Goal: Answer question/provide support: Share knowledge or assist other users

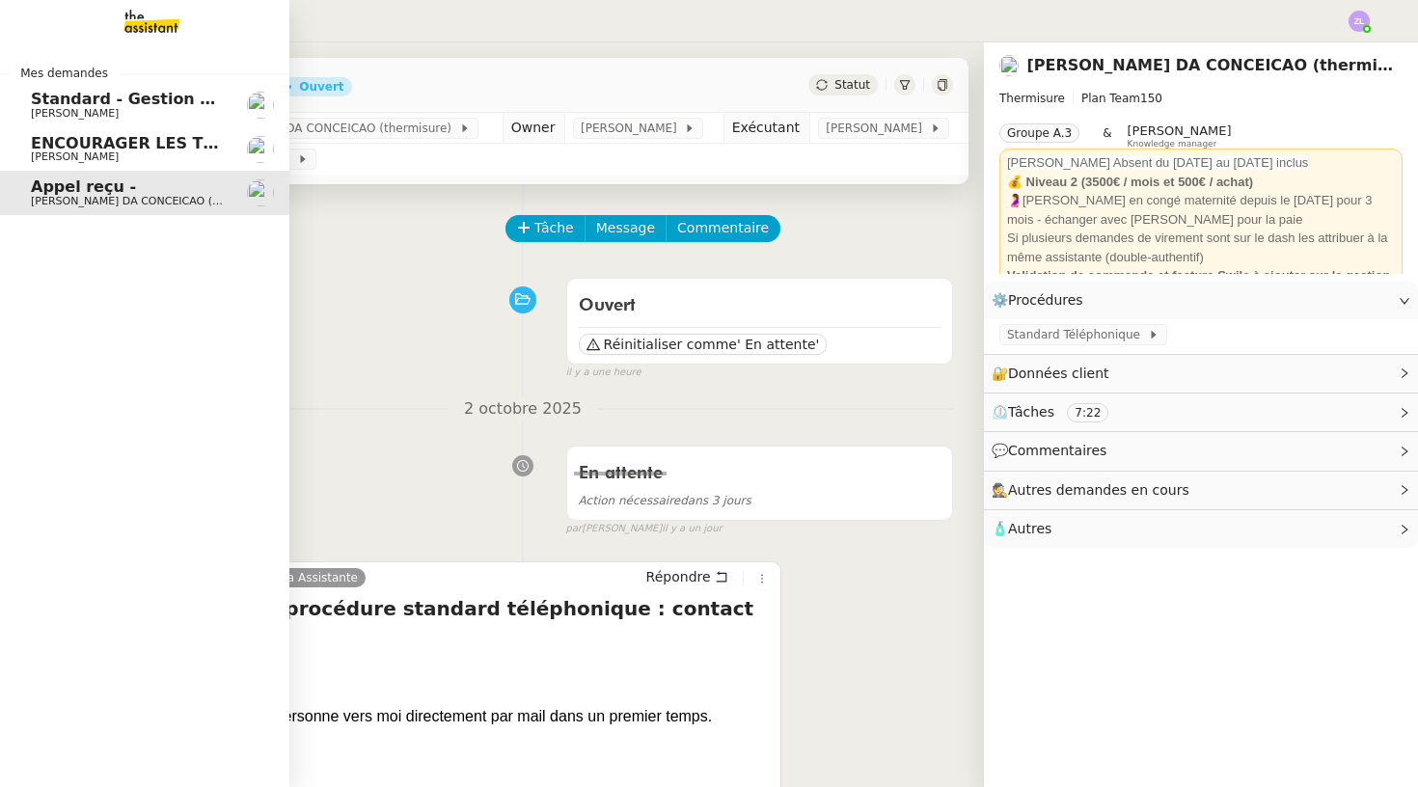
click at [150, 24] on img at bounding box center [137, 21] width 150 height 42
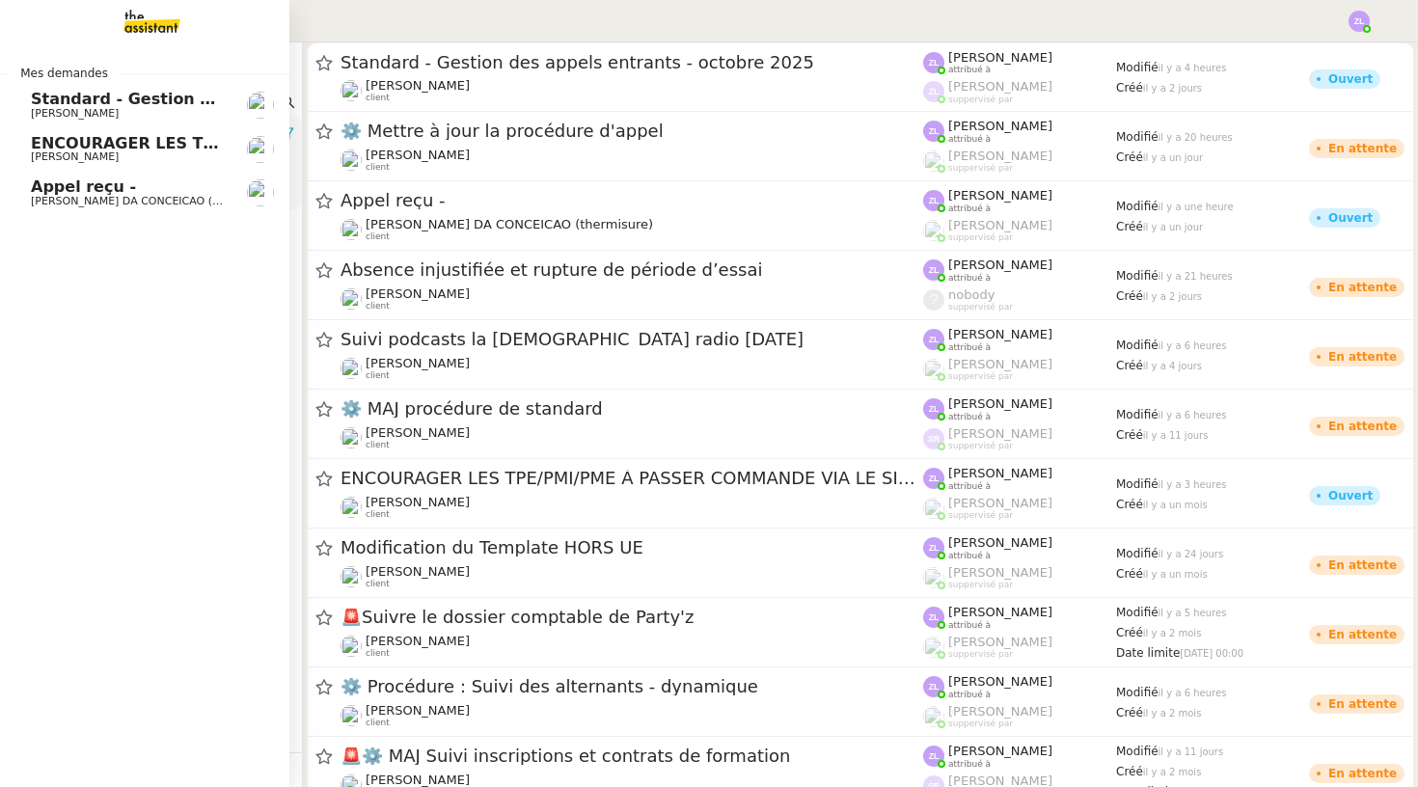
click at [68, 197] on span "[PERSON_NAME] DA CONCEICAO (thermisure)" at bounding box center [152, 201] width 243 height 13
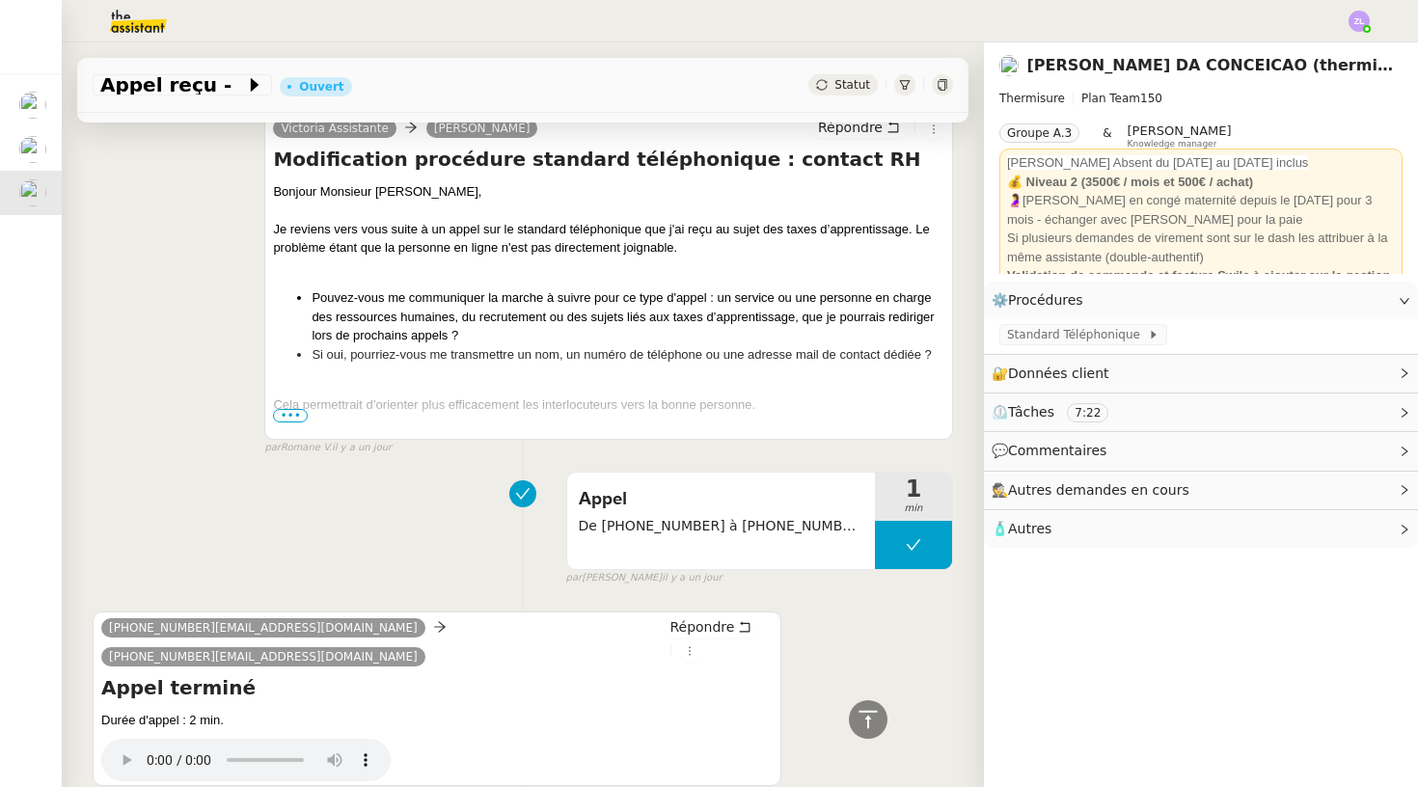
scroll to position [867, 0]
click at [286, 411] on span "•••" at bounding box center [290, 417] width 35 height 14
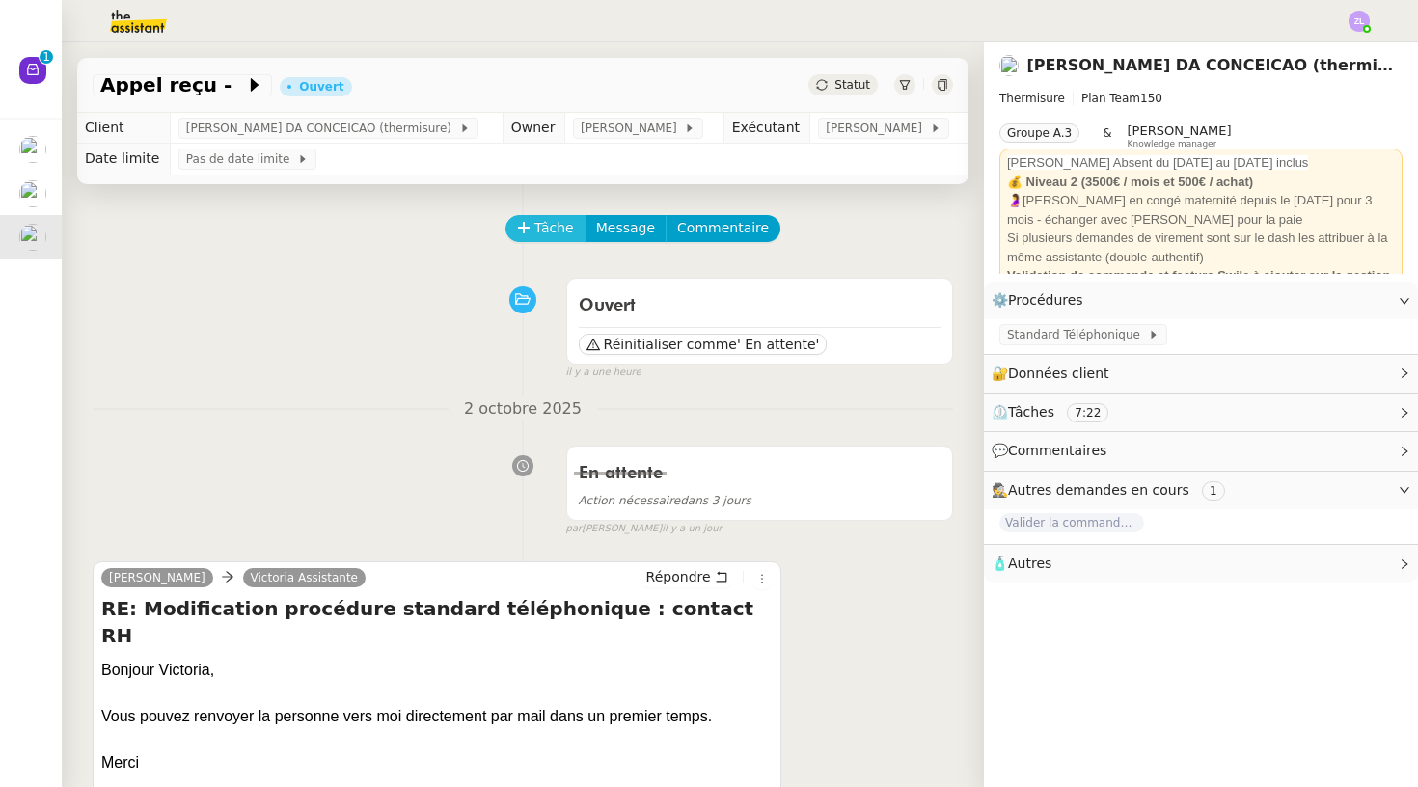
scroll to position [0, 0]
click at [569, 217] on button "Tâche" at bounding box center [545, 228] width 80 height 27
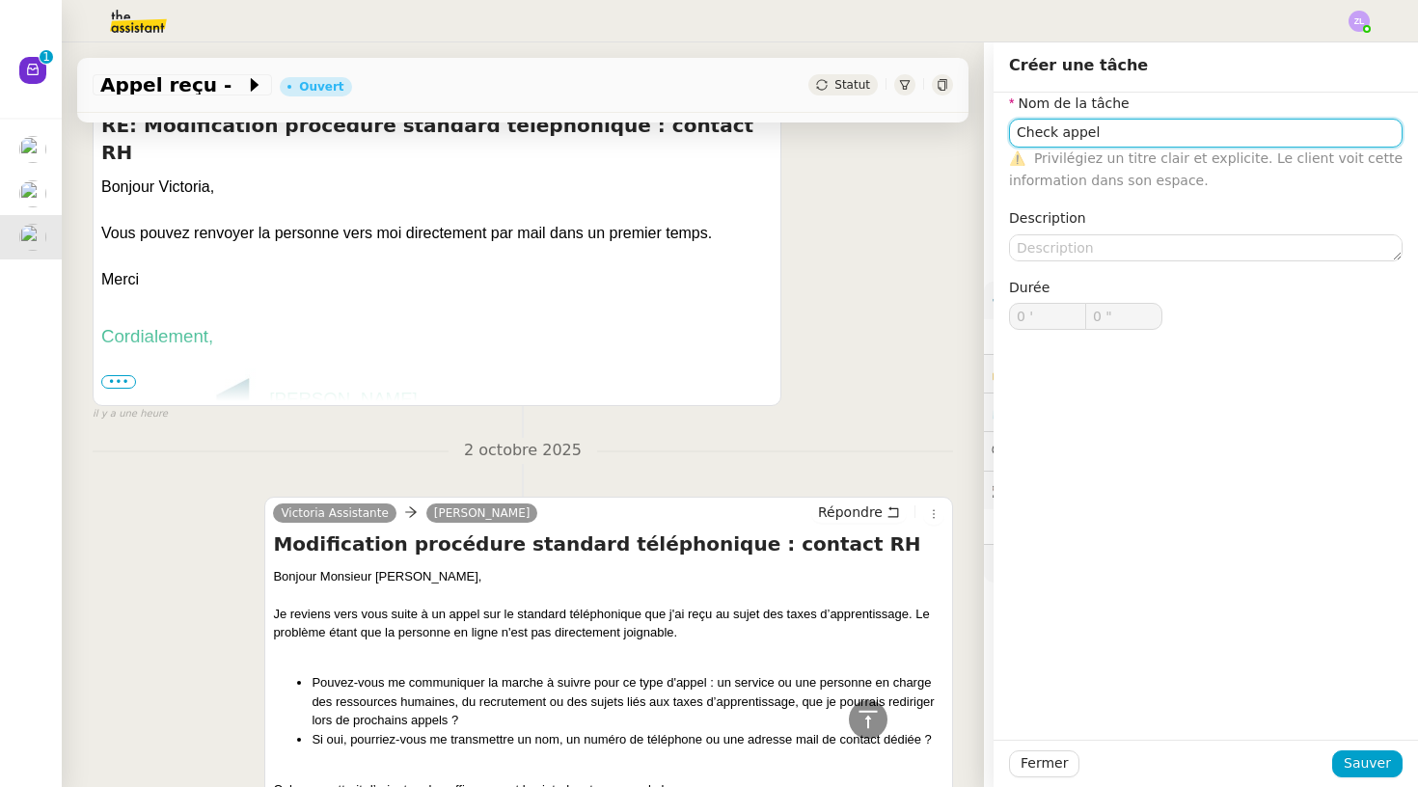
scroll to position [603, 0]
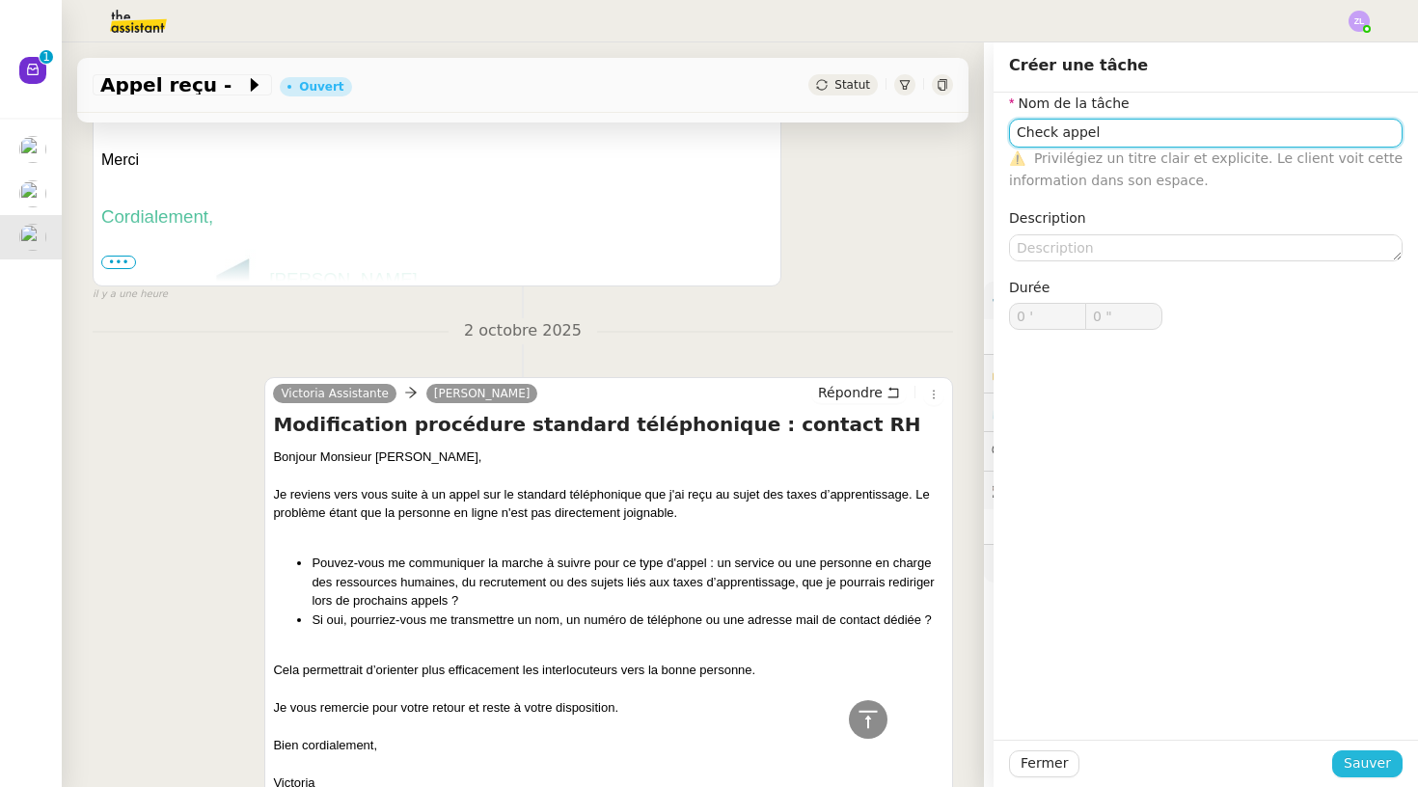
type input "Check appel"
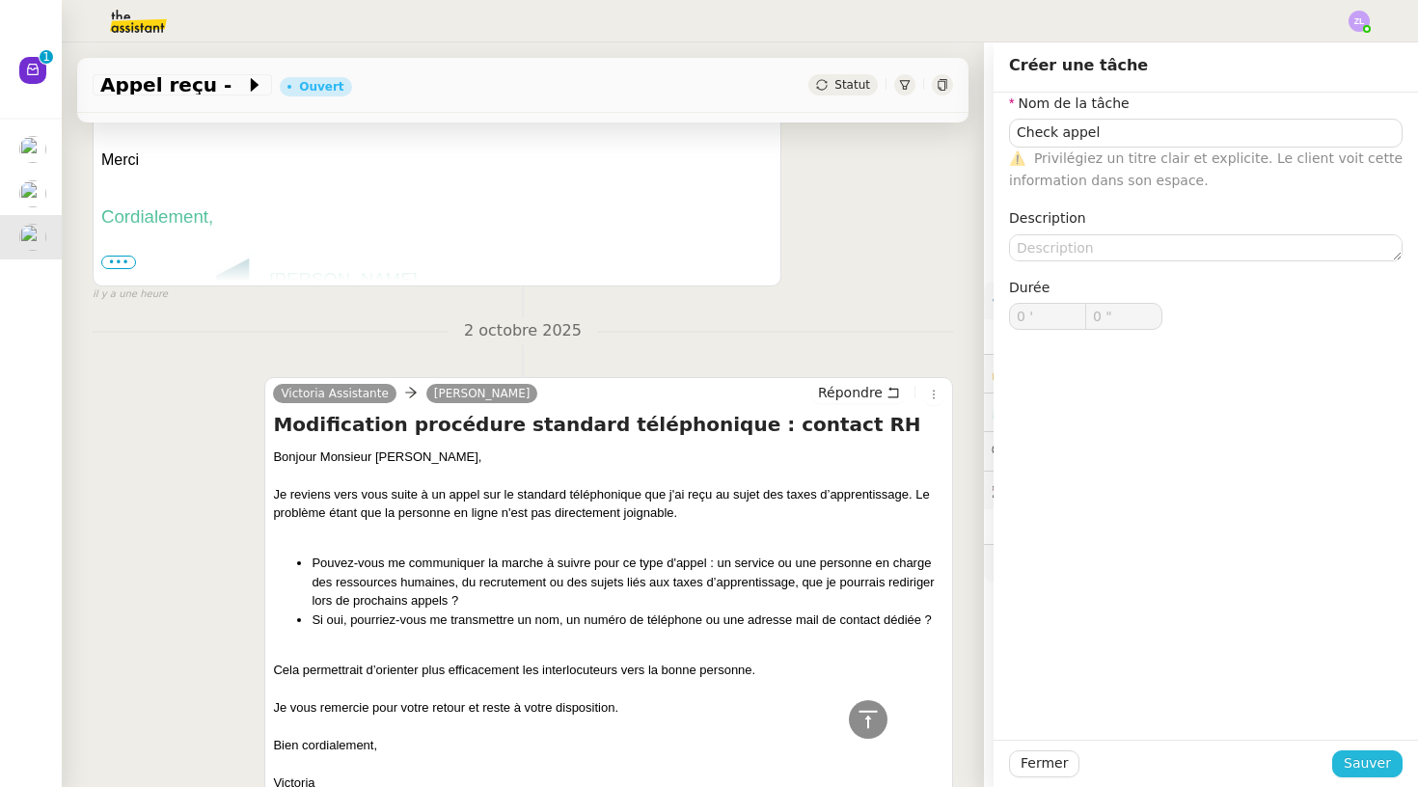
click at [1365, 754] on span "Sauver" at bounding box center [1367, 763] width 47 height 22
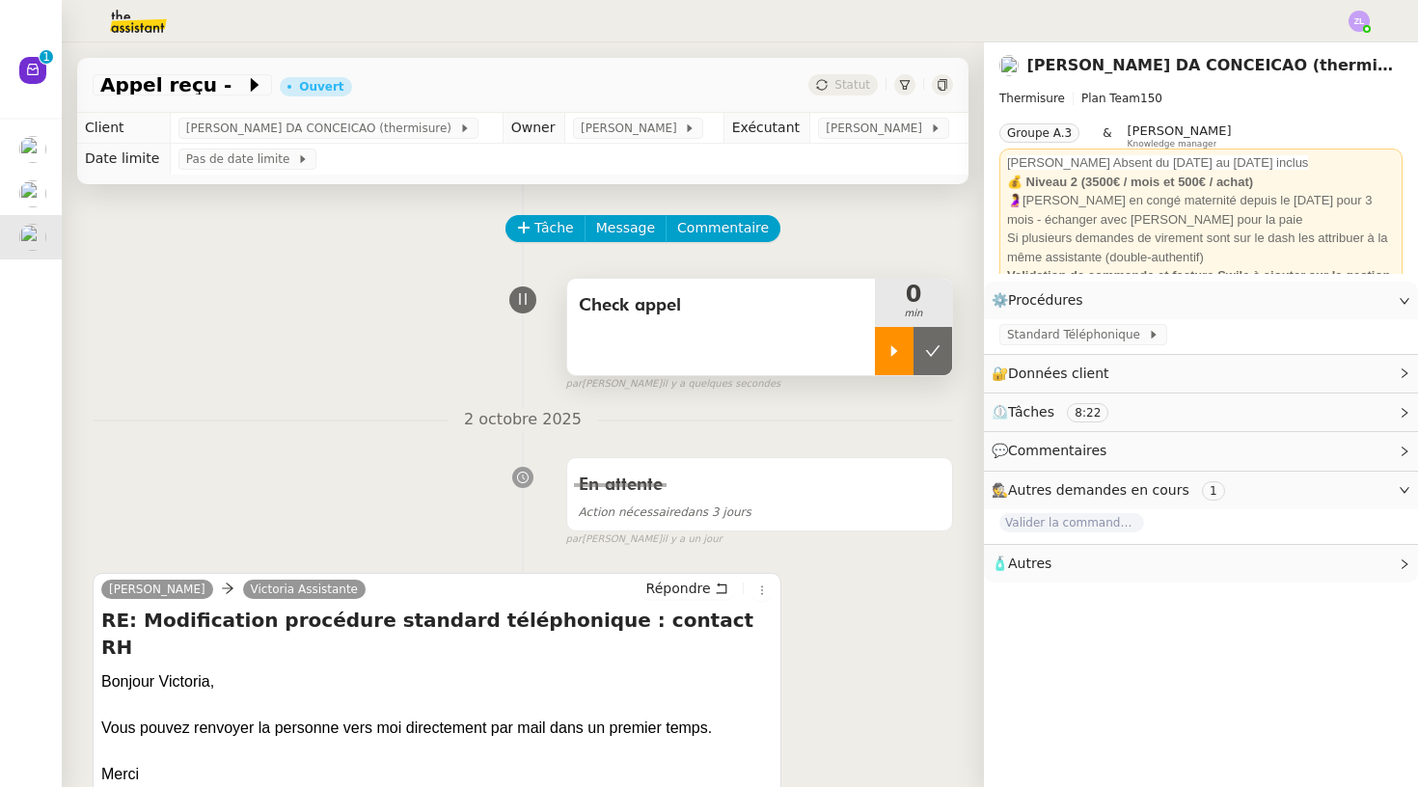
click at [887, 347] on icon at bounding box center [893, 350] width 15 height 15
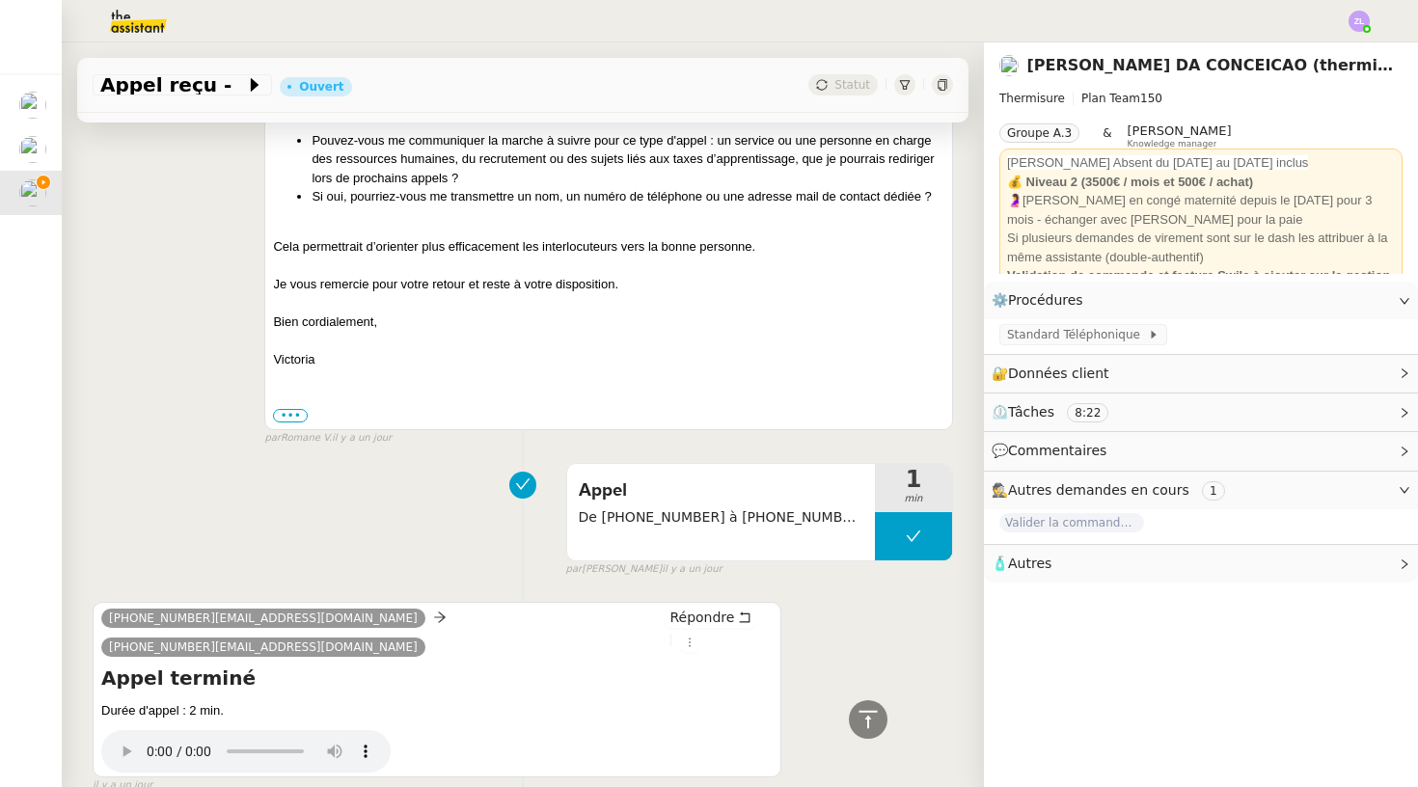
scroll to position [1050, 0]
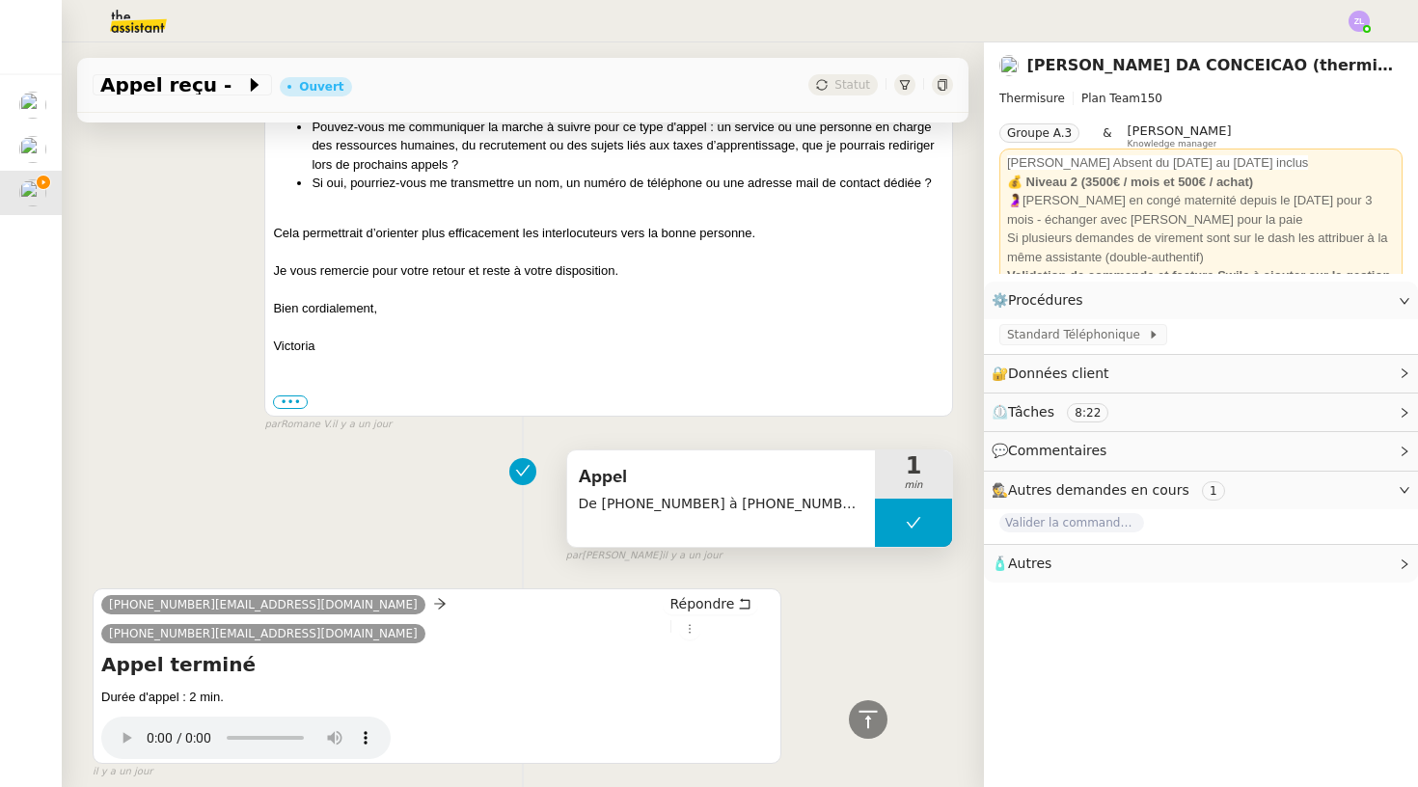
click at [694, 493] on span "De [PHONE_NUMBER] à [PHONE_NUMBER]" at bounding box center [721, 504] width 285 height 22
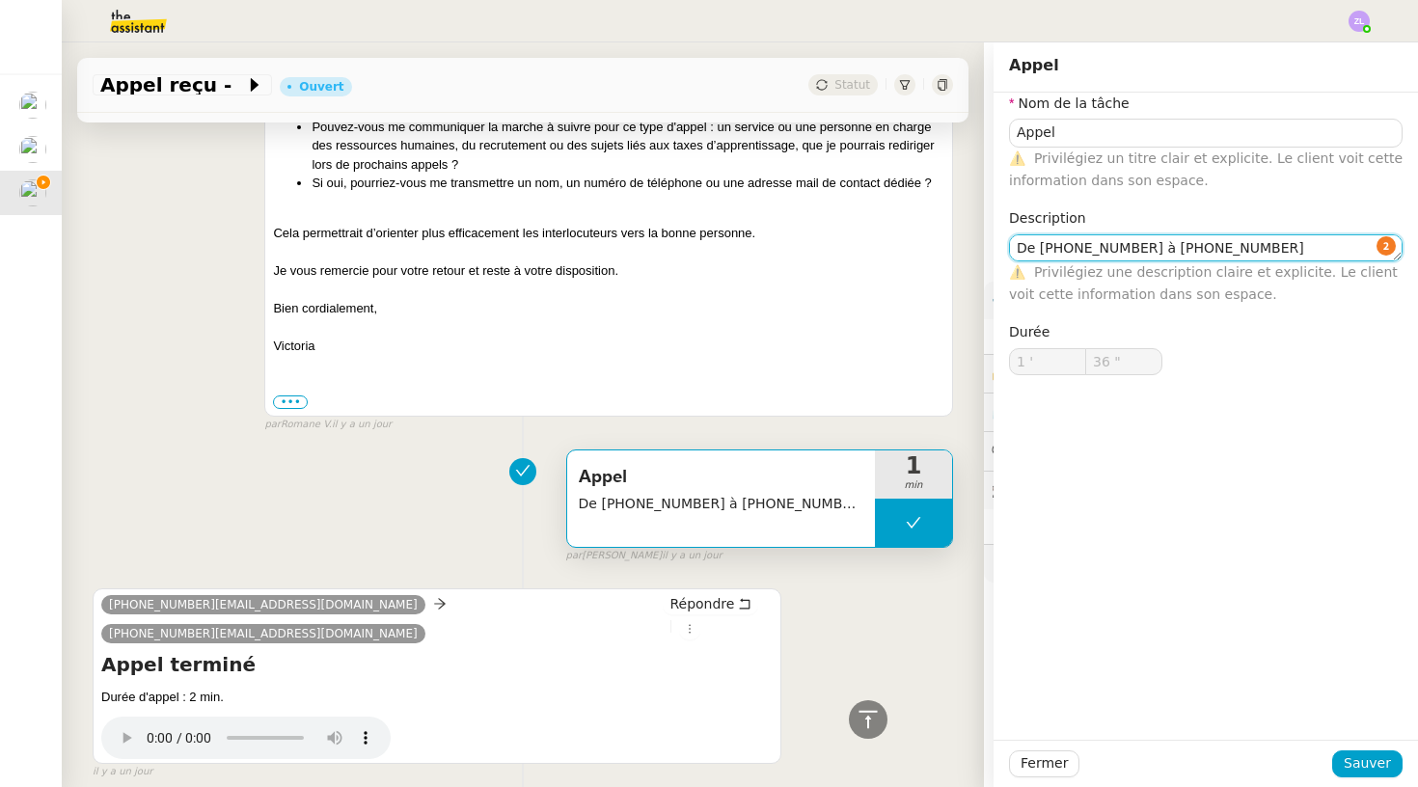
drag, startPoint x: 1135, startPoint y: 248, endPoint x: 1038, endPoint y: 249, distance: 97.4
click at [1038, 249] on textarea "De [PHONE_NUMBER] à [PHONE_NUMBER]" at bounding box center [1206, 247] width 394 height 27
click at [1047, 762] on span "Fermer" at bounding box center [1044, 763] width 47 height 22
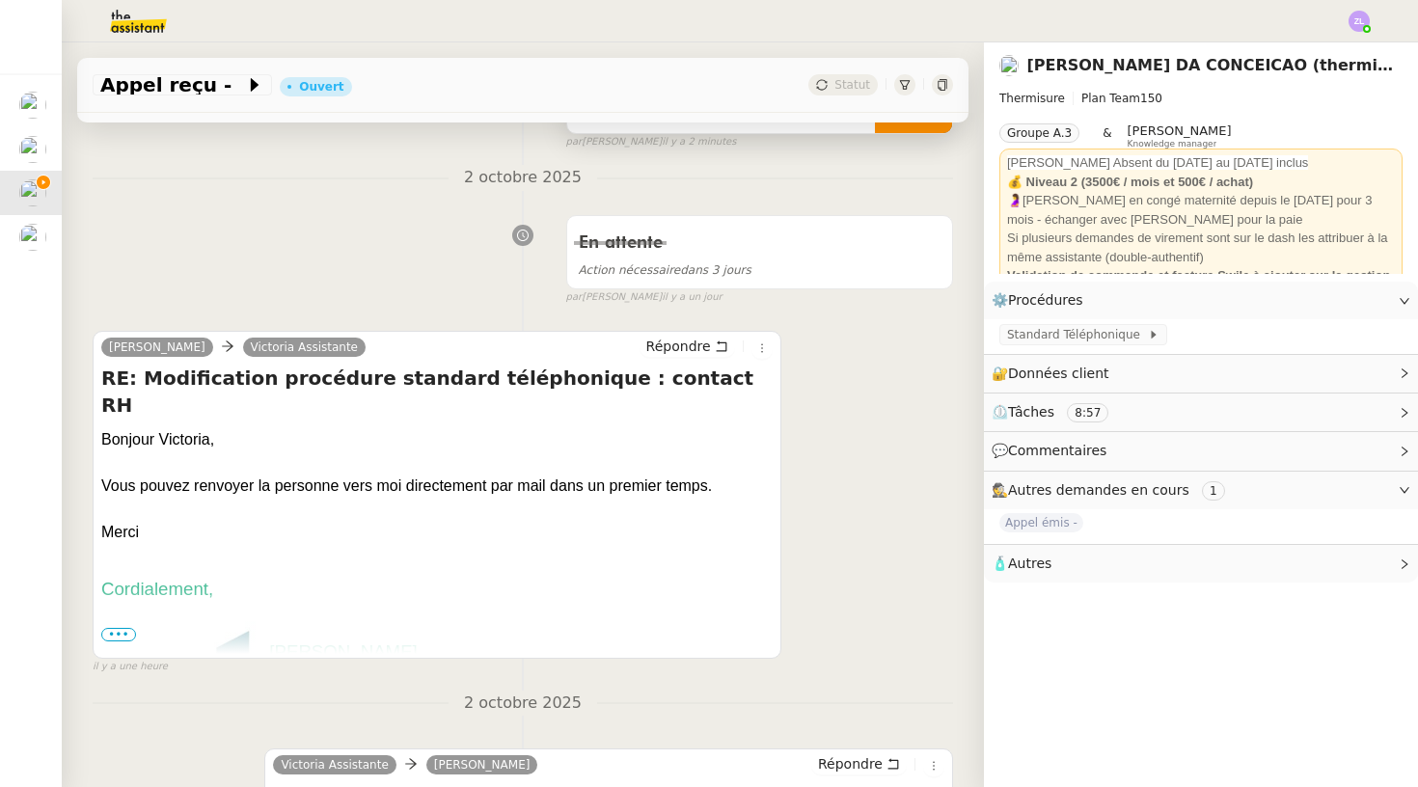
scroll to position [249, 0]
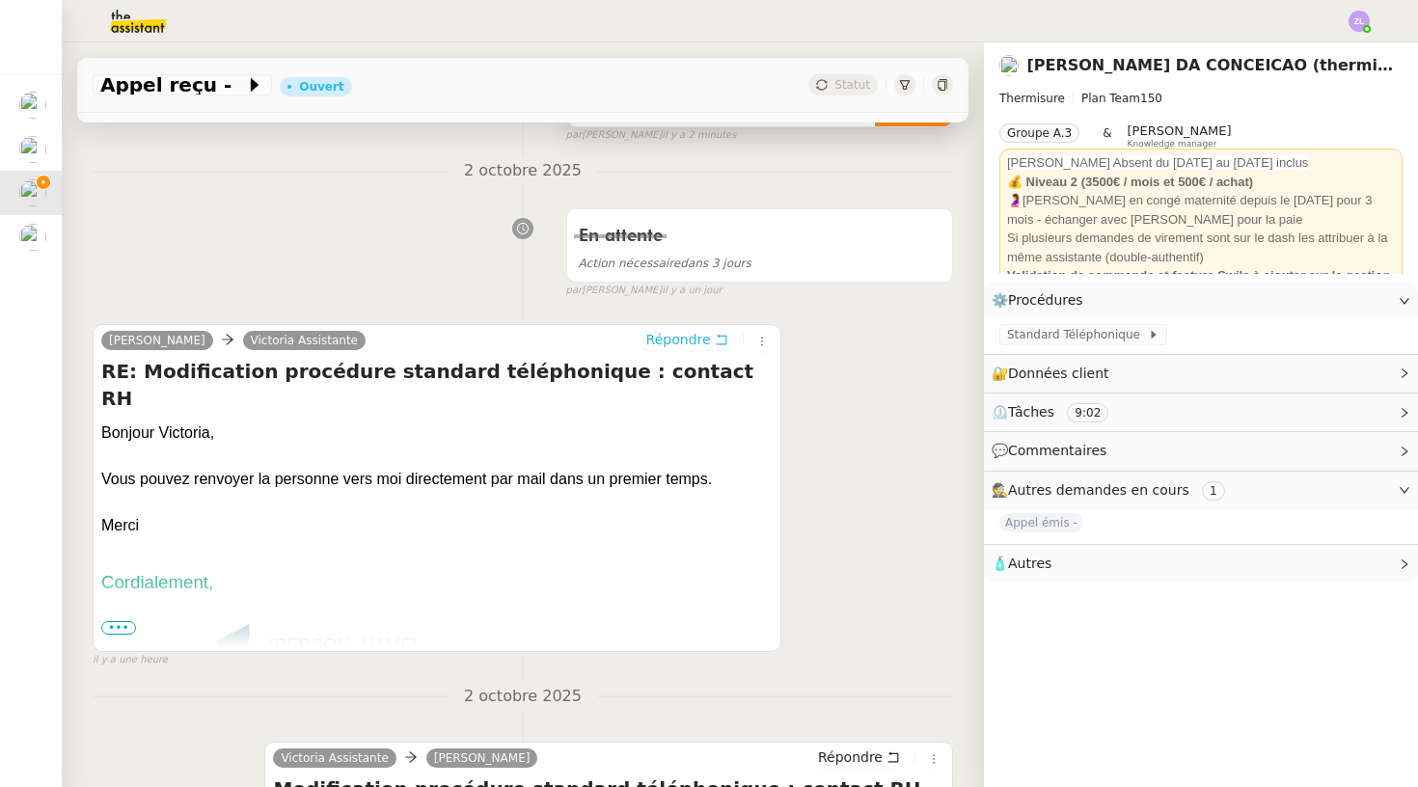
click at [694, 338] on span "Répondre" at bounding box center [678, 339] width 65 height 19
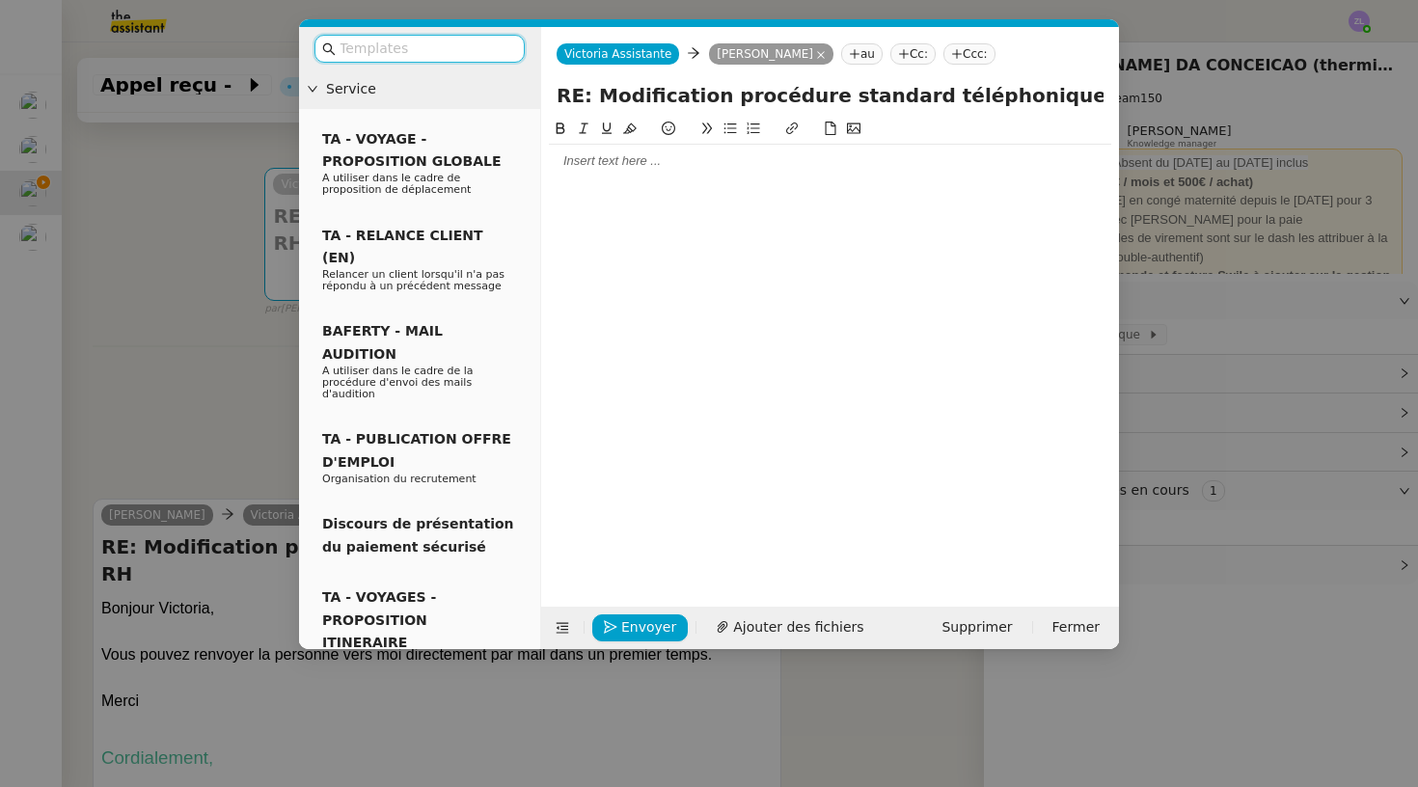
click at [567, 161] on div at bounding box center [830, 160] width 562 height 17
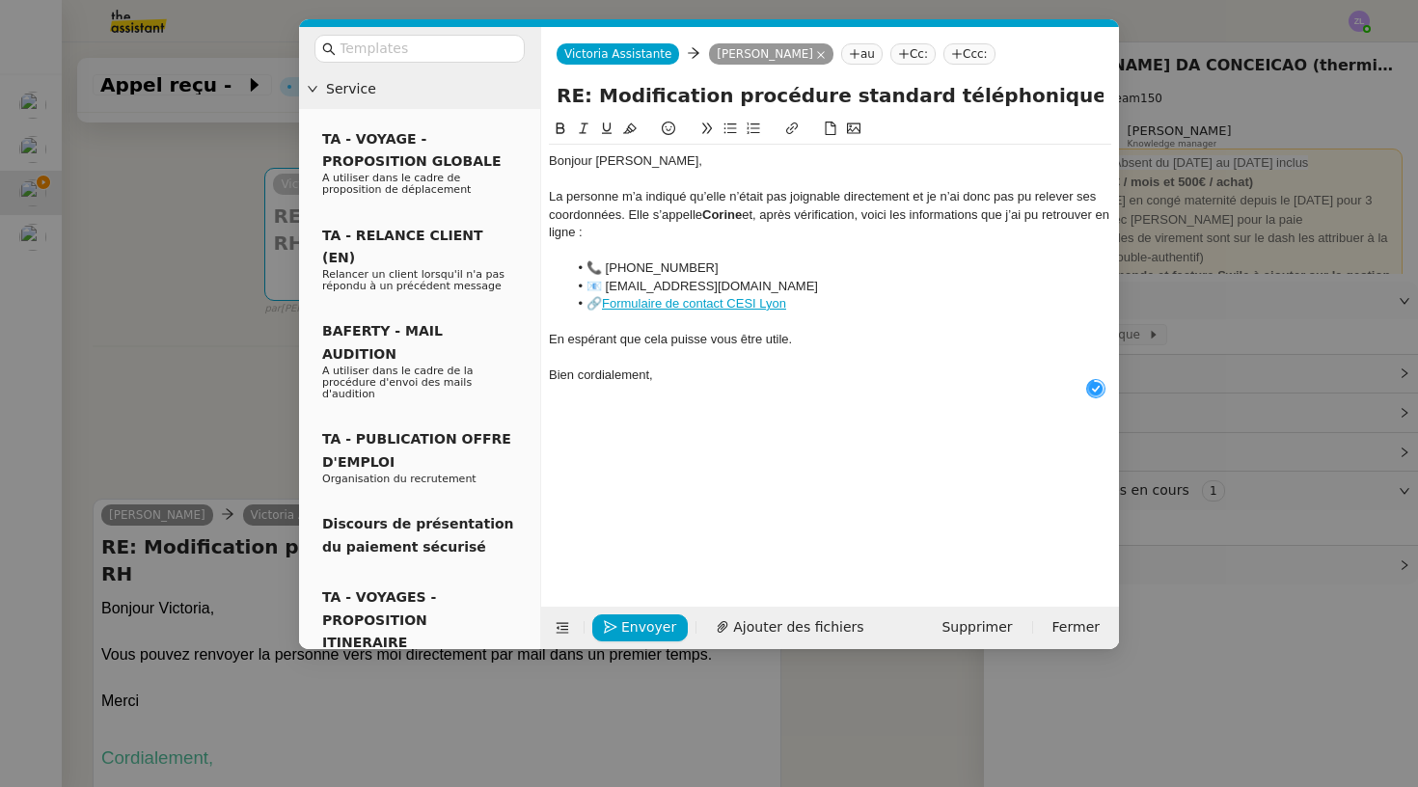
scroll to position [20, 0]
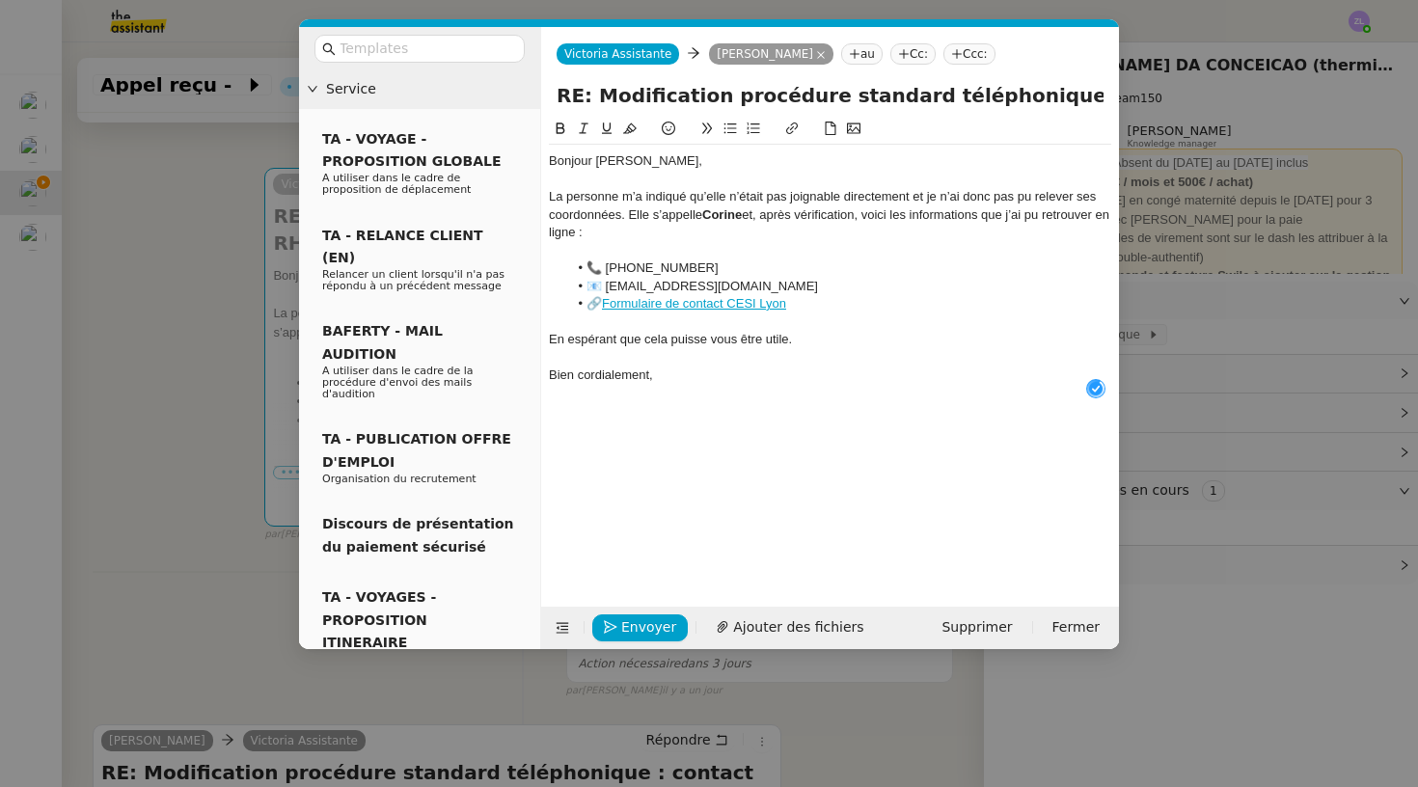
click at [934, 197] on div "La personne m’a indiqué qu’elle n’était pas joignable directement et je n’ai do…" at bounding box center [830, 214] width 562 height 53
click at [926, 199] on div "La personne m’a indiqué qu’elle n’était pas joignable directement et je n’ai do…" at bounding box center [830, 214] width 562 height 53
click at [734, 213] on div "La personne m’a indiqué qu’elle n’était pas joignable directement raison pour l…" at bounding box center [830, 214] width 562 height 53
click at [695, 389] on div at bounding box center [830, 392] width 562 height 17
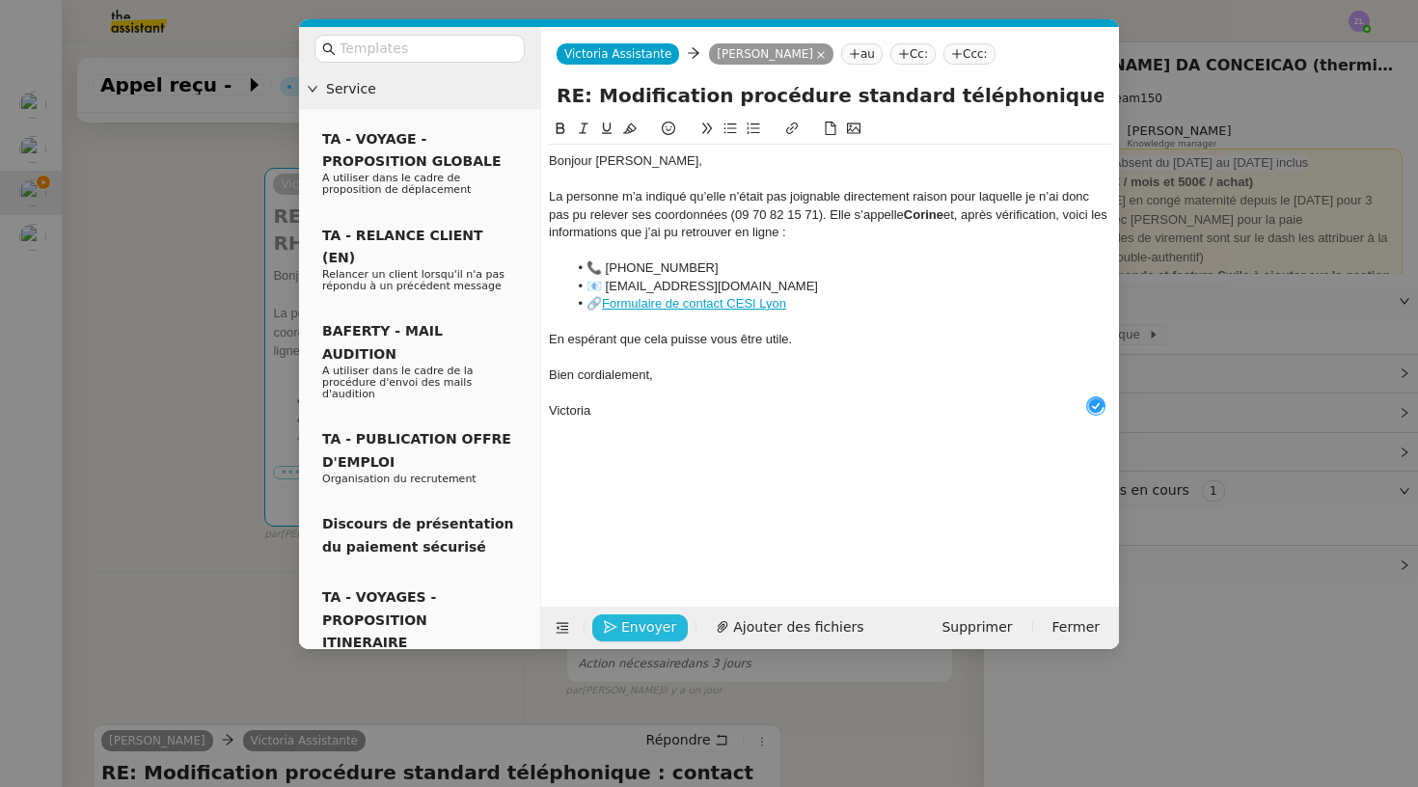
click at [645, 628] on span "Envoyer" at bounding box center [648, 627] width 55 height 22
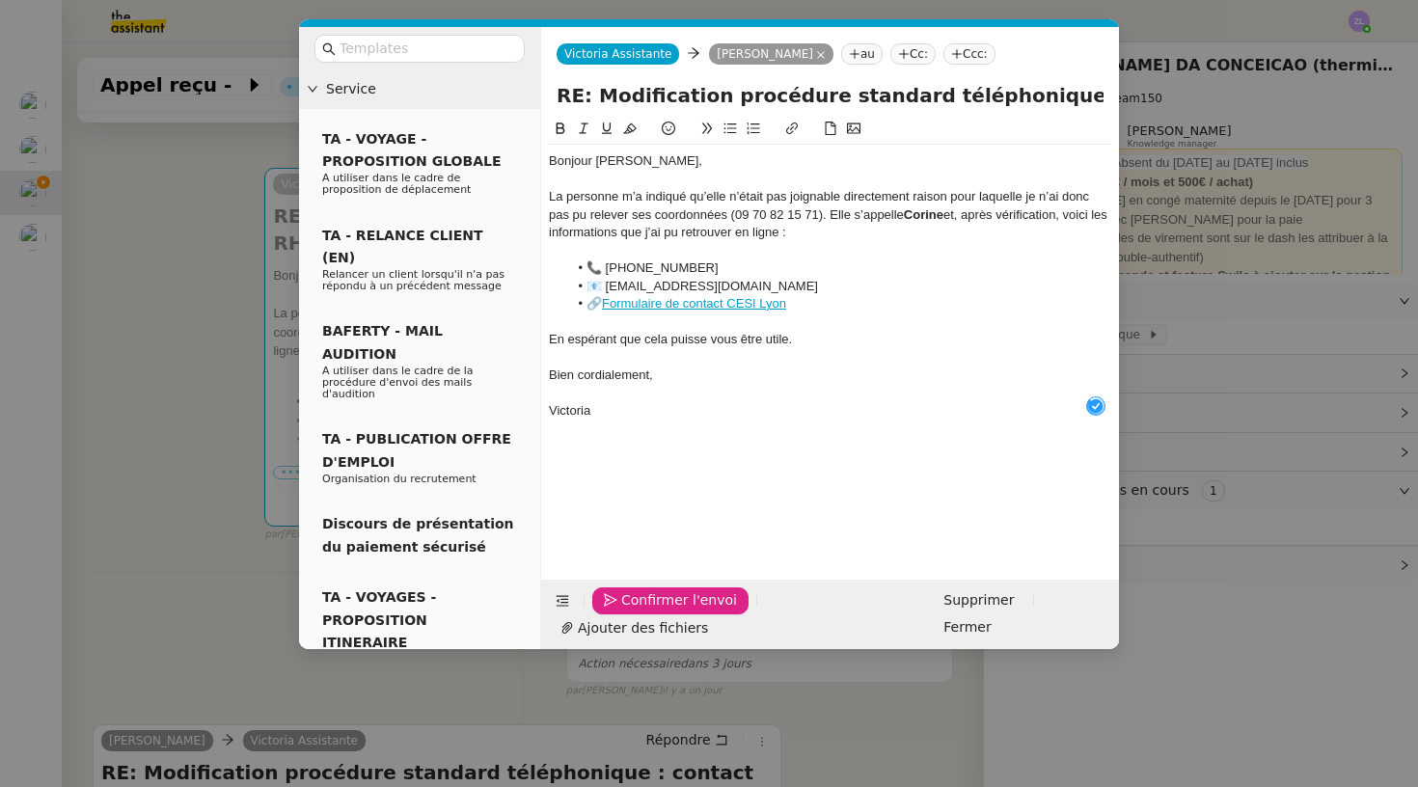
click at [645, 612] on span "Confirmer l'envoi" at bounding box center [679, 600] width 116 height 22
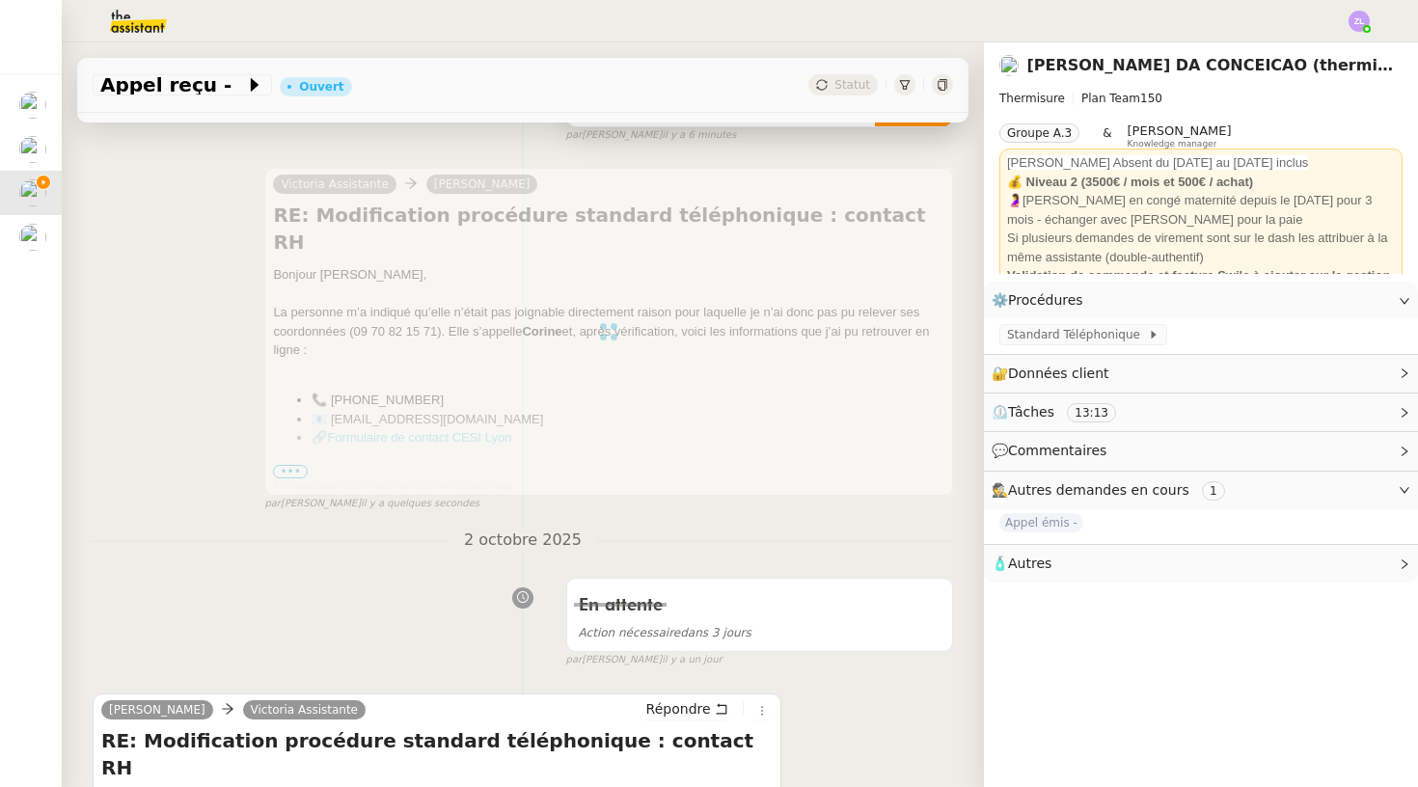
scroll to position [0, 0]
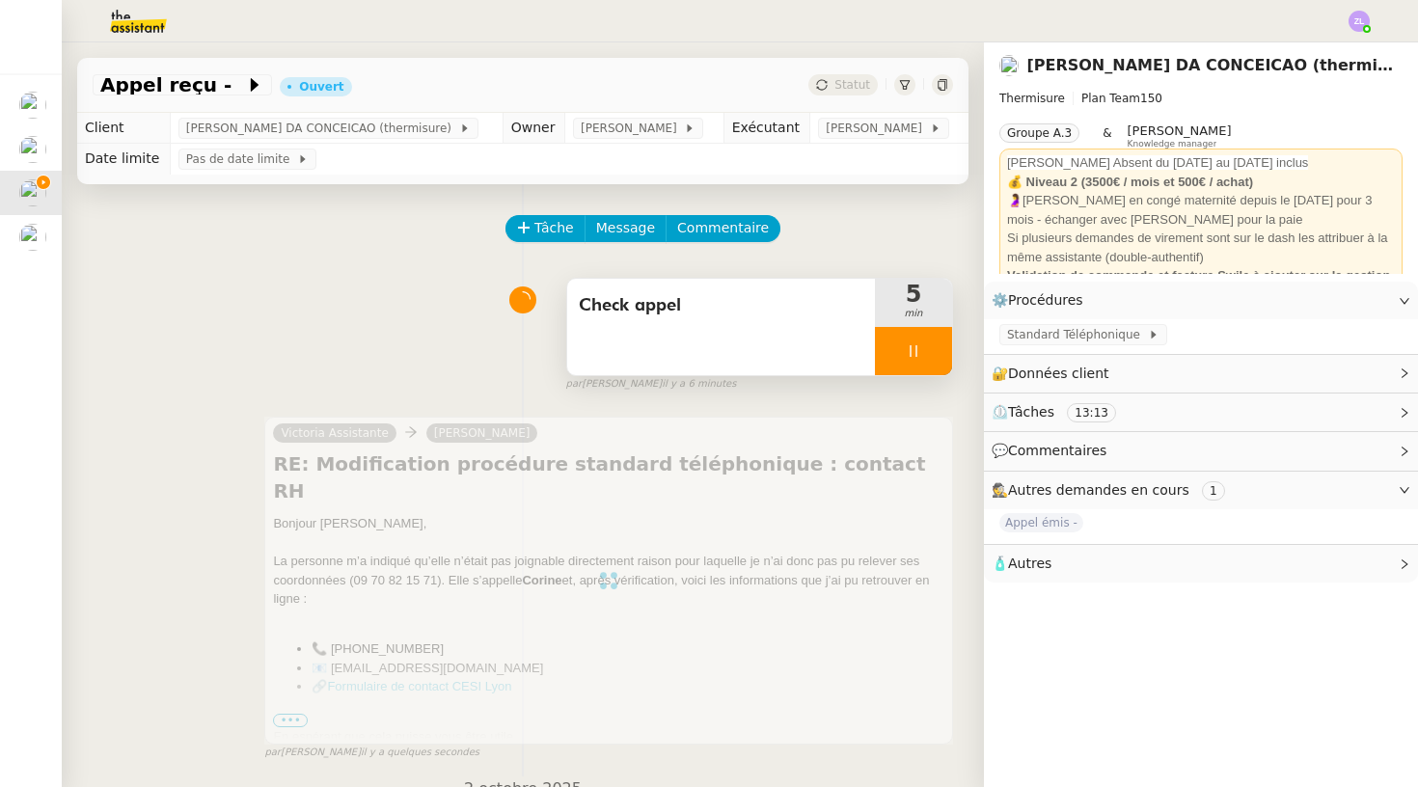
click at [894, 366] on div at bounding box center [913, 351] width 77 height 48
click at [939, 362] on button at bounding box center [933, 351] width 39 height 48
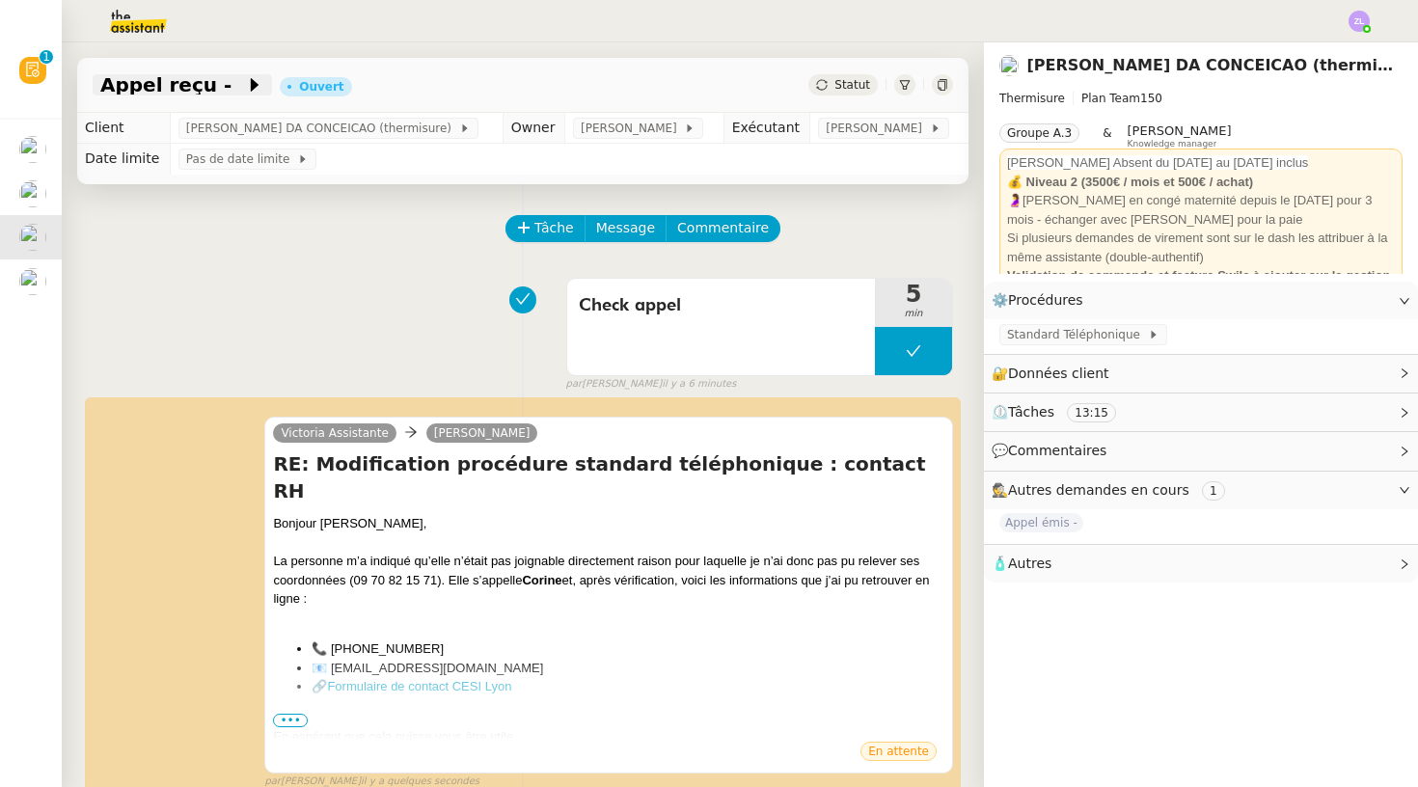
click at [245, 80] on icon at bounding box center [254, 84] width 19 height 19
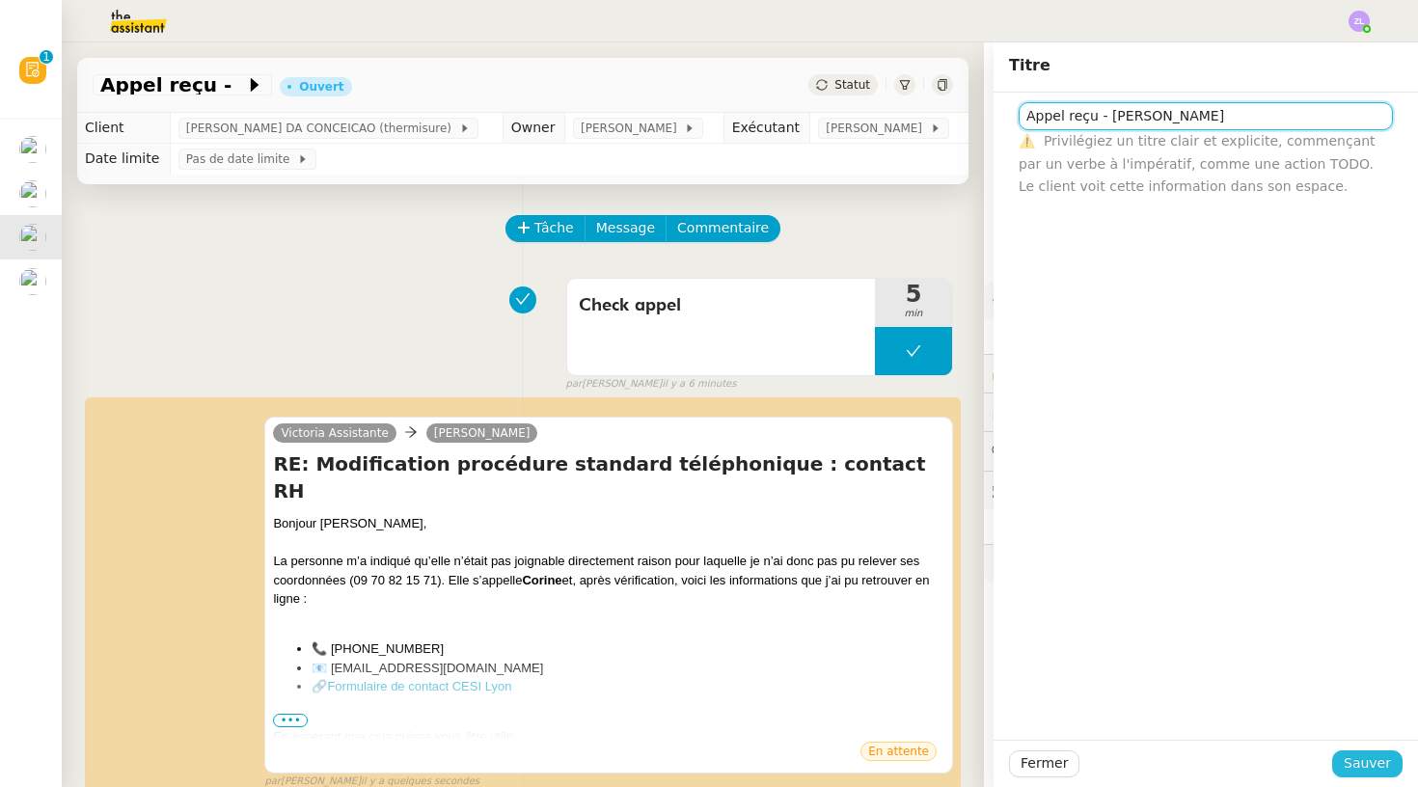
type input "Appel reçu - [PERSON_NAME]"
click at [1379, 767] on span "Sauver" at bounding box center [1367, 763] width 47 height 22
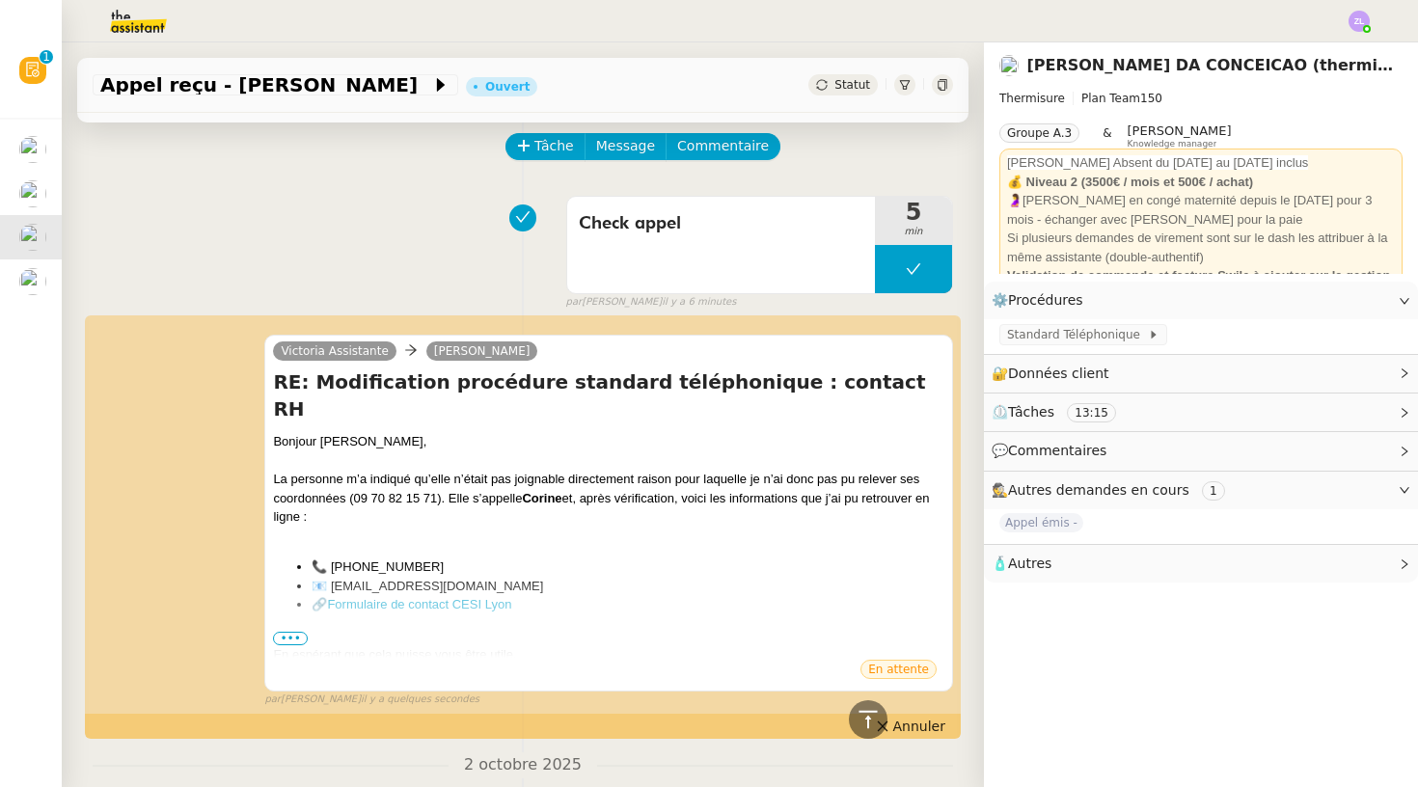
scroll to position [53, 0]
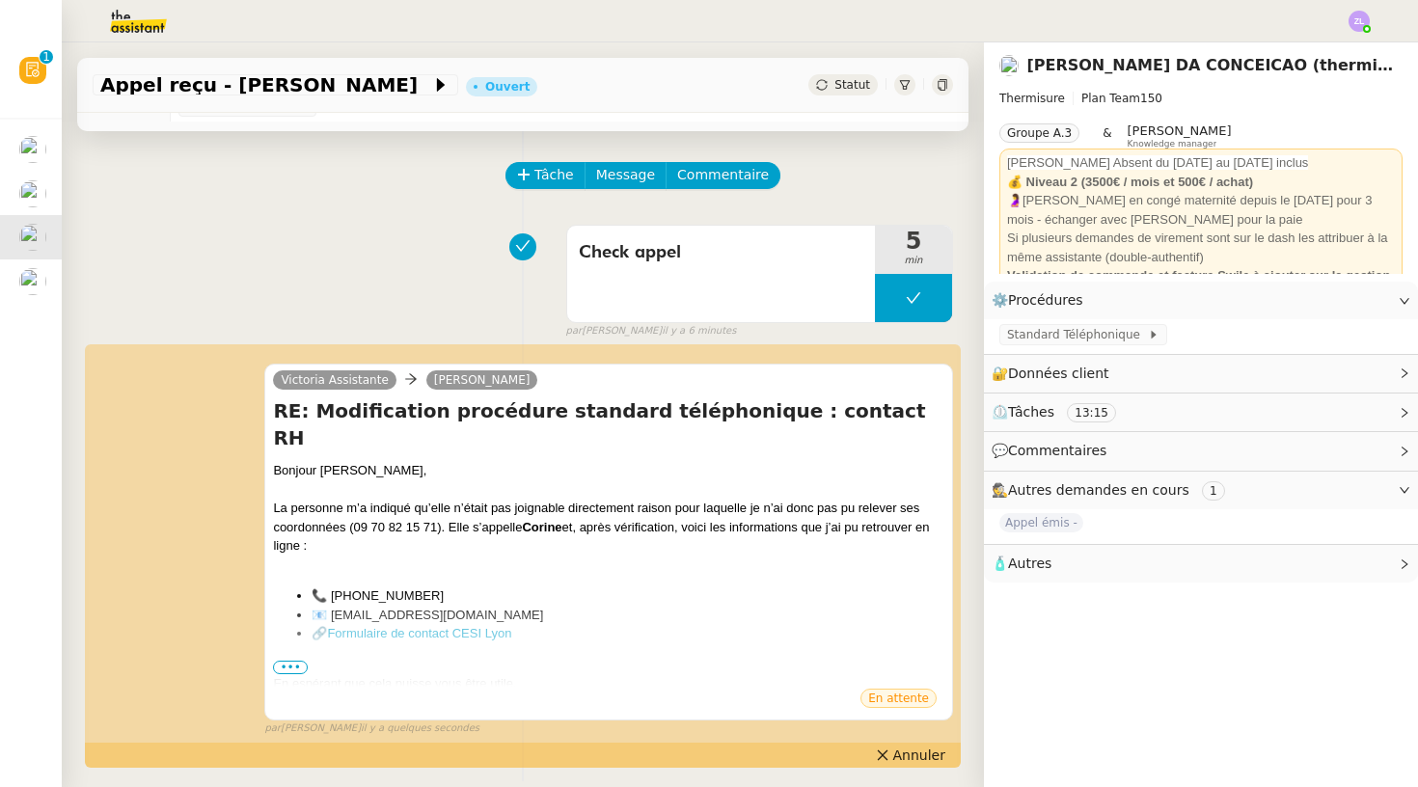
click at [899, 750] on span "Annuler" at bounding box center [919, 754] width 52 height 19
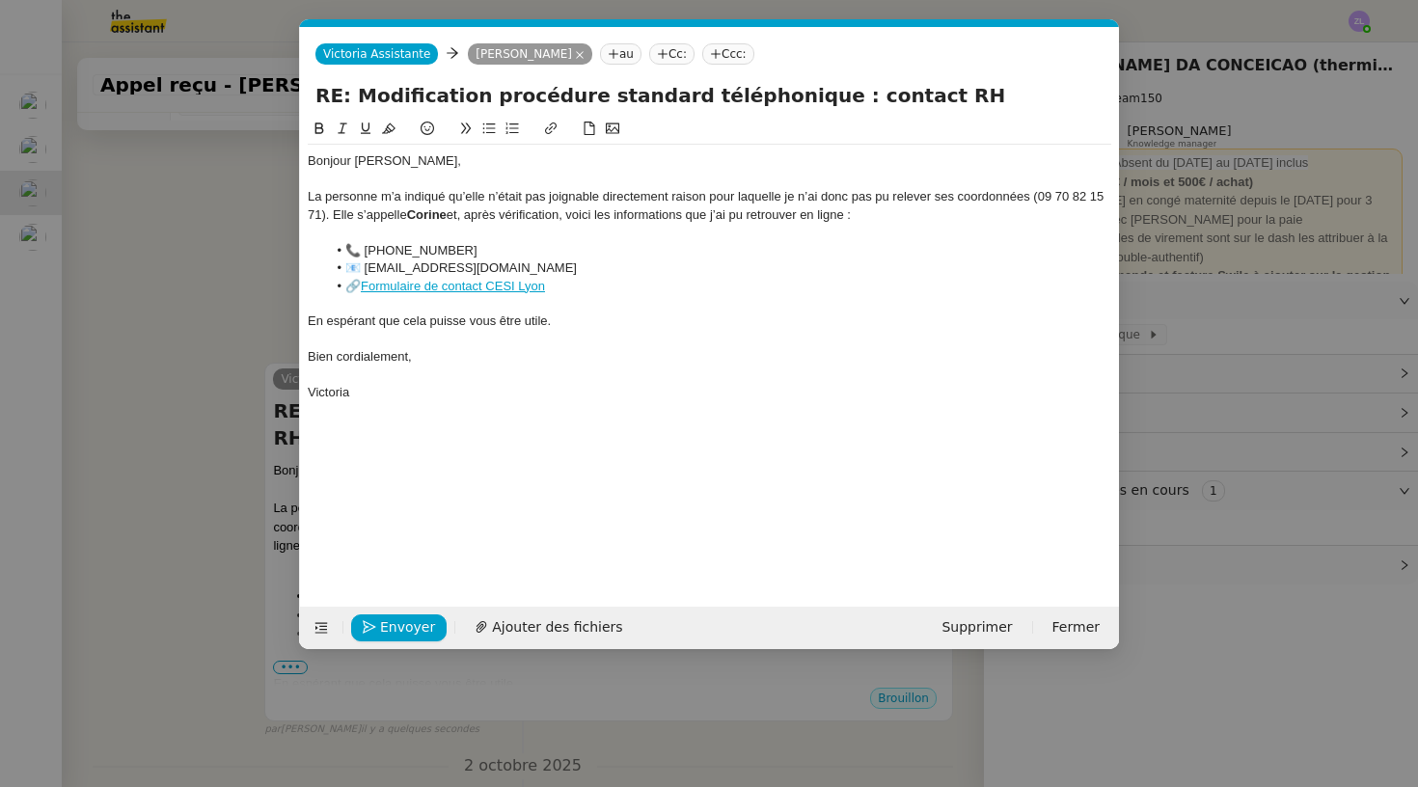
scroll to position [0, 41]
click at [326, 211] on div "La personne m’a indiqué qu’elle n’était pas joignable directement raison pour l…" at bounding box center [710, 206] width 804 height 36
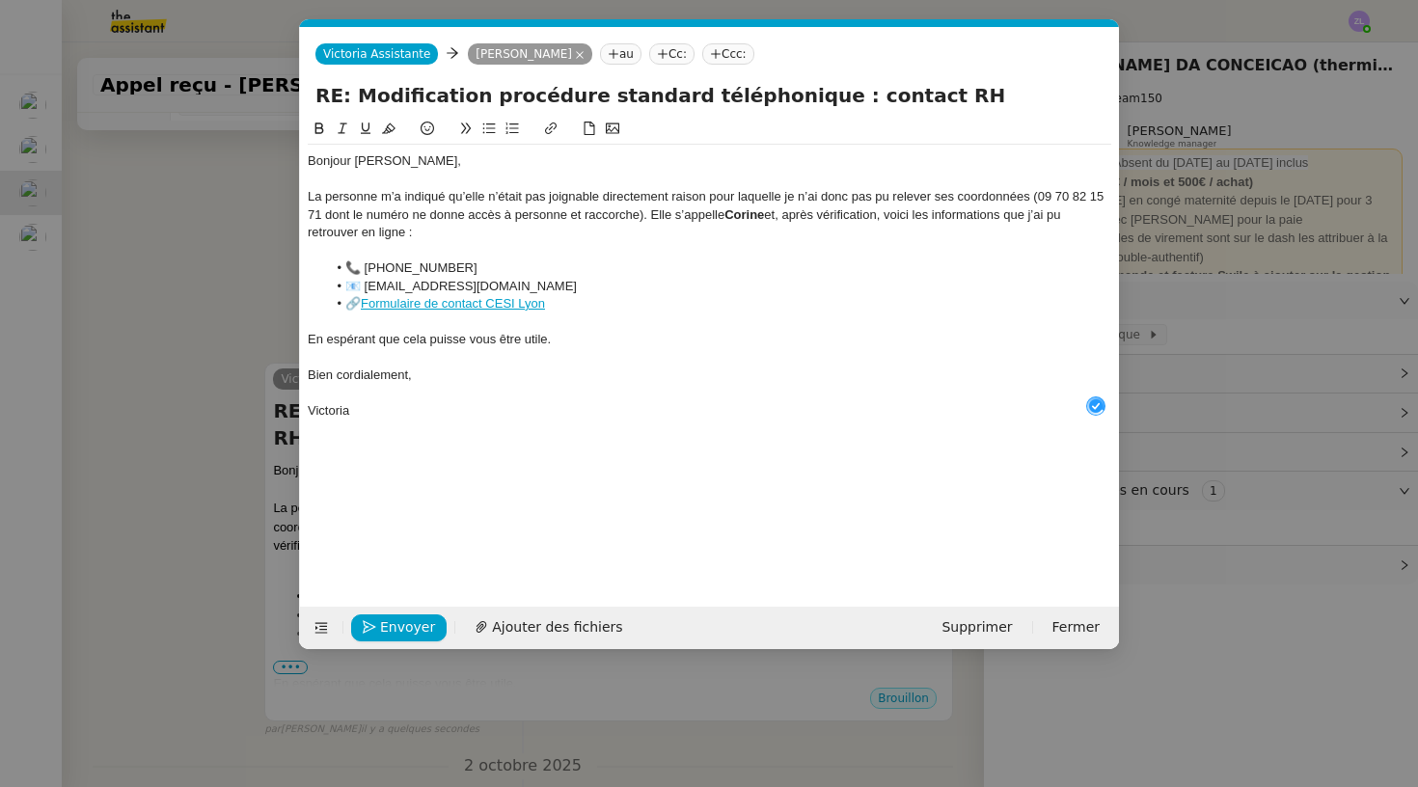
click at [618, 215] on div "La personne m’a indiqué qu’elle n’était pas joignable directement raison pour l…" at bounding box center [710, 214] width 804 height 53
click at [684, 231] on div "La personne m’a indiqué qu’elle n’était pas joignable directement raison pour l…" at bounding box center [710, 214] width 804 height 53
click at [684, 205] on div "La personne m’a indiqué qu’elle n’était pas joignable directement raison pour l…" at bounding box center [710, 214] width 804 height 53
click at [788, 212] on div "La personne m’a indiqué qu’elle n’était pas joignable directement raison pour l…" at bounding box center [710, 214] width 804 height 53
click at [446, 233] on div "La personne m’a indiqué qu’elle n’était pas joignable directement raison pour l…" at bounding box center [710, 214] width 804 height 53
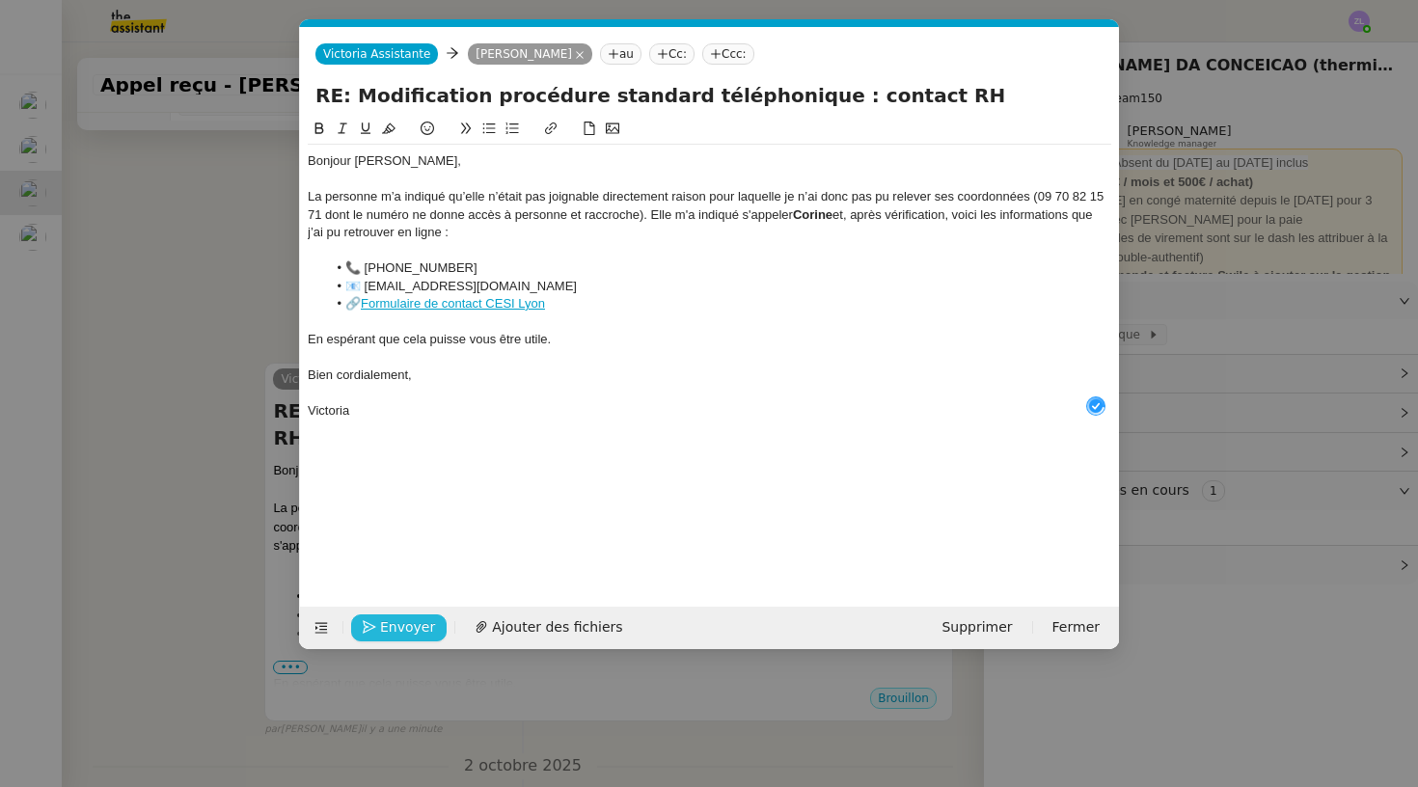
click at [392, 622] on span "Envoyer" at bounding box center [407, 627] width 55 height 22
click at [392, 622] on span "Confirmer l'envoi" at bounding box center [438, 627] width 116 height 22
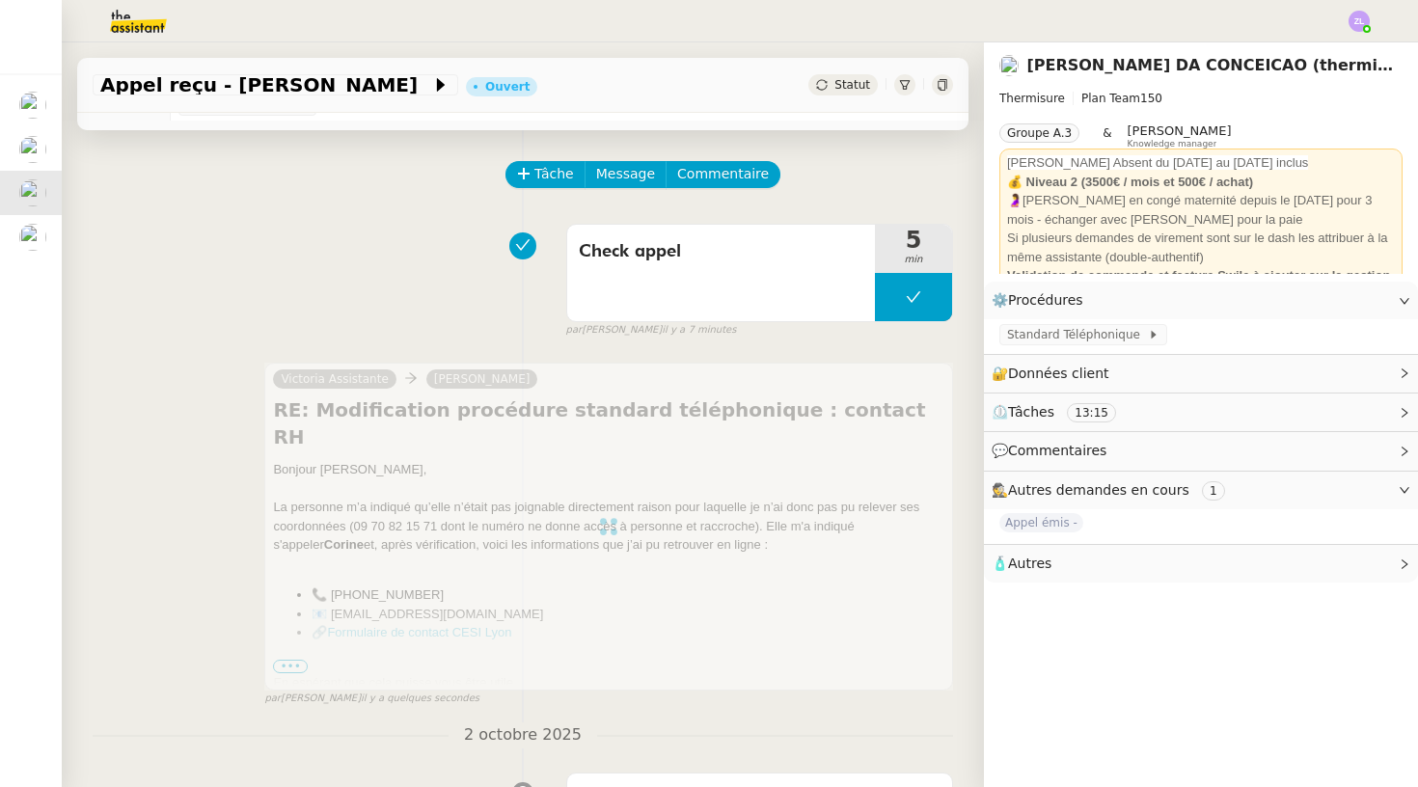
click at [846, 71] on div "Appel reçu - CESI Lyon Ouvert Statut" at bounding box center [522, 85] width 891 height 55
click at [849, 79] on span "Statut" at bounding box center [852, 85] width 36 height 14
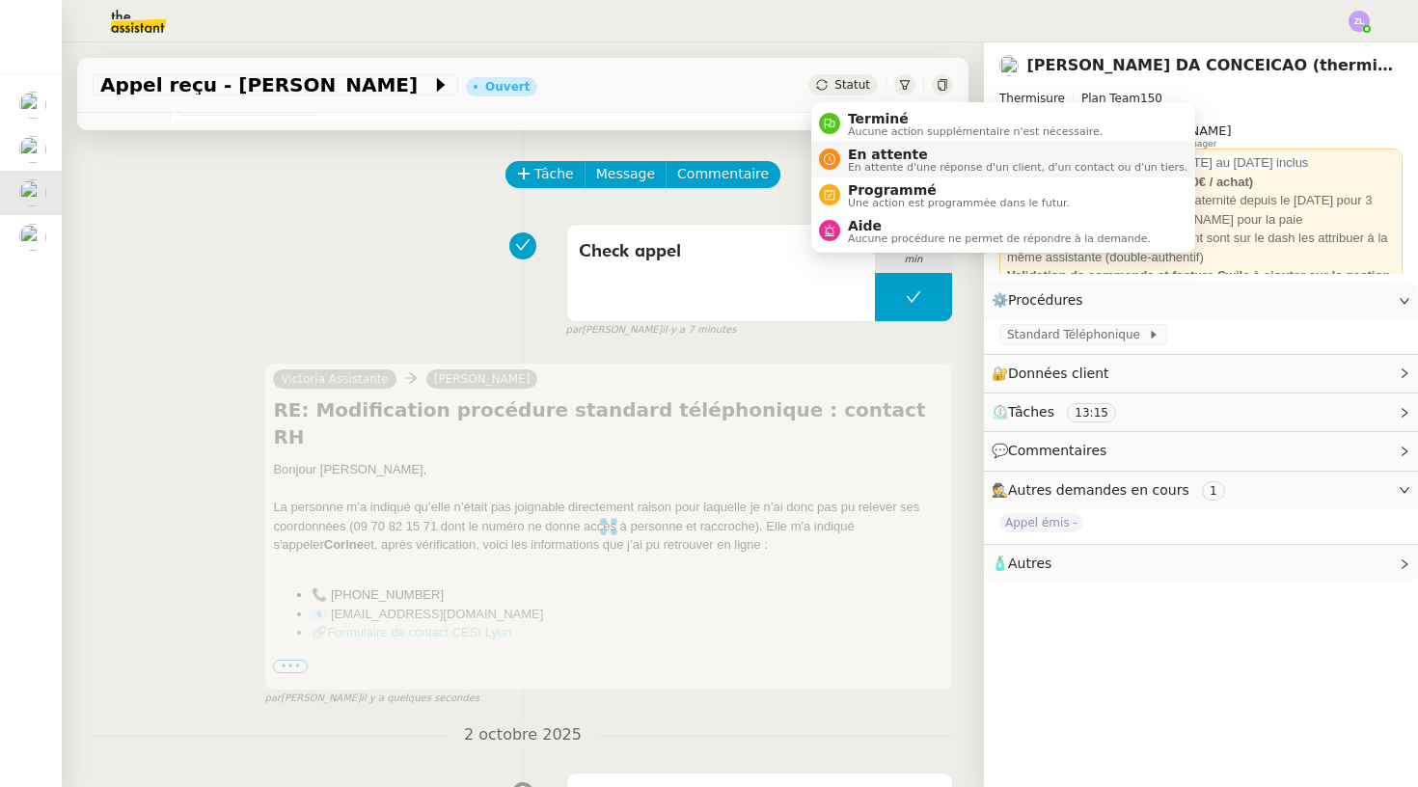
click at [867, 150] on span "En attente" at bounding box center [1018, 154] width 340 height 15
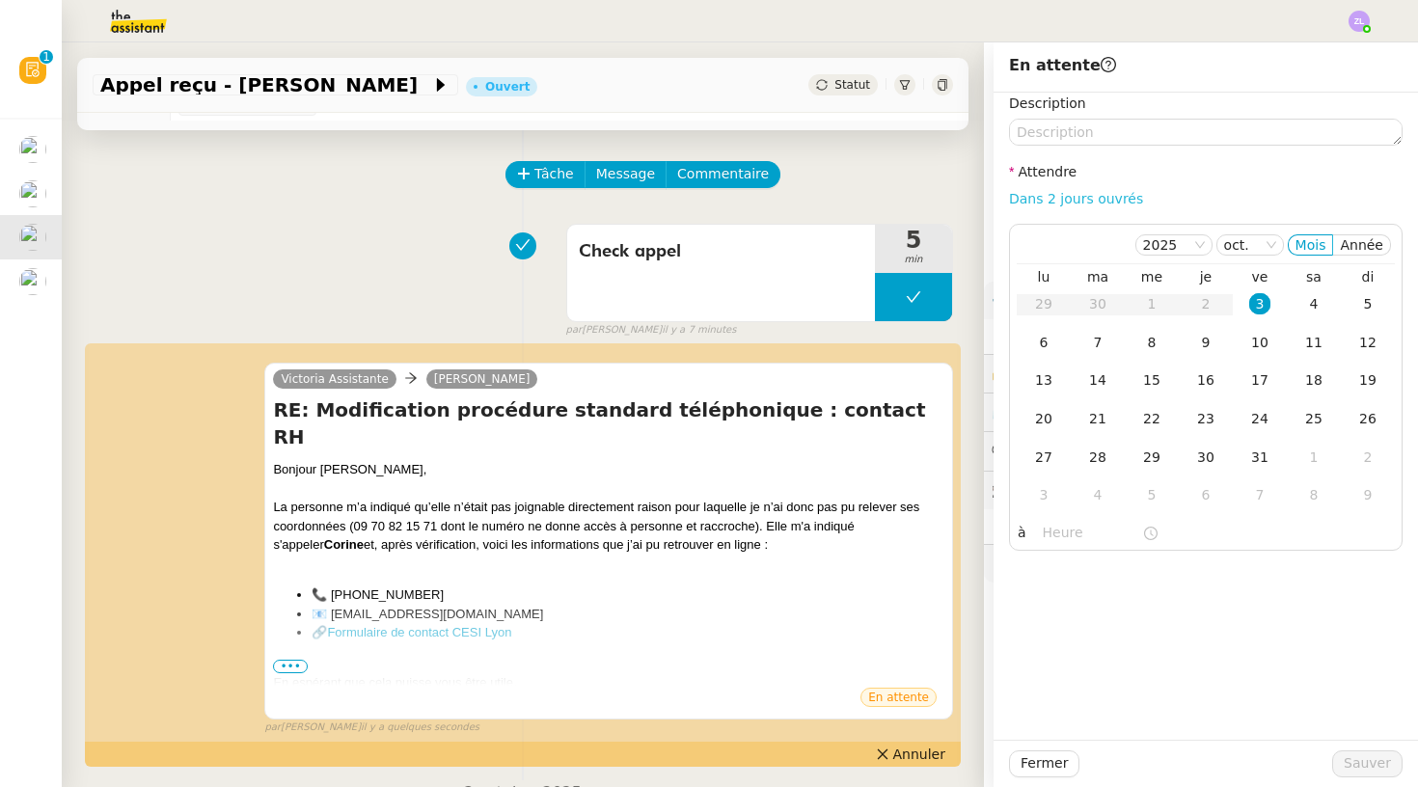
click at [1035, 201] on link "Dans 2 jours ouvrés" at bounding box center [1076, 198] width 134 height 15
type input "07:00"
click at [1378, 769] on span "Sauver" at bounding box center [1367, 763] width 47 height 22
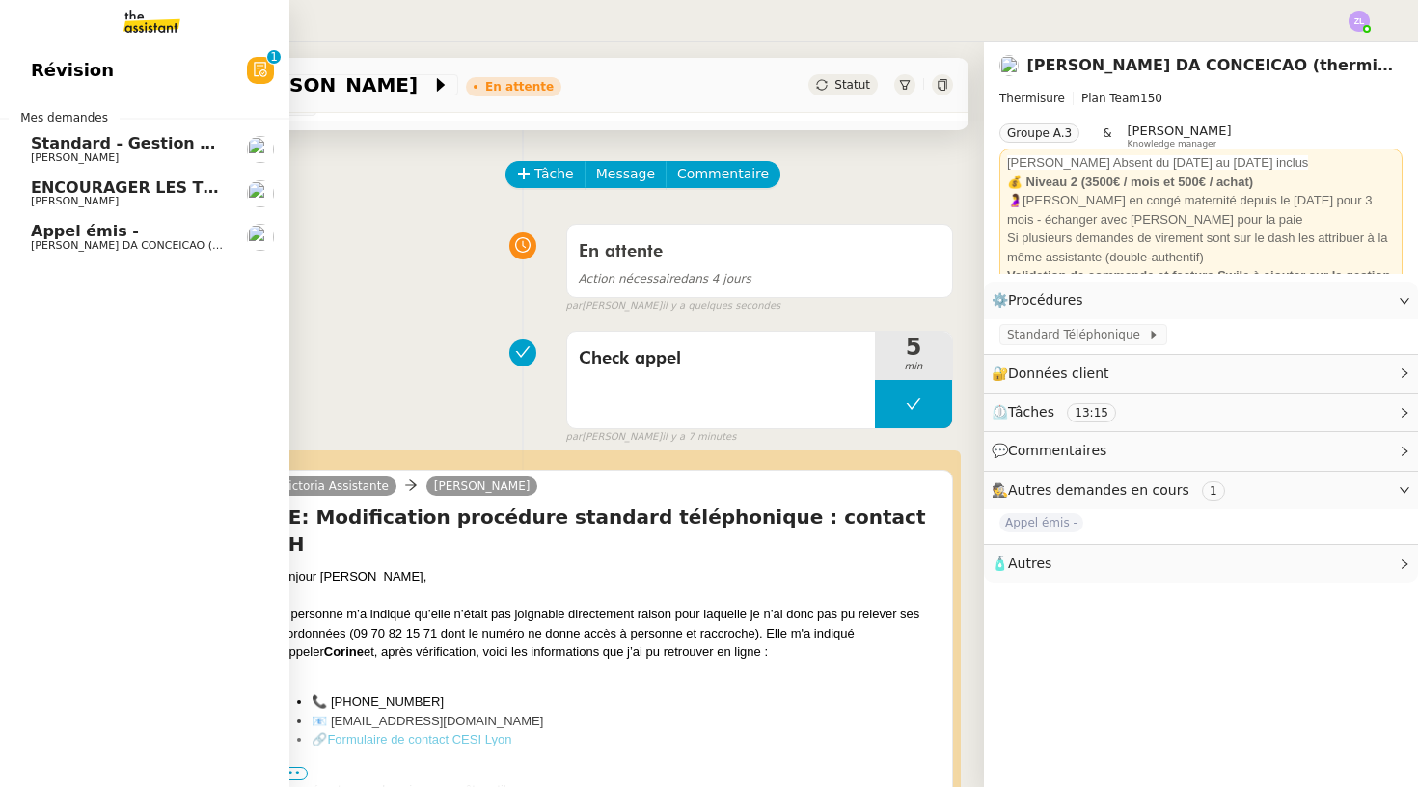
click at [83, 241] on span "[PERSON_NAME] DA CONCEICAO (thermisure)" at bounding box center [152, 245] width 243 height 13
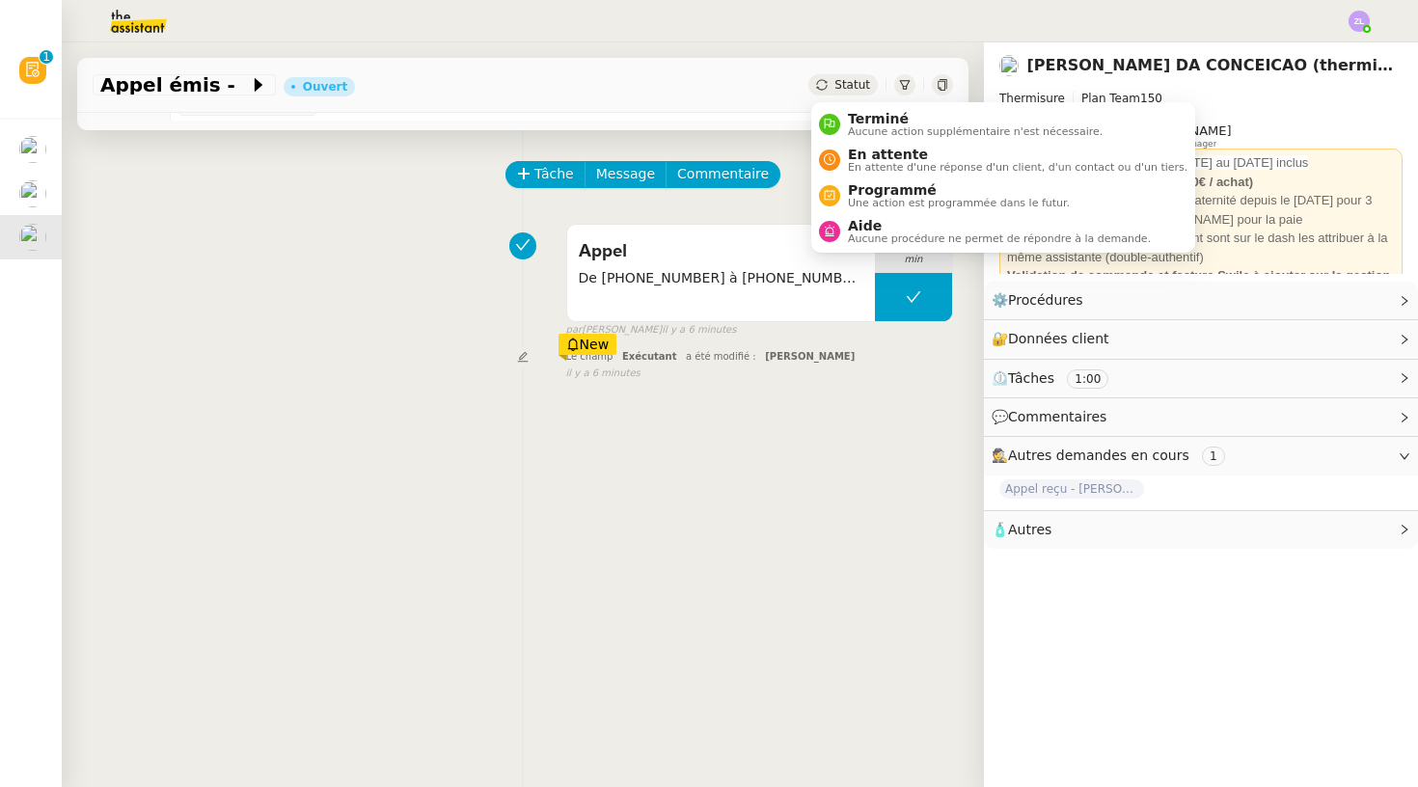
click at [849, 91] on span "Statut" at bounding box center [852, 85] width 36 height 14
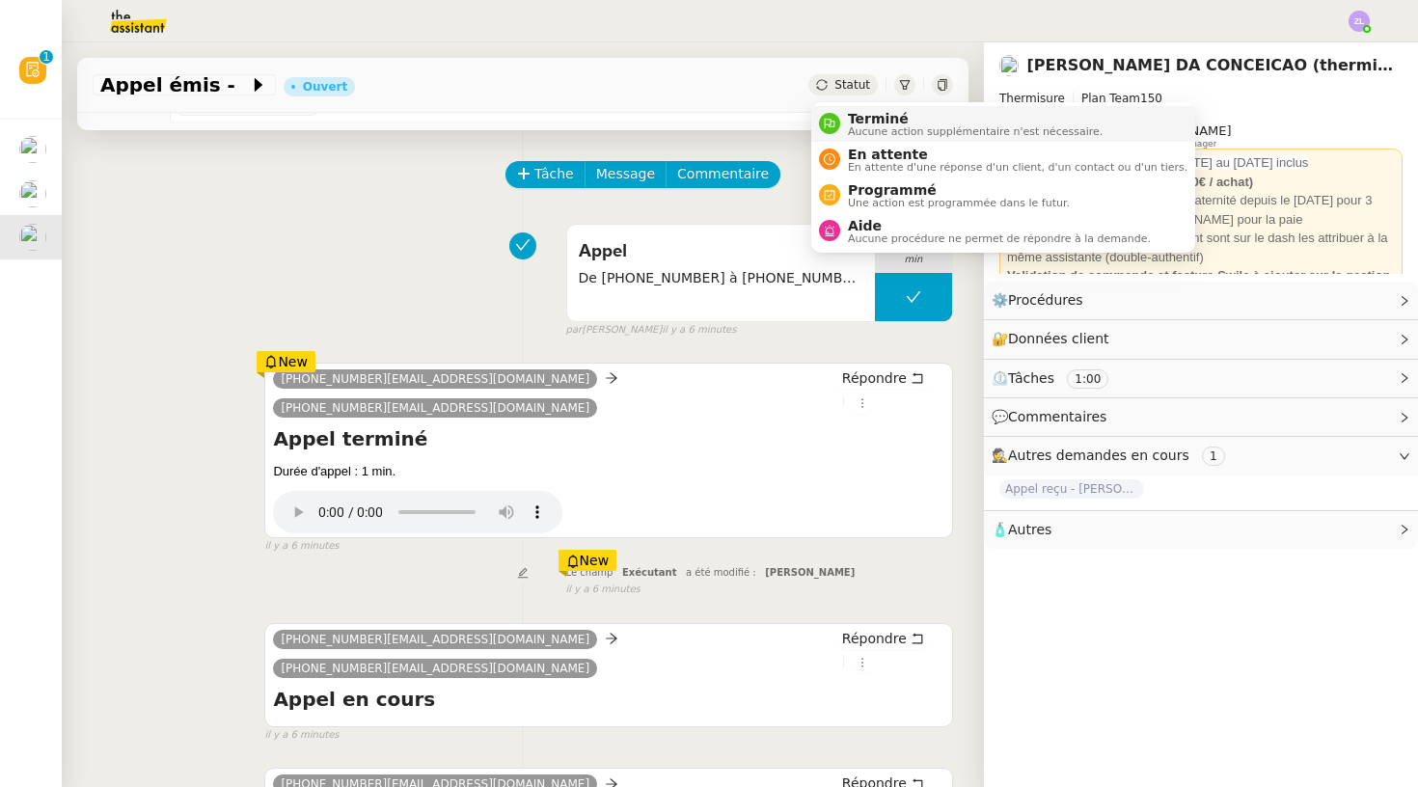
click at [859, 128] on span "Aucune action supplémentaire n'est nécessaire." at bounding box center [975, 131] width 255 height 11
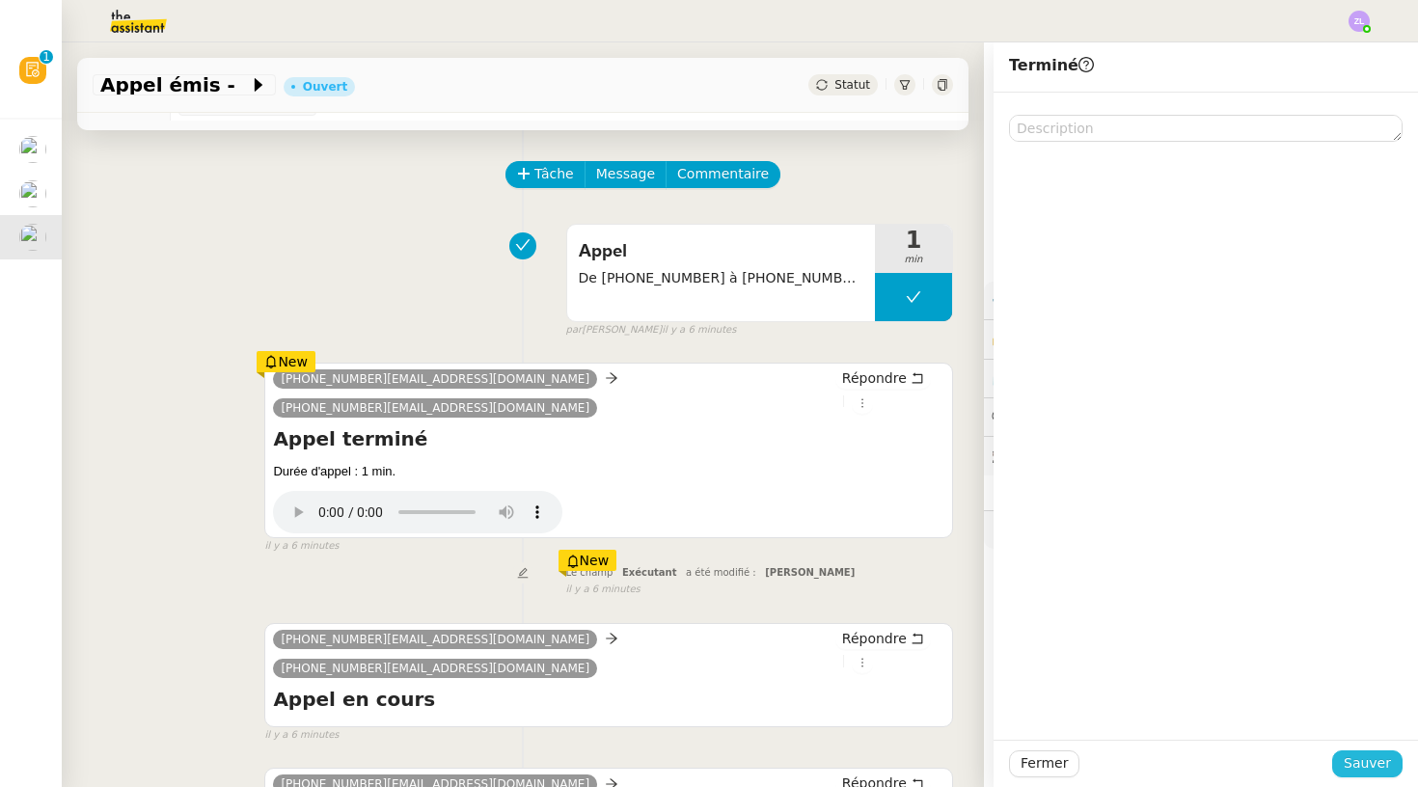
click at [1379, 762] on span "Sauver" at bounding box center [1367, 763] width 47 height 22
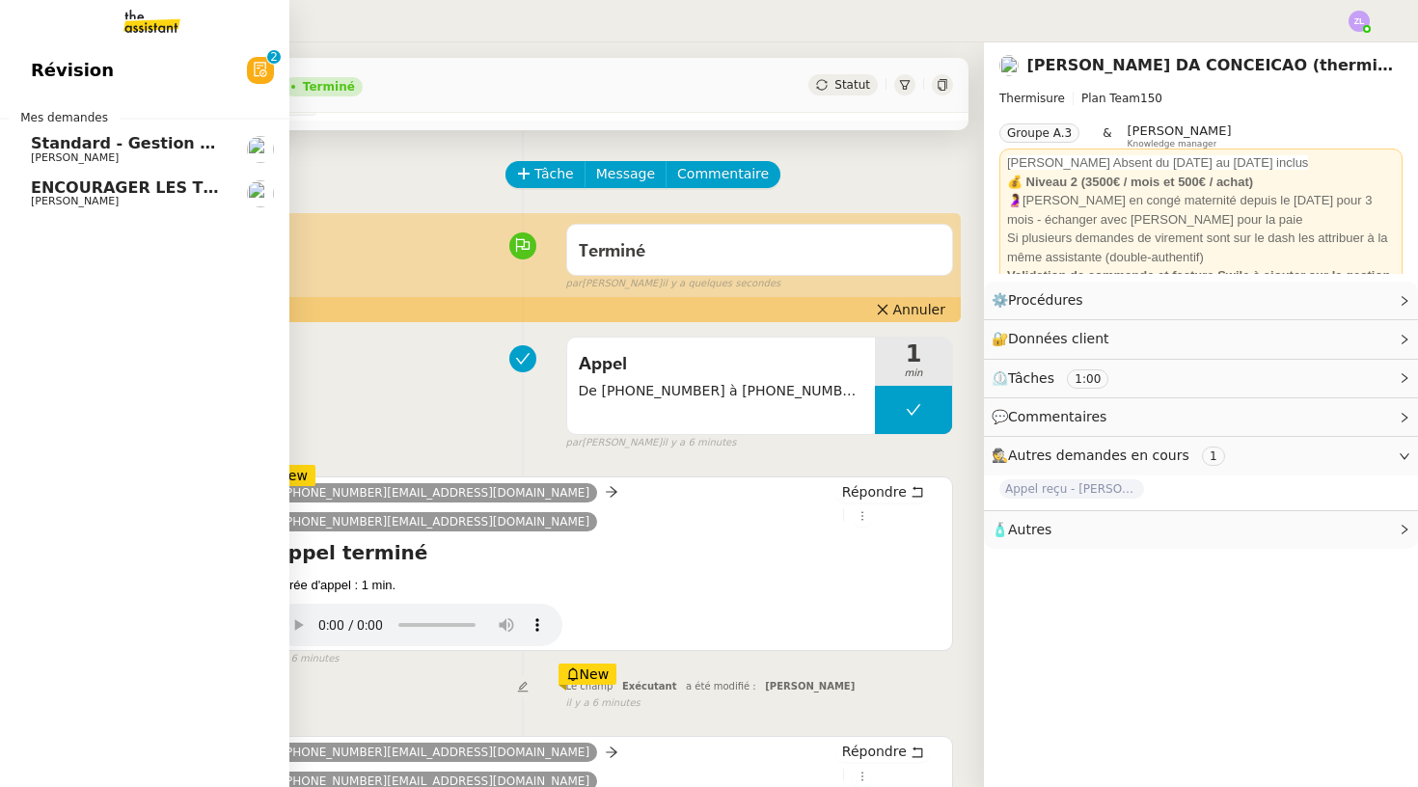
click at [158, 15] on img at bounding box center [137, 21] width 150 height 42
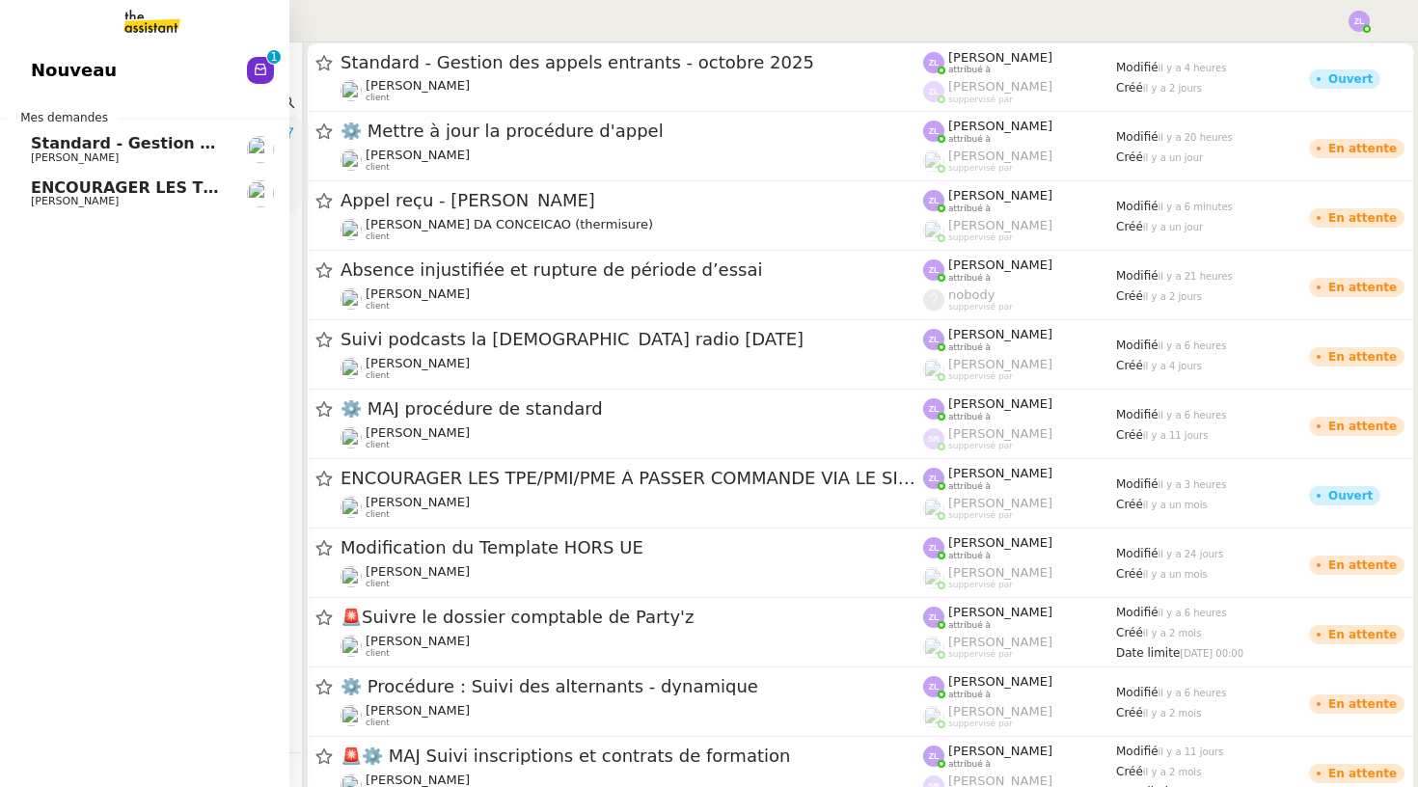
click at [106, 194] on span "ENCOURAGER LES TPE/PMI/PME À PASSER COMMANDE VIA LE SITE INTERNET - 1 septembre…" at bounding box center [452, 187] width 842 height 18
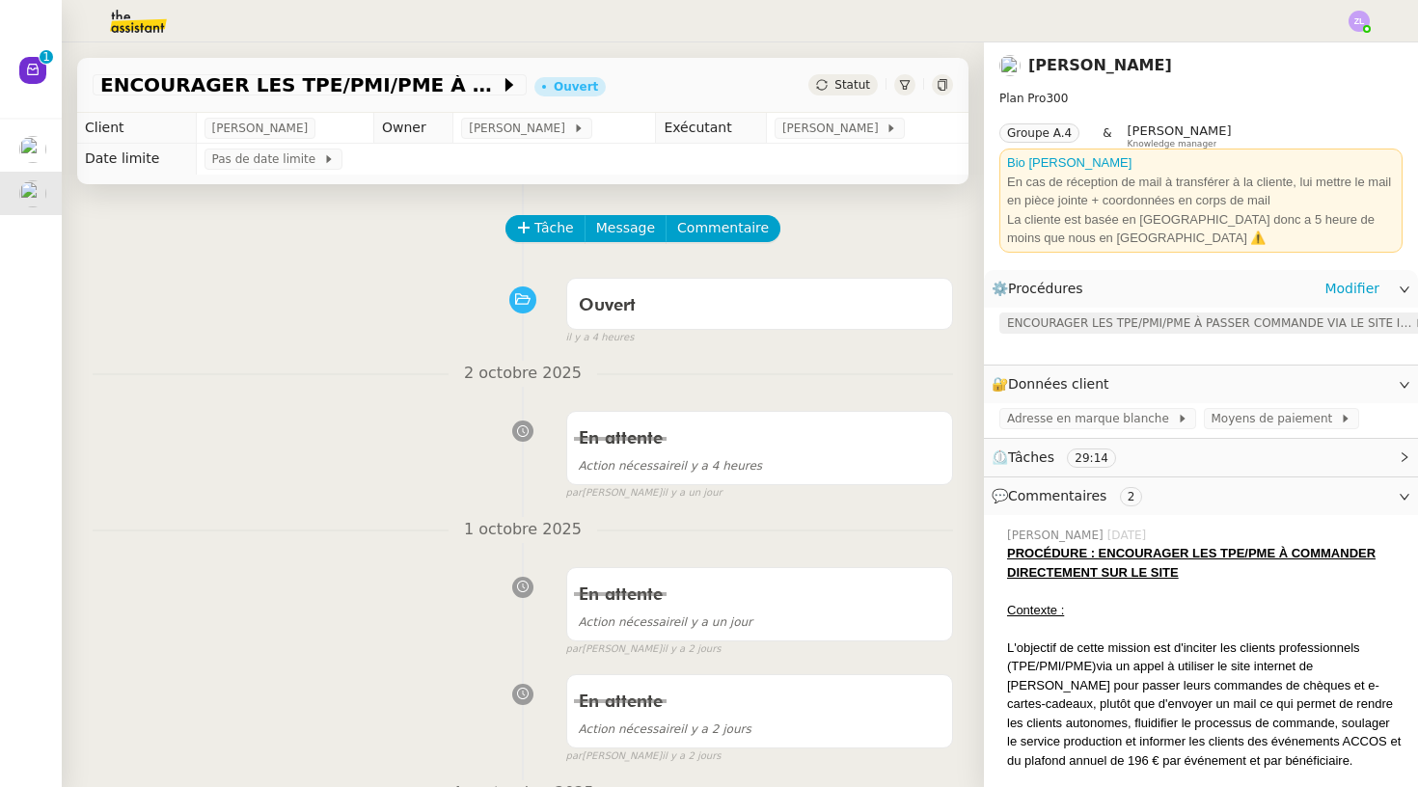
click at [1103, 320] on span "ENCOURAGER LES TPE/PMI/PME À PASSER COMMANDE VIA LE SITE INTERNET" at bounding box center [1210, 323] width 407 height 19
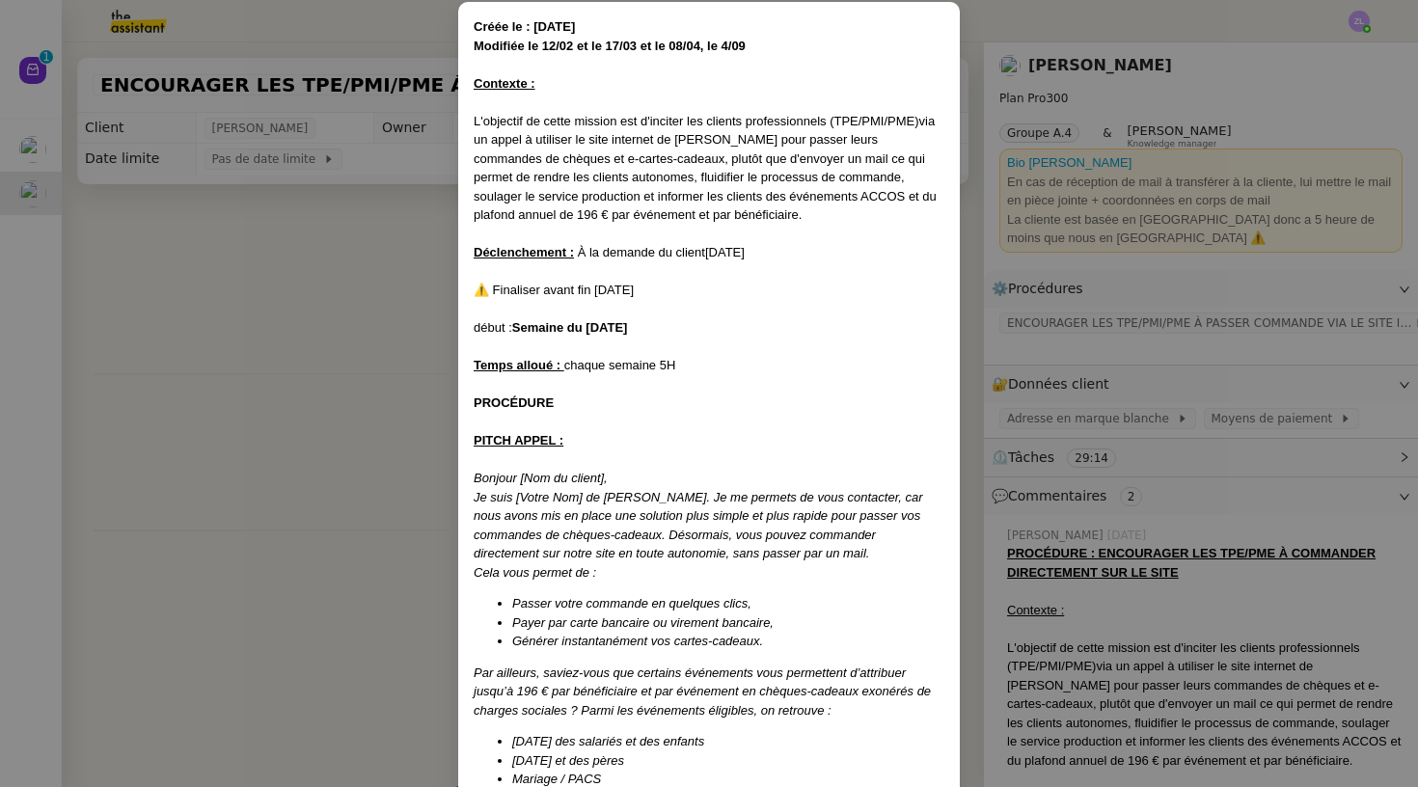
scroll to position [94, 0]
click at [316, 426] on nz-modal-container "Créée le : [DATE] Modifiée le 12/02 et le 17/03 et le 08/04, le 4/09 Contexte :…" at bounding box center [709, 393] width 1418 height 787
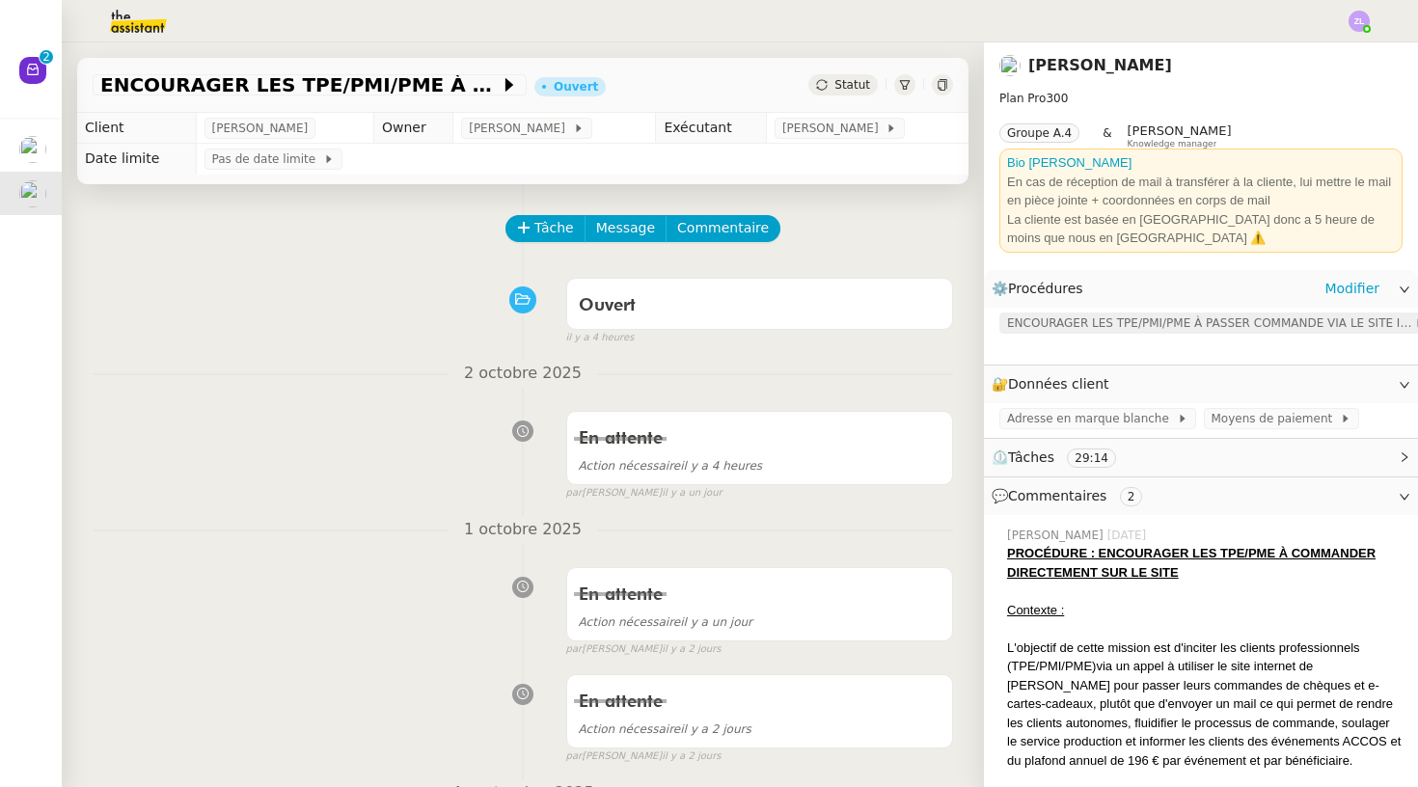
click at [1092, 324] on span "ENCOURAGER LES TPE/PMI/PME À PASSER COMMANDE VIA LE SITE INTERNET" at bounding box center [1210, 323] width 407 height 19
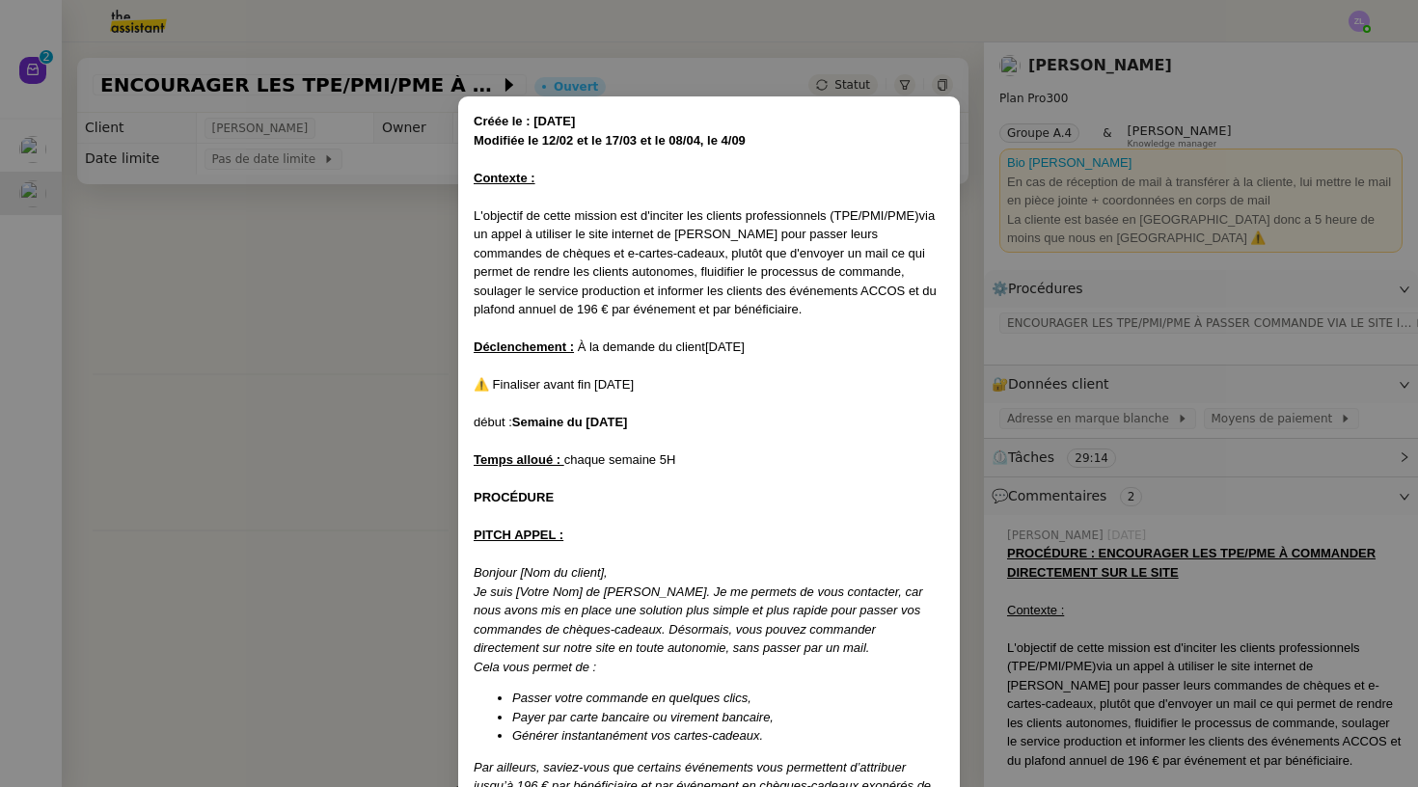
scroll to position [730, 0]
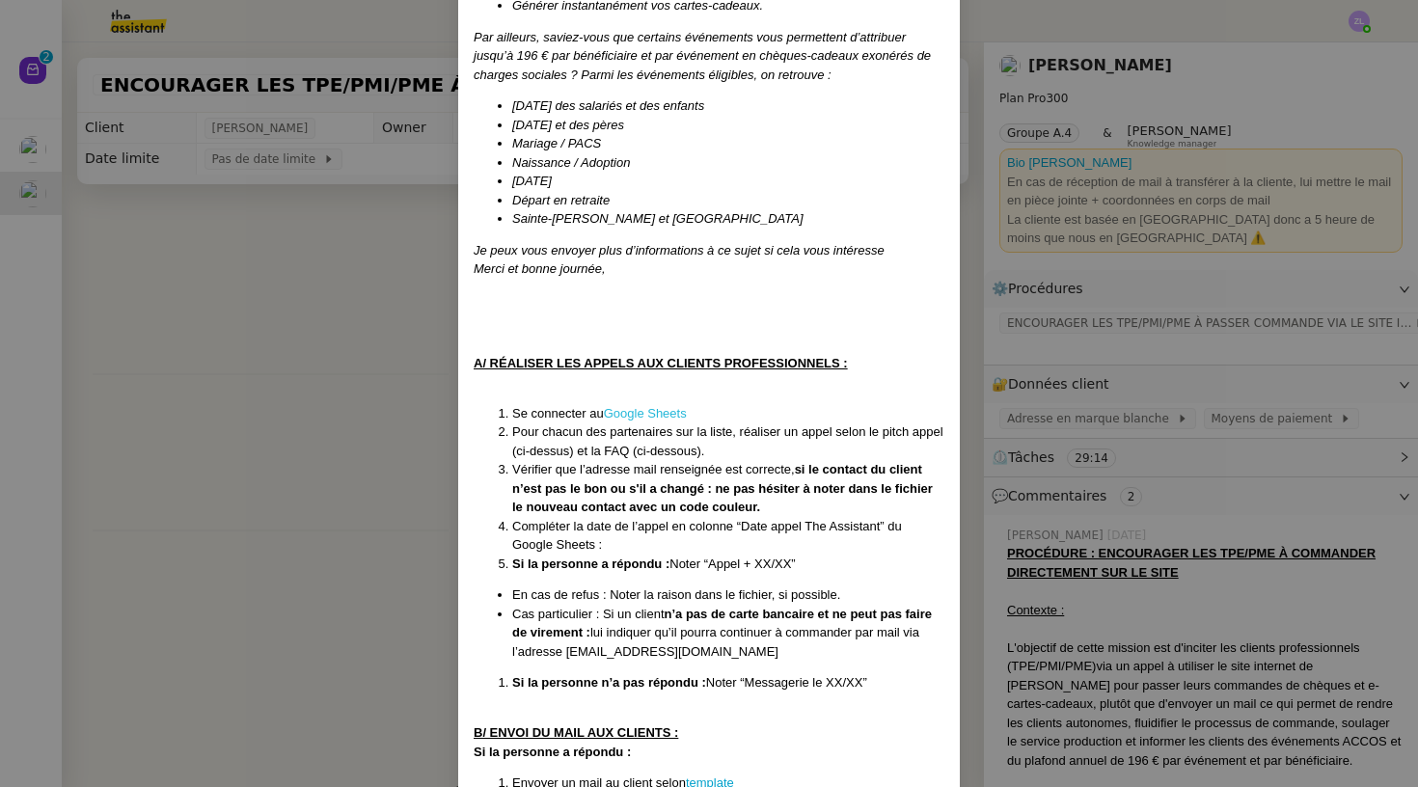
click at [645, 406] on link "Google Sheets" at bounding box center [645, 413] width 83 height 14
click at [349, 268] on nz-modal-container "Créée le : [DATE] Modifiée le 12/02 et le 17/03 et le 08/04, le 4/09 Contexte :…" at bounding box center [709, 393] width 1418 height 787
click at [332, 271] on nz-modal-container "Créée le : [DATE] Modifiée le 12/02 et le 17/03 et le 08/04, le 4/09 Contexte :…" at bounding box center [709, 393] width 1418 height 787
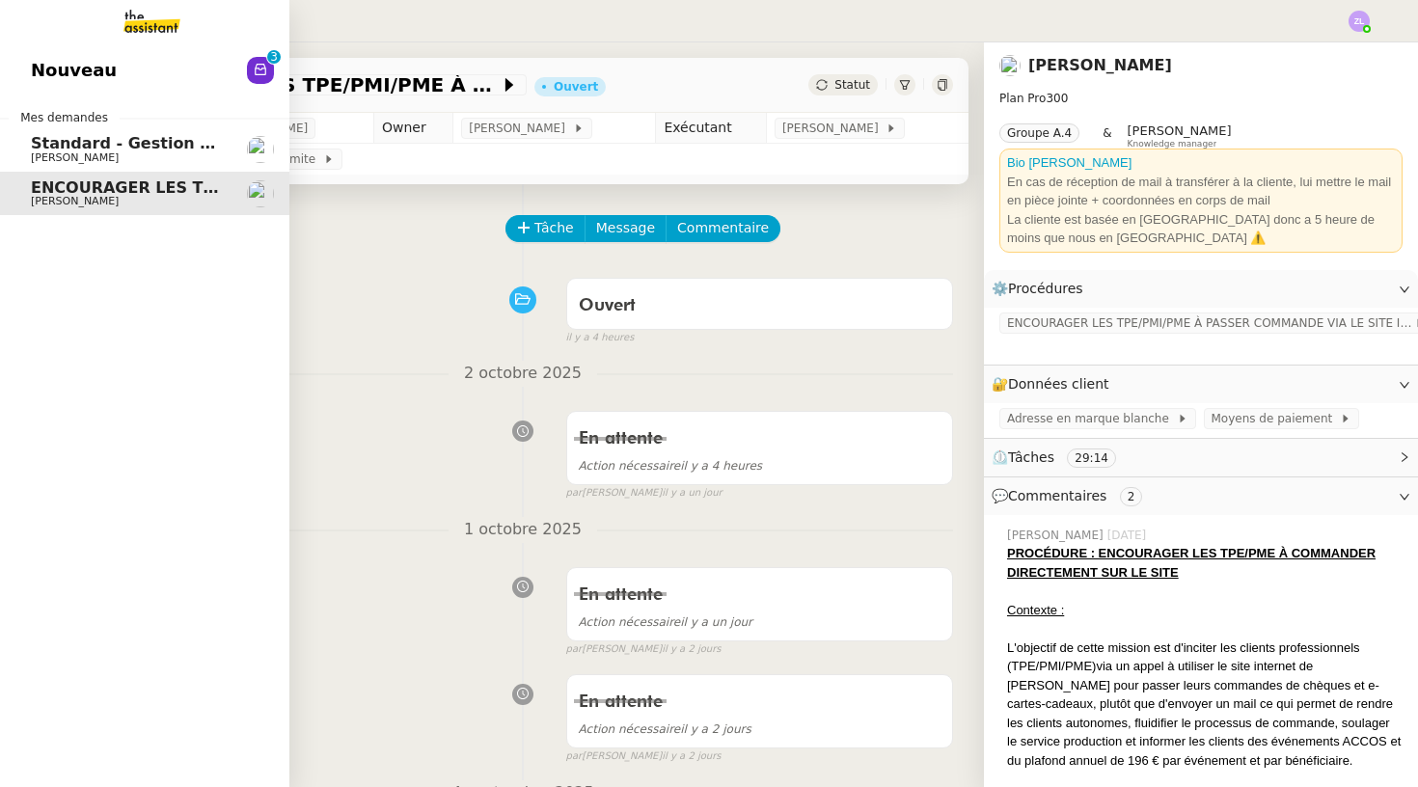
click at [113, 134] on span "Standard - Gestion des appels entrants - octobre 2025" at bounding box center [268, 143] width 475 height 18
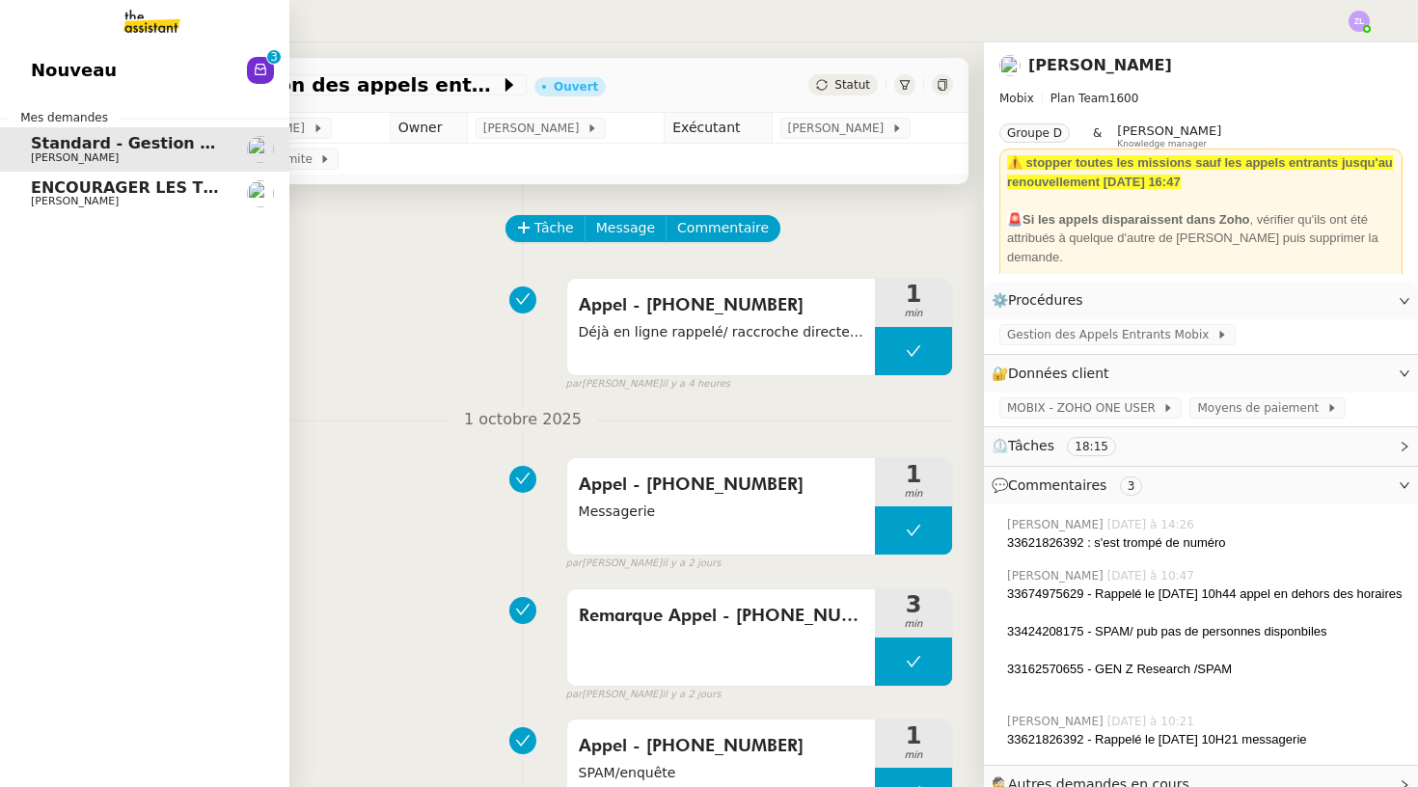
click at [181, 93] on link "Nouveau 0 1 2 3 4 5 6 7 8 9" at bounding box center [144, 70] width 289 height 44
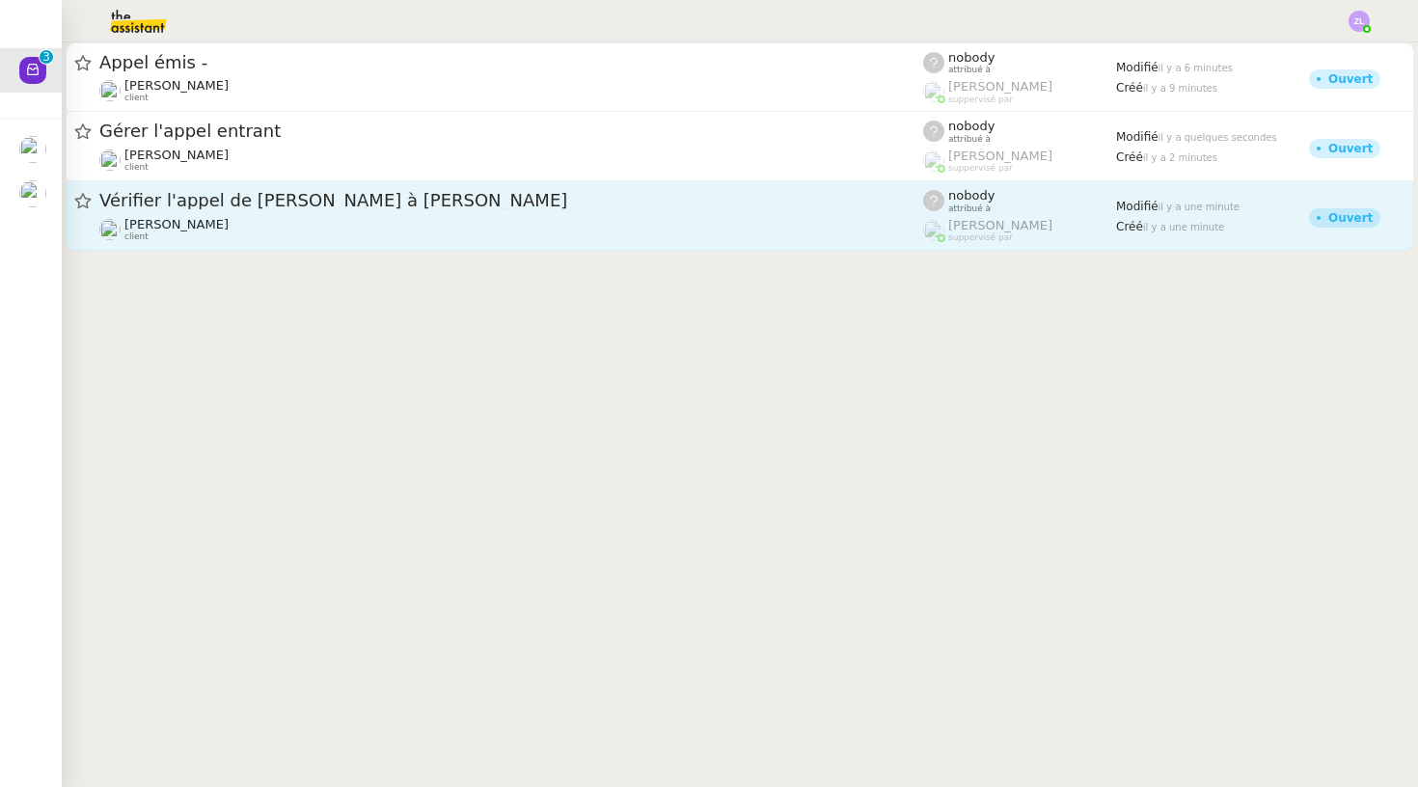
click at [503, 210] on div "Vérifier l'appel de [PERSON_NAME] à [PERSON_NAME]" at bounding box center [511, 201] width 824 height 24
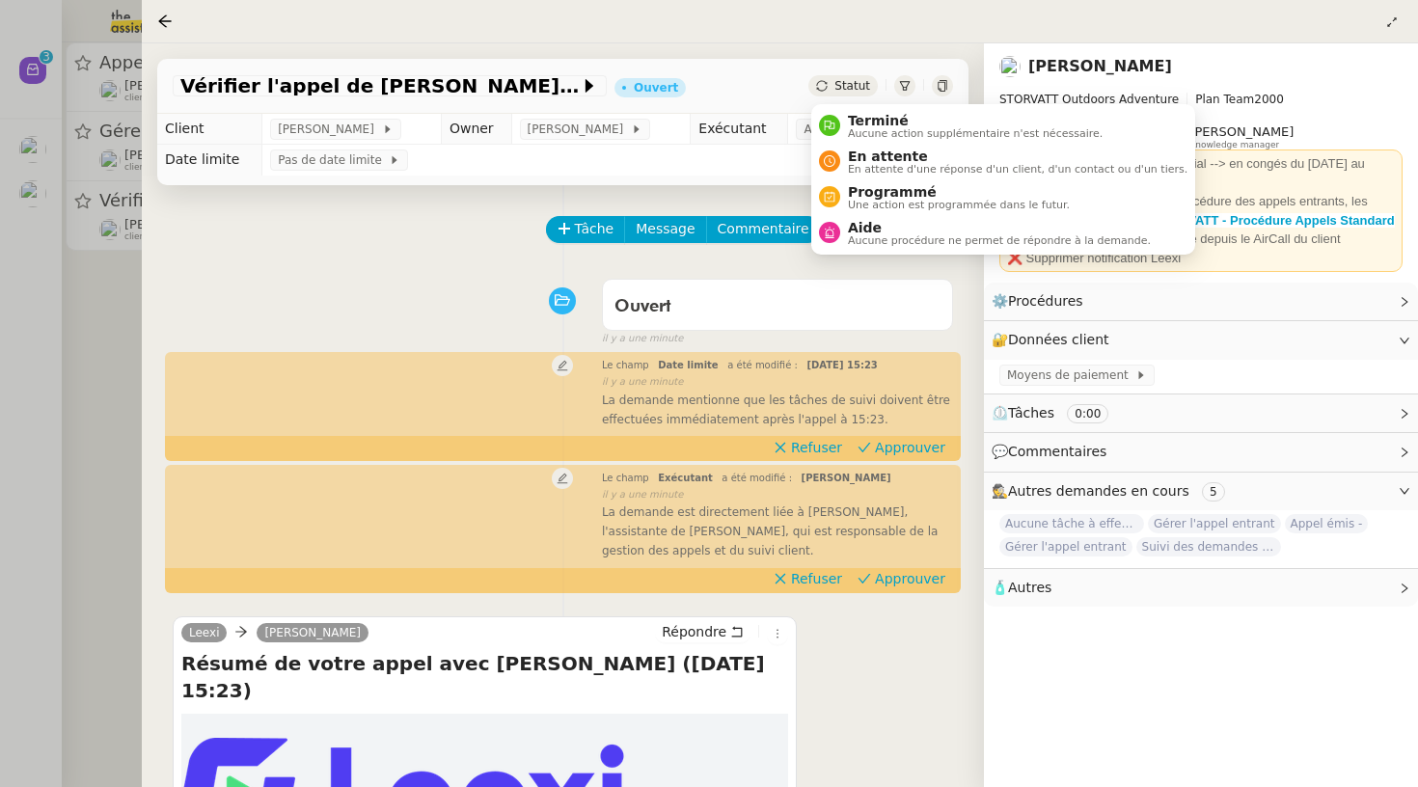
click at [860, 87] on span "Statut" at bounding box center [852, 86] width 36 height 14
click at [869, 115] on span "Terminé" at bounding box center [975, 120] width 255 height 15
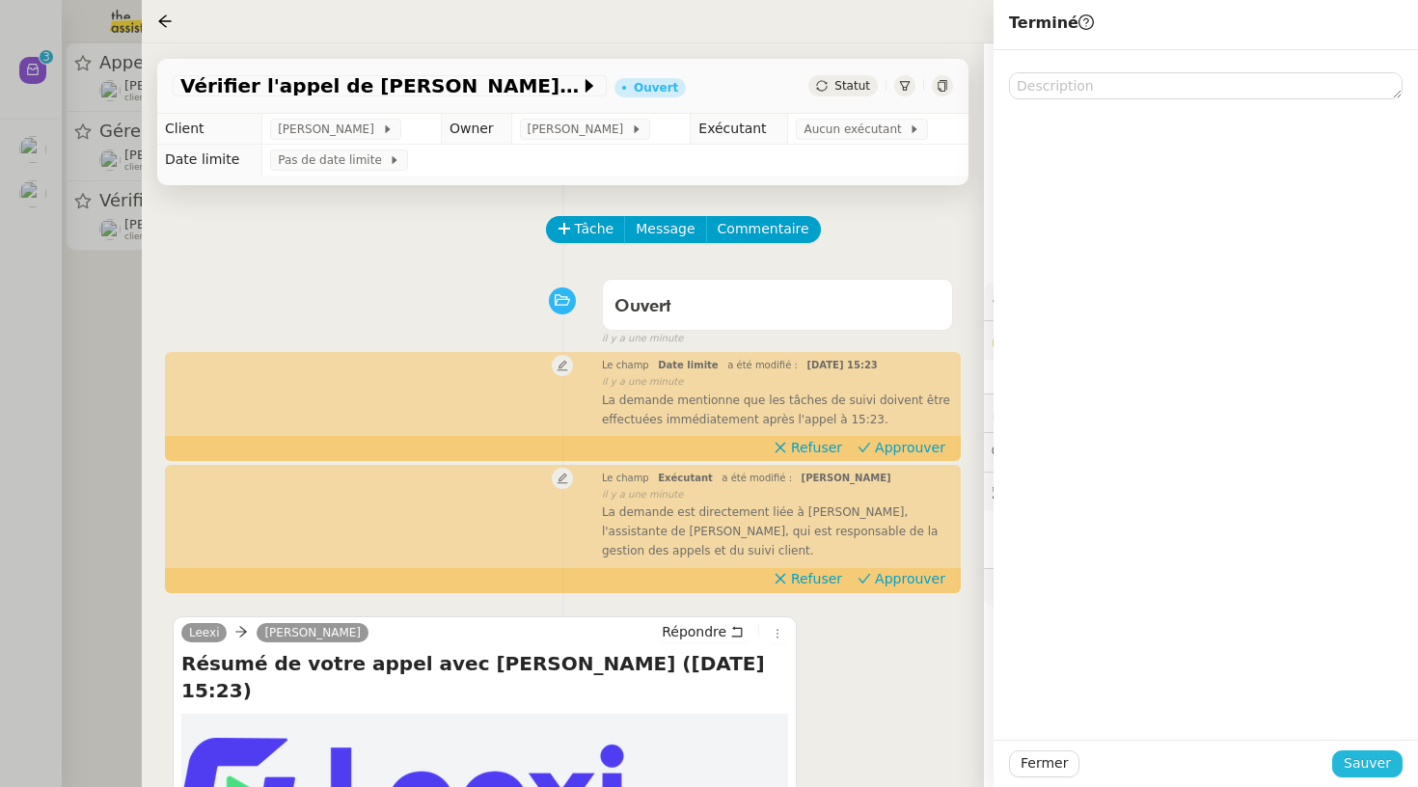
click at [1368, 764] on span "Sauver" at bounding box center [1367, 763] width 47 height 22
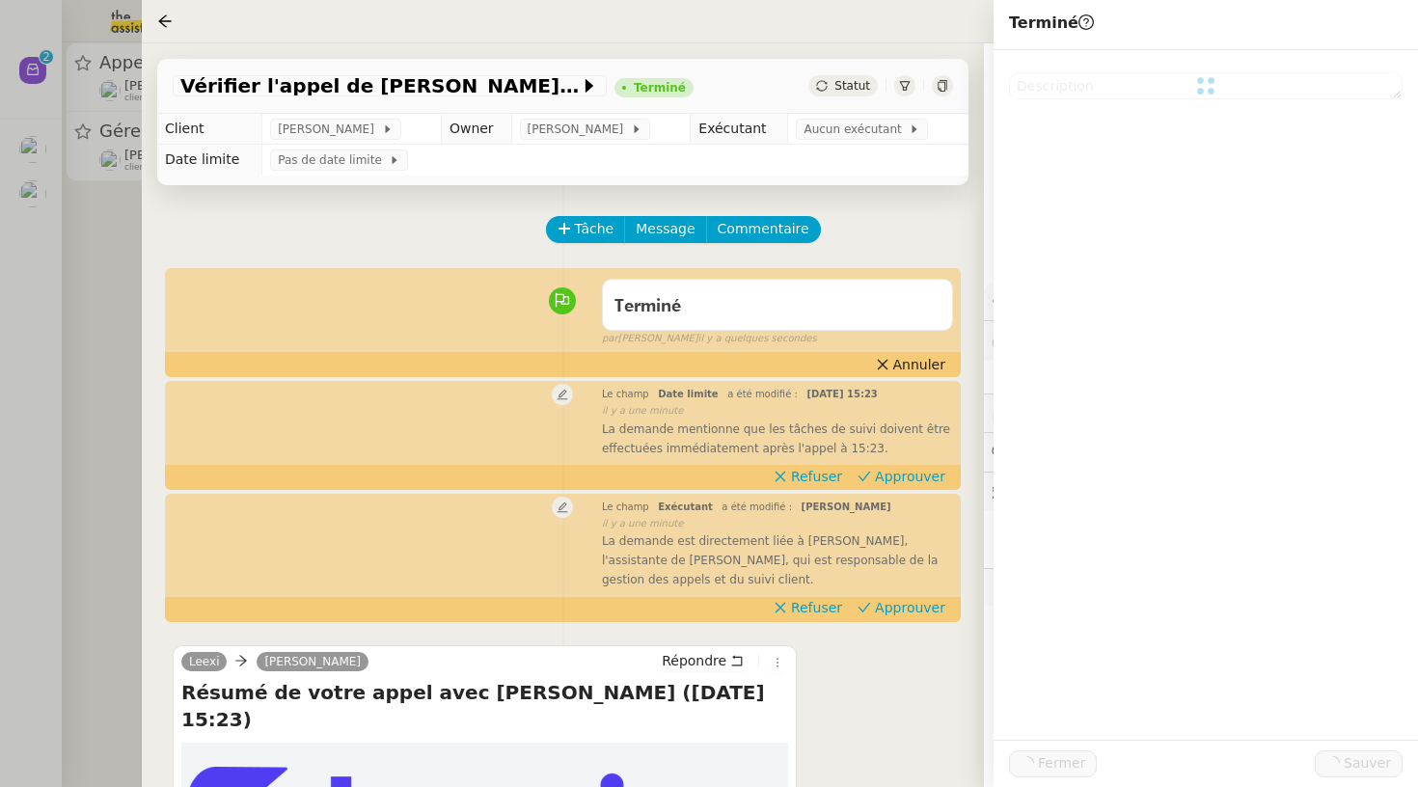
click at [103, 206] on div at bounding box center [709, 393] width 1418 height 787
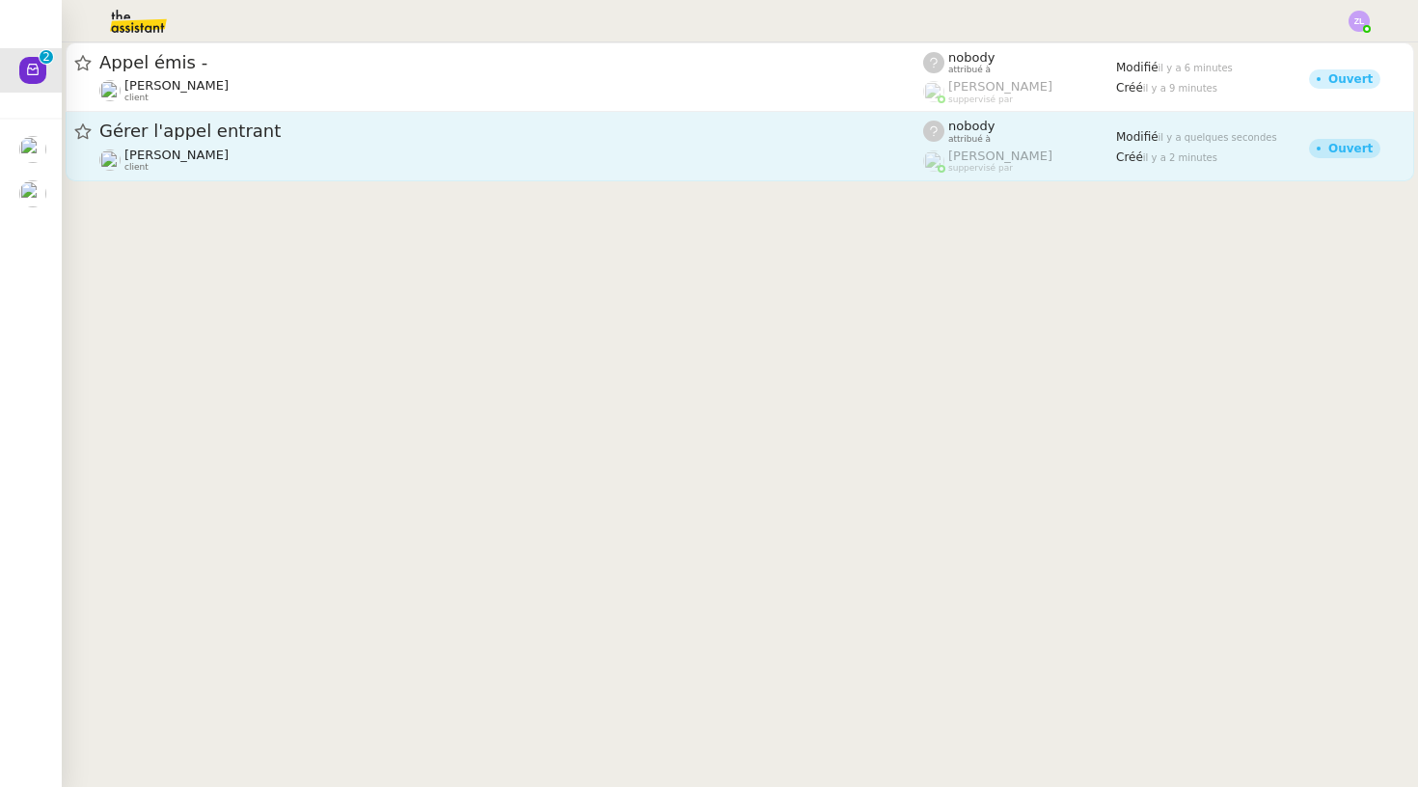
click at [201, 145] on div "Gérer l'appel entrant [PERSON_NAME] client" at bounding box center [511, 146] width 824 height 53
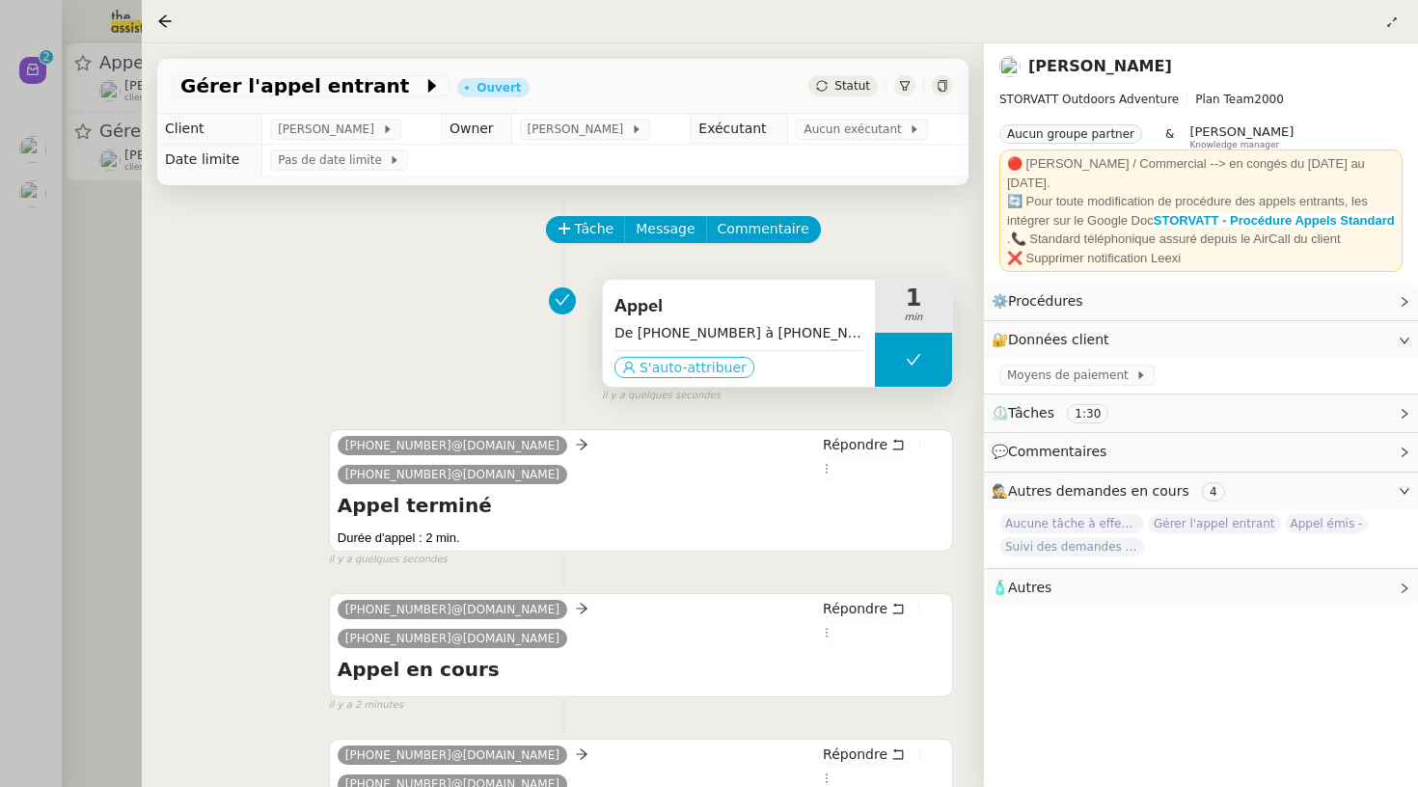
click at [686, 370] on span "S'auto-attribuer" at bounding box center [693, 367] width 107 height 19
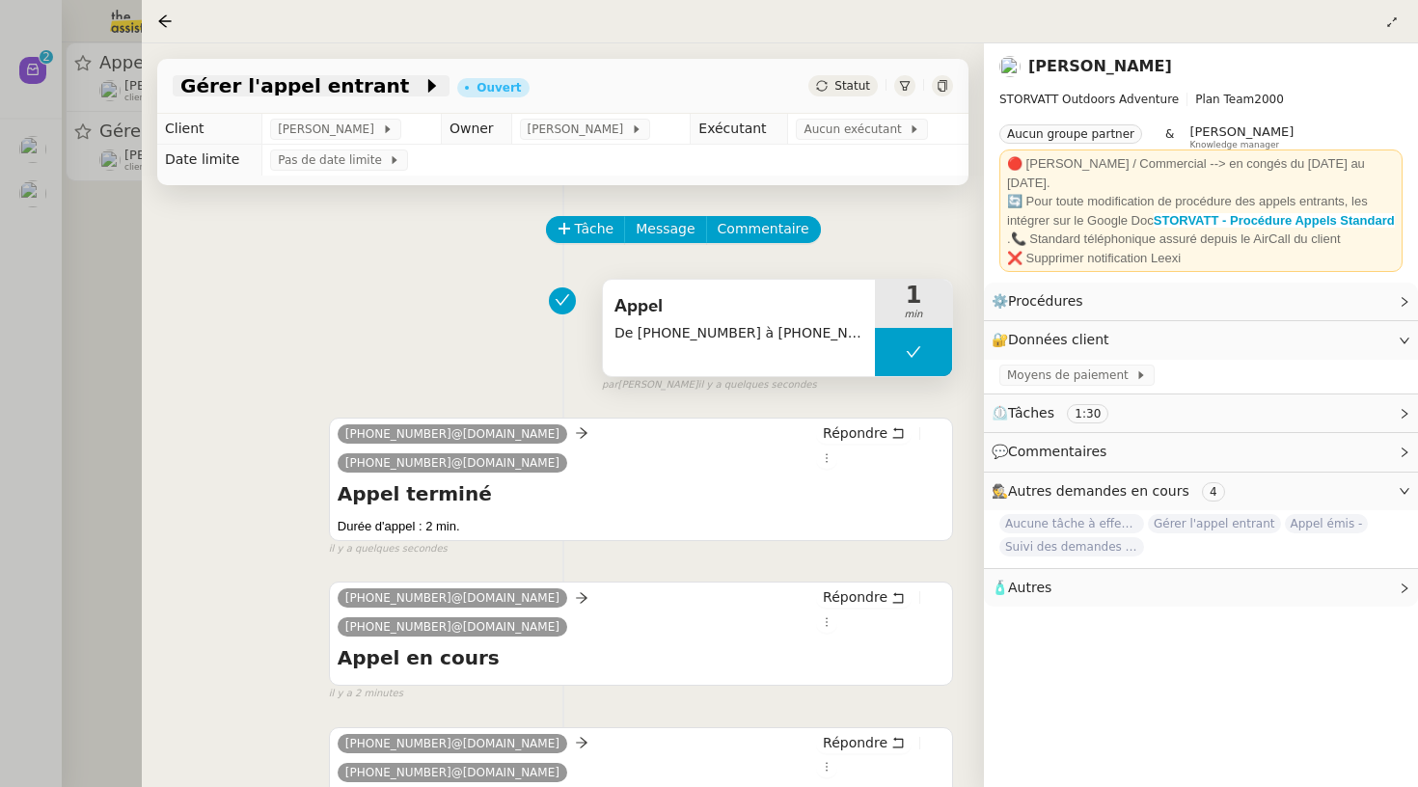
click at [423, 84] on icon at bounding box center [432, 85] width 19 height 19
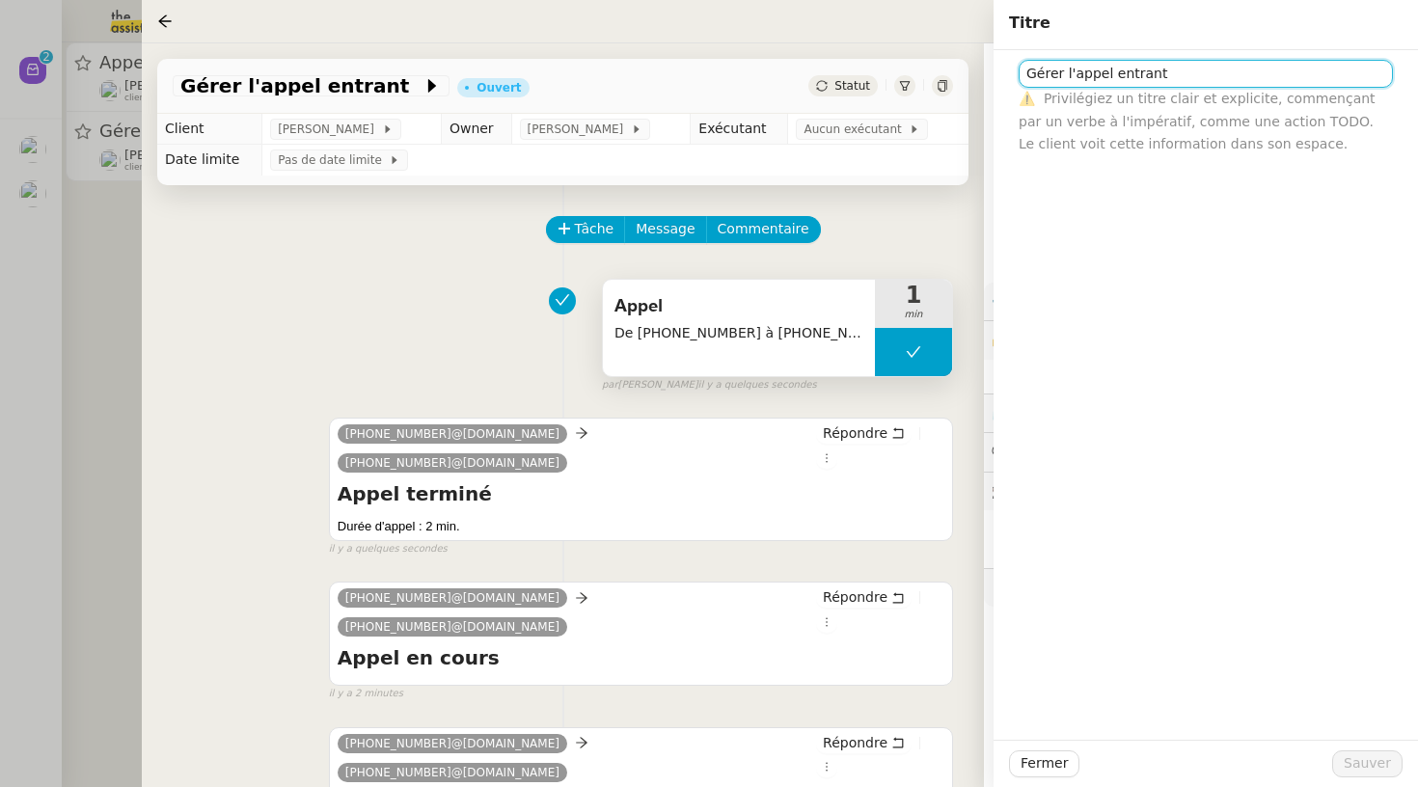
click at [1164, 64] on input "Gérer l'appel entrant" at bounding box center [1206, 74] width 374 height 28
paste input "33270297933"
type input "Gérer l'appel entrant - [PHONE_NUMBER] messagerie"
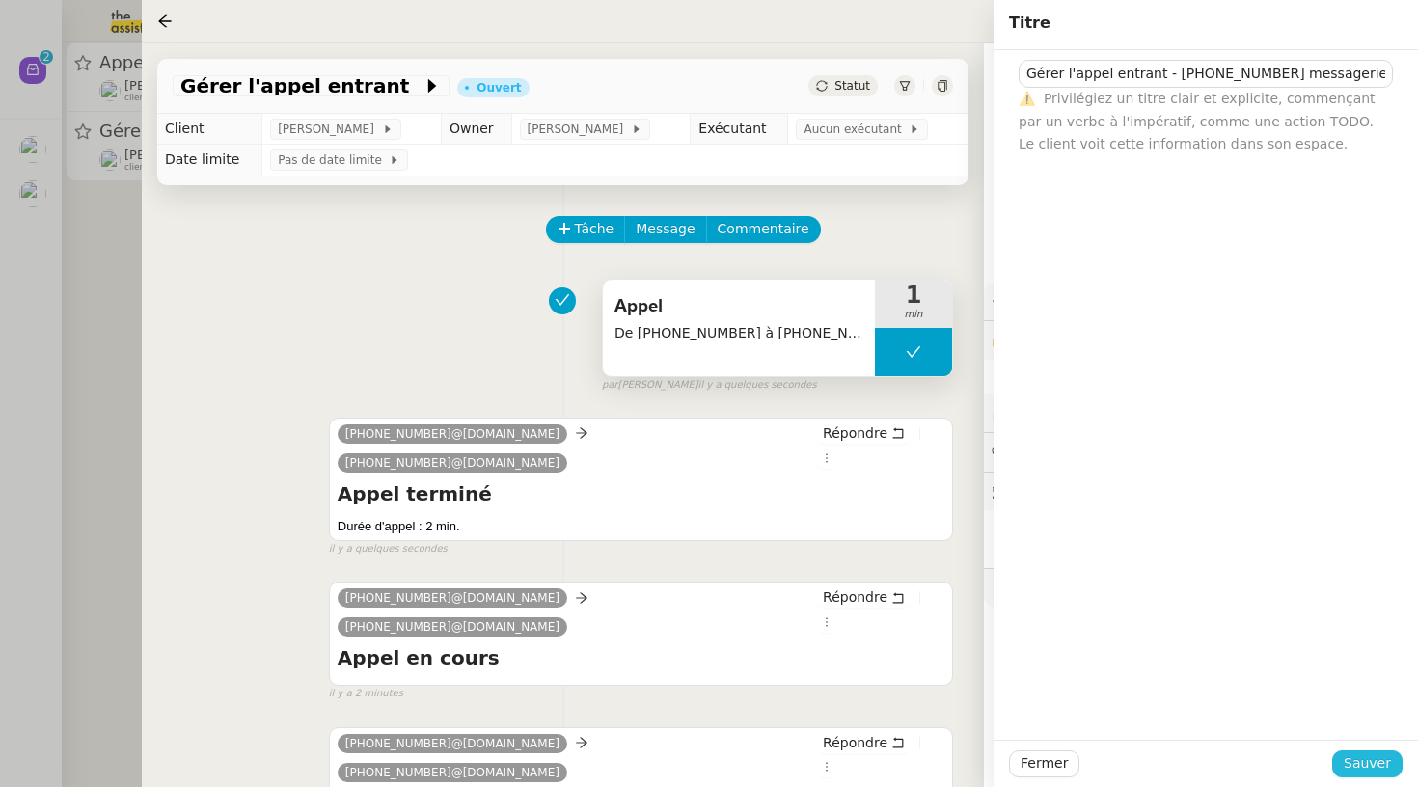
click at [1381, 774] on span "Sauver" at bounding box center [1367, 763] width 47 height 22
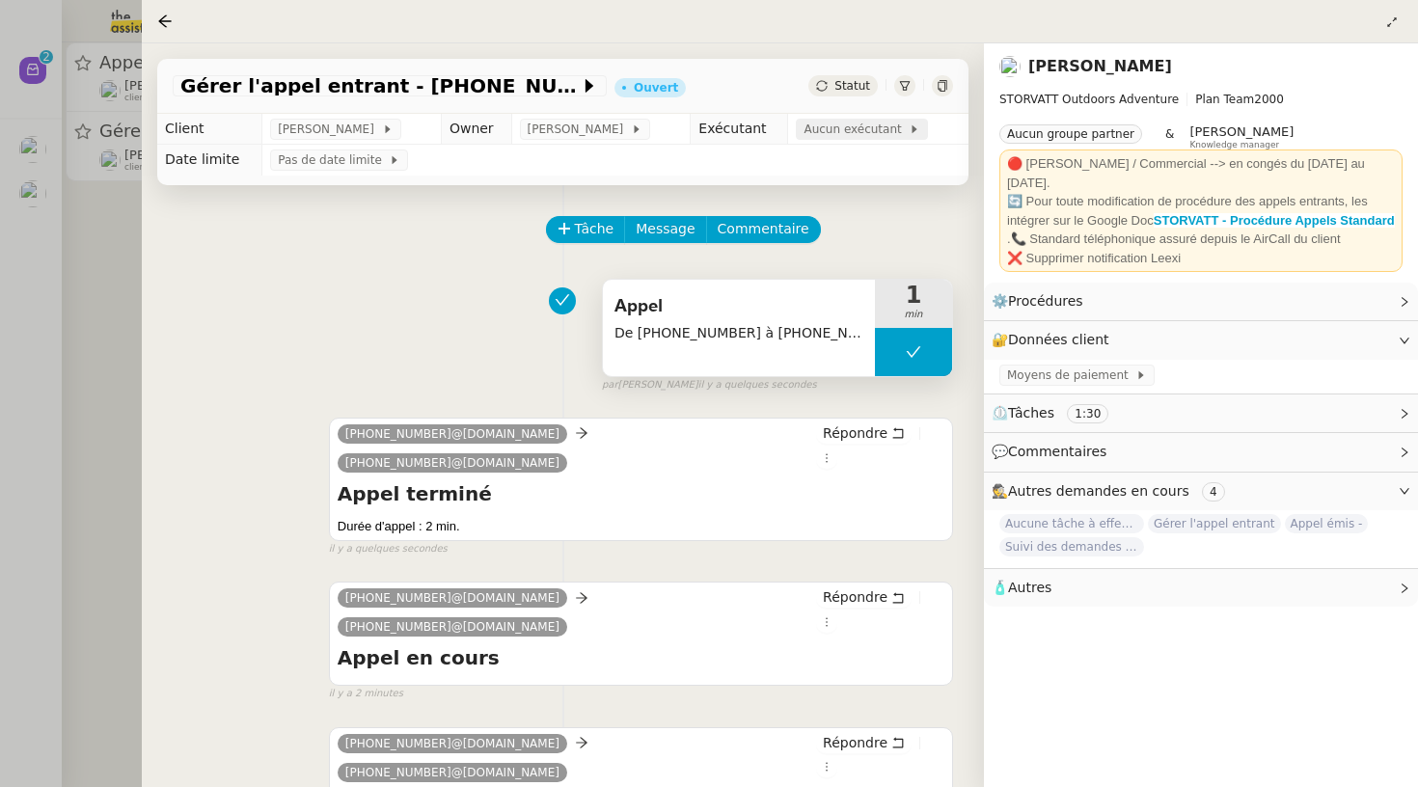
click at [828, 132] on span "Aucun exécutant" at bounding box center [856, 129] width 105 height 19
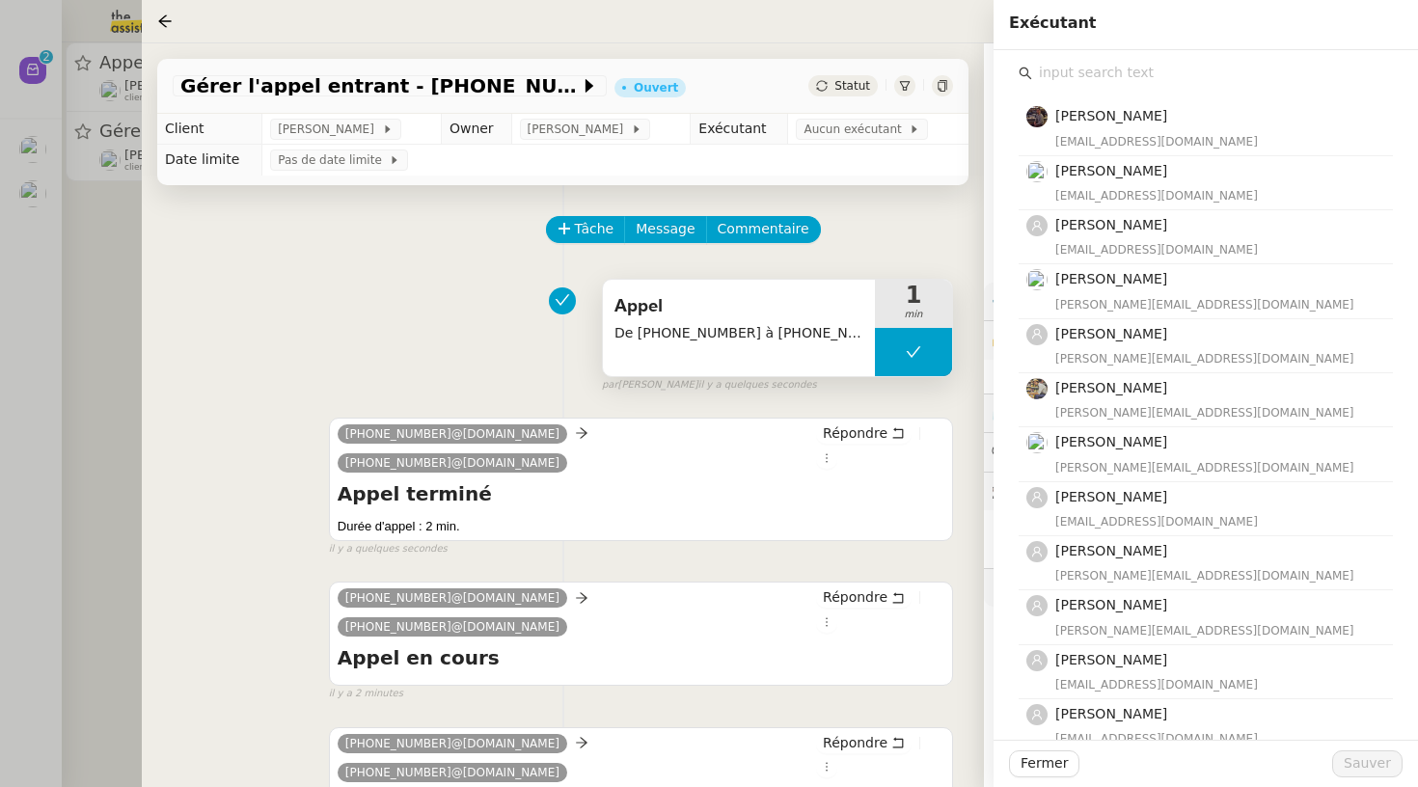
click at [1053, 72] on input "text" at bounding box center [1212, 73] width 361 height 26
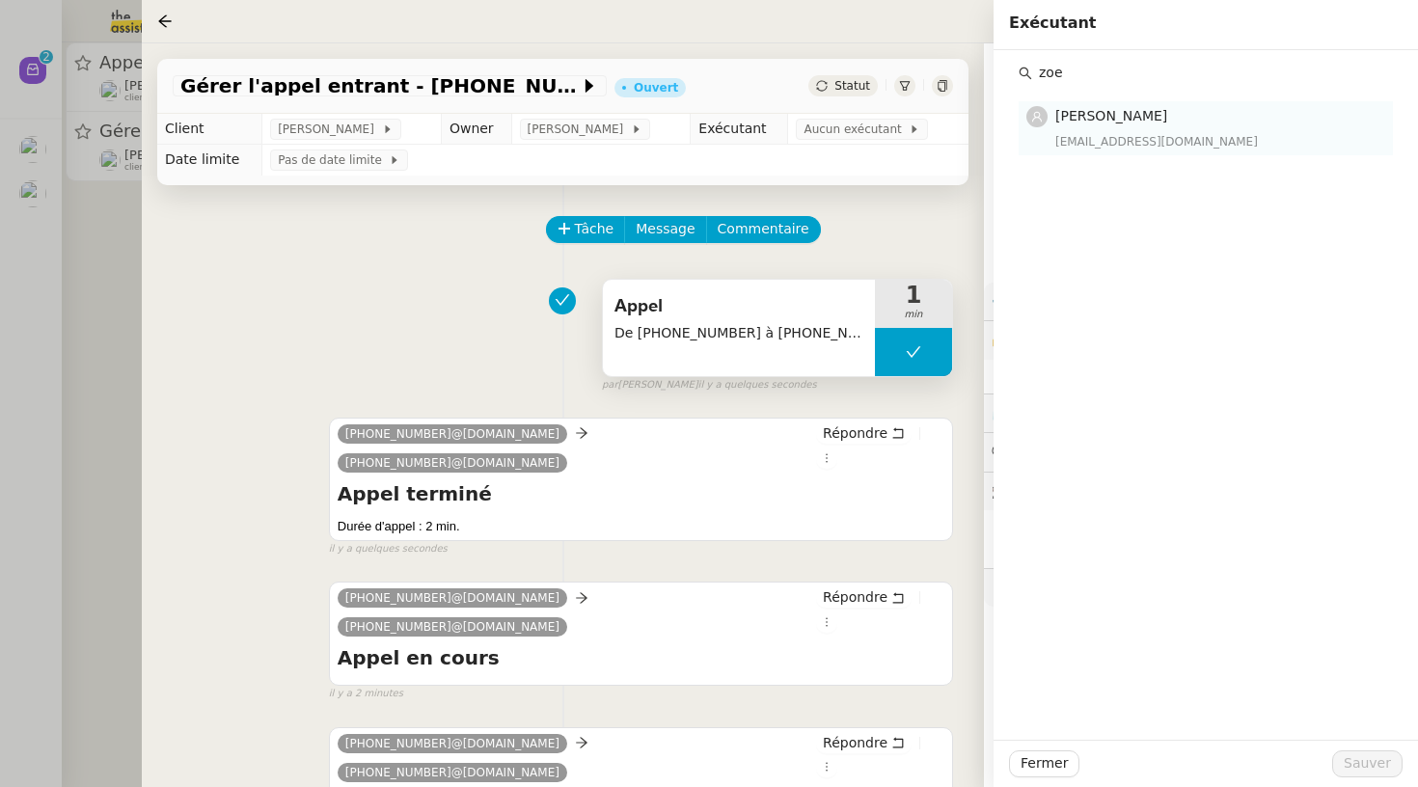
type input "zoe"
click at [1078, 132] on div "[EMAIL_ADDRESS][DOMAIN_NAME]" at bounding box center [1218, 141] width 326 height 19
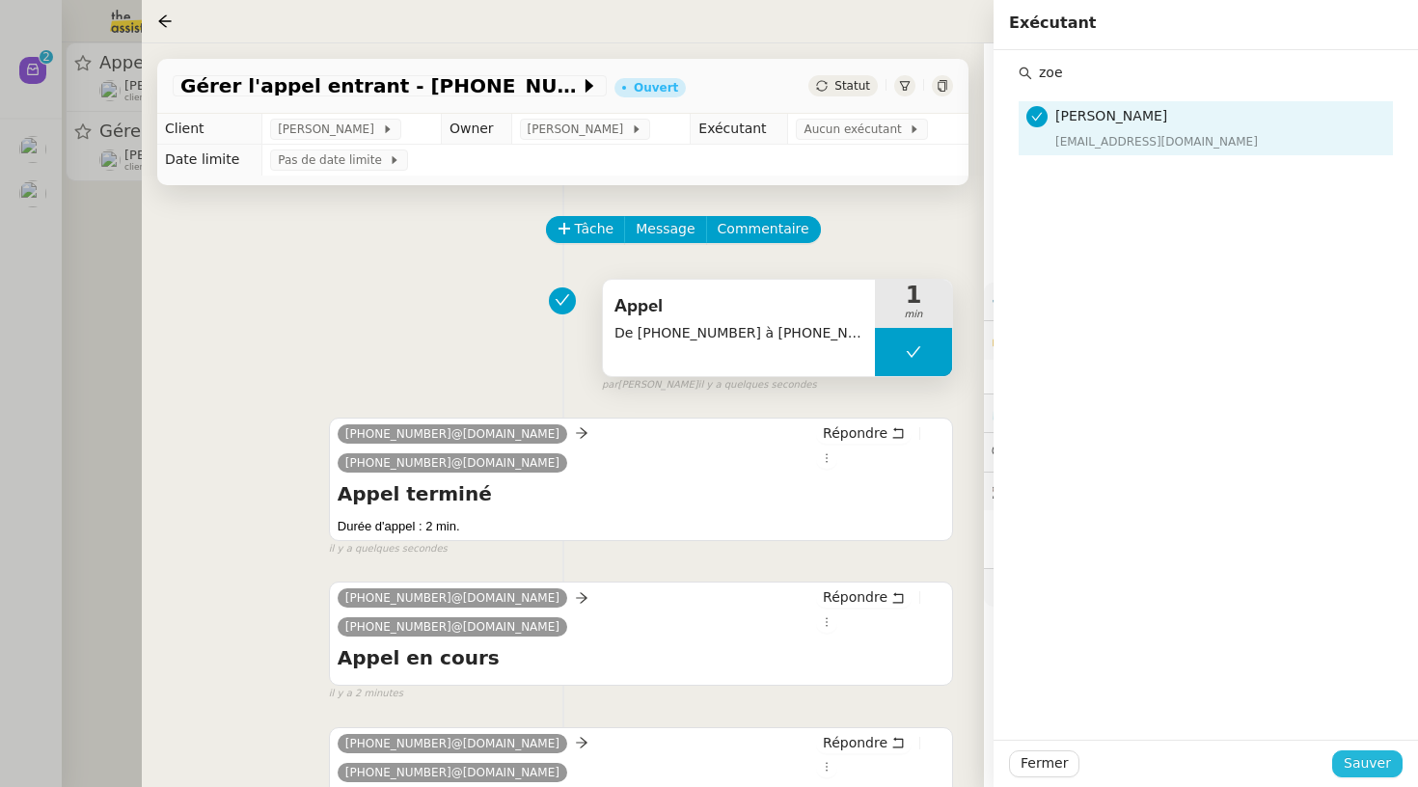
click at [1390, 766] on span "Sauver" at bounding box center [1367, 763] width 47 height 22
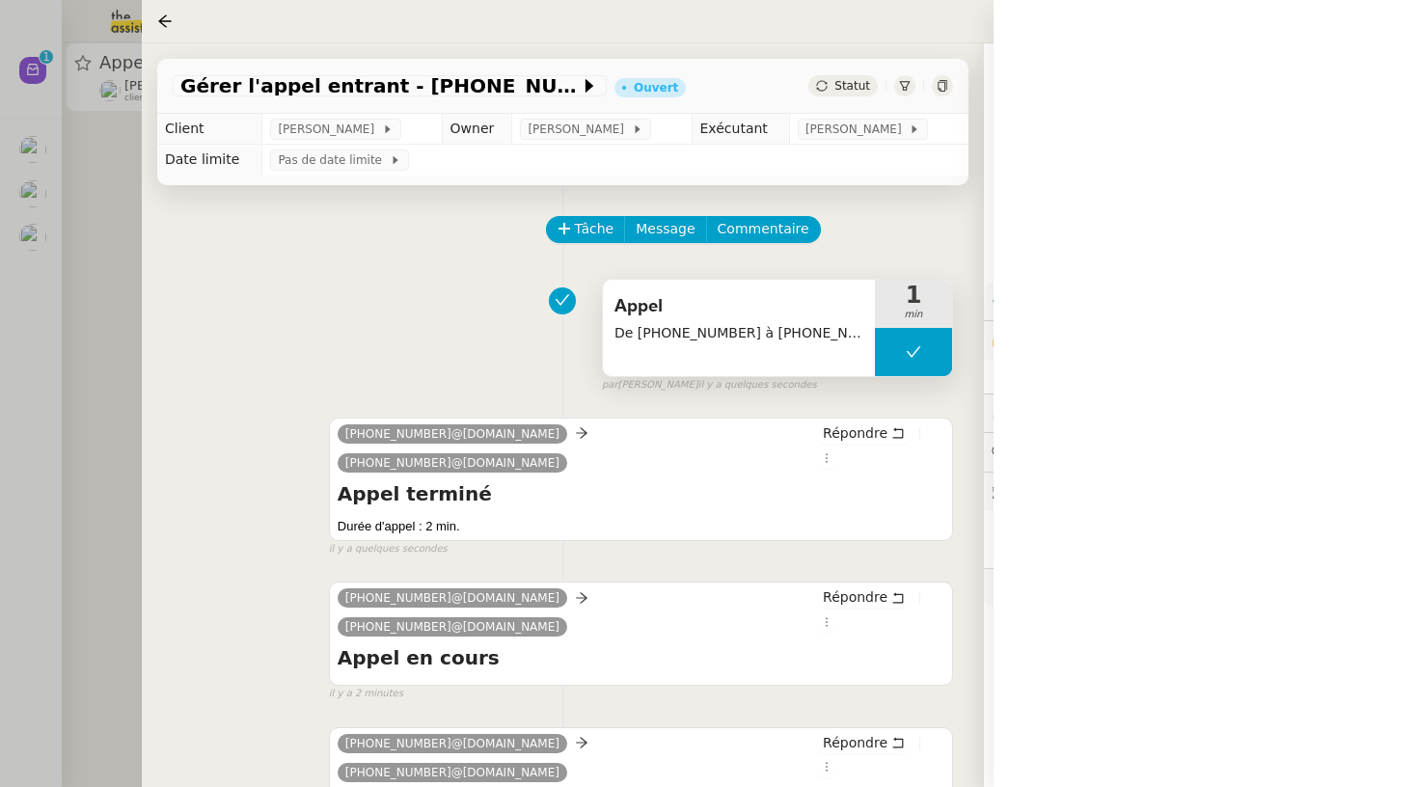
click at [868, 95] on div "Statut" at bounding box center [842, 85] width 69 height 21
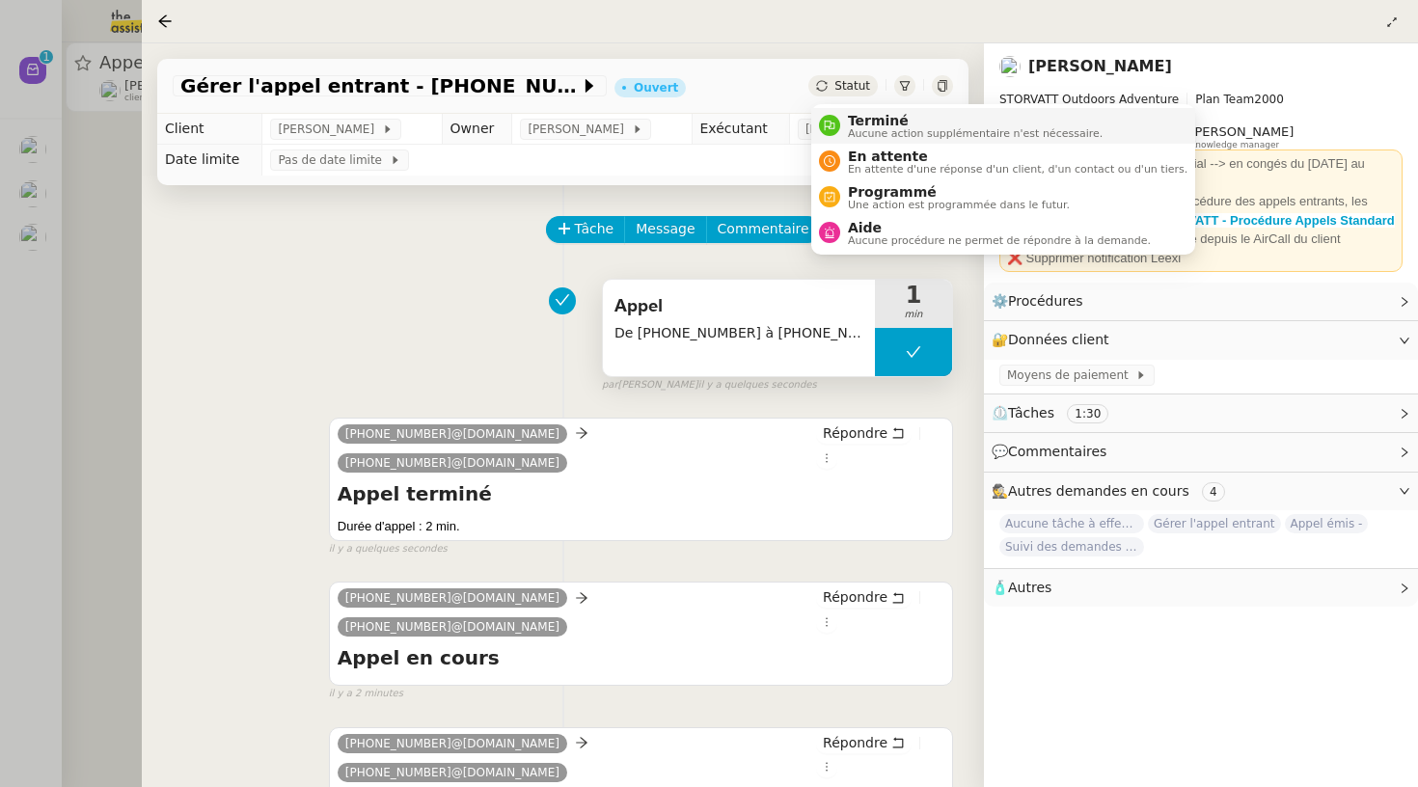
click at [873, 117] on span "Terminé" at bounding box center [975, 120] width 255 height 15
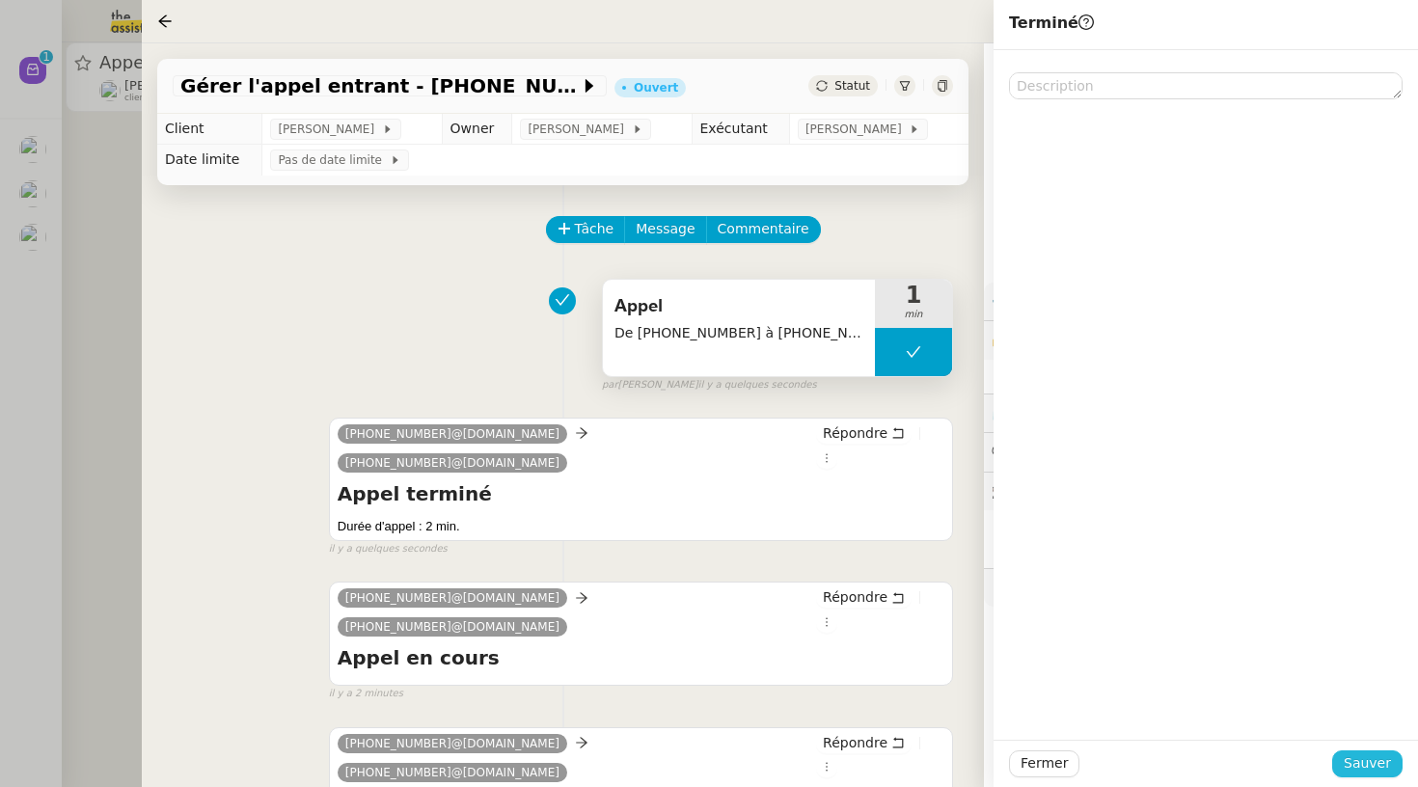
click at [1363, 763] on span "Sauver" at bounding box center [1367, 763] width 47 height 22
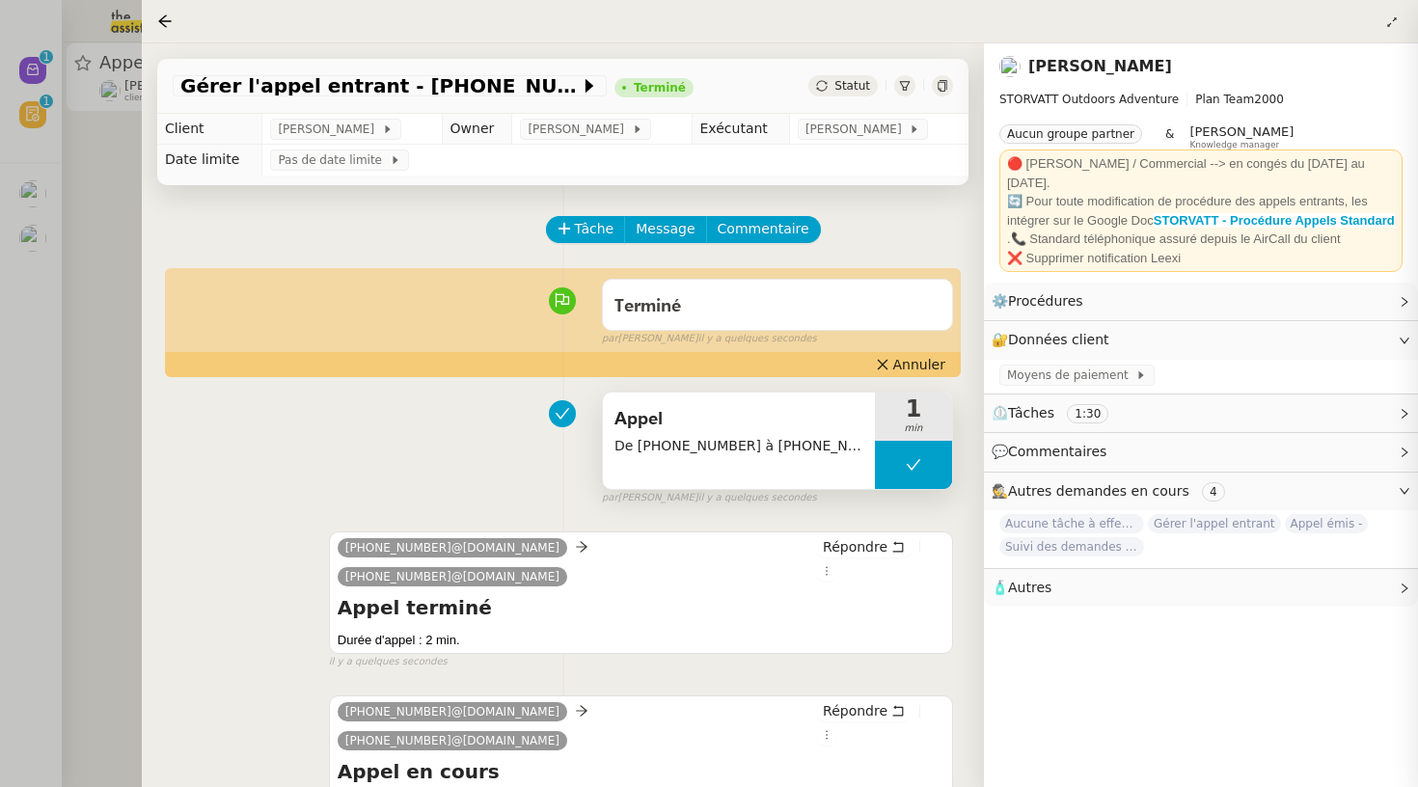
click at [78, 375] on div at bounding box center [709, 393] width 1418 height 787
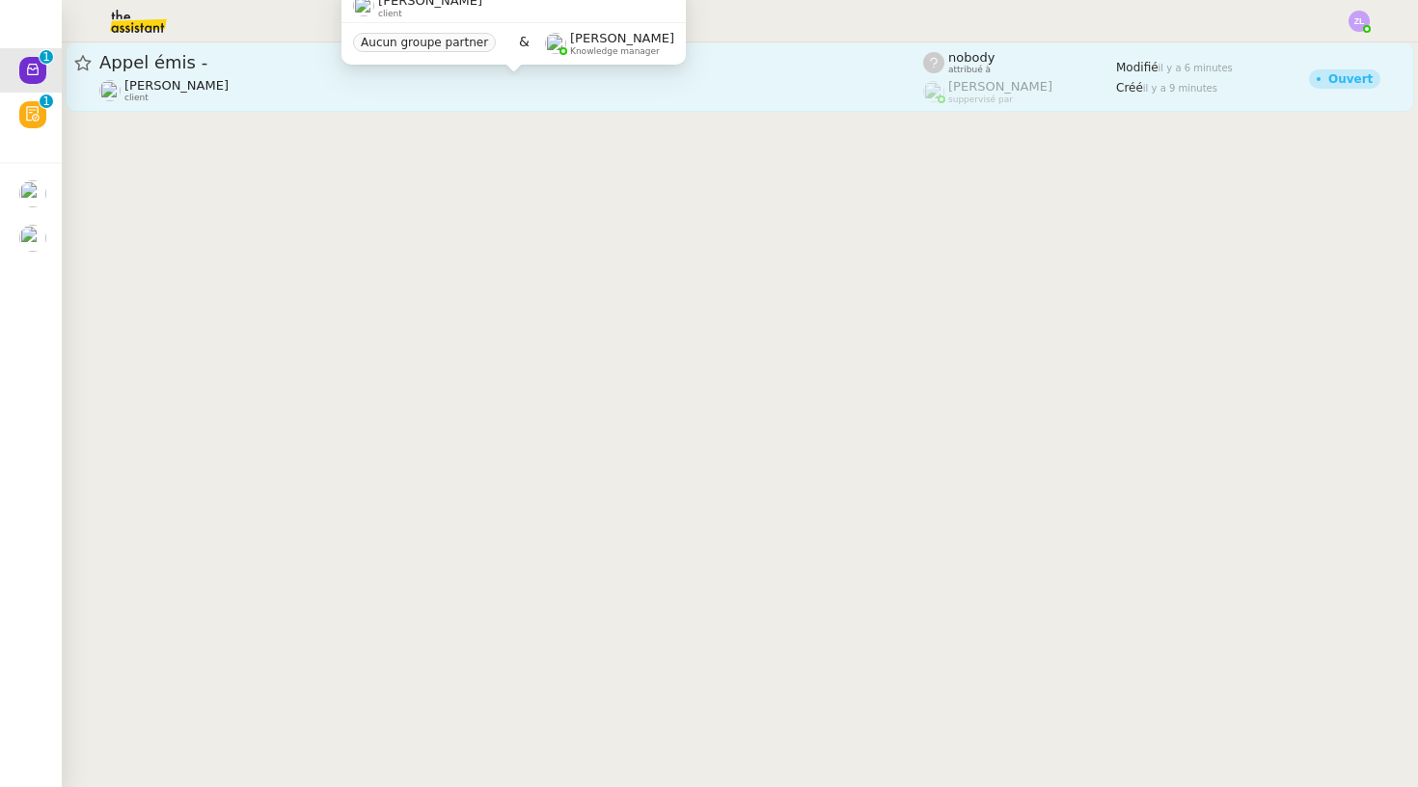
click at [188, 95] on div "[PERSON_NAME] client" at bounding box center [176, 90] width 104 height 25
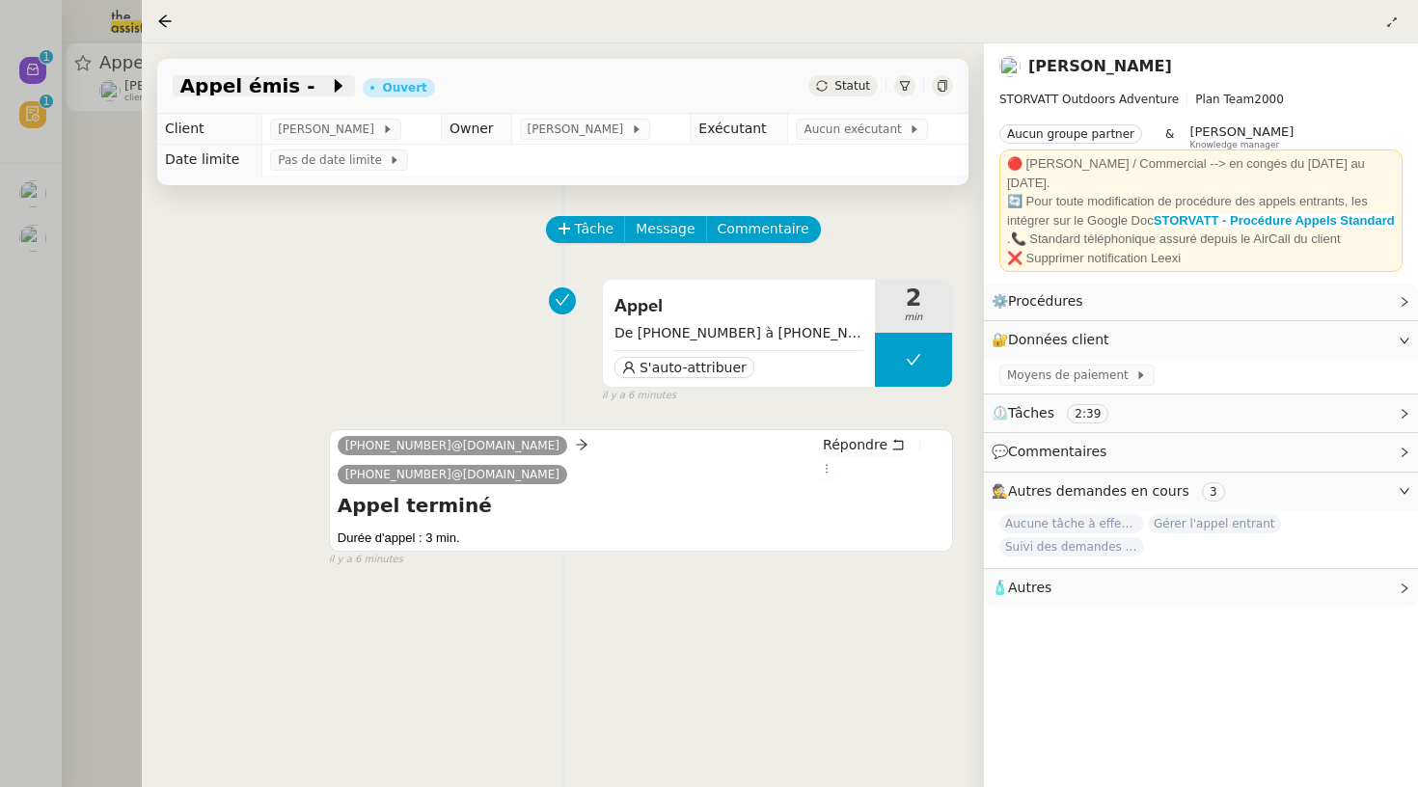
click at [335, 89] on icon at bounding box center [339, 86] width 8 height 14
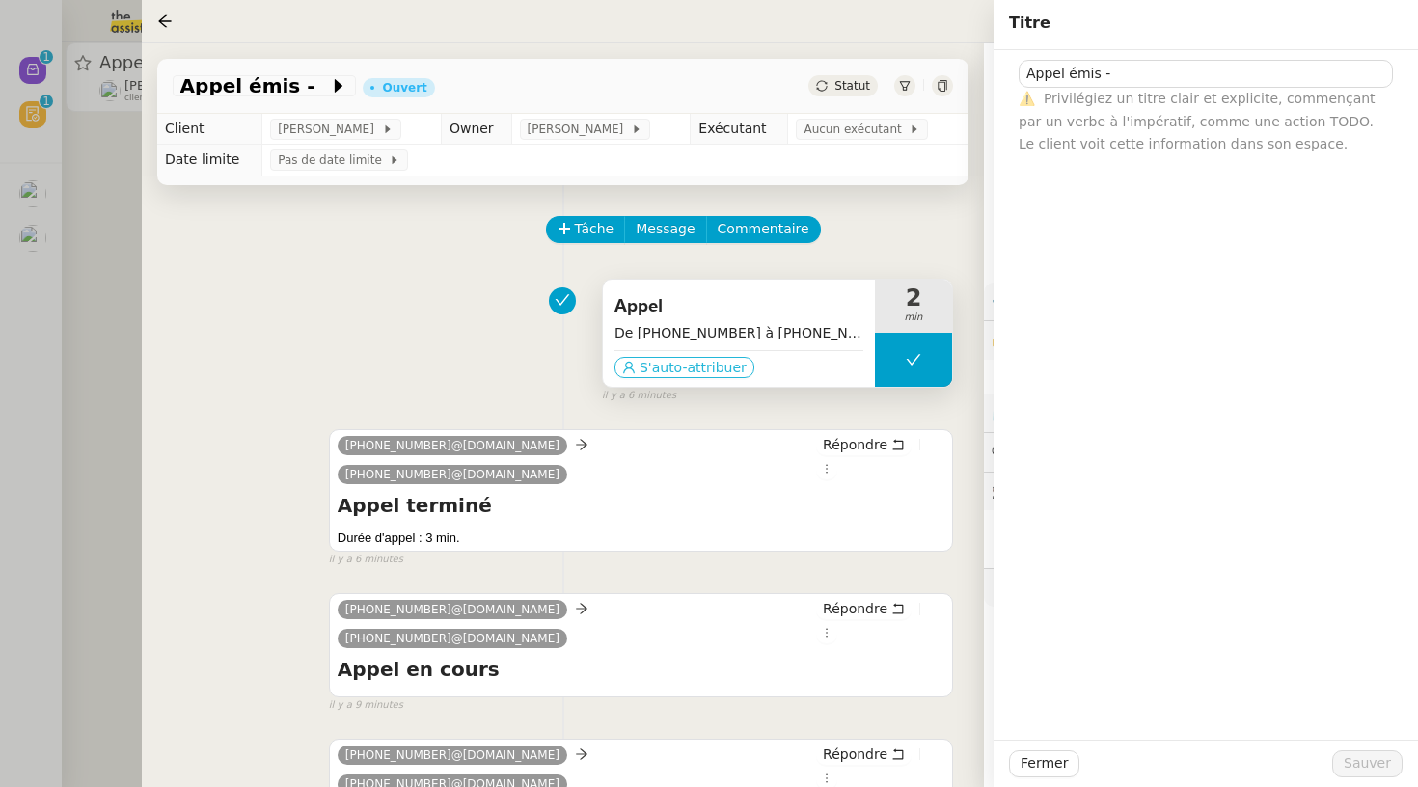
click at [696, 363] on span "S'auto-attribuer" at bounding box center [693, 367] width 107 height 19
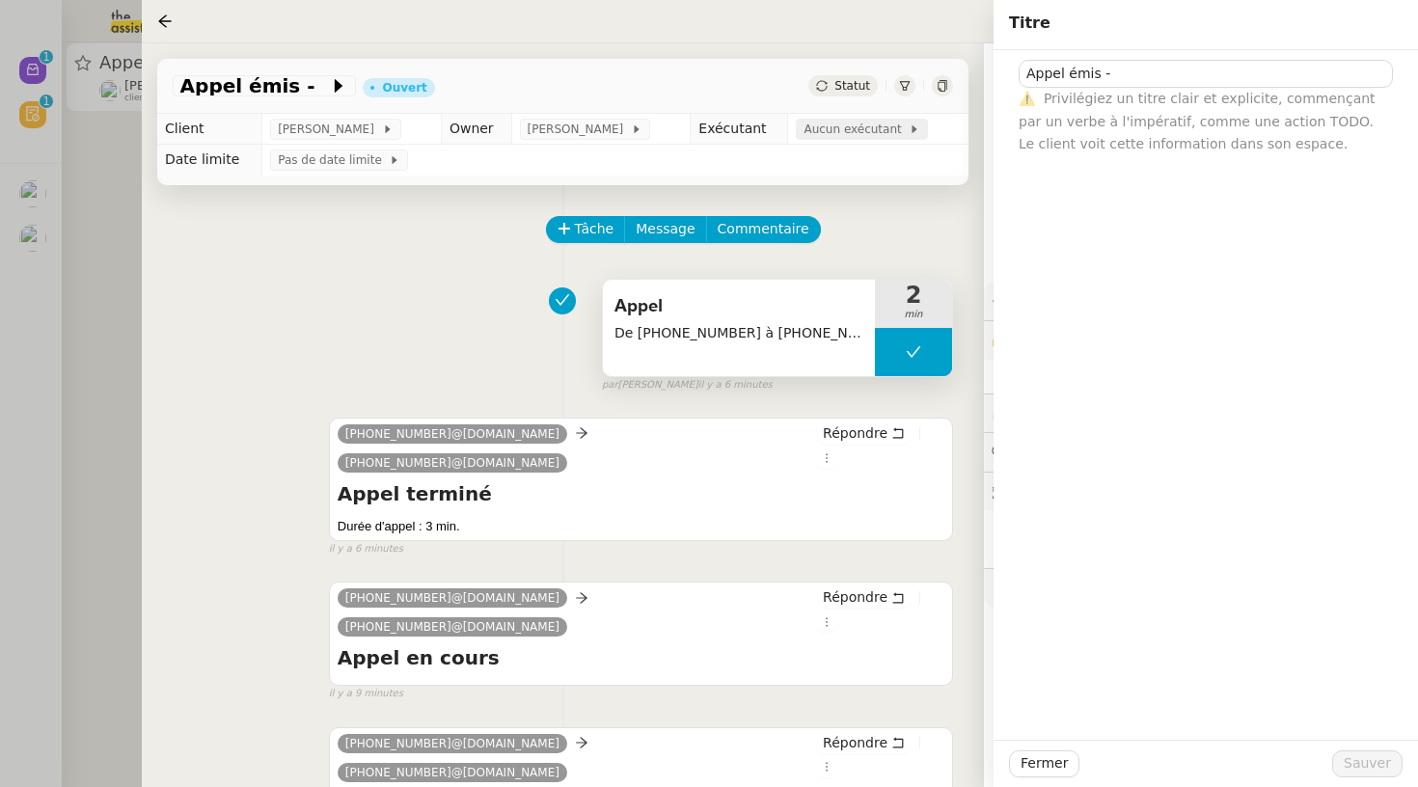
click at [835, 127] on span "Aucun exécutant" at bounding box center [856, 129] width 105 height 19
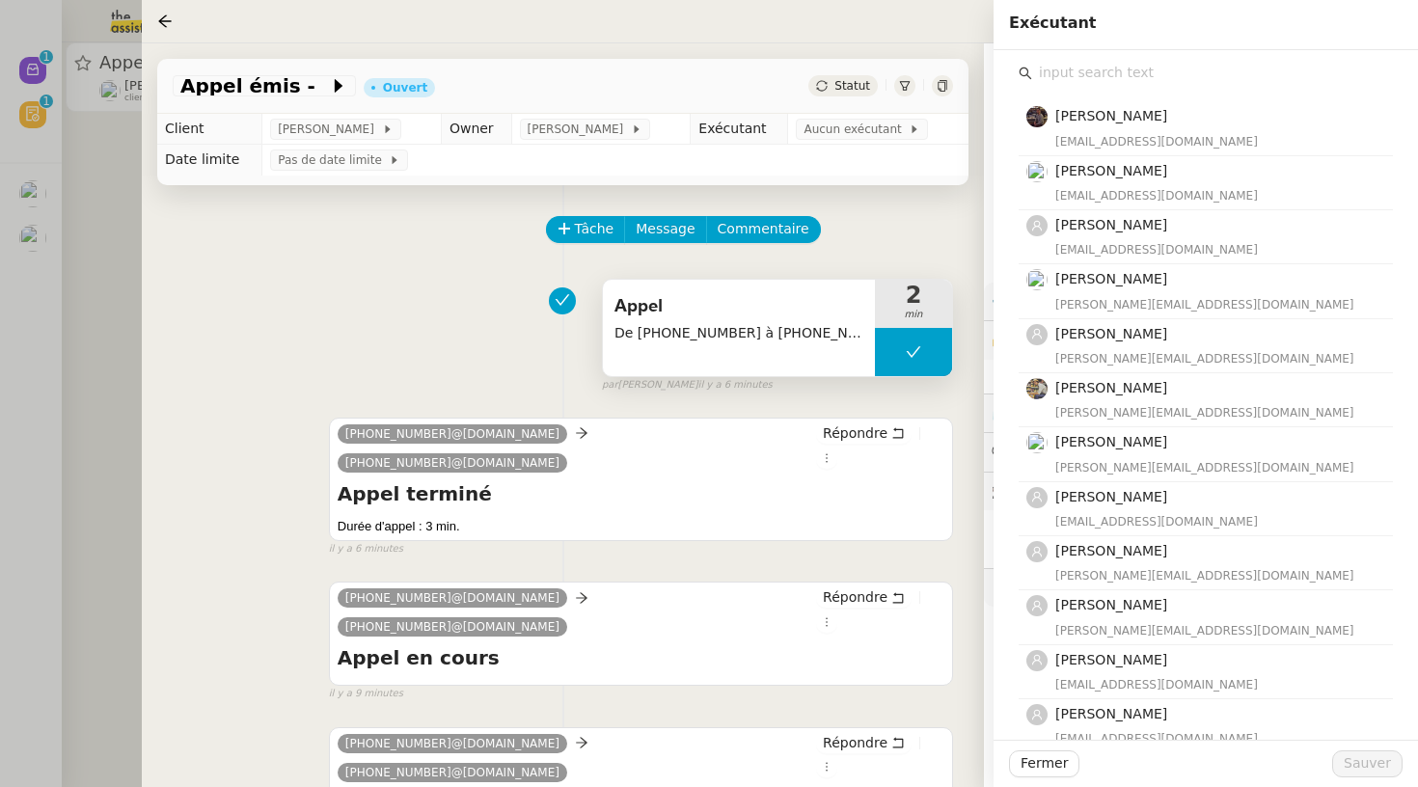
click at [1074, 74] on input "text" at bounding box center [1212, 73] width 361 height 26
type input "e"
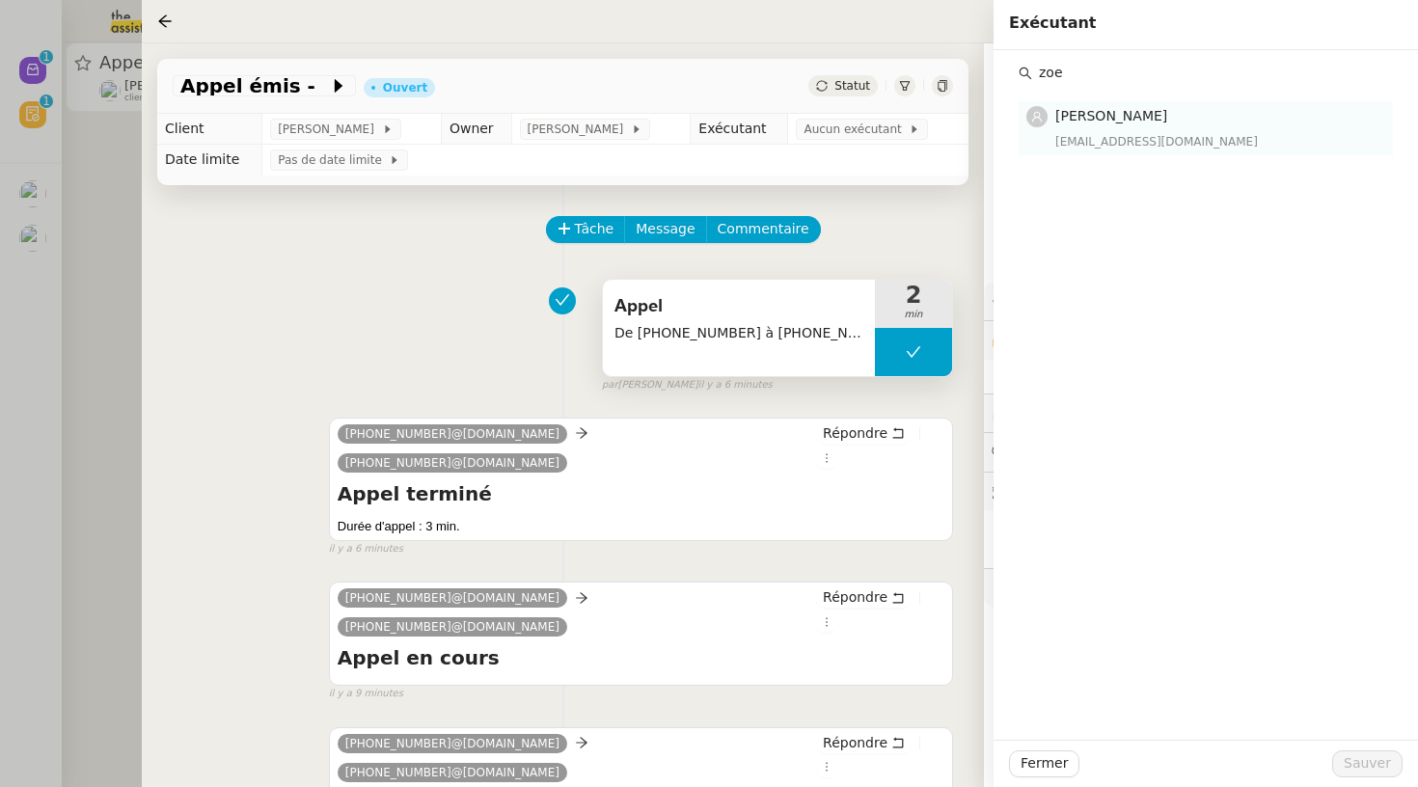
type input "zoe"
click at [1085, 132] on div "[EMAIL_ADDRESS][DOMAIN_NAME]" at bounding box center [1218, 141] width 326 height 19
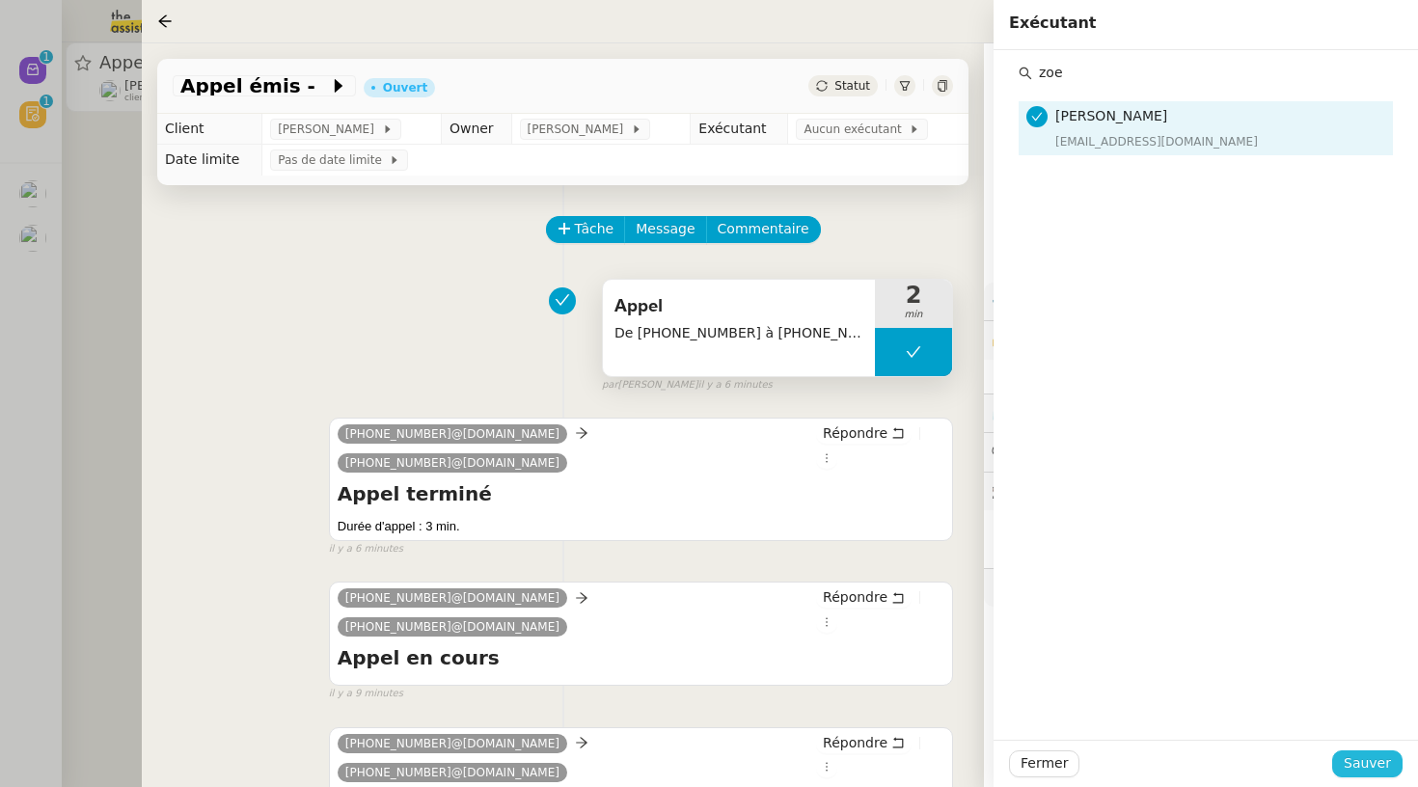
click at [1377, 766] on span "Sauver" at bounding box center [1367, 763] width 47 height 22
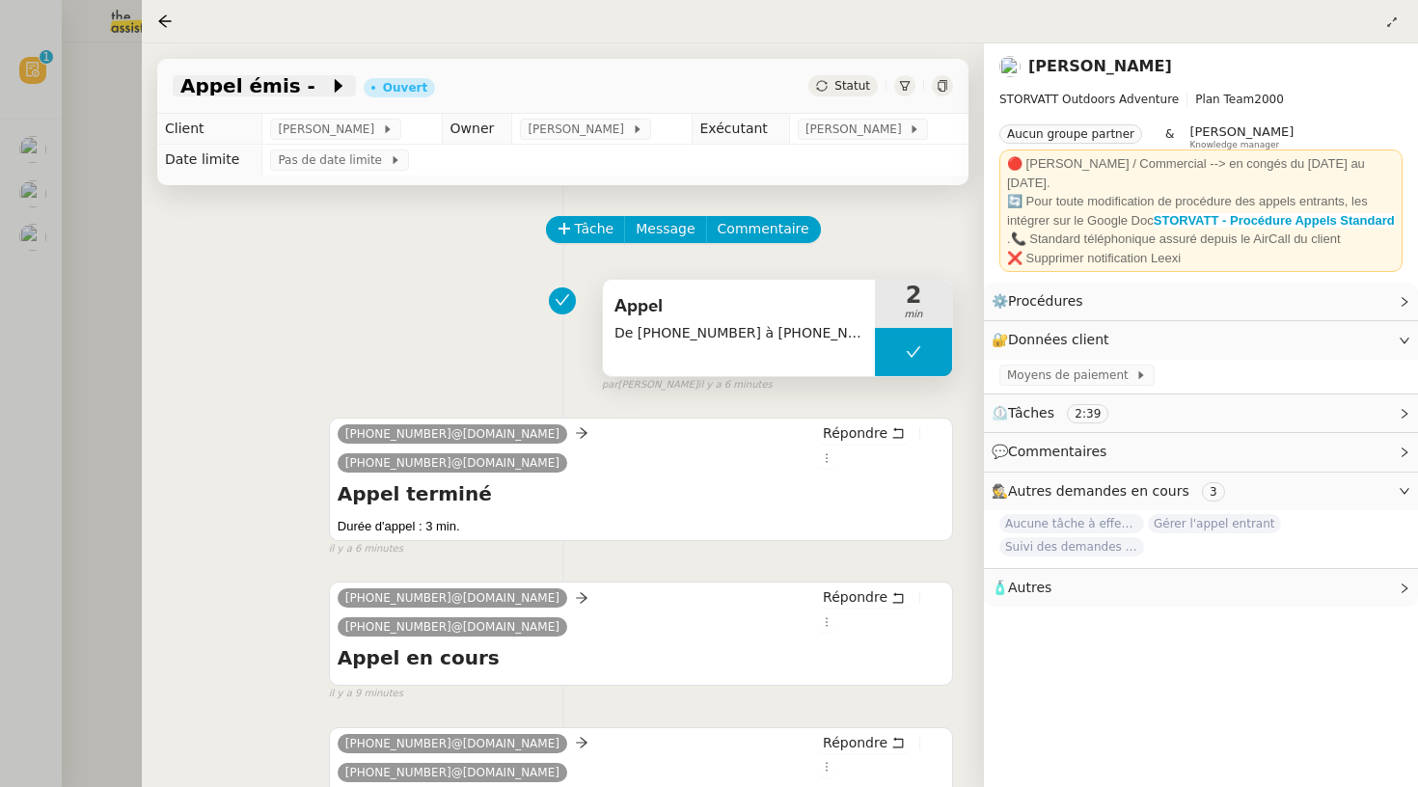
click at [329, 81] on icon at bounding box center [338, 85] width 19 height 19
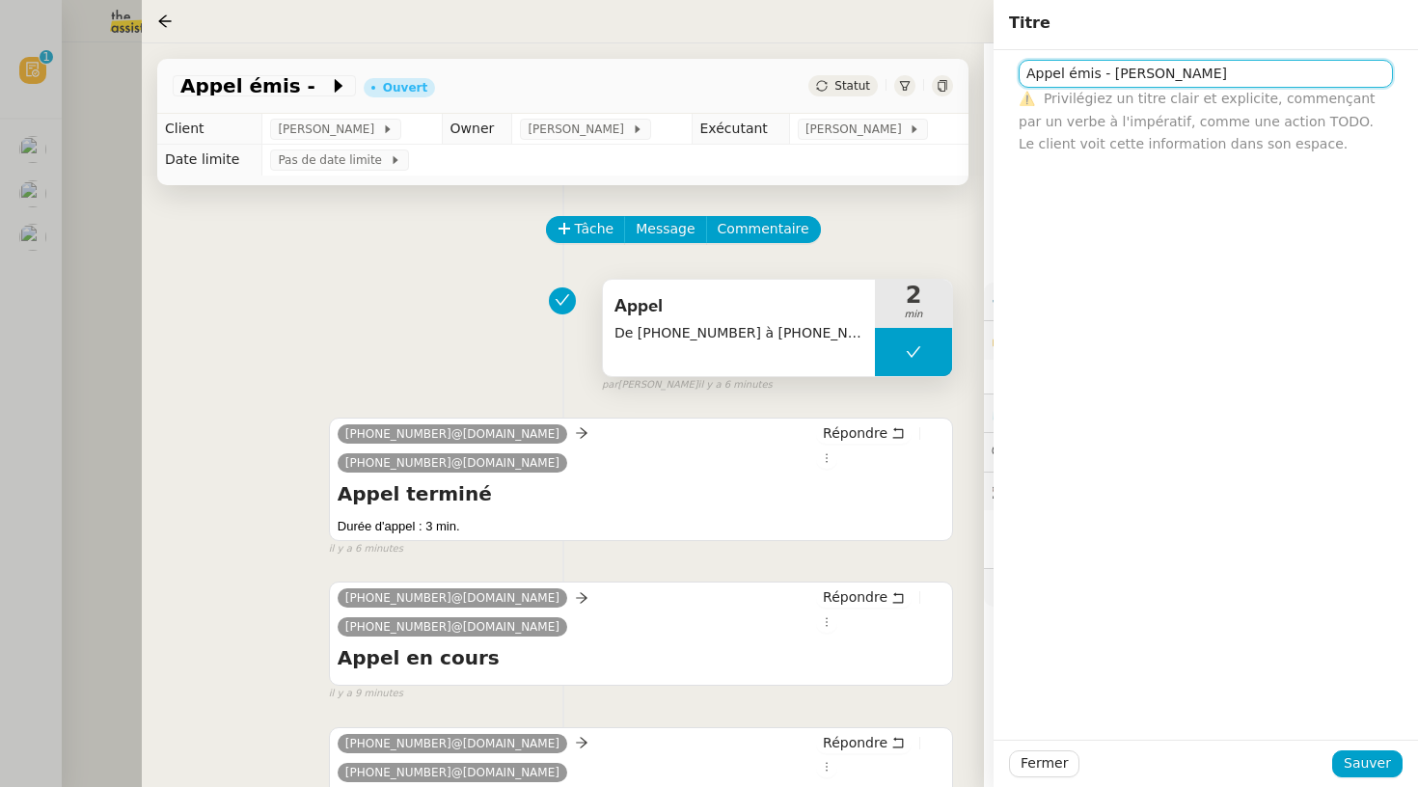
type input "Appel émis - [PERSON_NAME]"
drag, startPoint x: 1312, startPoint y: 485, endPoint x: 1370, endPoint y: 770, distance: 290.4
click at [1370, 770] on span "Sauver" at bounding box center [1367, 763] width 47 height 22
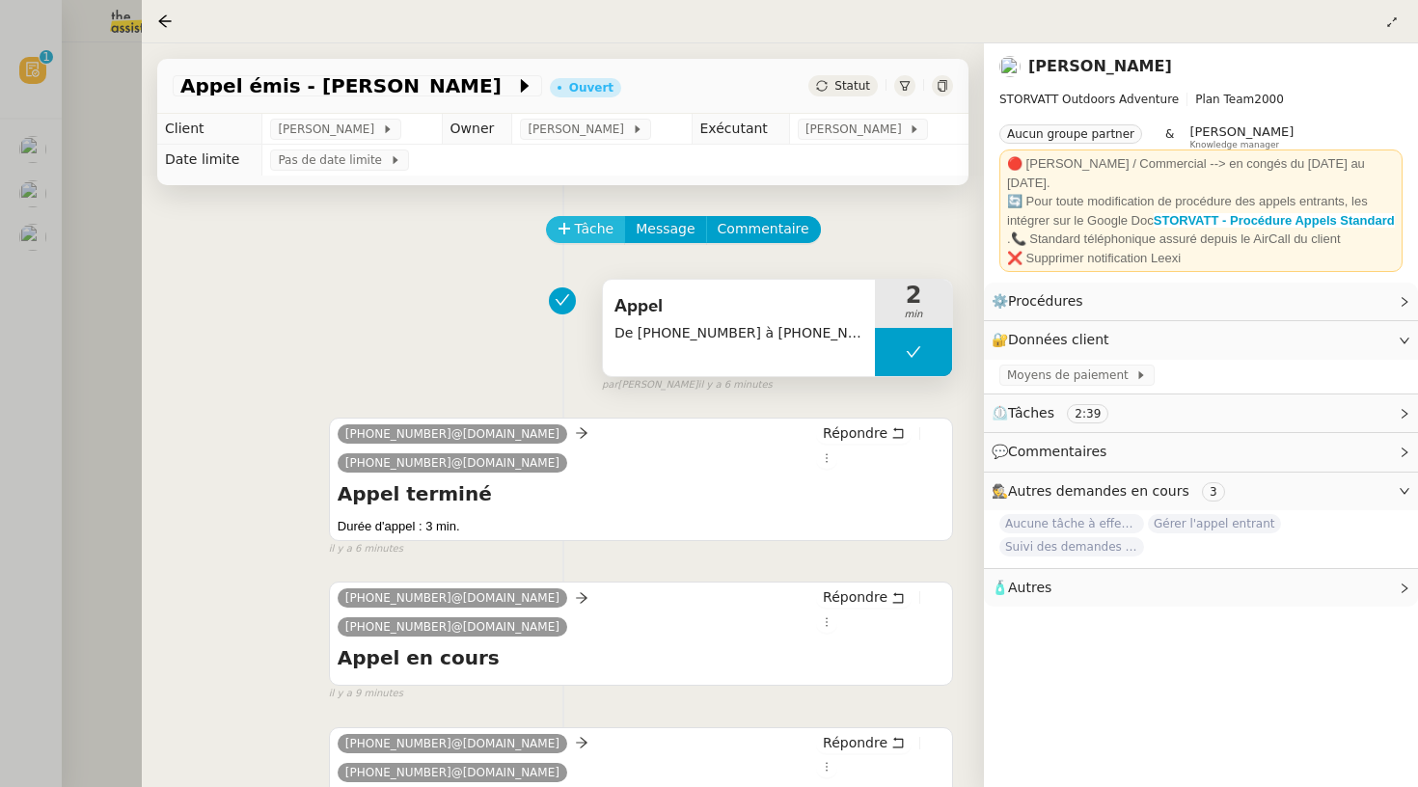
click at [601, 237] on span "Tâche" at bounding box center [595, 229] width 40 height 22
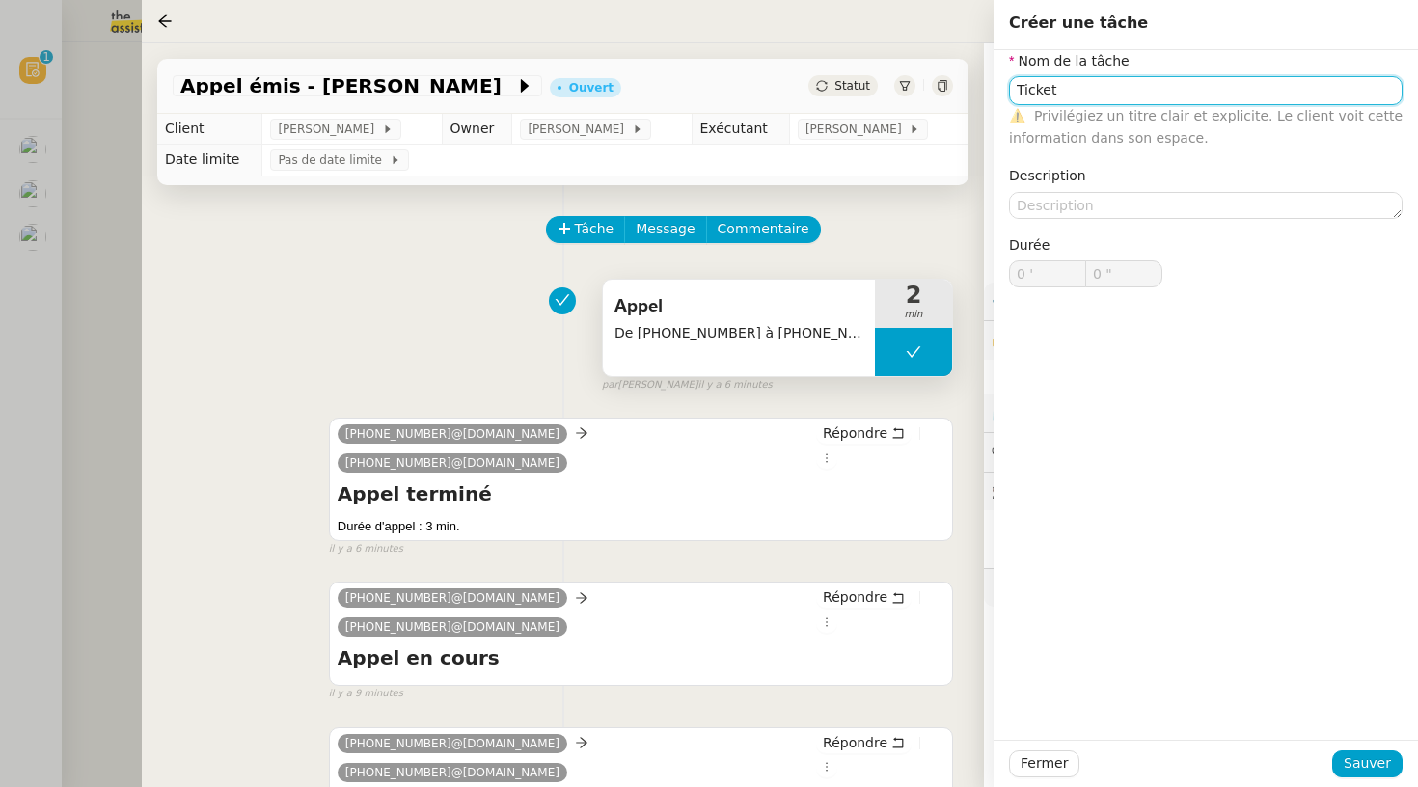
type input "Ticket"
click at [1385, 781] on div "Fermer Sauver" at bounding box center [1206, 763] width 424 height 47
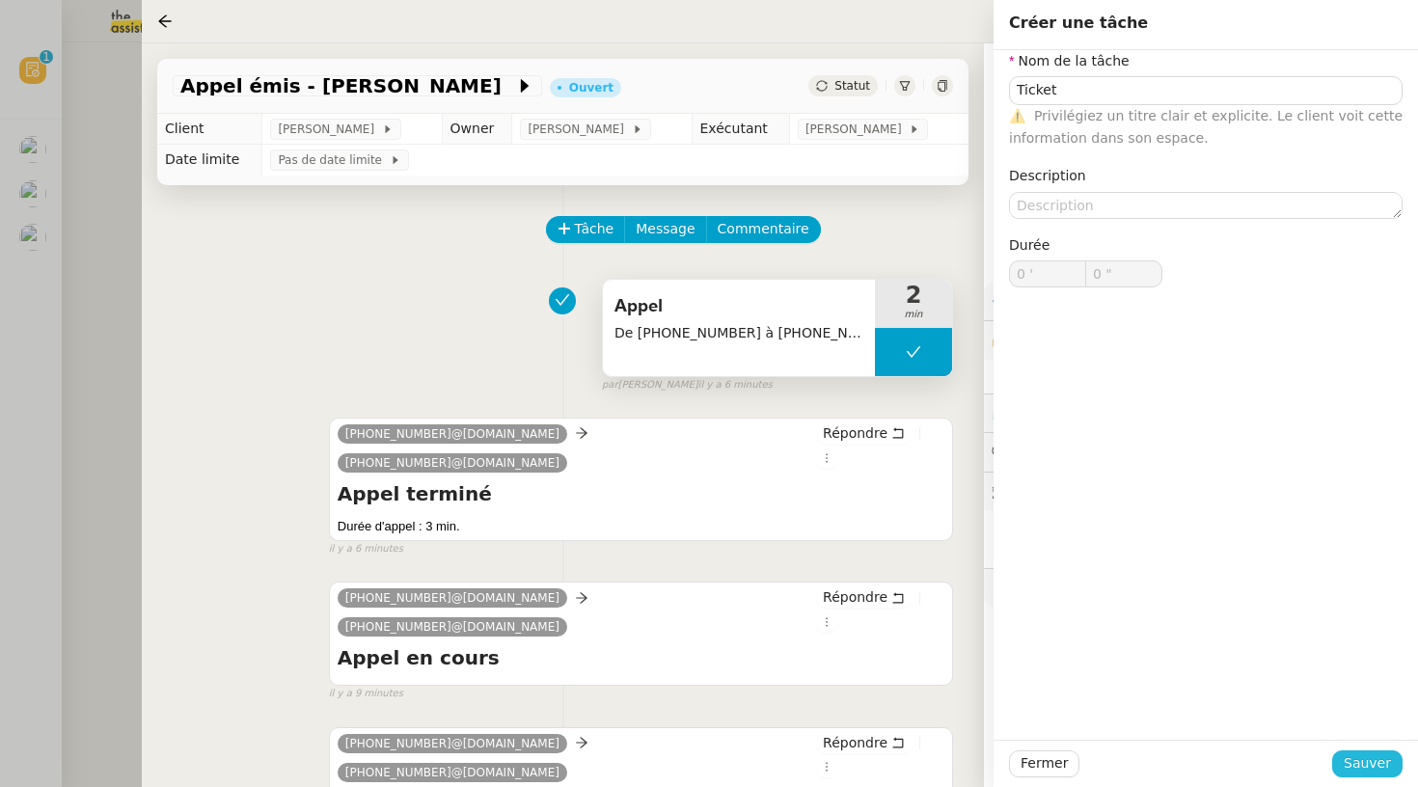
click at [1371, 768] on span "Sauver" at bounding box center [1367, 763] width 47 height 22
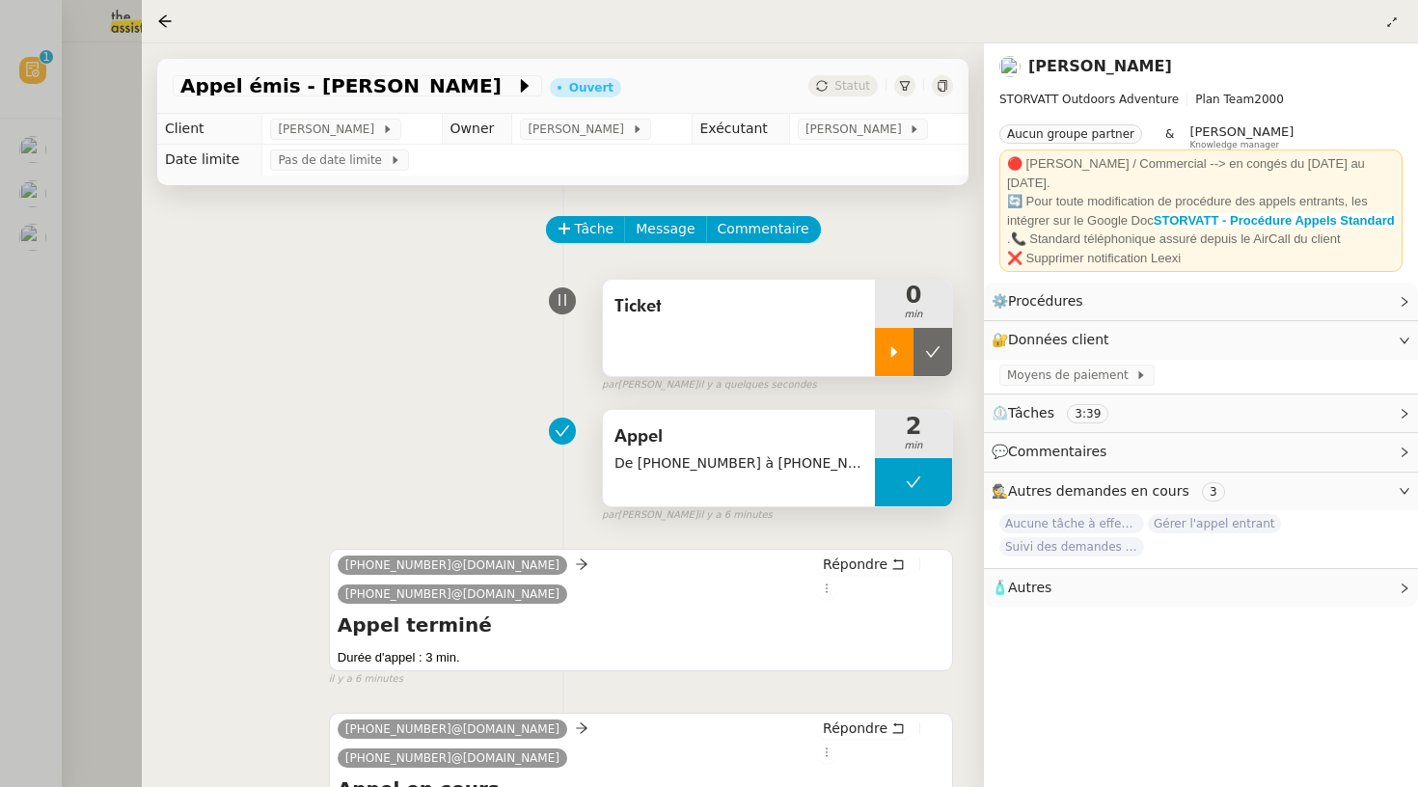
click at [892, 341] on div at bounding box center [894, 352] width 39 height 48
click at [27, 311] on div at bounding box center [709, 393] width 1418 height 787
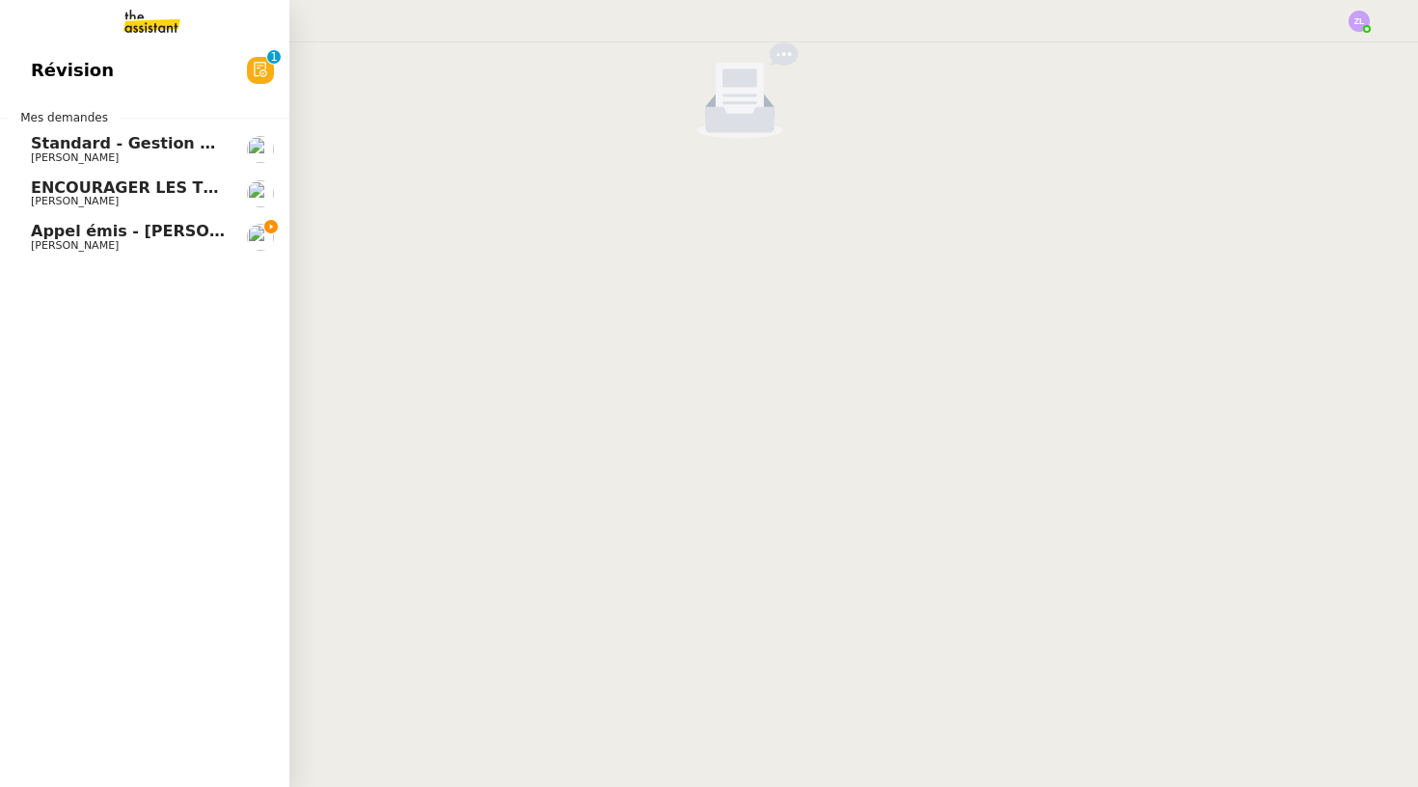
click at [41, 186] on span "ENCOURAGER LES TPE/PMI/PME À PASSER COMMANDE VIA LE SITE INTERNET - 1 septembre…" at bounding box center [452, 187] width 842 height 18
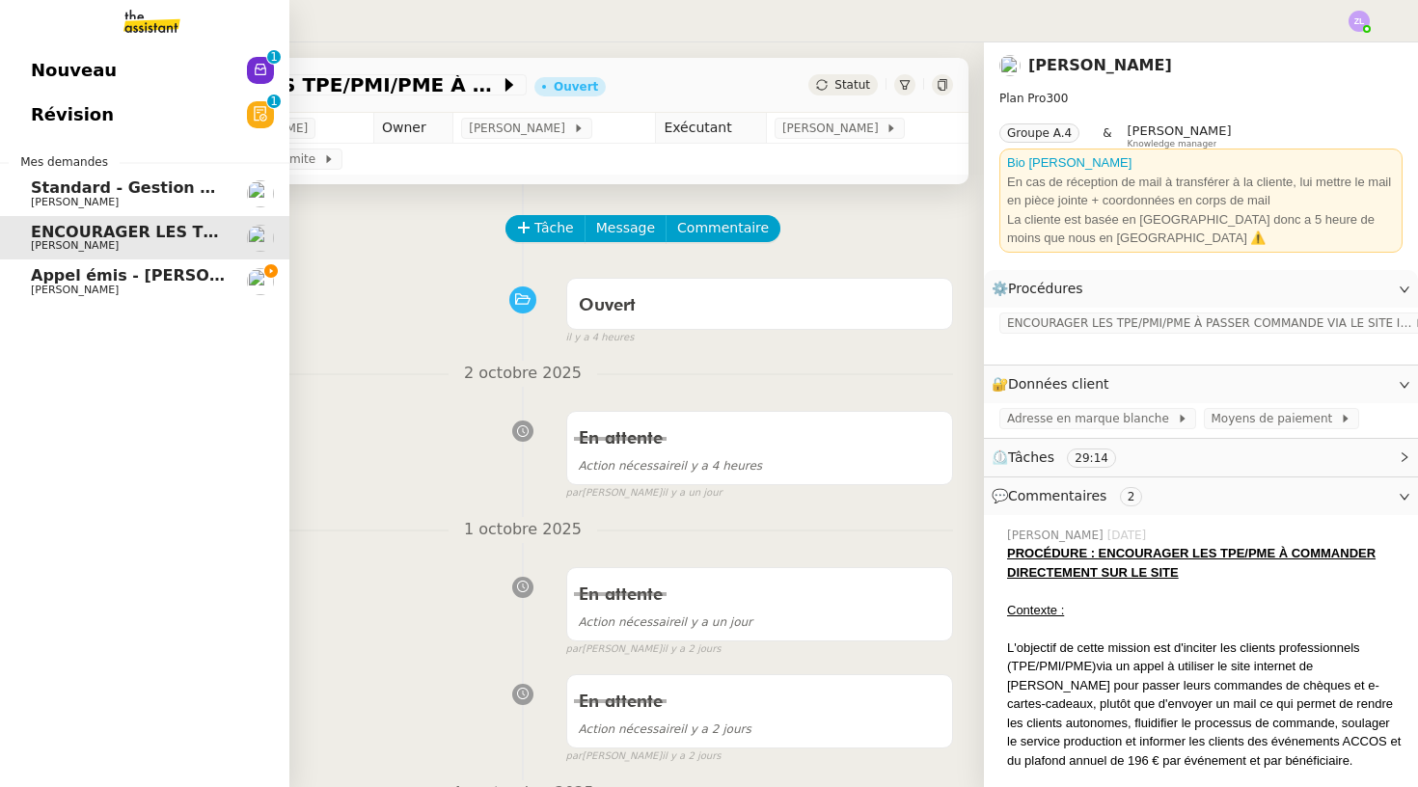
click at [205, 286] on span "[PERSON_NAME]" at bounding box center [128, 291] width 195 height 12
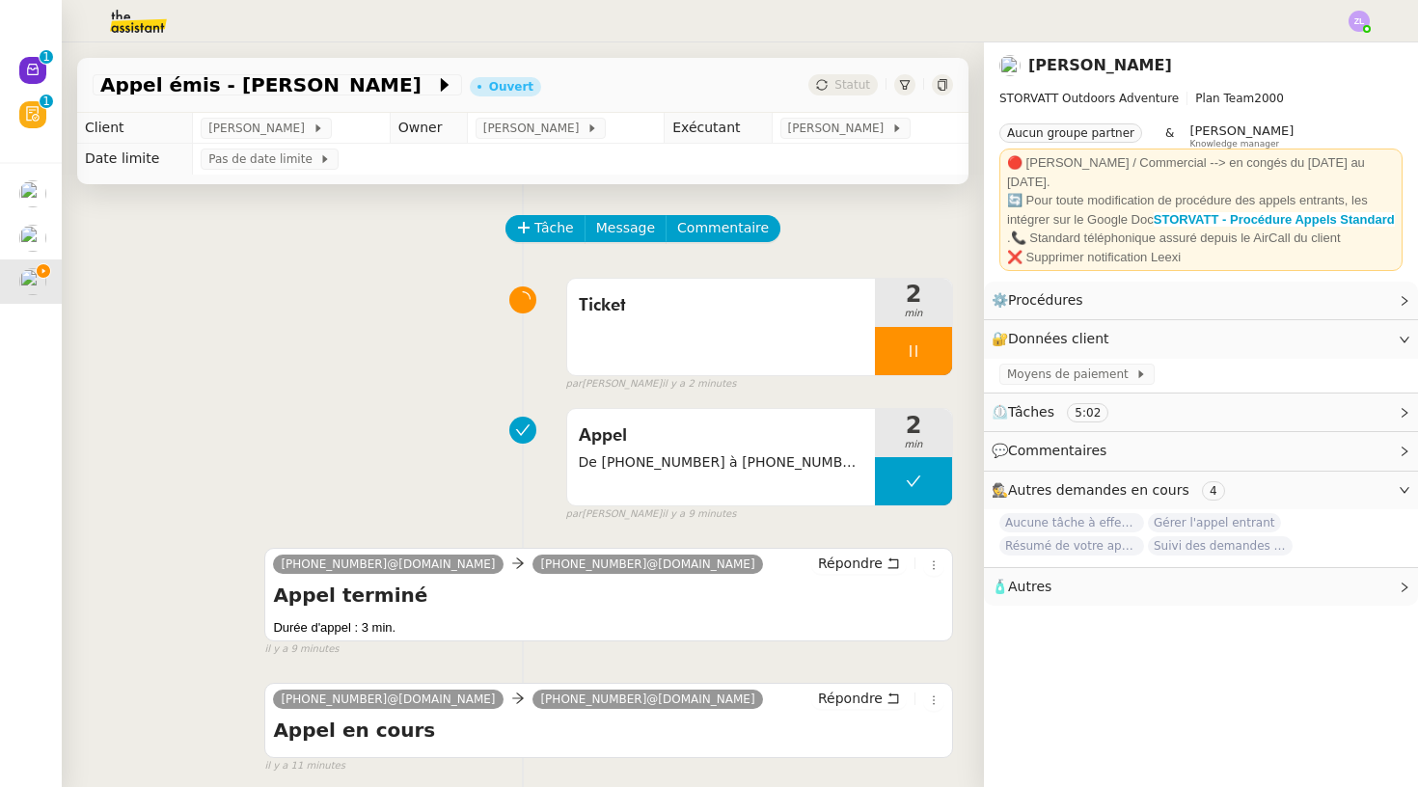
click at [1360, 23] on img at bounding box center [1359, 21] width 21 height 21
click at [1335, 52] on li "Suivi" at bounding box center [1306, 54] width 125 height 27
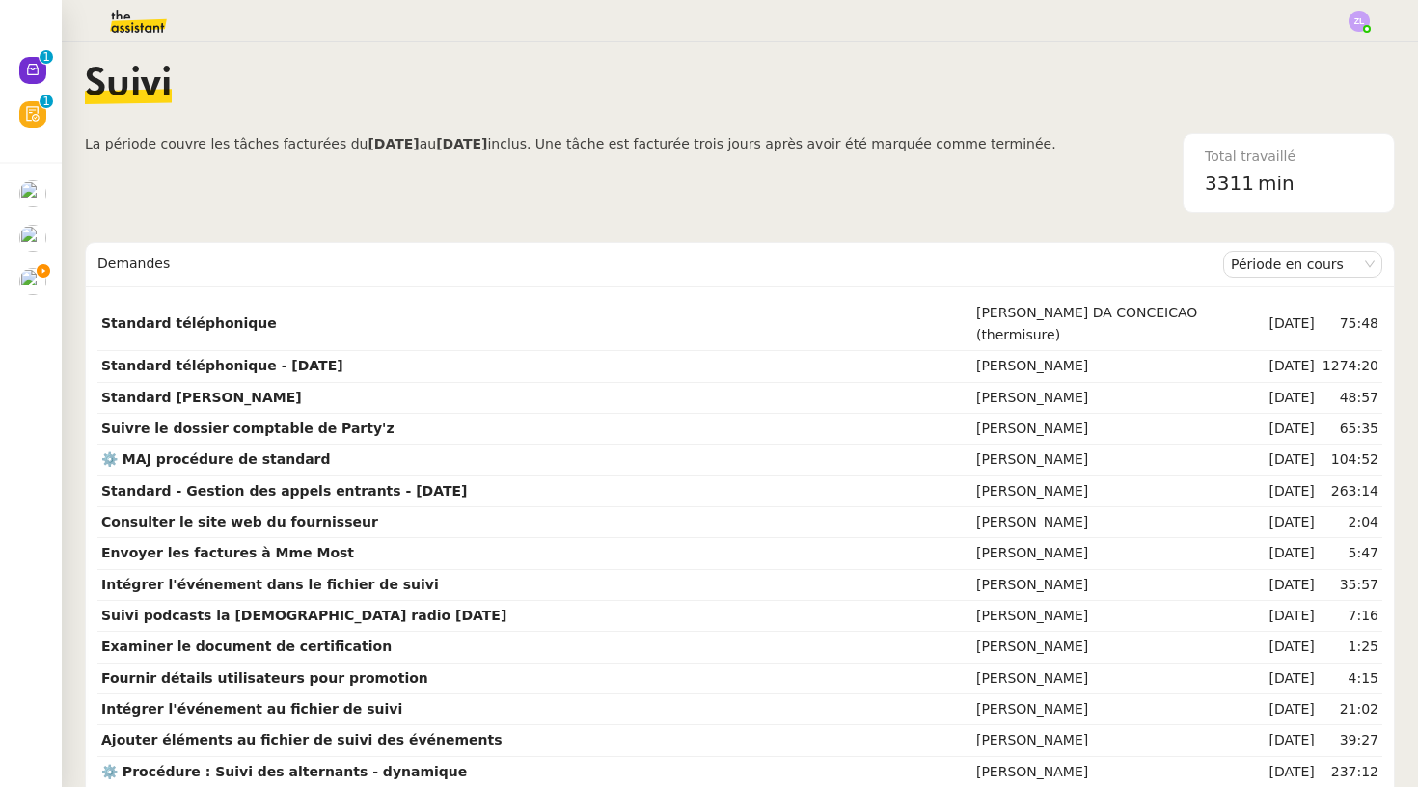
click at [125, 25] on img at bounding box center [123, 21] width 150 height 42
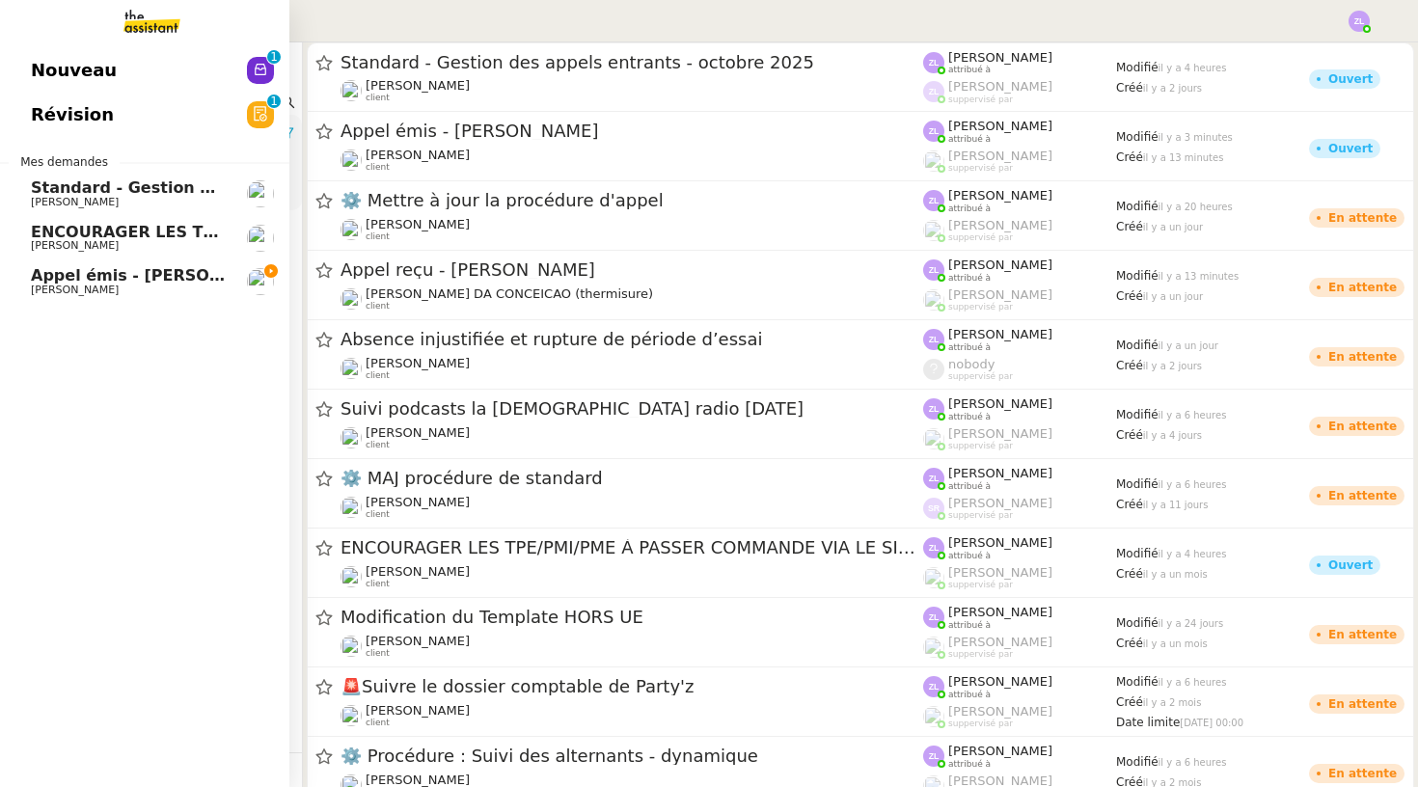
click at [48, 288] on span "[PERSON_NAME]" at bounding box center [75, 290] width 88 height 13
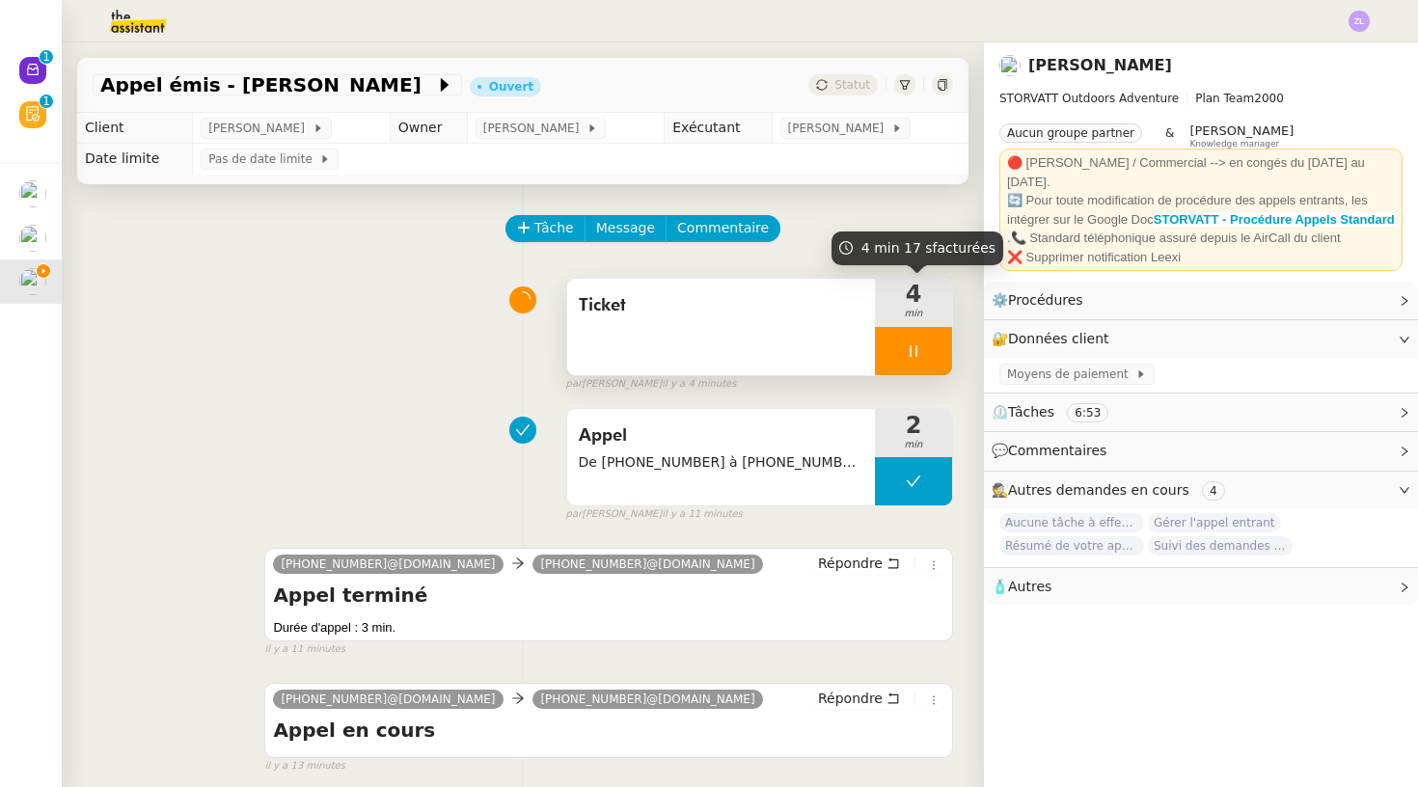
click at [897, 345] on div at bounding box center [913, 351] width 77 height 48
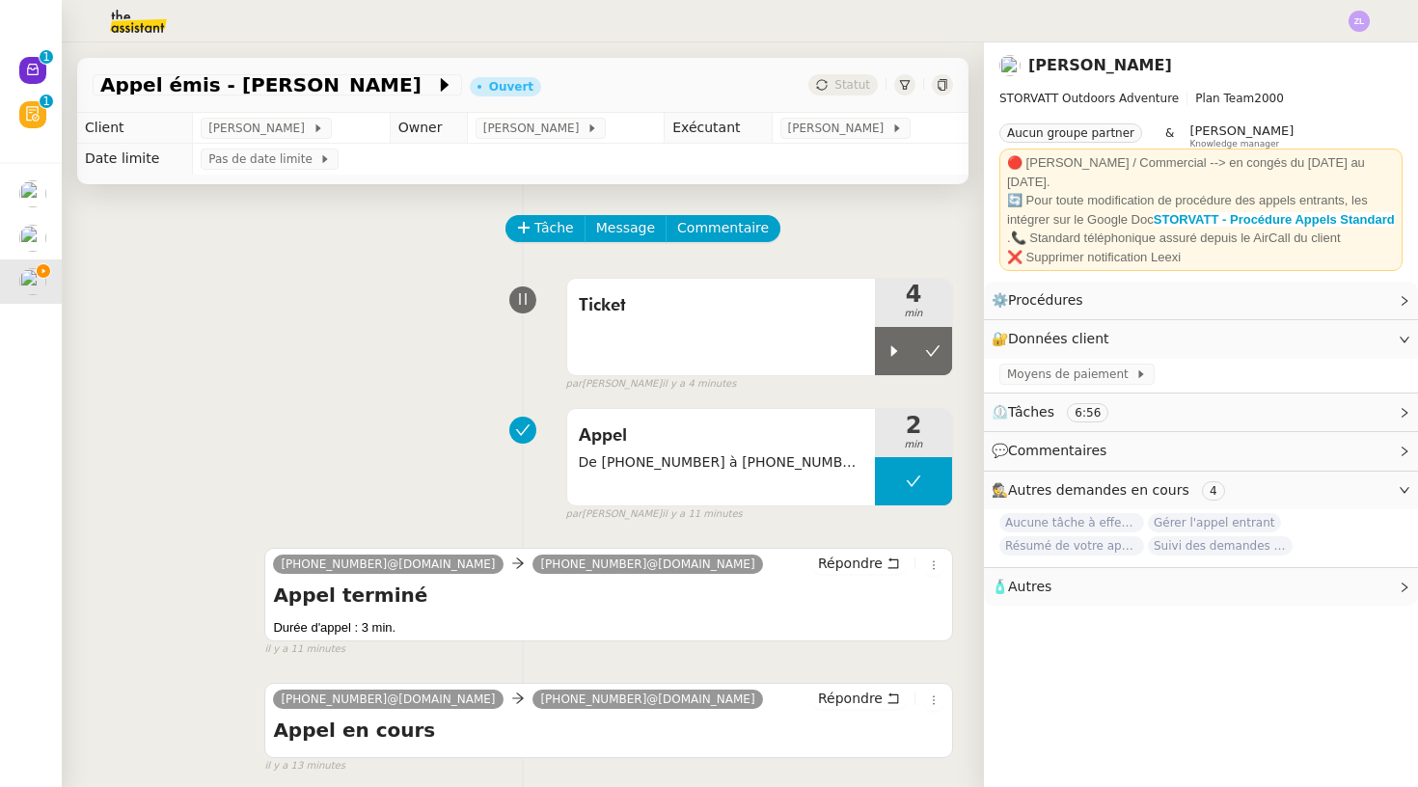
click at [956, 351] on div "Tâche Message Commentaire Veuillez patienter une erreur s'est produite 👌👌👌 mess…" at bounding box center [523, 577] width 922 height 787
click at [930, 353] on icon at bounding box center [932, 350] width 15 height 15
click at [832, 87] on div "Statut" at bounding box center [842, 84] width 69 height 21
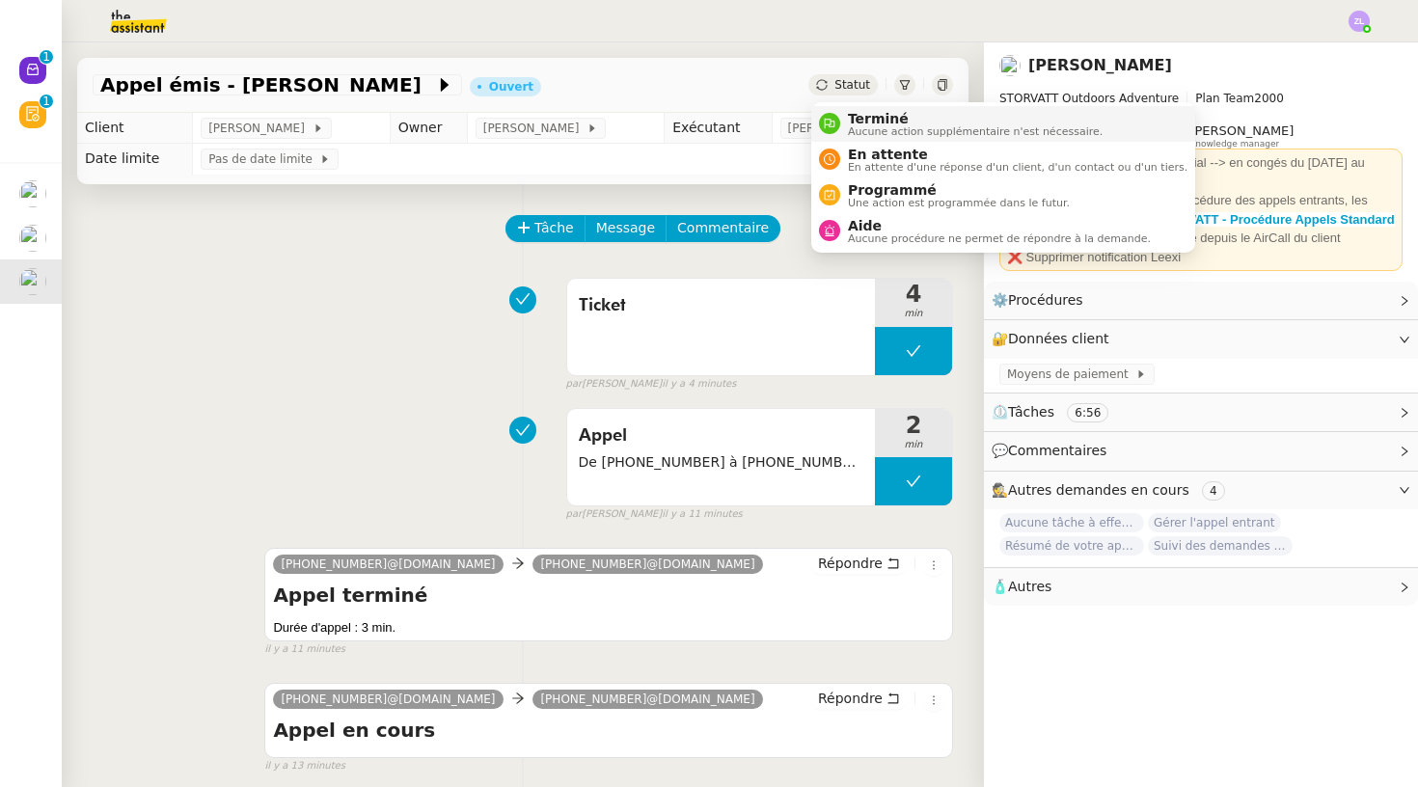
click at [833, 119] on icon at bounding box center [830, 124] width 12 height 12
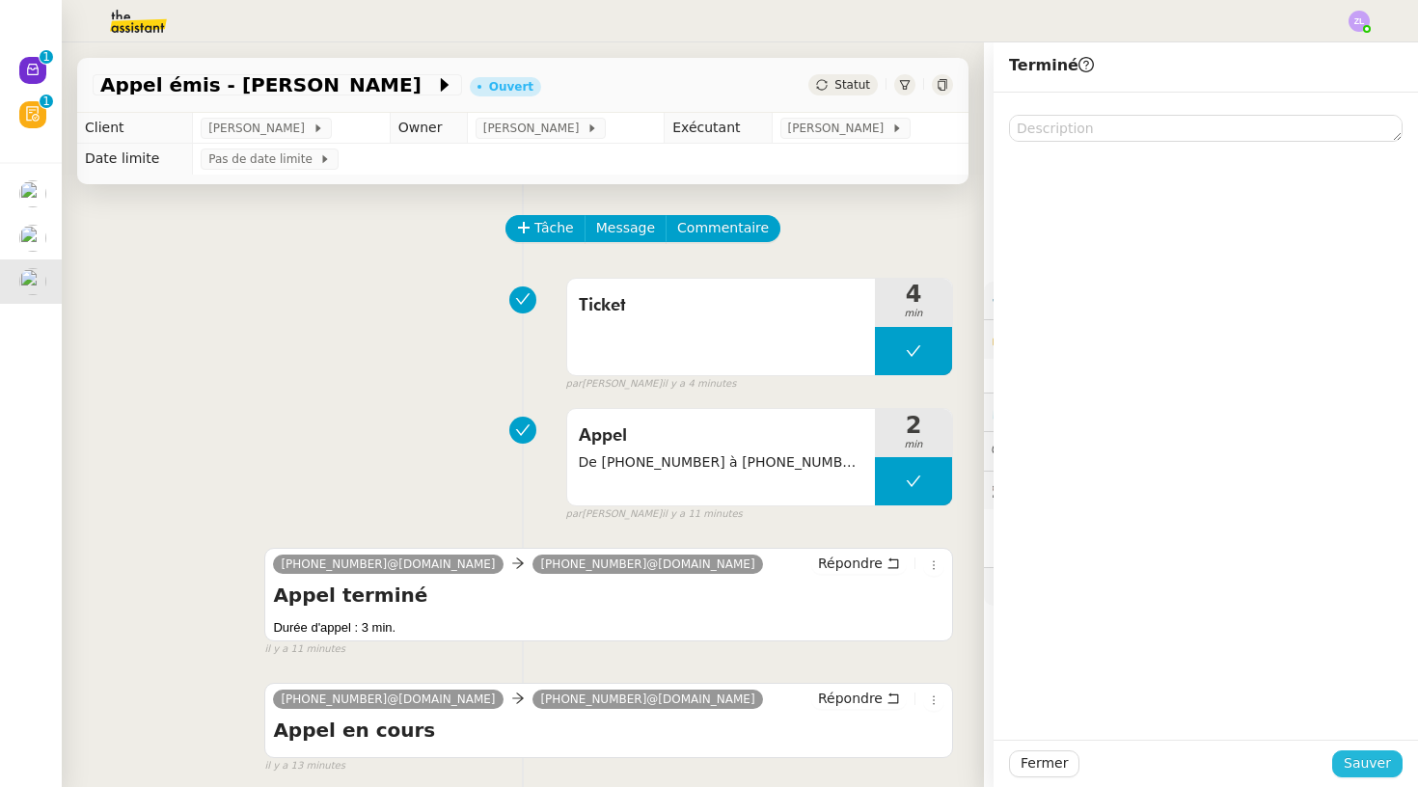
click at [1361, 755] on span "Sauver" at bounding box center [1367, 763] width 47 height 22
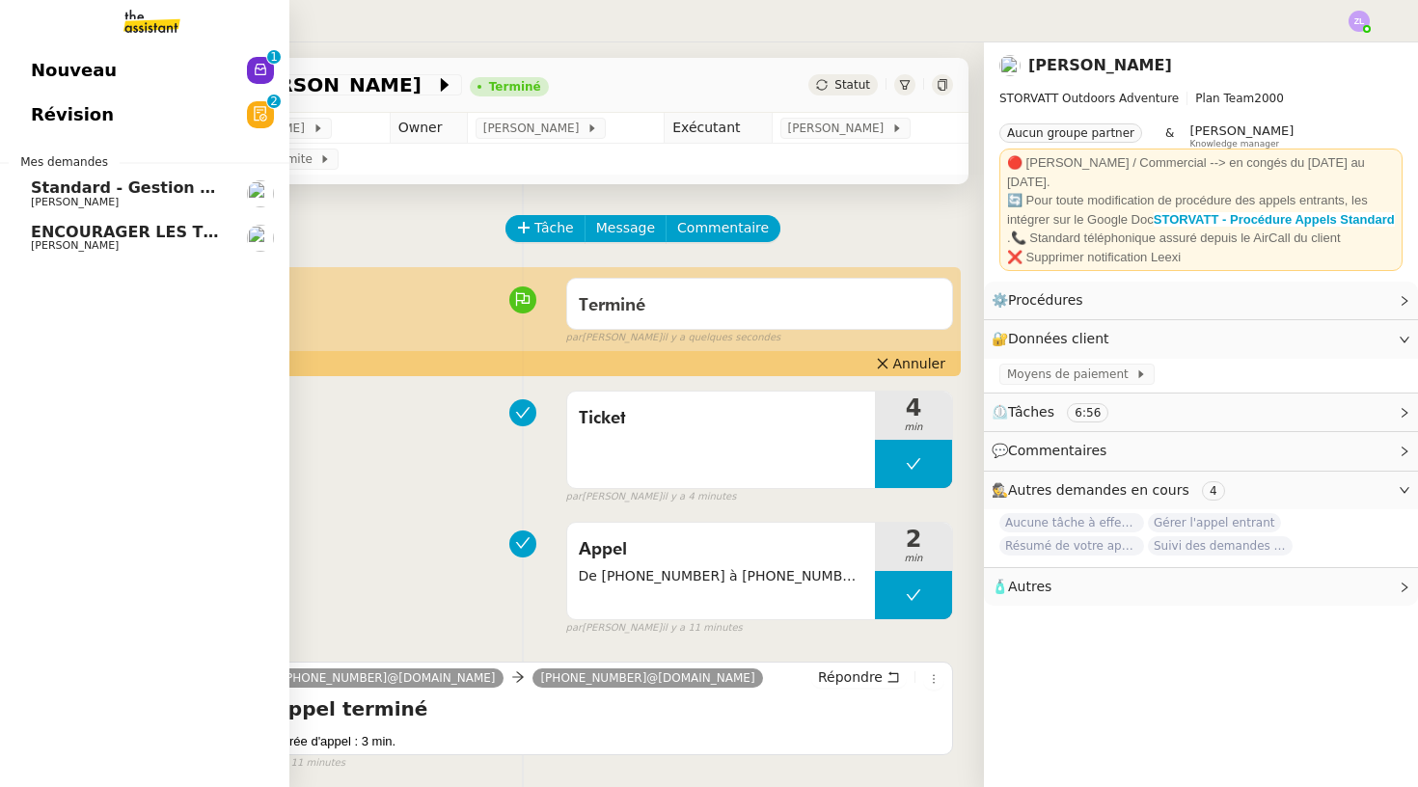
click at [63, 250] on span "[PERSON_NAME]" at bounding box center [75, 245] width 88 height 13
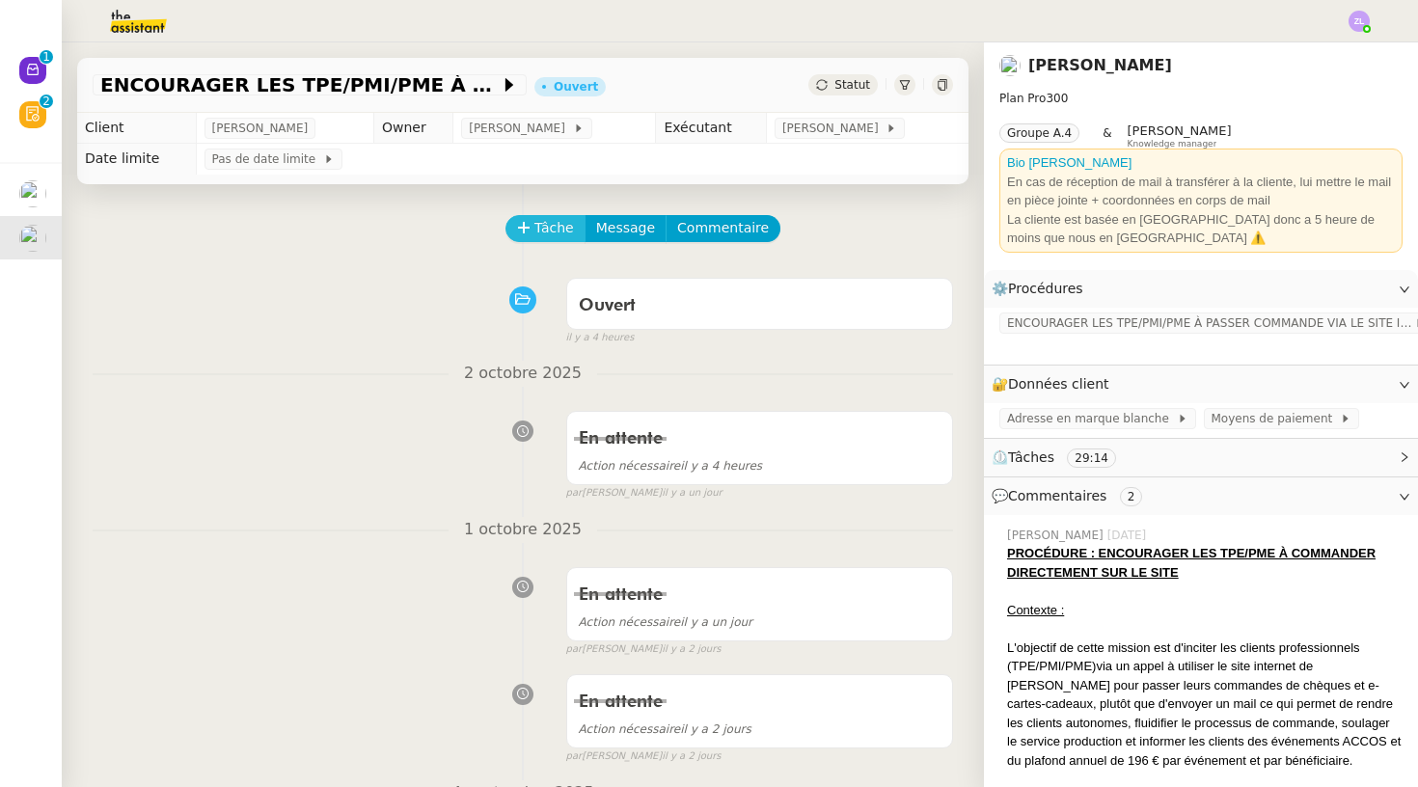
click at [547, 231] on span "Tâche" at bounding box center [554, 228] width 40 height 22
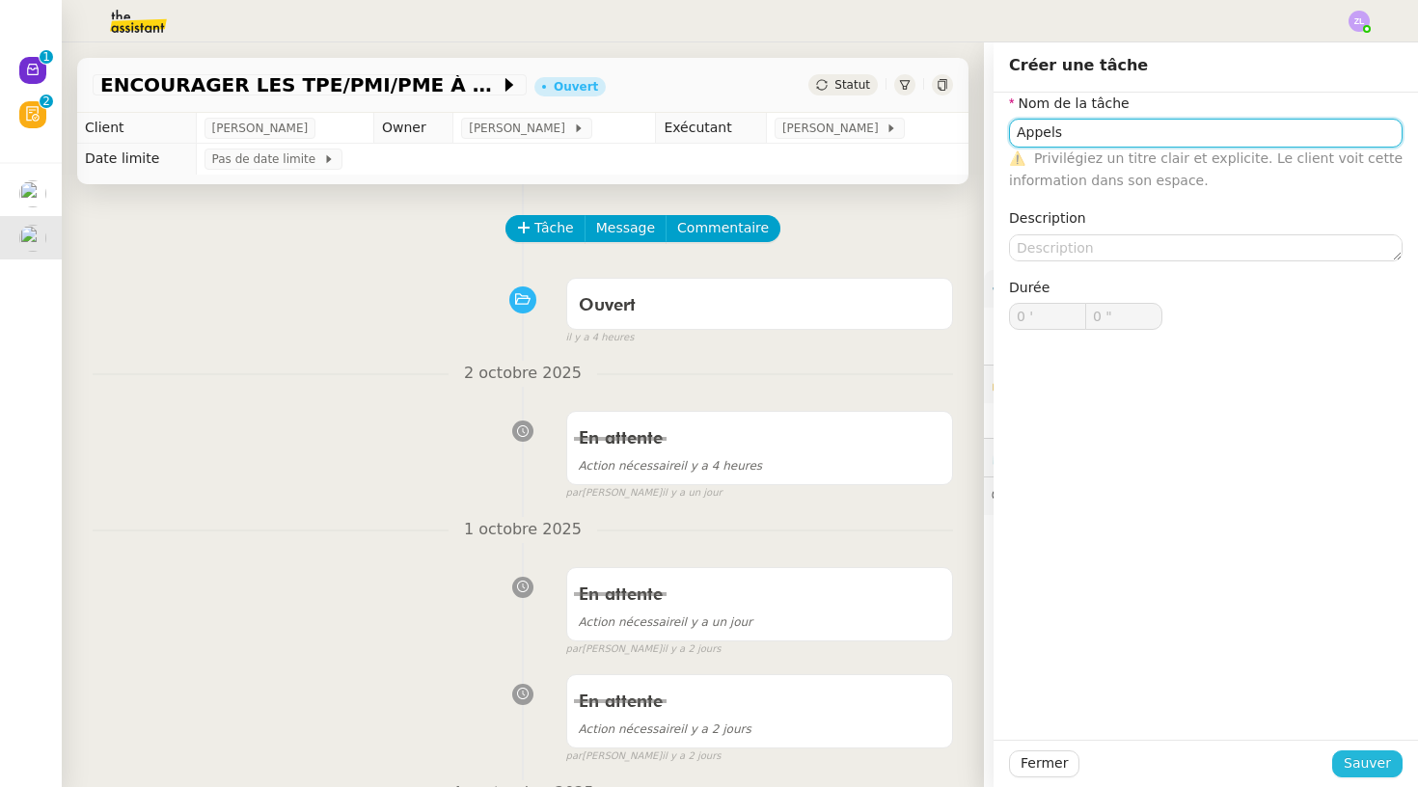
type input "Appels"
click at [1395, 765] on button "Sauver" at bounding box center [1367, 763] width 70 height 27
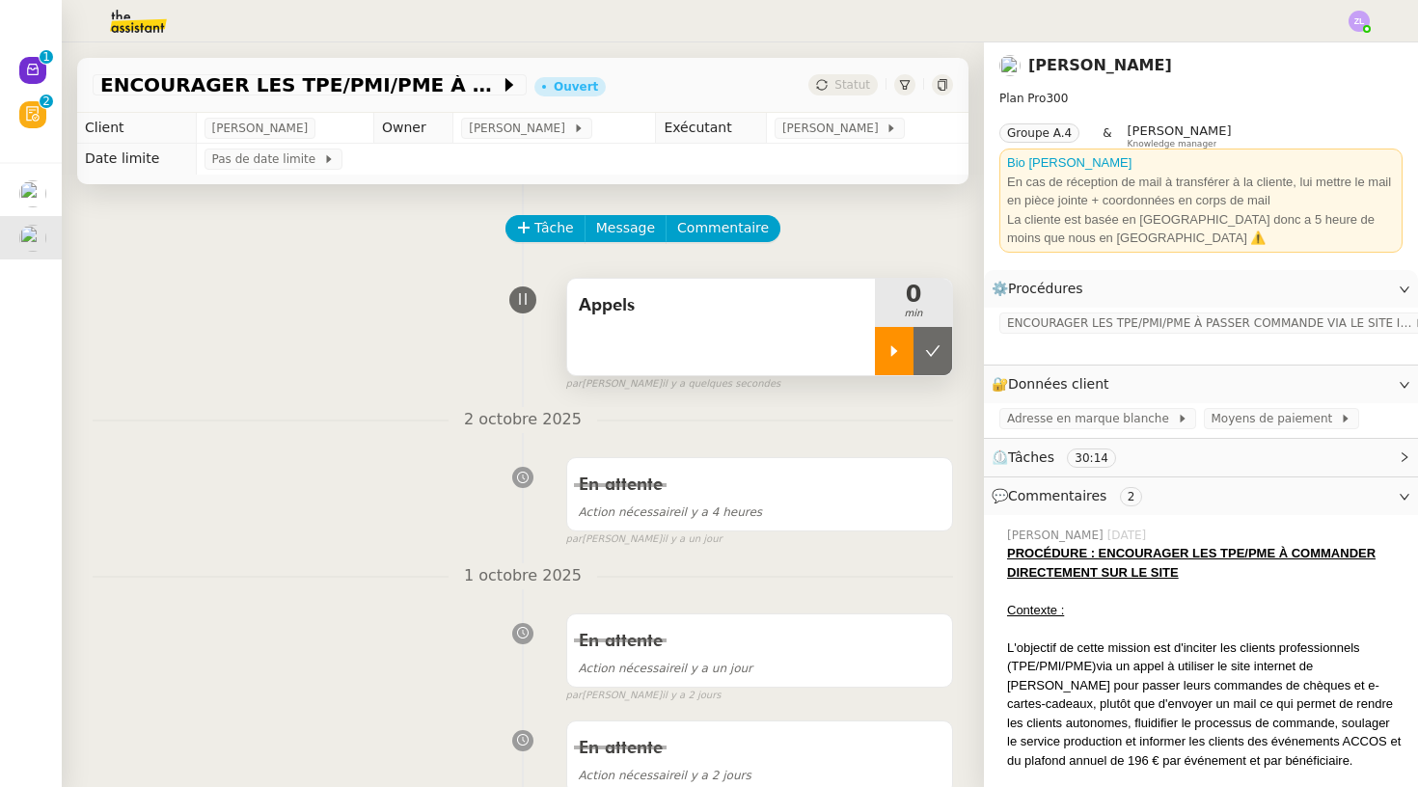
click at [892, 358] on icon at bounding box center [893, 350] width 15 height 15
click at [928, 359] on div at bounding box center [913, 351] width 77 height 48
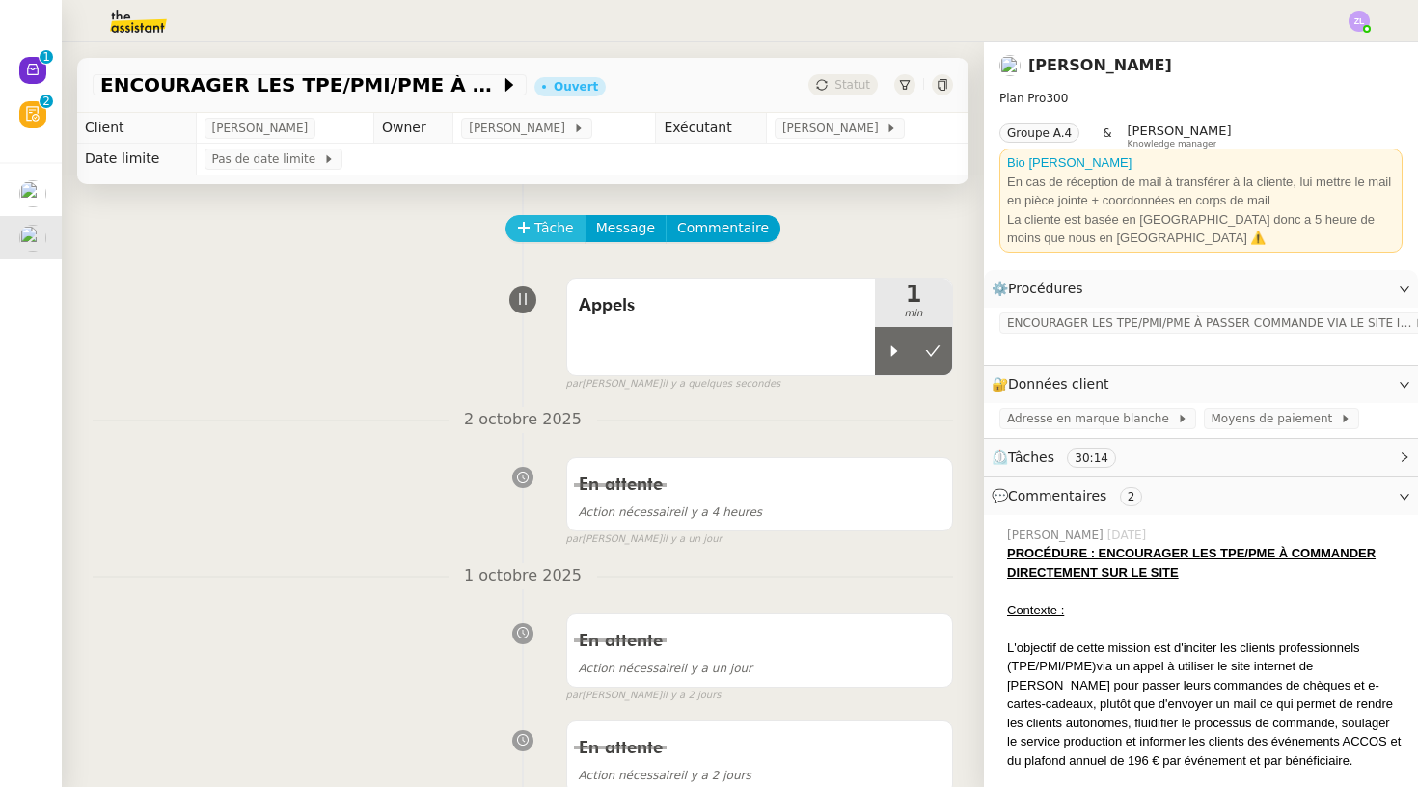
click at [538, 229] on span "Tâche" at bounding box center [554, 228] width 40 height 22
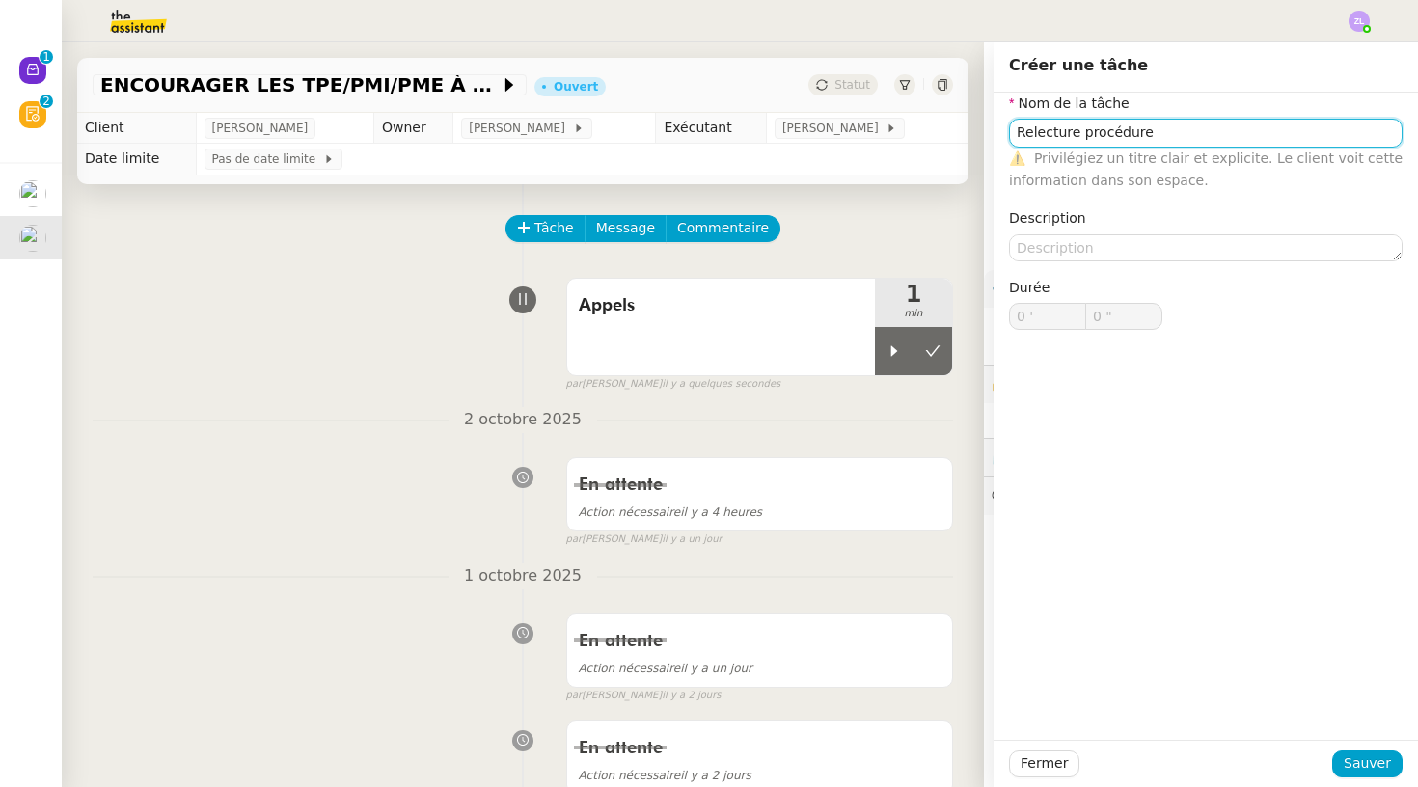
type input "Relecture procédure"
click at [1368, 778] on div "Fermer Sauver" at bounding box center [1206, 763] width 424 height 47
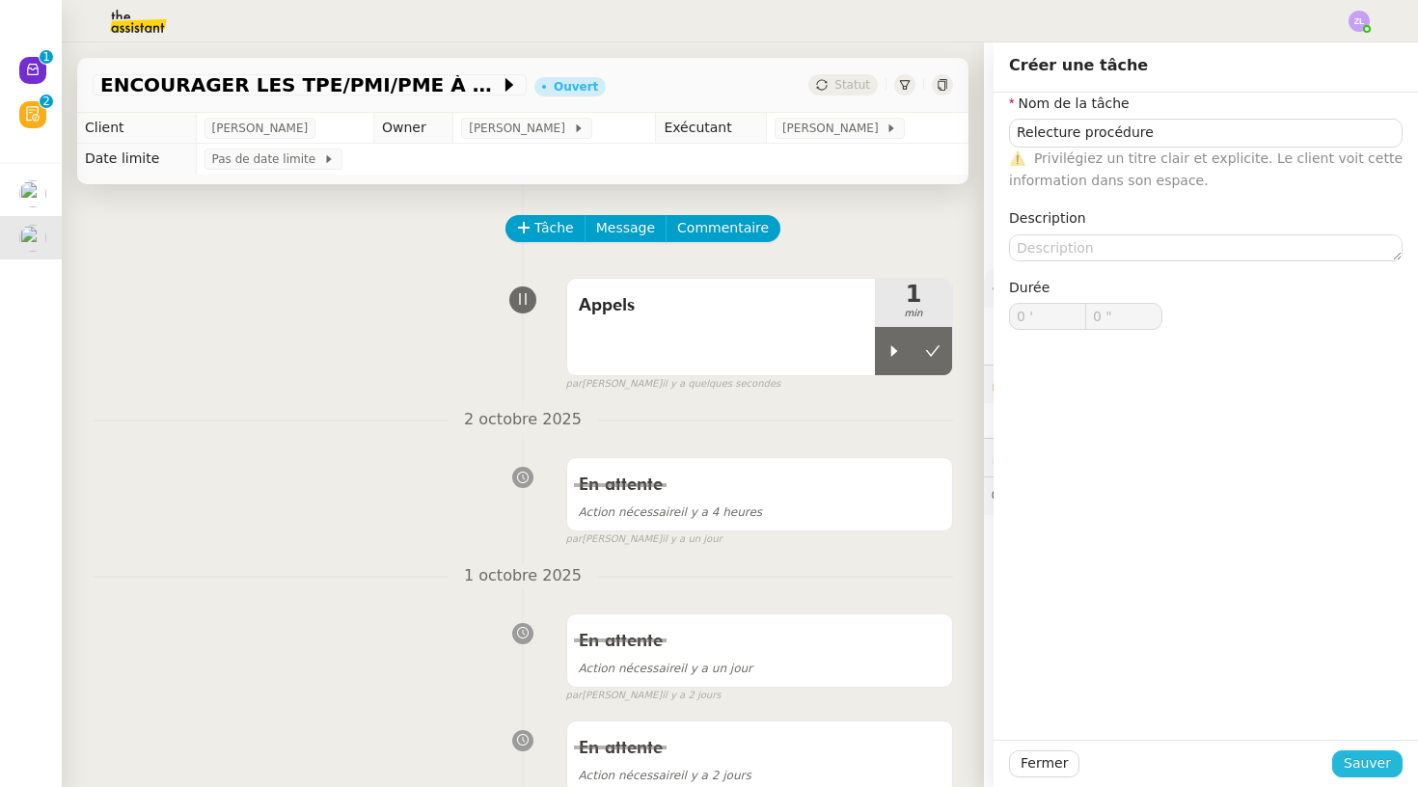
click at [1363, 770] on span "Sauver" at bounding box center [1367, 763] width 47 height 22
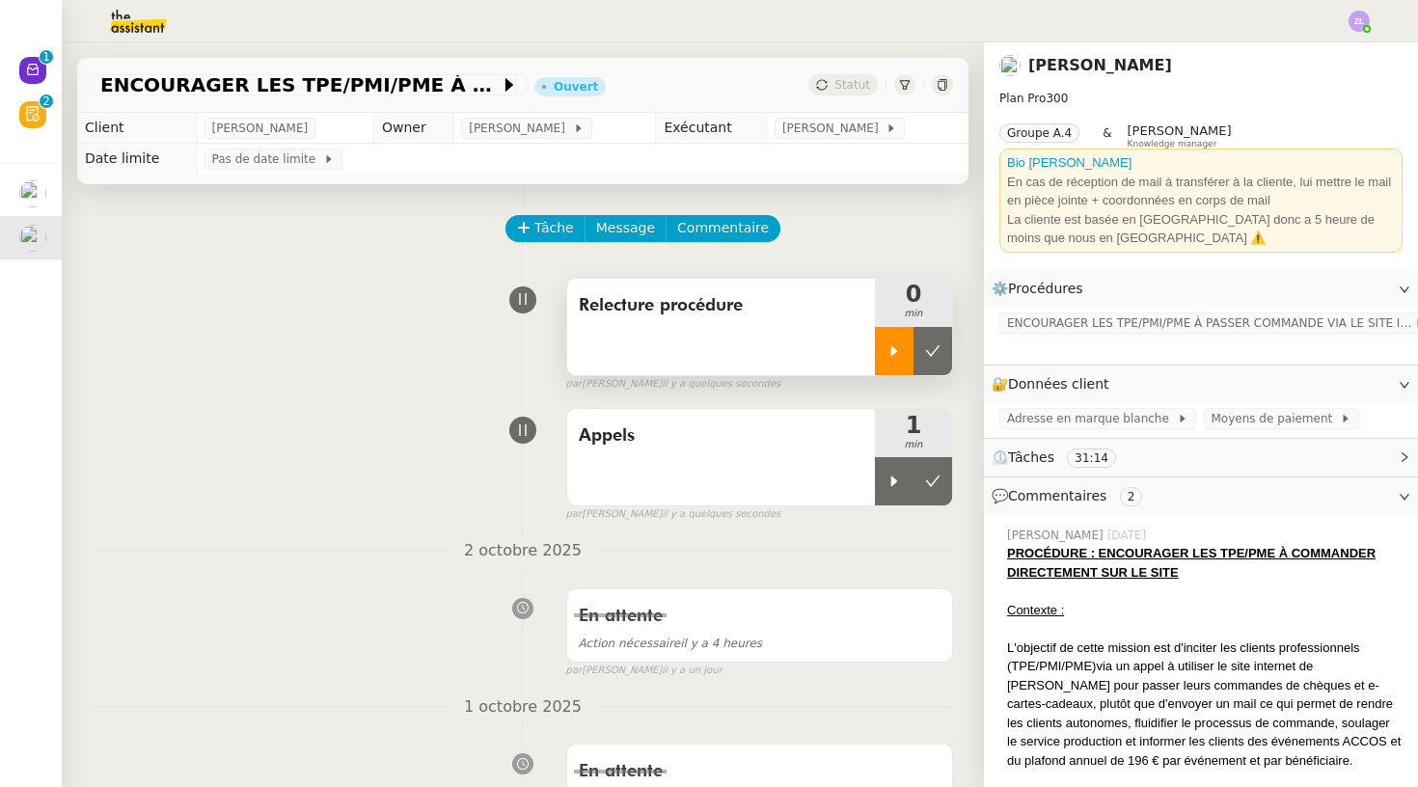
click at [889, 362] on div at bounding box center [894, 351] width 39 height 48
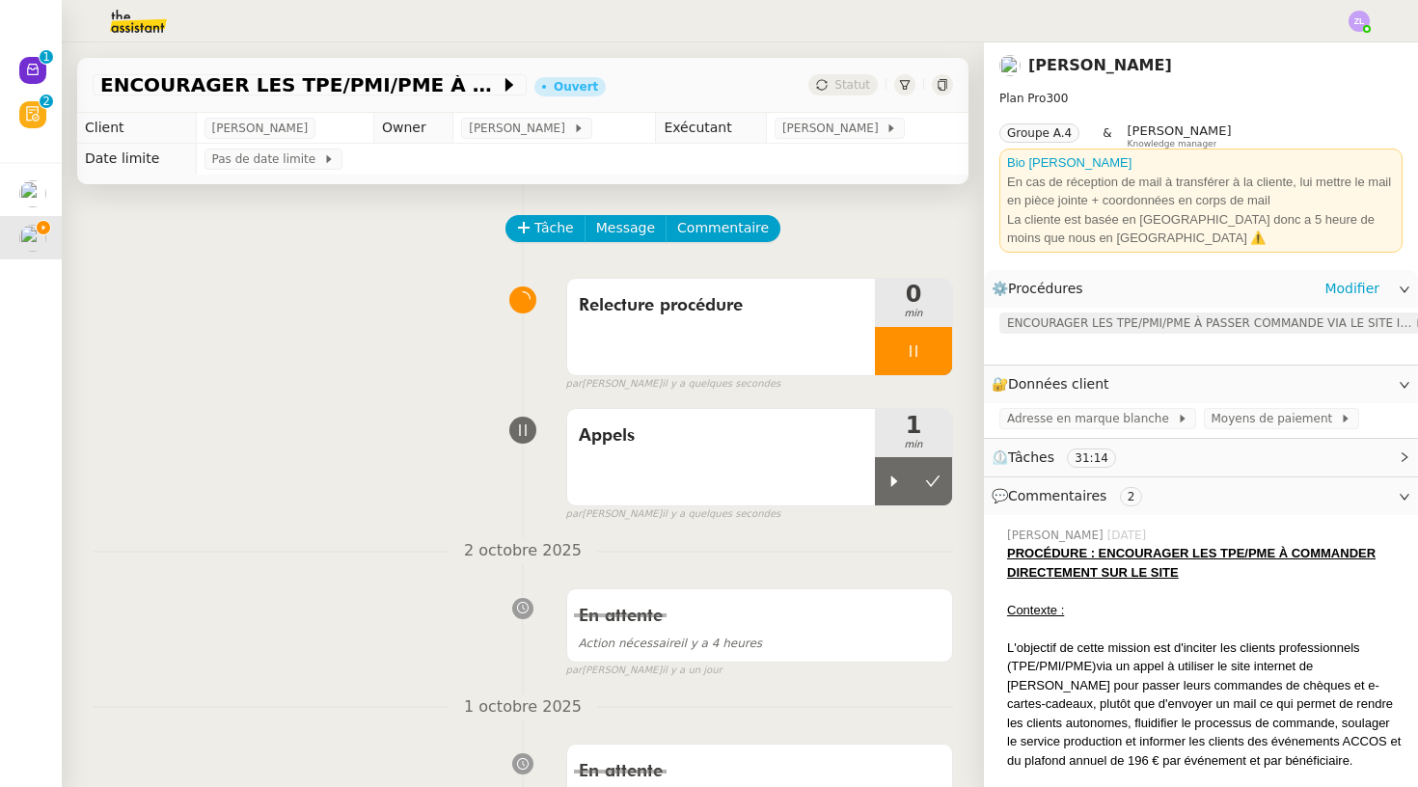
click at [1077, 317] on span "ENCOURAGER LES TPE/PMI/PME À PASSER COMMANDE VIA LE SITE INTERNET" at bounding box center [1210, 323] width 407 height 19
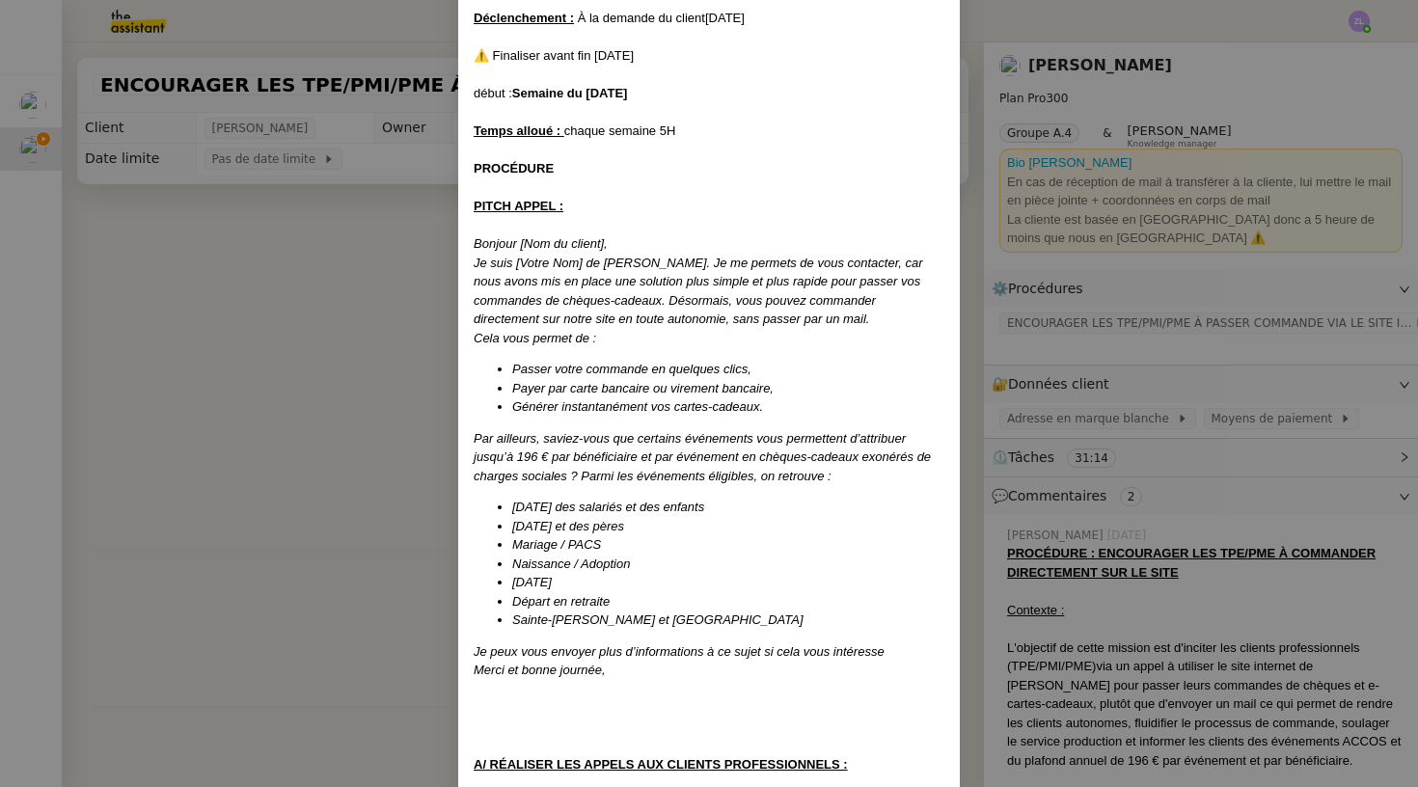
scroll to position [339, 0]
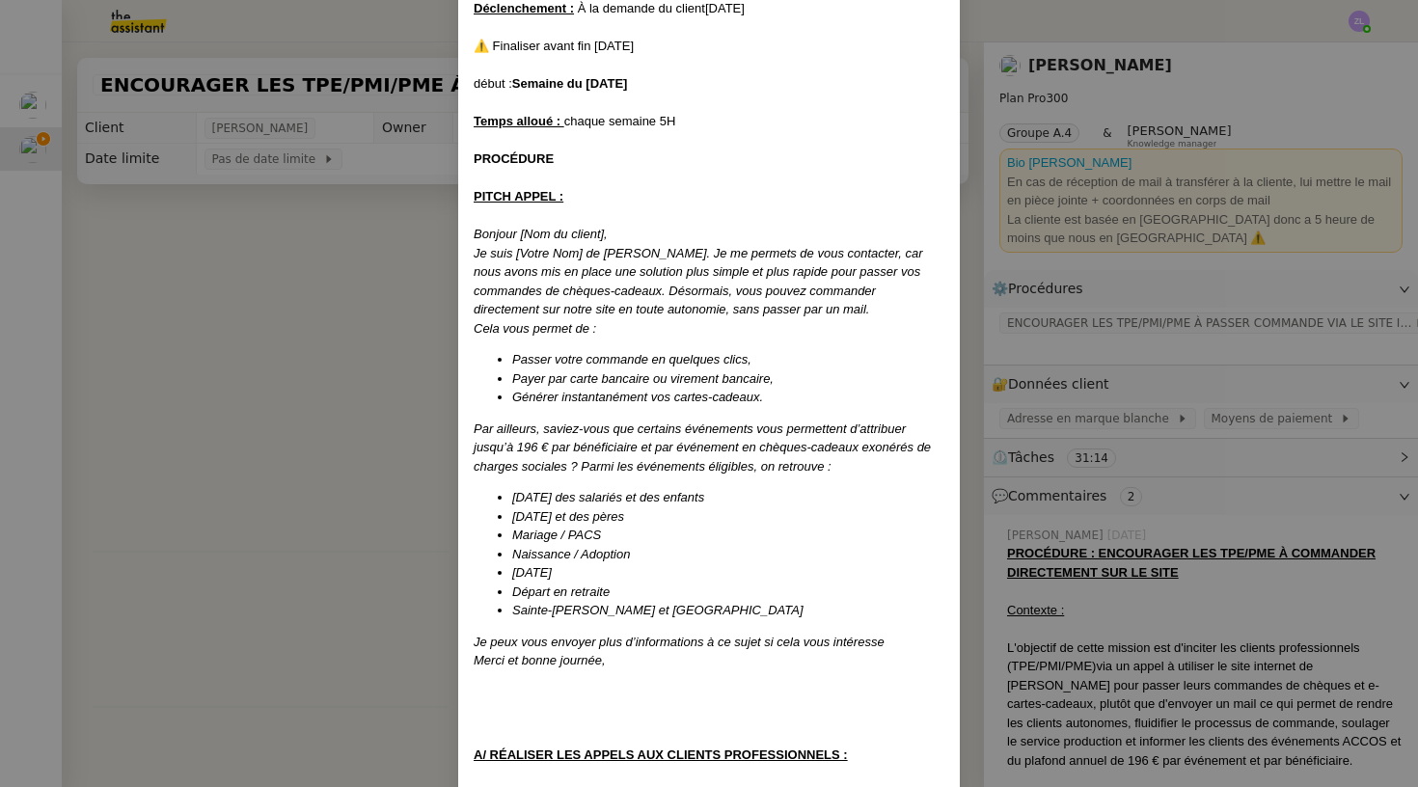
drag, startPoint x: 477, startPoint y: 226, endPoint x: 718, endPoint y: 646, distance: 484.8
copy div "Bonjour [Nom du client], Je suis [Votre Nom] de [PERSON_NAME]. Je me permets de…"
click at [609, 371] on em "Payer par carte bancaire ou virement bancaire," at bounding box center [642, 378] width 261 height 14
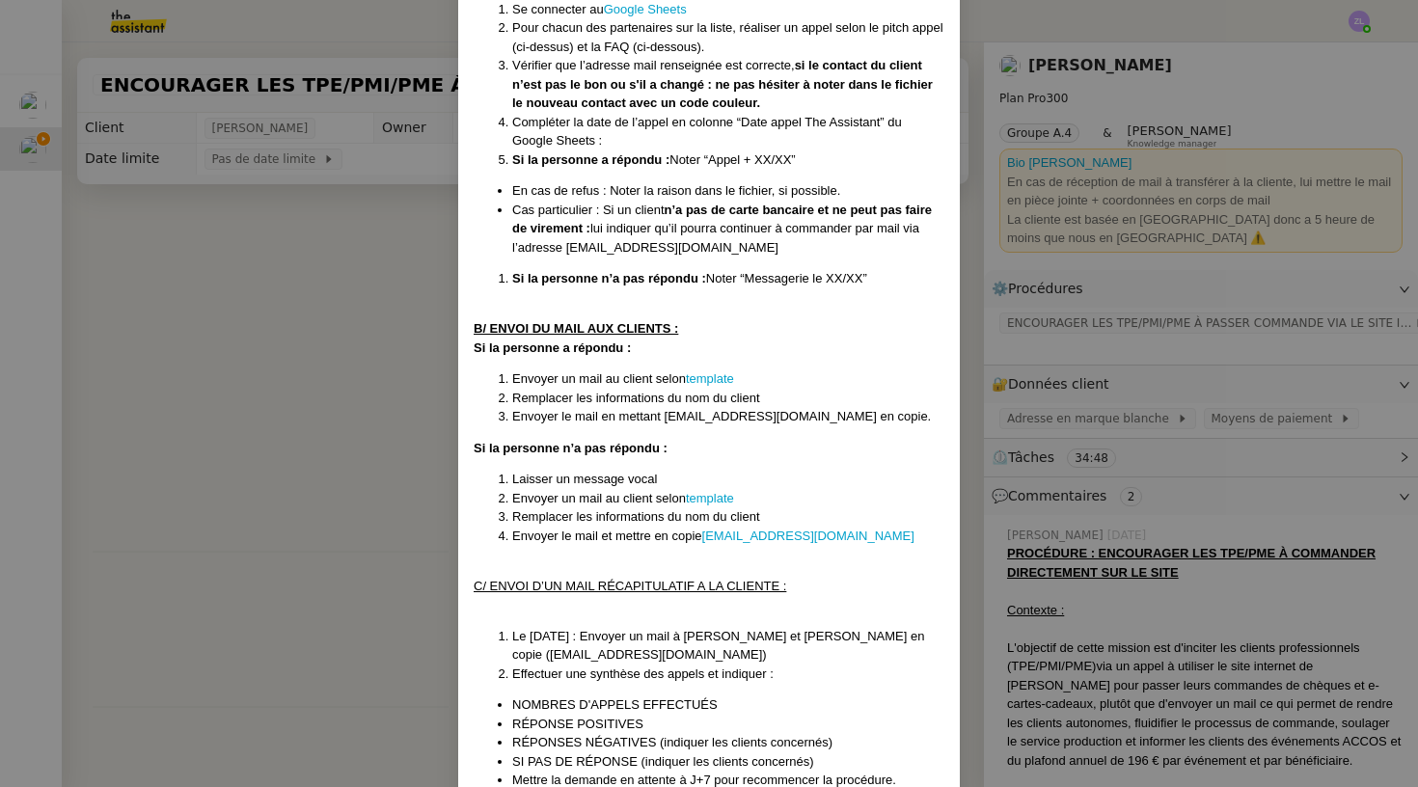
scroll to position [1185, 0]
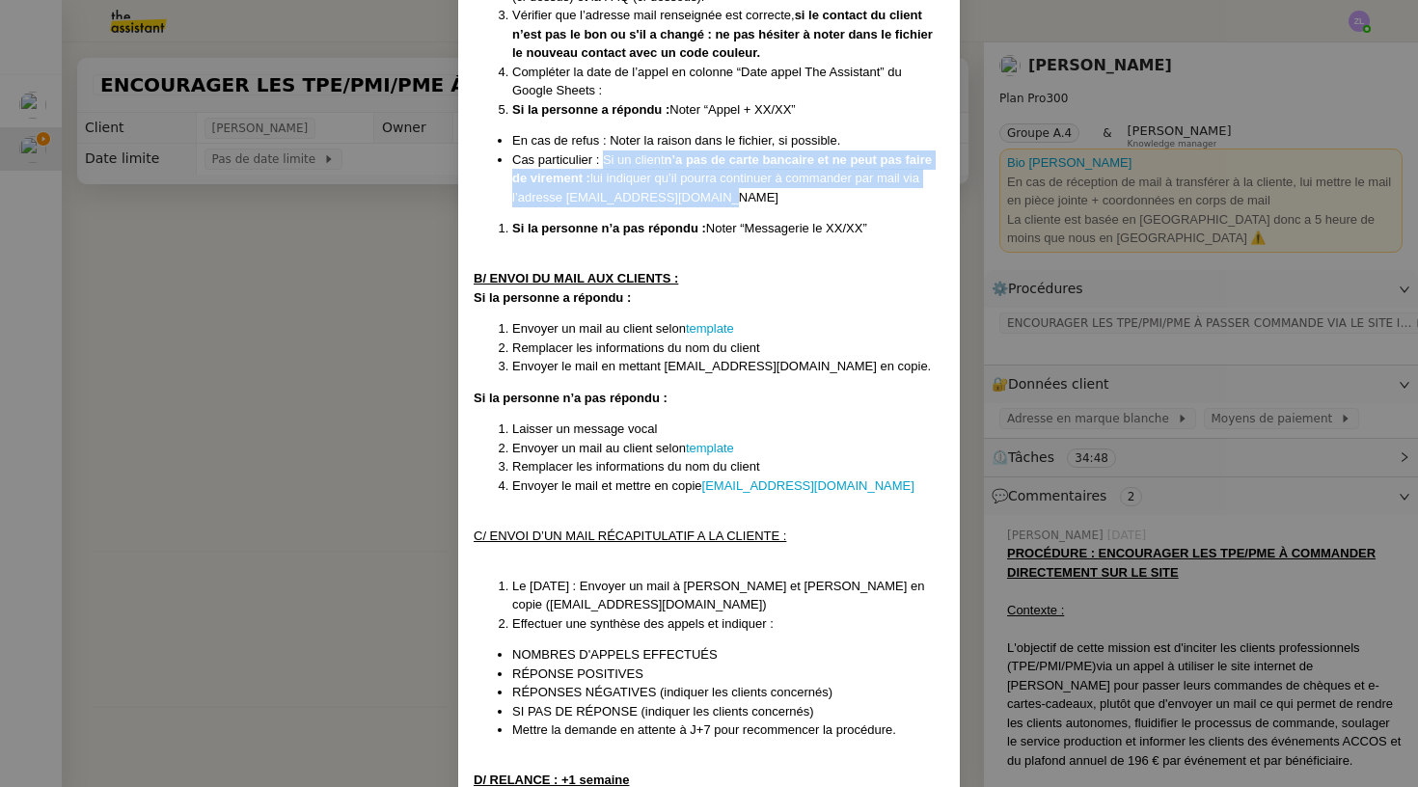
drag, startPoint x: 604, startPoint y: 136, endPoint x: 740, endPoint y: 172, distance: 140.6
click at [740, 172] on li "Cas particulier : Si un client n’a pas de carte bancaire et ne peut pas faire d…" at bounding box center [728, 178] width 432 height 57
copy li "Si un client n’a pas de carte bancaire et ne peut pas faire de virement : lui i…"
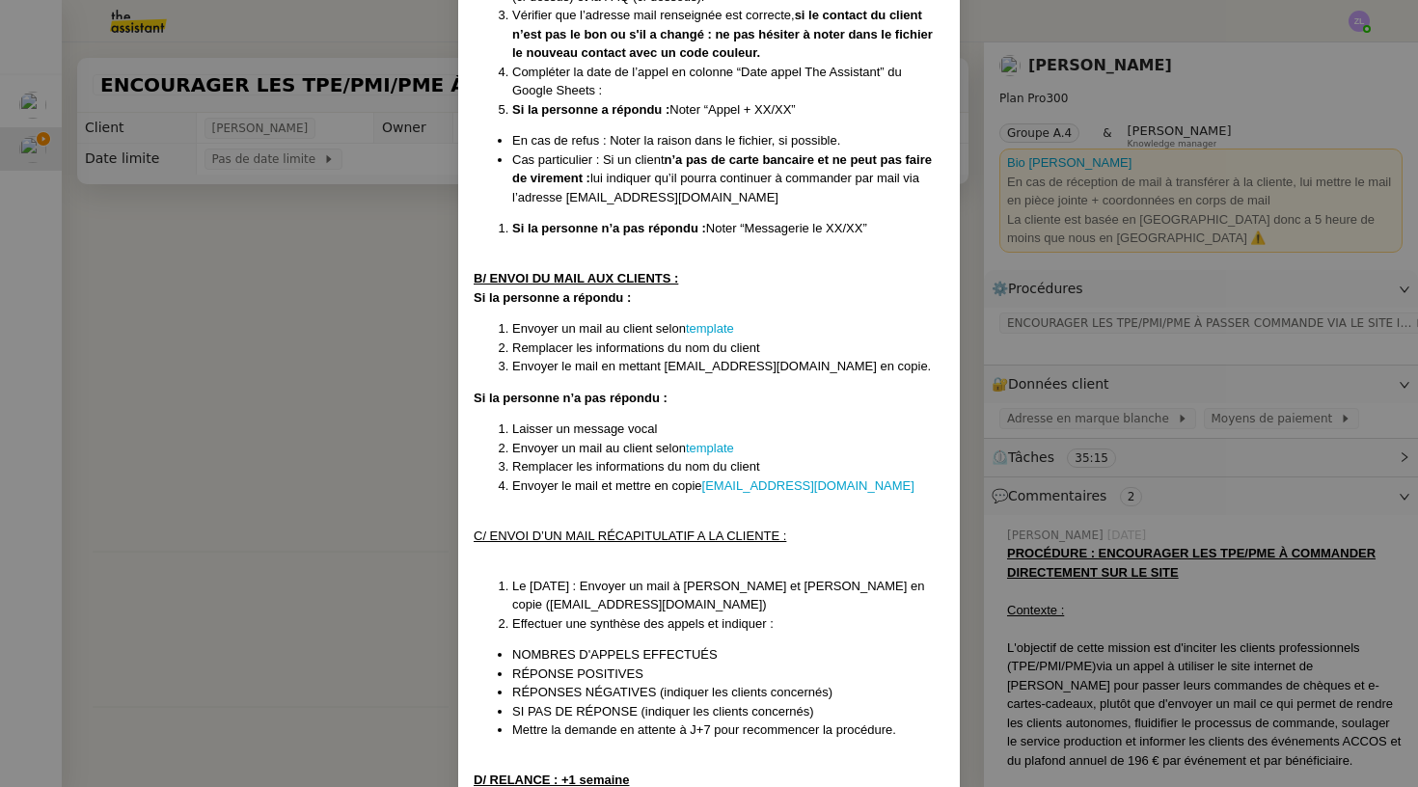
click at [463, 276] on div "Créée le : [DATE] Modifiée le 12/02 et le 17/03 et le 08/04, le 4/09 Contexte :…" at bounding box center [709, 68] width 502 height 2313
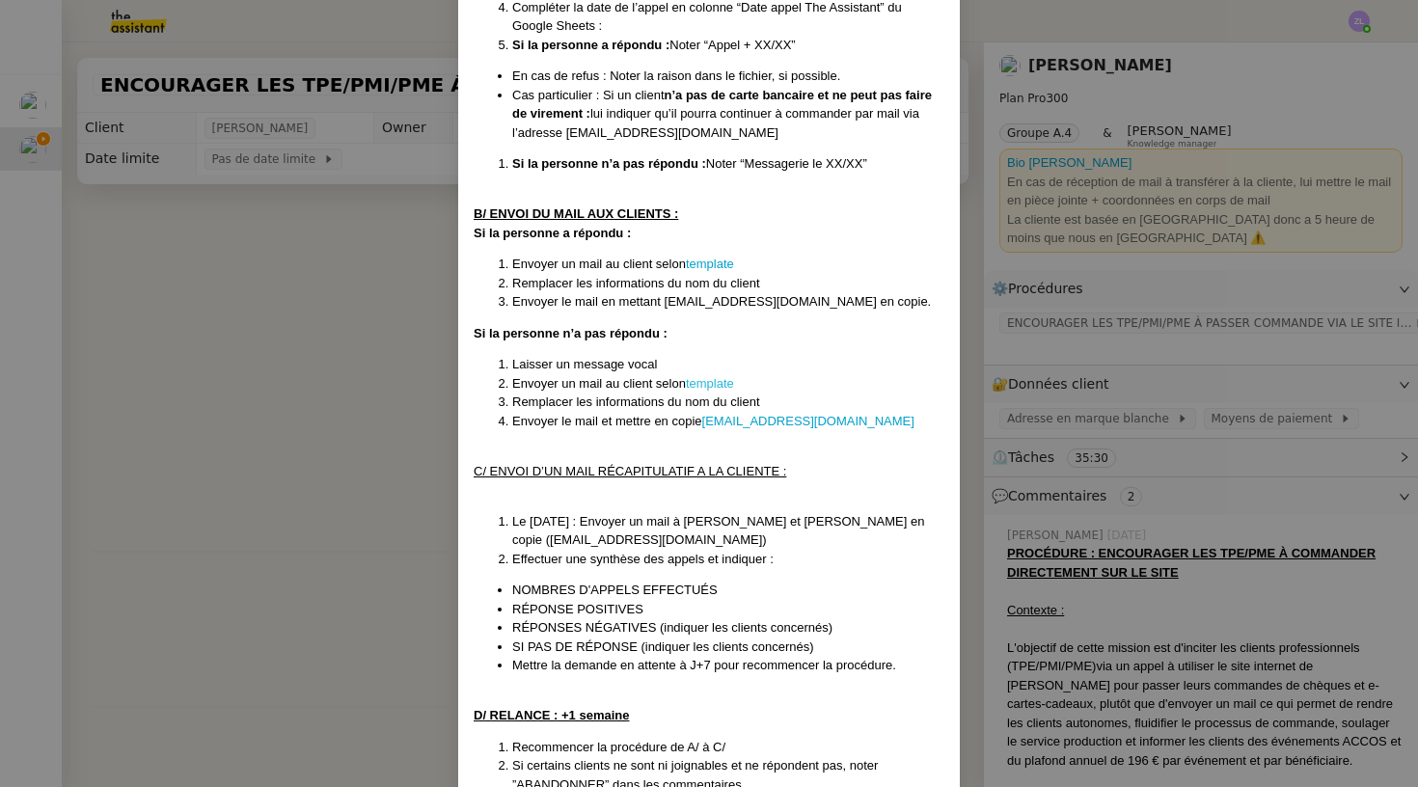
click at [704, 376] on link "template" at bounding box center [710, 383] width 48 height 14
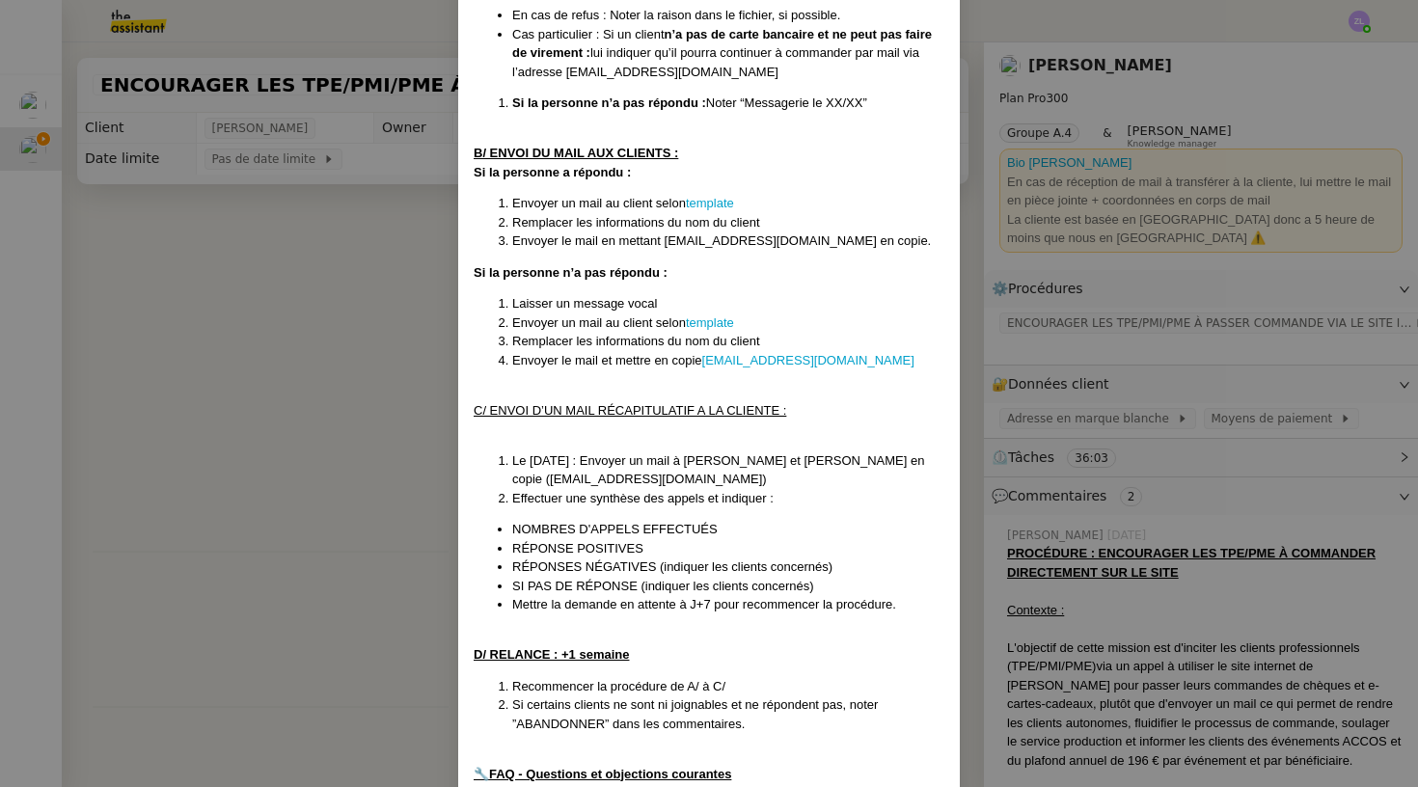
scroll to position [1323, 0]
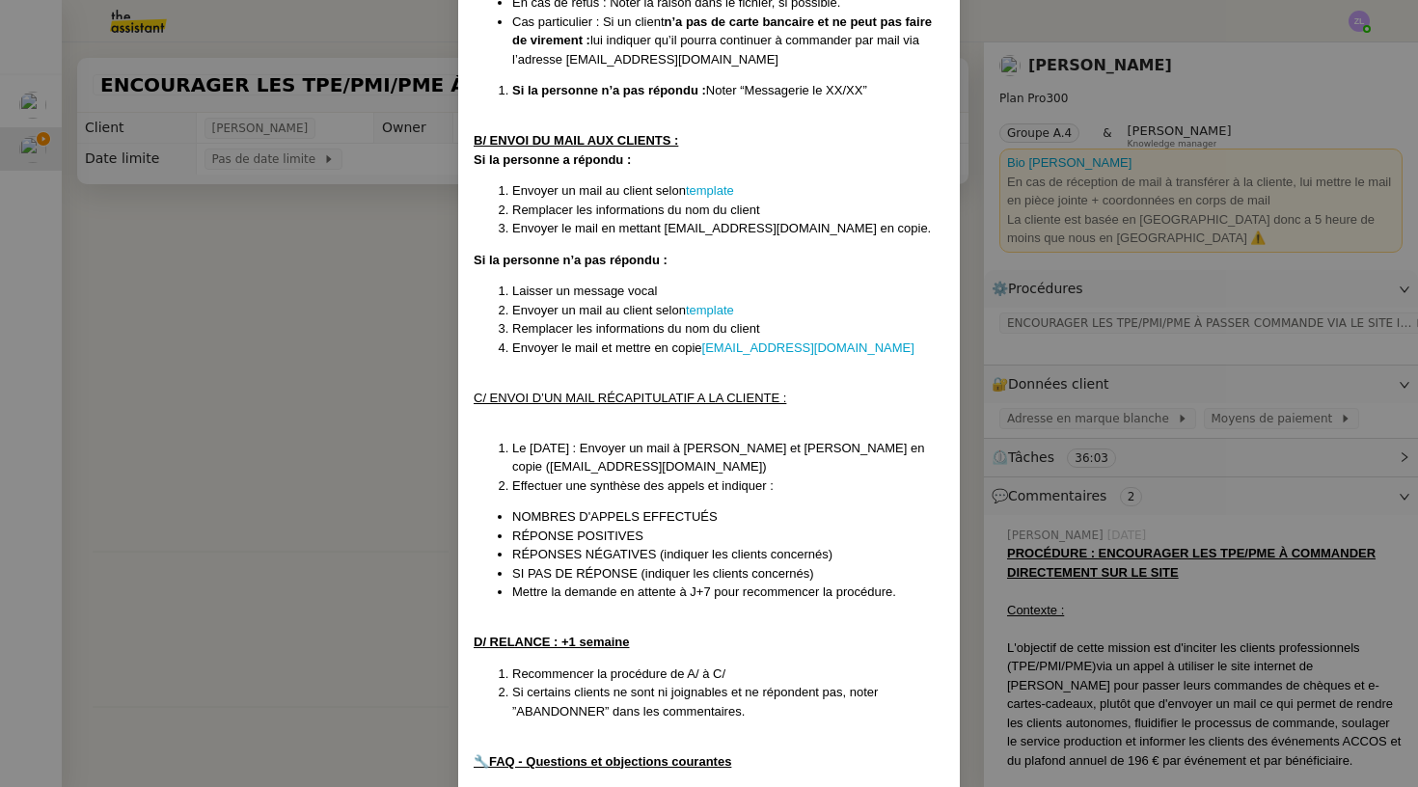
click at [563, 509] on span "NOMBRES D'APPELS EFFECTUÉS" at bounding box center [614, 516] width 205 height 14
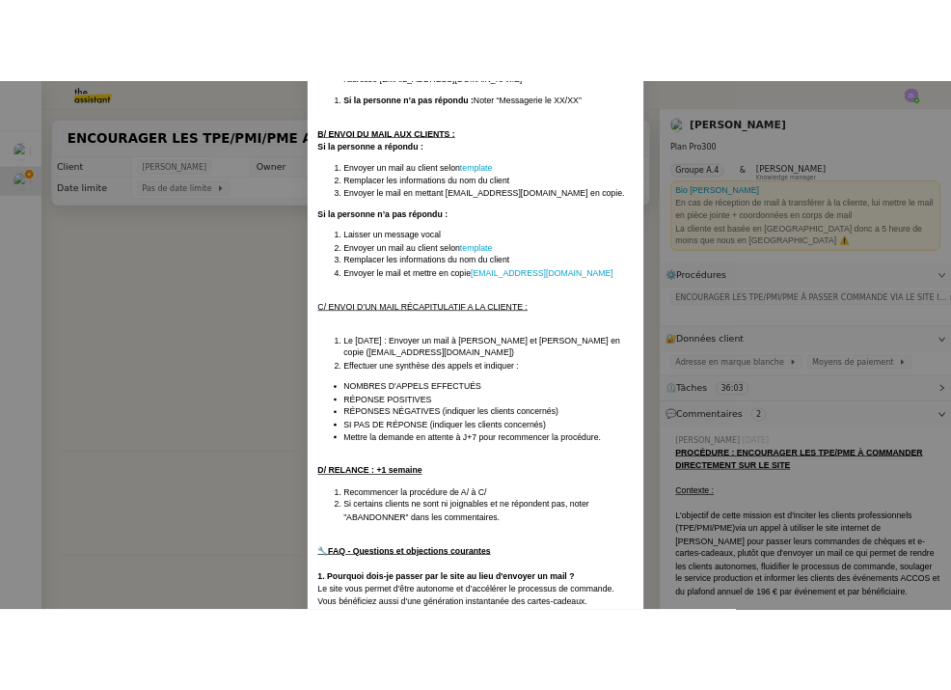
scroll to position [1425, 0]
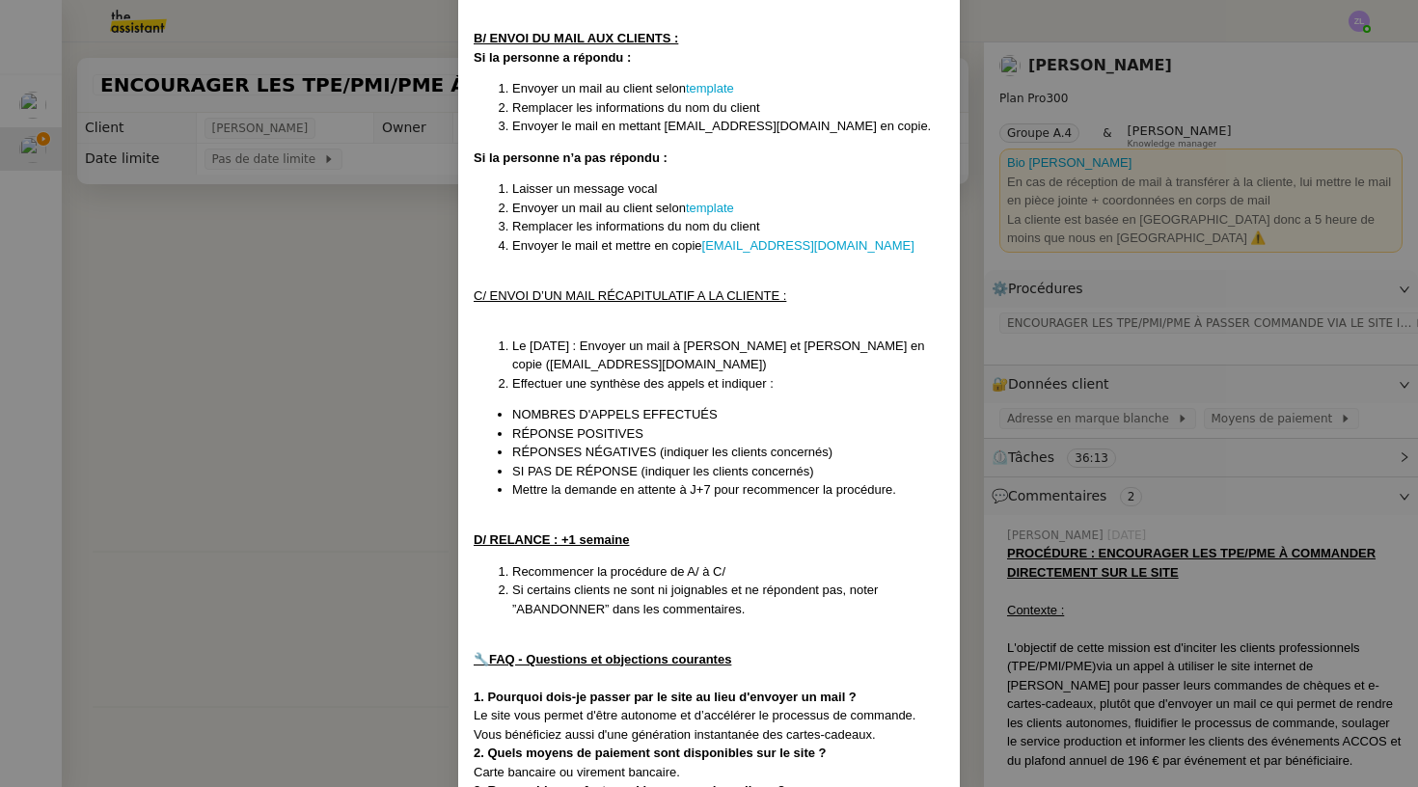
click at [240, 522] on nz-modal-container "Créée le : [DATE] Modifiée le 12/02 et le 17/03 et le 08/04, le 4/09 Contexte :…" at bounding box center [709, 393] width 1418 height 787
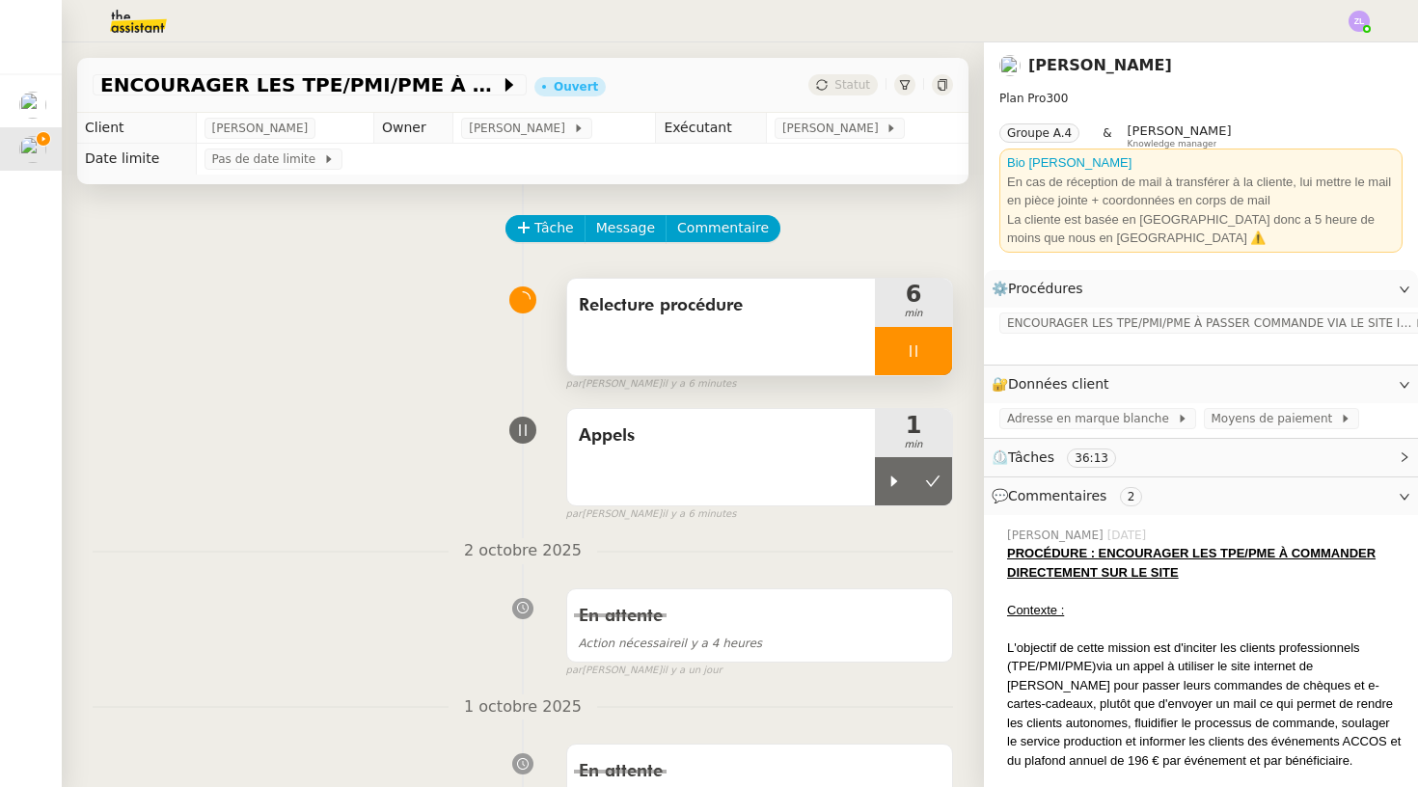
click at [892, 363] on div at bounding box center [913, 351] width 77 height 48
click at [949, 347] on button at bounding box center [933, 351] width 39 height 48
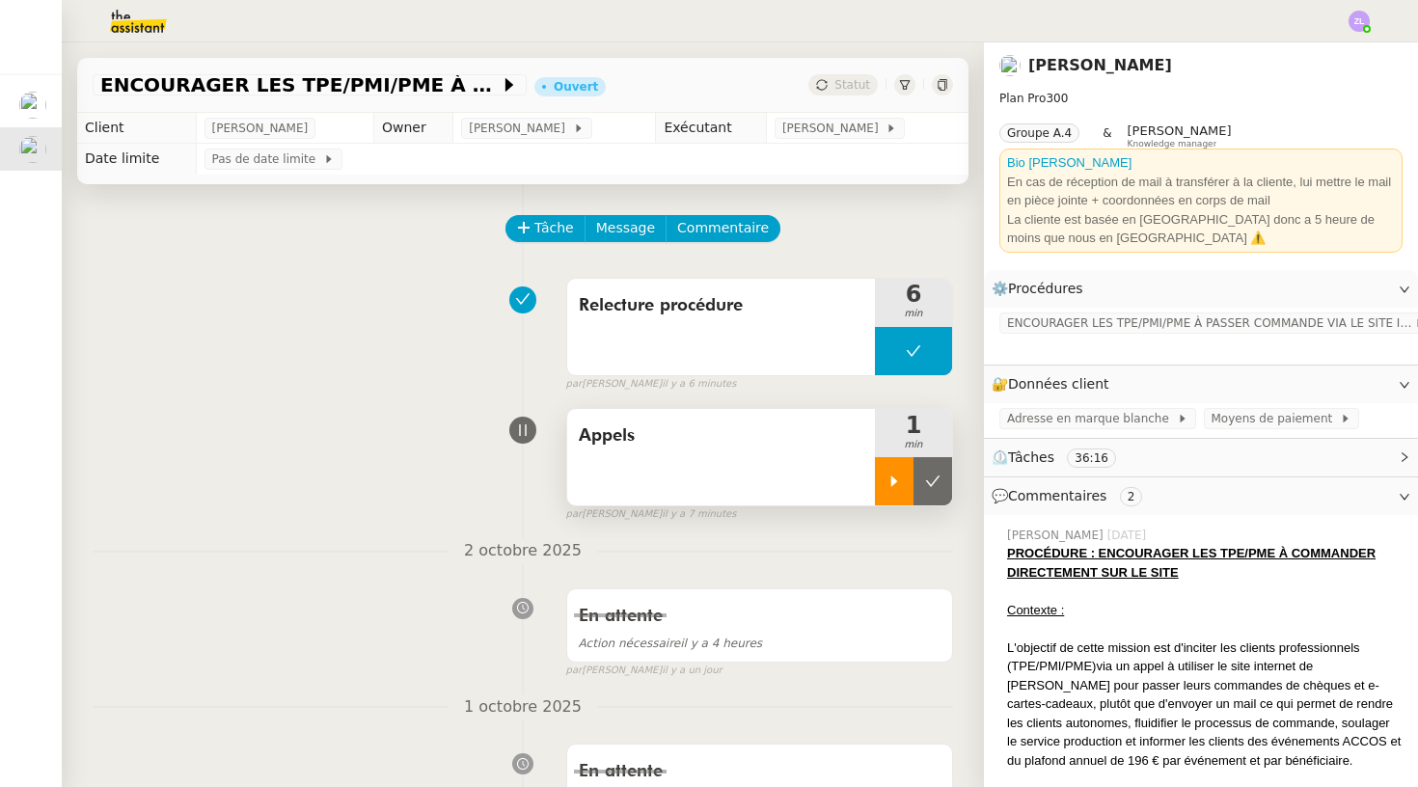
click at [896, 485] on icon at bounding box center [893, 481] width 15 height 15
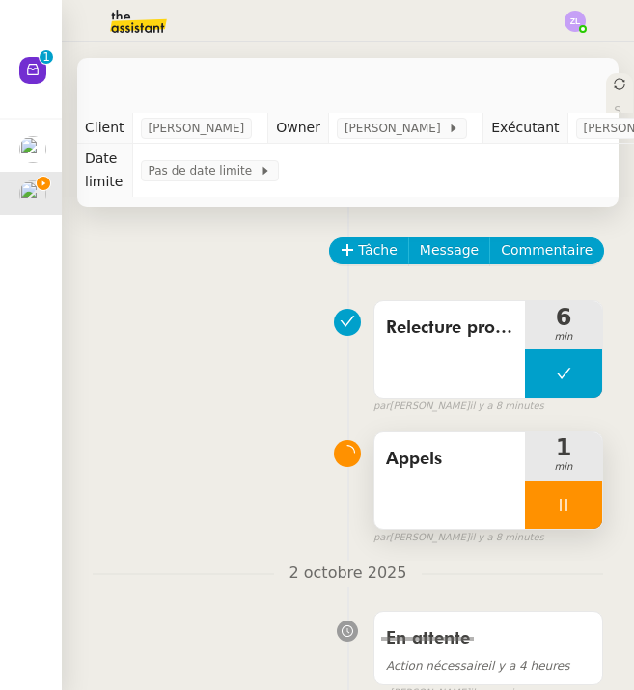
click at [539, 503] on div at bounding box center [563, 504] width 77 height 48
click at [592, 504] on button at bounding box center [582, 504] width 39 height 48
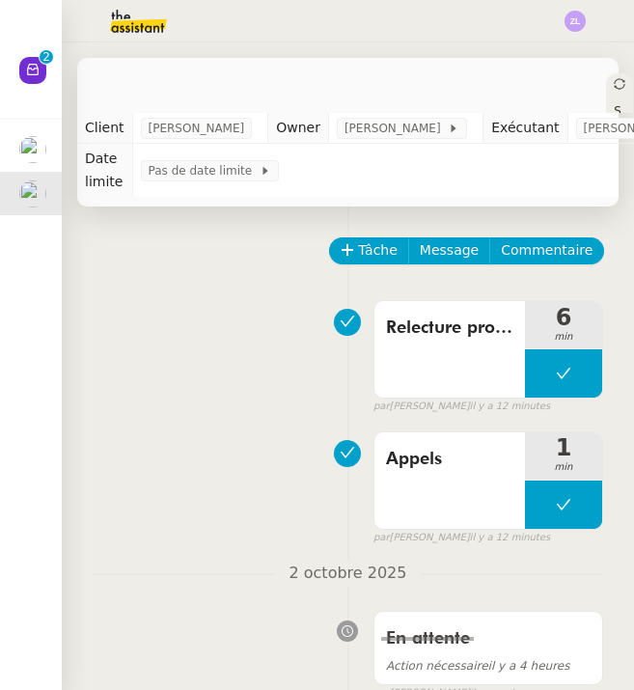
click at [33, 84] on nz-avatar at bounding box center [32, 70] width 27 height 27
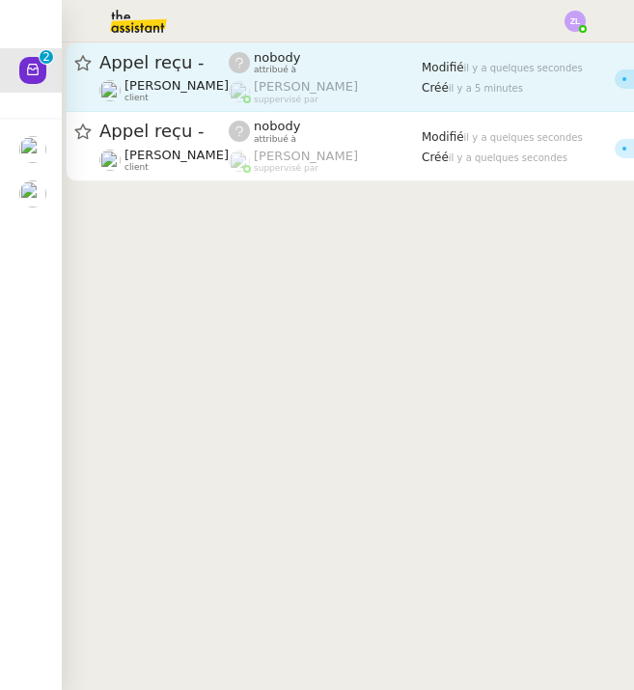
click at [387, 72] on div "nobody attribué à" at bounding box center [325, 62] width 193 height 25
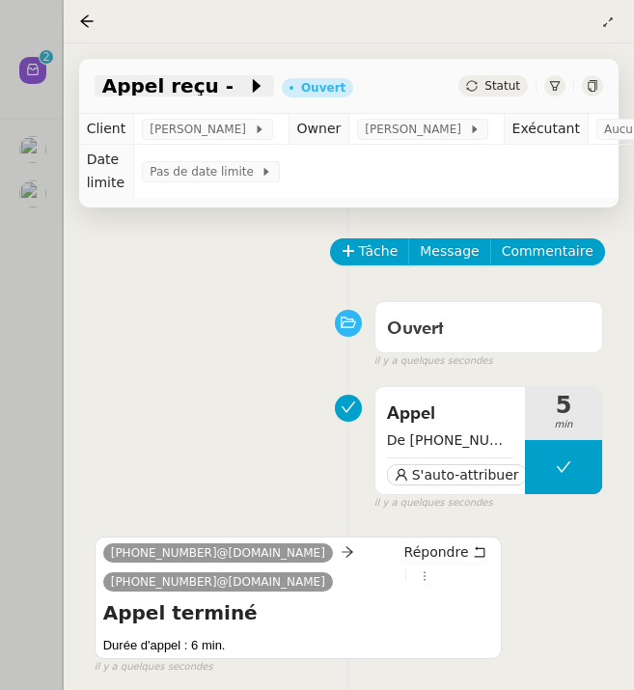
click at [233, 89] on span at bounding box center [240, 85] width 14 height 23
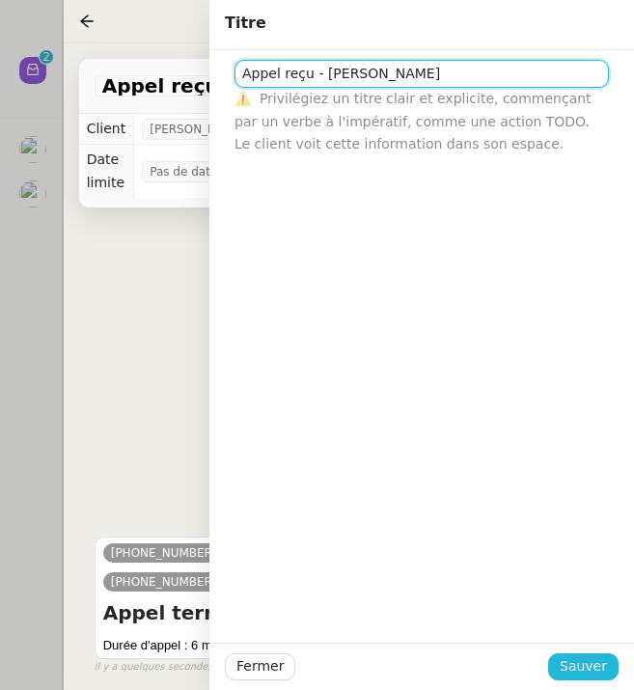
type input "Appel reçu - [PERSON_NAME]"
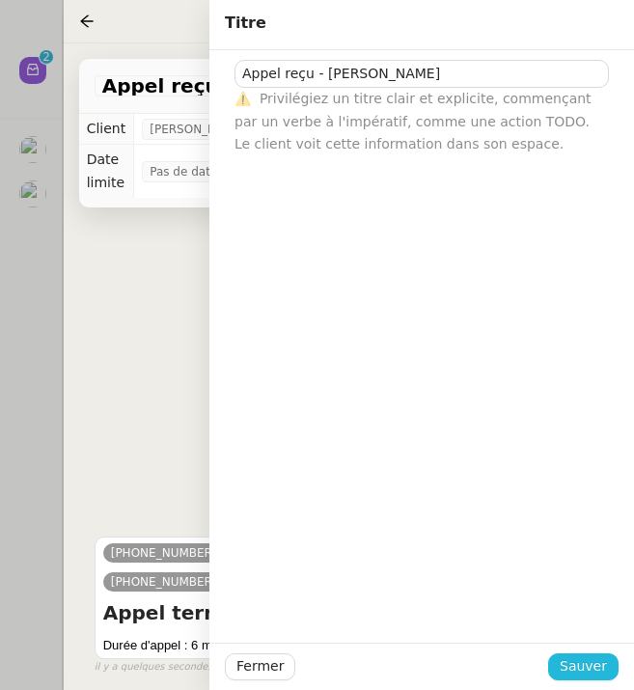
click at [585, 664] on span "Sauver" at bounding box center [582, 666] width 47 height 22
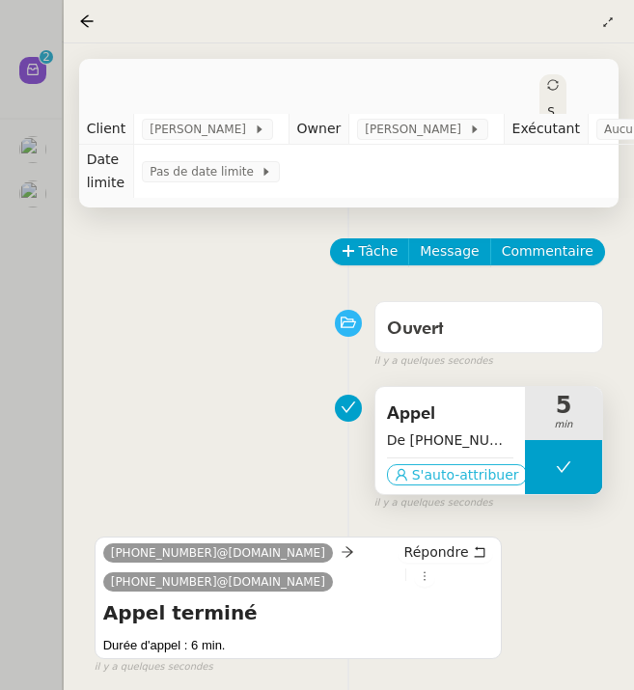
click at [484, 469] on span "S'auto-attribuer" at bounding box center [465, 474] width 107 height 19
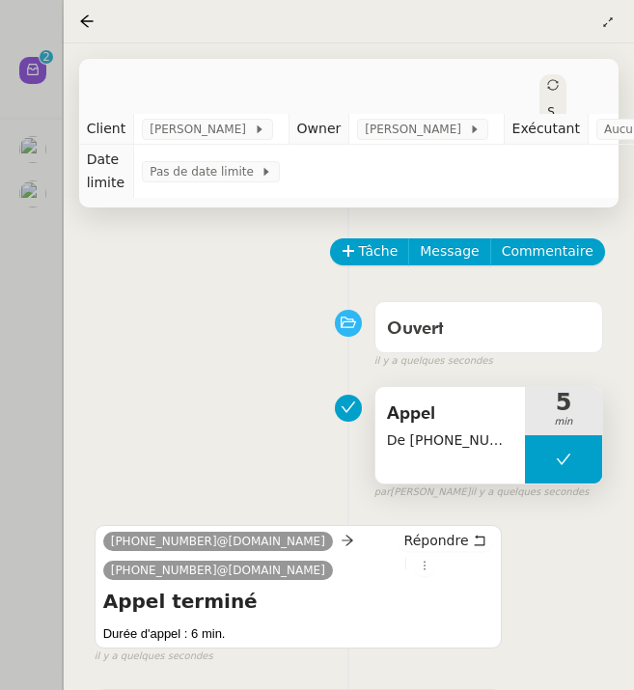
click at [587, 132] on td "Exécutant" at bounding box center [546, 129] width 84 height 31
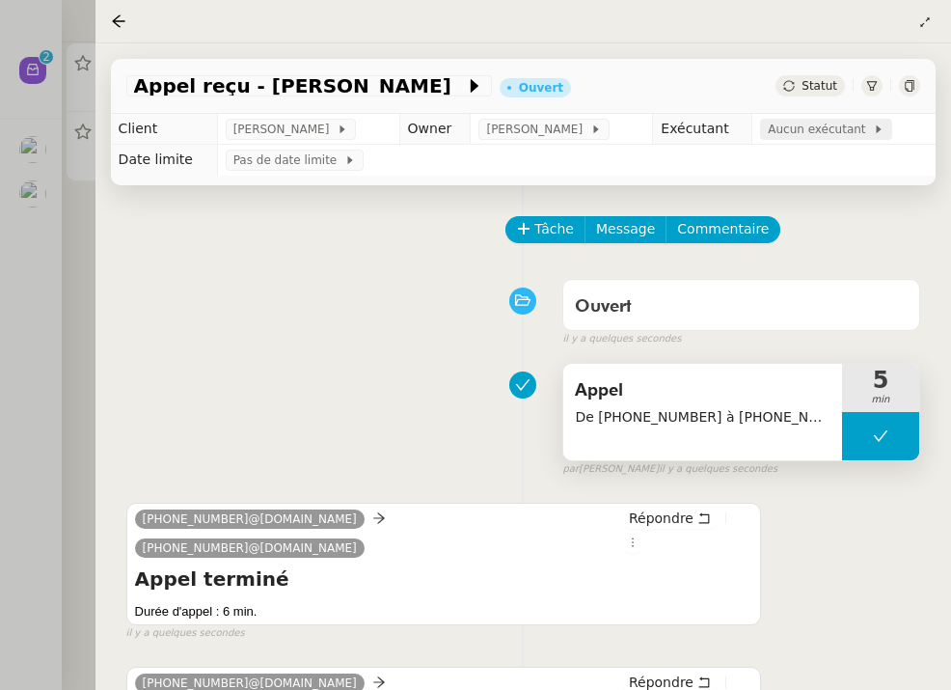
click at [823, 129] on span "Aucun exécutant" at bounding box center [820, 129] width 105 height 19
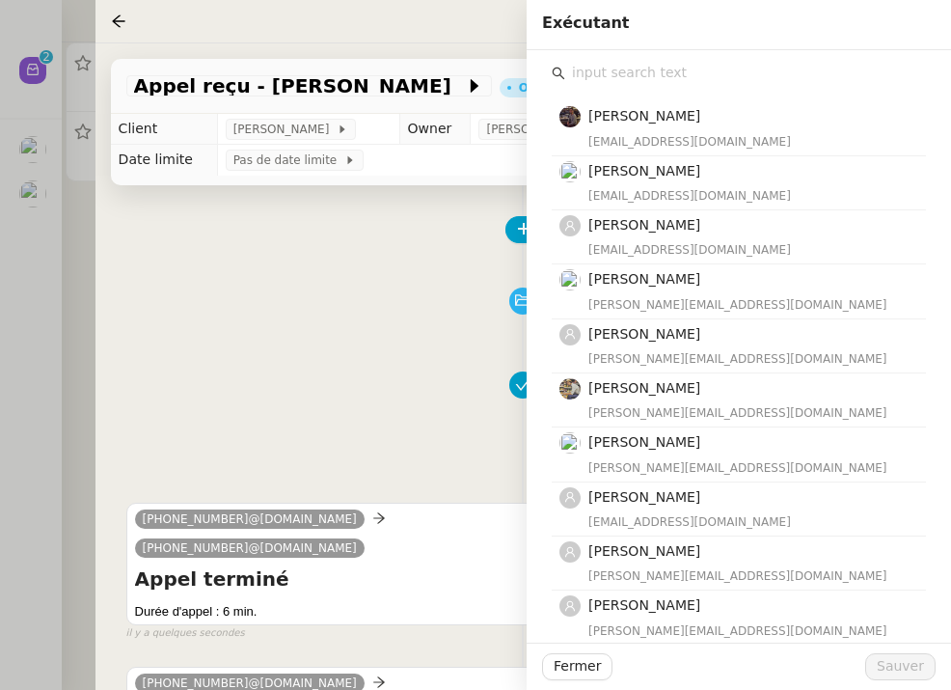
click at [618, 82] on input "text" at bounding box center [745, 73] width 361 height 26
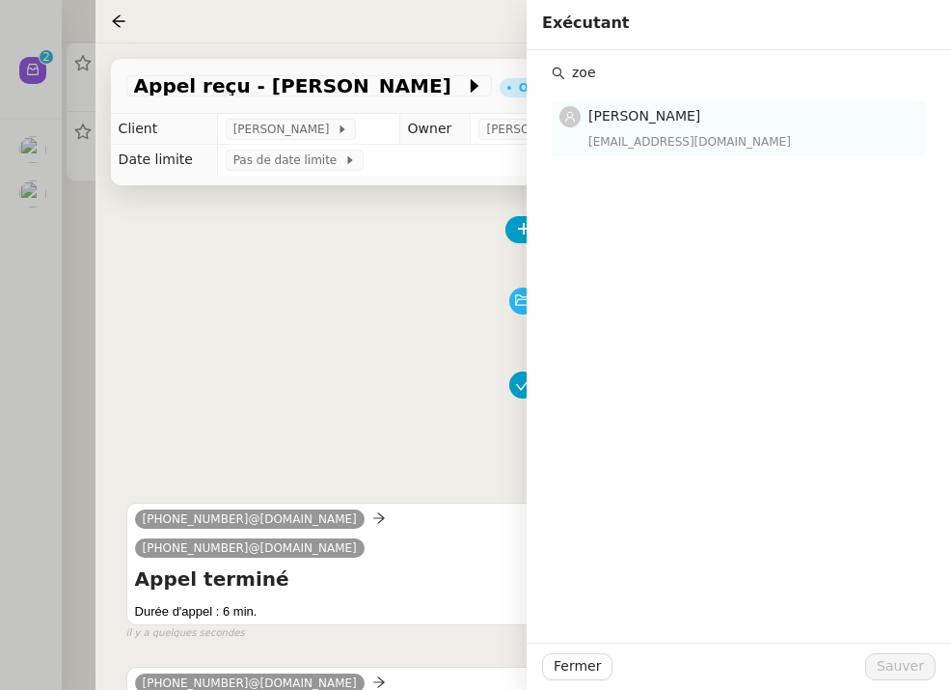
type input "zoe"
click at [668, 128] on div "[PERSON_NAME] [EMAIL_ADDRESS][DOMAIN_NAME]" at bounding box center [751, 127] width 326 height 45
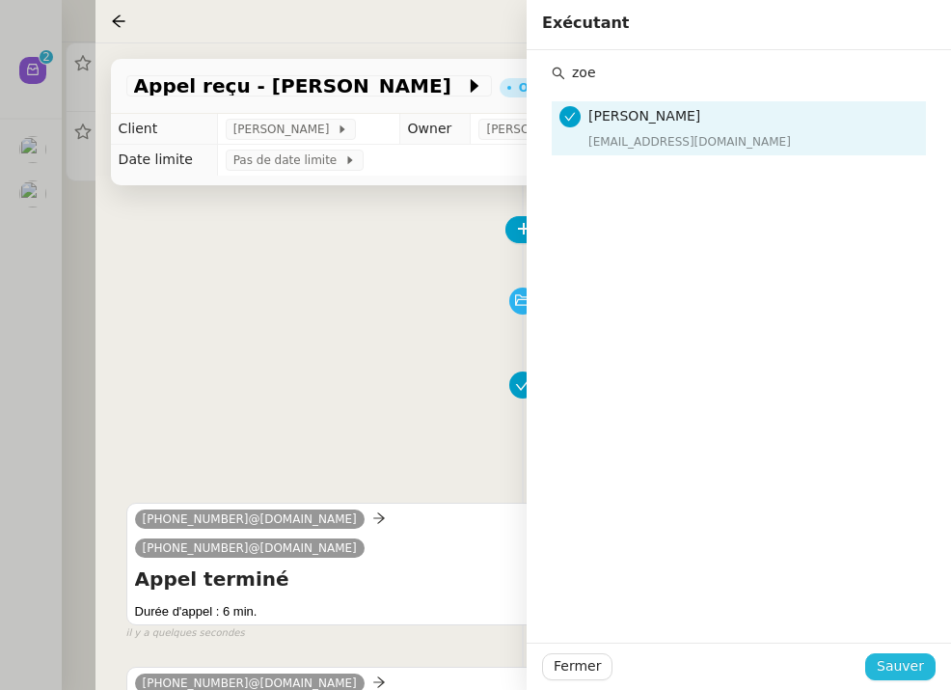
click at [898, 671] on span "Sauver" at bounding box center [900, 666] width 47 height 22
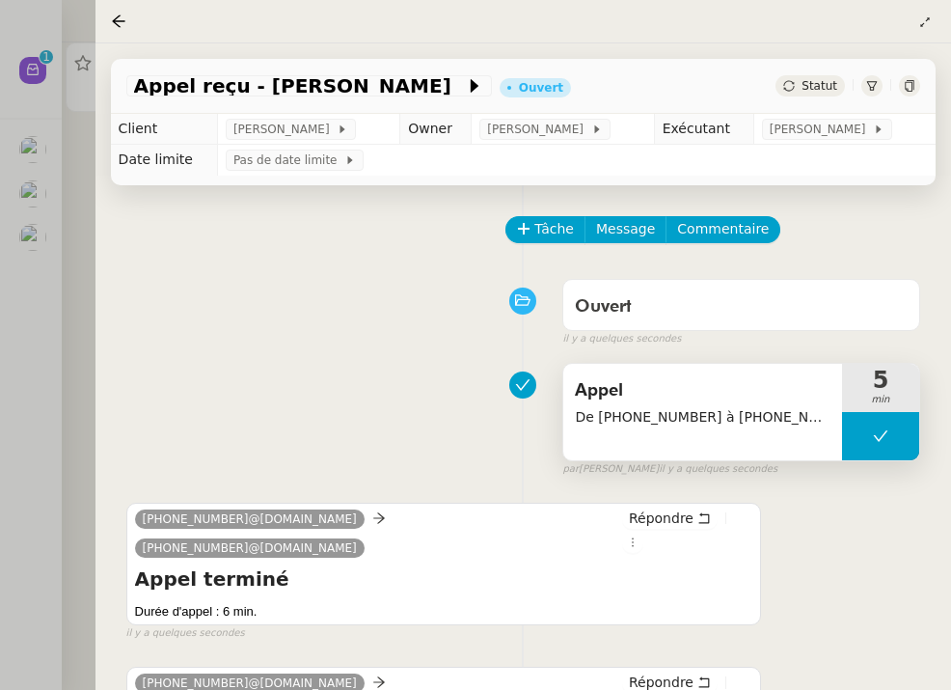
click at [53, 210] on div at bounding box center [475, 345] width 951 height 690
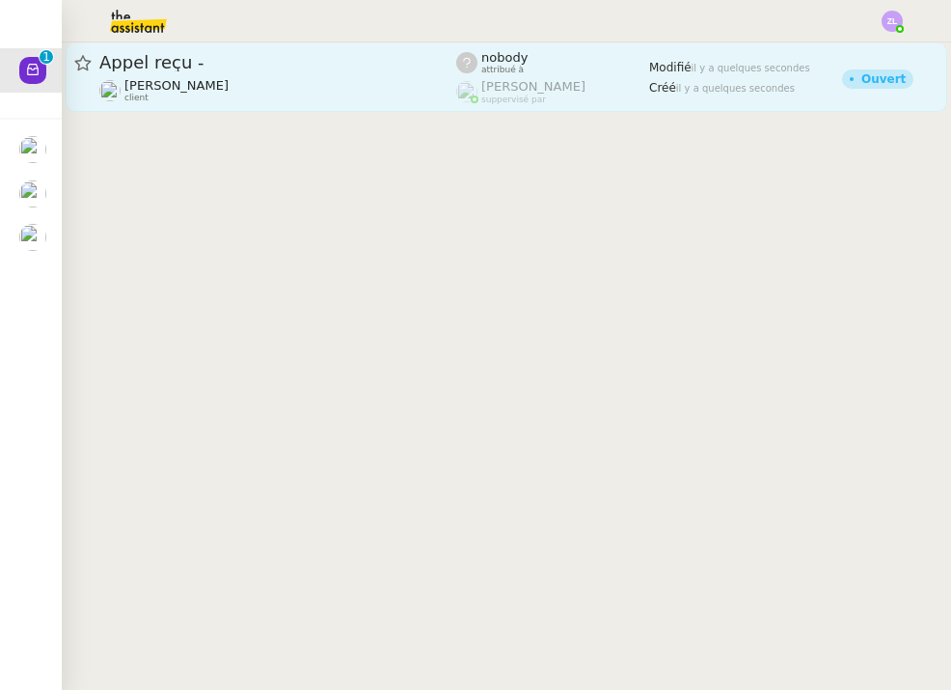
click at [172, 98] on div "[PERSON_NAME] client" at bounding box center [176, 90] width 104 height 25
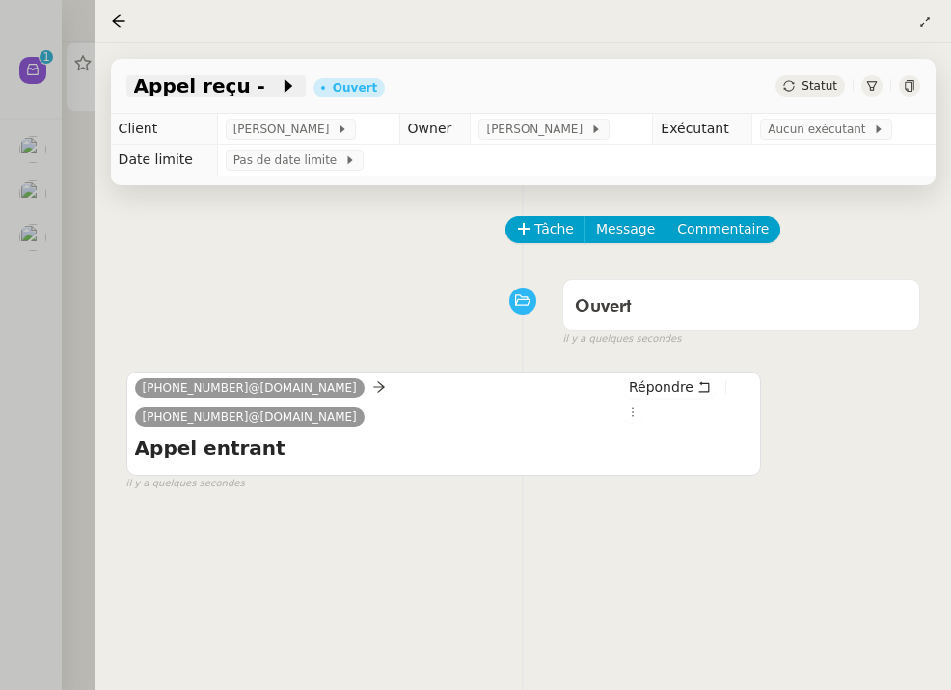
click at [279, 81] on icon at bounding box center [288, 85] width 19 height 19
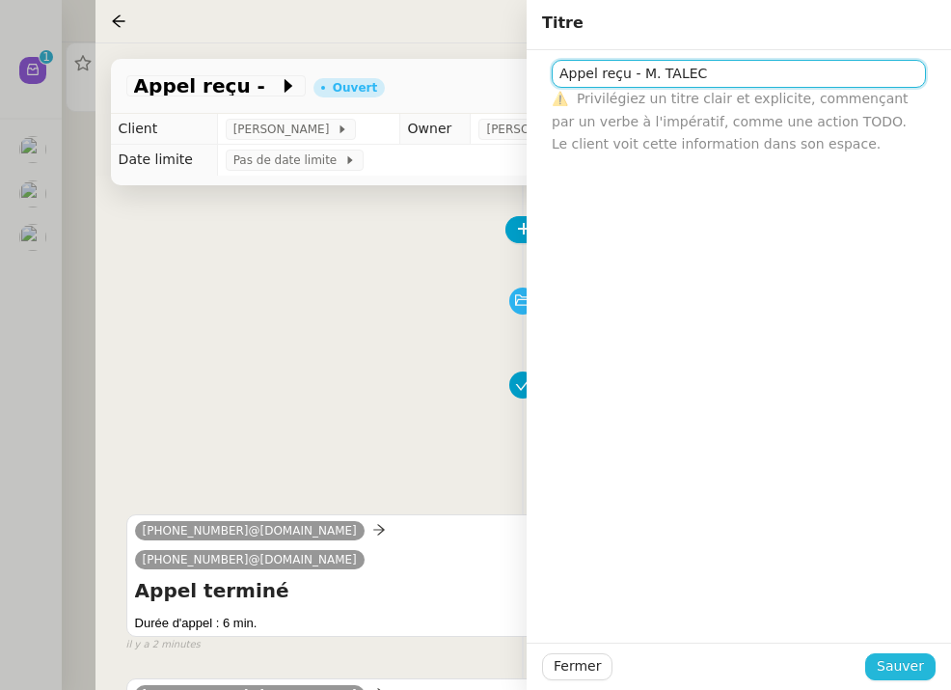
type input "Appel reçu - M. TALEC"
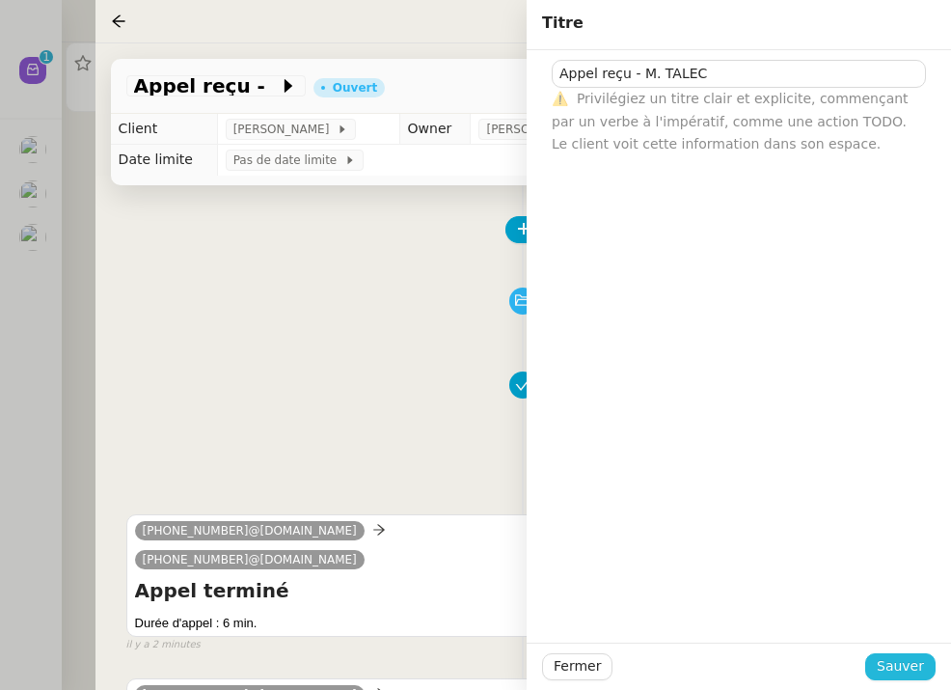
click at [891, 664] on span "Sauver" at bounding box center [900, 666] width 47 height 22
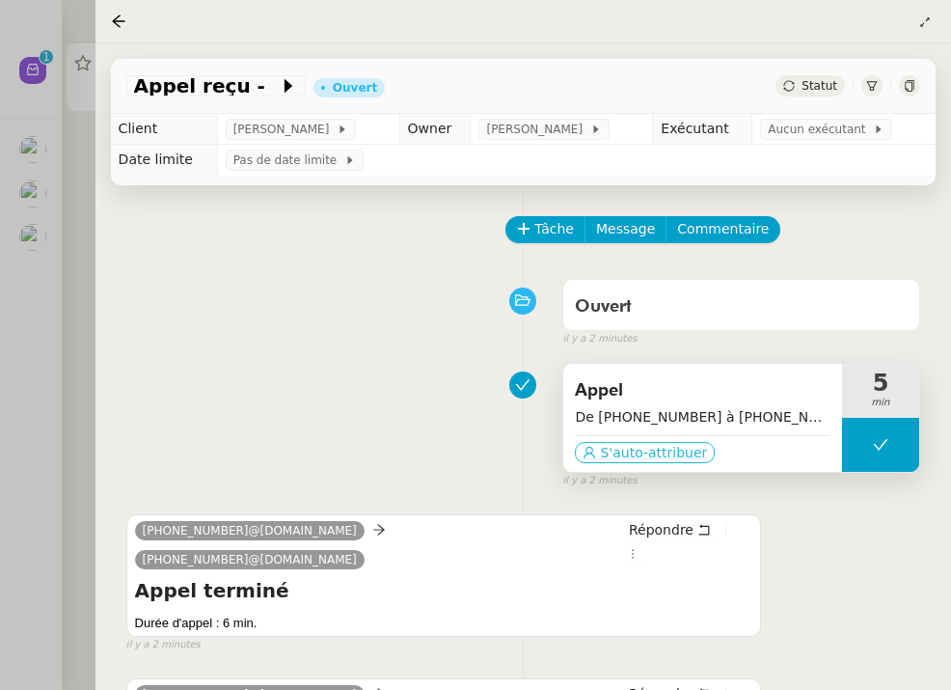
click at [661, 447] on span "S'auto-attribuer" at bounding box center [653, 452] width 107 height 19
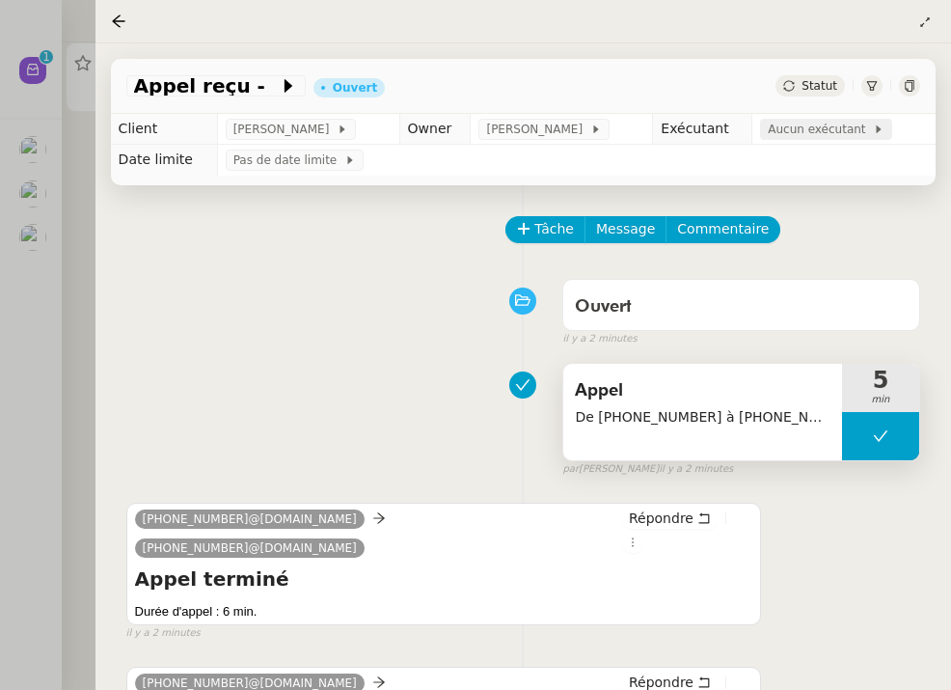
click at [809, 130] on span "Aucun exécutant" at bounding box center [820, 129] width 105 height 19
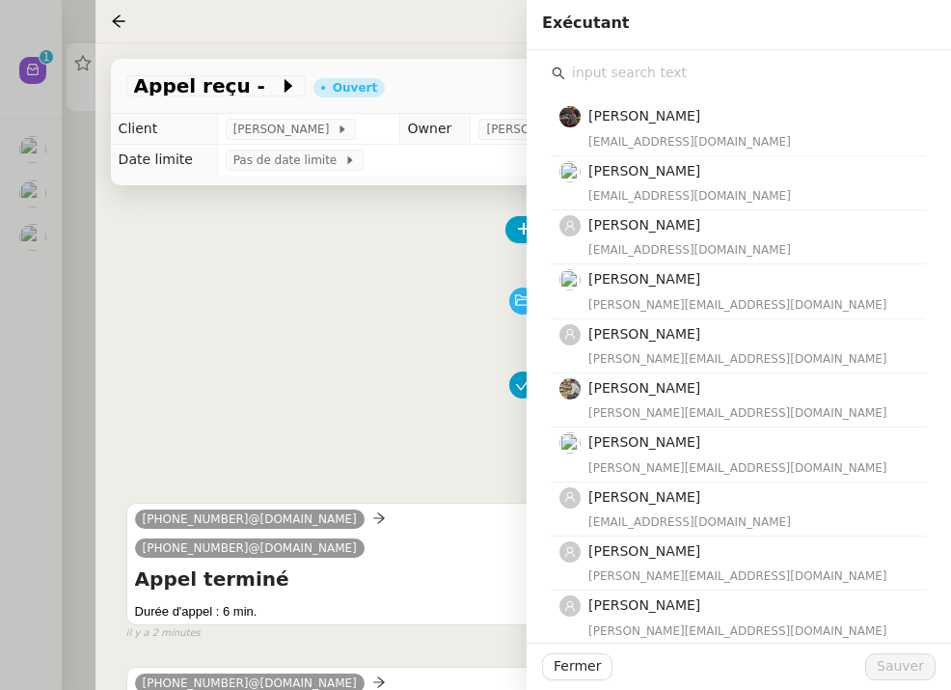
click at [615, 73] on input "text" at bounding box center [745, 73] width 361 height 26
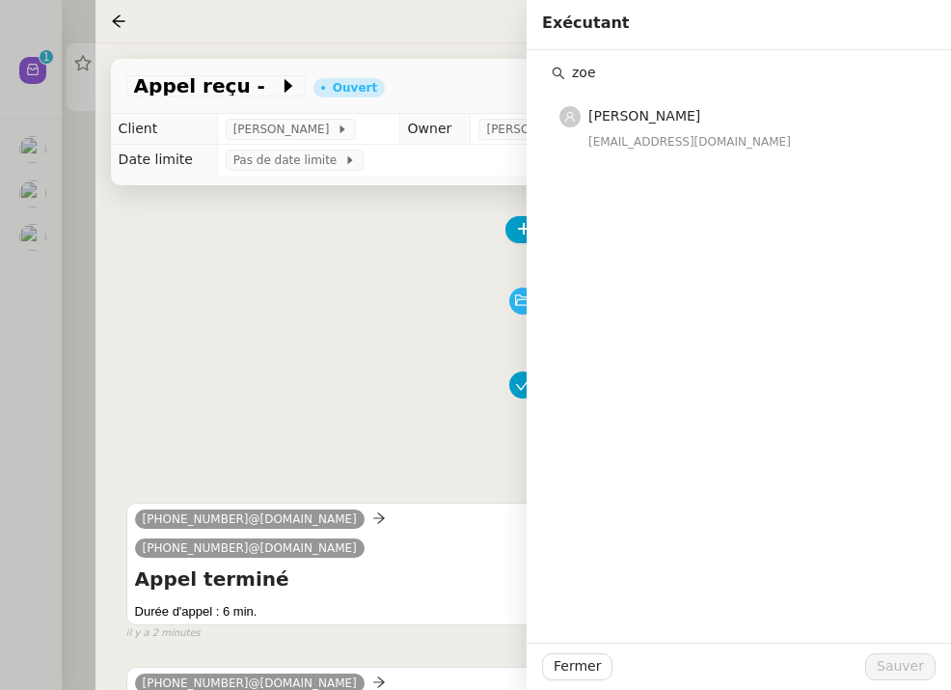
type input "zoe"
click at [650, 133] on div "[EMAIL_ADDRESS][DOMAIN_NAME]" at bounding box center [751, 141] width 326 height 19
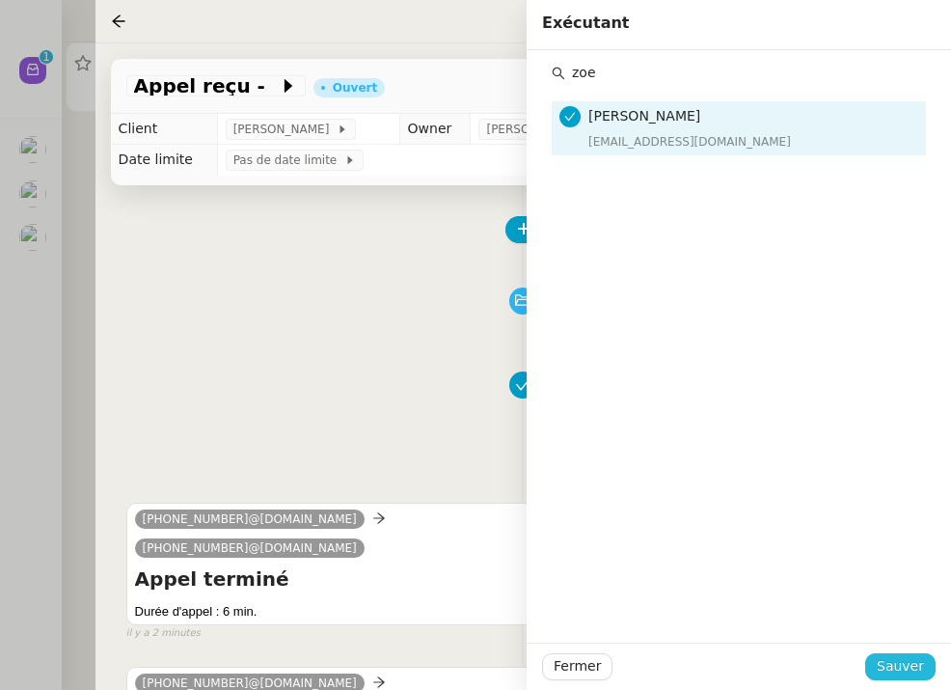
click at [895, 658] on span "Sauver" at bounding box center [900, 666] width 47 height 22
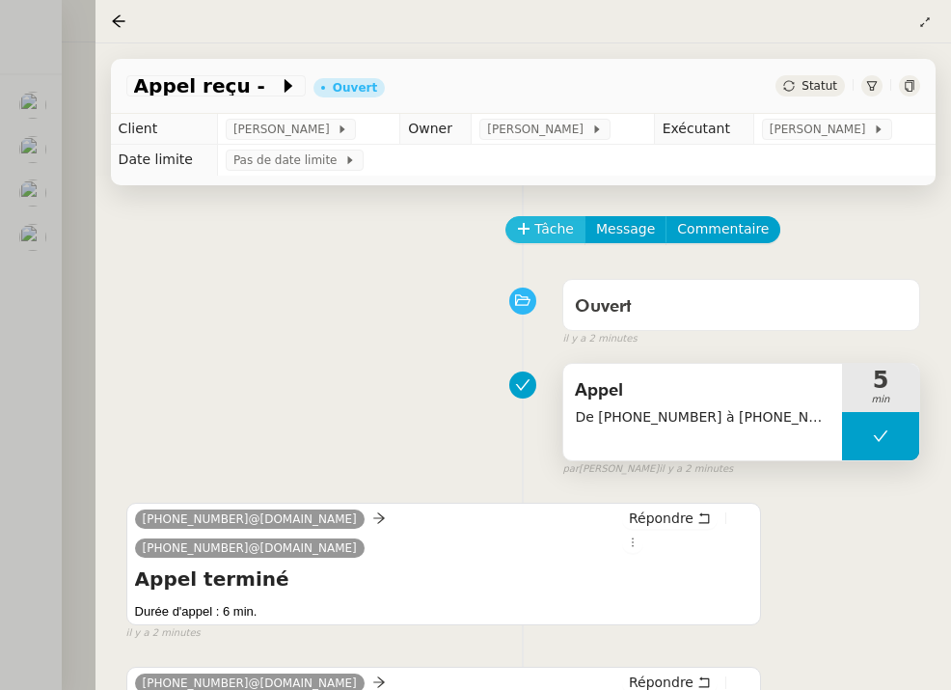
click at [539, 232] on span "Tâche" at bounding box center [554, 229] width 40 height 22
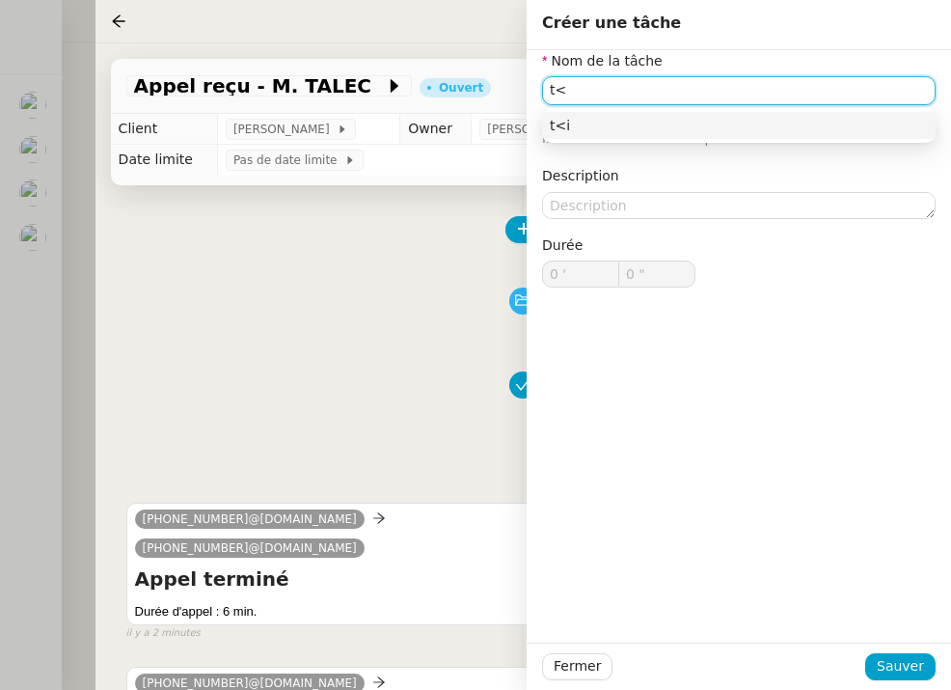
type input "t"
type input "Ticket"
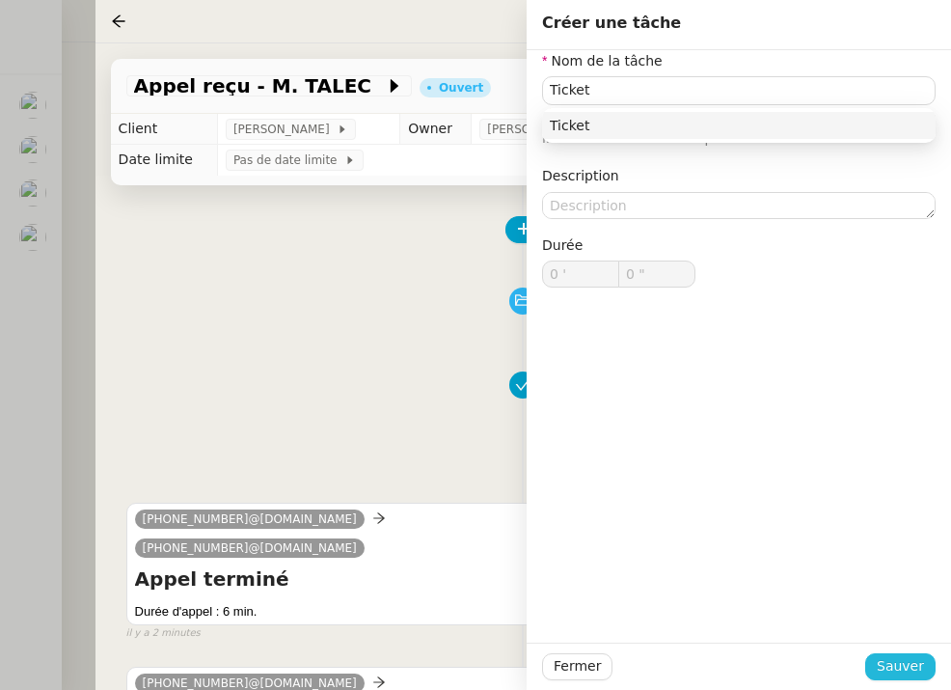
click at [882, 659] on span "Sauver" at bounding box center [900, 666] width 47 height 22
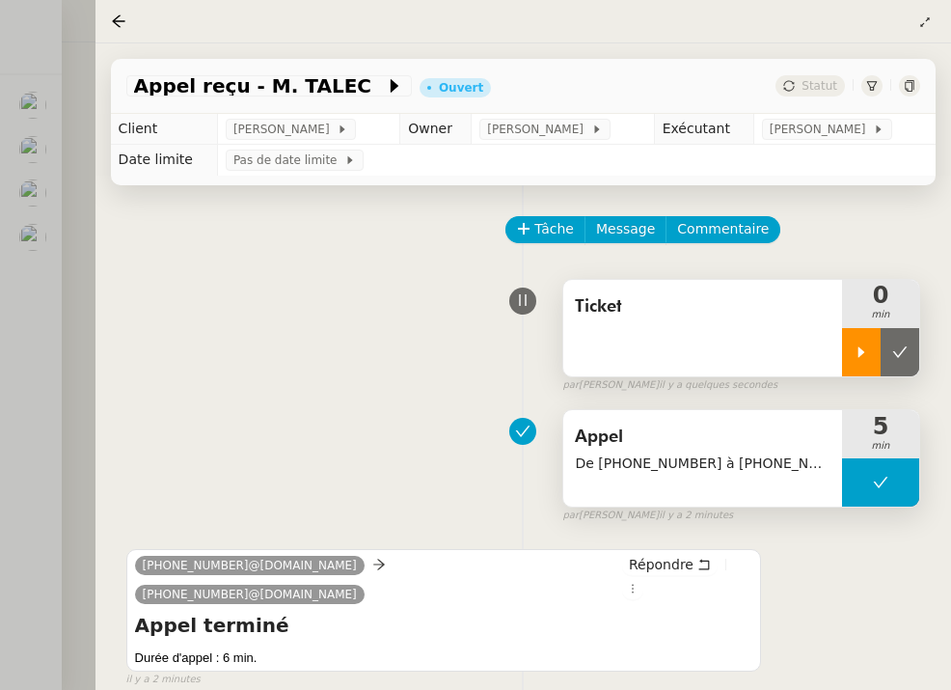
click at [854, 351] on icon at bounding box center [861, 351] width 15 height 15
click at [30, 258] on div at bounding box center [475, 345] width 951 height 690
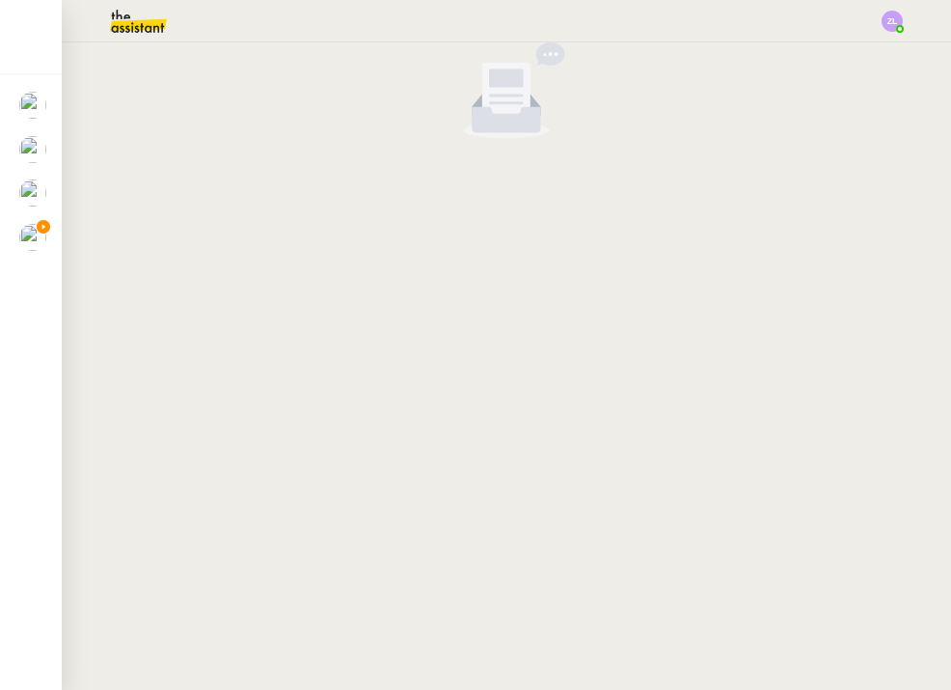
click at [21, 184] on img at bounding box center [32, 192] width 27 height 27
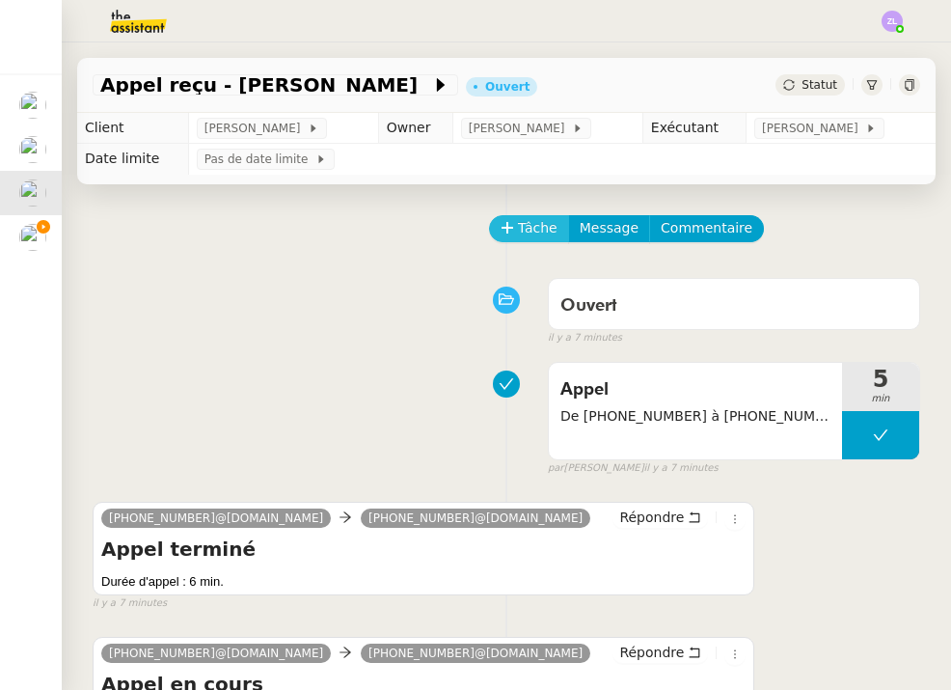
click at [540, 226] on span "Tâche" at bounding box center [538, 228] width 40 height 22
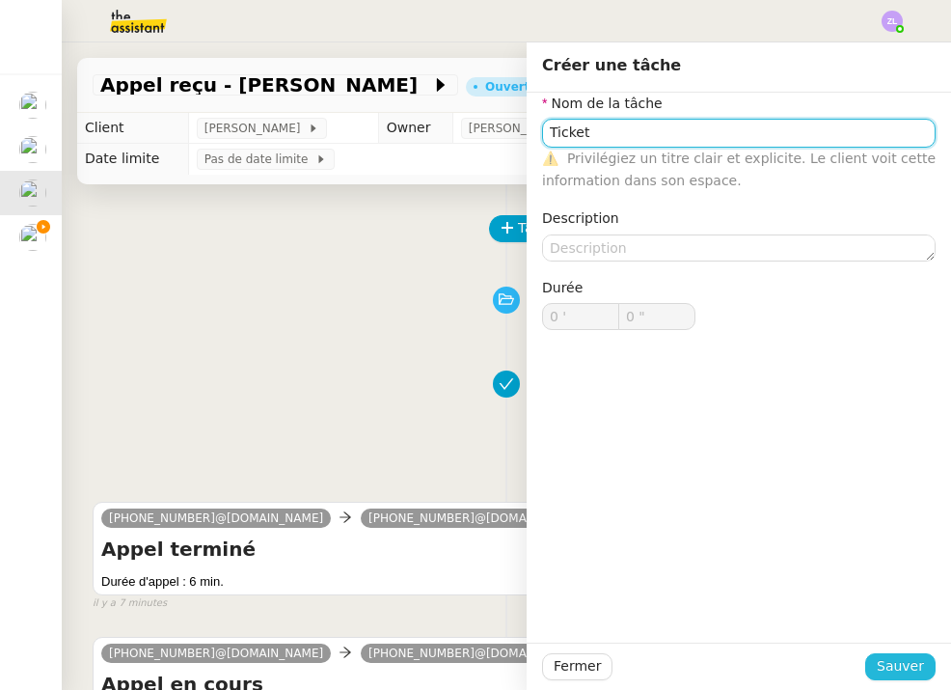
type input "Ticket"
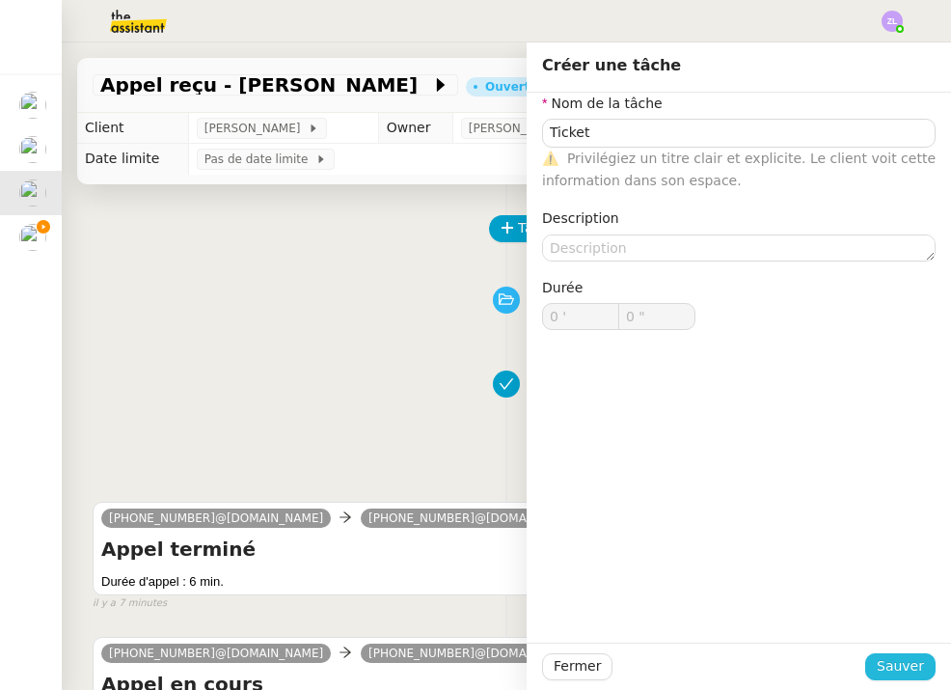
click at [900, 661] on span "Sauver" at bounding box center [900, 666] width 47 height 22
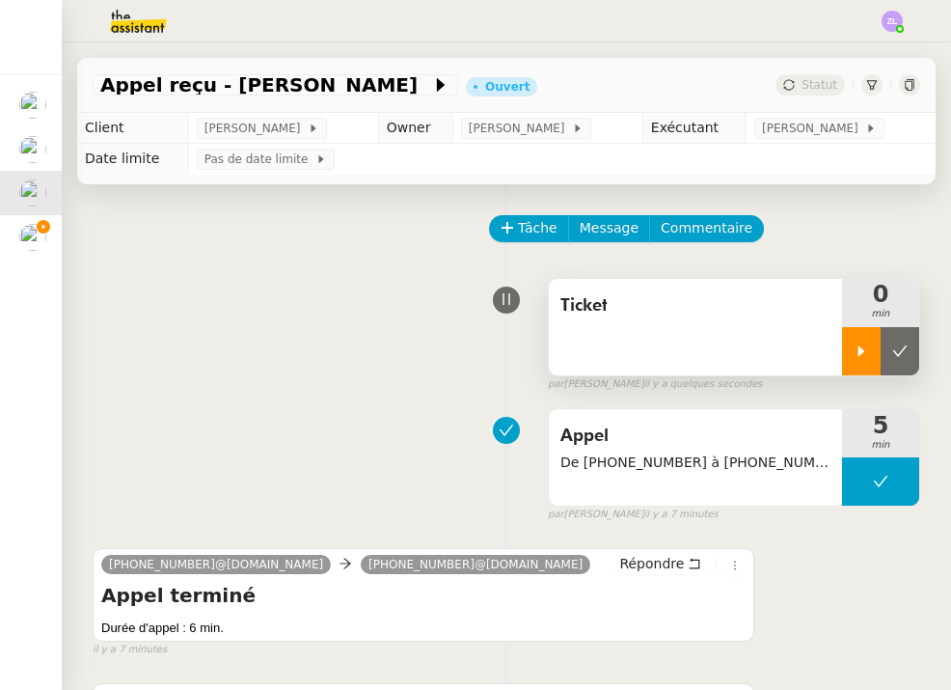
click at [864, 356] on icon at bounding box center [861, 350] width 15 height 15
click at [39, 236] on img at bounding box center [32, 237] width 27 height 27
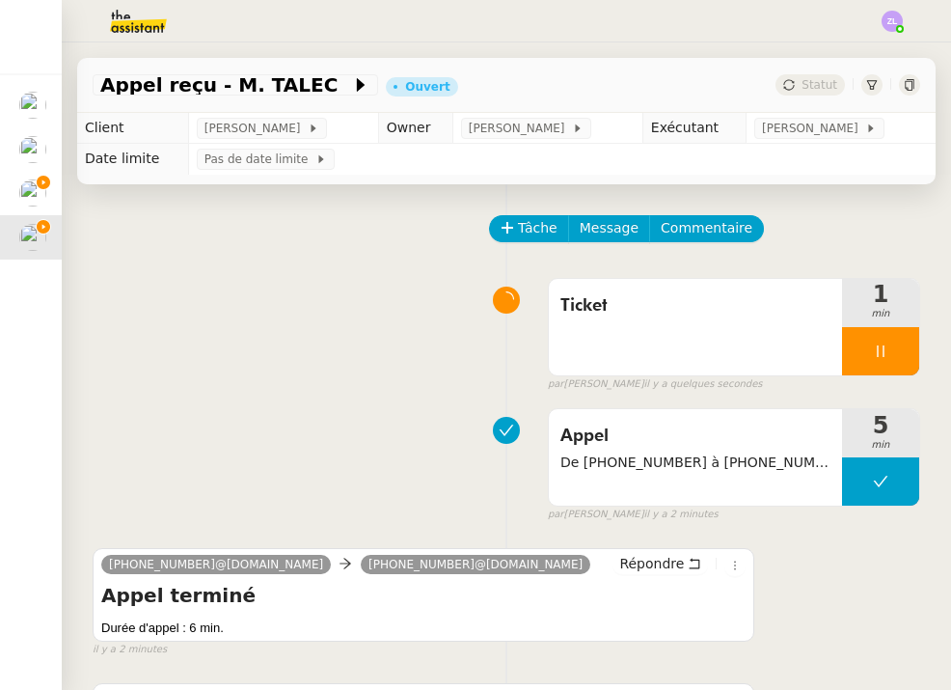
click at [23, 187] on img at bounding box center [32, 192] width 27 height 27
click at [29, 242] on img at bounding box center [32, 237] width 27 height 27
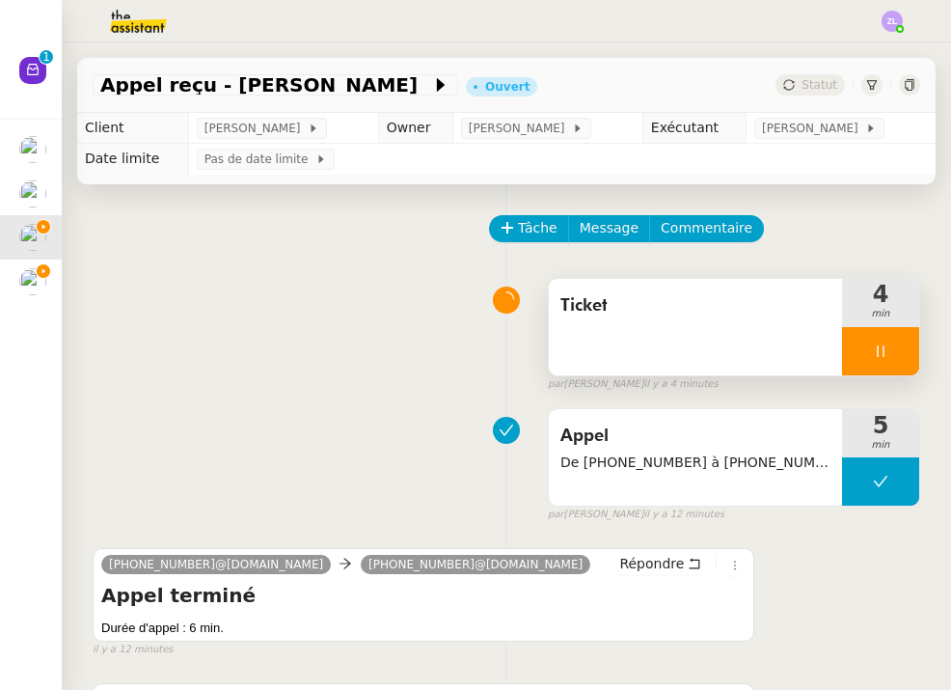
click at [861, 360] on div at bounding box center [880, 351] width 77 height 48
click at [905, 350] on icon at bounding box center [899, 350] width 15 height 15
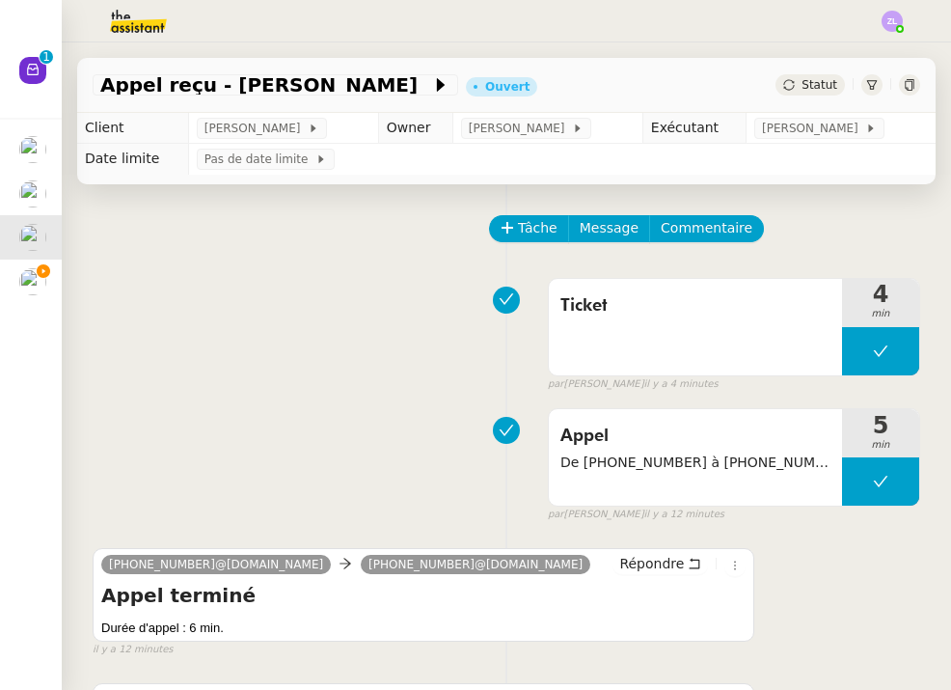
click at [803, 92] on div "Statut" at bounding box center [810, 84] width 69 height 21
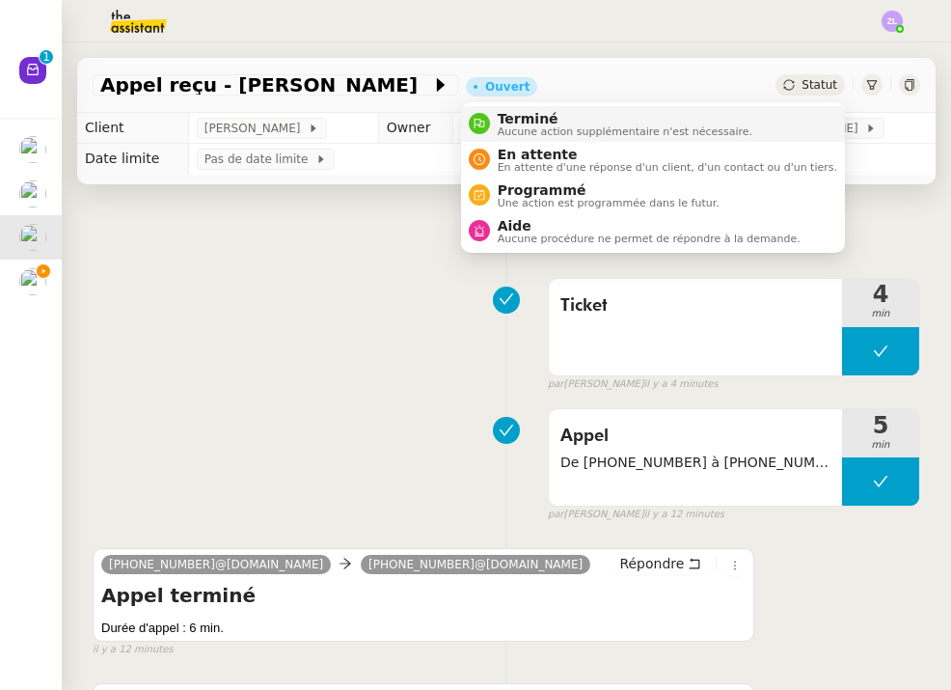
click at [821, 125] on li "Terminé Aucune action supplémentaire n'est nécessaire." at bounding box center [653, 124] width 384 height 36
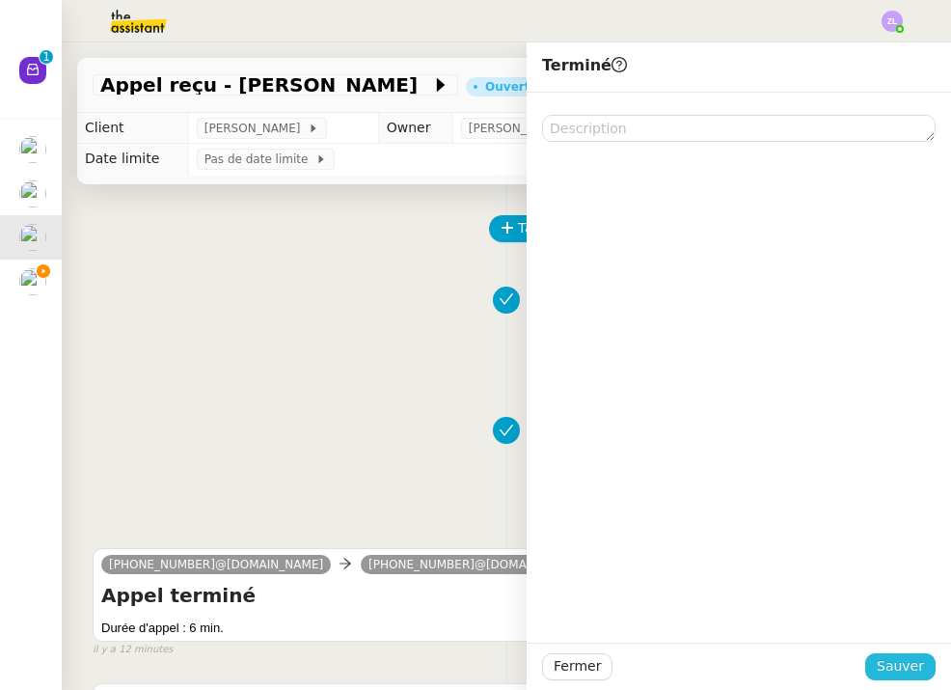
click at [914, 668] on span "Sauver" at bounding box center [900, 666] width 47 height 22
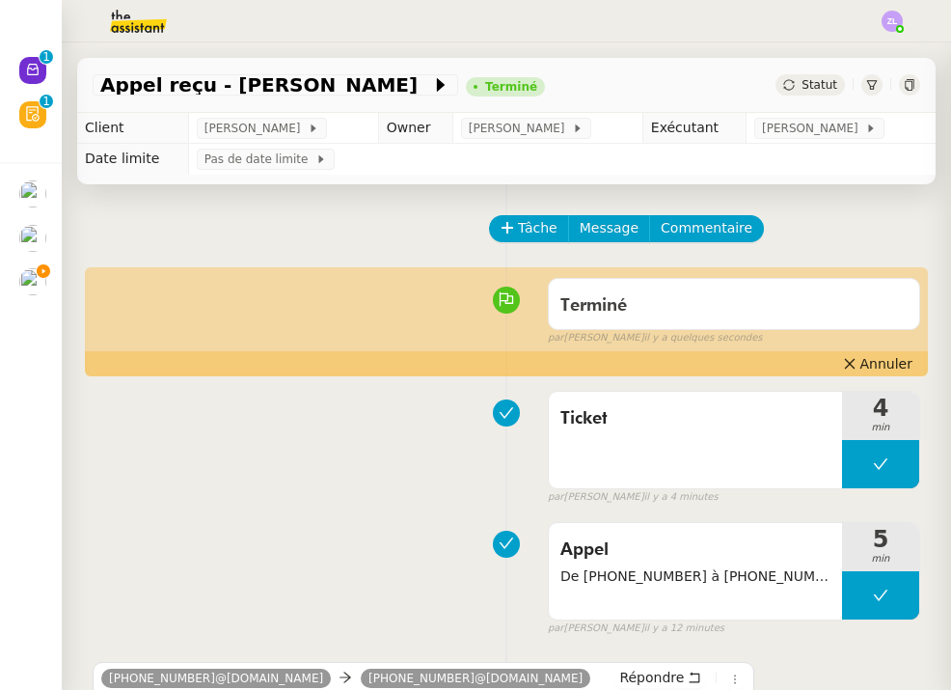
click at [23, 246] on img at bounding box center [32, 238] width 27 height 27
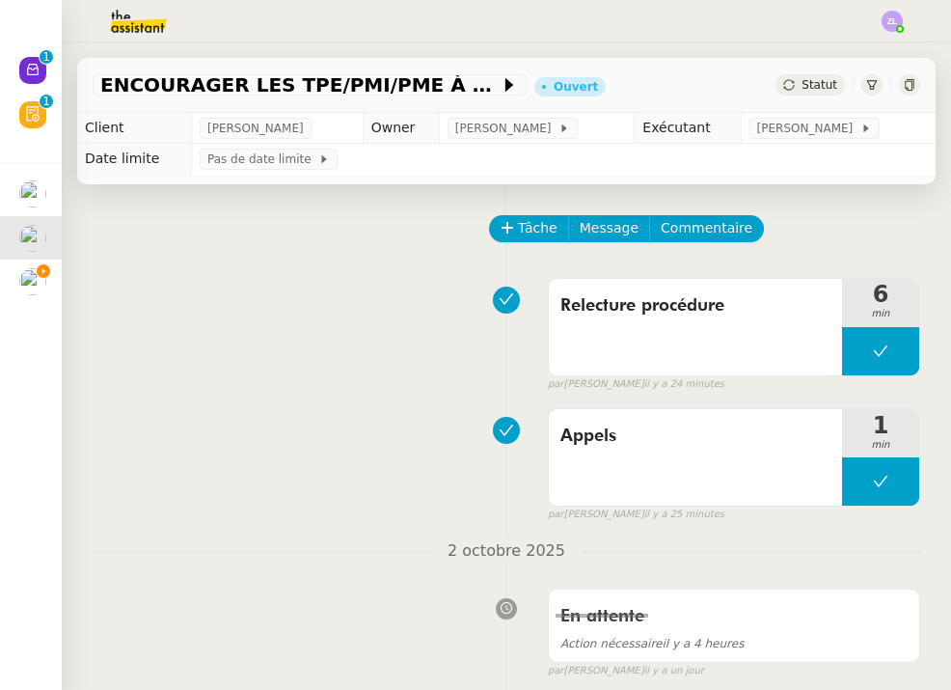
click at [21, 274] on img at bounding box center [32, 281] width 27 height 27
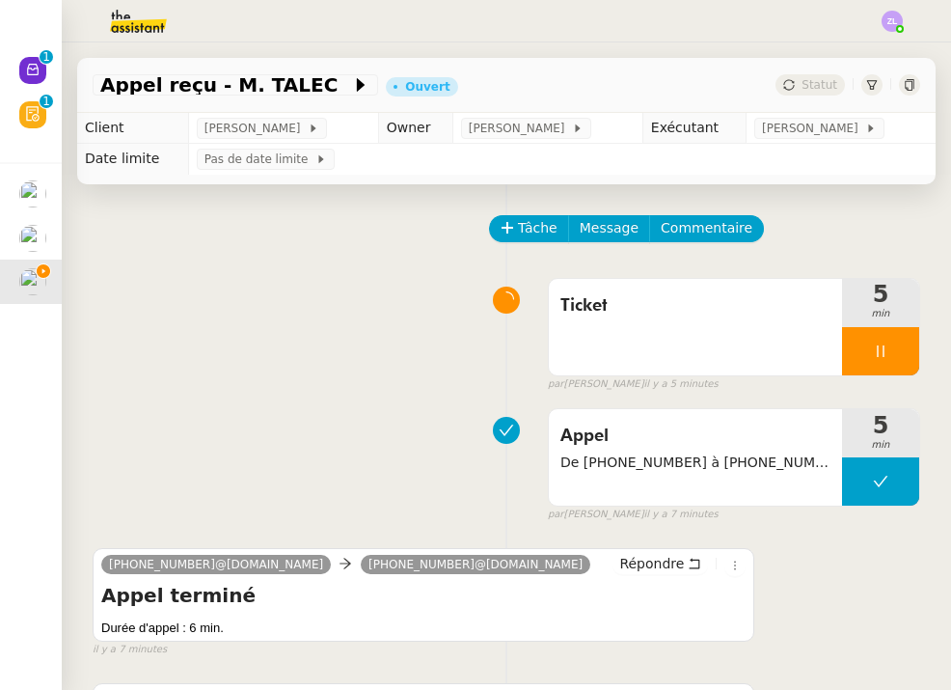
click at [22, 84] on nz-avatar at bounding box center [32, 70] width 27 height 27
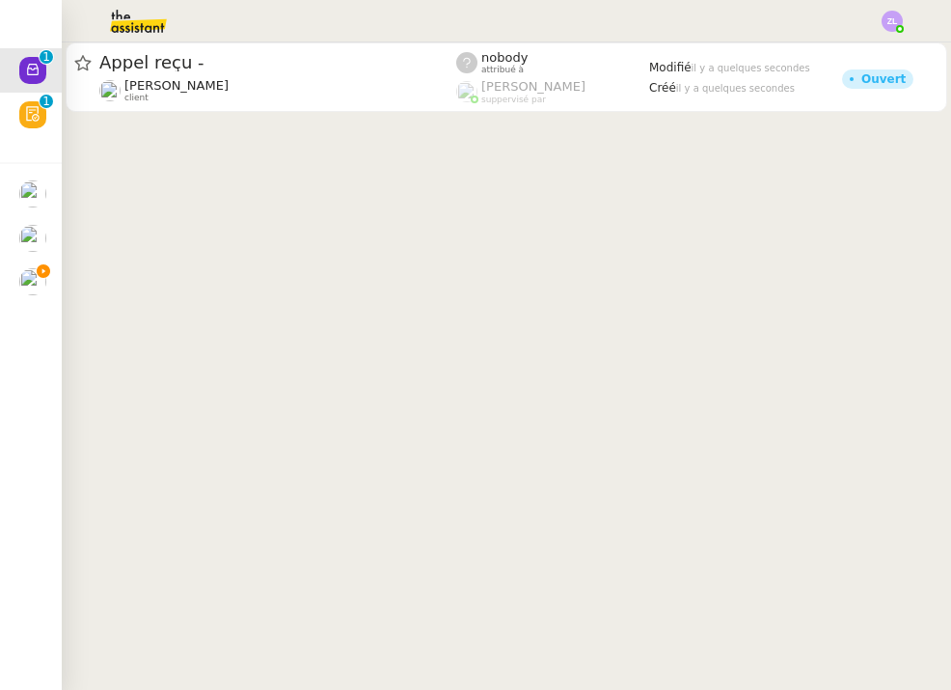
click at [21, 281] on img at bounding box center [32, 281] width 27 height 27
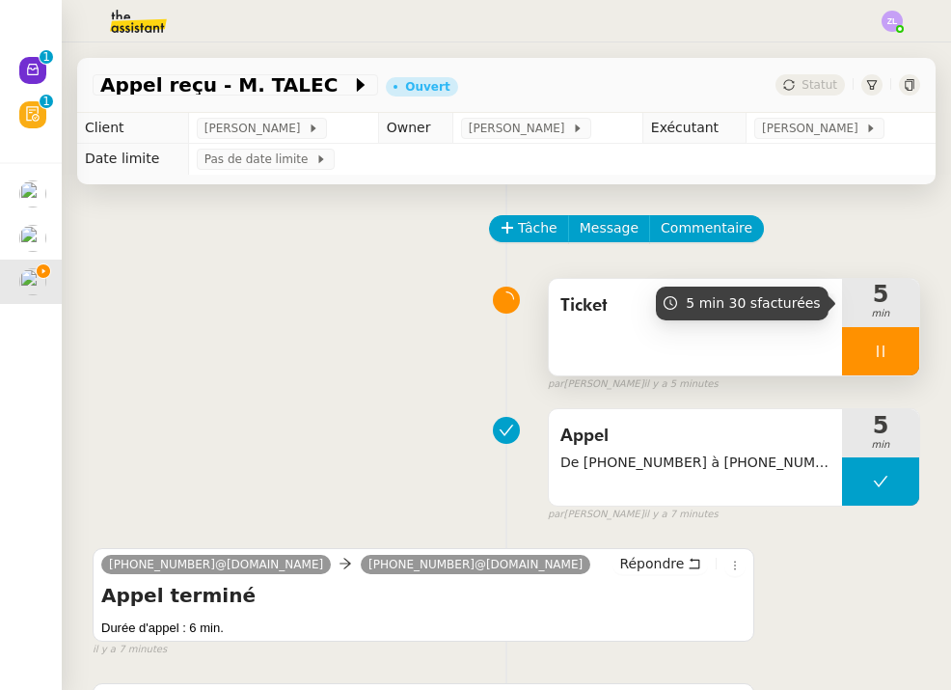
click at [855, 348] on div at bounding box center [880, 351] width 77 height 48
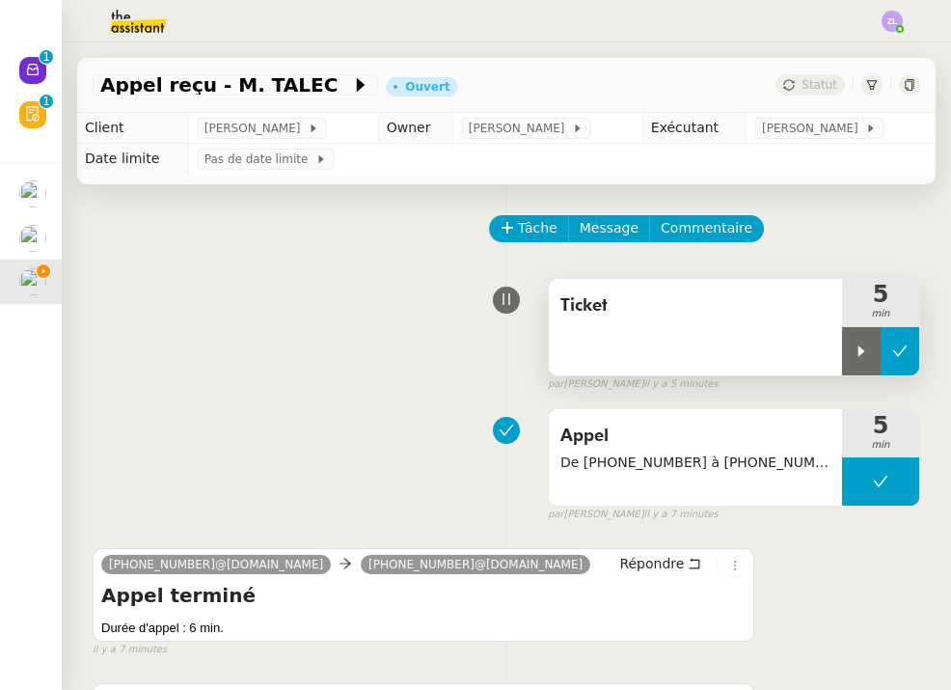
click at [899, 345] on icon at bounding box center [899, 350] width 15 height 15
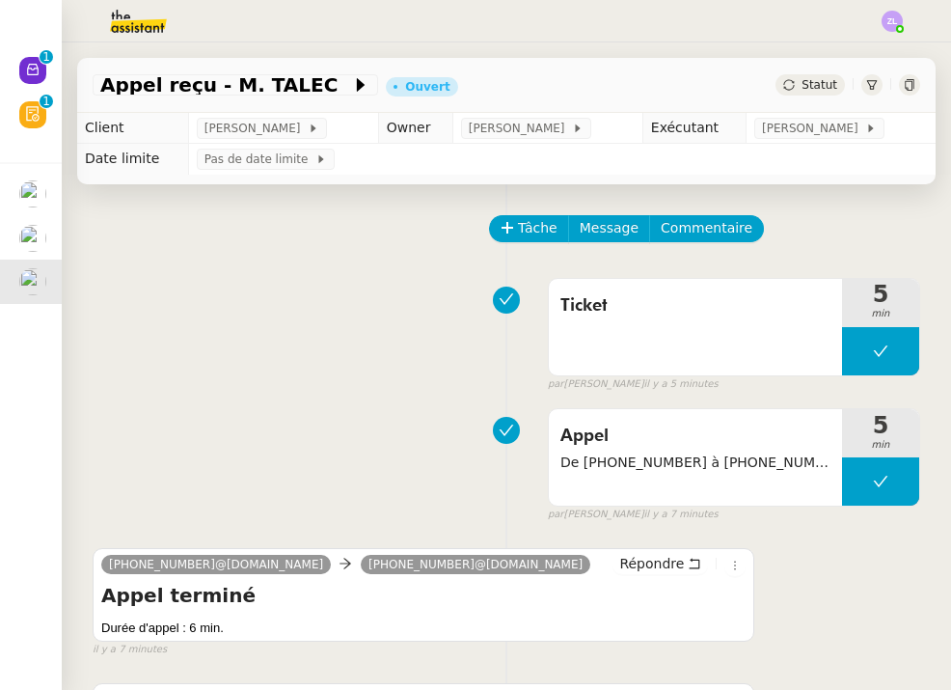
click at [808, 89] on span "Statut" at bounding box center [820, 85] width 36 height 14
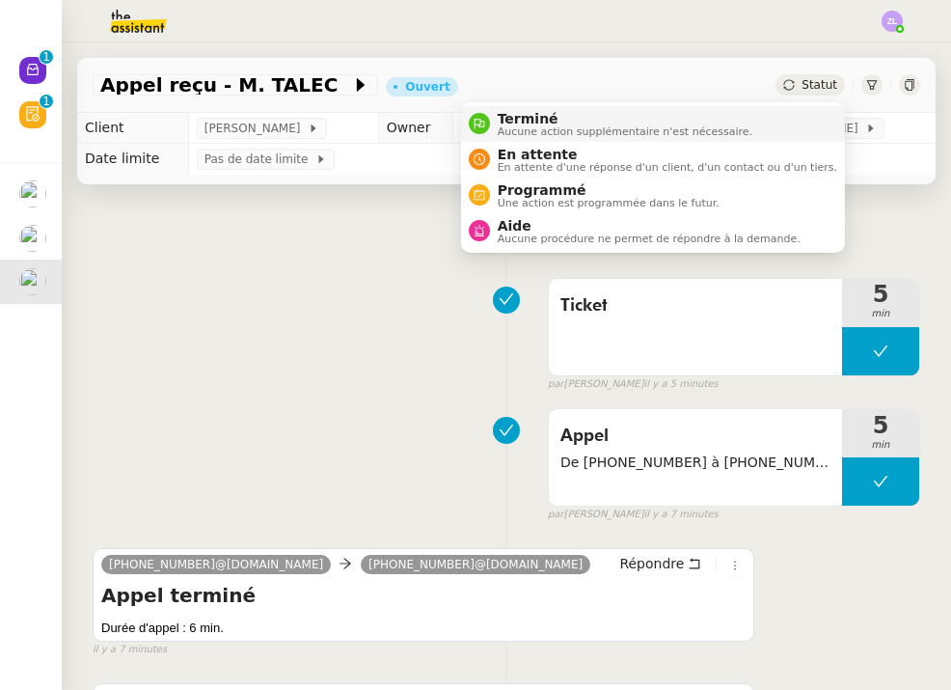
click at [810, 138] on li "Terminé Aucune action supplémentaire n'est nécessaire." at bounding box center [653, 124] width 384 height 36
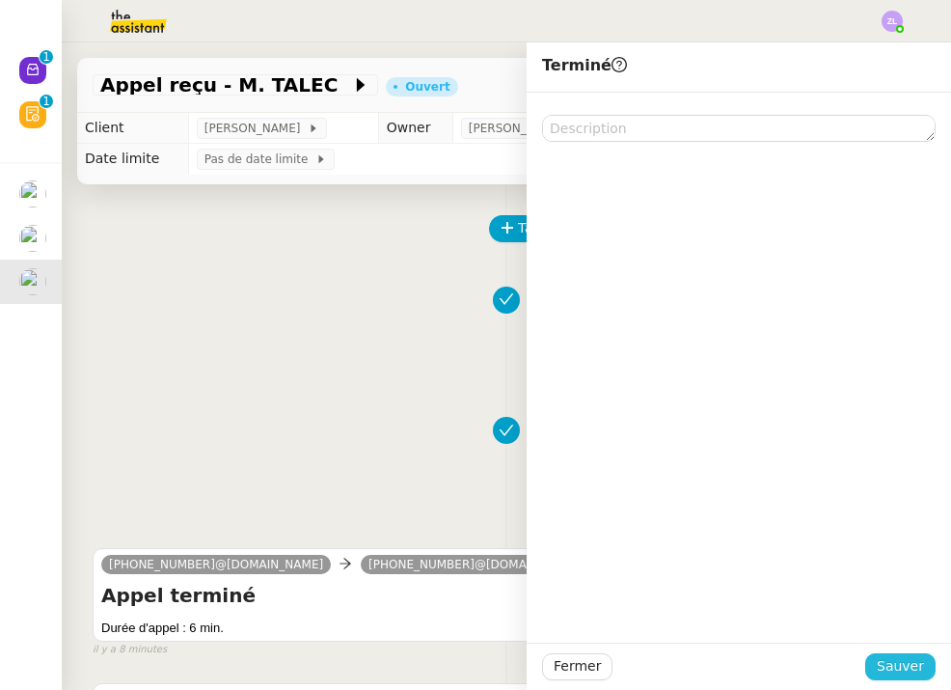
click at [910, 657] on span "Sauver" at bounding box center [900, 666] width 47 height 22
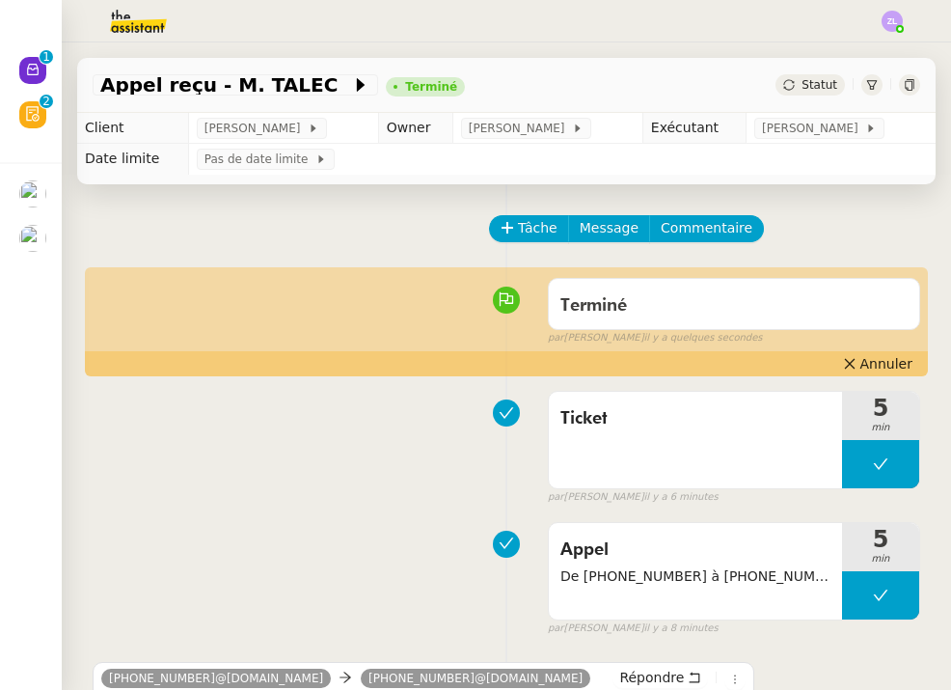
click at [31, 77] on icon at bounding box center [32, 69] width 15 height 15
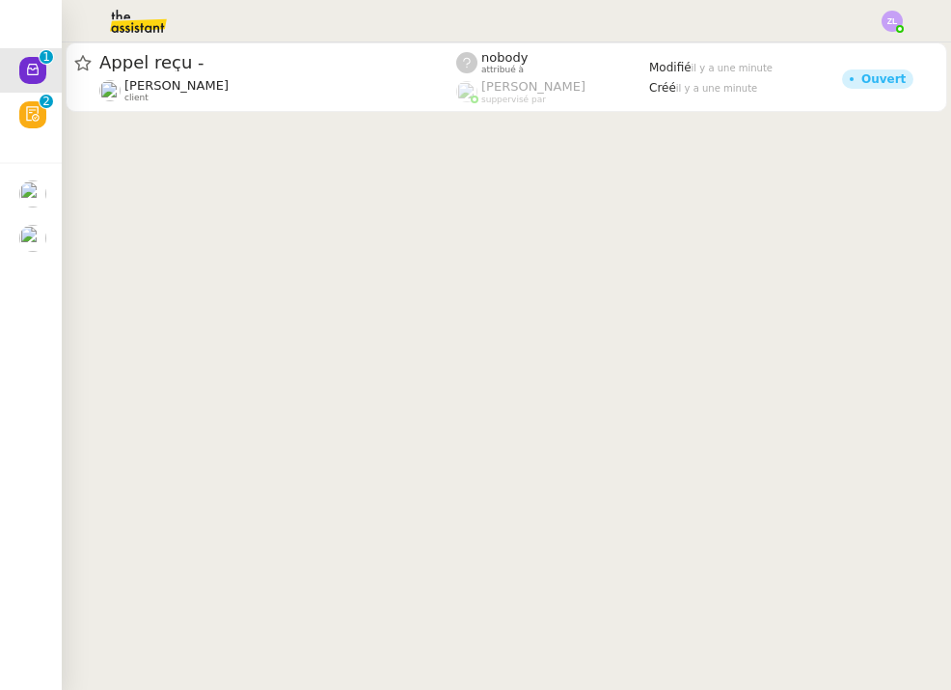
click at [21, 244] on img at bounding box center [32, 238] width 27 height 27
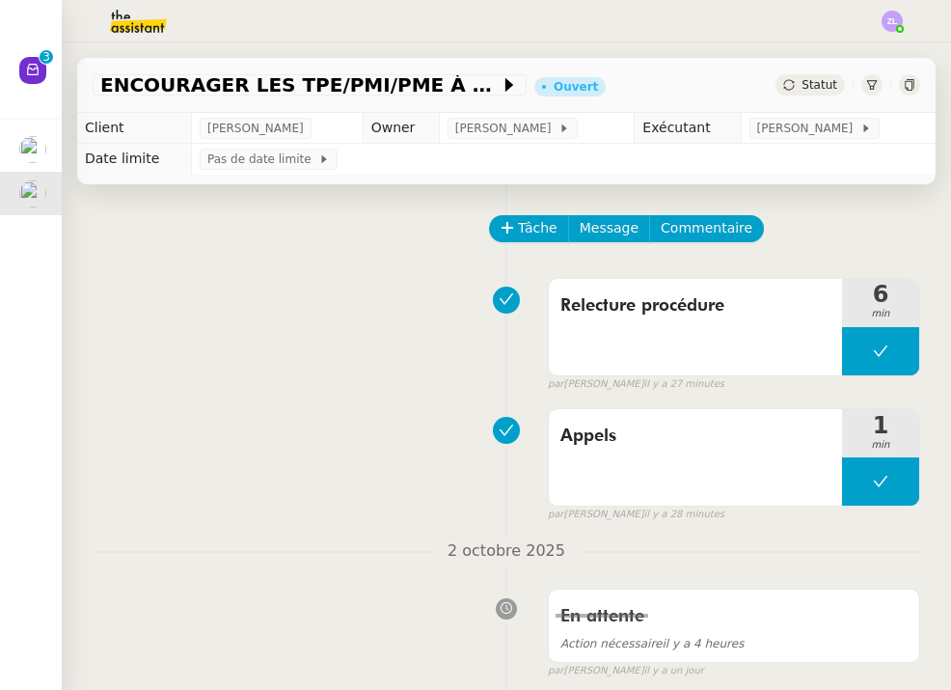
click at [63, 157] on div "Client [PERSON_NAME] Owner [PERSON_NAME] Exécutant [PERSON_NAME] Date limite Pa…" at bounding box center [506, 144] width 889 height 62
click at [28, 84] on nz-avatar at bounding box center [32, 70] width 27 height 27
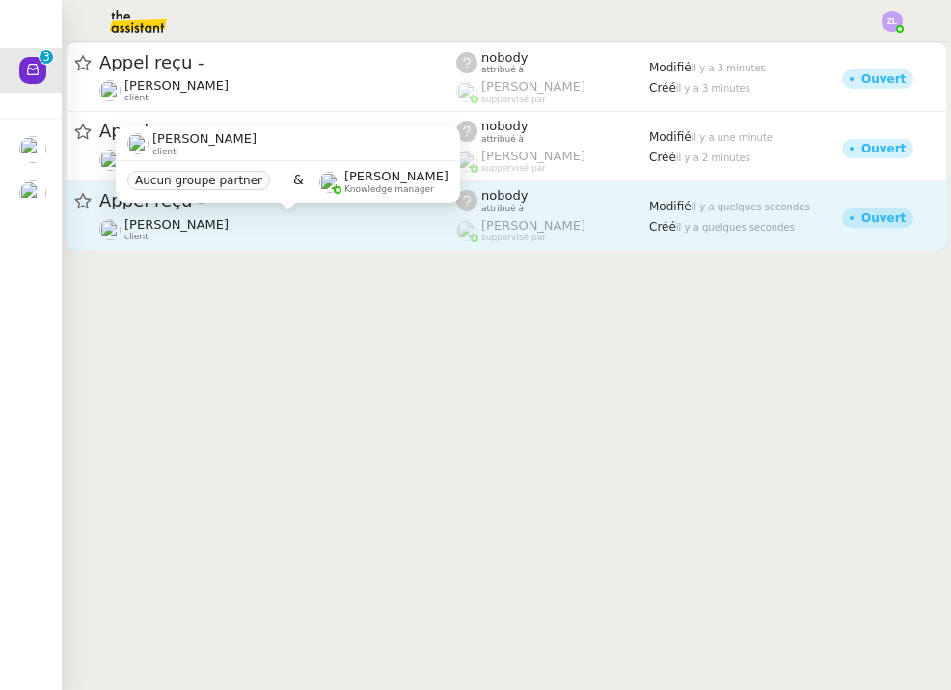
click at [393, 227] on div "[PERSON_NAME] client" at bounding box center [277, 229] width 357 height 25
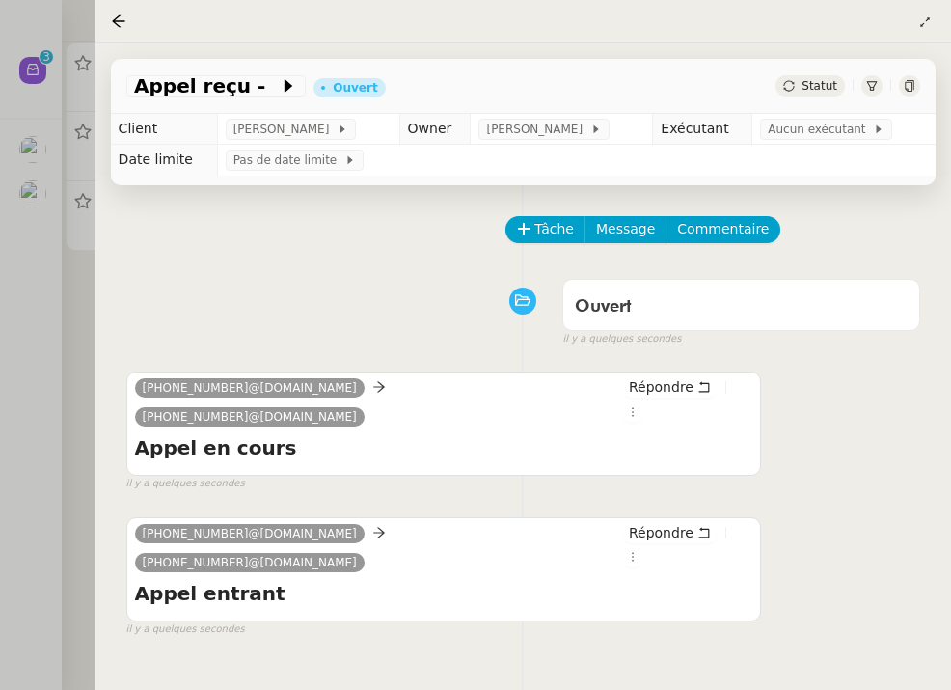
click at [67, 236] on div at bounding box center [475, 345] width 951 height 690
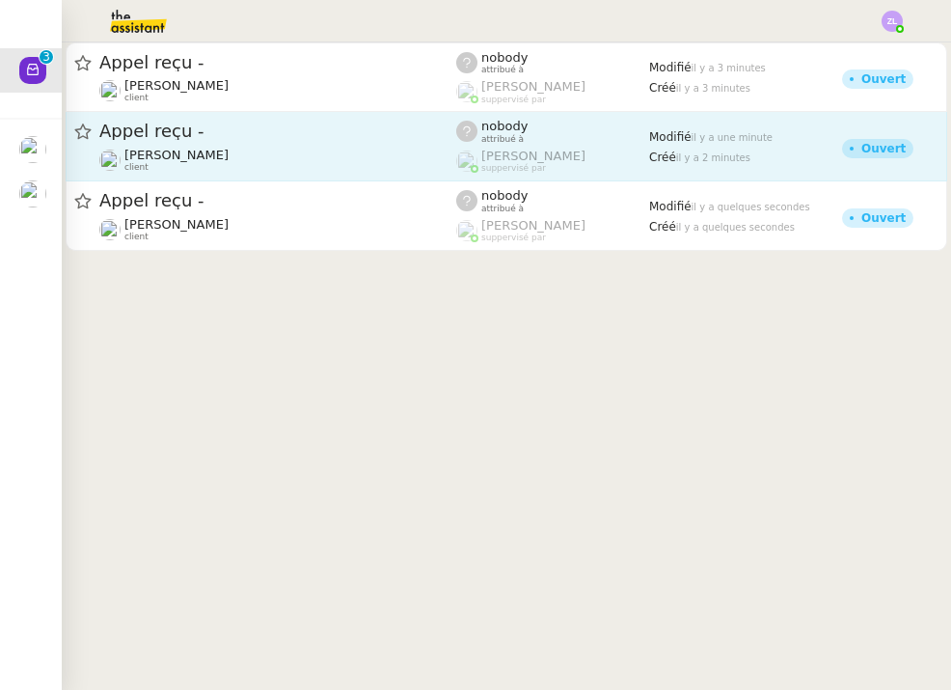
click at [277, 154] on div "[PERSON_NAME] client" at bounding box center [277, 160] width 357 height 25
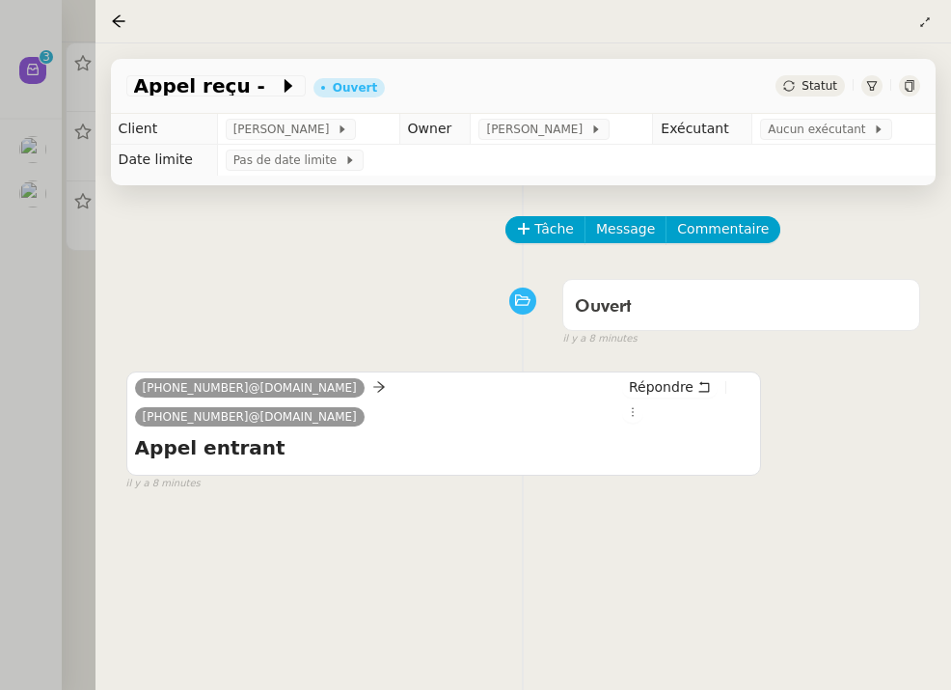
click at [95, 321] on div "Tâche Message Commentaire Veuillez patienter une erreur s'est produite 👌👌👌 mess…" at bounding box center [523, 530] width 856 height 690
click at [54, 254] on div at bounding box center [475, 345] width 951 height 690
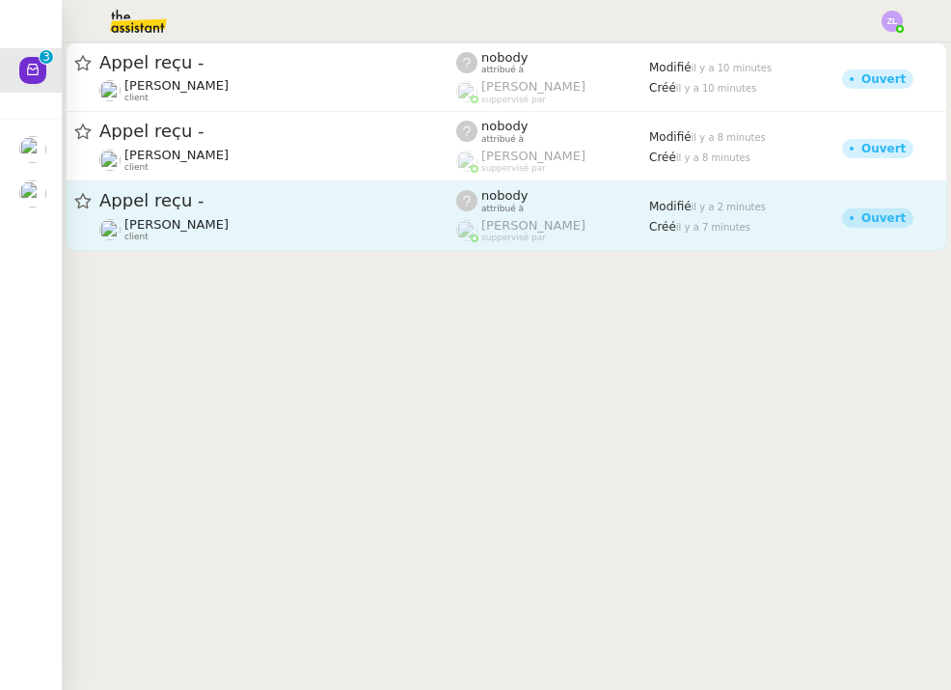
click at [589, 197] on div "nobody attribué à" at bounding box center [552, 200] width 193 height 25
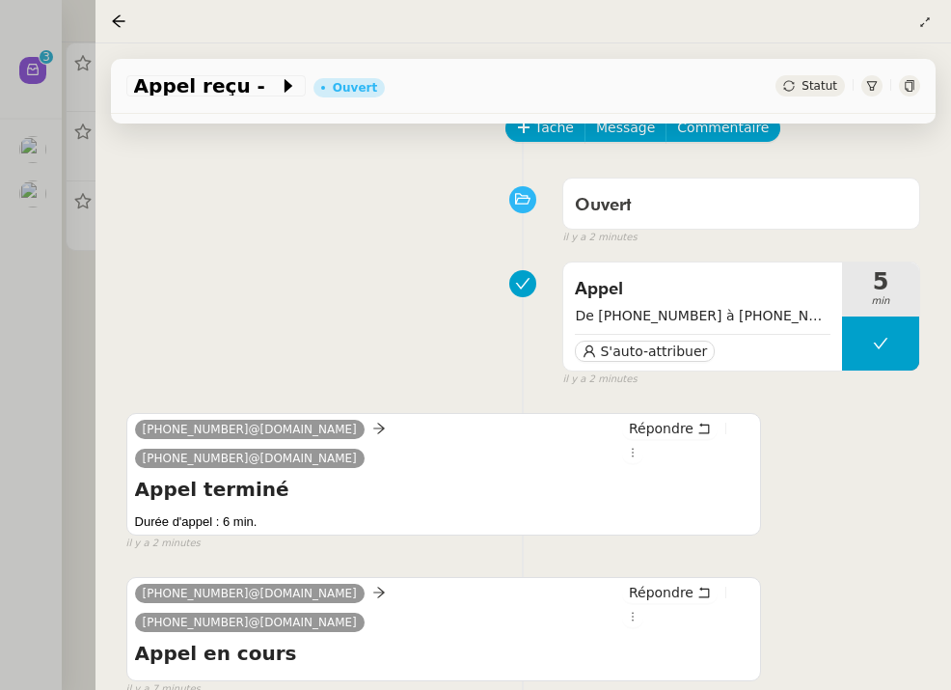
scroll to position [120, 0]
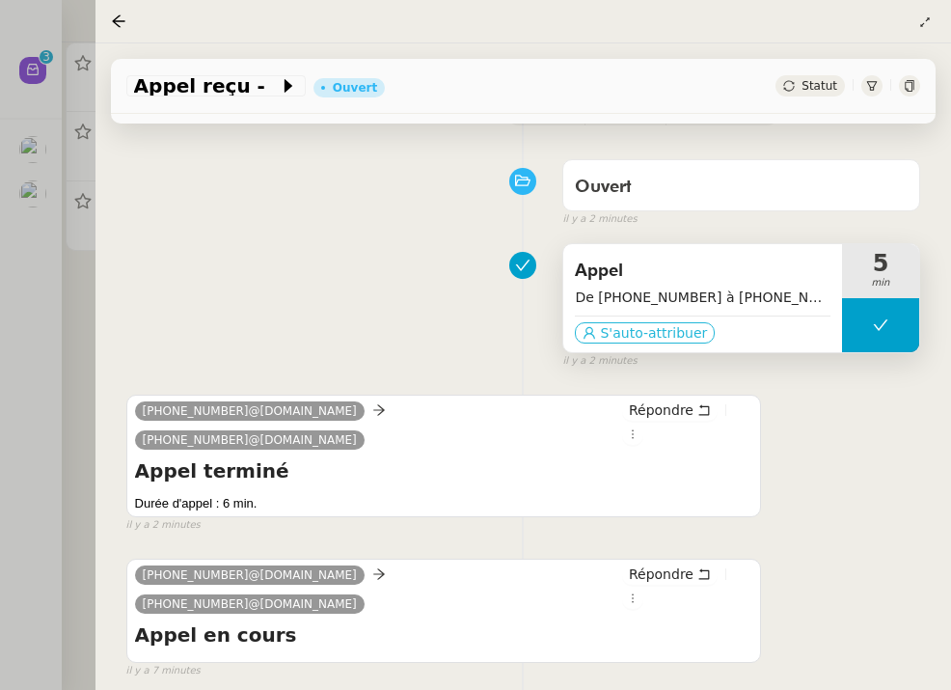
click at [690, 334] on span "S'auto-attribuer" at bounding box center [653, 332] width 107 height 19
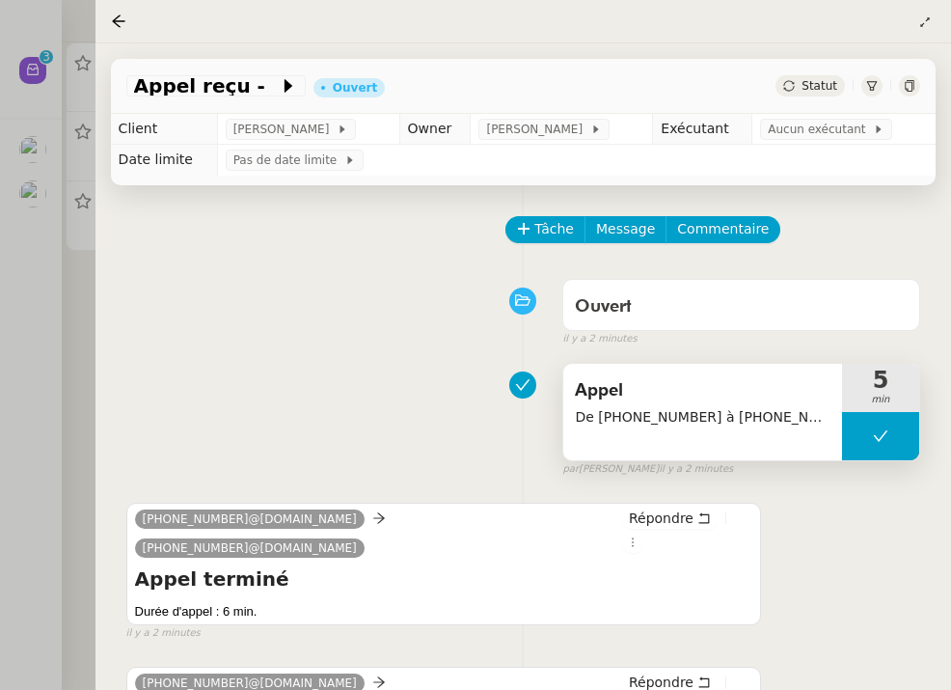
scroll to position [0, 0]
click at [813, 125] on span "Aucun exécutant" at bounding box center [820, 129] width 105 height 19
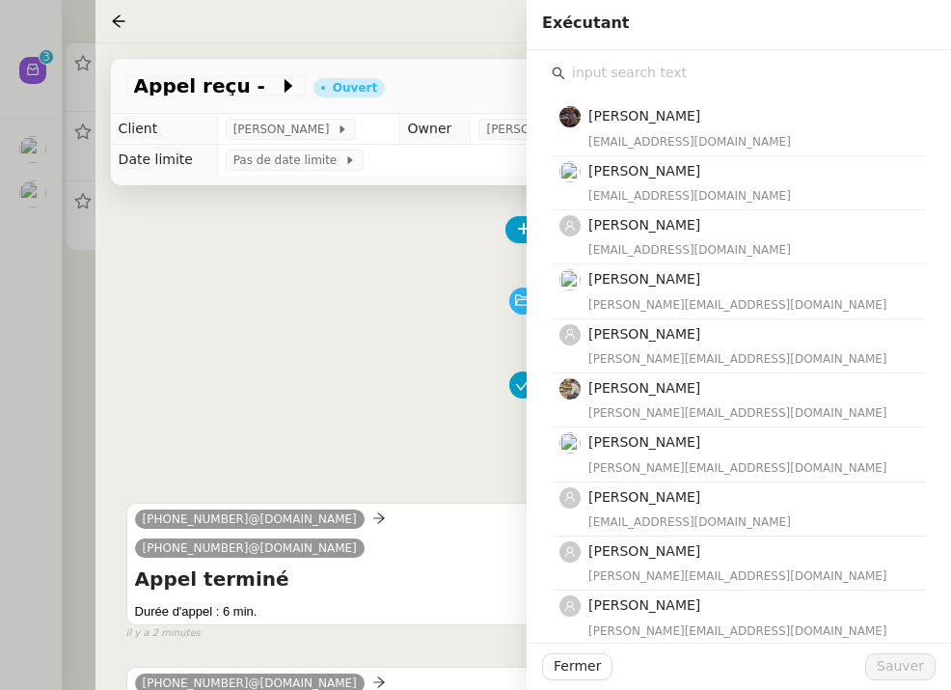
click at [612, 68] on input "text" at bounding box center [745, 73] width 361 height 26
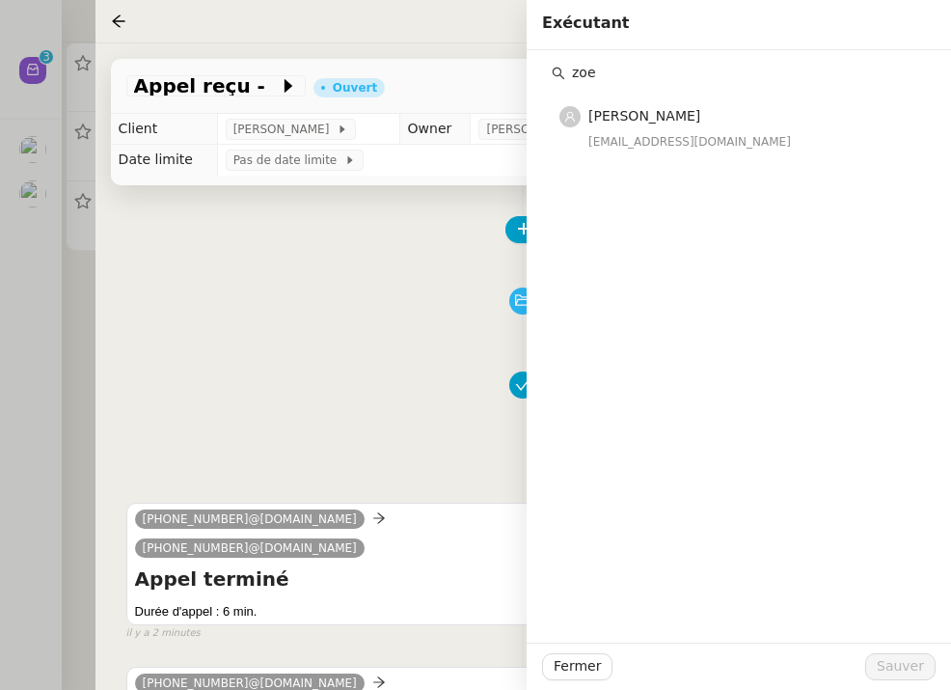
type input "zoe"
click at [636, 128] on div "[PERSON_NAME] [EMAIL_ADDRESS][DOMAIN_NAME]" at bounding box center [751, 127] width 326 height 45
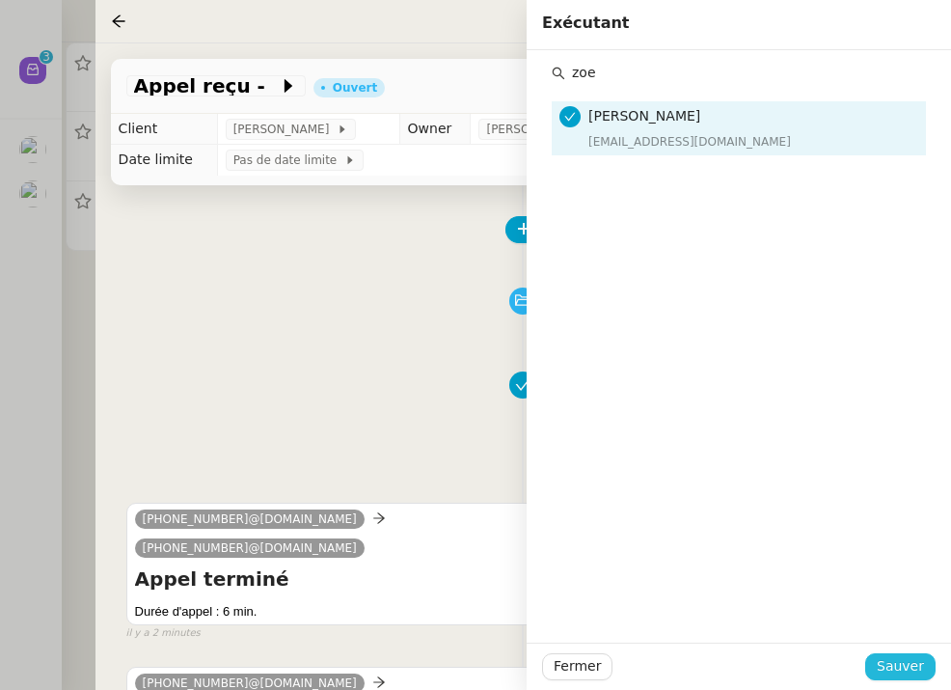
click at [898, 673] on span "Sauver" at bounding box center [900, 666] width 47 height 22
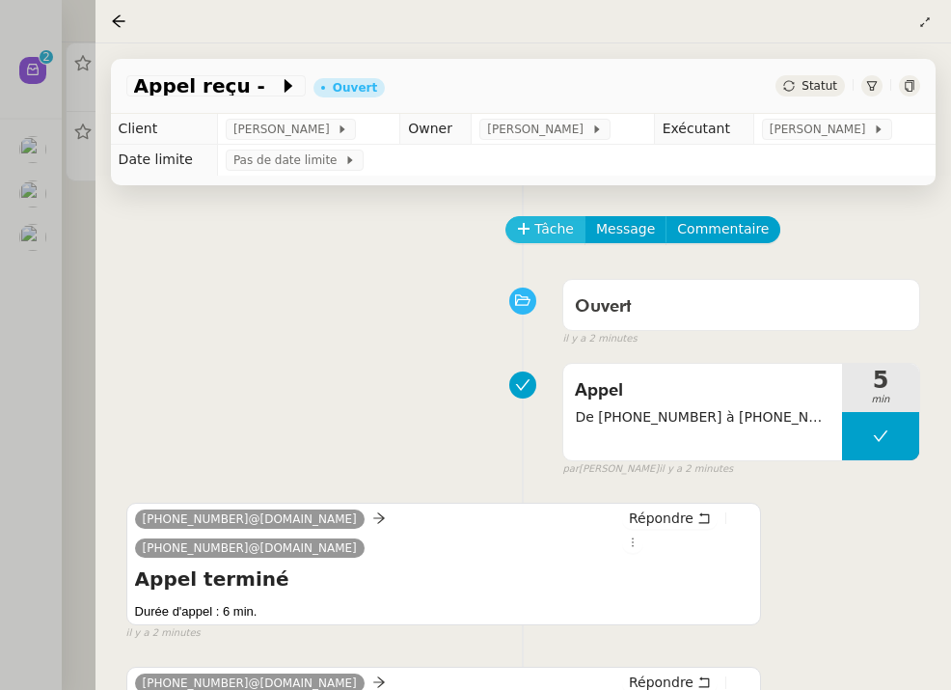
click at [553, 224] on span "Tâche" at bounding box center [554, 229] width 40 height 22
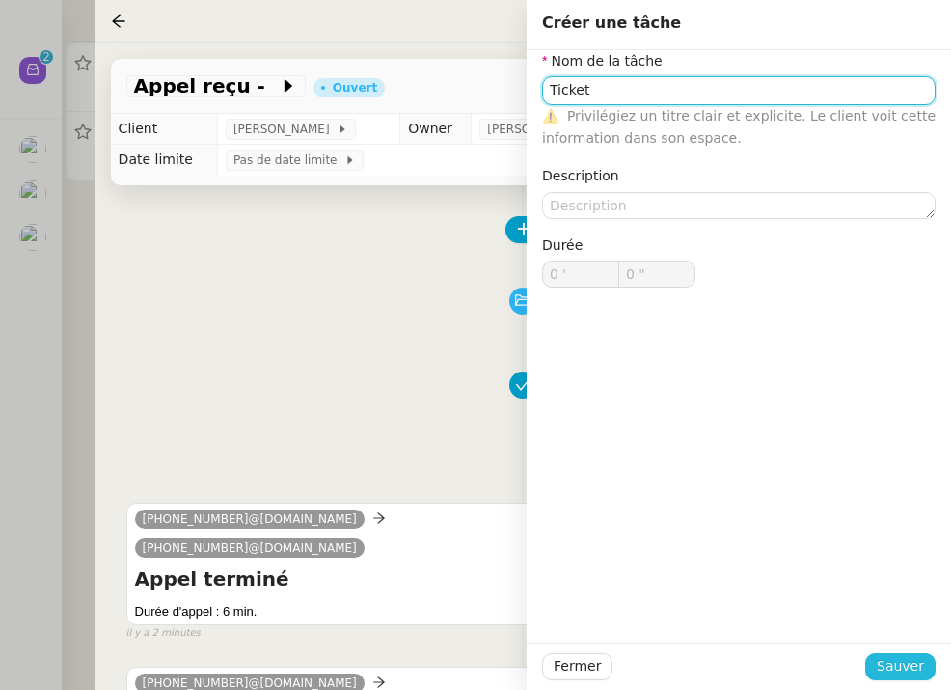
type input "Ticket"
click at [914, 679] on button "Sauver" at bounding box center [900, 666] width 70 height 27
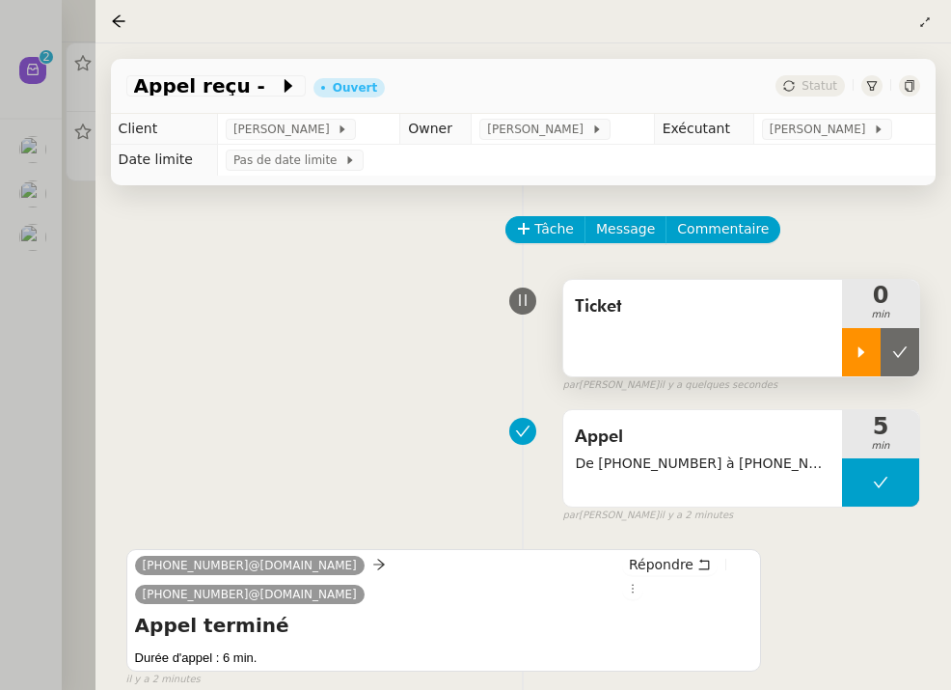
click at [858, 355] on icon at bounding box center [861, 351] width 15 height 15
click at [870, 341] on div at bounding box center [880, 352] width 77 height 48
click at [900, 355] on icon at bounding box center [900, 351] width 14 height 11
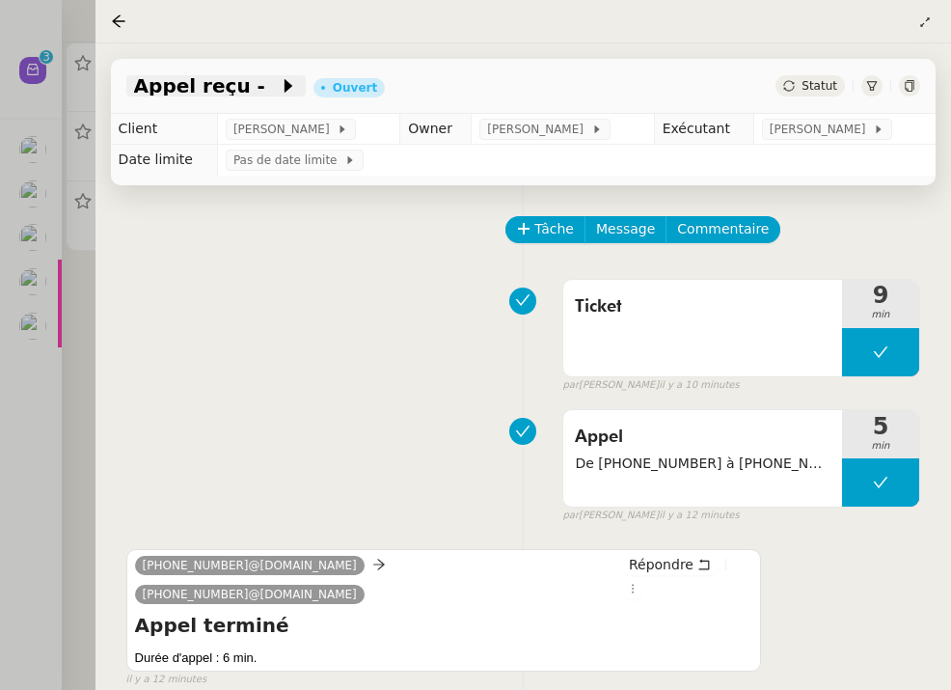
click at [265, 84] on span at bounding box center [272, 85] width 14 height 23
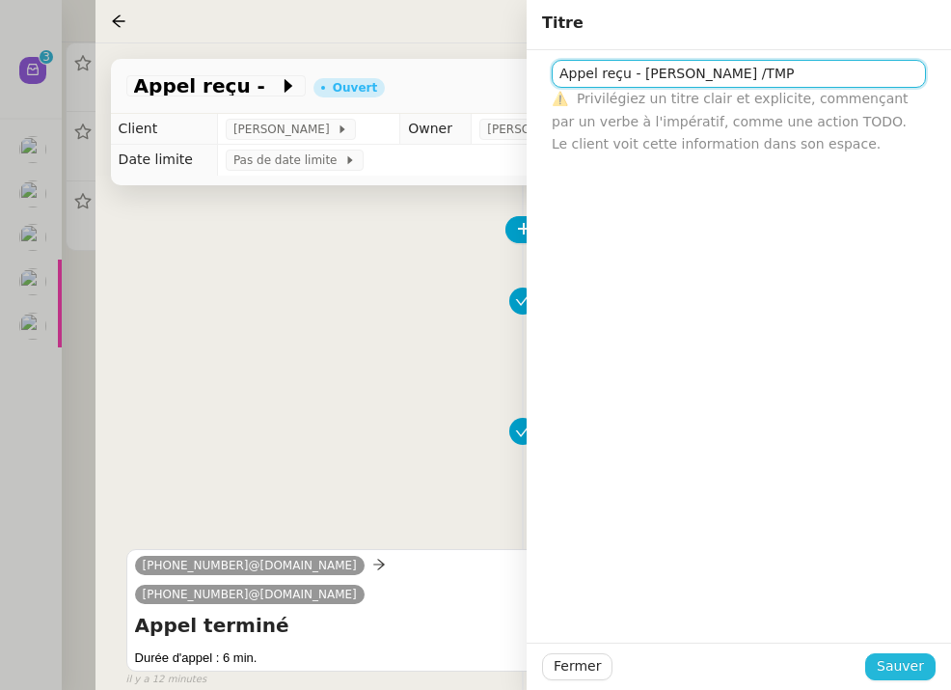
type input "Appel reçu - [PERSON_NAME] /TMP"
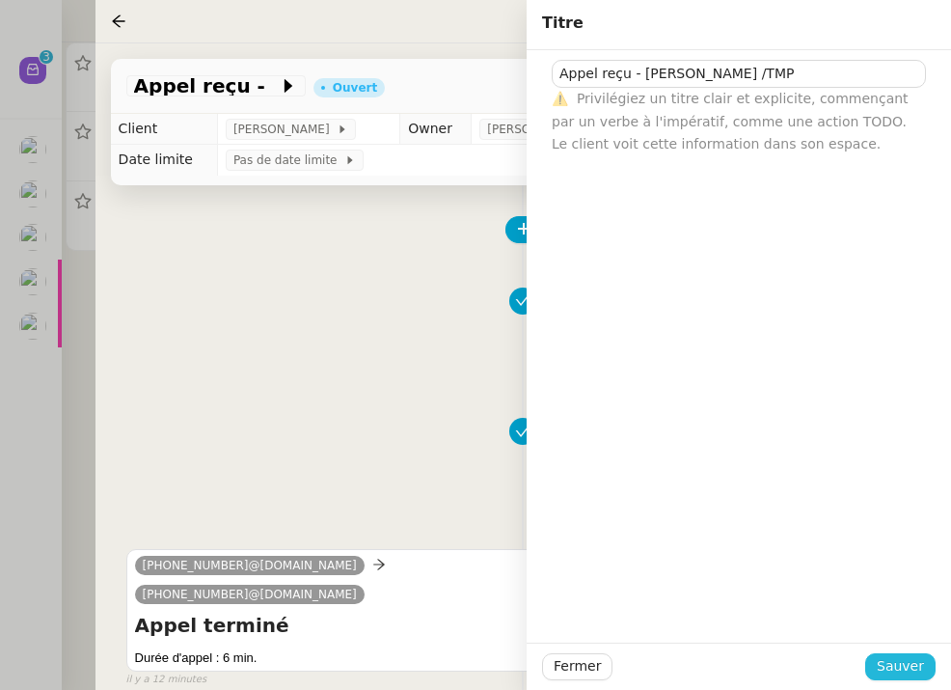
click at [904, 658] on span "Sauver" at bounding box center [900, 666] width 47 height 22
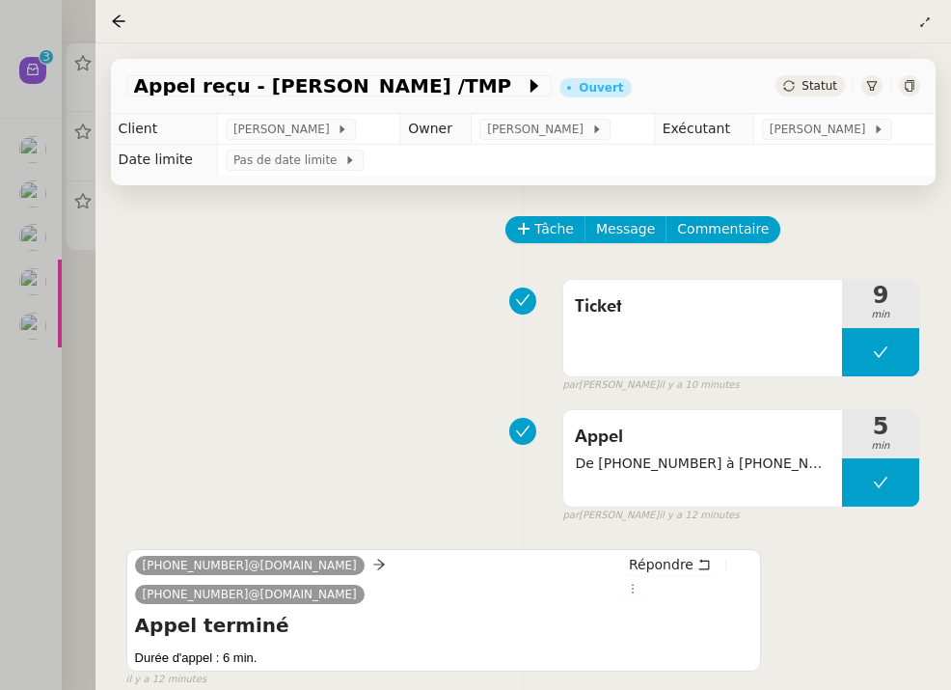
click at [830, 78] on div "Statut" at bounding box center [810, 85] width 69 height 21
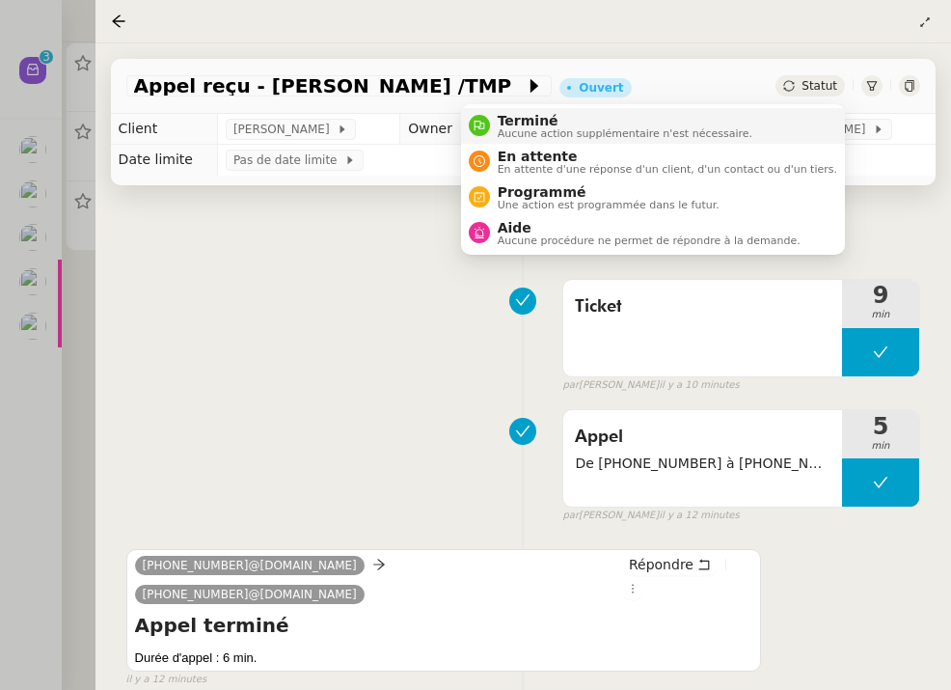
click at [735, 130] on span "Aucune action supplémentaire n'est nécessaire." at bounding box center [625, 133] width 255 height 11
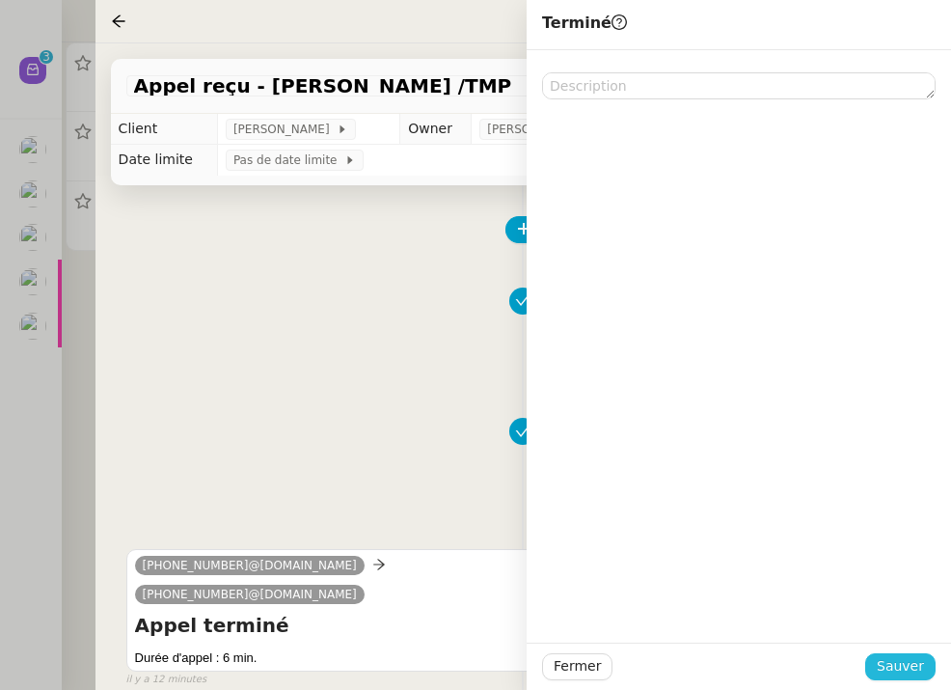
click at [901, 667] on span "Sauver" at bounding box center [900, 666] width 47 height 22
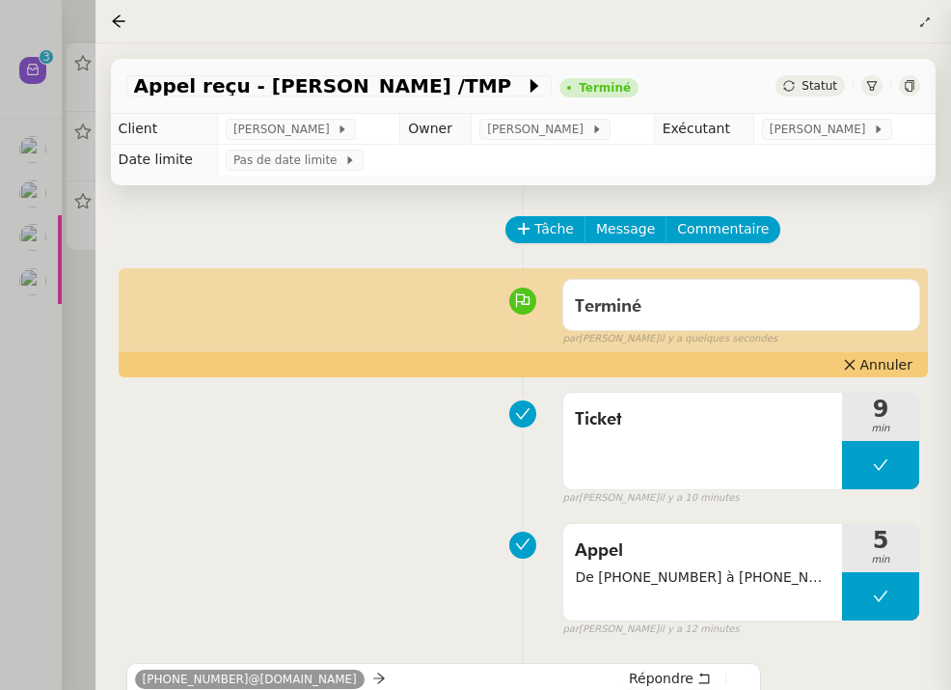
click at [39, 238] on div at bounding box center [475, 345] width 951 height 690
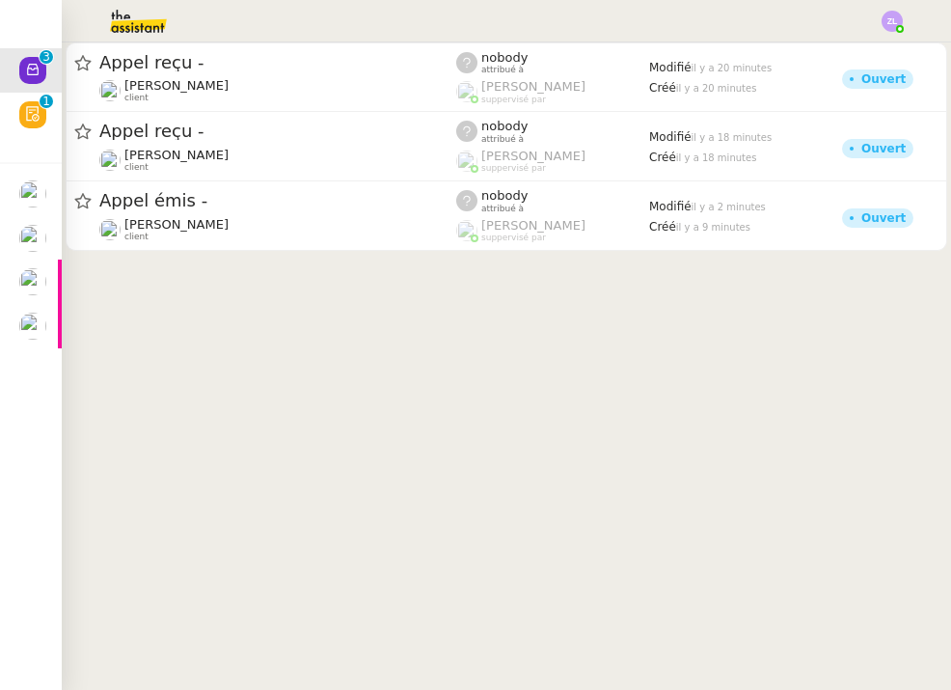
click at [33, 284] on img at bounding box center [32, 281] width 27 height 27
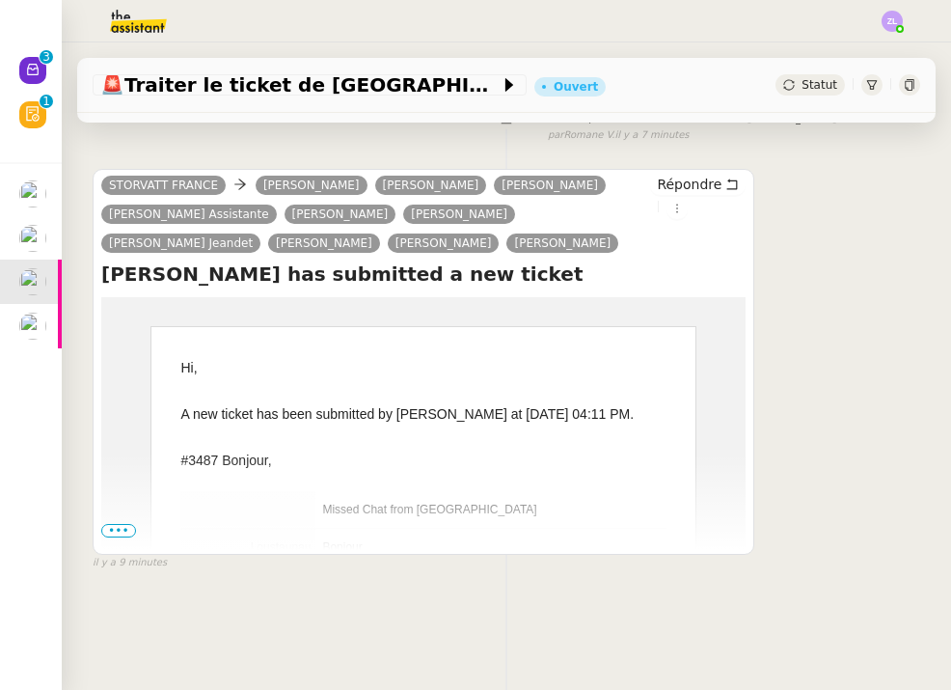
click at [111, 549] on td "Hi, A new ticket has been submitted by [PERSON_NAME] at [DATE] 04:11 PM. #3487 …" at bounding box center [423, 507] width 644 height 421
click at [119, 537] on span "•••" at bounding box center [118, 531] width 35 height 14
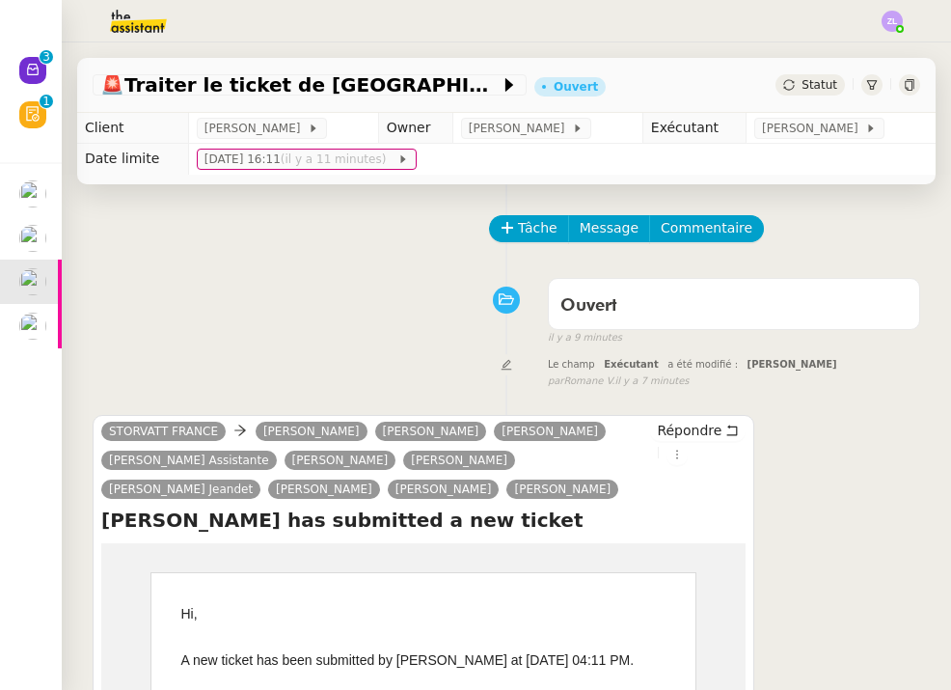
click at [19, 328] on img at bounding box center [32, 326] width 27 height 27
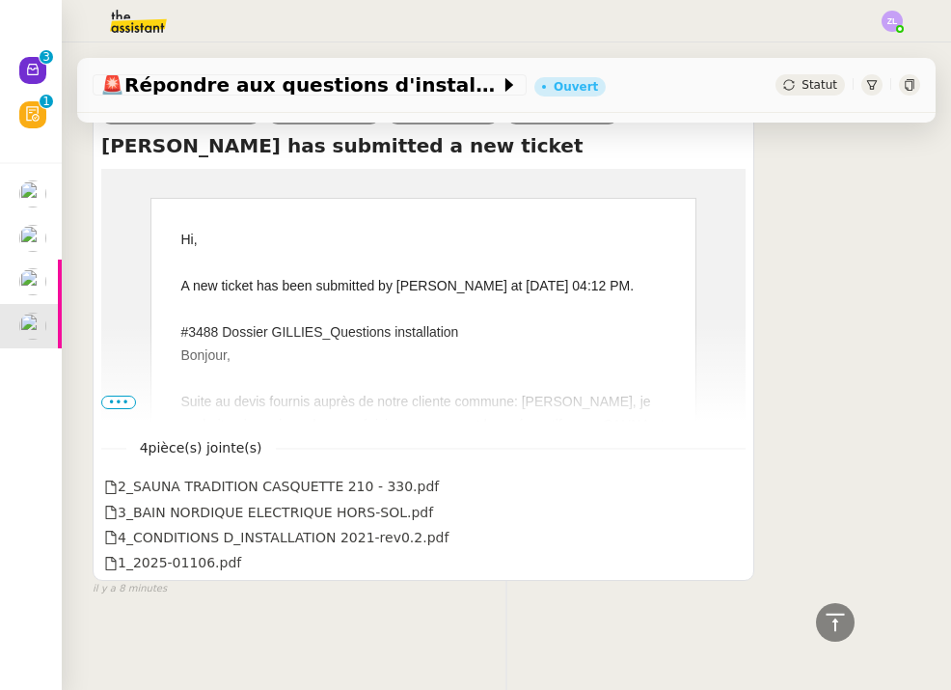
scroll to position [404, 0]
click at [114, 406] on span "•••" at bounding box center [118, 402] width 35 height 14
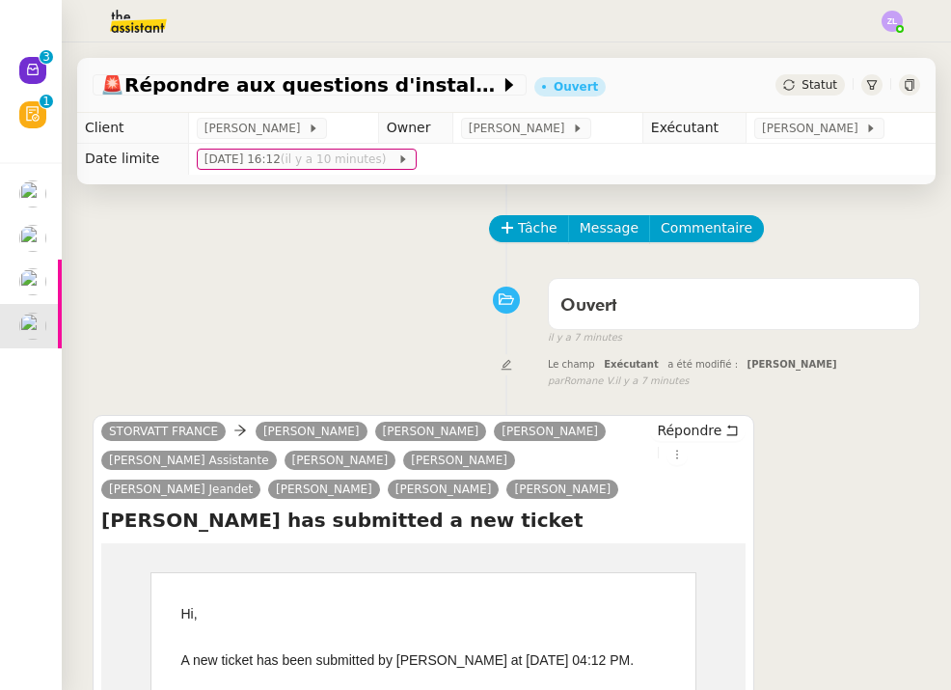
scroll to position [0, 0]
click at [812, 78] on span "Statut" at bounding box center [820, 85] width 36 height 14
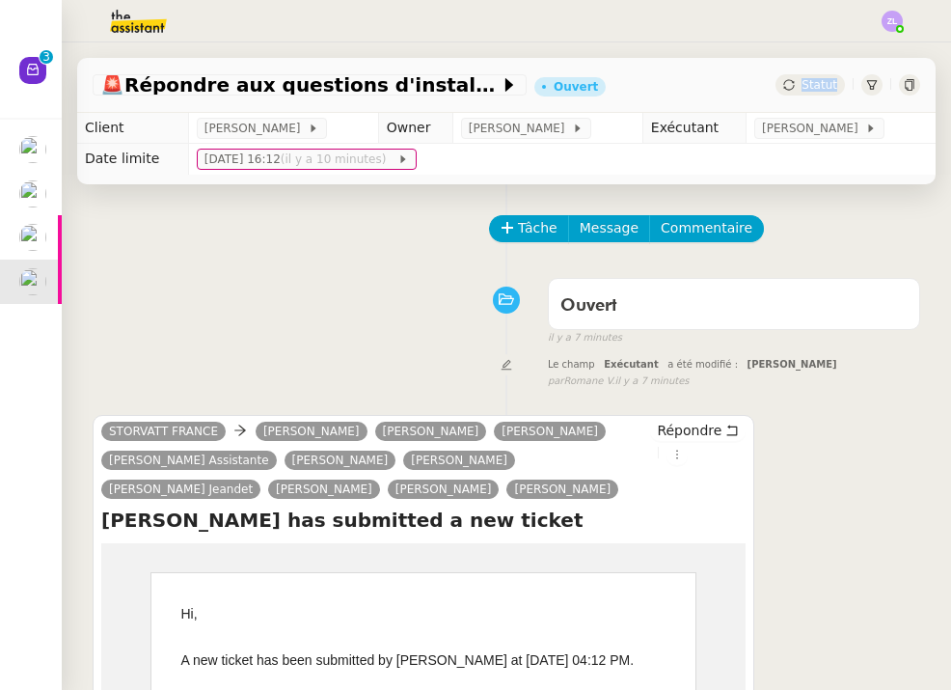
click at [812, 80] on span "Statut" at bounding box center [820, 85] width 36 height 14
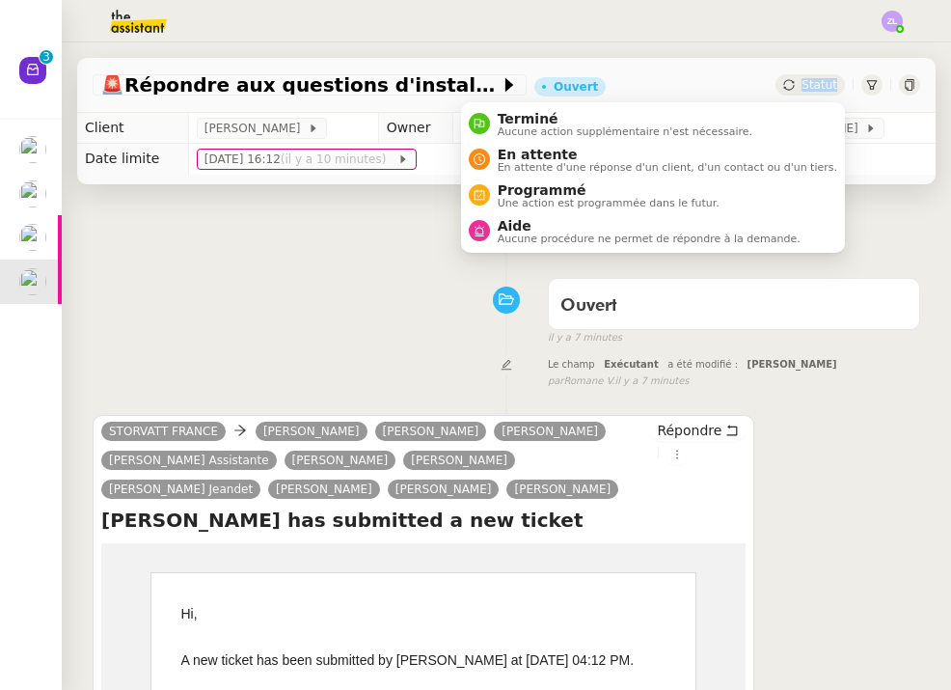
click at [793, 94] on div "Statut" at bounding box center [810, 84] width 69 height 21
click at [766, 124] on li "Terminé Aucune action supplémentaire n'est nécessaire." at bounding box center [653, 124] width 384 height 36
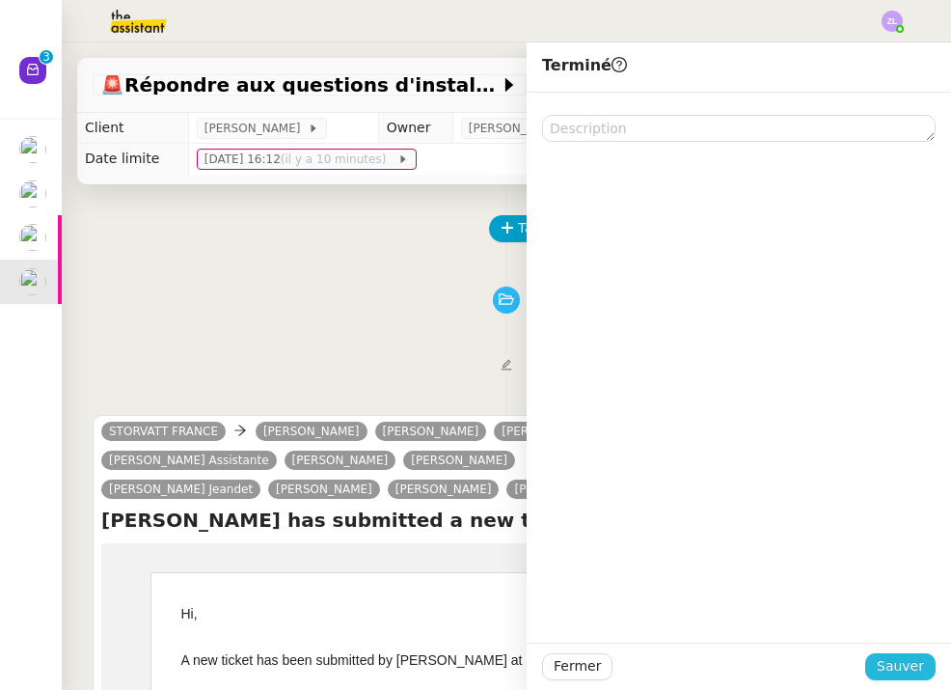
click at [915, 656] on span "Sauver" at bounding box center [900, 666] width 47 height 22
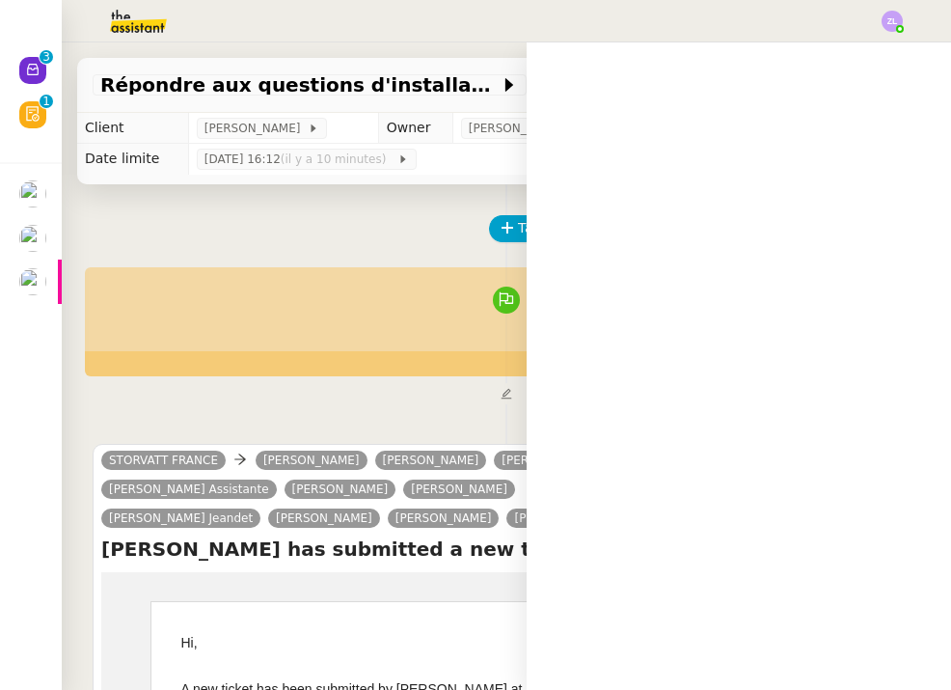
click at [35, 247] on img at bounding box center [32, 238] width 27 height 27
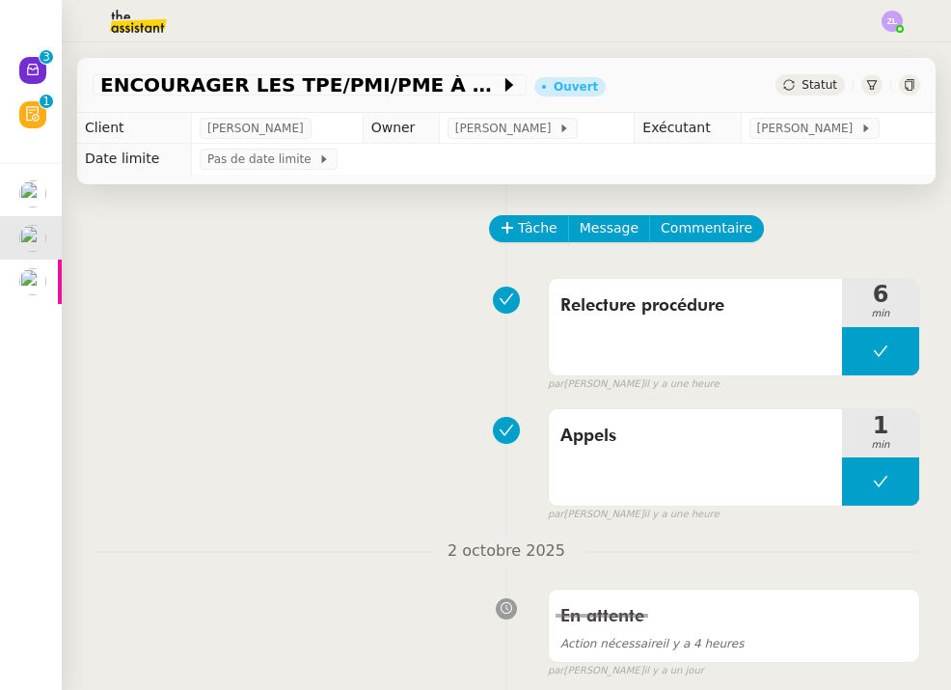
click at [27, 276] on img at bounding box center [32, 281] width 27 height 27
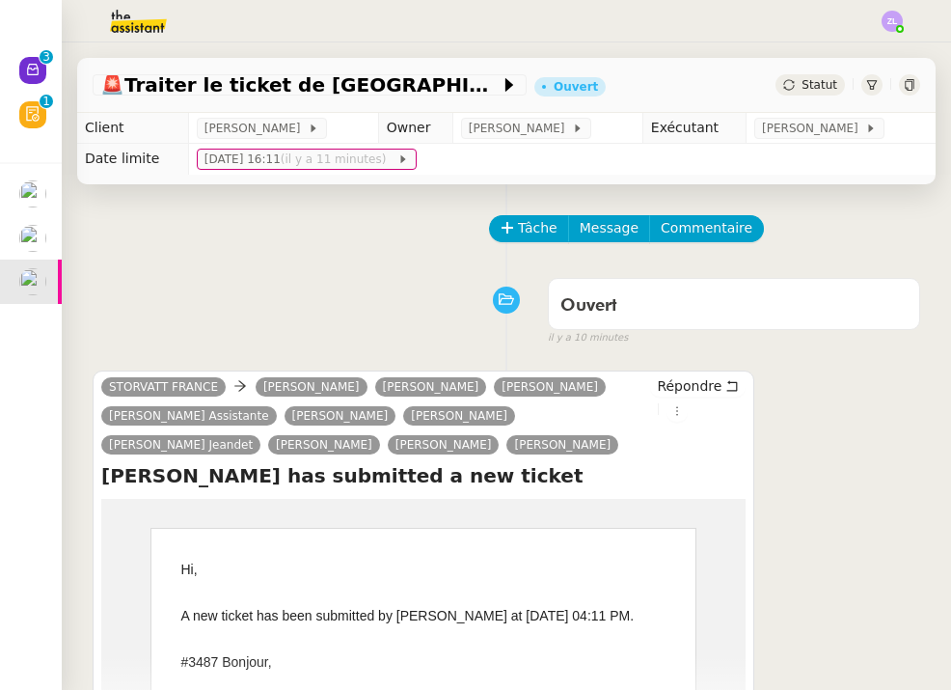
click at [31, 75] on icon at bounding box center [33, 70] width 12 height 12
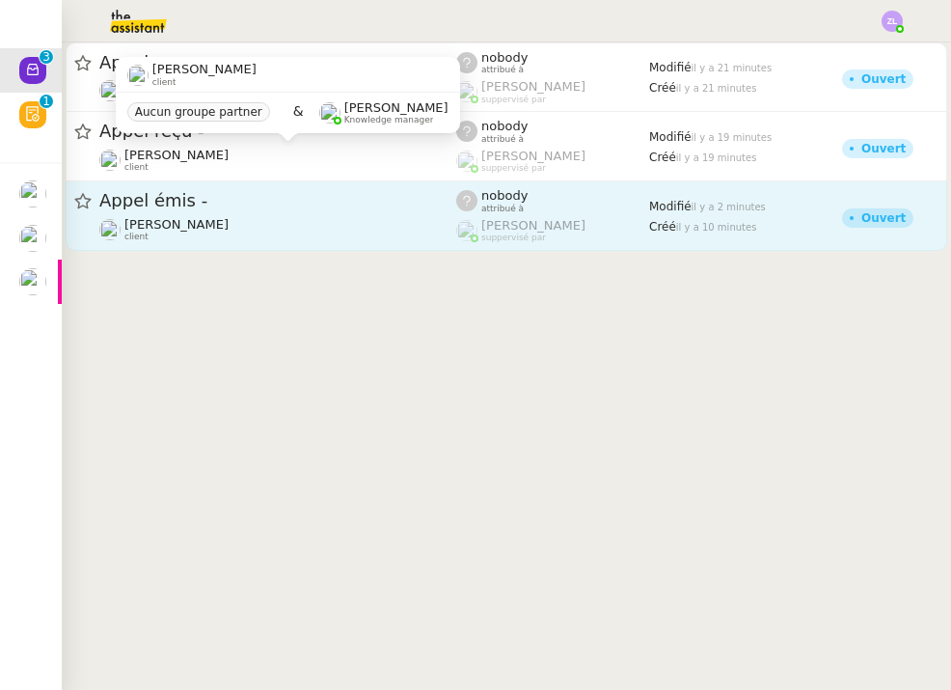
click at [332, 220] on div "[PERSON_NAME] client" at bounding box center [277, 229] width 357 height 25
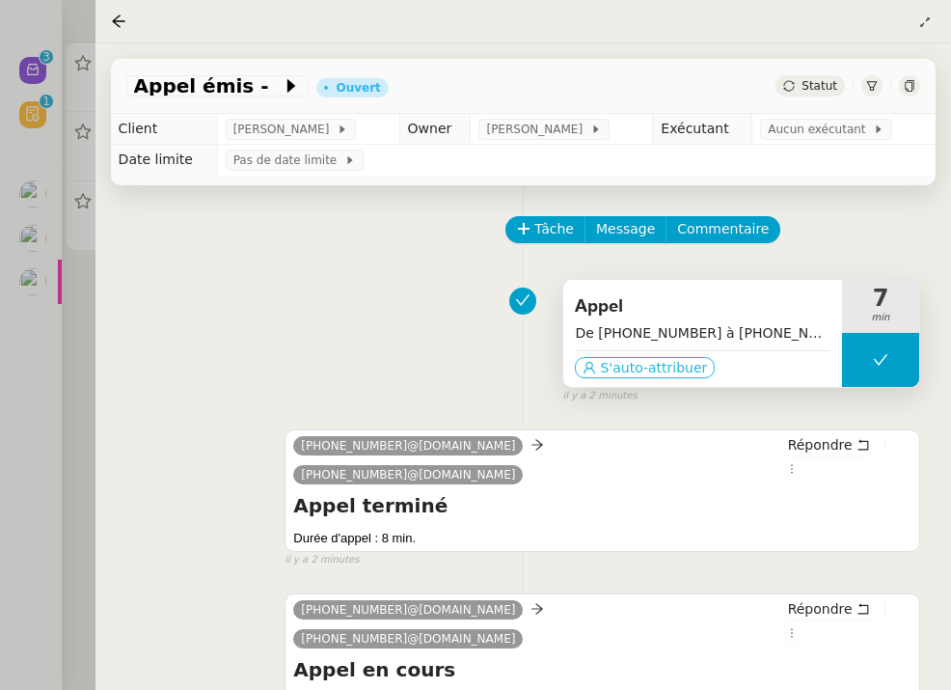
click at [667, 371] on span "S'auto-attribuer" at bounding box center [653, 367] width 107 height 19
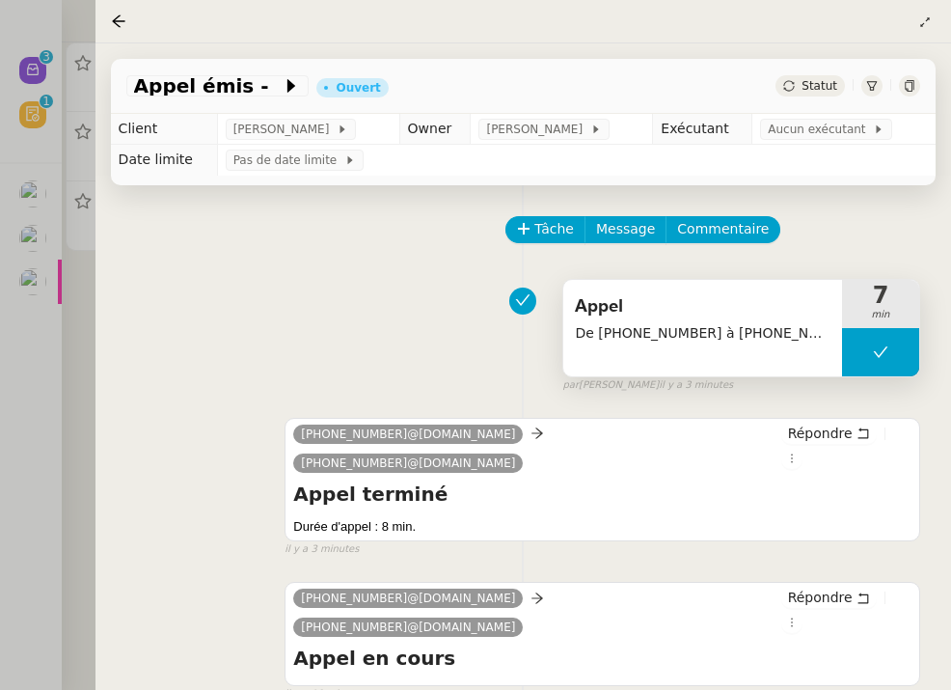
click at [89, 388] on div at bounding box center [475, 345] width 951 height 690
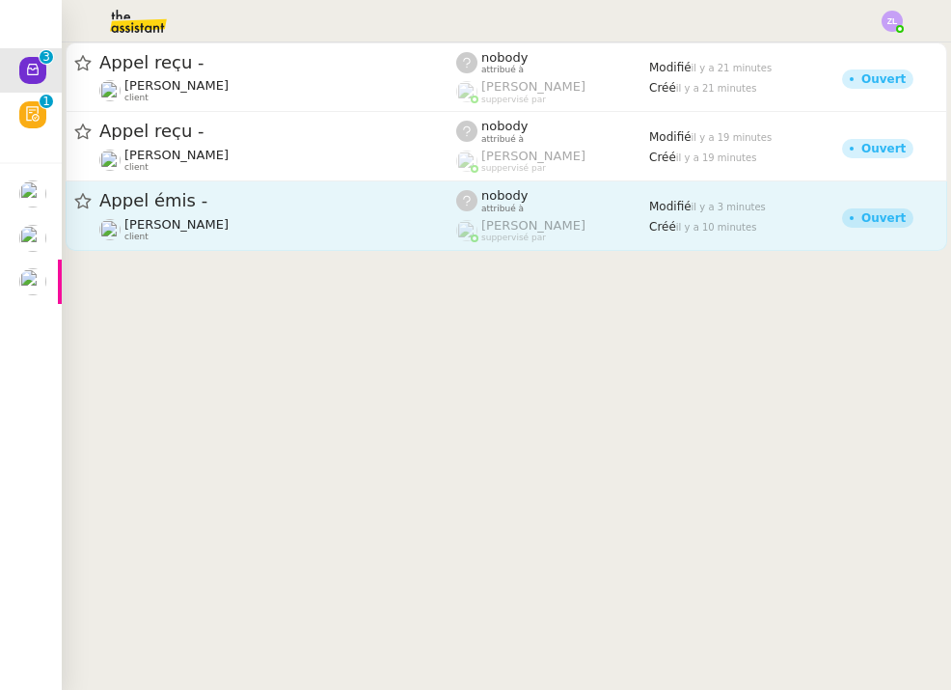
click at [344, 198] on span "Appel émis -" at bounding box center [277, 200] width 357 height 17
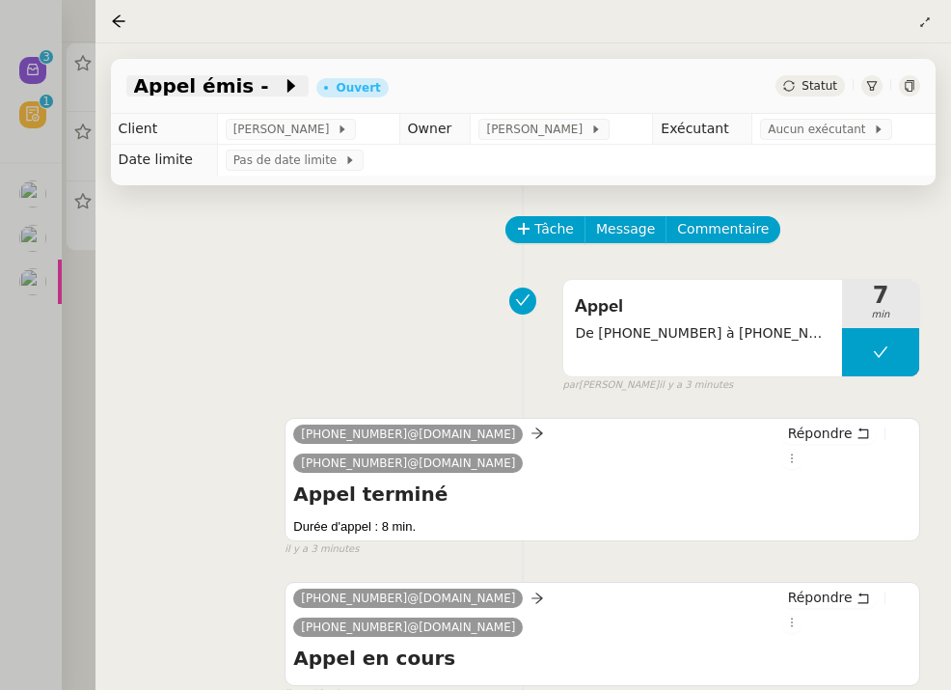
click at [269, 86] on span at bounding box center [276, 85] width 14 height 23
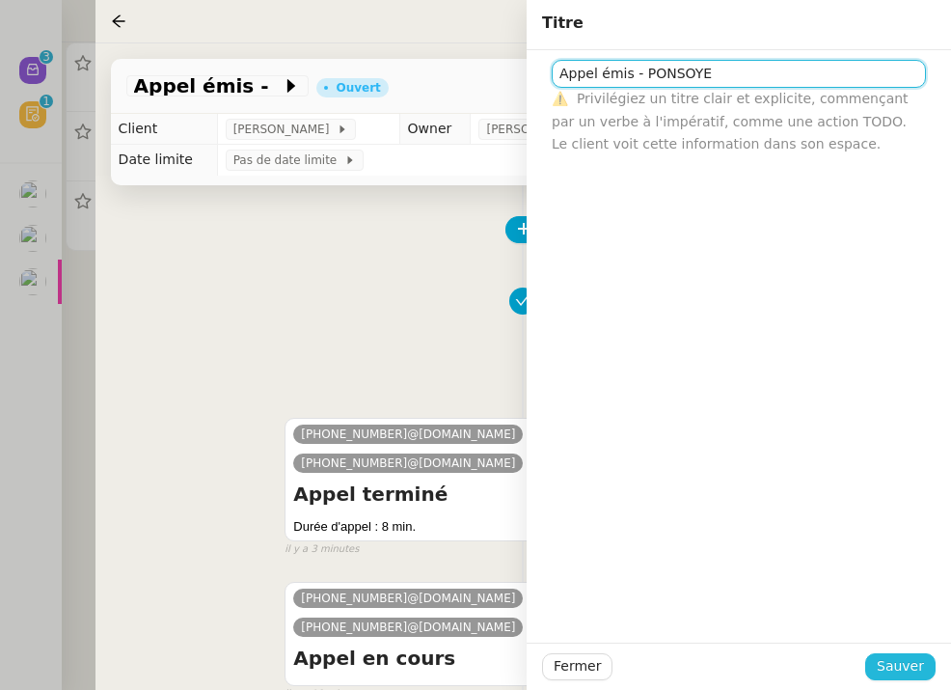
type input "Appel émis - PONSOYE"
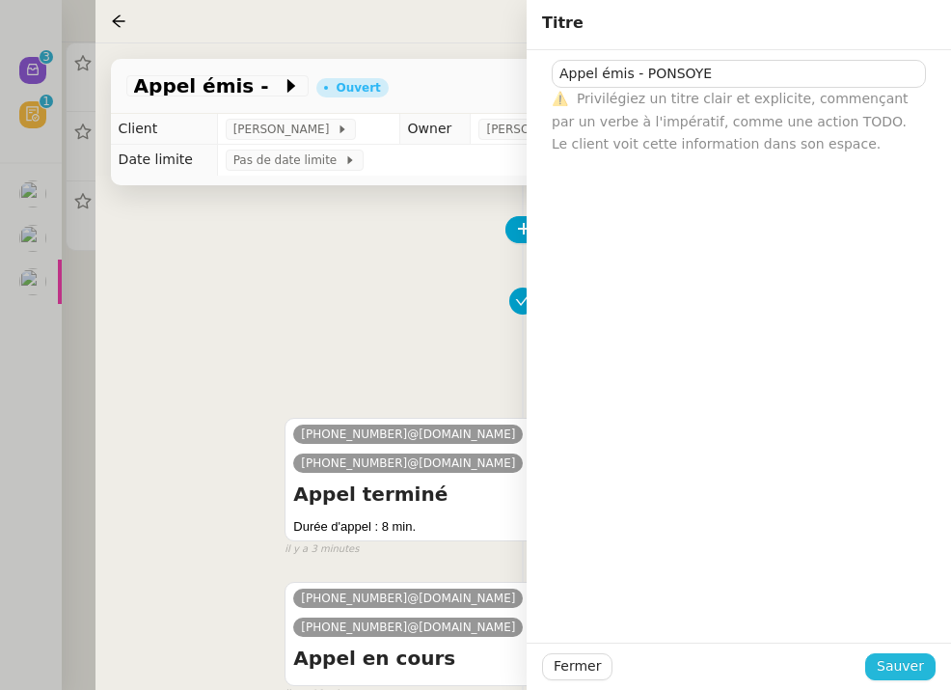
click at [906, 665] on span "Sauver" at bounding box center [900, 666] width 47 height 22
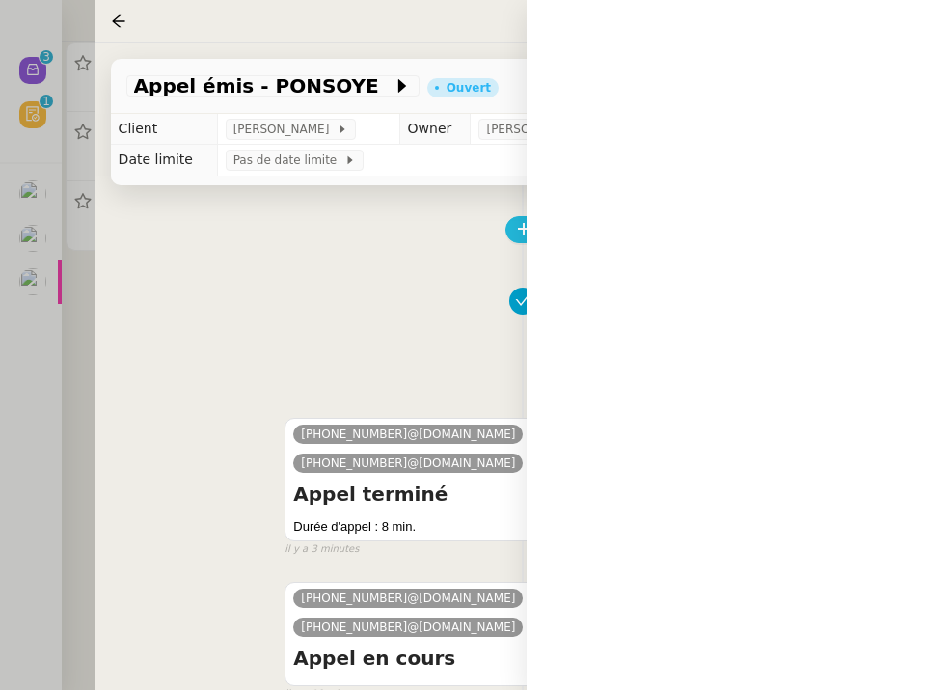
click at [556, 220] on span "Tâche" at bounding box center [554, 229] width 40 height 22
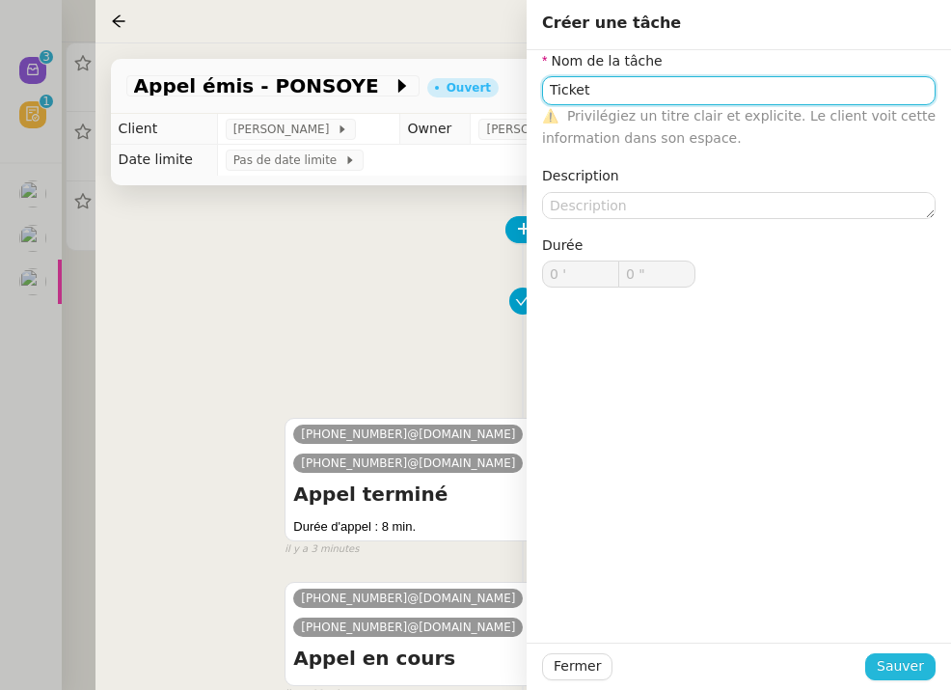
type input "Ticket"
click at [897, 668] on span "Sauver" at bounding box center [900, 666] width 47 height 22
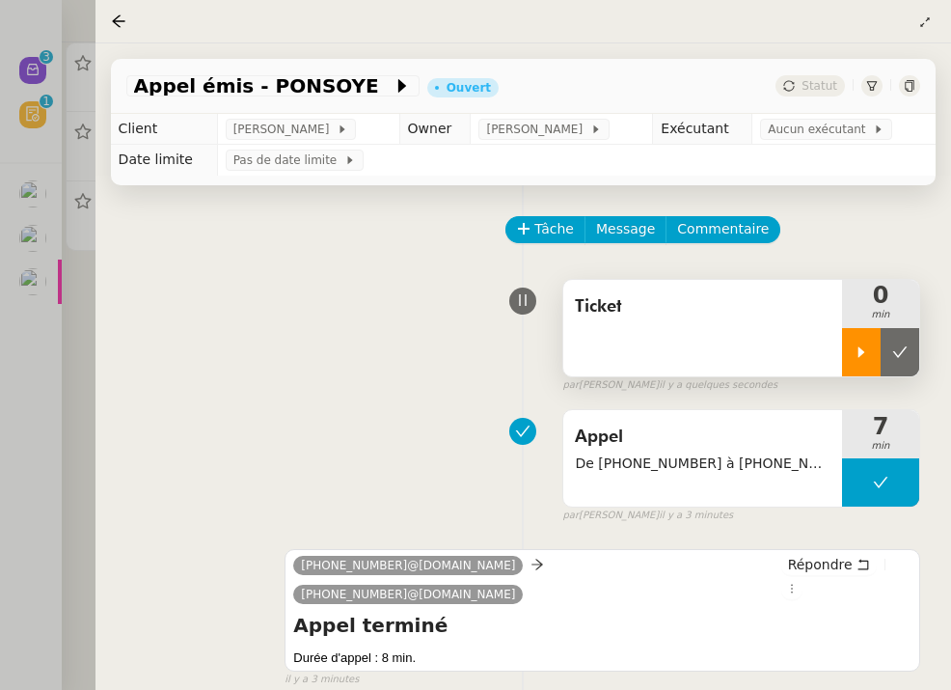
click at [855, 358] on icon at bounding box center [861, 351] width 15 height 15
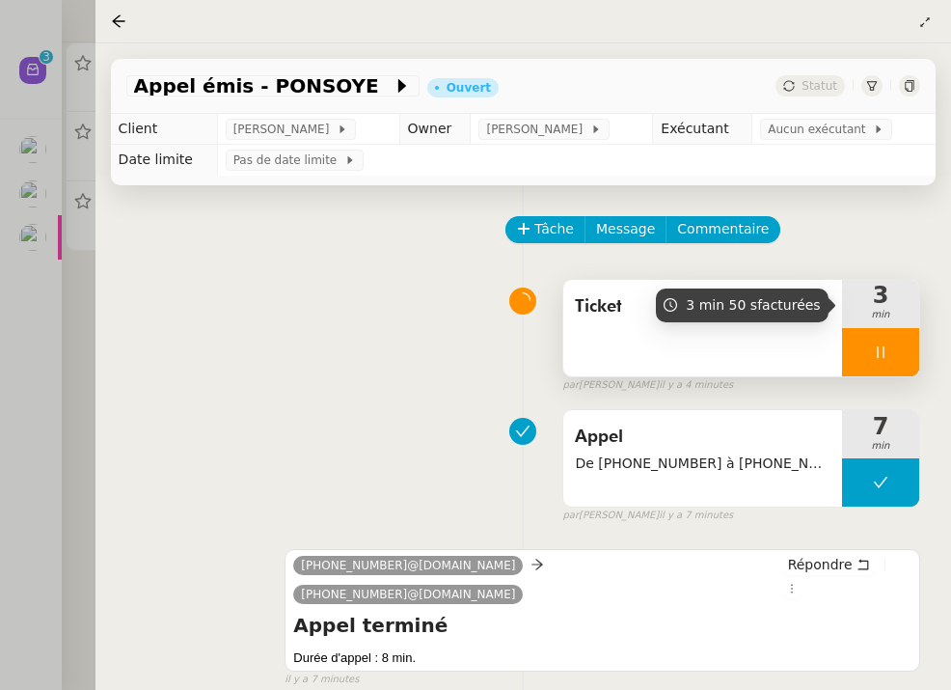
click at [859, 355] on div at bounding box center [880, 352] width 77 height 48
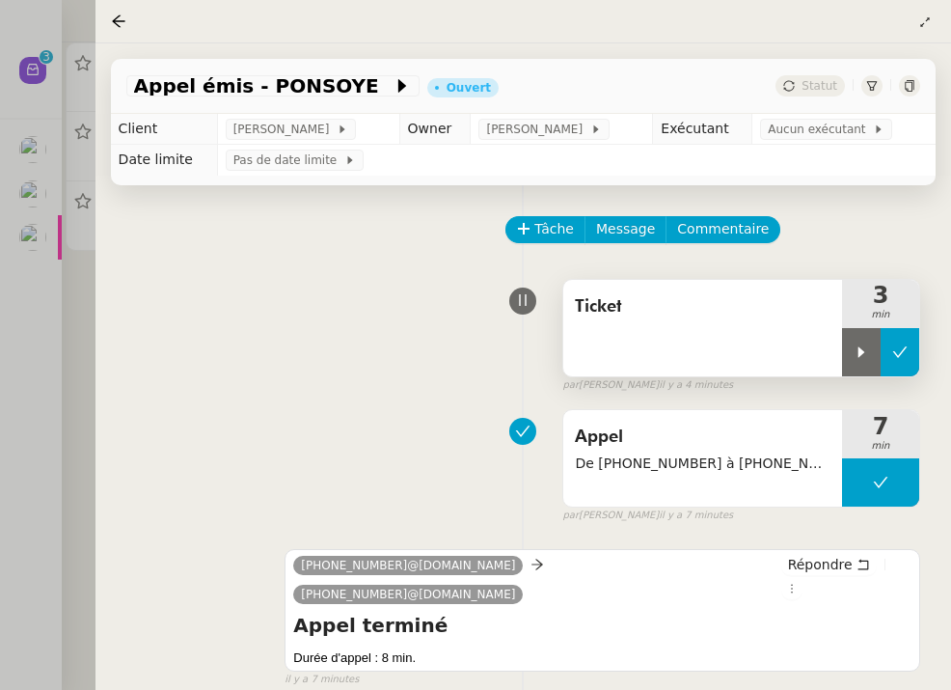
click at [900, 349] on icon at bounding box center [899, 351] width 15 height 15
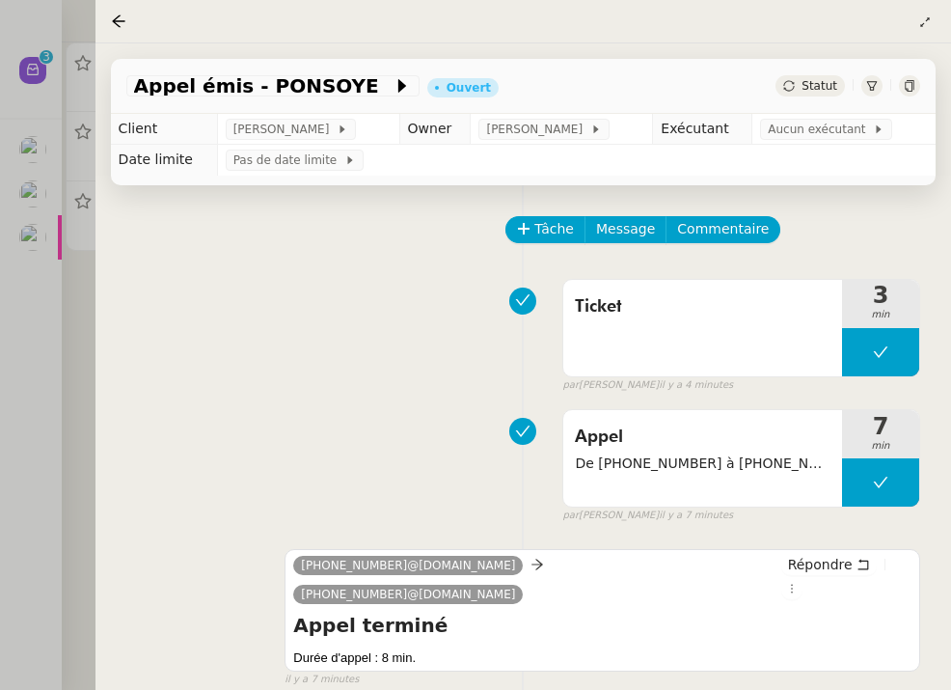
click at [835, 81] on span "Statut" at bounding box center [820, 86] width 36 height 14
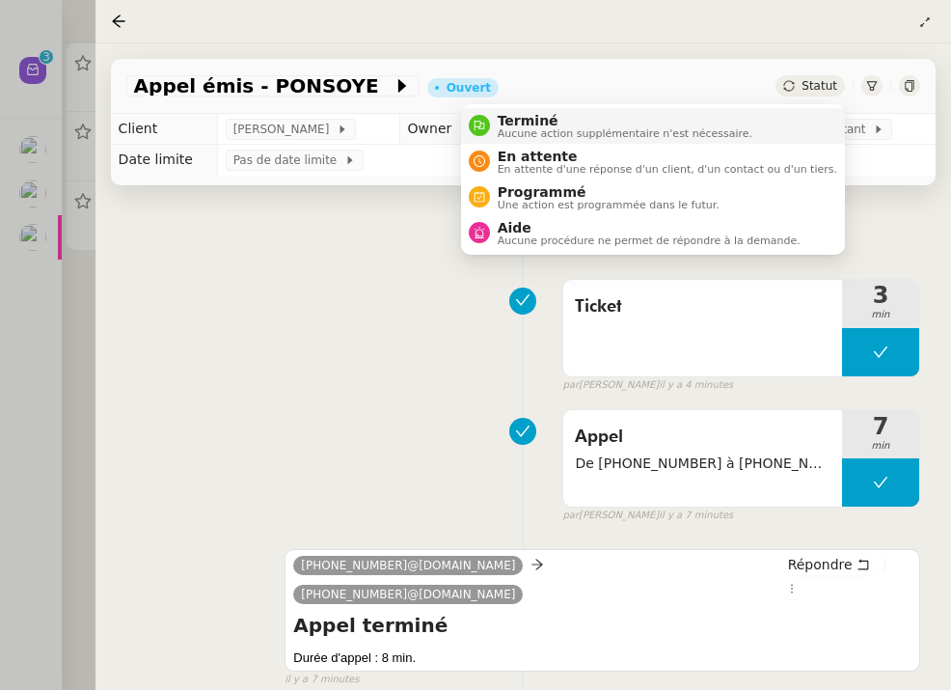
click at [784, 124] on li "Terminé Aucune action supplémentaire n'est nécessaire." at bounding box center [653, 126] width 384 height 36
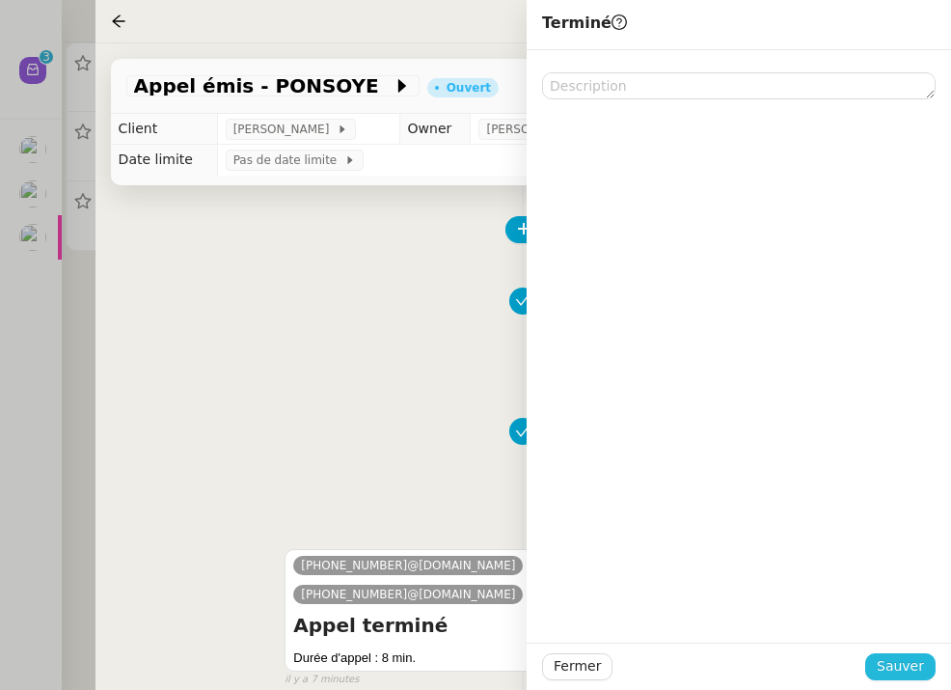
click at [914, 669] on span "Sauver" at bounding box center [900, 666] width 47 height 22
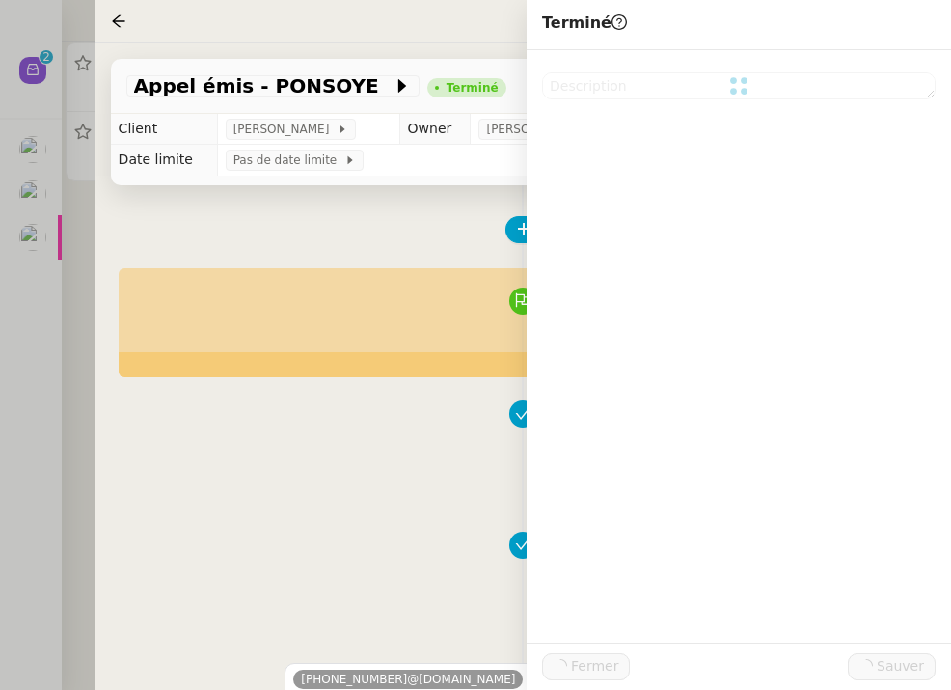
click at [30, 354] on div at bounding box center [475, 345] width 951 height 690
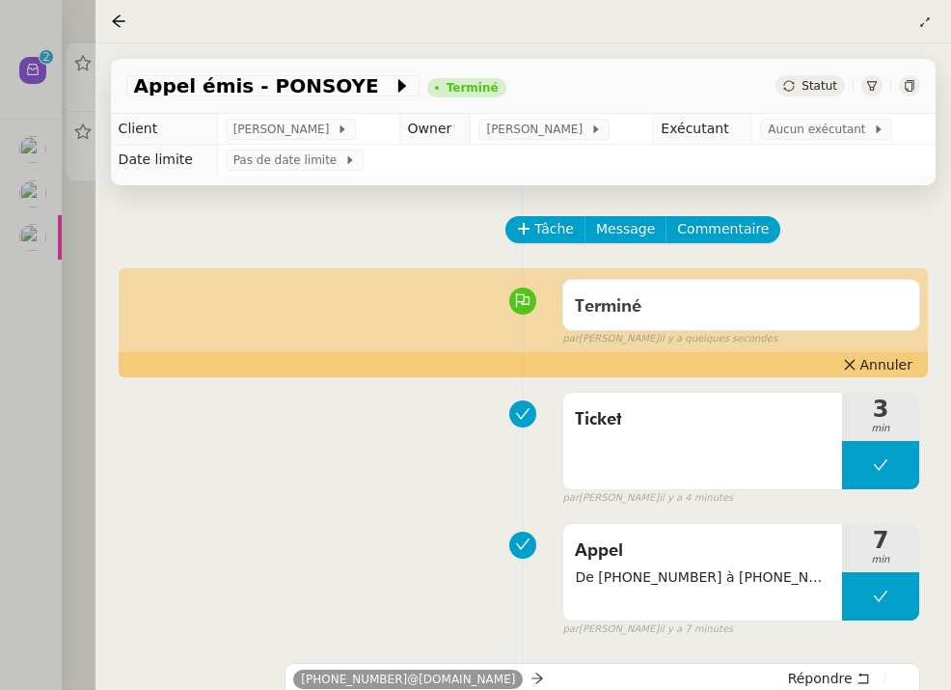
click at [83, 286] on div at bounding box center [475, 345] width 951 height 690
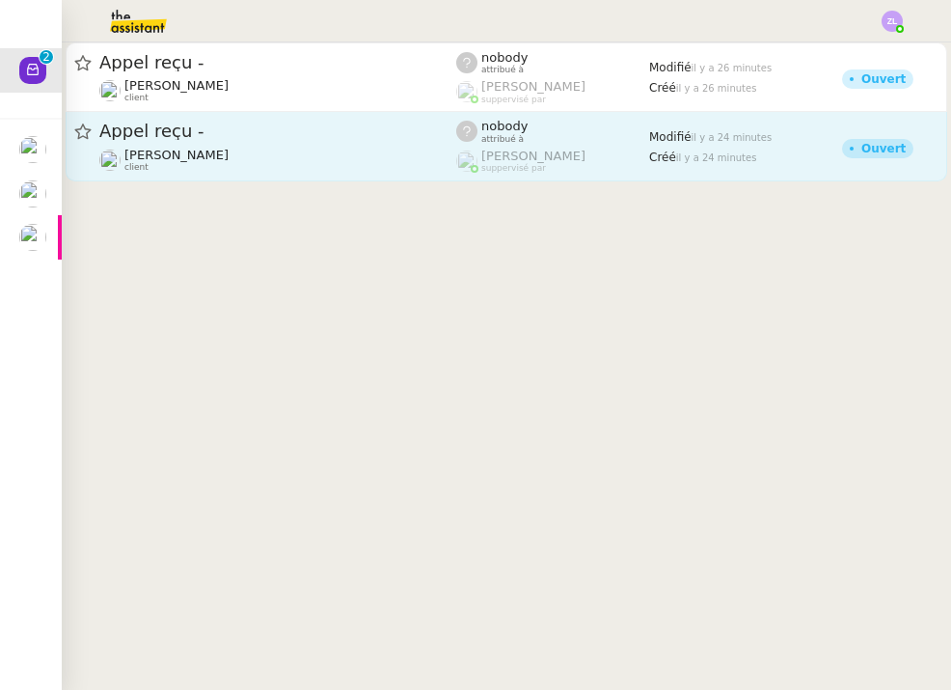
click at [229, 151] on span "[PERSON_NAME]" at bounding box center [176, 155] width 104 height 14
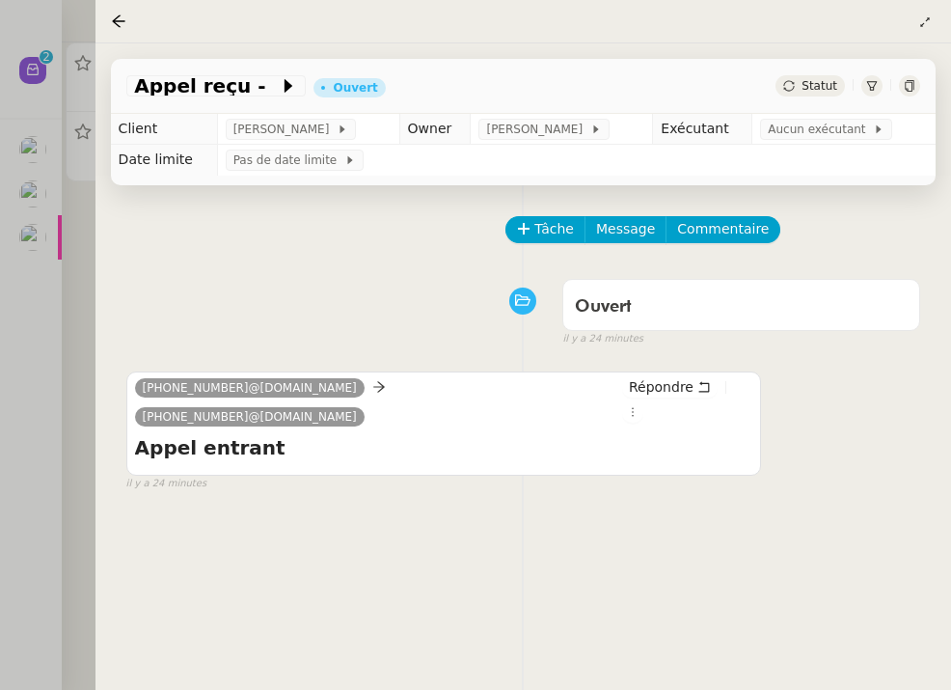
click at [799, 83] on div "Statut" at bounding box center [810, 85] width 69 height 21
click at [617, 114] on div "Appel reçu - [PERSON_NAME]" at bounding box center [523, 86] width 825 height 55
click at [846, 56] on div "Appel reçu - [PERSON_NAME]" at bounding box center [523, 78] width 856 height 70
click at [826, 86] on span "Statut" at bounding box center [820, 86] width 36 height 14
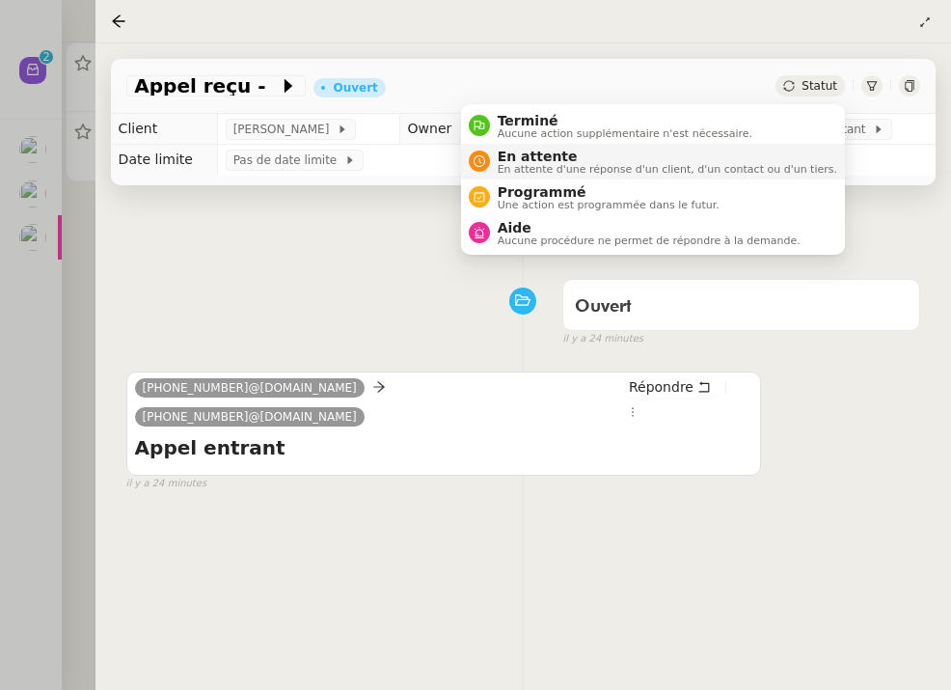
click at [737, 144] on li "En attente En attente d'une réponse d'un client, d'un contact ou d'un tiers." at bounding box center [653, 162] width 384 height 36
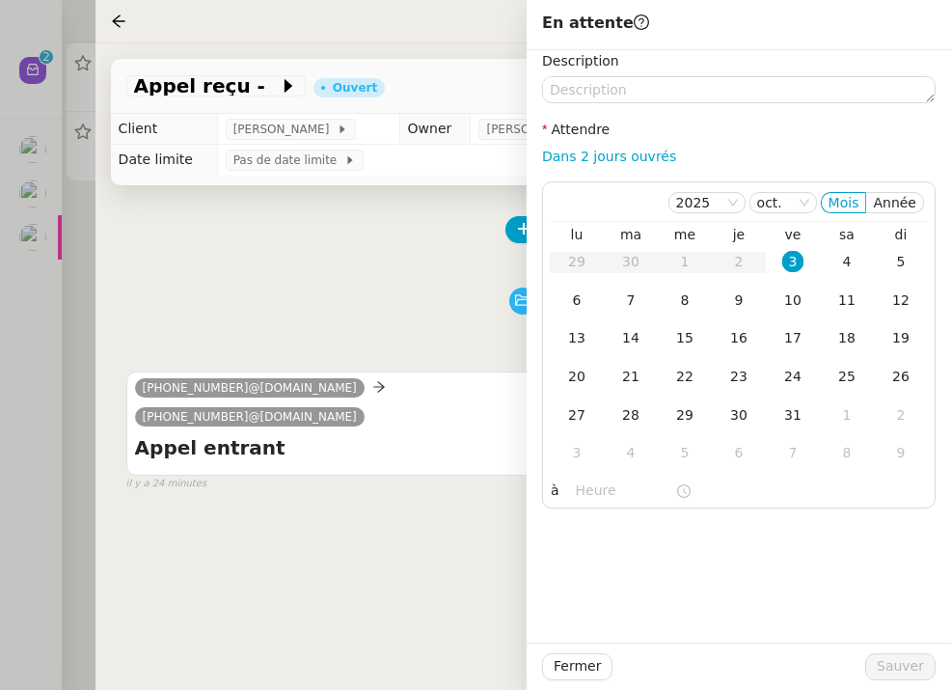
click at [453, 143] on td "Owner" at bounding box center [434, 129] width 71 height 31
click at [394, 76] on div "Appel reçu - [PERSON_NAME]" at bounding box center [523, 86] width 825 height 55
click at [279, 88] on icon at bounding box center [288, 85] width 19 height 19
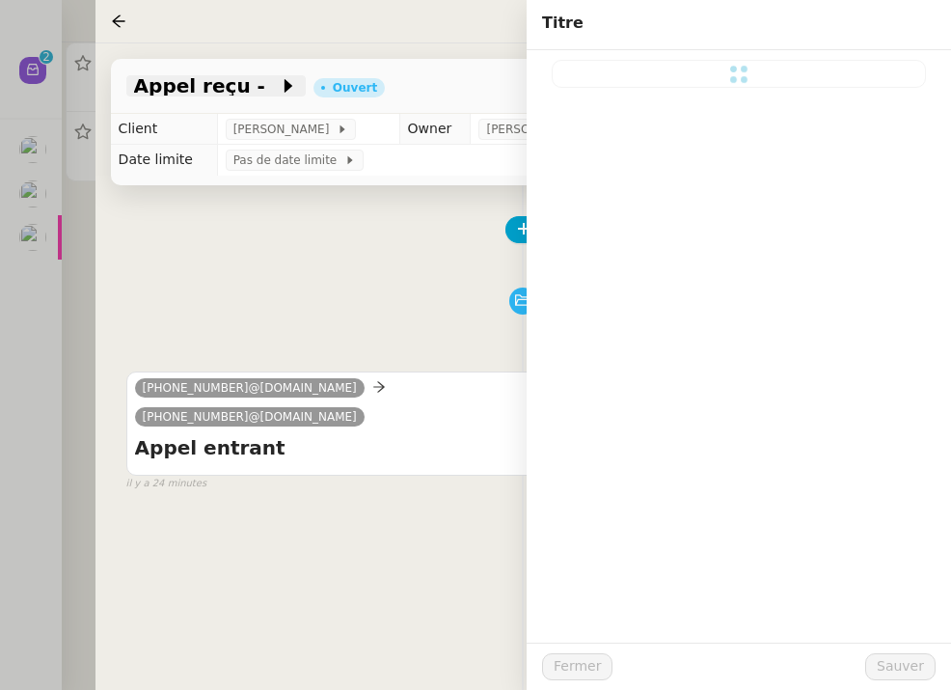
type input "Appel reçu -"
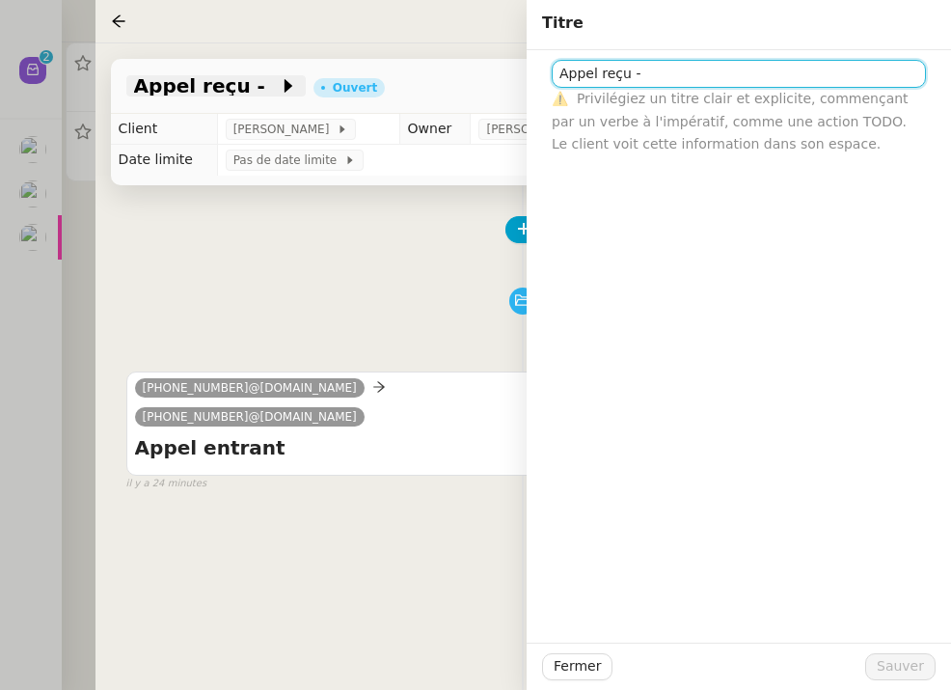
click at [279, 88] on icon at bounding box center [288, 85] width 19 height 19
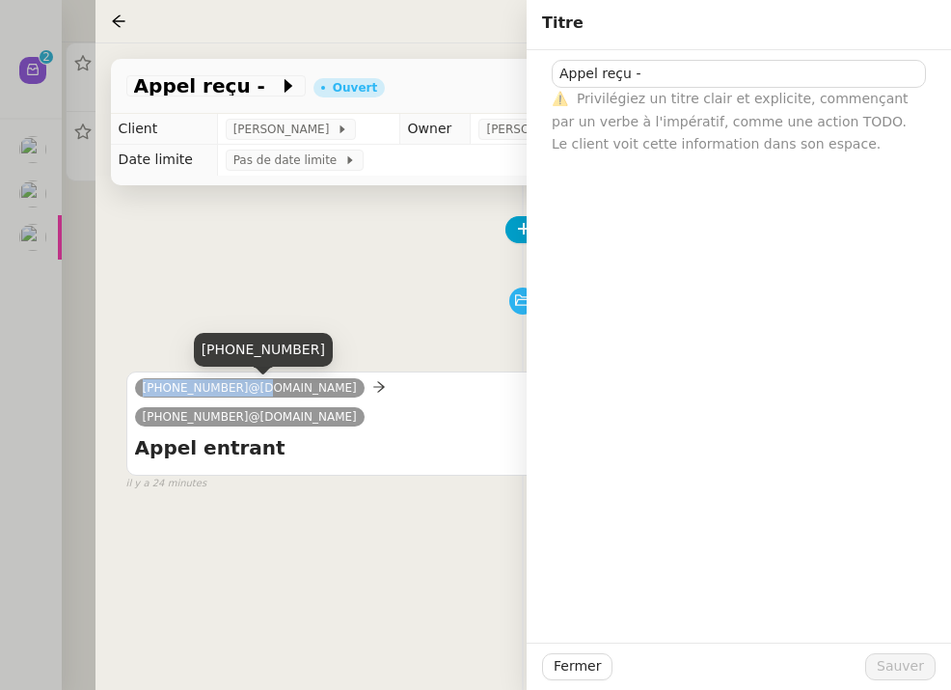
drag, startPoint x: 247, startPoint y: 388, endPoint x: 117, endPoint y: 395, distance: 130.5
click at [117, 395] on div "Tâche Message Commentaire Veuillez patienter une erreur s'est produite 👌👌👌 mess…" at bounding box center [523, 530] width 856 height 690
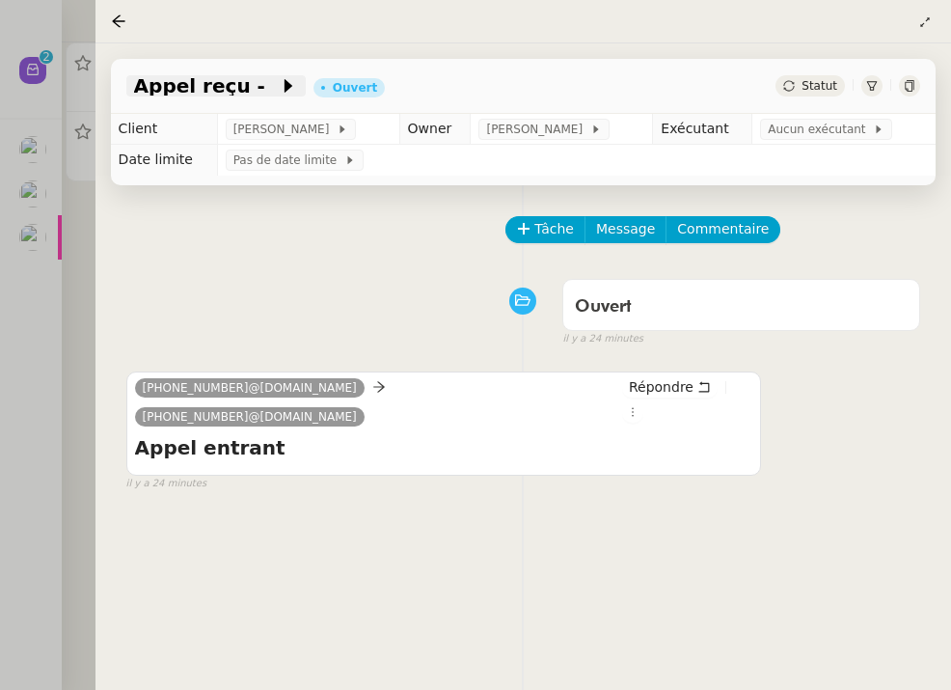
click at [265, 88] on span at bounding box center [272, 85] width 14 height 23
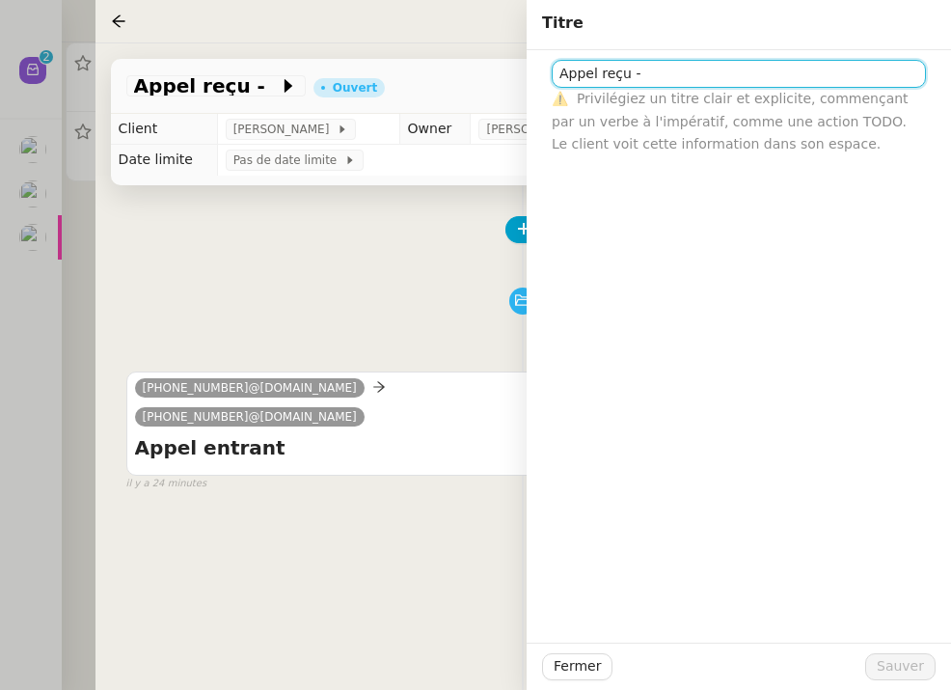
click at [765, 74] on input "Appel reçu -" at bounding box center [739, 74] width 374 height 28
paste input "[PHONE_NUMBER]"
type input "Appel reçu - [PHONE_NUMBER]"
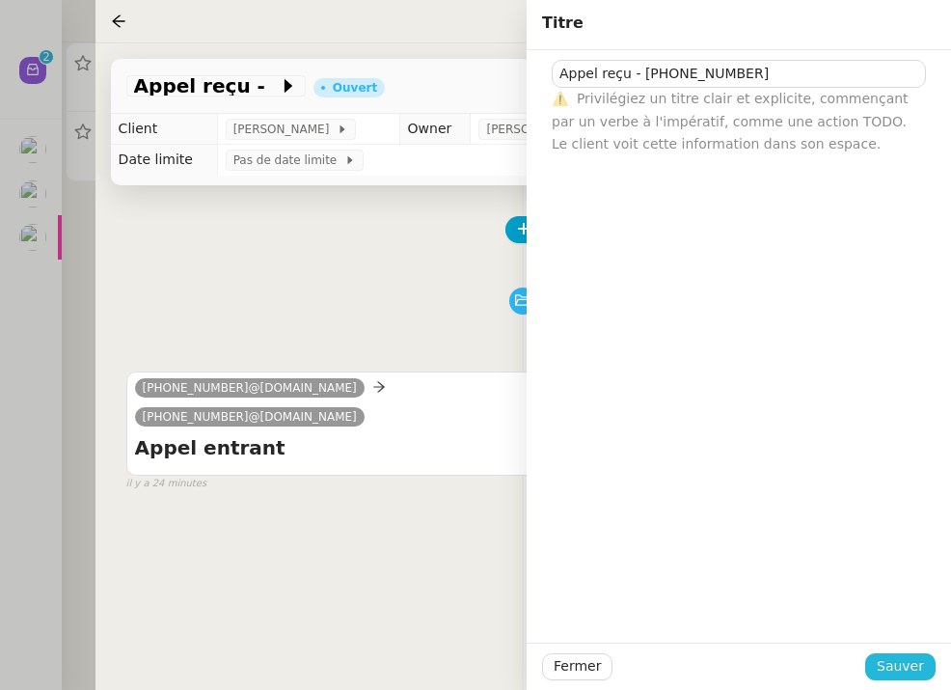
click at [910, 666] on span "Sauver" at bounding box center [900, 666] width 47 height 22
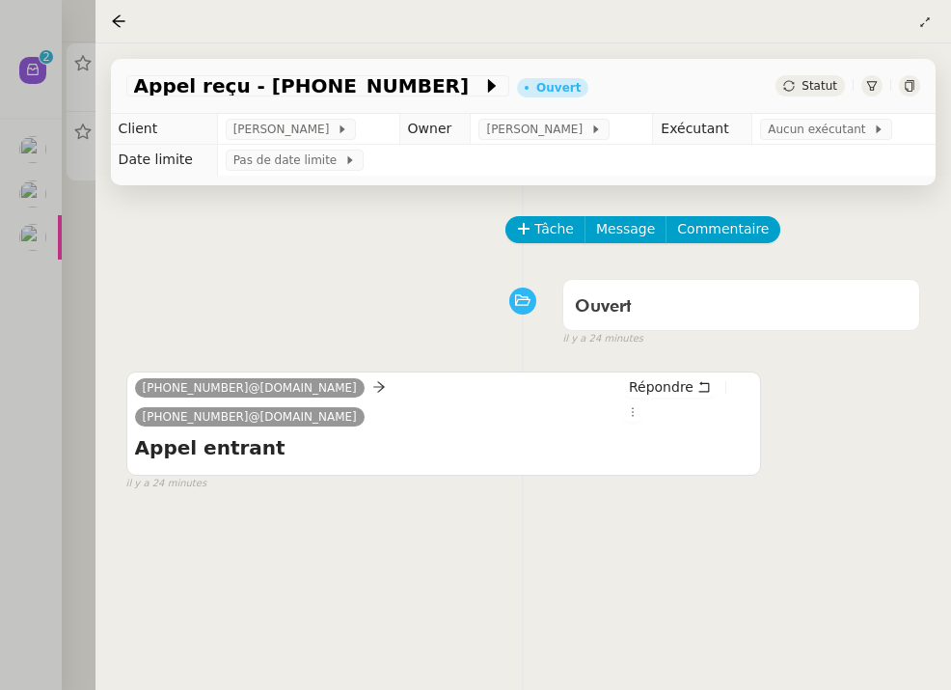
click at [808, 78] on div "Statut" at bounding box center [810, 85] width 69 height 21
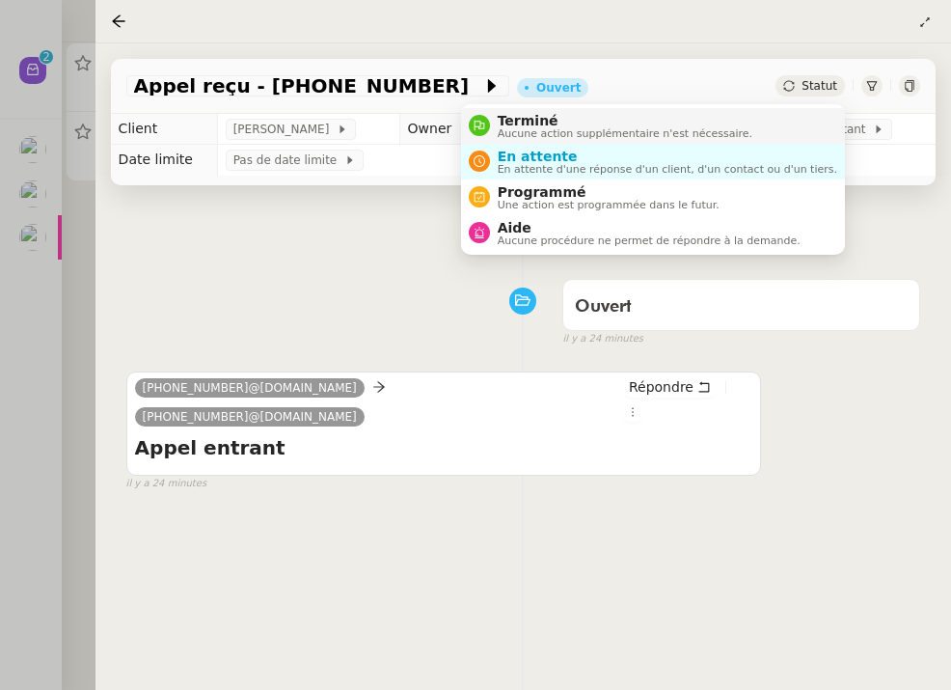
click at [784, 121] on li "Terminé Aucune action supplémentaire n'est nécessaire." at bounding box center [653, 126] width 384 height 36
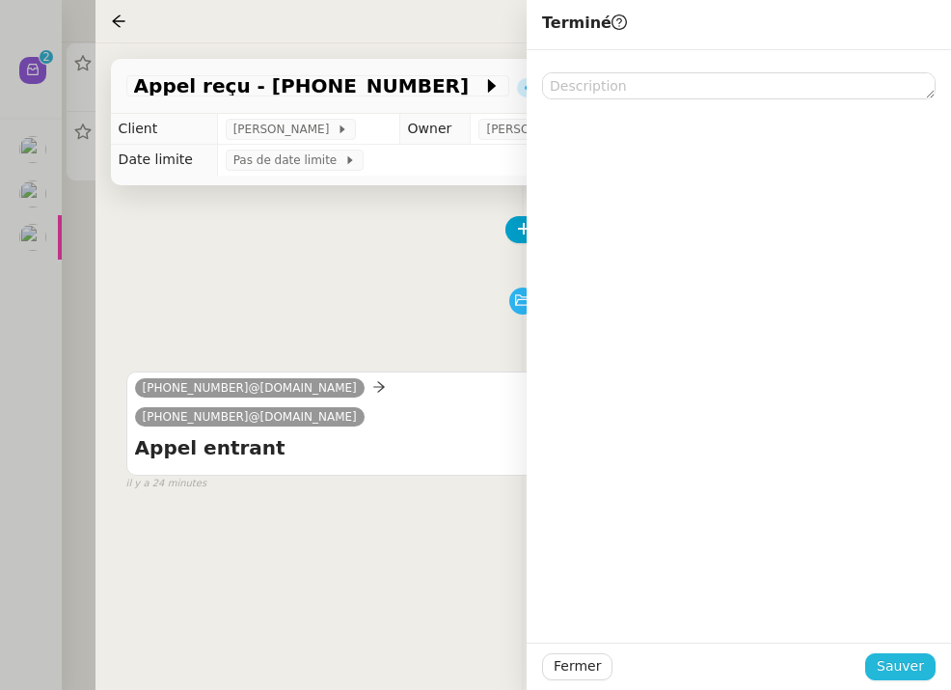
click at [928, 668] on button "Sauver" at bounding box center [900, 666] width 70 height 27
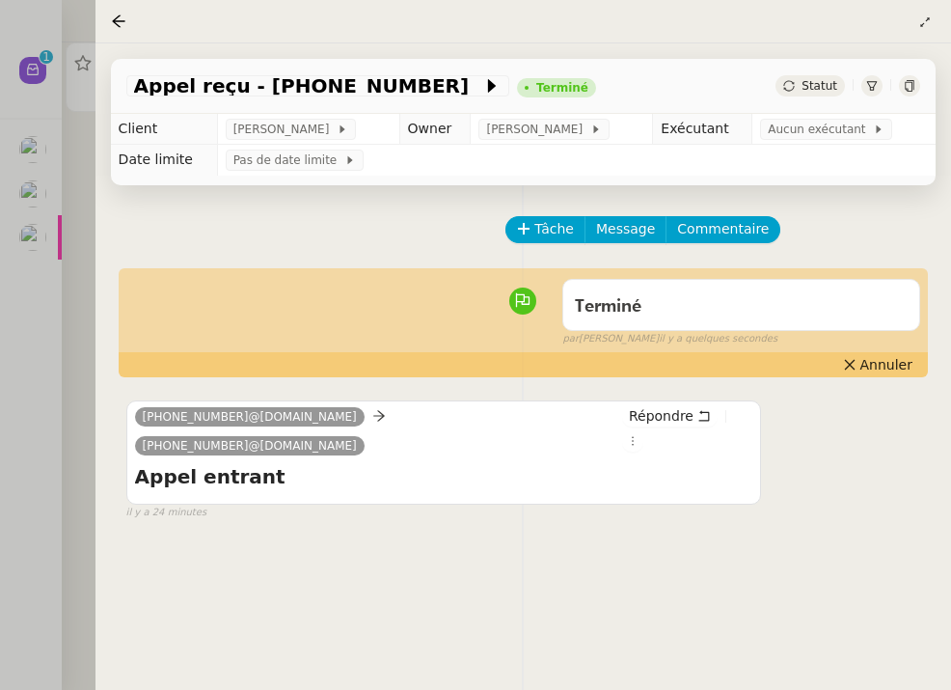
click at [60, 372] on div at bounding box center [475, 345] width 951 height 690
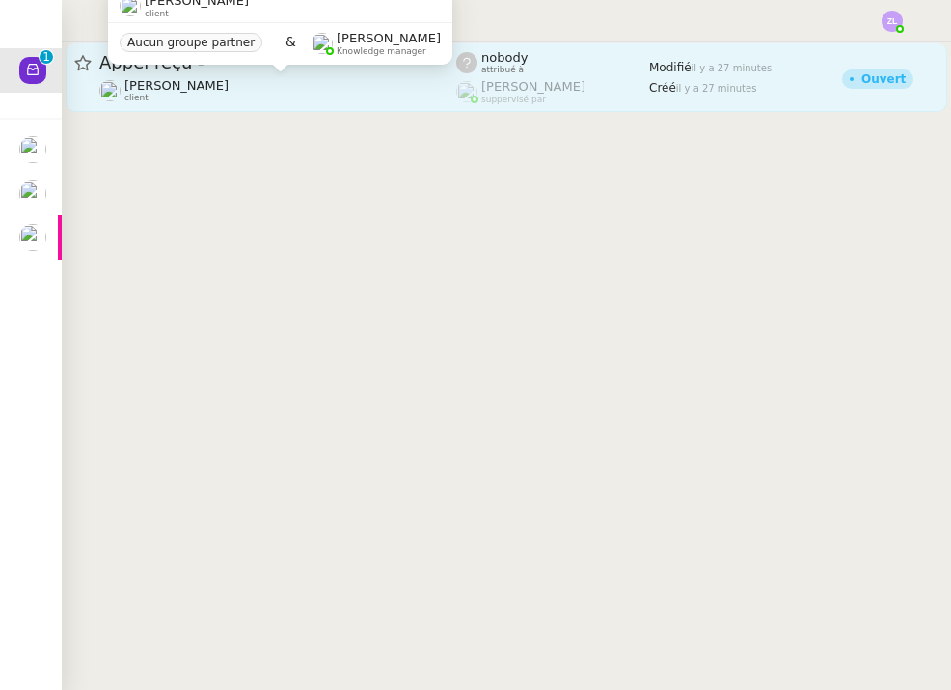
click at [229, 92] on span "[PERSON_NAME]" at bounding box center [176, 85] width 104 height 14
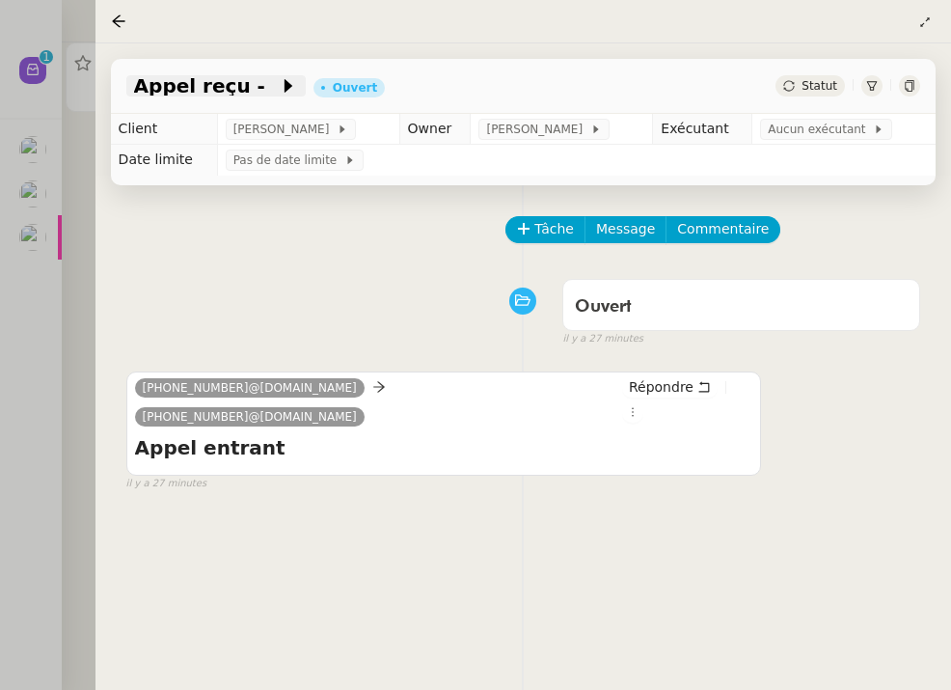
click at [279, 85] on icon at bounding box center [288, 85] width 19 height 19
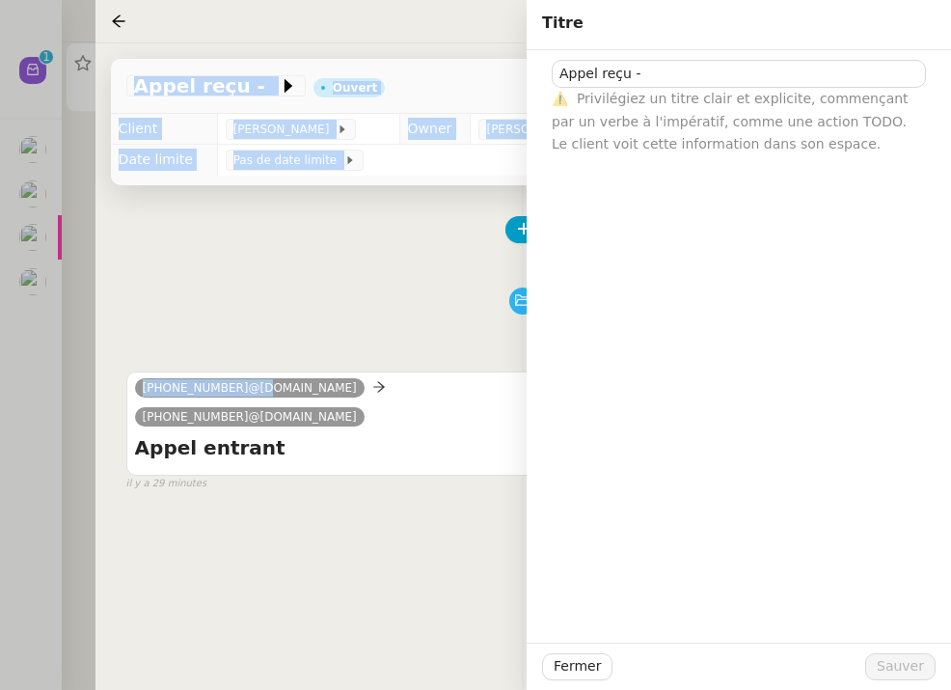
drag, startPoint x: 245, startPoint y: 393, endPoint x: 81, endPoint y: 392, distance: 164.0
click at [81, 392] on nz-layout "Nouveau 0 1 2 3 4 5 6 7 8 9 Mes demandes Standard - Gestion des appels entrants…" at bounding box center [475, 345] width 951 height 690
copy nz-layout "Appel reçu - Ouvert Statut Client [PERSON_NAME] Owner [PERSON_NAME] Exécutant A…"
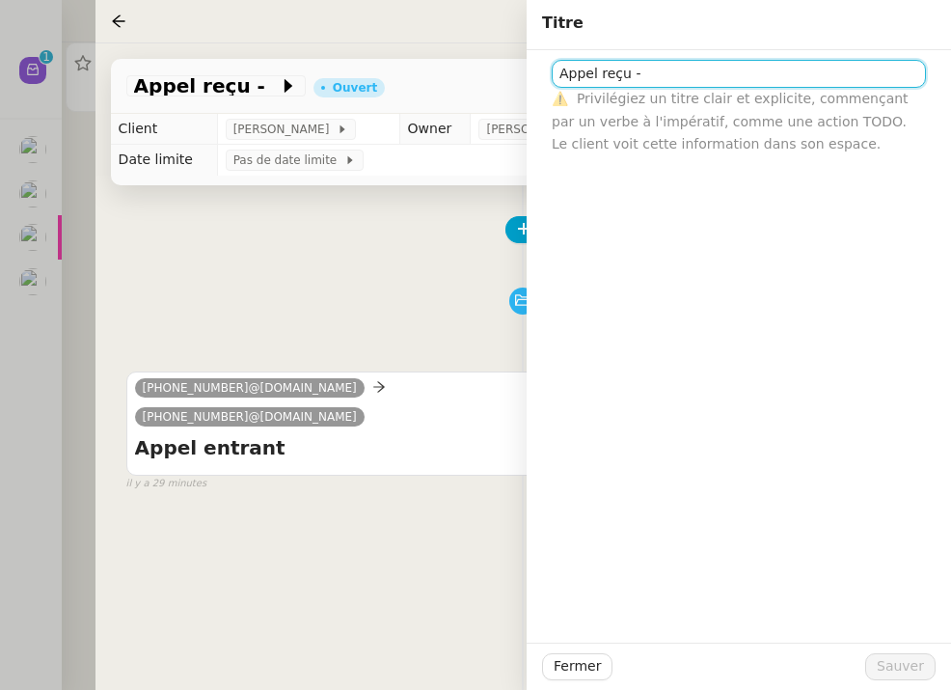
click at [658, 60] on input "Appel reçu -" at bounding box center [739, 74] width 374 height 28
click at [665, 64] on input "Appel reçu -" at bounding box center [739, 74] width 374 height 28
paste input "Appel reçu - Ouvert Statut Client [PERSON_NAME] Owner [PERSON_NAME] Exécutant A…"
drag, startPoint x: 805, startPoint y: 70, endPoint x: 641, endPoint y: 71, distance: 164.0
click at [641, 71] on input "Appel reçu - Appel reçu - Ouvert Statut Client [PERSON_NAME] Owner [PERSON_NAME…" at bounding box center [739, 74] width 374 height 28
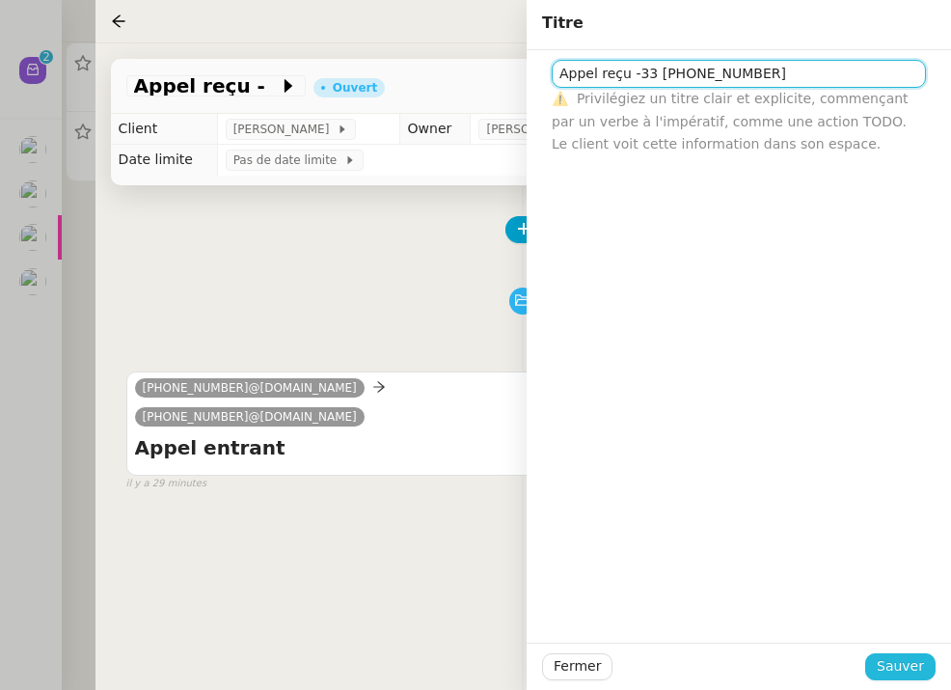
type input "Appel reçu -33 [PHONE_NUMBER]"
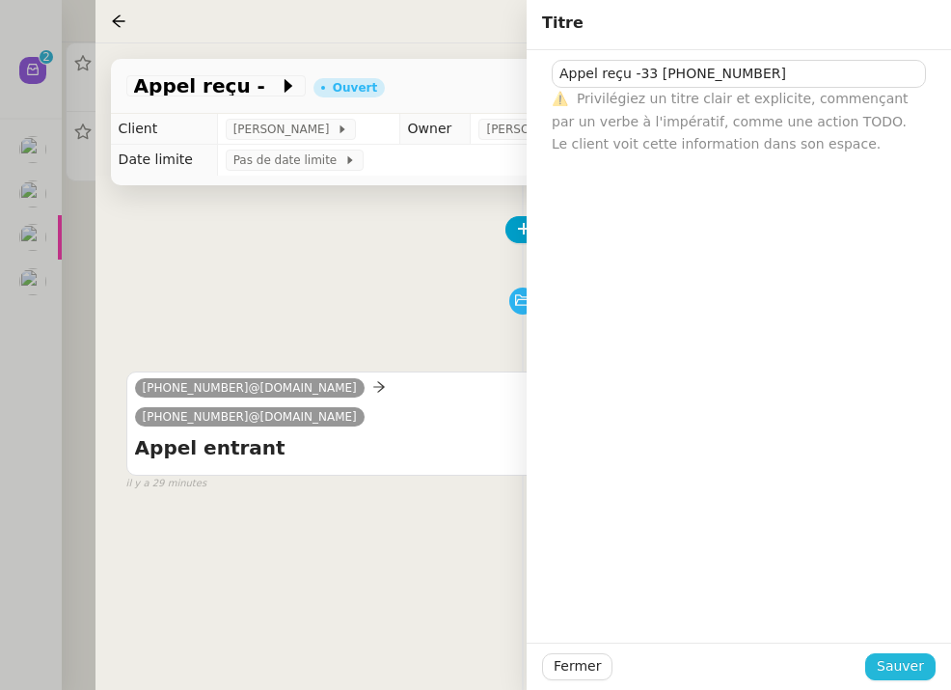
click at [915, 665] on span "Sauver" at bounding box center [900, 666] width 47 height 22
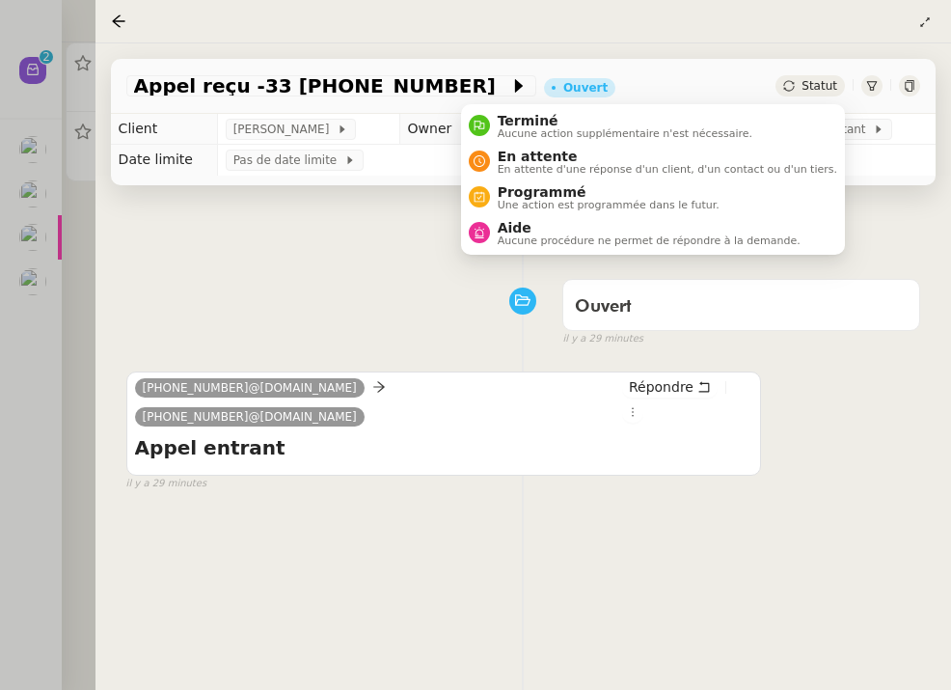
click at [804, 85] on span "Statut" at bounding box center [820, 86] width 36 height 14
click at [752, 123] on span "Terminé" at bounding box center [625, 120] width 255 height 15
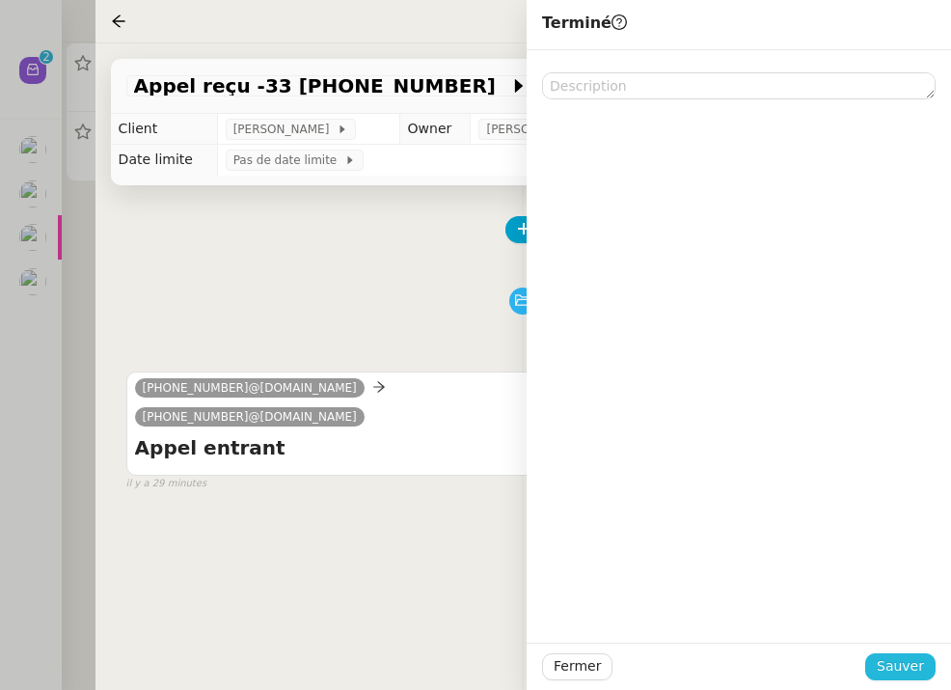
click at [894, 667] on span "Sauver" at bounding box center [900, 666] width 47 height 22
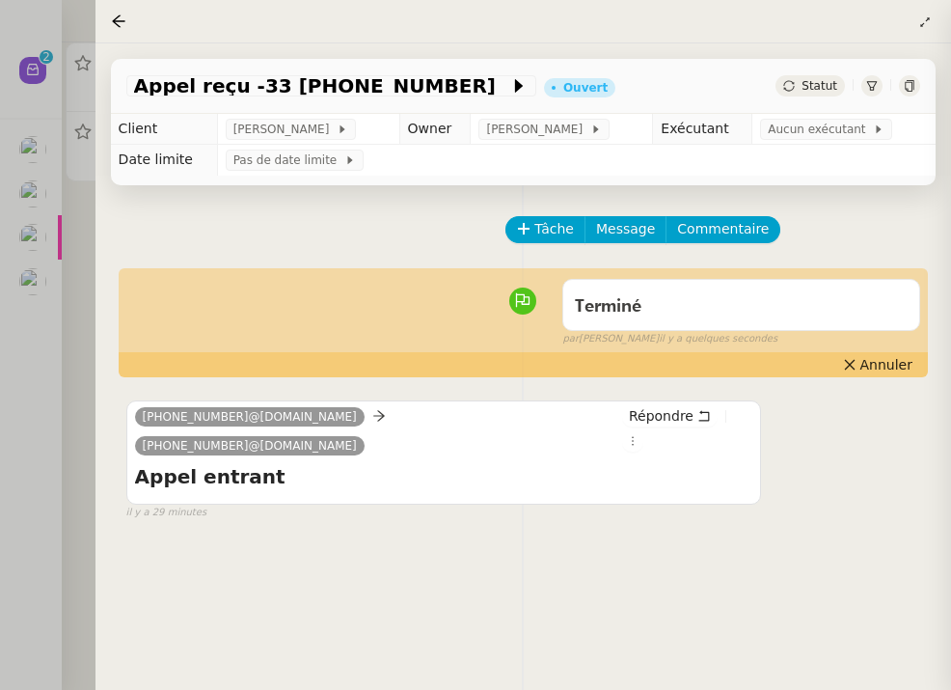
click at [9, 282] on div at bounding box center [475, 345] width 951 height 690
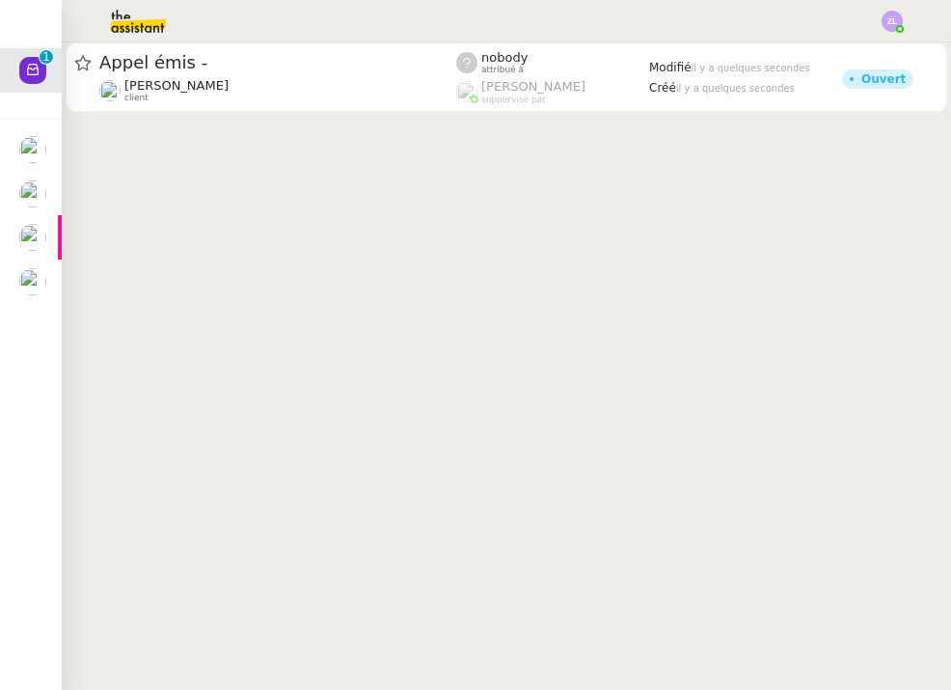
click at [40, 236] on img at bounding box center [32, 237] width 27 height 27
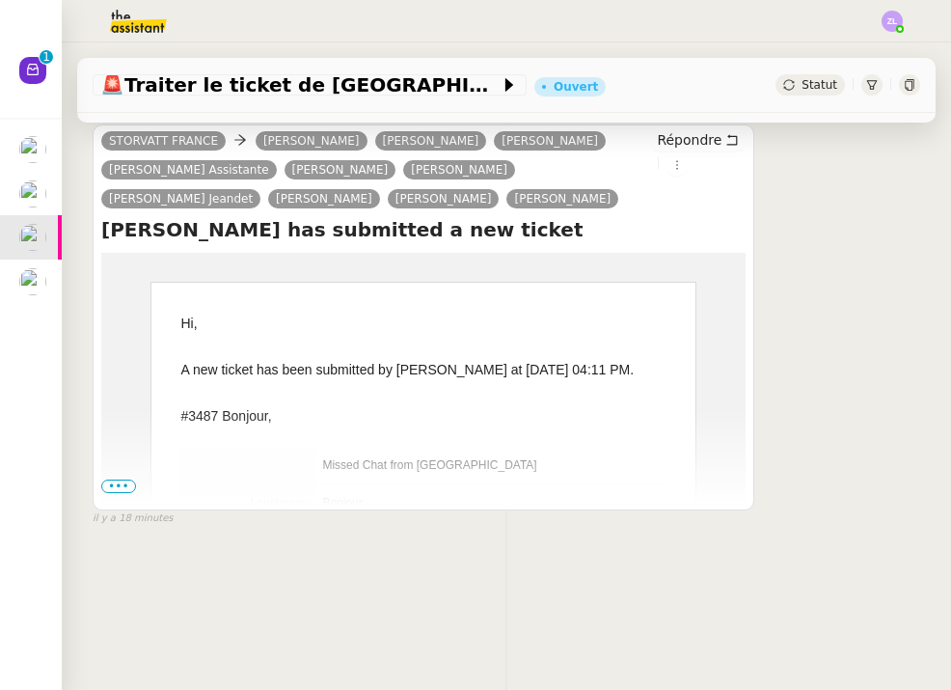
click at [106, 493] on span "•••" at bounding box center [118, 486] width 35 height 14
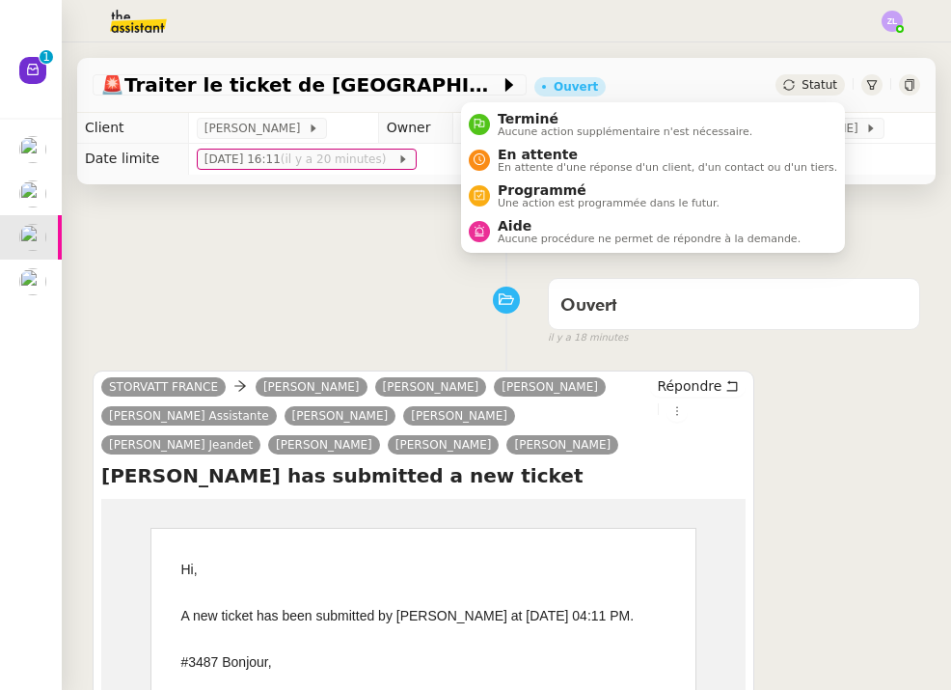
click at [794, 83] on icon at bounding box center [788, 84] width 11 height 11
click at [802, 111] on li "Terminé Aucune action supplémentaire n'est nécessaire." at bounding box center [653, 124] width 384 height 36
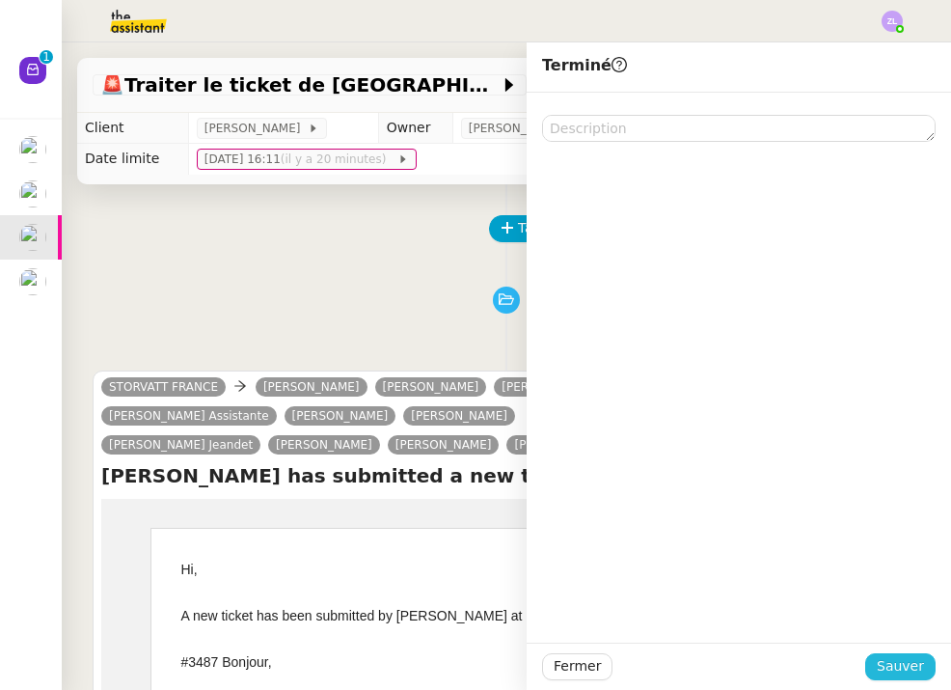
click at [902, 668] on span "Sauver" at bounding box center [900, 666] width 47 height 22
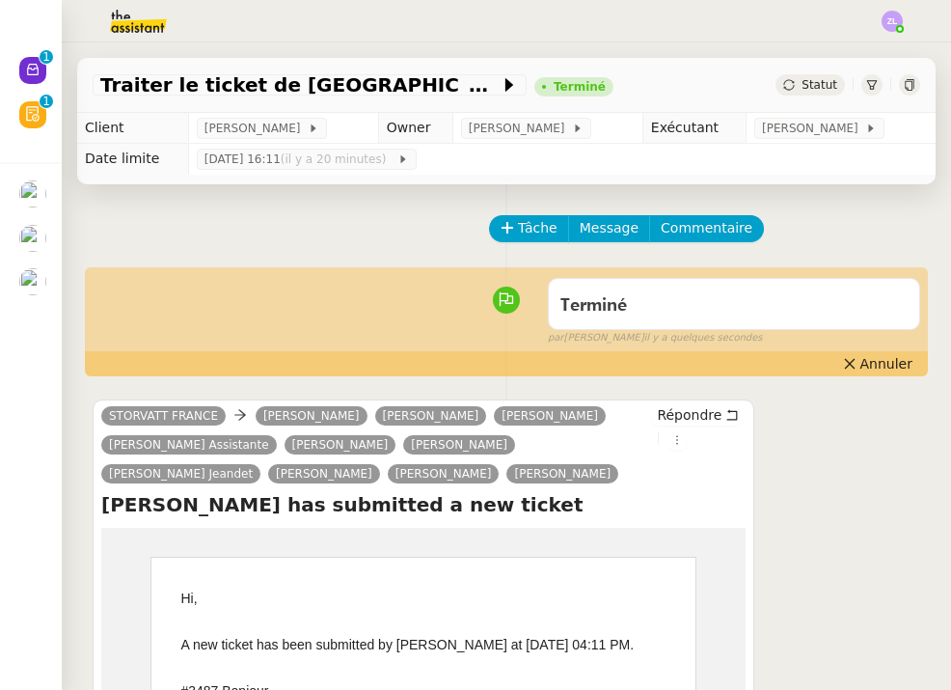
click at [35, 279] on img at bounding box center [32, 281] width 27 height 27
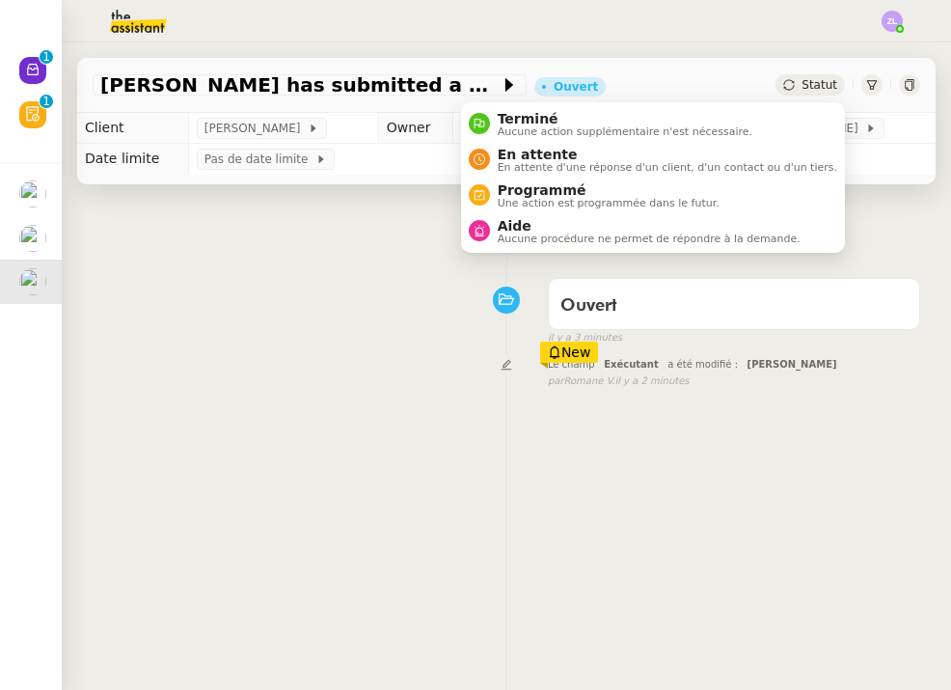
click at [800, 84] on div "Statut" at bounding box center [810, 84] width 69 height 21
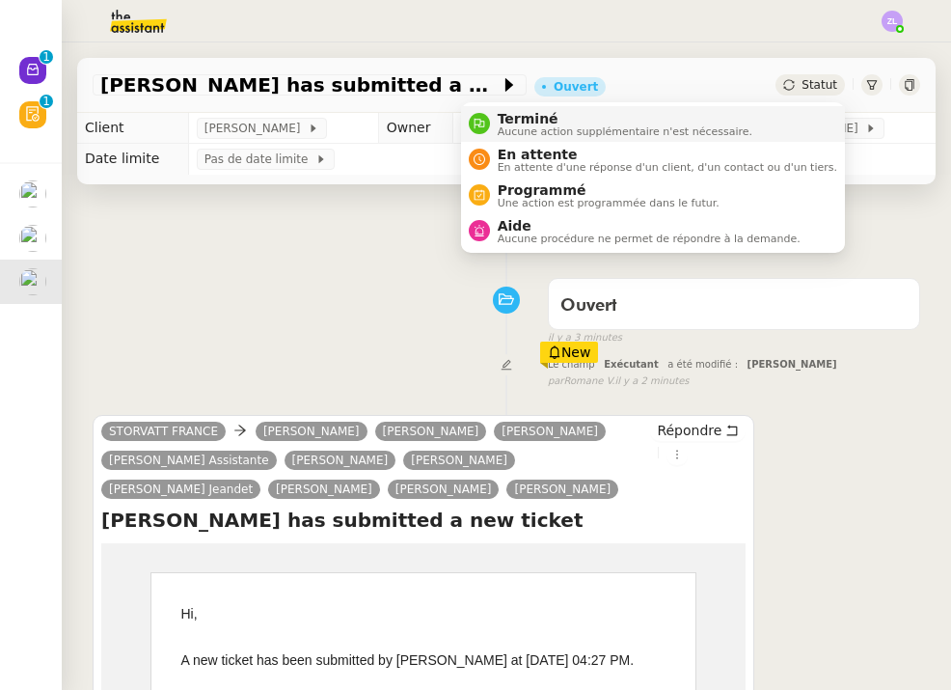
click at [659, 109] on li "Terminé Aucune action supplémentaire n'est nécessaire." at bounding box center [653, 124] width 384 height 36
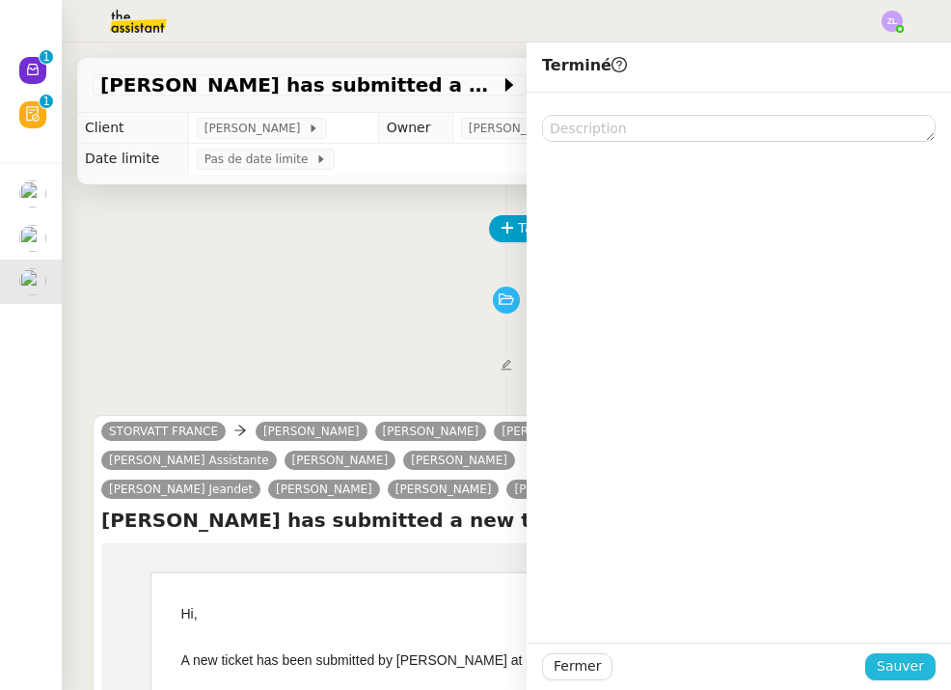
click at [918, 665] on span "Sauver" at bounding box center [900, 666] width 47 height 22
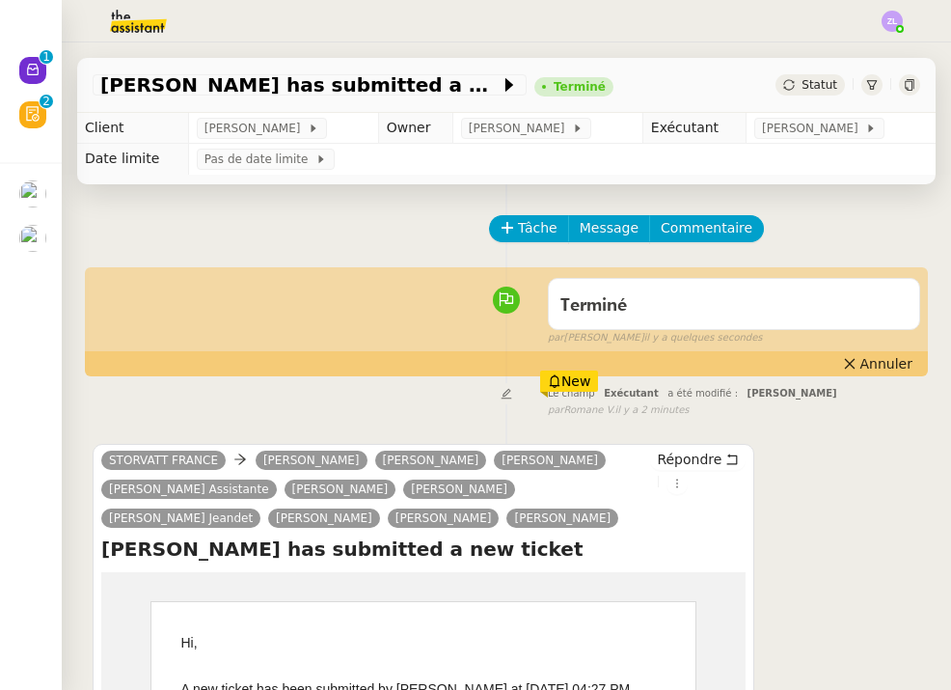
click at [145, 31] on img at bounding box center [123, 21] width 150 height 42
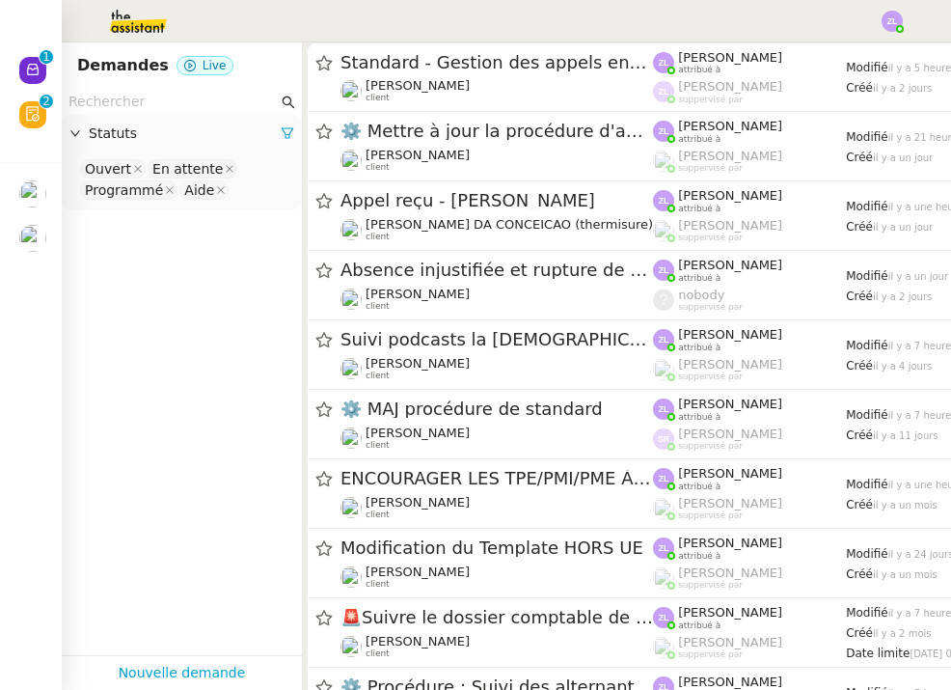
click at [29, 75] on icon at bounding box center [33, 70] width 12 height 12
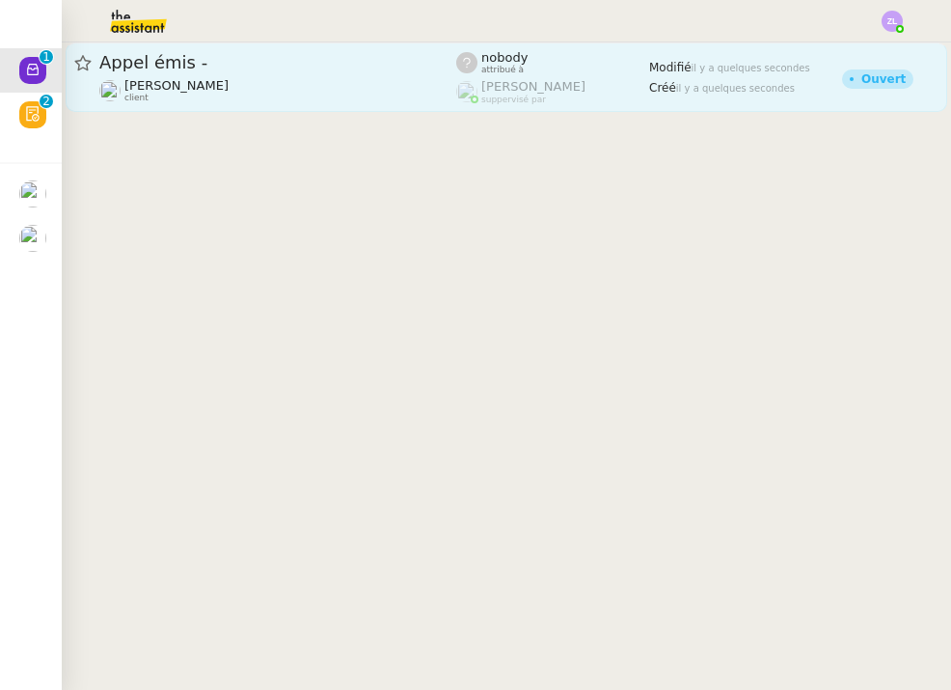
click at [309, 78] on div "Appel émis - [PERSON_NAME] client" at bounding box center [277, 77] width 357 height 52
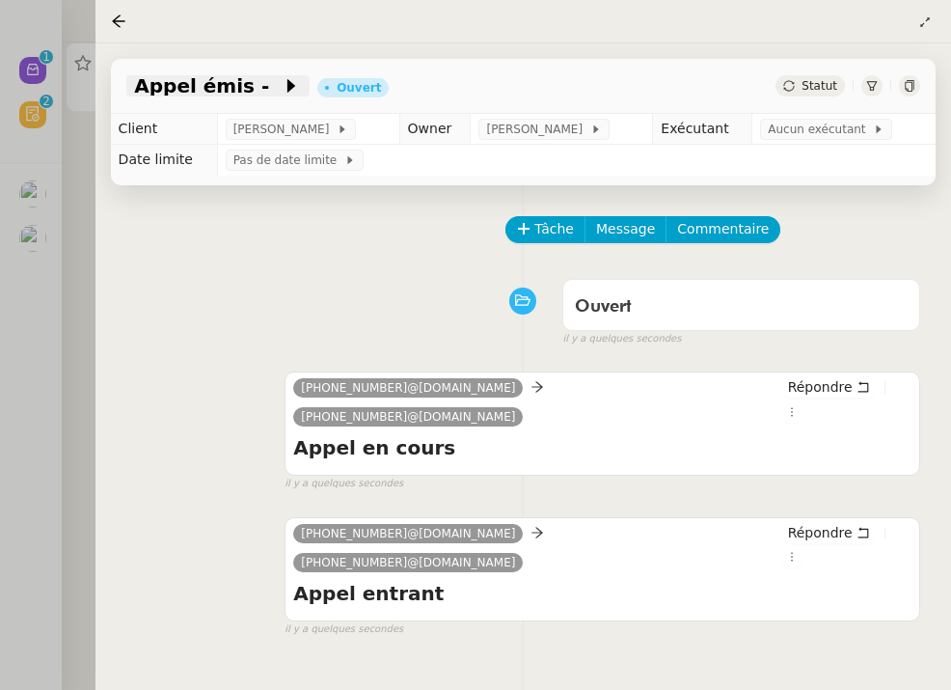
click at [282, 89] on icon at bounding box center [291, 85] width 19 height 19
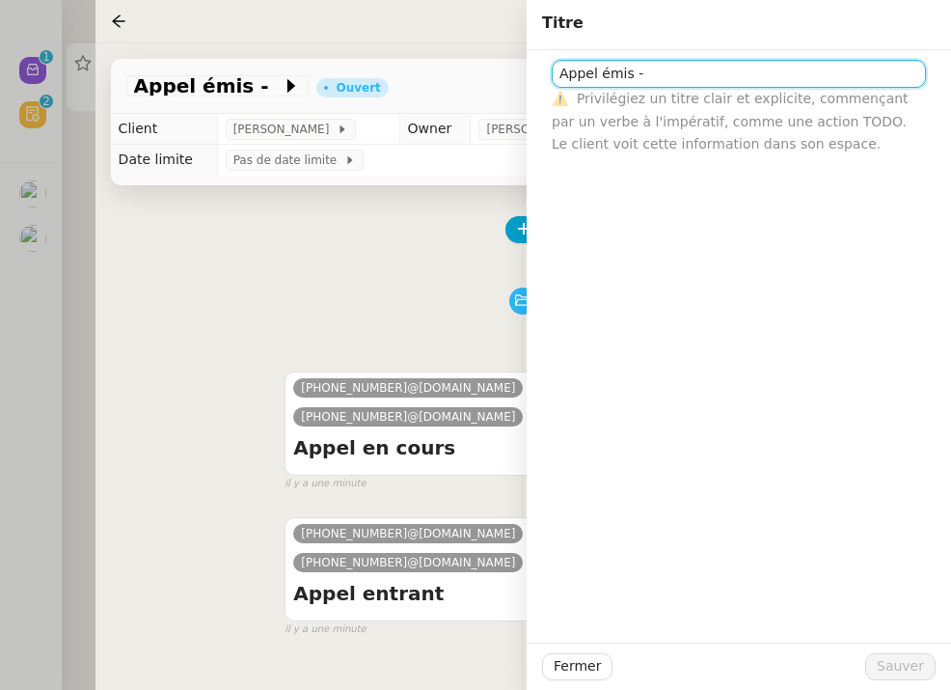
paste input "33424135010"
type input "Appel émis - [PHONE_NUMBER]"
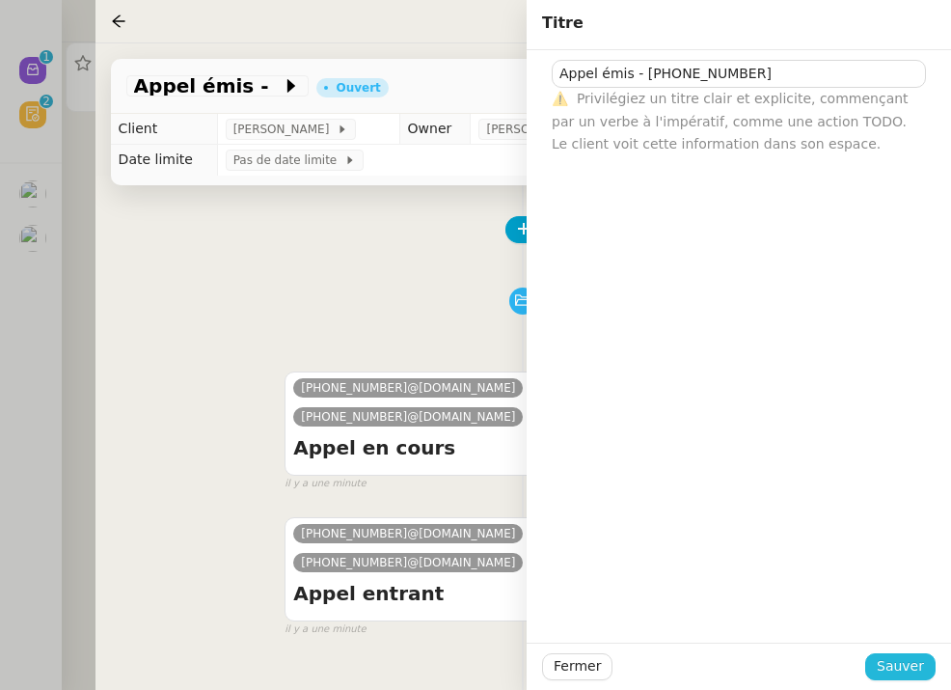
click at [875, 663] on button "Sauver" at bounding box center [900, 666] width 70 height 27
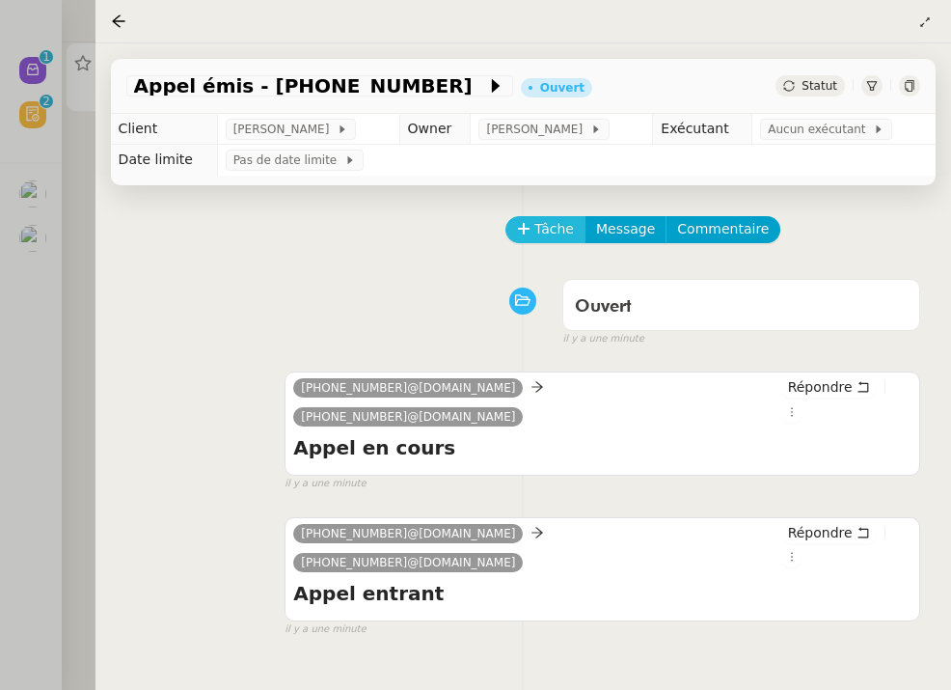
click at [543, 231] on span "Tâche" at bounding box center [554, 229] width 40 height 22
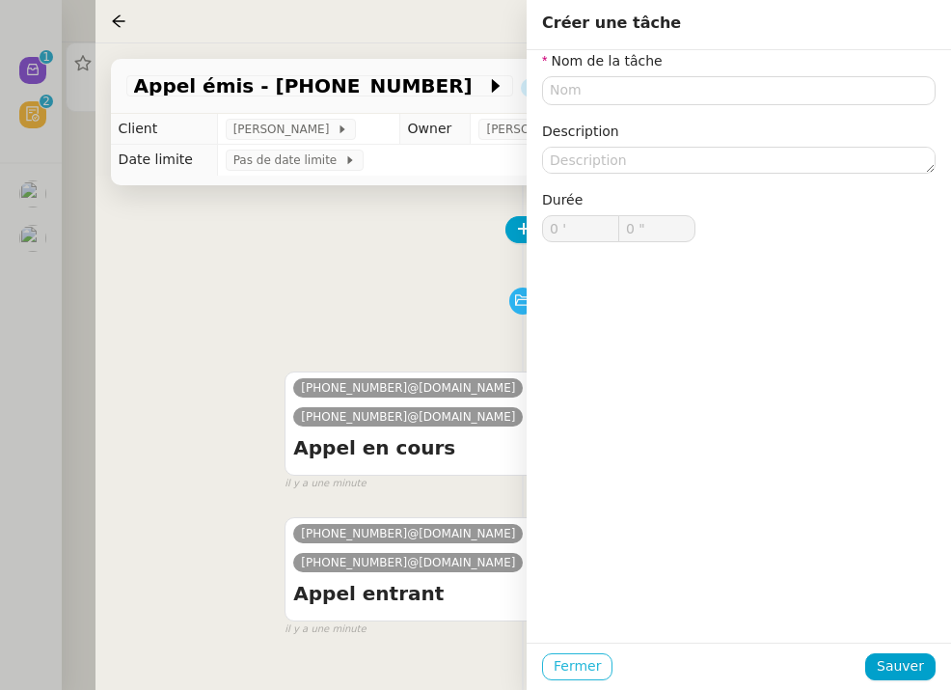
click at [593, 671] on span "Fermer" at bounding box center [577, 666] width 47 height 22
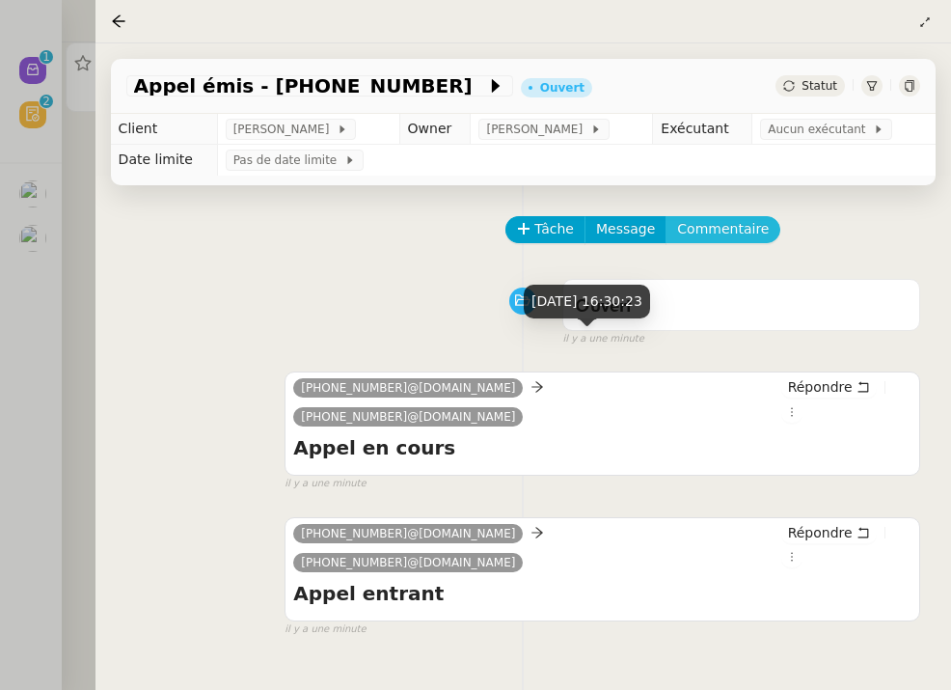
click at [702, 237] on span "Commentaire" at bounding box center [723, 229] width 92 height 22
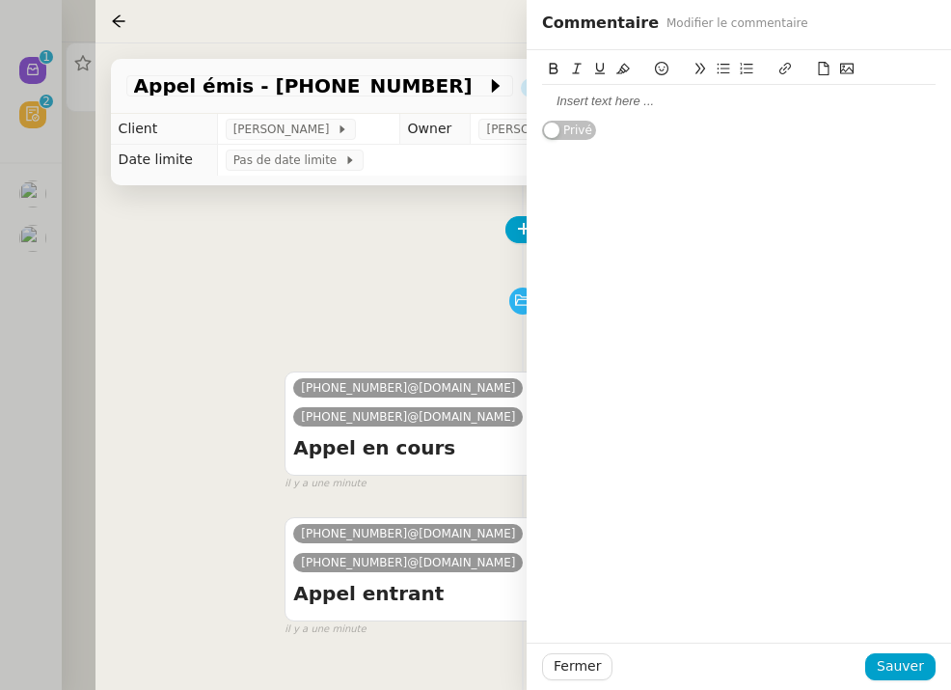
click at [636, 108] on div at bounding box center [739, 101] width 394 height 17
click at [607, 100] on div at bounding box center [739, 101] width 394 height 17
click at [895, 668] on span "Sauver" at bounding box center [900, 666] width 47 height 22
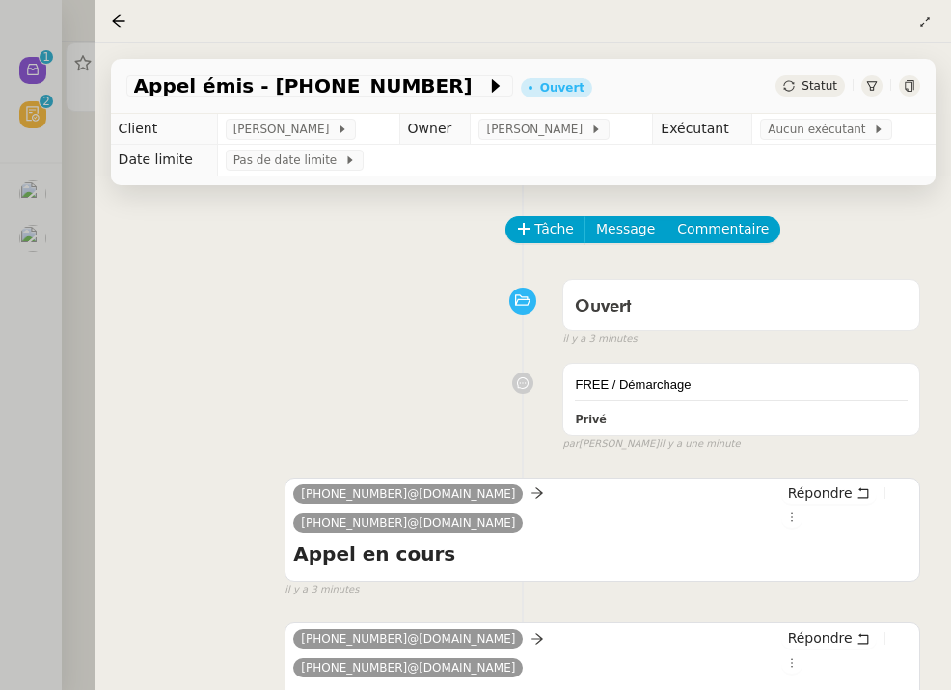
click at [477, 317] on div "Ouvert false il y a 3 minutes" at bounding box center [523, 308] width 794 height 77
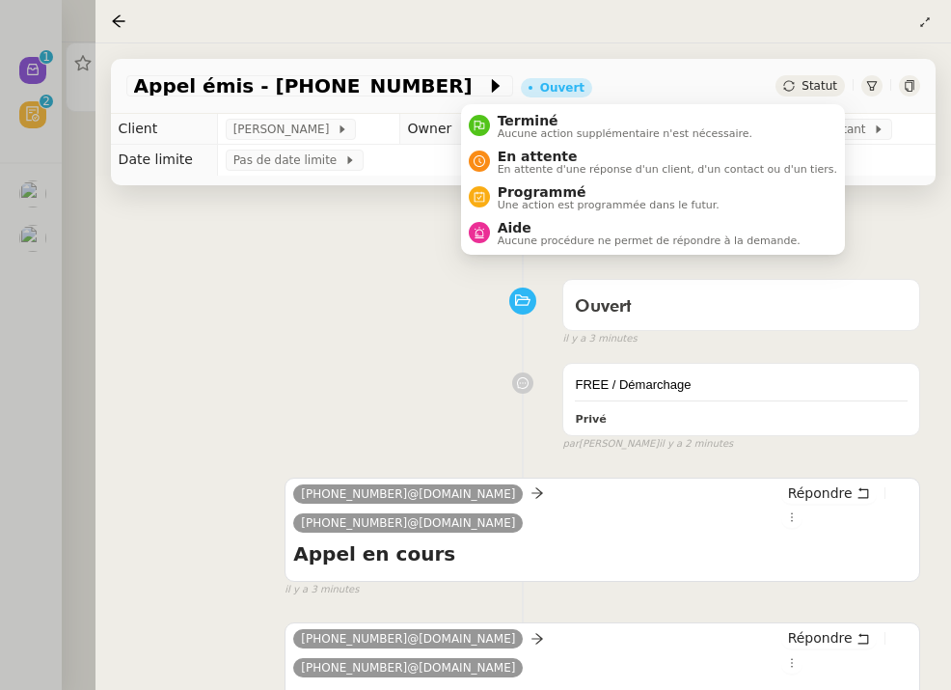
click at [824, 88] on span "Statut" at bounding box center [820, 86] width 36 height 14
click at [750, 123] on span "Terminé" at bounding box center [625, 120] width 255 height 15
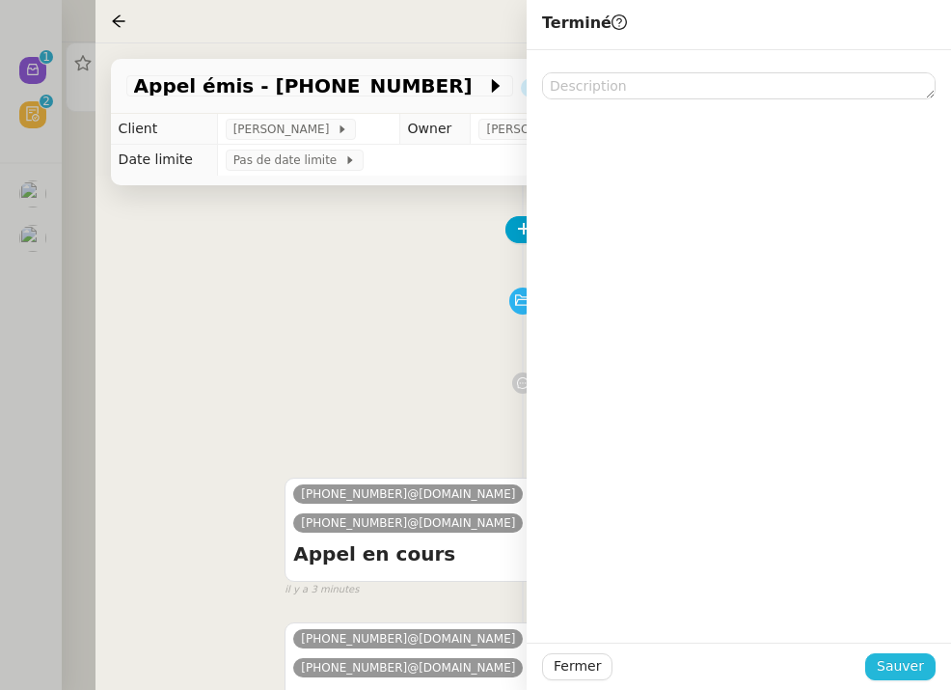
click at [911, 668] on span "Sauver" at bounding box center [900, 666] width 47 height 22
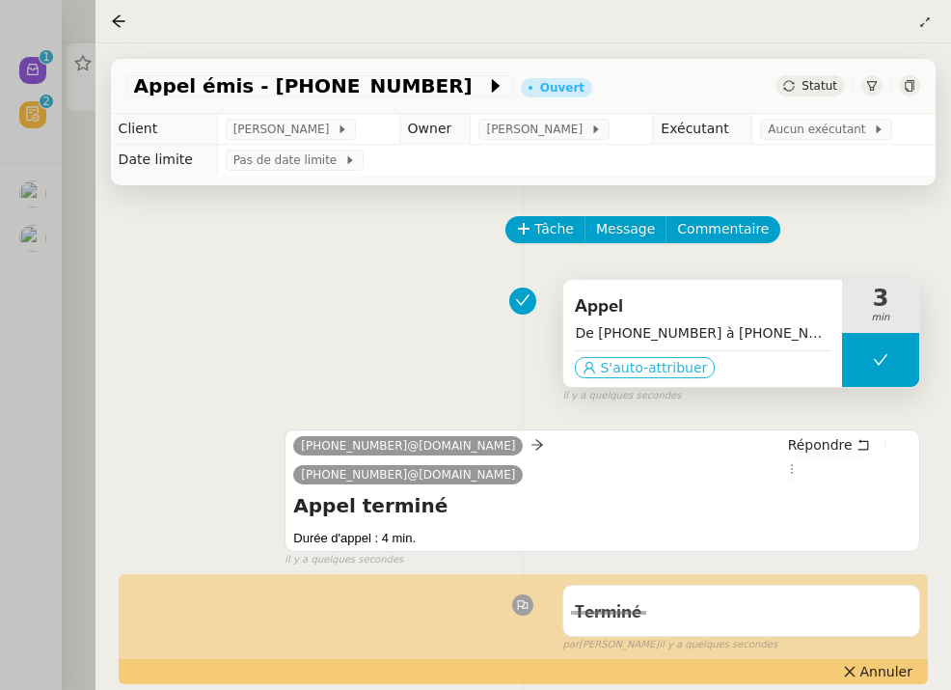
click at [640, 363] on span "S'auto-attribuer" at bounding box center [653, 367] width 107 height 19
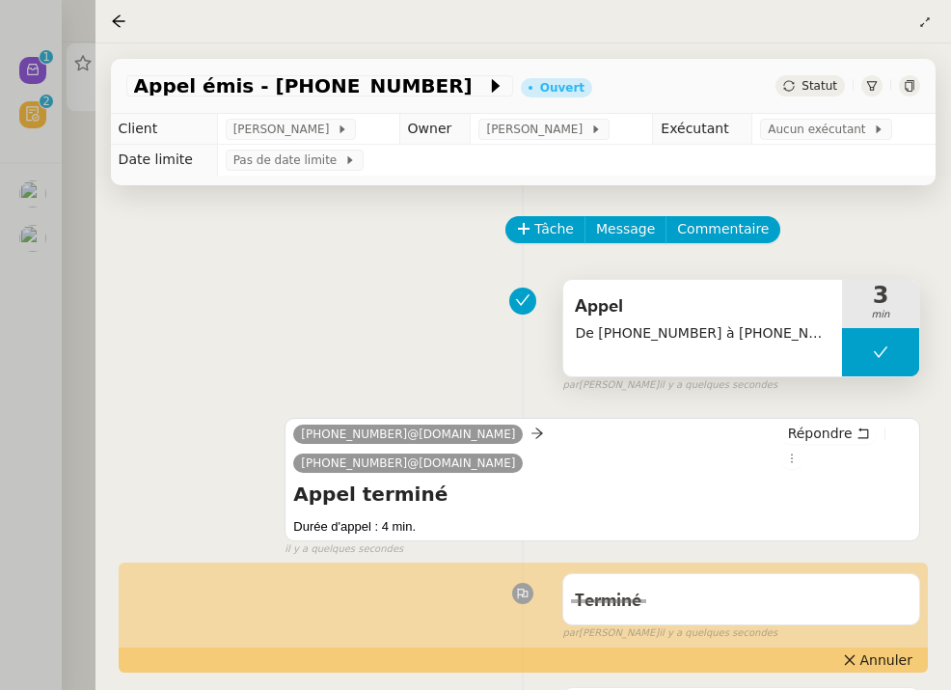
click at [820, 150] on td "Pas de date limite" at bounding box center [576, 160] width 719 height 31
click at [822, 133] on span "Aucun exécutant" at bounding box center [820, 129] width 105 height 19
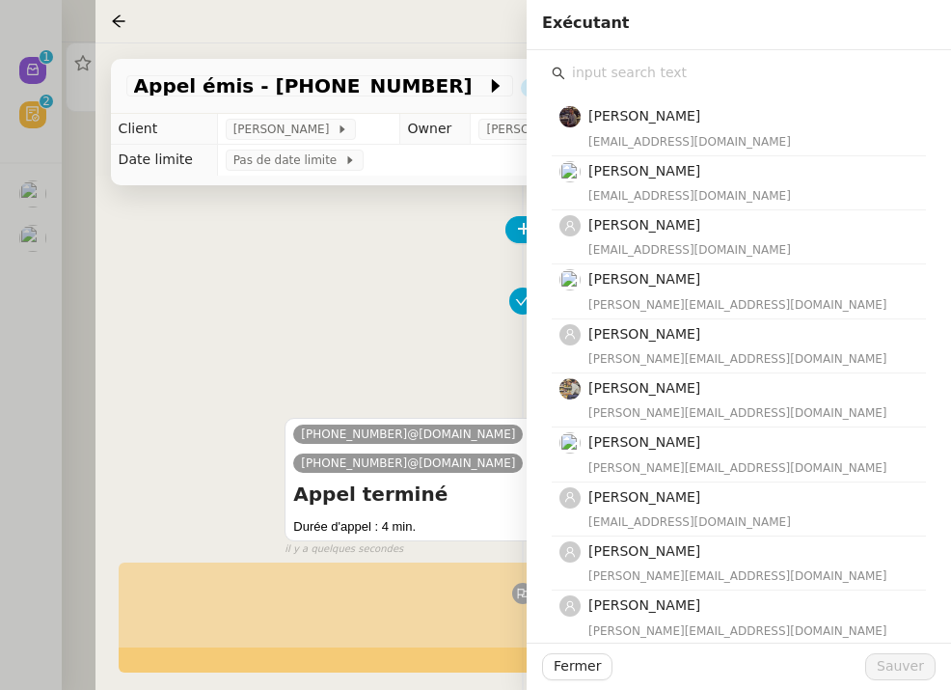
click at [723, 76] on input "text" at bounding box center [745, 73] width 361 height 26
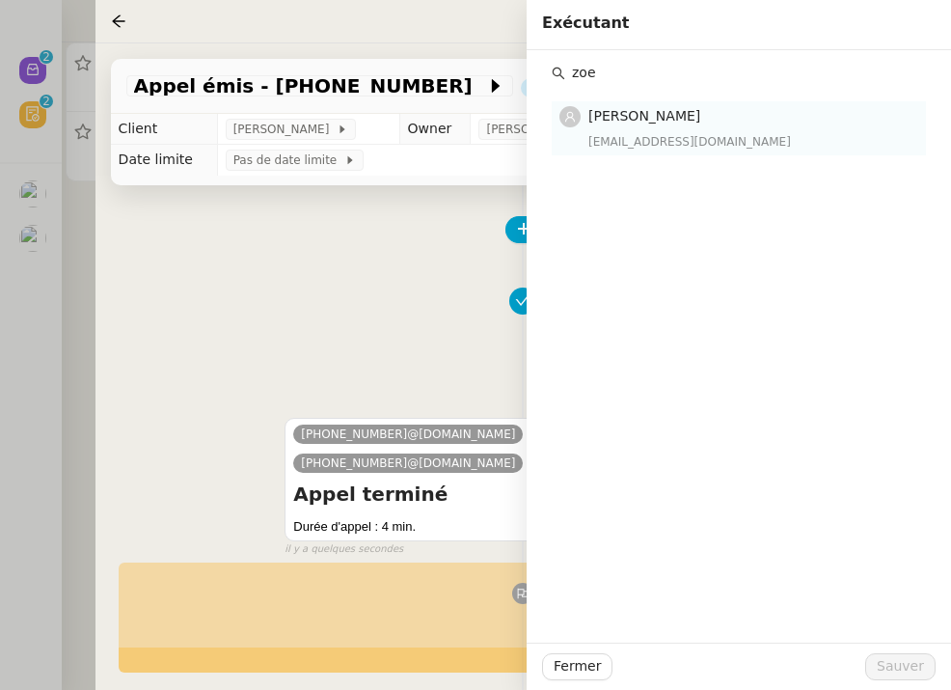
type input "zoe"
click at [623, 123] on span "[PERSON_NAME]" at bounding box center [644, 115] width 112 height 15
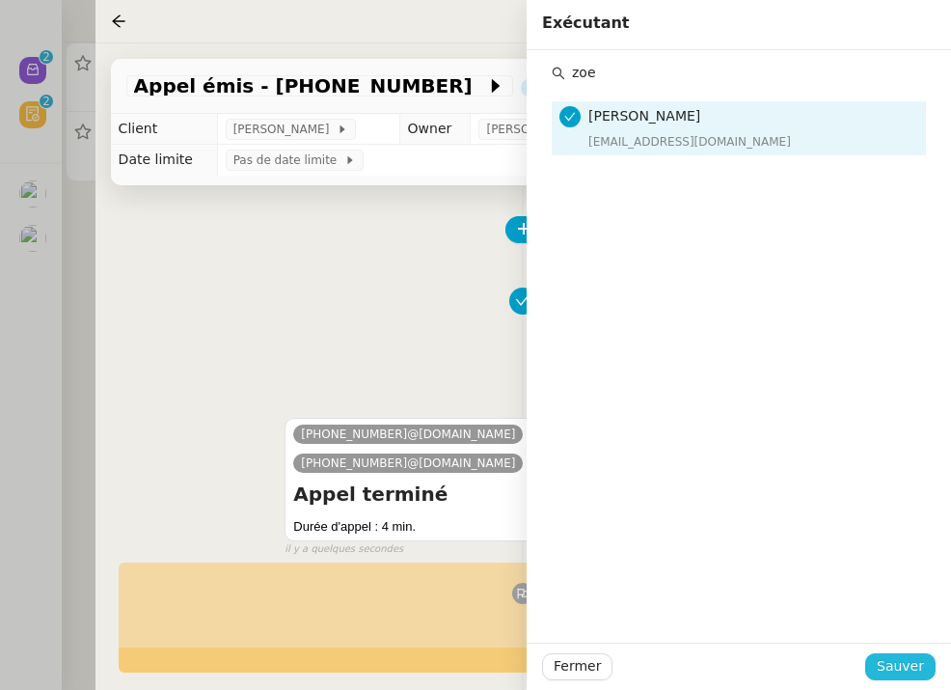
click at [906, 668] on span "Sauver" at bounding box center [900, 666] width 47 height 22
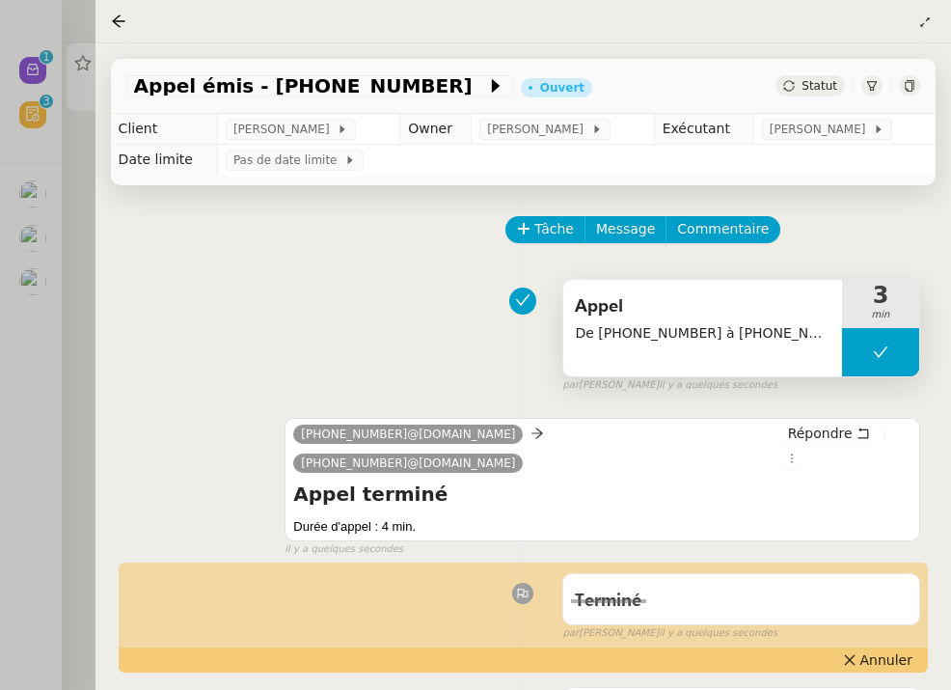
click at [83, 261] on div at bounding box center [475, 345] width 951 height 690
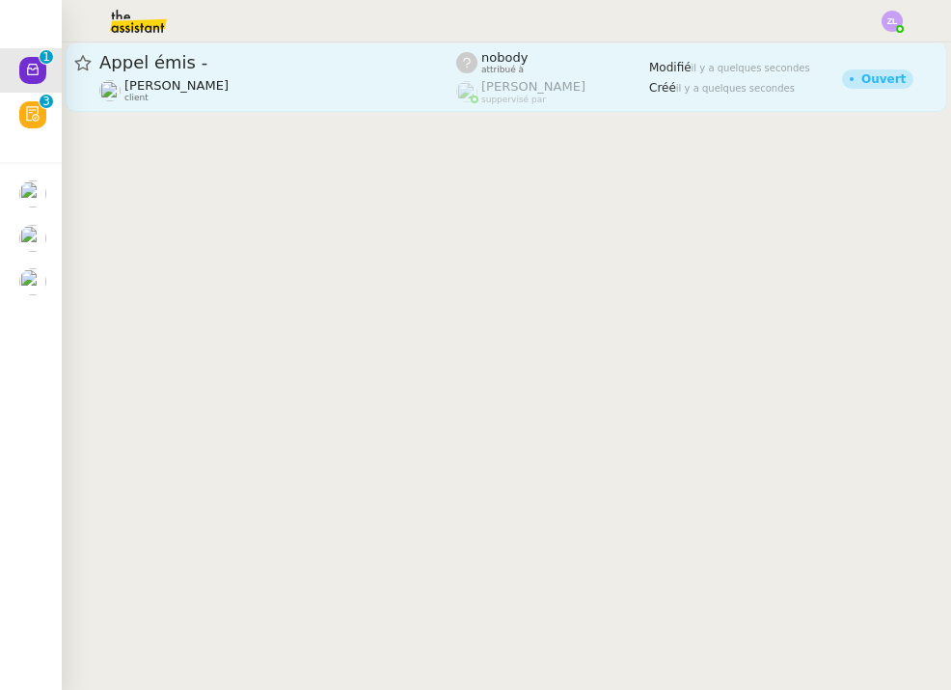
click at [247, 61] on span "Appel émis -" at bounding box center [277, 62] width 357 height 17
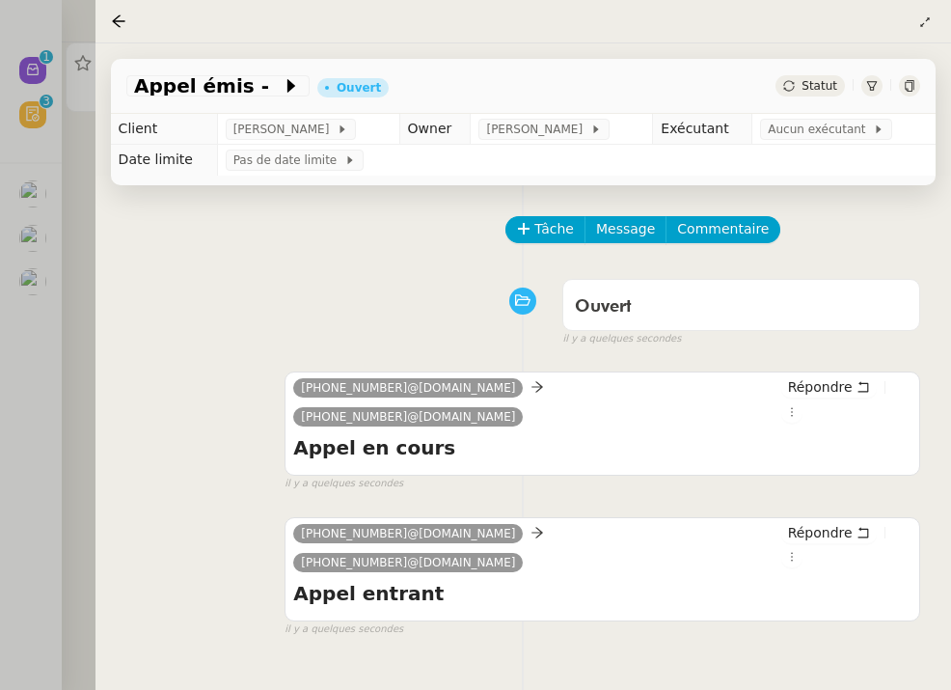
click at [57, 312] on div at bounding box center [475, 345] width 951 height 690
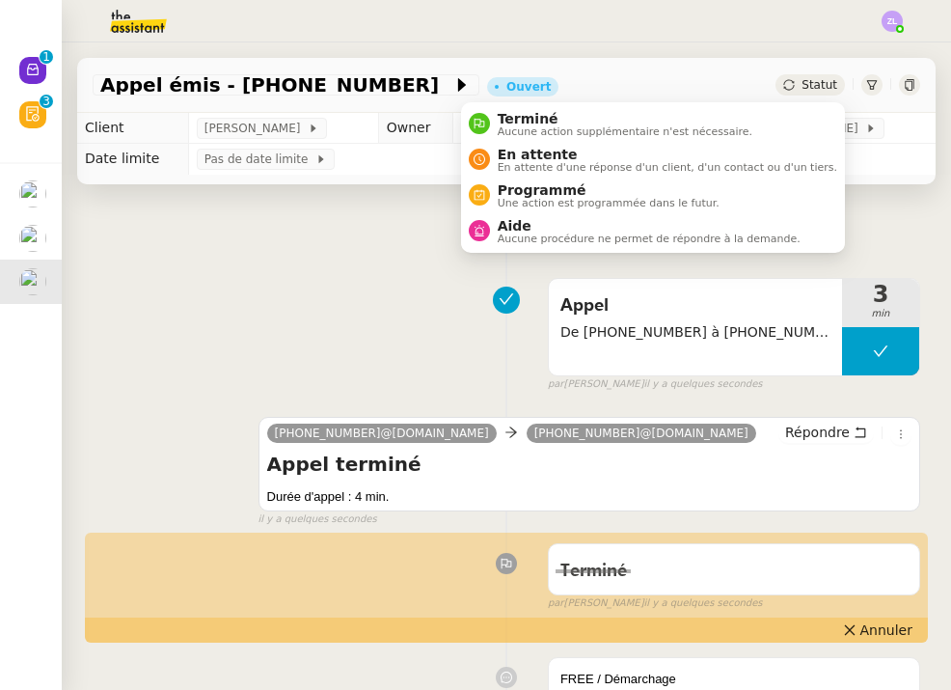
click at [807, 76] on div "Statut" at bounding box center [810, 84] width 69 height 21
click at [792, 106] on li "Terminé Aucune action supplémentaire n'est nécessaire." at bounding box center [653, 124] width 384 height 36
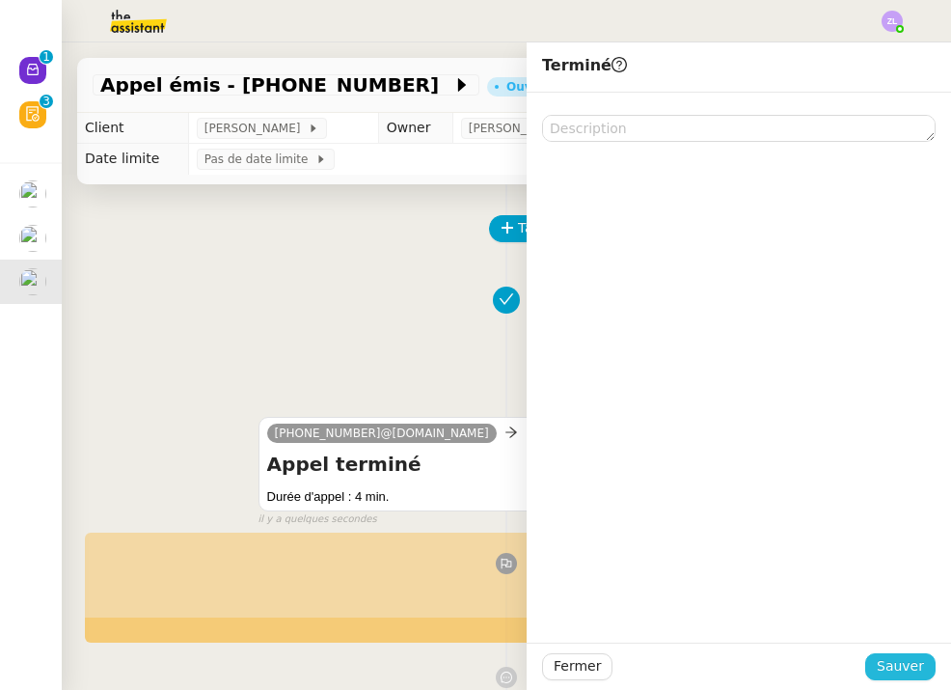
click at [901, 661] on span "Sauver" at bounding box center [900, 666] width 47 height 22
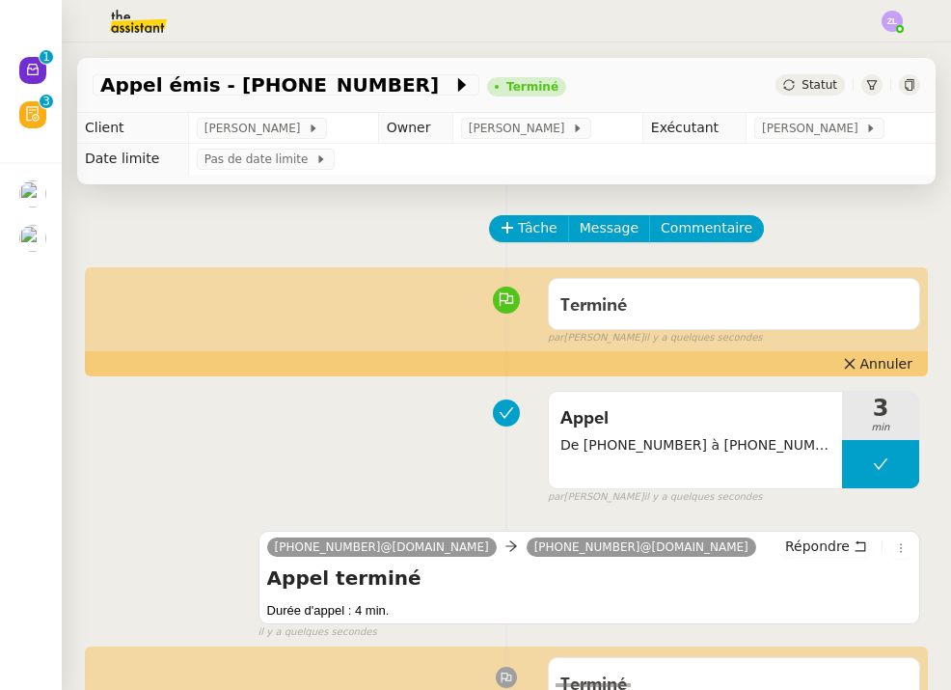
click at [143, 4] on img at bounding box center [123, 21] width 150 height 42
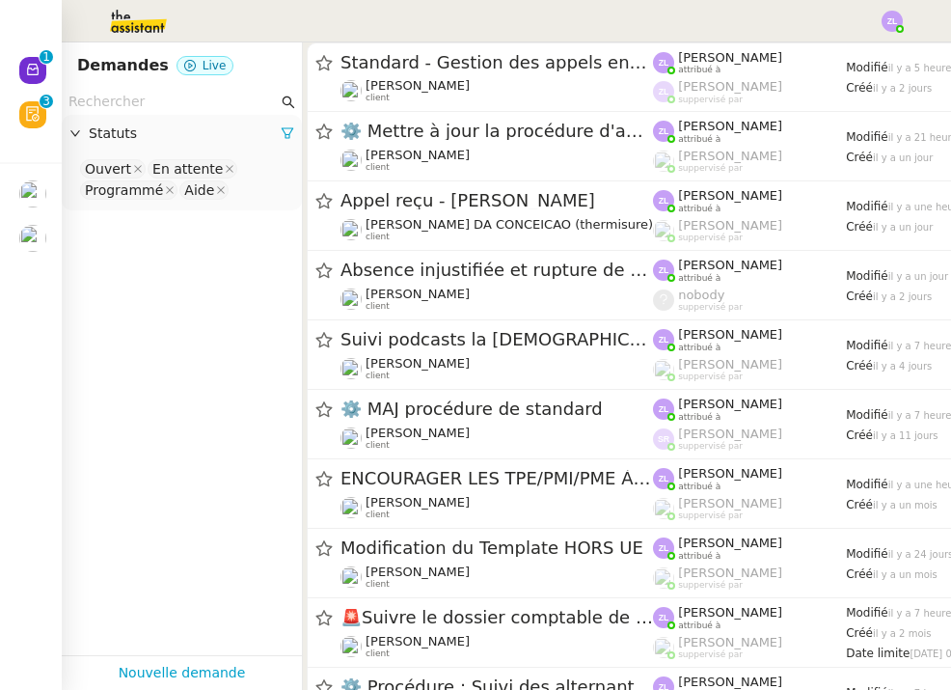
click at [48, 68] on p "1" at bounding box center [46, 58] width 8 height 17
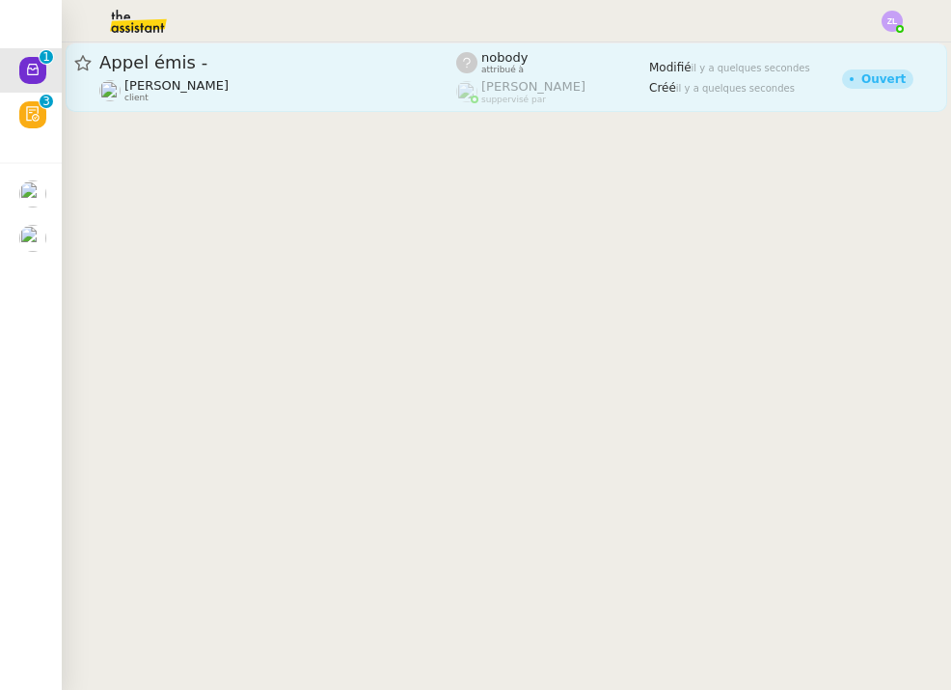
click at [300, 76] on div "Appel émis - [PERSON_NAME] client" at bounding box center [277, 77] width 357 height 52
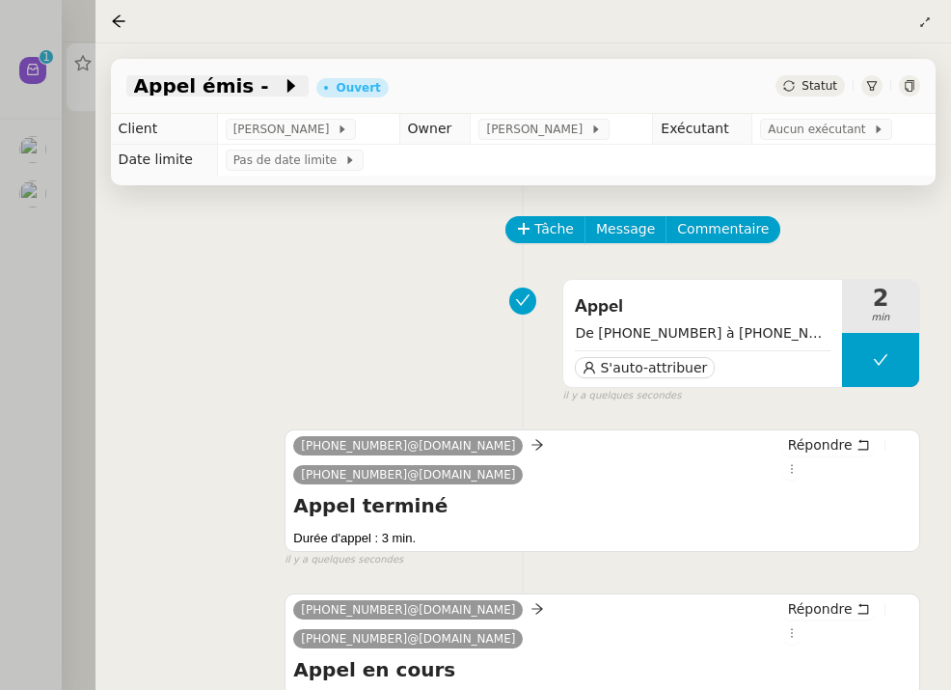
click at [243, 80] on span "Appel émis -" at bounding box center [208, 85] width 149 height 19
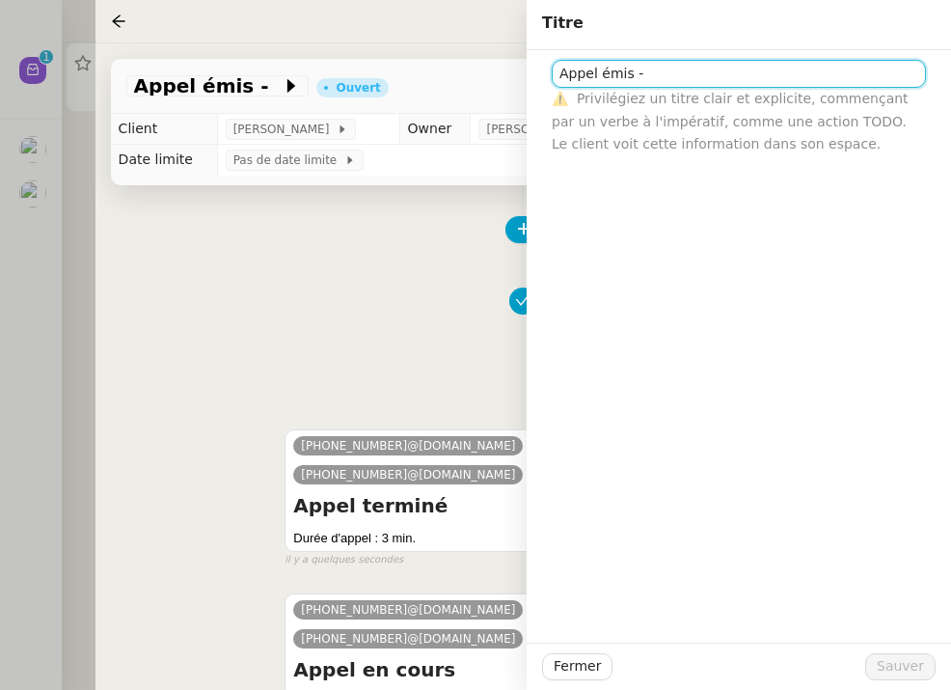
click at [701, 70] on input "Appel émis -" at bounding box center [739, 74] width 374 height 28
type input "Appel émis - [MEDICAL_DATA]"
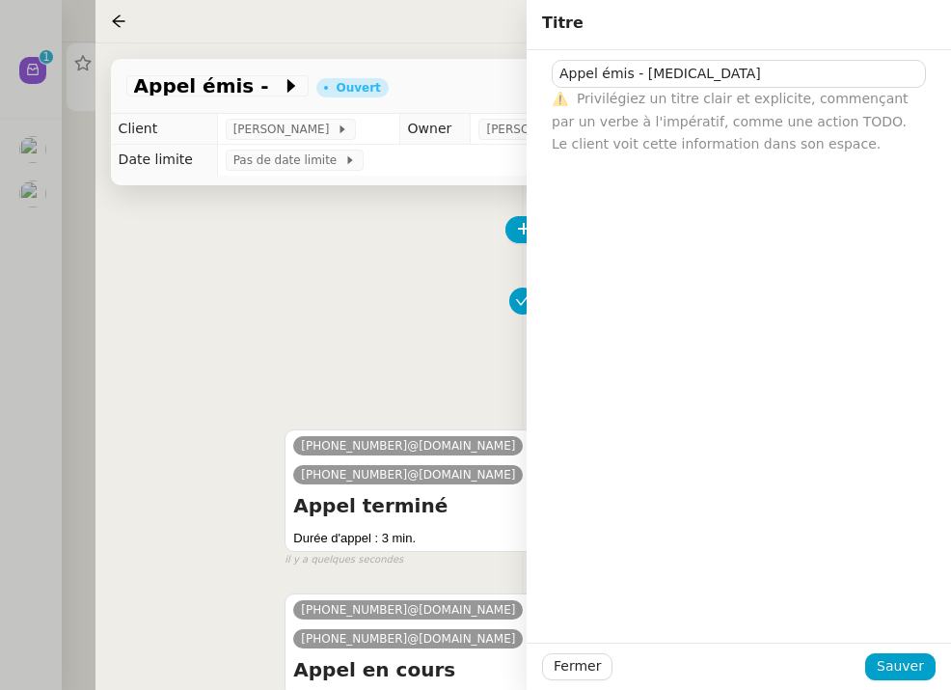
click at [889, 648] on div "Fermer Sauver" at bounding box center [739, 665] width 424 height 47
click at [893, 659] on span "Sauver" at bounding box center [900, 666] width 47 height 22
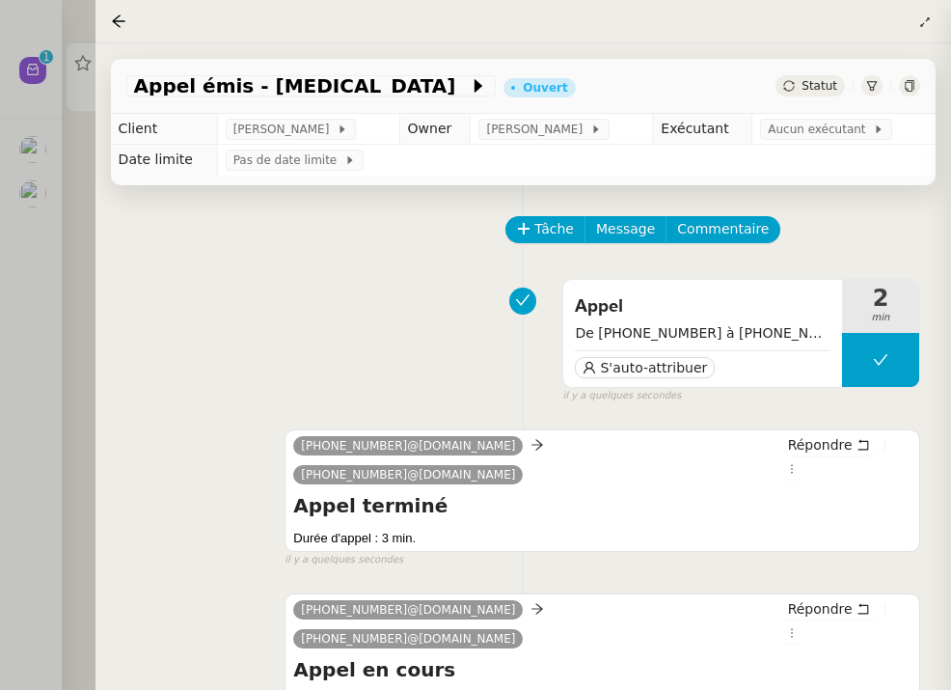
click at [454, 271] on div "Appel De [PHONE_NUMBER] à [PHONE_NUMBER] S'auto-attribuer 2 min false il y a qu…" at bounding box center [523, 337] width 794 height 134
click at [521, 227] on icon at bounding box center [524, 229] width 14 height 14
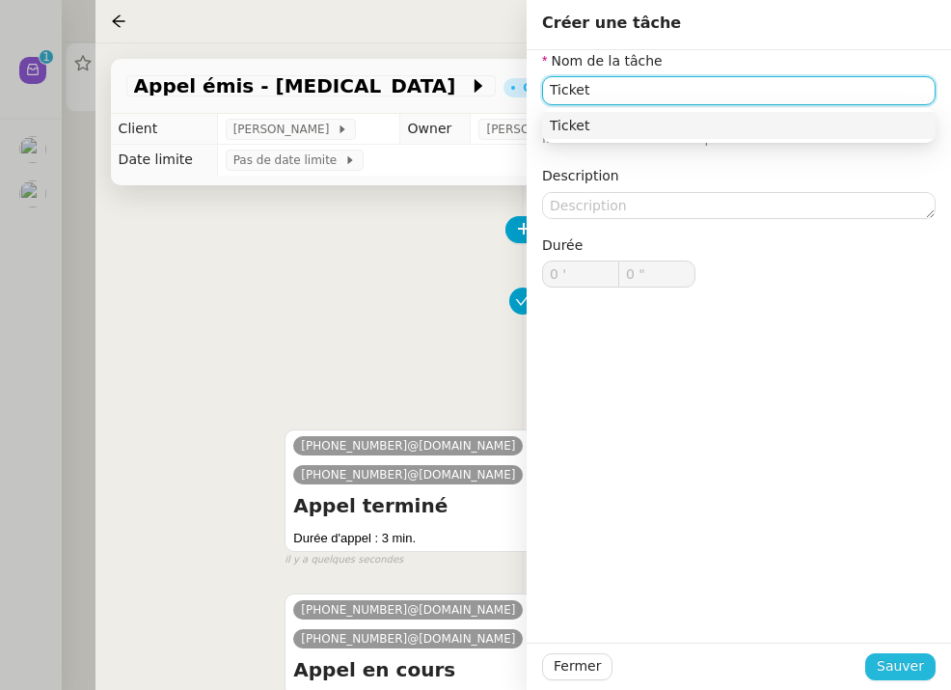
type input "Ticket"
click at [897, 662] on span "Sauver" at bounding box center [900, 666] width 47 height 22
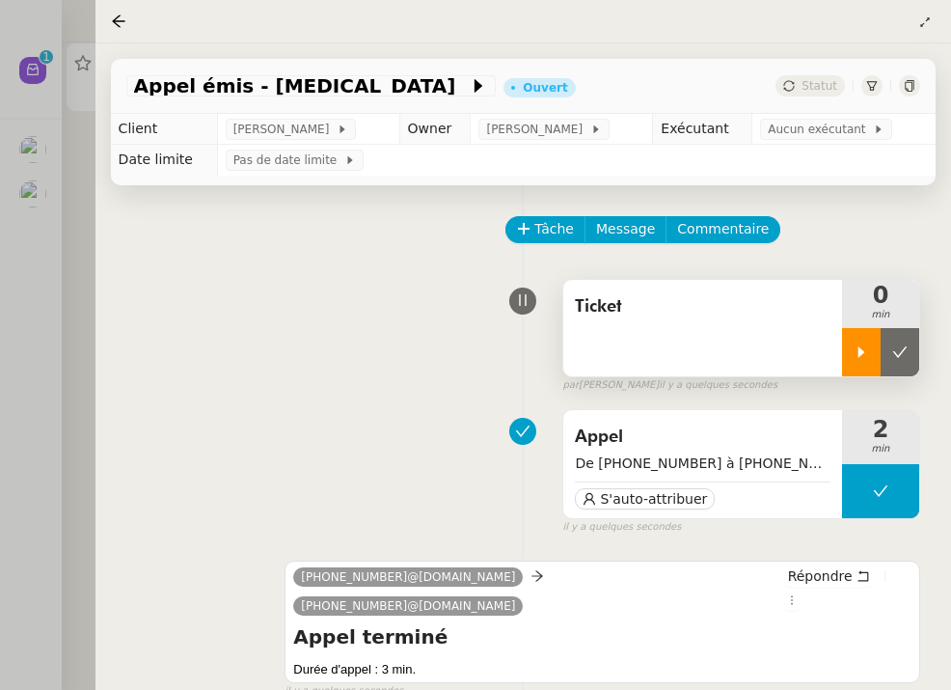
click at [865, 349] on icon at bounding box center [861, 351] width 15 height 15
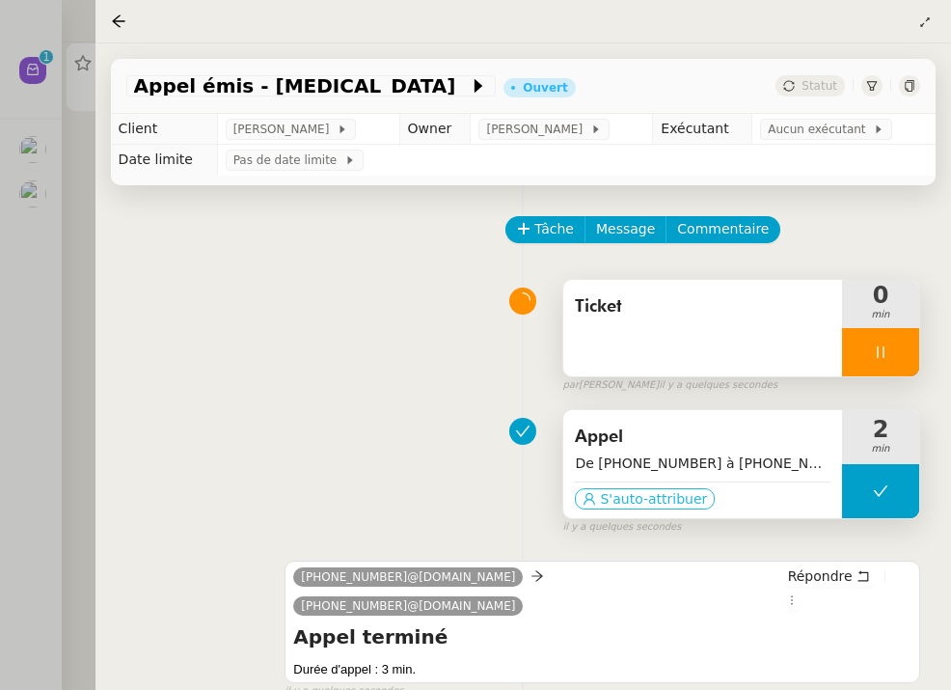
click at [639, 493] on span "S'auto-attribuer" at bounding box center [653, 498] width 107 height 19
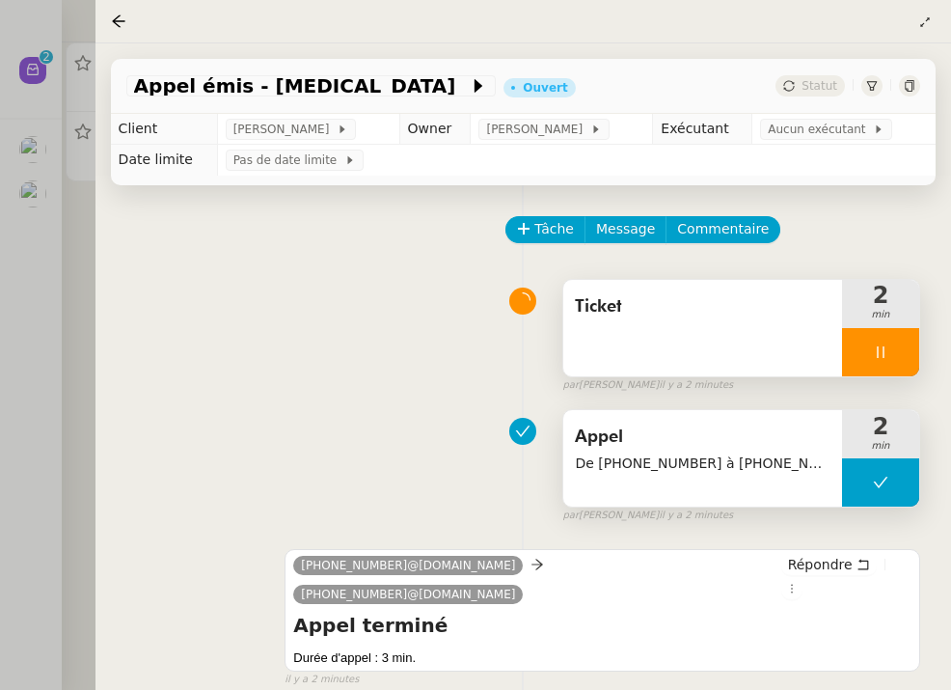
click at [880, 345] on icon at bounding box center [880, 351] width 15 height 15
click at [905, 348] on icon at bounding box center [899, 351] width 15 height 15
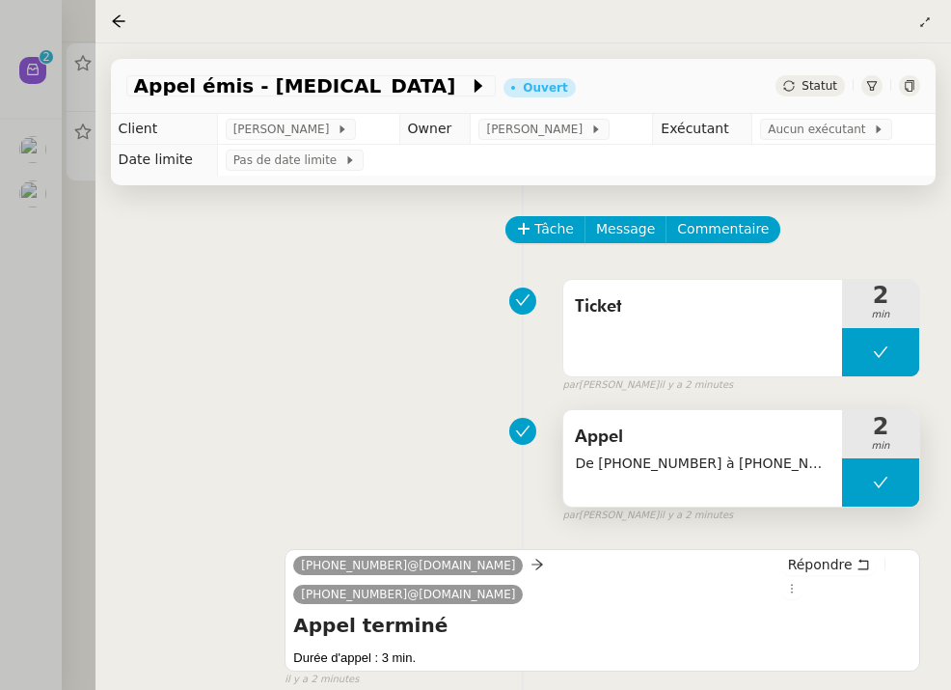
click at [807, 80] on span "Statut" at bounding box center [820, 86] width 36 height 14
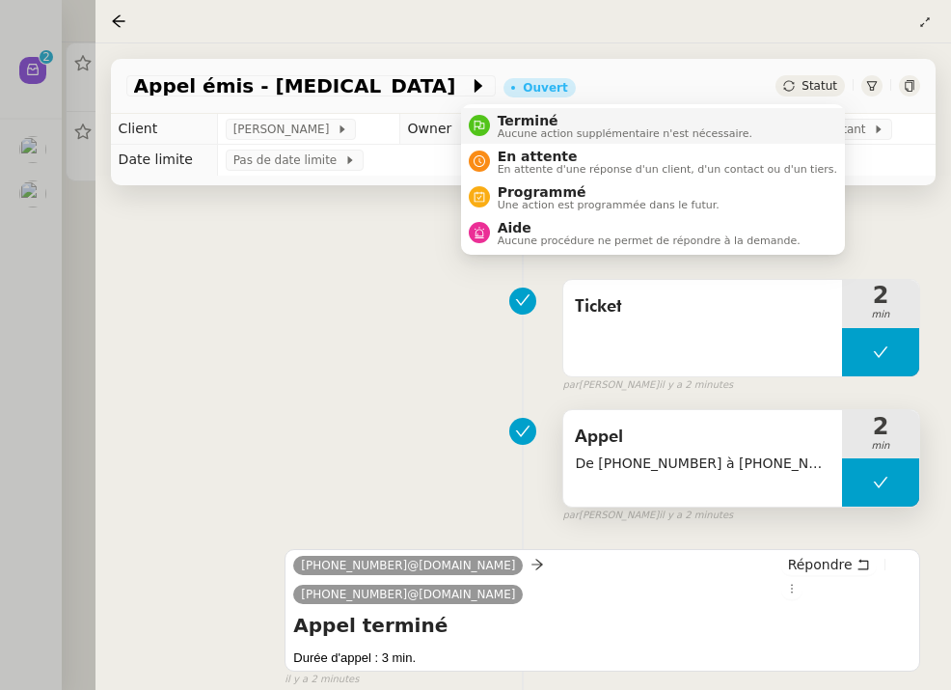
click at [785, 115] on li "Terminé Aucune action supplémentaire n'est nécessaire." at bounding box center [653, 126] width 384 height 36
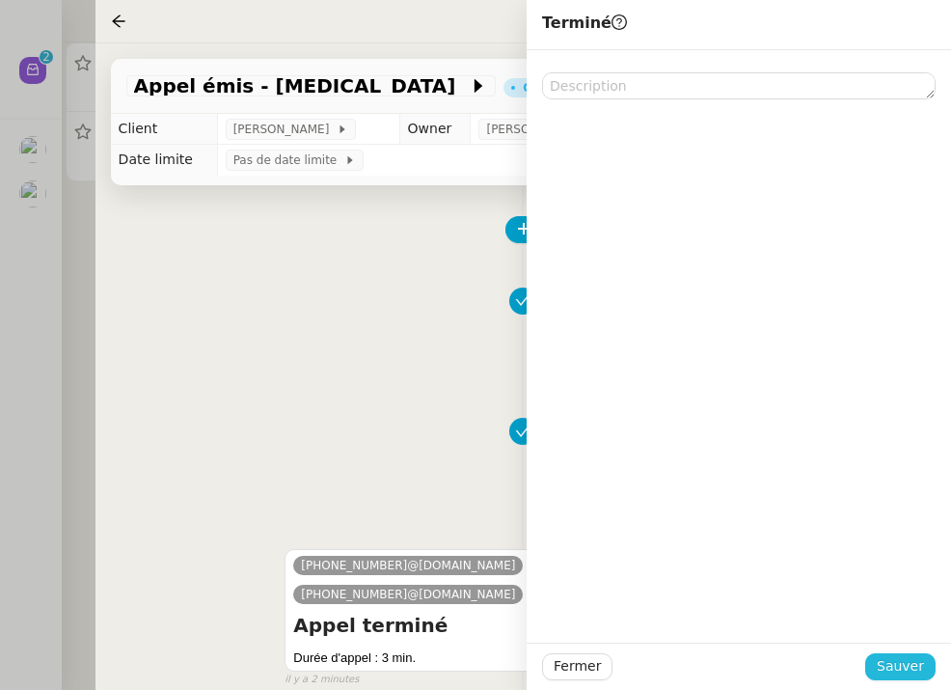
click at [910, 671] on span "Sauver" at bounding box center [900, 666] width 47 height 22
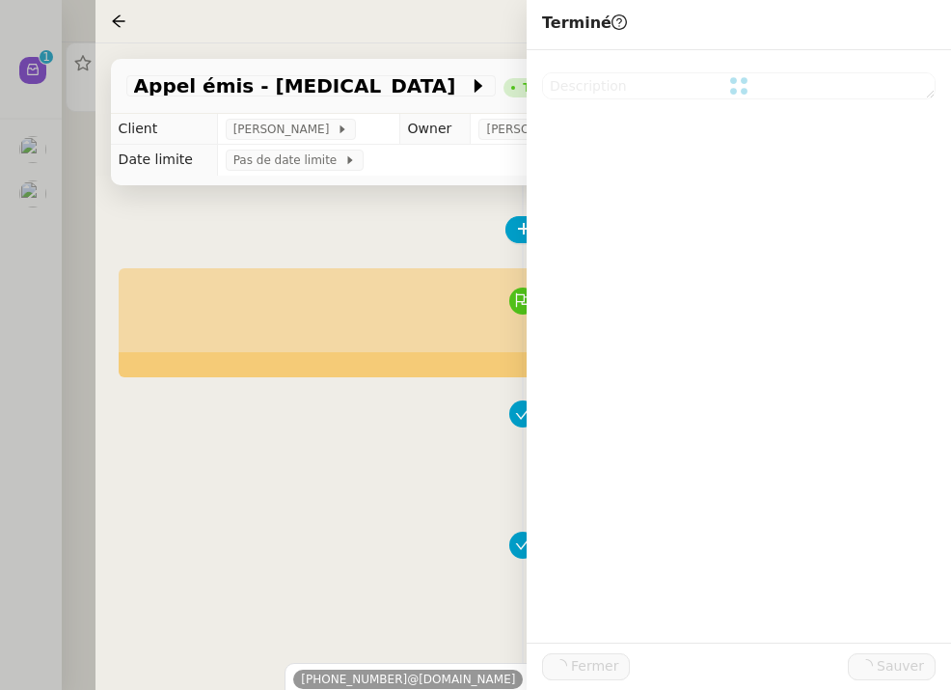
click at [78, 189] on div at bounding box center [475, 345] width 951 height 690
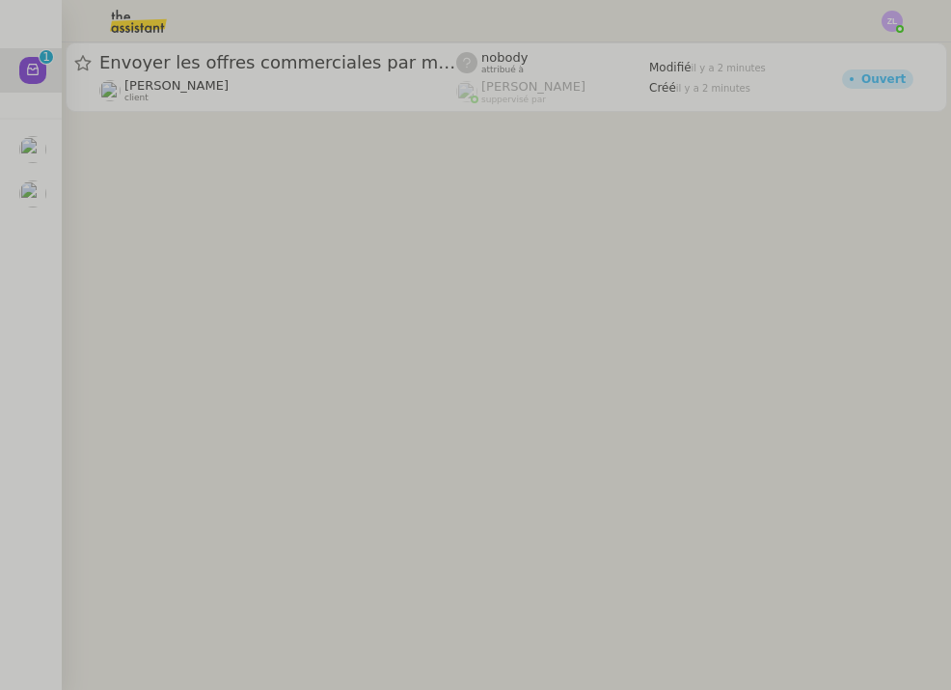
click at [22, 198] on img at bounding box center [32, 193] width 27 height 27
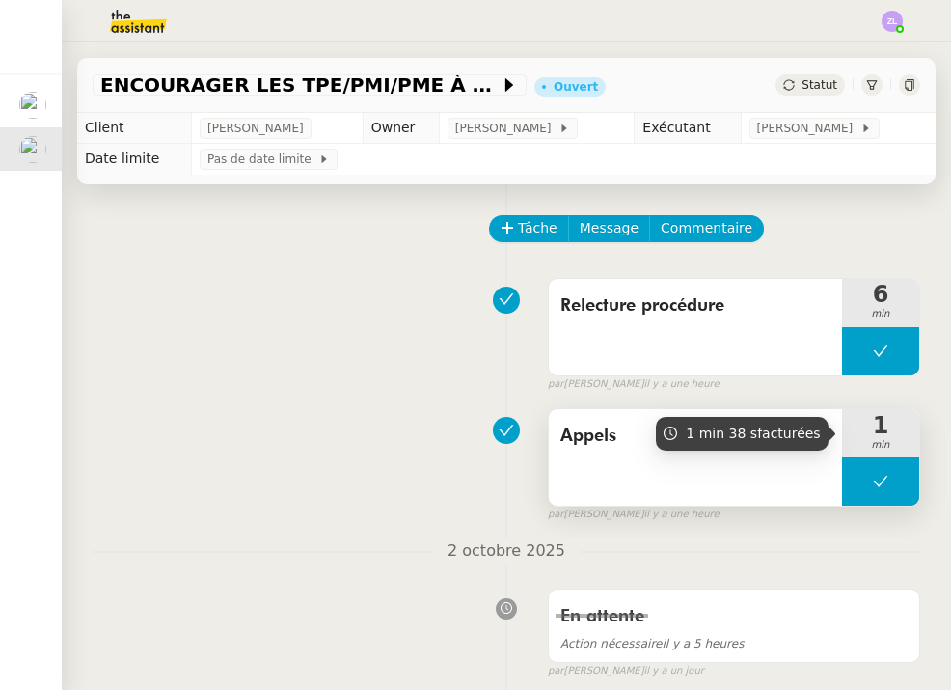
click at [854, 484] on button at bounding box center [880, 481] width 77 height 48
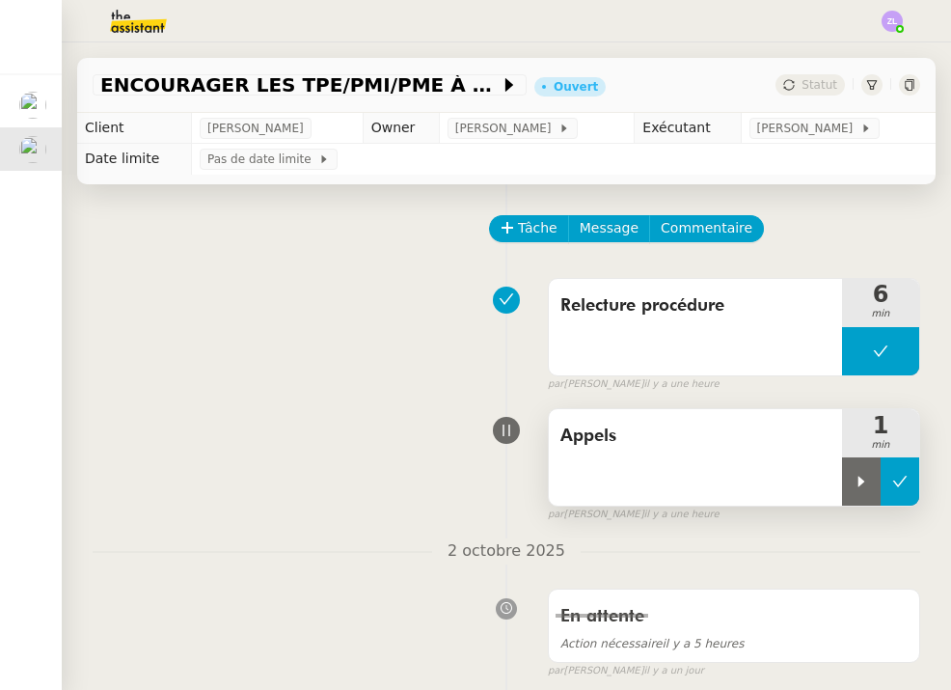
click at [854, 484] on icon at bounding box center [861, 481] width 15 height 15
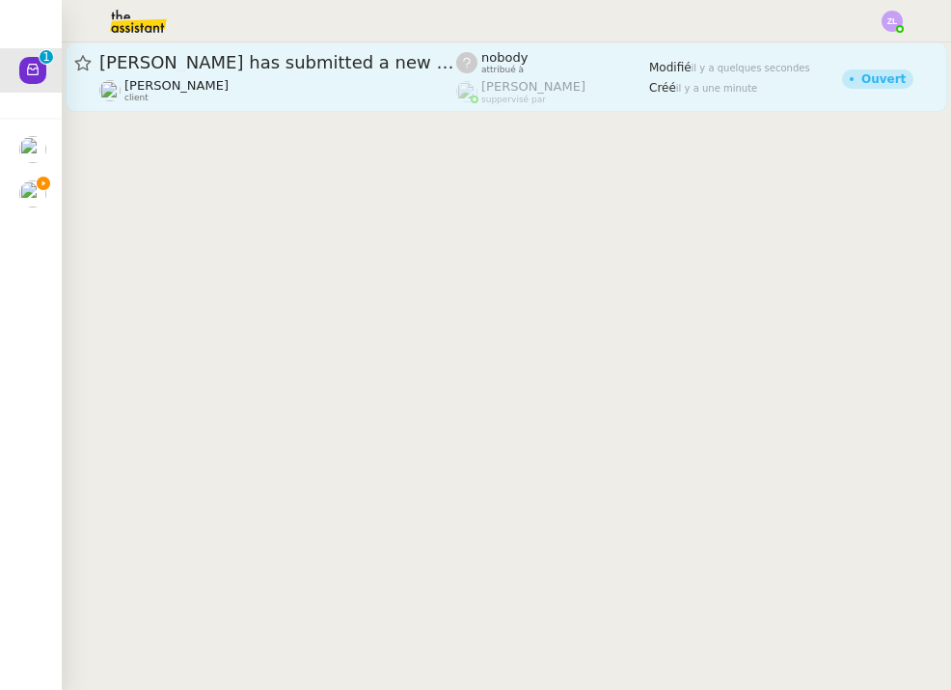
click at [229, 97] on div "[PERSON_NAME] client" at bounding box center [176, 90] width 104 height 25
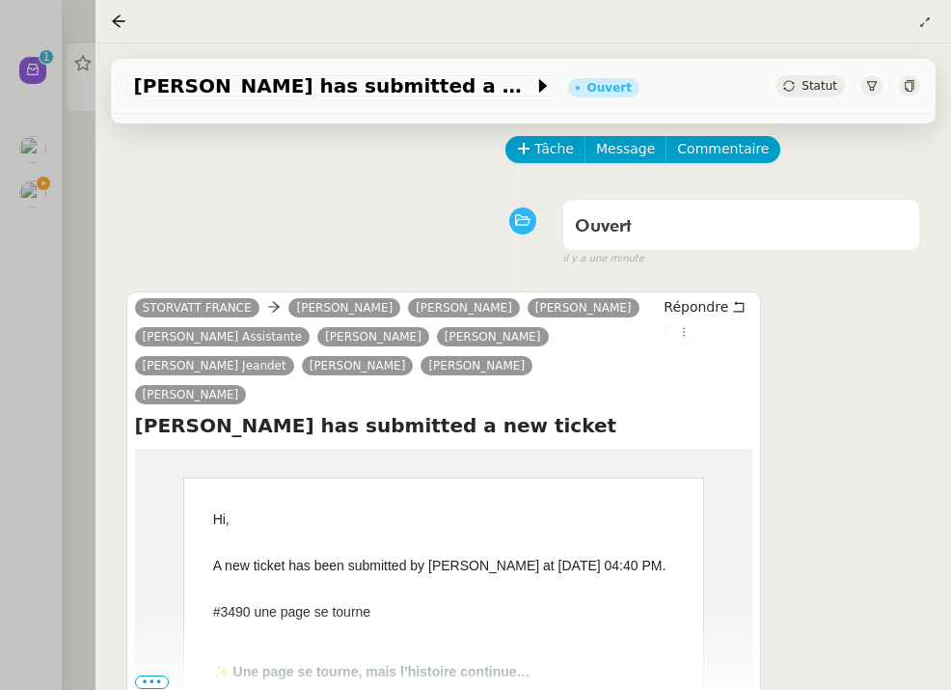
scroll to position [233, 0]
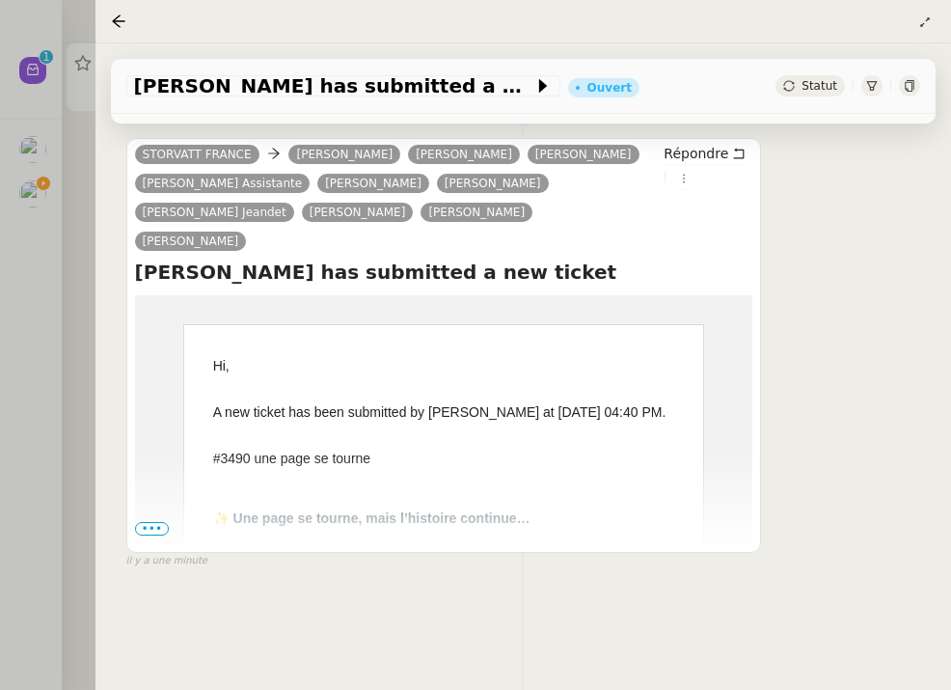
click at [152, 535] on span "•••" at bounding box center [152, 529] width 35 height 14
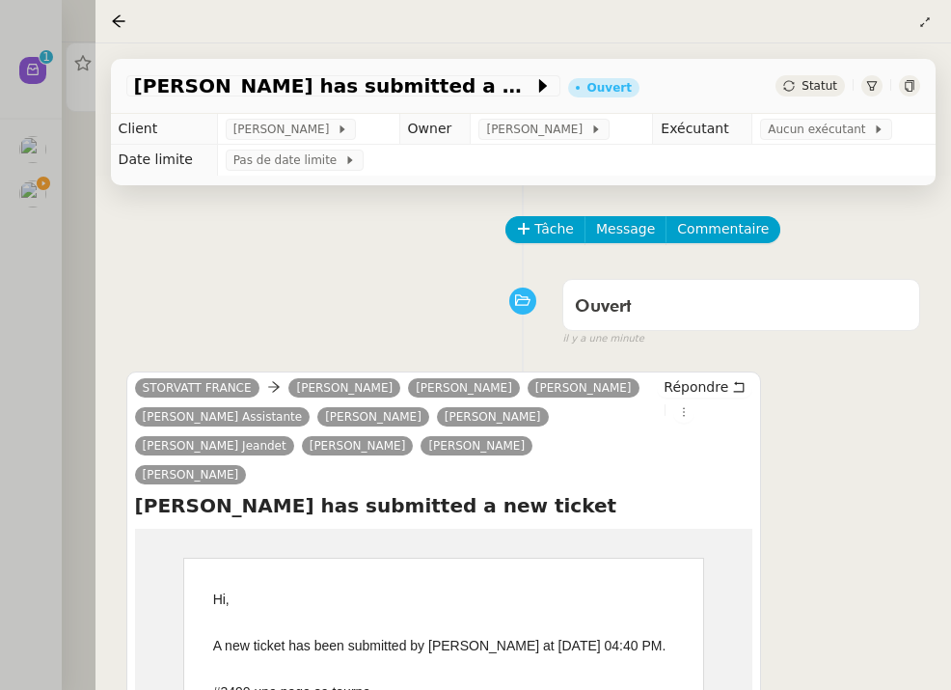
scroll to position [0, 0]
click at [832, 84] on span "Statut" at bounding box center [820, 86] width 36 height 14
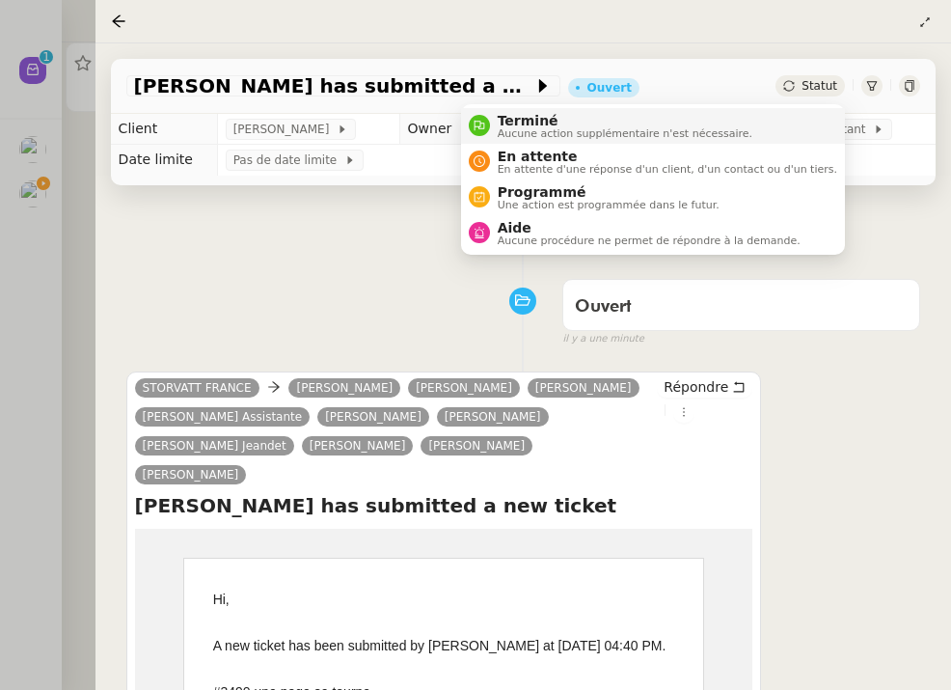
click at [752, 123] on span "Terminé" at bounding box center [625, 120] width 255 height 15
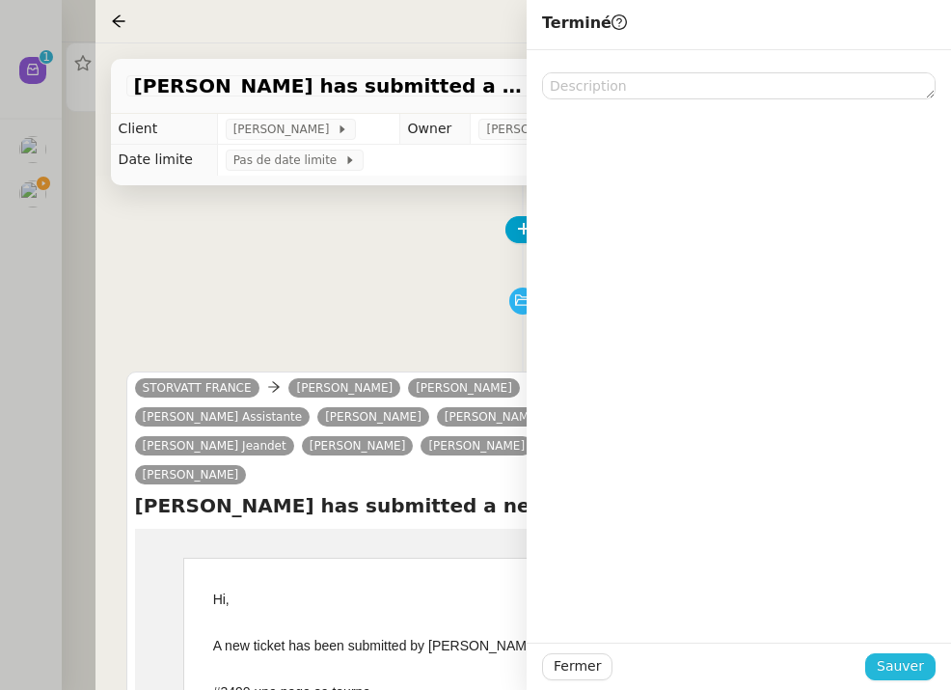
click at [902, 673] on span "Sauver" at bounding box center [900, 666] width 47 height 22
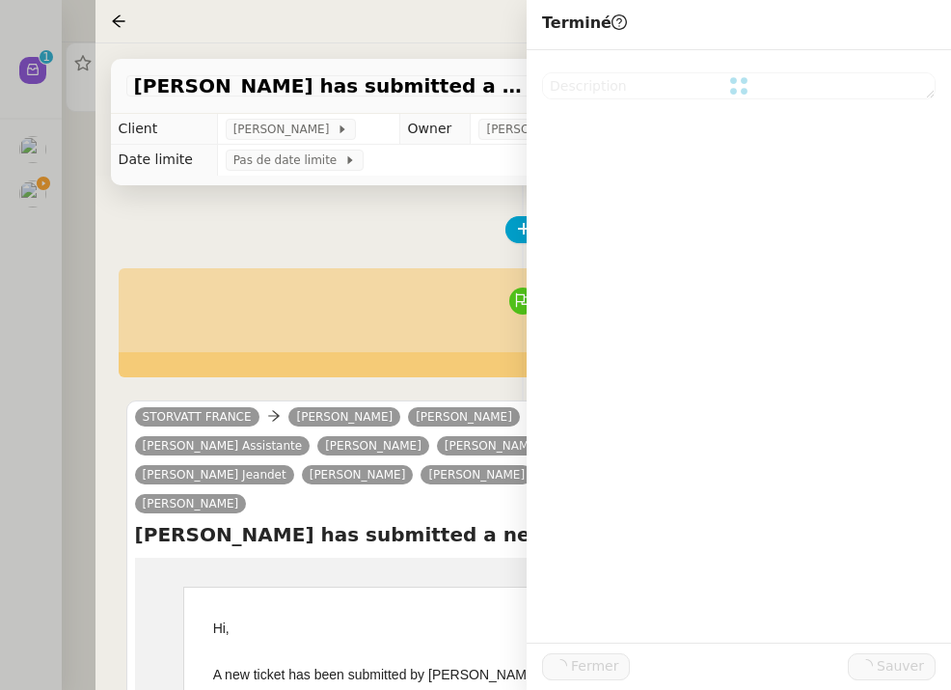
click at [31, 198] on div at bounding box center [475, 345] width 951 height 690
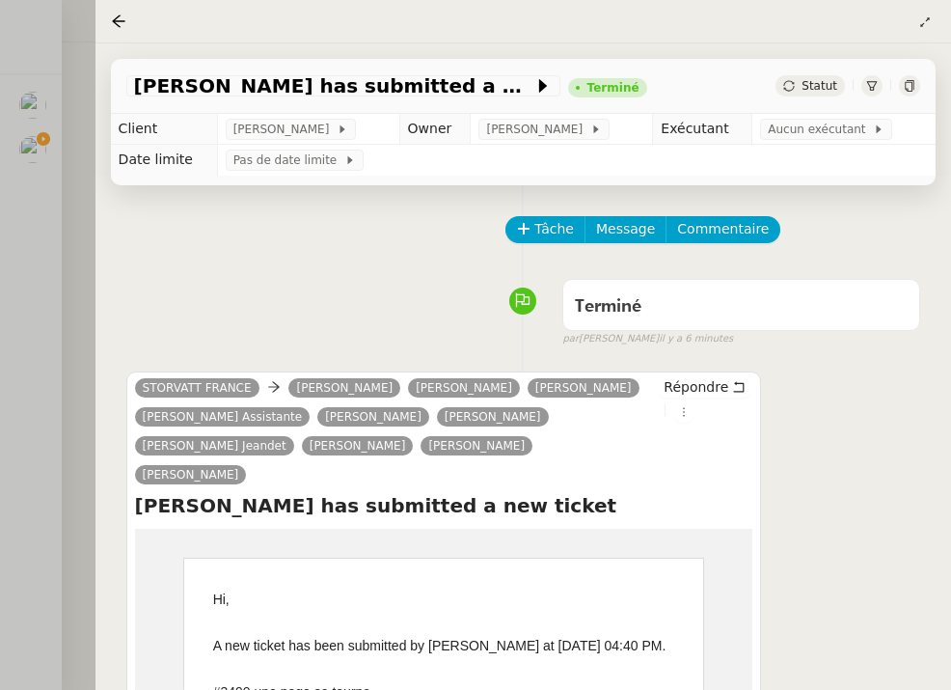
click at [21, 146] on div at bounding box center [475, 345] width 951 height 690
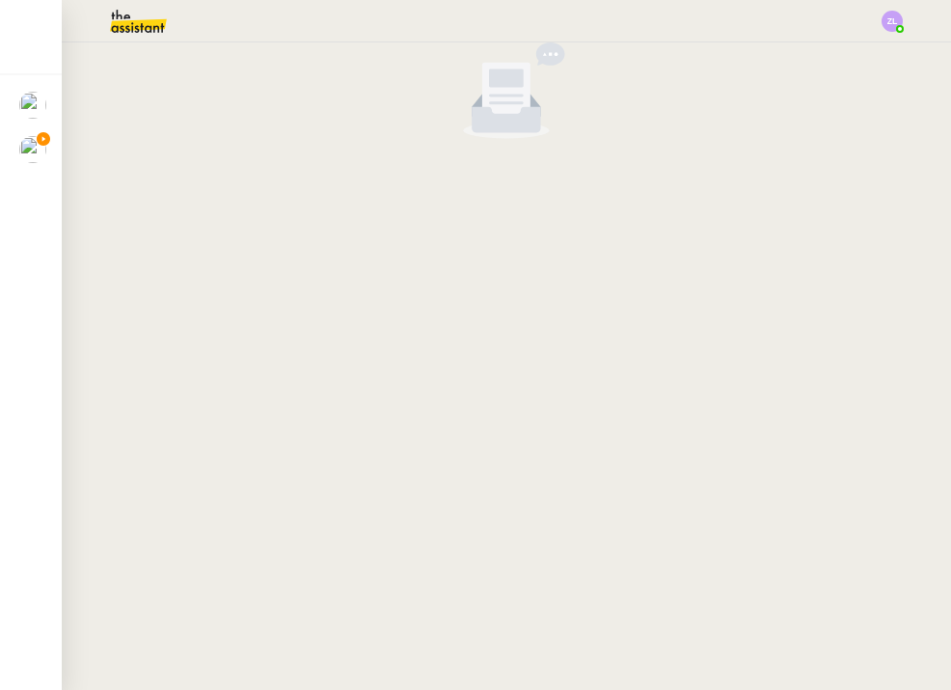
click at [25, 152] on img at bounding box center [32, 149] width 27 height 27
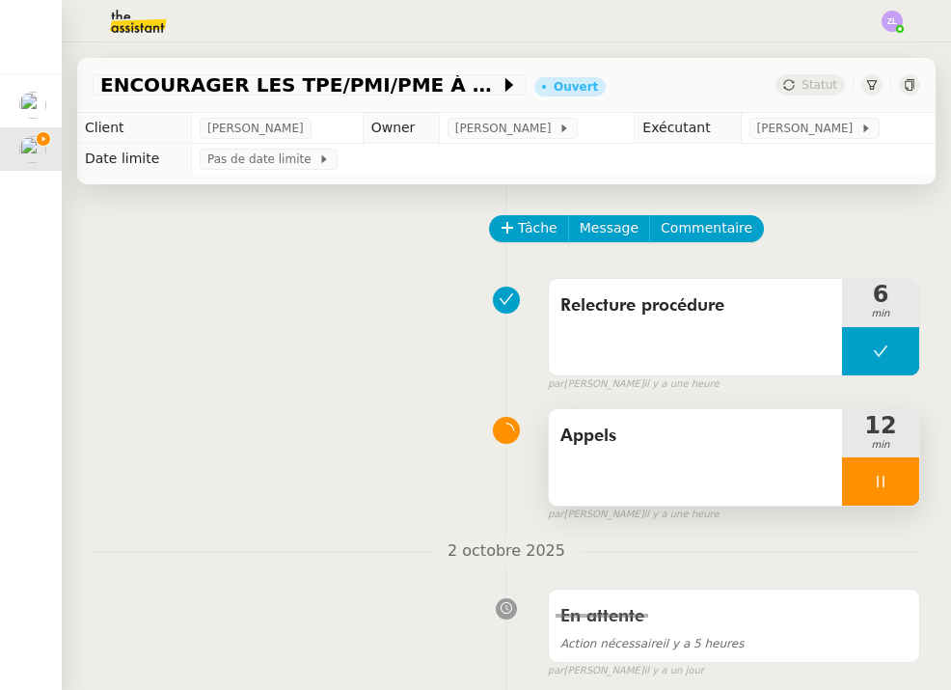
click at [851, 495] on div at bounding box center [880, 481] width 77 height 48
click at [848, 487] on div at bounding box center [861, 481] width 39 height 48
click at [855, 489] on div at bounding box center [880, 481] width 77 height 48
click at [855, 489] on icon at bounding box center [861, 481] width 15 height 15
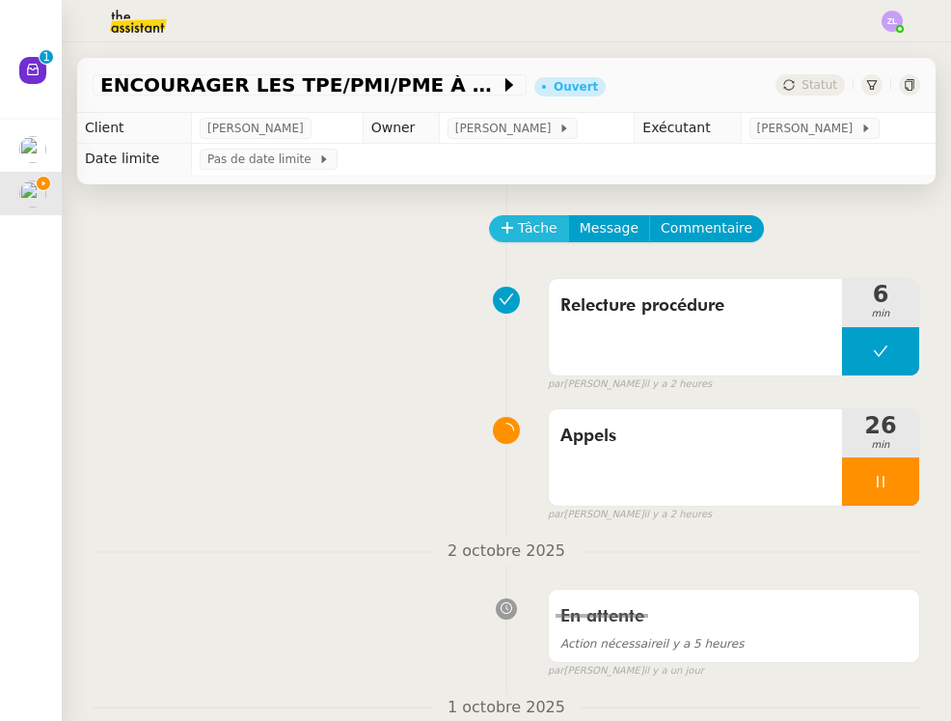
click at [531, 230] on span "Tâche" at bounding box center [538, 228] width 40 height 22
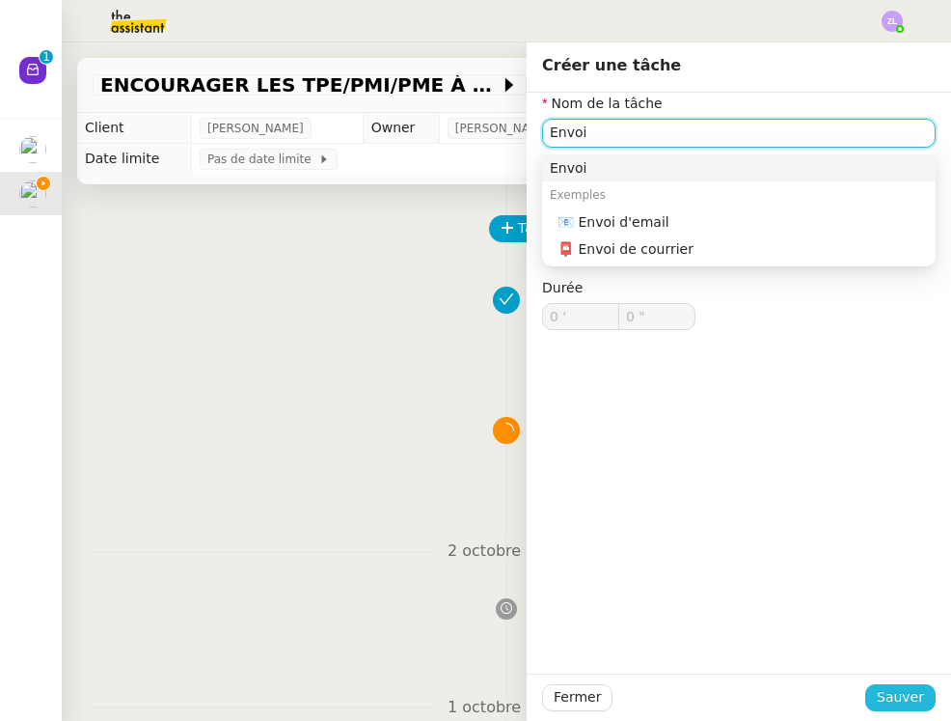
type input "Envoi"
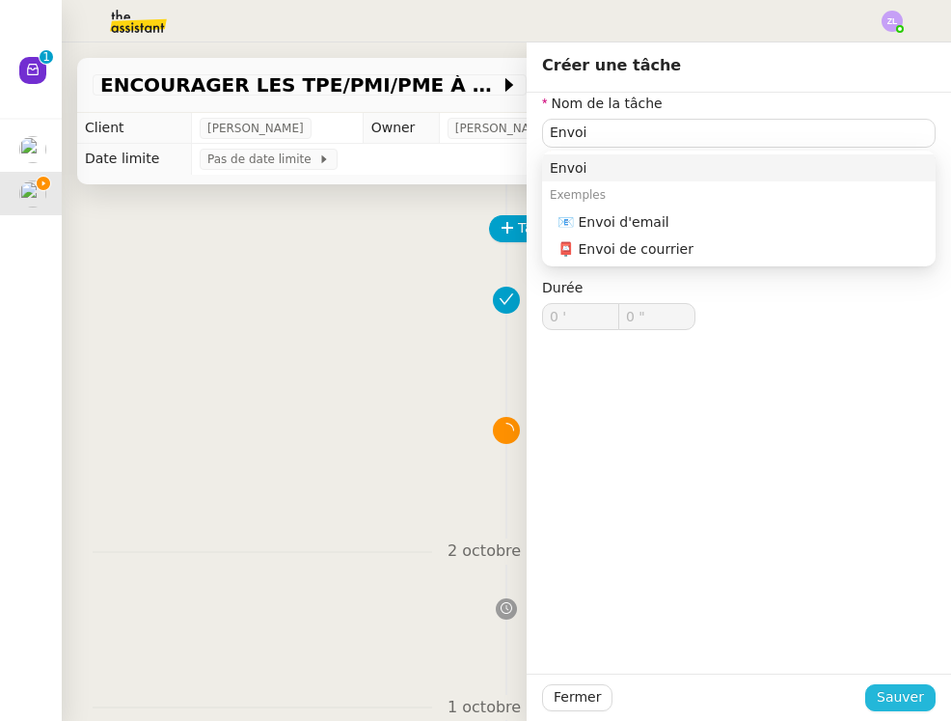
click at [888, 693] on span "Sauver" at bounding box center [900, 697] width 47 height 22
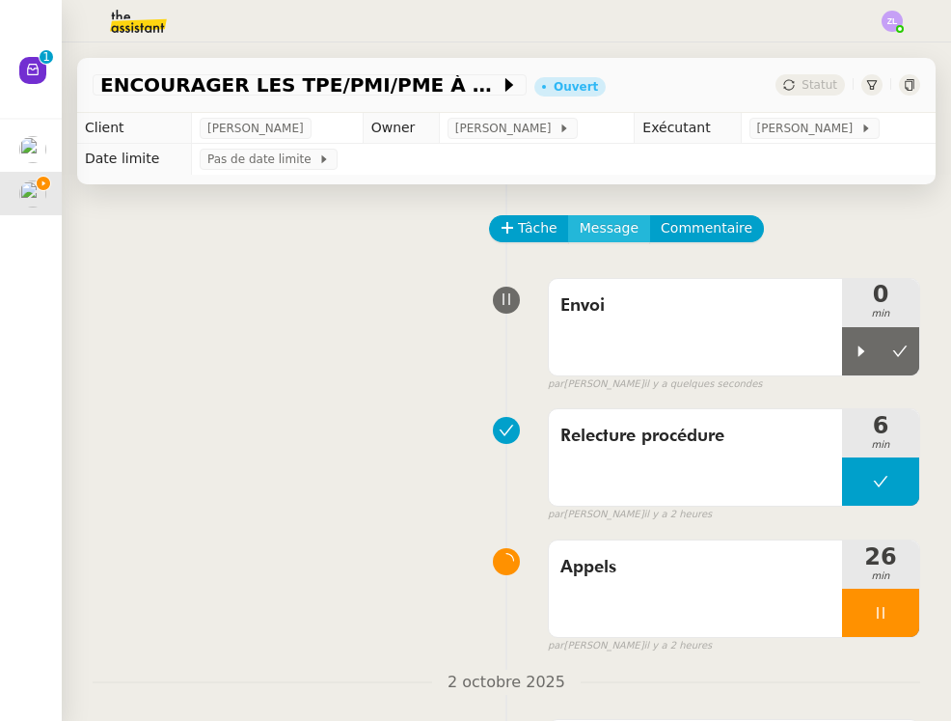
click at [615, 232] on span "Message" at bounding box center [609, 228] width 59 height 22
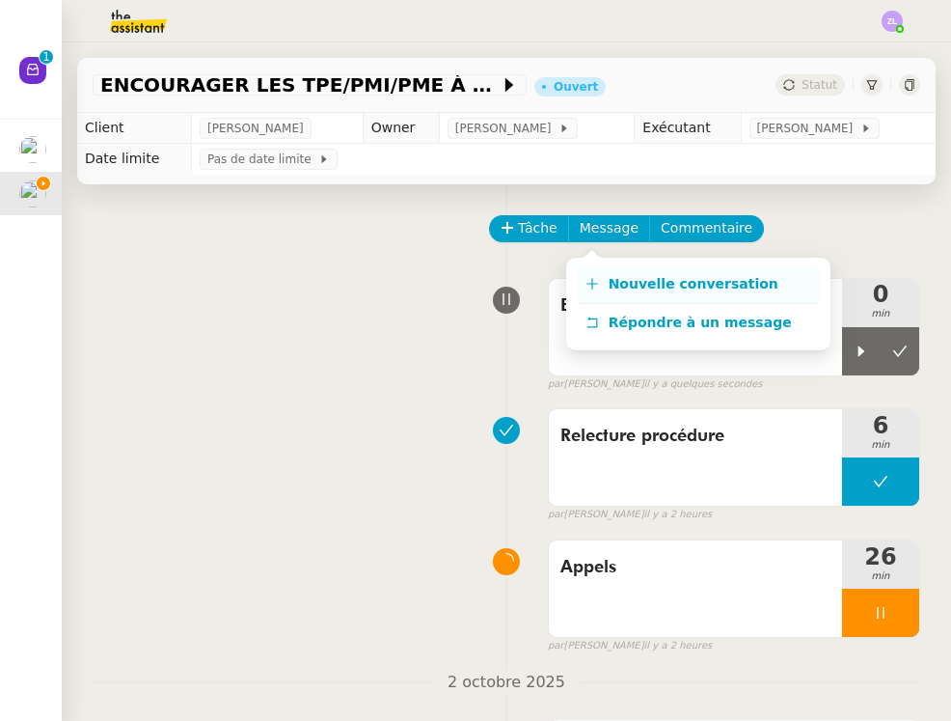
click at [619, 283] on span "Nouvelle conversation" at bounding box center [694, 283] width 170 height 15
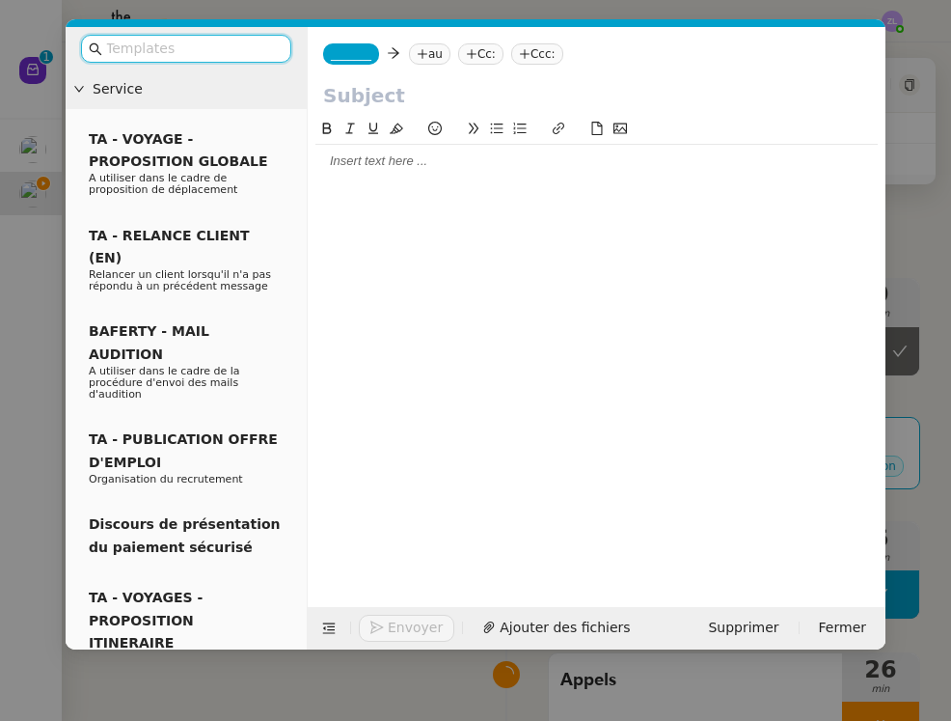
click at [357, 48] on span "_______" at bounding box center [351, 54] width 41 height 14
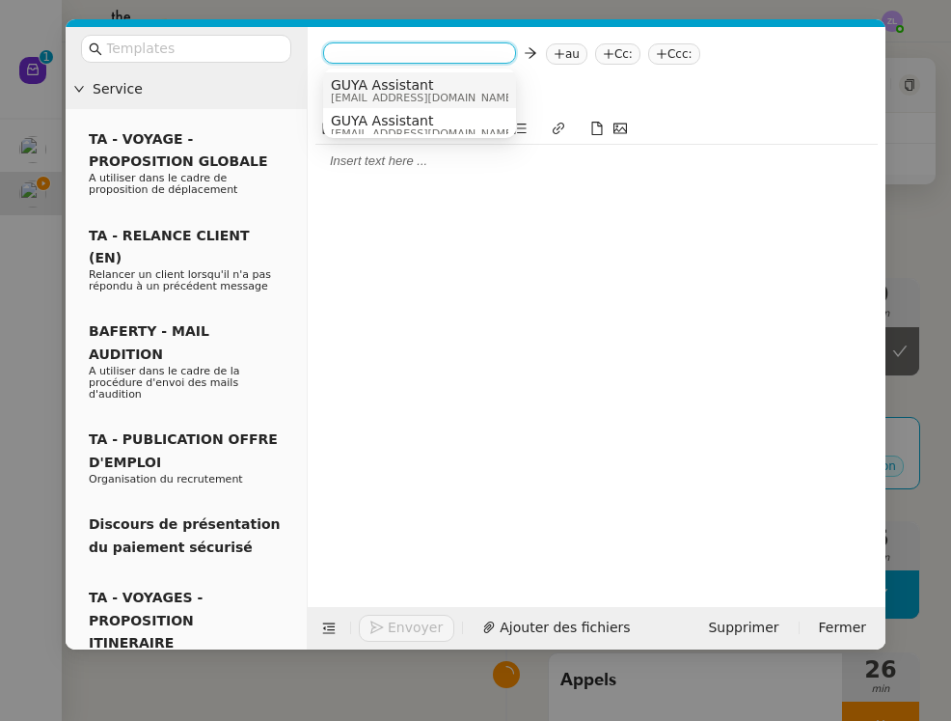
click at [380, 96] on span "[EMAIL_ADDRESS][DOMAIN_NAME]" at bounding box center [423, 98] width 185 height 11
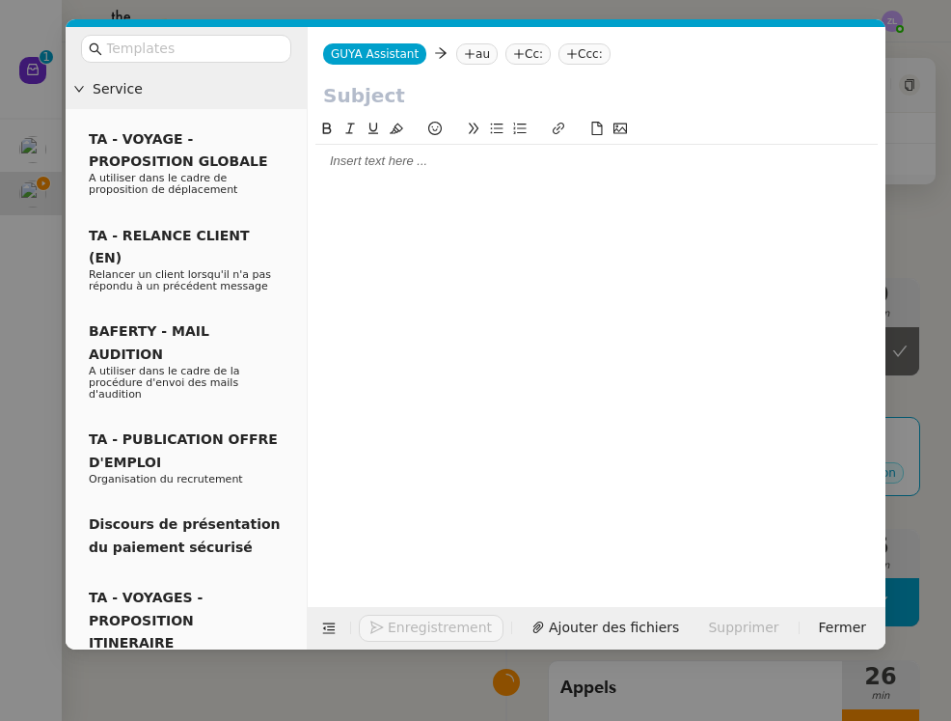
click at [472, 59] on nz-tag "au" at bounding box center [476, 53] width 41 height 21
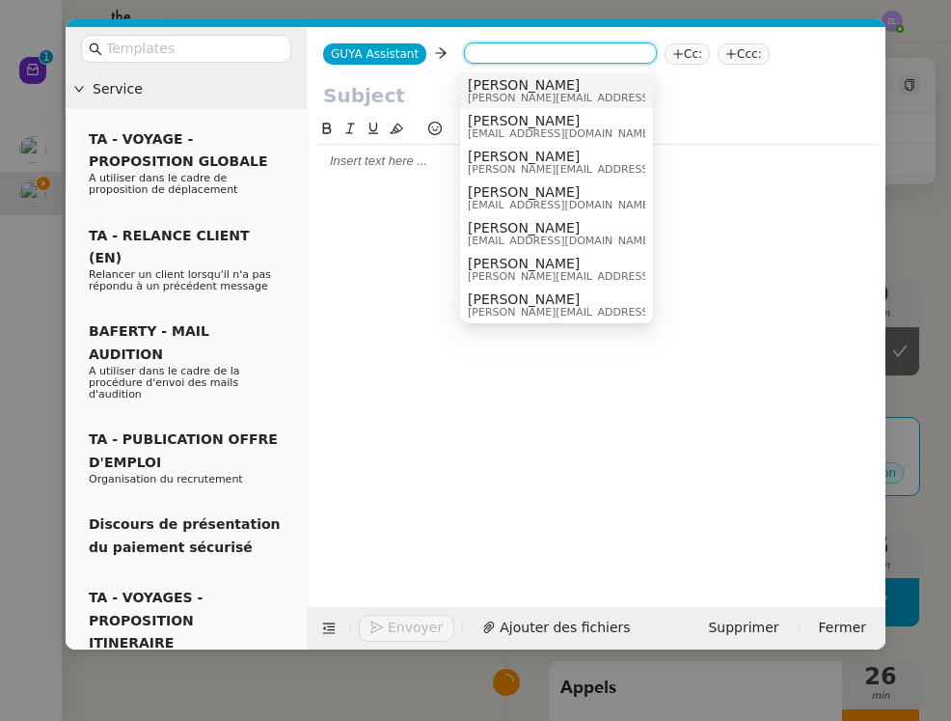
click at [521, 99] on span "[PERSON_NAME][EMAIL_ADDRESS][DOMAIN_NAME]" at bounding box center [605, 98] width 274 height 11
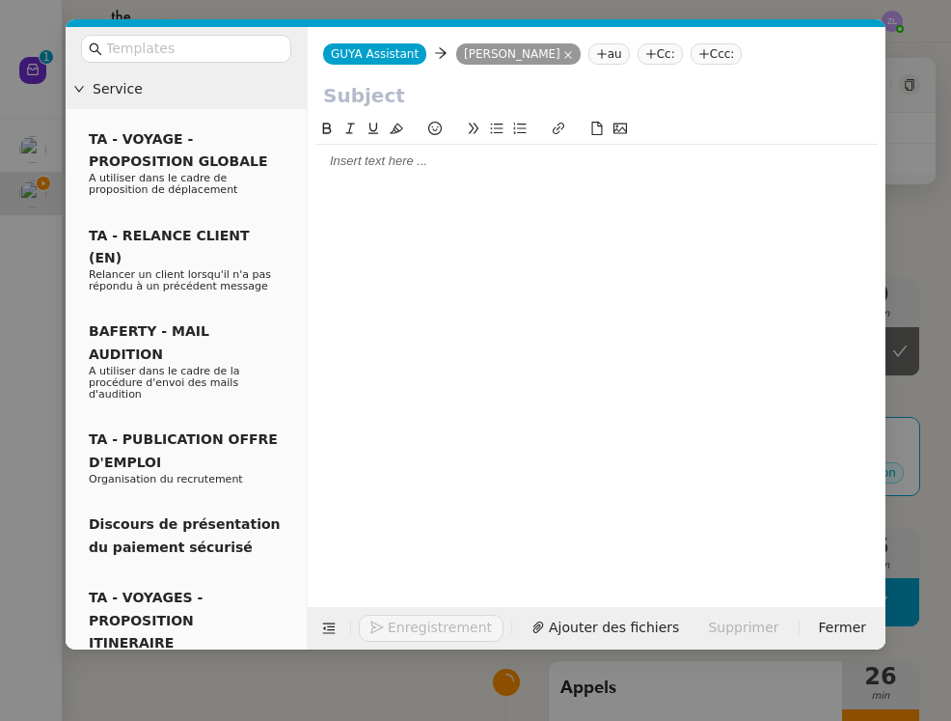
click at [641, 54] on nz-tag "Cc:" at bounding box center [660, 53] width 45 height 21
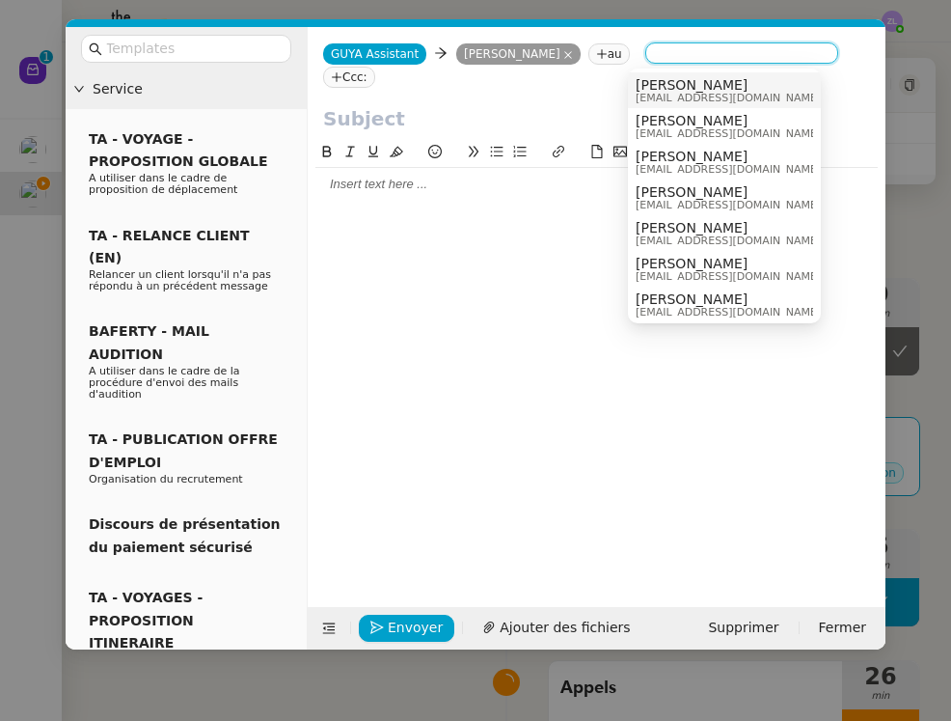
click at [695, 95] on span "[EMAIL_ADDRESS][DOMAIN_NAME]" at bounding box center [728, 98] width 185 height 11
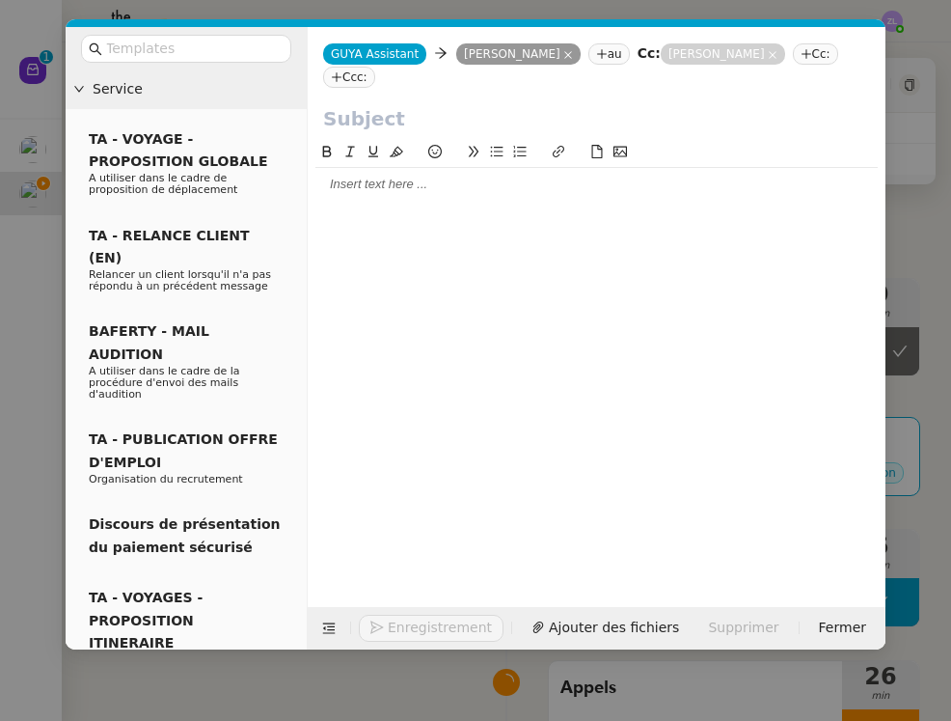
click at [354, 104] on input "text" at bounding box center [596, 118] width 547 height 29
paste input "francine.tran-tu-yen@guyane-parcnational.fr"
type input "francine.tran-tu-yen@guyane-parcnational.fr"
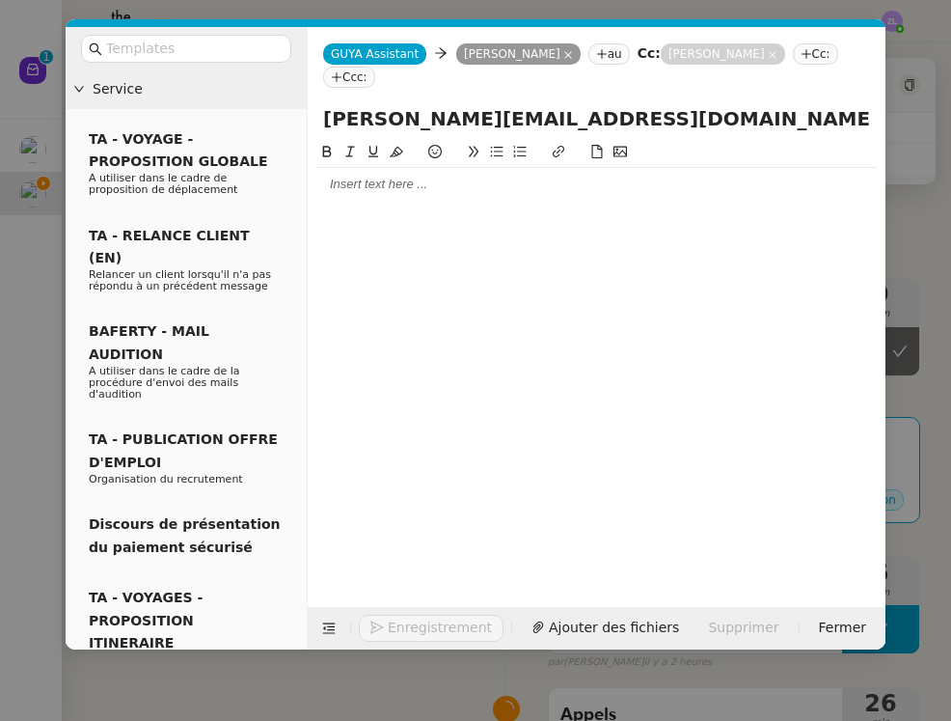
click at [371, 105] on input "francine.tran-tu-yen@guyane-parcnational.fr" at bounding box center [596, 118] width 547 height 29
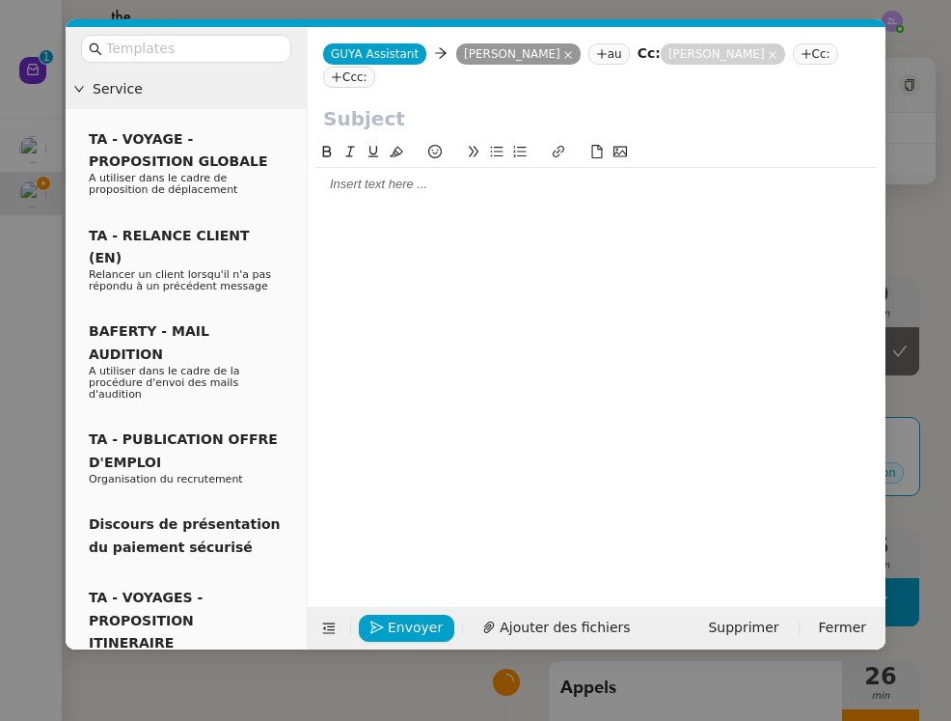
paste input "Suivi de la procédure d’appels – Semaine en cours"
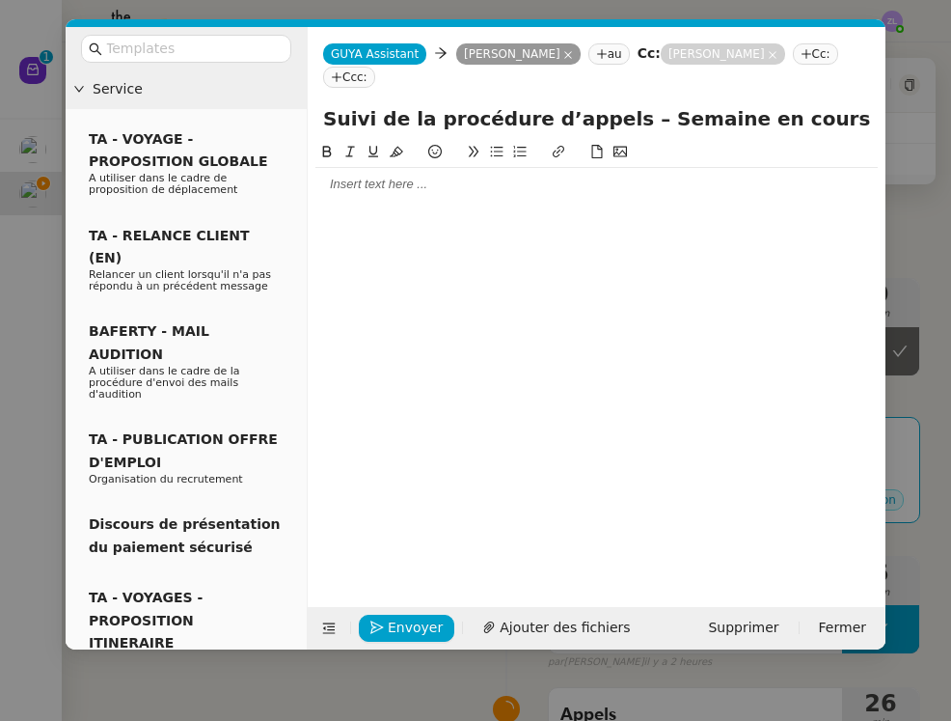
type input "Suivi de la procédure d’appels – Semaine en cours"
click at [431, 171] on div at bounding box center [596, 184] width 562 height 33
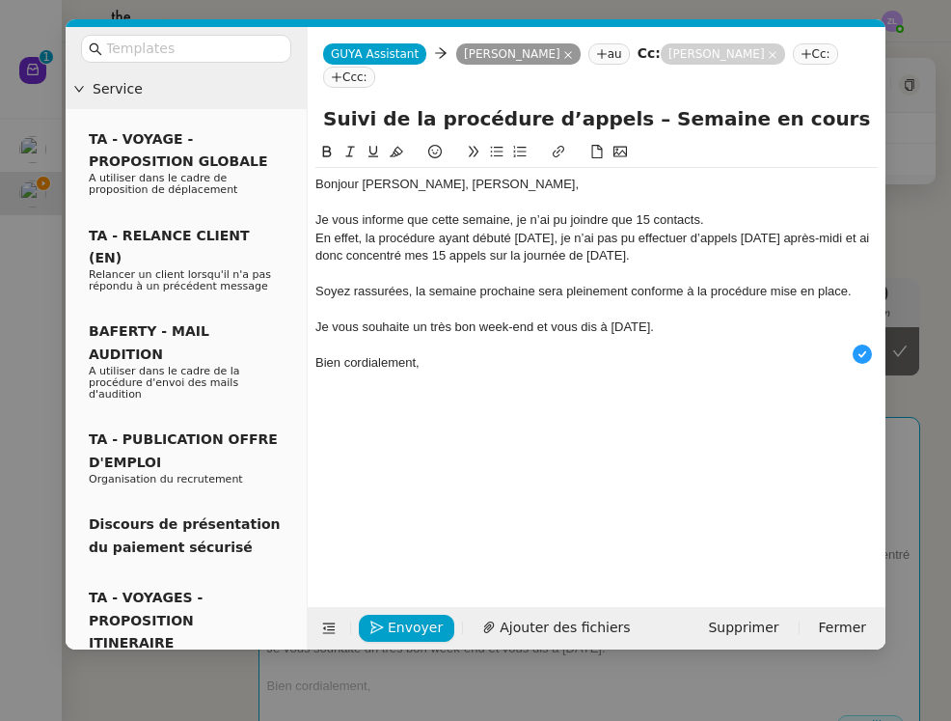
click at [424, 283] on div "Soyez rassurées, la semaine prochaine sera pleinement conforme à la procédure m…" at bounding box center [596, 291] width 562 height 17
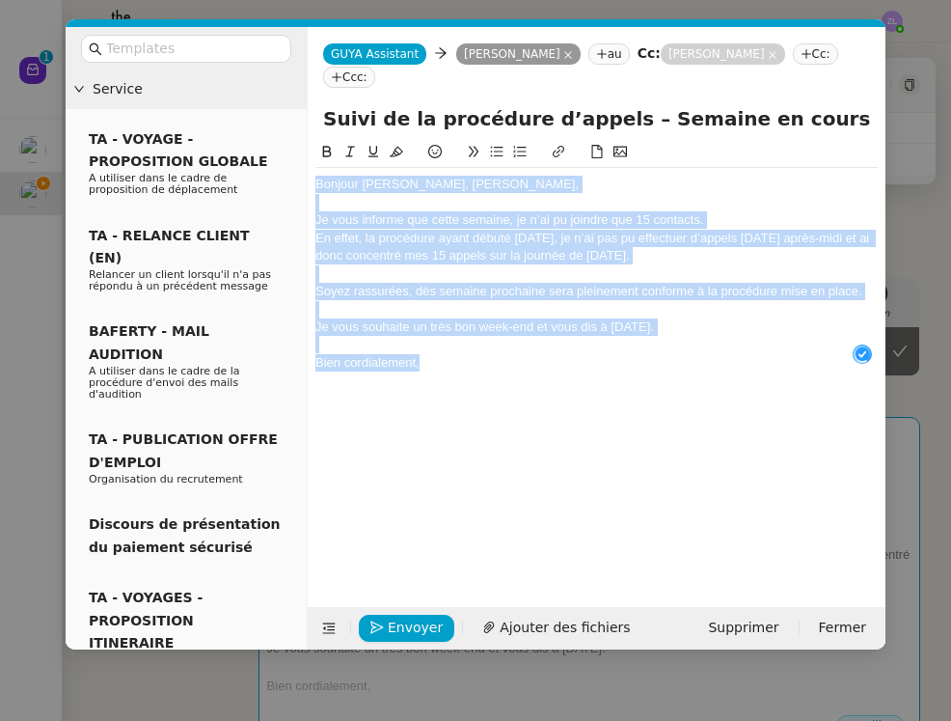
drag, startPoint x: 484, startPoint y: 330, endPoint x: 218, endPoint y: 105, distance: 348.4
click at [218, 105] on nz-layout "Service TA - VOYAGE - PROPOSITION GLOBALE A utiliser dans le cadre de propositi…" at bounding box center [476, 338] width 820 height 622
copy div "Bonjour Astrid, bonjour Célia, Je vous informe que cette semaine, je n’ai pu jo…"
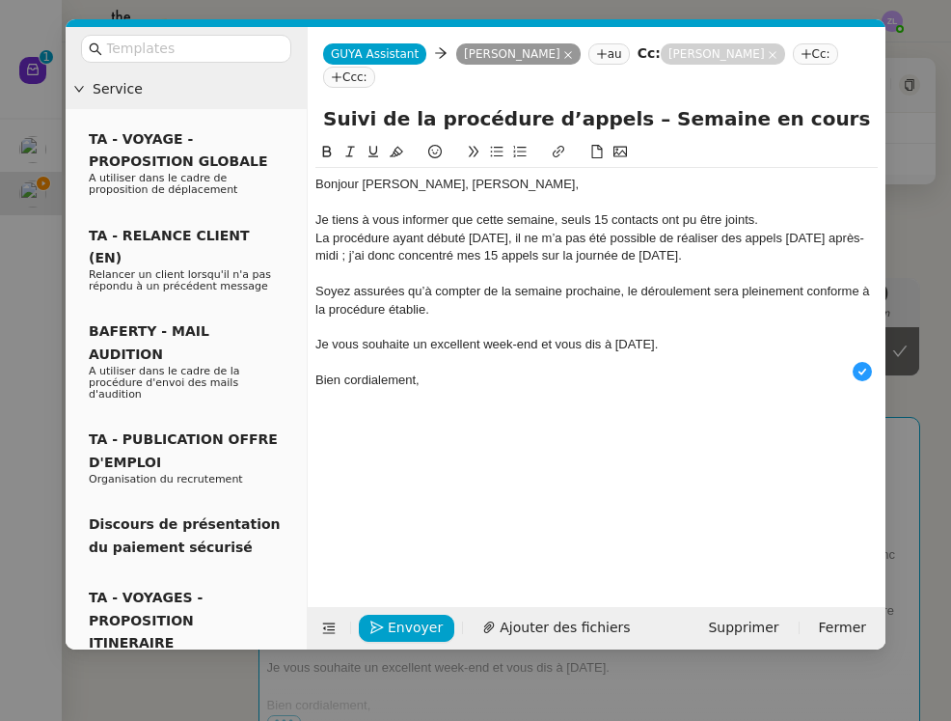
click at [763, 211] on div "Je tiens à vous informer que cette semaine, seuls 15 contacts ont pu être joint…" at bounding box center [596, 219] width 562 height 17
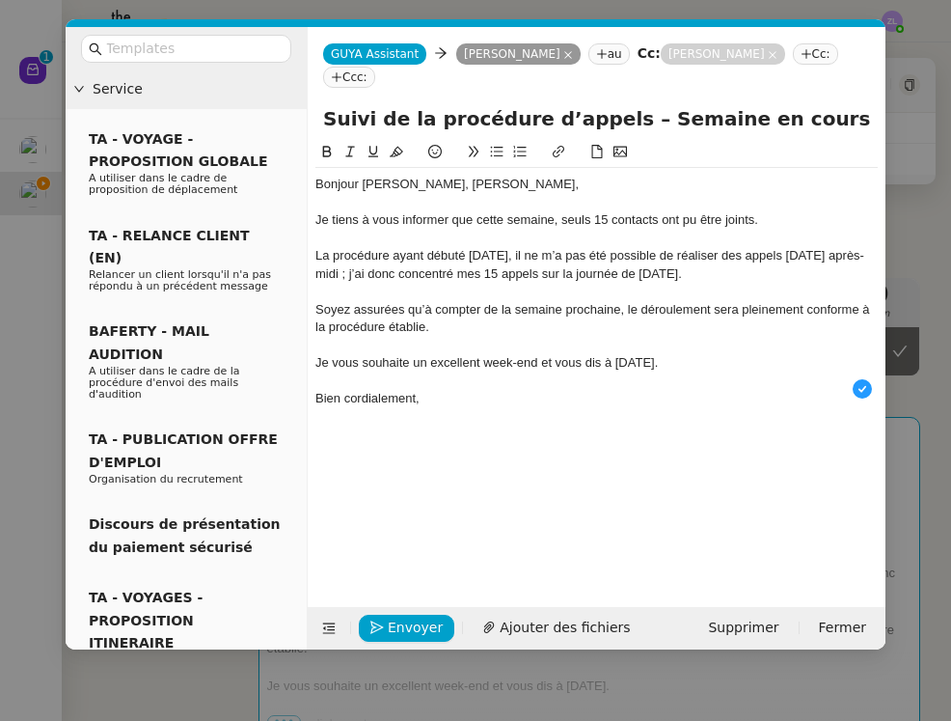
click at [467, 390] on div "Bien cordialement," at bounding box center [596, 398] width 562 height 17
click at [449, 704] on nz-modal-container "Service TA - VOYAGE - PROPOSITION GLOBALE A utiliser dans le cadre de propositi…" at bounding box center [475, 360] width 951 height 721
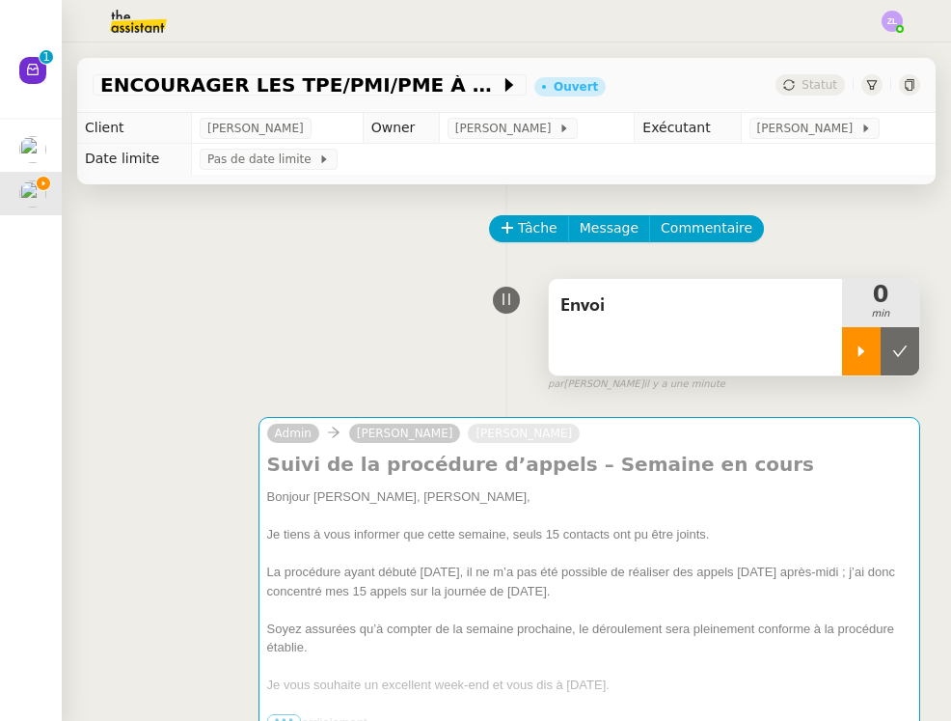
click at [856, 353] on icon at bounding box center [861, 350] width 15 height 15
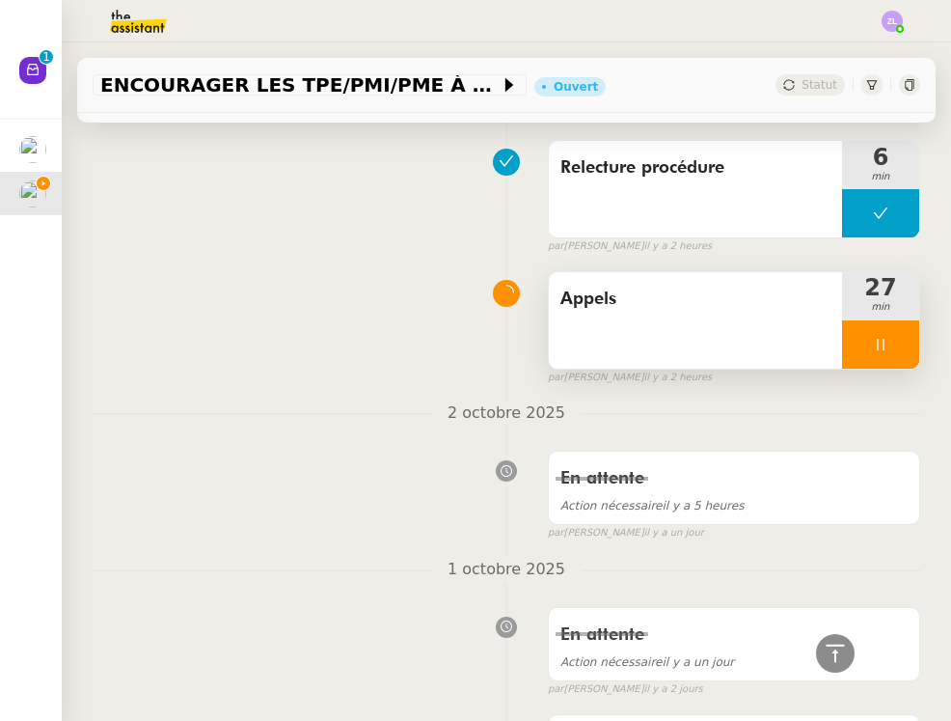
scroll to position [658, 0]
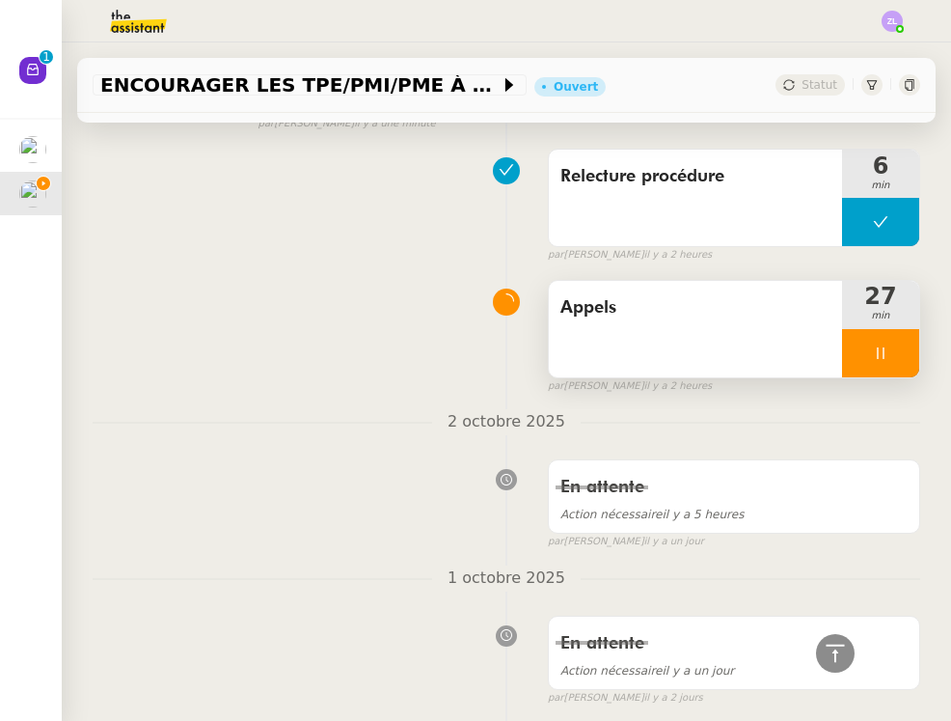
click at [856, 344] on div at bounding box center [880, 353] width 77 height 48
click at [897, 365] on button at bounding box center [900, 353] width 39 height 48
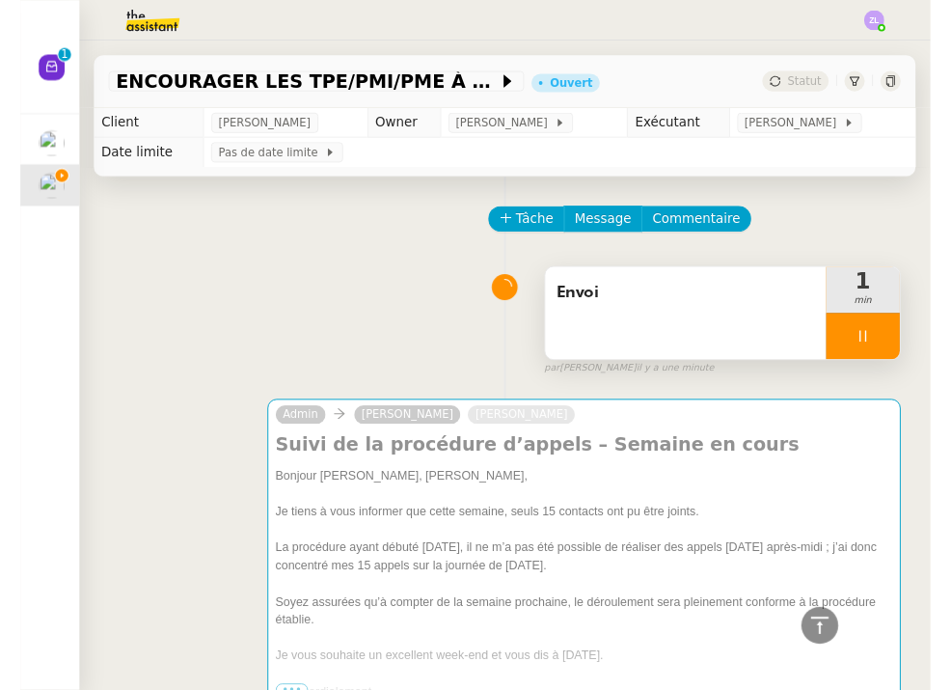
scroll to position [0, 0]
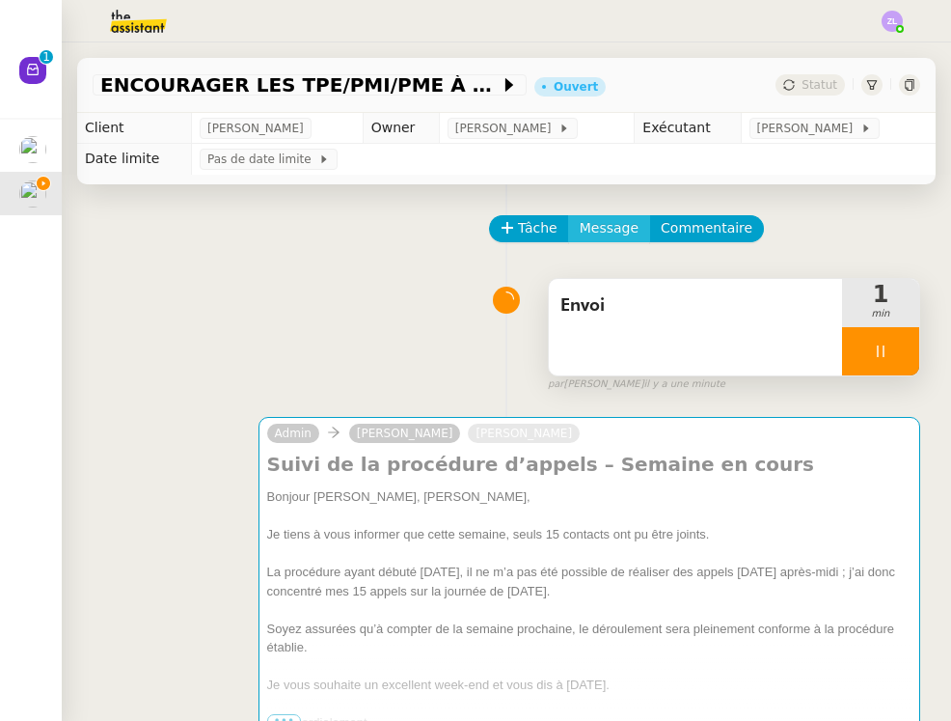
click at [605, 220] on span "Message" at bounding box center [609, 228] width 59 height 22
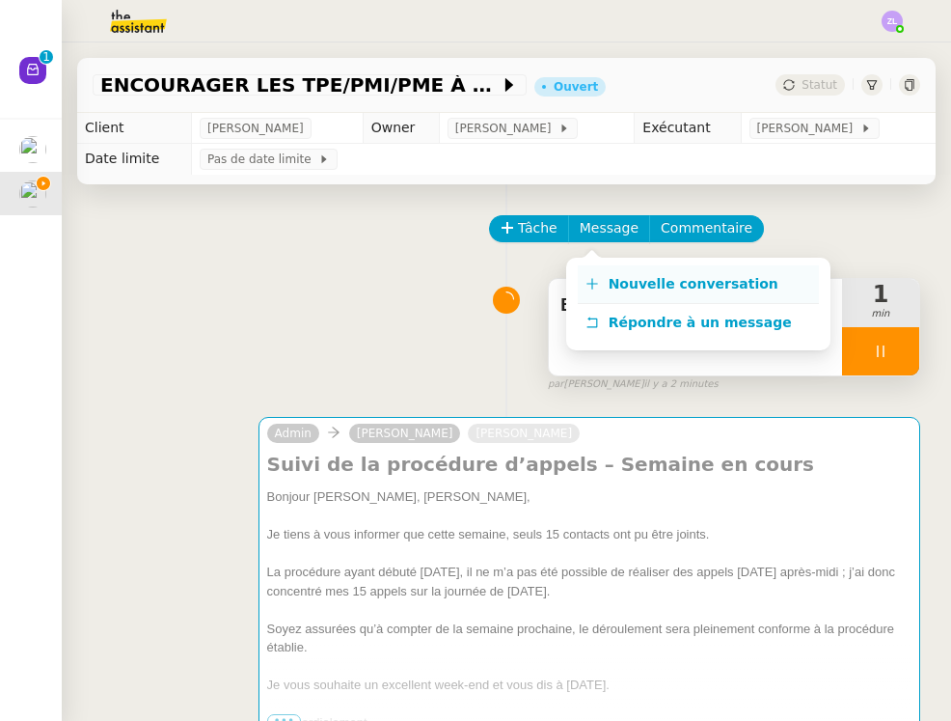
click at [628, 281] on span "Nouvelle conversation" at bounding box center [694, 283] width 170 height 15
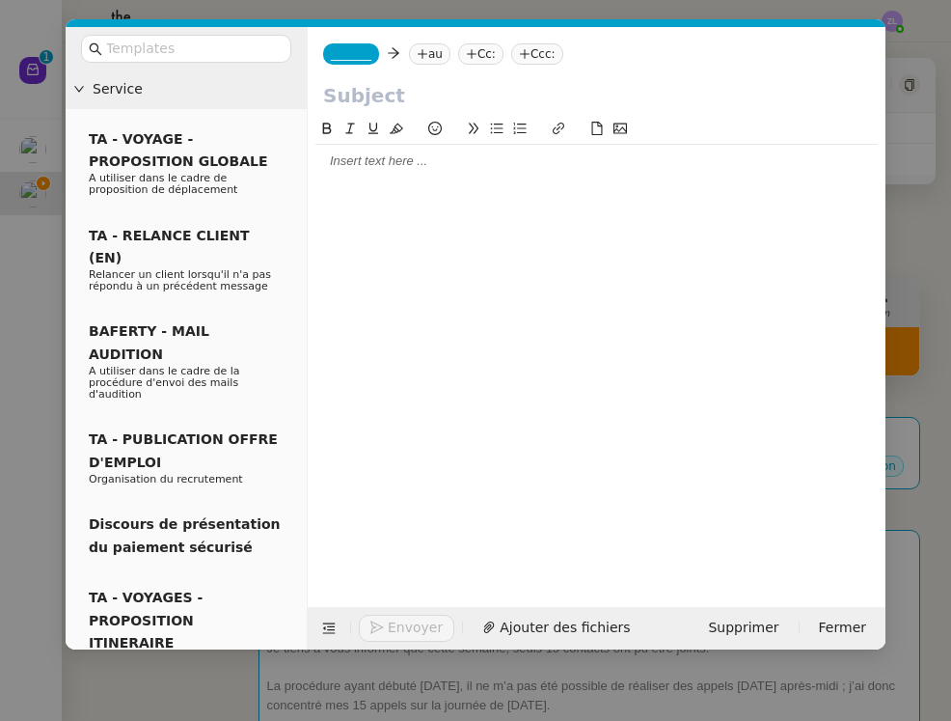
click at [352, 58] on span "_______" at bounding box center [351, 54] width 41 height 14
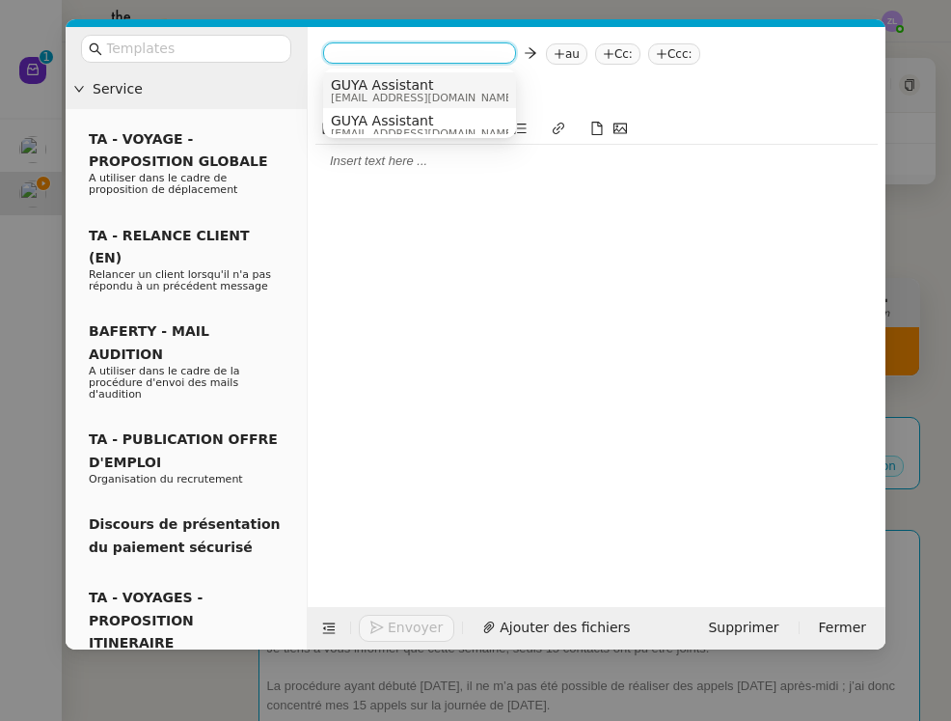
click at [351, 96] on span "[EMAIL_ADDRESS][DOMAIN_NAME]" at bounding box center [423, 98] width 185 height 11
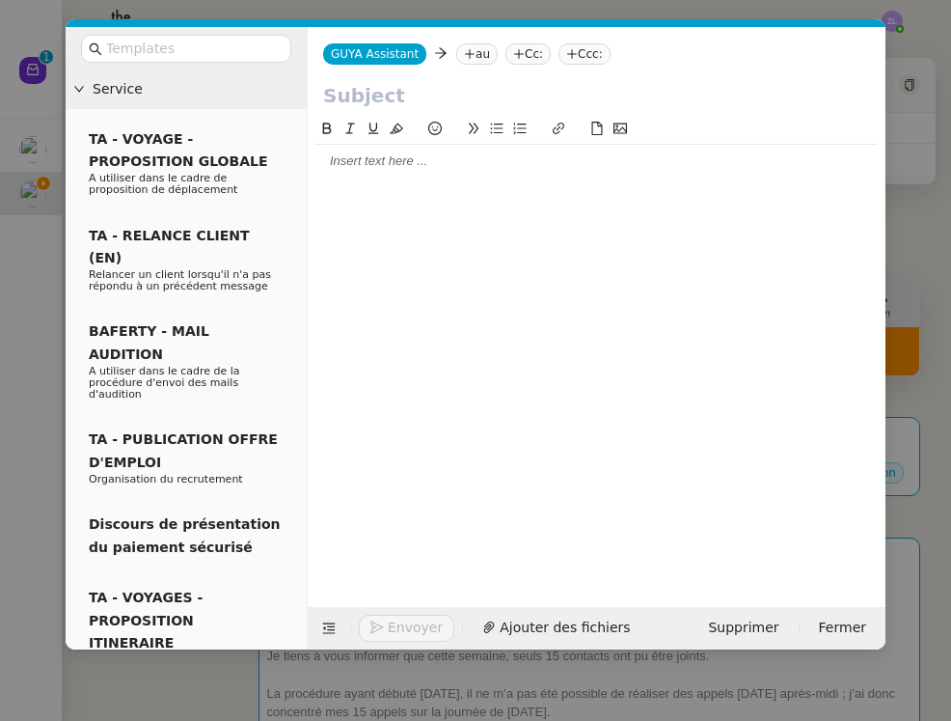
click at [386, 77] on div "GUYA Assistant GUYA Assistant au Cc: Ccc:" at bounding box center [597, 54] width 578 height 54
click at [478, 58] on nz-tag "au" at bounding box center [476, 53] width 41 height 21
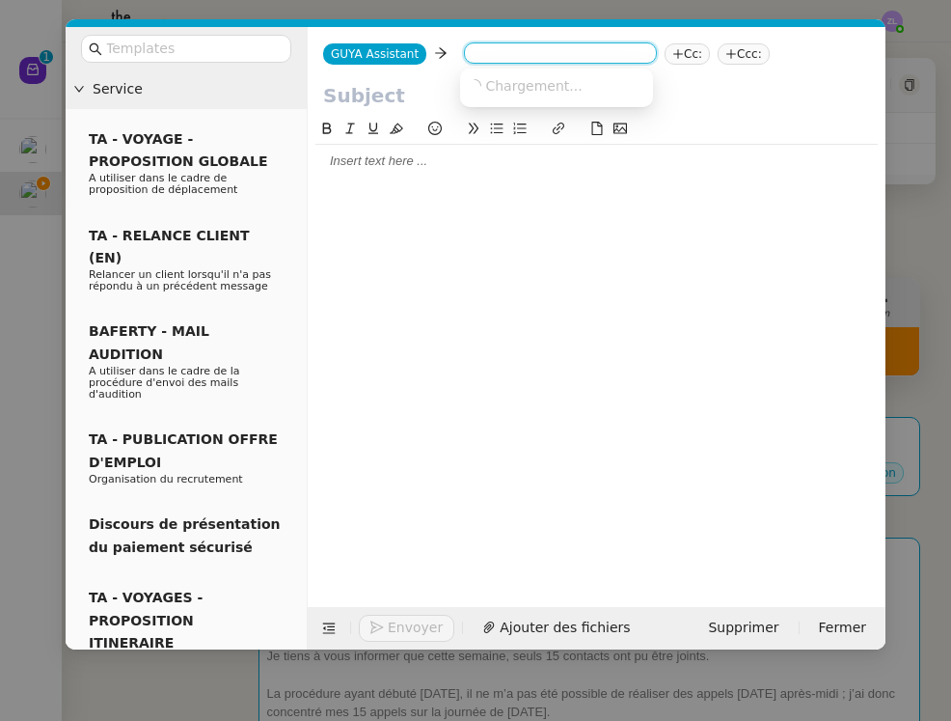
paste input "gestionnaire@crechesapetitspas.fr"
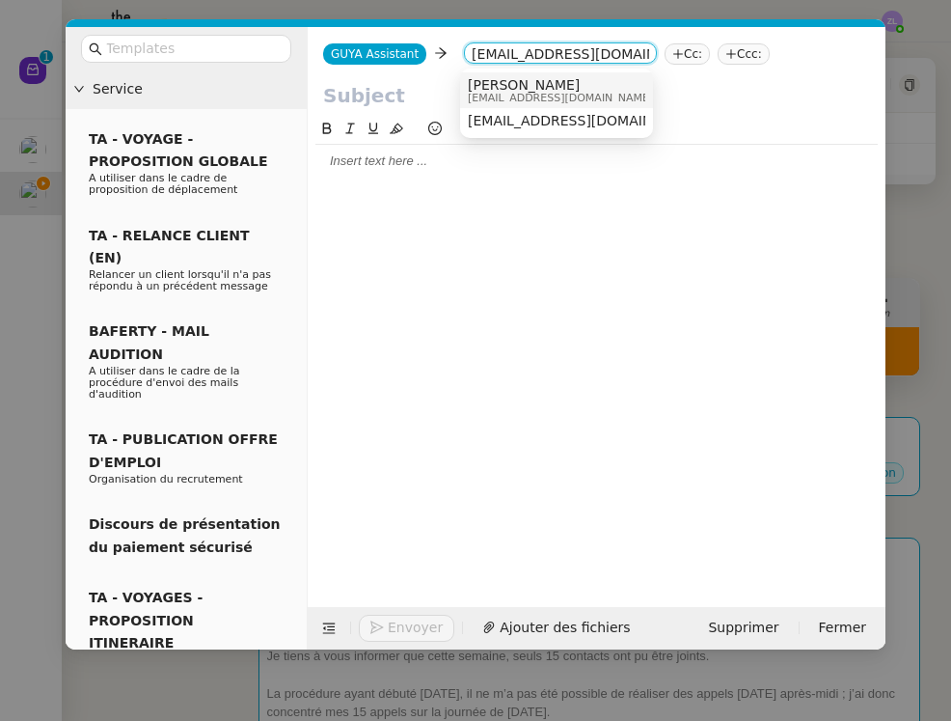
type input "gestionnaire@crechesapetitspas.fr"
click at [536, 86] on span "Frédérique GARRE LAFONTAINE" at bounding box center [560, 84] width 185 height 15
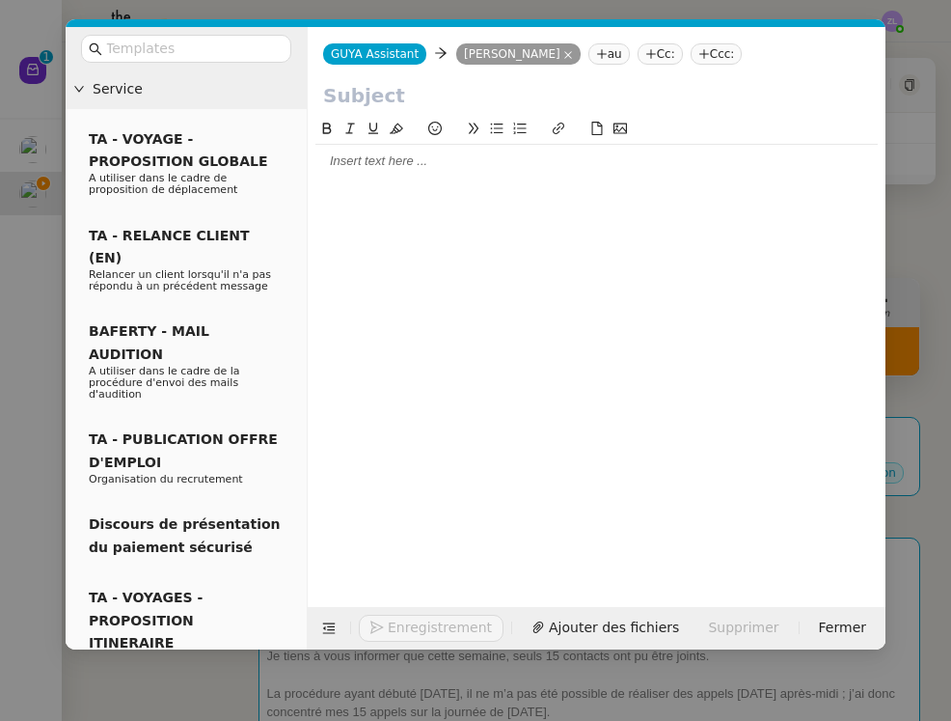
click at [683, 54] on nz-tag "Cc:" at bounding box center [660, 53] width 45 height 21
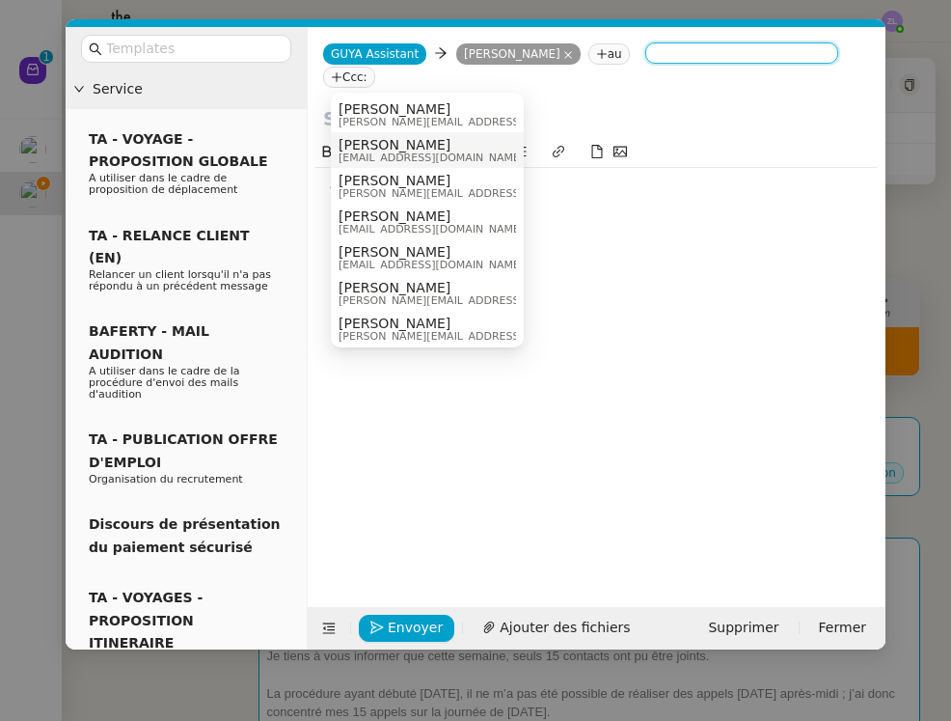
click at [398, 143] on span "[PERSON_NAME]" at bounding box center [431, 144] width 185 height 15
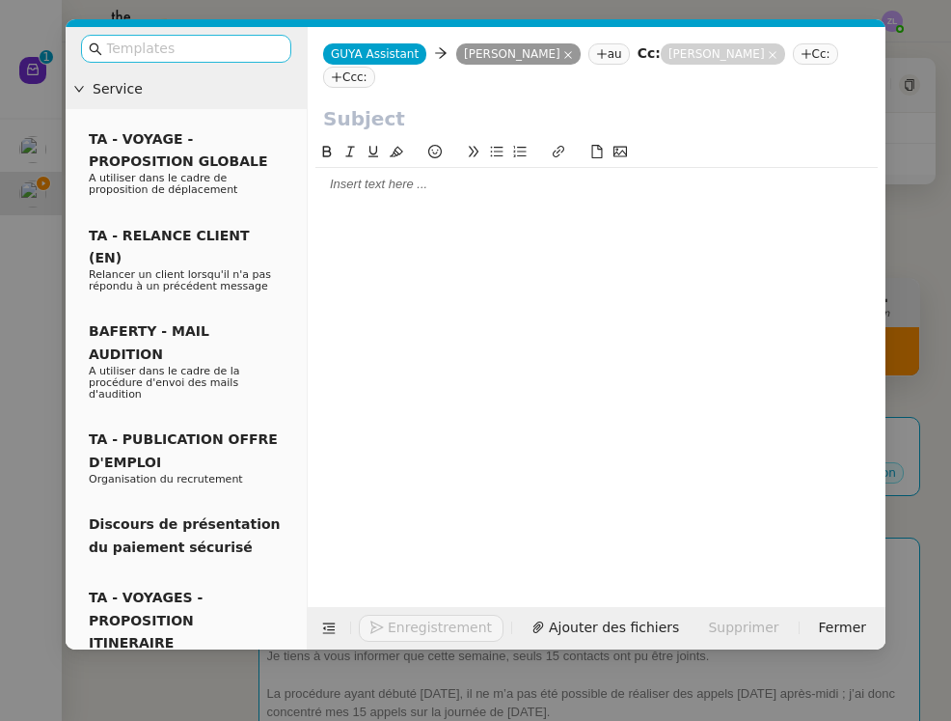
click at [160, 35] on nz-input-group at bounding box center [186, 49] width 210 height 28
click at [168, 47] on input "text" at bounding box center [193, 49] width 174 height 22
type input "f"
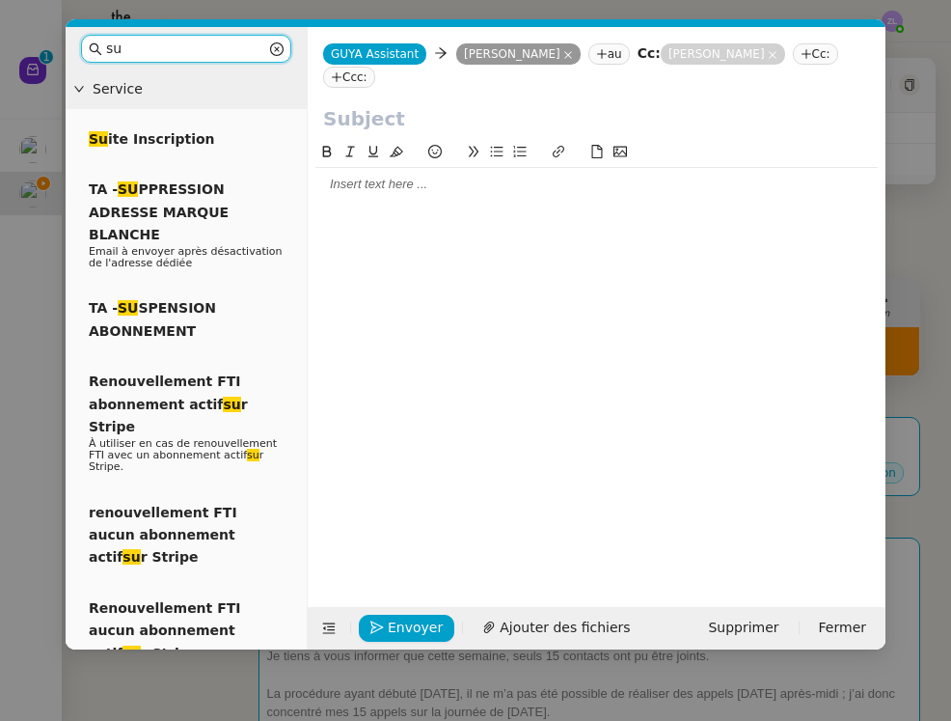
type input "s"
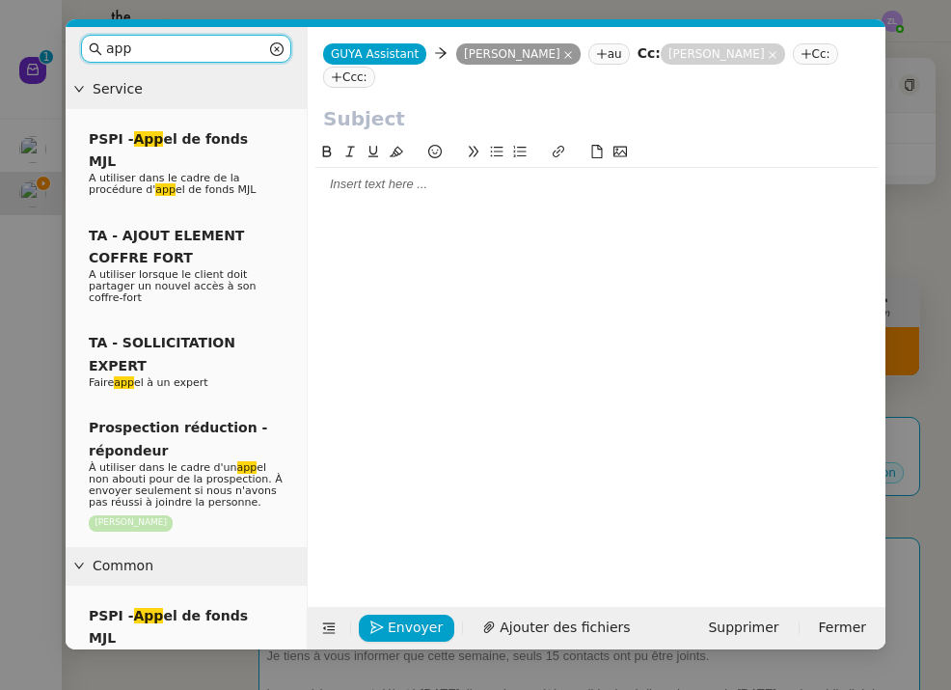
type input "app"
click at [371, 119] on input "text" at bounding box center [596, 118] width 547 height 29
paste input "Préparez vos fêtes de Noël avec Guyacadeau"
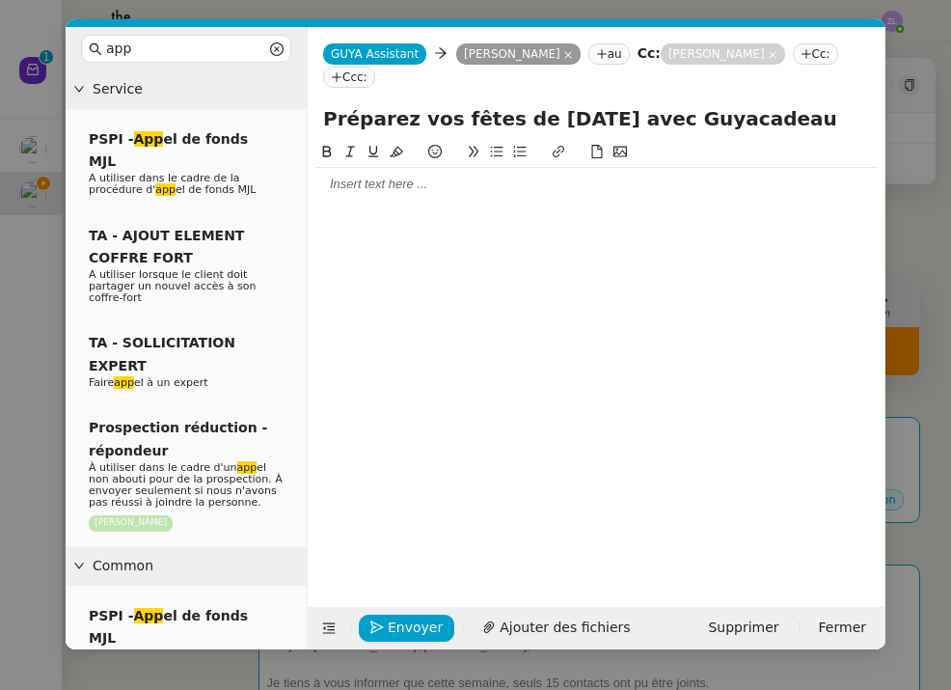
type input "Préparez vos fêtes de Noël avec Guyacadeau"
click at [414, 189] on div at bounding box center [596, 184] width 562 height 17
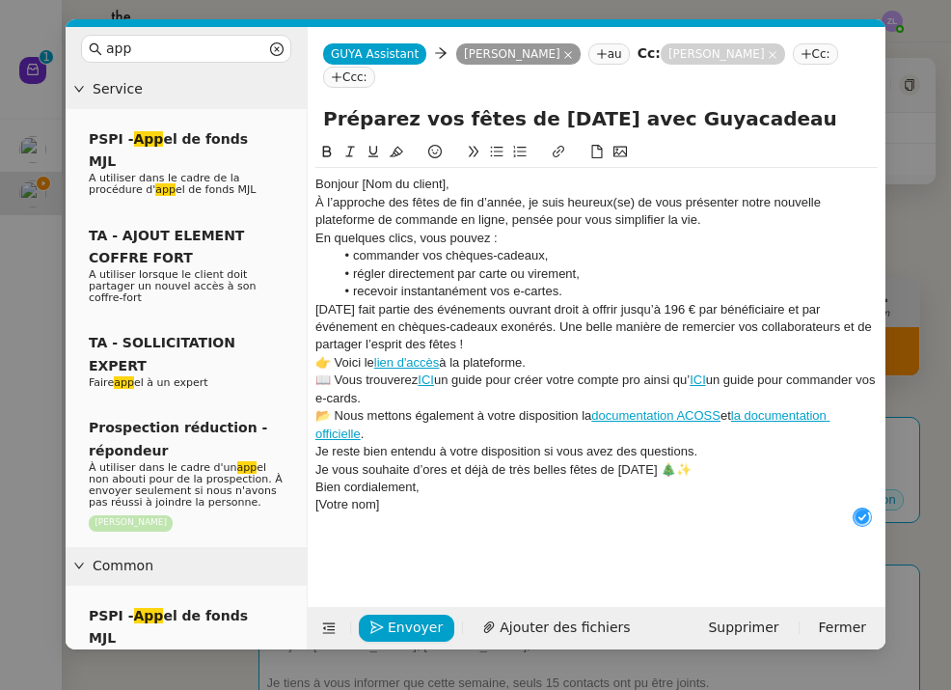
scroll to position [20, 0]
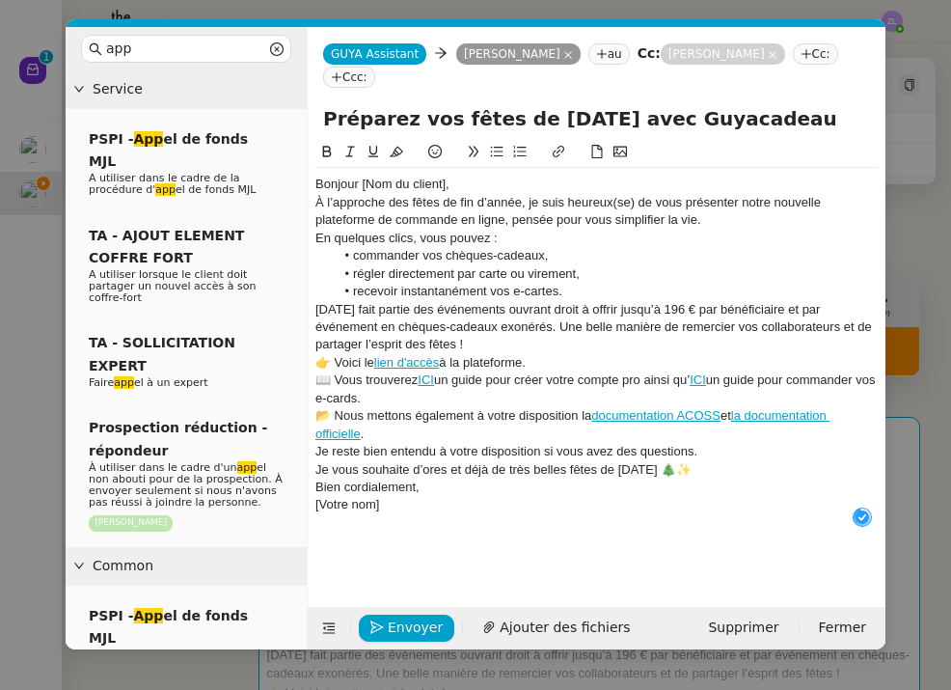
click at [459, 182] on div "Bonjour [Nom du client]," at bounding box center [596, 184] width 562 height 17
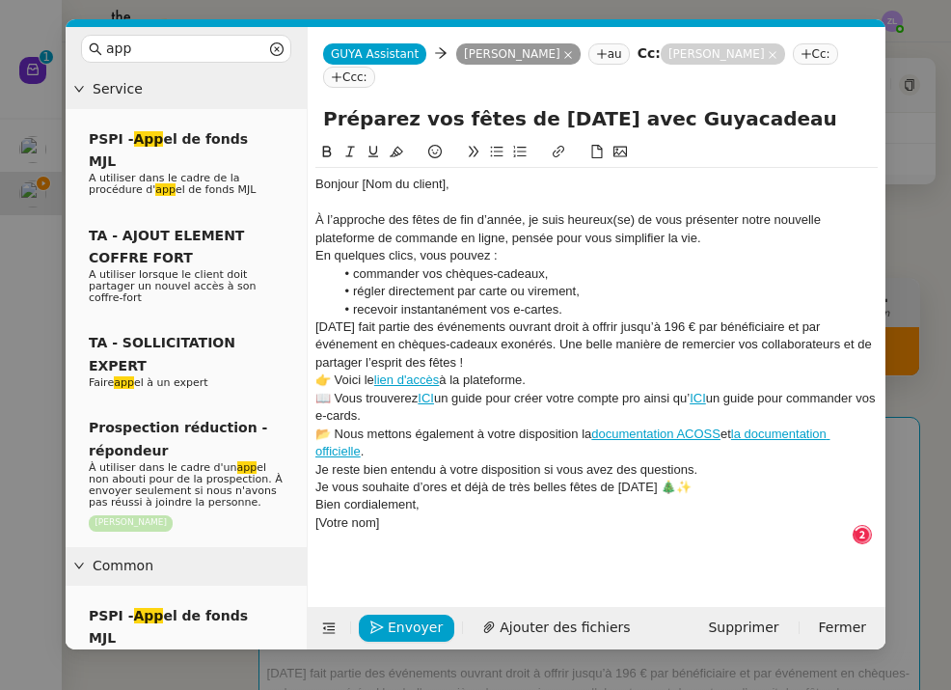
click at [619, 219] on div "À l’approche des fêtes de fin d’année, je suis heureux(se) de vous présenter no…" at bounding box center [596, 229] width 562 height 36
drag, startPoint x: 624, startPoint y: 221, endPoint x: 711, endPoint y: 197, distance: 90.1
click at [624, 221] on div "À l’approche des fêtes de fin d’année, je suis heureuse) de vous présenter notr…" at bounding box center [596, 229] width 562 height 36
drag, startPoint x: 393, startPoint y: 518, endPoint x: 320, endPoint y: 517, distance: 72.4
click at [319, 517] on div "[Votre nom]" at bounding box center [596, 522] width 562 height 17
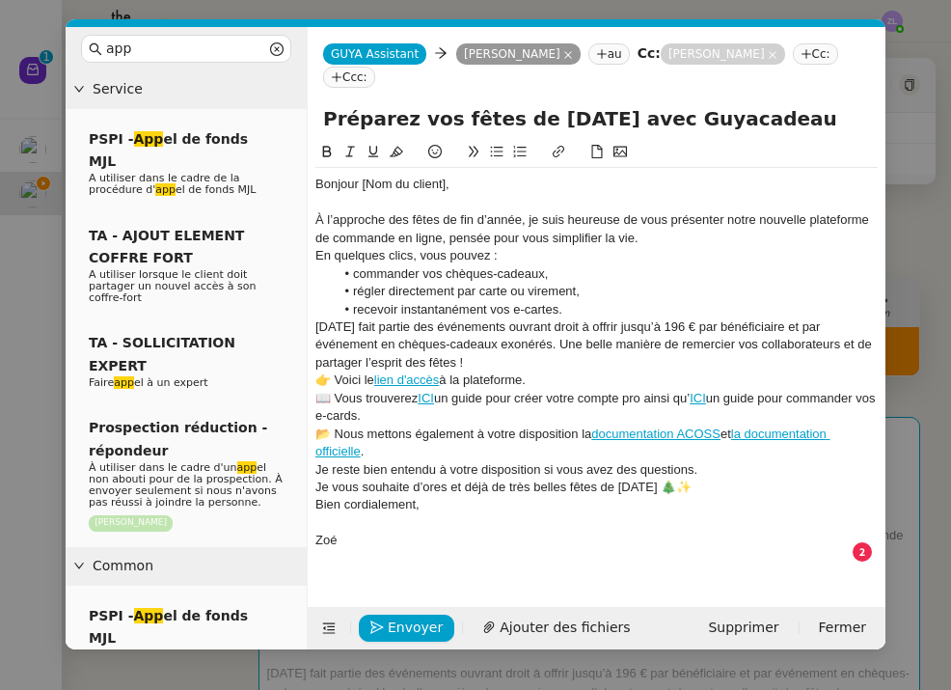
click at [316, 499] on div "Bonjour [Nom du client], À l’approche des fêtes de fin d’année, je suis heureus…" at bounding box center [596, 371] width 562 height 407
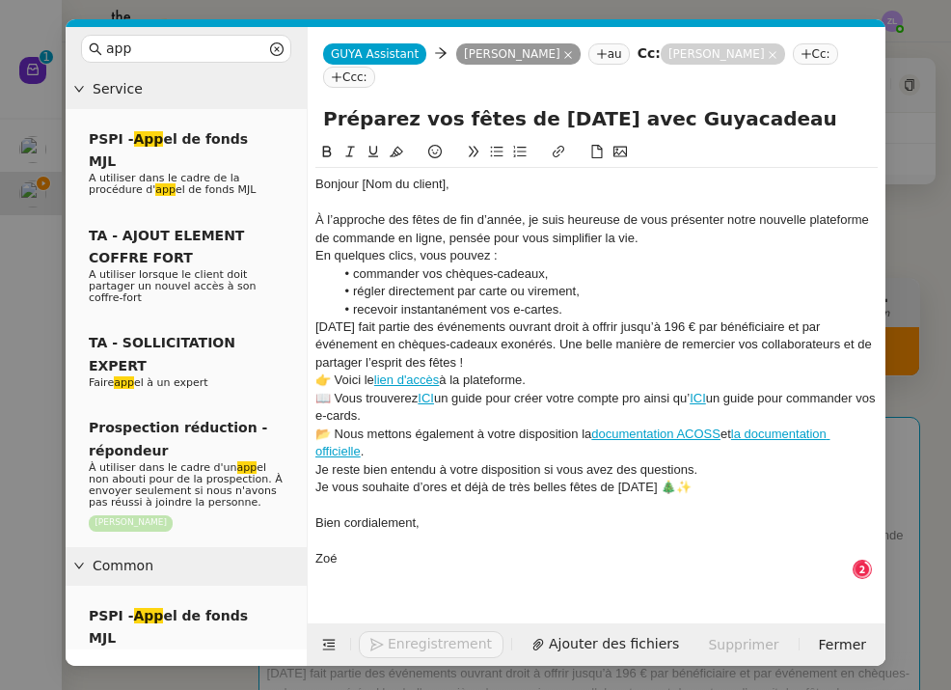
click at [315, 478] on div "Je vous souhaite d’ores et déjà de très belles fêtes de Noël 🎄✨" at bounding box center [596, 486] width 562 height 17
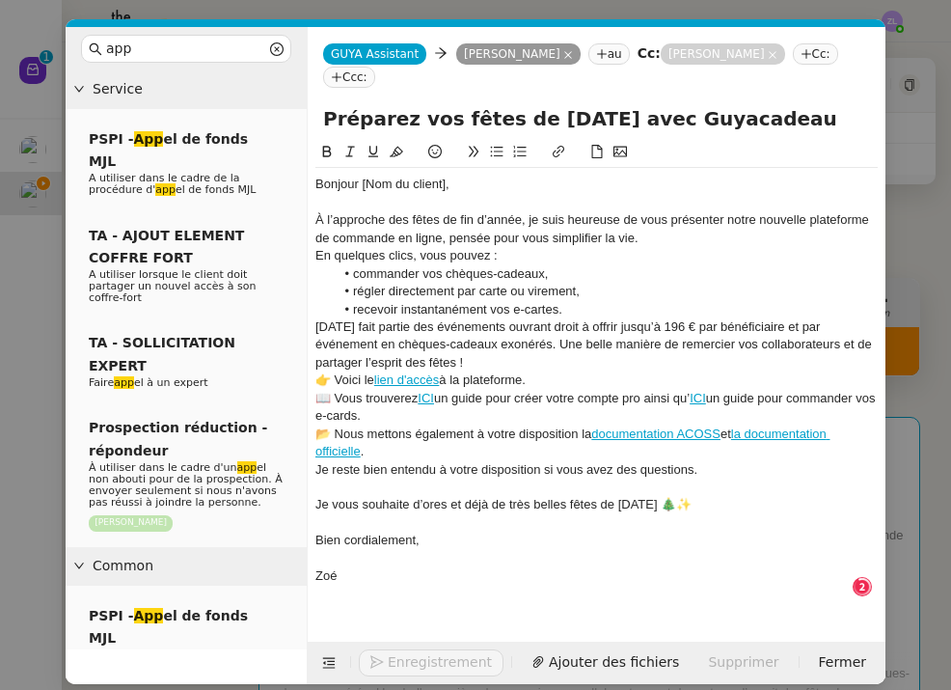
click at [316, 465] on div "Je reste bien entendu à votre disposition si vous avez des questions." at bounding box center [596, 469] width 562 height 17
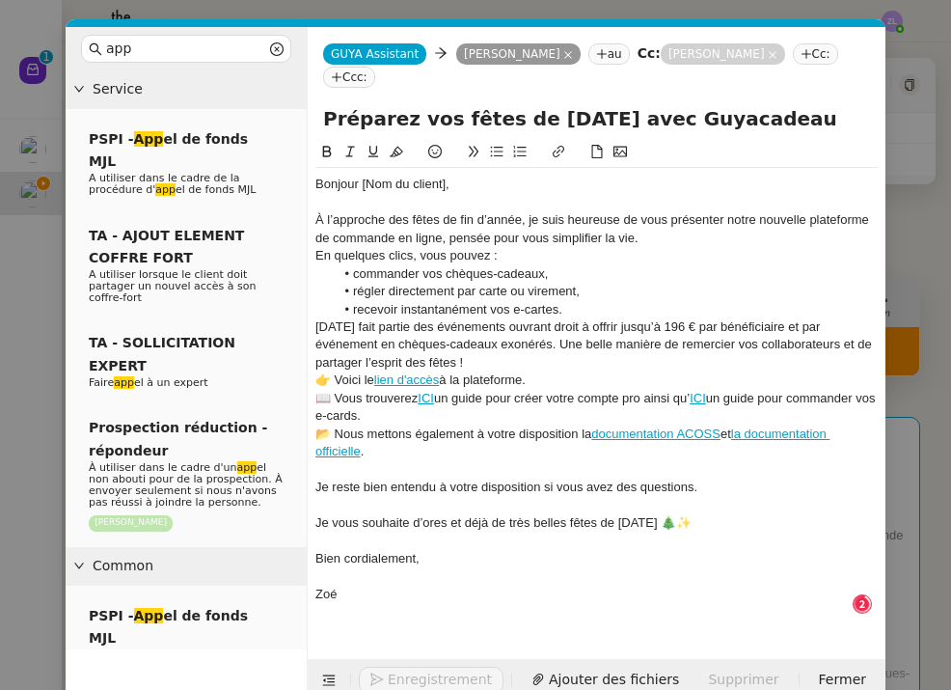
click at [406, 406] on div "📖 Vous trouverez ICI un guide pour créer votre compte pro ainsi qu’ ICI un guid…" at bounding box center [596, 408] width 562 height 36
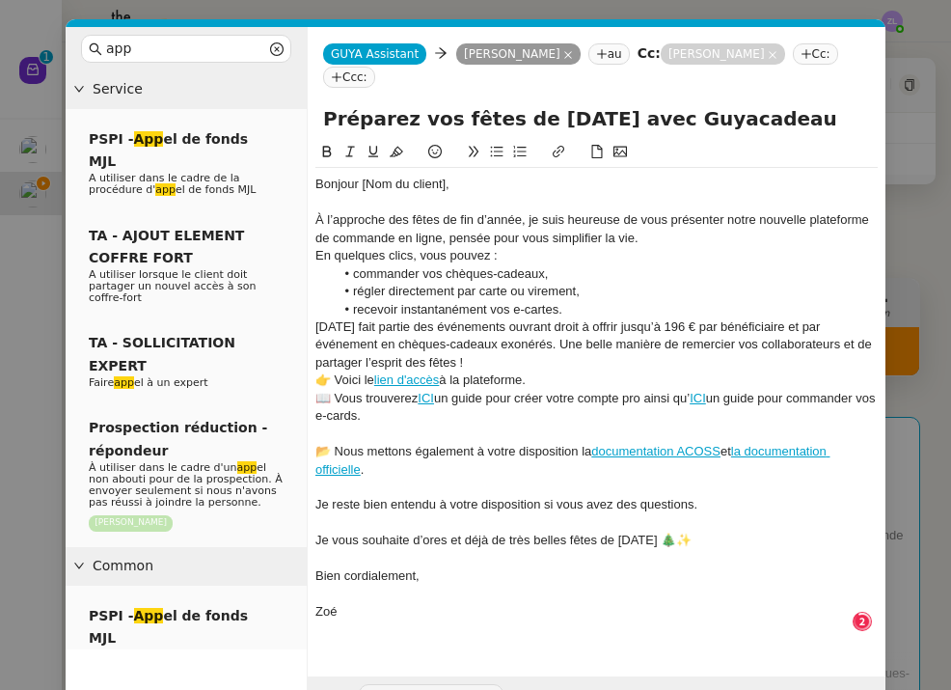
click at [540, 372] on div "👉 Voici le lien d'accès à la plateforme." at bounding box center [596, 379] width 562 height 17
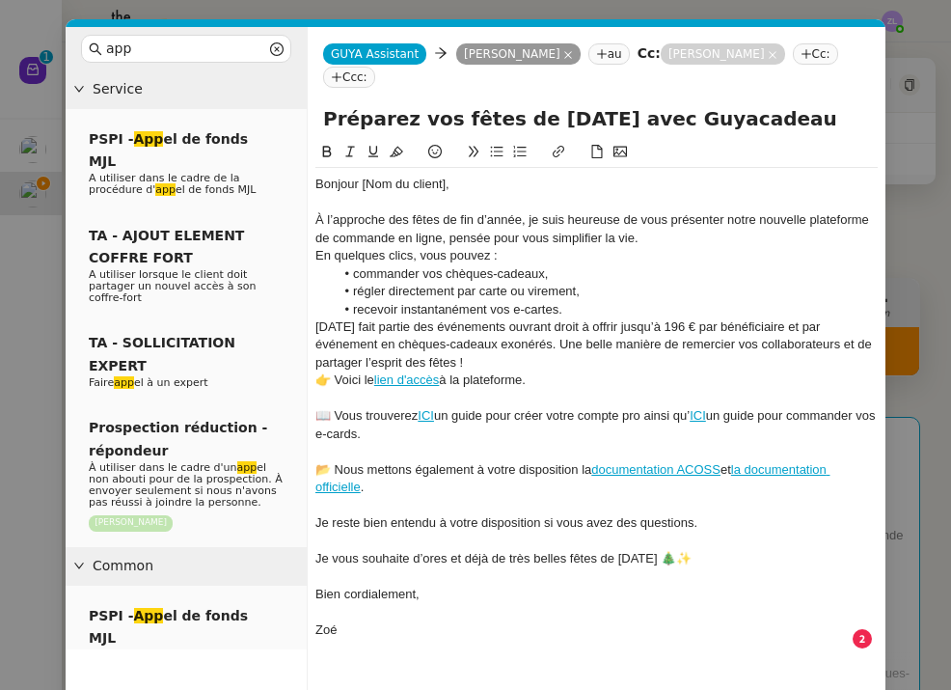
click at [424, 355] on div "Noël fait partie des événements ouvrant droit à offrir jusqu’à 196 € par bénéfi…" at bounding box center [596, 344] width 562 height 53
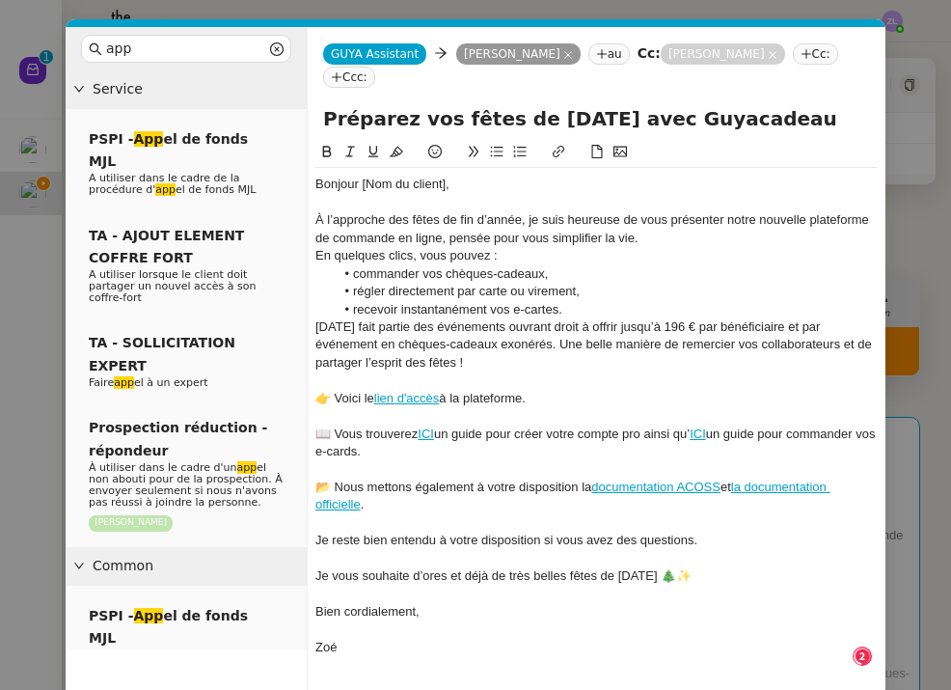
click at [575, 305] on li "recevoir instantanément vos e-cartes." at bounding box center [607, 309] width 544 height 17
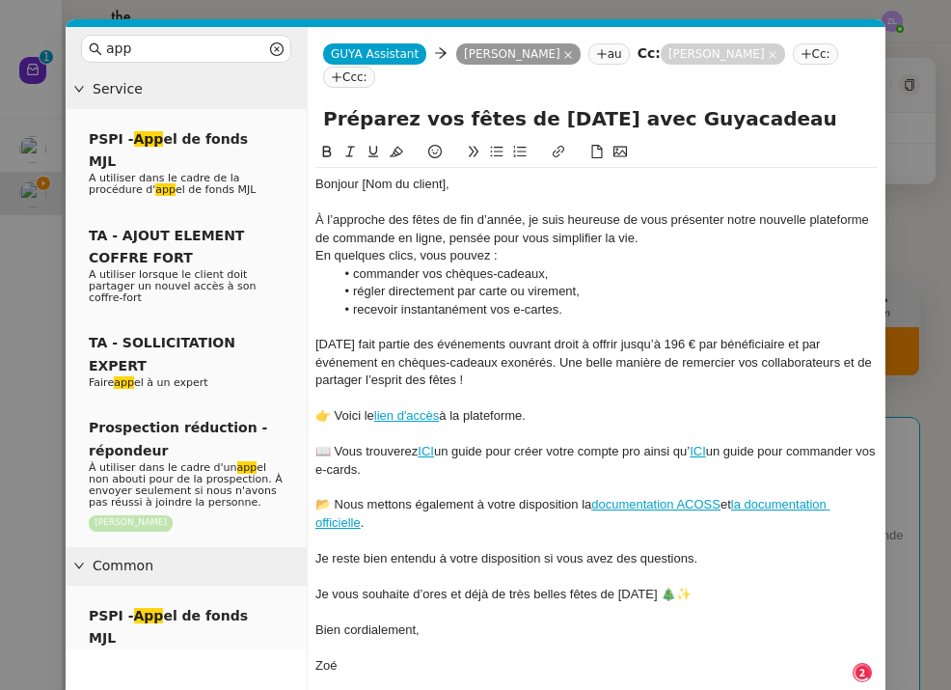
click at [646, 237] on div "À l’approche des fêtes de fin d’année, je suis heureuse de vous présenter notre…" at bounding box center [596, 229] width 562 height 36
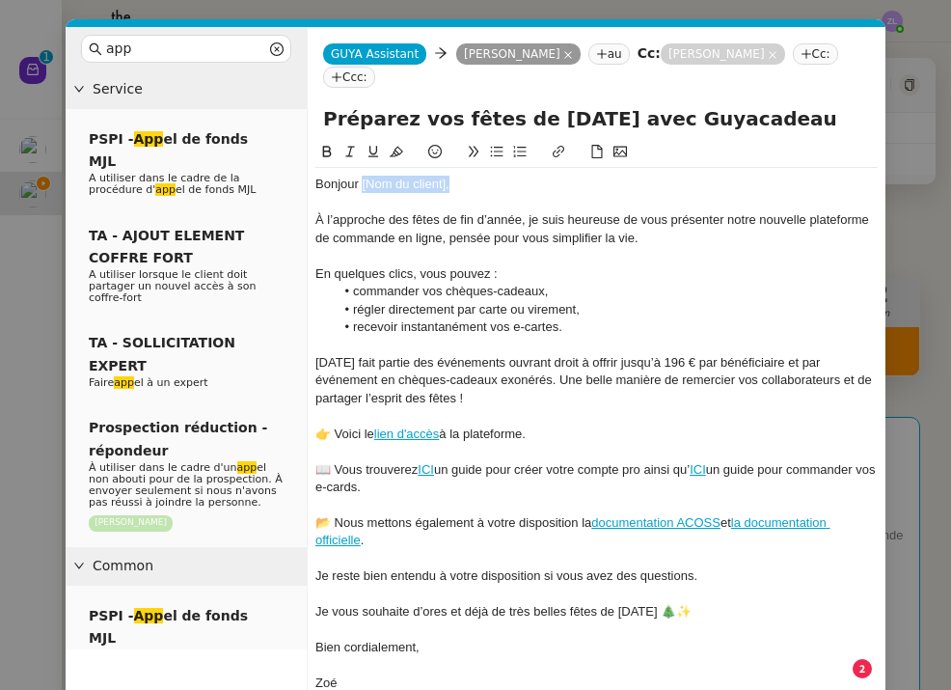
drag, startPoint x: 457, startPoint y: 189, endPoint x: 363, endPoint y: 184, distance: 94.7
click at [363, 184] on div "Bonjour [Nom du client]," at bounding box center [596, 184] width 562 height 17
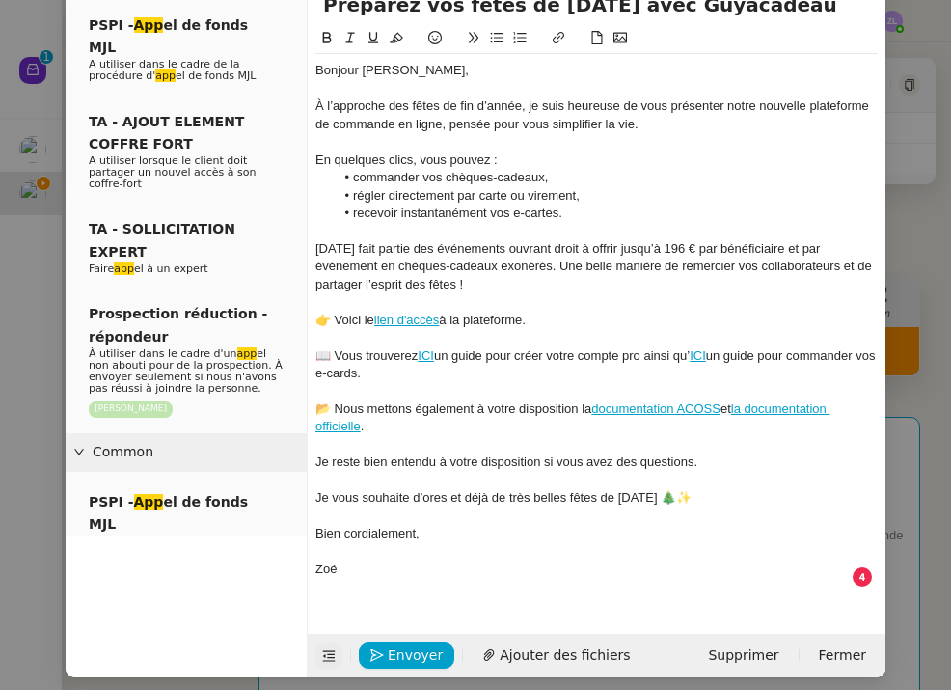
scroll to position [113, 0]
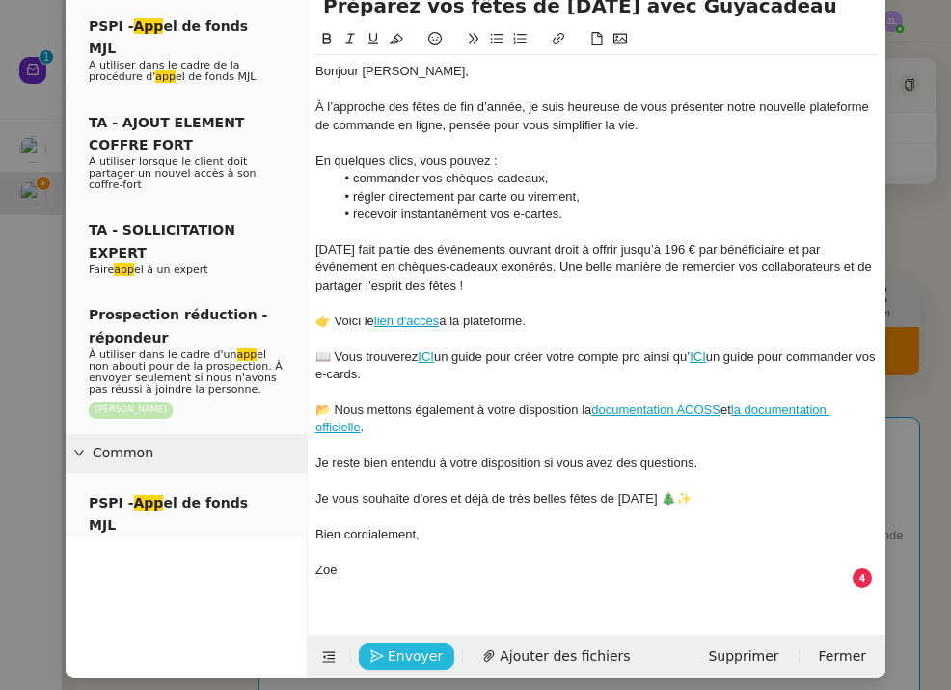
click at [403, 647] on span "Envoyer" at bounding box center [415, 656] width 55 height 22
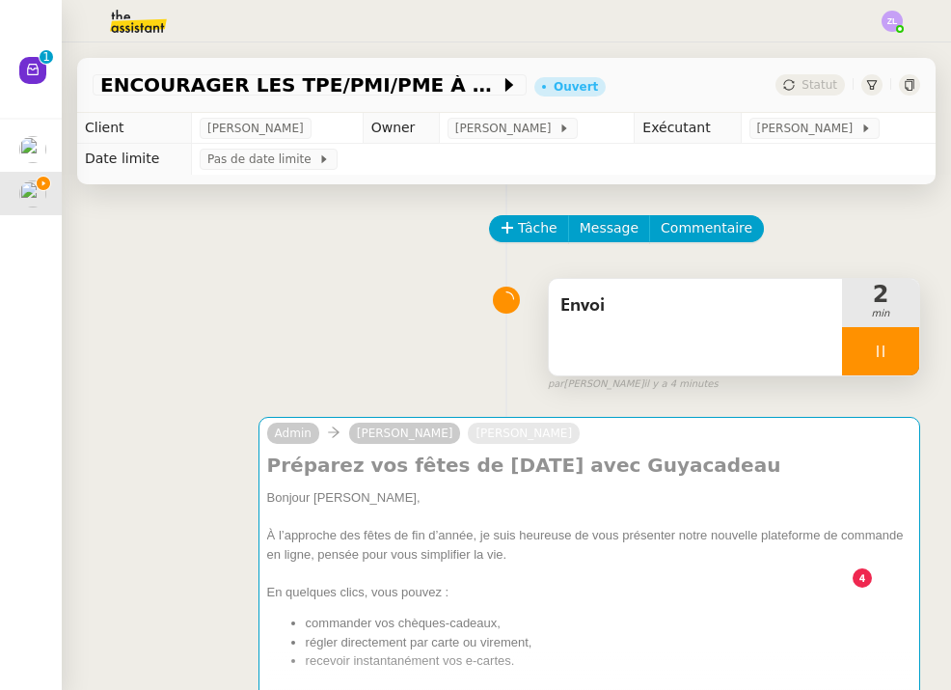
scroll to position [94, 0]
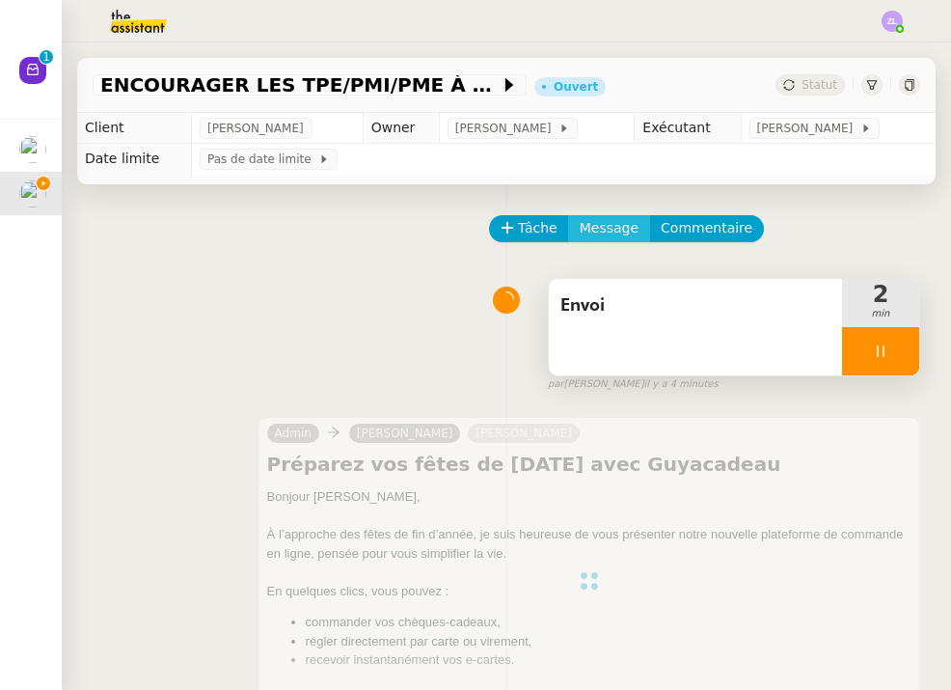
click at [609, 225] on span "Message" at bounding box center [609, 228] width 59 height 22
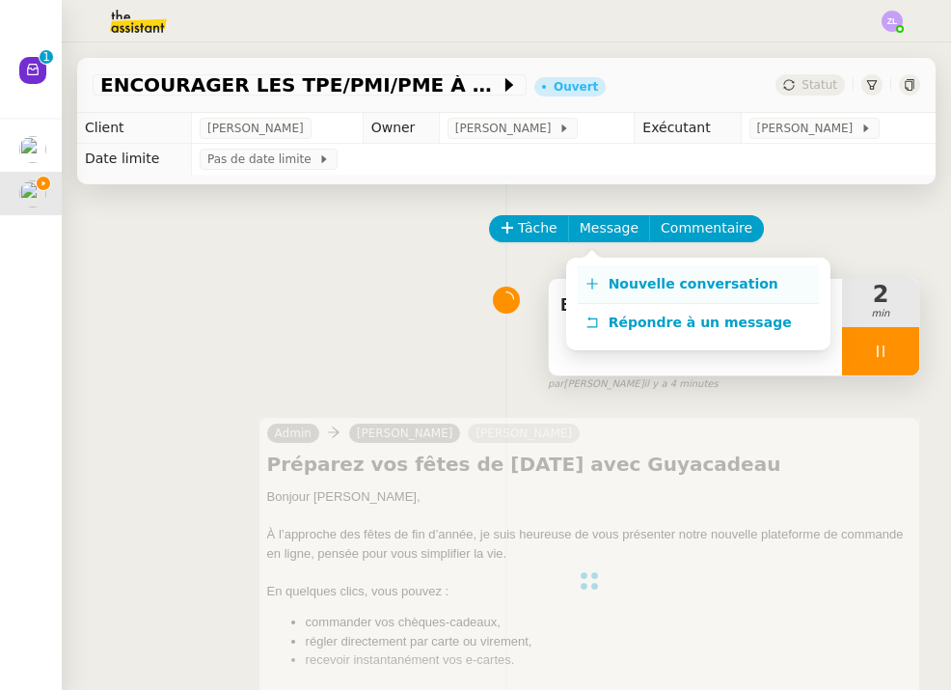
click at [611, 278] on span "Nouvelle conversation" at bounding box center [694, 283] width 170 height 15
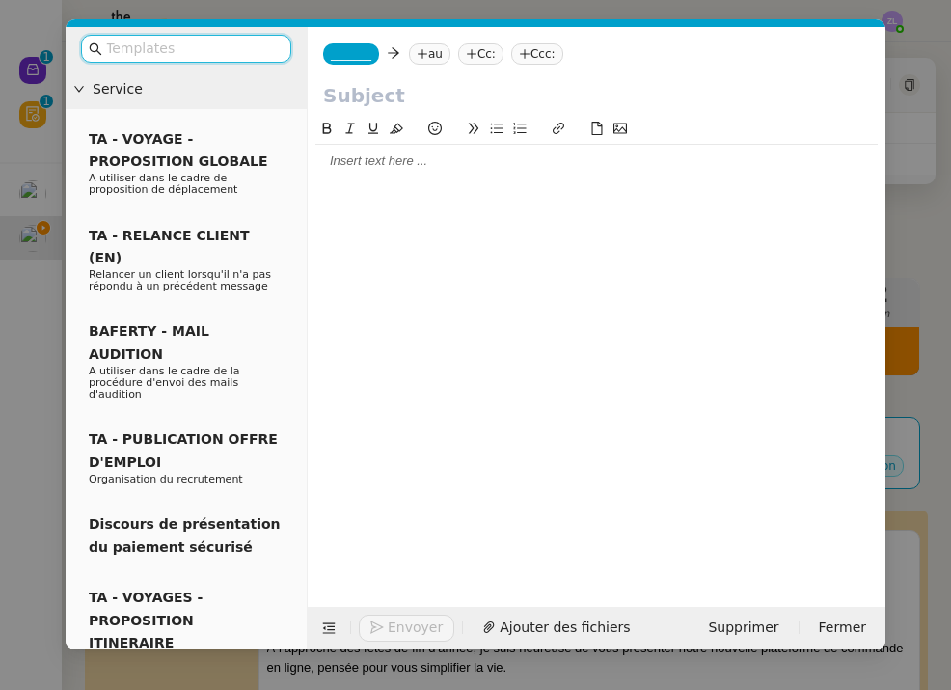
click at [362, 101] on input "text" at bounding box center [596, 95] width 547 height 29
paste input "Préparez vos fêtes de Noël avec Guyacadeau"
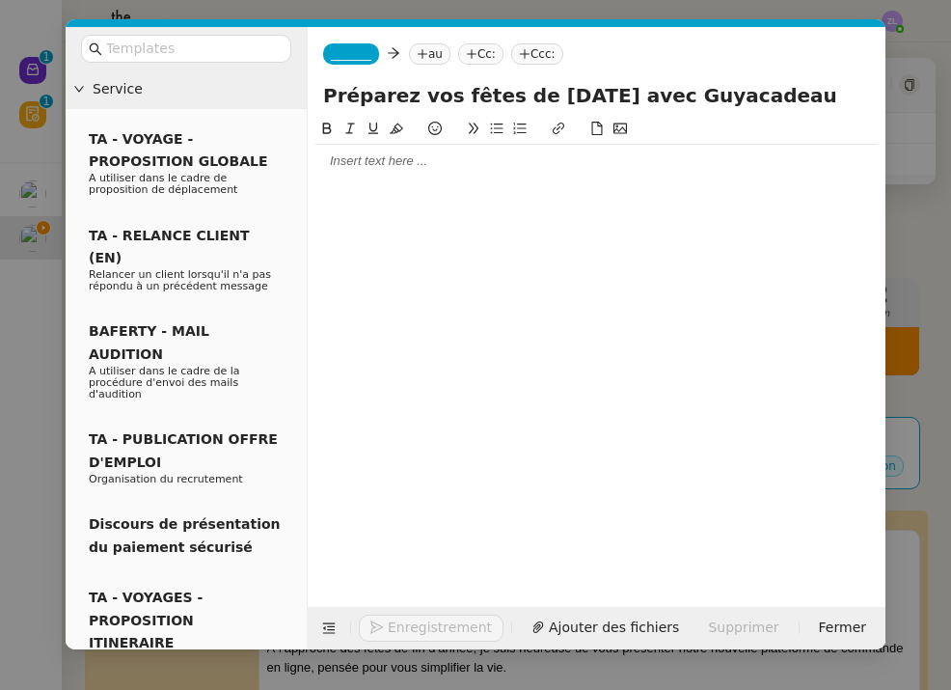
type input "Préparez vos fêtes de Noël avec Guyacadeau"
click at [357, 73] on div "_______ au Cc: Ccc:" at bounding box center [597, 54] width 578 height 54
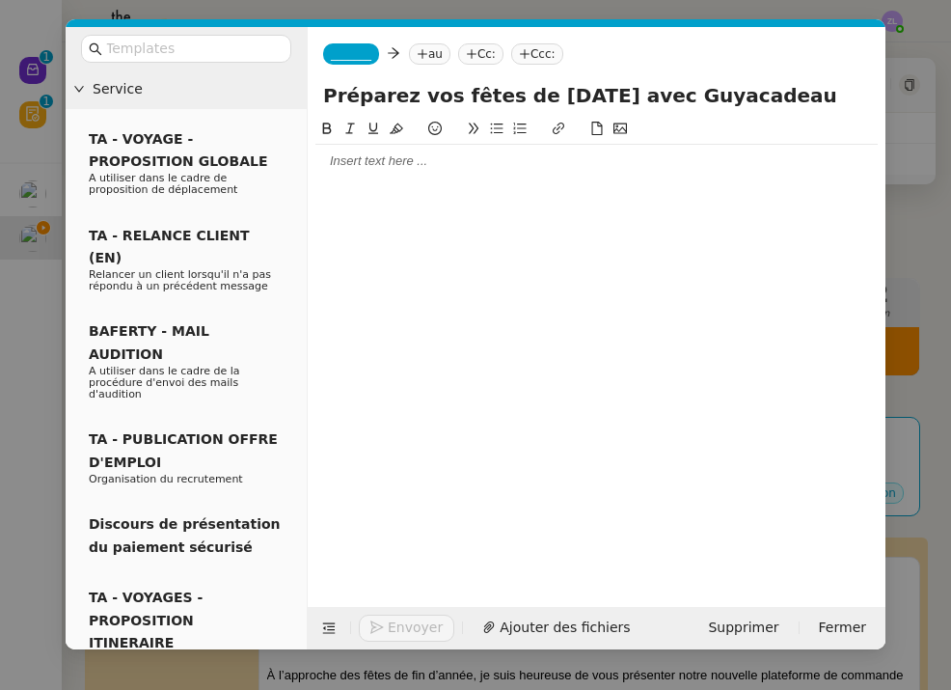
click at [357, 55] on span "_______" at bounding box center [351, 54] width 41 height 14
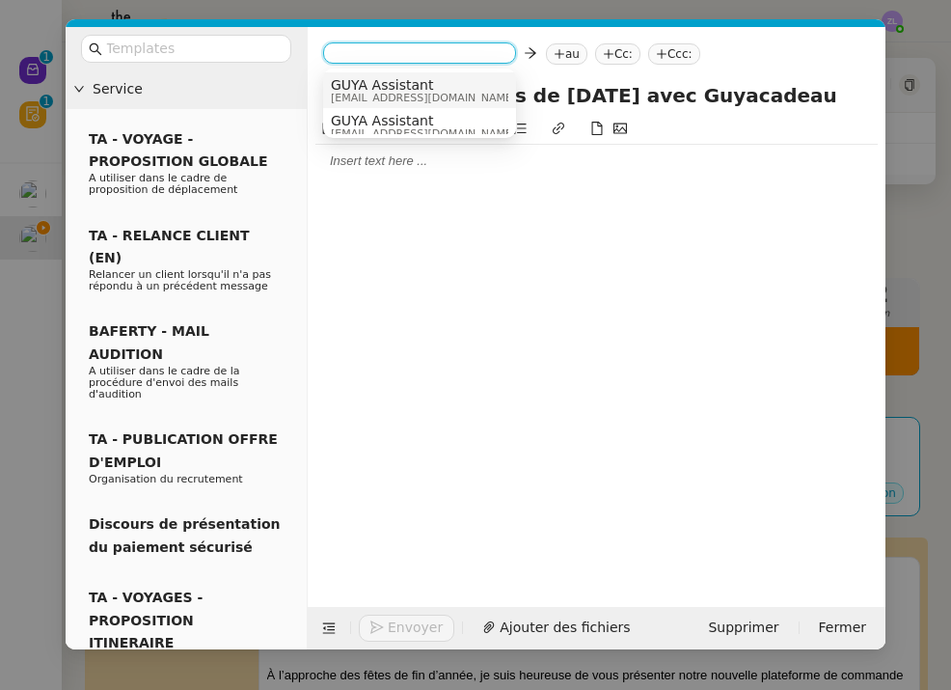
click at [376, 85] on span "GUYA Assistant" at bounding box center [423, 84] width 185 height 15
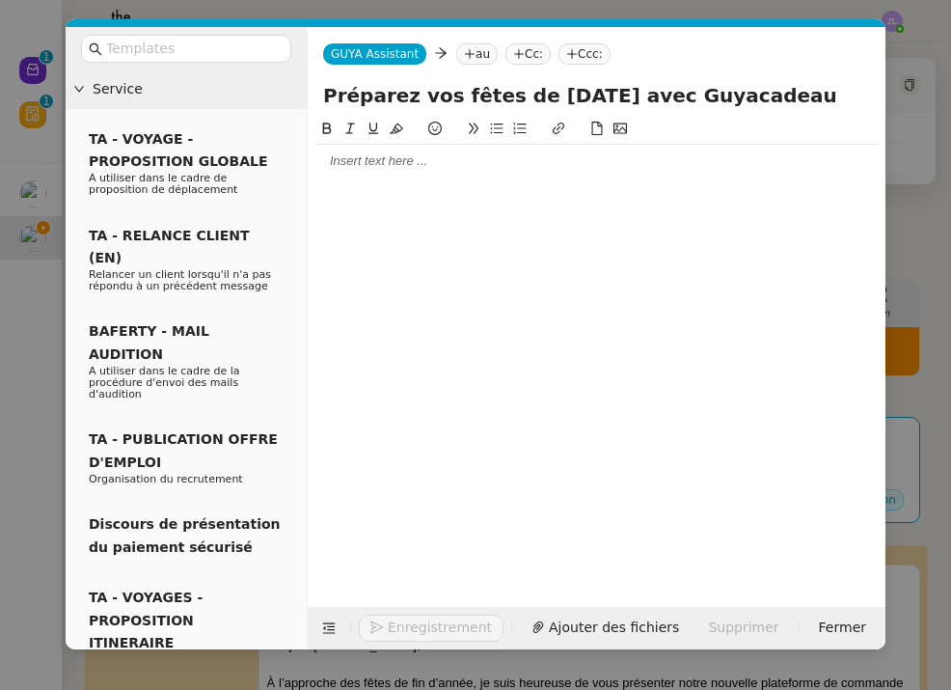
click at [478, 59] on nz-tag "au" at bounding box center [476, 53] width 41 height 21
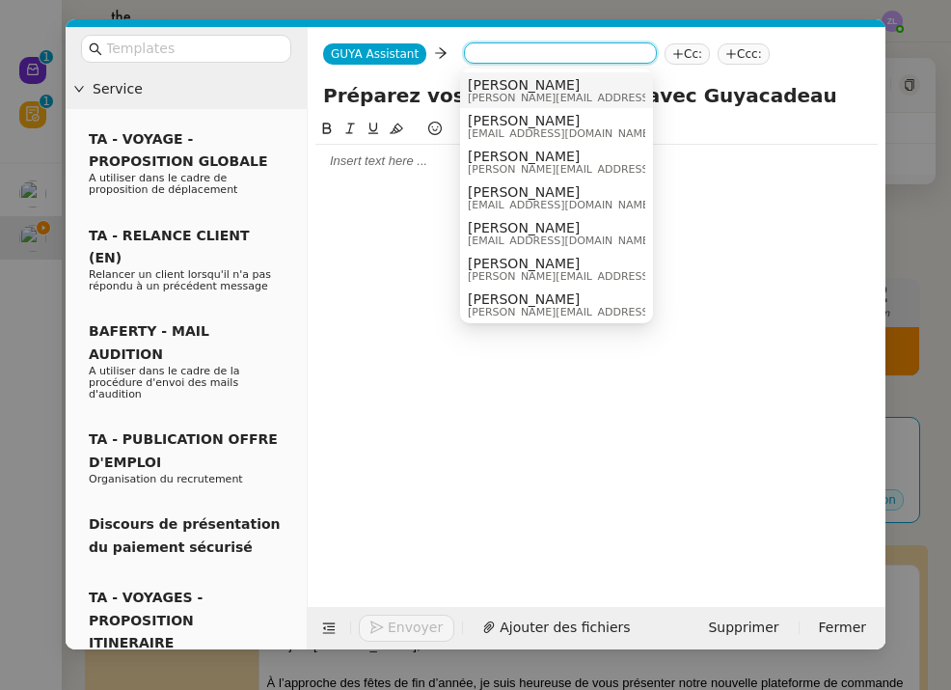
click at [685, 57] on nz-tag "Cc:" at bounding box center [687, 53] width 45 height 21
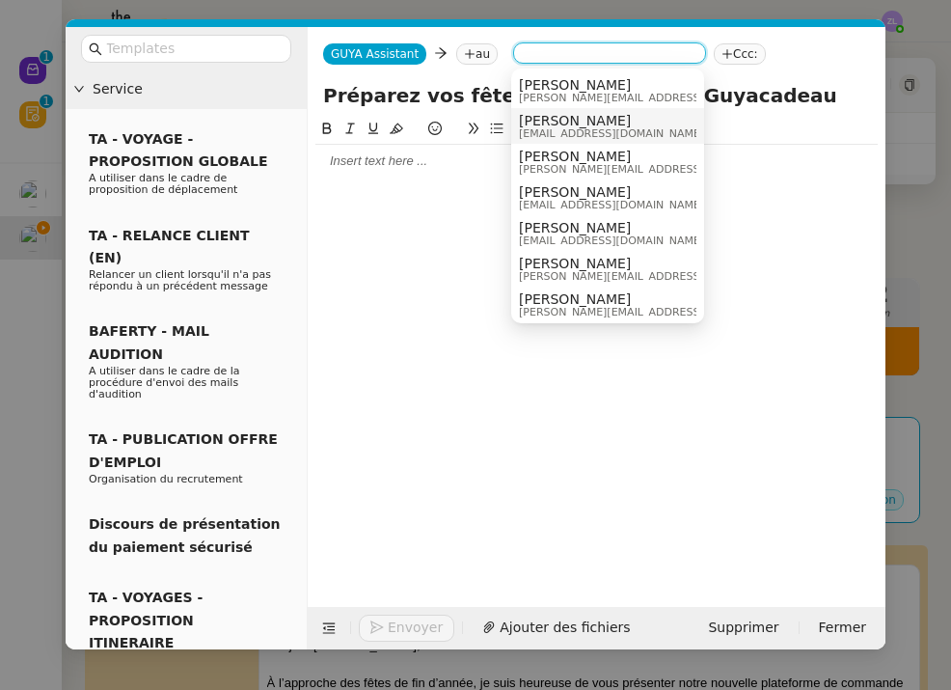
click at [598, 126] on span "[PERSON_NAME]" at bounding box center [611, 120] width 185 height 15
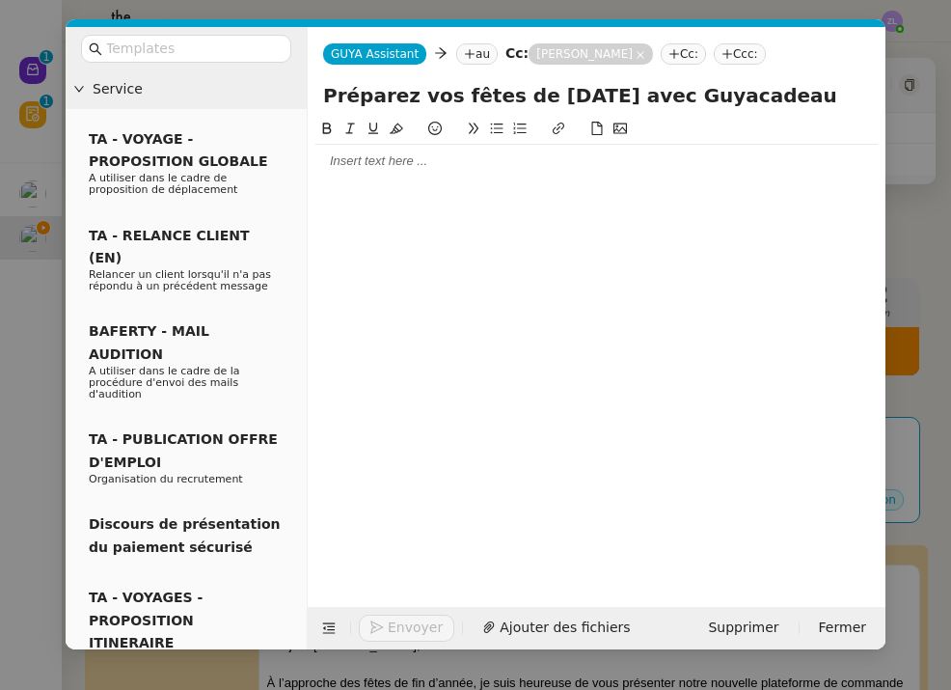
click at [478, 59] on nz-tag "au" at bounding box center [476, 53] width 41 height 21
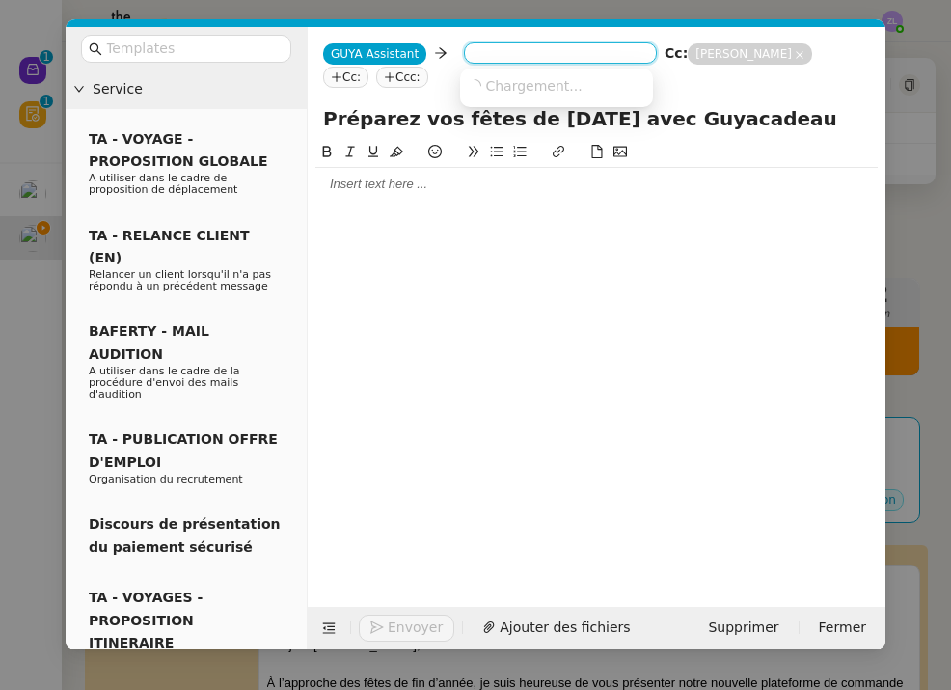
paste input "acscpp.guyane@gmail.com"
click at [478, 59] on input "acscpp.guyane@gmail.com" at bounding box center [560, 54] width 177 height 19
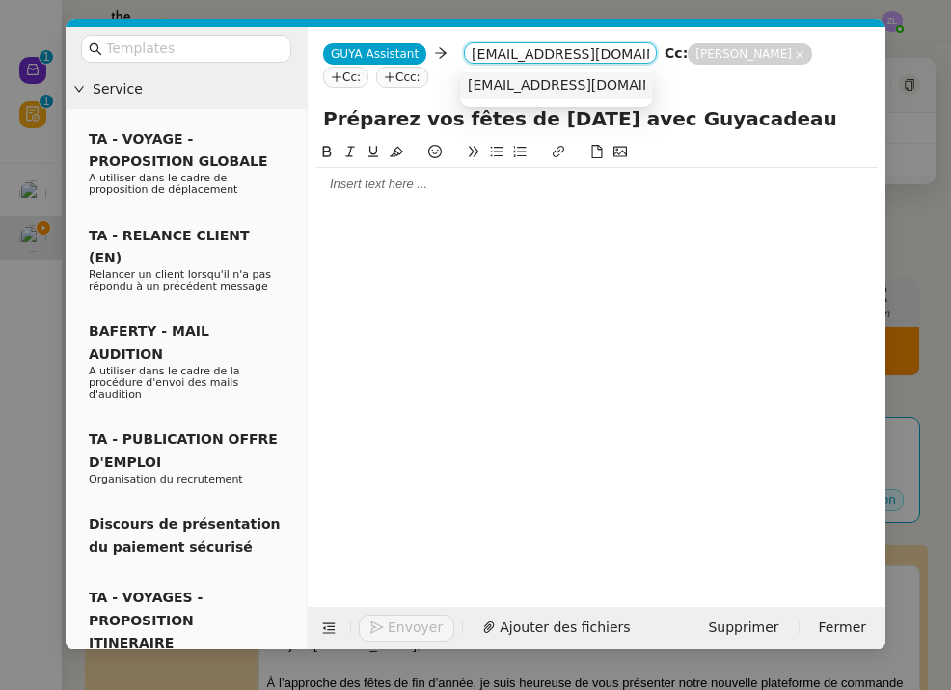
type input "acscpp.guyane@gmail.com"
click at [495, 90] on span "acscpp.guyane@gmail.com" at bounding box center [586, 84] width 236 height 15
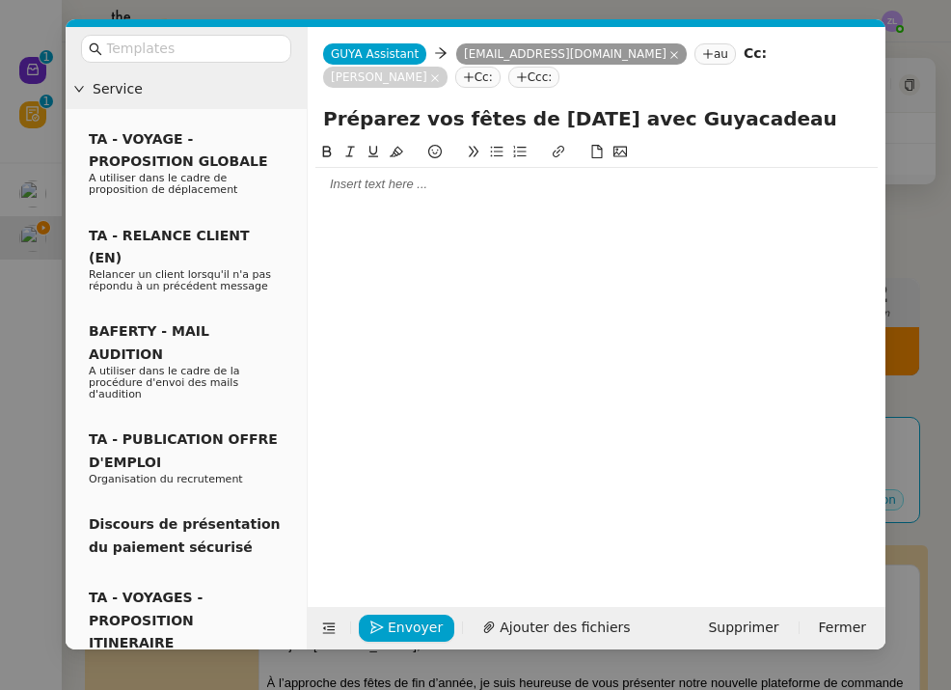
click at [355, 183] on div at bounding box center [596, 184] width 562 height 17
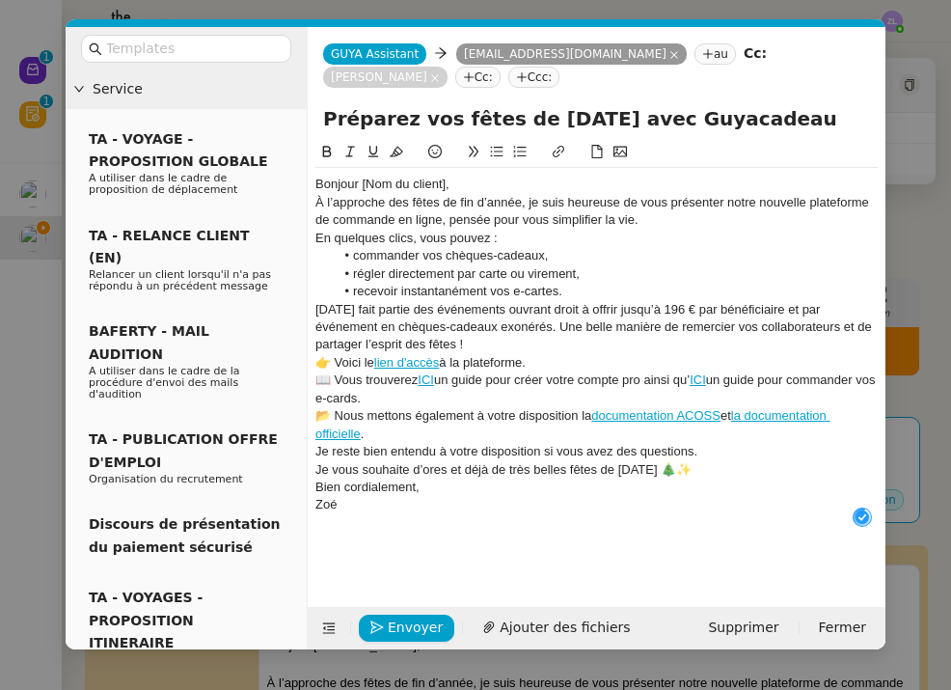
scroll to position [20, 0]
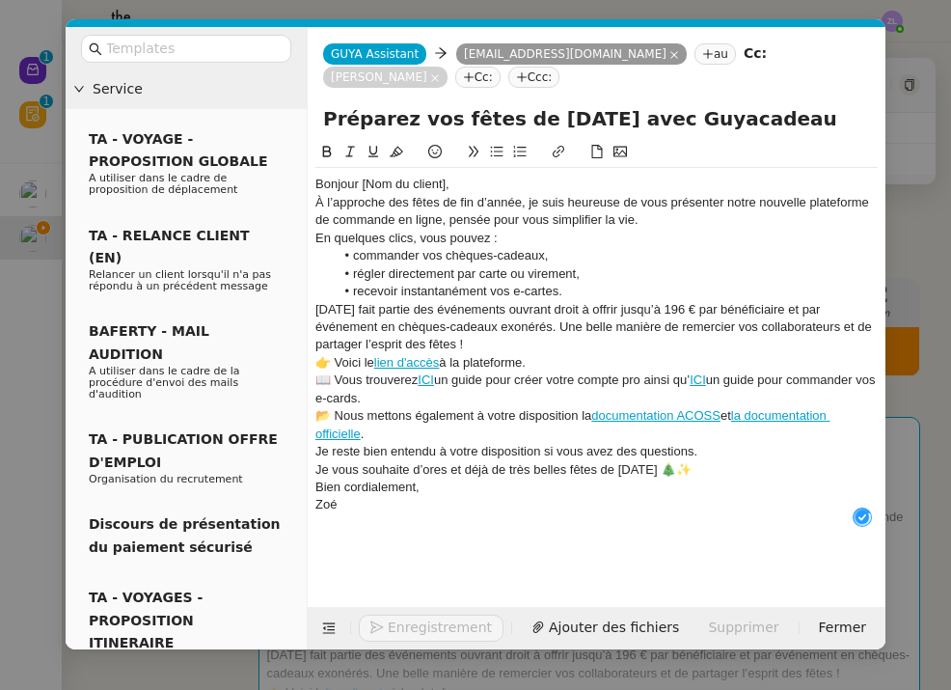
click at [469, 186] on div "Bonjour [Nom du client]," at bounding box center [596, 184] width 562 height 17
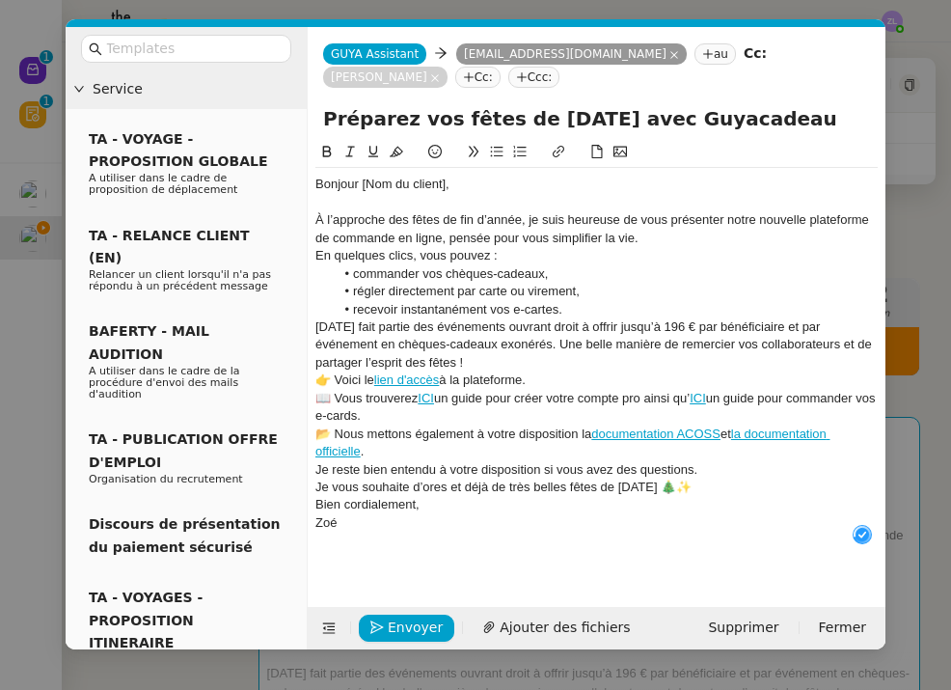
click at [650, 238] on div "À l’approche des fêtes de fin d’année, je suis heureuse de vous présenter notre…" at bounding box center [596, 229] width 562 height 36
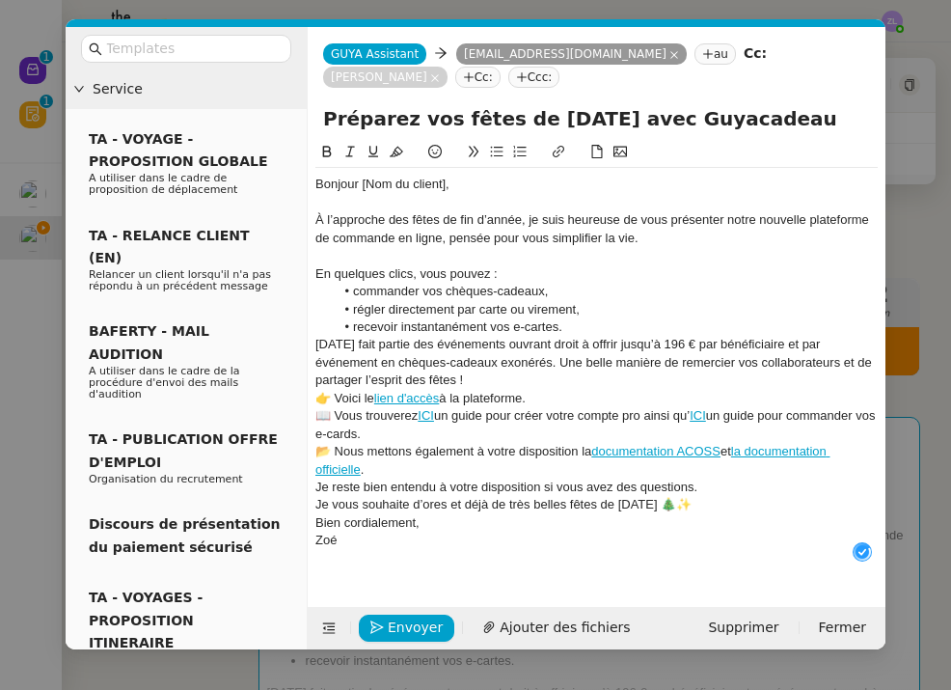
click at [596, 325] on li "recevoir instantanément vos e-cartes." at bounding box center [607, 326] width 544 height 17
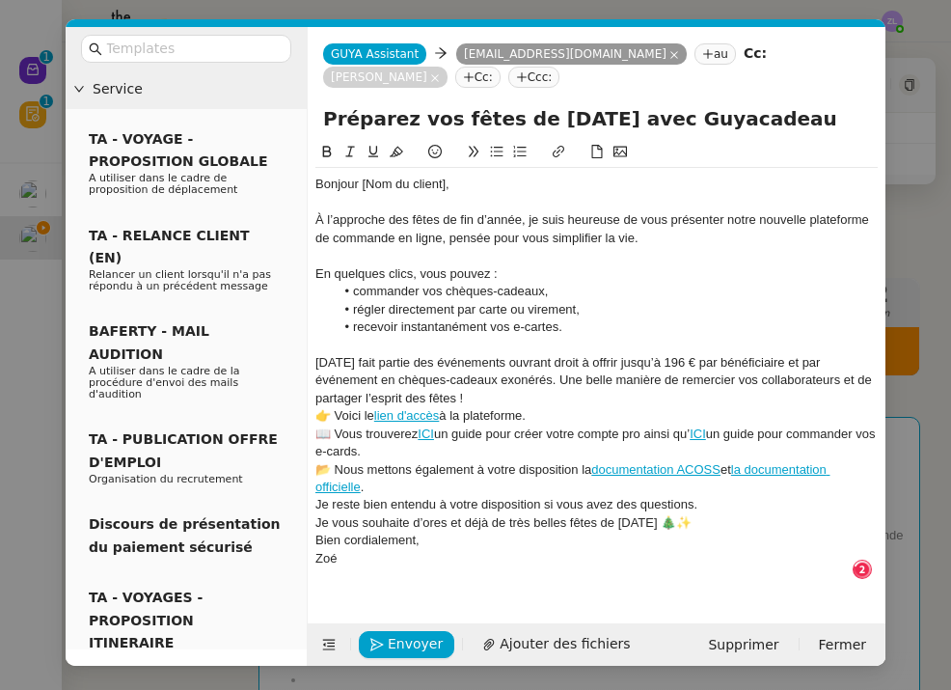
click at [431, 393] on div "Noël fait partie des événements ouvrant droit à offrir jusqu’à 196 € par bénéfi…" at bounding box center [596, 380] width 562 height 53
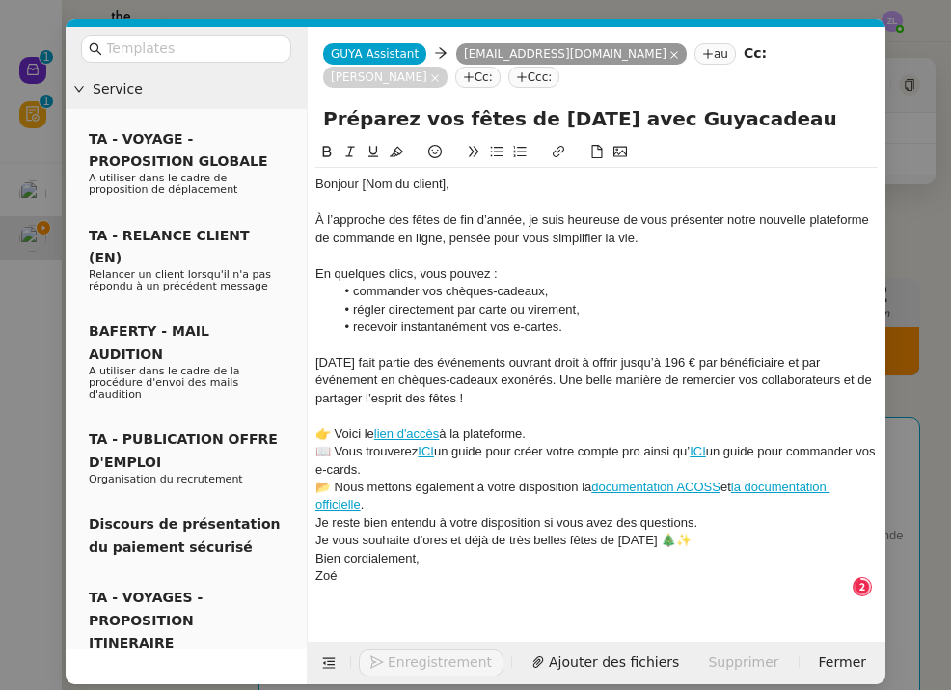
click at [578, 443] on div "📖 Vous trouverez ICI un guide pour créer votre compte pro ainsi qu’ ICI un guid…" at bounding box center [596, 461] width 562 height 36
click at [558, 433] on div "👉 Voici le lien d'accès à la plateforme." at bounding box center [596, 433] width 562 height 17
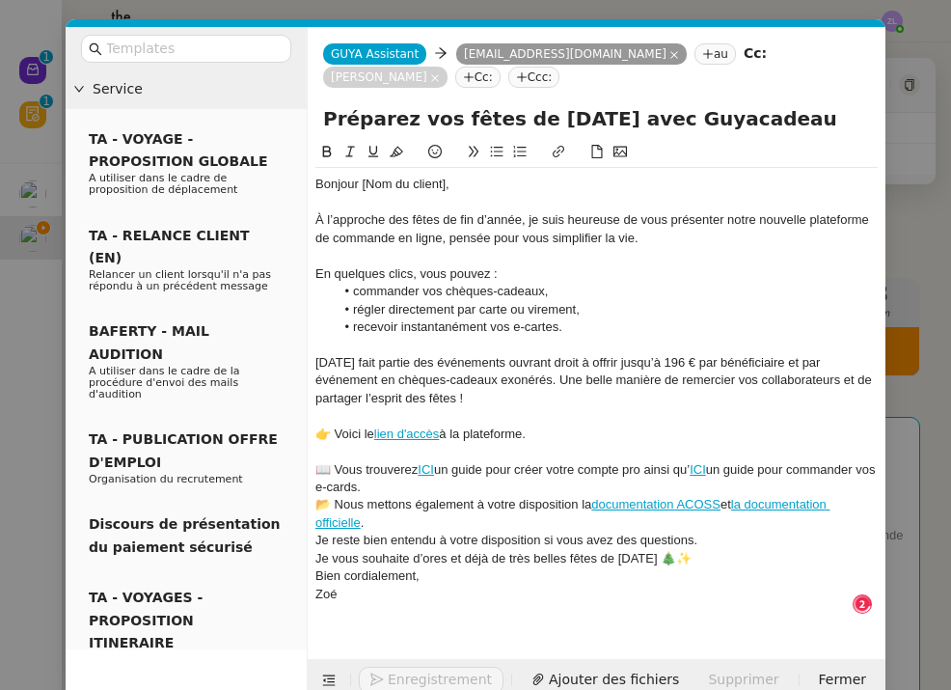
click at [447, 478] on div "📖 Vous trouverez ICI un guide pour créer votre compte pro ainsi qu’ ICI un guid…" at bounding box center [596, 479] width 562 height 36
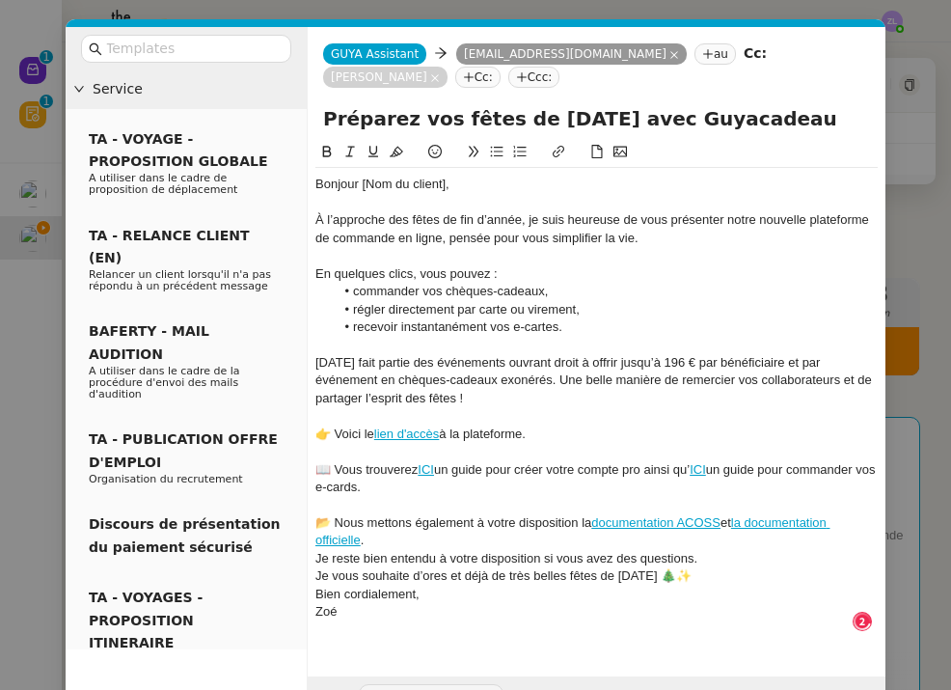
click at [398, 536] on div "📂 Nous mettons également à votre disposition la documentation ACOSS et la docum…" at bounding box center [596, 532] width 562 height 36
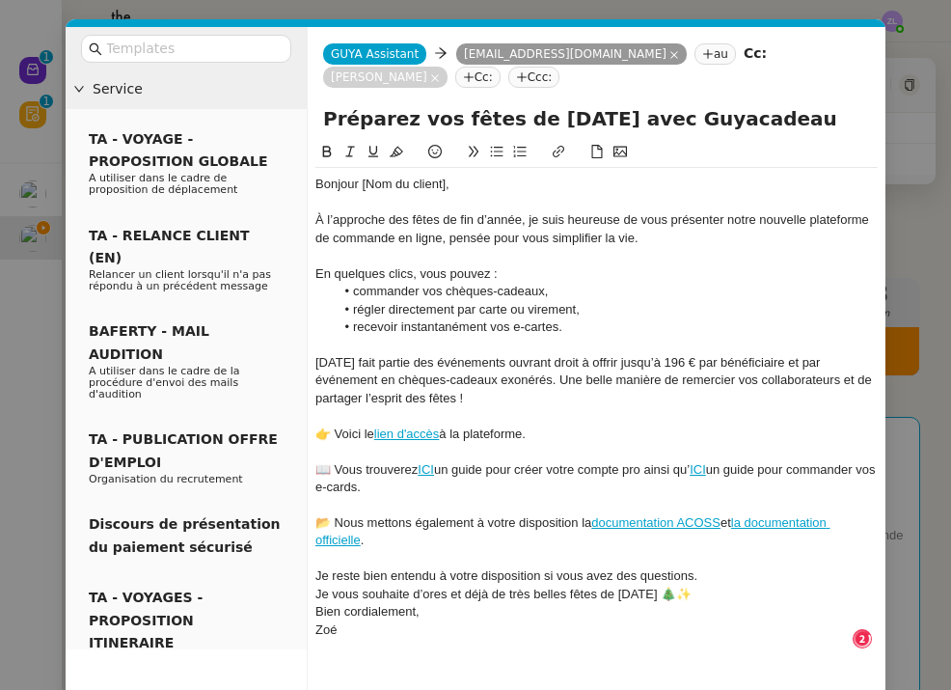
click at [703, 569] on div "Je reste bien entendu à votre disposition si vous avez des questions." at bounding box center [596, 575] width 562 height 17
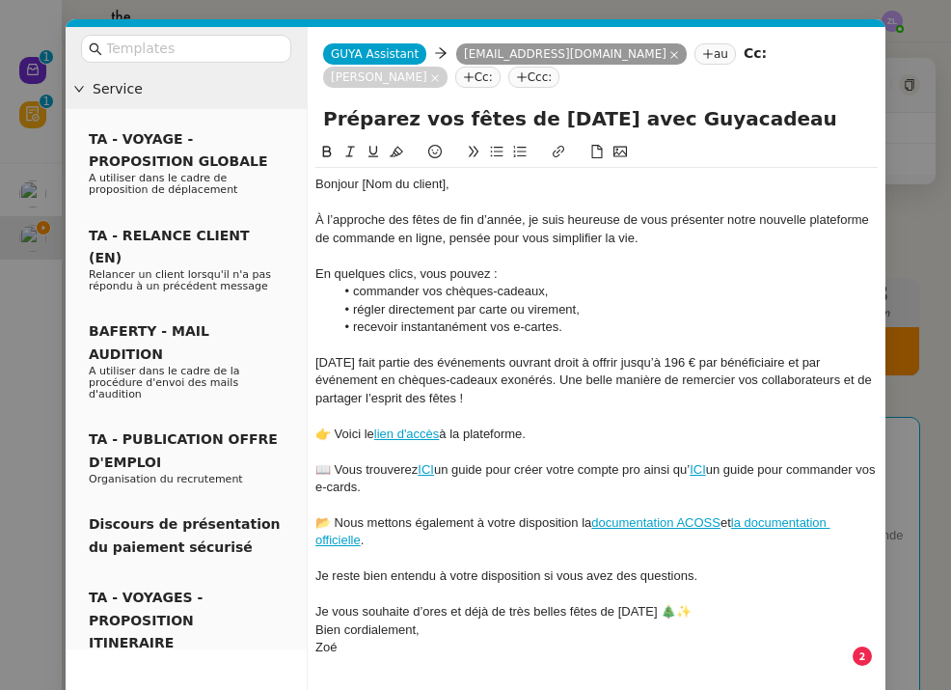
click at [686, 604] on div "Je vous souhaite d’ores et déjà de très belles fêtes de Noël 🎄✨" at bounding box center [596, 611] width 562 height 17
click at [426, 640] on div "Bien cordialement," at bounding box center [596, 647] width 562 height 17
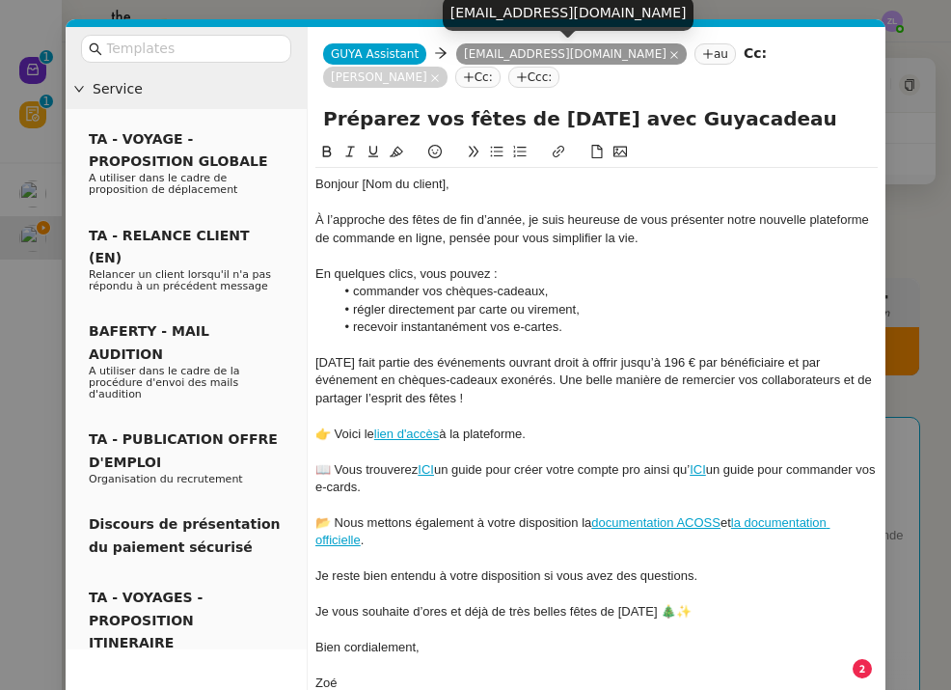
click at [528, 12] on div "acscpp.guyane@gmail.com" at bounding box center [569, 13] width 252 height 34
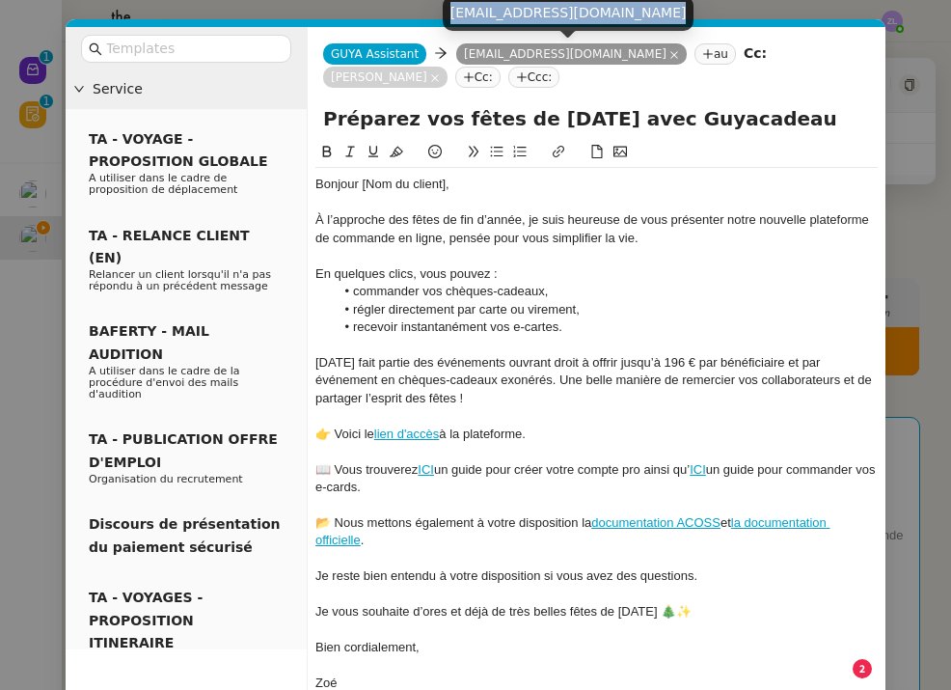
click at [528, 12] on div "acscpp.guyane@gmail.com" at bounding box center [569, 13] width 252 height 34
copy div "acscpp.guyane@gmail.com"
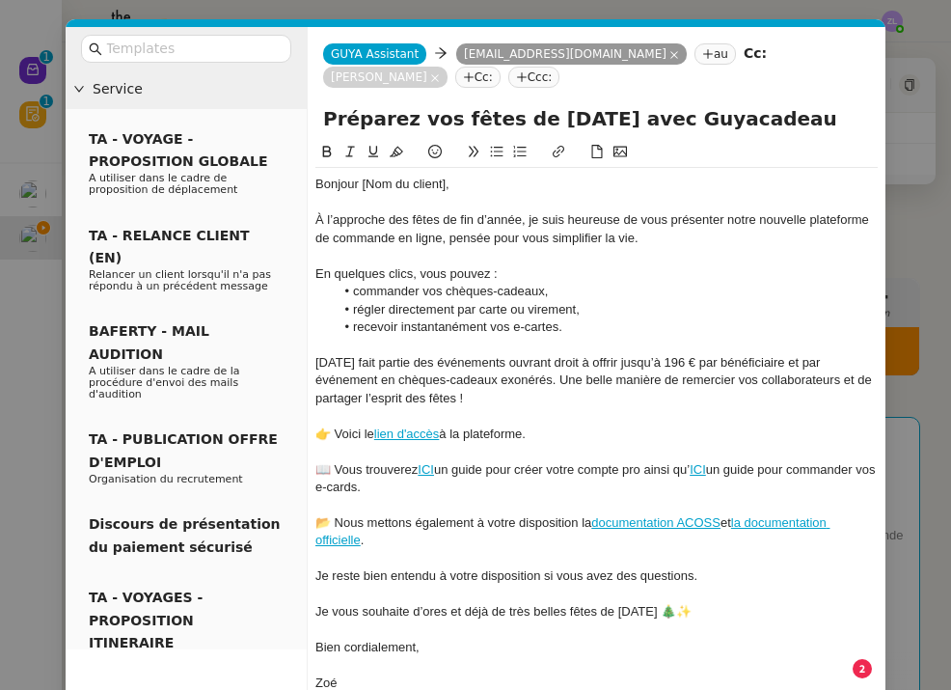
click at [444, 188] on div "Bonjour [Nom du client]," at bounding box center [596, 184] width 562 height 17
drag, startPoint x: 448, startPoint y: 187, endPoint x: 372, endPoint y: 186, distance: 75.2
click at [372, 186] on div "Bonjour [Nom du client]," at bounding box center [596, 184] width 562 height 17
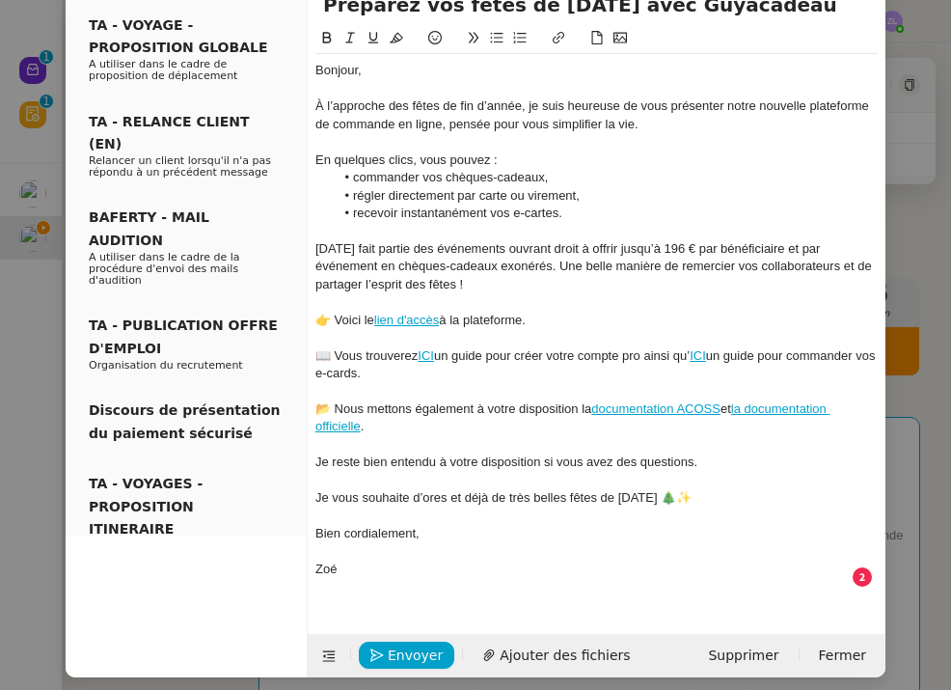
scroll to position [113, 0]
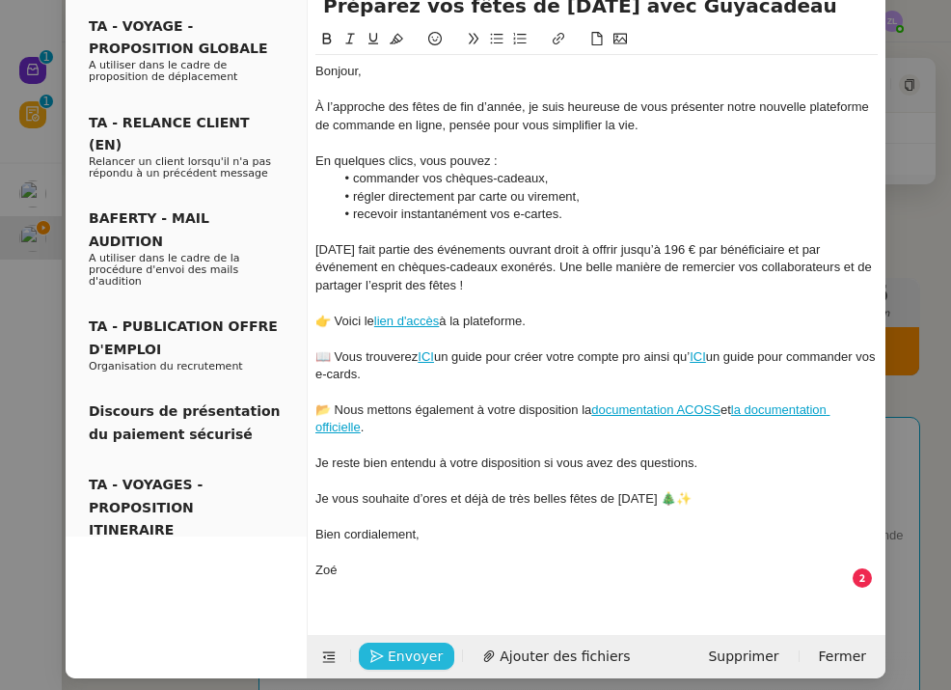
click at [414, 645] on span "Envoyer" at bounding box center [415, 656] width 55 height 22
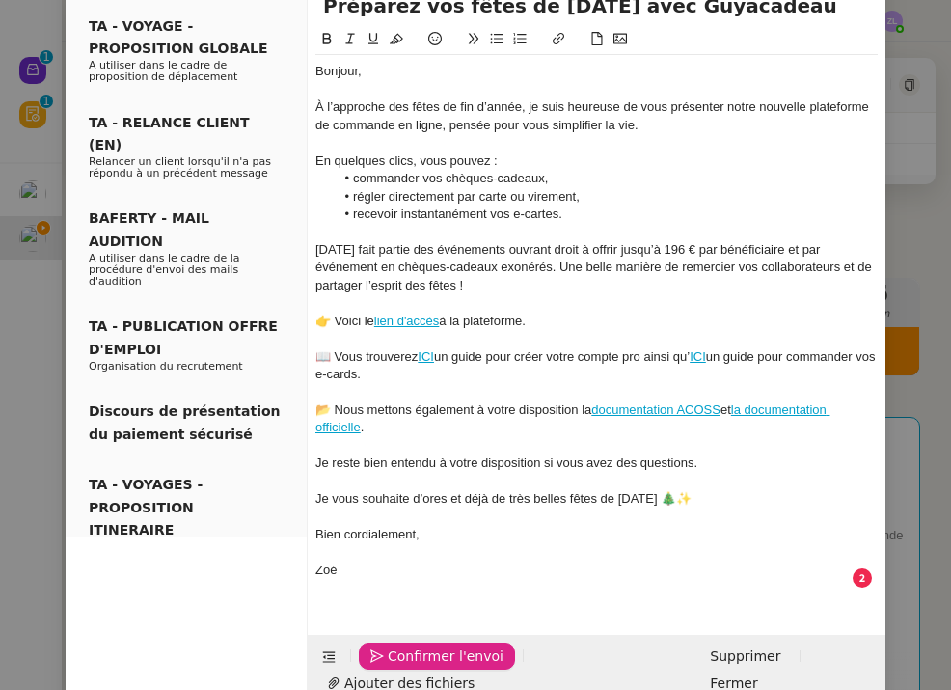
click at [414, 645] on span "Confirmer l'envoi" at bounding box center [446, 656] width 116 height 22
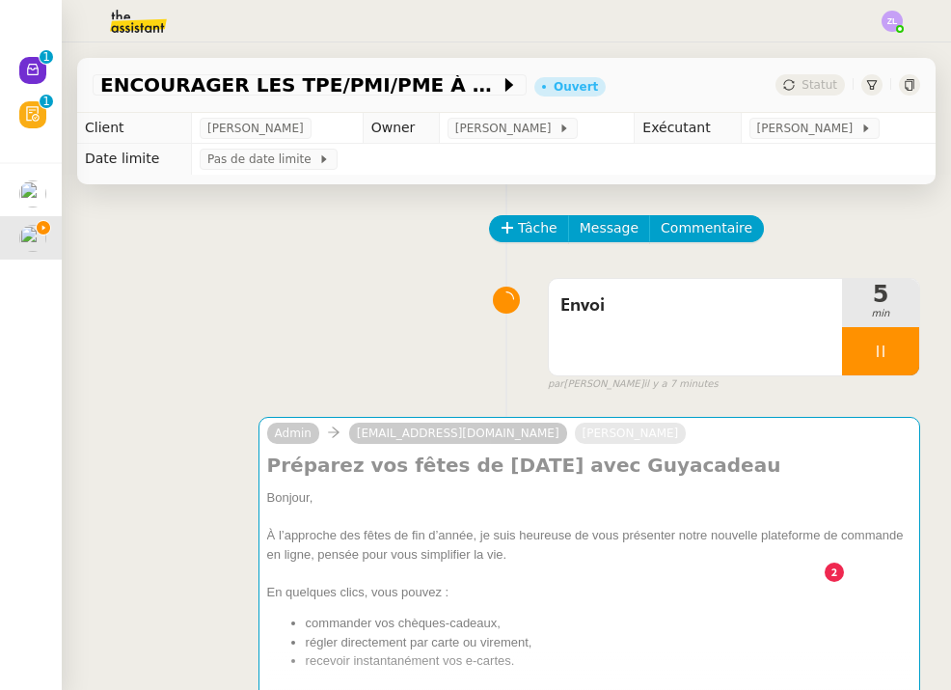
scroll to position [94, 0]
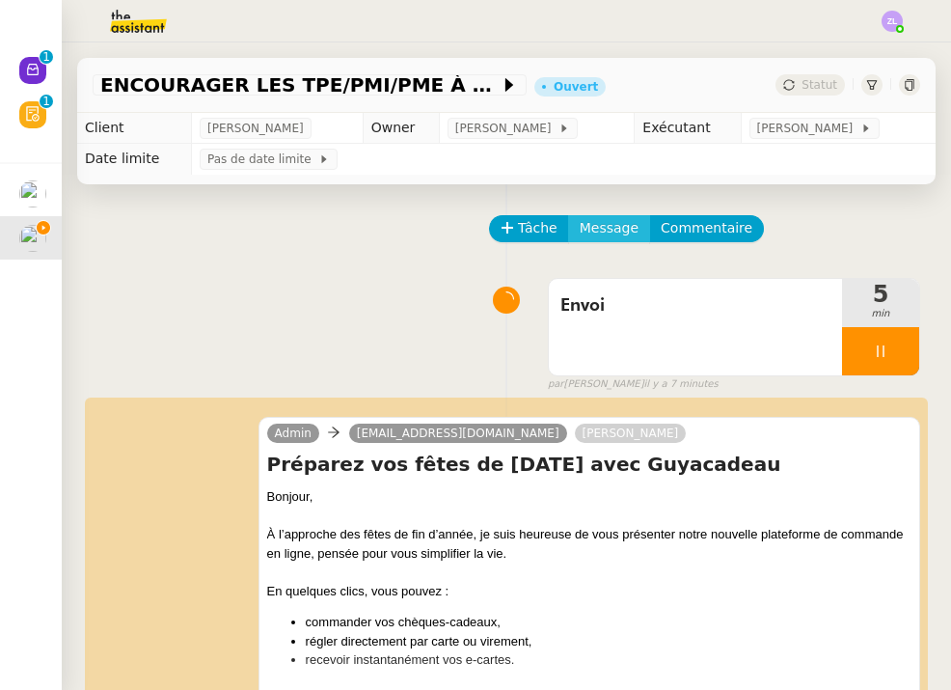
click at [611, 232] on span "Message" at bounding box center [609, 228] width 59 height 22
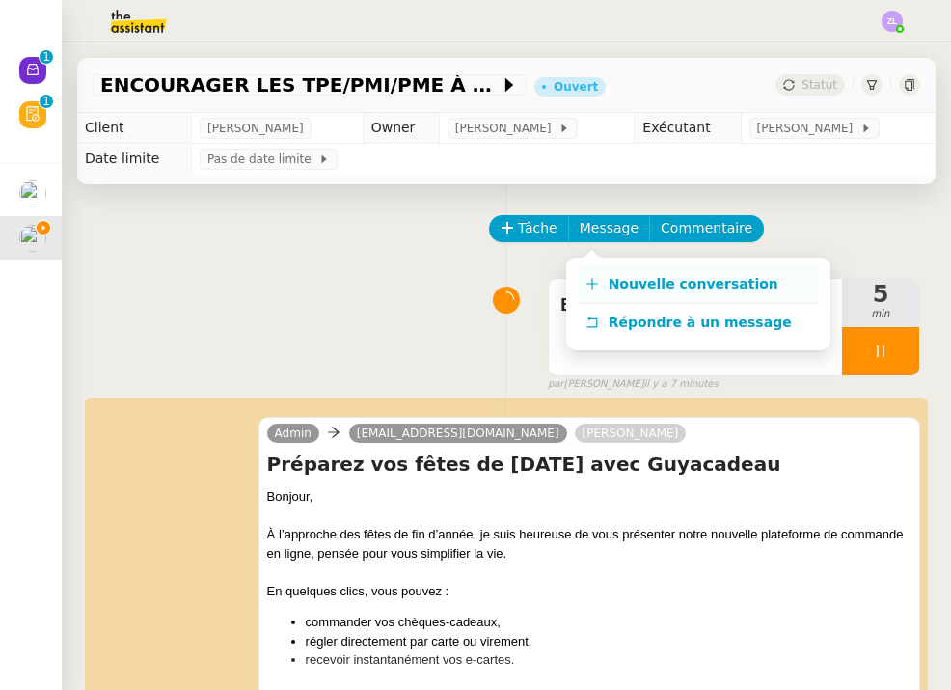
click at [620, 286] on span "Nouvelle conversation" at bounding box center [694, 283] width 170 height 15
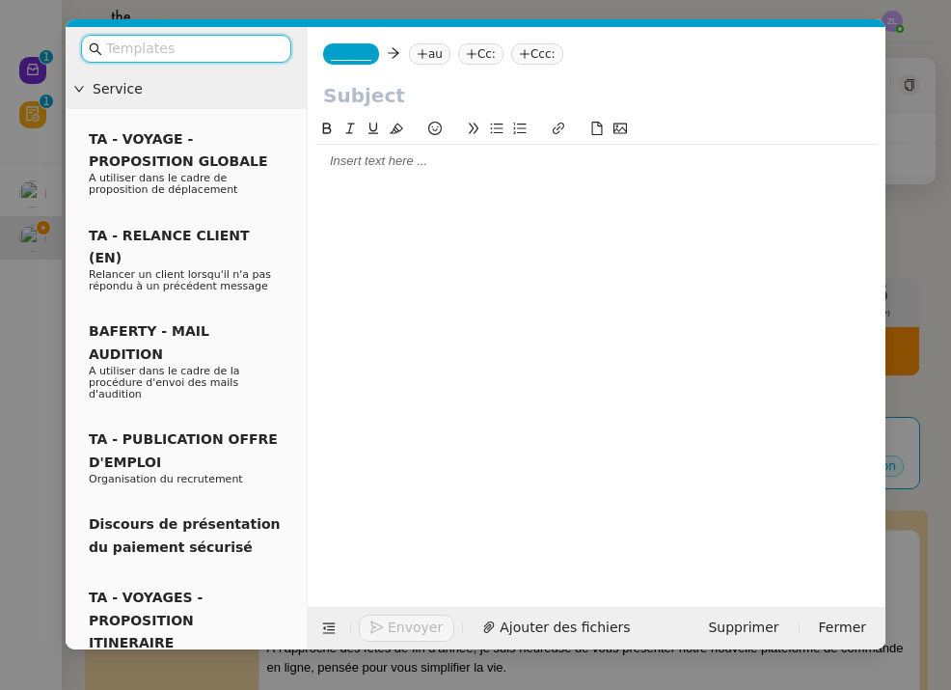
click at [352, 61] on span "_______" at bounding box center [351, 54] width 41 height 14
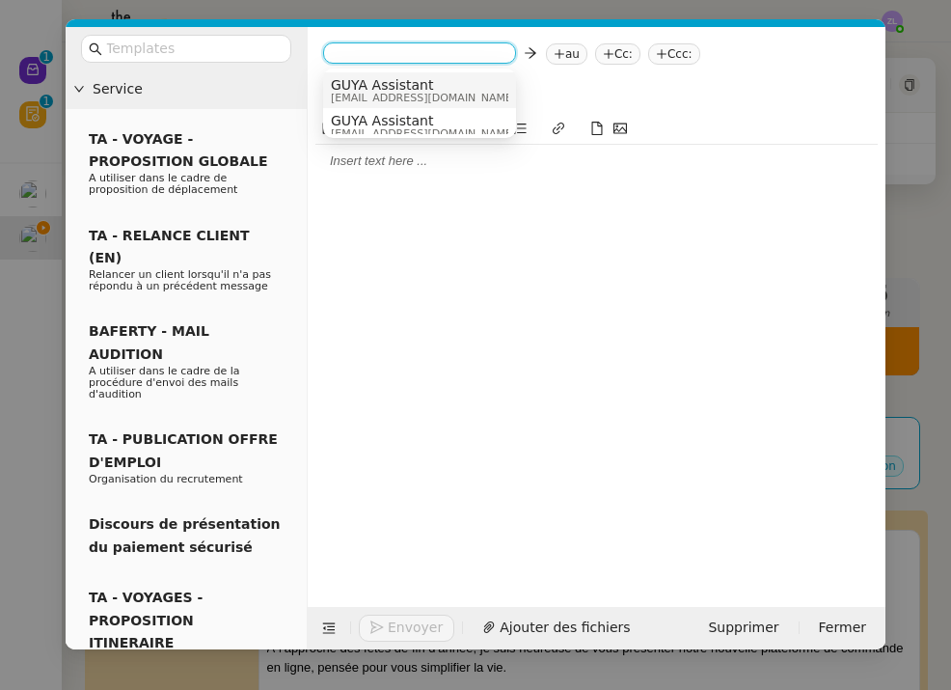
click at [380, 81] on span "GUYA Assistant" at bounding box center [423, 84] width 185 height 15
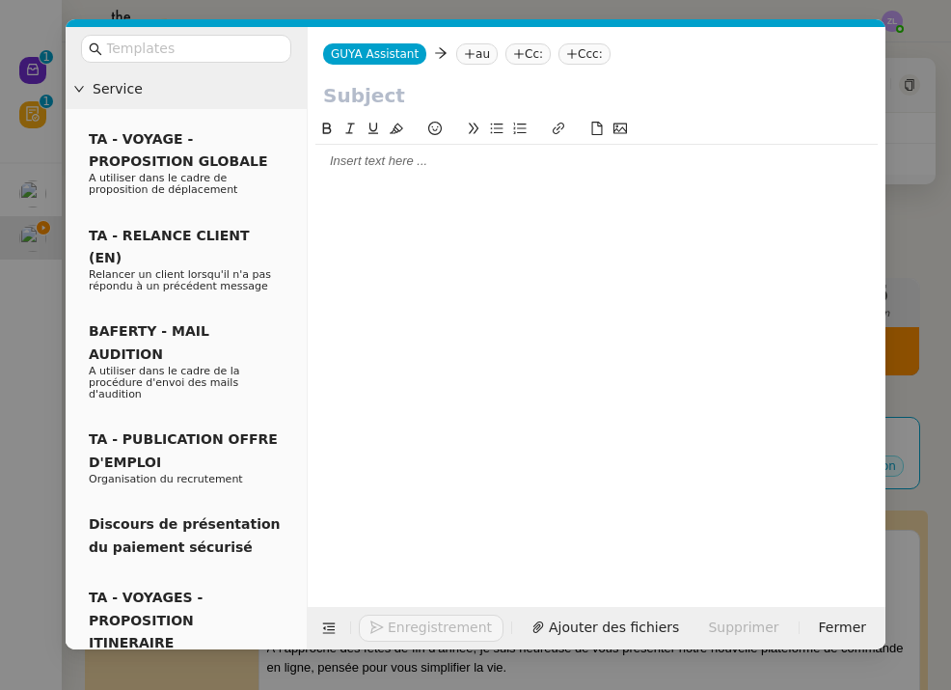
click at [468, 54] on icon at bounding box center [470, 53] width 10 height 1
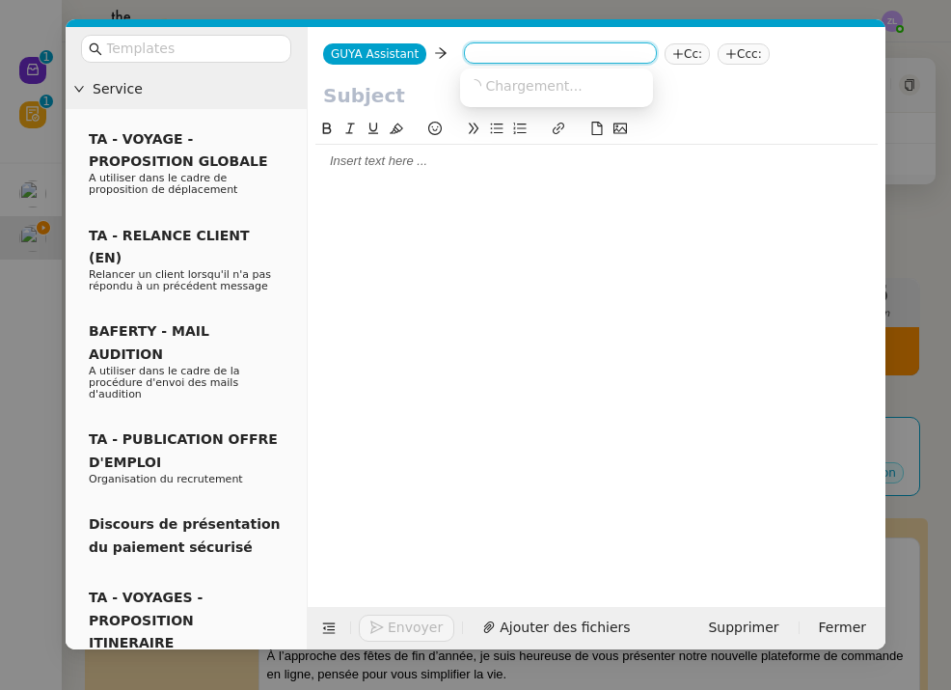
paste input "elodie.gene@groupeactual.eu"
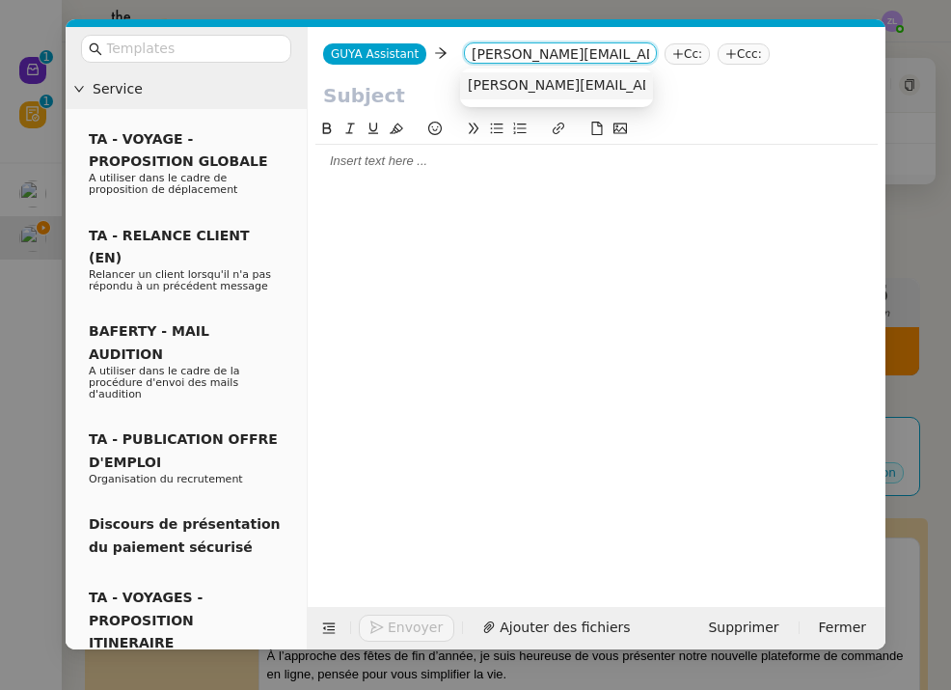
type input "elodie.gene@groupeactual.eu"
click at [535, 85] on span "elodie.gene@groupeactual.eu" at bounding box center [642, 84] width 348 height 15
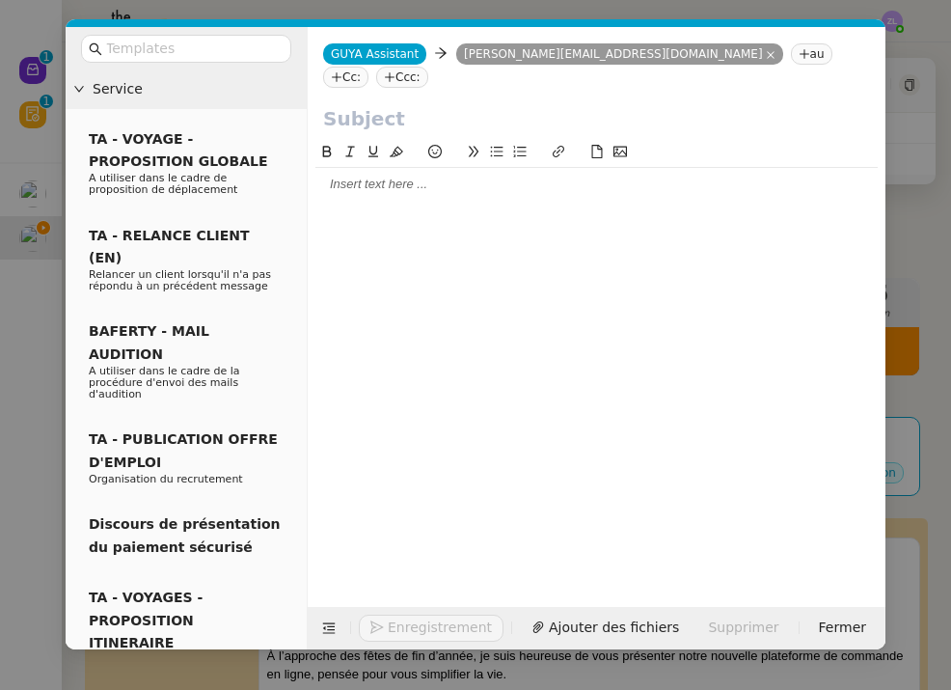
click at [368, 67] on nz-tag "Cc:" at bounding box center [345, 77] width 45 height 21
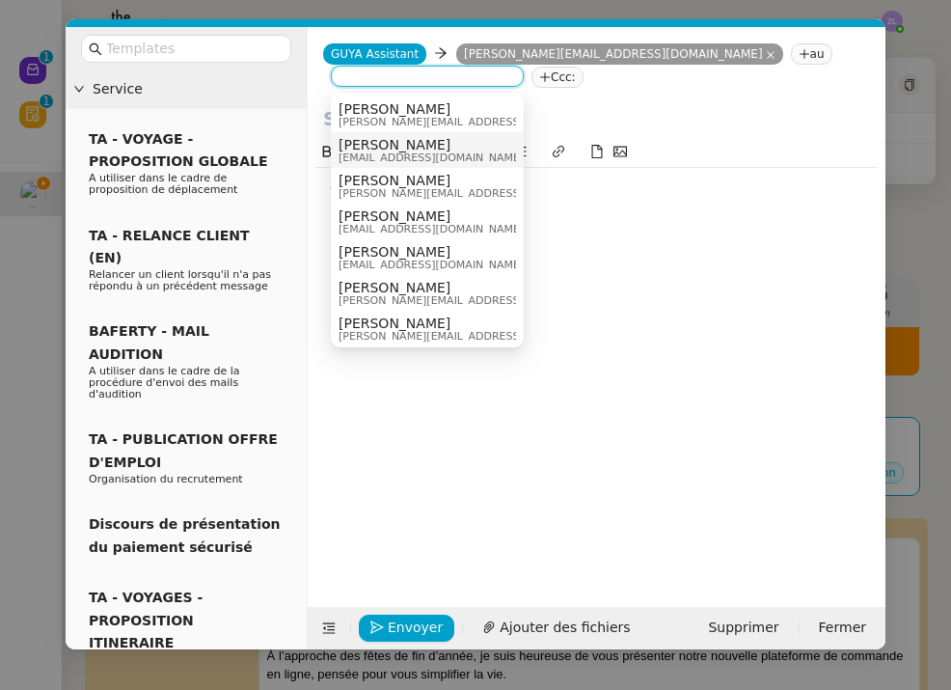
click at [433, 159] on span "[EMAIL_ADDRESS][DOMAIN_NAME]" at bounding box center [431, 157] width 185 height 11
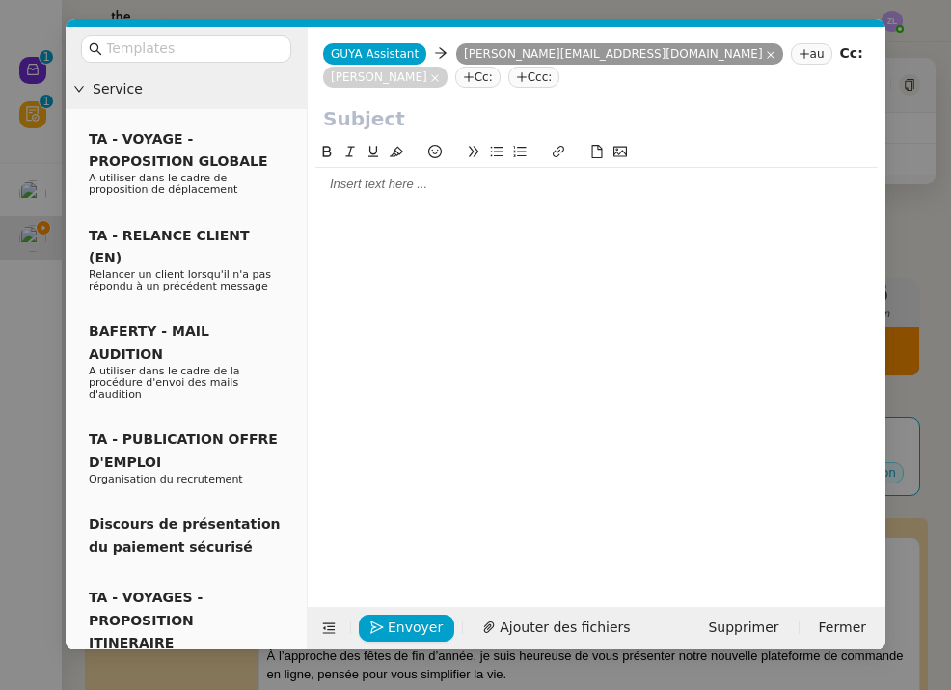
click at [335, 178] on div at bounding box center [596, 184] width 562 height 17
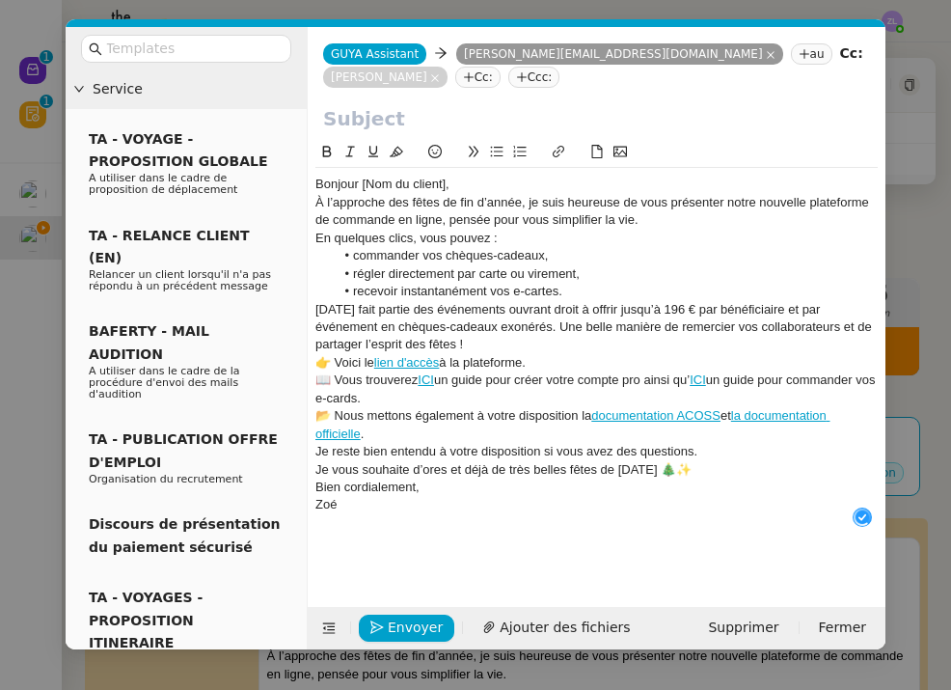
scroll to position [20, 0]
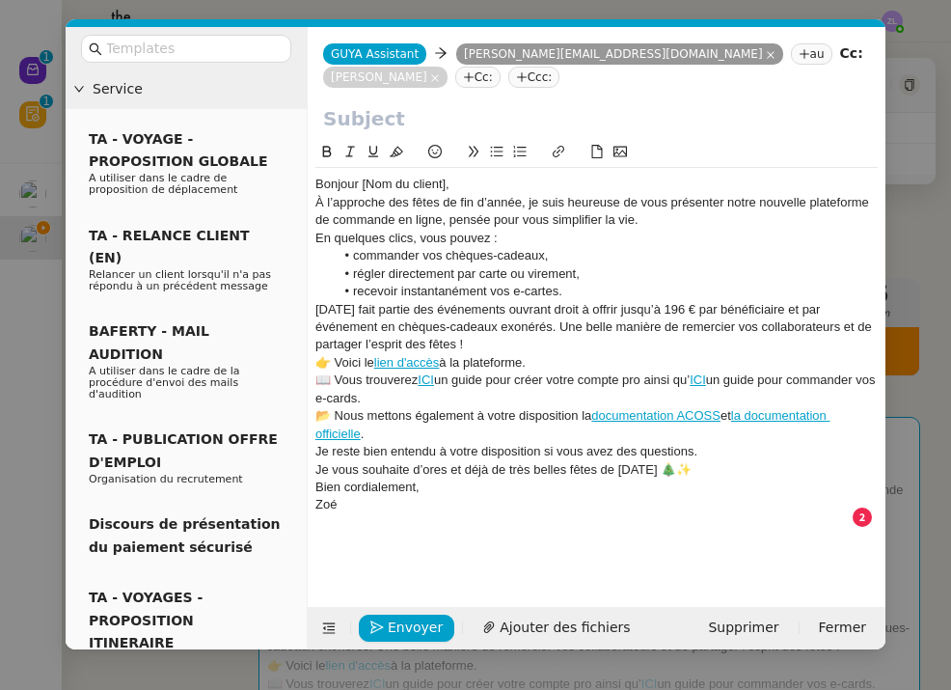
click at [359, 122] on input "text" at bounding box center [596, 118] width 547 height 29
paste input "Préparez vos fêtes de Noël avec Guyacadeau"
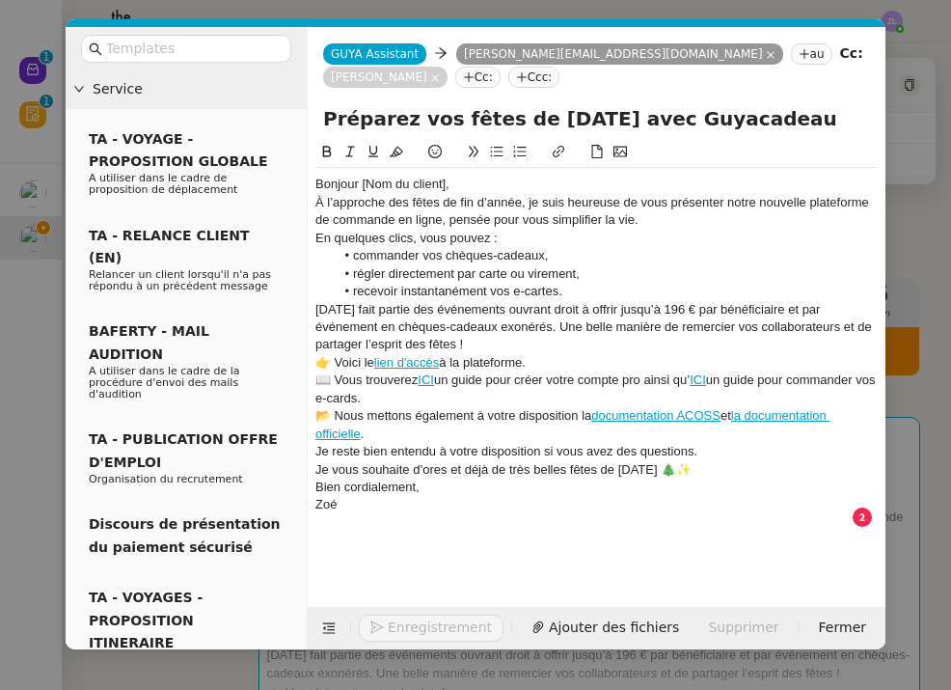
type input "Préparez vos fêtes de Noël avec Guyacadeau"
click at [470, 177] on div "Bonjour [Nom du client]," at bounding box center [596, 184] width 562 height 17
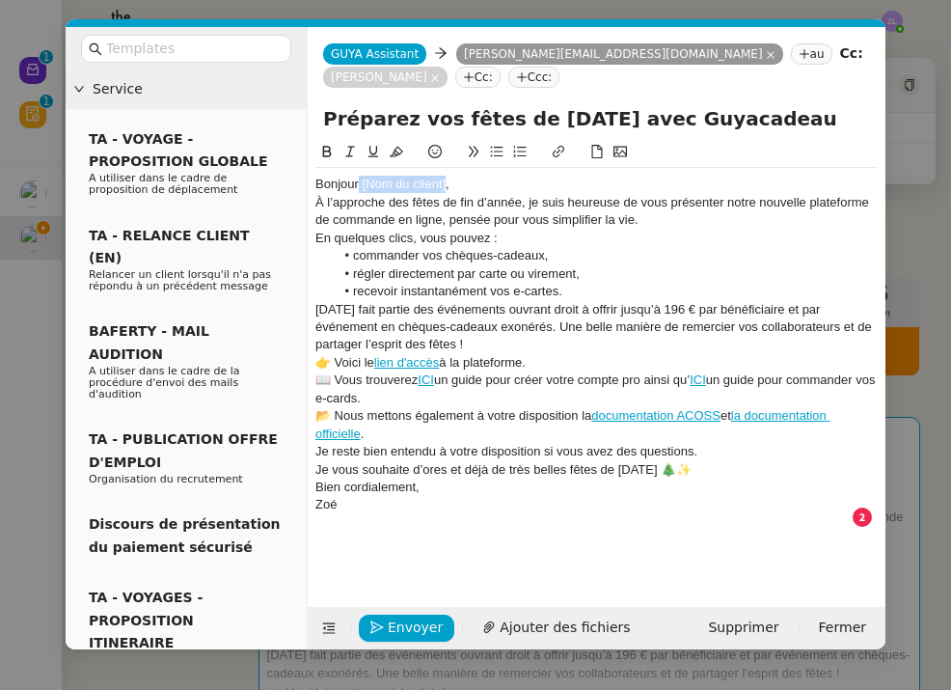
drag, startPoint x: 446, startPoint y: 180, endPoint x: 360, endPoint y: 180, distance: 85.9
click at [360, 180] on div "Bonjour [Nom du client]," at bounding box center [596, 184] width 562 height 17
click at [448, 188] on div "Bonjour Mme GENE," at bounding box center [596, 184] width 562 height 17
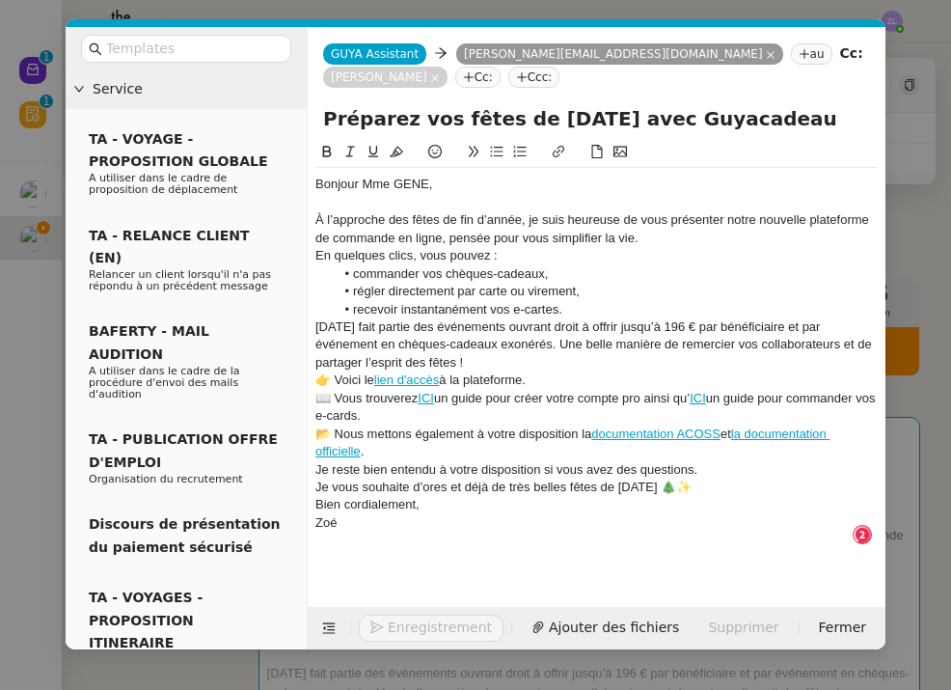
click at [657, 240] on div "À l’approche des fêtes de fin d’année, je suis heureuse de vous présenter notre…" at bounding box center [596, 229] width 562 height 36
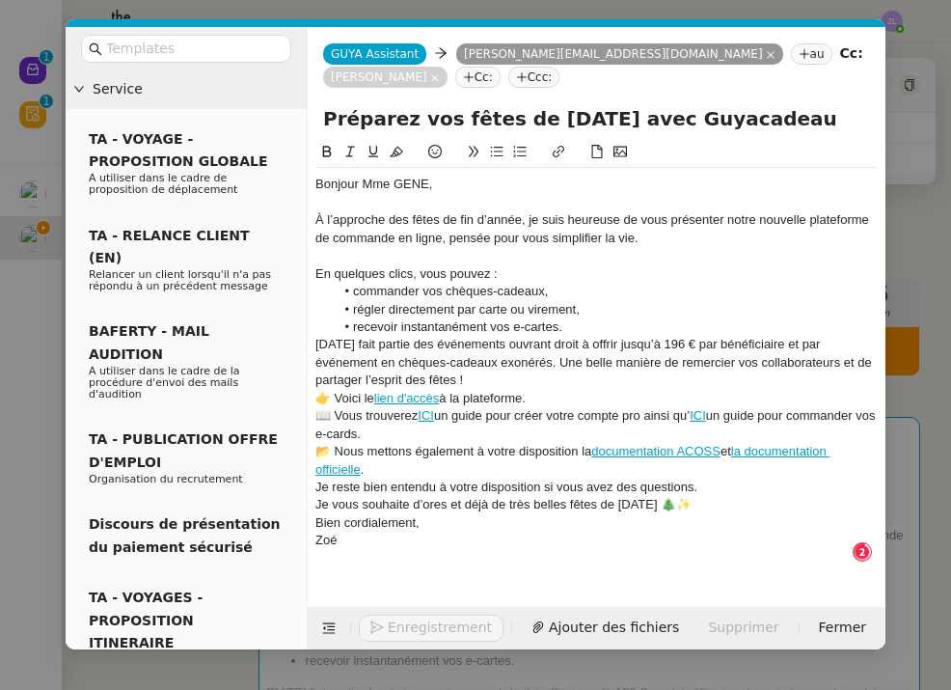
click at [590, 330] on li "recevoir instantanément vos e-cartes." at bounding box center [607, 326] width 544 height 17
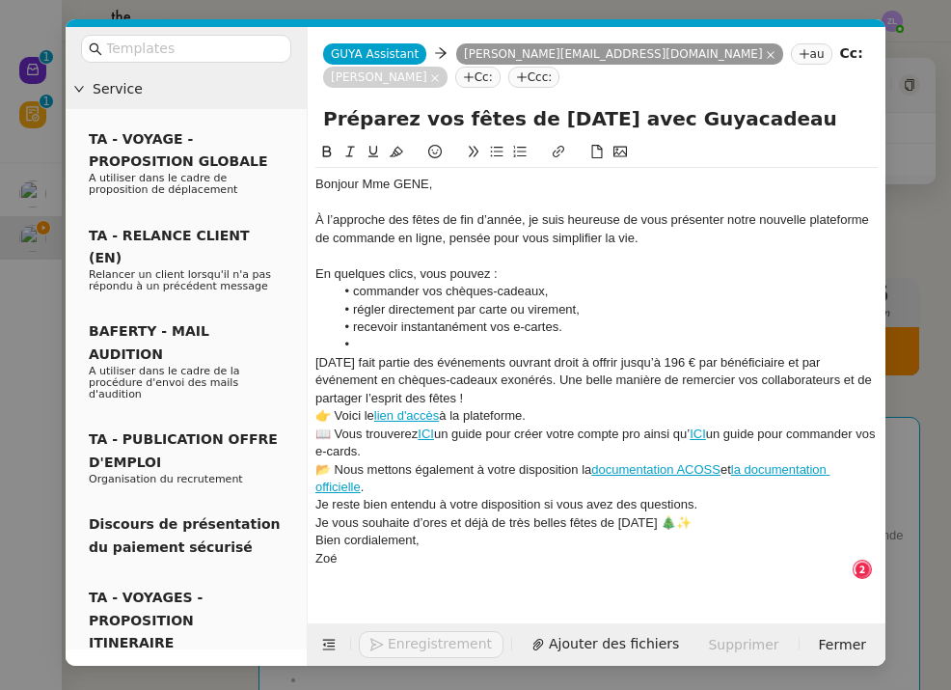
click at [436, 393] on div "Noël fait partie des événements ouvrant droit à offrir jusqu’à 196 € par bénéfi…" at bounding box center [596, 380] width 562 height 53
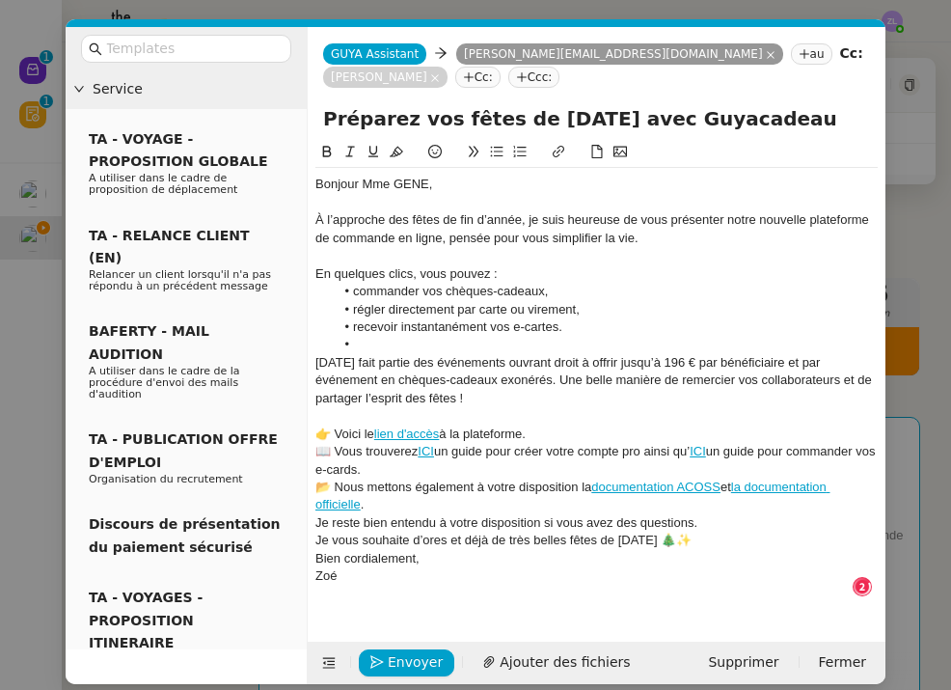
click at [591, 427] on div "👉 Voici le lien d'accès à la plateforme." at bounding box center [596, 433] width 562 height 17
click at [549, 427] on div "👉 Voici le lien d'accès à la plateforme." at bounding box center [596, 433] width 562 height 17
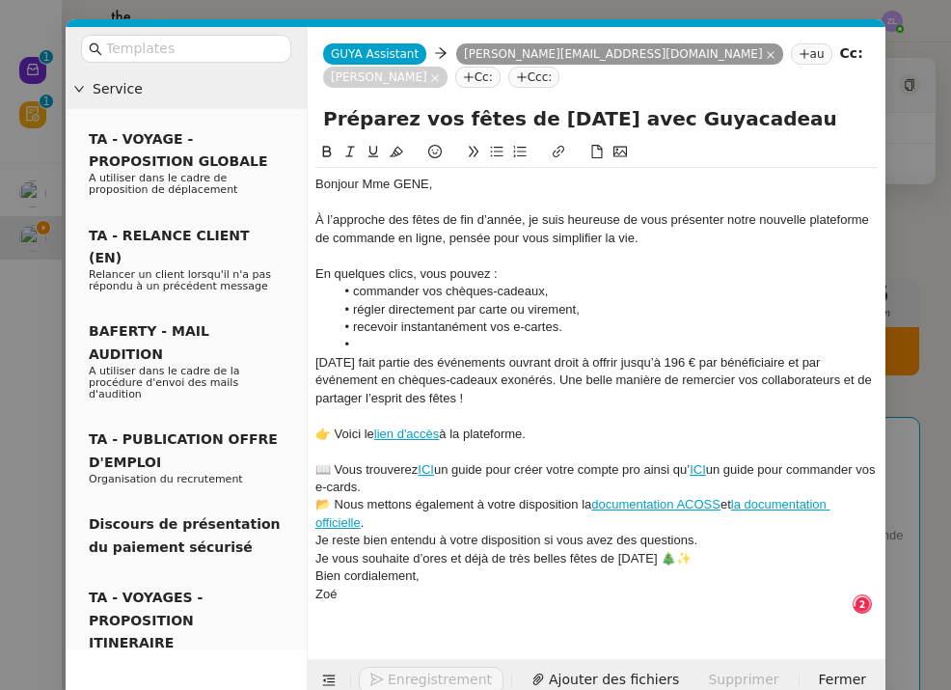
click at [415, 479] on div "📖 Vous trouverez ICI un guide pour créer votre compte pro ainsi qu’ ICI un guid…" at bounding box center [596, 479] width 562 height 36
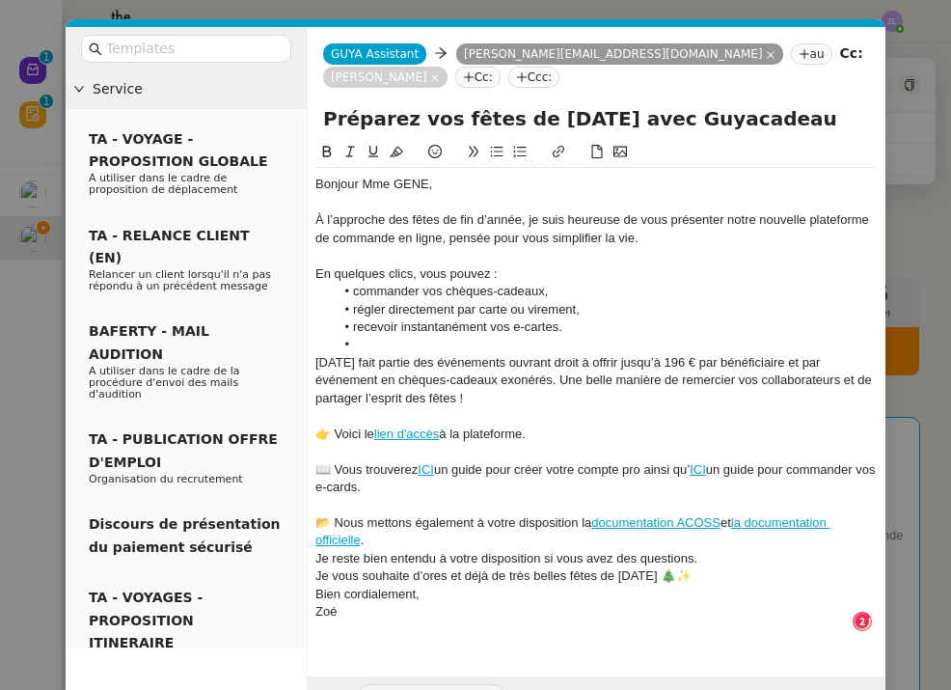
click at [394, 535] on div "📂 Nous mettons également à votre disposition la documentation ACOSS et la docum…" at bounding box center [596, 532] width 562 height 36
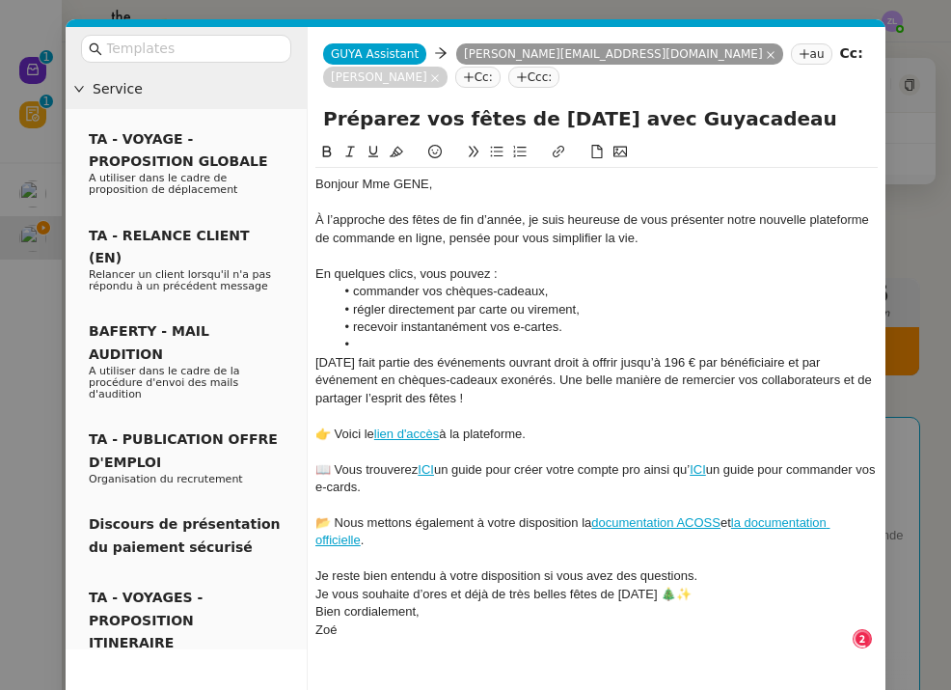
click at [710, 567] on div "Je reste bien entendu à votre disposition si vous avez des questions." at bounding box center [596, 575] width 562 height 17
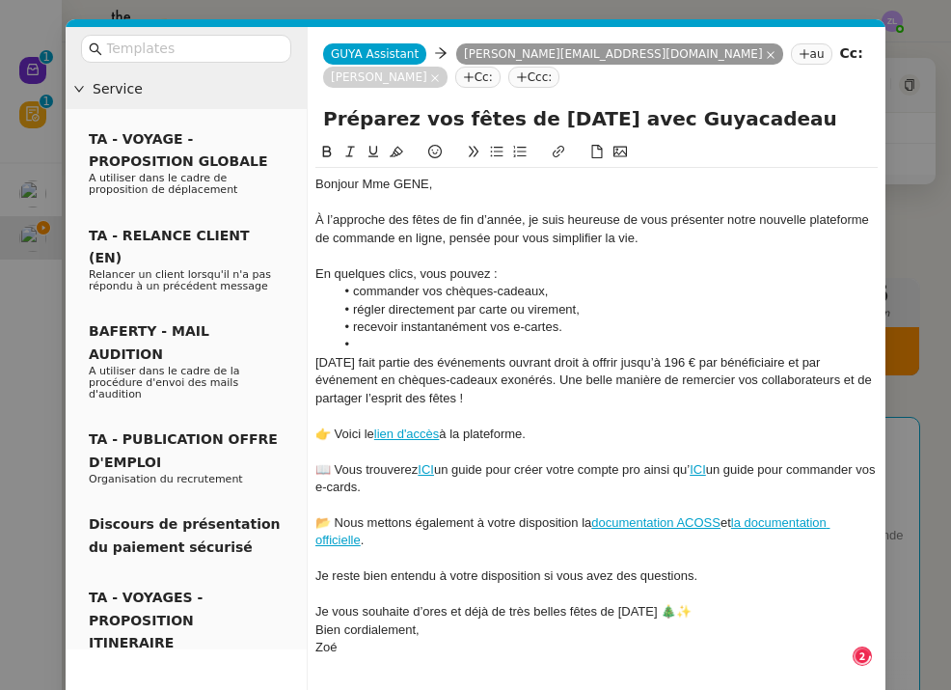
click at [682, 603] on div "Je vous souhaite d’ores et déjà de très belles fêtes de Noël 🎄✨" at bounding box center [596, 611] width 562 height 17
click at [438, 641] on div "Bien cordialement," at bounding box center [596, 647] width 562 height 17
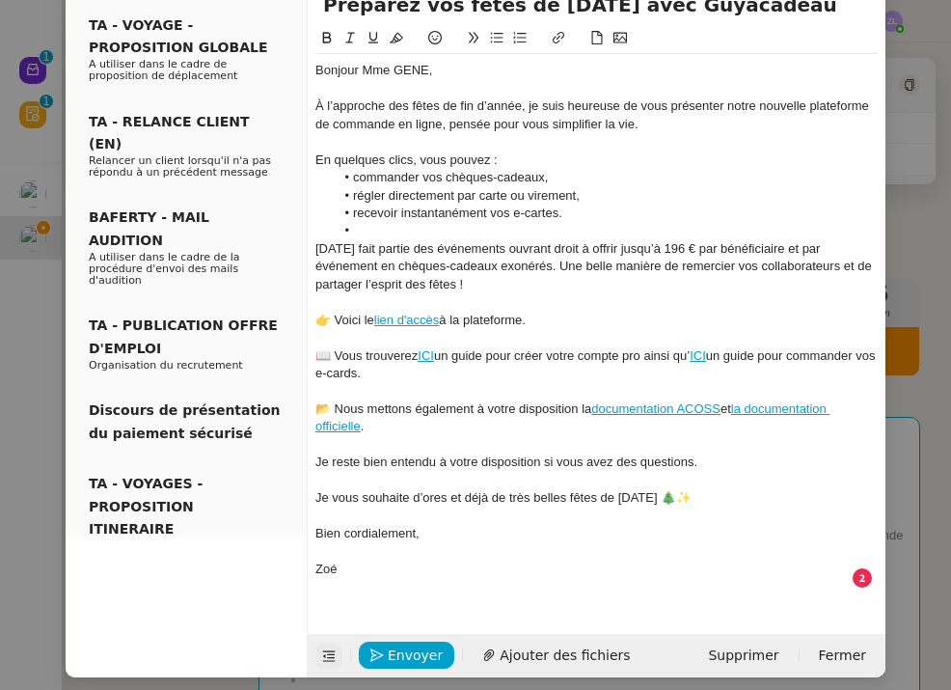
scroll to position [113, 0]
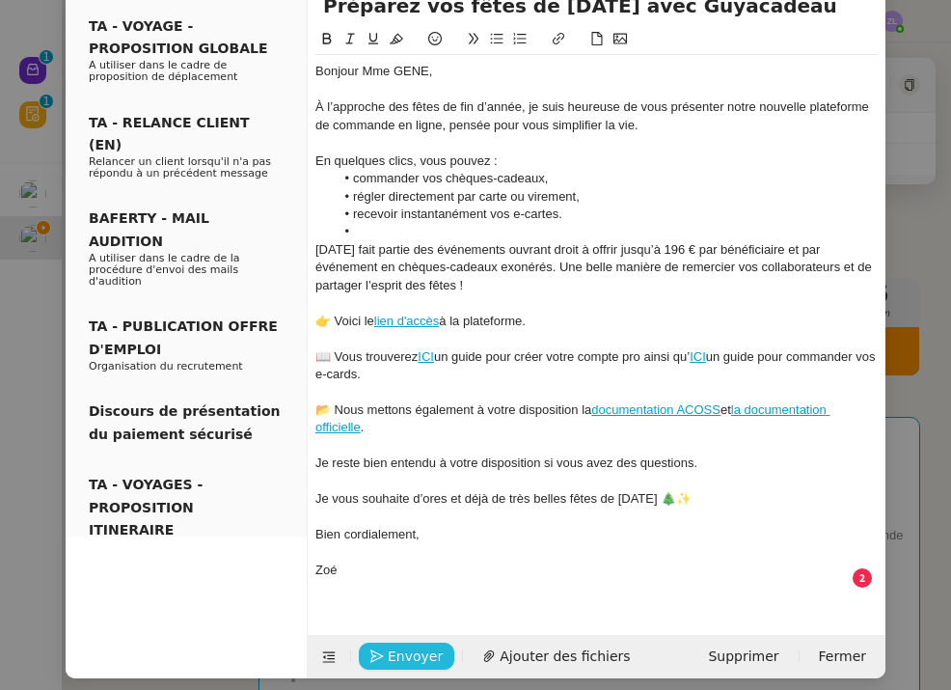
click at [397, 645] on span "Envoyer" at bounding box center [415, 656] width 55 height 22
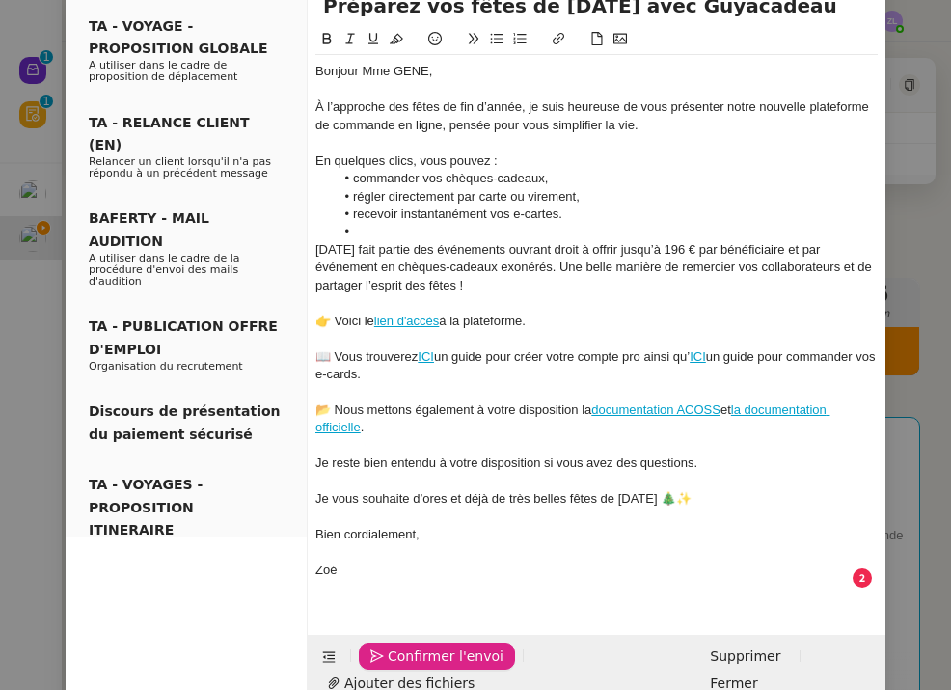
click at [397, 645] on span "Confirmer l'envoi" at bounding box center [446, 656] width 116 height 22
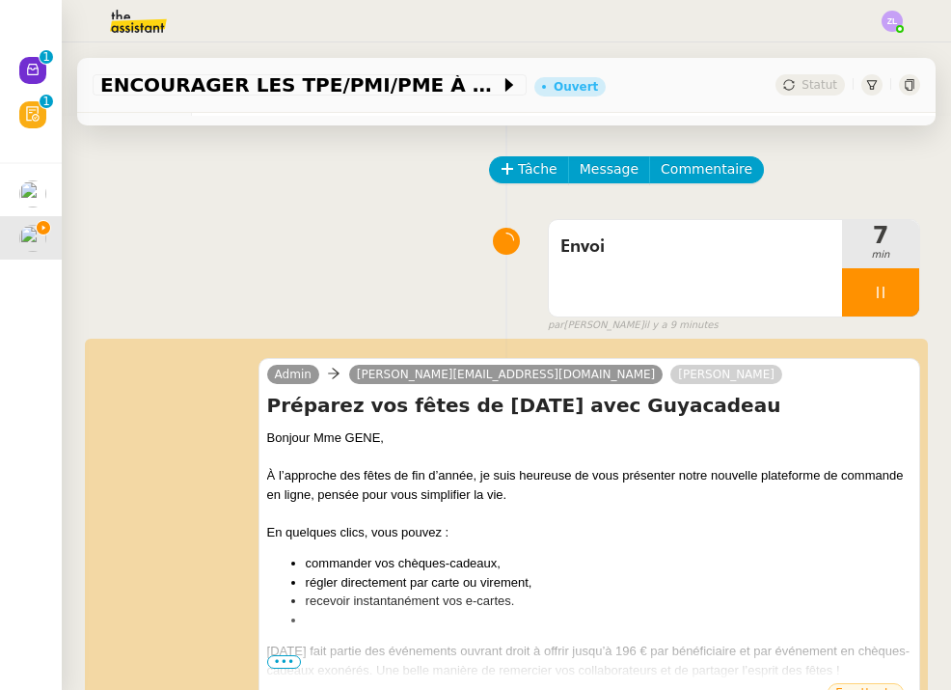
scroll to position [41, 0]
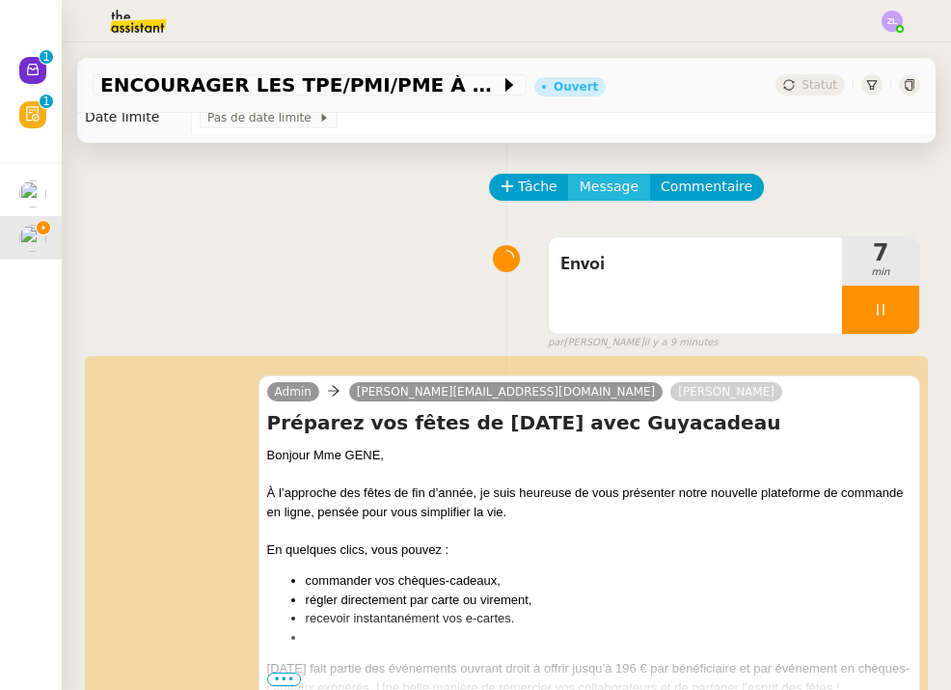
click at [644, 192] on button "Message" at bounding box center [609, 187] width 82 height 27
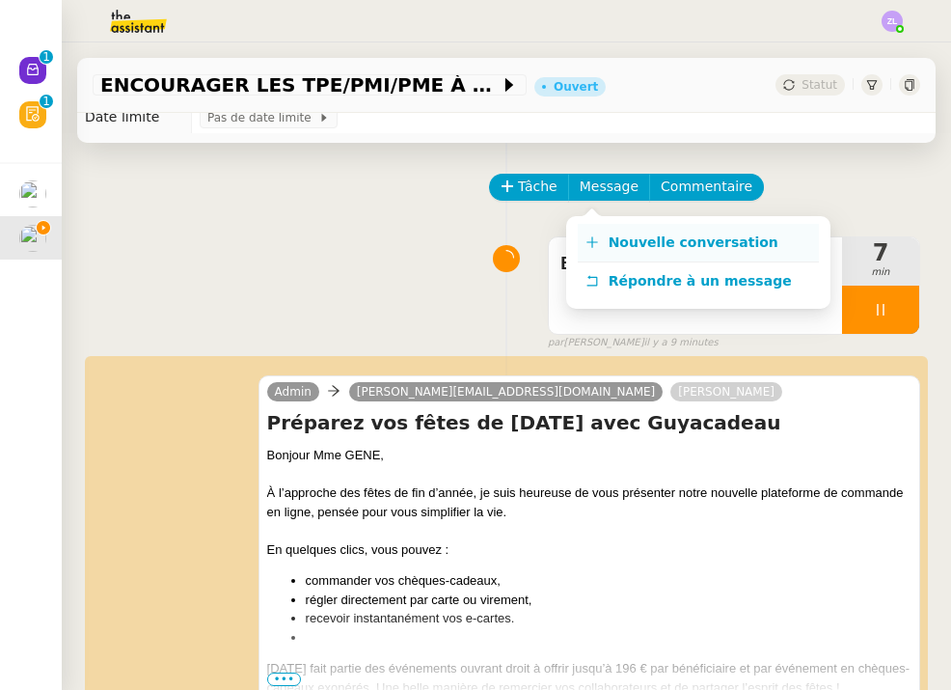
click at [623, 237] on span "Nouvelle conversation" at bounding box center [694, 241] width 170 height 15
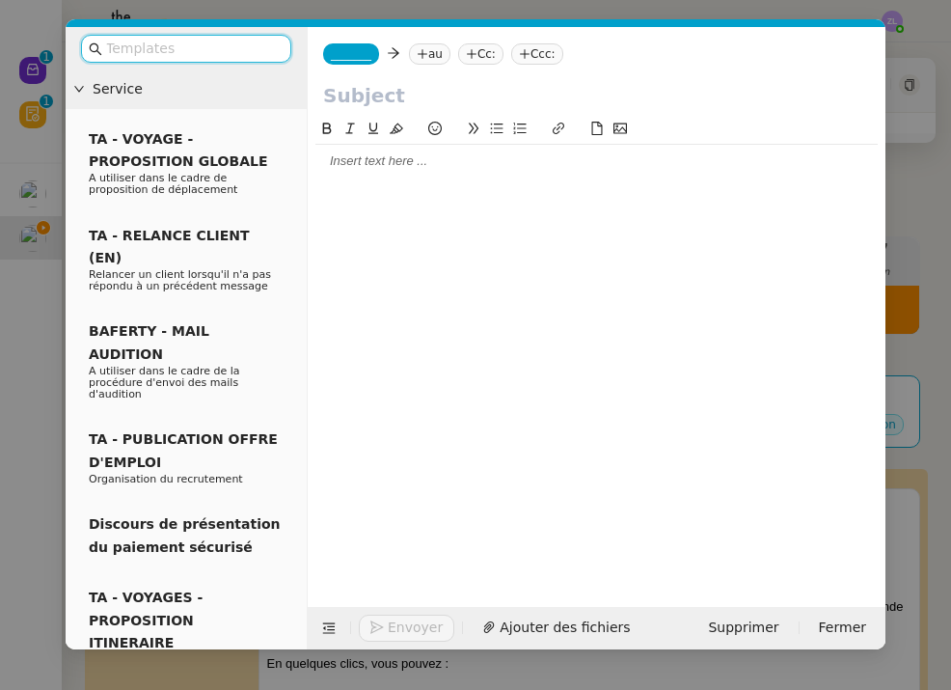
click at [433, 55] on nz-tag "au" at bounding box center [429, 53] width 41 height 21
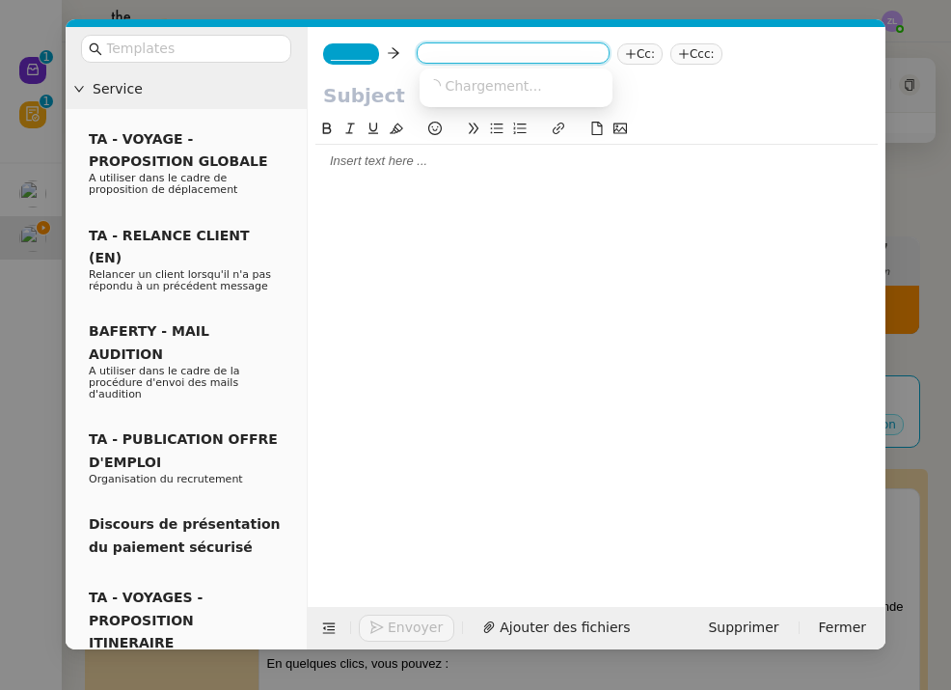
click at [433, 55] on input at bounding box center [512, 54] width 177 height 19
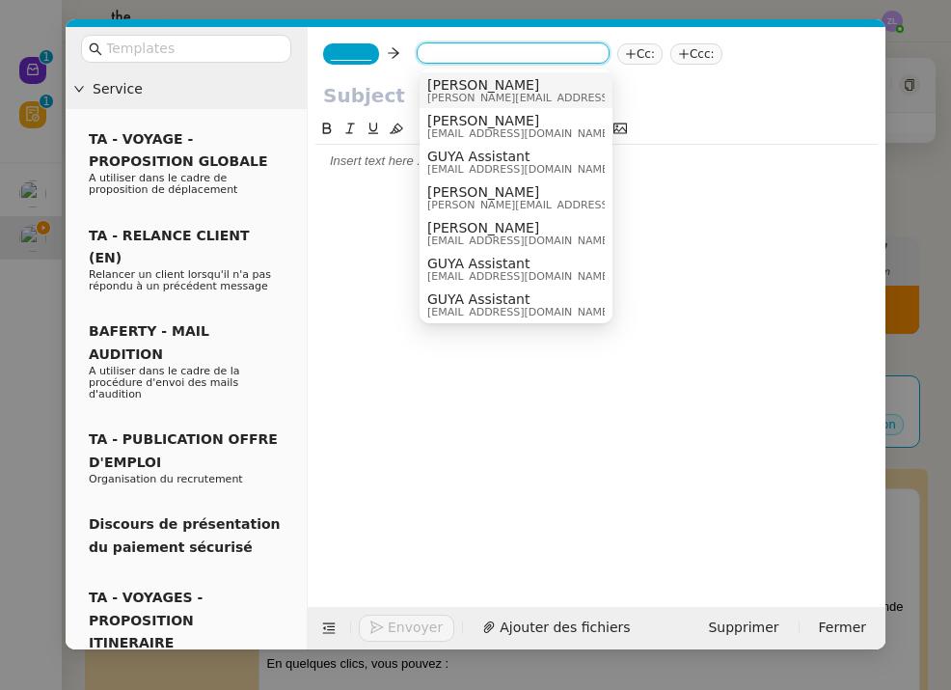
click at [458, 79] on span "[PERSON_NAME]" at bounding box center [564, 84] width 274 height 15
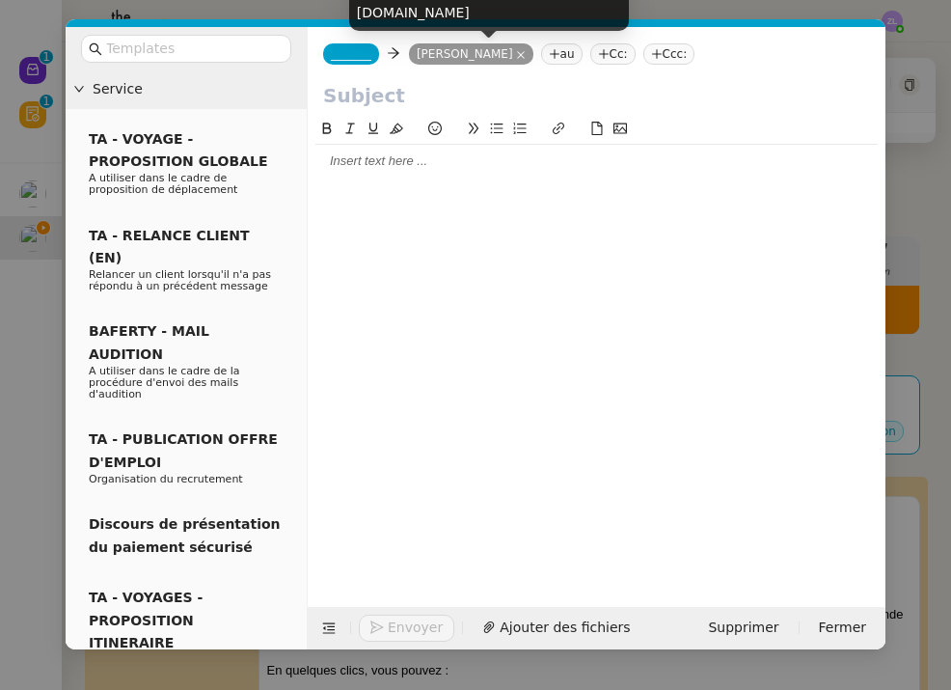
click at [516, 51] on icon at bounding box center [521, 55] width 10 height 10
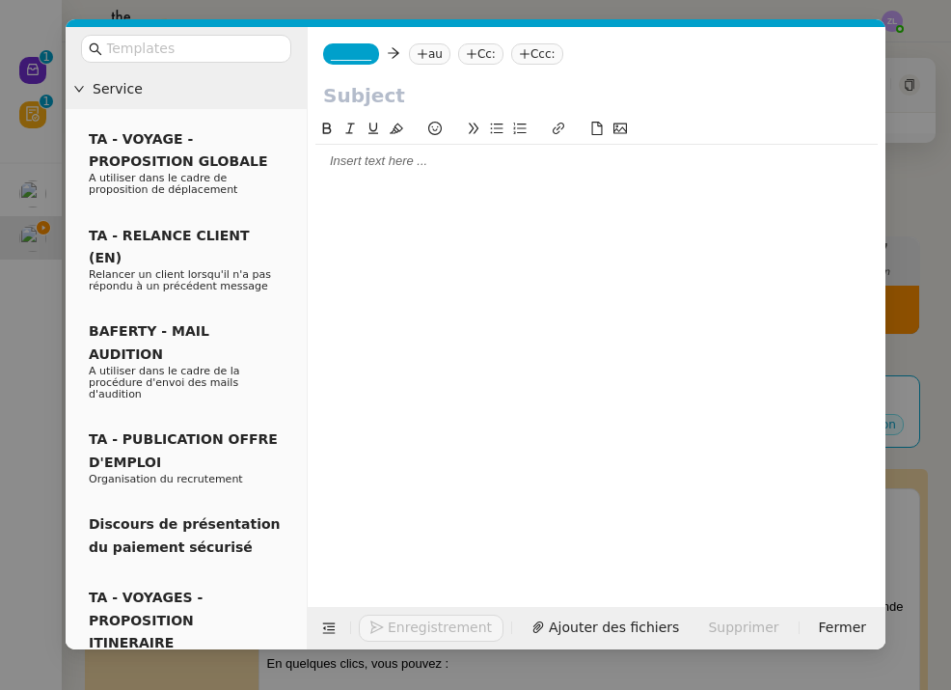
click at [439, 56] on nz-tag "au" at bounding box center [429, 53] width 41 height 21
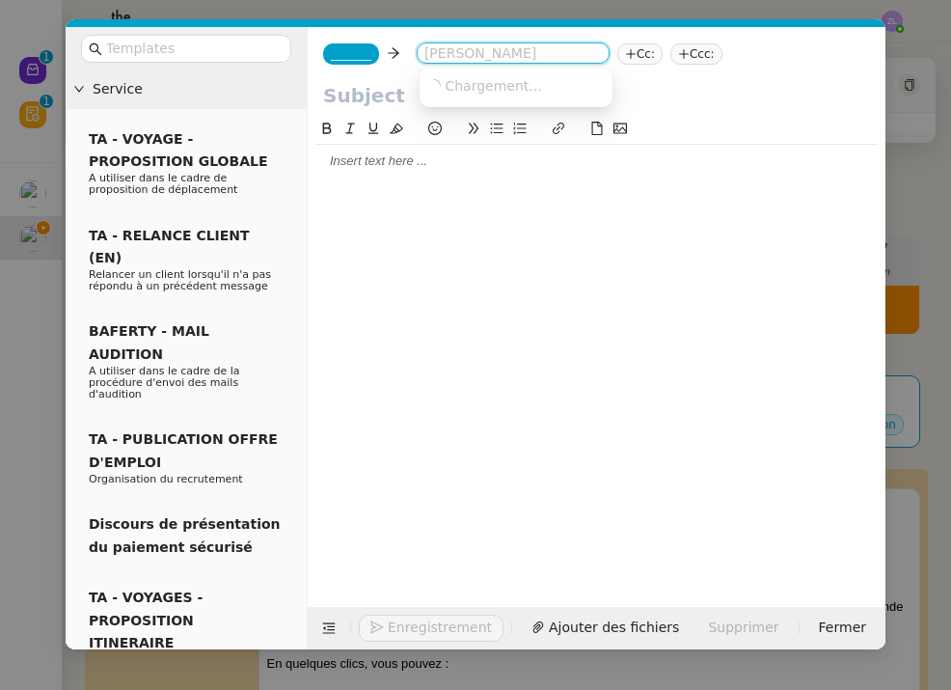
paste input "j.nacher@ipco.bet"
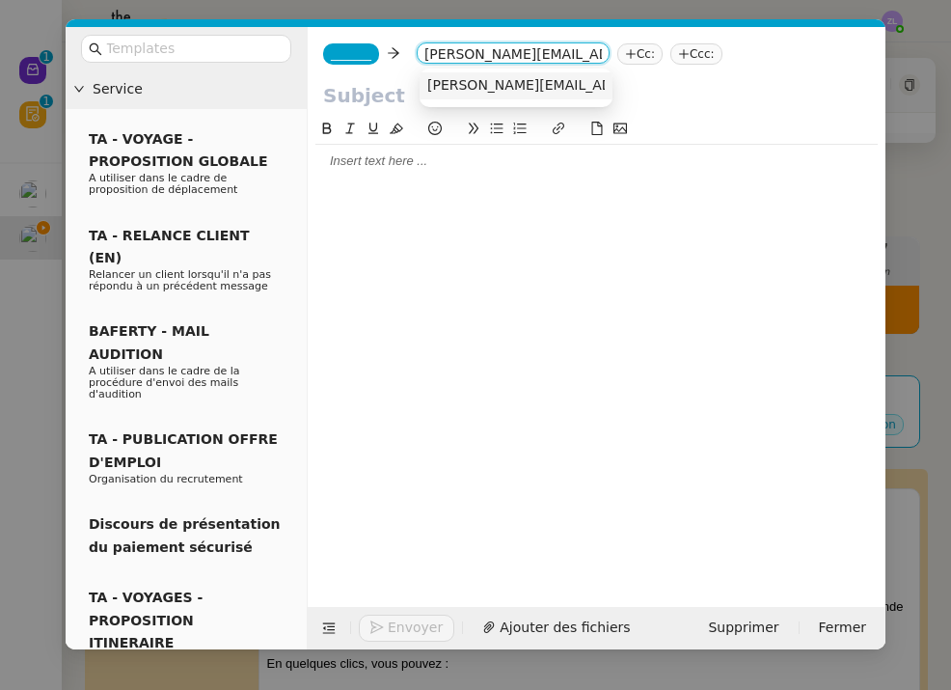
type input "j.nacher@ipco.bet"
click at [488, 82] on span "j.nacher@ipco.bet" at bounding box center [601, 84] width 348 height 15
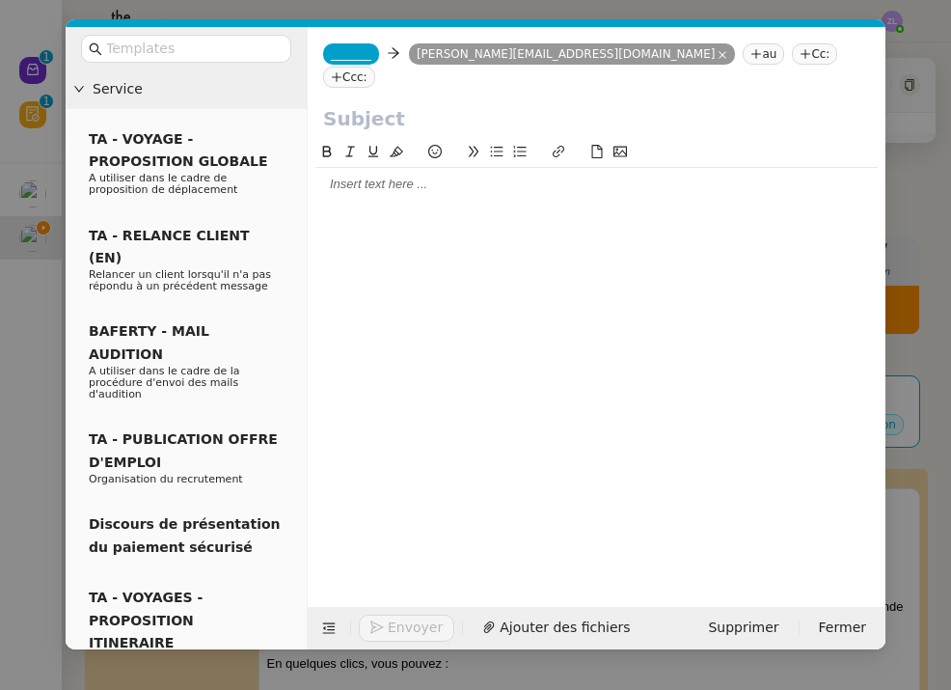
click at [340, 57] on span "_______" at bounding box center [351, 54] width 41 height 14
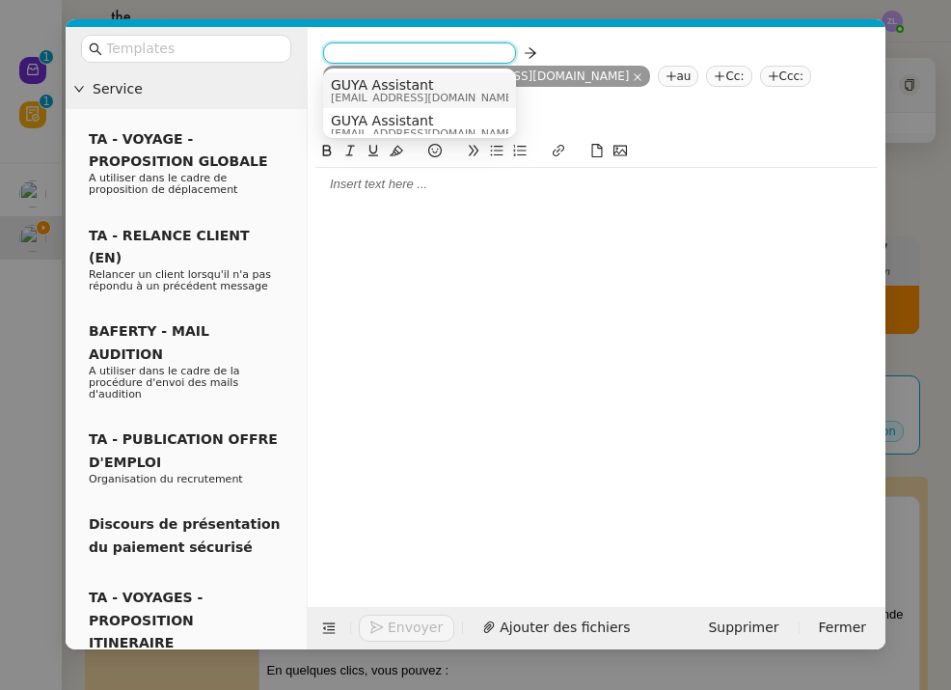
click at [376, 76] on nz-option-item "GUYA Assistant admin@guyacadeau.com" at bounding box center [419, 90] width 193 height 36
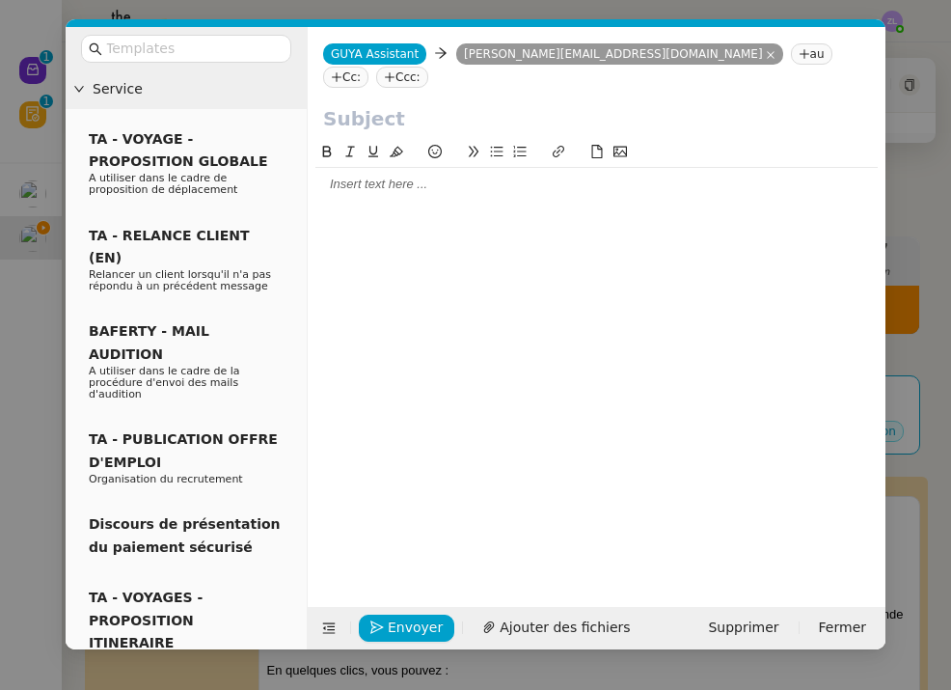
click at [368, 67] on nz-tag "Cc:" at bounding box center [345, 77] width 45 height 21
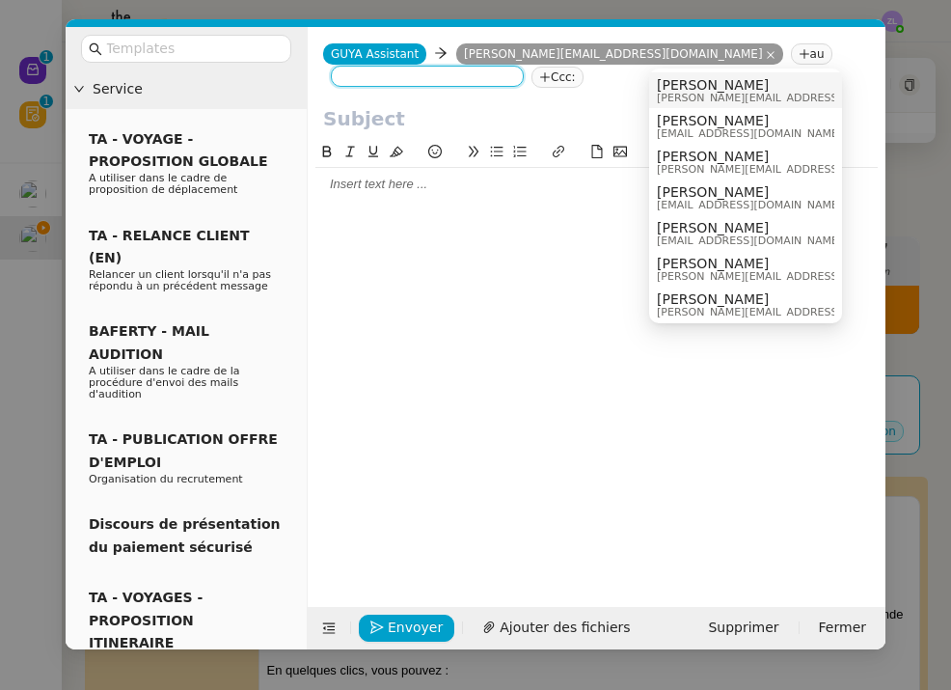
paste input "j.nacher@ipco.bet"
type input "j.nacher@ipco.bet"
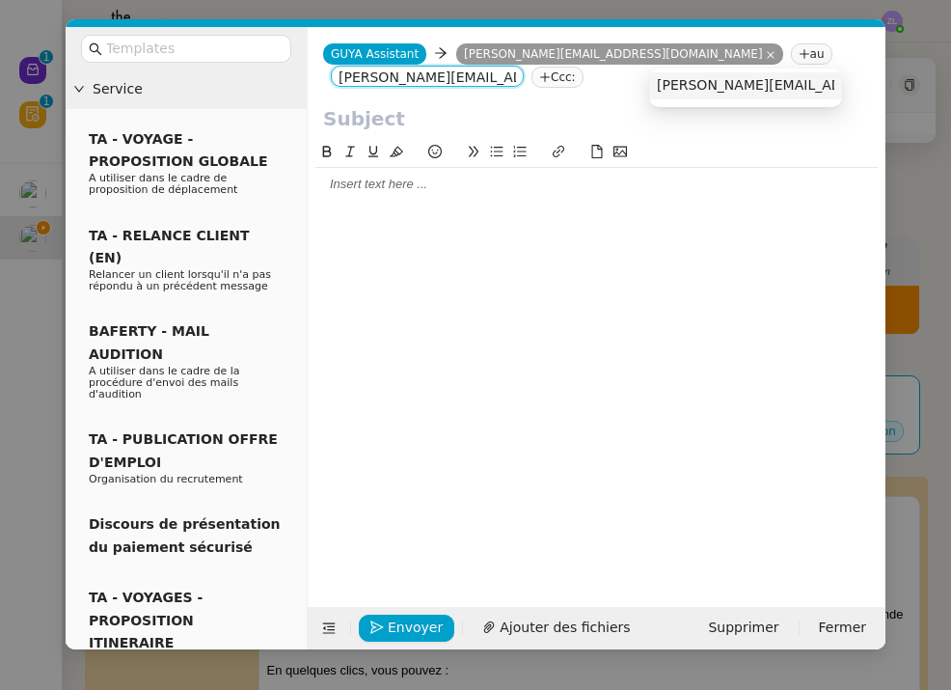
click at [516, 68] on input "j.nacher@ipco.bet" at bounding box center [427, 77] width 177 height 19
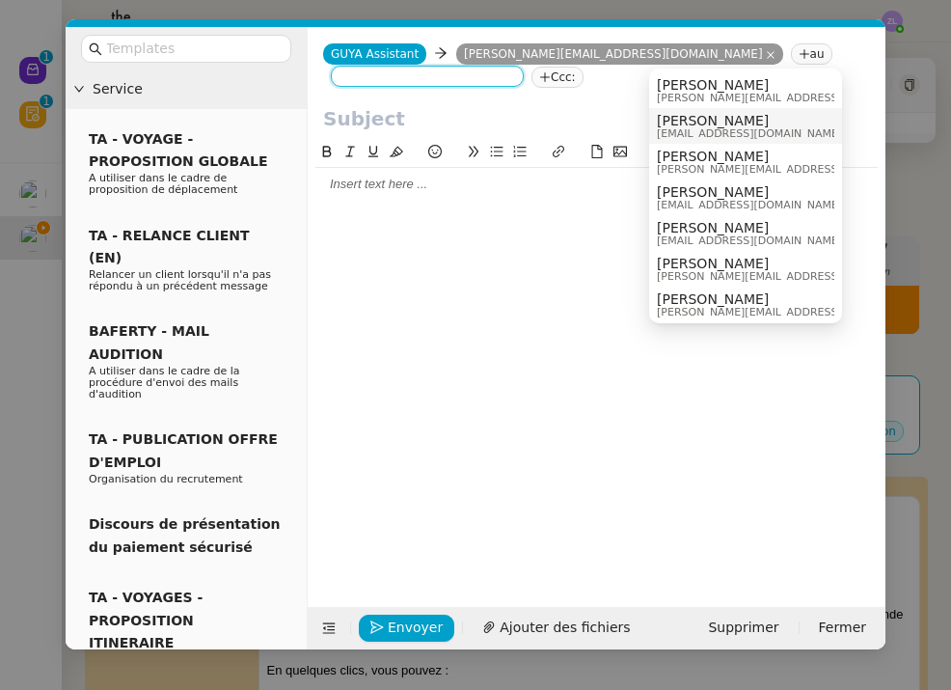
click at [692, 132] on span "[EMAIL_ADDRESS][DOMAIN_NAME]" at bounding box center [749, 133] width 185 height 11
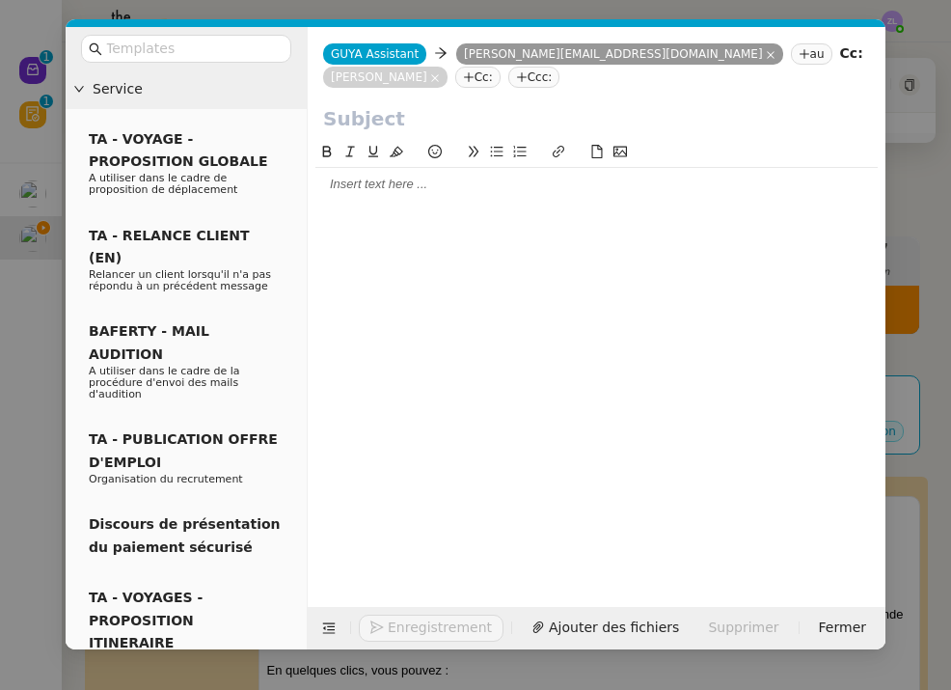
click at [334, 120] on input "text" at bounding box center [596, 118] width 547 height 29
click at [397, 118] on input "text" at bounding box center [596, 118] width 547 height 29
click at [344, 123] on input "text" at bounding box center [596, 118] width 547 height 29
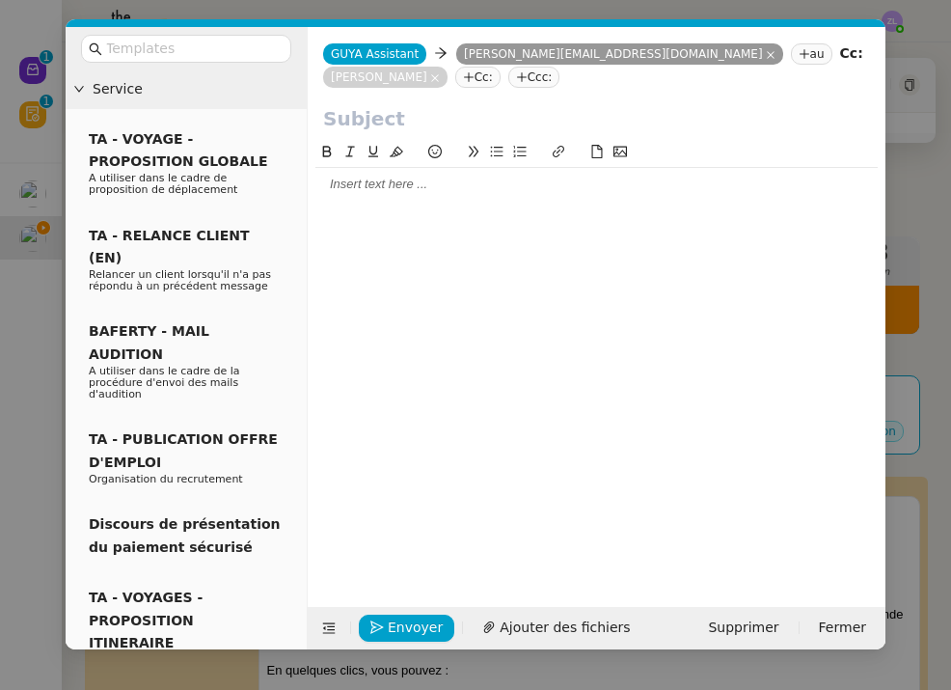
paste input "Préparez vos fêtes de Noël avec Guyacadeau"
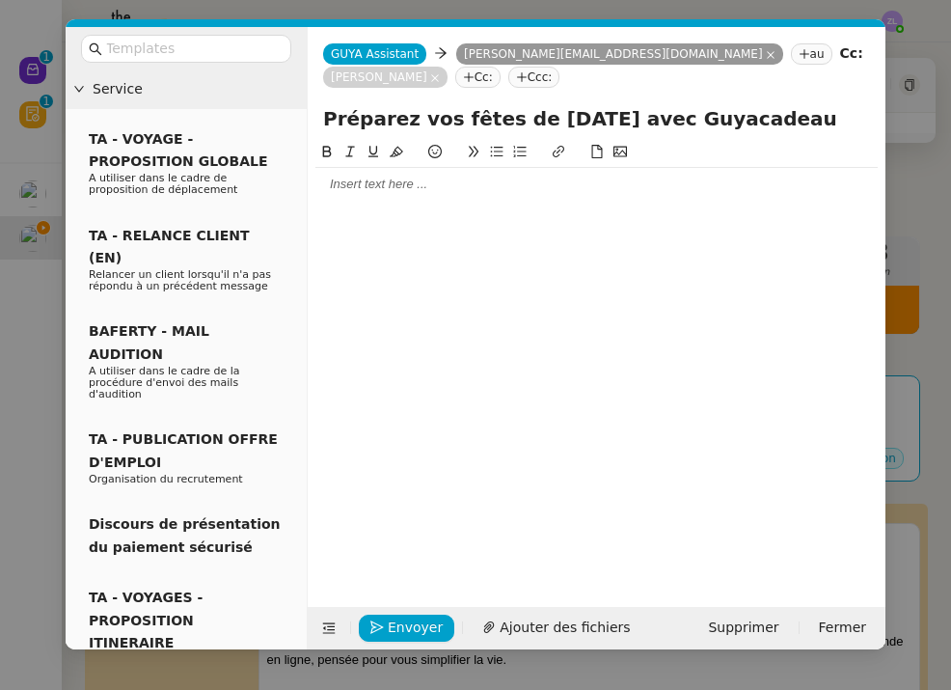
type input "Préparez vos fêtes de Noël avec Guyacadeau"
click at [364, 201] on div at bounding box center [596, 184] width 562 height 33
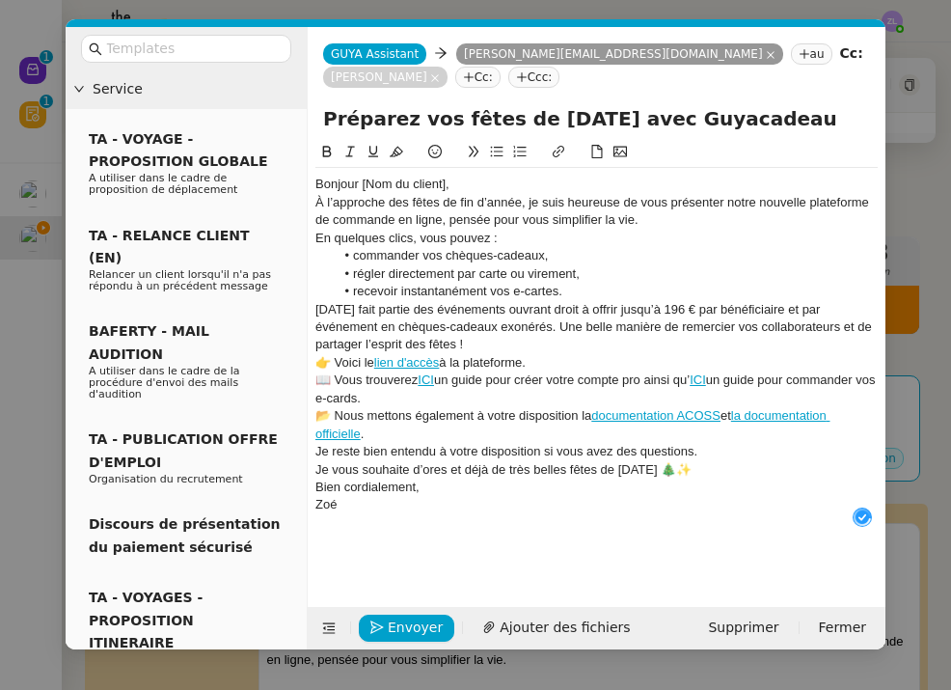
scroll to position [20, 0]
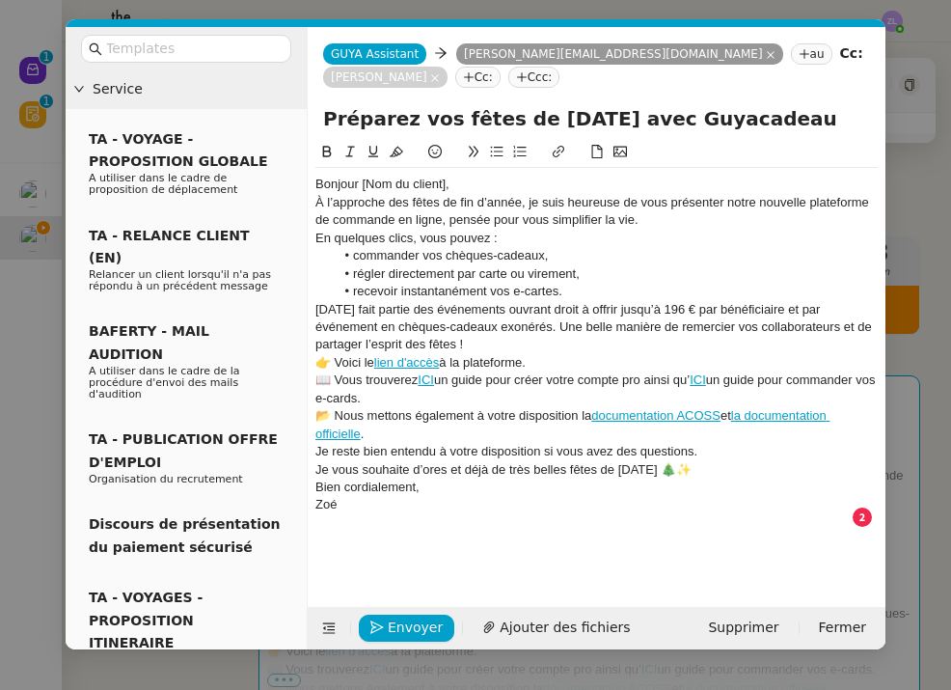
click at [468, 180] on div "Bonjour [Nom du client]," at bounding box center [596, 184] width 562 height 17
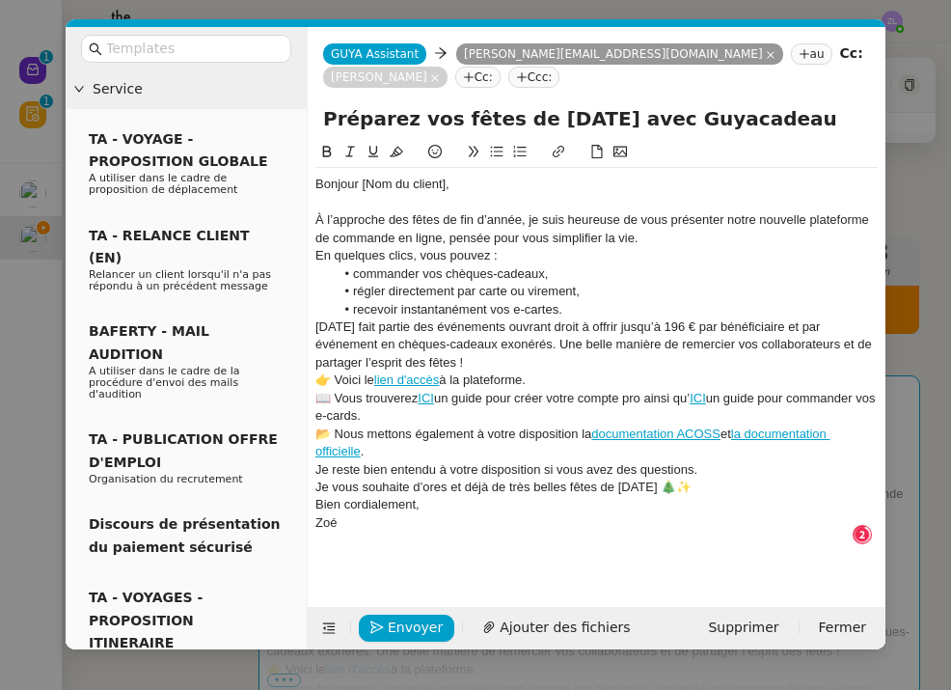
click at [644, 232] on div "À l’approche des fêtes de fin d’année, je suis heureuse de vous présenter notre…" at bounding box center [596, 229] width 562 height 36
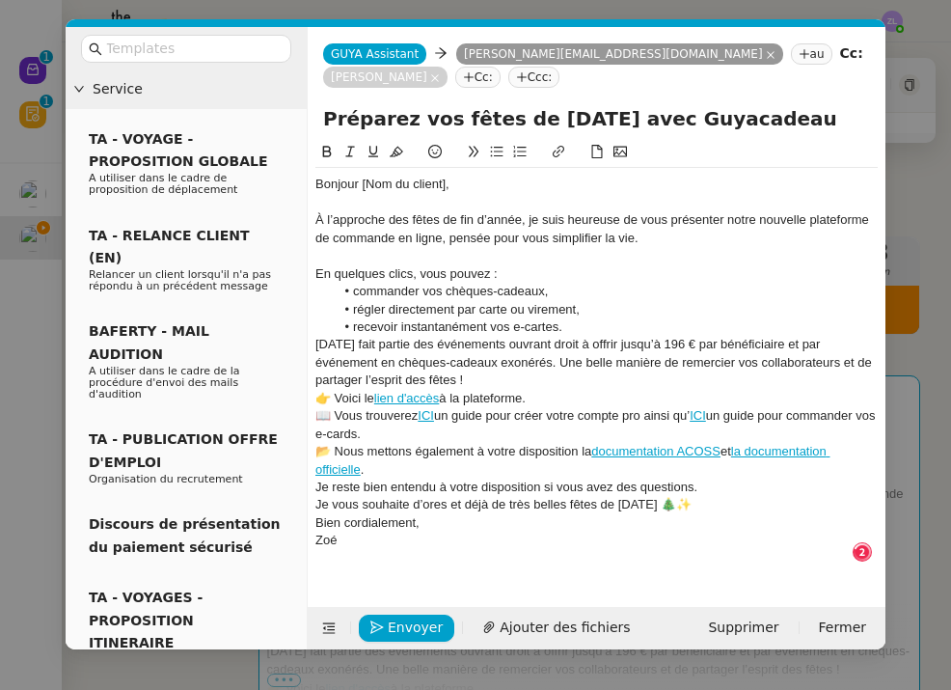
click at [586, 325] on li "recevoir instantanément vos e-cartes." at bounding box center [607, 326] width 544 height 17
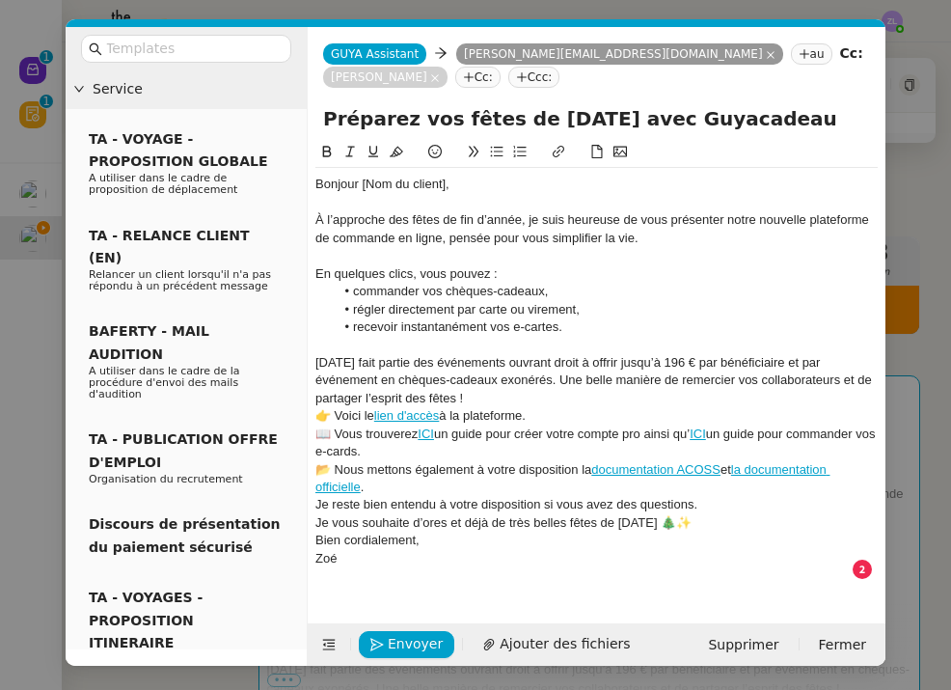
click at [423, 391] on div "Noël fait partie des événements ouvrant droit à offrir jusqu’à 196 € par bénéfi…" at bounding box center [596, 380] width 562 height 53
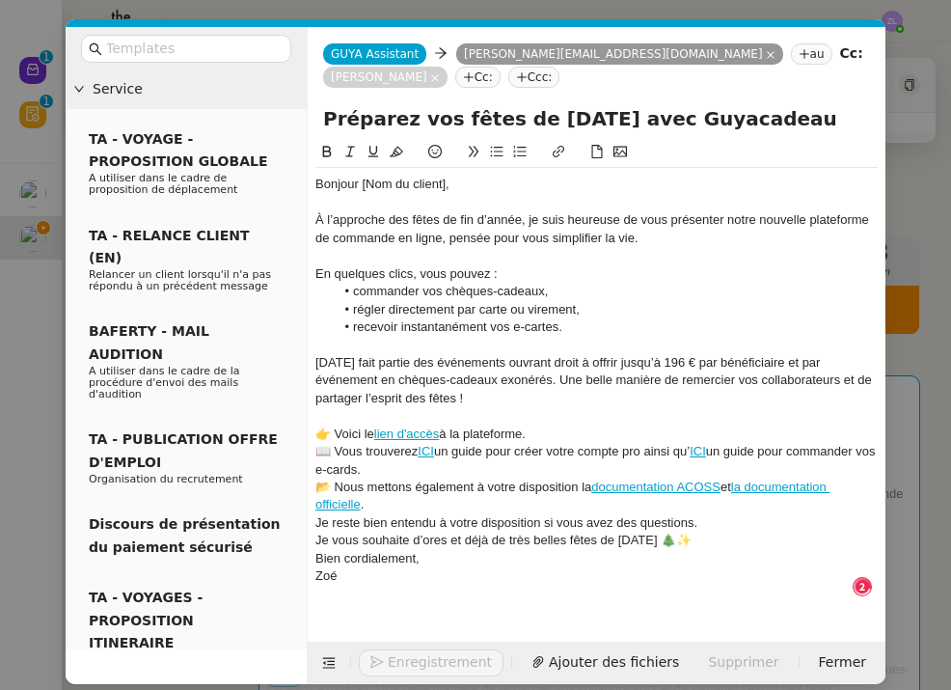
click at [586, 425] on div "👉 Voici le lien d'accès à la plateforme." at bounding box center [596, 433] width 562 height 17
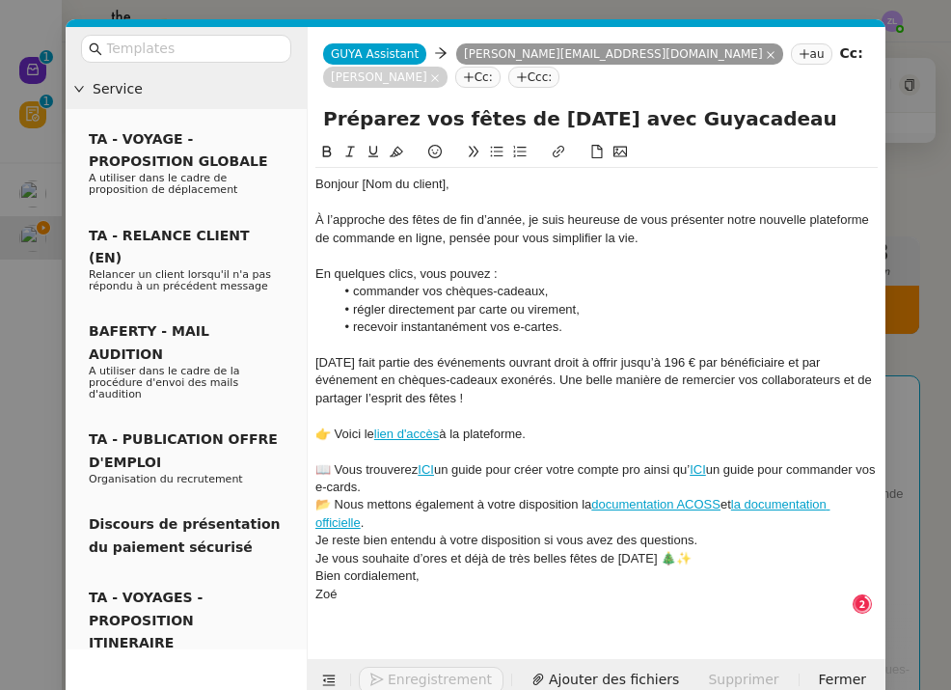
click at [456, 480] on div "📖 Vous trouverez ICI un guide pour créer votre compte pro ainsi qu’ ICI un guid…" at bounding box center [596, 479] width 562 height 36
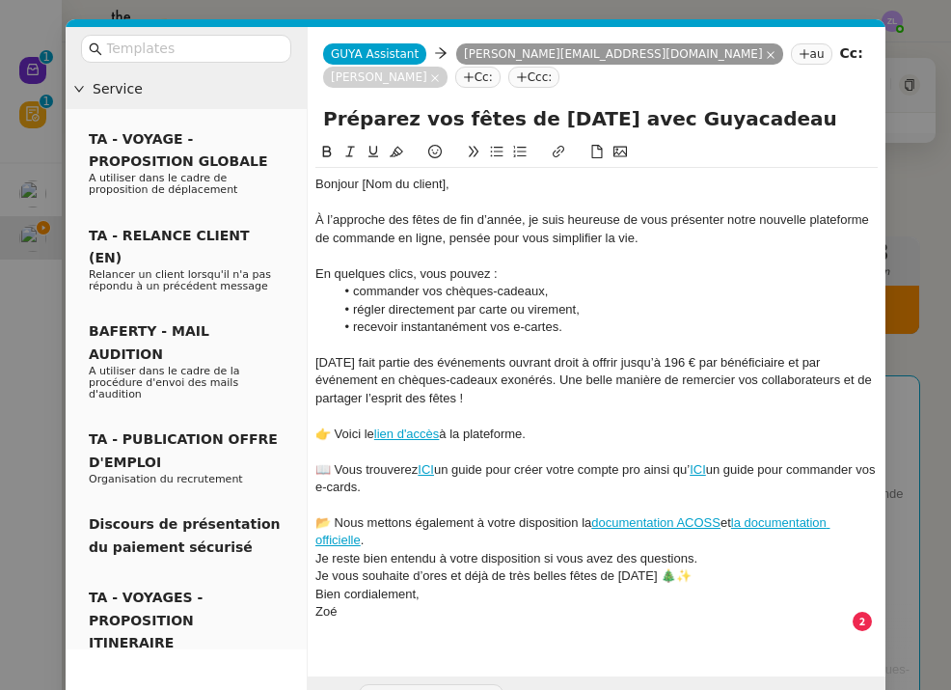
click at [415, 532] on div "📂 Nous mettons également à votre disposition la documentation ACOSS et la docum…" at bounding box center [596, 532] width 562 height 36
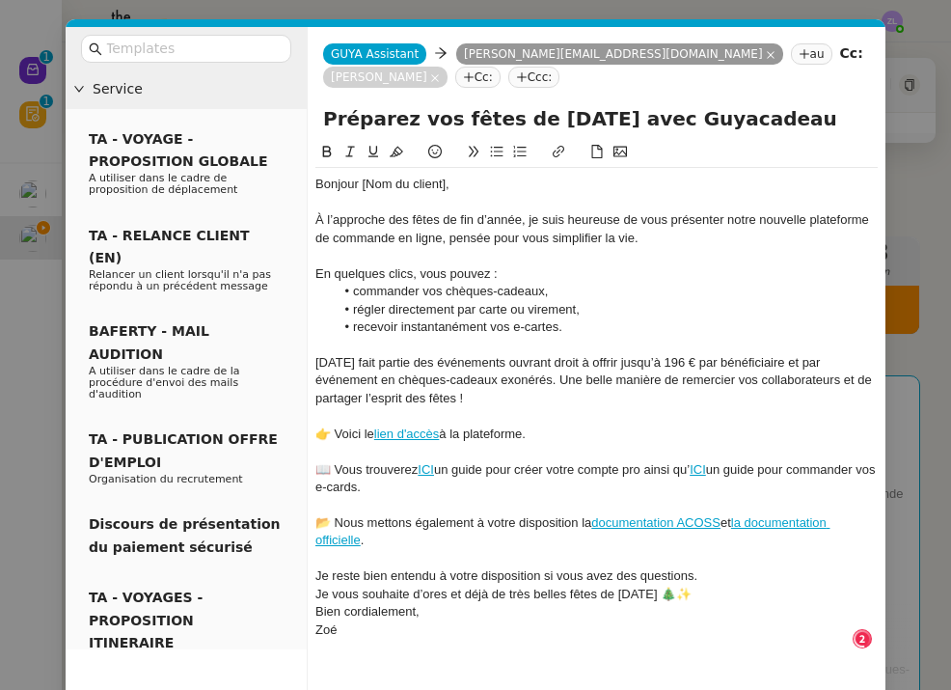
click at [705, 567] on div "Je reste bien entendu à votre disposition si vous avez des questions." at bounding box center [596, 575] width 562 height 17
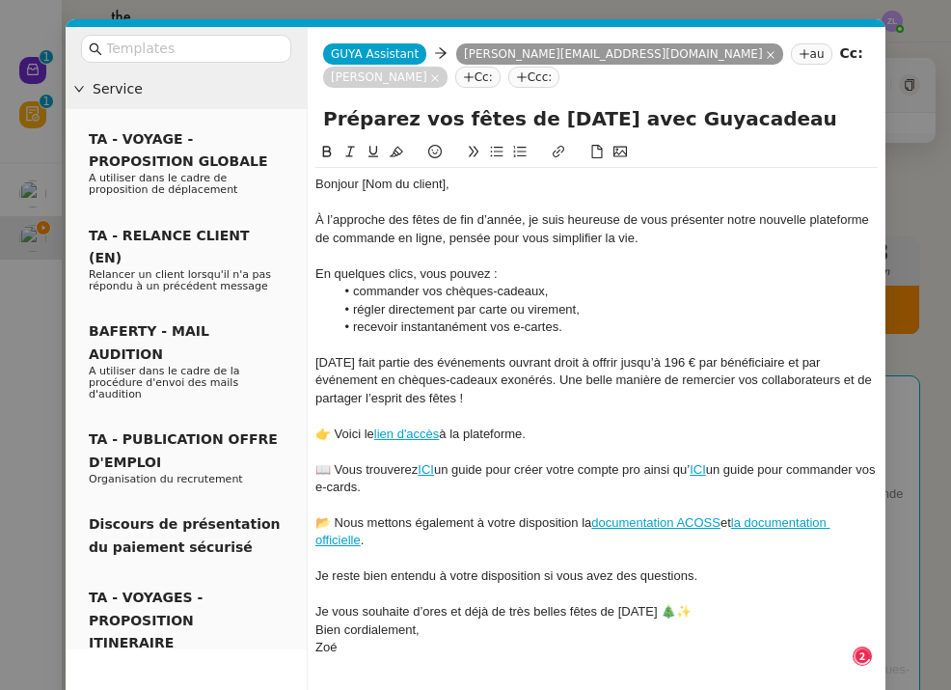
click at [685, 608] on div "Je vous souhaite d’ores et déjà de très belles fêtes de Noël 🎄✨" at bounding box center [596, 611] width 562 height 17
drag, startPoint x: 443, startPoint y: 181, endPoint x: 370, endPoint y: 181, distance: 72.3
click at [370, 181] on div "Bonjour [Nom du client]," at bounding box center [596, 184] width 562 height 17
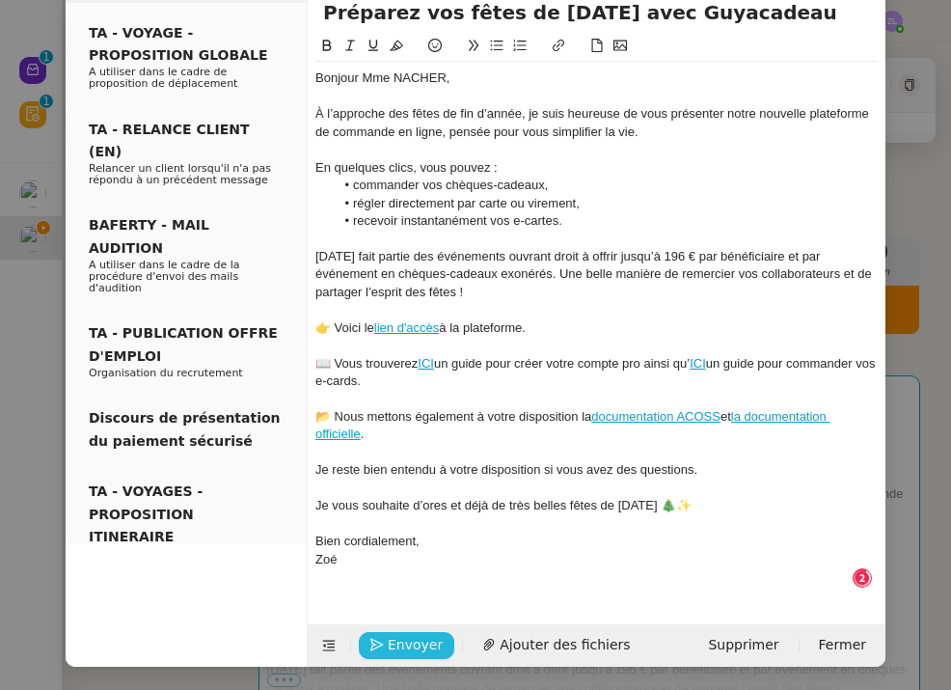
scroll to position [95, 0]
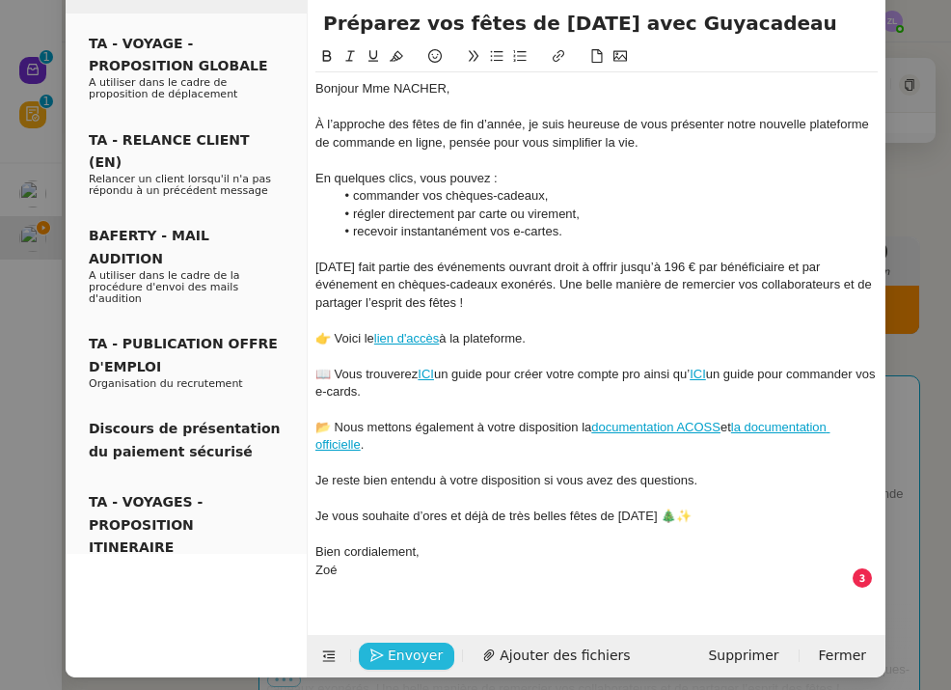
click at [408, 644] on span "Envoyer" at bounding box center [415, 655] width 55 height 22
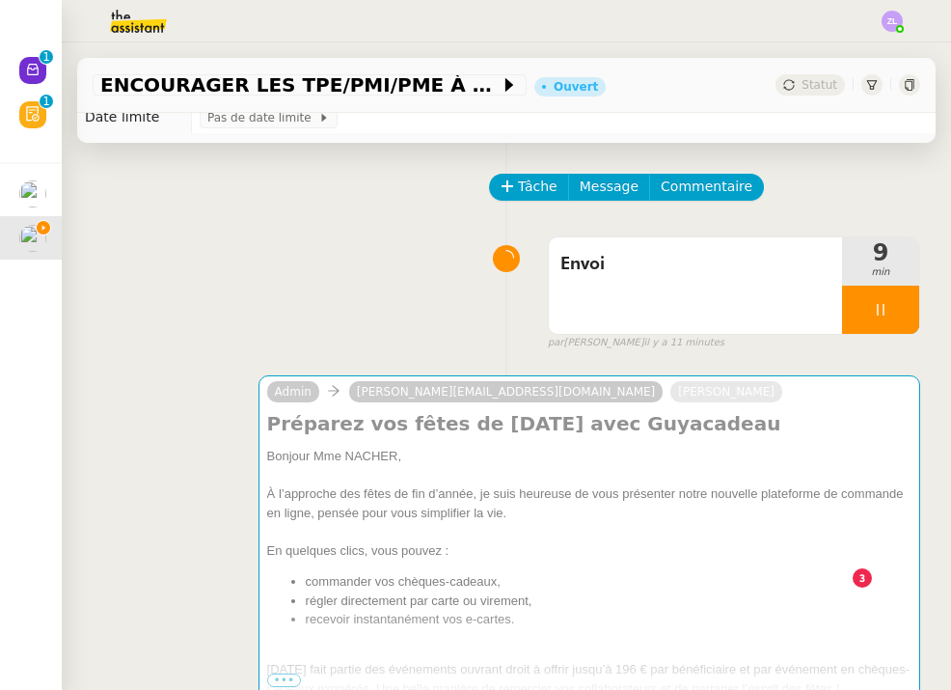
scroll to position [76, 0]
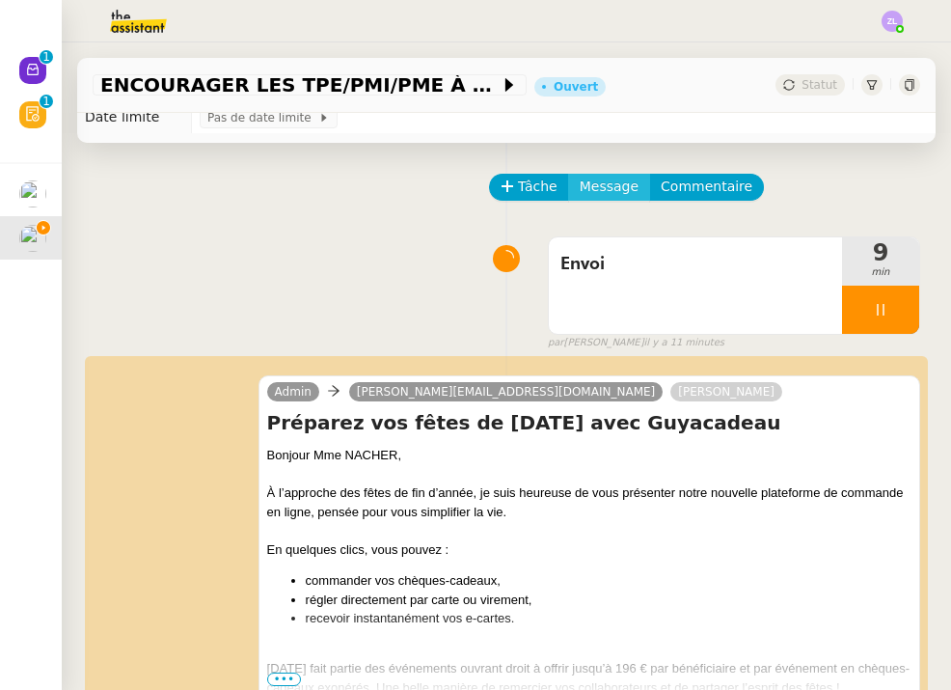
click at [599, 189] on span "Message" at bounding box center [609, 187] width 59 height 22
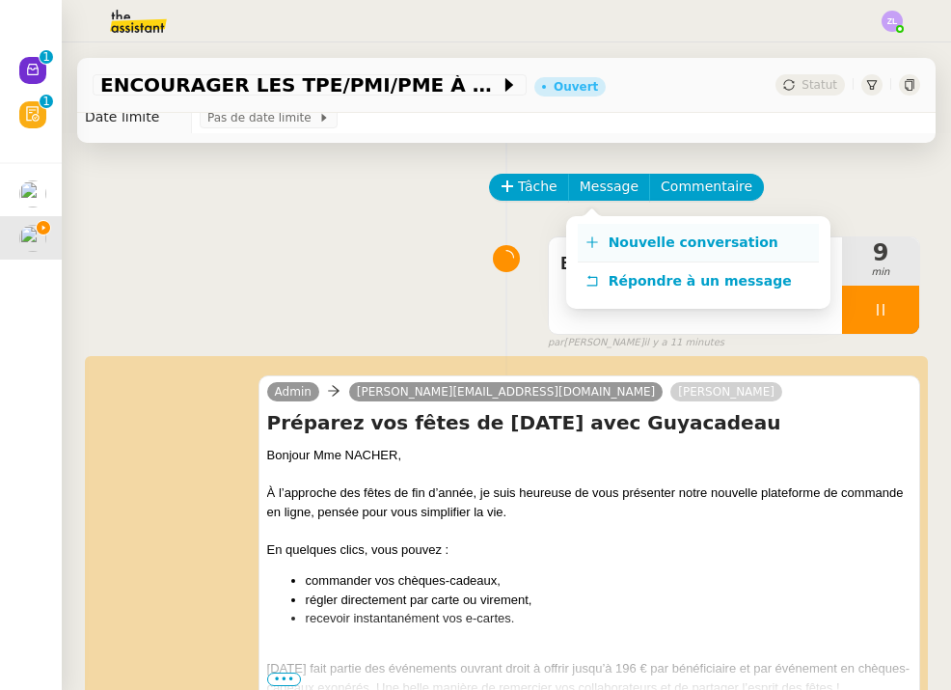
click at [626, 226] on link "Nouvelle conversation" at bounding box center [698, 243] width 241 height 39
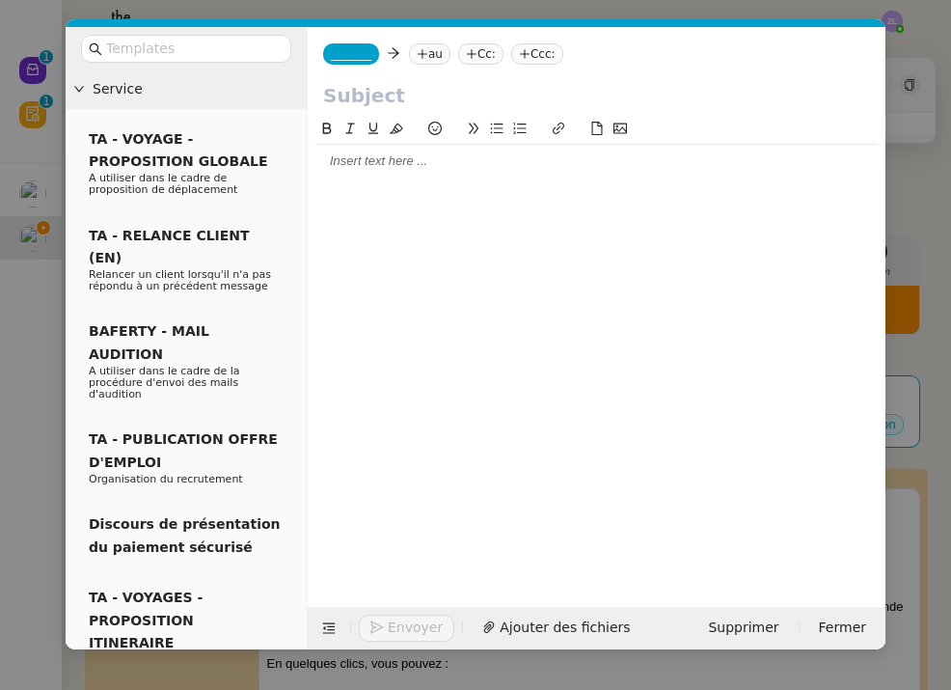
click at [349, 53] on span "_______" at bounding box center [351, 54] width 41 height 14
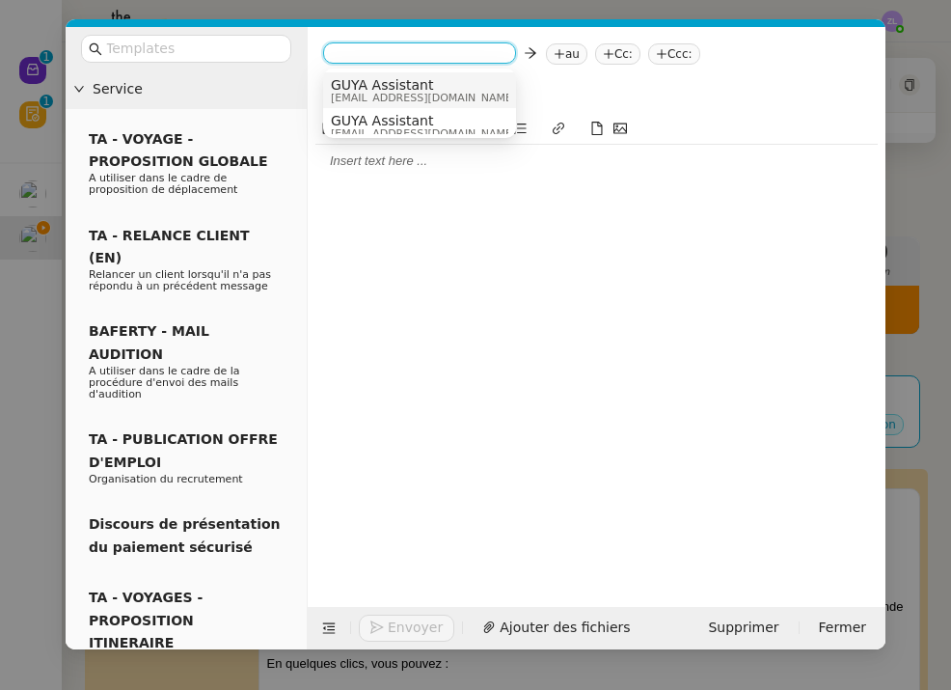
click at [374, 82] on span "GUYA Assistant" at bounding box center [423, 84] width 185 height 15
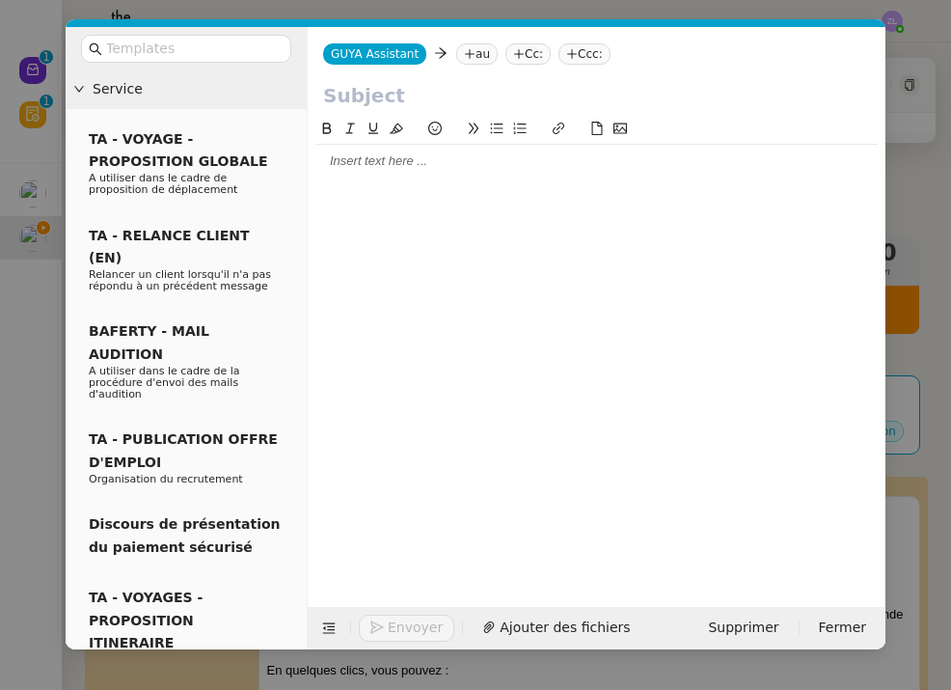
click at [471, 57] on nz-tag "au" at bounding box center [476, 53] width 41 height 21
click at [0, 0] on input at bounding box center [0, 0] width 0 height 0
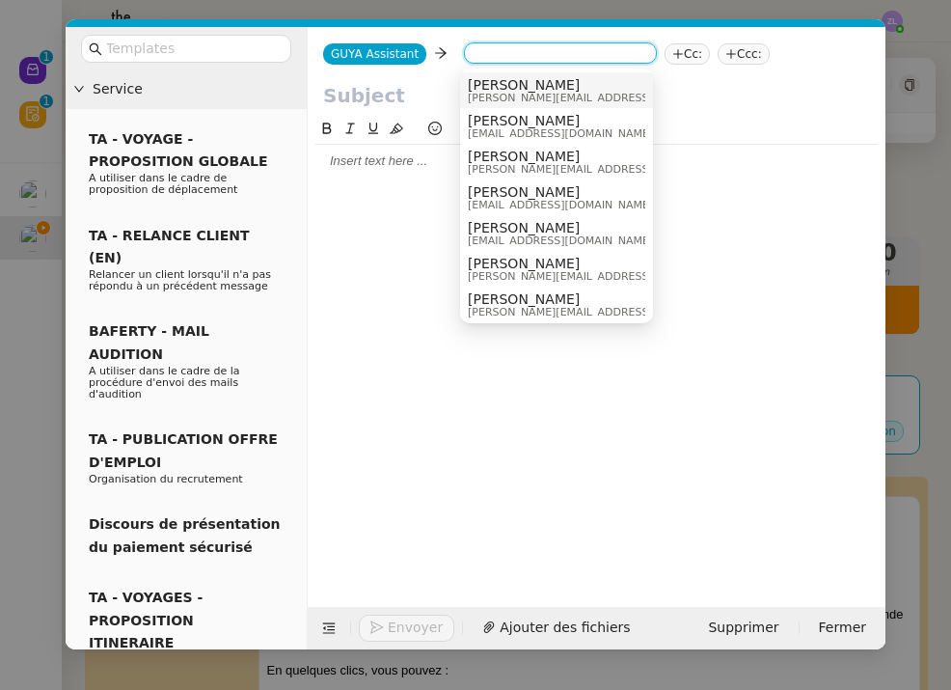
paste input "leifia.tony@agfts973.org"
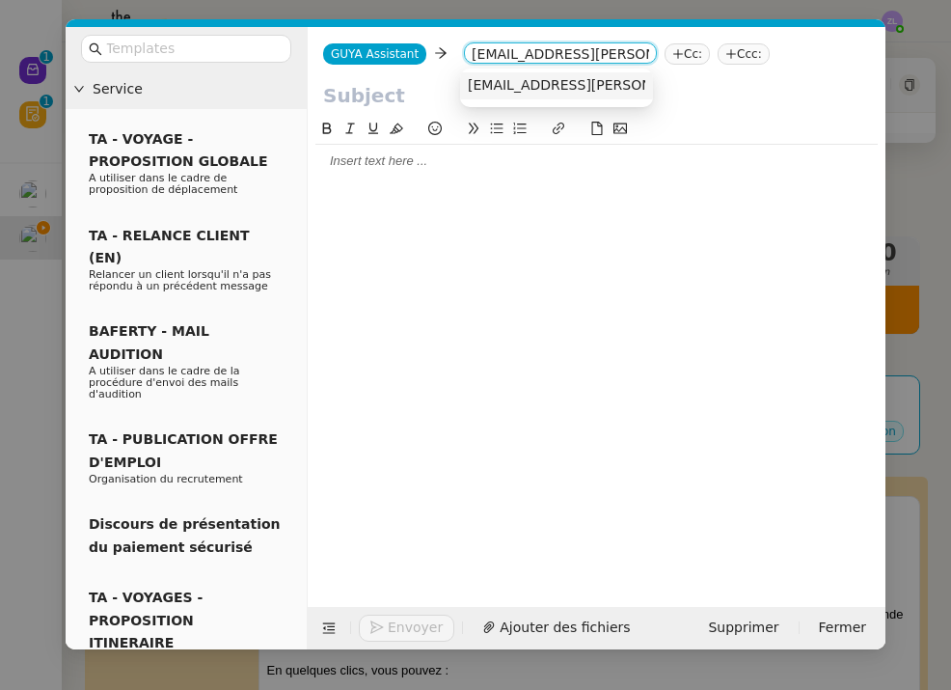
type input "leifia.tony@agfts973.org"
click at [529, 92] on span "leifia.tony@agfts973.org" at bounding box center [642, 84] width 348 height 15
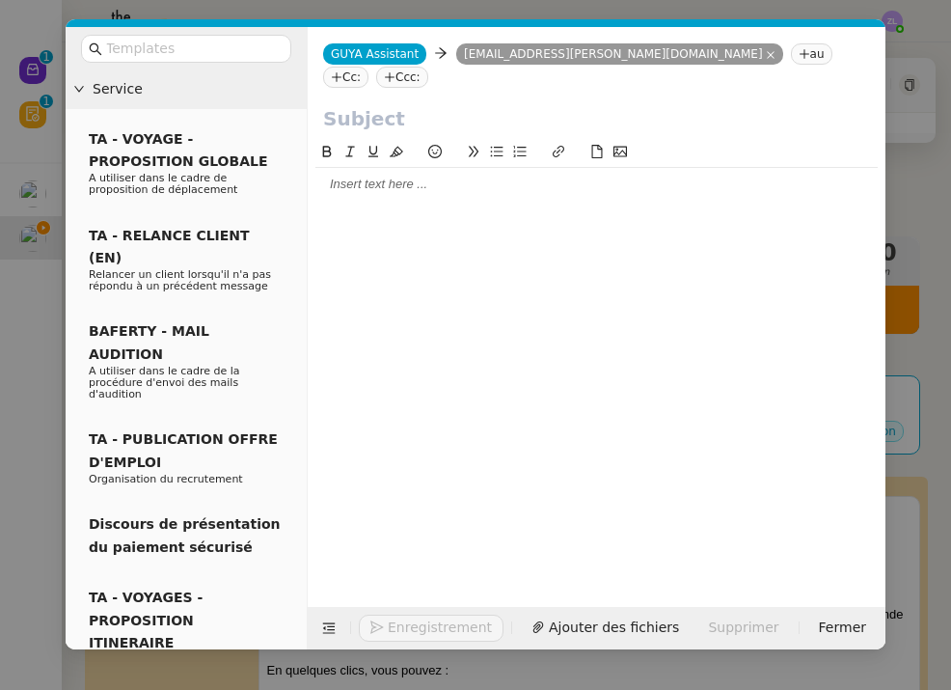
click at [368, 67] on nz-tag "Cc:" at bounding box center [345, 77] width 45 height 21
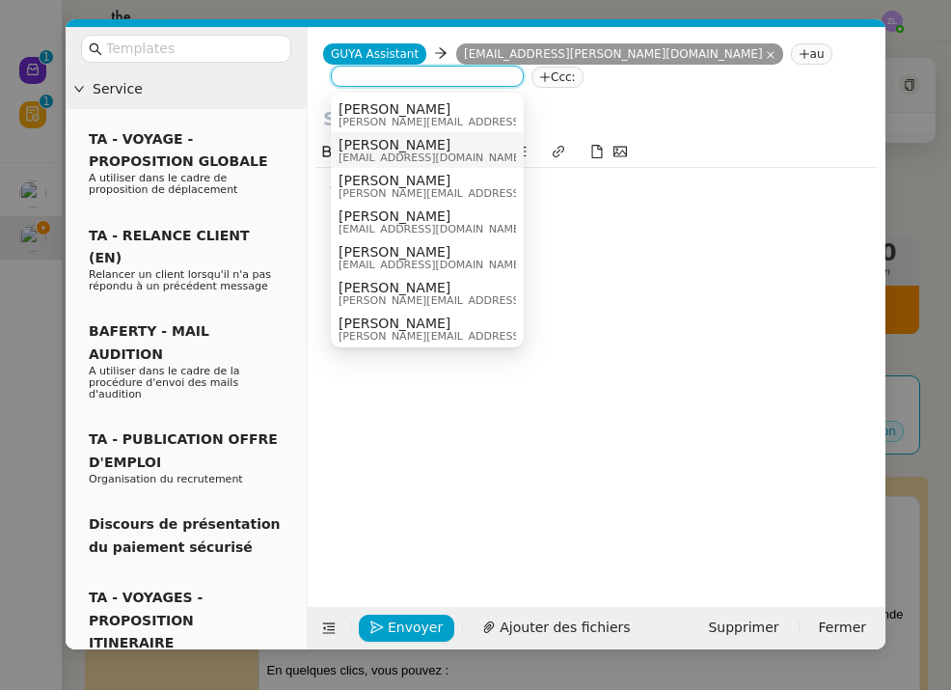
click at [423, 148] on span "[PERSON_NAME]" at bounding box center [431, 144] width 185 height 15
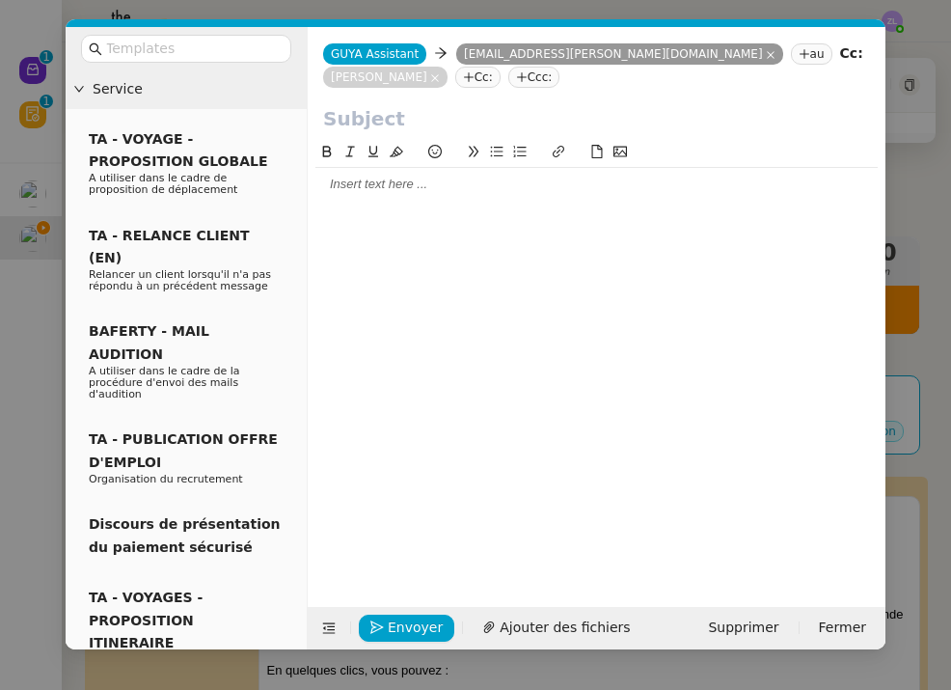
click at [349, 193] on div at bounding box center [596, 184] width 562 height 17
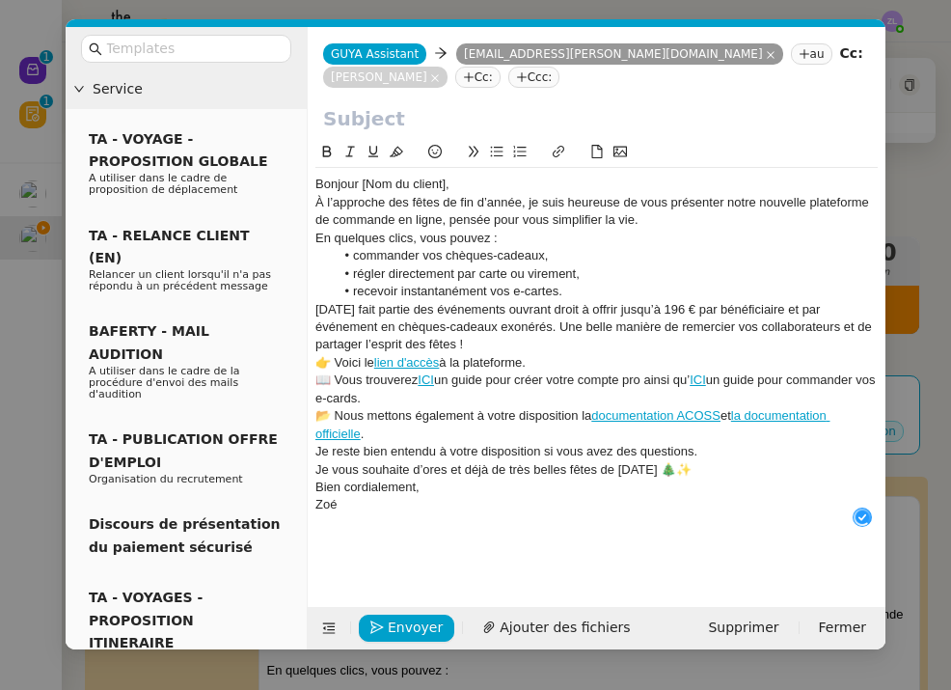
scroll to position [20, 0]
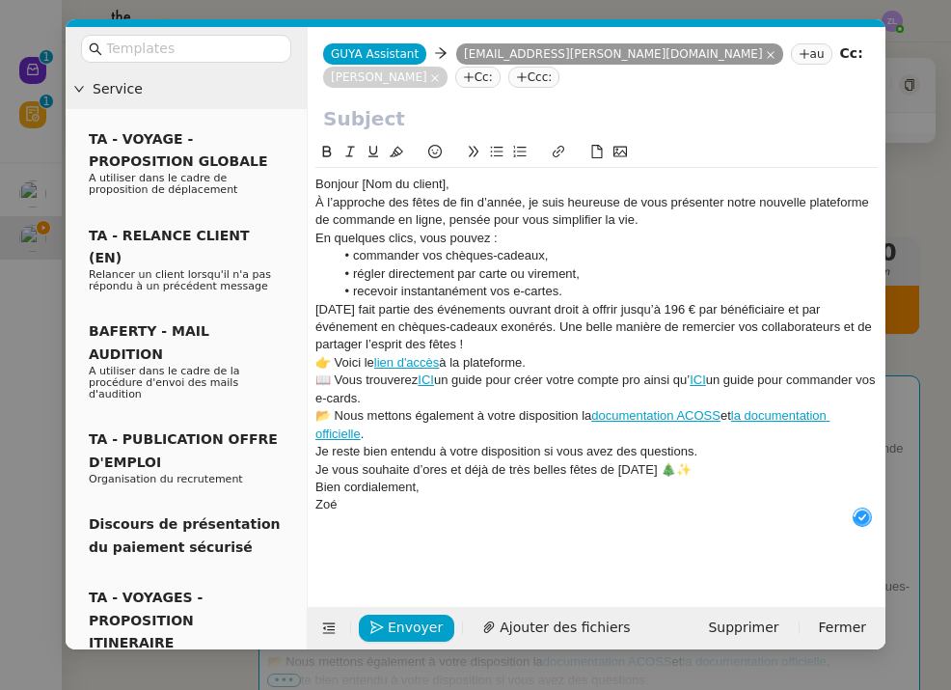
click at [457, 183] on div "Bonjour [Nom du client]," at bounding box center [596, 184] width 562 height 17
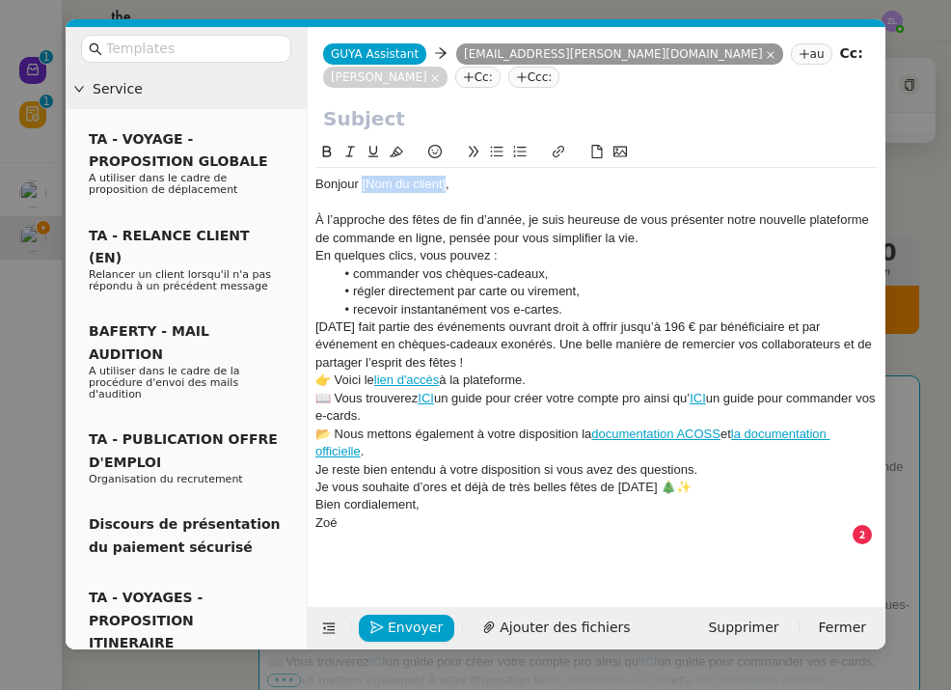
drag, startPoint x: 445, startPoint y: 188, endPoint x: 364, endPoint y: 187, distance: 81.0
click at [364, 187] on div "Bonjour [Nom du client]," at bounding box center [596, 184] width 562 height 17
click at [652, 238] on div "À l’approche des fêtes de fin d’année, je suis heureuse de vous présenter notre…" at bounding box center [596, 229] width 562 height 36
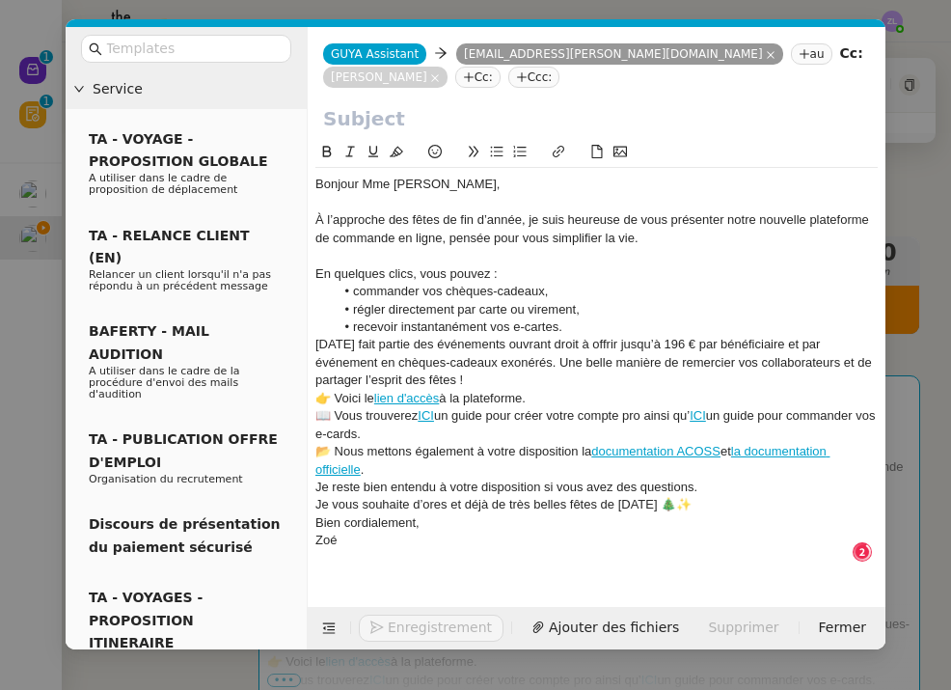
click at [572, 329] on li "recevoir instantanément vos e-cartes." at bounding box center [607, 326] width 544 height 17
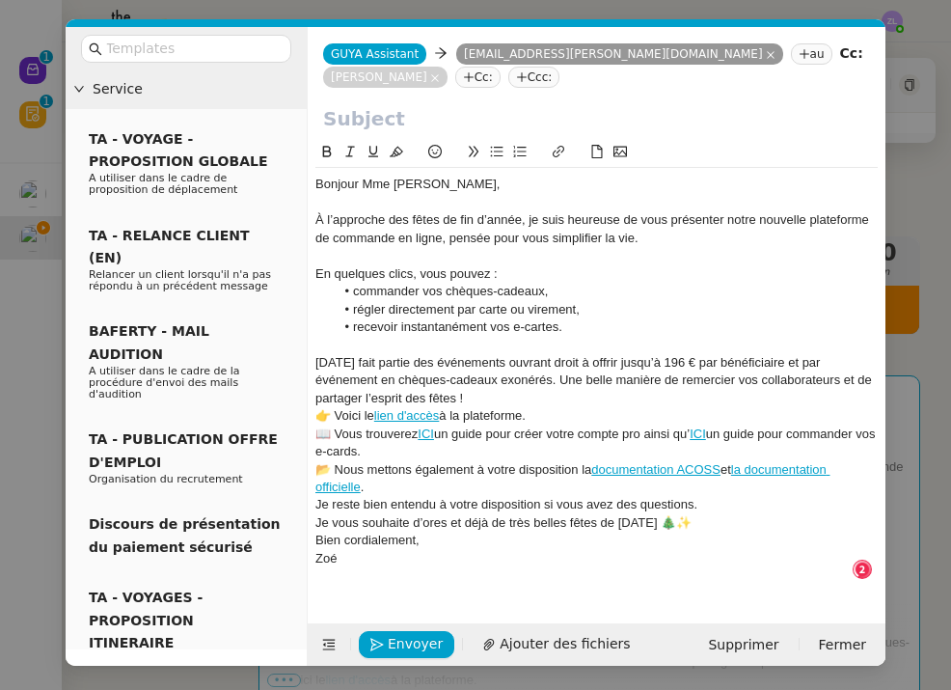
click at [458, 392] on div "Noël fait partie des événements ouvrant droit à offrir jusqu’à 196 € par bénéfi…" at bounding box center [596, 380] width 562 height 53
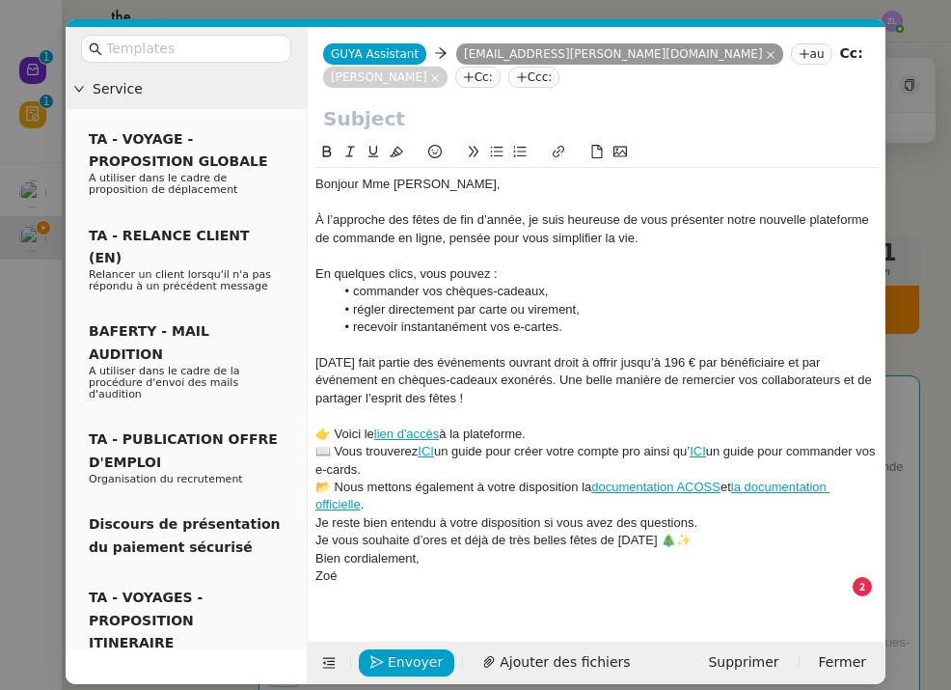
click at [544, 425] on div "👉 Voici le lien d'accès à la plateforme." at bounding box center [596, 433] width 562 height 17
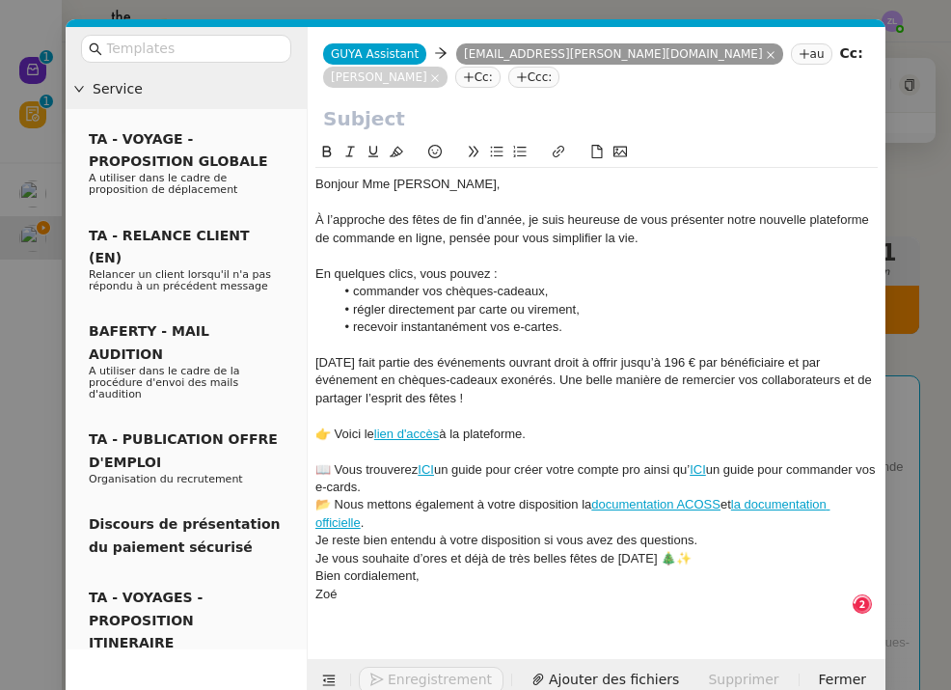
click at [444, 489] on div "📖 Vous trouverez ICI un guide pour créer votre compte pro ainsi qu’ ICI un guid…" at bounding box center [596, 479] width 562 height 36
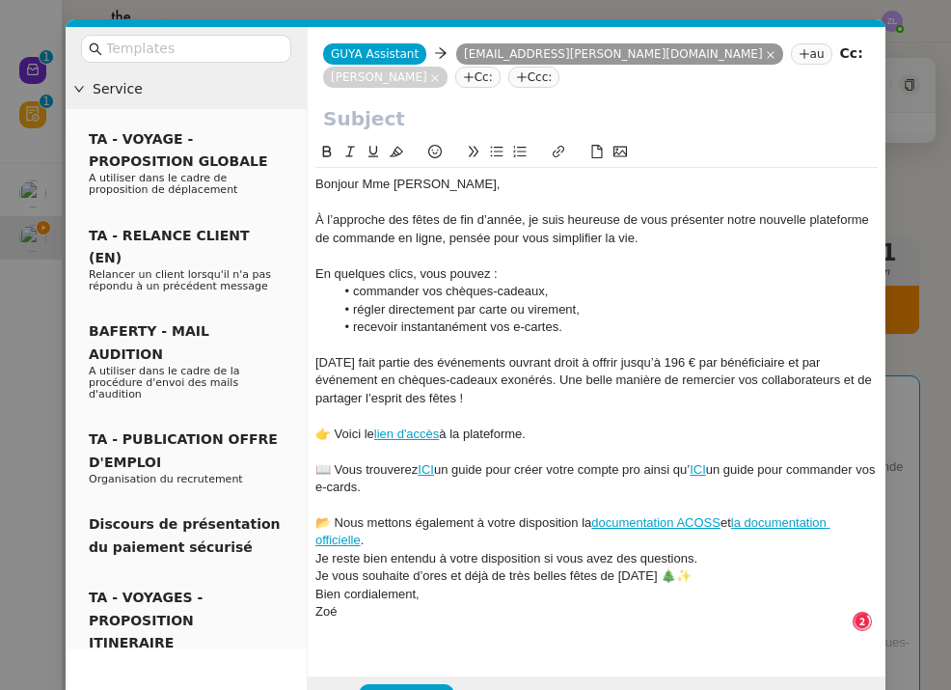
click at [396, 539] on div "📂 Nous mettons également à votre disposition la documentation ACOSS et la docum…" at bounding box center [596, 532] width 562 height 36
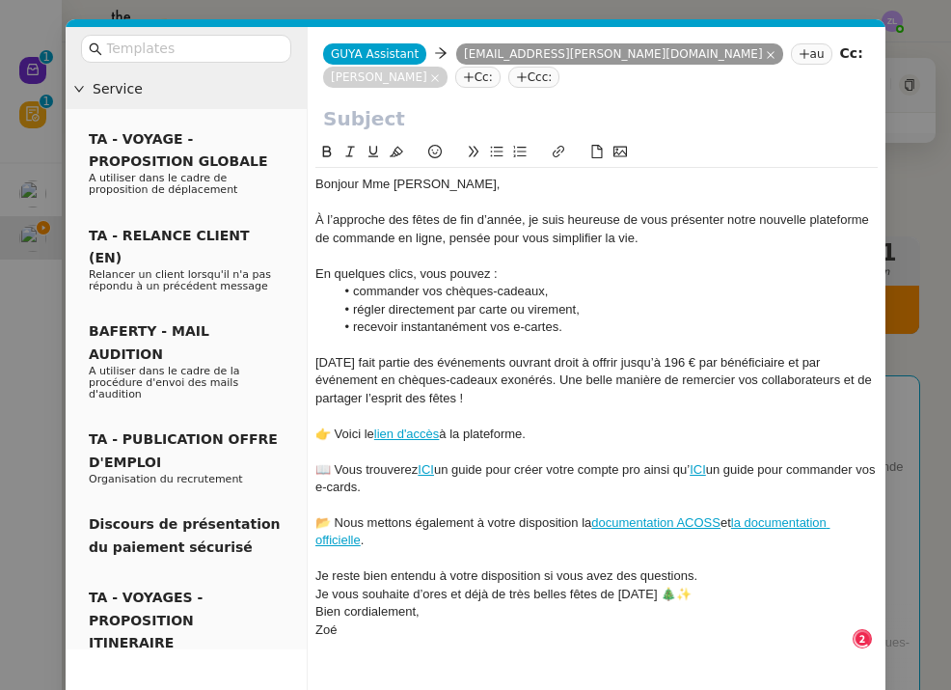
click at [724, 567] on div "Je reste bien entendu à votre disposition si vous avez des questions." at bounding box center [596, 575] width 562 height 17
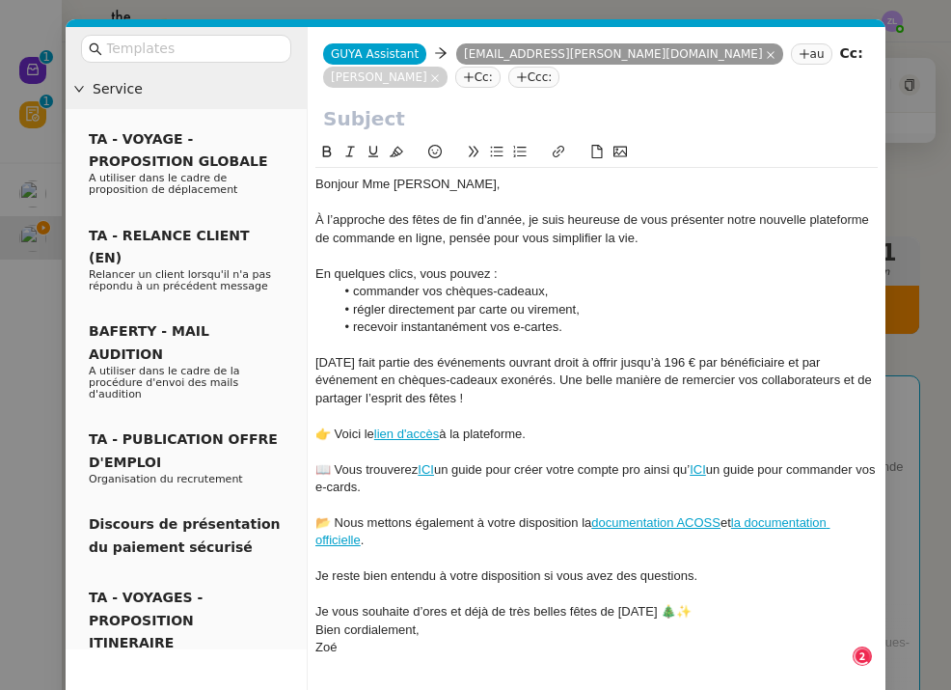
click at [685, 603] on div "Je vous souhaite d’ores et déjà de très belles fêtes de Noël 🎄✨" at bounding box center [596, 611] width 562 height 17
click at [423, 128] on input "text" at bounding box center [596, 118] width 547 height 29
paste input "Préparez vos fêtes de Noël avec Guyacadeau"
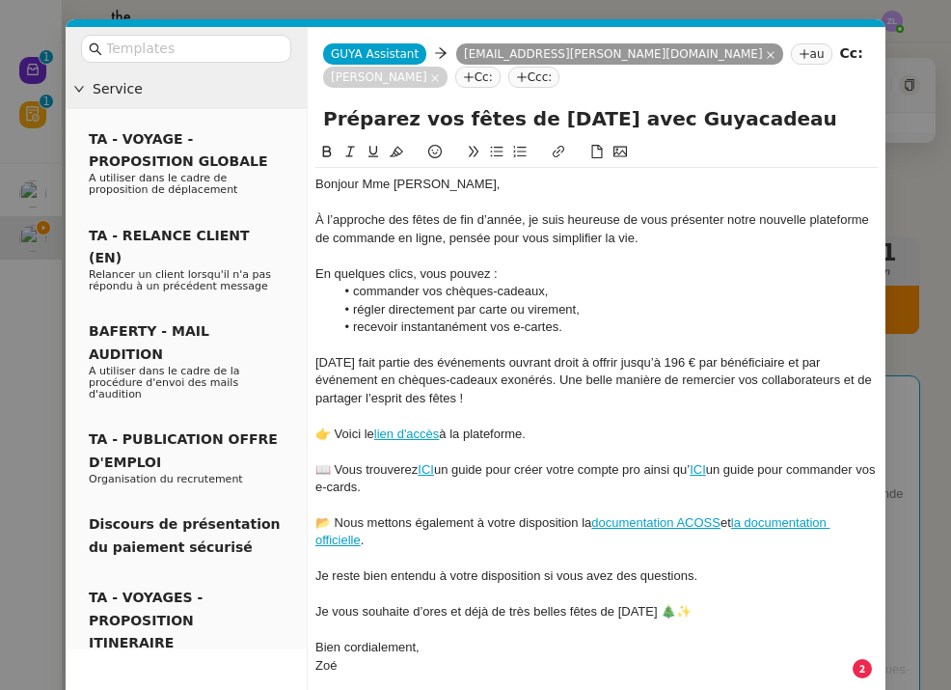
scroll to position [0, 0]
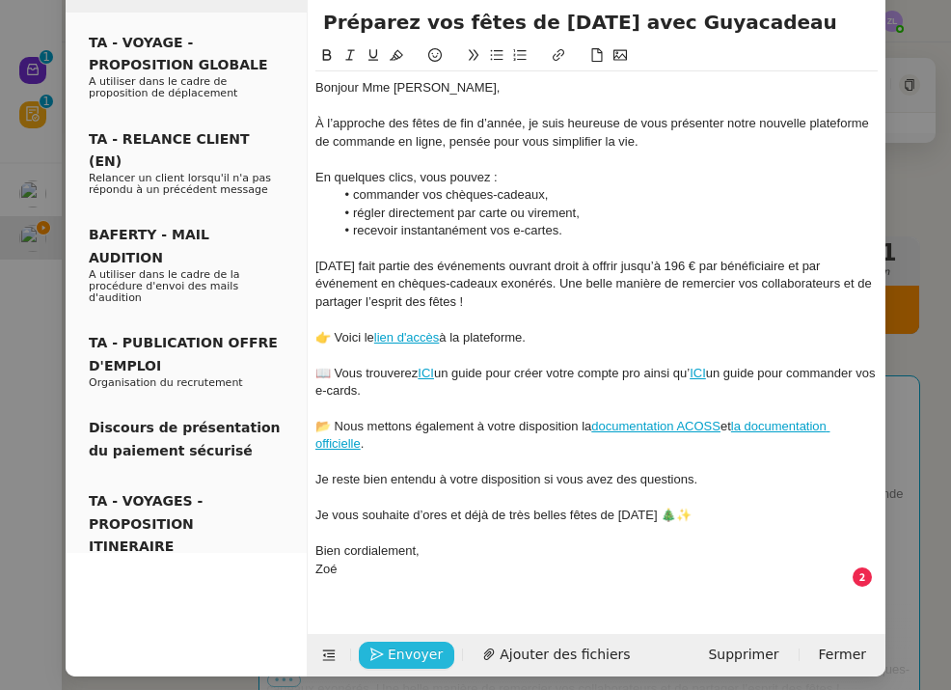
type input "Préparez vos fêtes de Noël avec Guyacadeau"
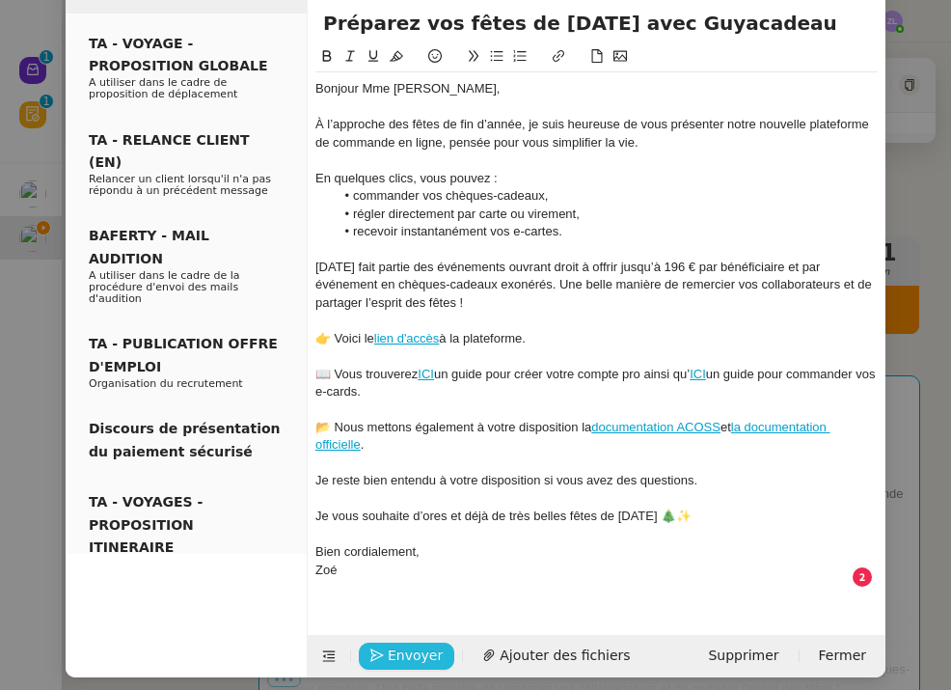
click at [421, 644] on span "Envoyer" at bounding box center [415, 655] width 55 height 22
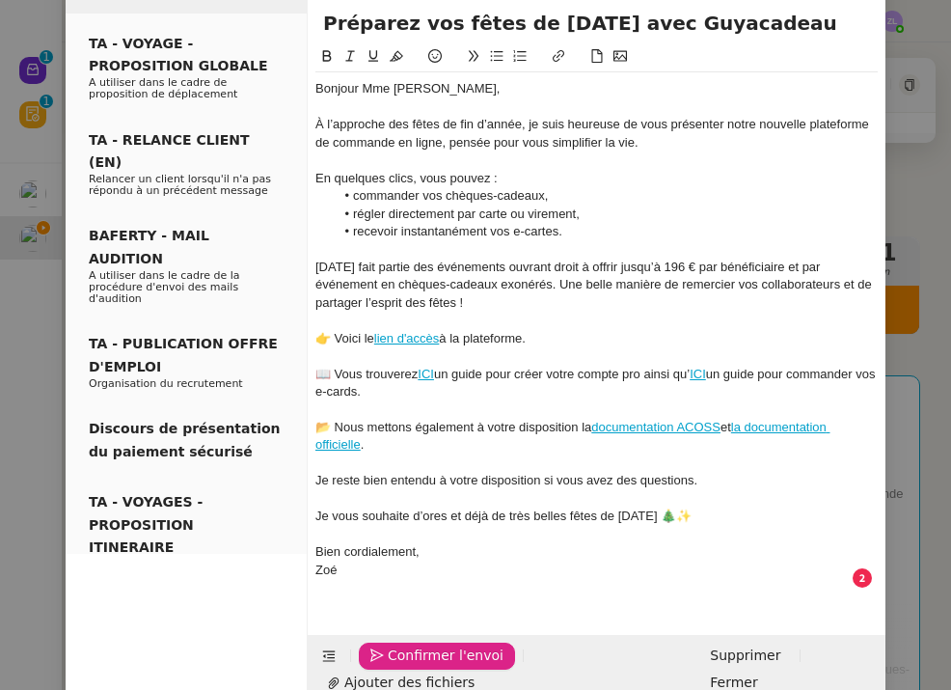
click at [421, 644] on span "Confirmer l'envoi" at bounding box center [446, 655] width 116 height 22
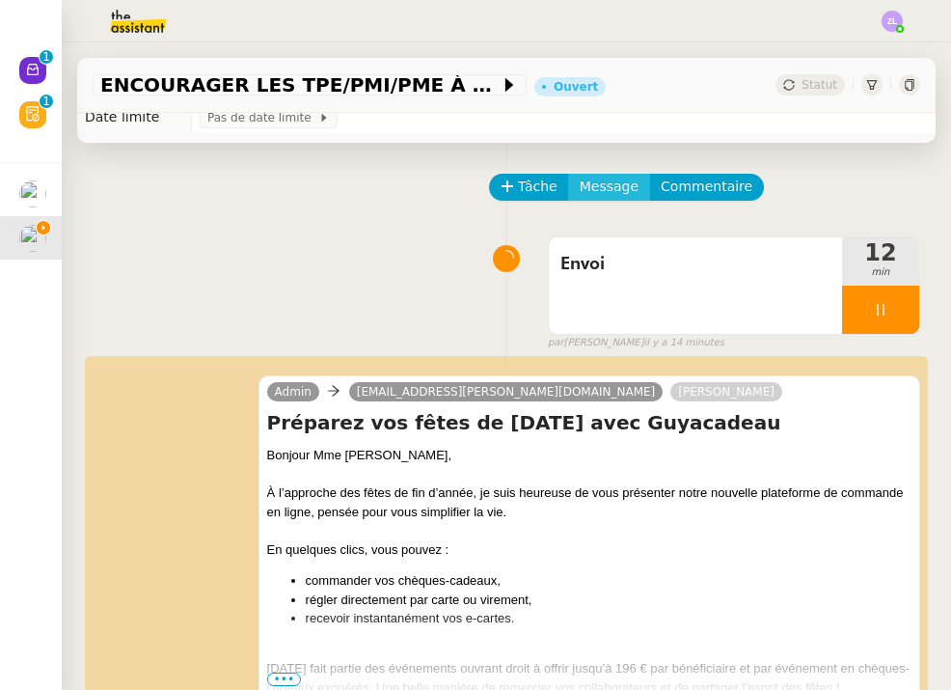
click at [591, 187] on span "Message" at bounding box center [609, 187] width 59 height 22
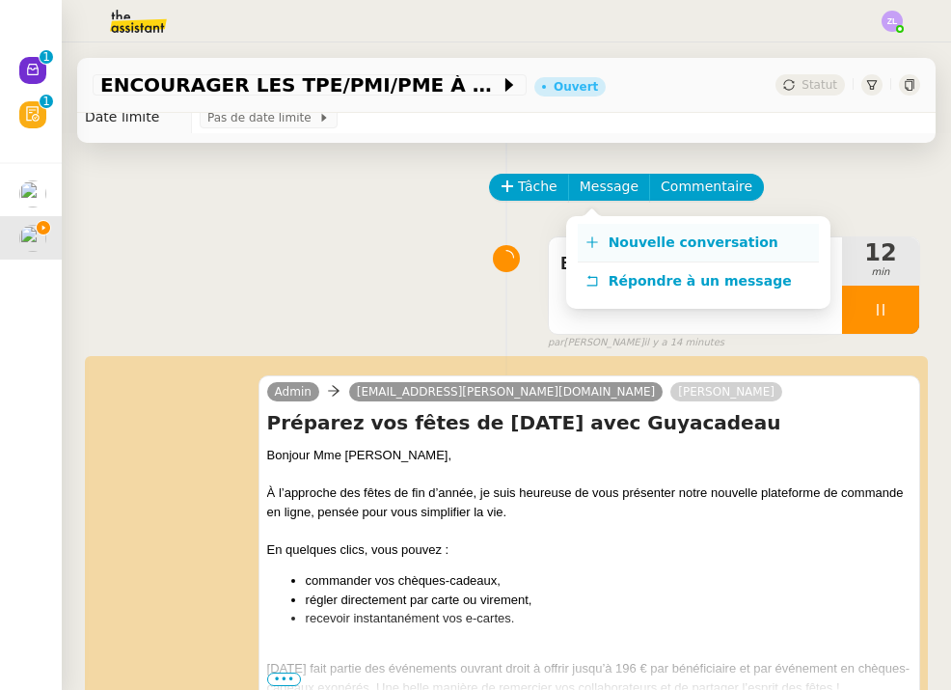
click at [607, 229] on link "Nouvelle conversation" at bounding box center [698, 243] width 241 height 39
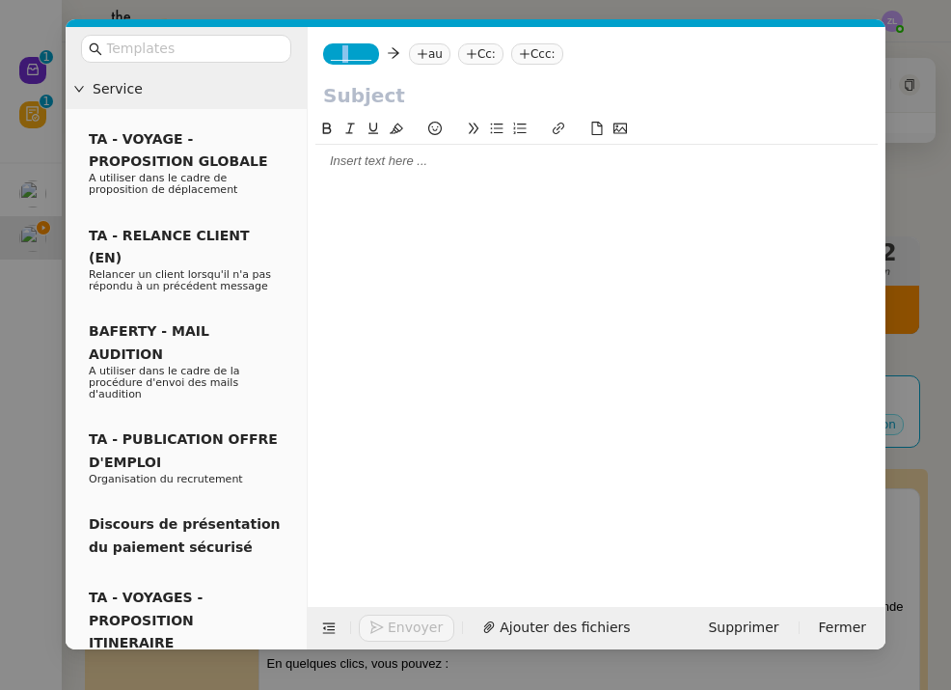
click at [347, 58] on span "_______" at bounding box center [351, 54] width 41 height 14
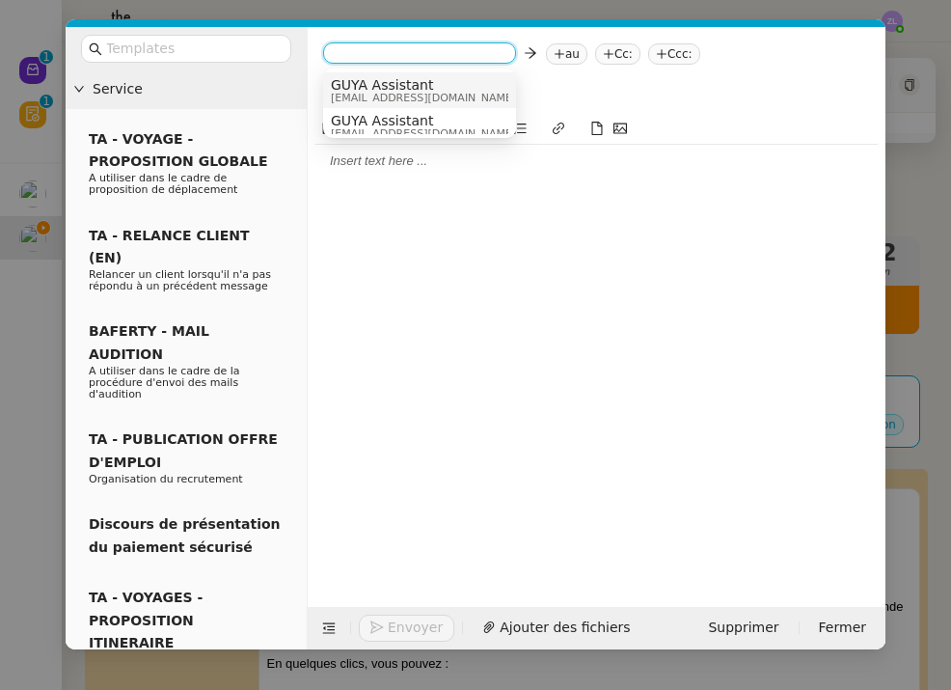
click at [368, 87] on span "GUYA Assistant" at bounding box center [423, 84] width 185 height 15
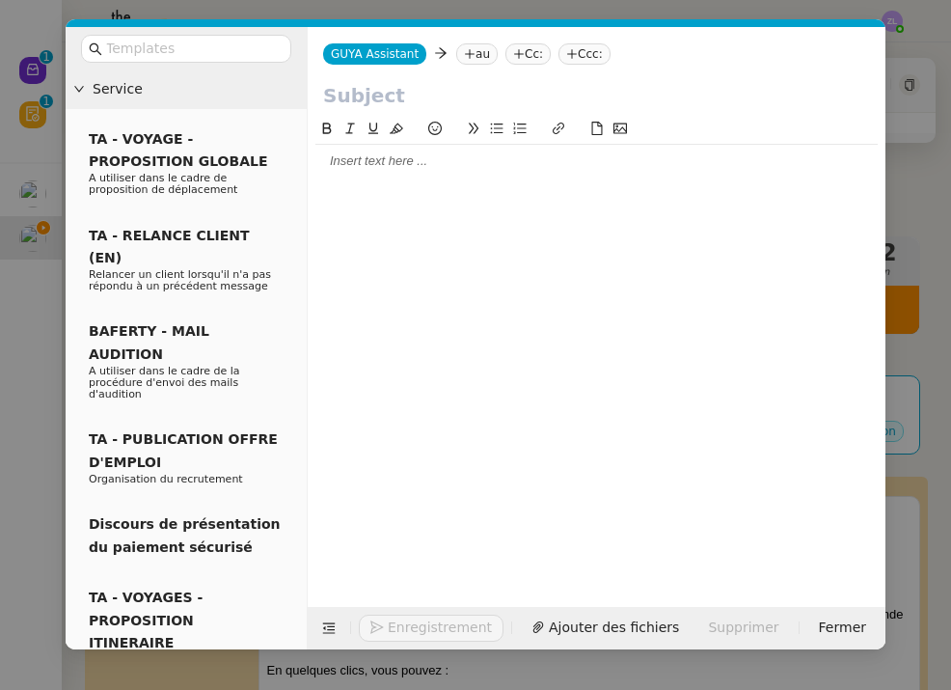
click at [468, 57] on icon at bounding box center [470, 54] width 12 height 12
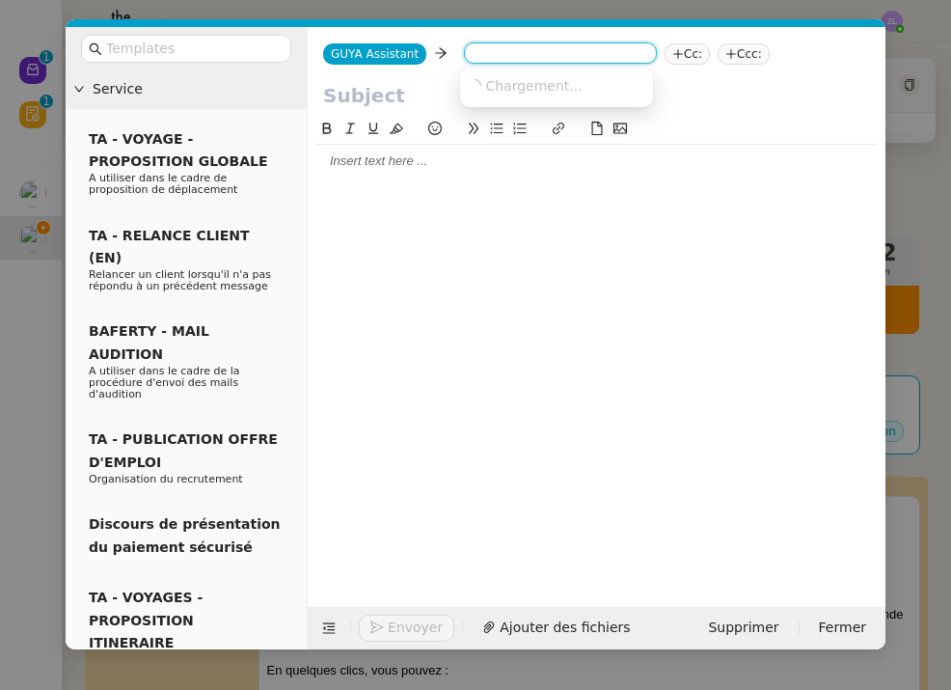
paste input "fabienne.racon@irdts.org"
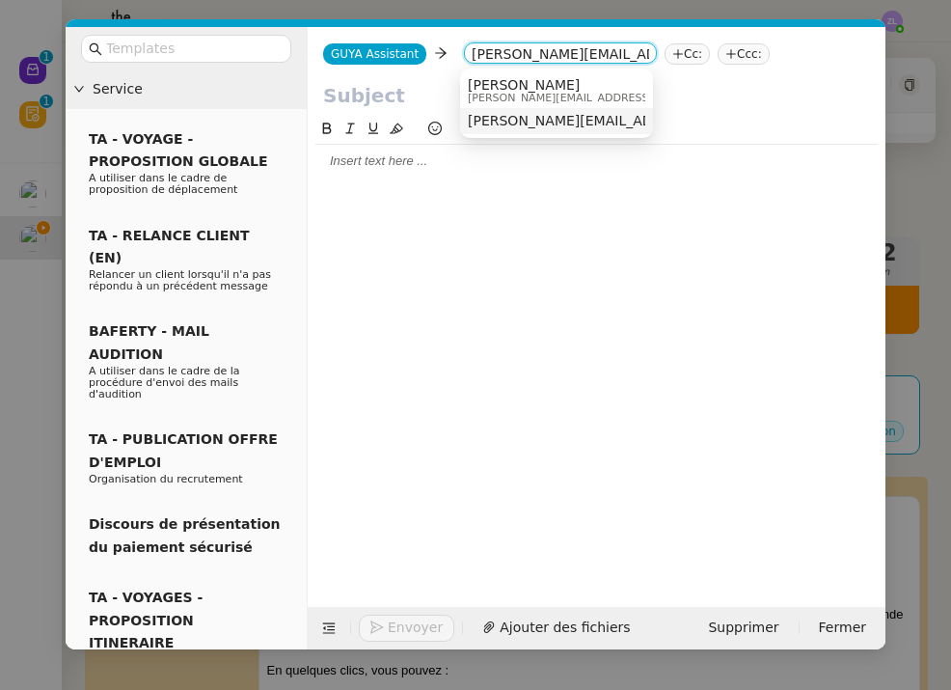
type input "fabienne.racon@irdts.org"
click at [529, 90] on span "Fabienne RACON" at bounding box center [605, 84] width 274 height 15
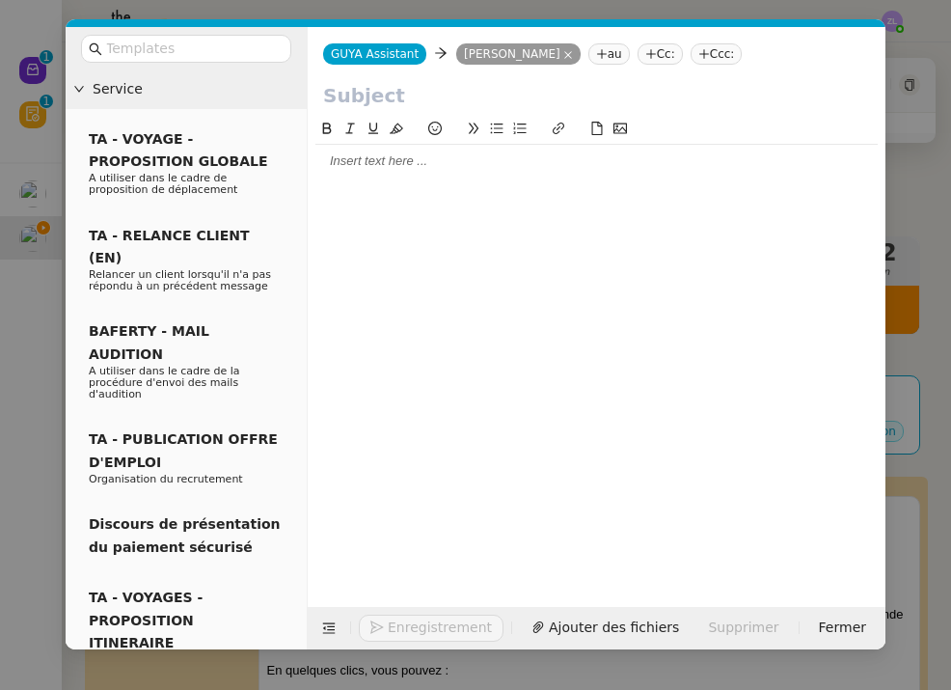
click at [655, 55] on nz-tag "Cc:" at bounding box center [660, 53] width 45 height 21
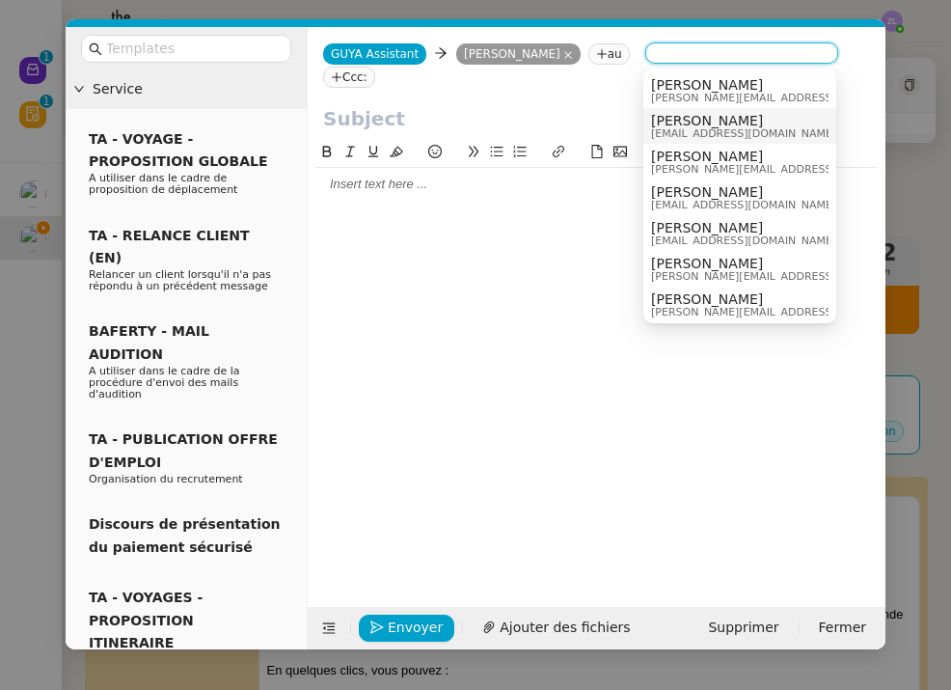
click at [663, 130] on span "[EMAIL_ADDRESS][DOMAIN_NAME]" at bounding box center [743, 133] width 185 height 11
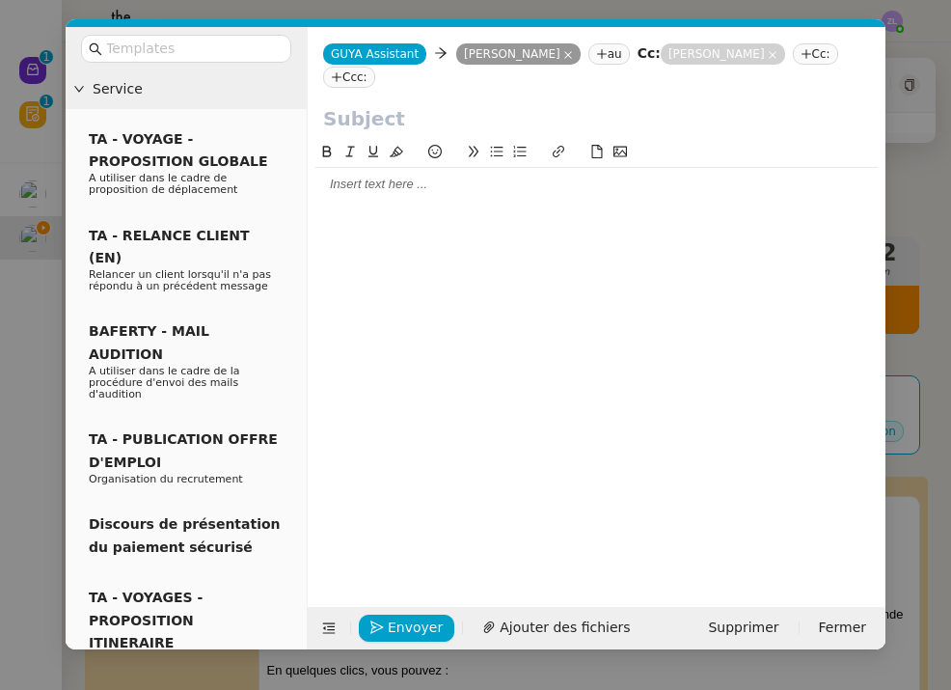
click at [395, 100] on div "GUYA Assistant GUYA Assistant Fabienne RACON Fabienne RACON au Cc: Celia Etheve…" at bounding box center [597, 65] width 578 height 77
click at [396, 119] on input "text" at bounding box center [596, 118] width 547 height 29
paste input "Préparez vos fêtes de Noël avec Guyacadeau"
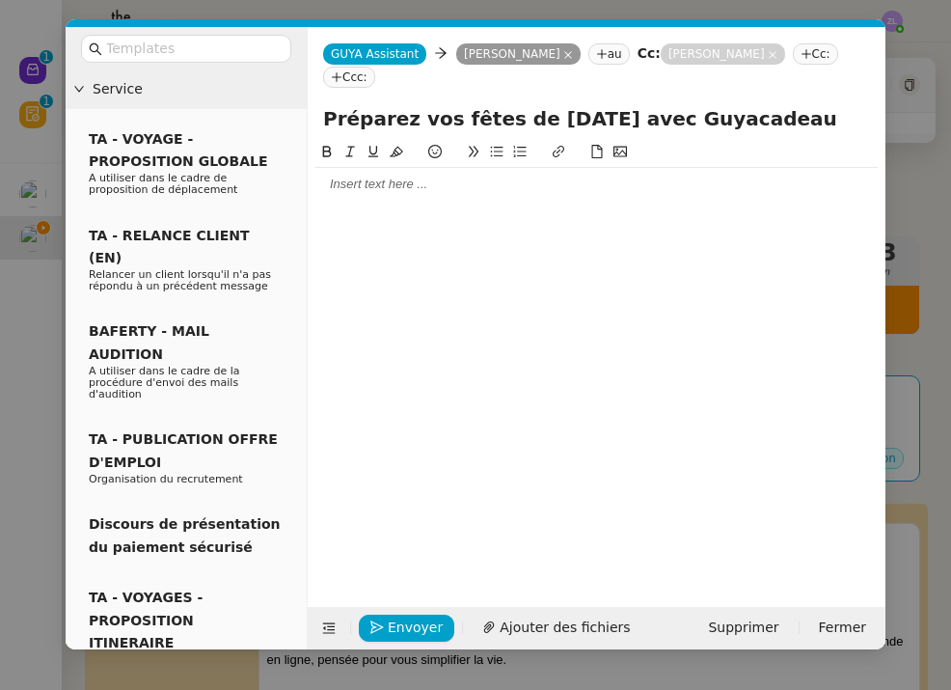
type input "Préparez vos fêtes de Noël avec Guyacadeau"
click at [331, 181] on div at bounding box center [596, 184] width 562 height 17
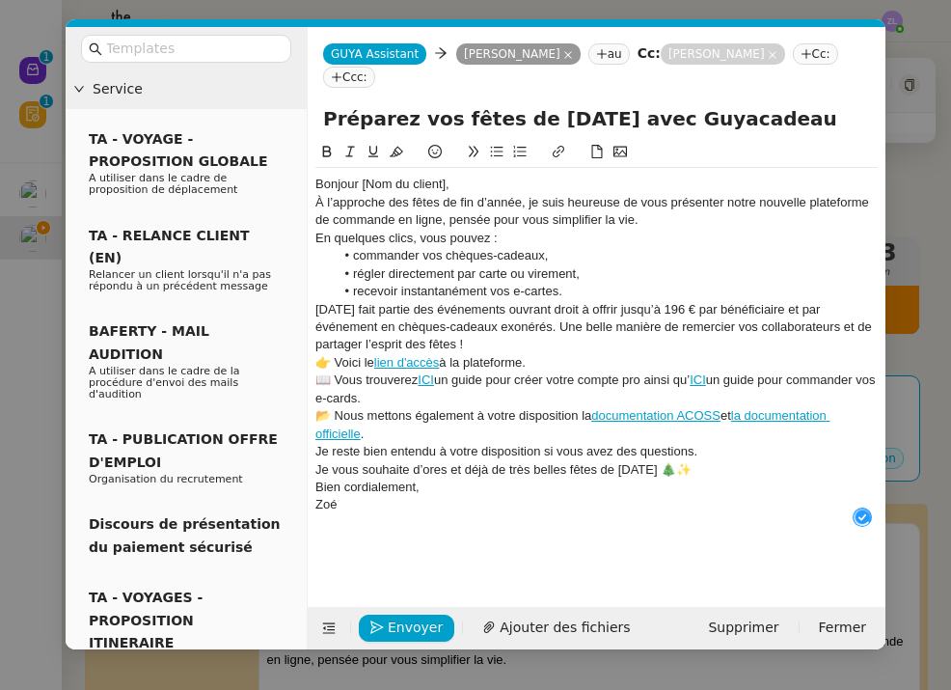
scroll to position [20, 0]
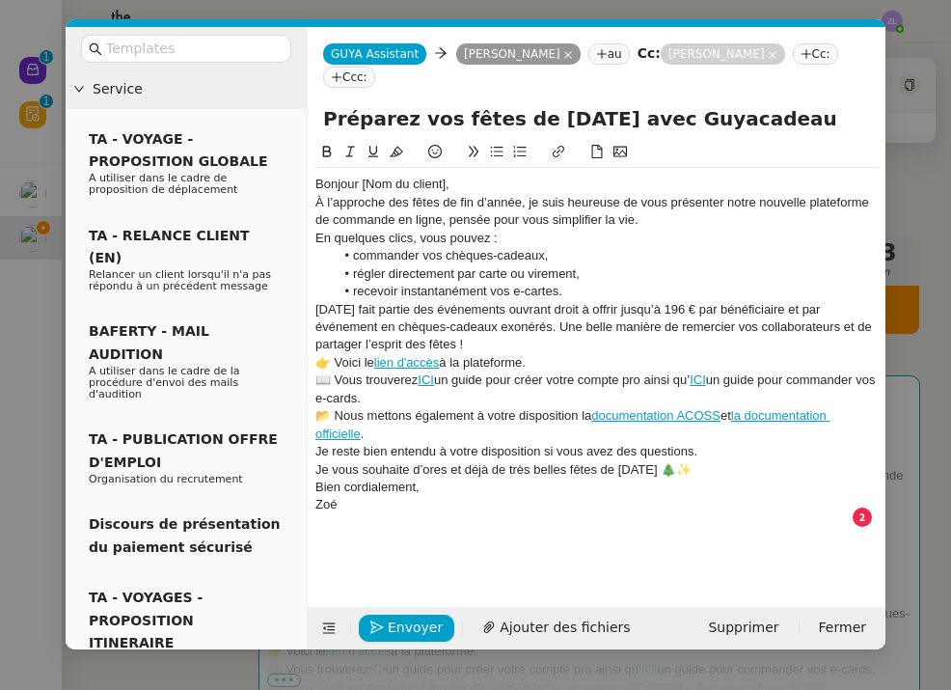
click at [471, 191] on div "Bonjour [Nom du client]," at bounding box center [596, 184] width 562 height 17
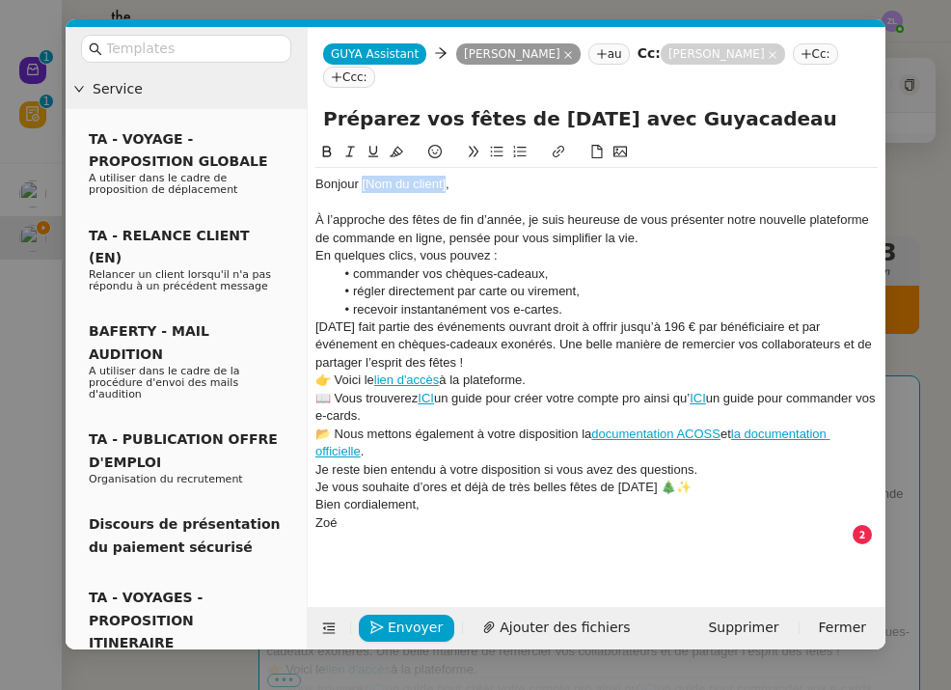
drag, startPoint x: 446, startPoint y: 183, endPoint x: 363, endPoint y: 184, distance: 83.0
click at [363, 184] on div "Bonjour [Nom du client]," at bounding box center [596, 184] width 562 height 17
click at [643, 237] on div "À l’approche des fêtes de fin d’année, je suis heureuse de vous présenter notre…" at bounding box center [596, 229] width 562 height 36
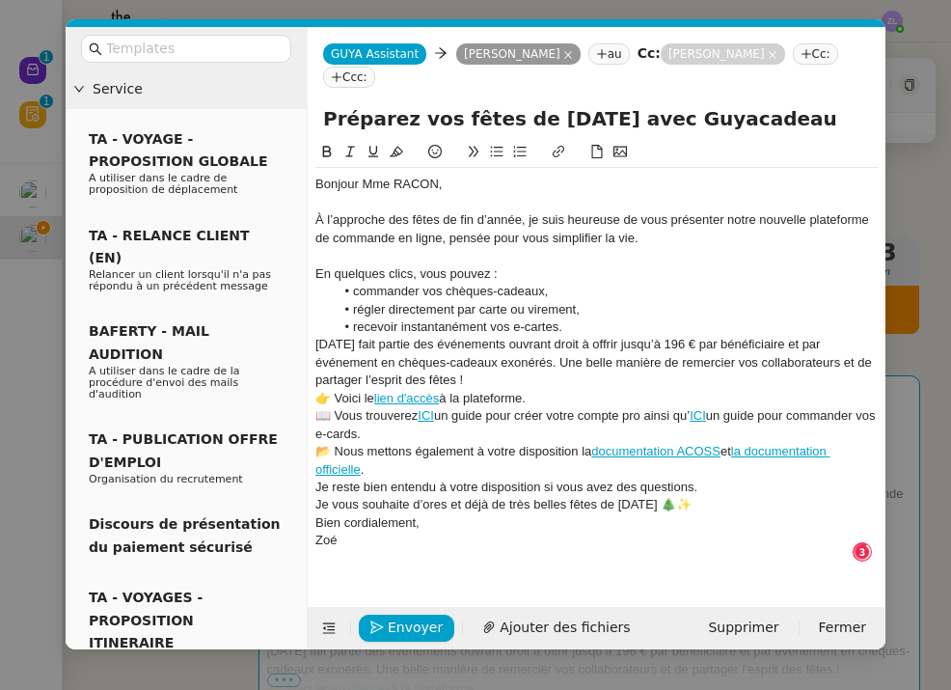
click at [566, 321] on li "recevoir instantanément vos e-cartes." at bounding box center [607, 326] width 544 height 17
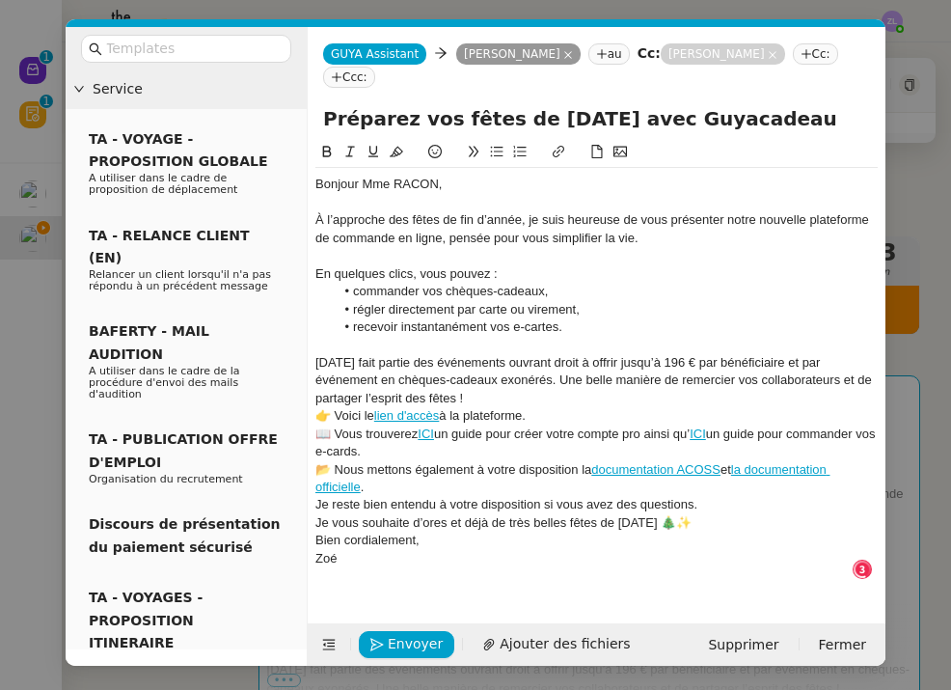
click at [450, 395] on div "Noël fait partie des événements ouvrant droit à offrir jusqu’à 196 € par bénéfi…" at bounding box center [596, 380] width 562 height 53
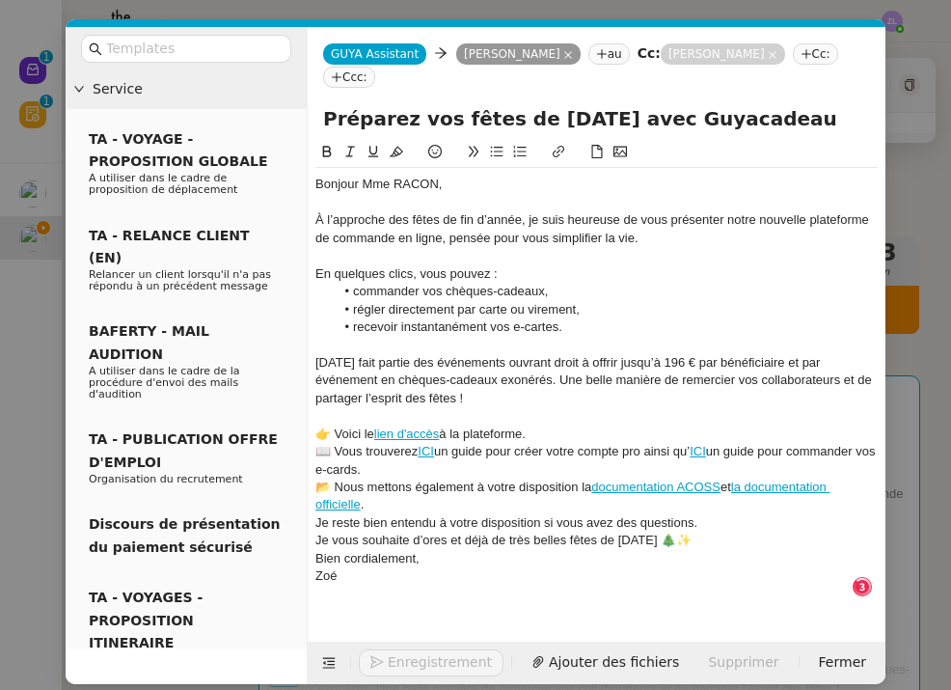
click at [573, 419] on div at bounding box center [596, 415] width 562 height 17
click at [562, 427] on div "👉 Voici le lien d'accès à la plateforme." at bounding box center [596, 433] width 562 height 17
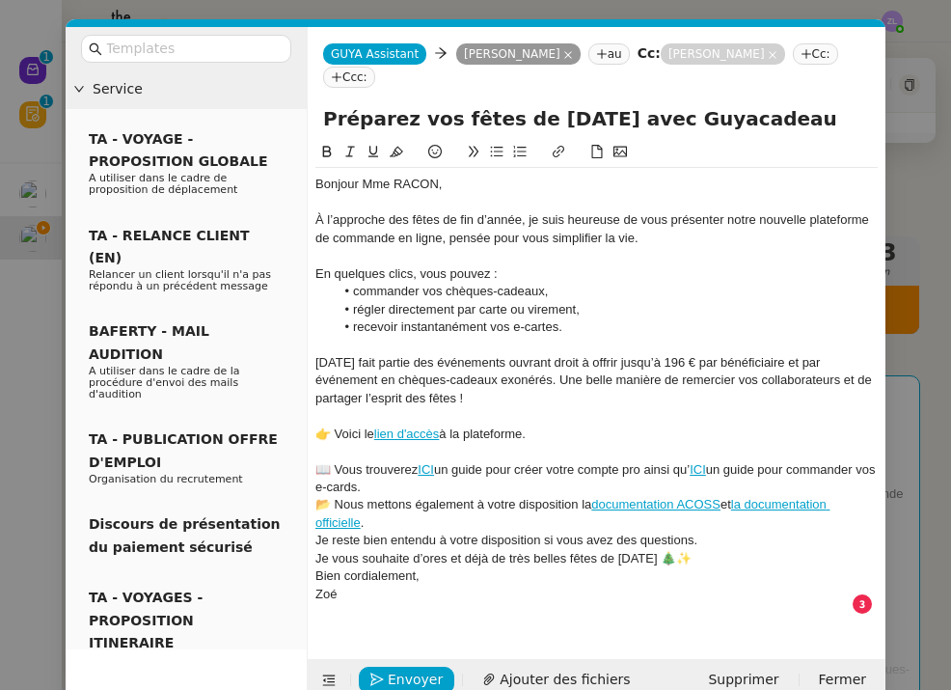
click at [408, 485] on div "📖 Vous trouverez ICI un guide pour créer votre compte pro ainsi qu’ ICI un guid…" at bounding box center [596, 479] width 562 height 36
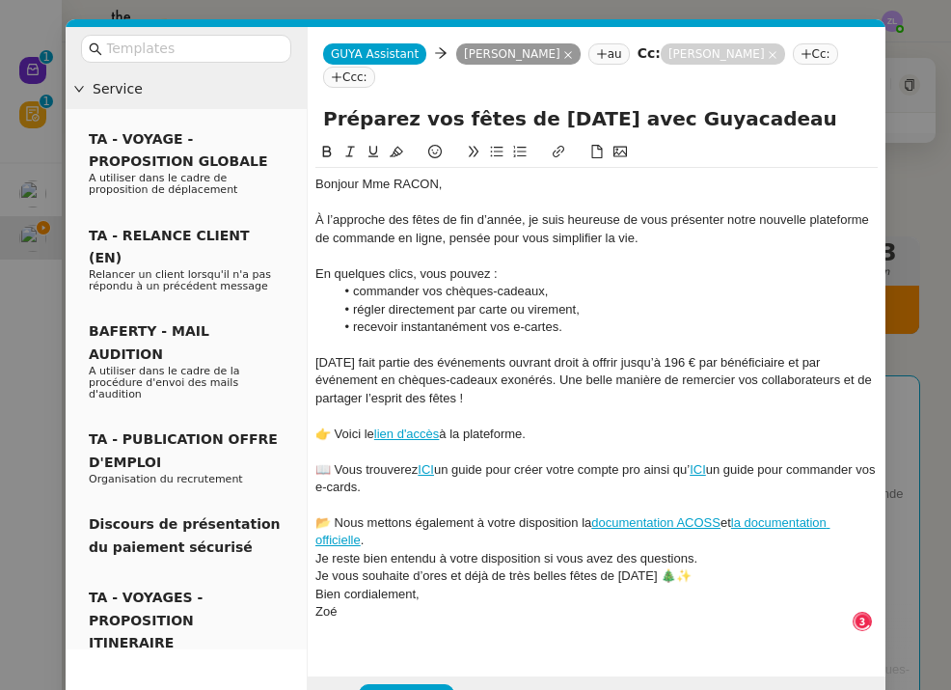
click at [385, 521] on div "📂 Nous mettons également à votre disposition la documentation ACOSS et la docum…" at bounding box center [596, 532] width 562 height 36
click at [378, 532] on div "📂 Nous mettons également à votre disposition la documentation ACOSS et la docum…" at bounding box center [596, 532] width 562 height 36
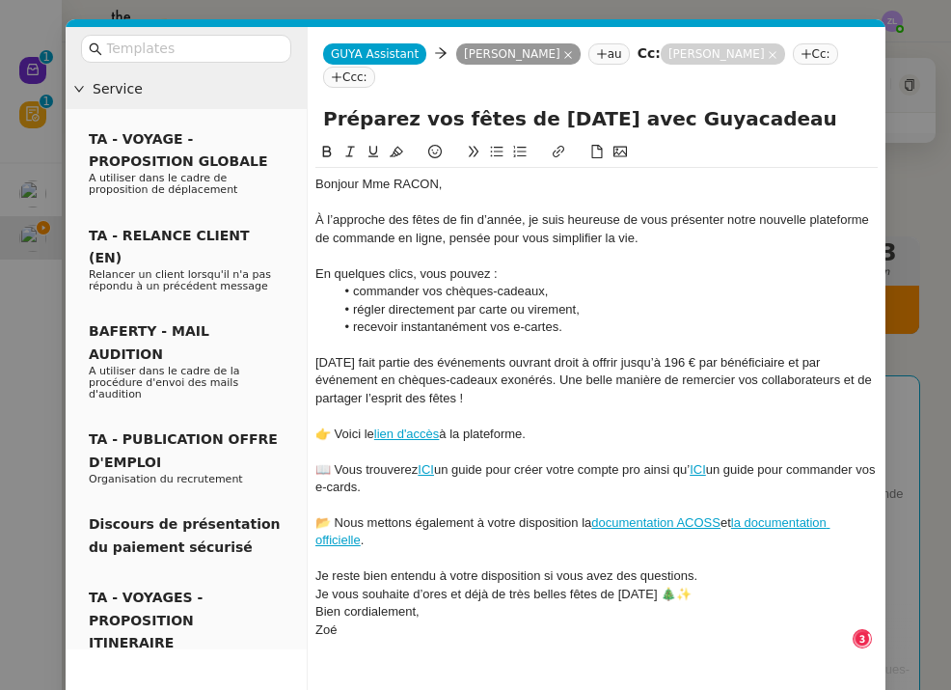
click at [714, 568] on div "Je reste bien entendu à votre disposition si vous avez des questions." at bounding box center [596, 575] width 562 height 17
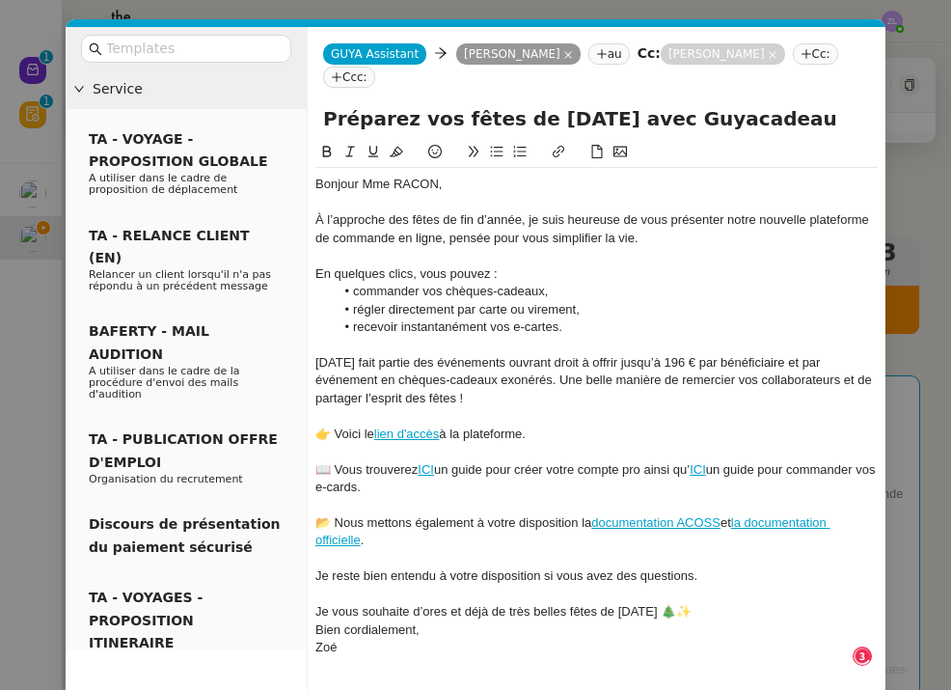
click at [683, 603] on div "Je vous souhaite d’ores et déjà de très belles fêtes de Noël 🎄✨" at bounding box center [596, 611] width 562 height 17
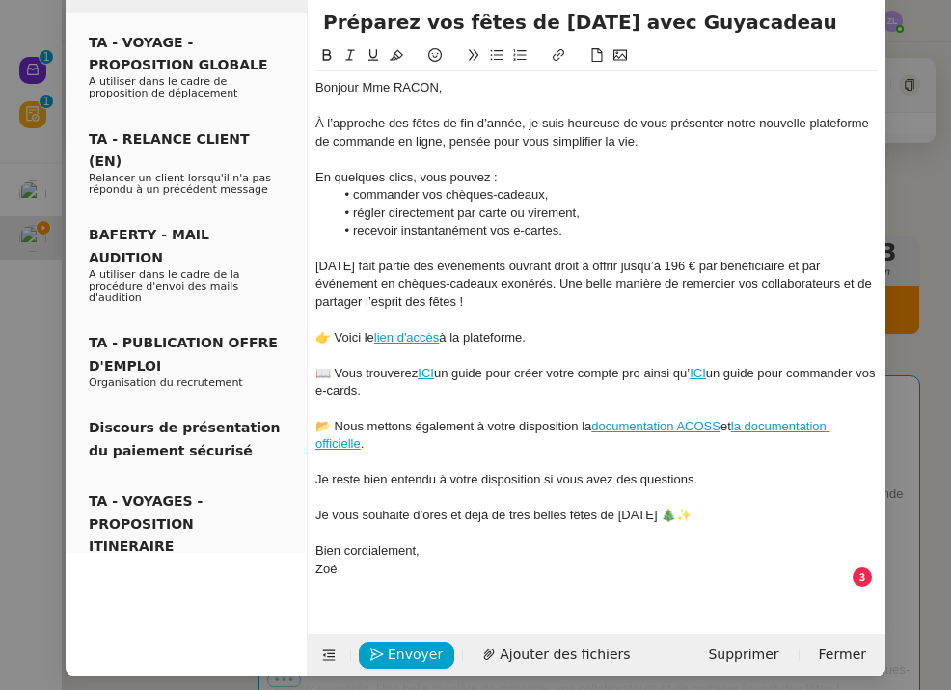
scroll to position [95, 0]
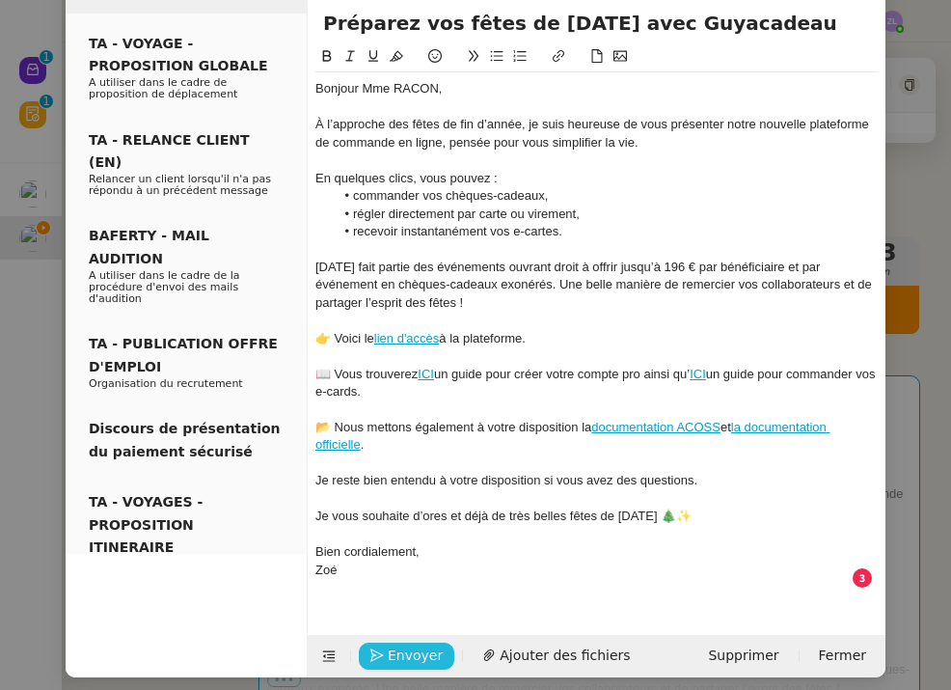
click at [430, 644] on span "Envoyer" at bounding box center [415, 655] width 55 height 22
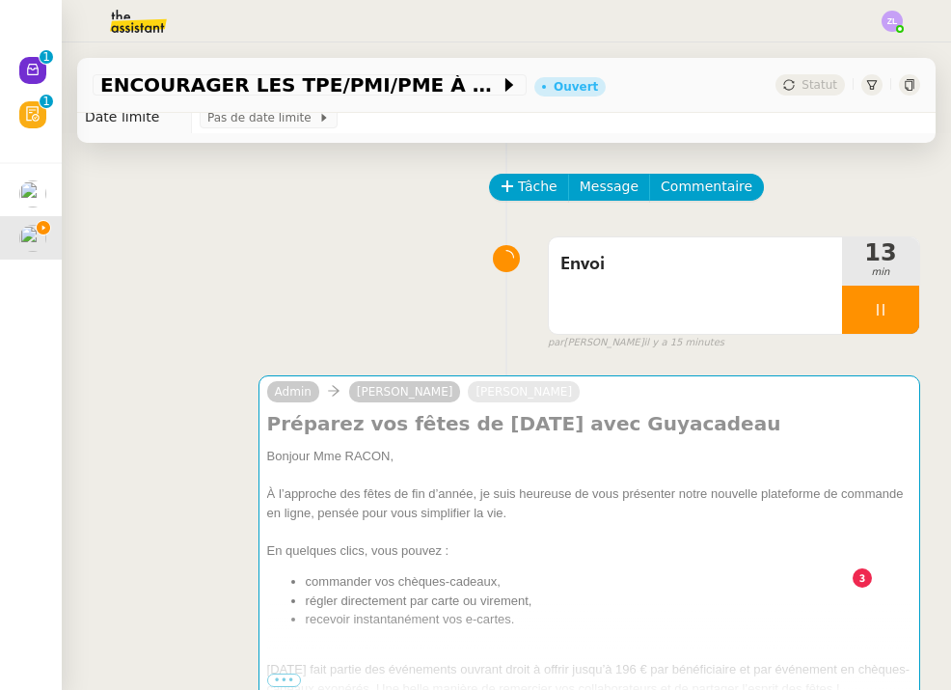
scroll to position [76, 0]
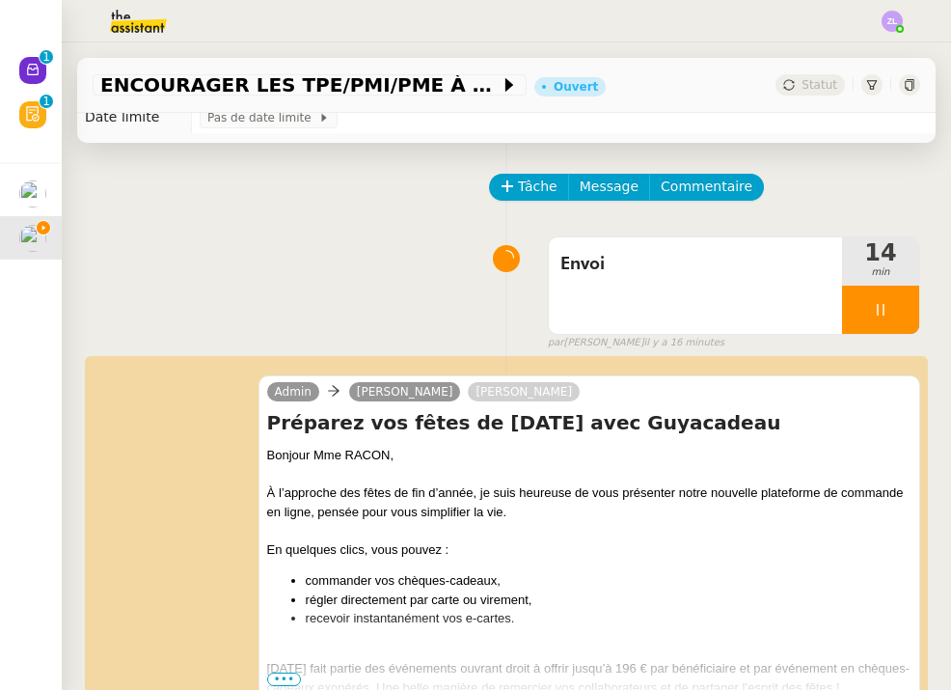
click at [616, 198] on span "Message" at bounding box center [609, 187] width 59 height 22
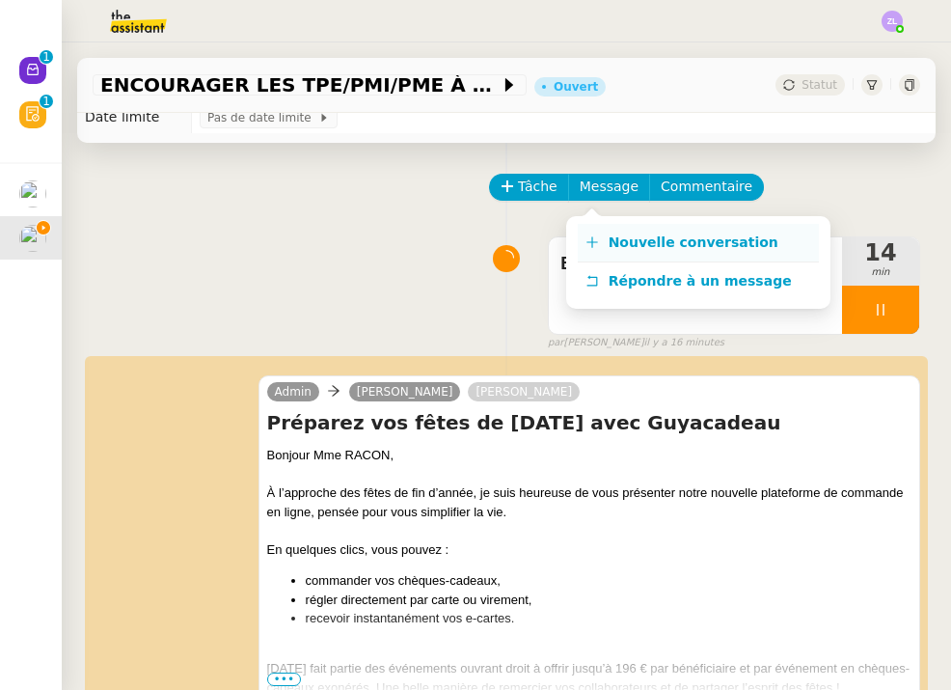
click at [628, 237] on span "Nouvelle conversation" at bounding box center [694, 241] width 170 height 15
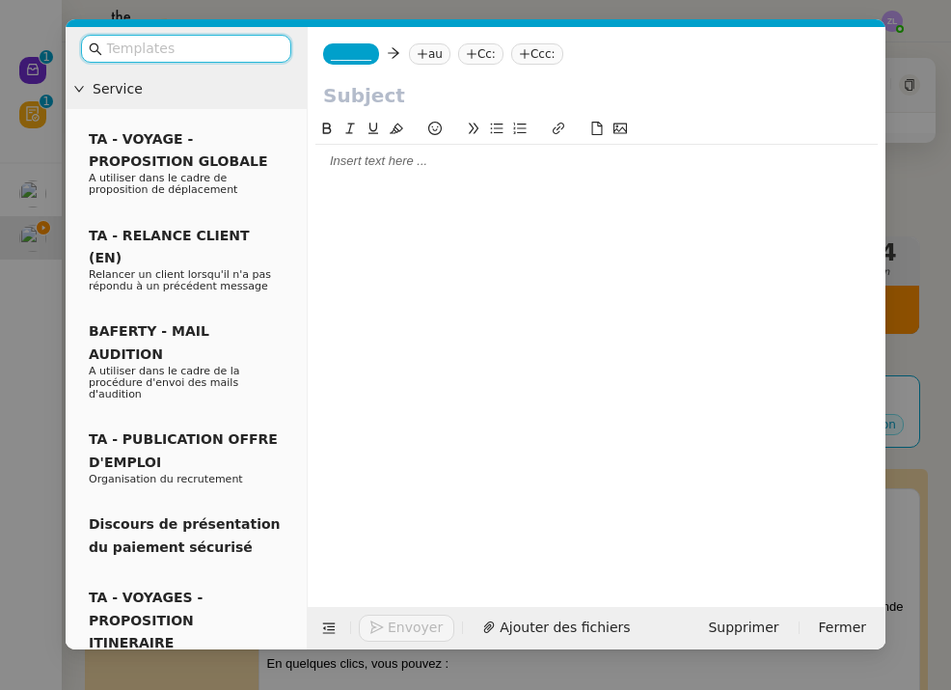
click at [370, 65] on nz-tag "_______" at bounding box center [351, 53] width 56 height 21
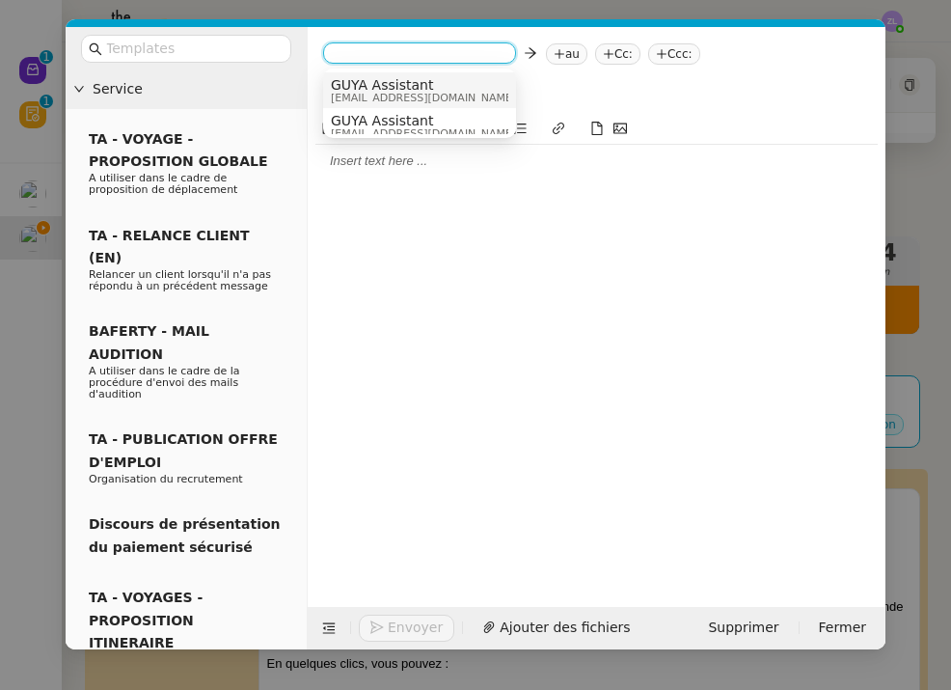
click at [401, 88] on span "GUYA Assistant" at bounding box center [423, 84] width 185 height 15
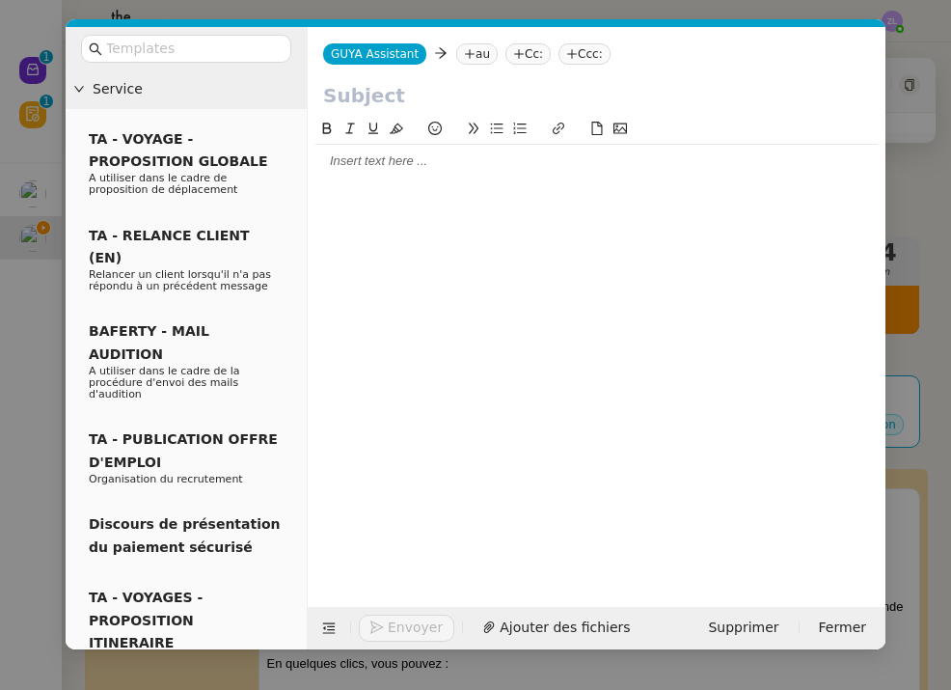
click at [469, 62] on nz-tag "au" at bounding box center [476, 53] width 41 height 21
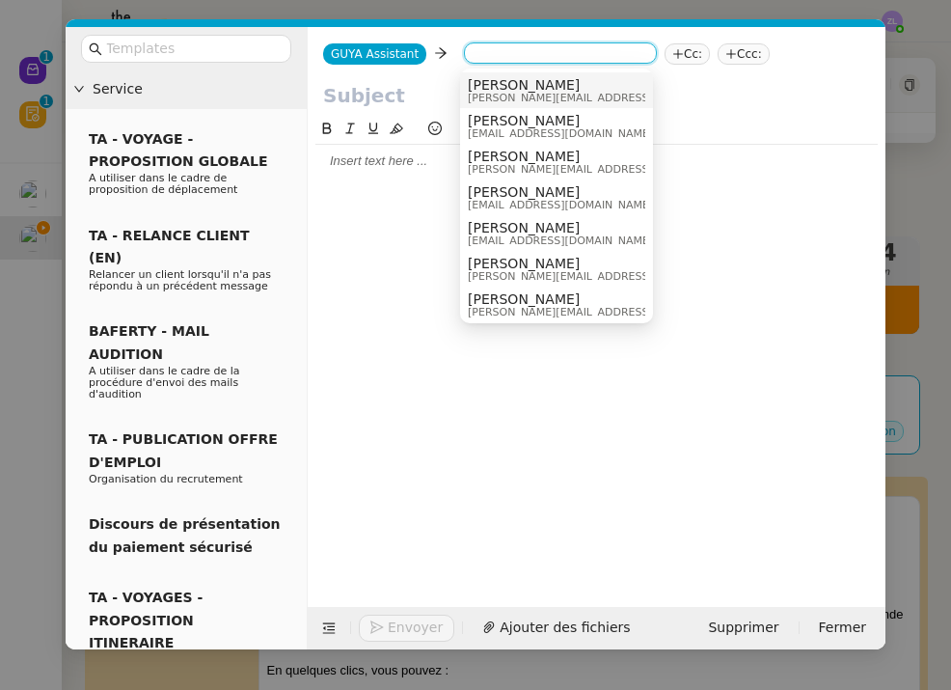
paste input "ags-guyane@ags-globalsolutions.com"
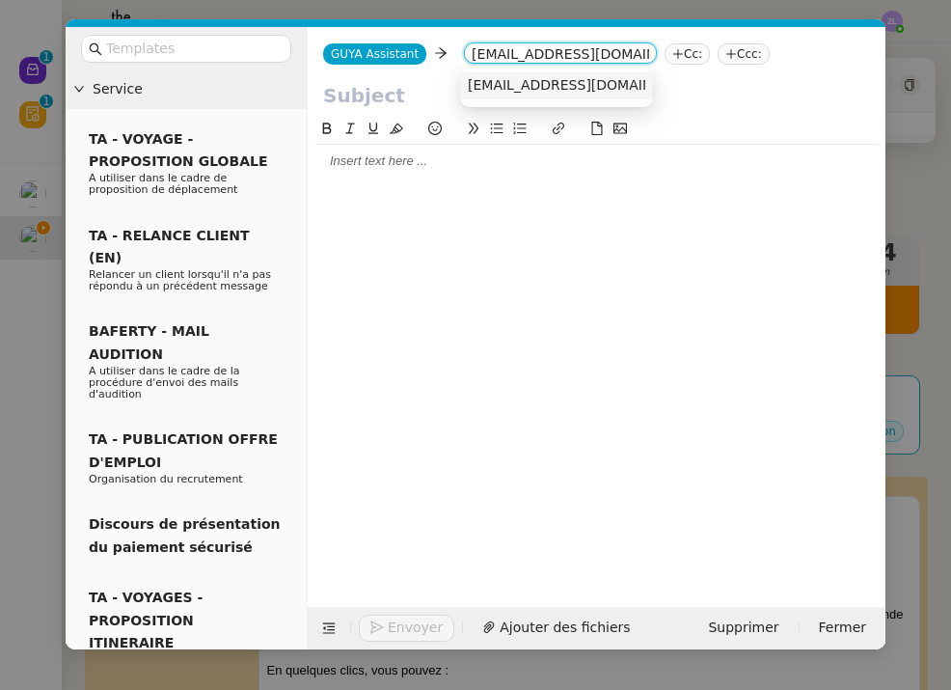
type input "ags-guyane@ags-globalsolutions.com"
click at [540, 84] on span "ags-guyane@ags-globalsolutions.com" at bounding box center [586, 84] width 236 height 15
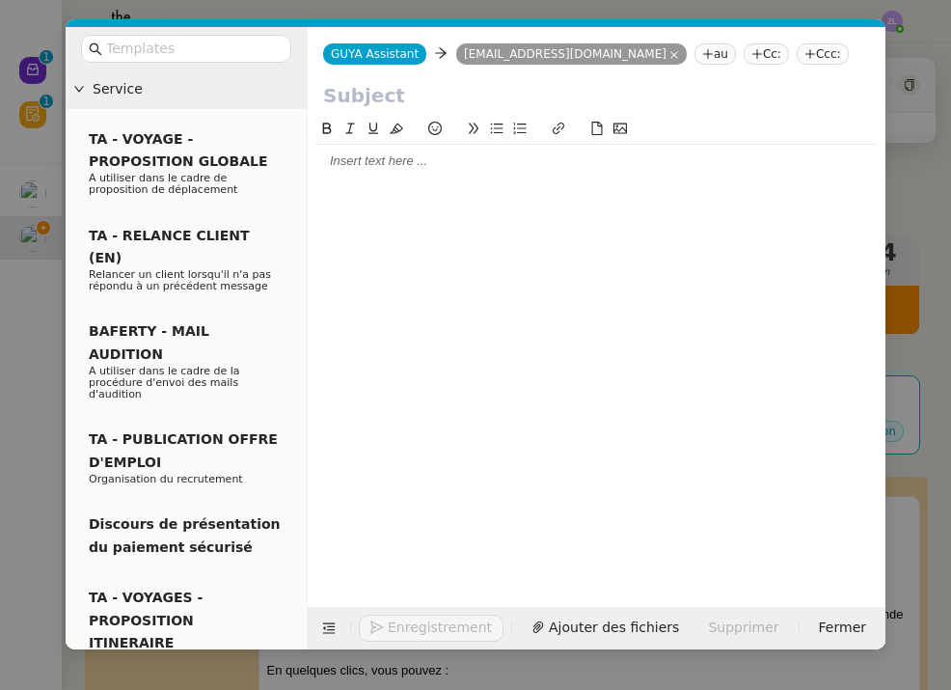
click at [773, 50] on nz-tag "Cc:" at bounding box center [766, 53] width 45 height 21
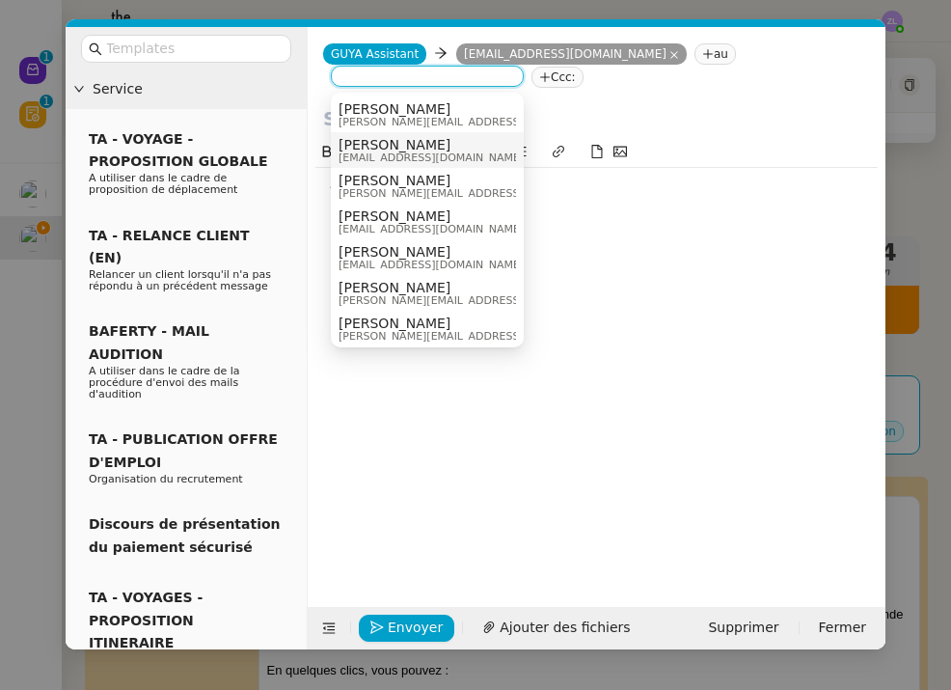
click at [367, 158] on span "[EMAIL_ADDRESS][DOMAIN_NAME]" at bounding box center [431, 157] width 185 height 11
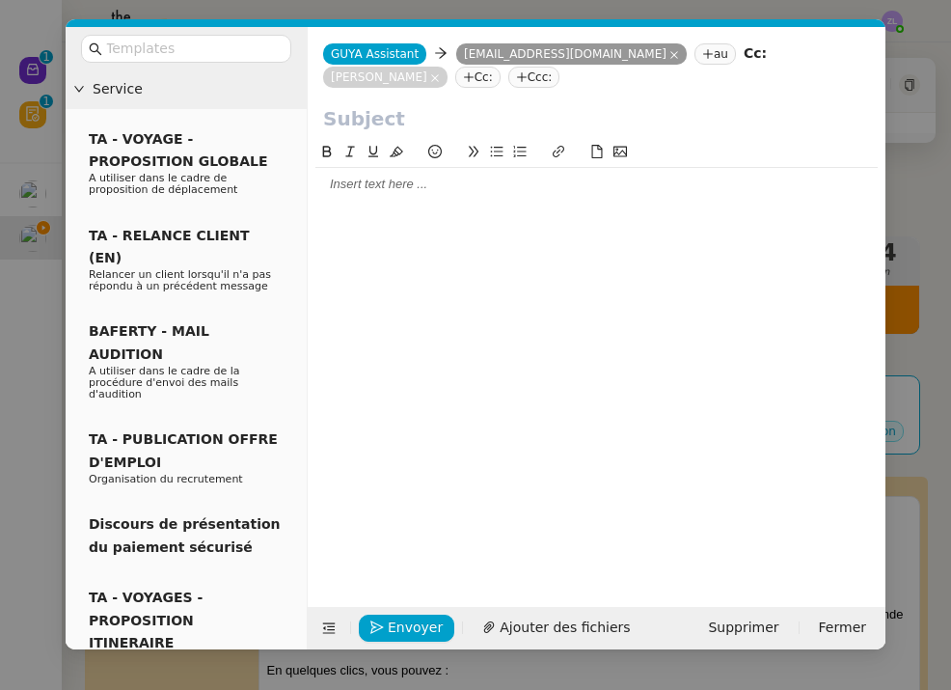
click at [344, 123] on input "text" at bounding box center [596, 118] width 547 height 29
click at [399, 196] on div at bounding box center [596, 184] width 562 height 33
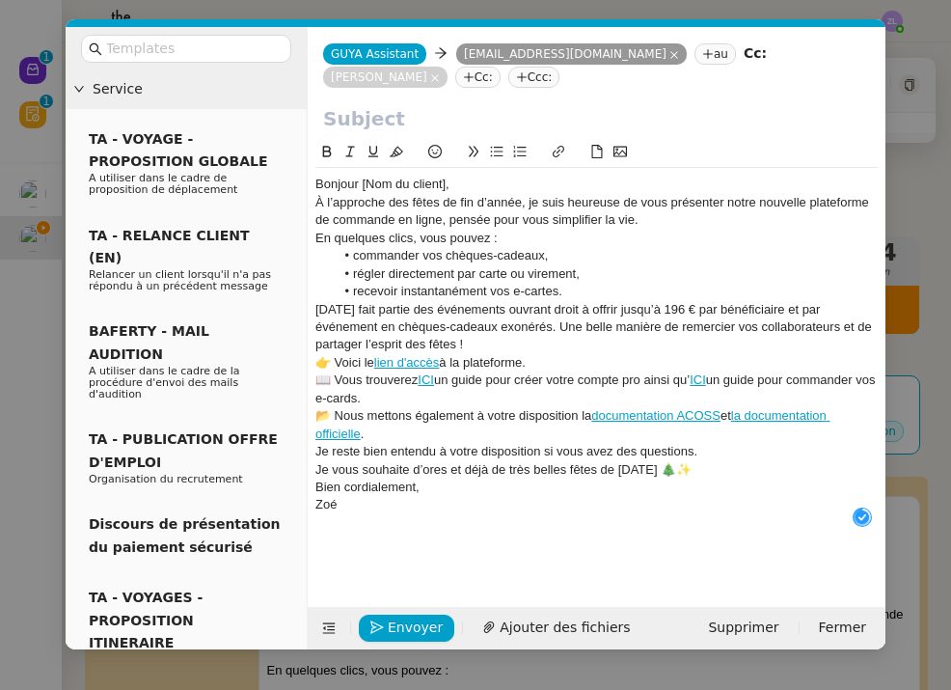
scroll to position [20, 0]
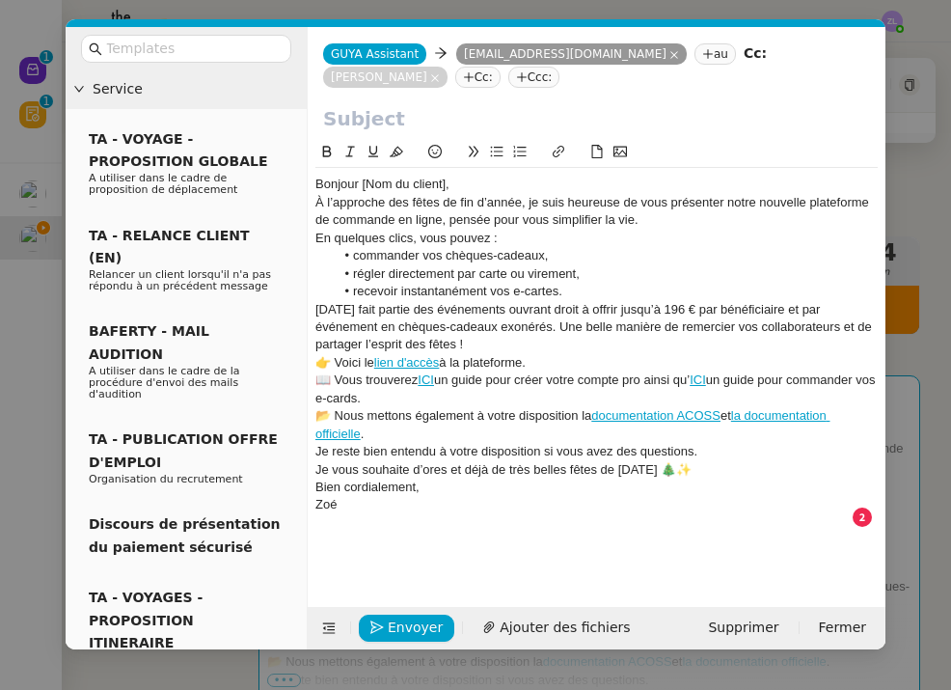
click at [424, 114] on input "text" at bounding box center [596, 118] width 547 height 29
paste input "Préparez vos fêtes de Noël avec Guyacadeau"
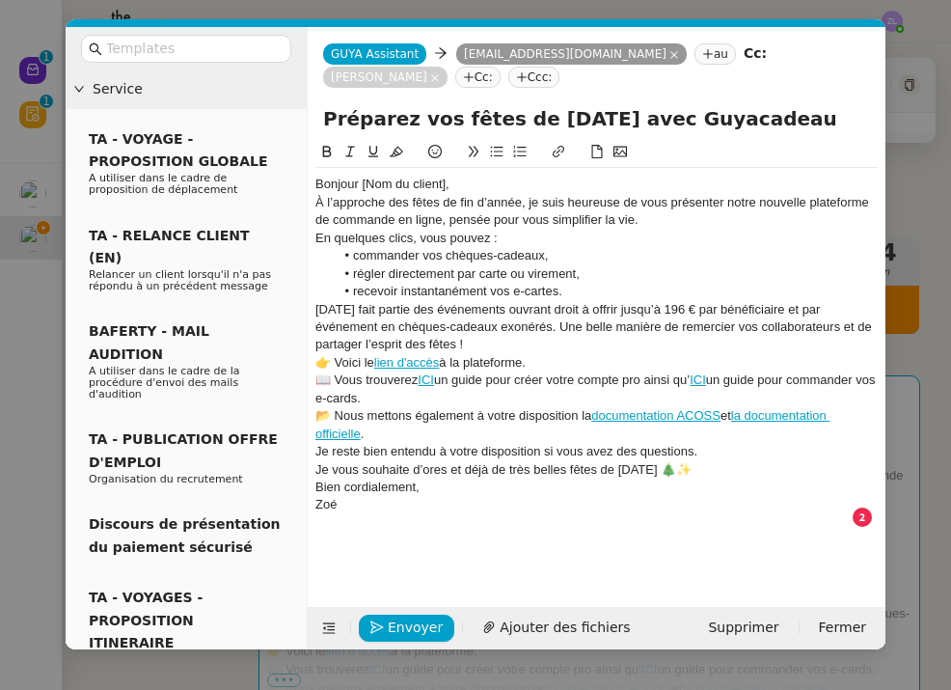
type input "Préparez vos fêtes de Noël avec Guyacadeau"
drag, startPoint x: 448, startPoint y: 186, endPoint x: 361, endPoint y: 186, distance: 86.8
click at [361, 186] on div "Bonjour [Nom du client]," at bounding box center [596, 184] width 562 height 17
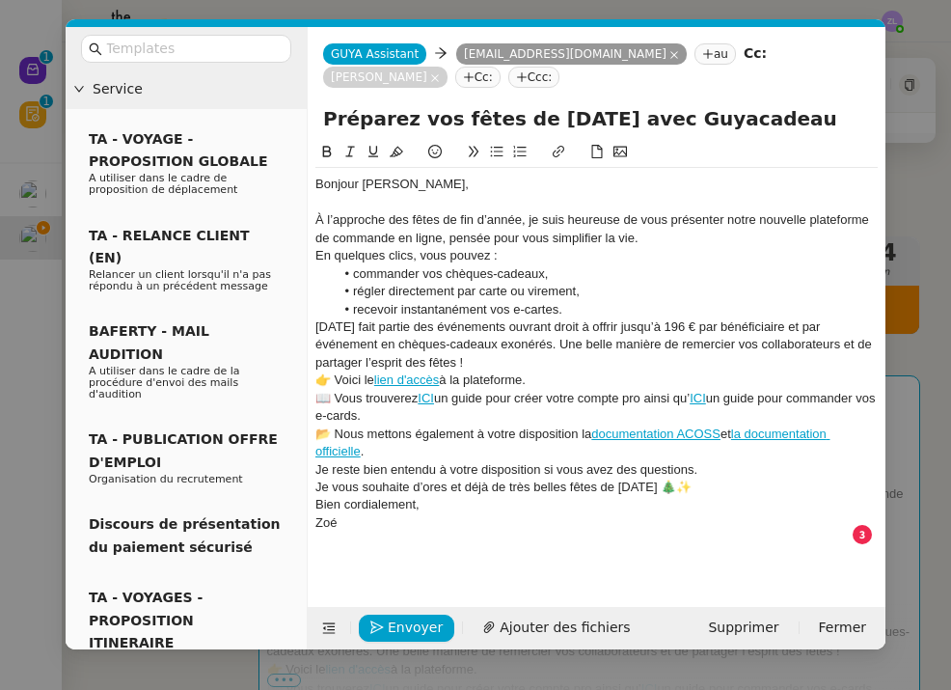
click at [658, 242] on div "À l’approche des fêtes de fin d’année, je suis heureuse de vous présenter notre…" at bounding box center [596, 229] width 562 height 36
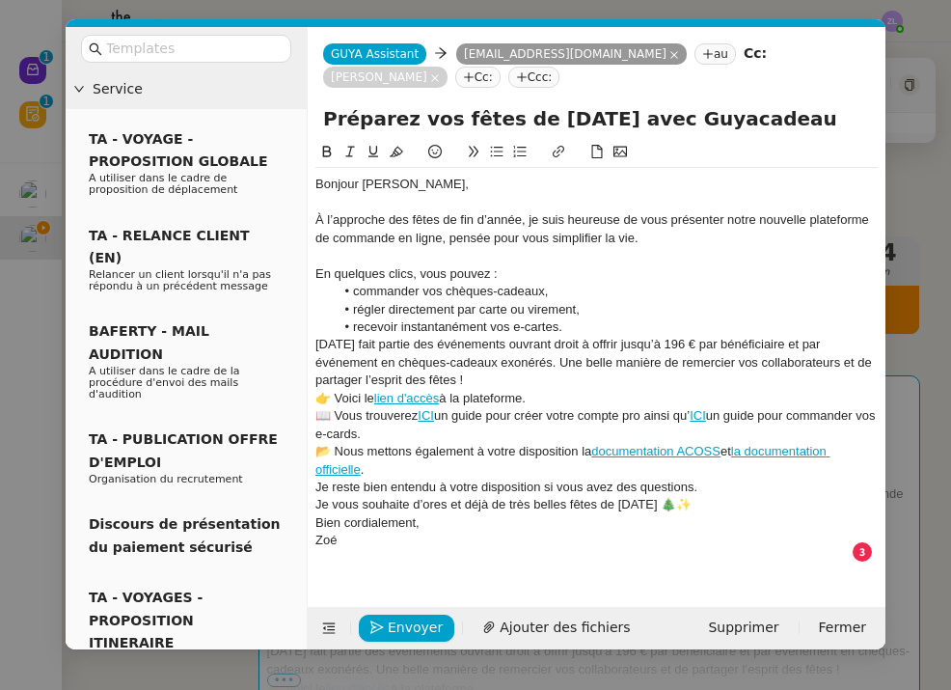
click at [567, 327] on li "recevoir instantanément vos e-cartes." at bounding box center [607, 326] width 544 height 17
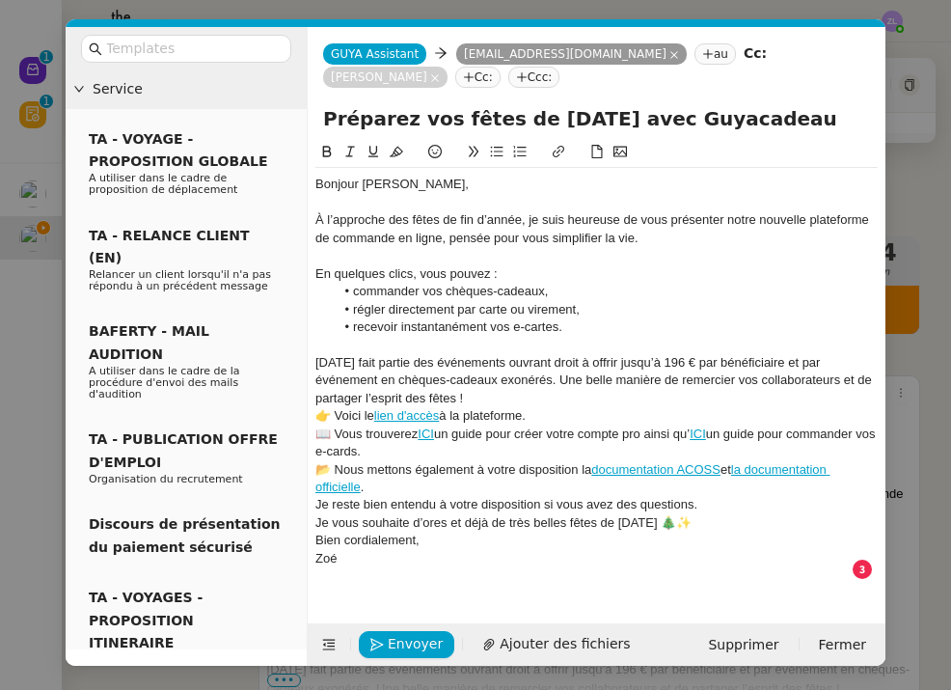
click at [440, 394] on div "Noël fait partie des événements ouvrant droit à offrir jusqu’à 196 € par bénéfi…" at bounding box center [596, 380] width 562 height 53
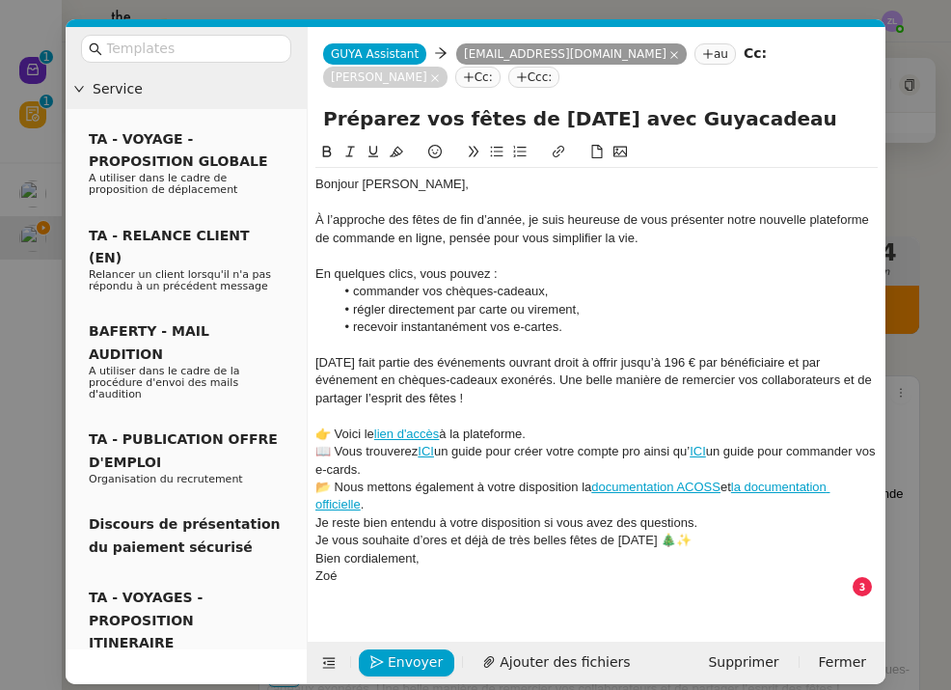
click at [551, 425] on div "👉 Voici le lien d'accès à la plateforme." at bounding box center [596, 433] width 562 height 17
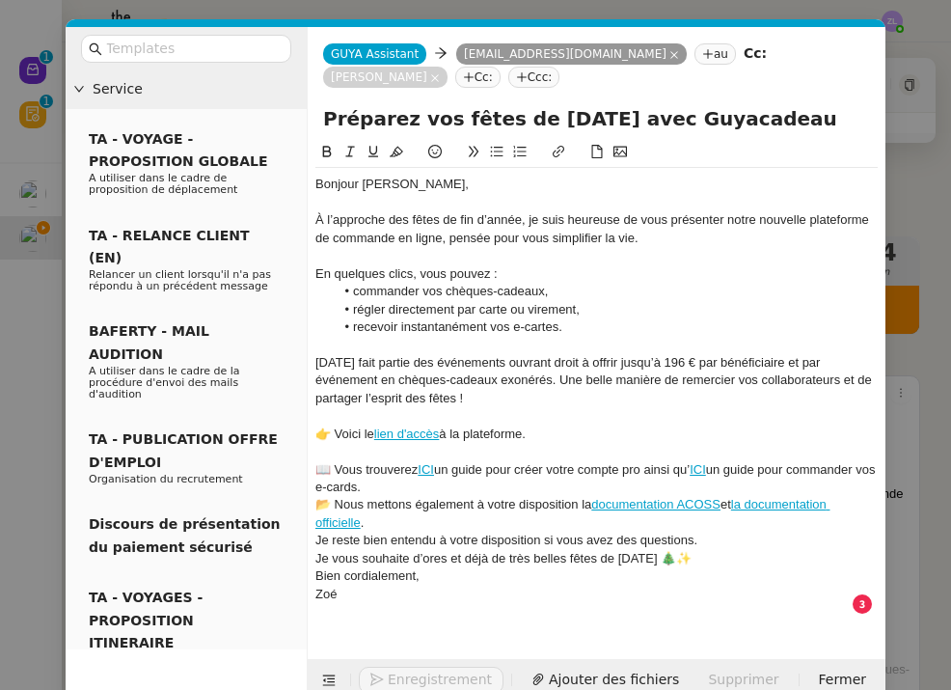
click at [405, 483] on div "📖 Vous trouverez ICI un guide pour créer votre compte pro ainsi qu’ ICI un guid…" at bounding box center [596, 479] width 562 height 36
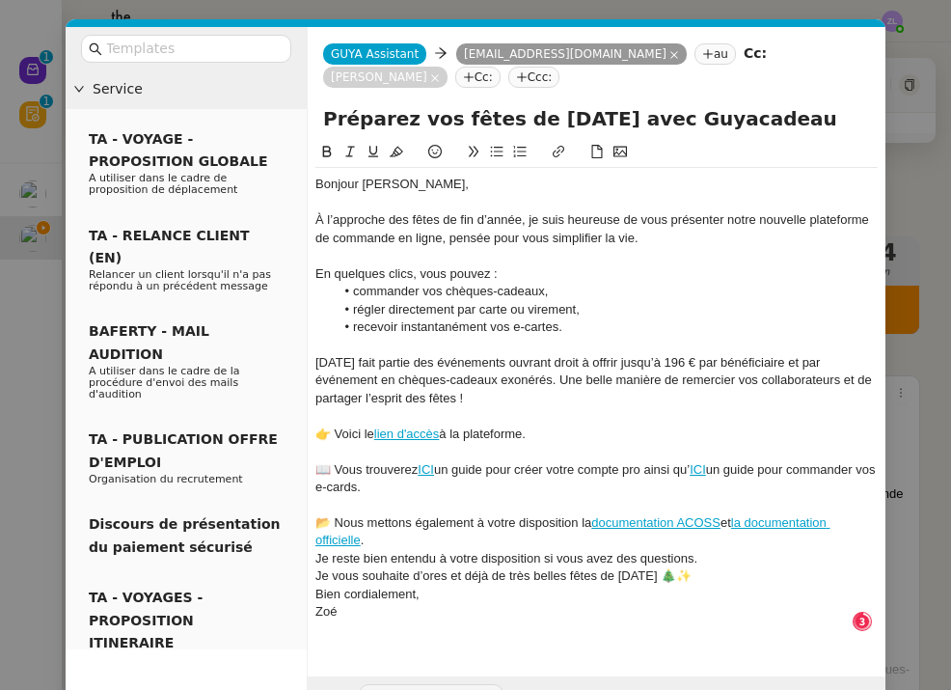
click at [395, 539] on div "📂 Nous mettons également à votre disposition la documentation ACOSS et la docum…" at bounding box center [596, 532] width 562 height 36
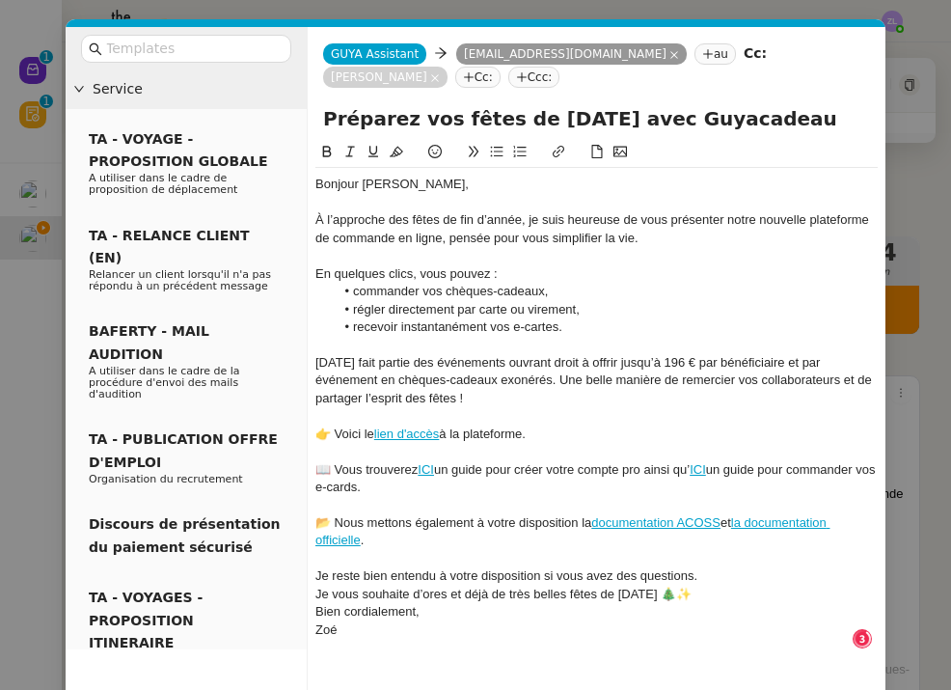
click at [705, 572] on div "Je reste bien entendu à votre disposition si vous avez des questions." at bounding box center [596, 575] width 562 height 17
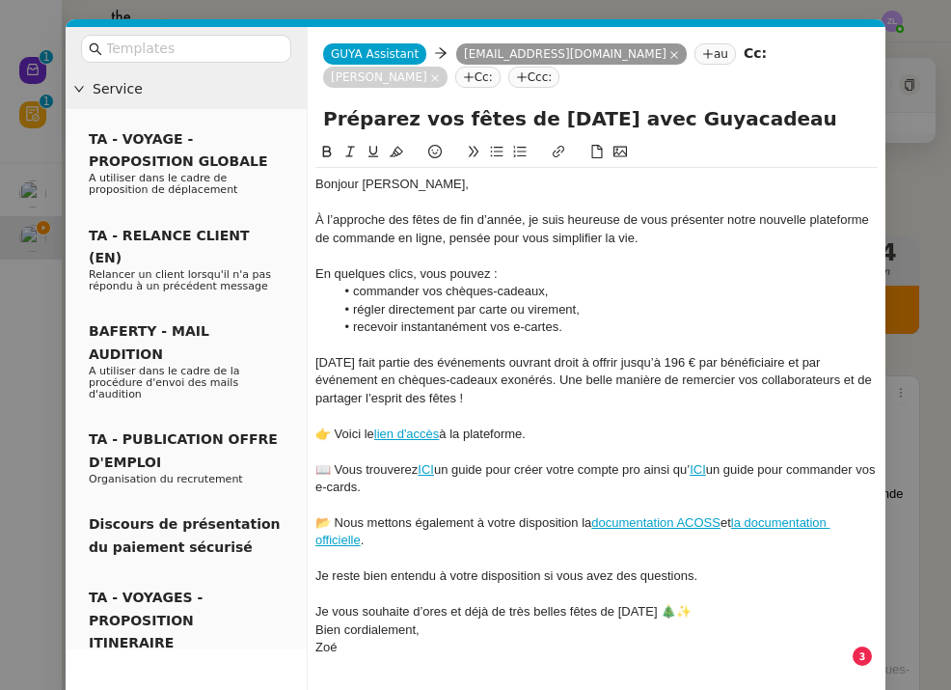
click at [683, 603] on div "Je vous souhaite d’ores et déjà de très belles fêtes de Noël 🎄✨" at bounding box center [596, 611] width 562 height 17
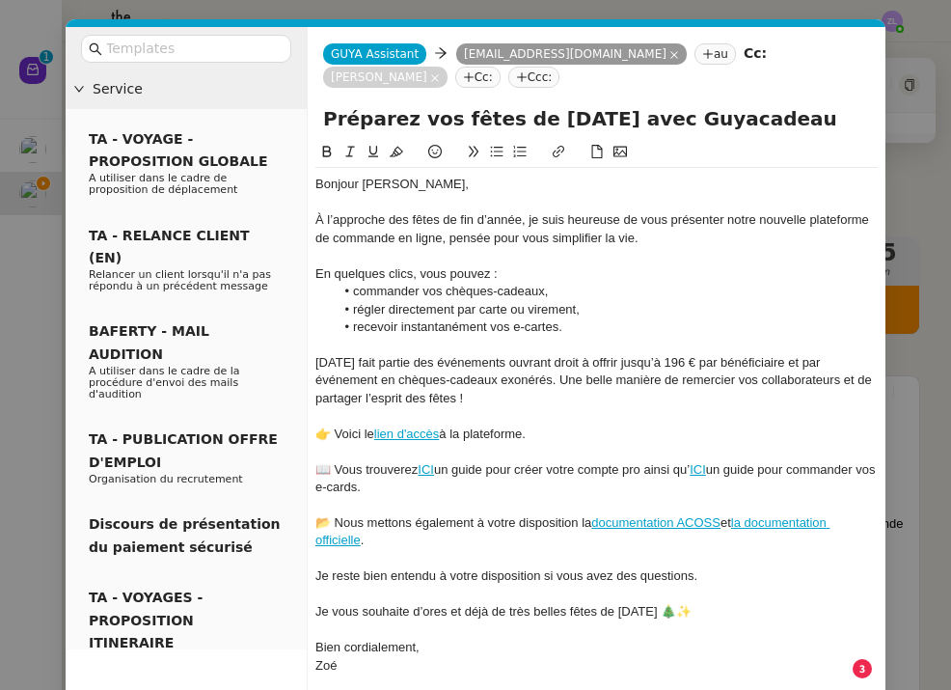
scroll to position [95, 0]
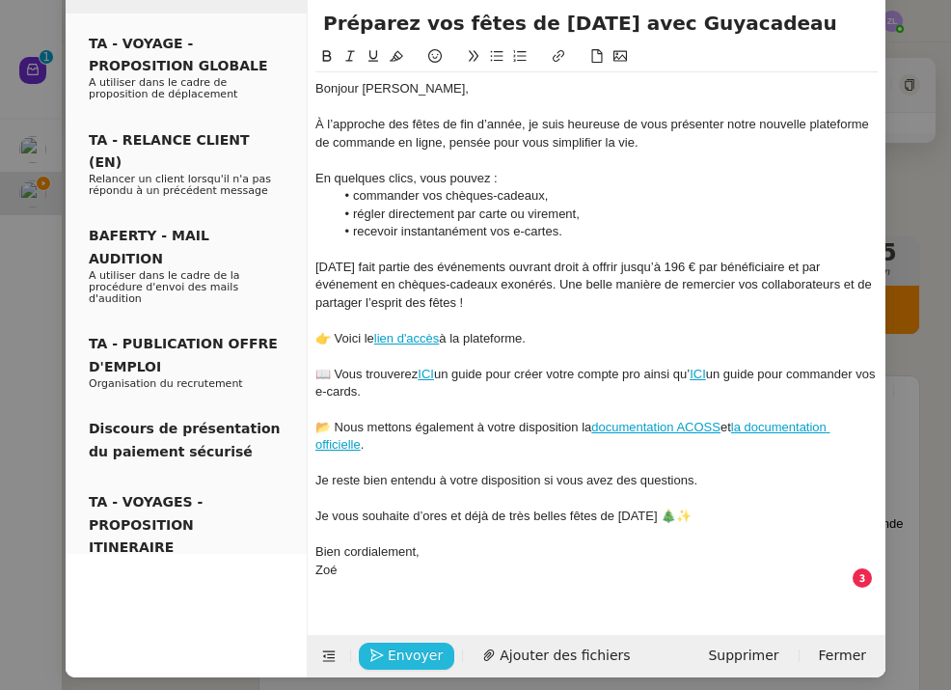
click at [405, 644] on span "Envoyer" at bounding box center [415, 655] width 55 height 22
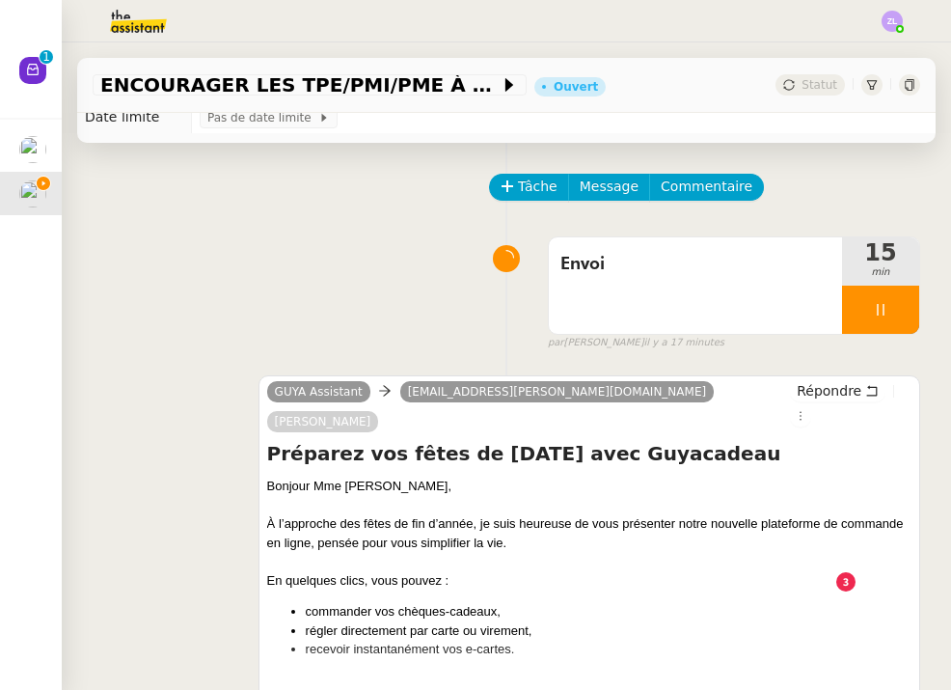
scroll to position [76, 0]
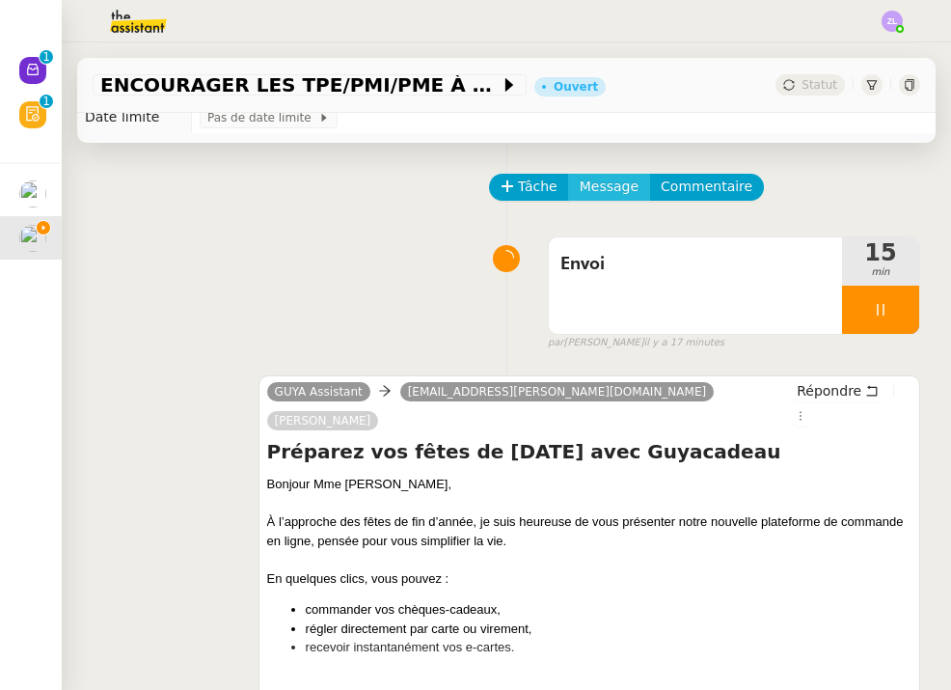
click at [602, 178] on span "Message" at bounding box center [609, 187] width 59 height 22
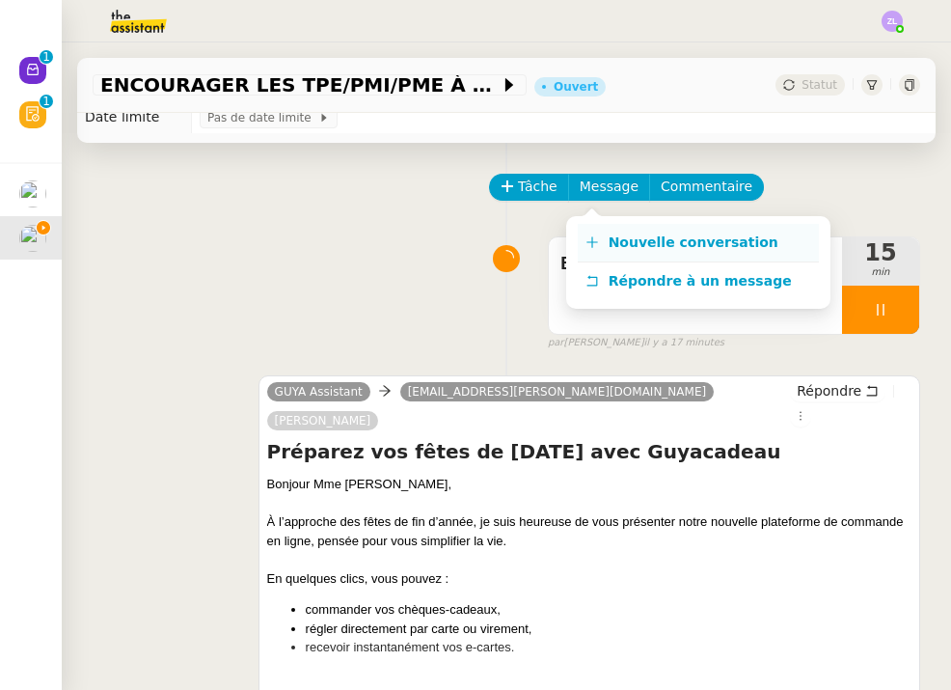
click at [629, 248] on span "Nouvelle conversation" at bounding box center [694, 241] width 170 height 15
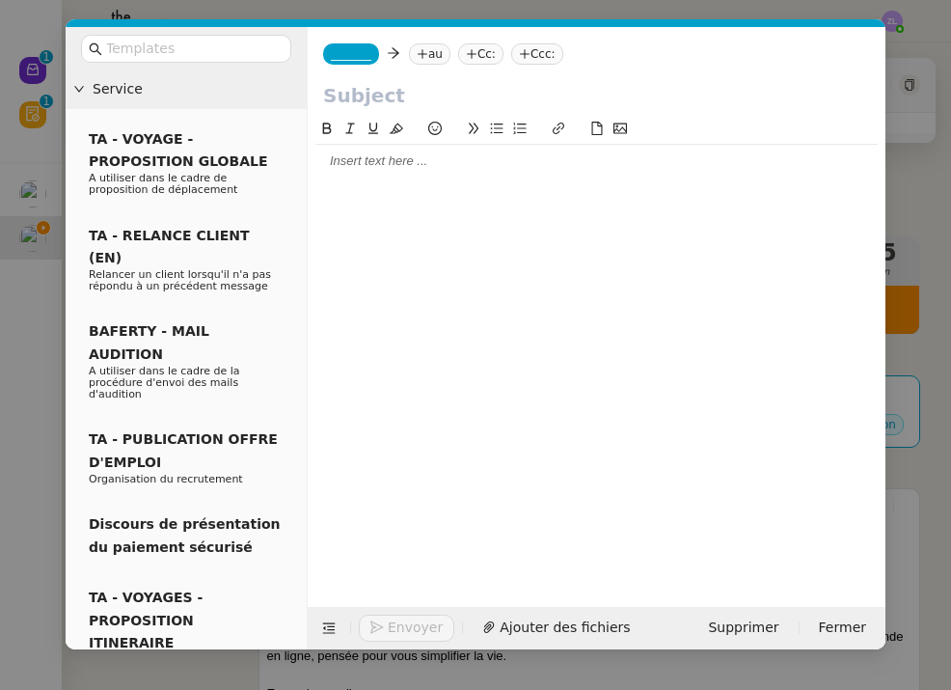
click at [357, 57] on span "_______" at bounding box center [351, 54] width 41 height 14
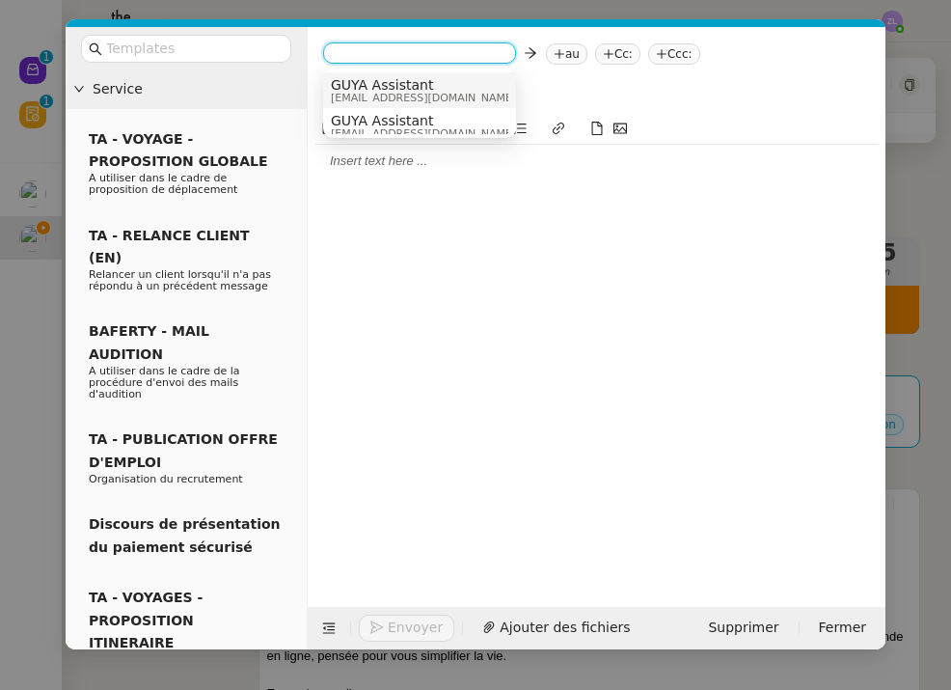
click at [407, 84] on span "GUYA Assistant" at bounding box center [423, 84] width 185 height 15
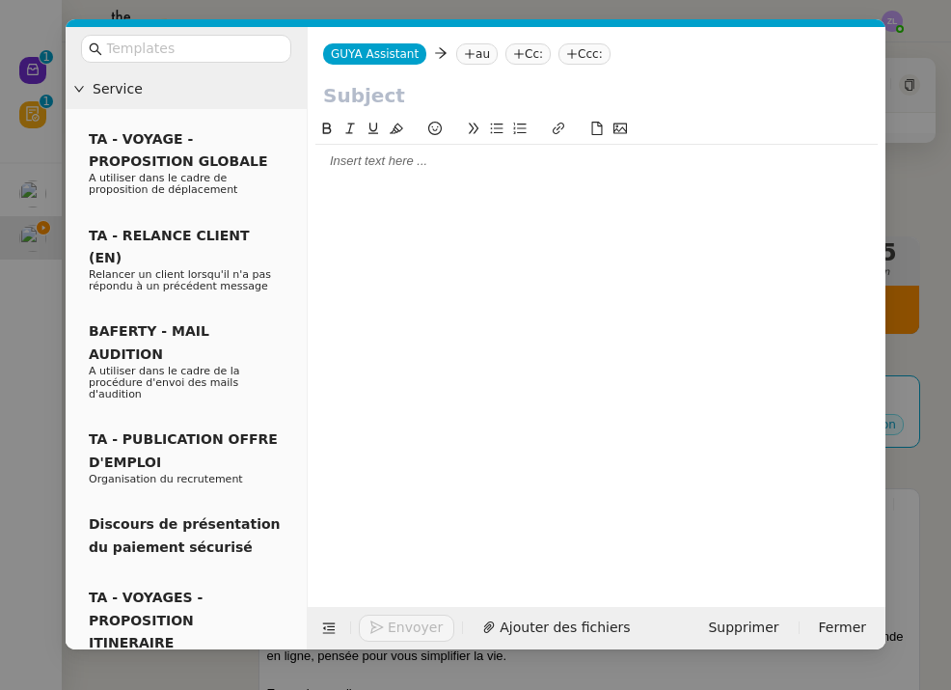
click at [472, 57] on nz-tag "au" at bounding box center [476, 53] width 41 height 21
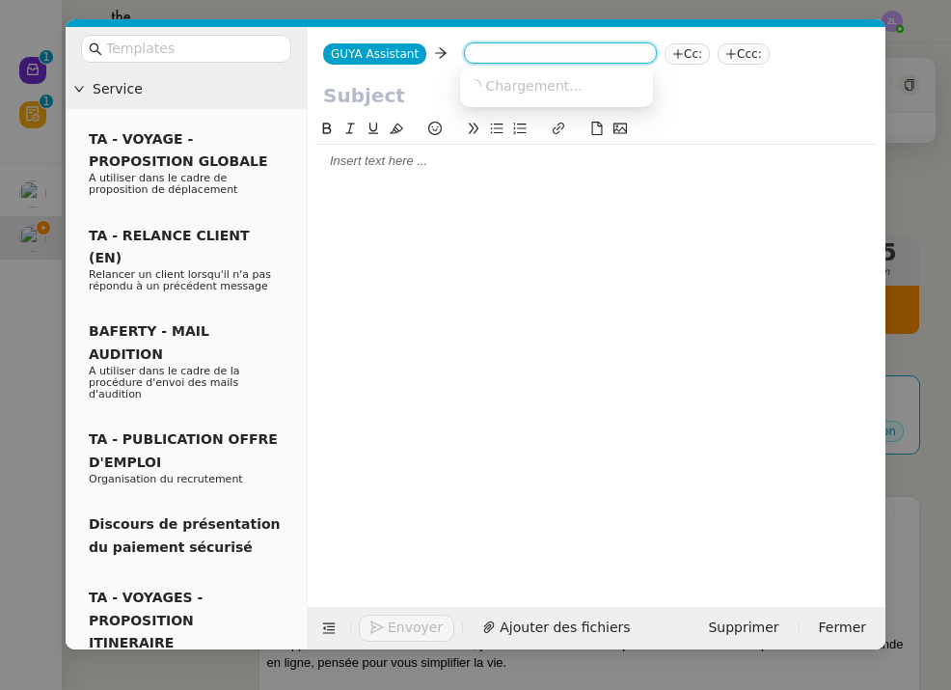
paste input "tcharline.domont@airliquide.com"
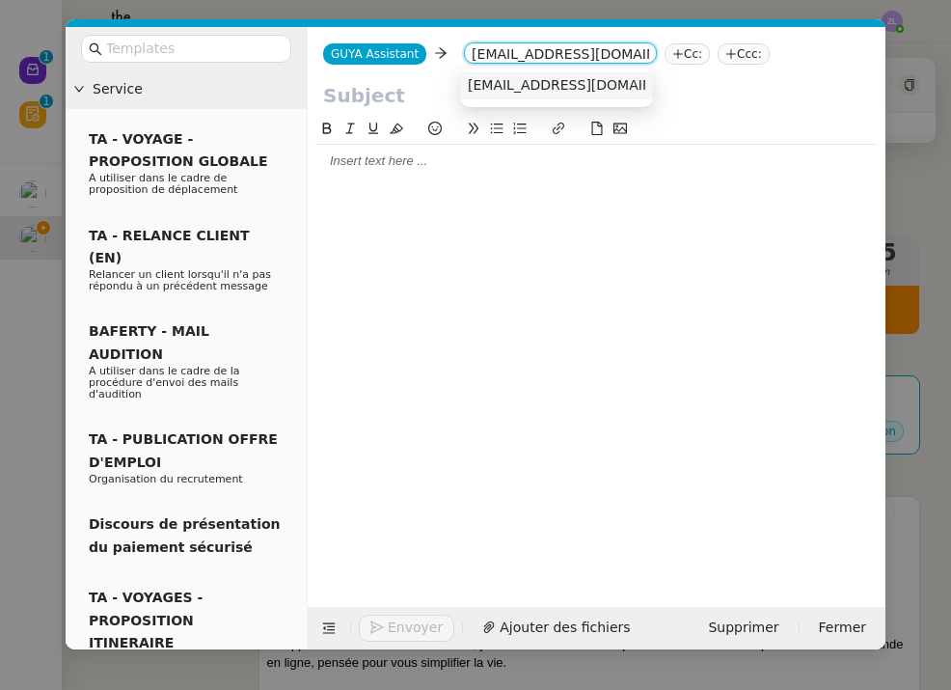
type input "tcharline.domont@airliquide.com"
click at [547, 92] on span "tcharline.domont@airliquide.com" at bounding box center [586, 84] width 236 height 15
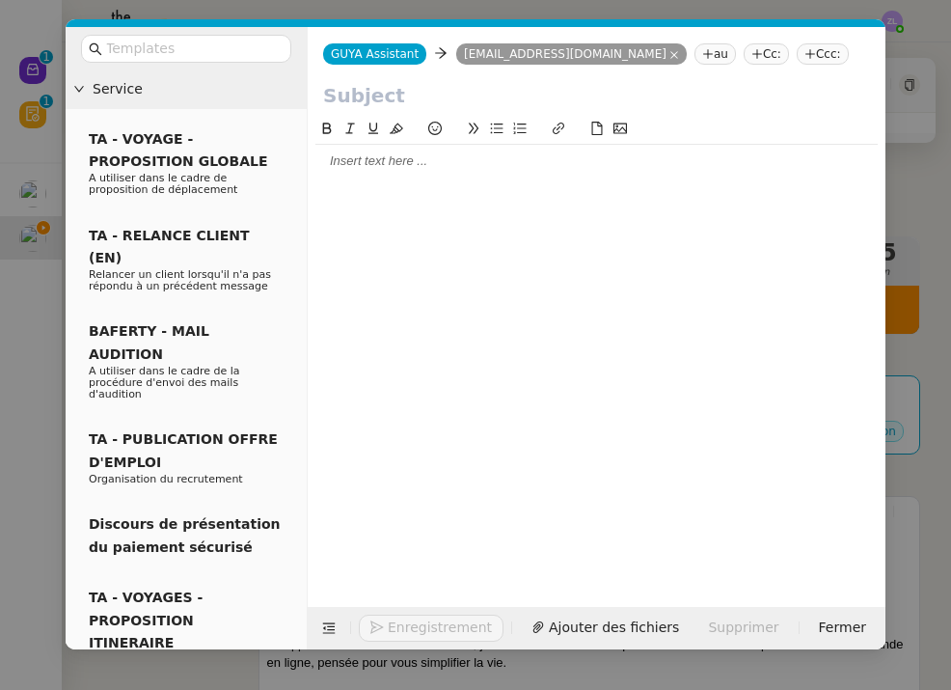
click at [746, 60] on nz-tag "Cc:" at bounding box center [766, 53] width 45 height 21
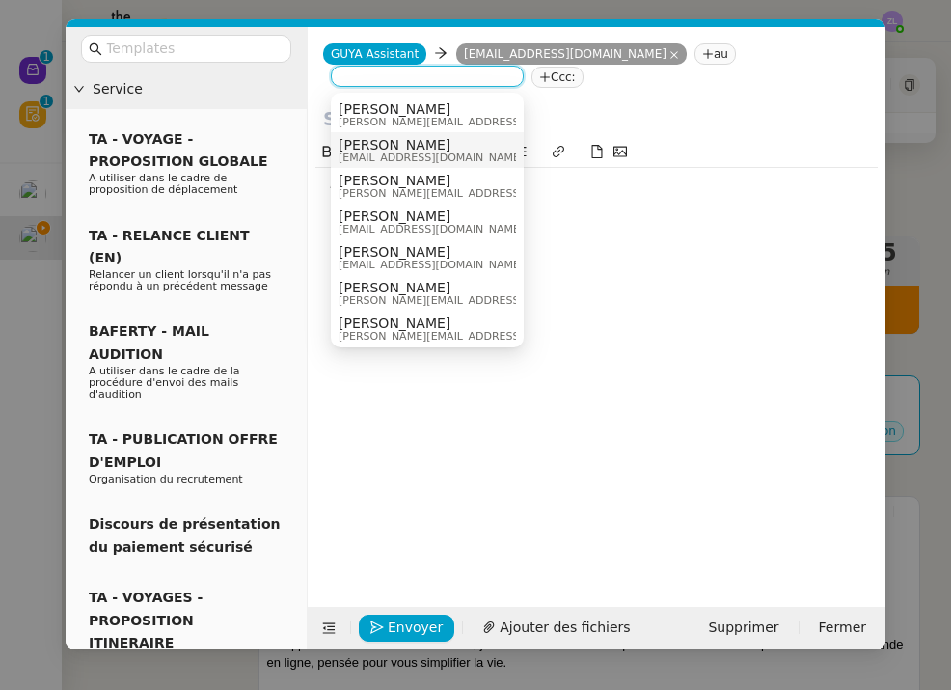
click at [439, 149] on span "[PERSON_NAME]" at bounding box center [431, 144] width 185 height 15
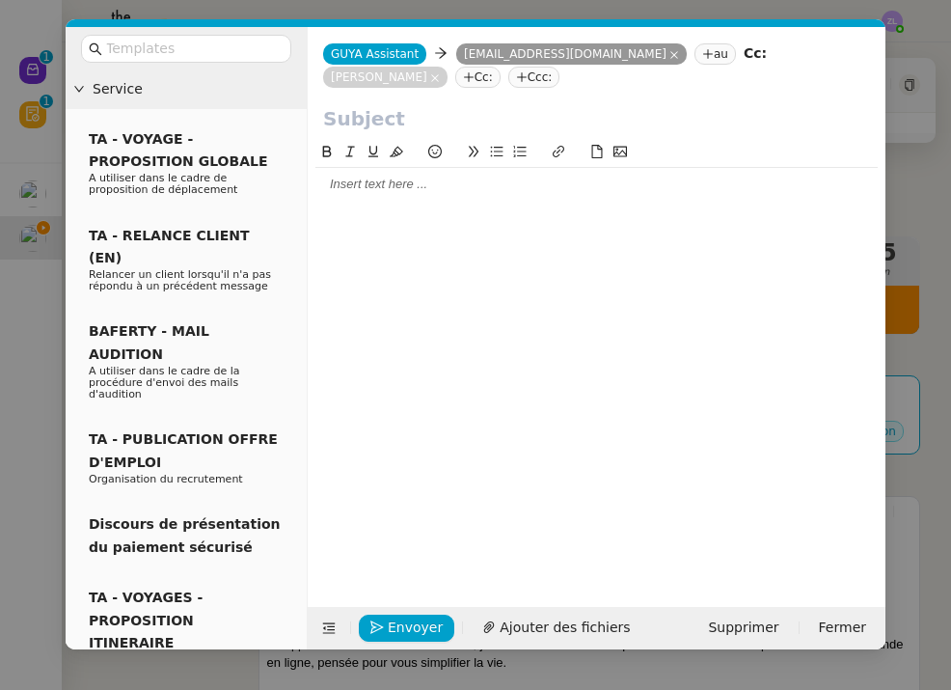
click at [368, 123] on input "text" at bounding box center [596, 118] width 547 height 29
paste input "Préparez vos fêtes de Noël avec Guyacadeau"
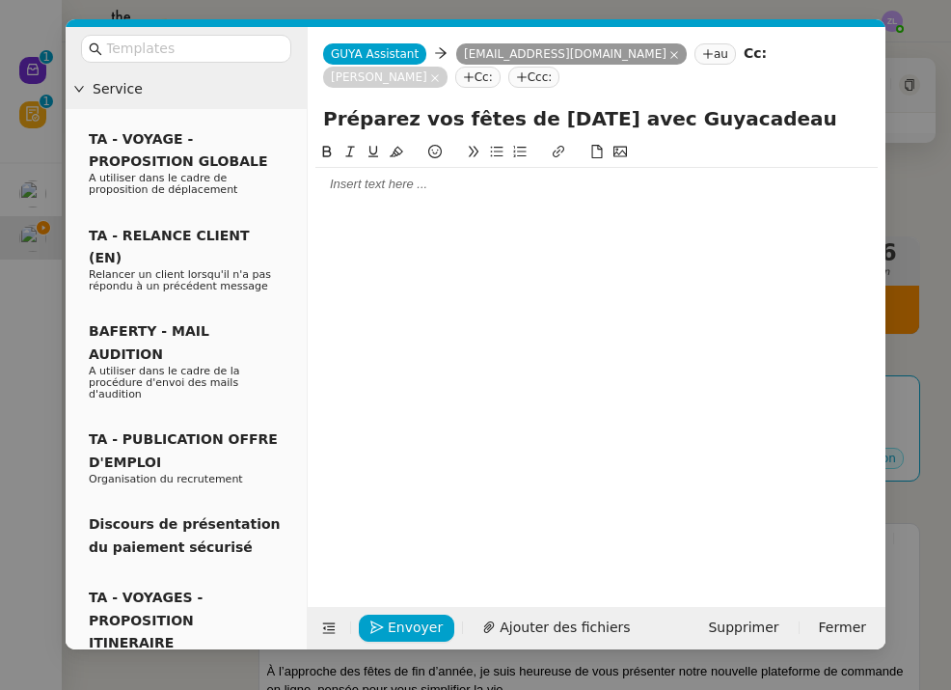
type input "Préparez vos fêtes de Noël avec Guyacadeau"
click at [326, 184] on div at bounding box center [596, 184] width 562 height 17
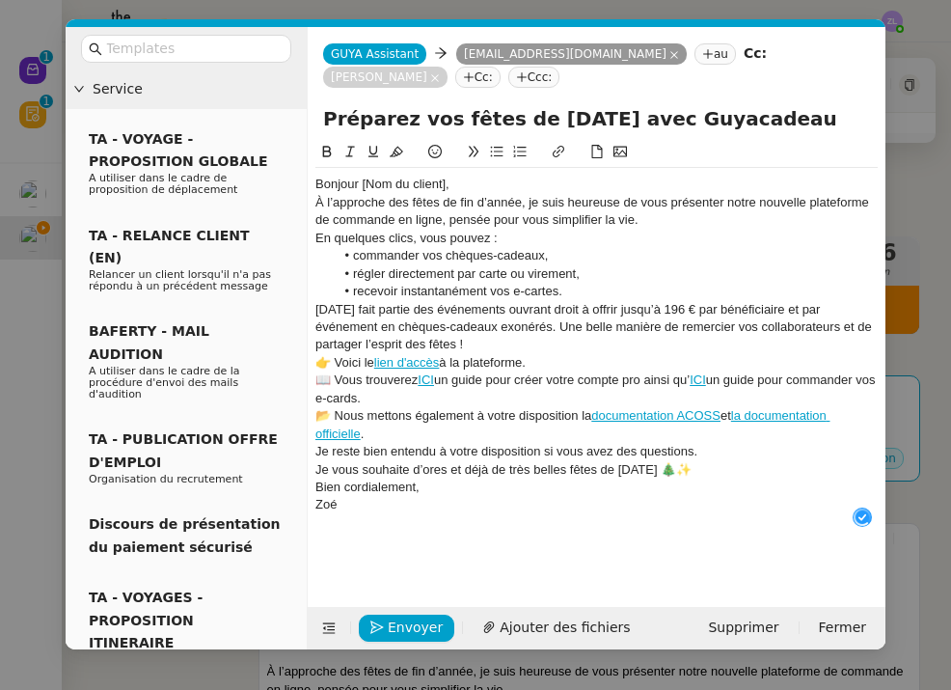
scroll to position [20, 0]
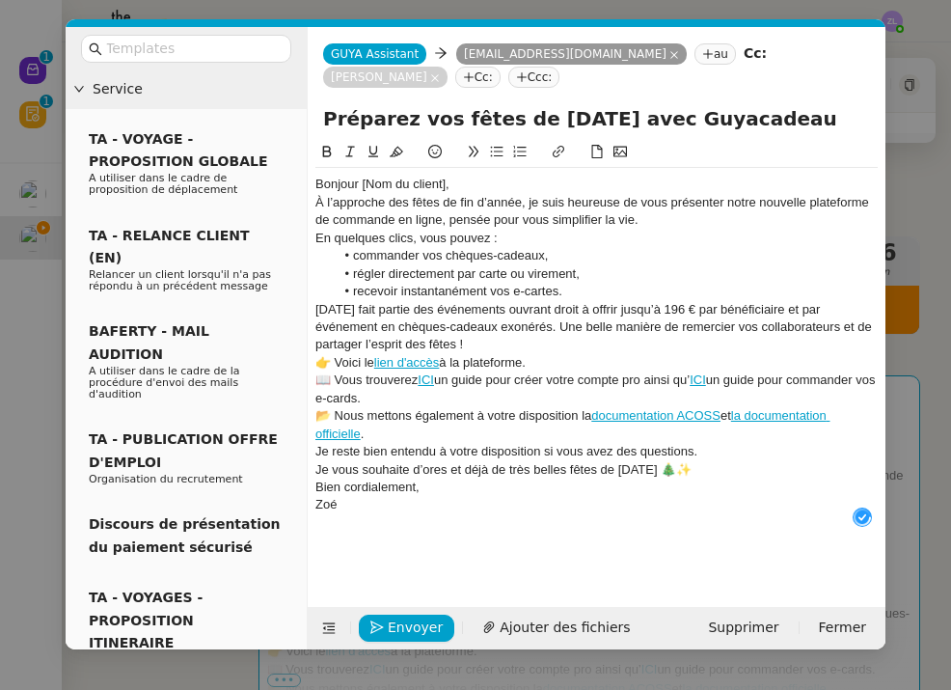
click at [681, 462] on div "Je vous souhaite d’ores et déjà de très belles fêtes de Noël 🎄✨" at bounding box center [596, 469] width 562 height 17
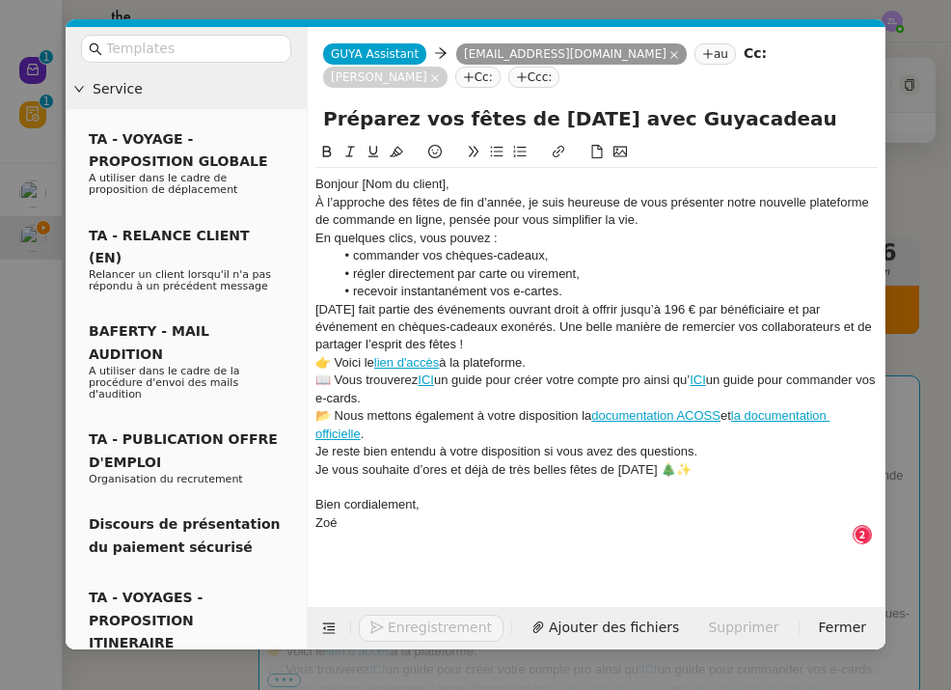
click at [712, 450] on div "Je reste bien entendu à votre disposition si vous avez des questions." at bounding box center [596, 451] width 562 height 17
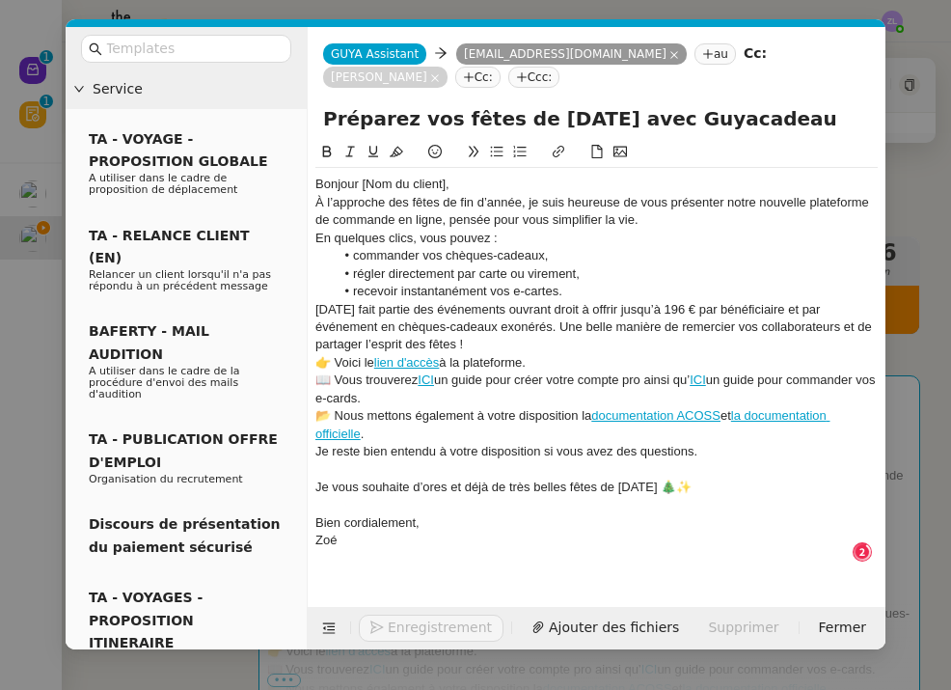
click at [386, 436] on div "📂 Nous mettons également à votre disposition la documentation ACOSS et la docum…" at bounding box center [596, 425] width 562 height 36
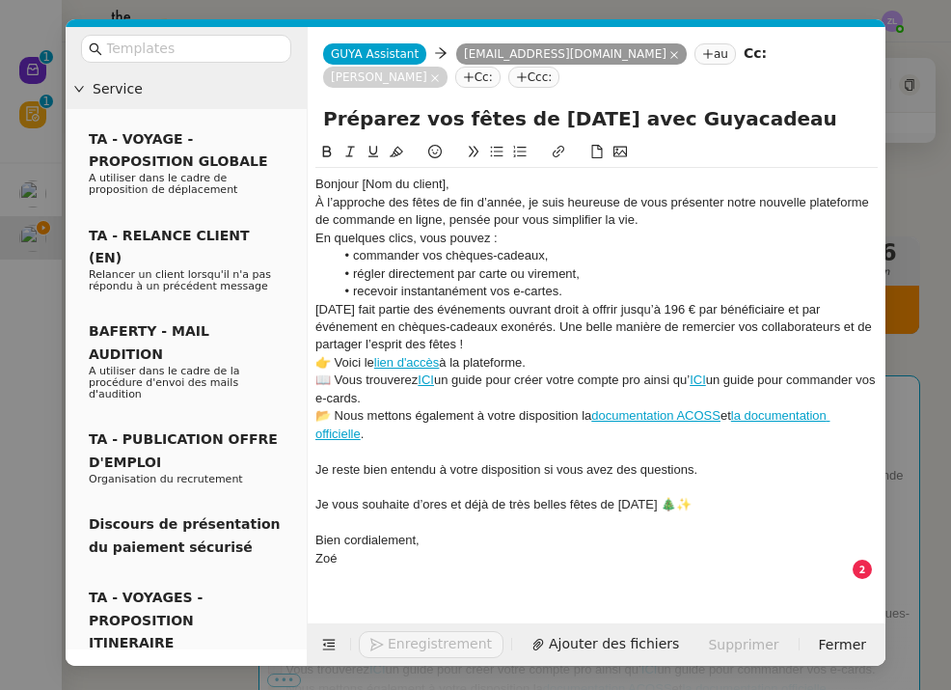
click at [409, 397] on div "📖 Vous trouverez ICI un guide pour créer votre compte pro ainsi qu’ ICI un guid…" at bounding box center [596, 389] width 562 height 36
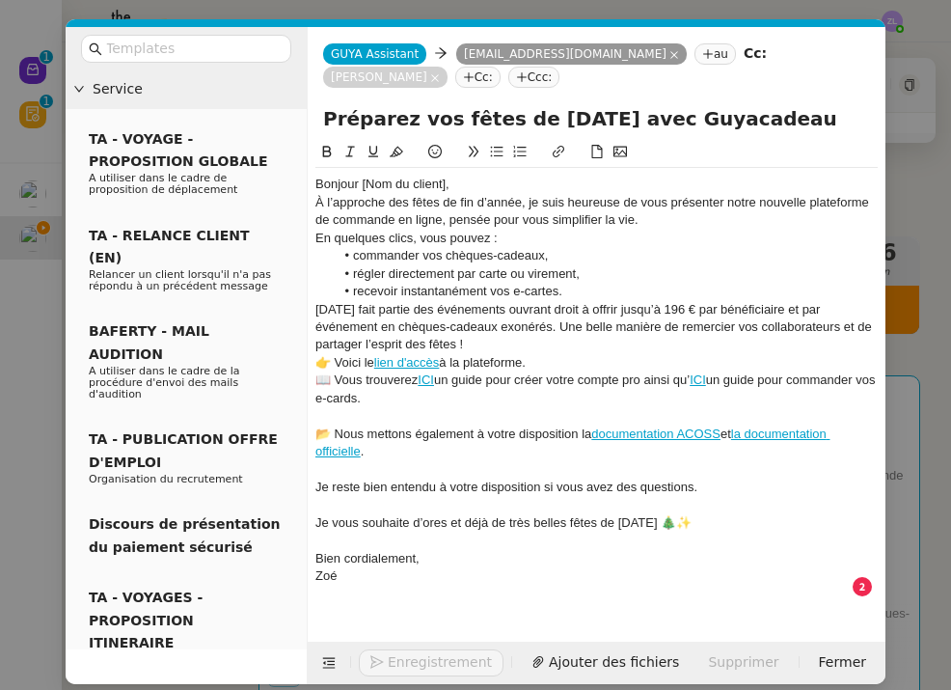
click at [566, 349] on div "Noël fait partie des événements ouvrant droit à offrir jusqu’à 196 € par bénéfi…" at bounding box center [596, 327] width 562 height 53
click at [561, 358] on div "👉 Voici le lien d'accès à la plateforme." at bounding box center [596, 362] width 562 height 17
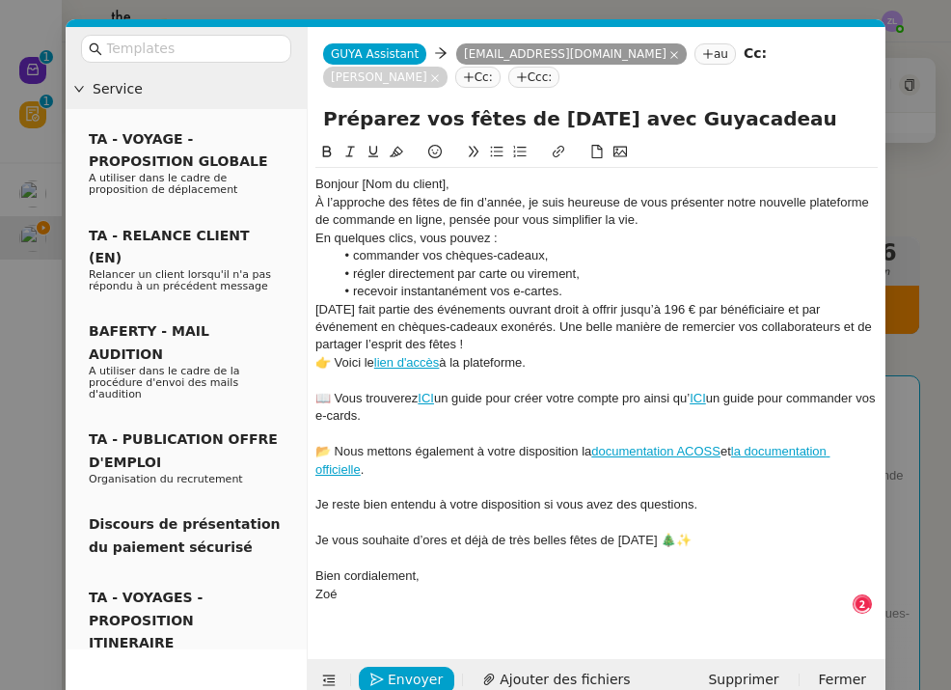
click at [431, 343] on div "Noël fait partie des événements ouvrant droit à offrir jusqu’à 196 € par bénéfi…" at bounding box center [596, 327] width 562 height 53
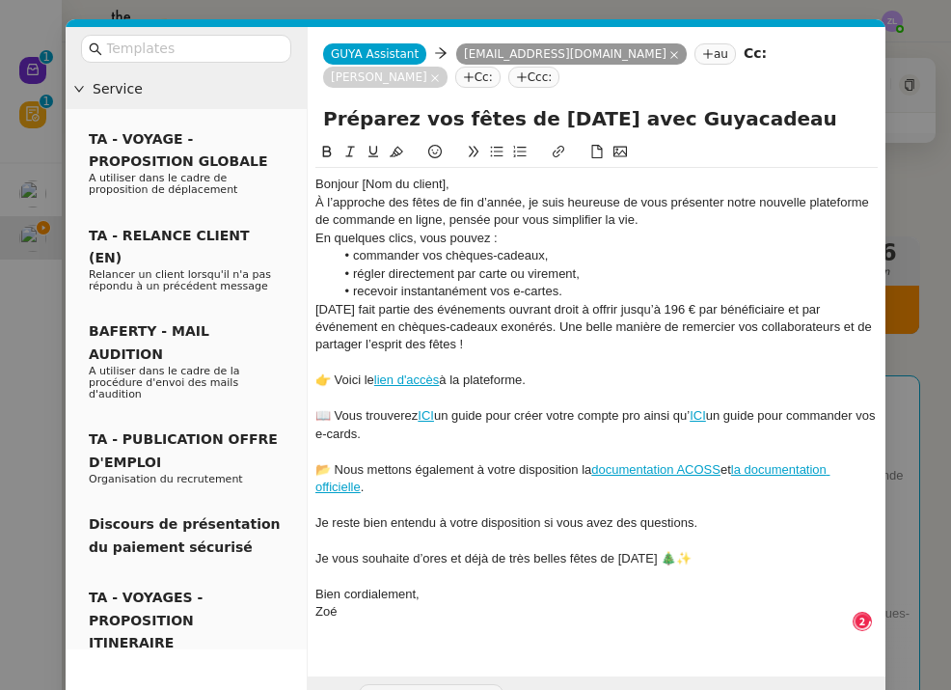
click at [584, 289] on li "recevoir instantanément vos e-cartes." at bounding box center [607, 291] width 544 height 17
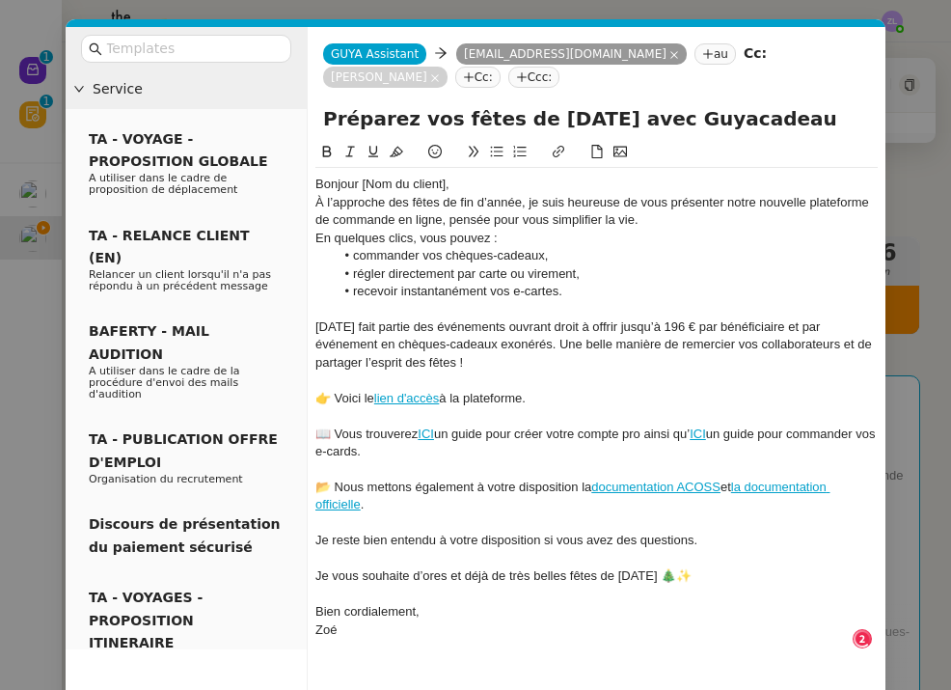
click at [647, 219] on div "À l’approche des fêtes de fin d’année, je suis heureuse de vous présenter notre…" at bounding box center [596, 212] width 562 height 36
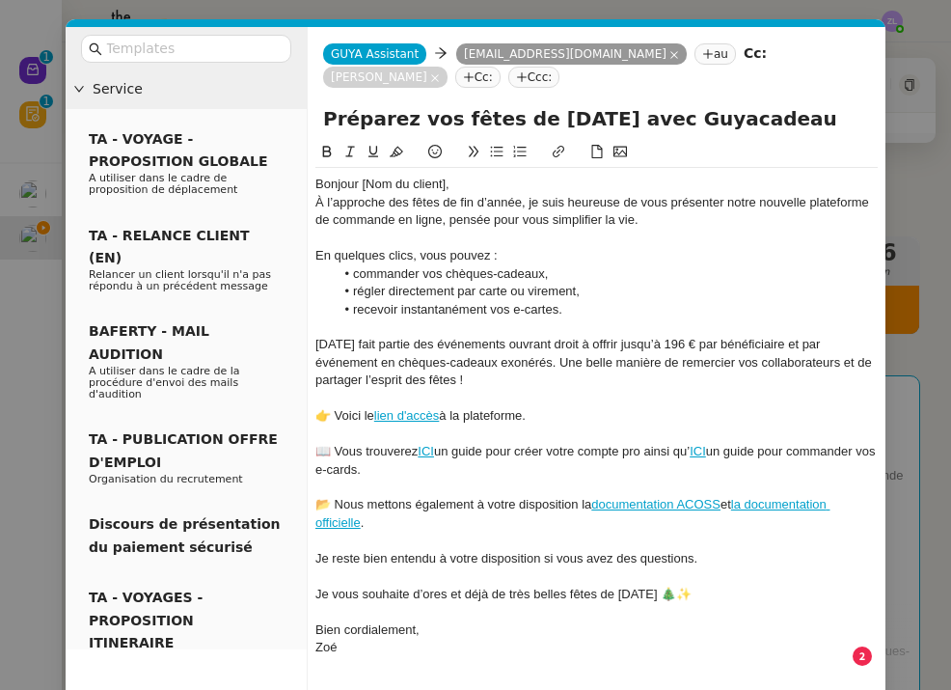
click at [477, 184] on div "Bonjour [Nom du client]," at bounding box center [596, 184] width 562 height 17
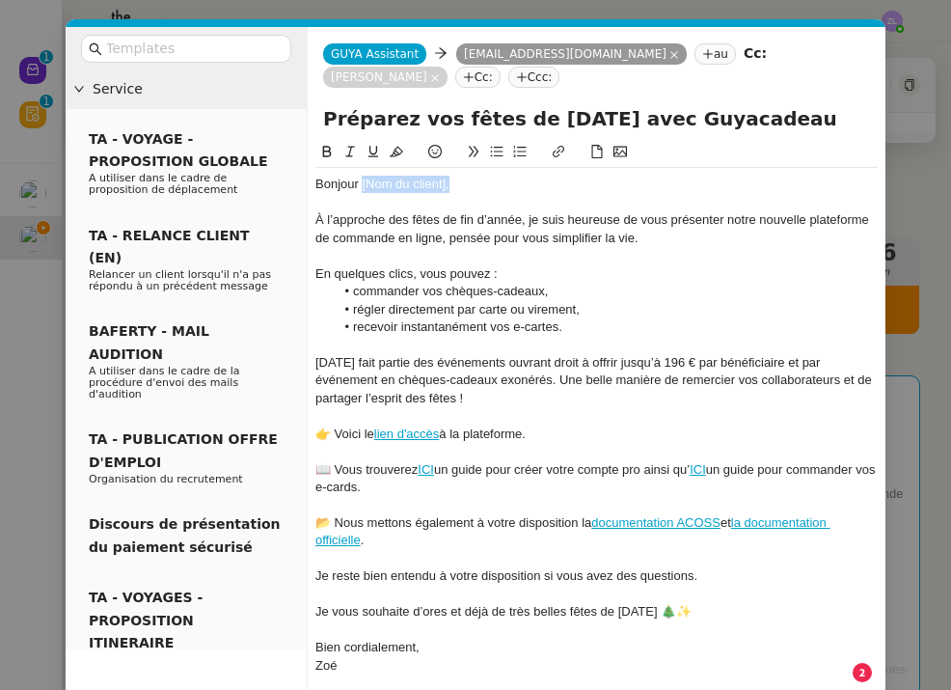
drag, startPoint x: 362, startPoint y: 184, endPoint x: 535, endPoint y: 179, distance: 173.7
click at [535, 181] on div "Bonjour [Nom du client]," at bounding box center [596, 184] width 562 height 17
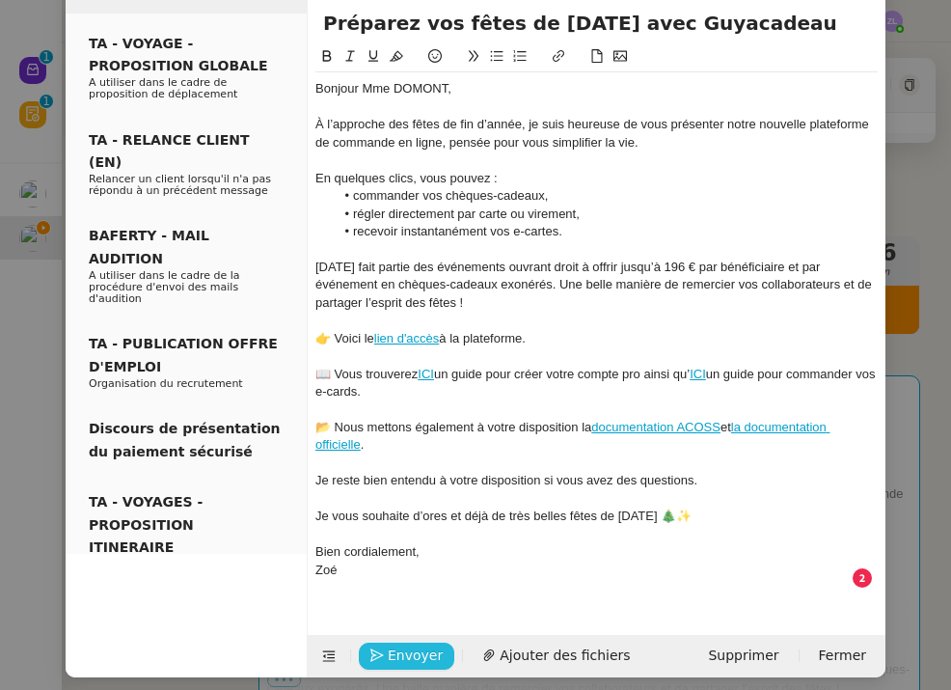
scroll to position [0, 0]
click at [399, 644] on span "Envoyer" at bounding box center [415, 655] width 55 height 22
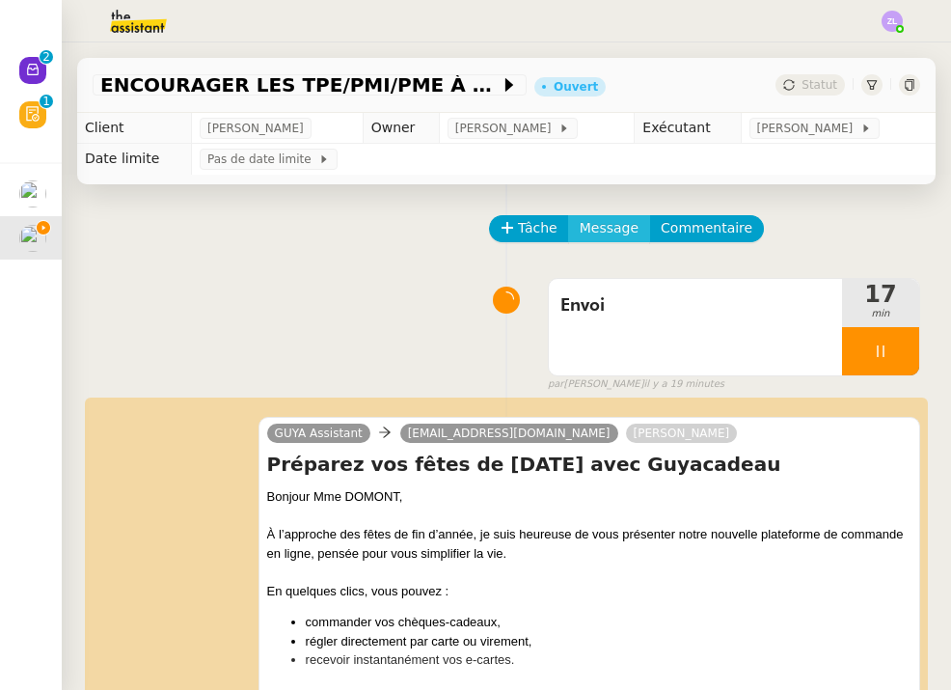
scroll to position [-1, 0]
click at [611, 224] on span "Message" at bounding box center [609, 228] width 59 height 22
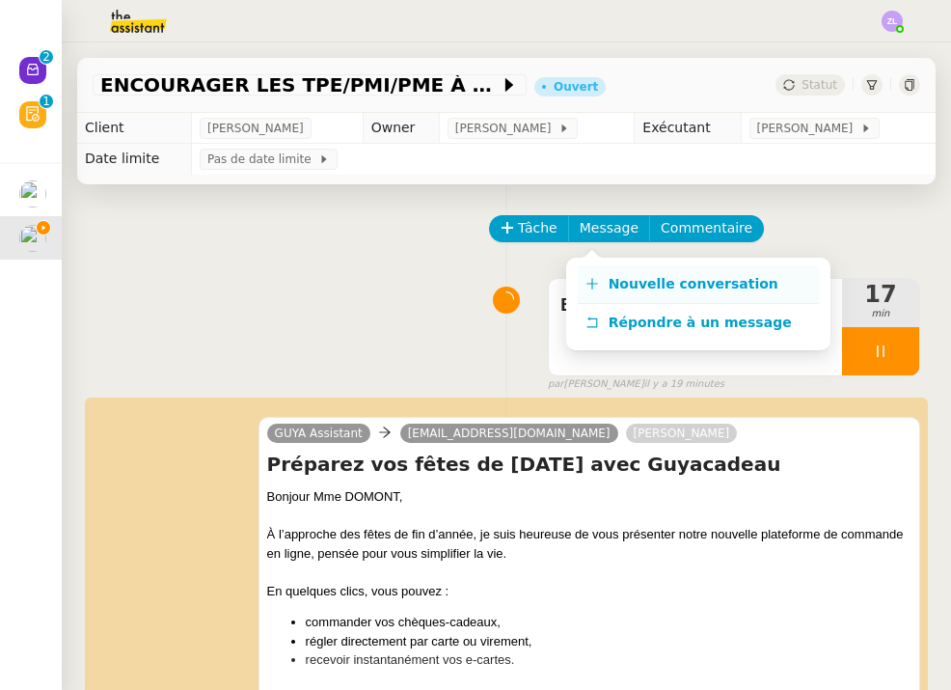
click at [627, 281] on span "Nouvelle conversation" at bounding box center [694, 283] width 170 height 15
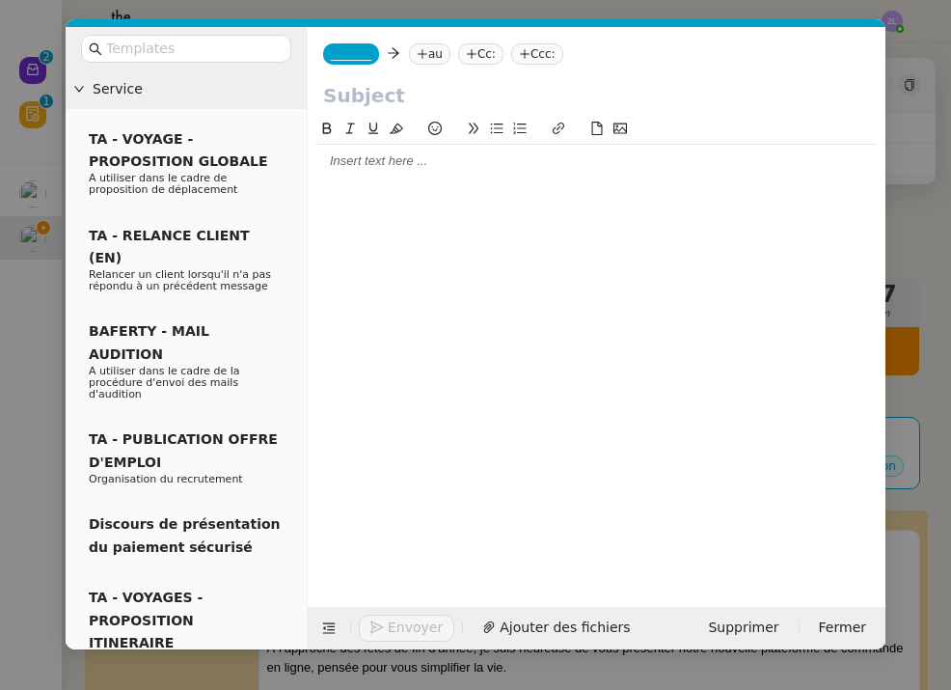
click at [347, 59] on span "_______" at bounding box center [351, 54] width 41 height 14
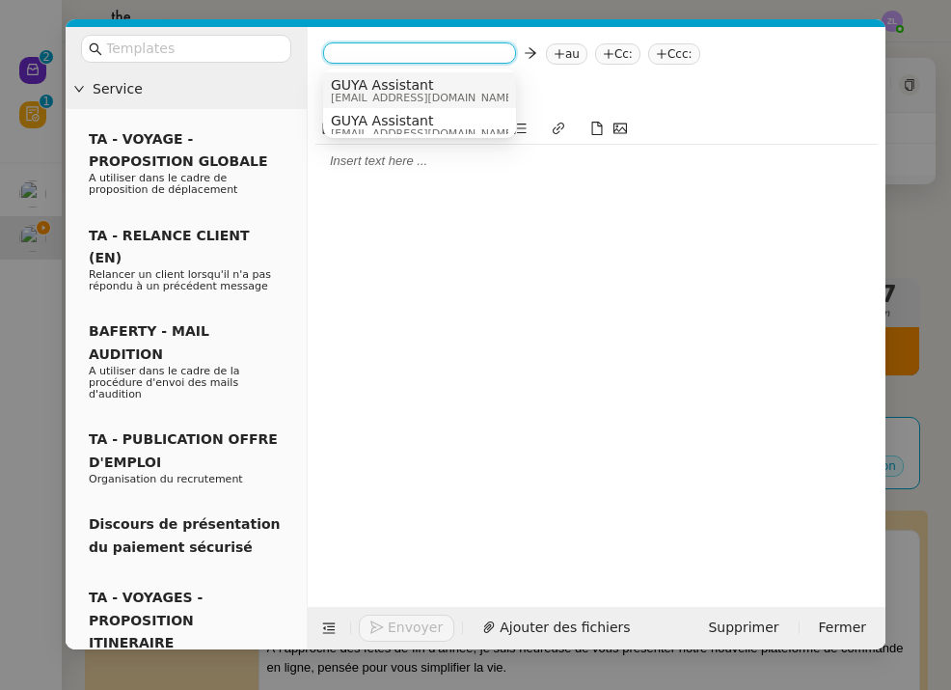
click at [384, 84] on span "GUYA Assistant" at bounding box center [423, 84] width 185 height 15
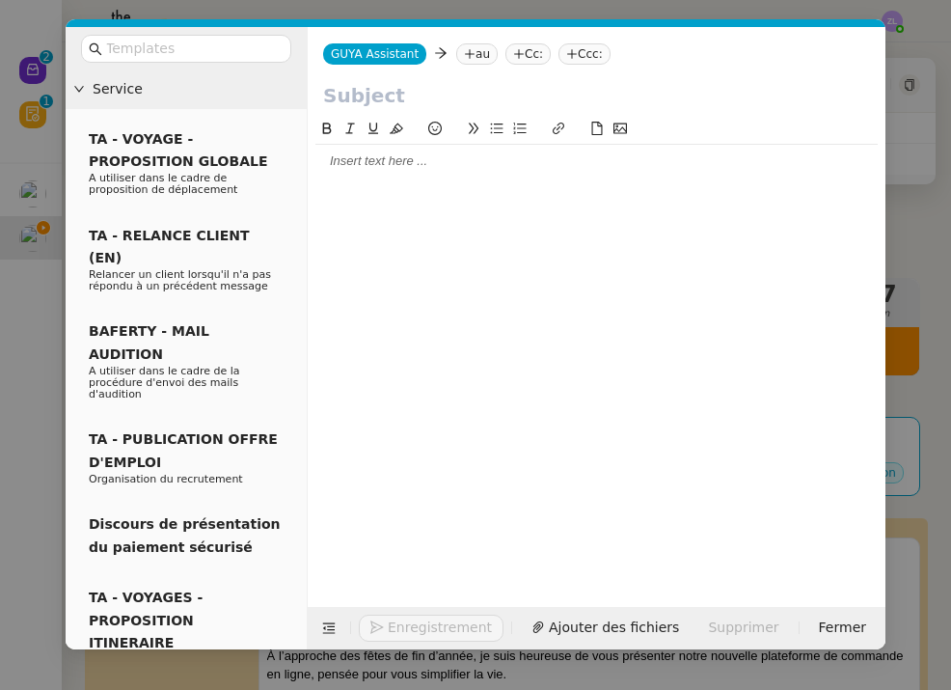
click at [491, 67] on div "GUYA Assistant GUYA Assistant au Cc: Ccc:" at bounding box center [597, 54] width 578 height 54
click at [468, 50] on icon at bounding box center [470, 54] width 12 height 12
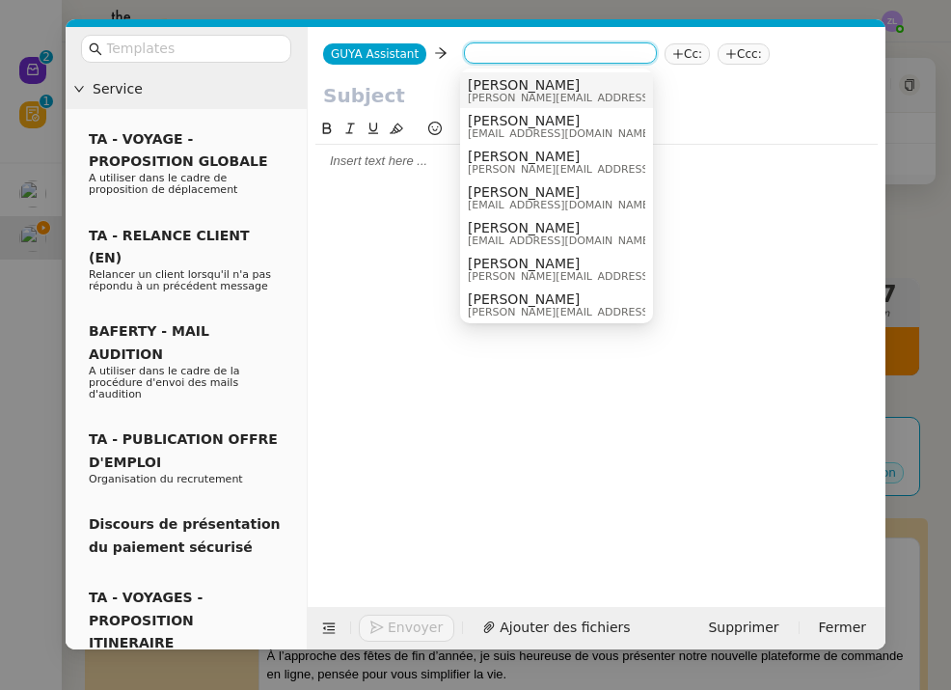
paste input "micheline.bithiome@imco-guyane.com"
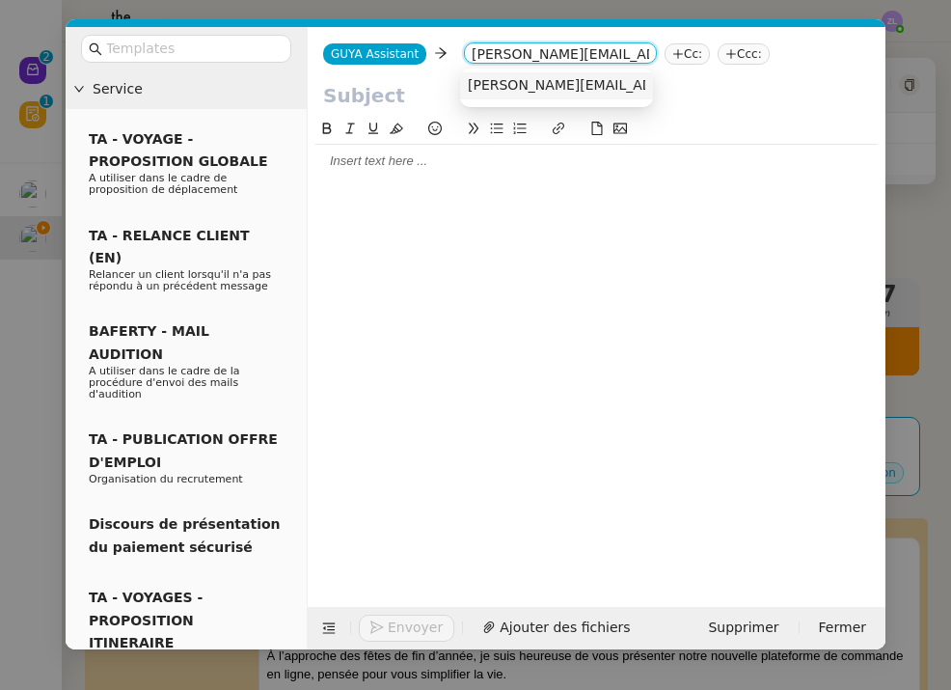
type input "micheline.bithiome@imco-guyane.com"
click at [508, 83] on span "micheline.bithiome@imco-guyane.com" at bounding box center [642, 84] width 348 height 15
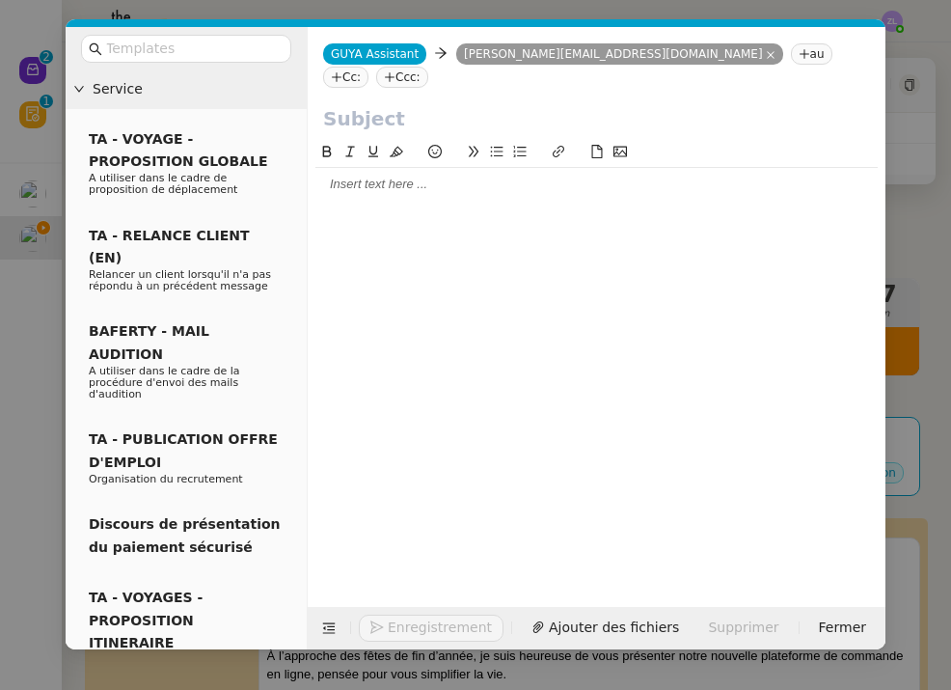
click at [342, 71] on icon at bounding box center [337, 77] width 12 height 12
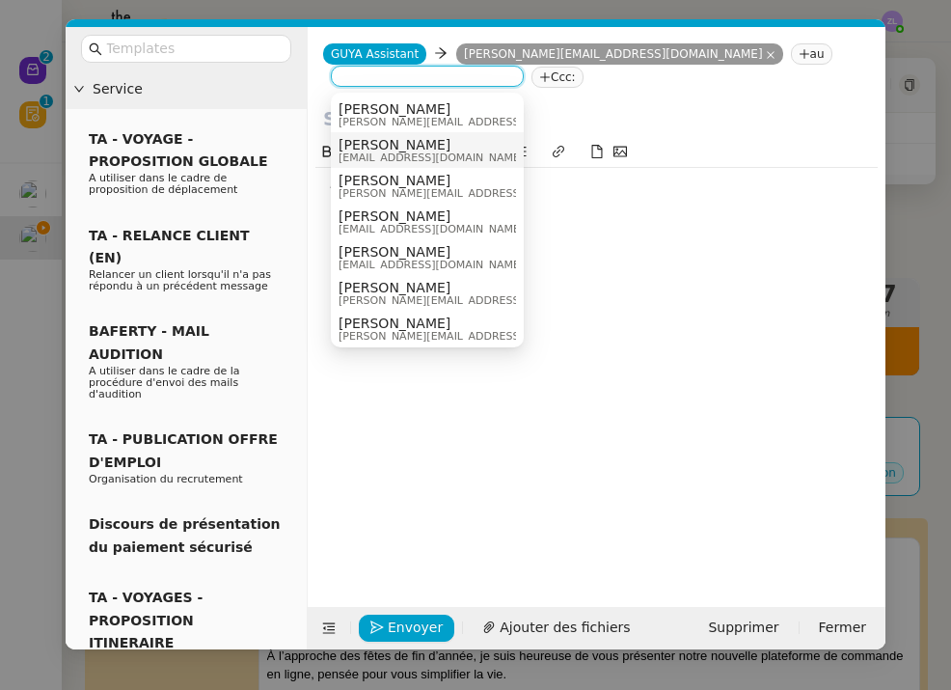
click at [383, 144] on span "[PERSON_NAME]" at bounding box center [431, 144] width 185 height 15
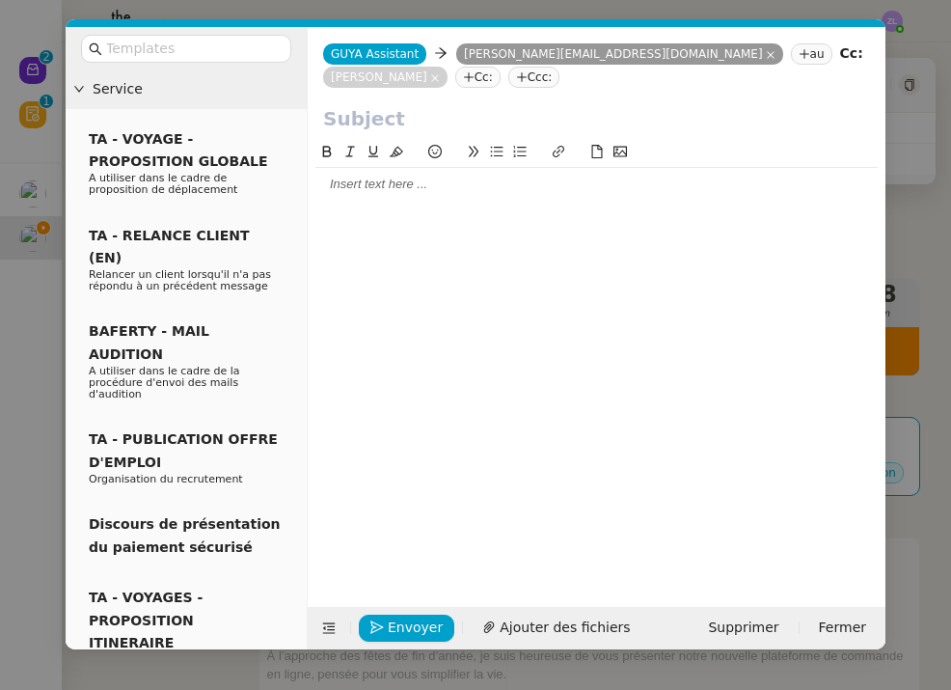
click at [332, 190] on div at bounding box center [596, 184] width 562 height 17
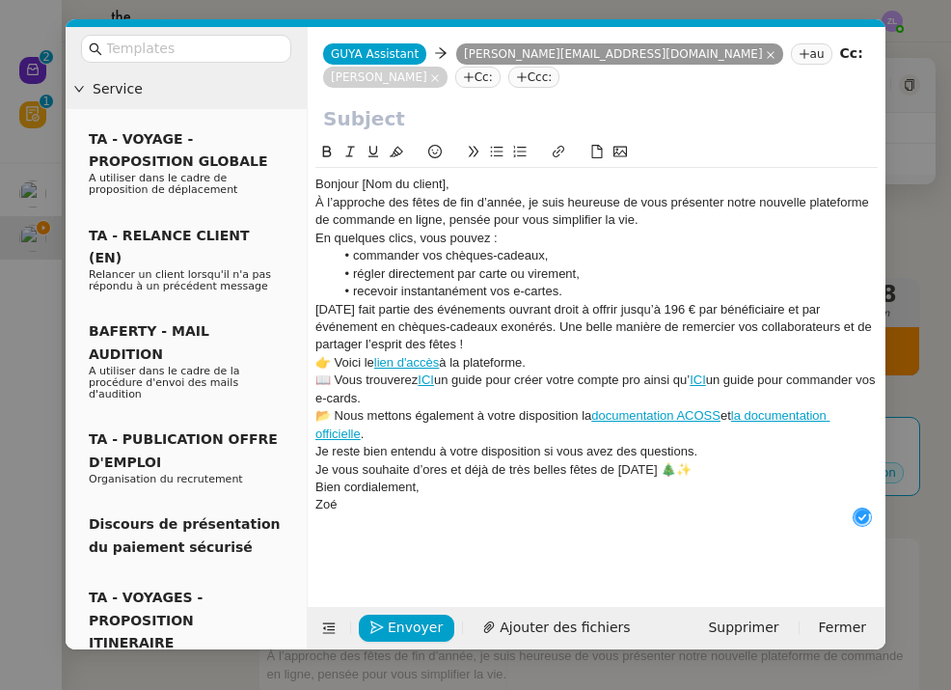
scroll to position [20, 0]
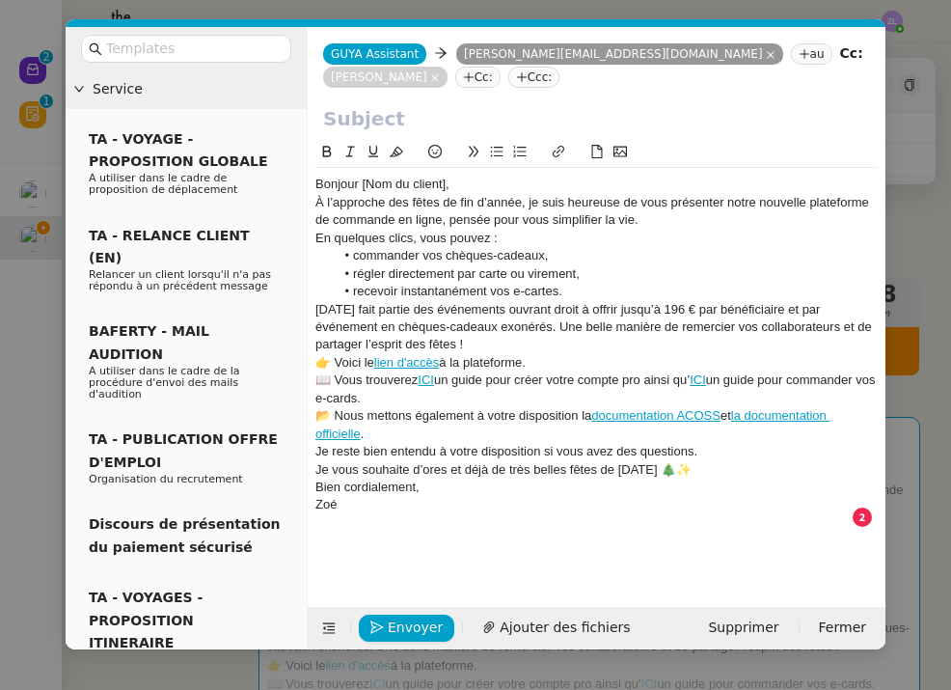
click at [466, 181] on div "Bonjour [Nom du client]," at bounding box center [596, 184] width 562 height 17
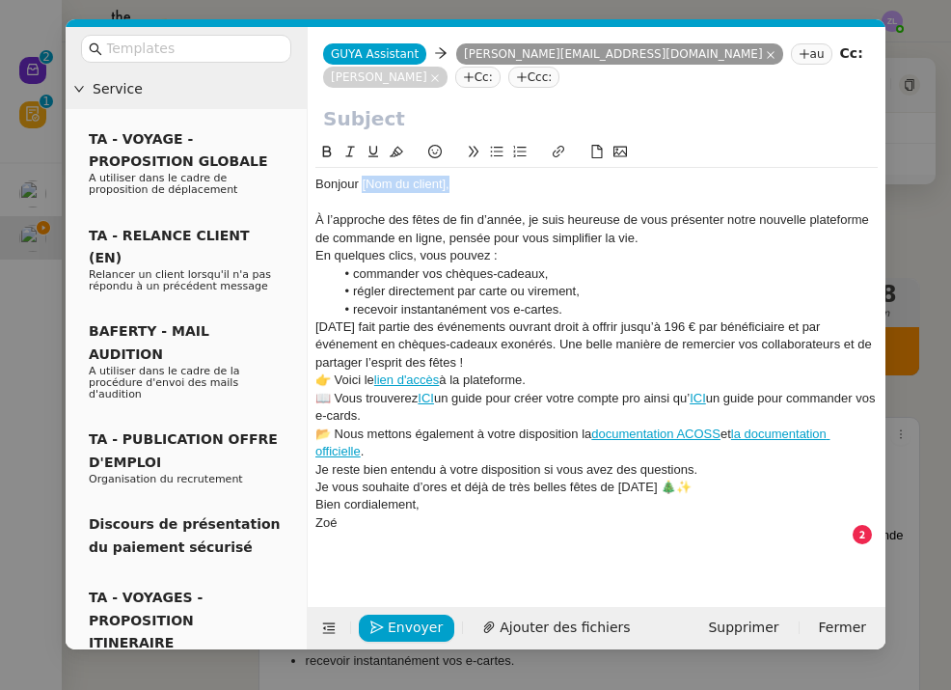
drag, startPoint x: 449, startPoint y: 184, endPoint x: 361, endPoint y: 185, distance: 87.8
click at [361, 185] on div "Bonjour [Nom du client]," at bounding box center [596, 184] width 562 height 17
click at [652, 241] on div "À l’approche des fêtes de fin d’année, je suis heureuse de vous présenter notre…" at bounding box center [596, 229] width 562 height 36
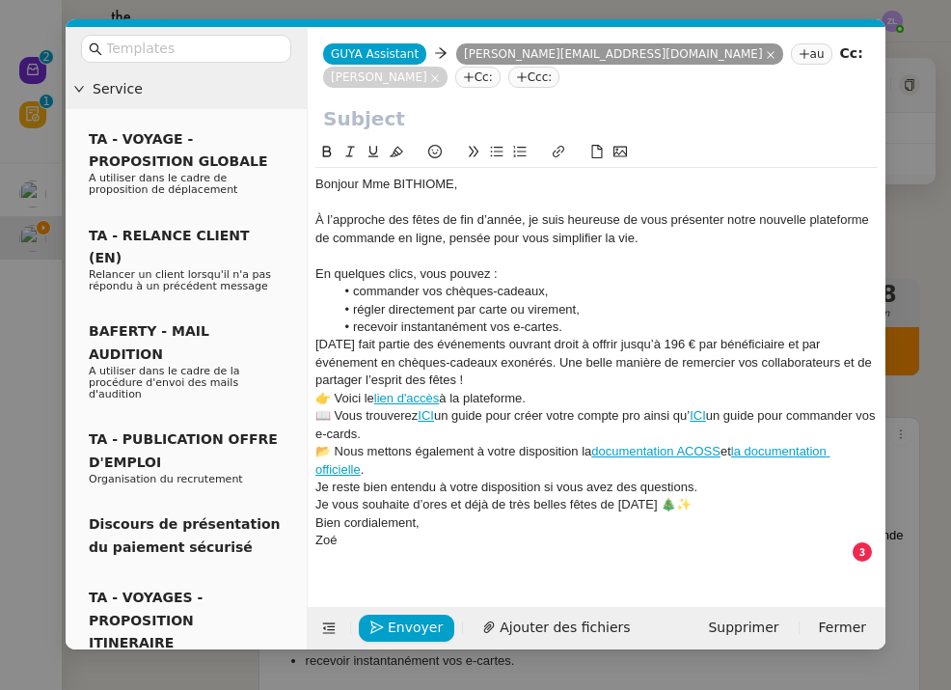
click at [583, 326] on li "recevoir instantanément vos e-cartes." at bounding box center [607, 326] width 544 height 17
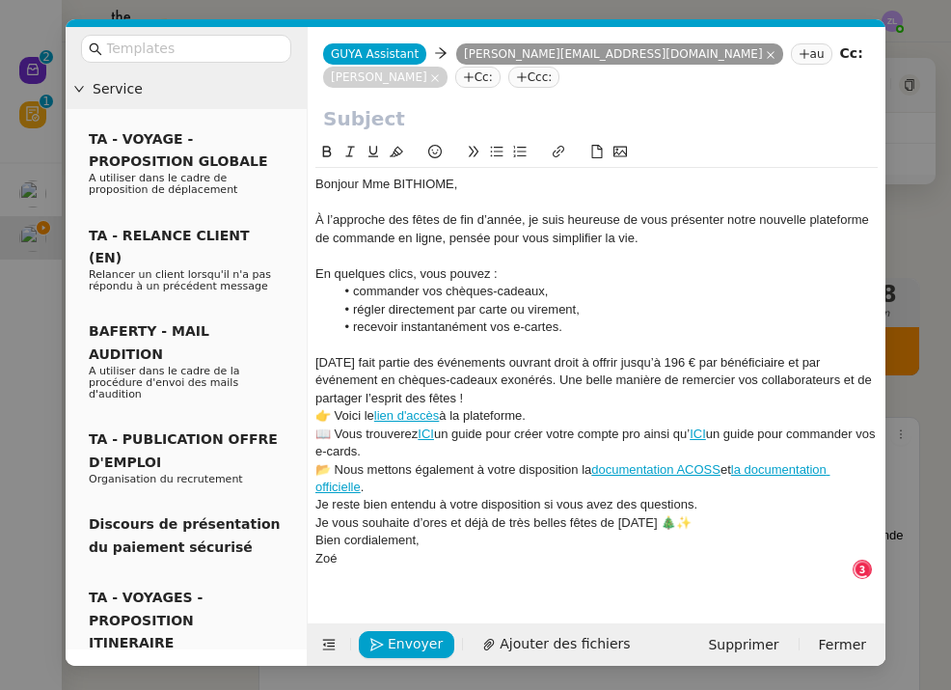
click at [435, 389] on div "Noël fait partie des événements ouvrant droit à offrir jusqu’à 196 € par bénéfi…" at bounding box center [596, 380] width 562 height 53
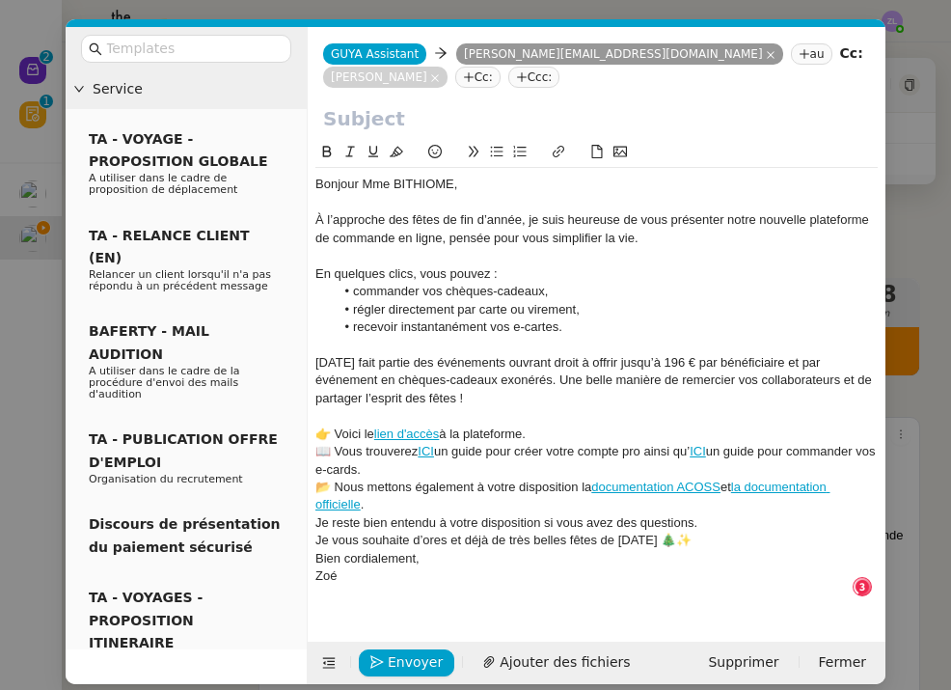
click at [545, 425] on div "👉 Voici le lien d'accès à la plateforme." at bounding box center [596, 433] width 562 height 17
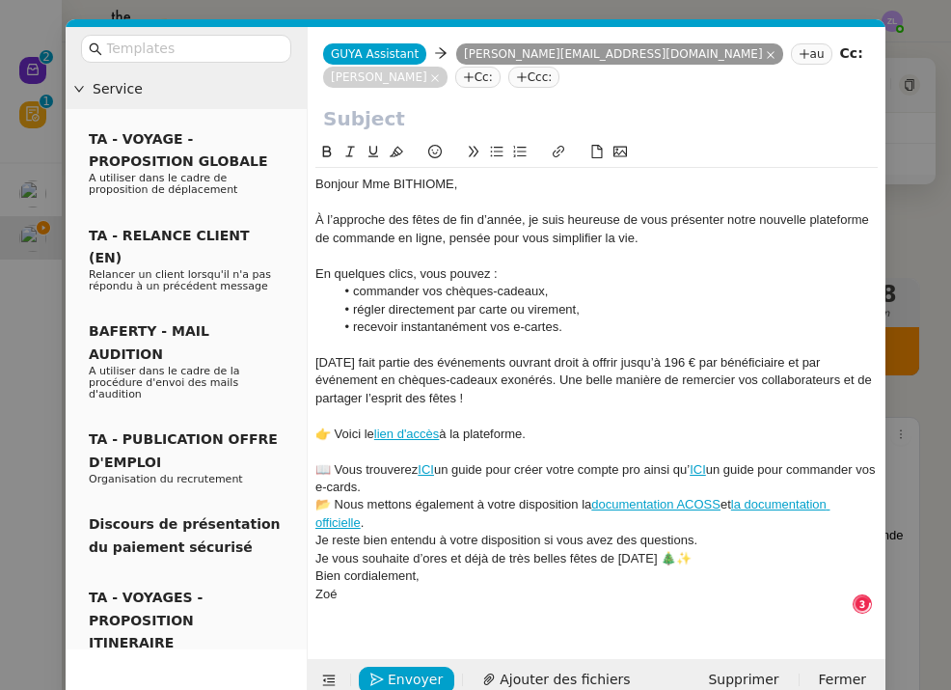
click at [423, 471] on div "📖 Vous trouverez ICI un guide pour créer votre compte pro ainsi qu’ ICI un guid…" at bounding box center [596, 479] width 562 height 36
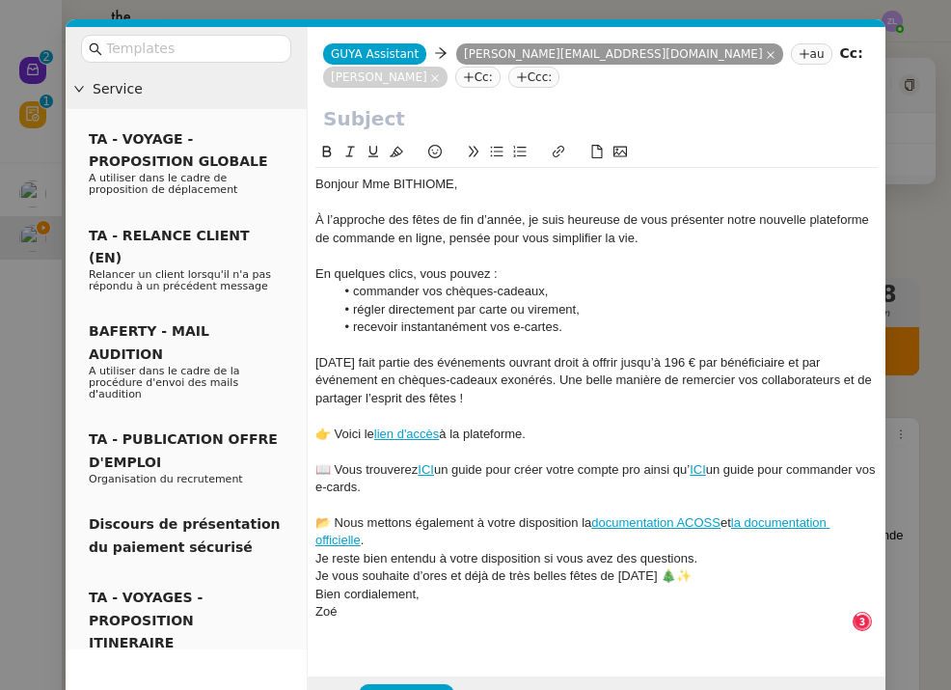
click at [390, 529] on div "📂 Nous mettons également à votre disposition la documentation ACOSS et la docum…" at bounding box center [596, 532] width 562 height 36
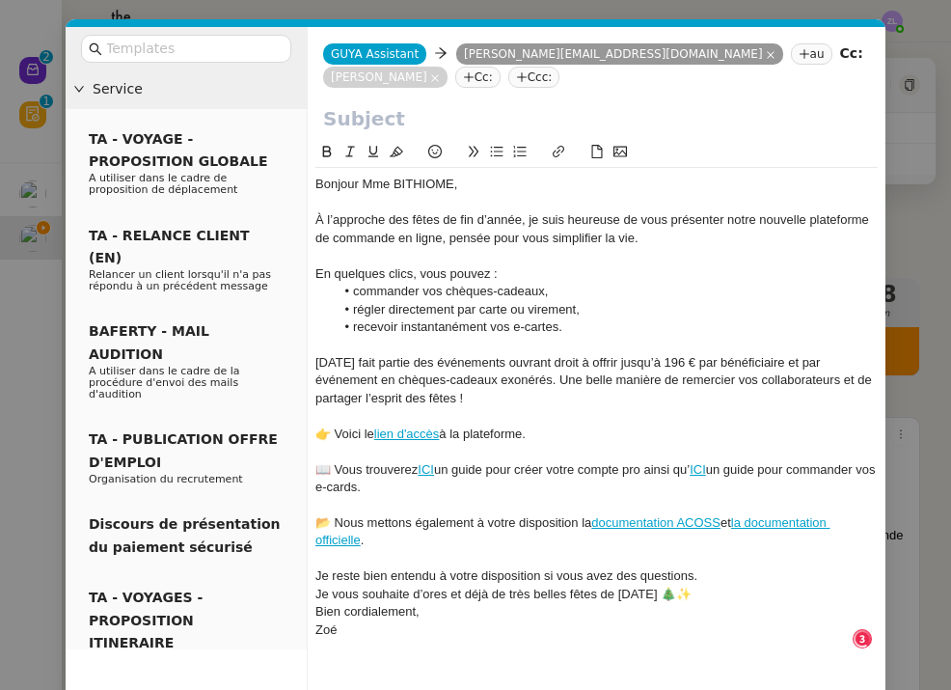
click at [710, 576] on div "Je reste bien entendu à votre disposition si vous avez des questions." at bounding box center [596, 575] width 562 height 17
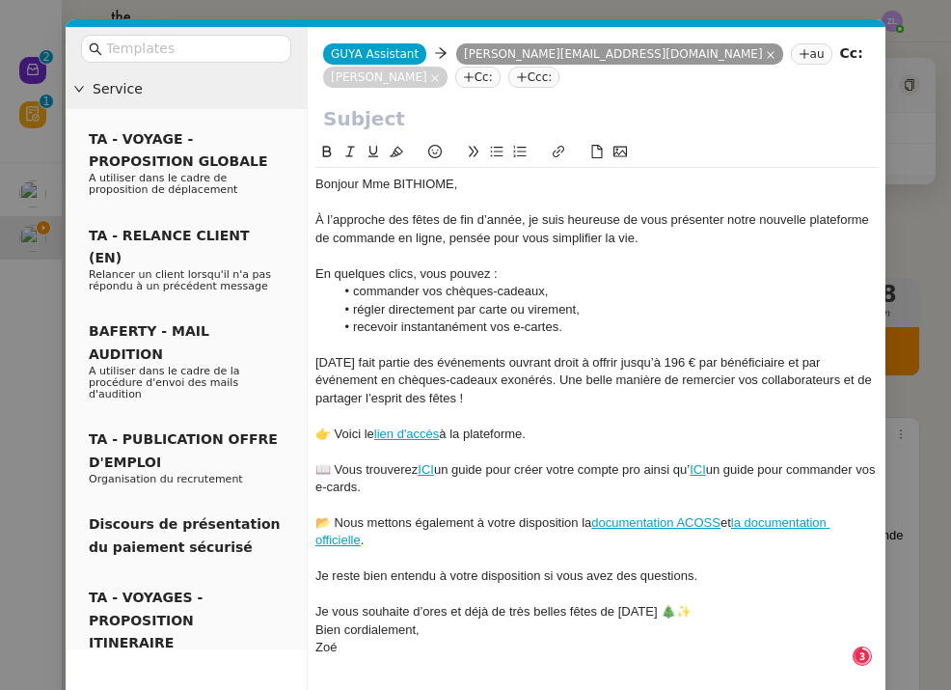
click at [688, 603] on div "Je vous souhaite d’ores et déjà de très belles fêtes de Noël 🎄✨" at bounding box center [596, 611] width 562 height 17
click at [339, 114] on input "text" at bounding box center [596, 118] width 547 height 29
paste input "Préparez vos fêtes de Noël avec Guyacadeau"
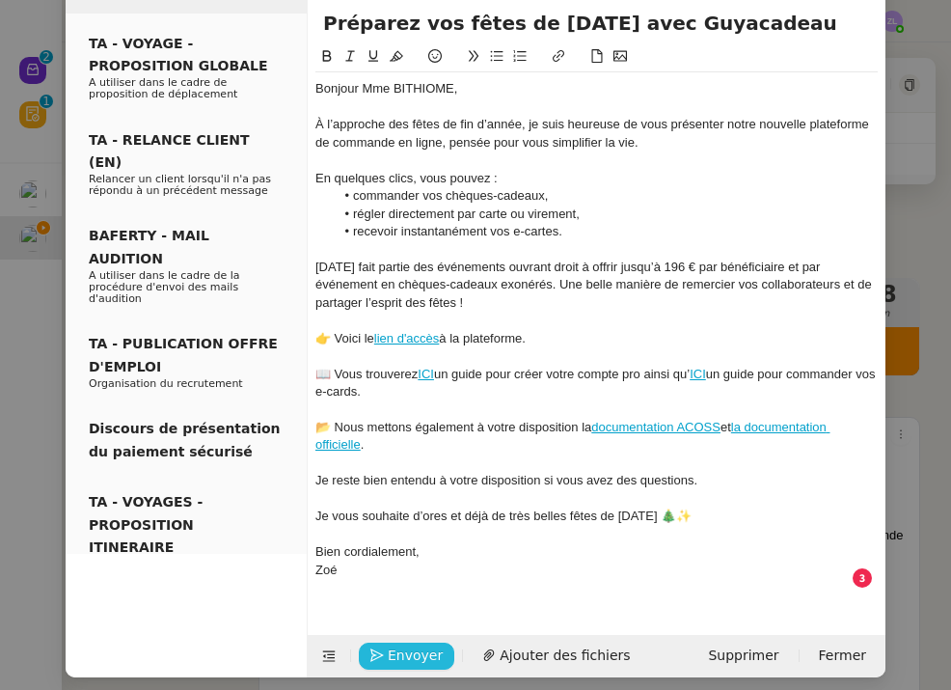
type input "Préparez vos fêtes de Noël avec Guyacadeau"
click at [415, 644] on span "Envoyer" at bounding box center [415, 655] width 55 height 22
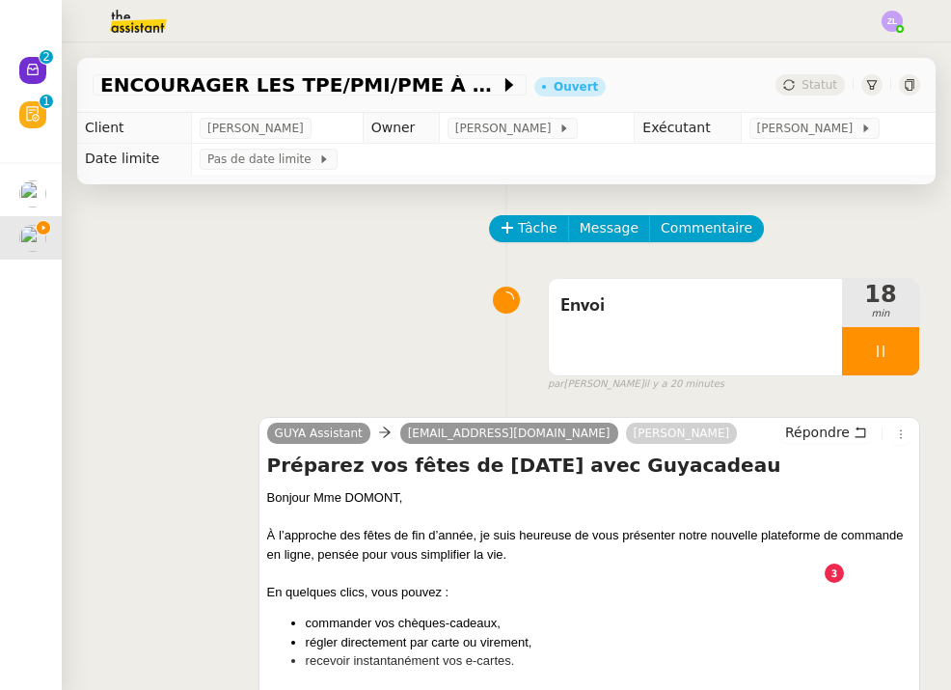
scroll to position [76, 0]
click at [586, 232] on span "Message" at bounding box center [609, 228] width 59 height 22
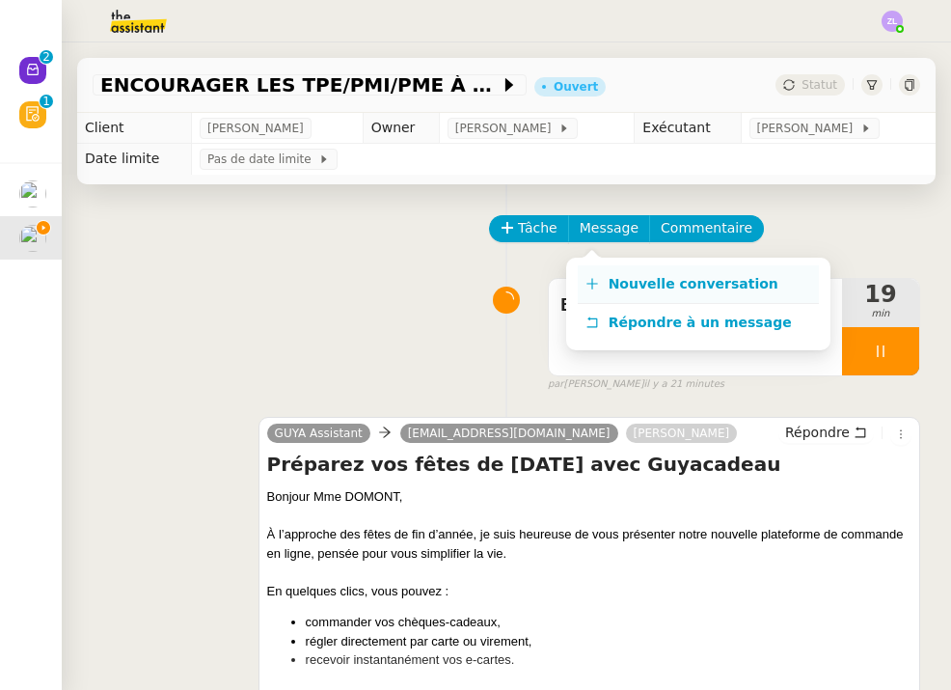
click at [604, 274] on link "Nouvelle conversation" at bounding box center [698, 284] width 241 height 39
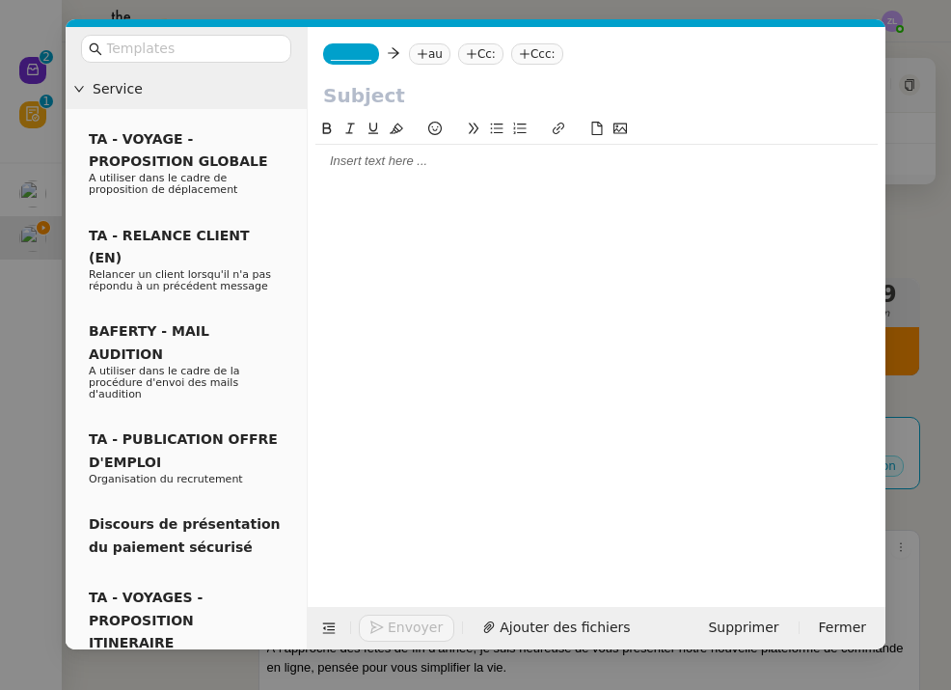
click at [365, 55] on span "_______" at bounding box center [351, 54] width 41 height 14
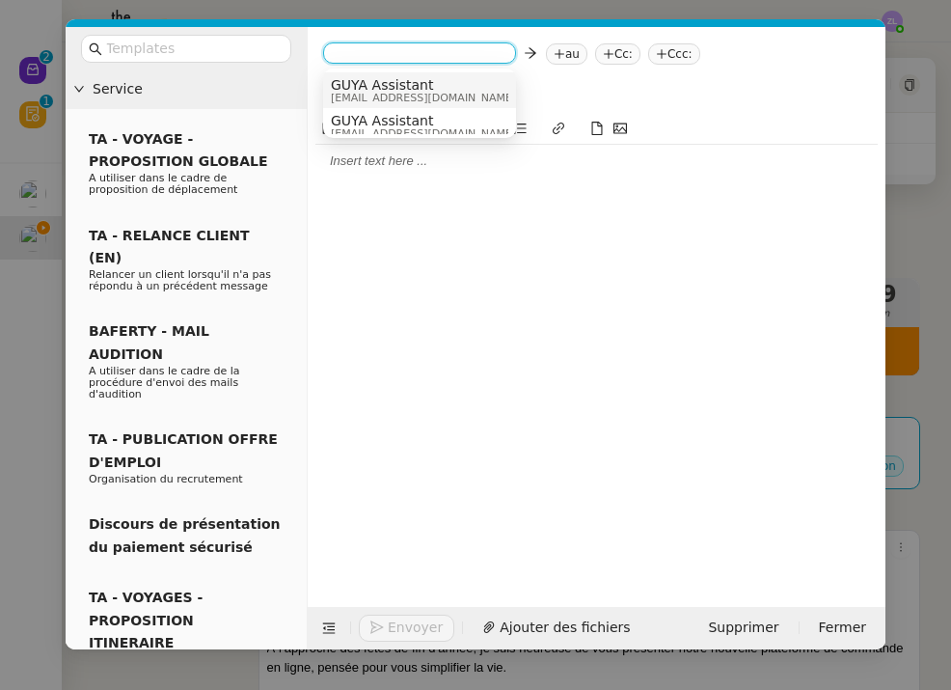
click at [391, 81] on span "GUYA Assistant" at bounding box center [423, 84] width 185 height 15
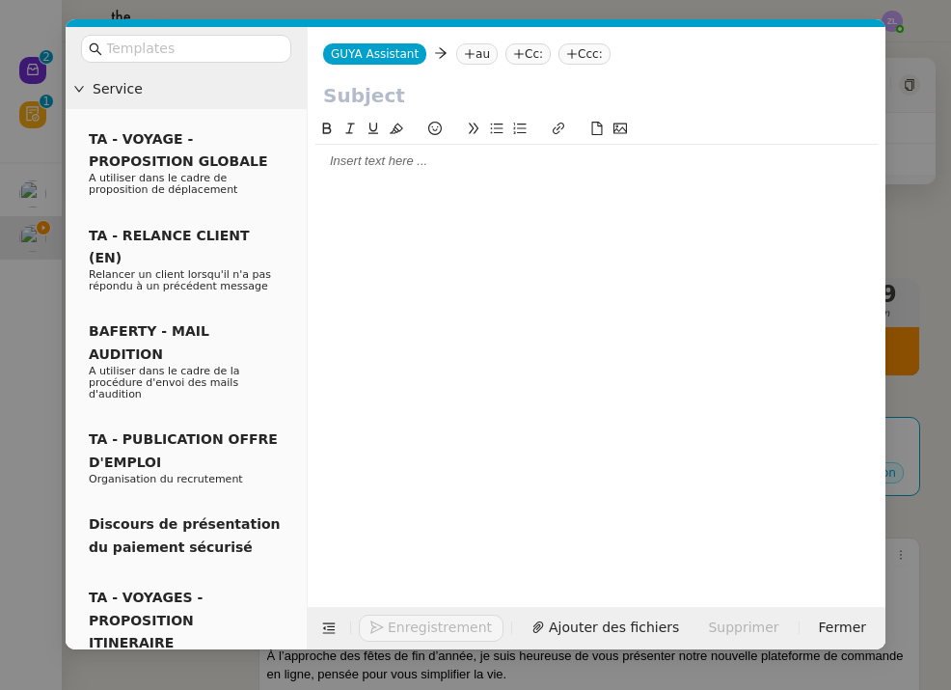
click at [466, 46] on nz-tag "au" at bounding box center [476, 53] width 41 height 21
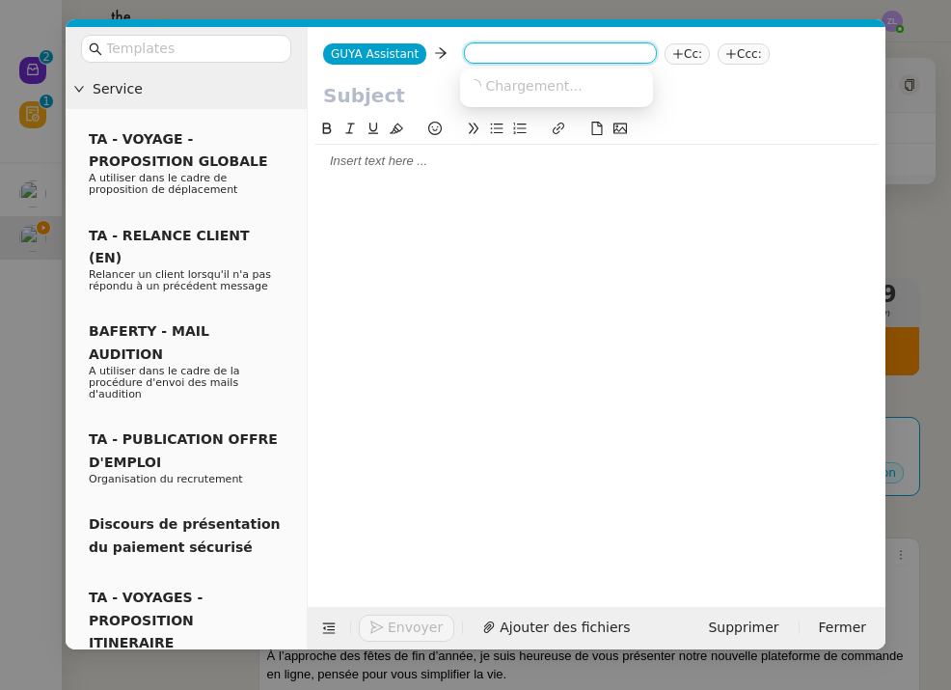
paste input "ambulancesaintmichel@gmail.com"
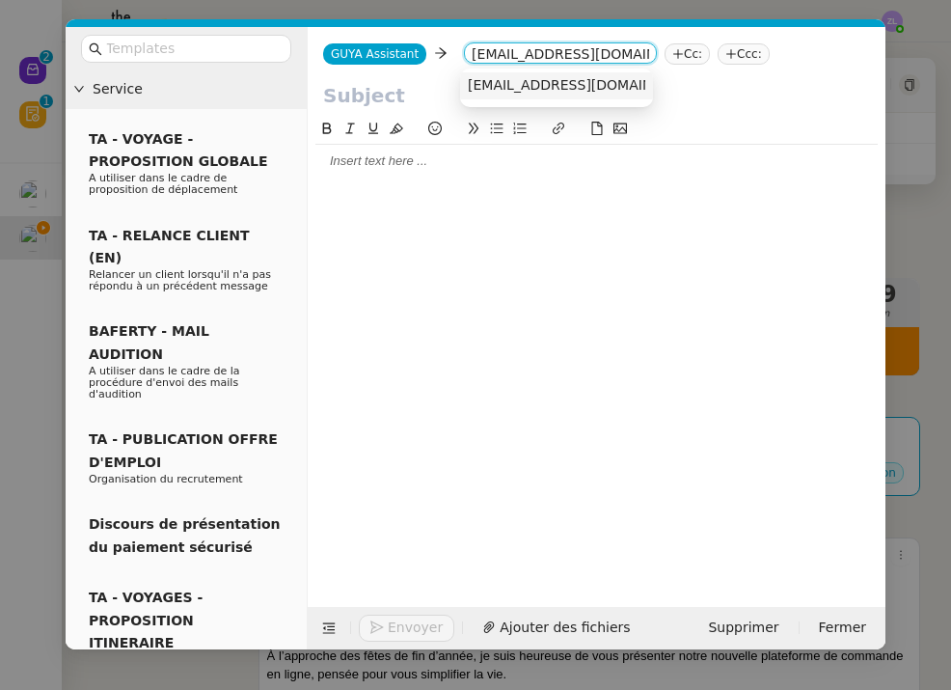
type input "ambulancesaintmichel@gmail.com"
click at [568, 88] on span "ambulancesaintmichel@gmail.com" at bounding box center [586, 84] width 236 height 15
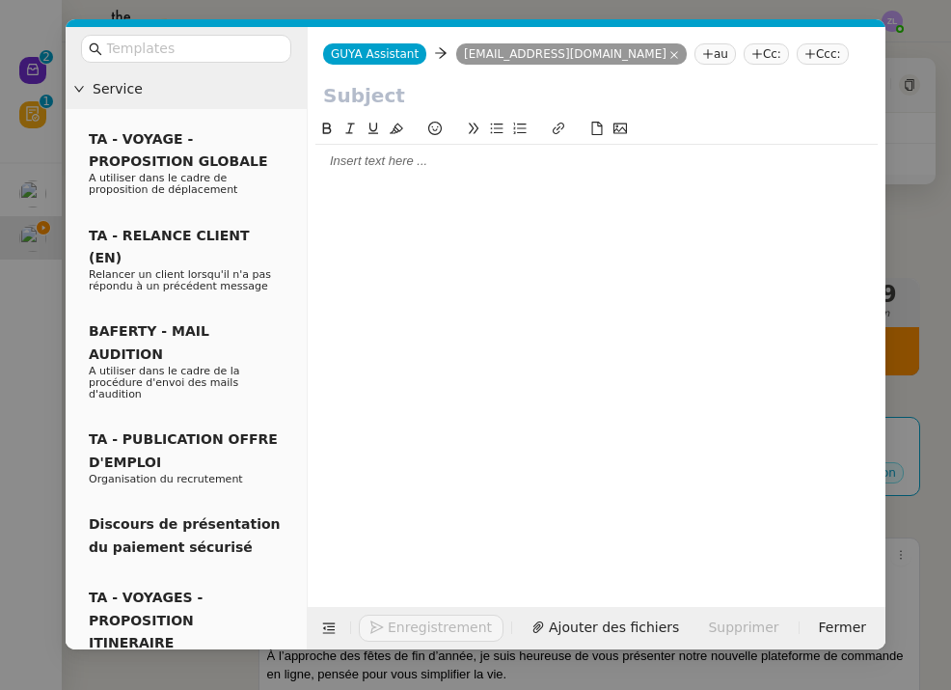
click at [752, 58] on nz-tag "Cc:" at bounding box center [766, 53] width 45 height 21
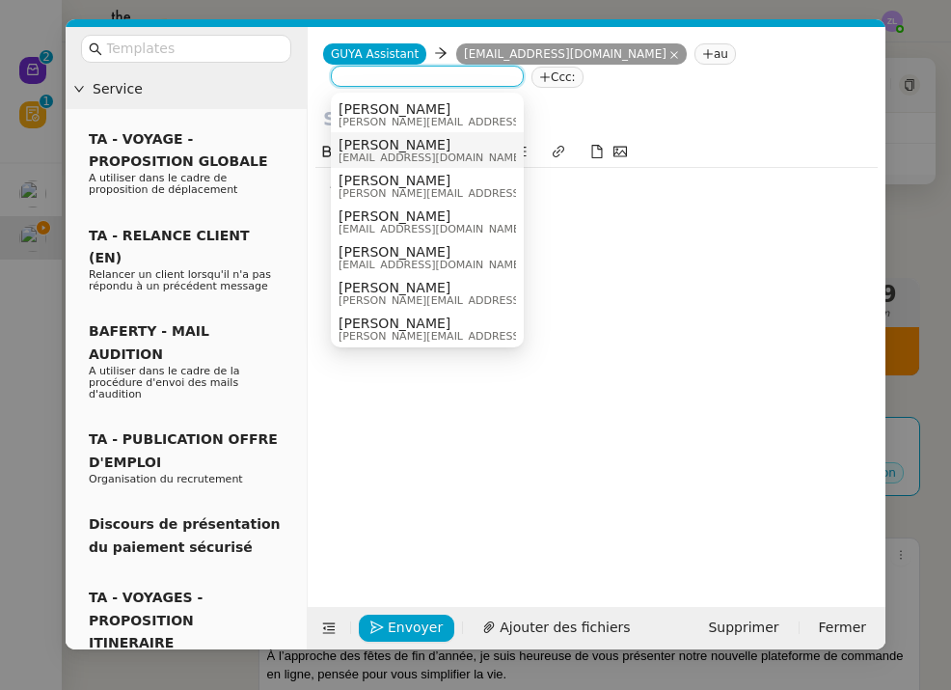
click at [395, 154] on span "[EMAIL_ADDRESS][DOMAIN_NAME]" at bounding box center [431, 157] width 185 height 11
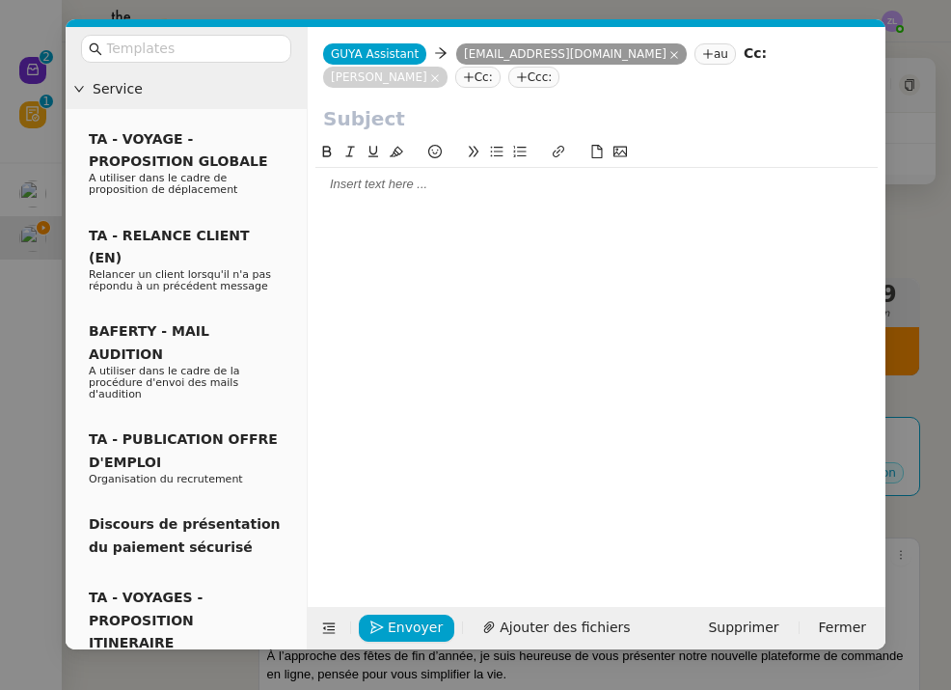
click at [350, 128] on input "text" at bounding box center [596, 118] width 547 height 29
paste input "Préparez vos fêtes de Noël avec Guyacadeau"
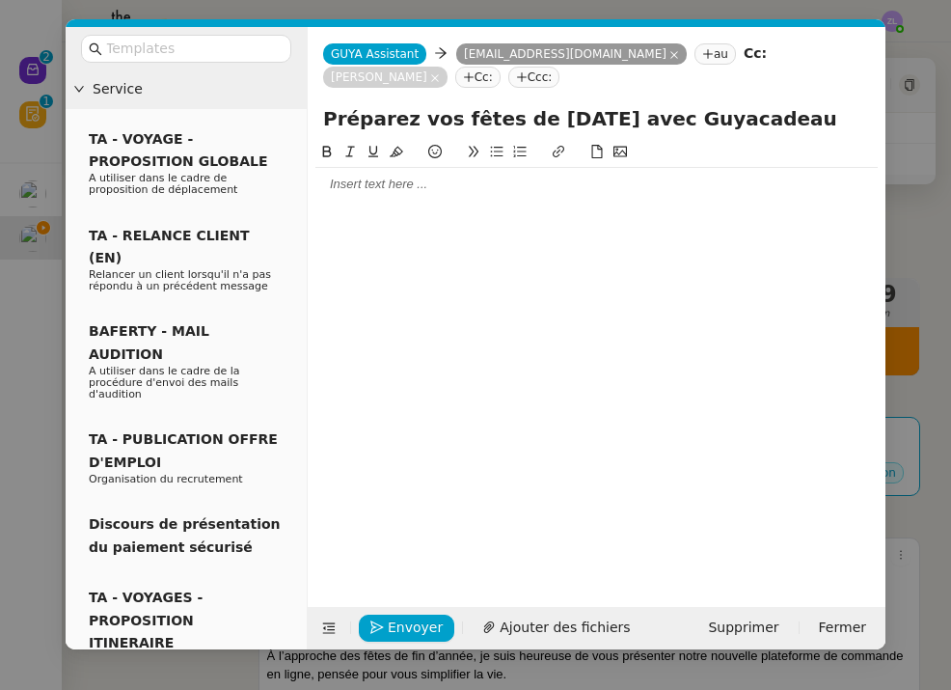
click at [350, 128] on input "Préparez vos fêtes de Noël avec Guyacadeau" at bounding box center [596, 118] width 547 height 29
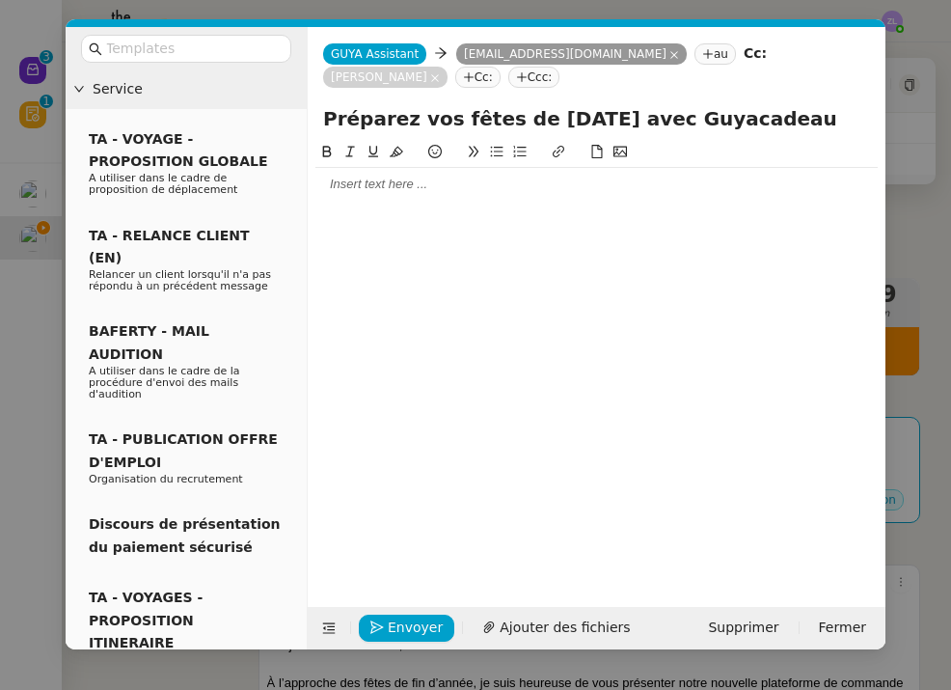
type input "Préparez vos fêtes de Noël avec Guyacadeau"
click at [329, 187] on div at bounding box center [596, 184] width 562 height 17
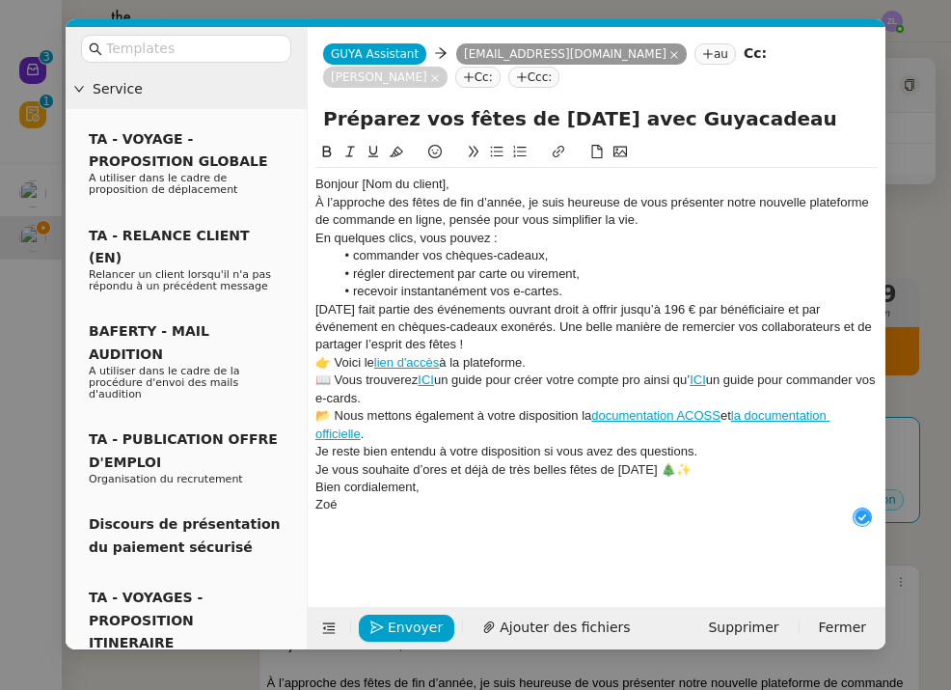
scroll to position [20, 0]
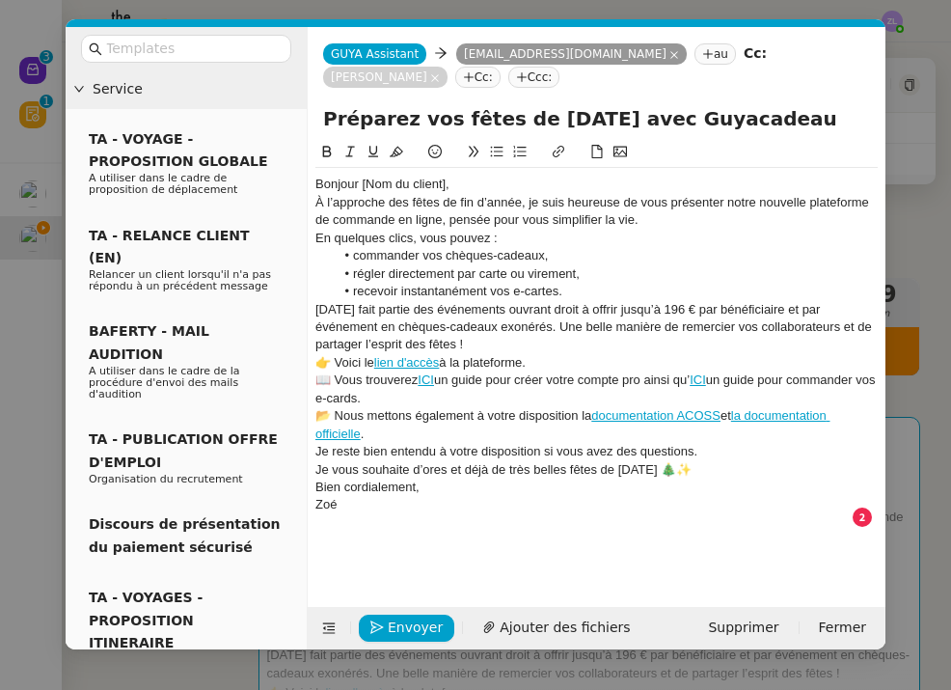
click at [459, 186] on div "Bonjour [Nom du client]," at bounding box center [596, 184] width 562 height 17
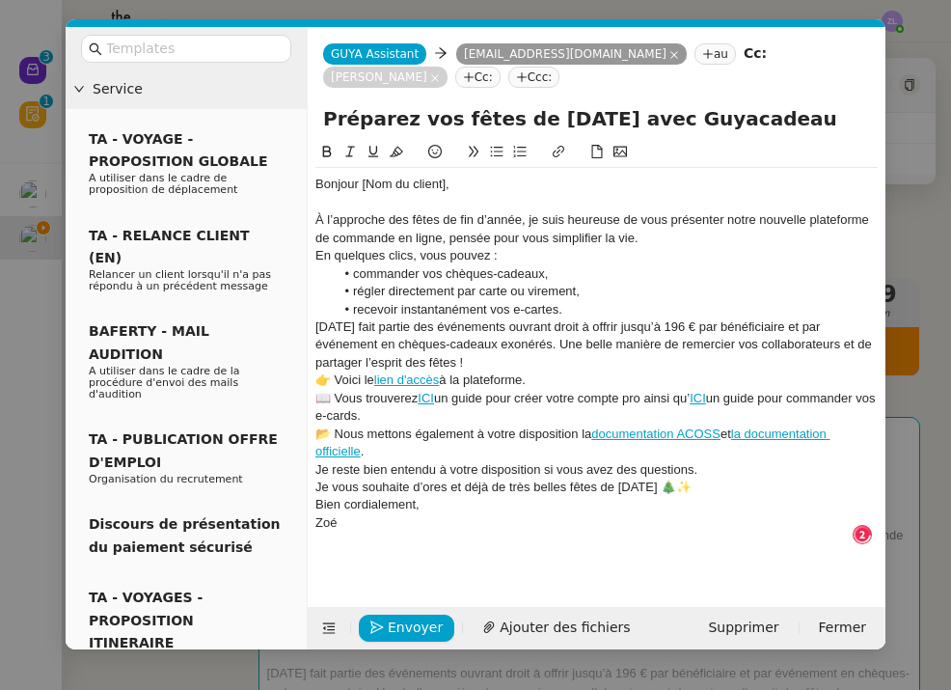
click at [644, 237] on div "À l’approche des fêtes de fin d’année, je suis heureuse de vous présenter notre…" at bounding box center [596, 229] width 562 height 36
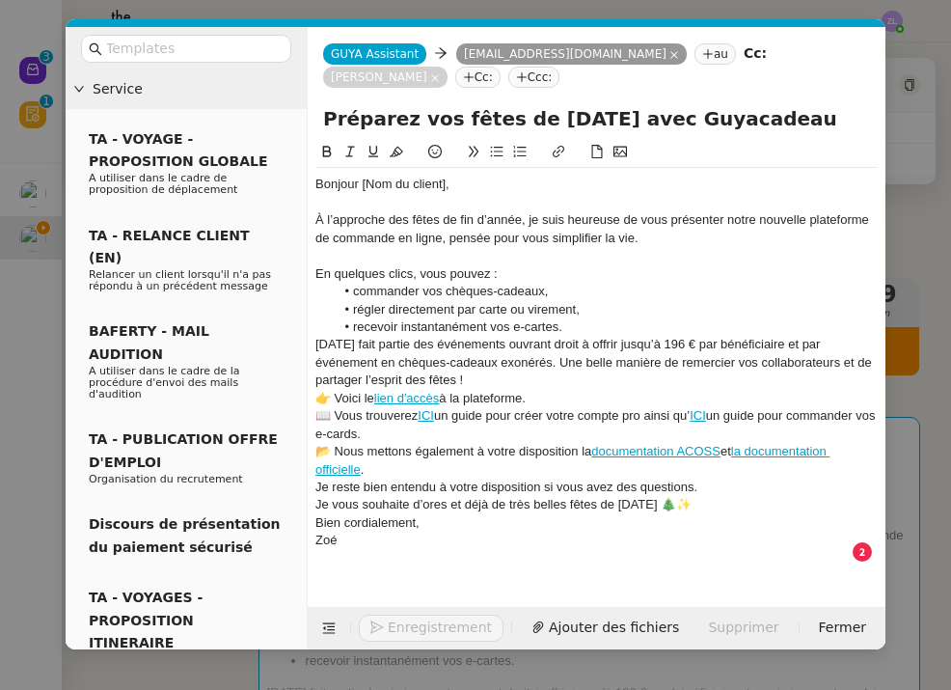
click at [582, 327] on li "recevoir instantanément vos e-cartes." at bounding box center [607, 326] width 544 height 17
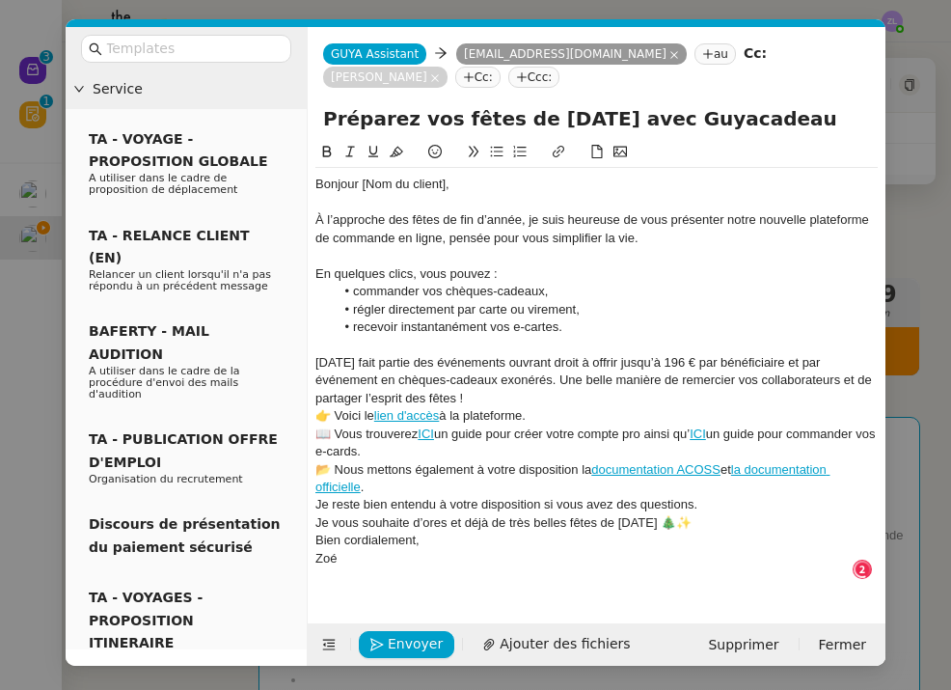
click at [435, 398] on div "Noël fait partie des événements ouvrant droit à offrir jusqu’à 196 € par bénéfi…" at bounding box center [596, 380] width 562 height 53
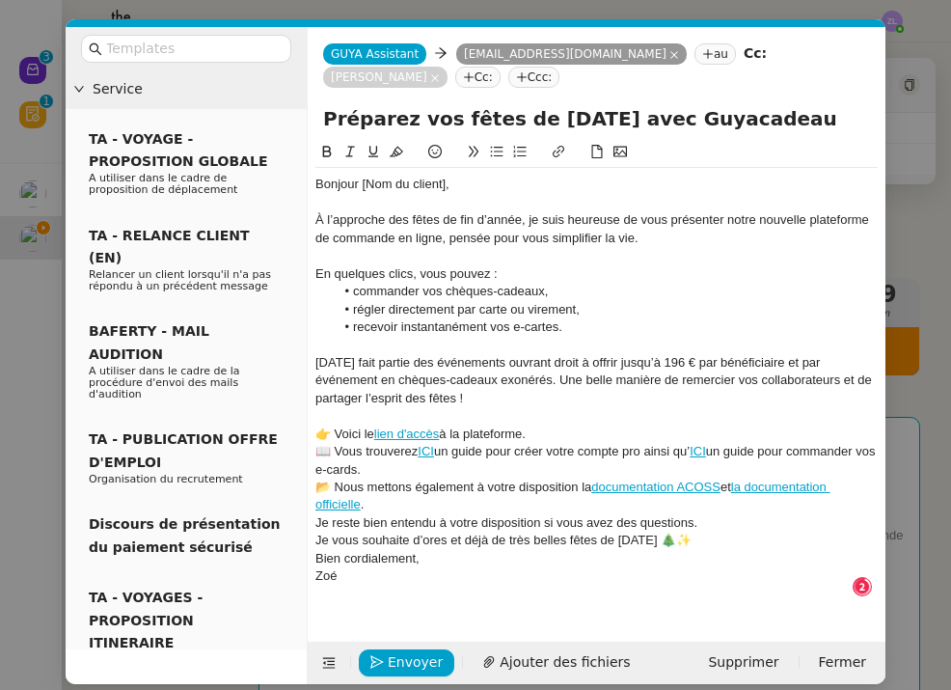
click at [580, 432] on div "👉 Voici le lien d'accès à la plateforme." at bounding box center [596, 433] width 562 height 17
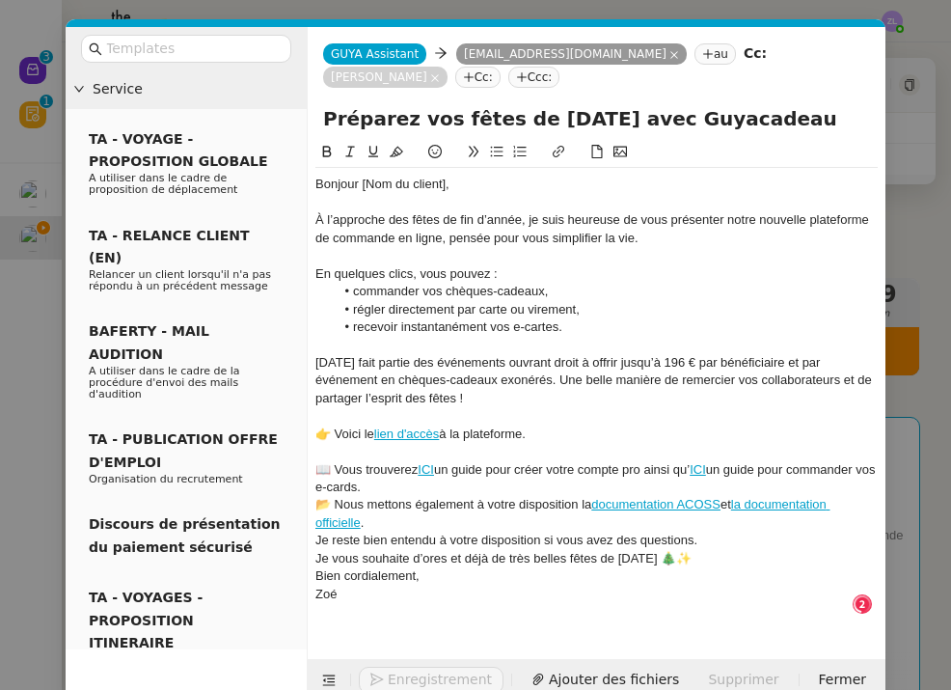
click at [460, 482] on div "📖 Vous trouverez ICI un guide pour créer votre compte pro ainsi qu’ ICI un guid…" at bounding box center [596, 479] width 562 height 36
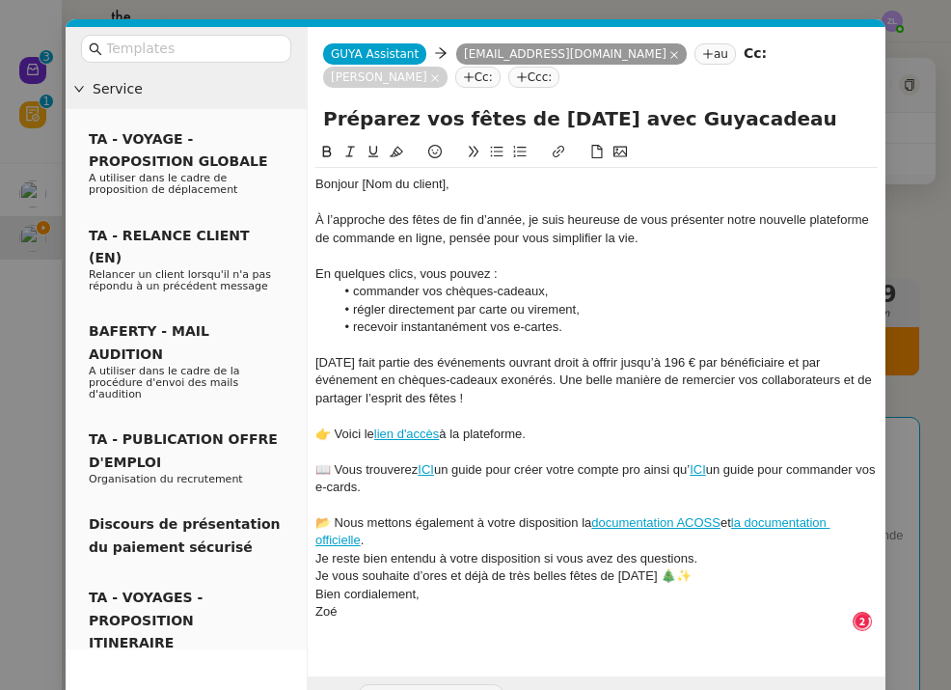
click at [371, 530] on div "📂 Nous mettons également à votre disposition la documentation ACOSS et la docum…" at bounding box center [596, 532] width 562 height 36
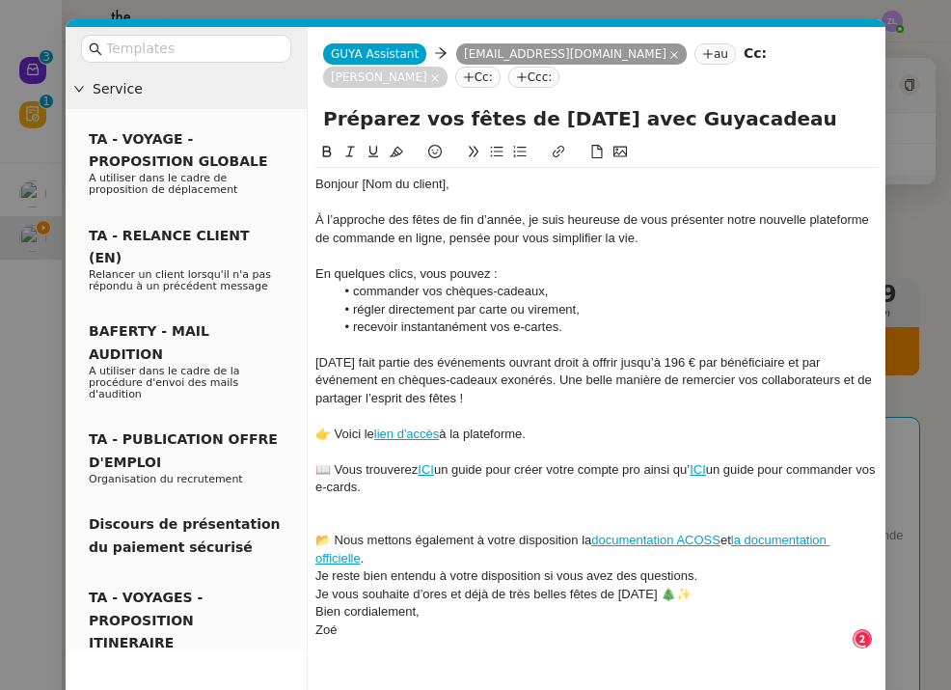
click at [349, 505] on div at bounding box center [596, 504] width 562 height 17
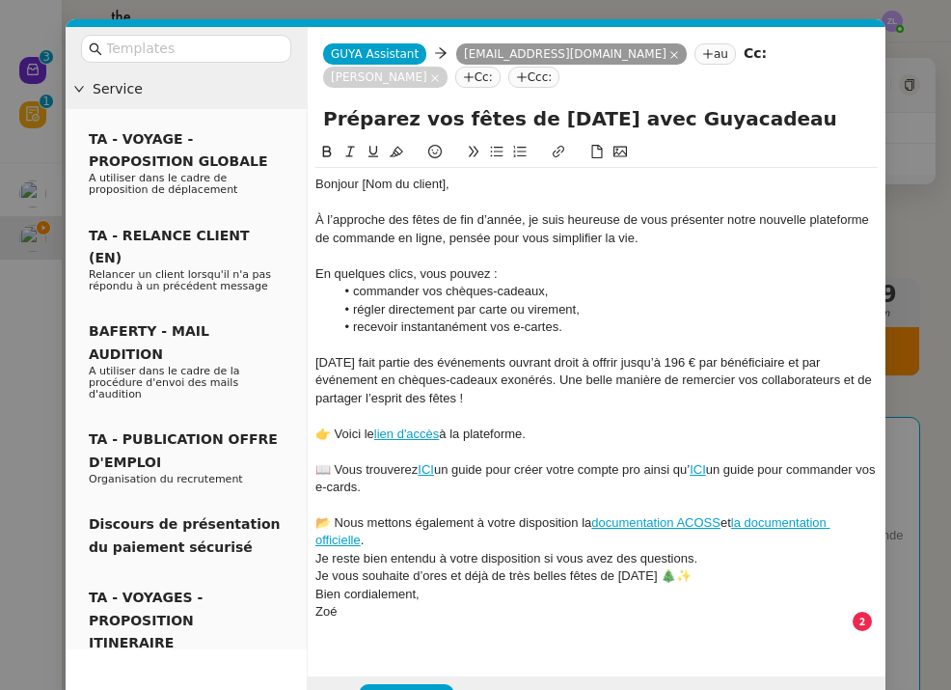
click at [383, 537] on div "📂 Nous mettons également à votre disposition la documentation ACOSS et la docum…" at bounding box center [596, 532] width 562 height 36
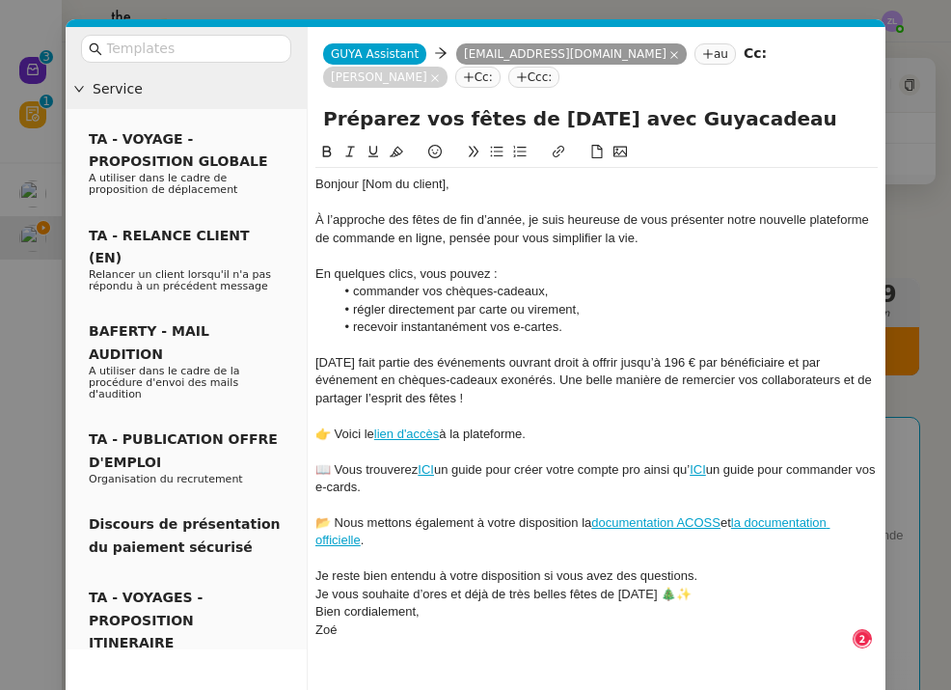
click at [706, 575] on div "Je reste bien entendu à votre disposition si vous avez des questions." at bounding box center [596, 575] width 562 height 17
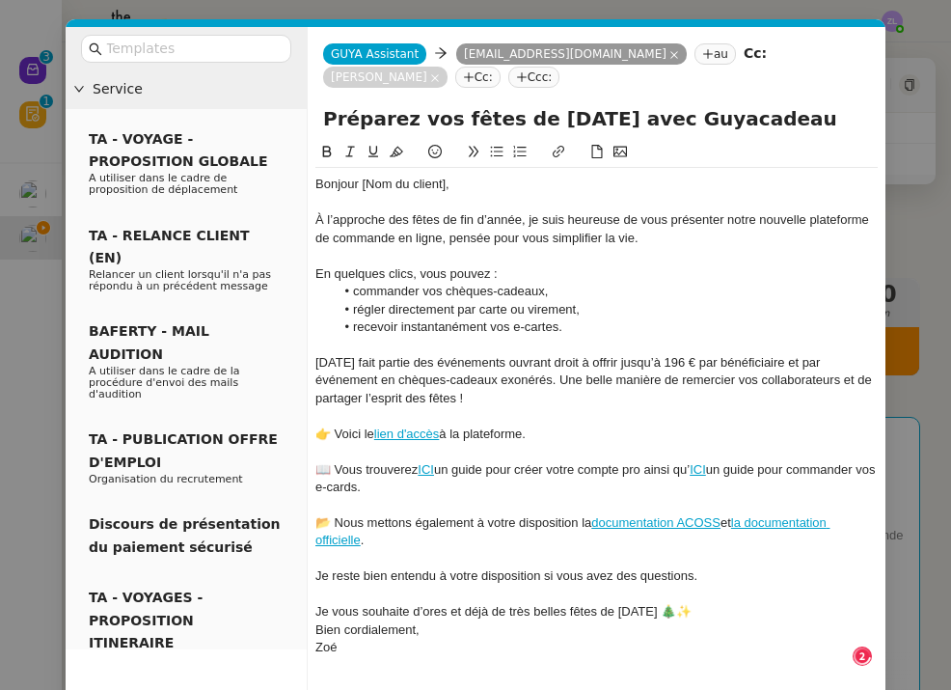
click at [688, 603] on div "Je vous souhaite d’ores et déjà de très belles fêtes de Noël 🎄✨" at bounding box center [596, 611] width 562 height 17
drag, startPoint x: 448, startPoint y: 185, endPoint x: 362, endPoint y: 186, distance: 85.9
click at [363, 186] on div "Bonjour [Nom du client]," at bounding box center [596, 184] width 562 height 17
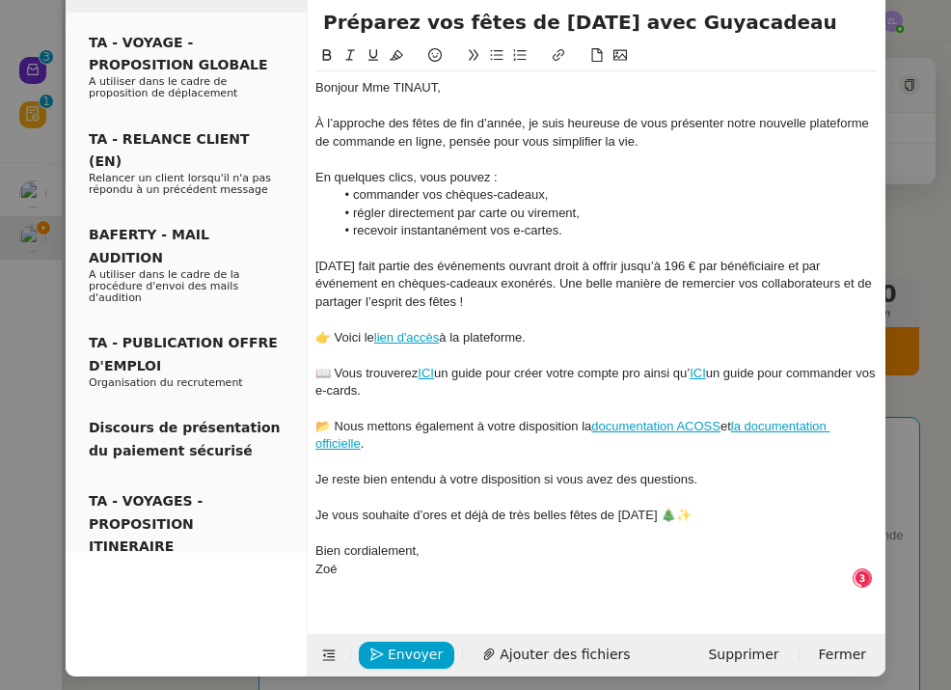
scroll to position [95, 0]
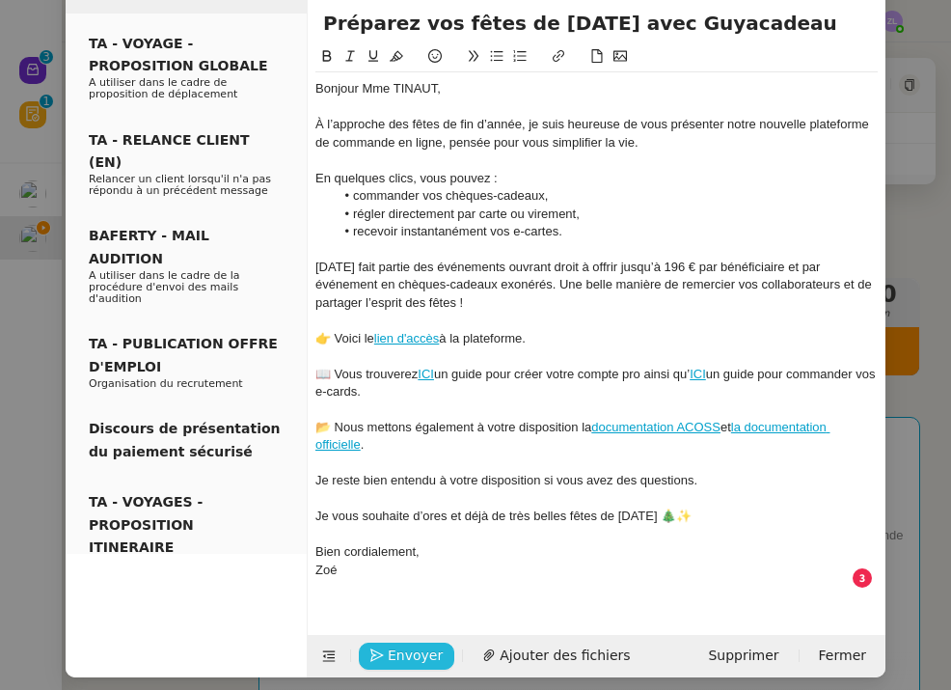
click at [401, 646] on span "Envoyer" at bounding box center [415, 655] width 55 height 22
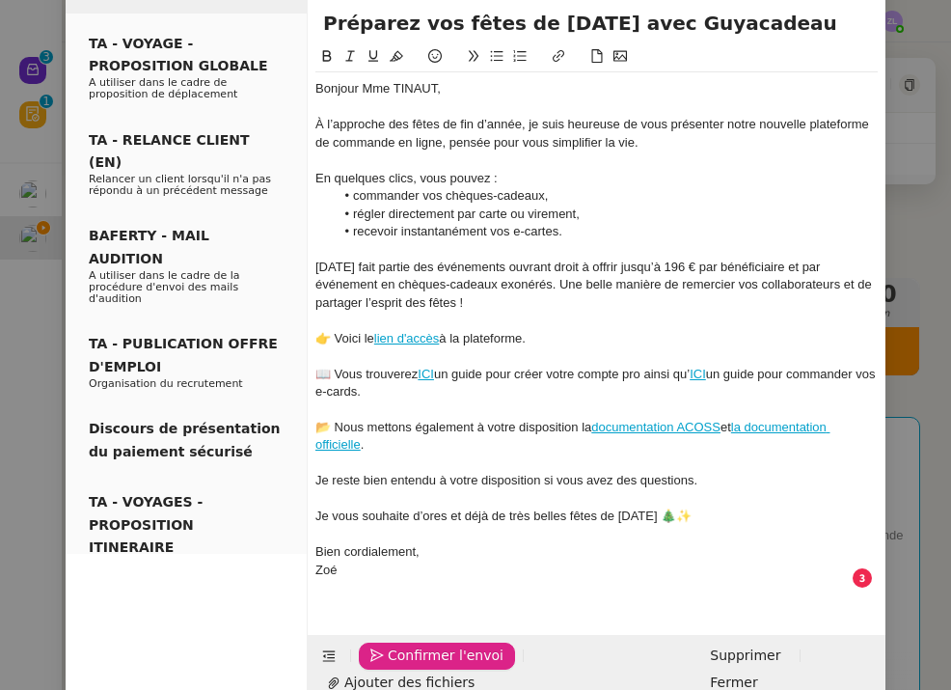
click at [401, 646] on span "Confirmer l'envoi" at bounding box center [446, 655] width 116 height 22
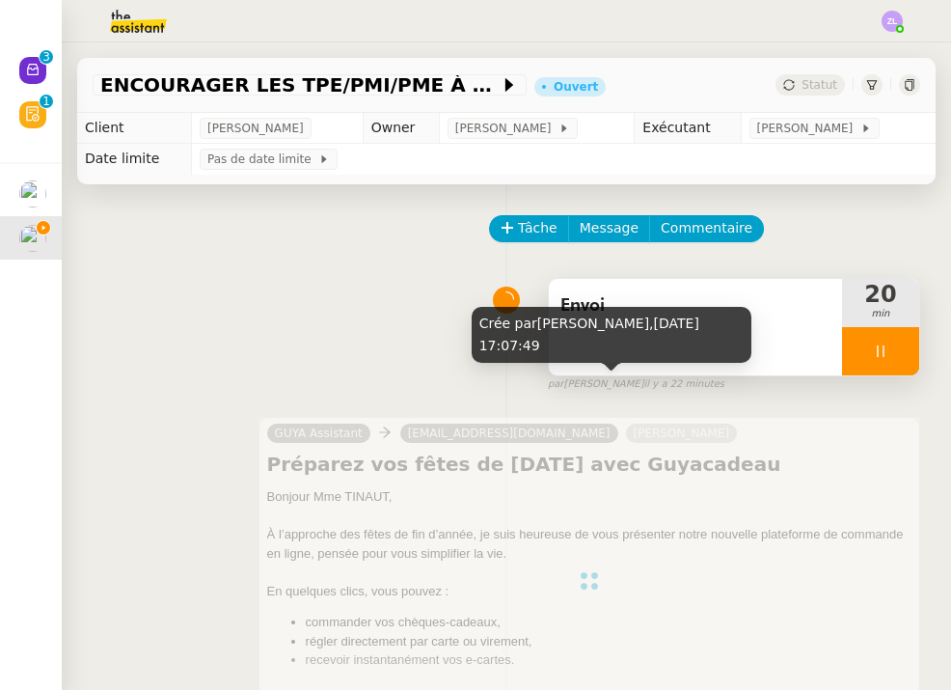
click at [863, 366] on div at bounding box center [880, 351] width 77 height 48
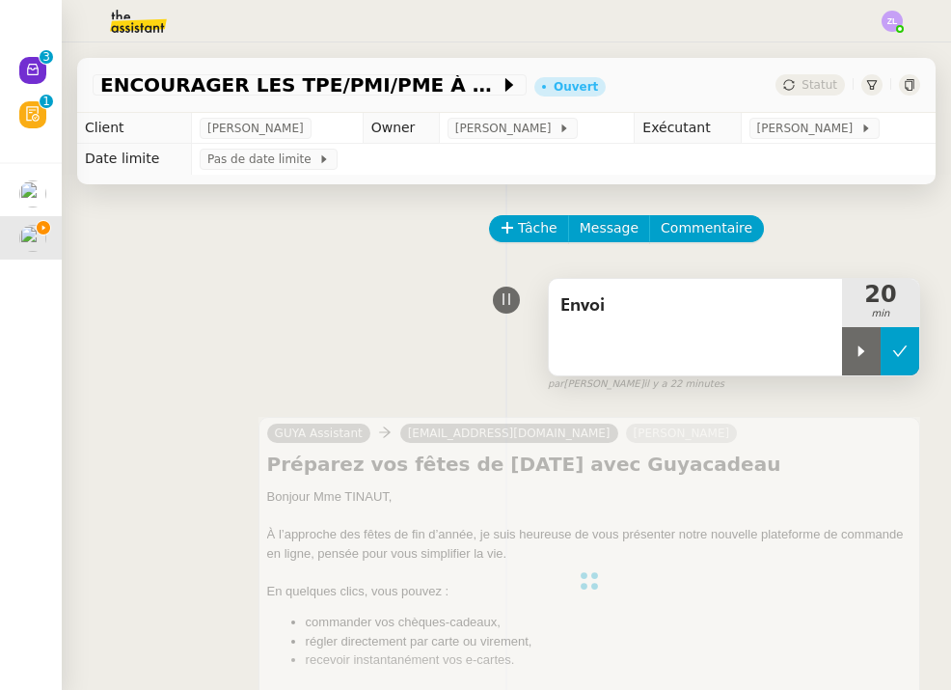
click at [905, 356] on icon at bounding box center [899, 350] width 15 height 15
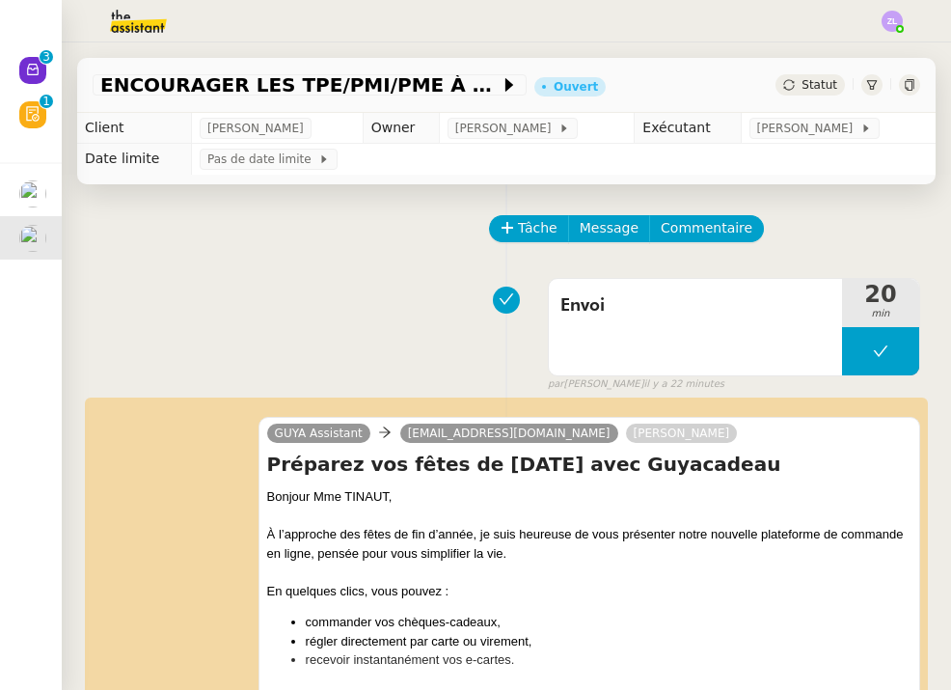
click at [35, 68] on icon at bounding box center [32, 69] width 15 height 15
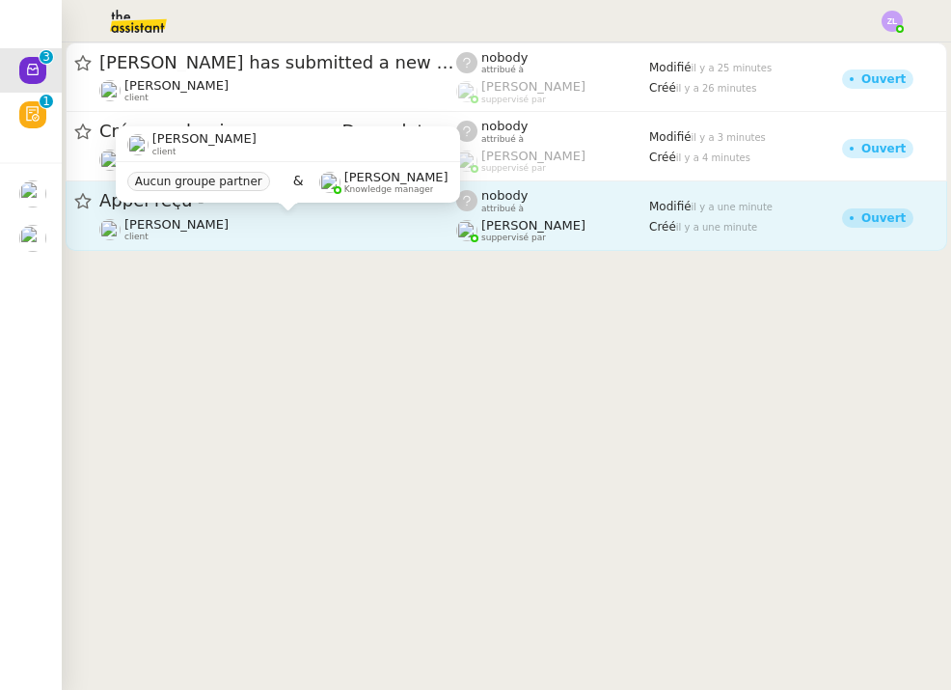
click at [610, 218] on div "Romane Vachon suppervisé par" at bounding box center [552, 230] width 193 height 25
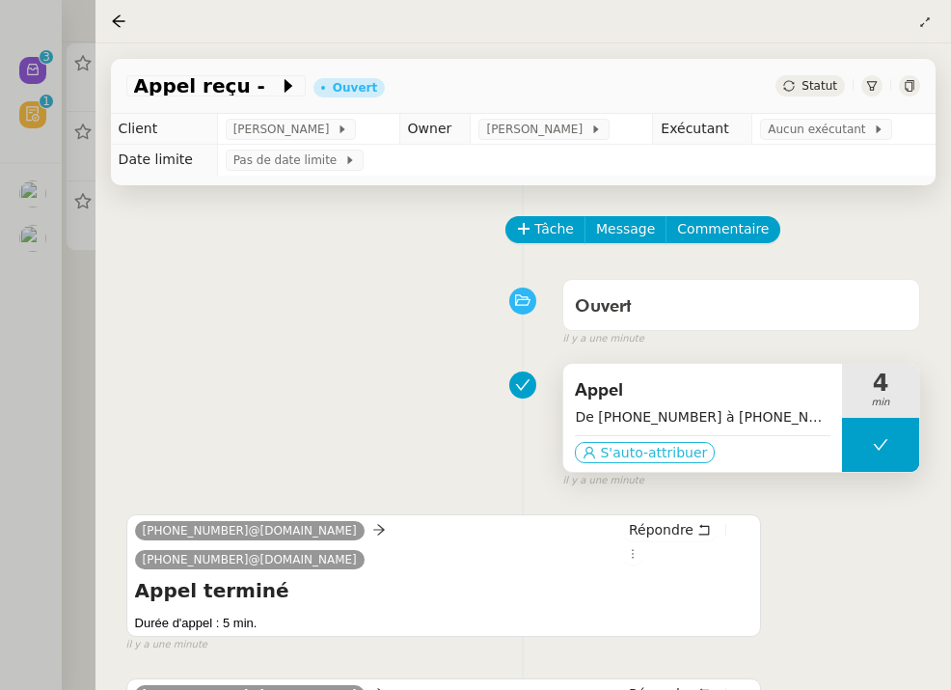
click at [651, 445] on span "S'auto-attribuer" at bounding box center [653, 452] width 107 height 19
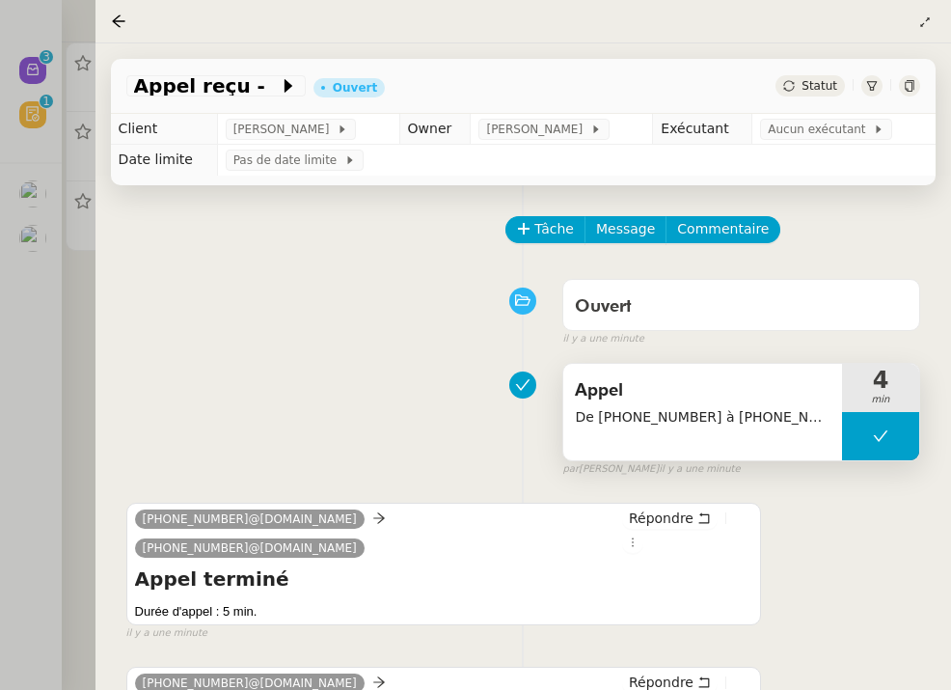
click at [44, 158] on div at bounding box center [475, 345] width 951 height 690
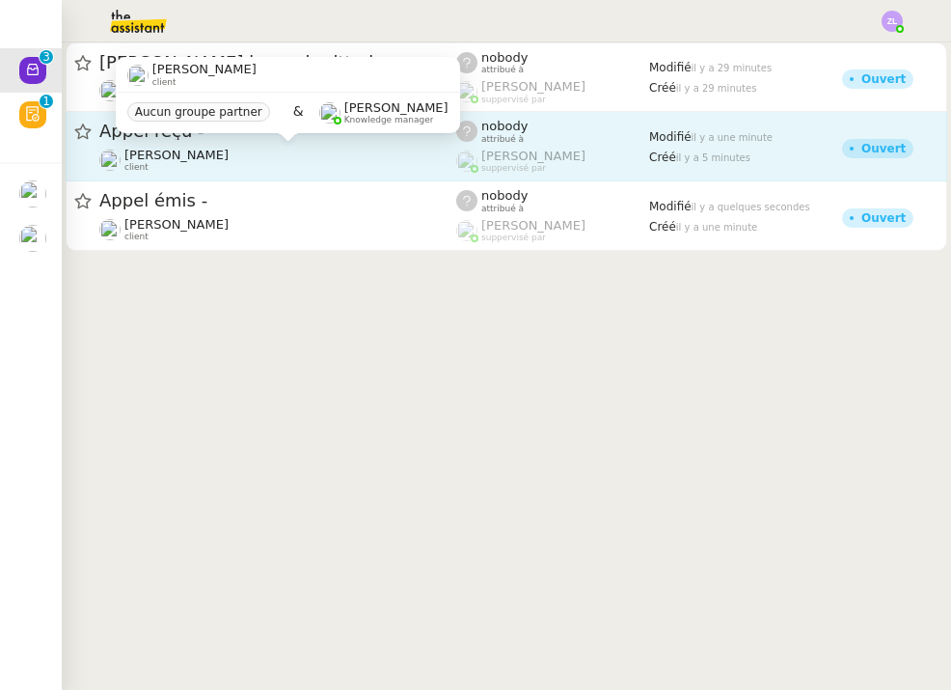
click at [350, 156] on div "[PERSON_NAME] client" at bounding box center [277, 160] width 357 height 25
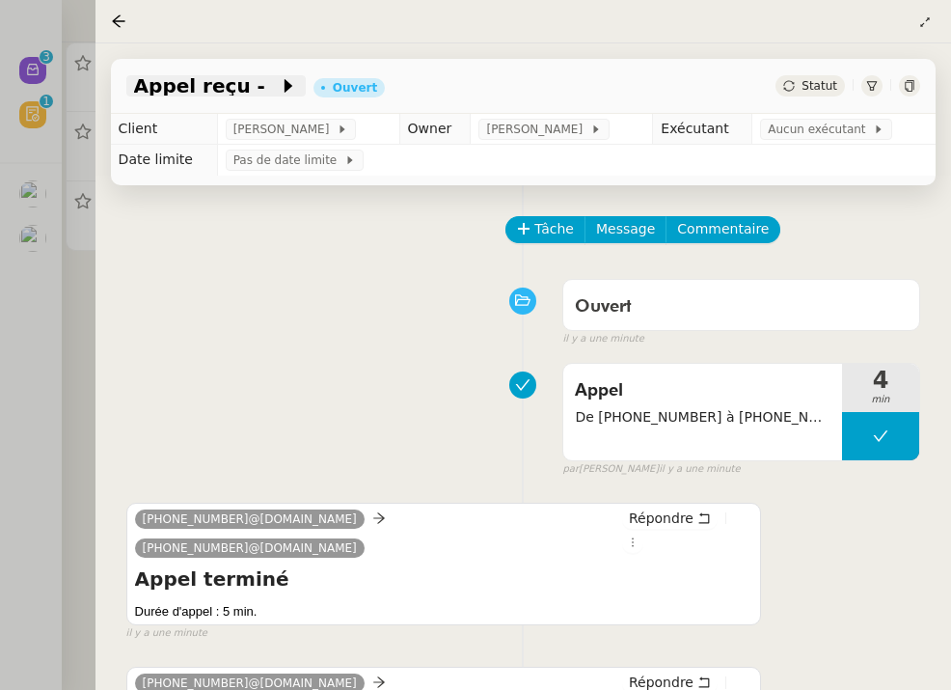
click at [279, 95] on icon at bounding box center [288, 85] width 19 height 19
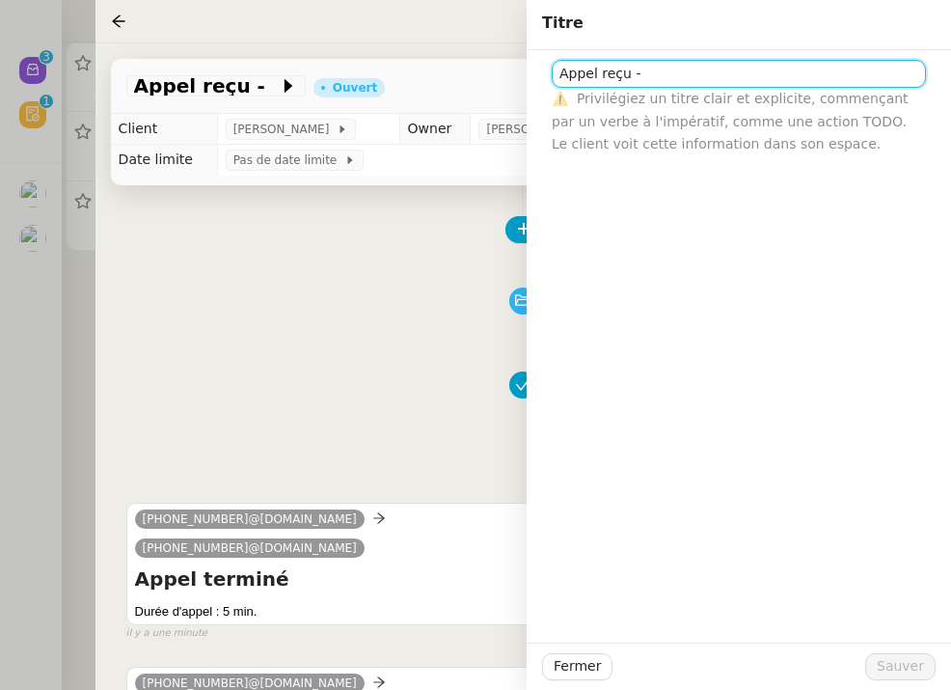
paste input "33689147739"
type input "Appel reçu - 33689147739"
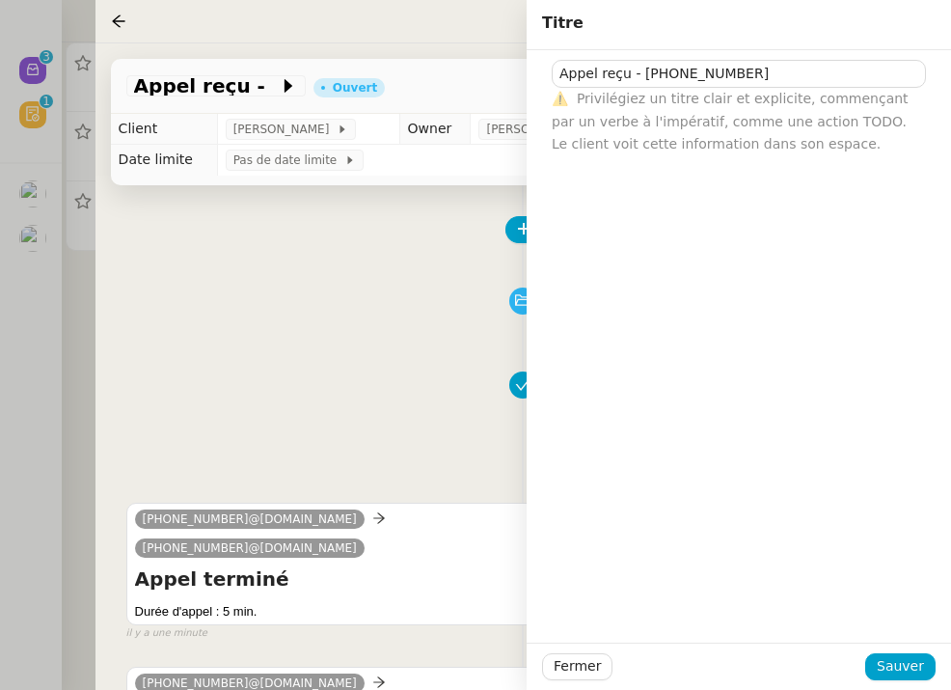
click at [189, 247] on div "Tâche Message Commentaire" at bounding box center [523, 239] width 794 height 46
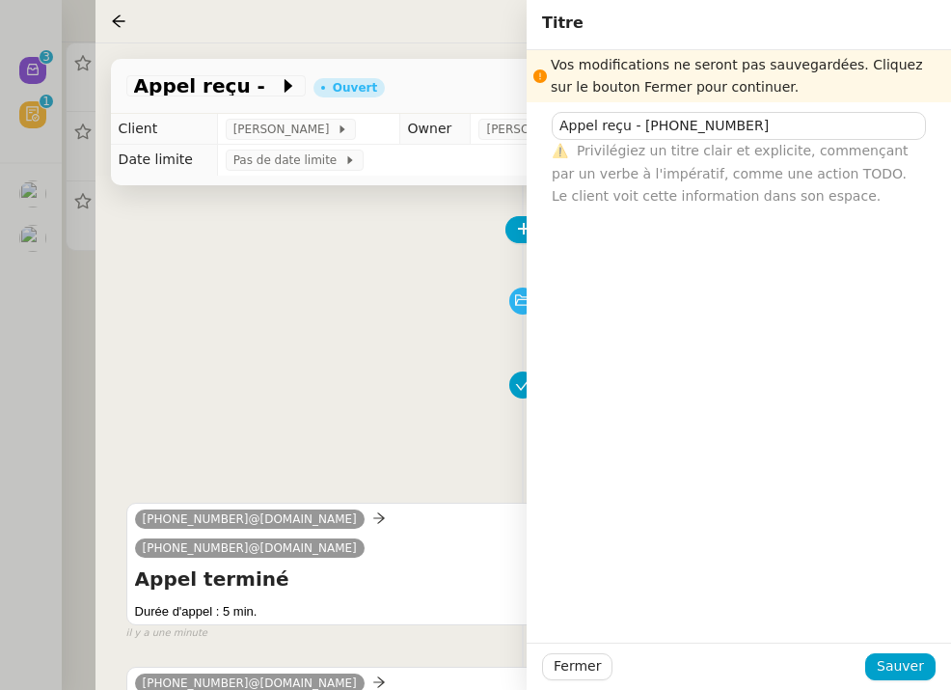
click at [72, 306] on div at bounding box center [475, 345] width 951 height 690
click at [586, 651] on div "Fermer Sauver" at bounding box center [739, 665] width 424 height 47
click at [592, 664] on span "Fermer" at bounding box center [577, 666] width 47 height 22
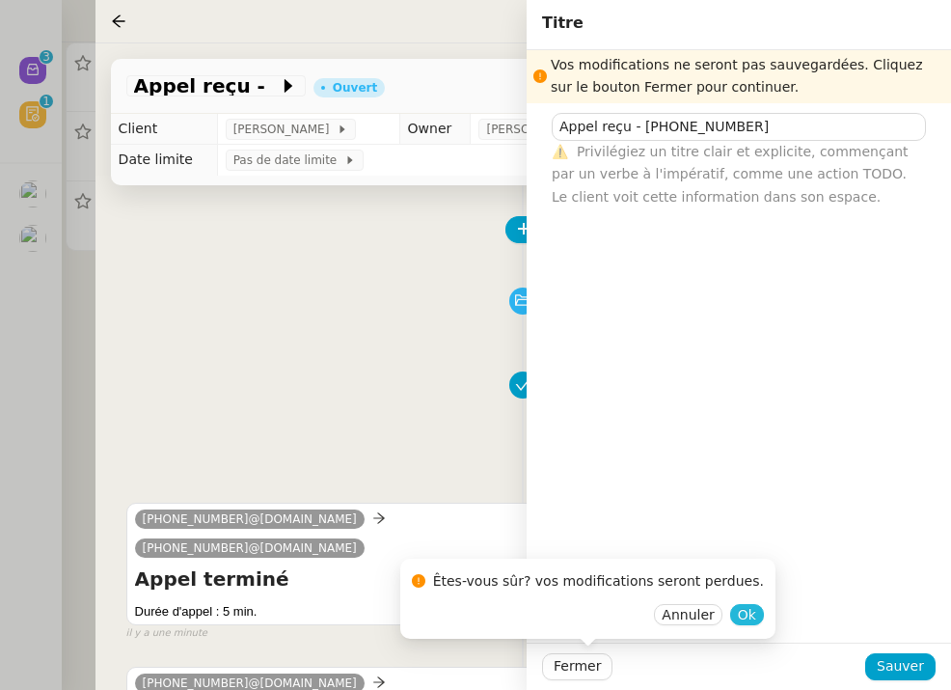
click at [738, 613] on span "Ok" at bounding box center [747, 614] width 18 height 19
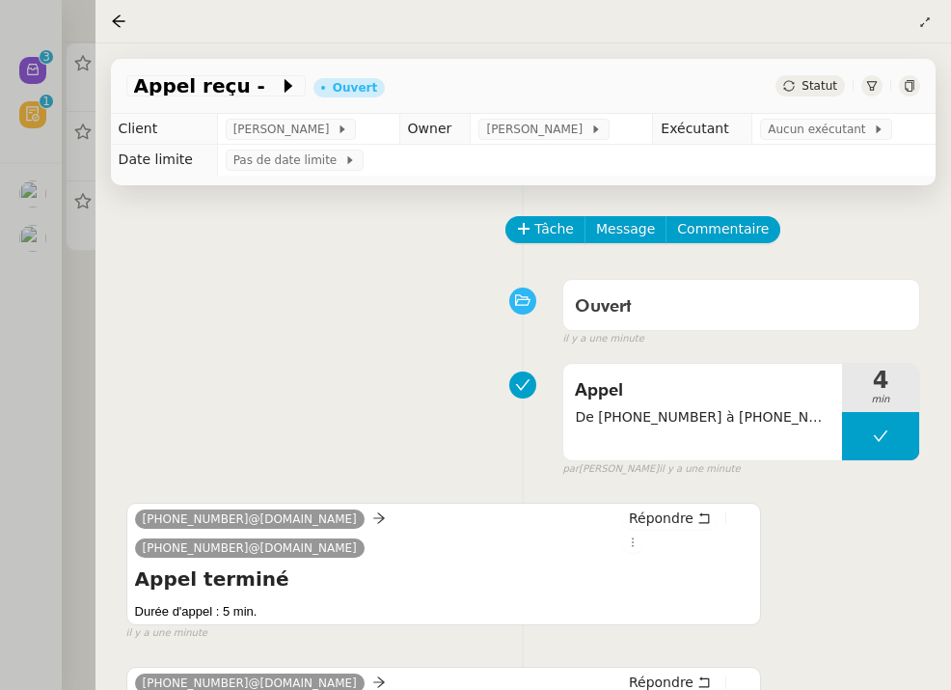
click at [58, 358] on div at bounding box center [475, 345] width 951 height 690
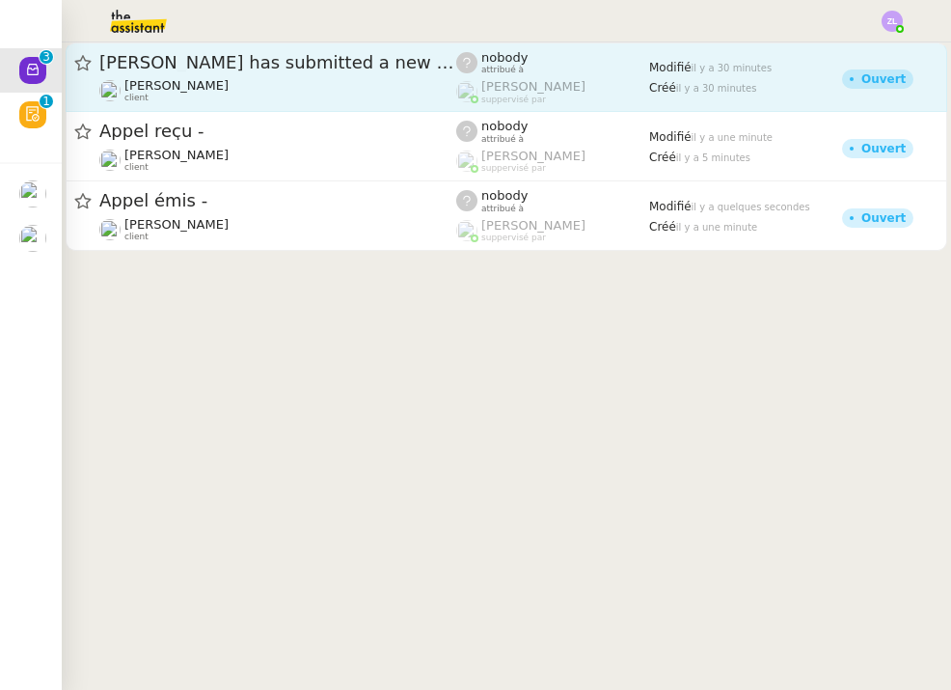
click at [574, 69] on div "nobody attribué à" at bounding box center [552, 62] width 193 height 25
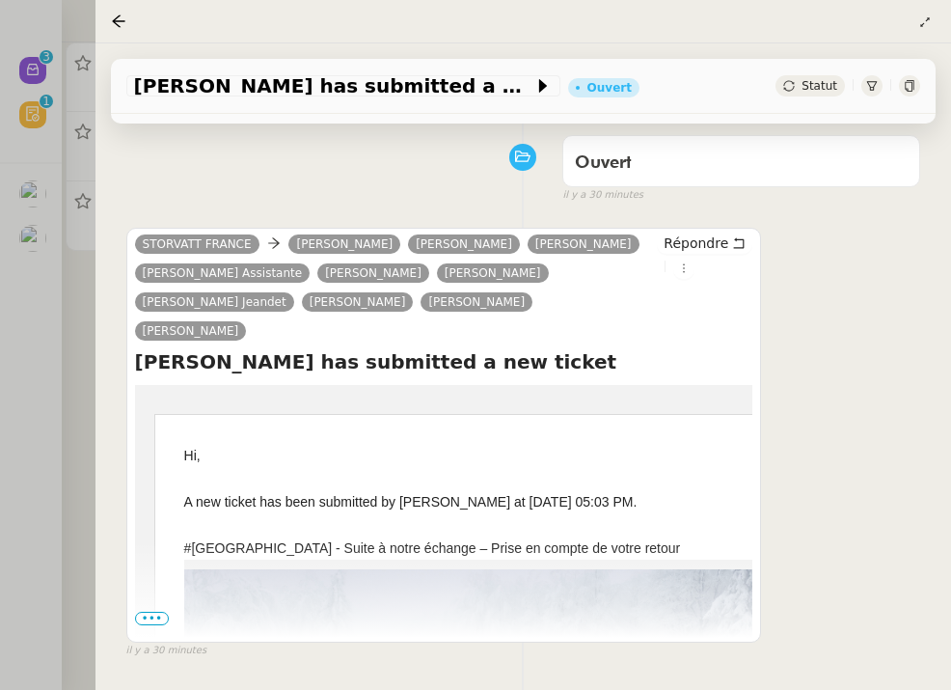
scroll to position [162, 0]
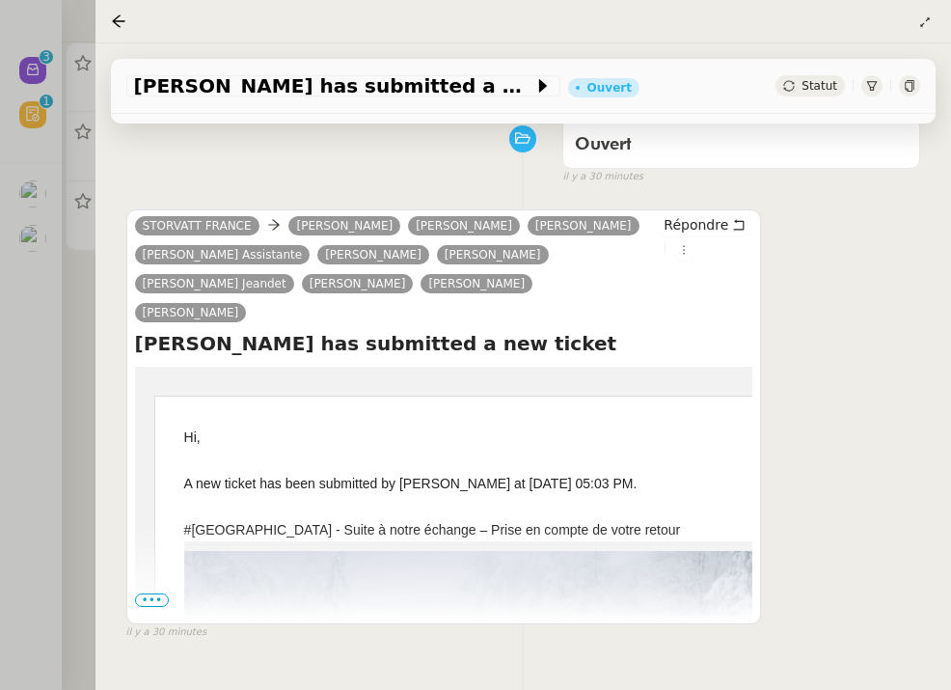
click at [147, 606] on span "•••" at bounding box center [152, 600] width 35 height 14
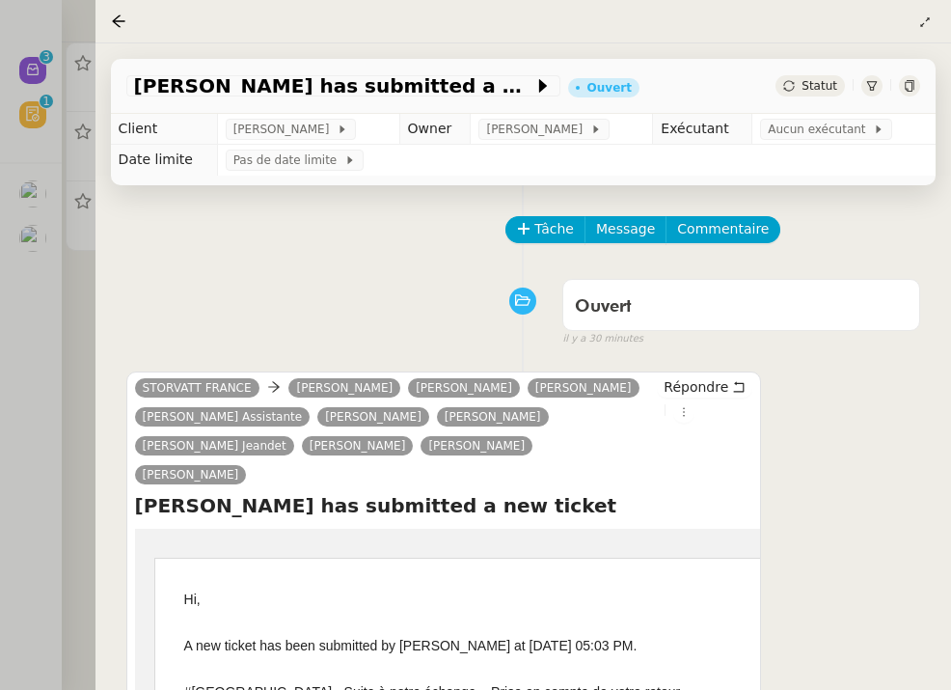
scroll to position [0, 0]
click at [802, 84] on div "Statut" at bounding box center [810, 85] width 69 height 21
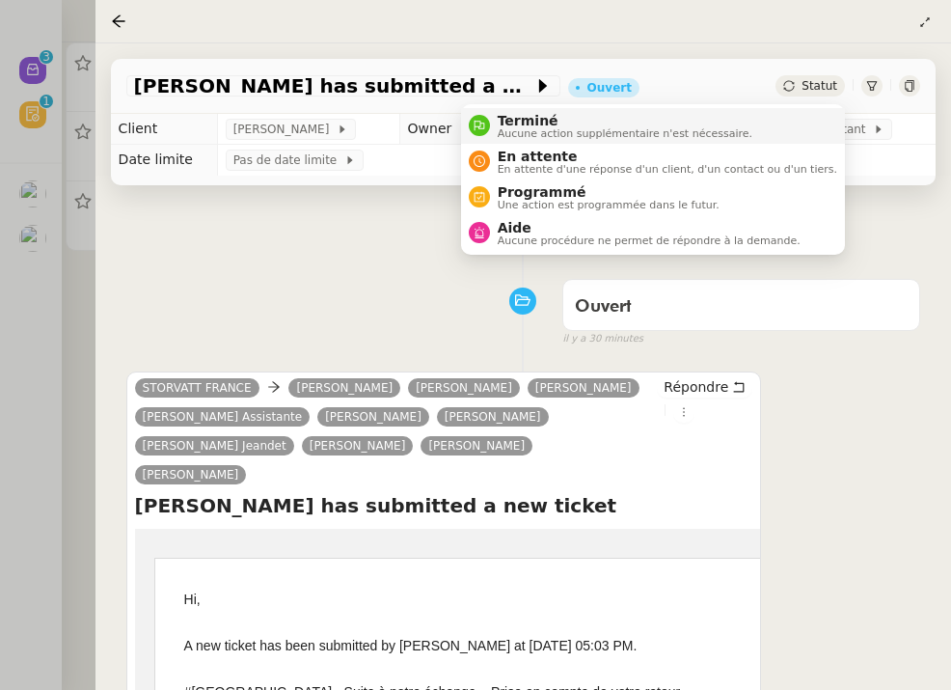
click at [796, 119] on li "Terminé Aucune action supplémentaire n'est nécessaire." at bounding box center [653, 126] width 384 height 36
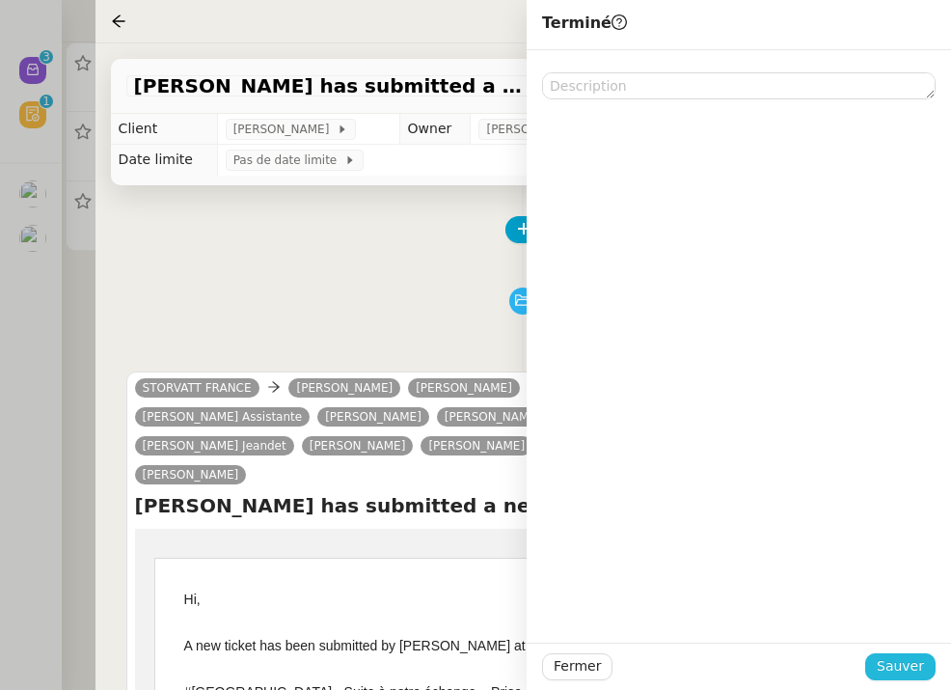
drag, startPoint x: 898, startPoint y: 657, endPoint x: 889, endPoint y: 667, distance: 13.0
click at [898, 657] on span "Sauver" at bounding box center [900, 666] width 47 height 22
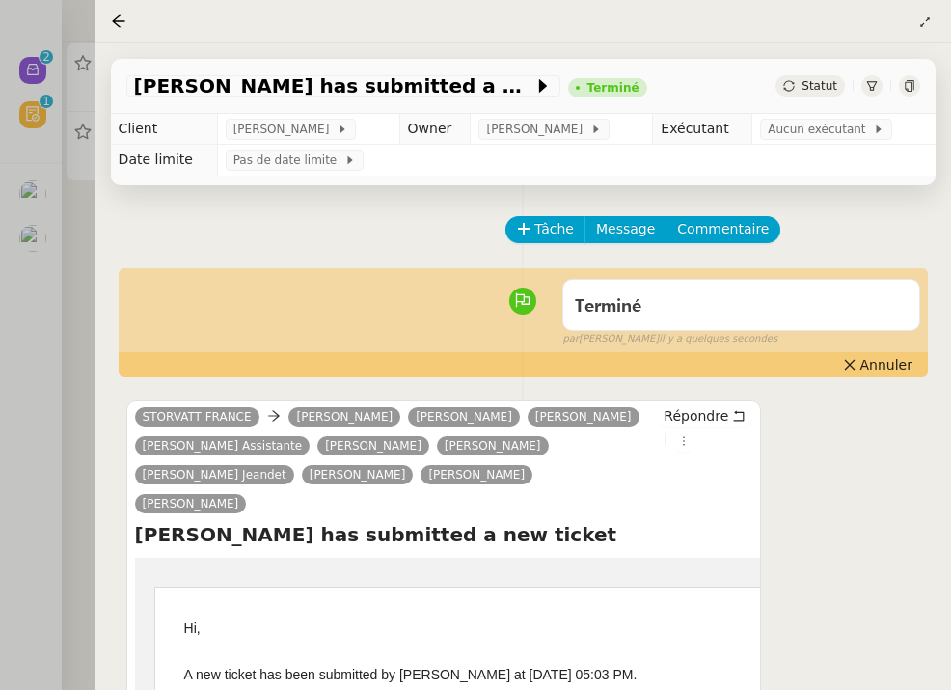
click at [22, 280] on div at bounding box center [475, 345] width 951 height 690
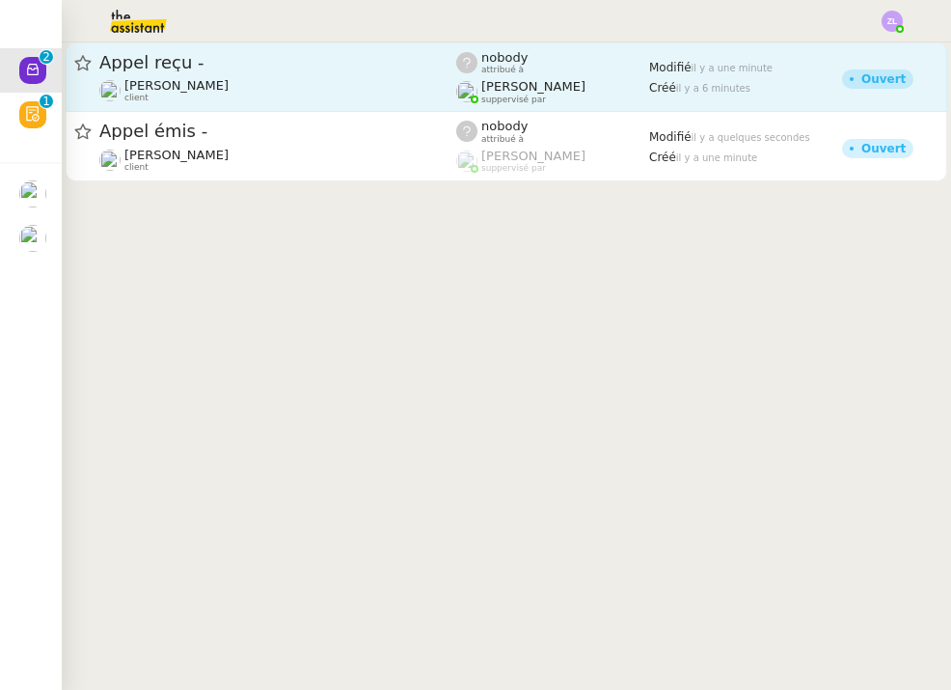
click at [568, 92] on span "[PERSON_NAME]" at bounding box center [533, 86] width 104 height 14
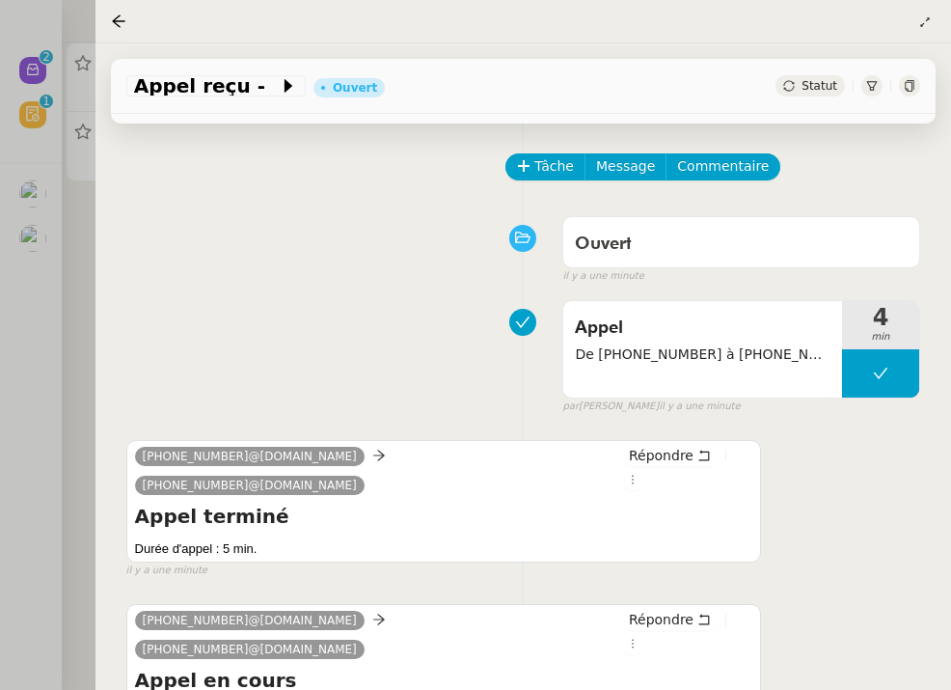
scroll to position [81, 0]
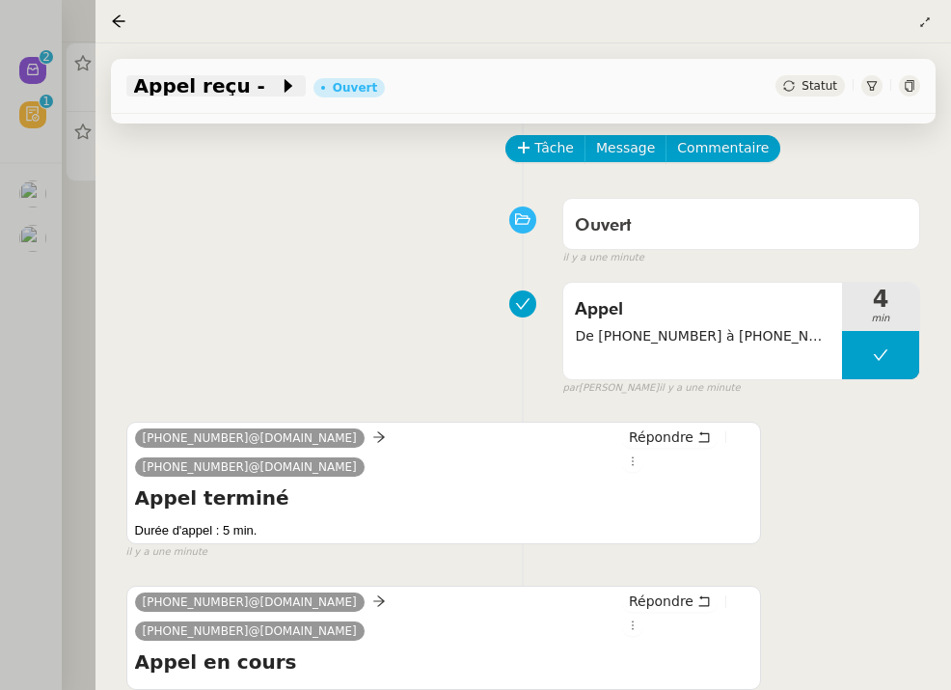
click at [285, 88] on icon at bounding box center [289, 86] width 8 height 14
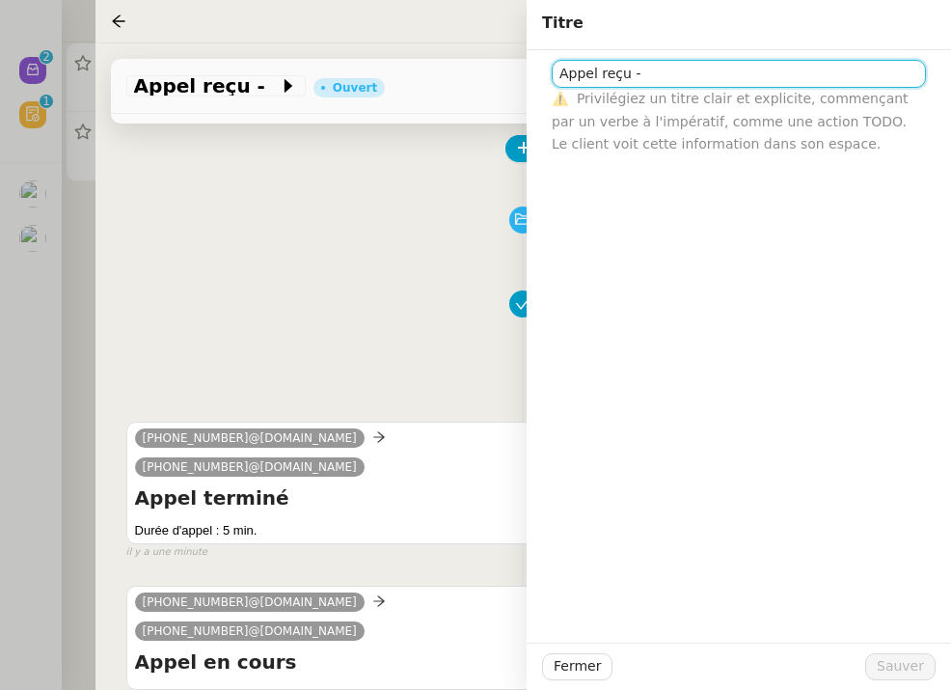
click at [664, 74] on input "Appel reçu -" at bounding box center [739, 74] width 374 height 28
type input "Appel reçu - MUCCILI"
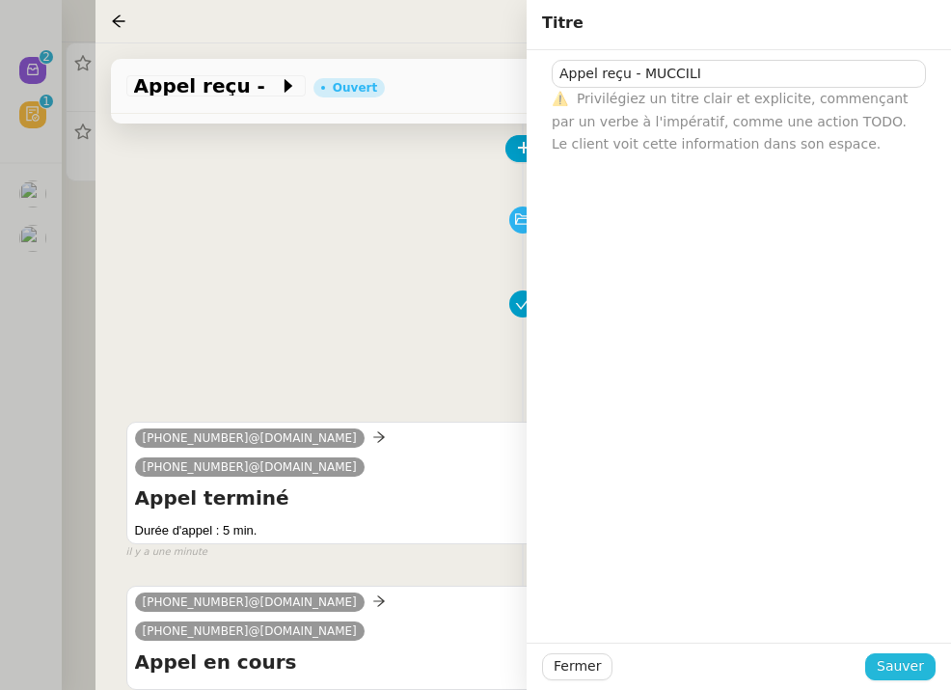
click at [891, 662] on span "Sauver" at bounding box center [900, 666] width 47 height 22
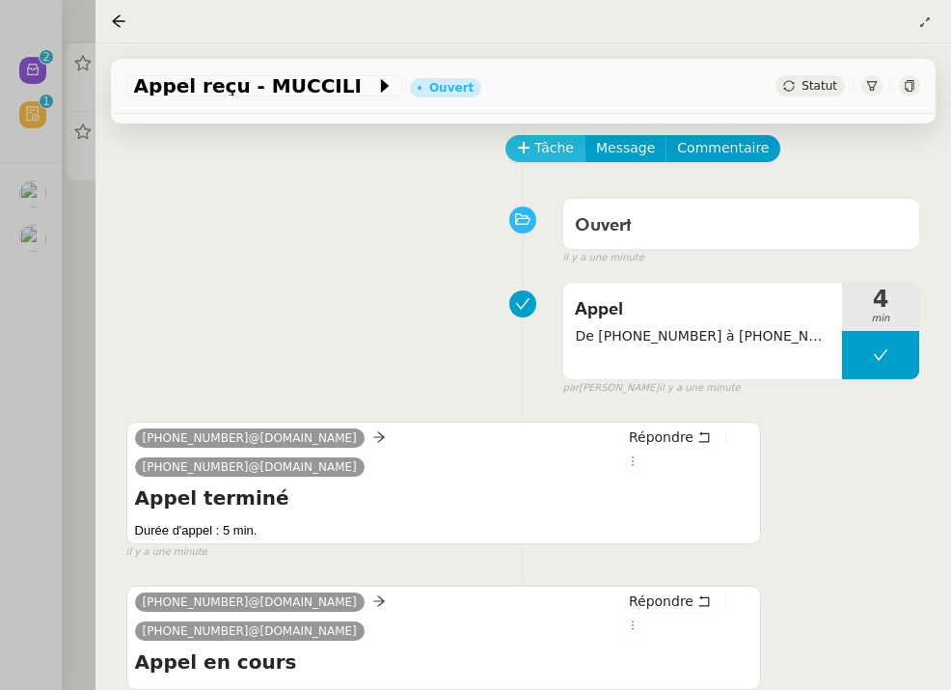
click at [542, 150] on span "Tâche" at bounding box center [554, 148] width 40 height 22
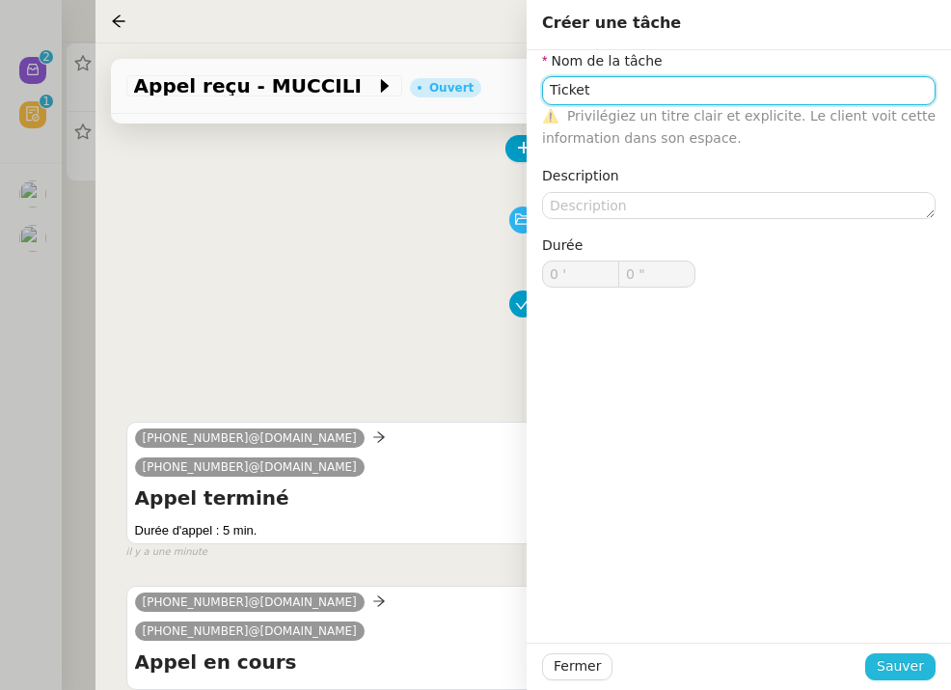
type input "Ticket"
click at [900, 665] on span "Sauver" at bounding box center [900, 666] width 47 height 22
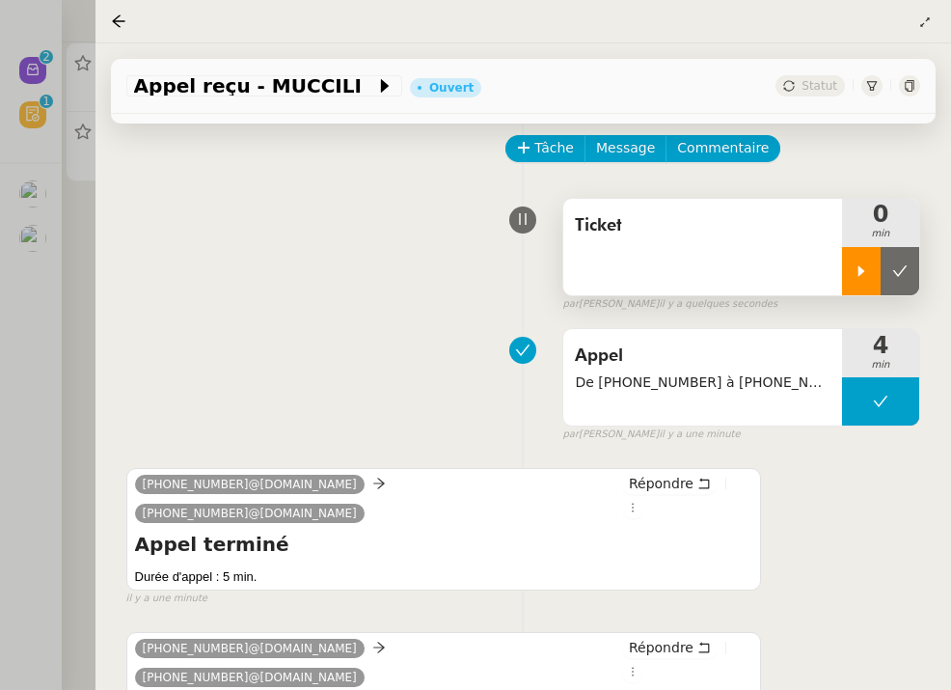
click at [864, 269] on icon at bounding box center [861, 270] width 15 height 15
click at [70, 176] on div at bounding box center [475, 345] width 951 height 690
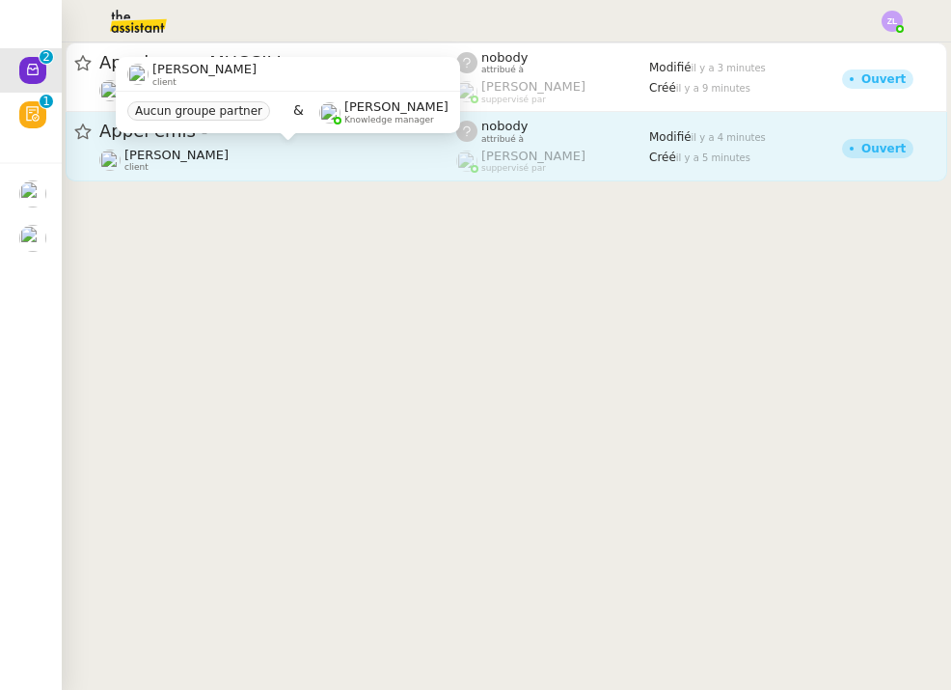
click at [337, 154] on div "[PERSON_NAME] client" at bounding box center [277, 160] width 357 height 25
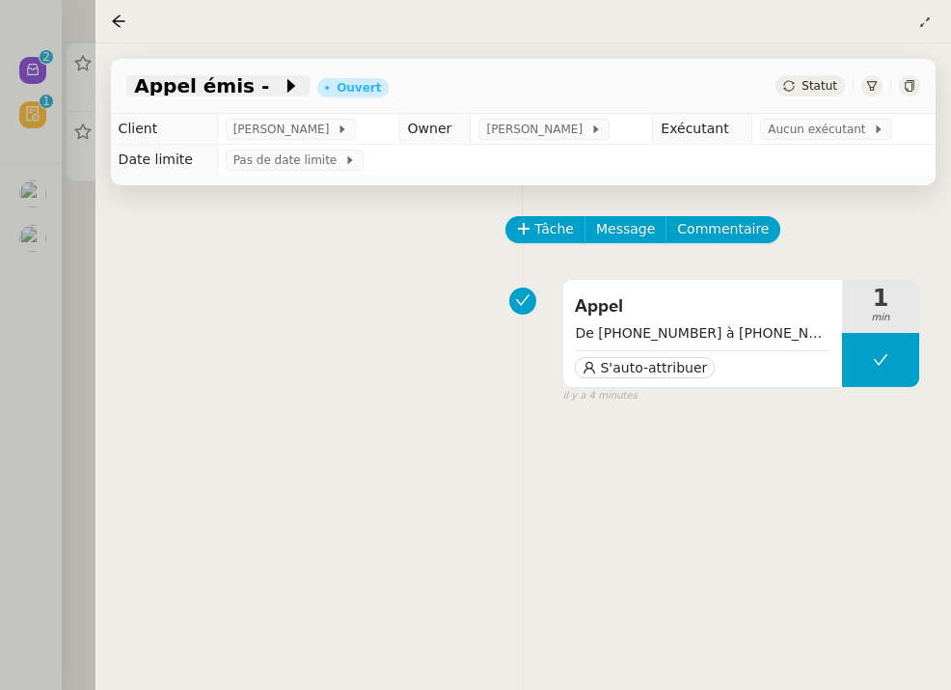
click at [269, 90] on span at bounding box center [276, 85] width 14 height 23
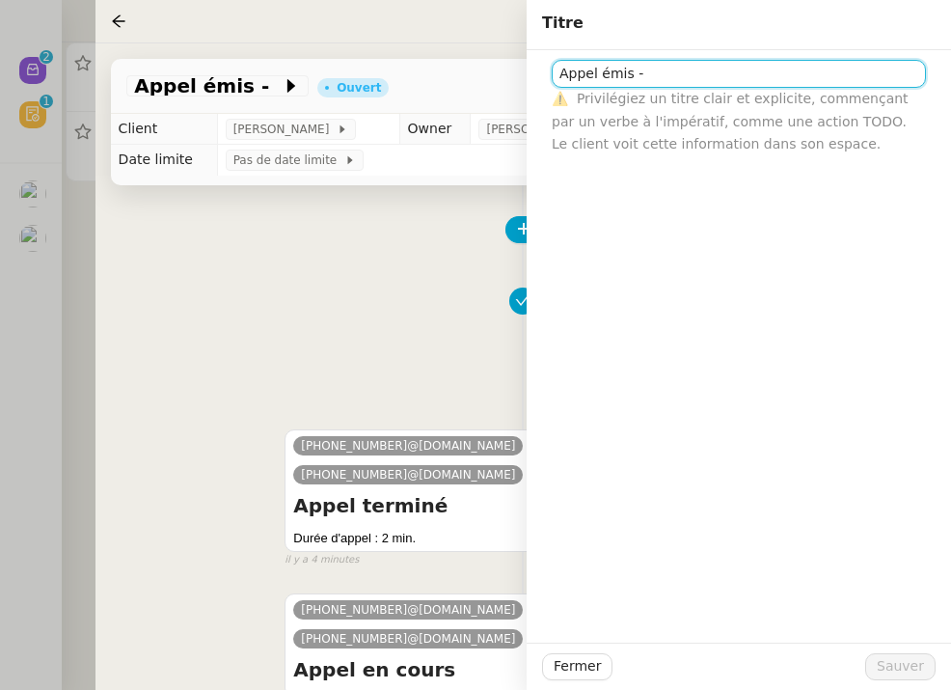
click at [759, 68] on input "Appel émis -" at bounding box center [739, 74] width 374 height 28
paste input "33689147739"
type input "Appel émis - 33689147739 messagerie"
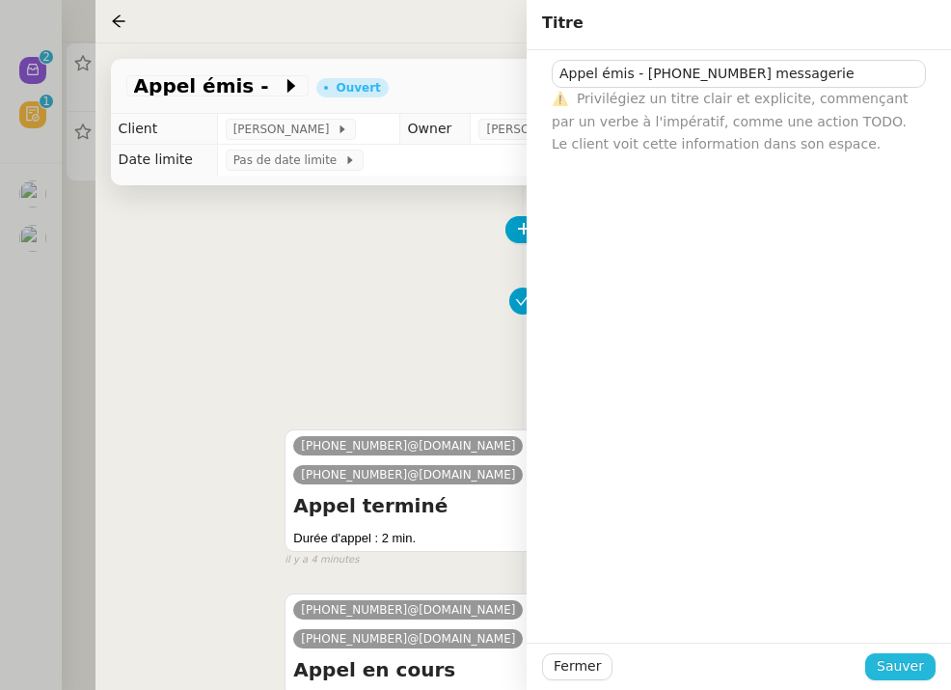
click at [908, 671] on span "Sauver" at bounding box center [900, 666] width 47 height 22
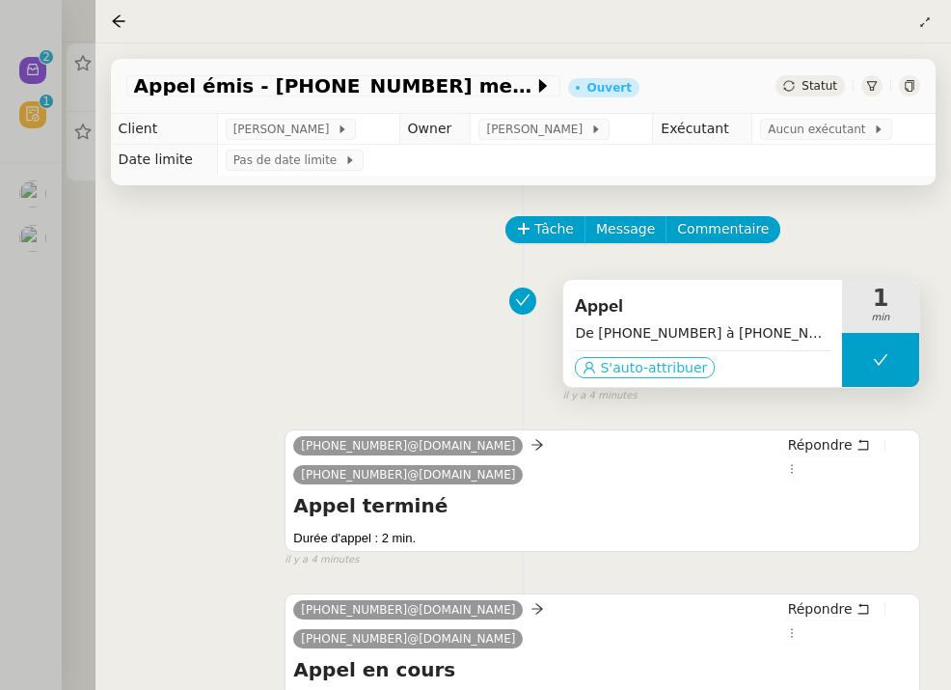
click at [690, 365] on span "S'auto-attribuer" at bounding box center [653, 367] width 107 height 19
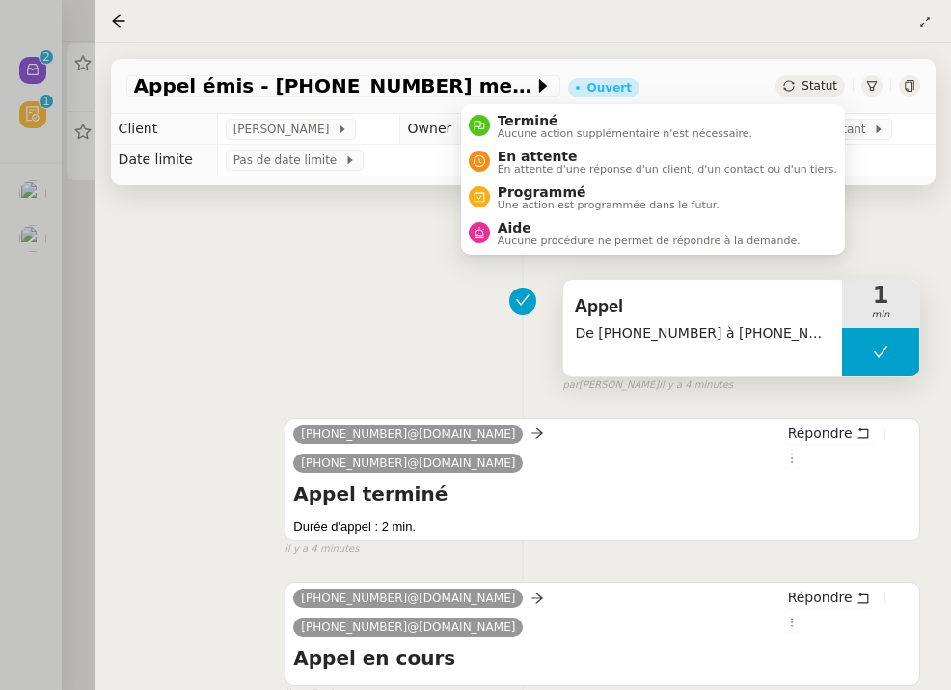
click at [817, 77] on div "Statut" at bounding box center [810, 85] width 69 height 21
click at [779, 110] on li "Terminé Aucune action supplémentaire n'est nécessaire." at bounding box center [653, 126] width 384 height 36
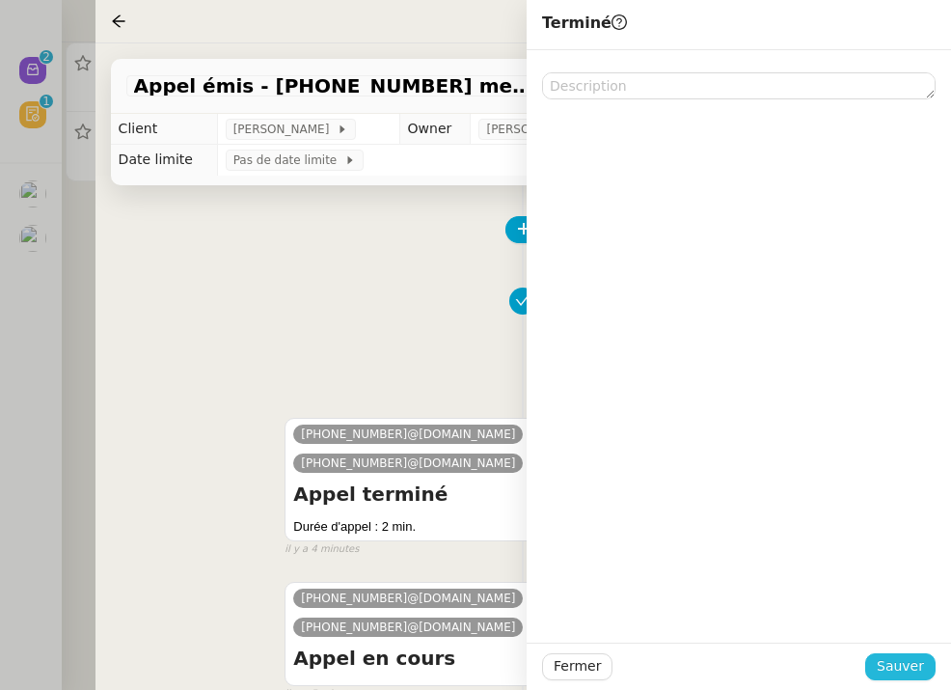
click at [917, 662] on span "Sauver" at bounding box center [900, 666] width 47 height 22
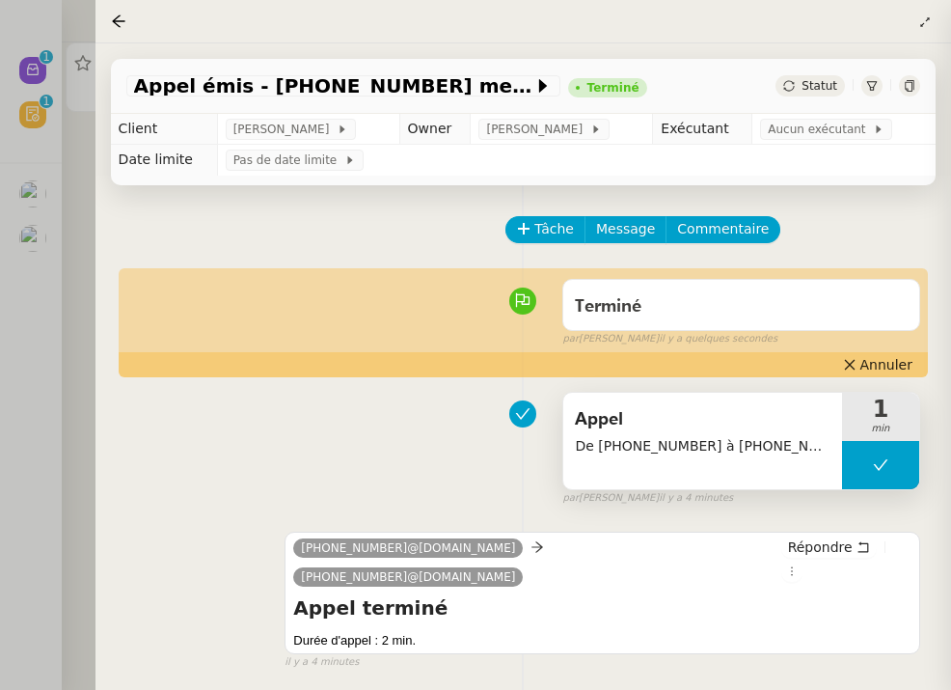
click at [38, 368] on div at bounding box center [475, 345] width 951 height 690
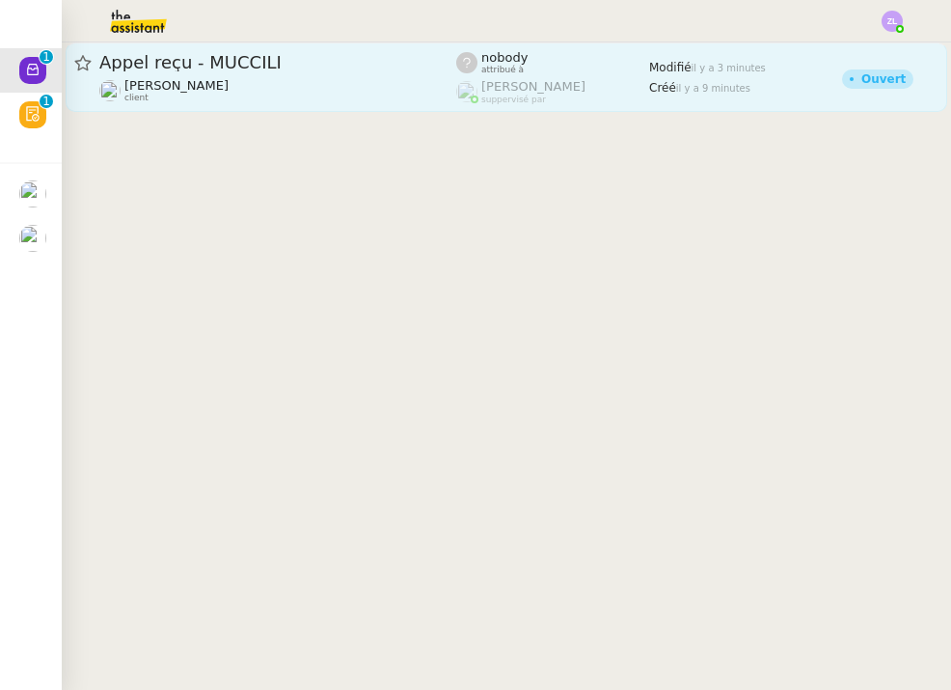
click at [192, 75] on div "Appel reçu - MUCCILI Franck MUFFAT-JEANDET client" at bounding box center [277, 77] width 357 height 52
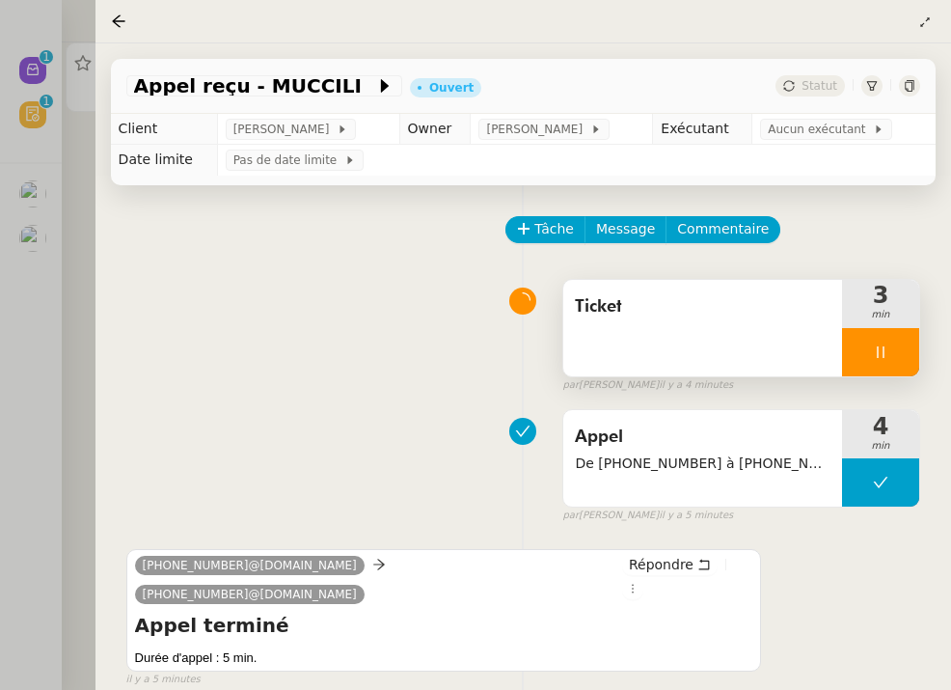
click at [842, 352] on div at bounding box center [880, 352] width 77 height 48
click at [897, 355] on icon at bounding box center [899, 351] width 15 height 15
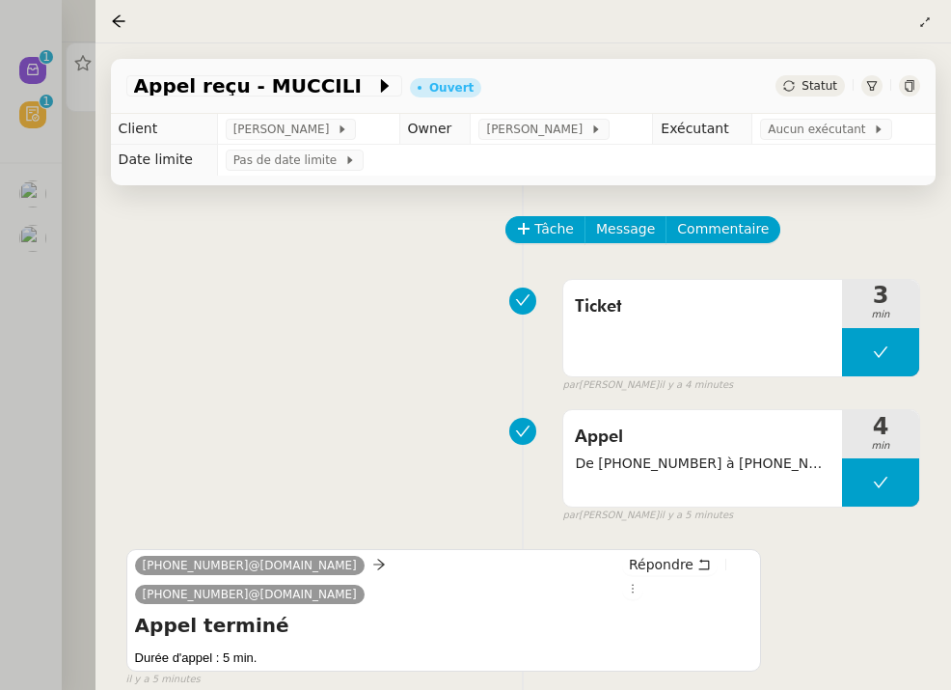
click at [825, 84] on span "Statut" at bounding box center [820, 86] width 36 height 14
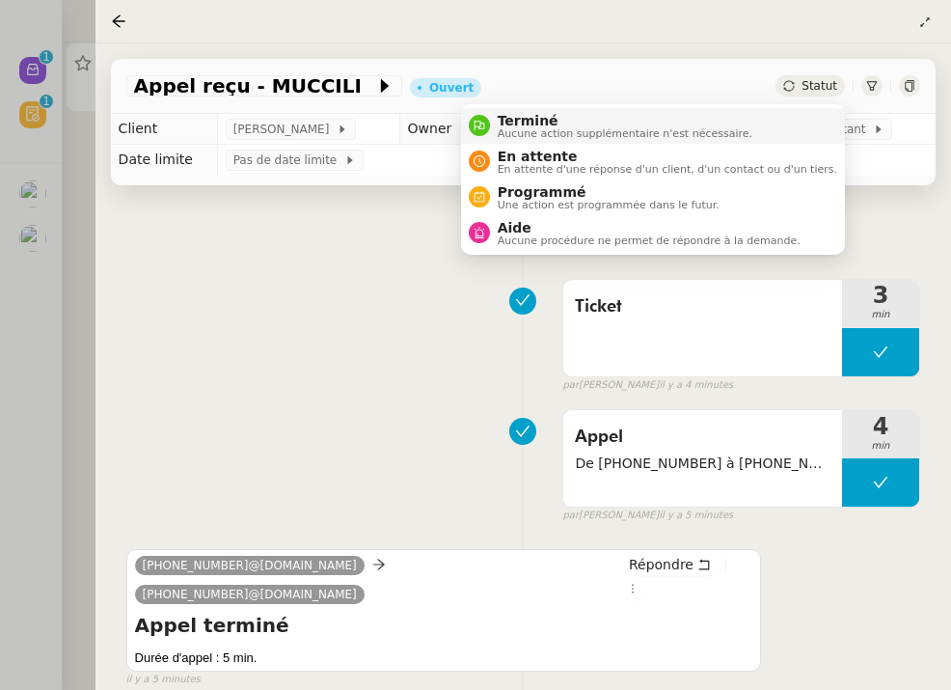
click at [803, 127] on li "Terminé Aucune action supplémentaire n'est nécessaire." at bounding box center [653, 126] width 384 height 36
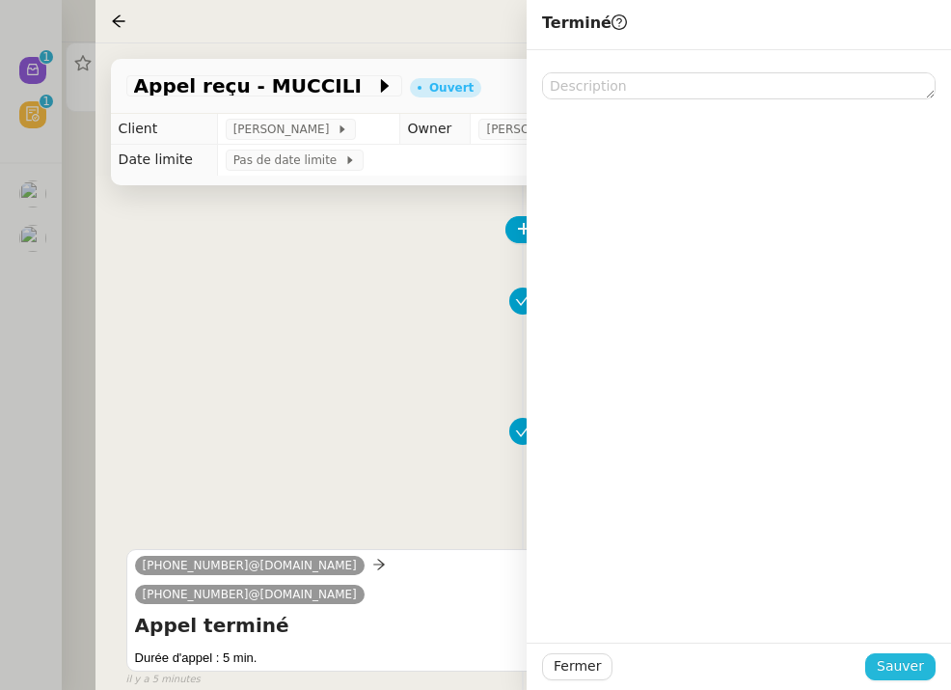
click at [905, 668] on span "Sauver" at bounding box center [900, 666] width 47 height 22
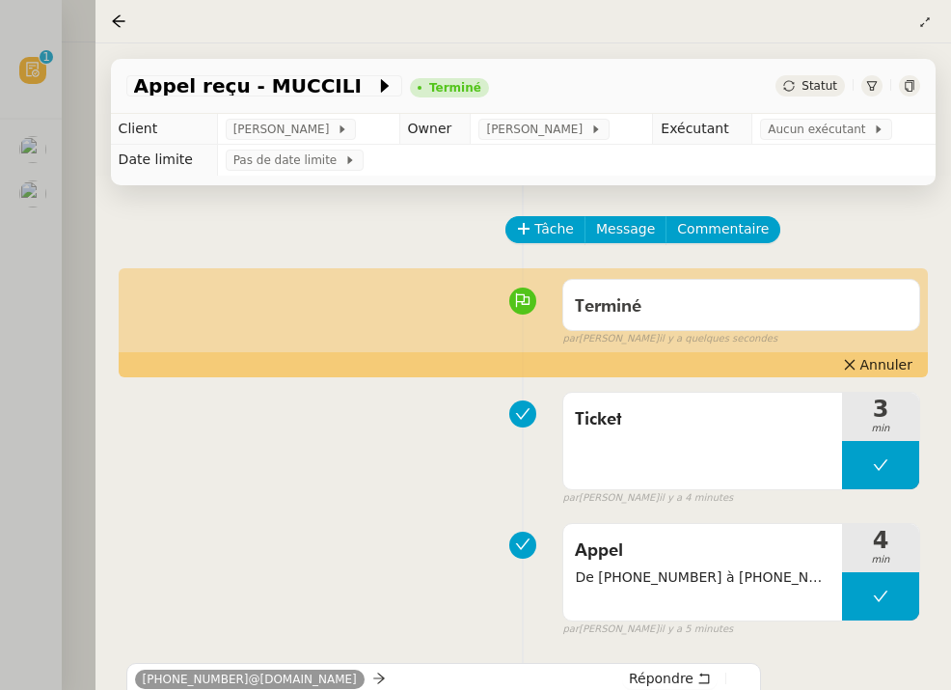
click at [54, 236] on div at bounding box center [475, 345] width 951 height 690
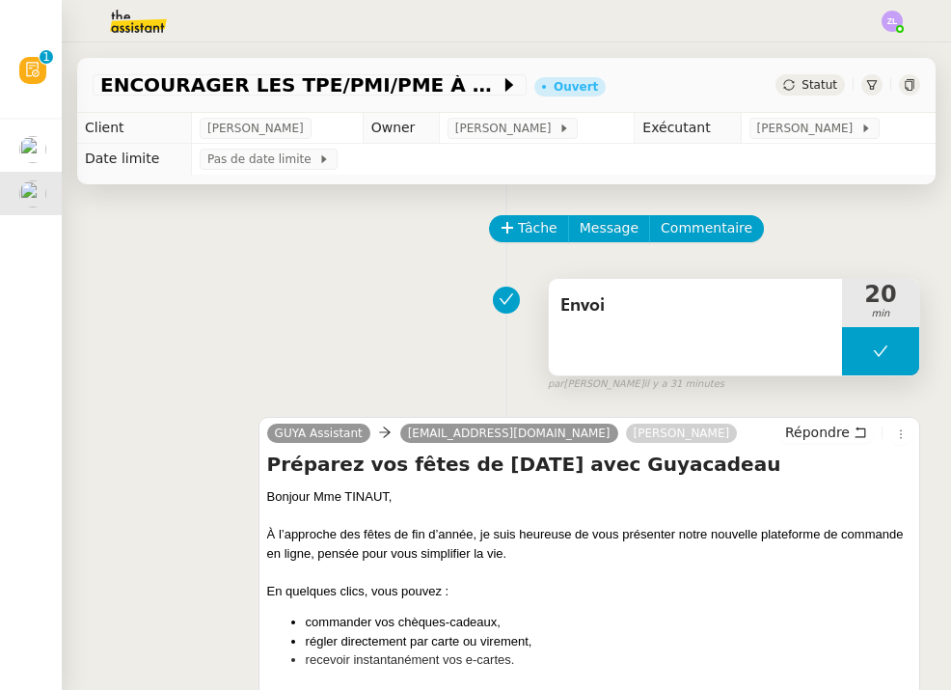
click at [641, 304] on span "Envoi" at bounding box center [695, 305] width 270 height 29
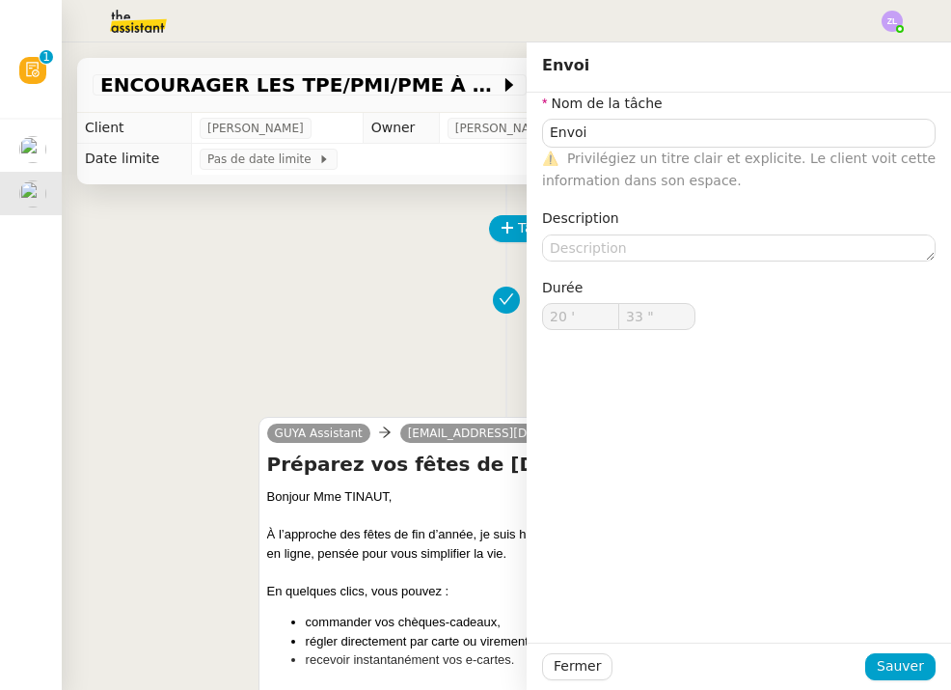
click at [675, 148] on div "⚠️ Privilégiez un titre clair et explicite. Le client voit cette information da…" at bounding box center [739, 170] width 394 height 45
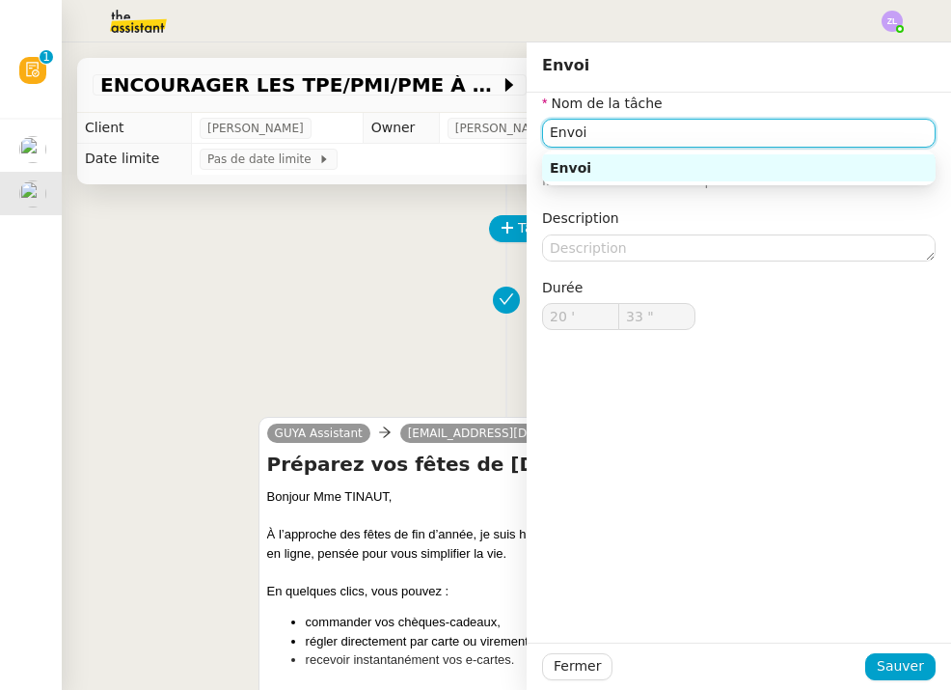
click at [661, 129] on input "Envoi" at bounding box center [739, 133] width 394 height 28
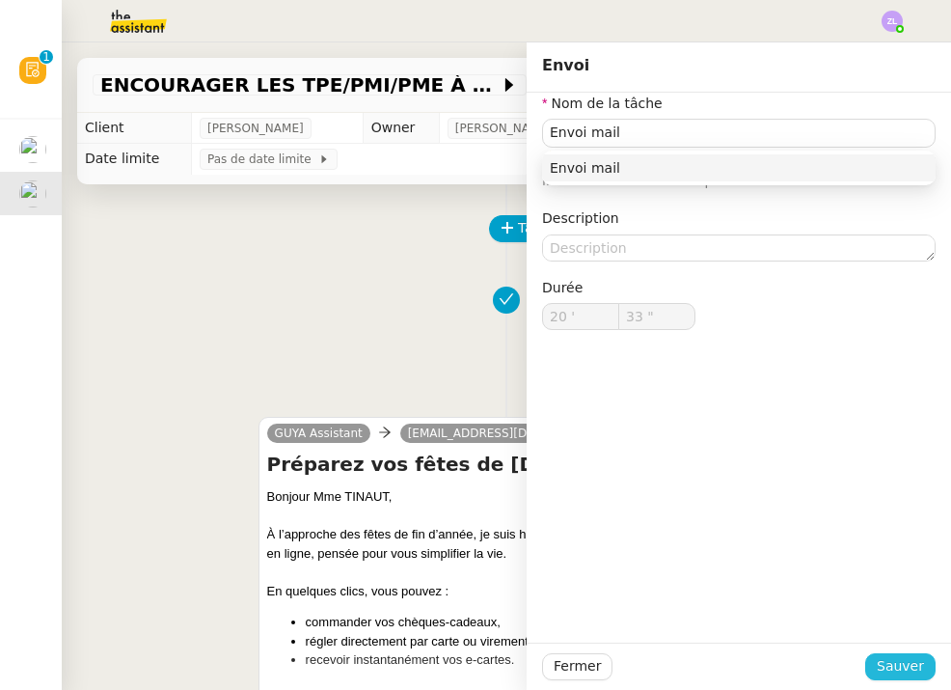
click at [922, 672] on span "Sauver" at bounding box center [900, 666] width 47 height 22
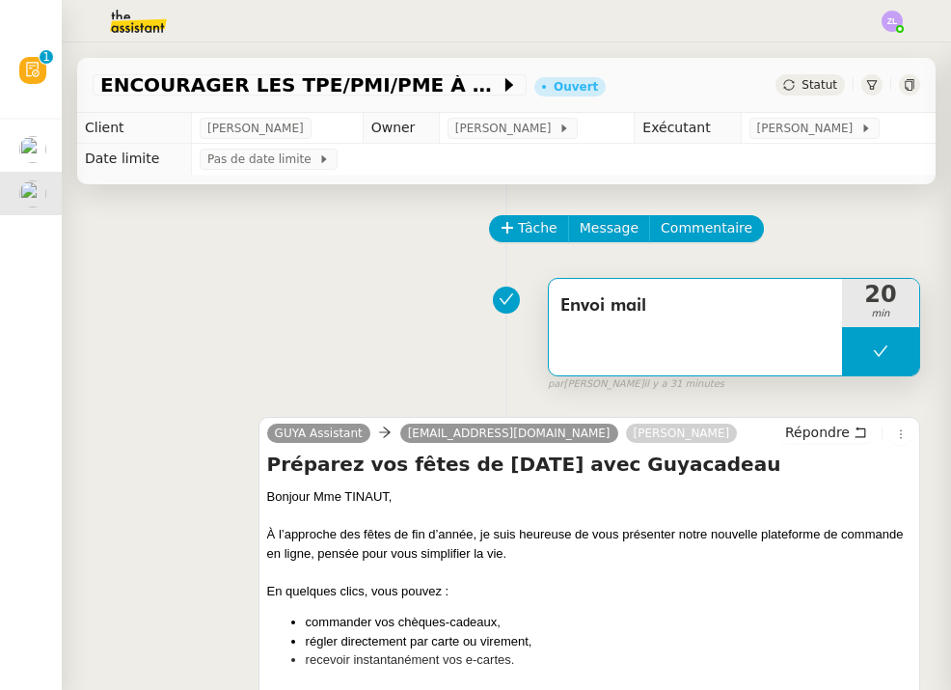
type input "Envoi mail"
type input "20 '"
type input "33 ""
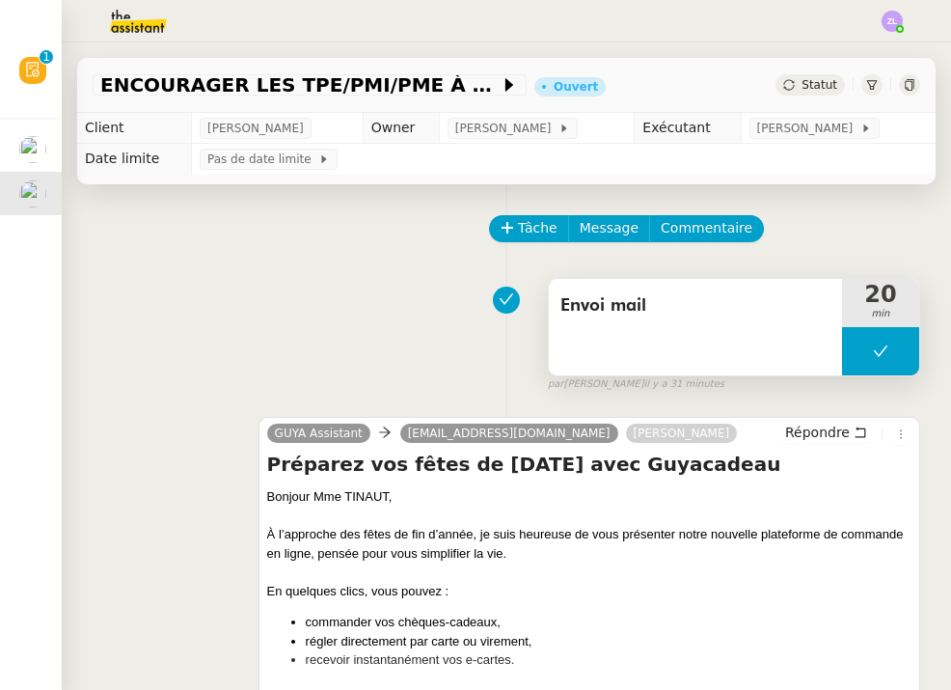
click at [859, 351] on button at bounding box center [880, 351] width 77 height 48
click at [859, 351] on icon at bounding box center [862, 350] width 7 height 11
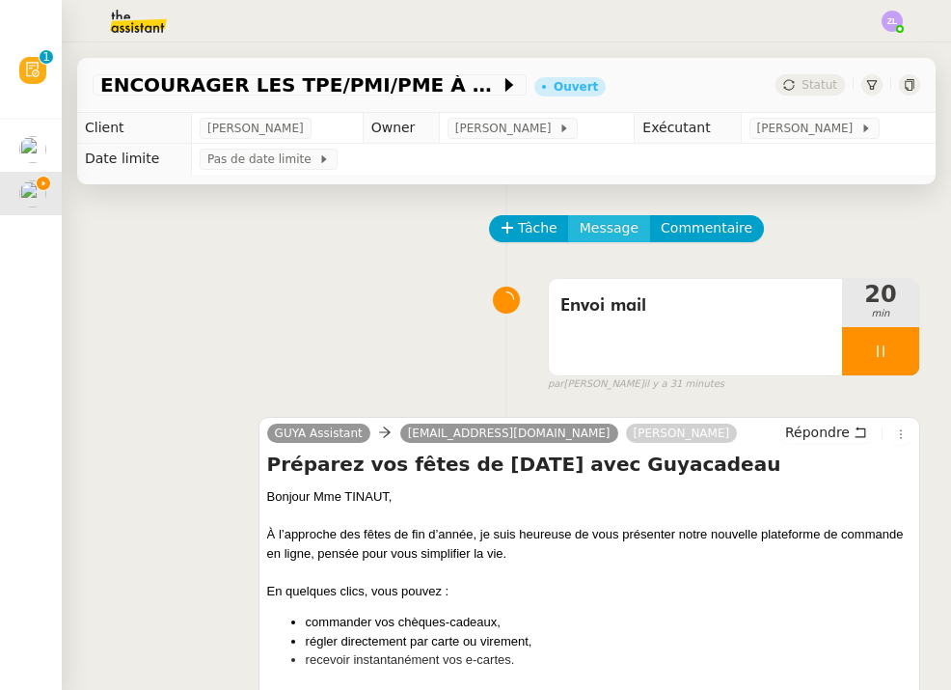
click at [594, 231] on span "Message" at bounding box center [609, 228] width 59 height 22
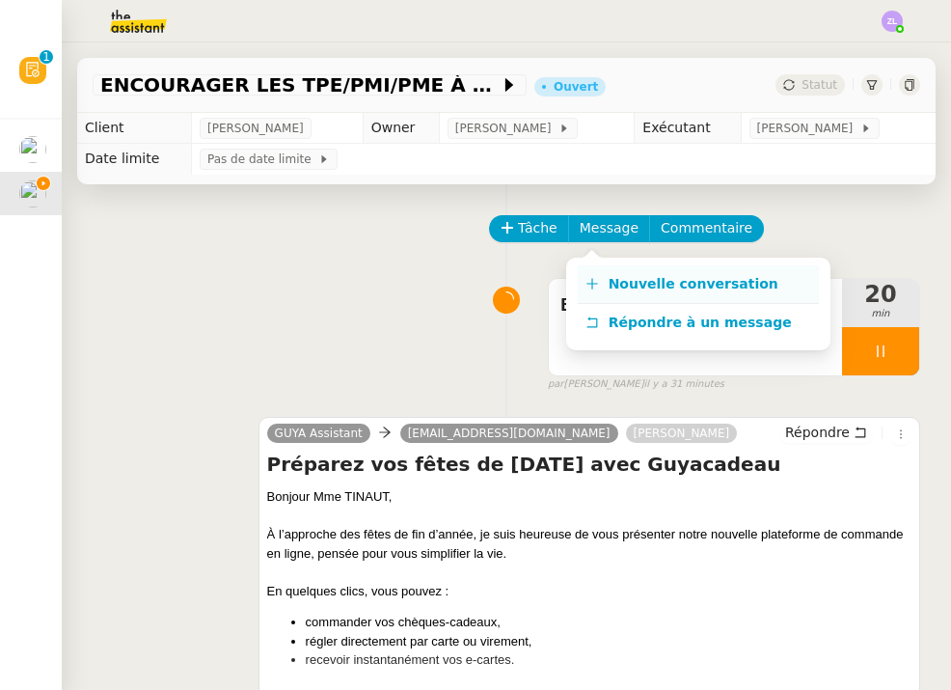
click at [612, 281] on span "Nouvelle conversation" at bounding box center [694, 283] width 170 height 15
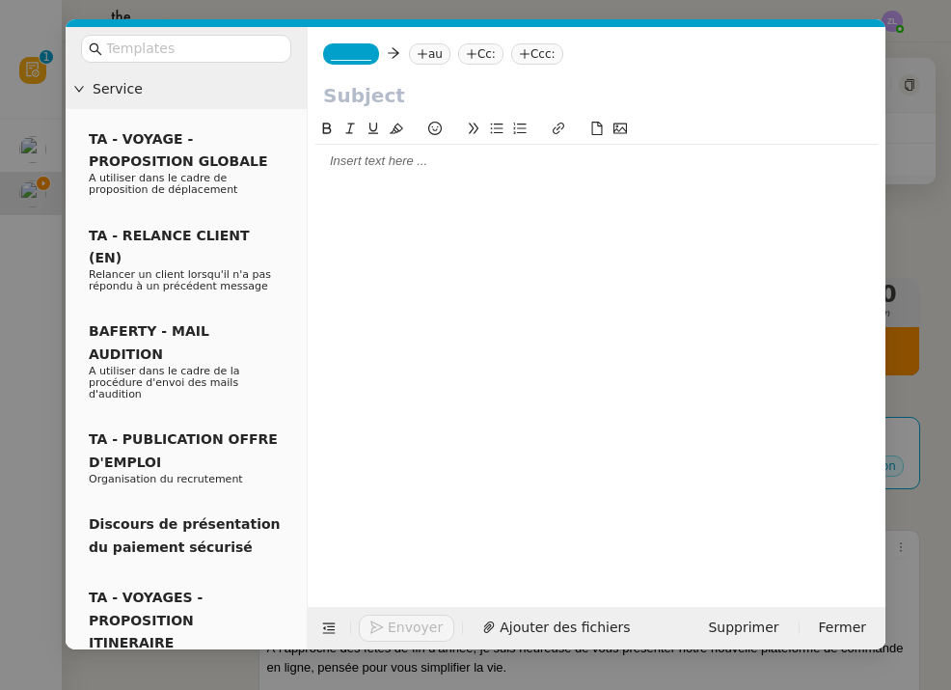
click at [360, 61] on span "_______" at bounding box center [351, 54] width 41 height 14
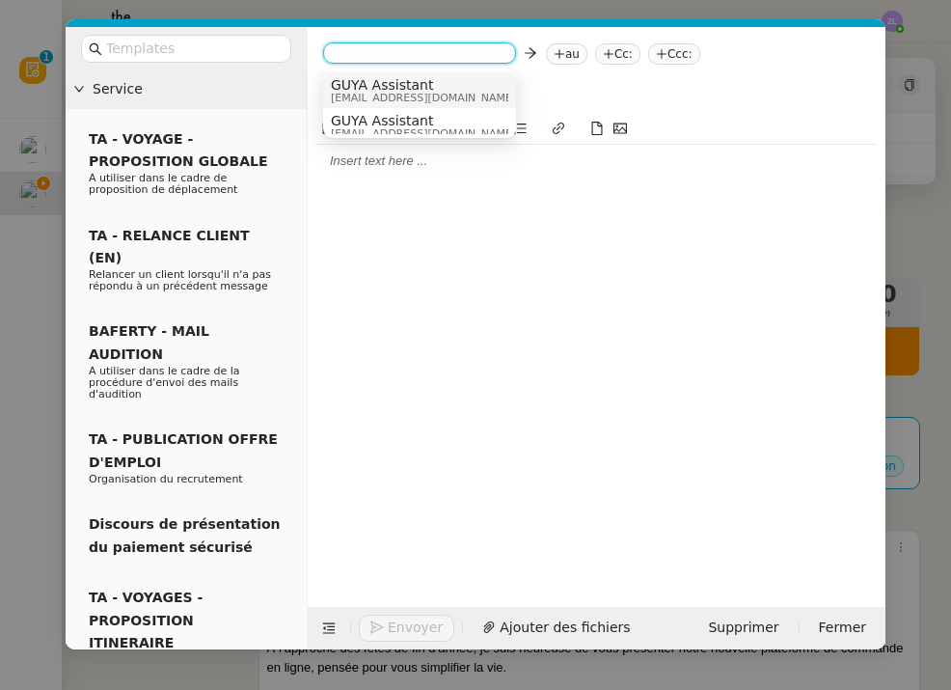
click at [387, 96] on span "[EMAIL_ADDRESS][DOMAIN_NAME]" at bounding box center [423, 98] width 185 height 11
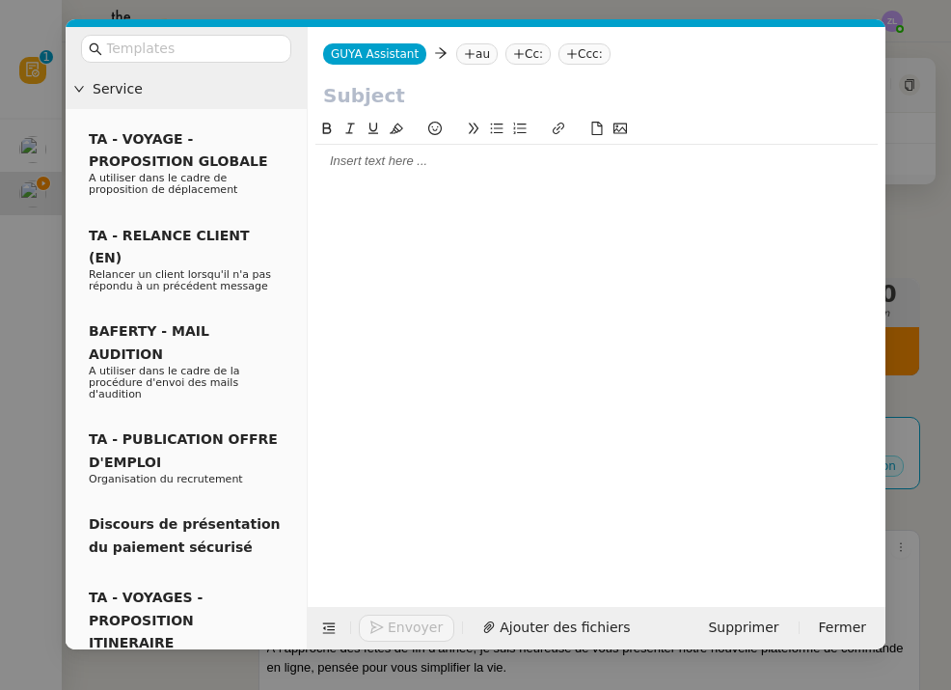
click at [477, 63] on nz-tag "au" at bounding box center [476, 53] width 41 height 21
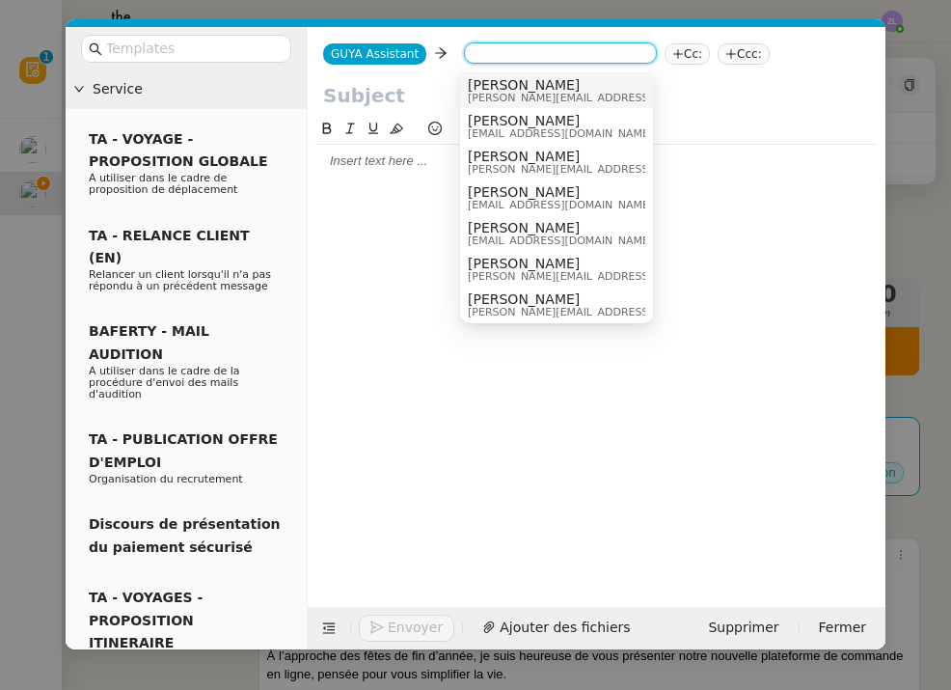
paste input "a.ahorth@ville-cayenne.fr"
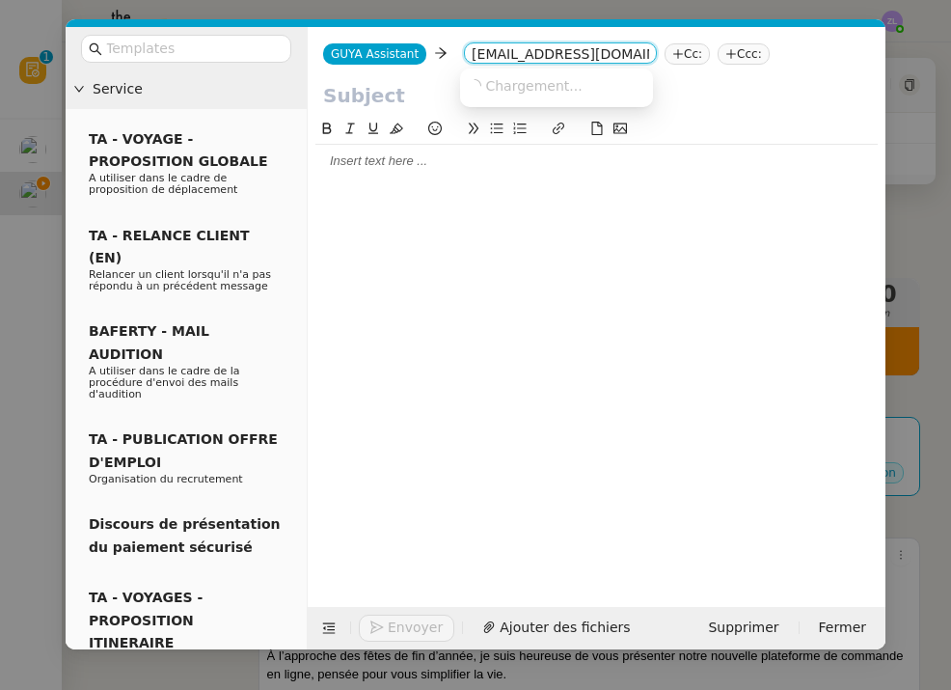
type input "a.ahorth@ville-cayenne.fr"
click at [573, 81] on span "Chargement..." at bounding box center [533, 85] width 96 height 15
click at [549, 83] on span "a.ahorth@ville-cayenne.fr" at bounding box center [586, 84] width 236 height 15
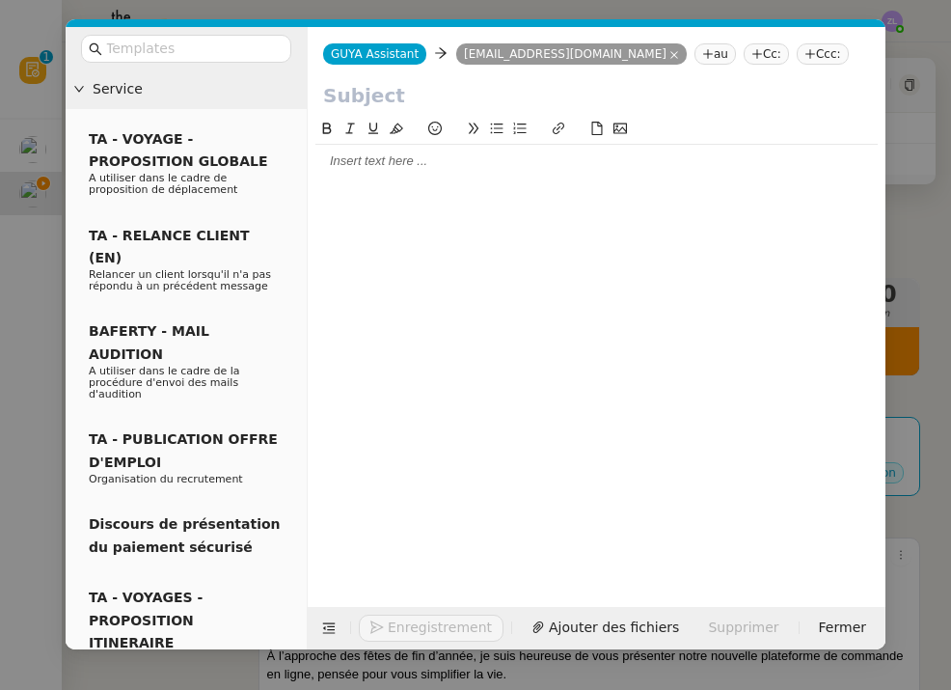
click at [756, 56] on icon at bounding box center [756, 54] width 1 height 10
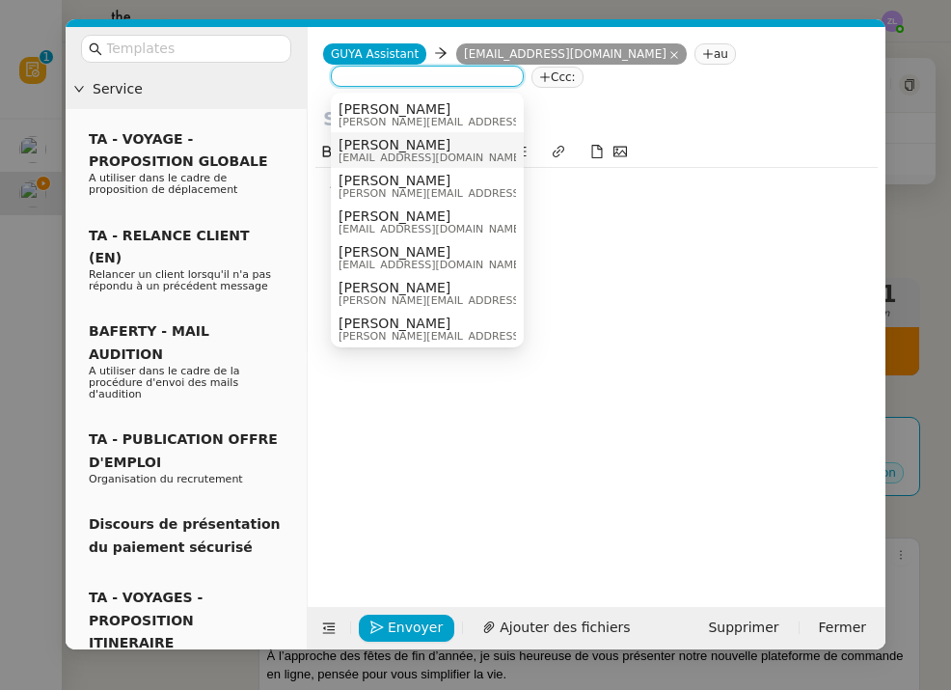
click at [388, 146] on span "[PERSON_NAME]" at bounding box center [431, 144] width 185 height 15
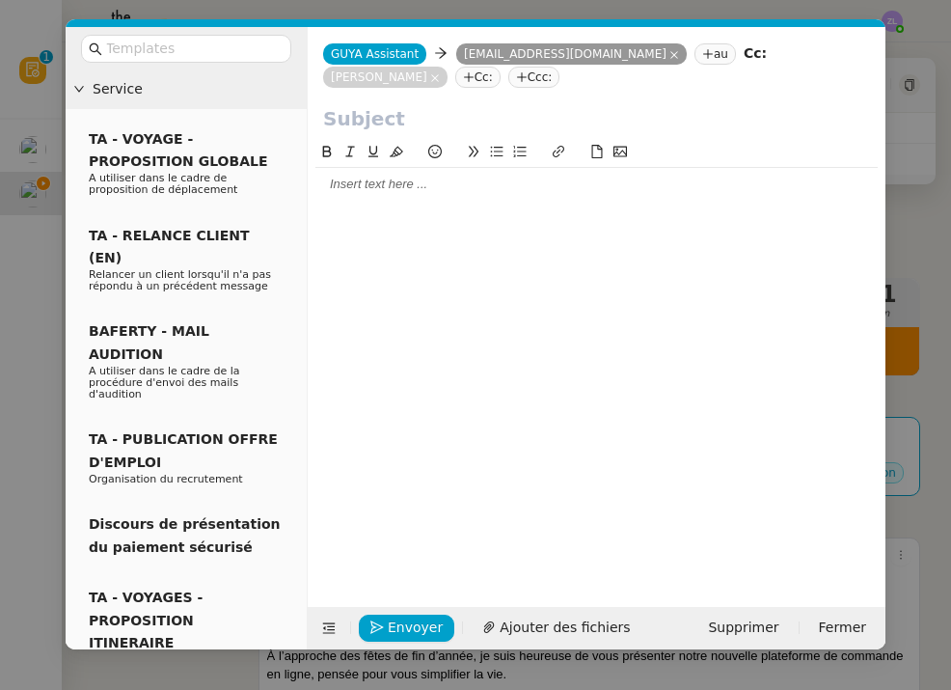
click at [334, 113] on input "text" at bounding box center [596, 118] width 547 height 29
paste input "Préparez vos fêtes de Noël avec Guyacadeau"
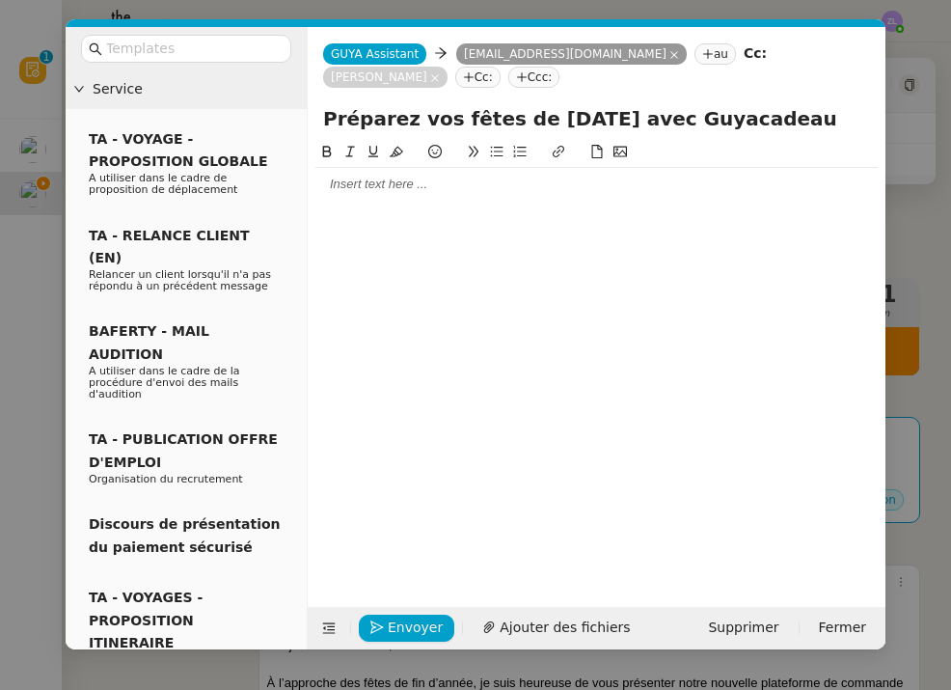
type input "Préparez vos fêtes de Noël avec Guyacadeau"
click at [419, 200] on div at bounding box center [596, 184] width 562 height 33
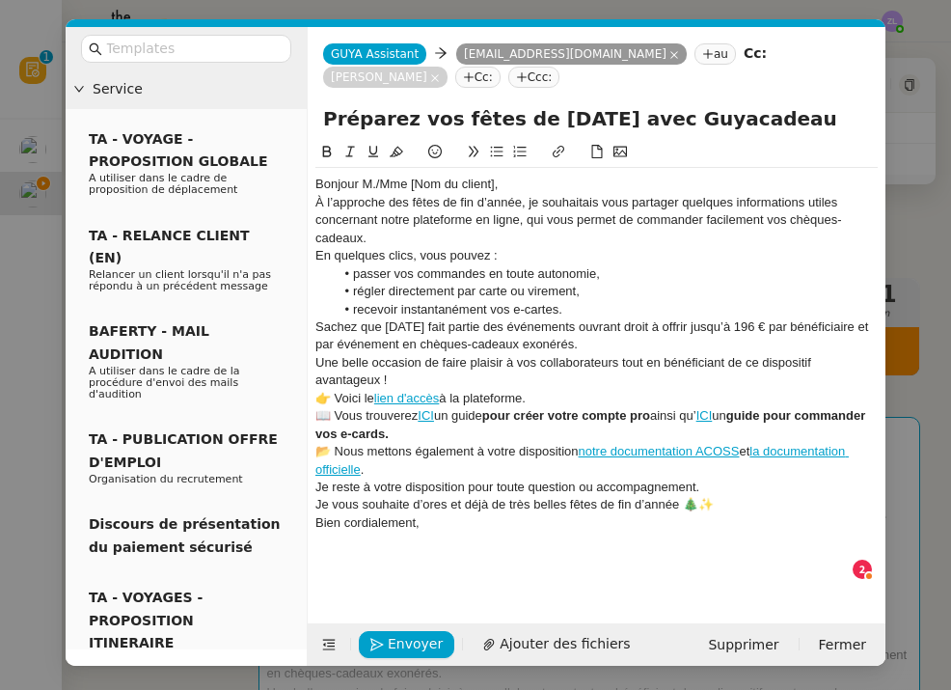
click at [505, 184] on div "Bonjour M./Mme [Nom du client]," at bounding box center [596, 184] width 562 height 17
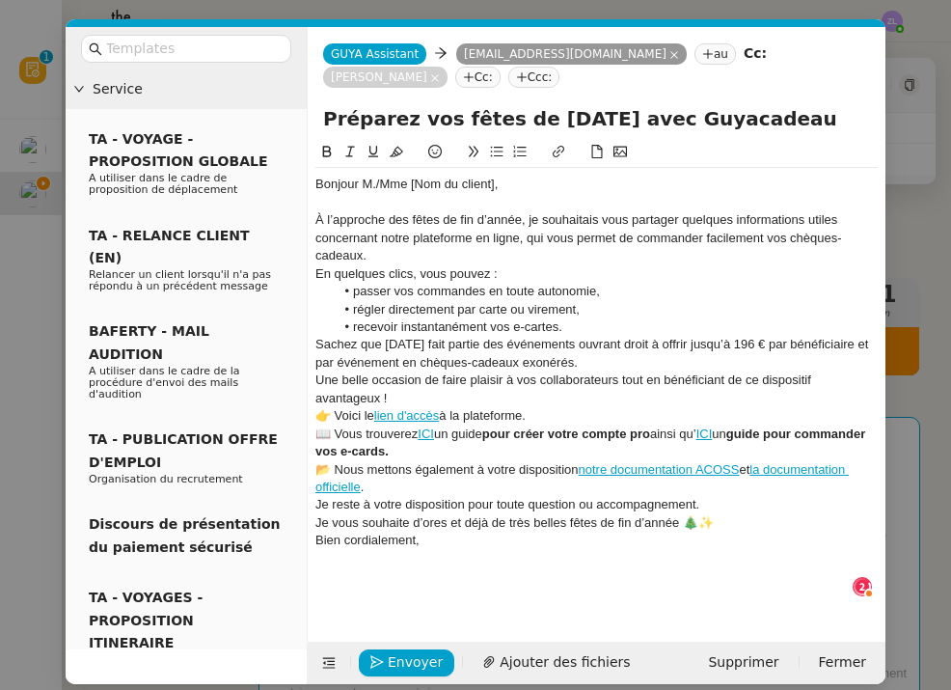
click at [406, 257] on div "À l’approche des fêtes de fin d’année, je souhaitais vous partager quelques inf…" at bounding box center [596, 237] width 562 height 53
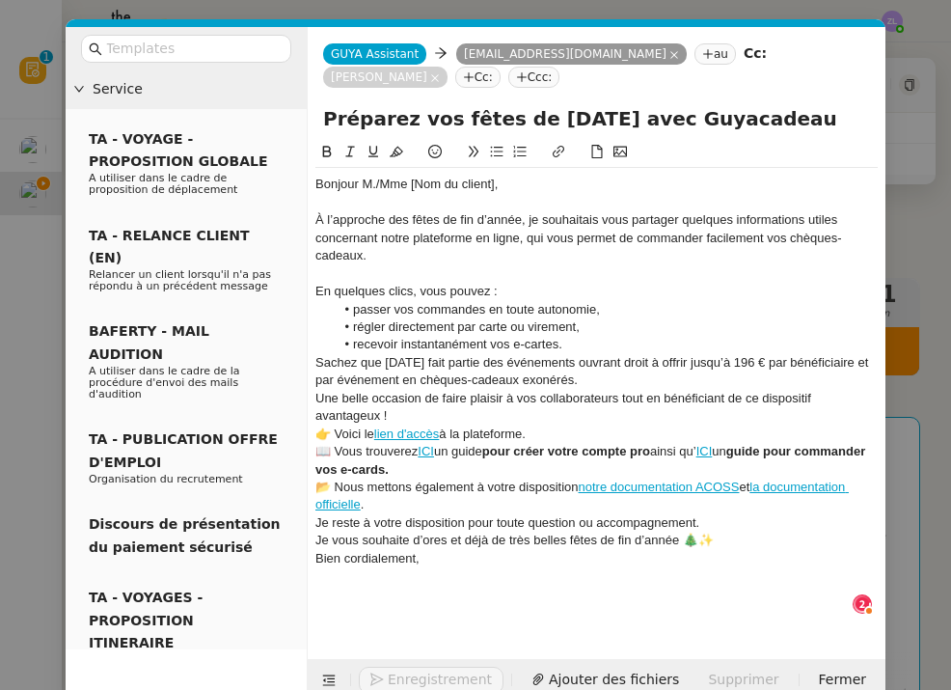
click at [604, 348] on li "recevoir instantanément vos e-cartes." at bounding box center [607, 344] width 544 height 17
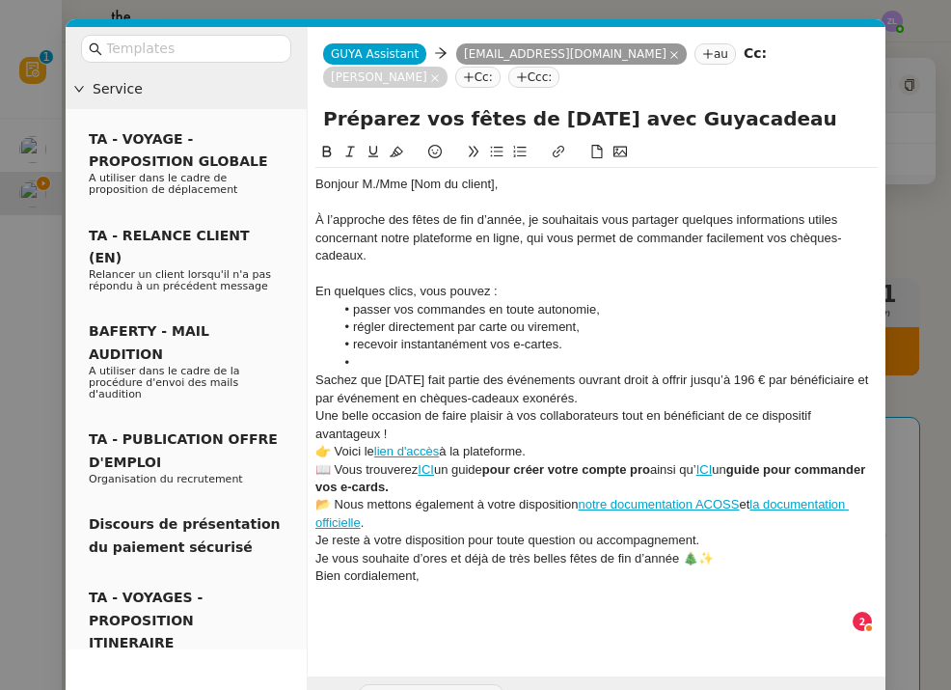
click at [602, 396] on div "Sachez que Noël fait partie des événements ouvrant droit à offrir jusqu’à 196 €…" at bounding box center [596, 389] width 562 height 36
click at [419, 426] on div "Une belle occasion de faire plaisir à vos collaborateurs tout en bénéficiant de…" at bounding box center [596, 425] width 562 height 36
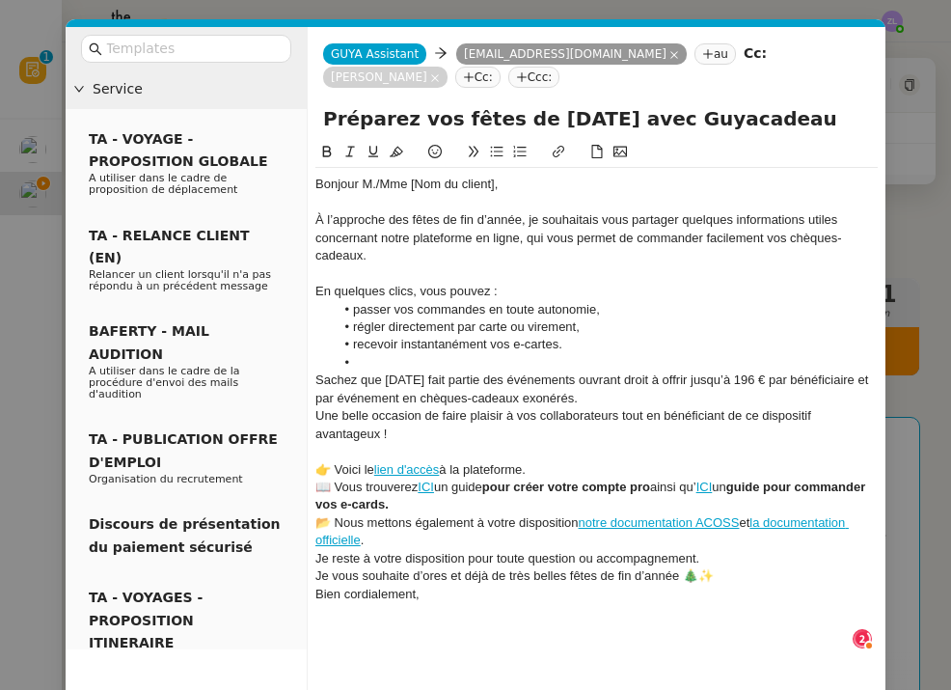
click at [315, 409] on div "Une belle occasion de faire plaisir à vos collaborateurs tout en bénéficiant de…" at bounding box center [596, 425] width 562 height 36
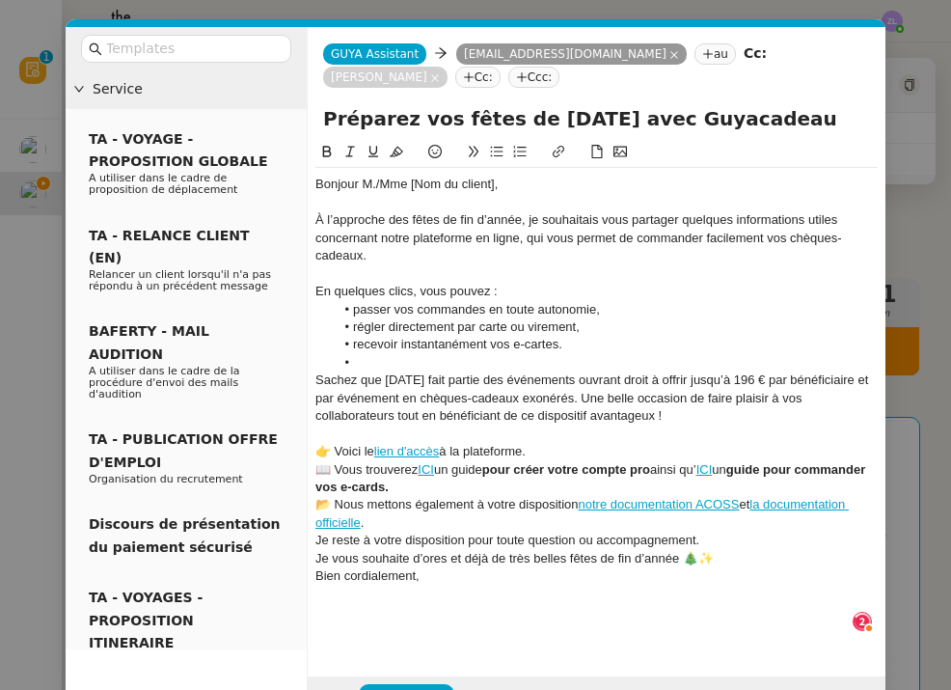
click at [536, 449] on div "👉 Voici le lien d'accès à la plateforme." at bounding box center [596, 451] width 562 height 17
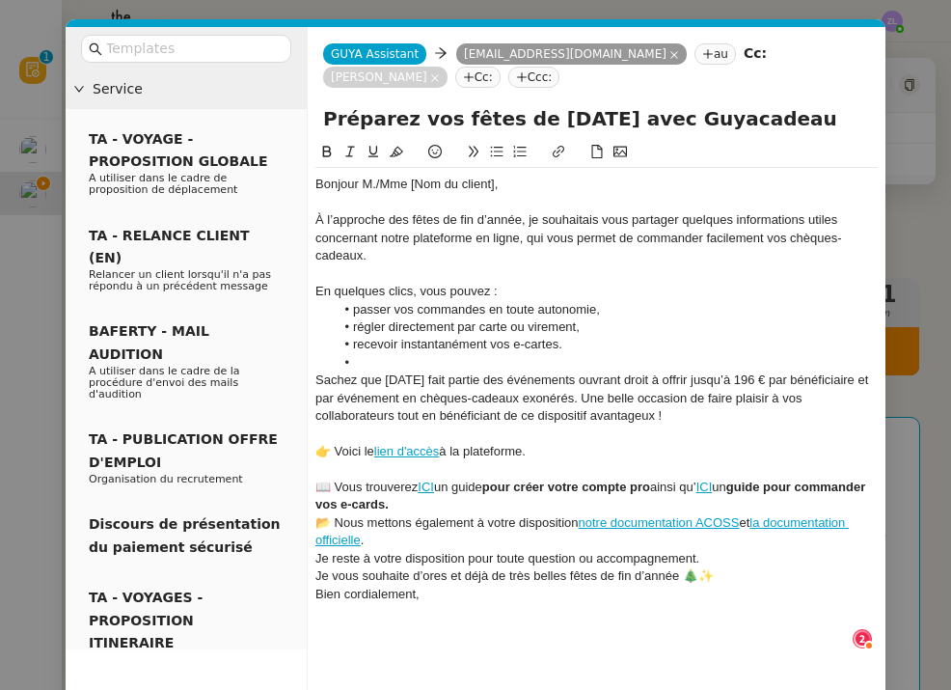
click at [476, 514] on div "📂 Nous mettons également à votre disposition notre documentation ACOSS et la do…" at bounding box center [596, 532] width 562 height 36
click at [469, 500] on div "📖 Vous trouverez ICI un guide pour créer votre compte pro ainsi qu’ ICI un guid…" at bounding box center [596, 496] width 562 height 36
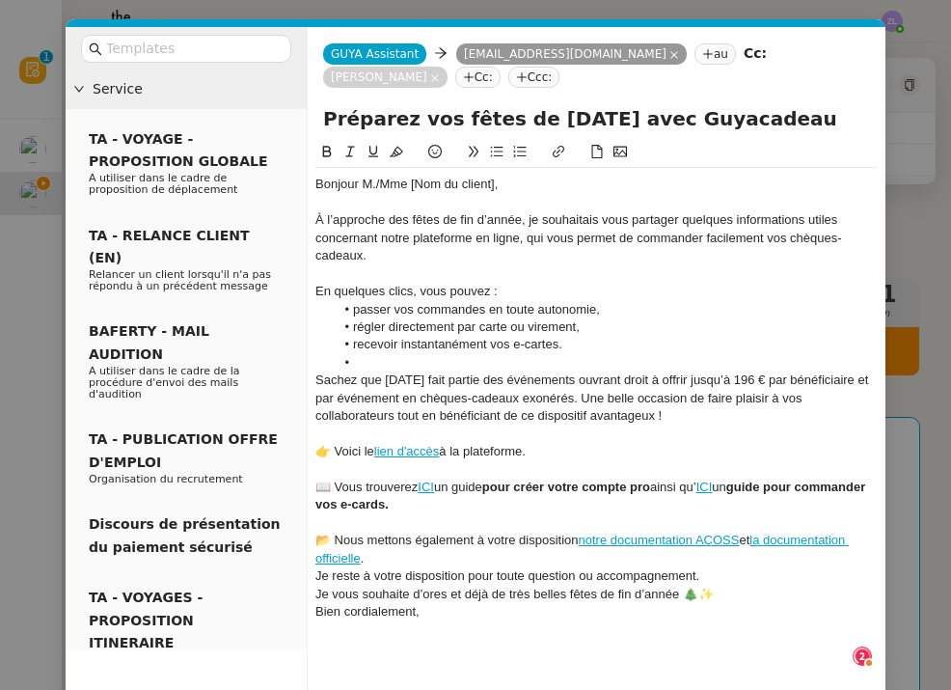
click at [431, 567] on div "Je reste à votre disposition pour toute question ou accompagnement." at bounding box center [596, 575] width 562 height 17
click at [404, 547] on div "📂 Nous mettons également à votre disposition notre documentation ACOSS et la do…" at bounding box center [596, 550] width 562 height 36
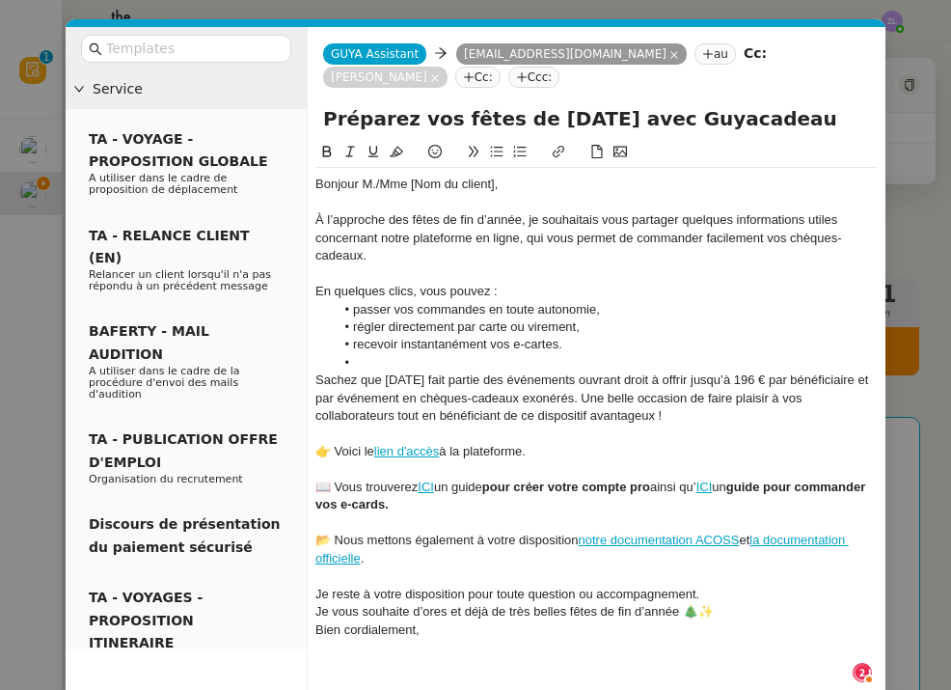
click at [739, 586] on div "Je reste à votre disposition pour toute question ou accompagnement." at bounding box center [596, 594] width 562 height 17
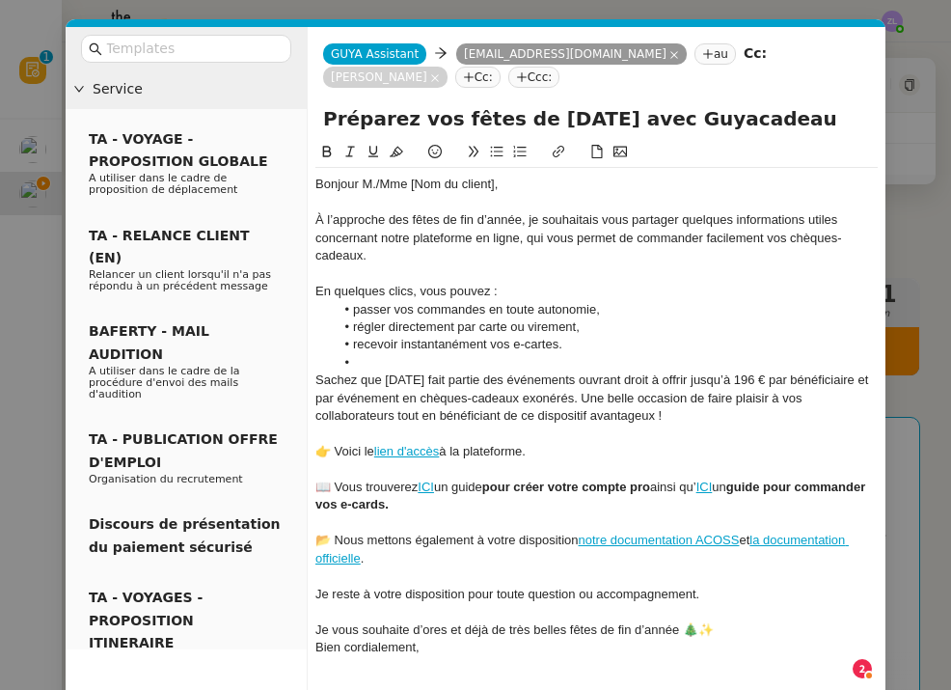
click at [729, 621] on div "Je vous souhaite d’ores et déjà de très belles fêtes de fin d’année 🎄✨" at bounding box center [596, 629] width 562 height 17
click at [603, 674] on div at bounding box center [596, 682] width 562 height 17
drag, startPoint x: 381, startPoint y: 183, endPoint x: 581, endPoint y: 183, distance: 199.7
click at [581, 183] on div "Bonjour M./Mme [Nom du client]," at bounding box center [596, 184] width 562 height 17
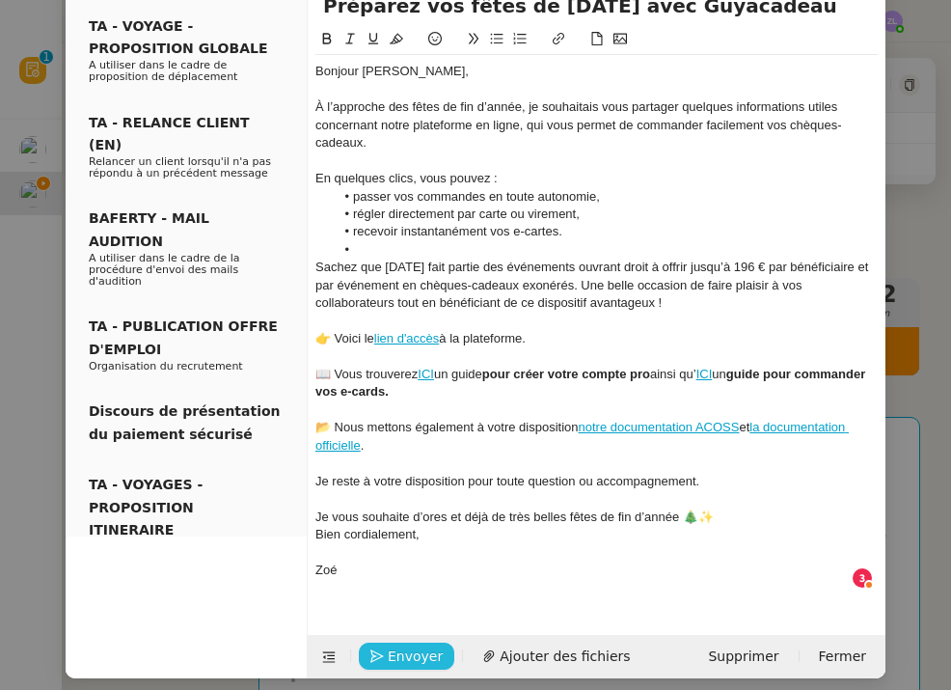
click at [426, 645] on span "Envoyer" at bounding box center [415, 656] width 55 height 22
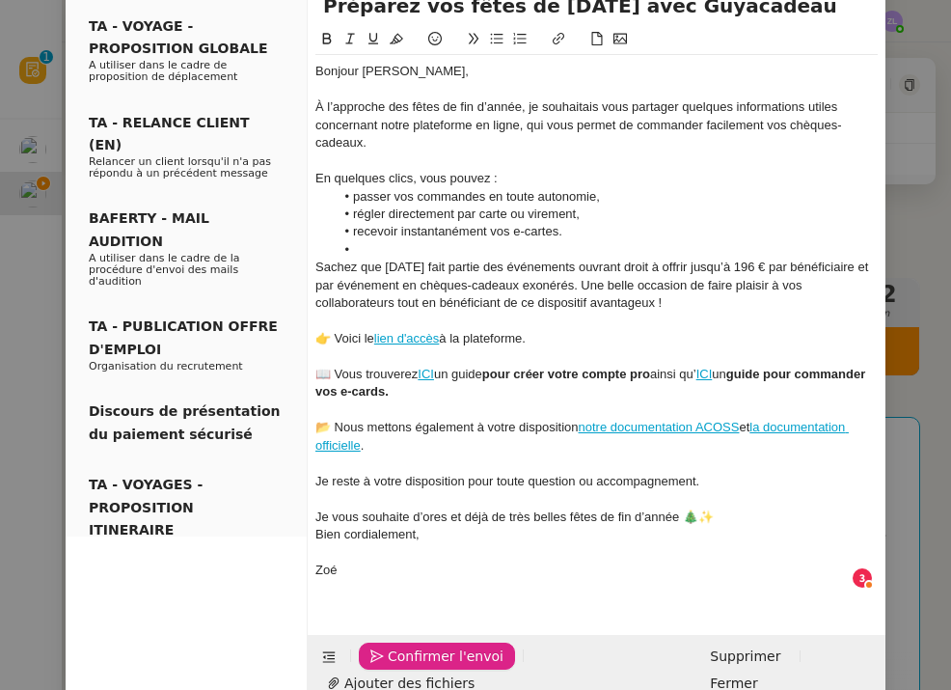
click at [426, 645] on span "Confirmer l'envoi" at bounding box center [446, 656] width 116 height 22
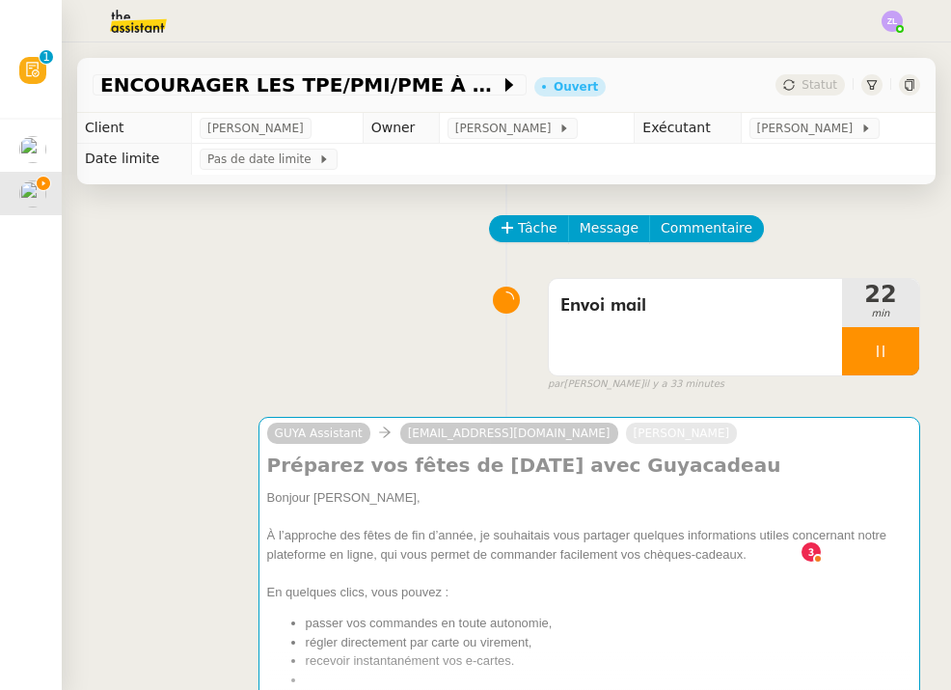
scroll to position [94, 0]
click at [595, 229] on span "Message" at bounding box center [609, 228] width 59 height 22
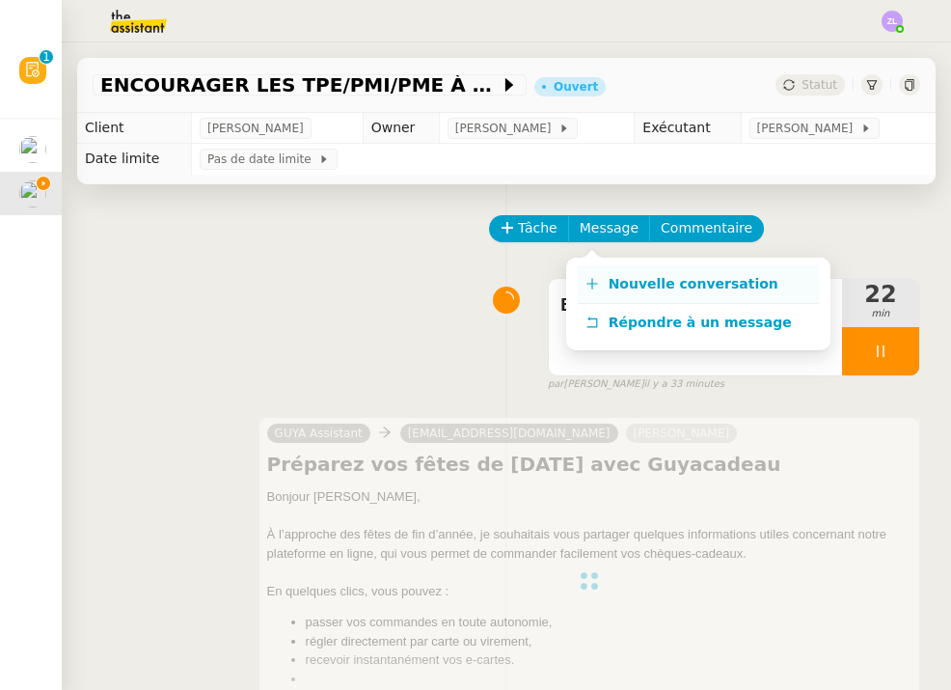
click at [621, 286] on span "Nouvelle conversation" at bounding box center [694, 283] width 170 height 15
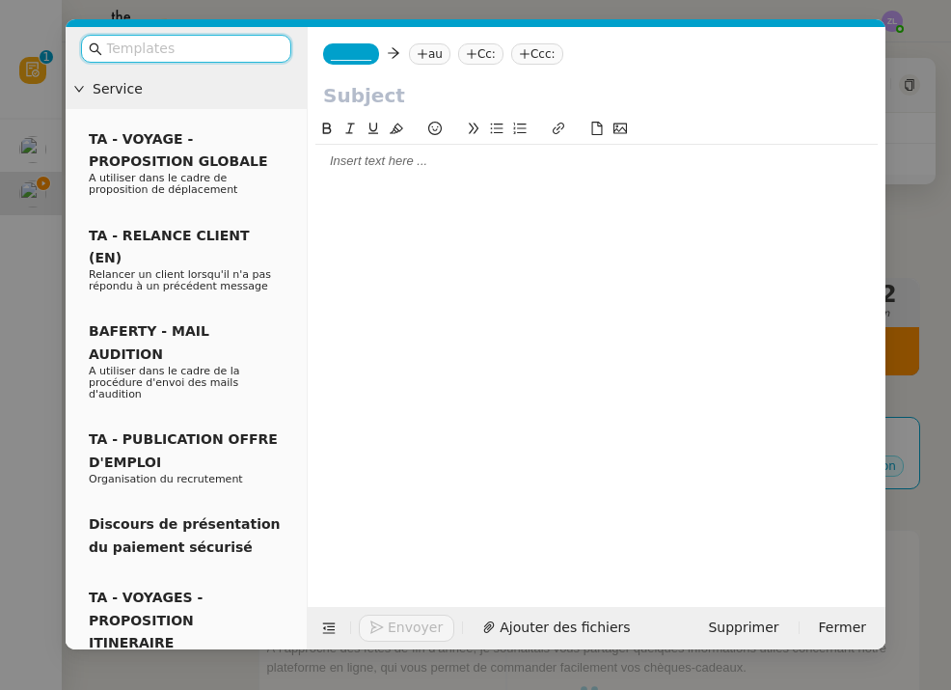
click at [337, 52] on span "_______" at bounding box center [351, 54] width 41 height 14
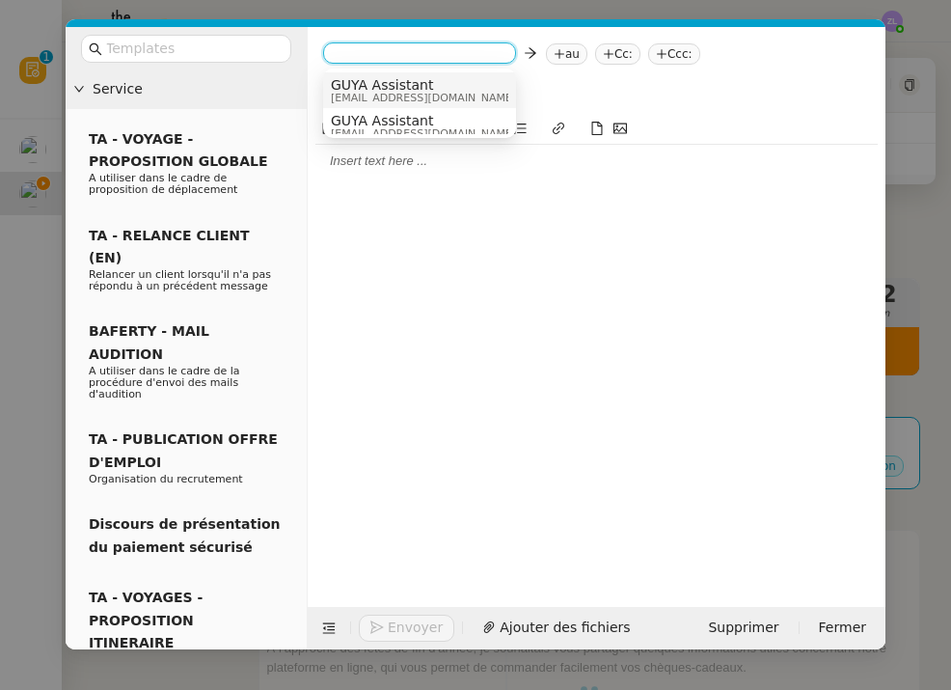
click at [381, 99] on span "[EMAIL_ADDRESS][DOMAIN_NAME]" at bounding box center [423, 98] width 185 height 11
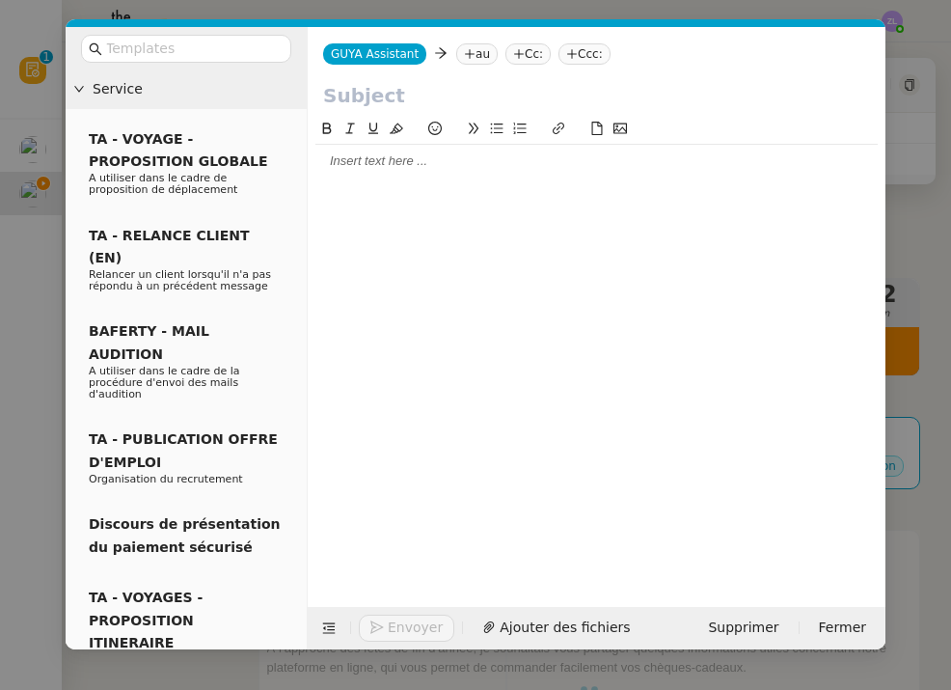
click at [480, 57] on nz-tag "au" at bounding box center [476, 53] width 41 height 21
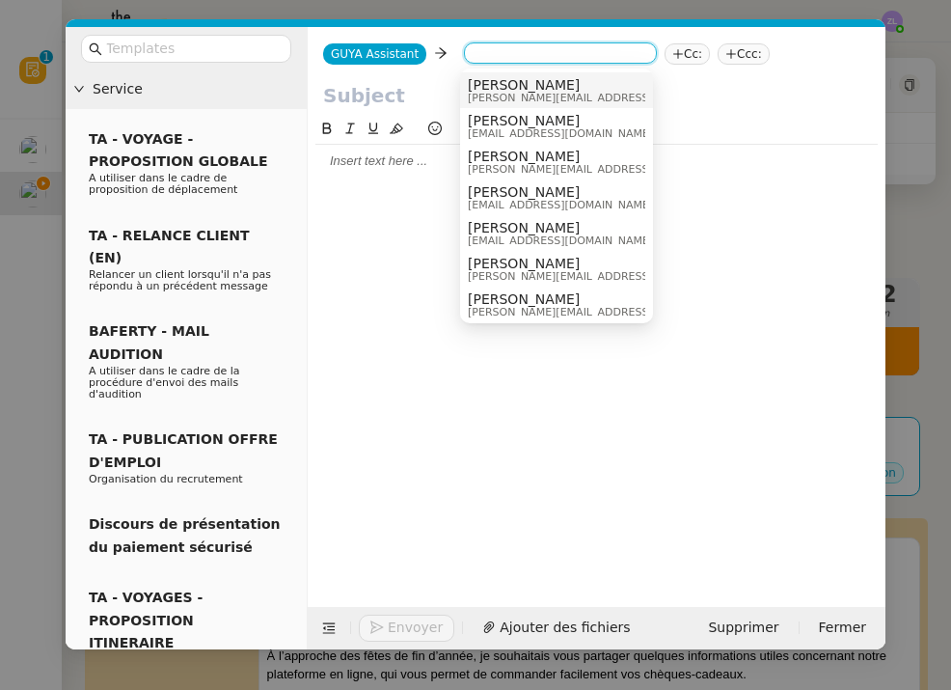
paste input "c.lepelletier.adssuk@gmail.com"
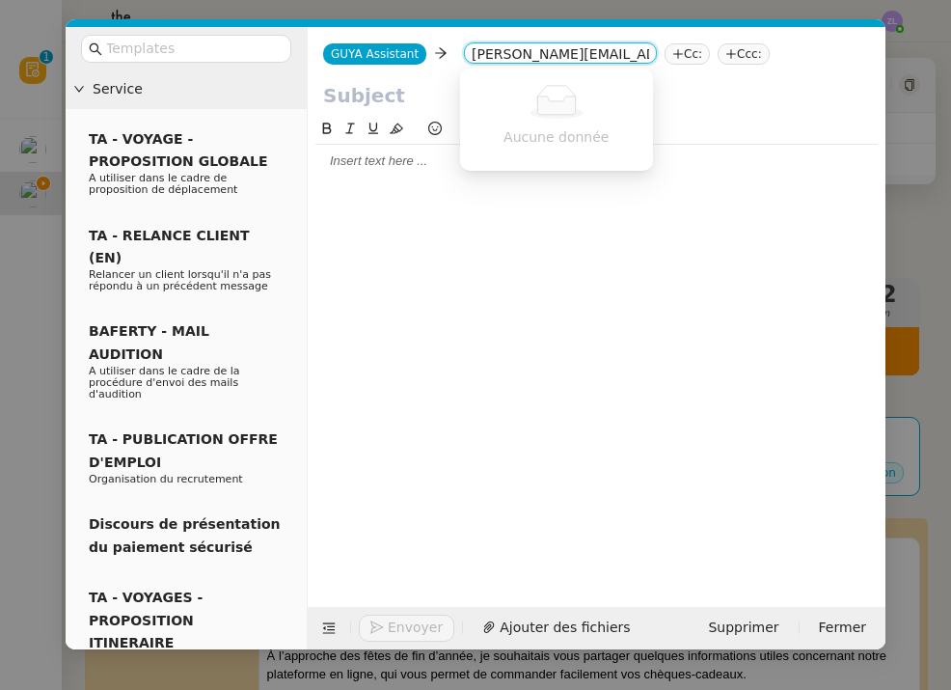
click at [562, 78] on div "Aucune donnée" at bounding box center [556, 119] width 193 height 95
click at [498, 51] on input "c.lepelletier.adssuk@gmail.com" at bounding box center [560, 54] width 177 height 19
drag, startPoint x: 551, startPoint y: 52, endPoint x: 754, endPoint y: 69, distance: 204.3
click at [754, 69] on div "GUYA Assistant GUYA Assistant c.lepelletier.adssuk@gmail.com Cc: Ccc:" at bounding box center [597, 54] width 578 height 54
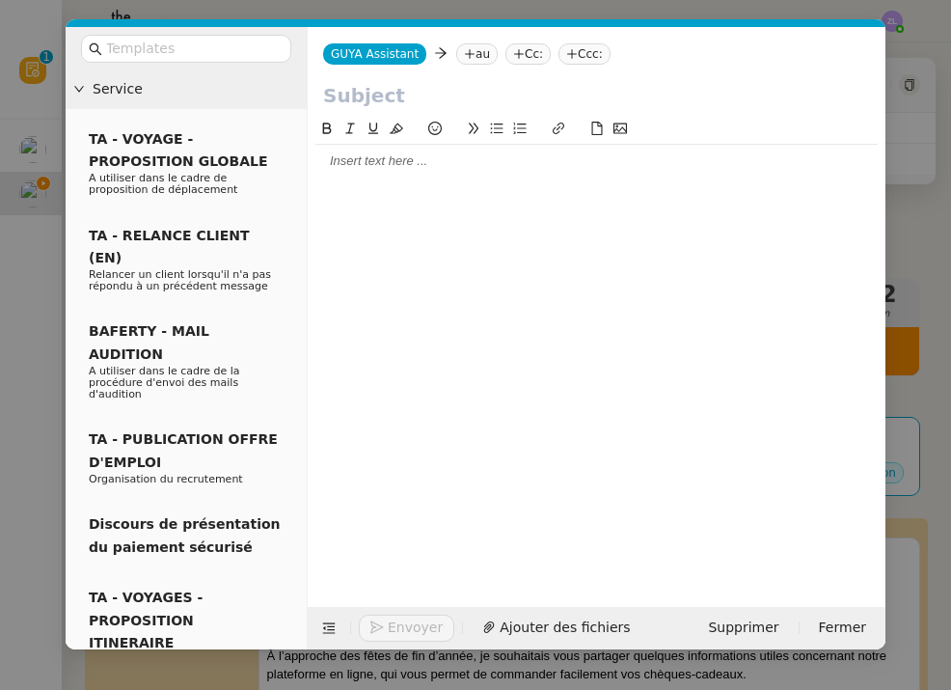
click at [467, 47] on nz-tag "au" at bounding box center [476, 53] width 41 height 21
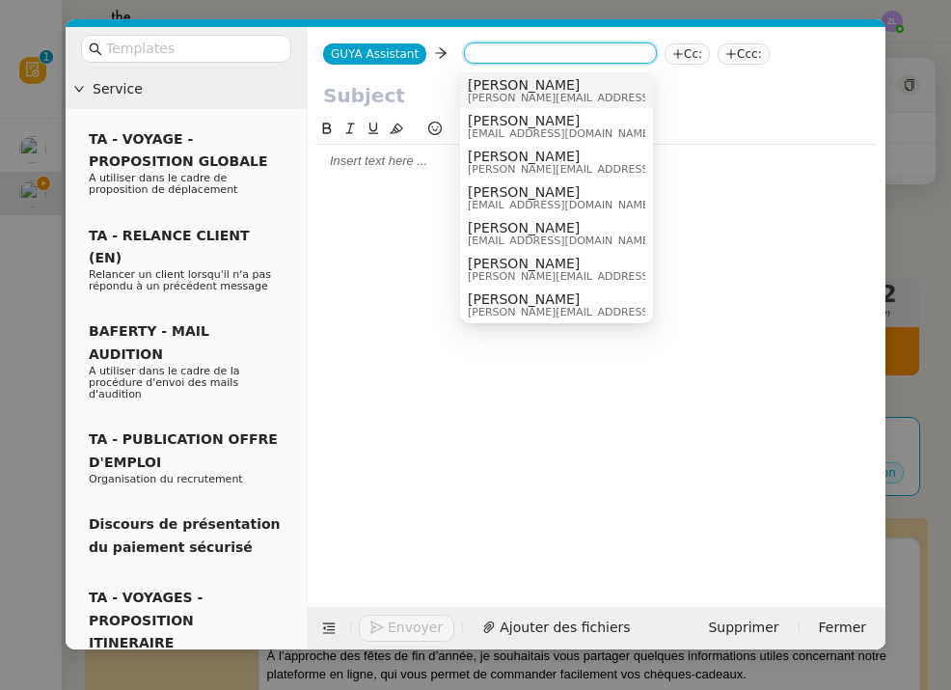
paste input "c.lepelletier.adssuk@gmail.com"
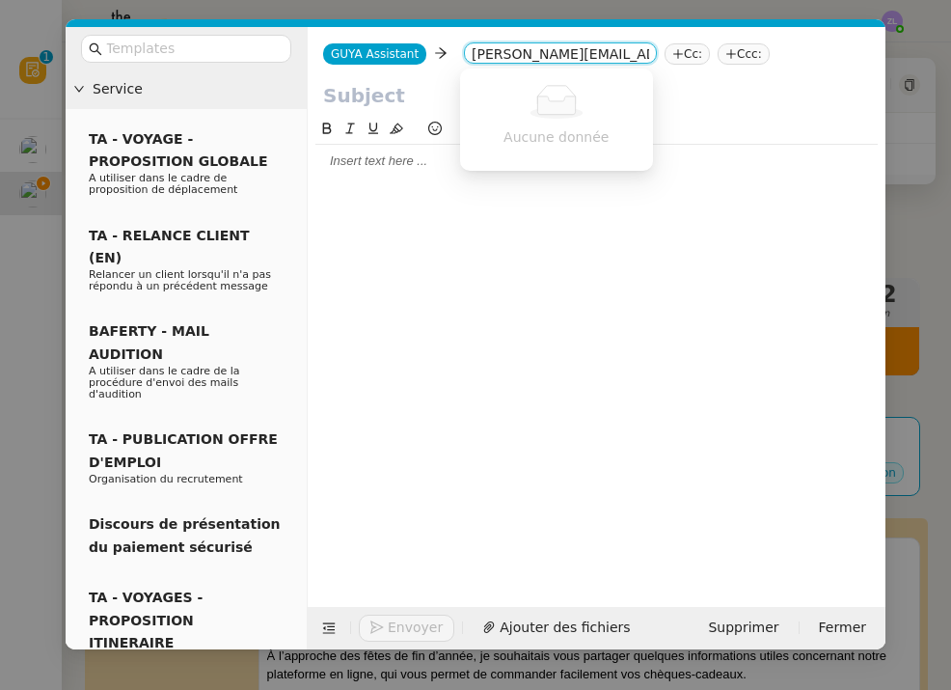
type input "c.lepelletier.adssuk@gmail.com"
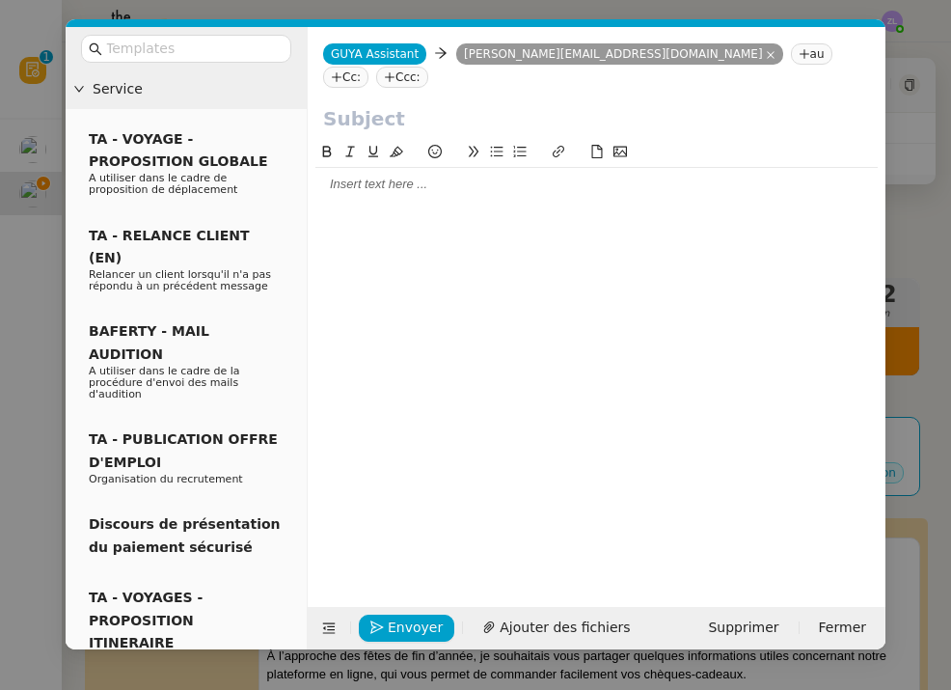
click at [368, 67] on nz-tag "Cc:" at bounding box center [345, 77] width 45 height 21
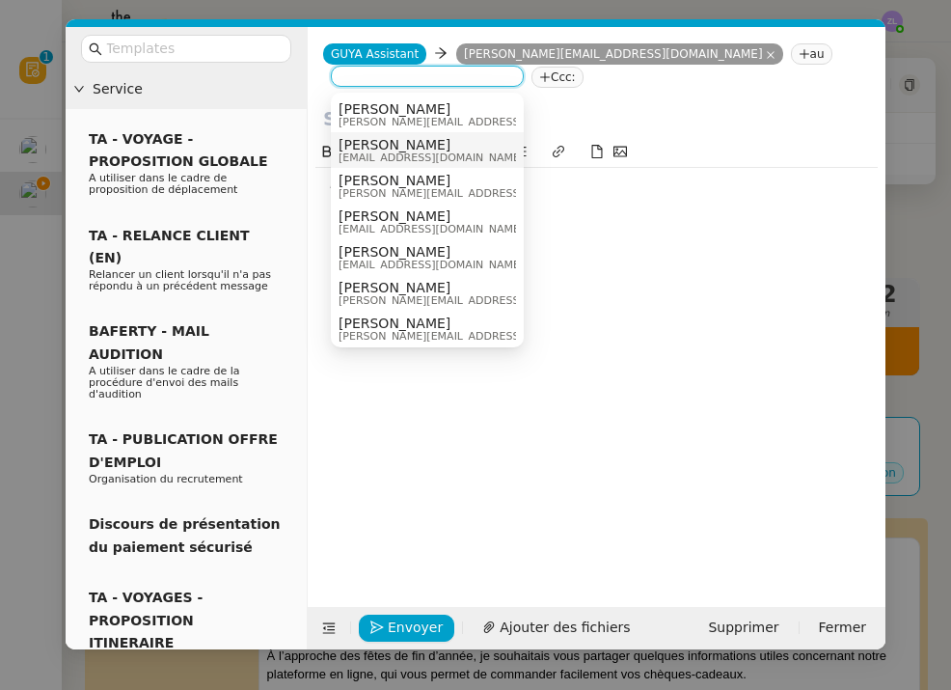
click at [395, 155] on span "[EMAIL_ADDRESS][DOMAIN_NAME]" at bounding box center [431, 157] width 185 height 11
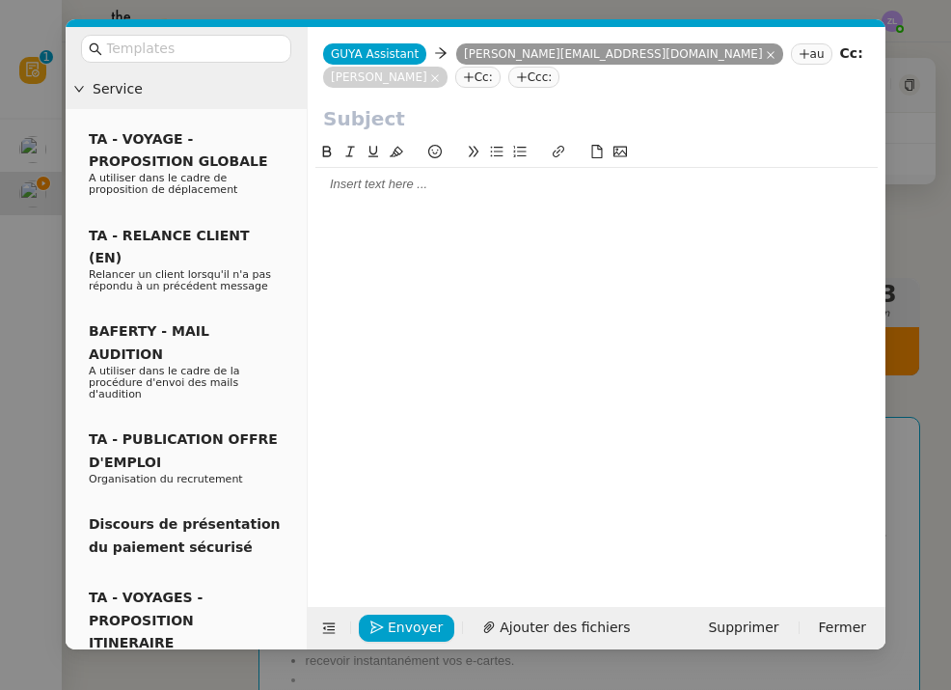
click at [378, 124] on input "text" at bounding box center [596, 118] width 547 height 29
paste input "Préparez vos fêtes de Noël avec Guyacadeau"
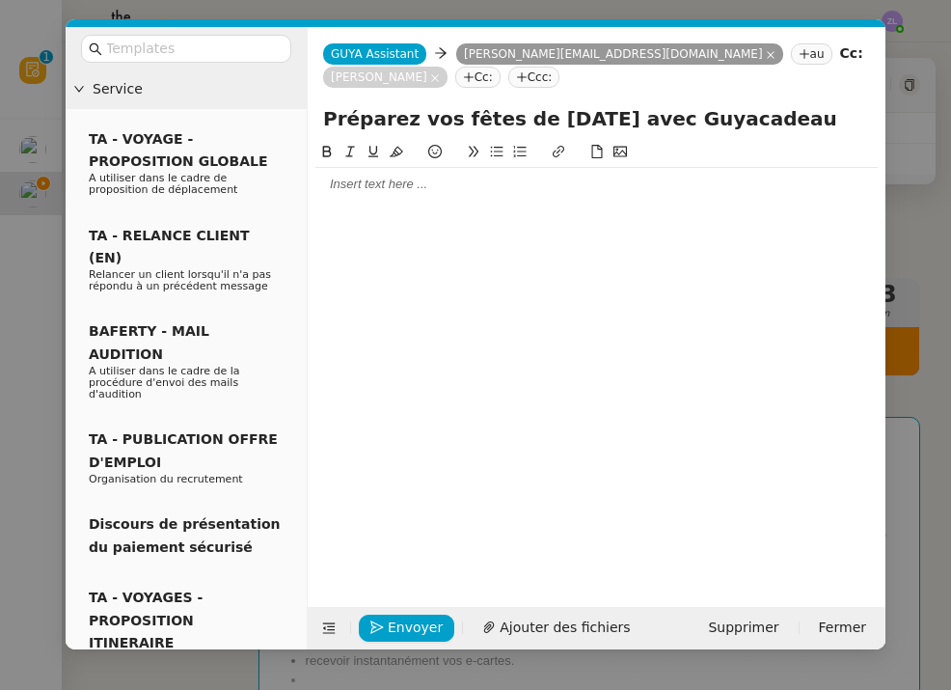
type input "Préparez vos fêtes de Noël avec Guyacadeau"
click at [330, 178] on div at bounding box center [596, 184] width 562 height 17
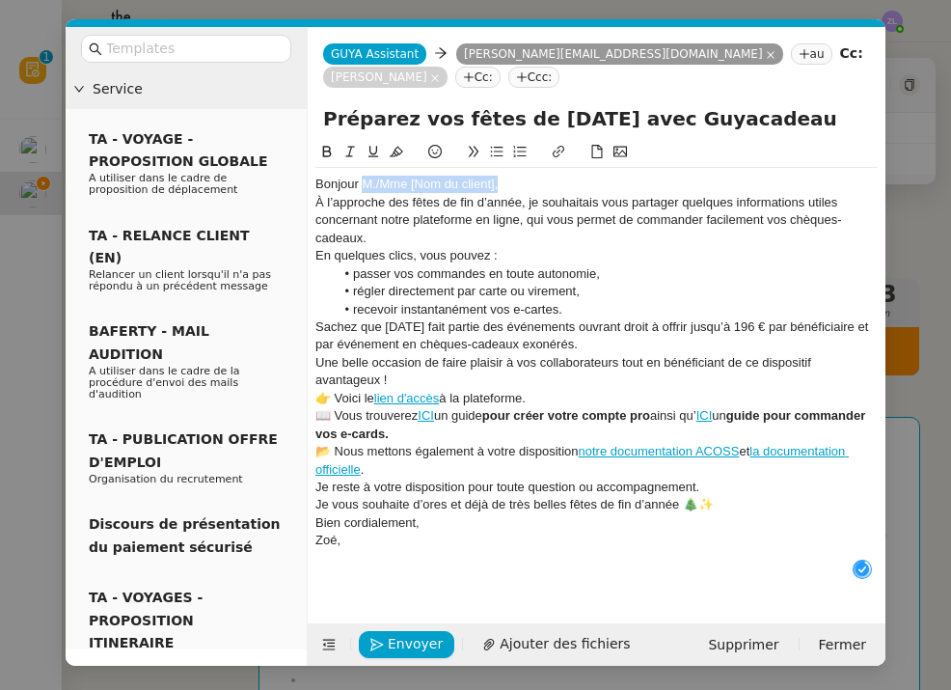
drag, startPoint x: 366, startPoint y: 184, endPoint x: 547, endPoint y: 183, distance: 181.4
click at [548, 183] on div "Bonjour M./Mme [Nom du client]," at bounding box center [596, 184] width 562 height 17
click at [369, 183] on div "Bonjour mme LE PELLETIER," at bounding box center [596, 184] width 562 height 17
click at [499, 188] on div "Bonjour Mme LE PELLETIER," at bounding box center [596, 184] width 562 height 17
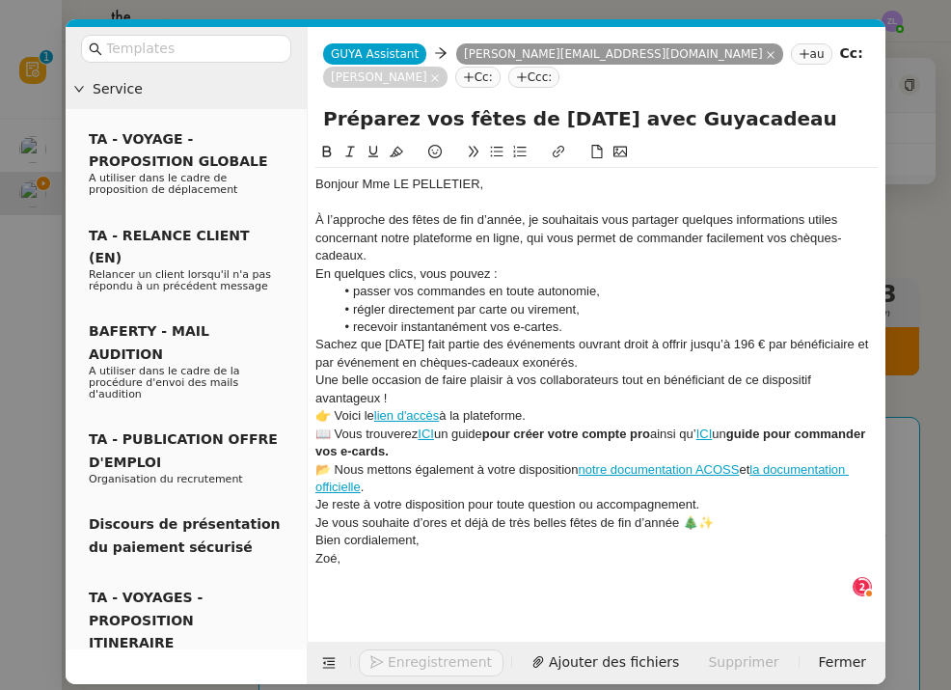
click at [376, 254] on div "À l’approche des fêtes de fin d’année, je souhaitais vous partager quelques inf…" at bounding box center [596, 237] width 562 height 53
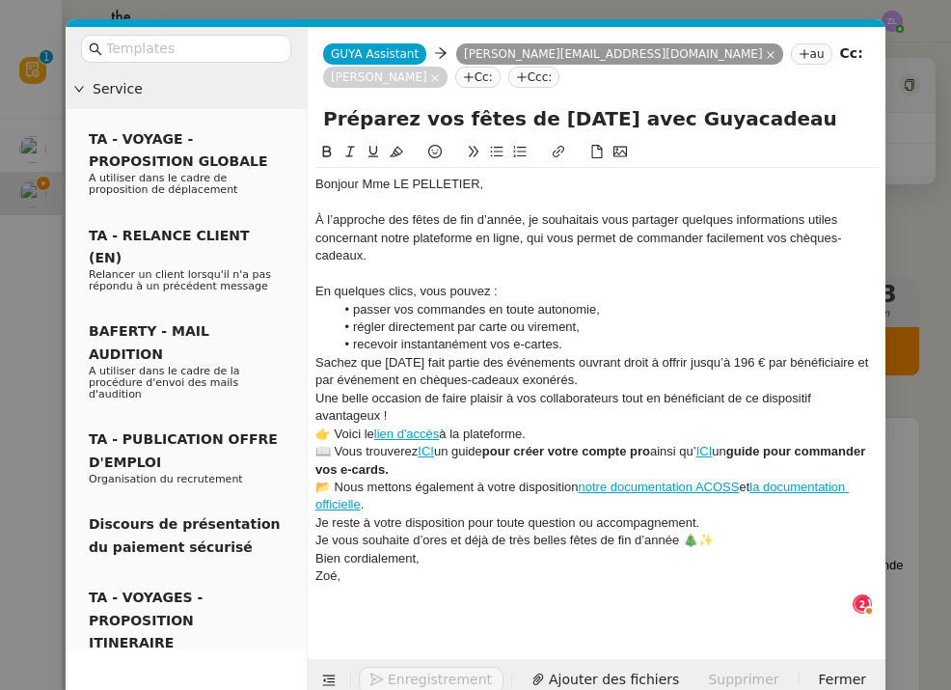
click at [576, 347] on li "recevoir instantanément vos e-cartes." at bounding box center [607, 344] width 544 height 17
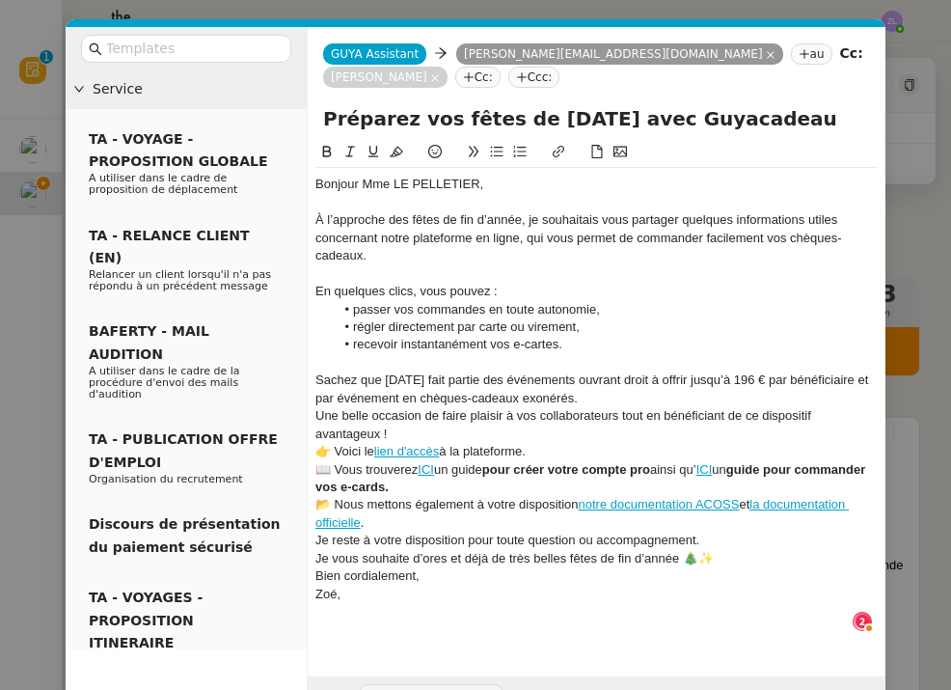
click at [587, 394] on div "Sachez que Noël fait partie des événements ouvrant droit à offrir jusqu’à 196 €…" at bounding box center [596, 389] width 562 height 36
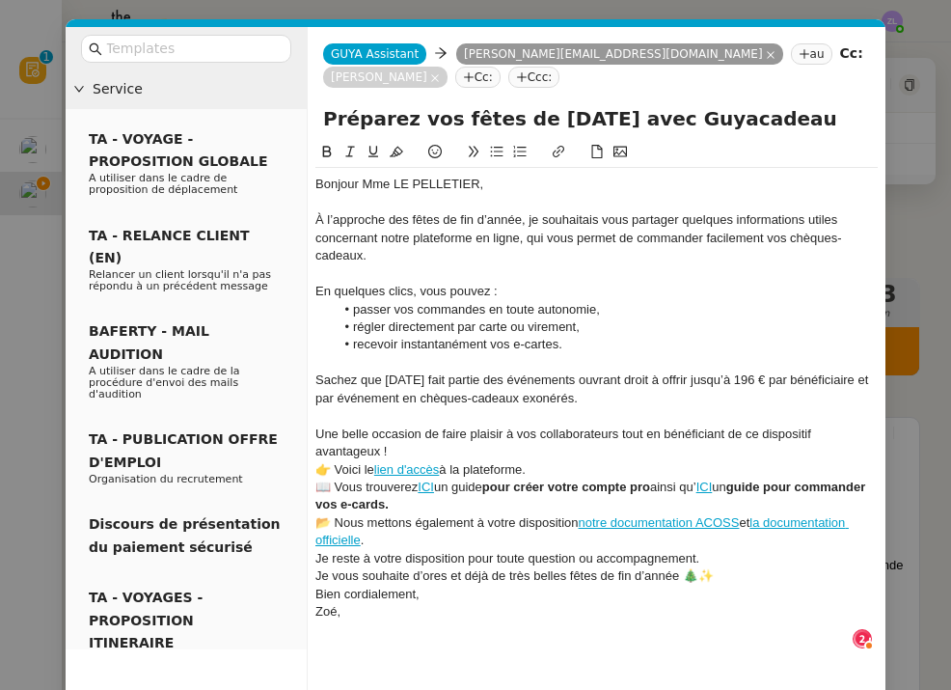
click at [411, 442] on div "Une belle occasion de faire plaisir à vos collaborateurs tout en bénéficiant de…" at bounding box center [596, 443] width 562 height 36
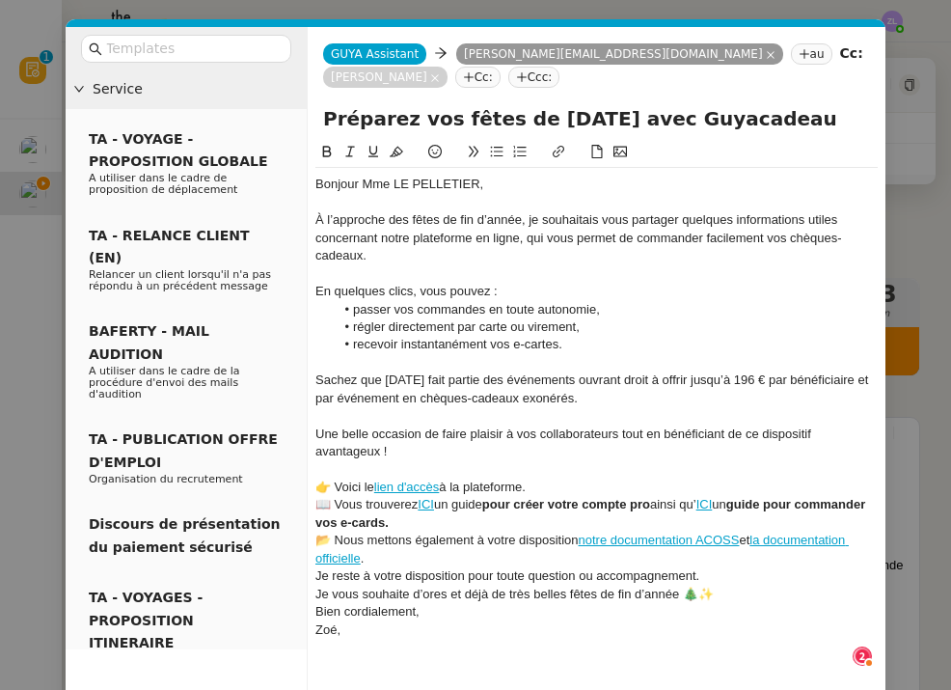
click at [537, 481] on div "👉 Voici le lien d'accès à la plateforme." at bounding box center [596, 486] width 562 height 17
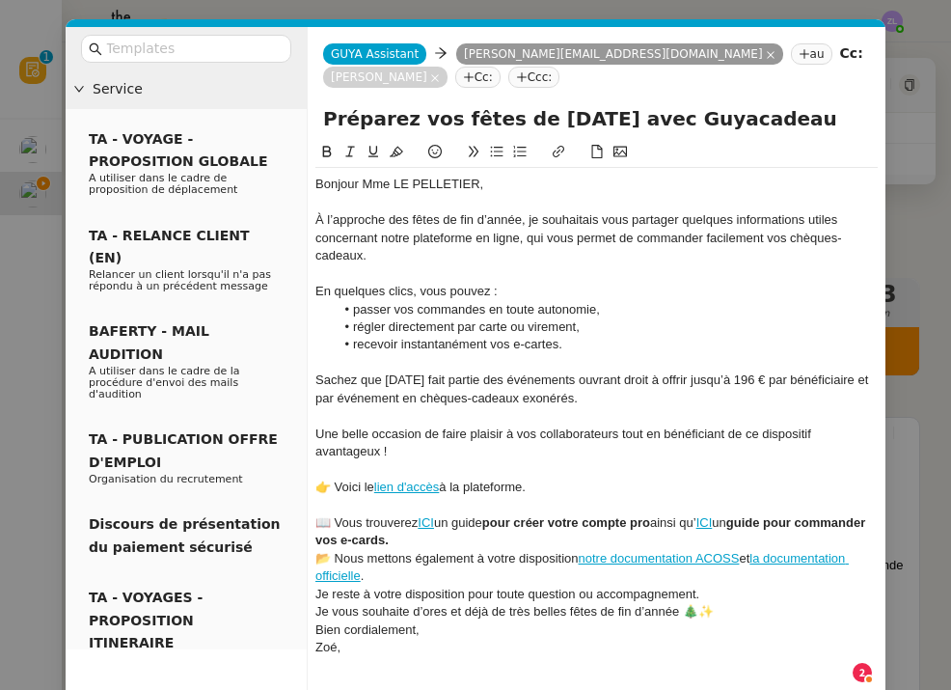
click at [489, 534] on div "📖 Vous trouverez ICI un guide pour créer votre compte pro ainsi qu’ ICI un guid…" at bounding box center [596, 532] width 562 height 36
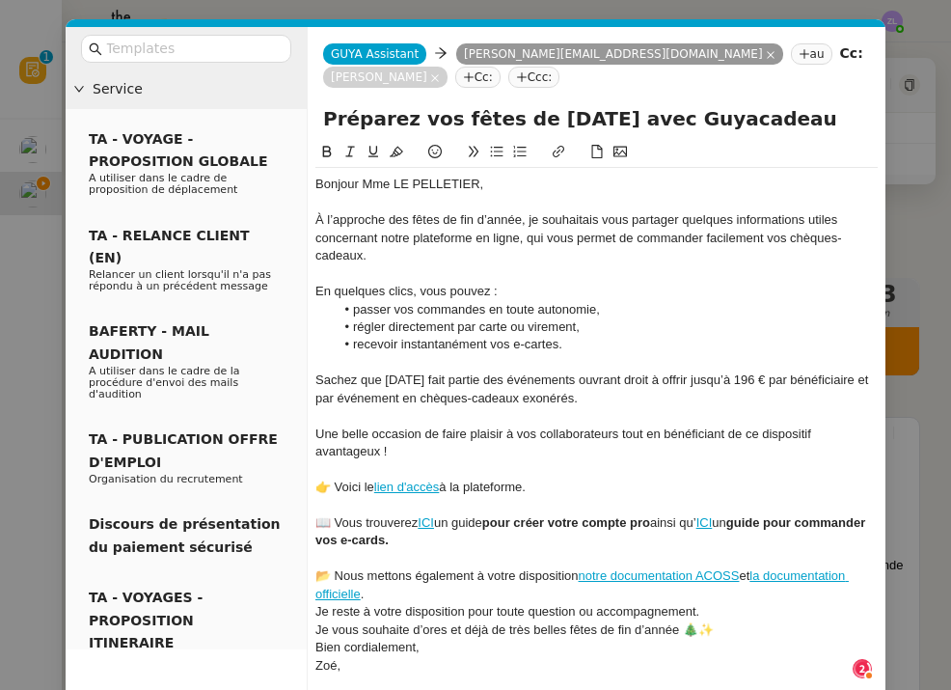
click at [404, 584] on div "📂 Nous mettons également à votre disposition notre documentation ACOSS et la do…" at bounding box center [596, 585] width 562 height 36
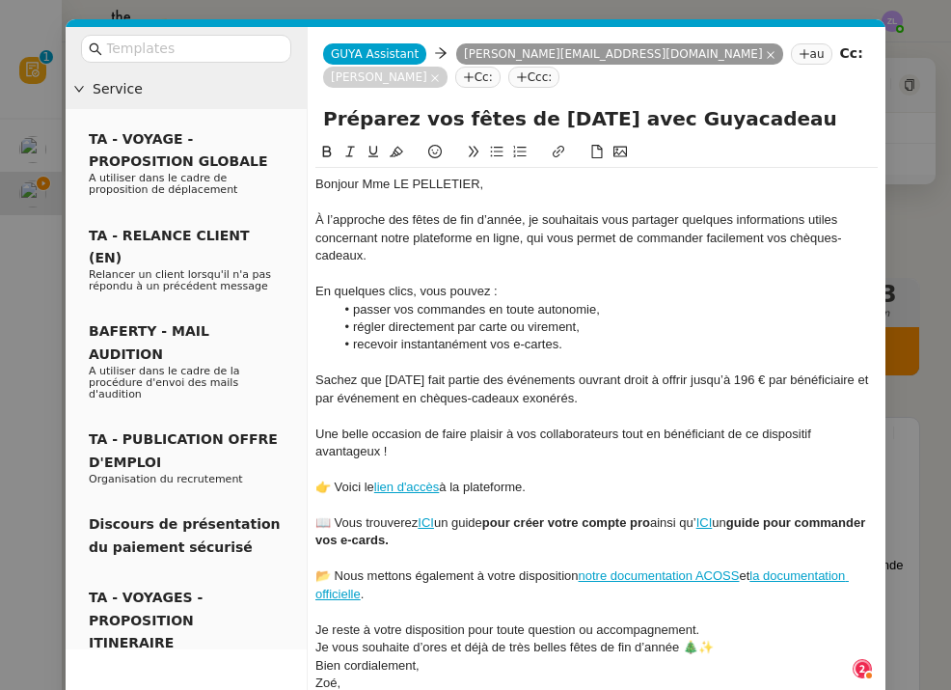
click at [717, 621] on div "Je reste à votre disposition pour toute question ou accompagnement." at bounding box center [596, 629] width 562 height 17
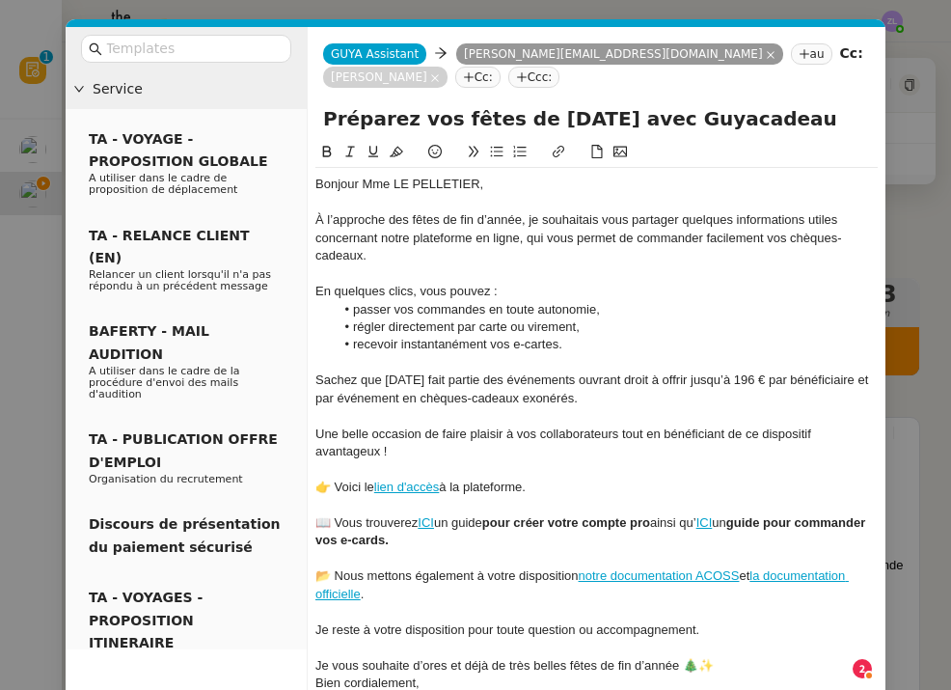
click at [729, 657] on div "Je vous souhaite d’ores et déjà de très belles fêtes de fin d’année 🎄✨" at bounding box center [596, 665] width 562 height 17
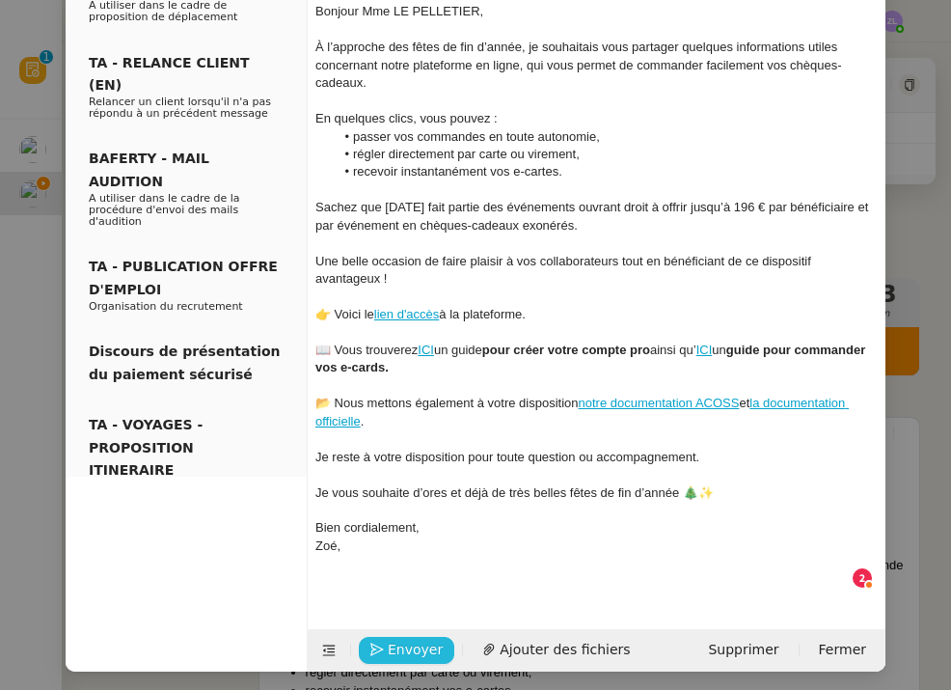
scroll to position [165, 0]
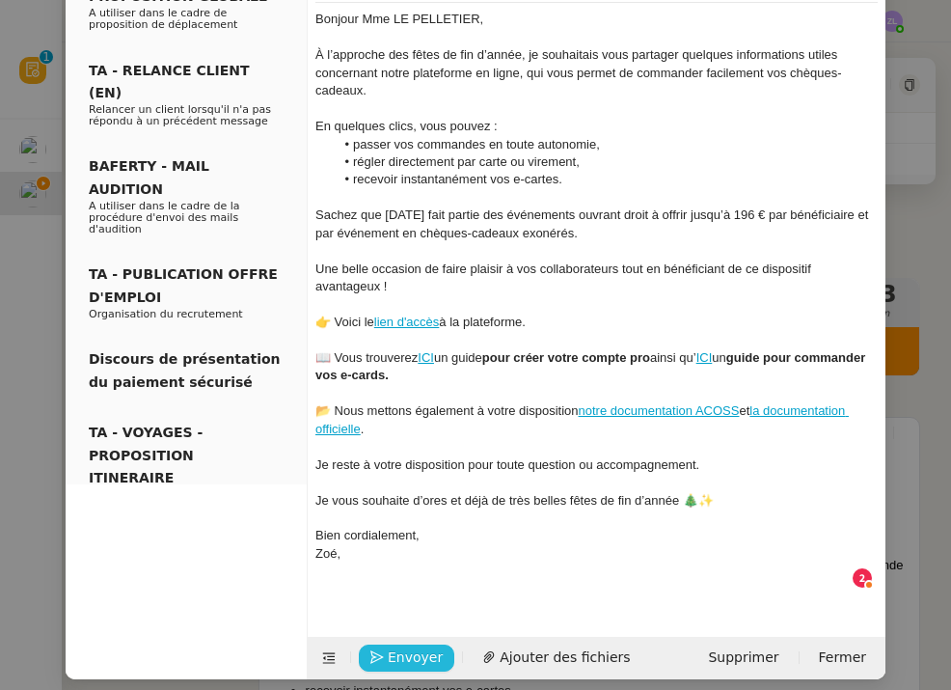
click at [407, 651] on span "Envoyer" at bounding box center [415, 657] width 55 height 22
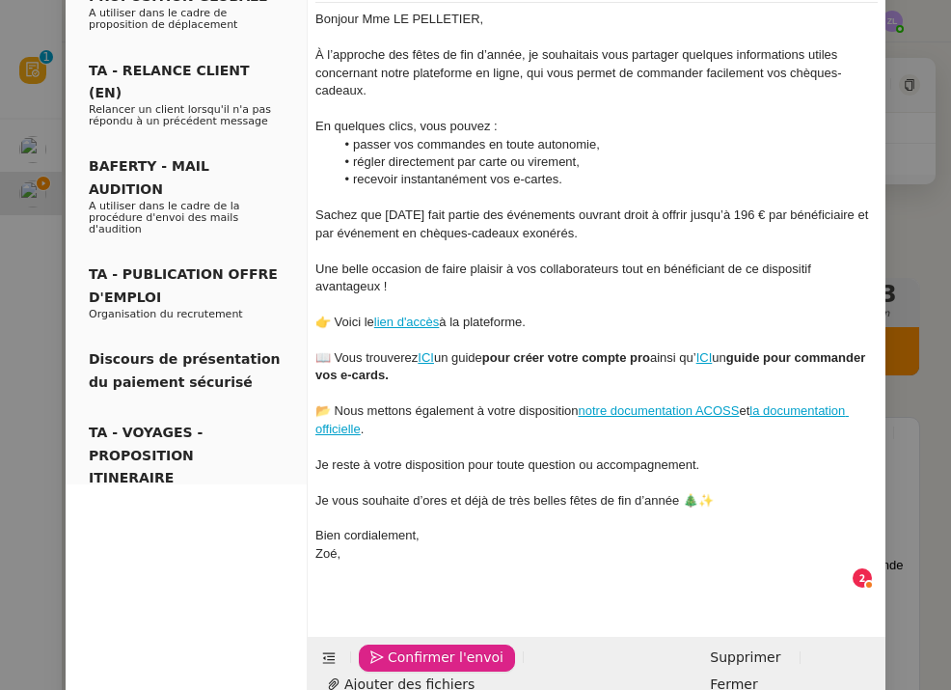
click at [407, 651] on span "Confirmer l'envoi" at bounding box center [446, 657] width 116 height 22
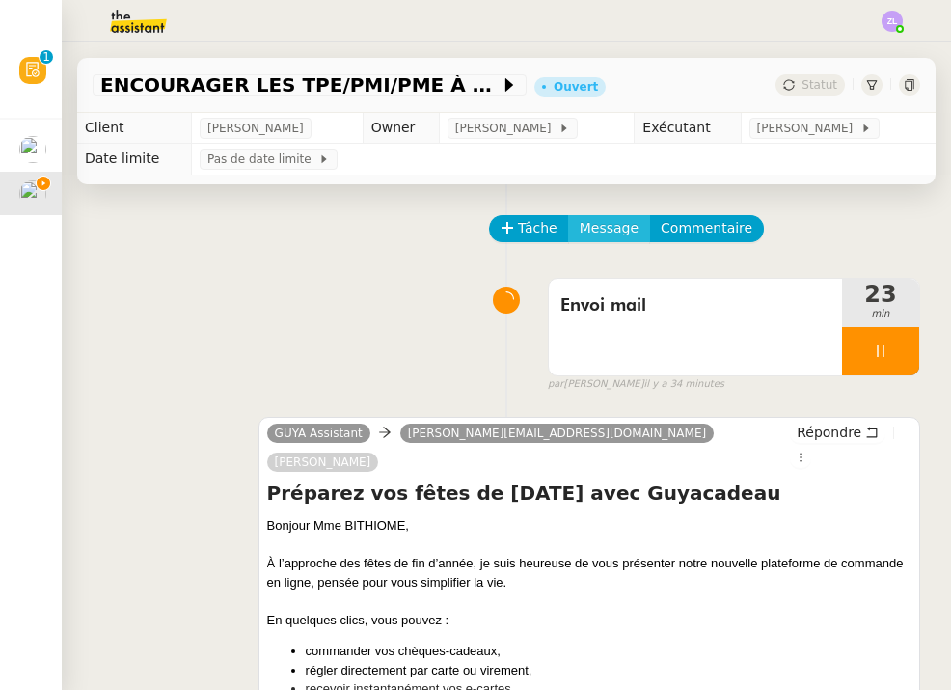
click at [583, 232] on span "Message" at bounding box center [609, 228] width 59 height 22
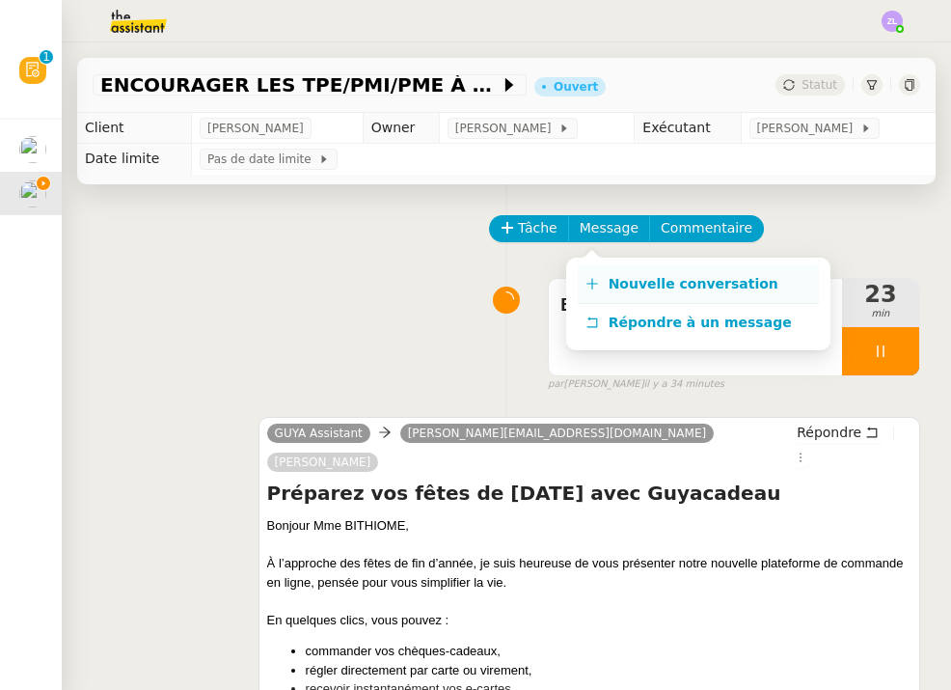
click at [614, 270] on link "Nouvelle conversation" at bounding box center [698, 284] width 241 height 39
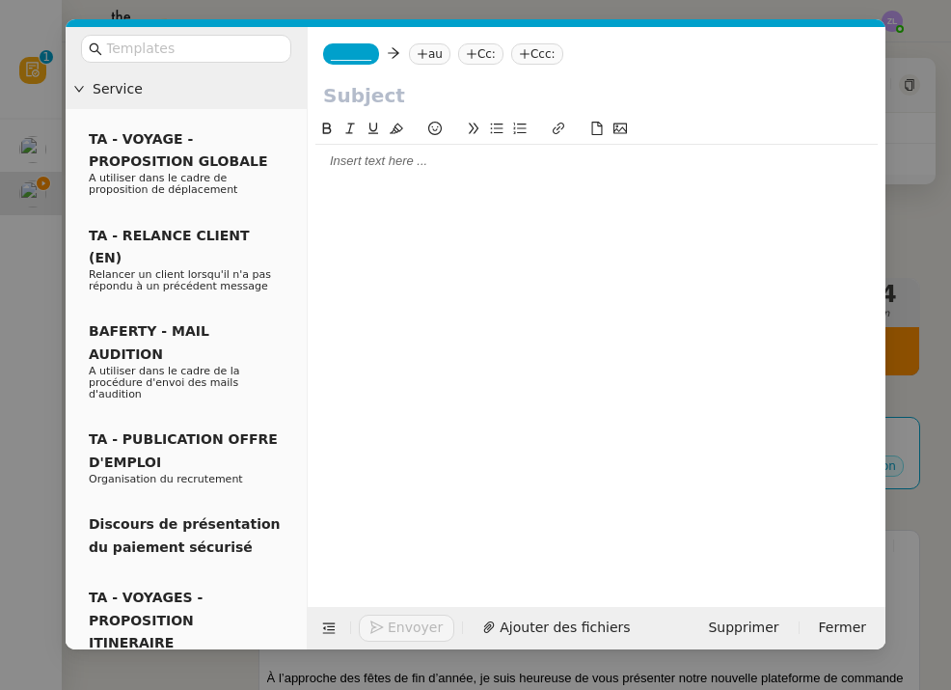
click at [359, 55] on span "_______" at bounding box center [351, 54] width 41 height 14
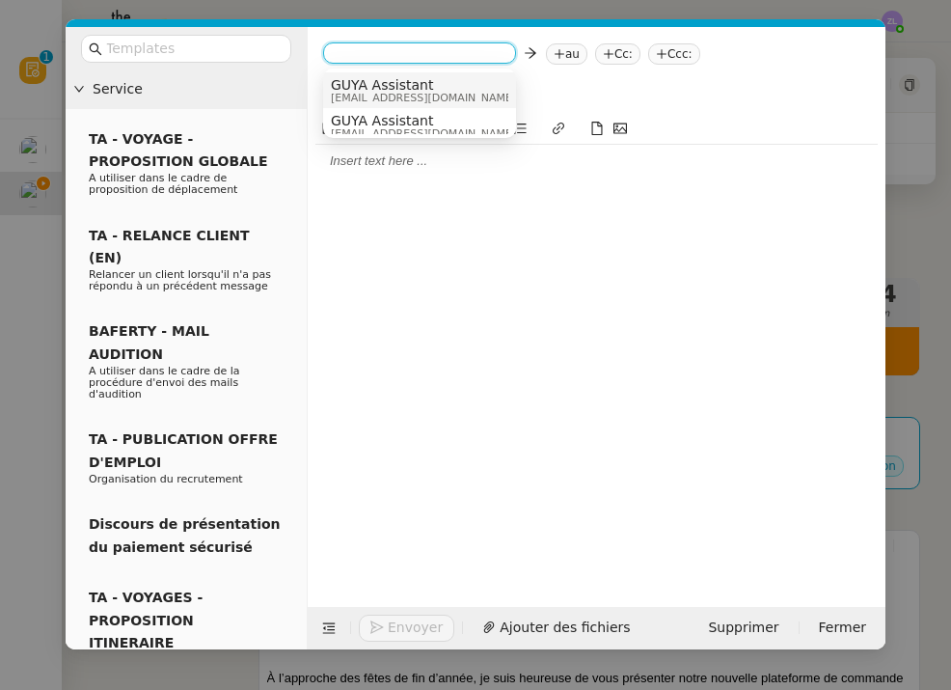
click at [371, 86] on span "GUYA Assistant" at bounding box center [423, 84] width 185 height 15
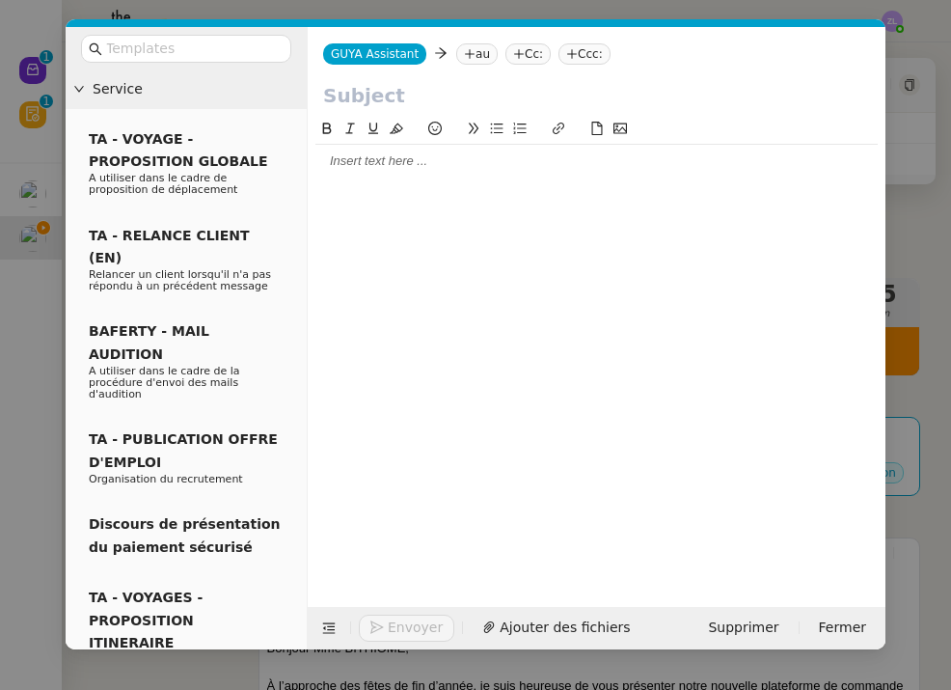
click at [392, 87] on input "text" at bounding box center [596, 95] width 547 height 29
click at [482, 59] on nz-tag "au" at bounding box center [476, 53] width 41 height 21
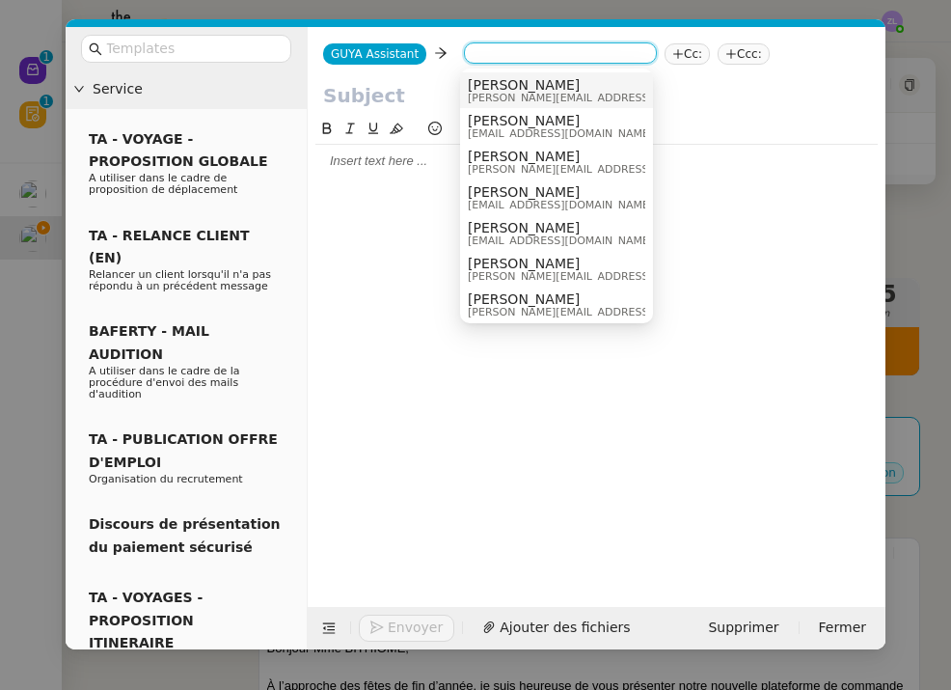
paste input "vito.larivot@gmail.com"
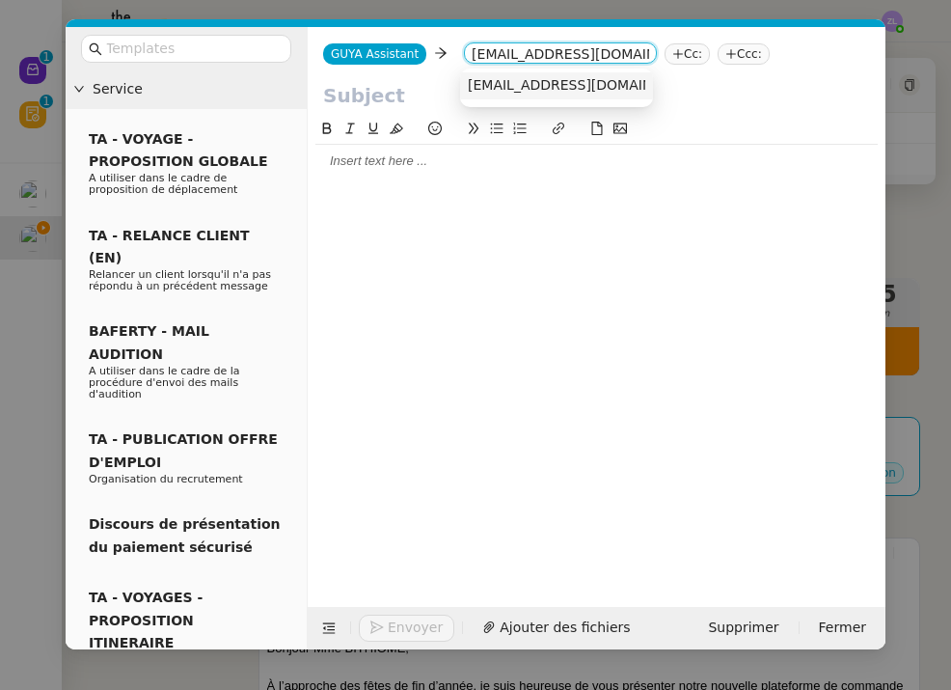
type input "vito.larivot@gmail.com"
click at [522, 90] on span "vito.larivot@gmail.com" at bounding box center [586, 84] width 236 height 15
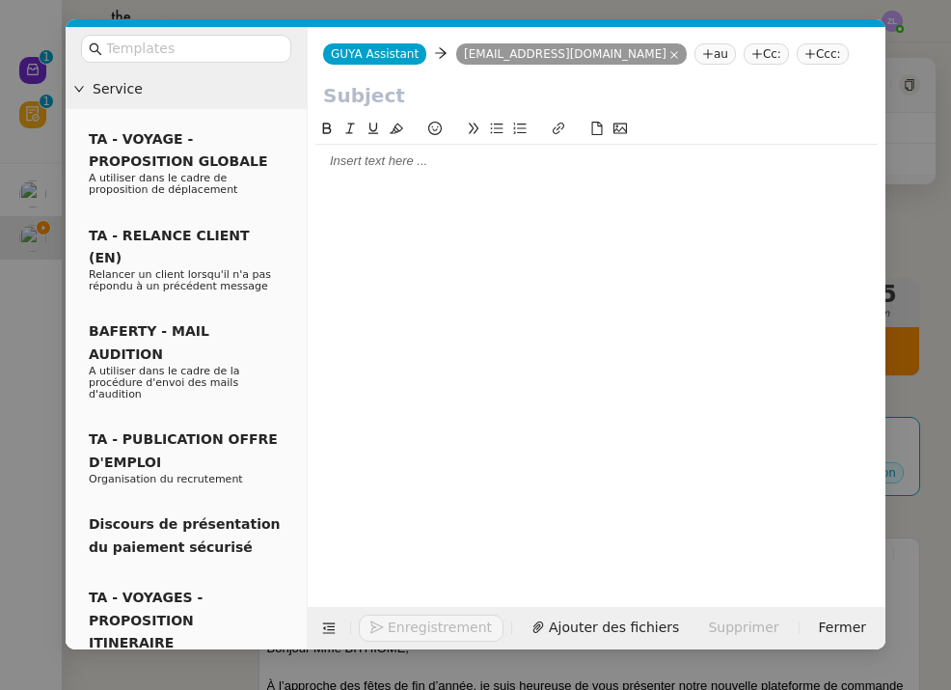
click at [744, 60] on nz-tag "Cc:" at bounding box center [766, 53] width 45 height 21
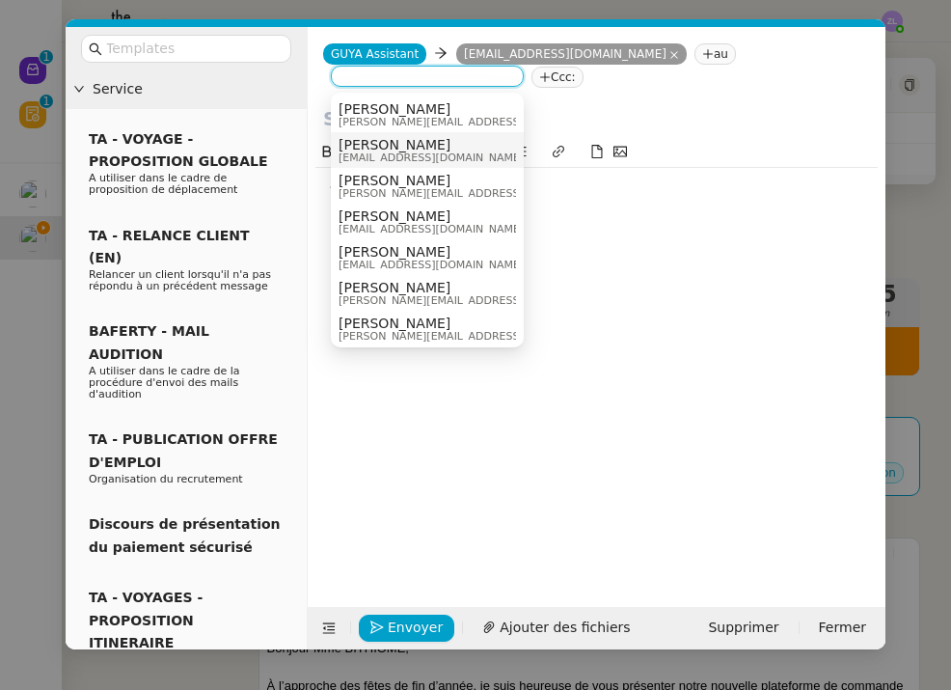
click at [375, 140] on span "[PERSON_NAME]" at bounding box center [431, 144] width 185 height 15
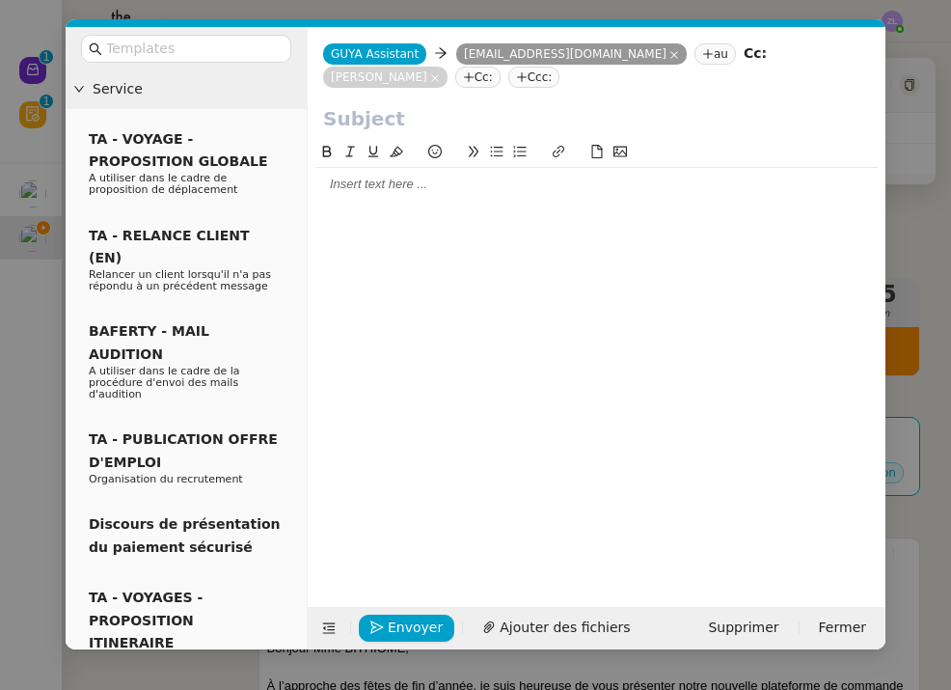
click at [485, 190] on div at bounding box center [596, 184] width 562 height 17
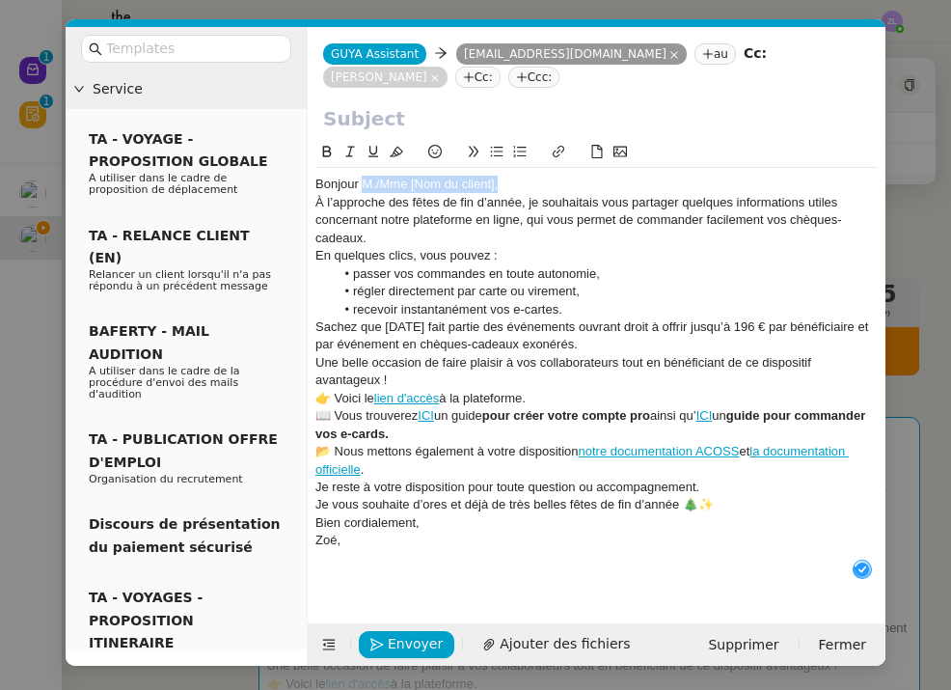
drag, startPoint x: 505, startPoint y: 184, endPoint x: 363, endPoint y: 181, distance: 142.8
click at [363, 181] on div "Bonjour M./Mme [Nom du client]," at bounding box center [596, 184] width 562 height 17
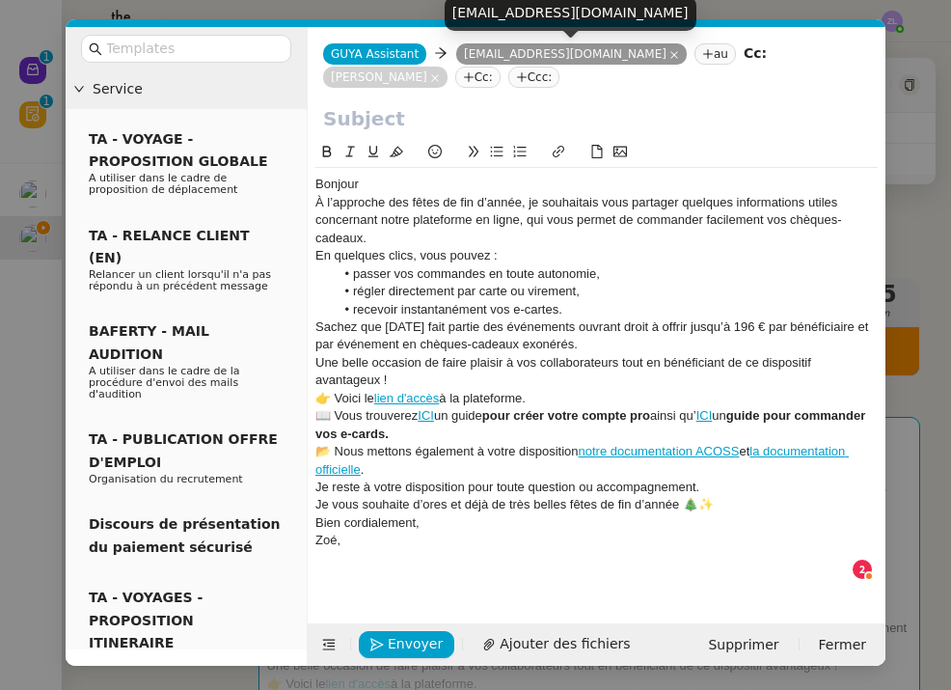
click at [508, 13] on div "vito.larivot@gmail.com" at bounding box center [571, 13] width 252 height 34
copy div "vito.larivot@gmail.com"
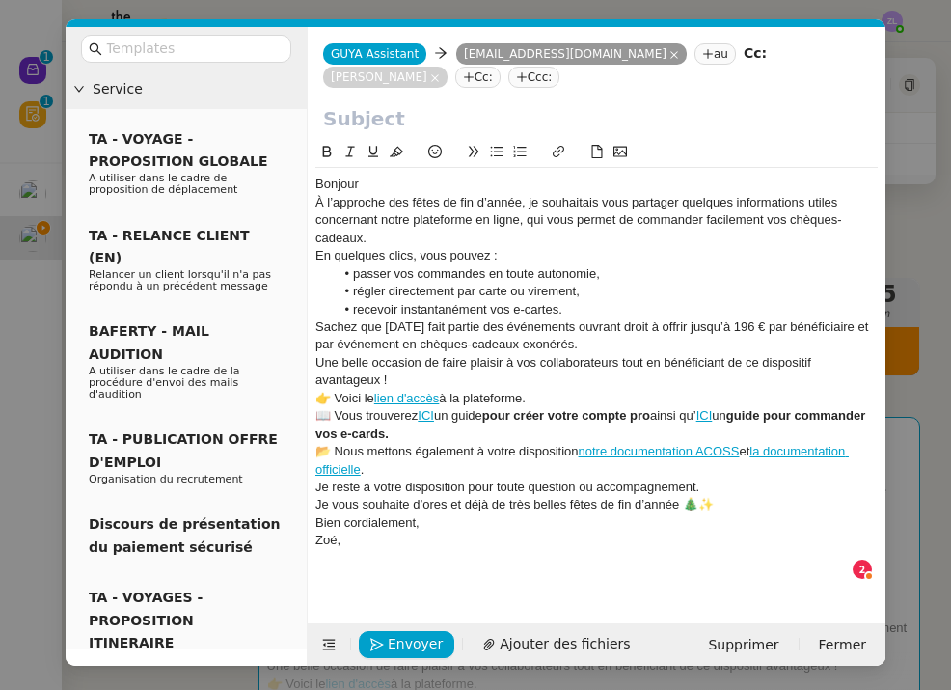
click at [372, 183] on div "Bonjour" at bounding box center [596, 184] width 562 height 17
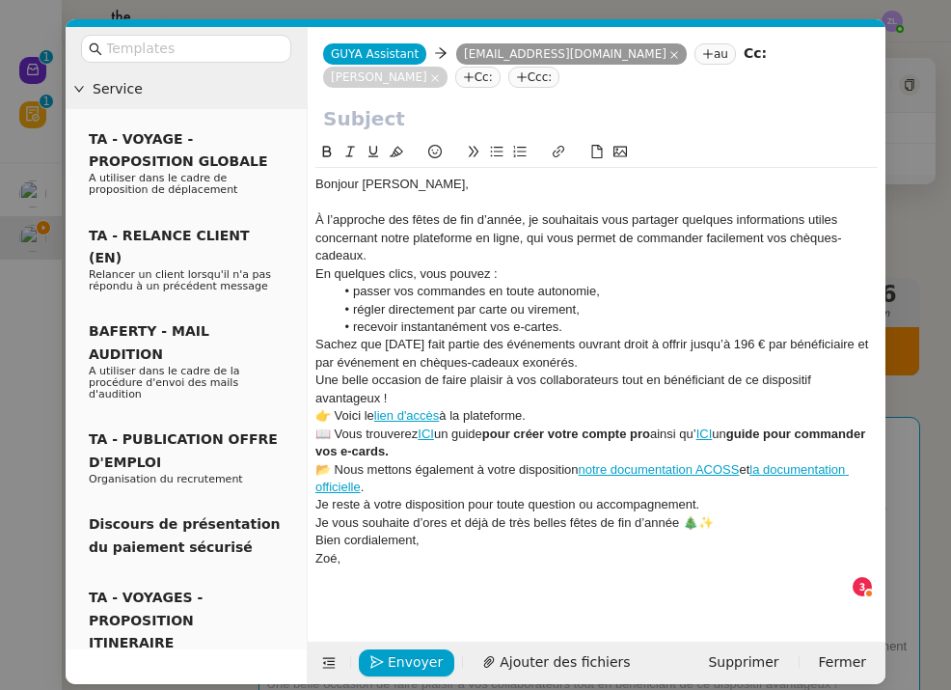
click at [6, 236] on nz-modal-container "Service TA - VOYAGE - PROPOSITION GLOBALE A utiliser dans le cadre de propositi…" at bounding box center [475, 345] width 951 height 690
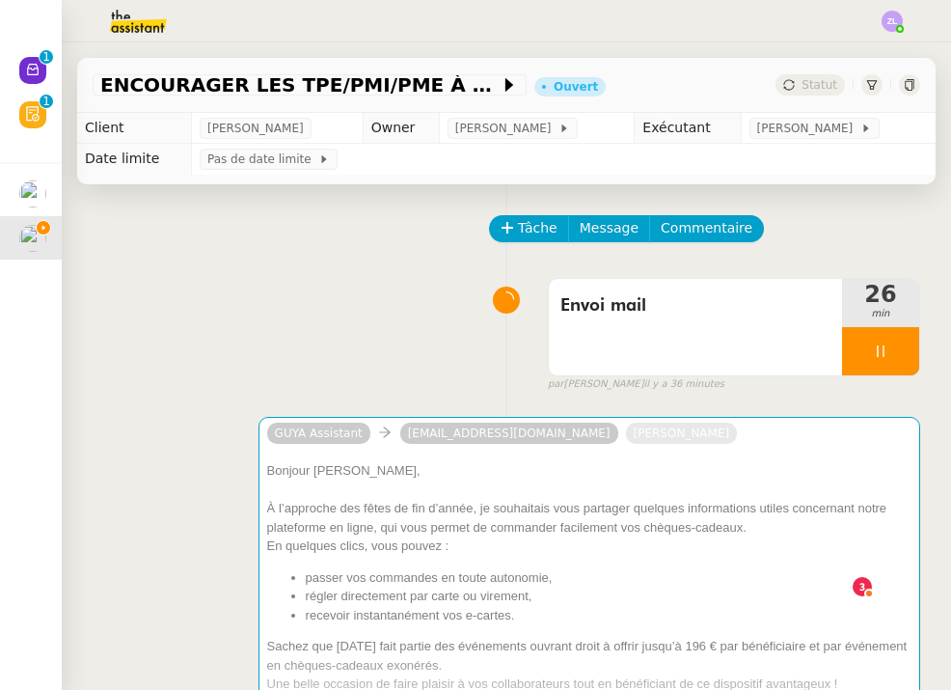
click at [6, 236] on nz-modal-container "Service TA - VOYAGE - PROPOSITION GLOBALE A utiliser dans le cadre de propositi…" at bounding box center [475, 345] width 951 height 690
click at [863, 333] on div at bounding box center [880, 351] width 77 height 48
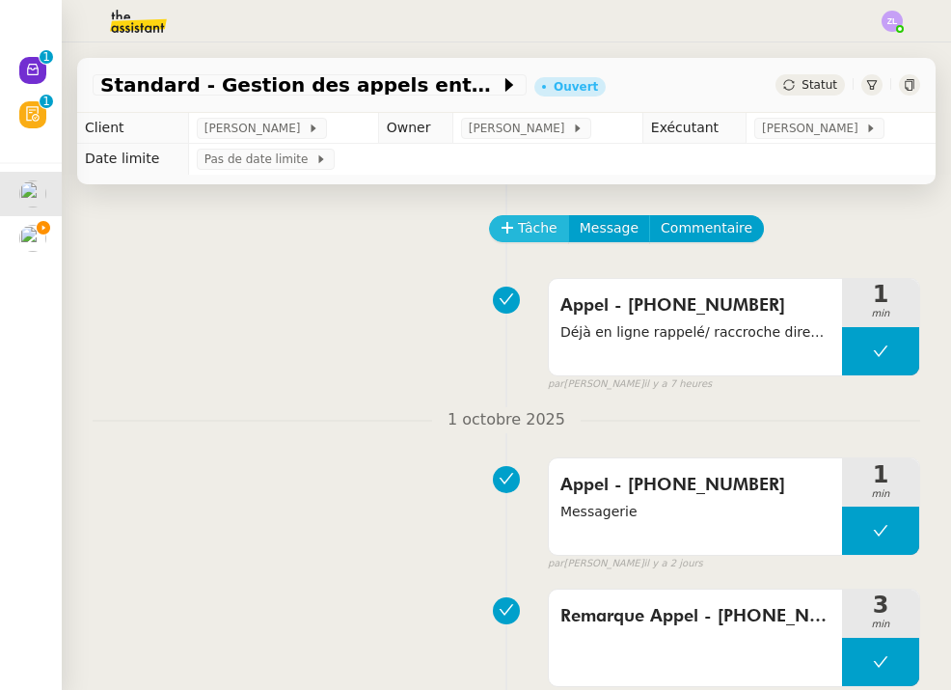
click at [546, 230] on span "Tâche" at bounding box center [538, 228] width 40 height 22
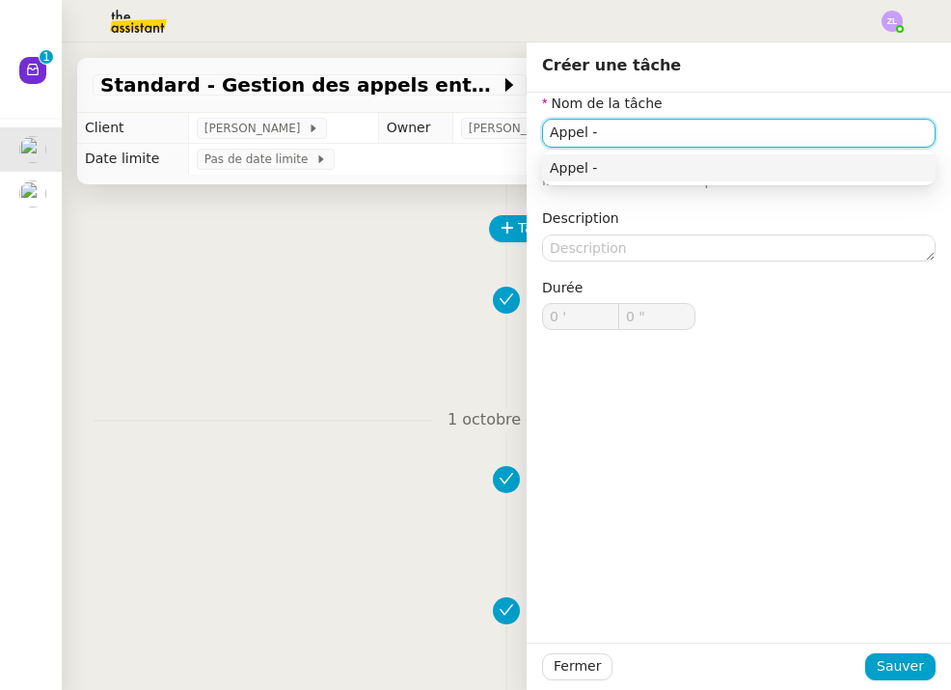
paste input "33687960674"
type input "Appel - 33687960674"
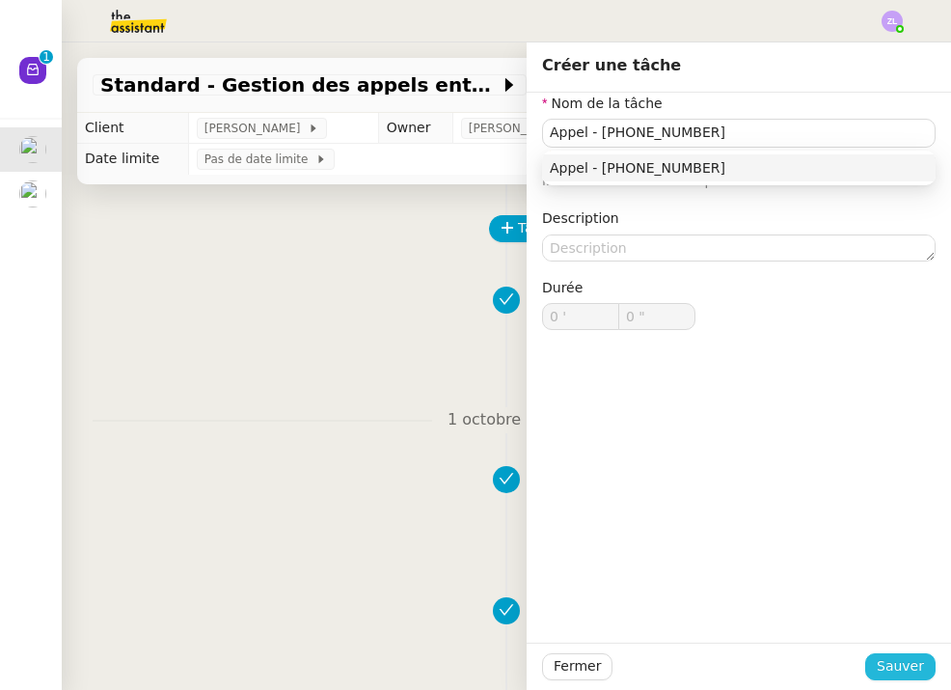
click at [897, 663] on span "Sauver" at bounding box center [900, 666] width 47 height 22
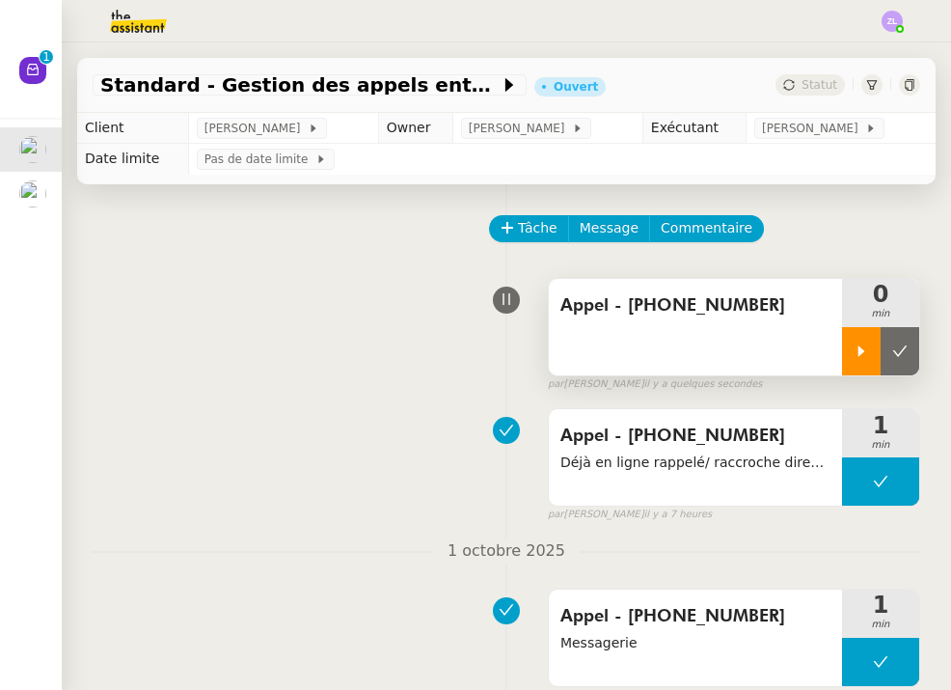
click at [855, 362] on div at bounding box center [861, 351] width 39 height 48
click at [845, 355] on div at bounding box center [880, 351] width 77 height 48
click at [892, 359] on icon at bounding box center [899, 350] width 15 height 15
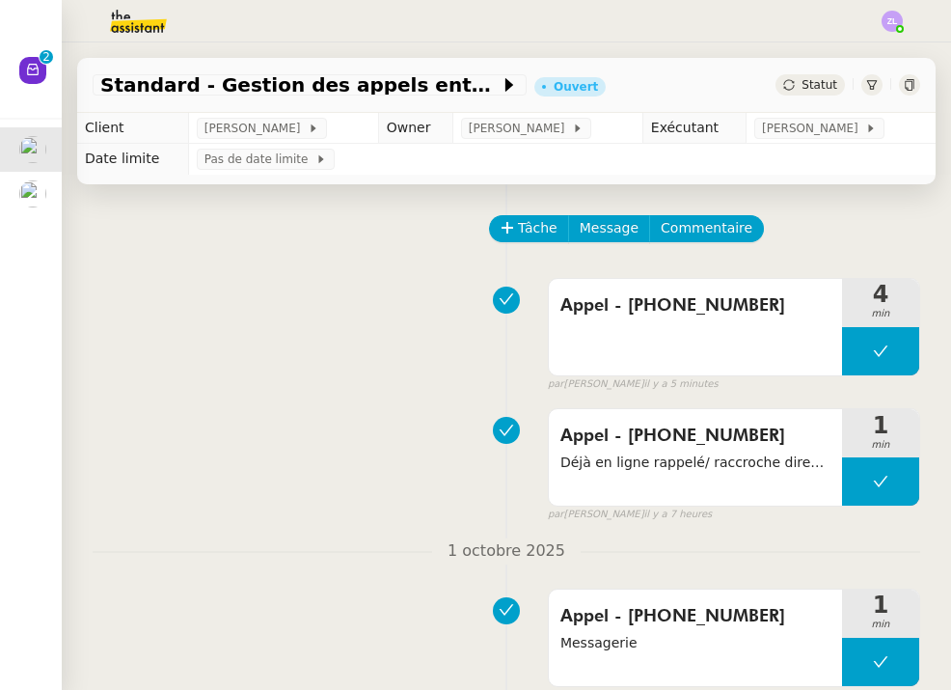
click at [21, 191] on img at bounding box center [32, 193] width 27 height 27
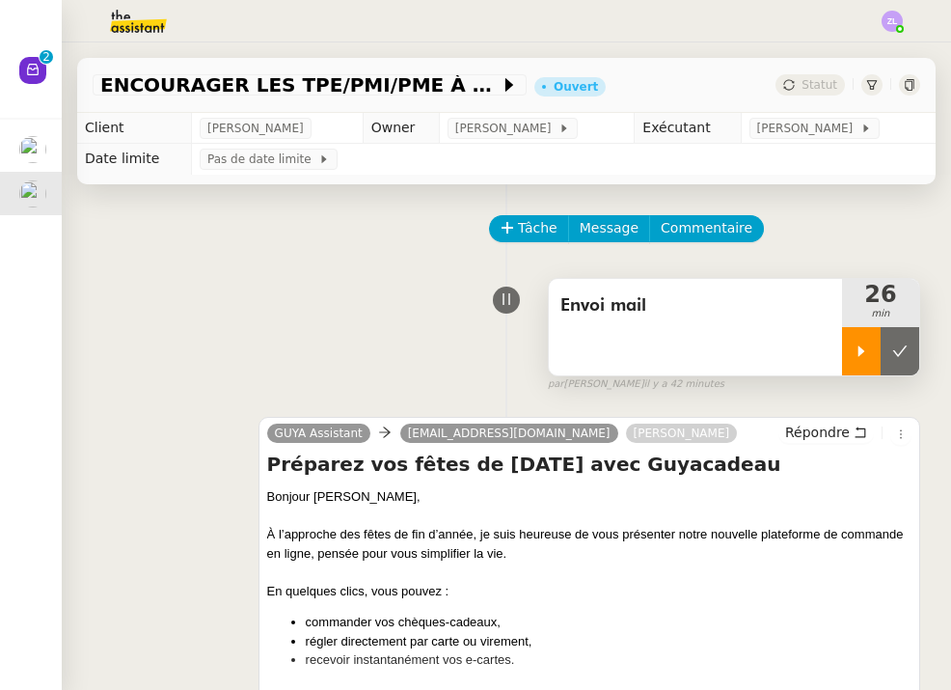
click at [854, 347] on icon at bounding box center [861, 350] width 15 height 15
click at [605, 232] on span "Message" at bounding box center [609, 228] width 59 height 22
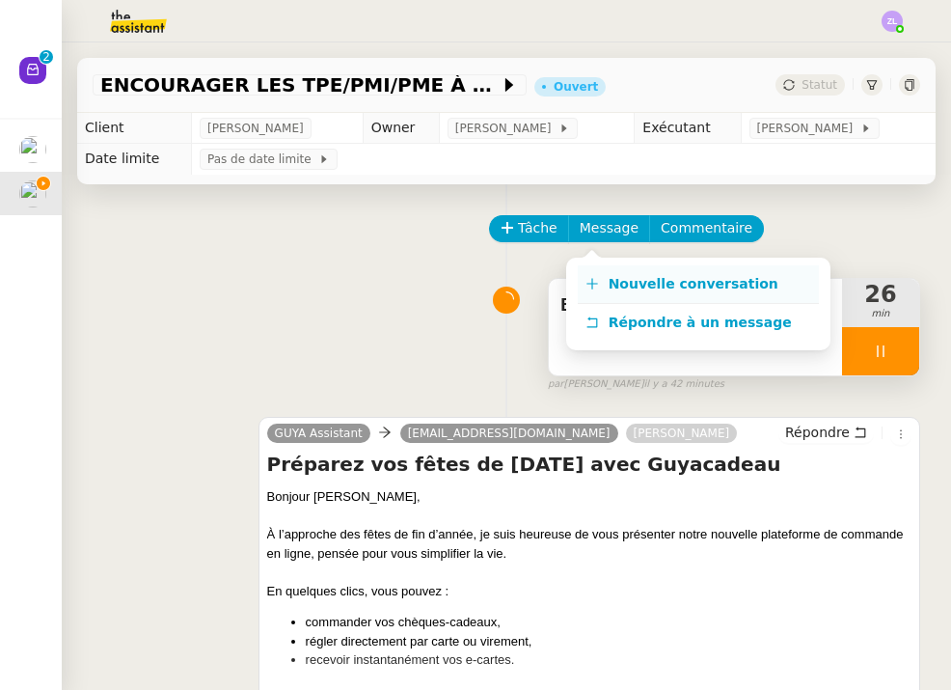
click at [643, 276] on span "Nouvelle conversation" at bounding box center [694, 283] width 170 height 15
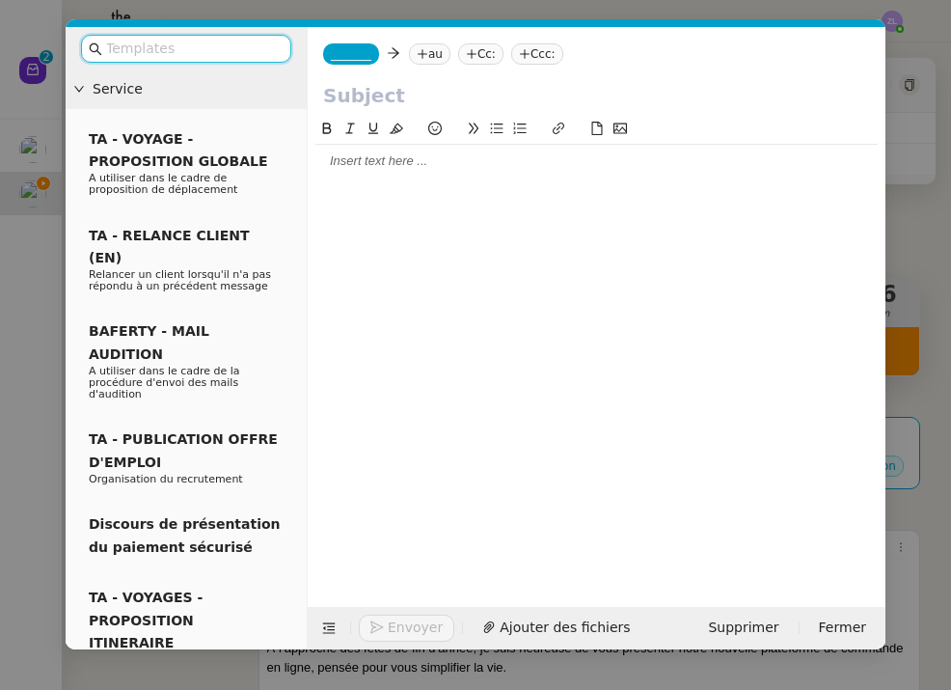
click at [346, 68] on div "_______ au Cc: Ccc:" at bounding box center [597, 54] width 578 height 54
click at [350, 59] on span "_______" at bounding box center [351, 54] width 41 height 14
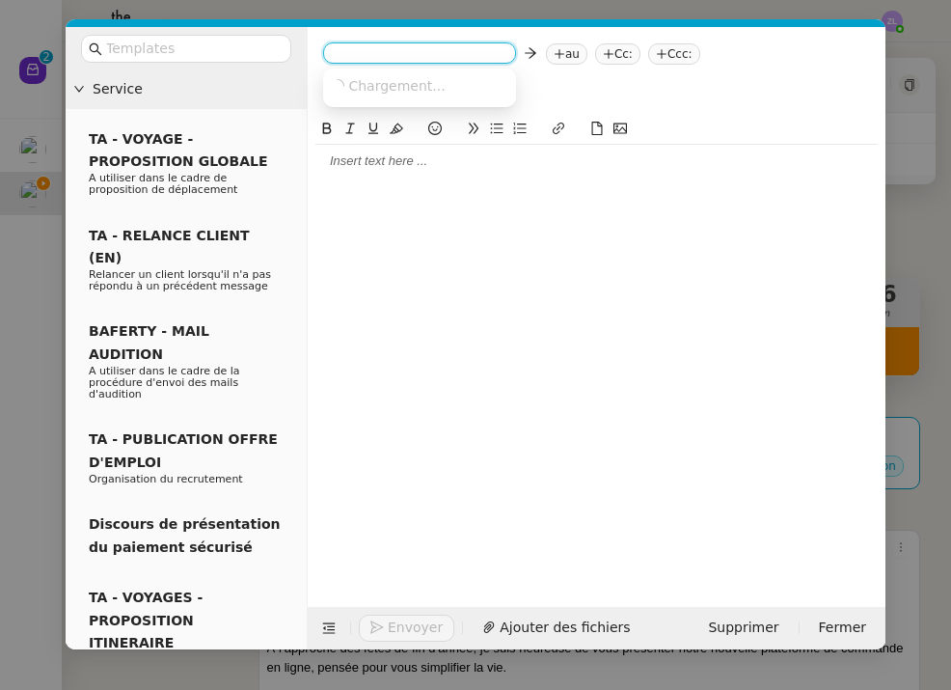
paste input "M.NIRENNOLD@alptis.fr"
click at [339, 60] on input "M.NIRENNOLD@alptis.fr" at bounding box center [419, 54] width 177 height 19
type input "M.NIRENNOLD@alptis.fr"
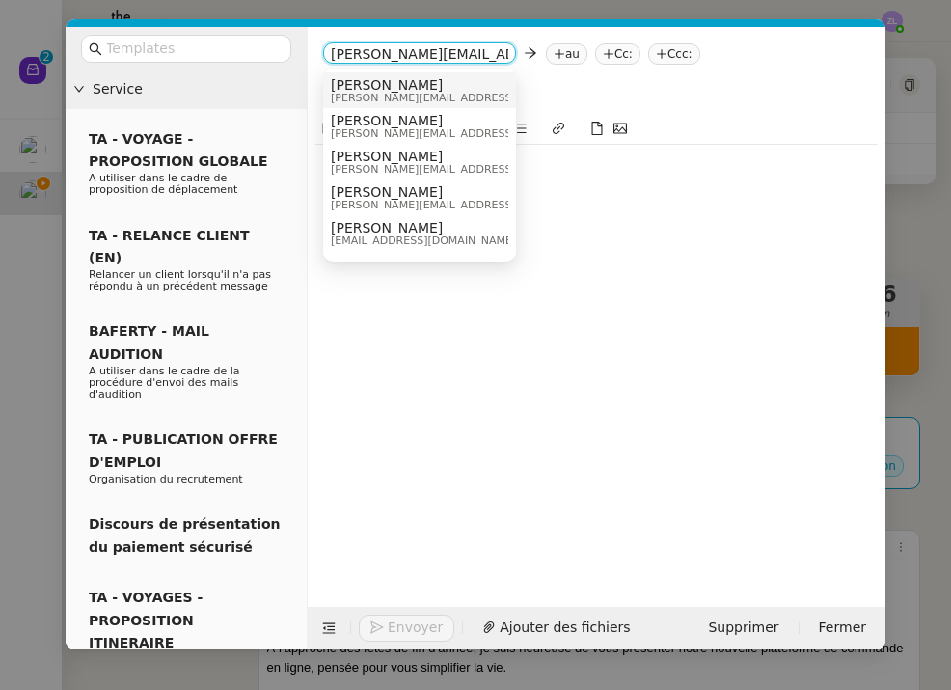
drag, startPoint x: 503, startPoint y: 46, endPoint x: 485, endPoint y: 51, distance: 18.0
click at [485, 51] on input "M.NIRENNOLD@alptis.fr" at bounding box center [419, 54] width 177 height 19
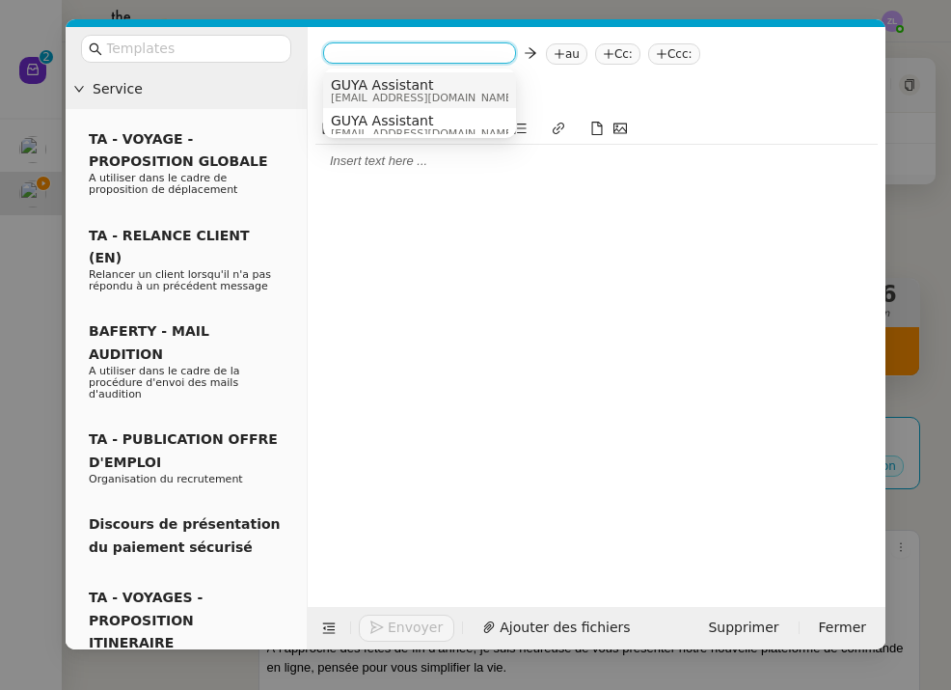
click at [428, 89] on span "GUYA Assistant" at bounding box center [423, 84] width 185 height 15
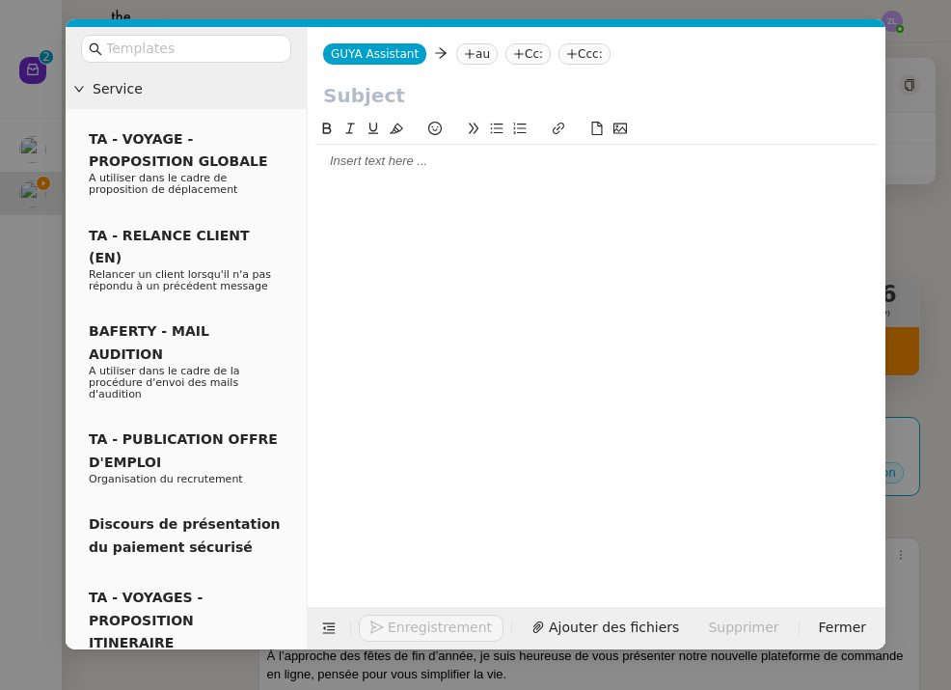
click at [496, 54] on app-ticket-composer-emailaddresses "au" at bounding box center [480, 52] width 49 height 15
click at [481, 54] on nz-tag "au" at bounding box center [476, 53] width 41 height 21
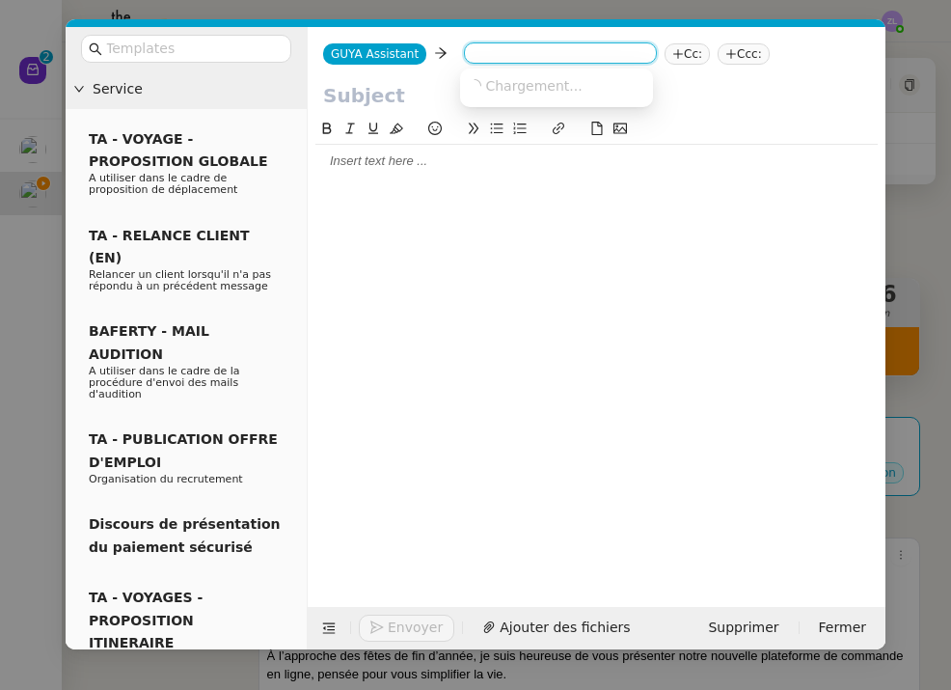
paste input "M.NIRENNOLD@alptis.fr"
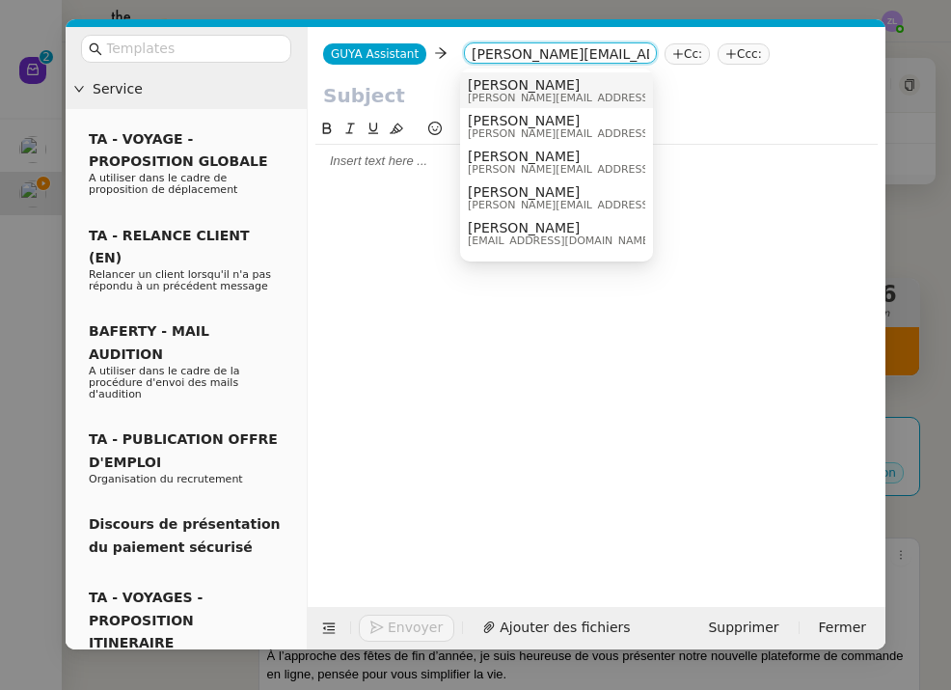
type input "M.NIRENNOLD@alptis.fr"
click at [521, 87] on span "NIRENNOLD Manuel" at bounding box center [605, 84] width 274 height 15
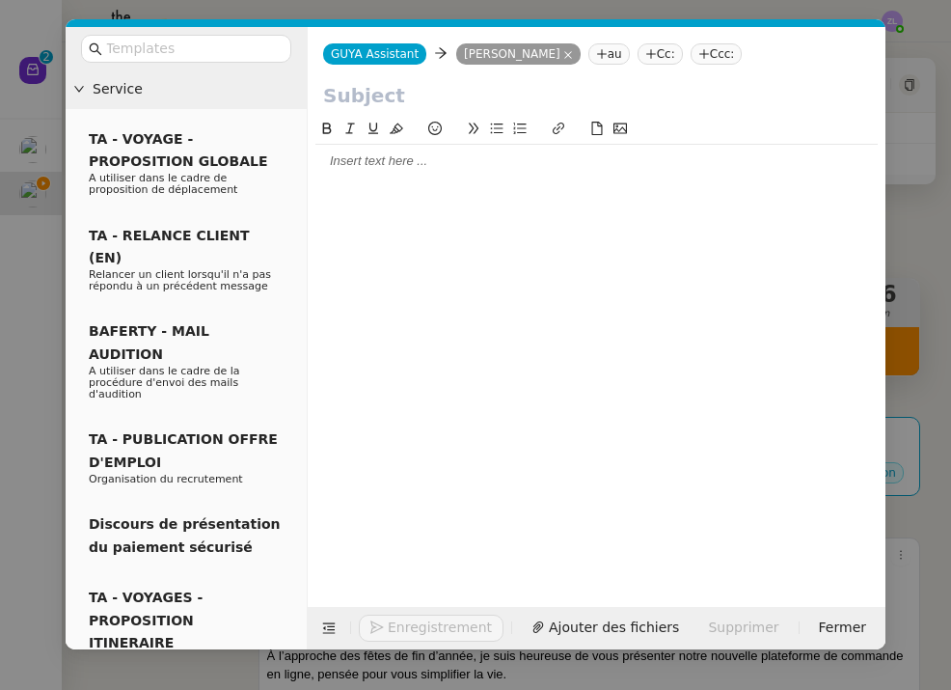
click at [677, 50] on nz-tag "Cc:" at bounding box center [660, 53] width 45 height 21
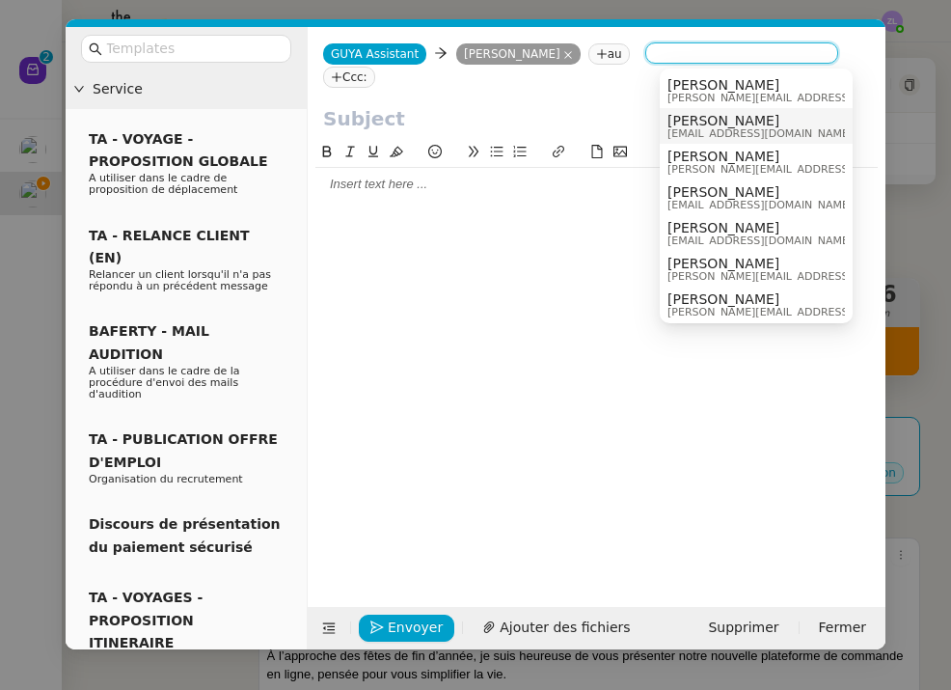
click at [697, 131] on span "[EMAIL_ADDRESS][DOMAIN_NAME]" at bounding box center [760, 133] width 185 height 11
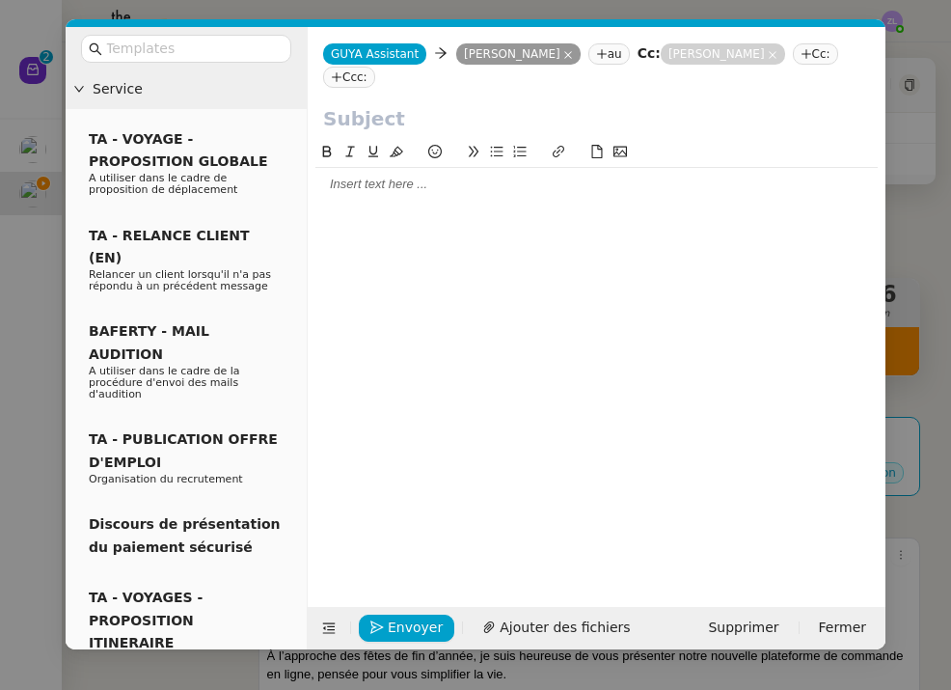
click at [446, 115] on input "text" at bounding box center [596, 118] width 547 height 29
click at [496, 196] on div at bounding box center [596, 184] width 562 height 33
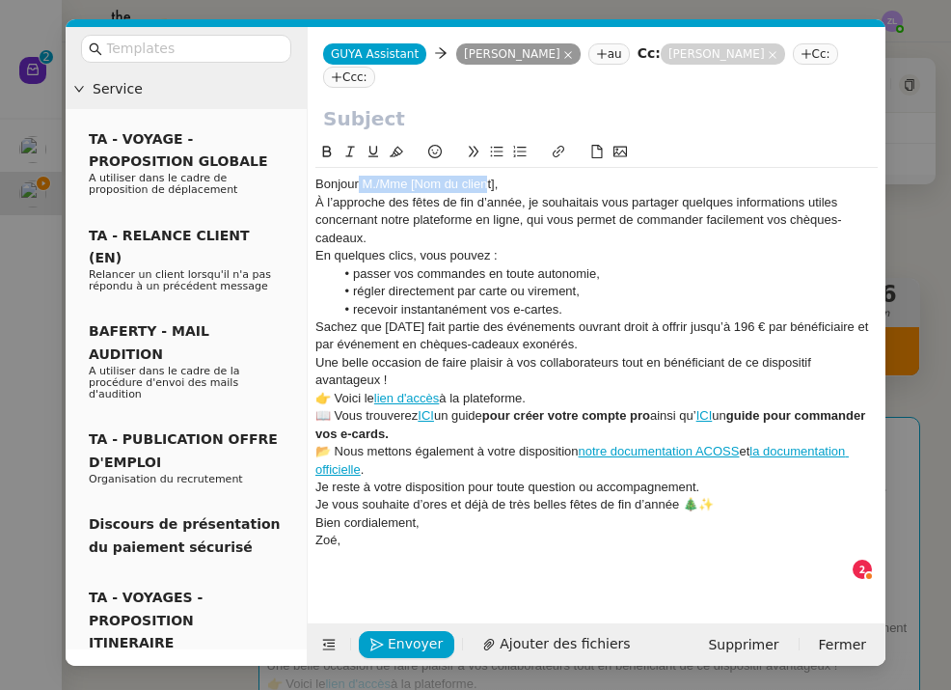
drag, startPoint x: 360, startPoint y: 187, endPoint x: 487, endPoint y: 186, distance: 127.3
click at [487, 186] on div "Bonjour M./Mme [Nom du client]," at bounding box center [596, 184] width 562 height 17
drag, startPoint x: 514, startPoint y: 189, endPoint x: 377, endPoint y: 188, distance: 137.0
click at [377, 188] on div "Bonjour M./Mme [Nom du client]," at bounding box center [596, 184] width 562 height 17
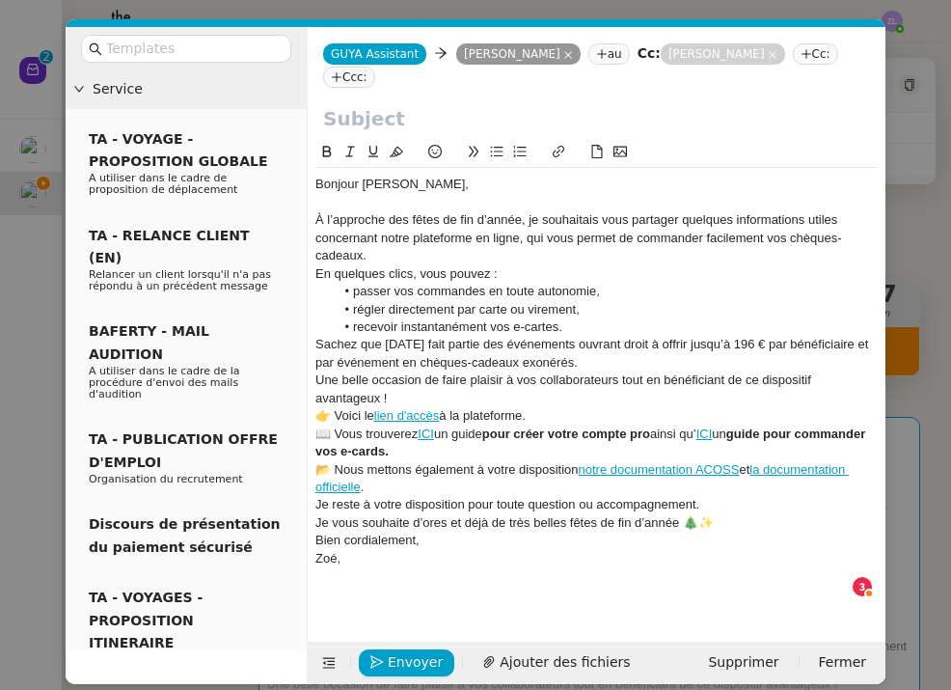
click at [404, 255] on div "À l’approche des fêtes de fin d’année, je souhaitais vous partager quelques inf…" at bounding box center [596, 237] width 562 height 53
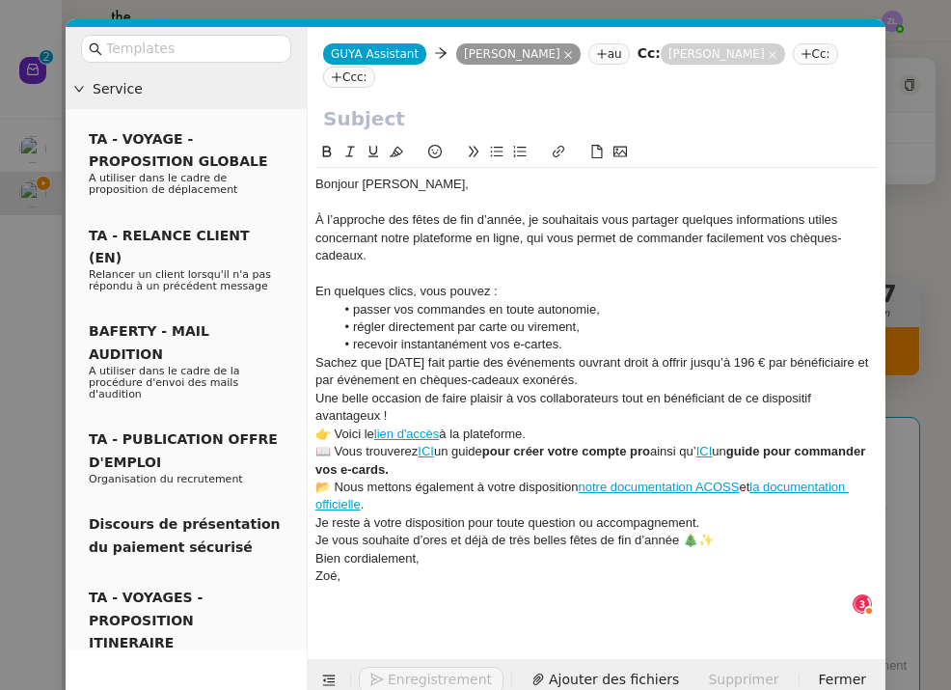
click at [589, 349] on li "recevoir instantanément vos e-cartes." at bounding box center [607, 344] width 544 height 17
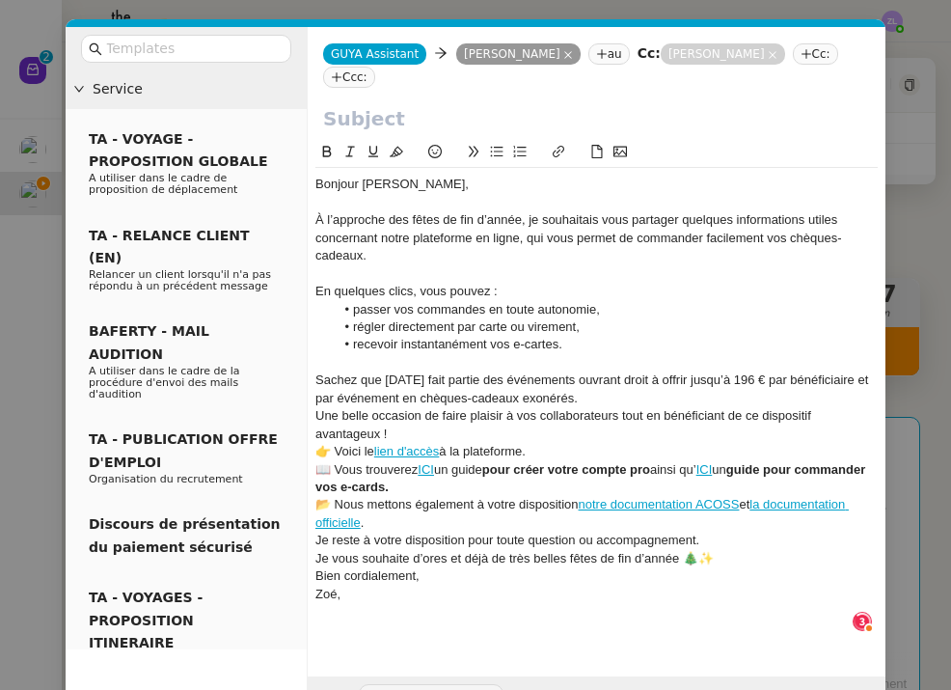
click at [579, 395] on div "Sachez que Noël fait partie des événements ouvrant droit à offrir jusqu’à 196 €…" at bounding box center [596, 389] width 562 height 36
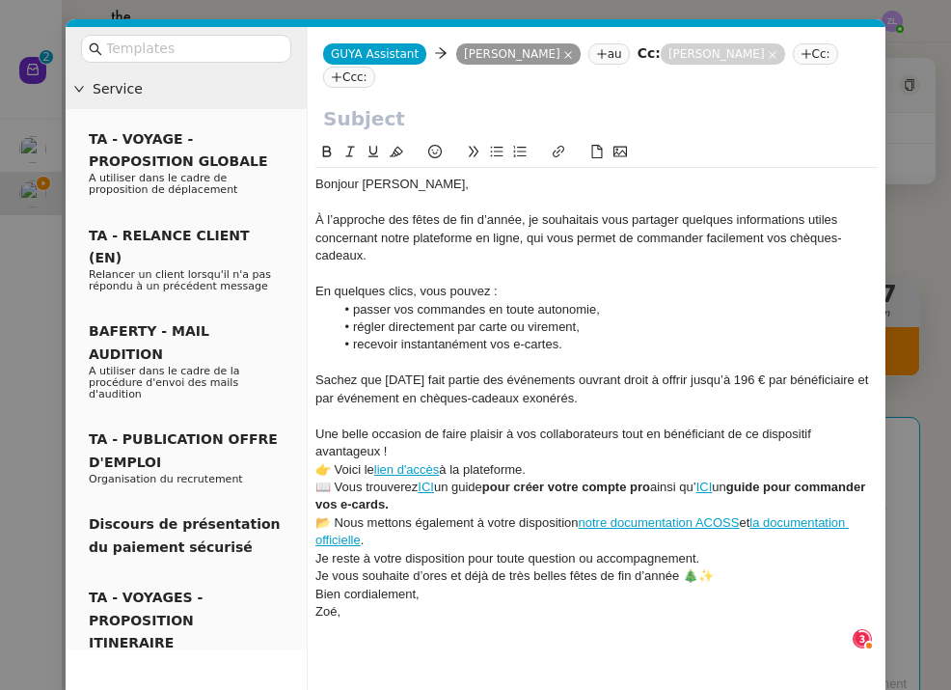
click at [429, 447] on div "Une belle occasion de faire plaisir à vos collaborateurs tout en bénéficiant de…" at bounding box center [596, 443] width 562 height 36
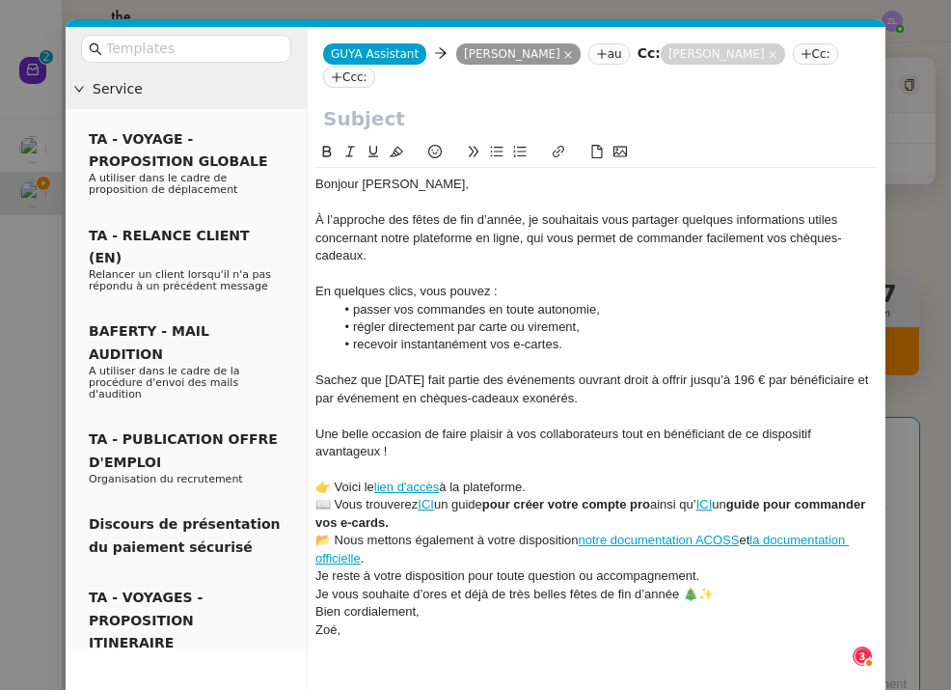
click at [573, 489] on div "Bonjour M. NIRENNOLD, À l’approche des fêtes de fin d’année, je souhaitais vous…" at bounding box center [596, 425] width 562 height 514
click at [537, 478] on div "👉 Voici le lien d'accès à la plateforme." at bounding box center [596, 486] width 562 height 17
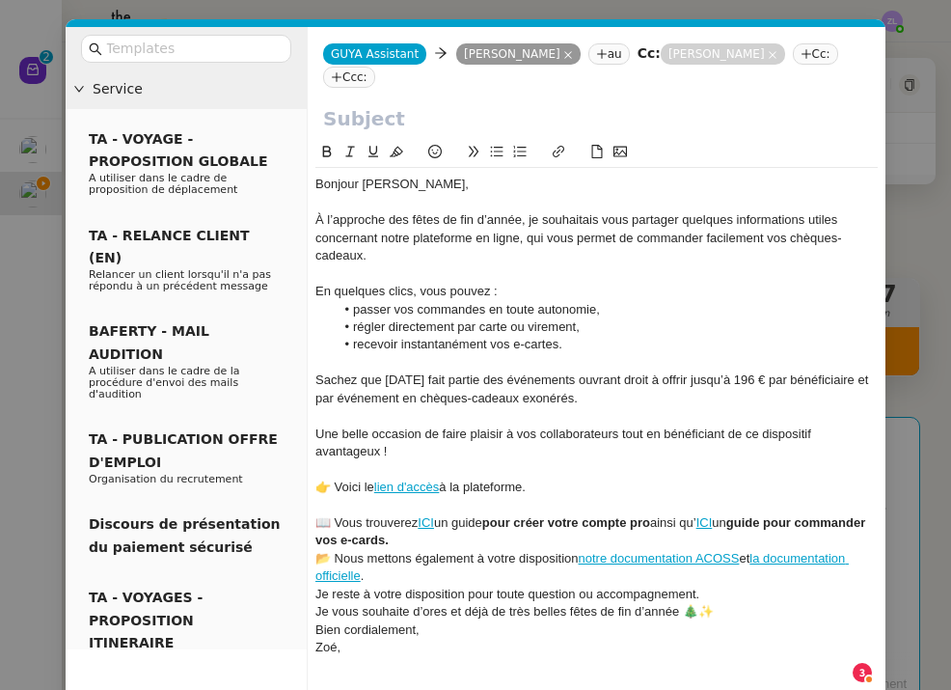
click at [494, 531] on div "📖 Vous trouverez ICI un guide pour créer votre compte pro ainsi qu’ ICI un guid…" at bounding box center [596, 532] width 562 height 36
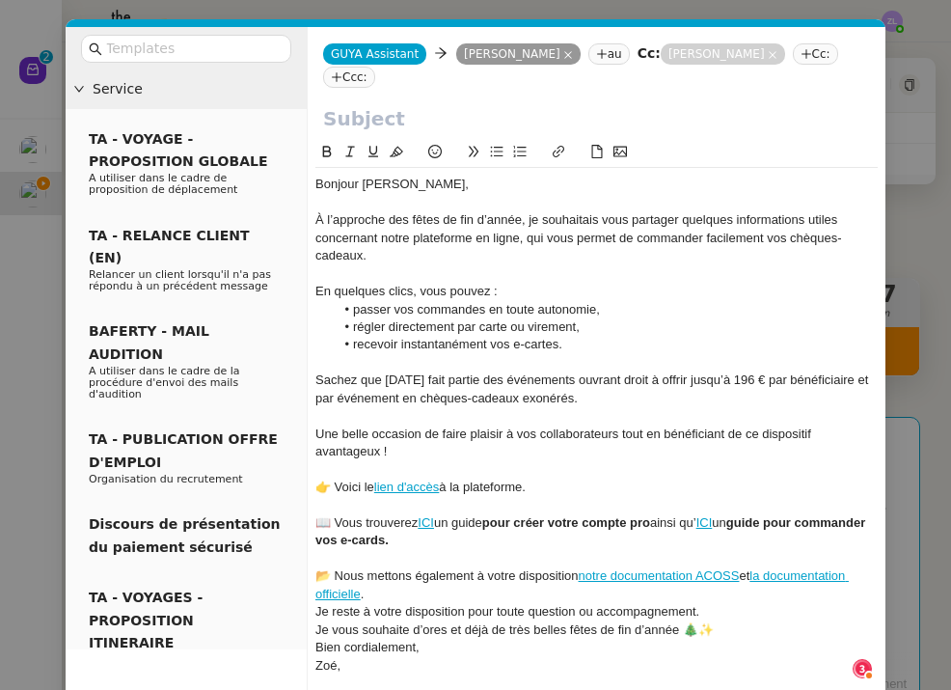
click at [420, 584] on div "📂 Nous mettons également à votre disposition notre documentation ACOSS et la do…" at bounding box center [596, 585] width 562 height 36
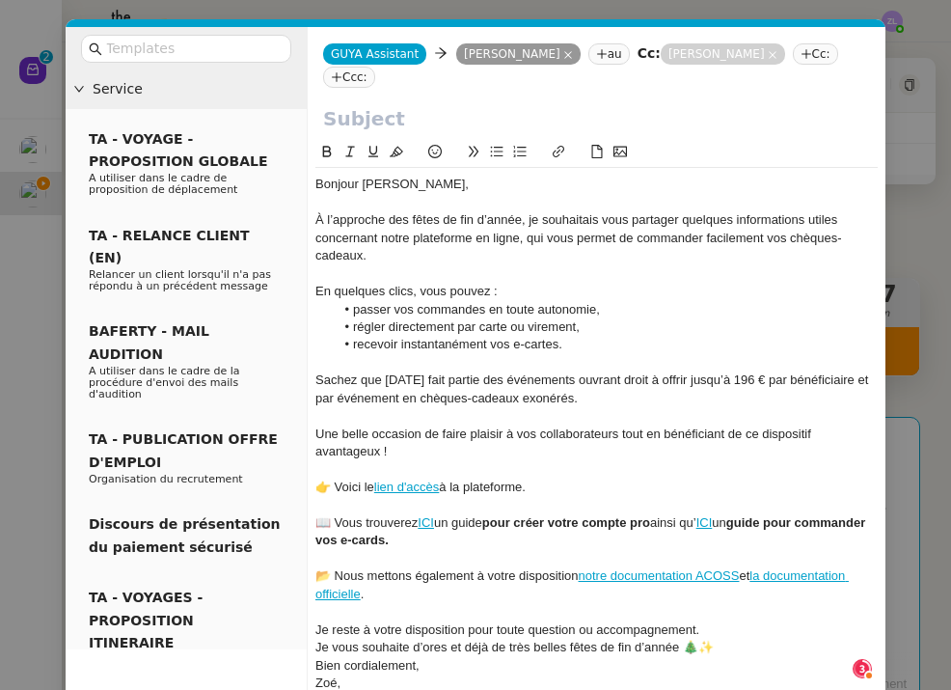
click at [717, 621] on div "Je reste à votre disposition pour toute question ou accompagnement." at bounding box center [596, 629] width 562 height 17
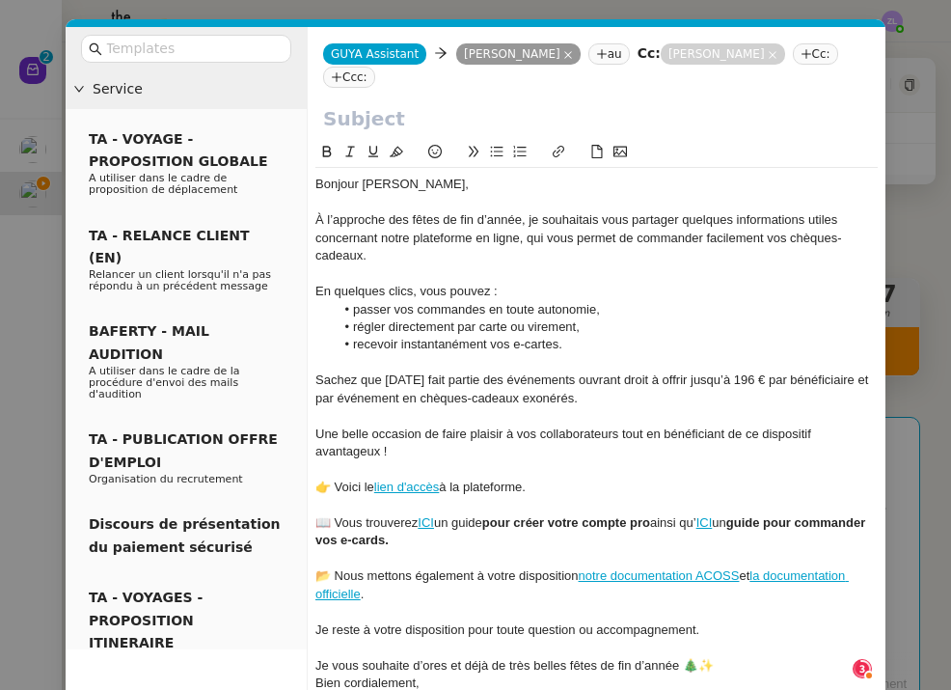
click at [717, 657] on div "Je vous souhaite d’ores et déjà de très belles fêtes de fin d’année 🎄✨" at bounding box center [596, 665] width 562 height 17
click at [372, 112] on input "text" at bounding box center [596, 118] width 547 height 29
paste input "Préparez vos fêtes de Noël avec Guyacadeau"
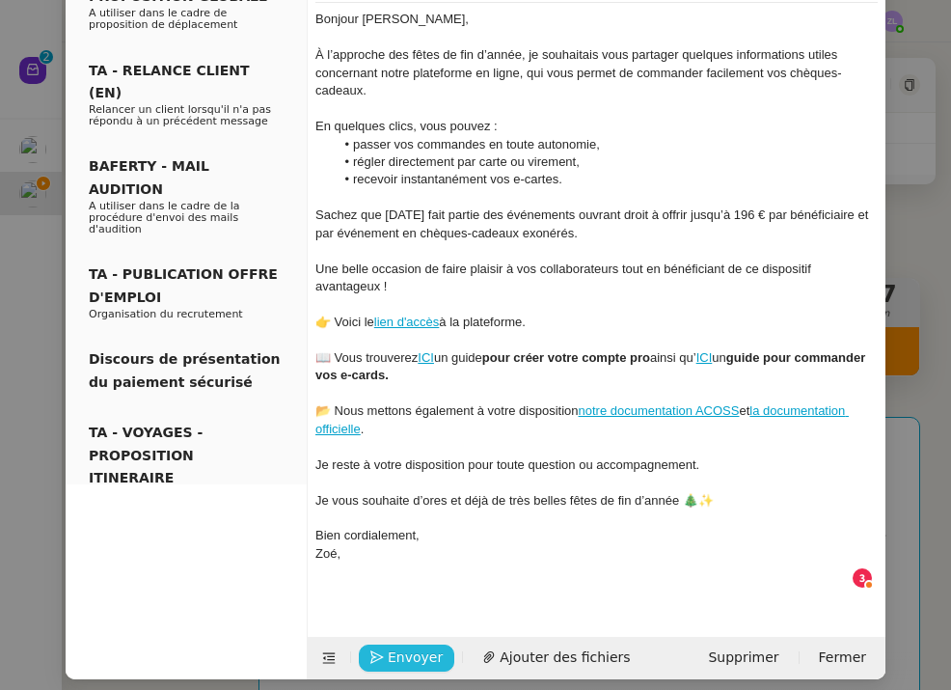
type input "Préparez vos fêtes de Noël avec Guyacadeau"
click at [400, 646] on span "Envoyer" at bounding box center [415, 657] width 55 height 22
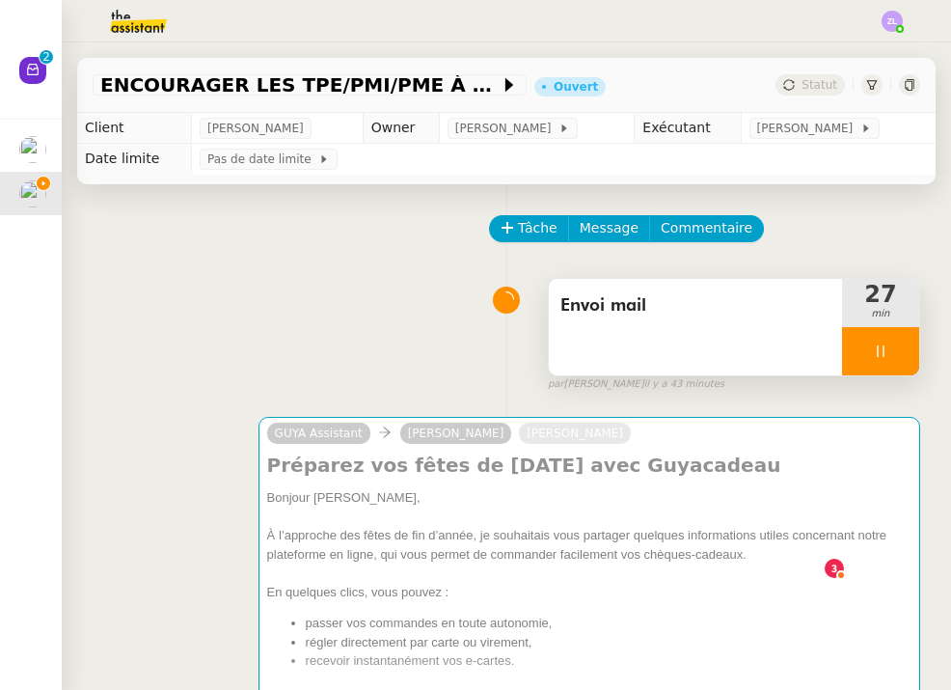
scroll to position [146, 0]
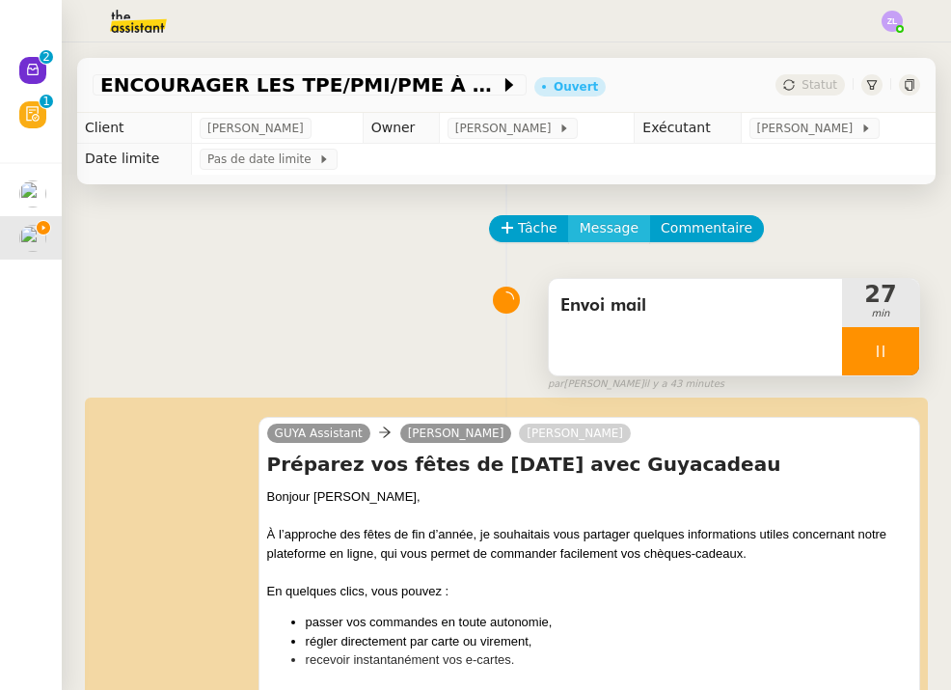
click at [602, 230] on span "Message" at bounding box center [609, 228] width 59 height 22
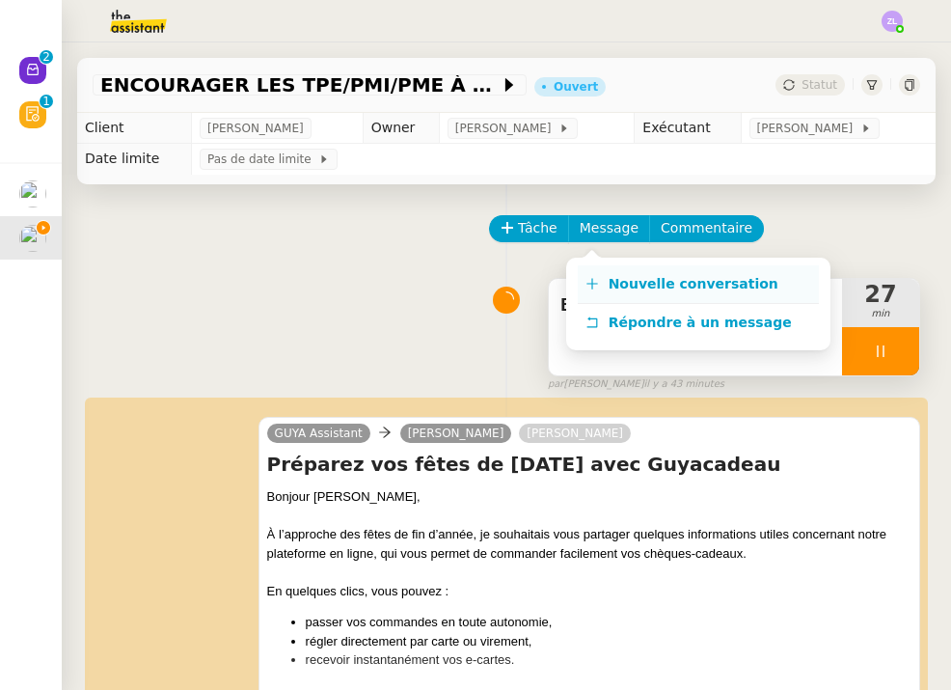
click at [635, 277] on span "Nouvelle conversation" at bounding box center [694, 283] width 170 height 15
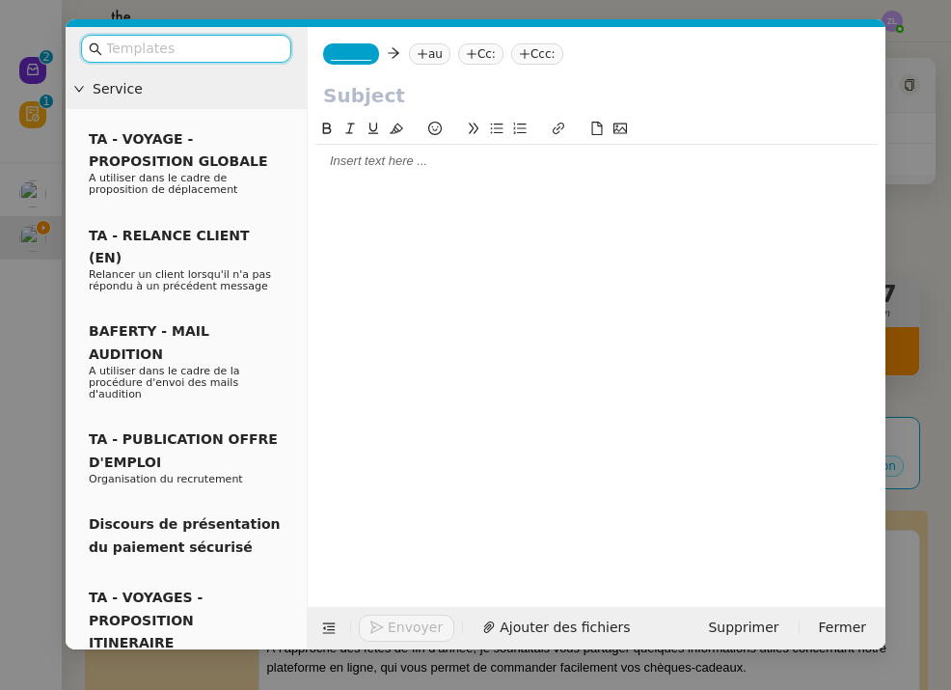
click at [371, 61] on span "_______" at bounding box center [351, 54] width 41 height 14
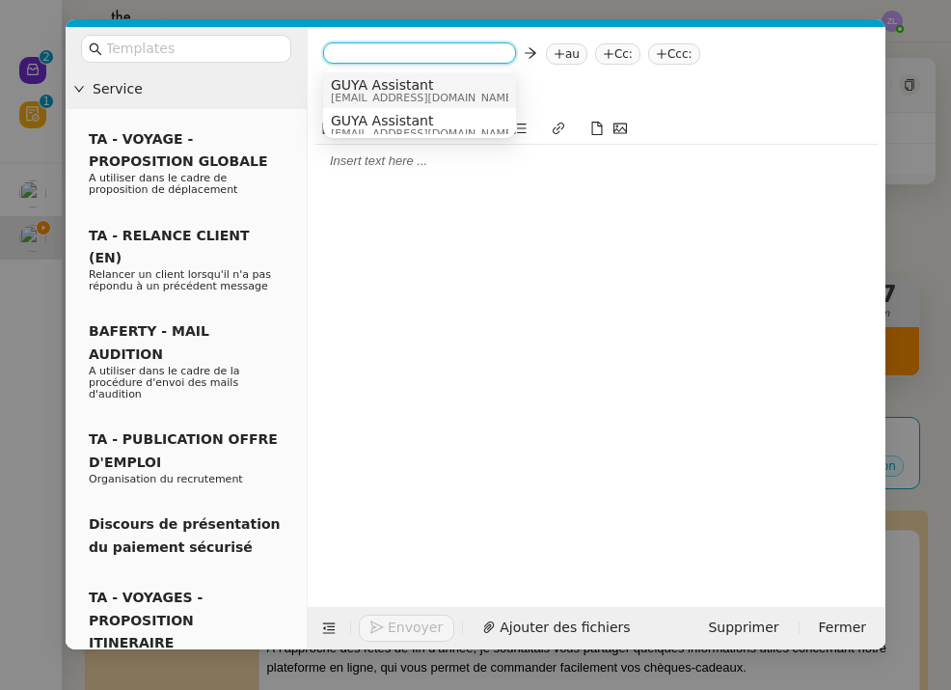
click at [381, 81] on span "GUYA Assistant" at bounding box center [423, 84] width 185 height 15
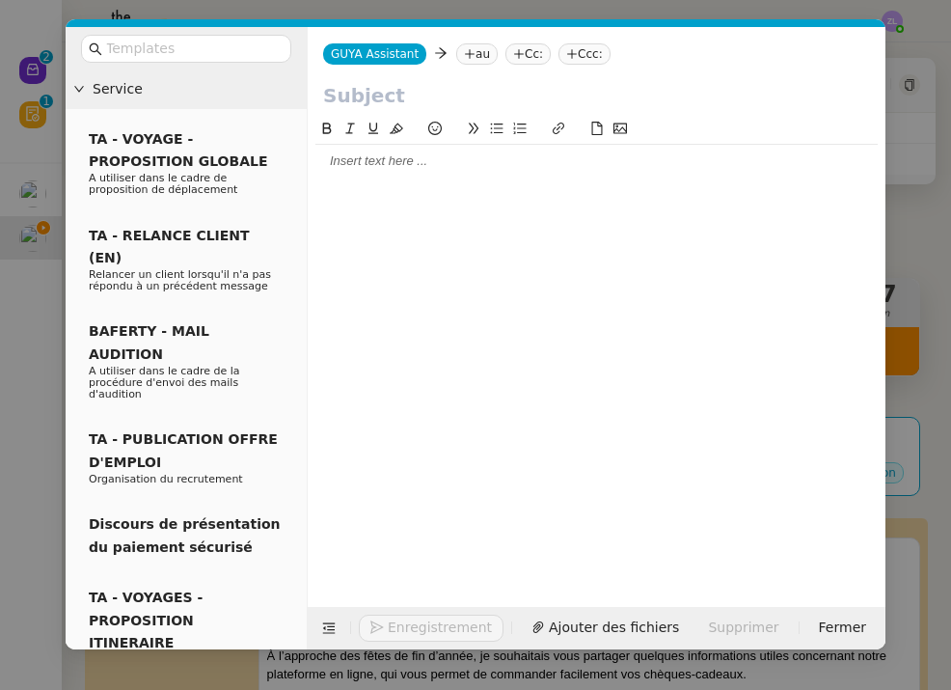
click at [489, 50] on nz-tag "au" at bounding box center [476, 53] width 41 height 21
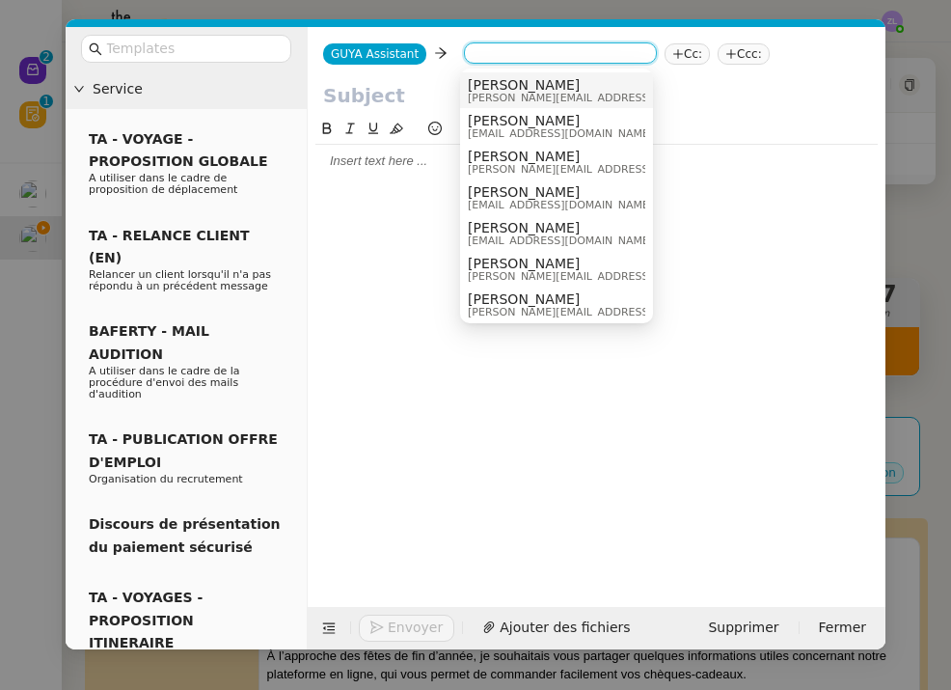
paste input "directionpgm@profil-guyane.fr"
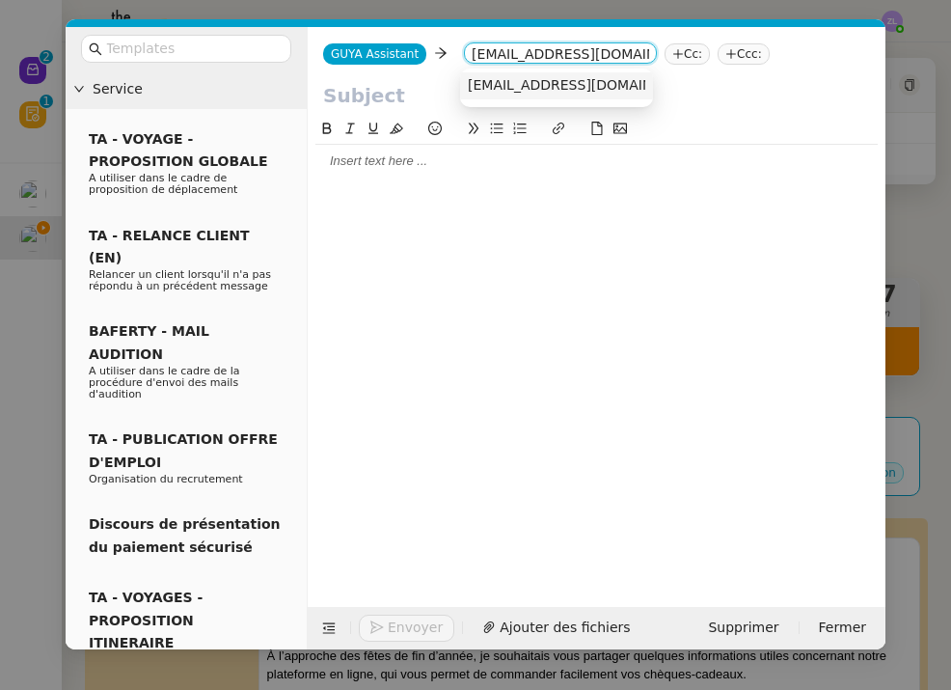
type input "directionpgm@profil-guyane.fr"
click at [540, 91] on span "directionpgm@profil-guyane.fr" at bounding box center [586, 84] width 236 height 15
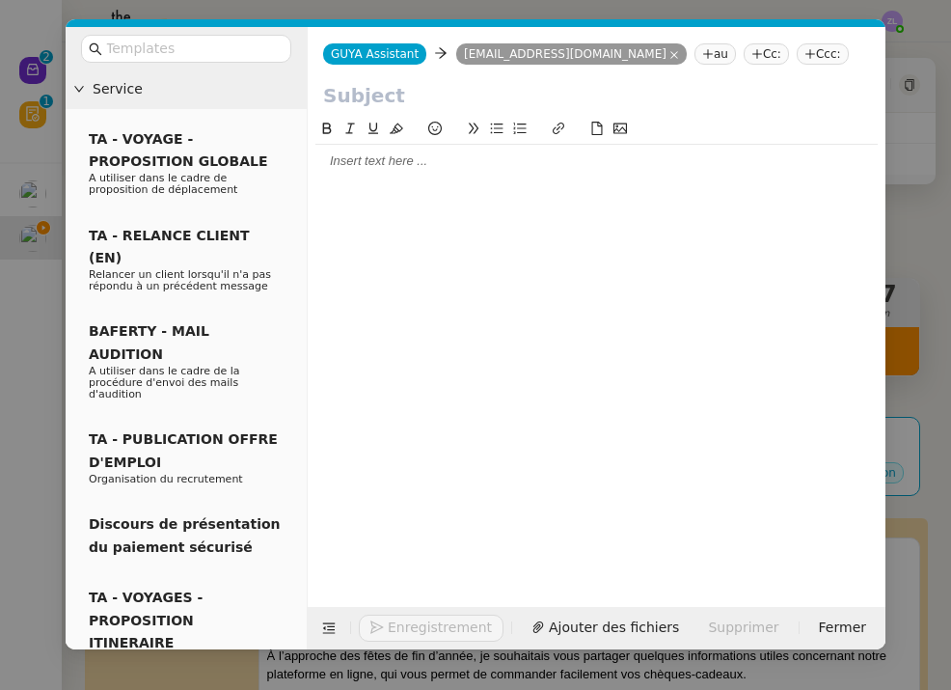
click at [749, 60] on nz-tag "Cc:" at bounding box center [766, 53] width 45 height 21
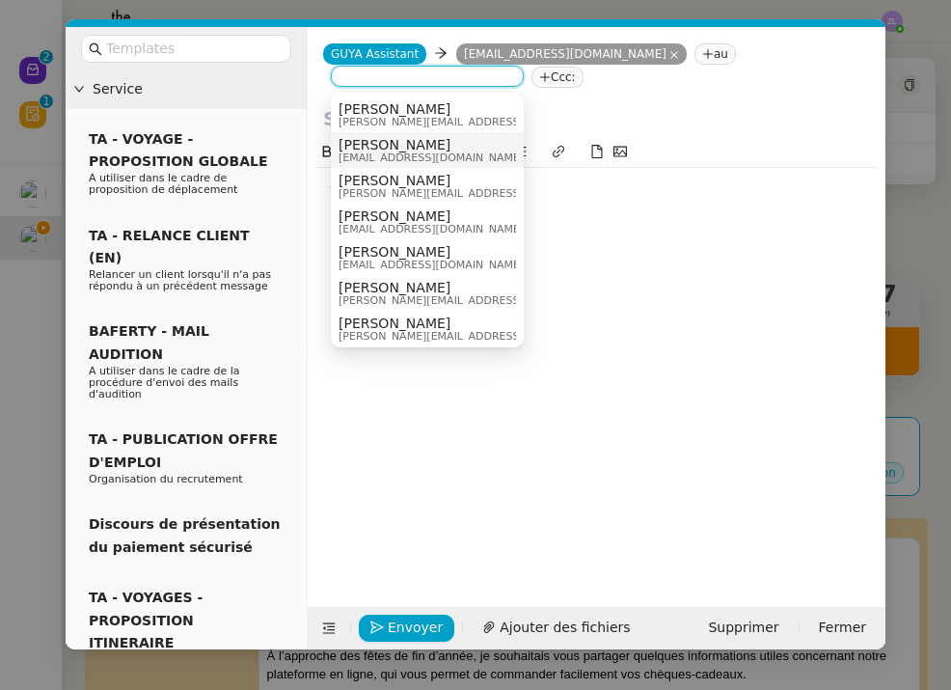
click at [438, 156] on span "[EMAIL_ADDRESS][DOMAIN_NAME]" at bounding box center [431, 157] width 185 height 11
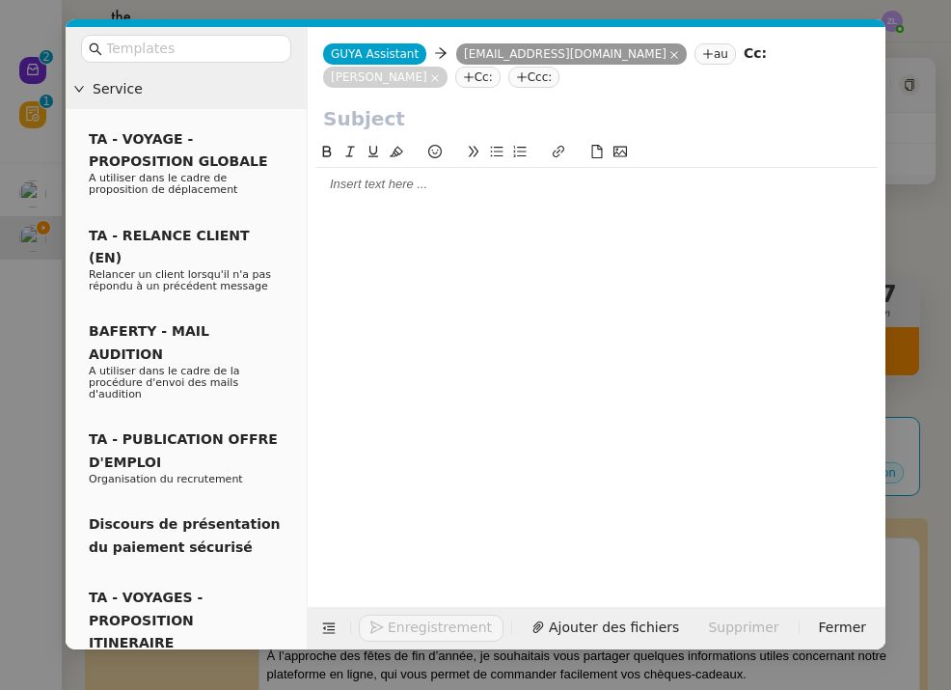
click at [365, 121] on input "text" at bounding box center [596, 118] width 547 height 29
click at [528, 686] on nz-modal-container "Service TA - VOYAGE - PROPOSITION GLOBALE A utiliser dans le cadre de propositi…" at bounding box center [475, 345] width 951 height 690
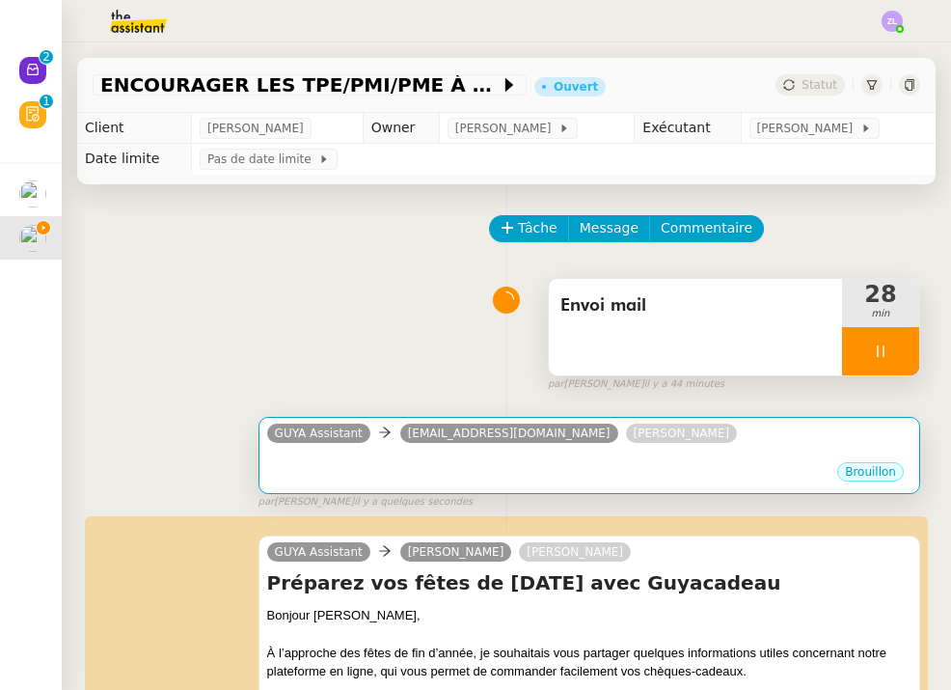
scroll to position [-1, 0]
click at [500, 473] on div "Brouillon" at bounding box center [589, 474] width 644 height 29
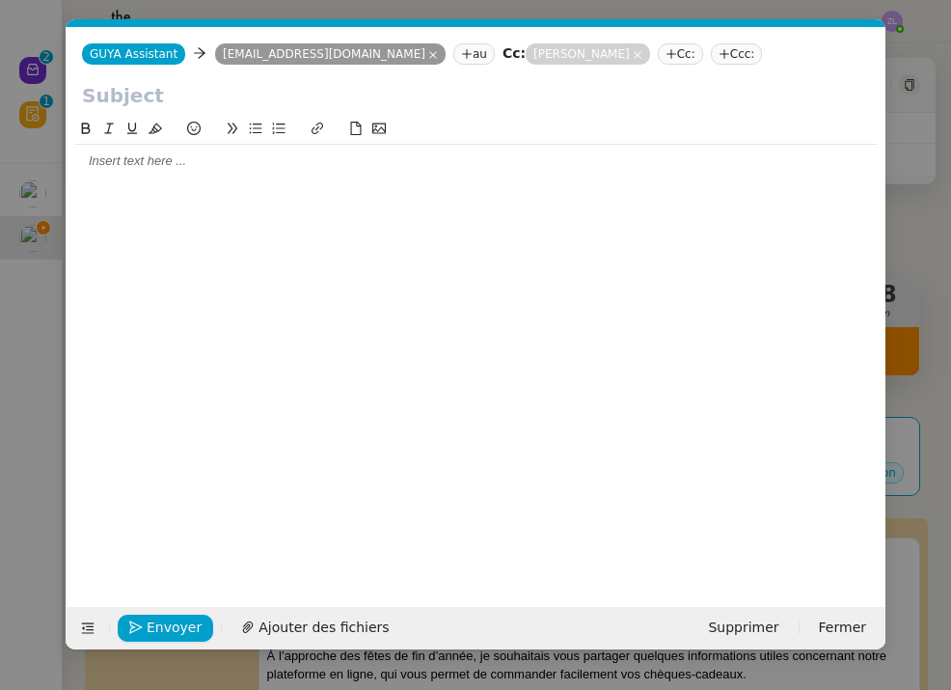
scroll to position [0, 41]
click at [283, 99] on input "text" at bounding box center [476, 95] width 788 height 29
paste input "Préparez vos fêtes de Noël avec Guyacadeau"
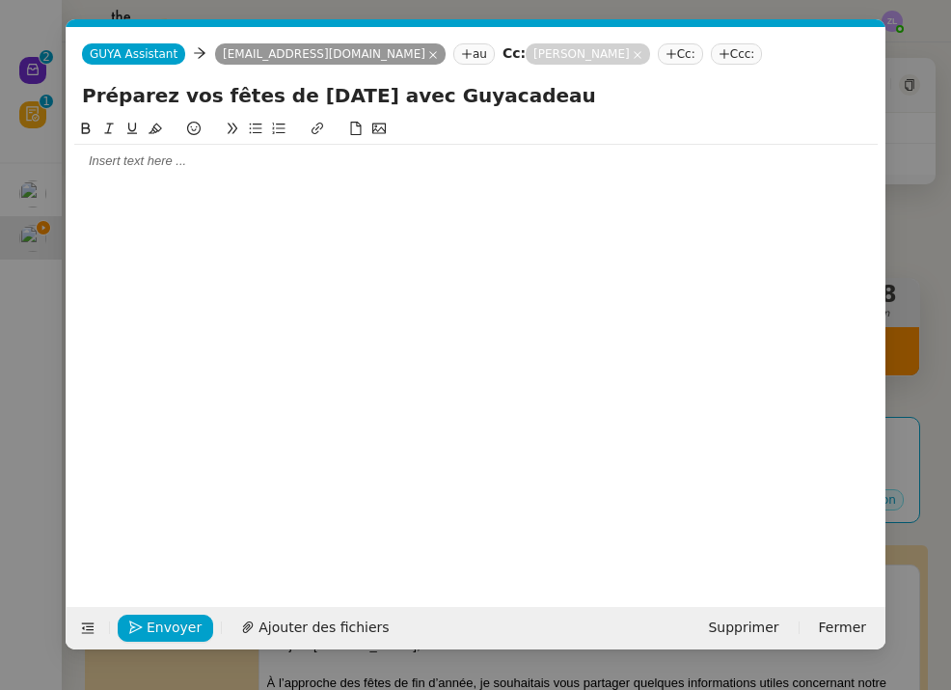
type input "Préparez vos fêtes de Noël avec Guyacadeau"
click at [212, 164] on div at bounding box center [476, 160] width 804 height 17
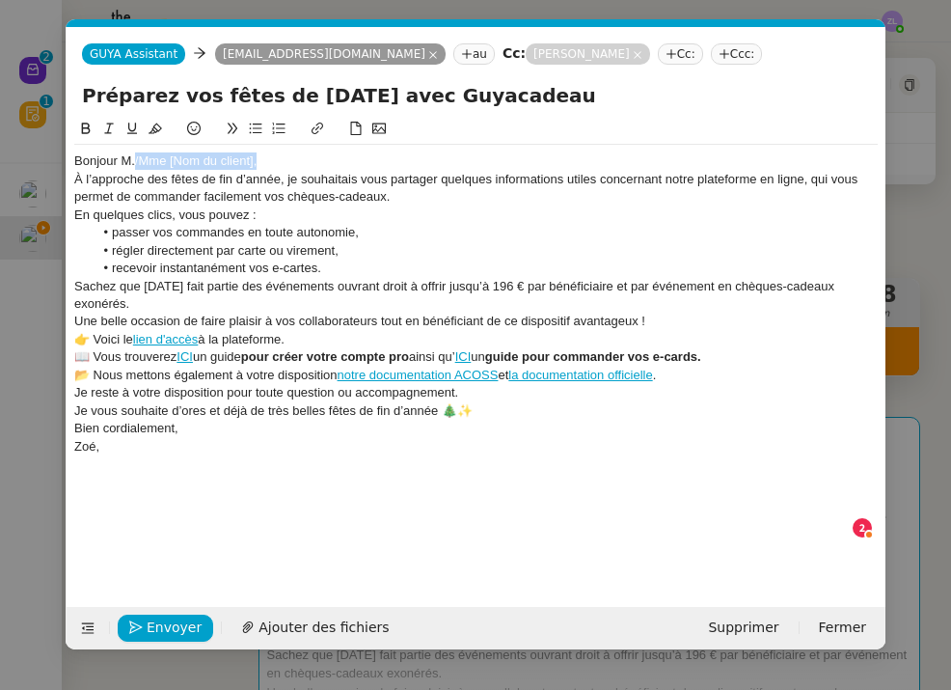
drag, startPoint x: 268, startPoint y: 159, endPoint x: 135, endPoint y: 158, distance: 133.1
click at [135, 158] on div "Bonjour M./Mme [Nom du client]," at bounding box center [476, 160] width 804 height 17
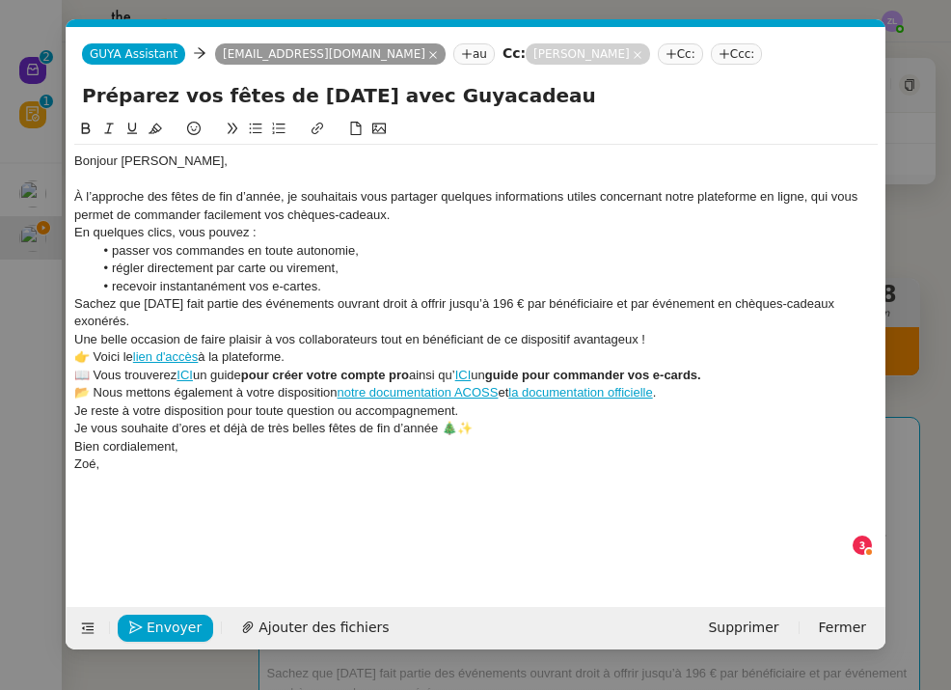
drag, startPoint x: 296, startPoint y: 227, endPoint x: 416, endPoint y: 211, distance: 120.6
click at [296, 227] on div "En quelques clics, vous pouvez :" at bounding box center [476, 232] width 804 height 17
click at [416, 211] on div "À l’approche des fêtes de fin d’année, je souhaitais vous partager quelques inf…" at bounding box center [476, 206] width 804 height 36
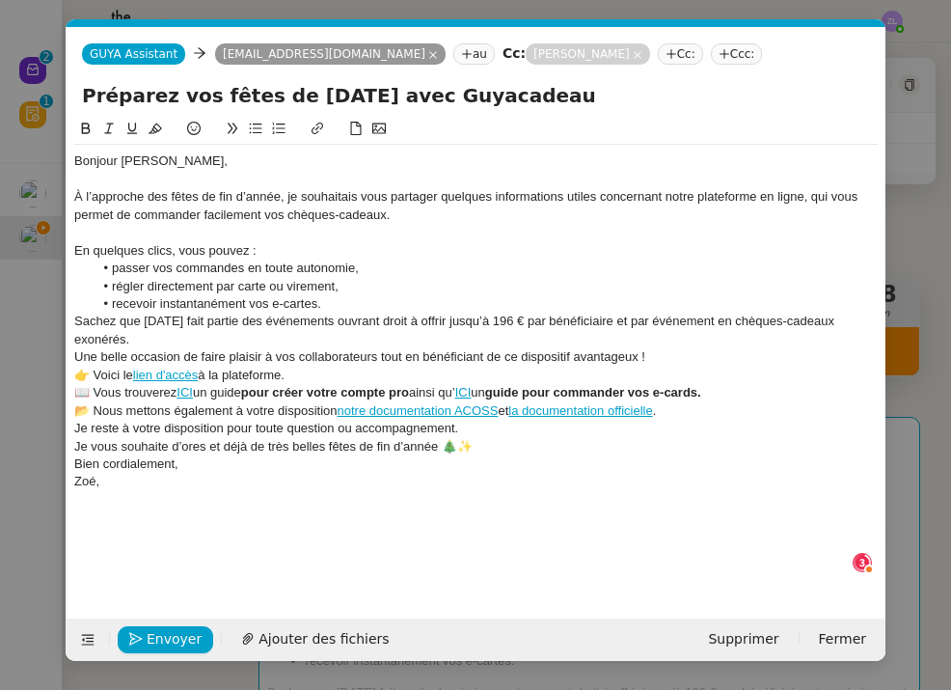
click at [351, 300] on li "recevoir instantanément vos e-cartes." at bounding box center [486, 303] width 785 height 17
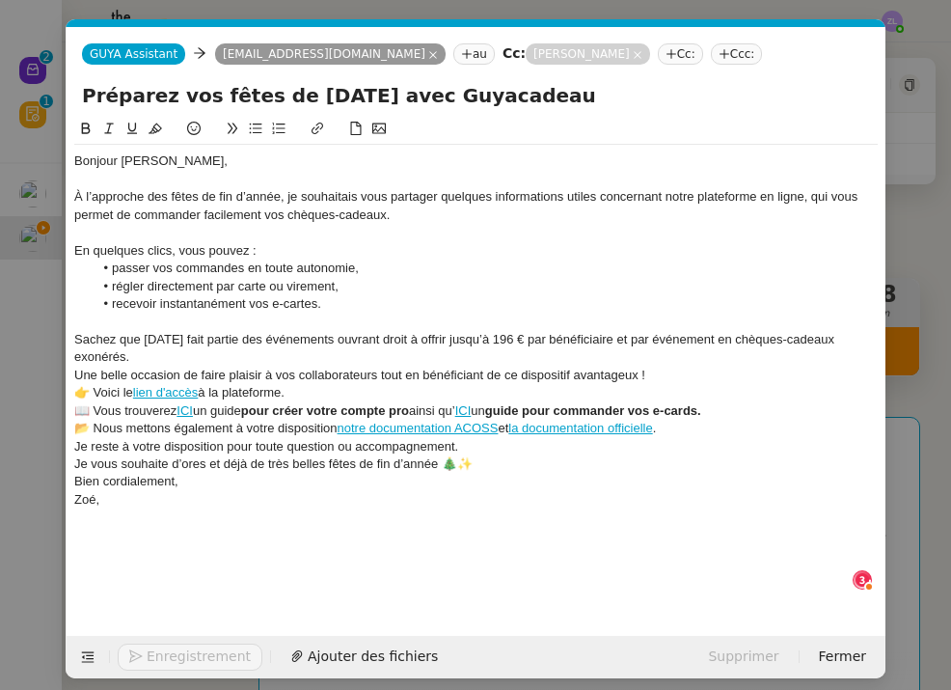
click at [142, 347] on div "Sachez que Noël fait partie des événements ouvrant droit à offrir jusqu’à 196 €…" at bounding box center [476, 349] width 804 height 36
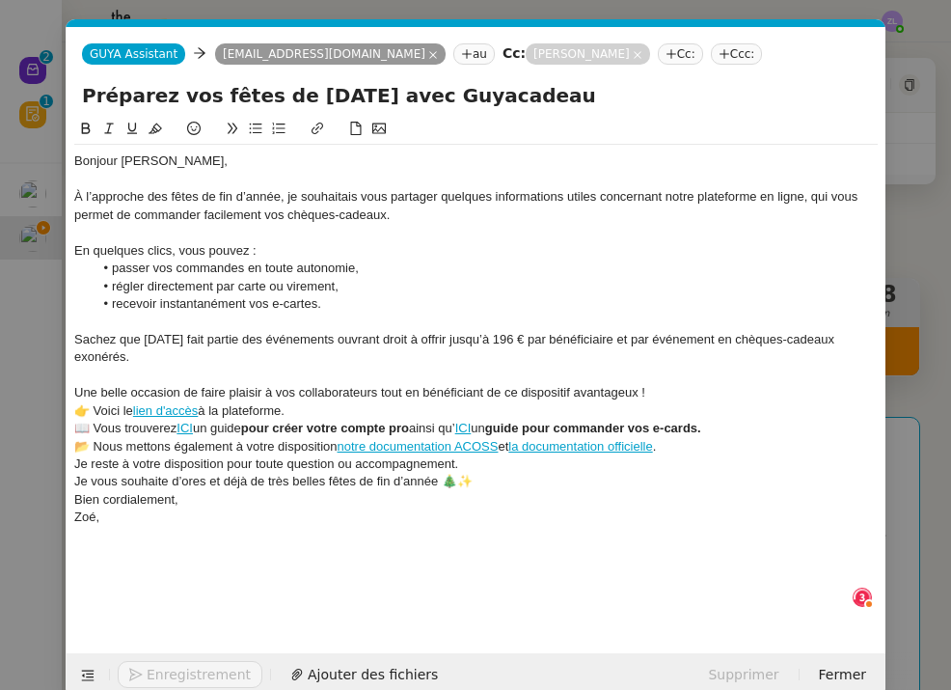
click at [378, 421] on strong "pour créer votre compte pro" at bounding box center [325, 428] width 168 height 14
click at [335, 403] on div "👉 Voici le lien d'accès à la plateforme." at bounding box center [476, 410] width 804 height 17
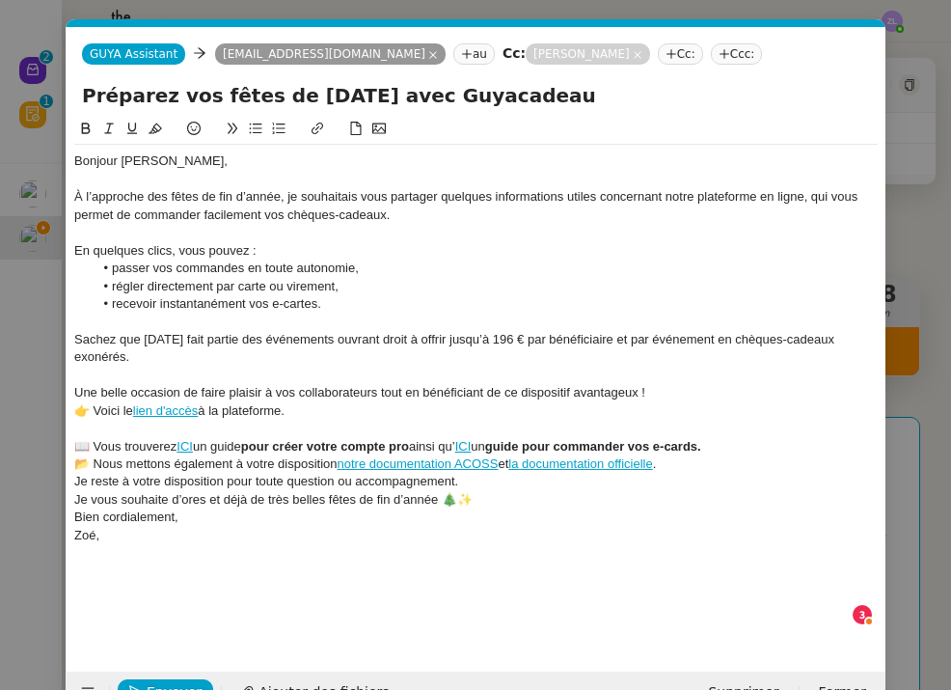
click at [735, 437] on div at bounding box center [476, 428] width 804 height 17
click at [727, 444] on div "📖 Vous trouverez ICI un guide pour créer votre compte pro ainsi qu’ ICI un guid…" at bounding box center [476, 446] width 804 height 17
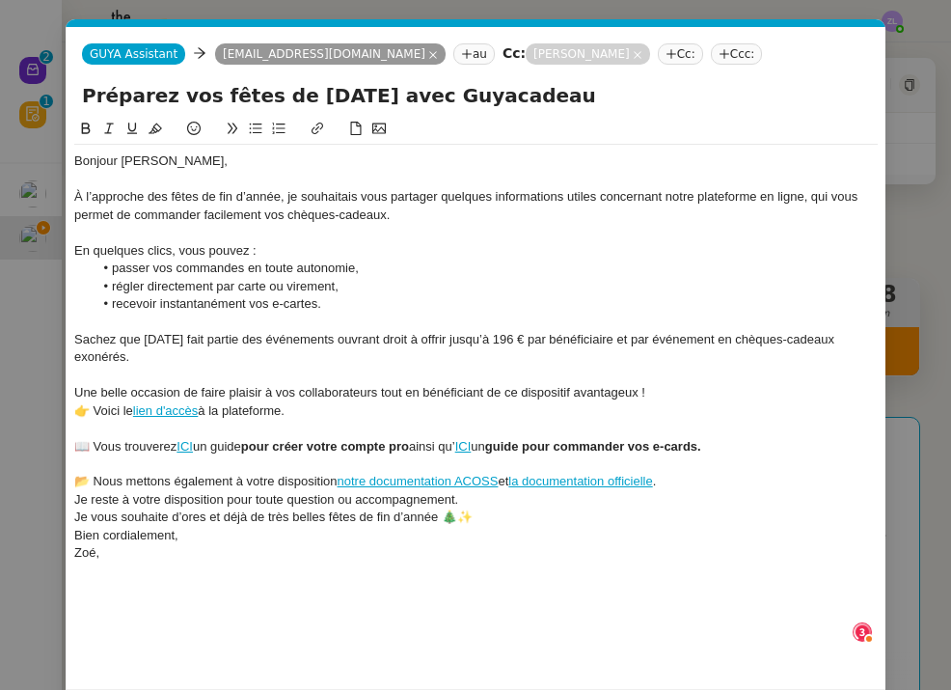
click at [699, 482] on div "📂 Nous mettons également à votre disposition notre documentation ACOSS et la do…" at bounding box center [476, 481] width 804 height 17
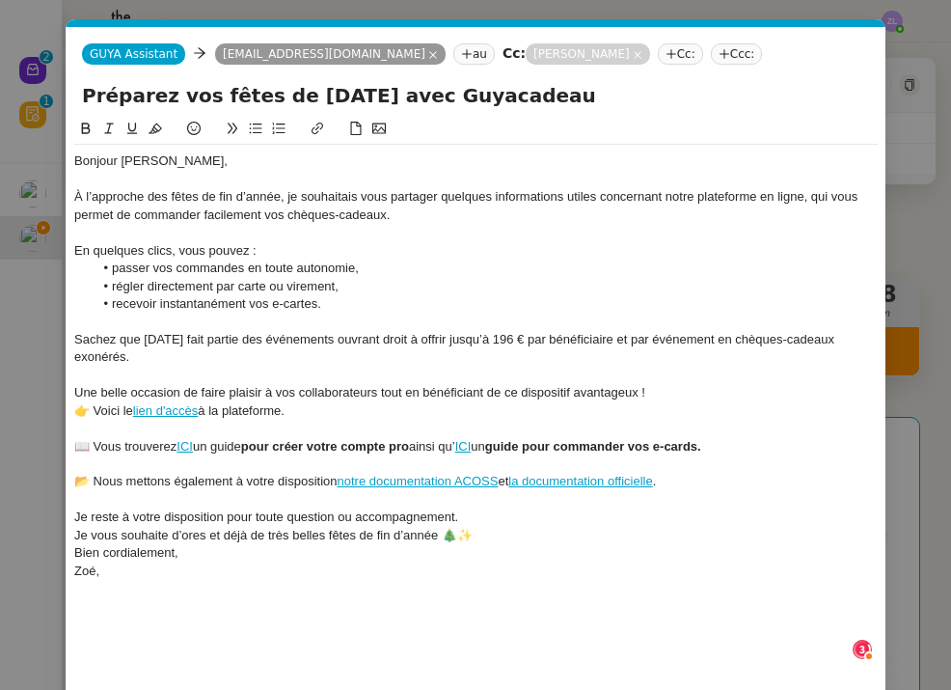
click at [463, 509] on div "Je reste à votre disposition pour toute question ou accompagnement." at bounding box center [476, 516] width 804 height 17
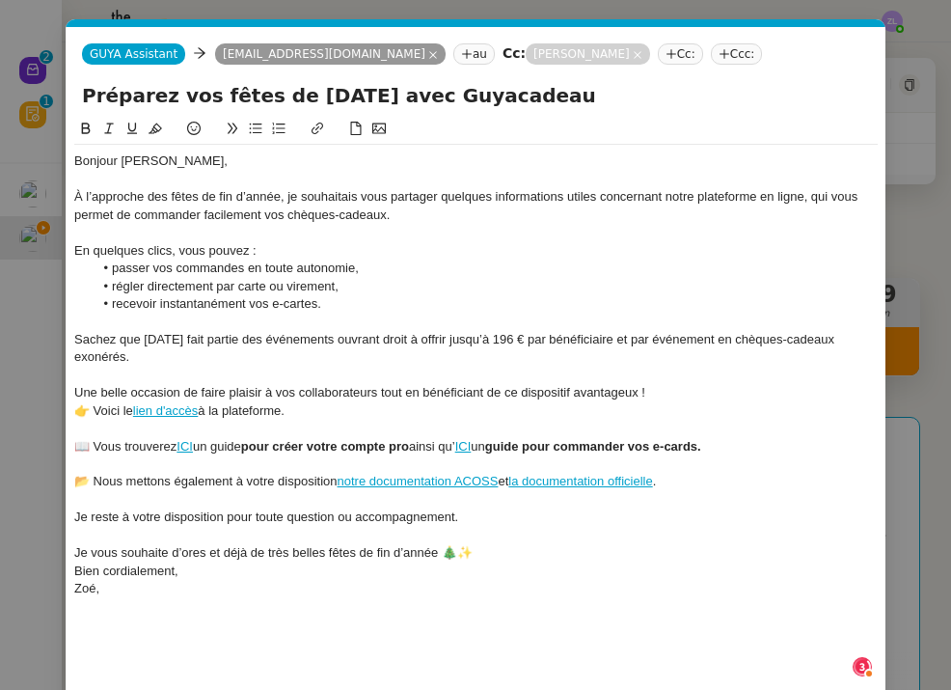
click at [486, 544] on div "Je vous souhaite d’ores et déjà de très belles fêtes de fin d’année 🎄✨" at bounding box center [476, 552] width 804 height 17
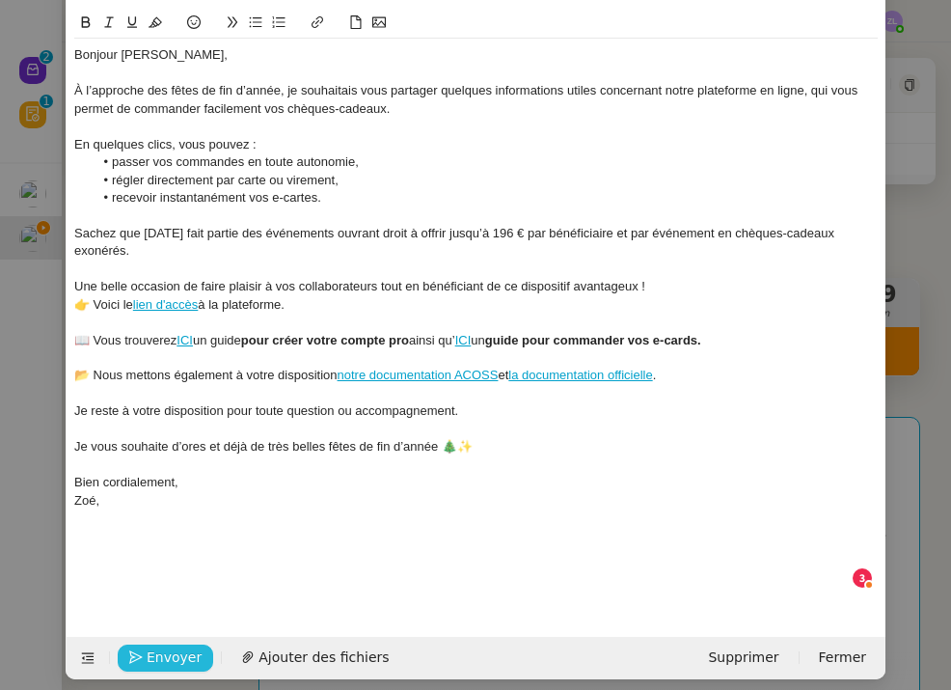
click at [183, 646] on span "Envoyer" at bounding box center [174, 657] width 55 height 22
click at [183, 646] on span "Confirmer l'envoi" at bounding box center [205, 657] width 116 height 22
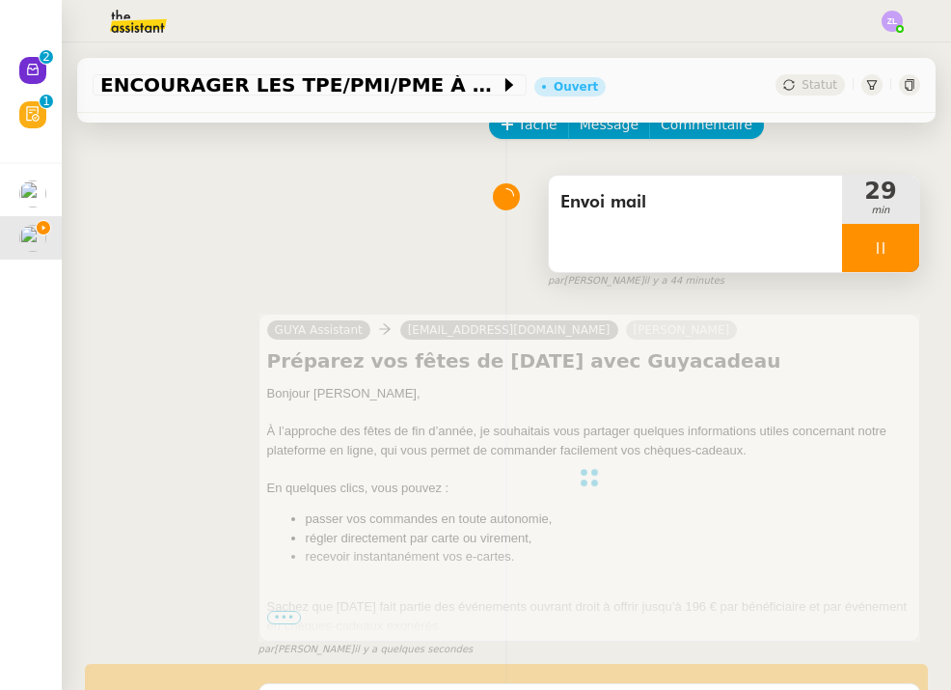
scroll to position [125, 0]
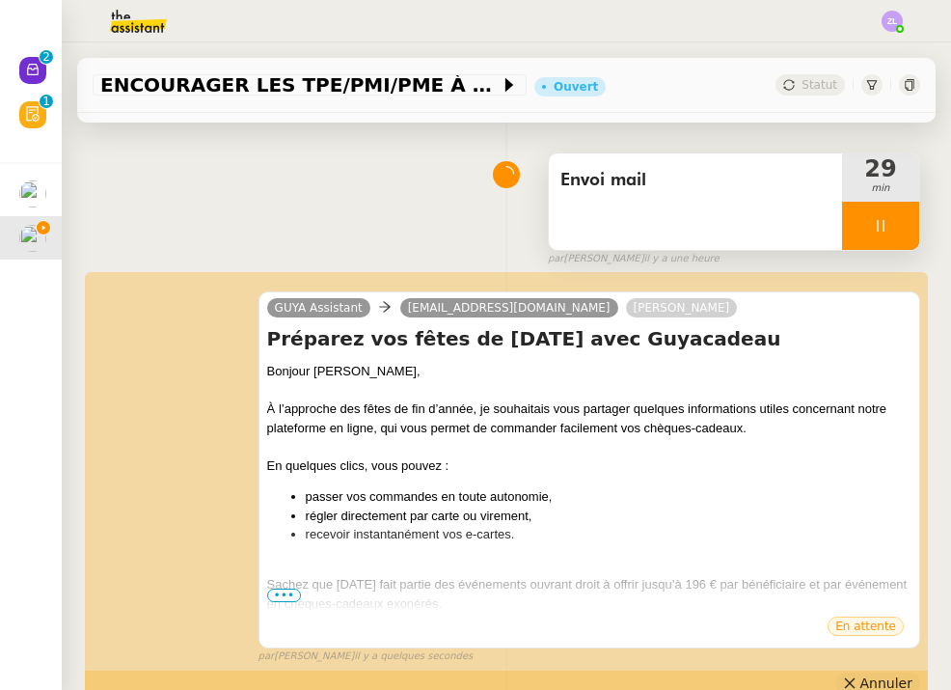
click at [873, 673] on button "Annuler" at bounding box center [877, 682] width 85 height 21
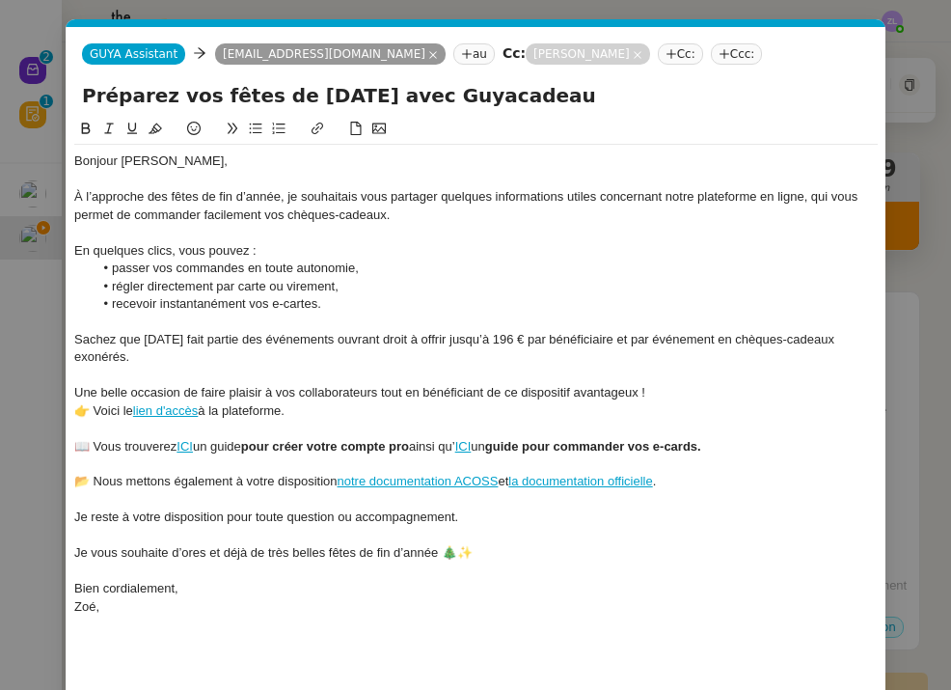
scroll to position [0, 41]
click at [666, 58] on icon at bounding box center [672, 54] width 12 height 12
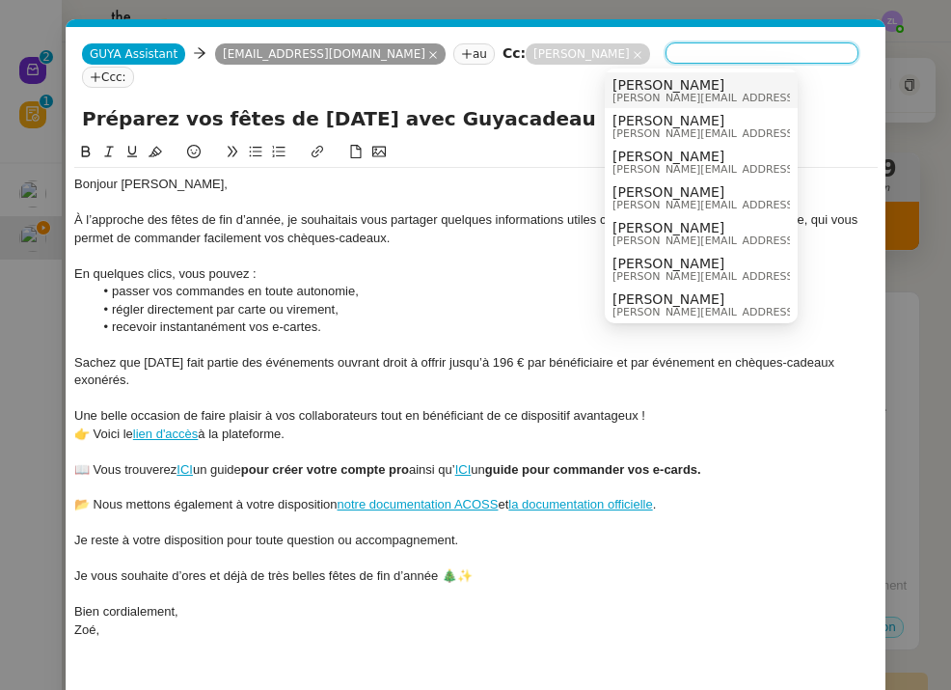
paste input "contact@miniscloux.com"
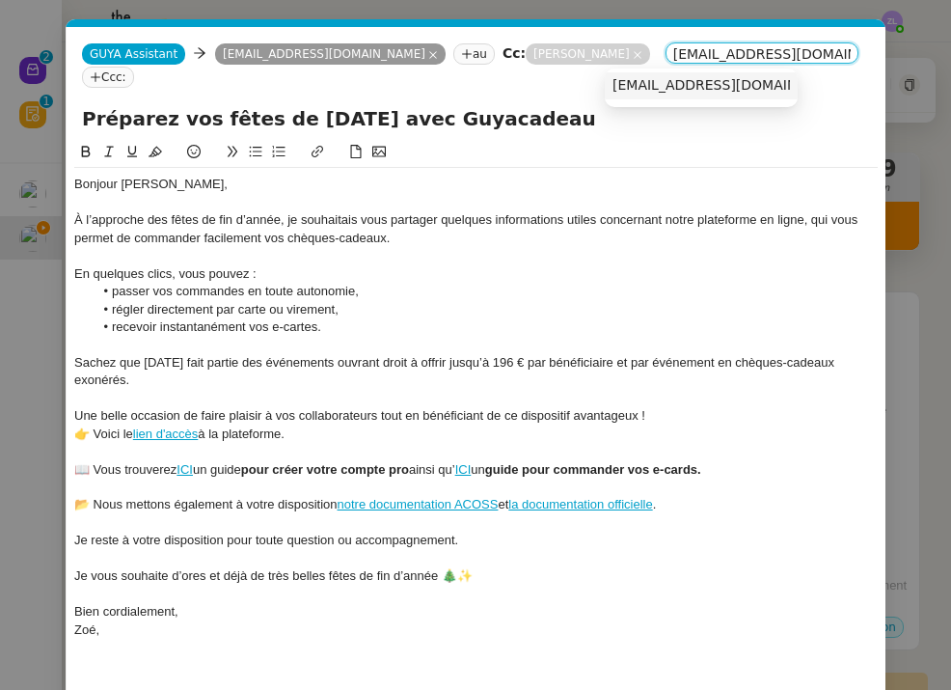
type input "contact@miniscloux.com"
click at [710, 84] on span "contact@miniscloux.com" at bounding box center [731, 84] width 236 height 15
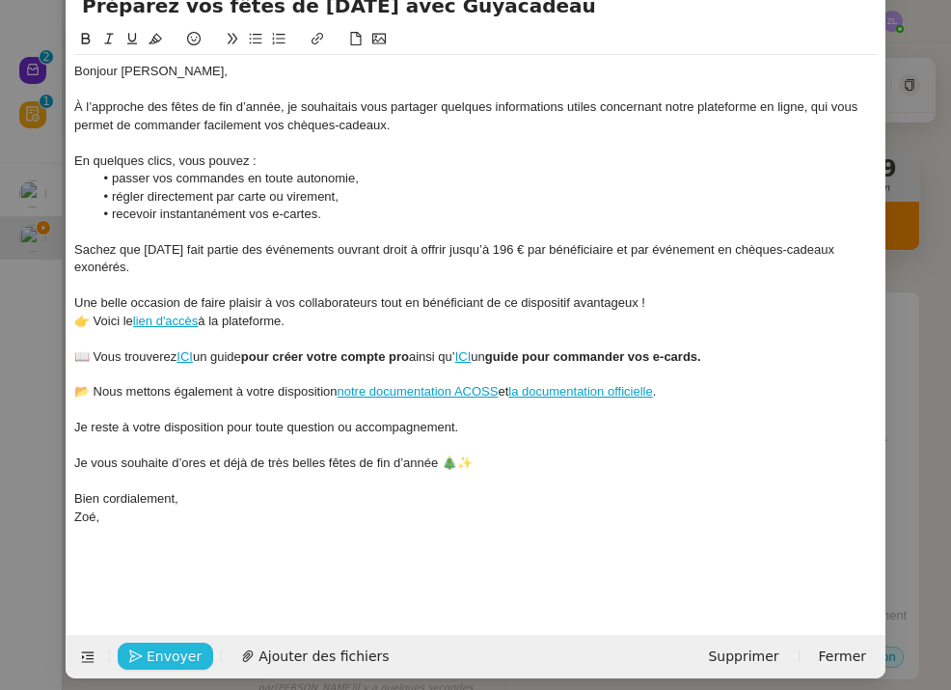
click at [189, 652] on span "Envoyer" at bounding box center [174, 656] width 55 height 22
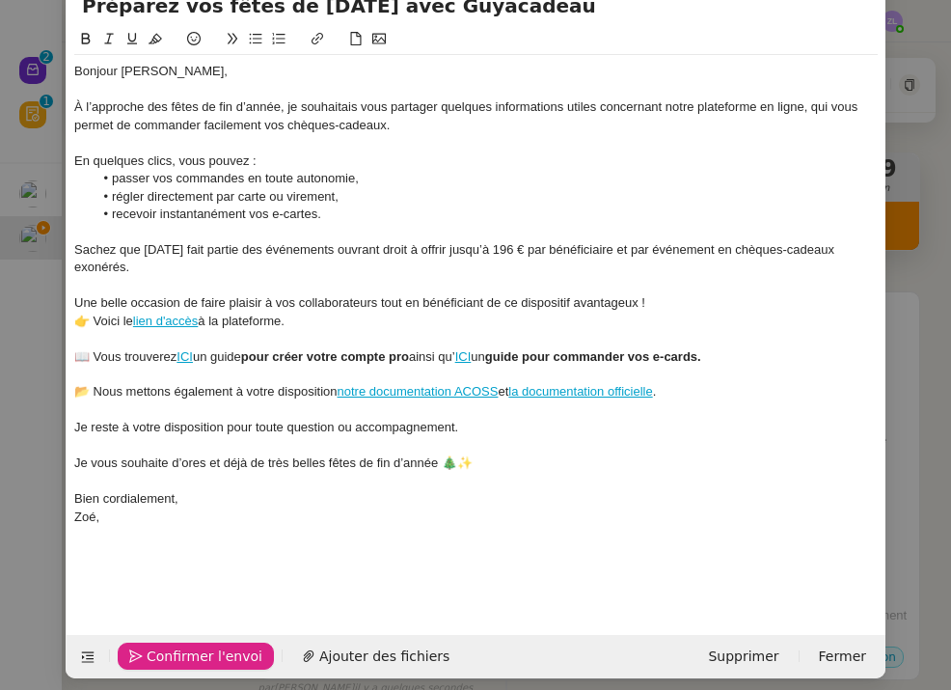
click at [189, 652] on span "Confirmer l'envoi" at bounding box center [205, 656] width 116 height 22
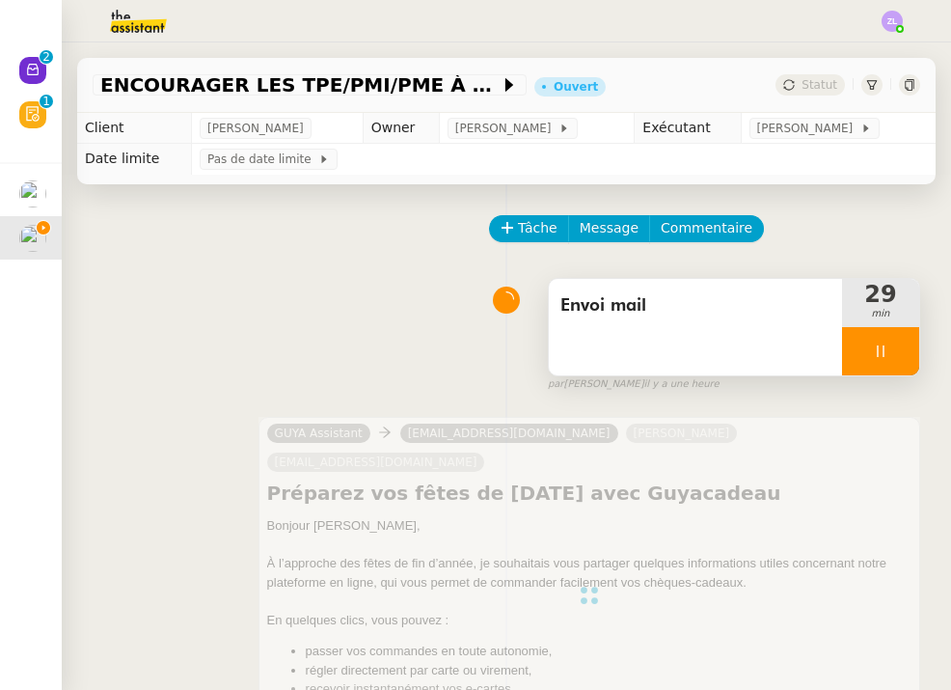
scroll to position [0, 0]
click at [615, 233] on span "Message" at bounding box center [609, 228] width 59 height 22
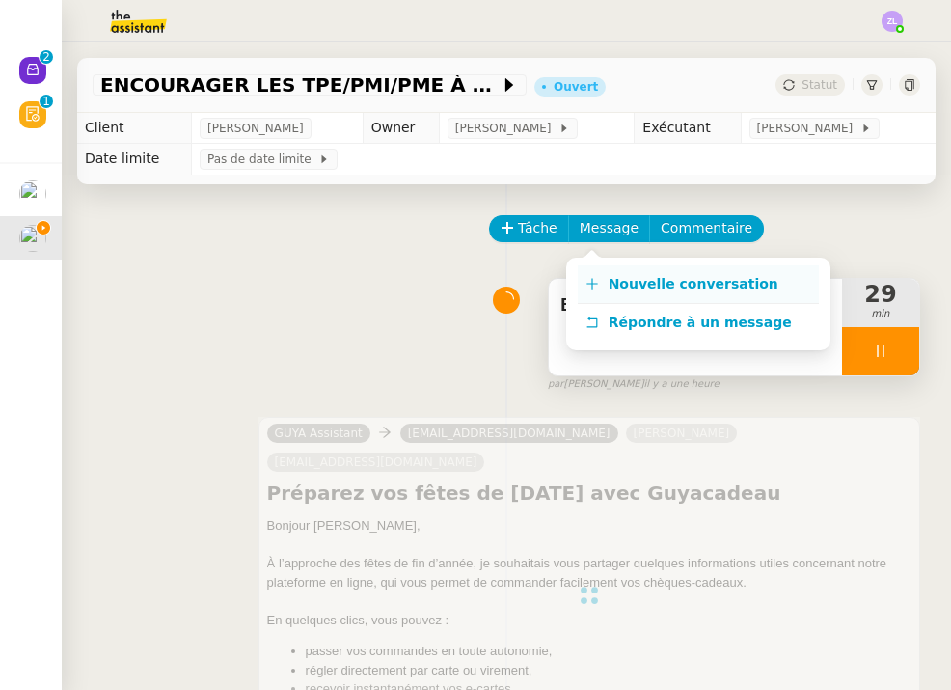
click at [641, 280] on span "Nouvelle conversation" at bounding box center [694, 283] width 170 height 15
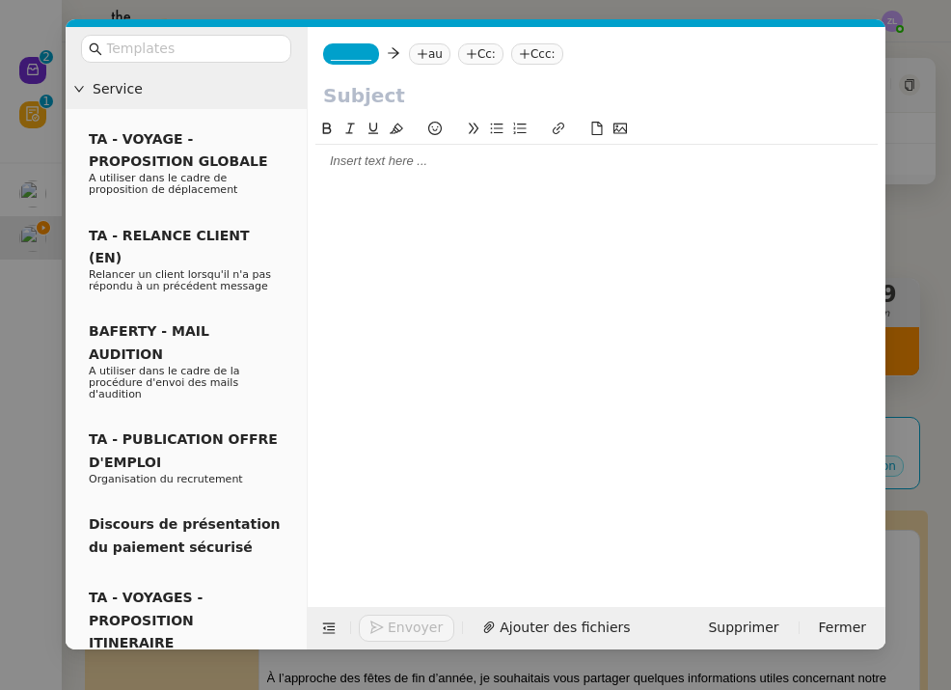
click at [344, 51] on span "_______" at bounding box center [351, 54] width 41 height 14
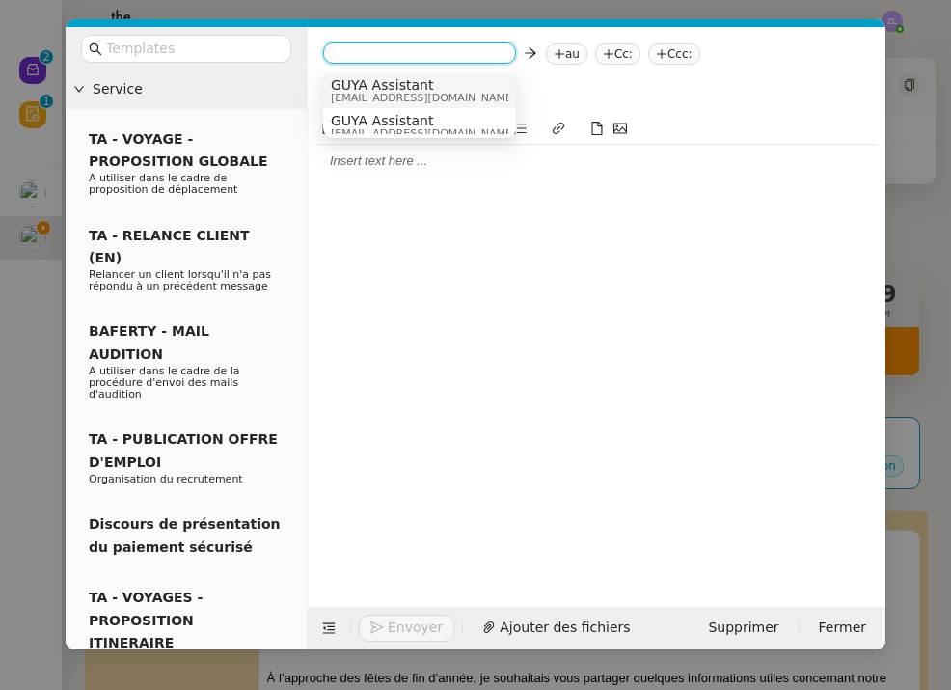
click at [375, 88] on span "GUYA Assistant" at bounding box center [423, 84] width 185 height 15
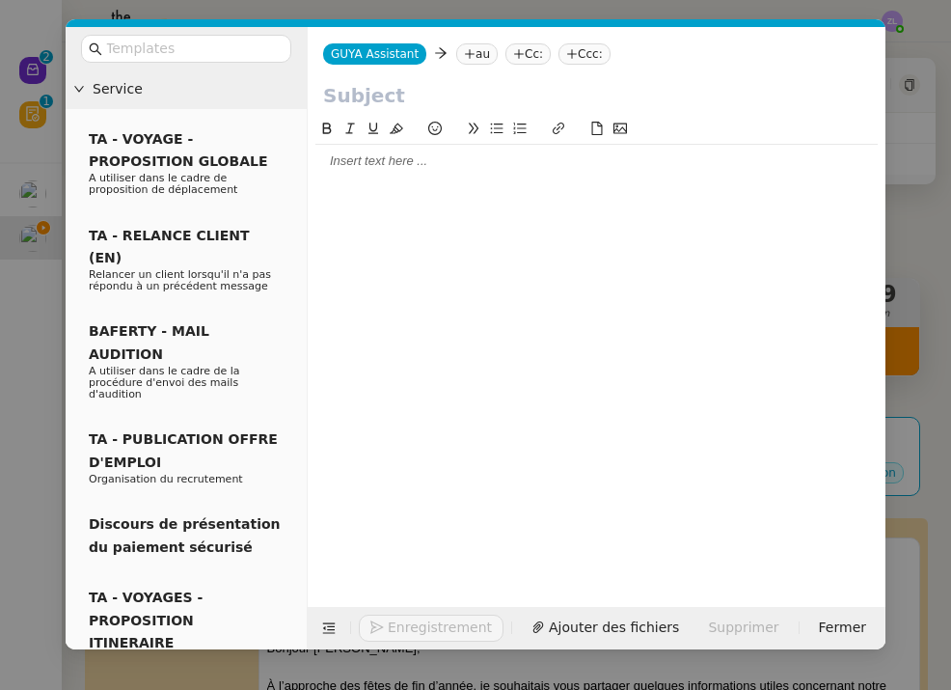
click at [468, 46] on nz-tag "au" at bounding box center [476, 53] width 41 height 21
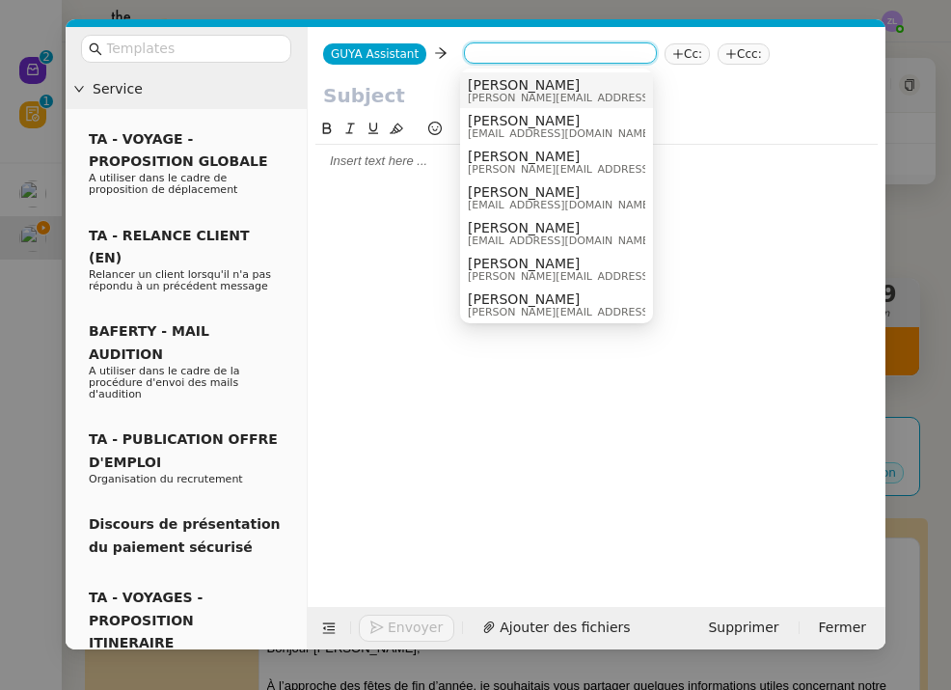
paste input "francine.tran-tu-yen@guyane-parcnational.fr"
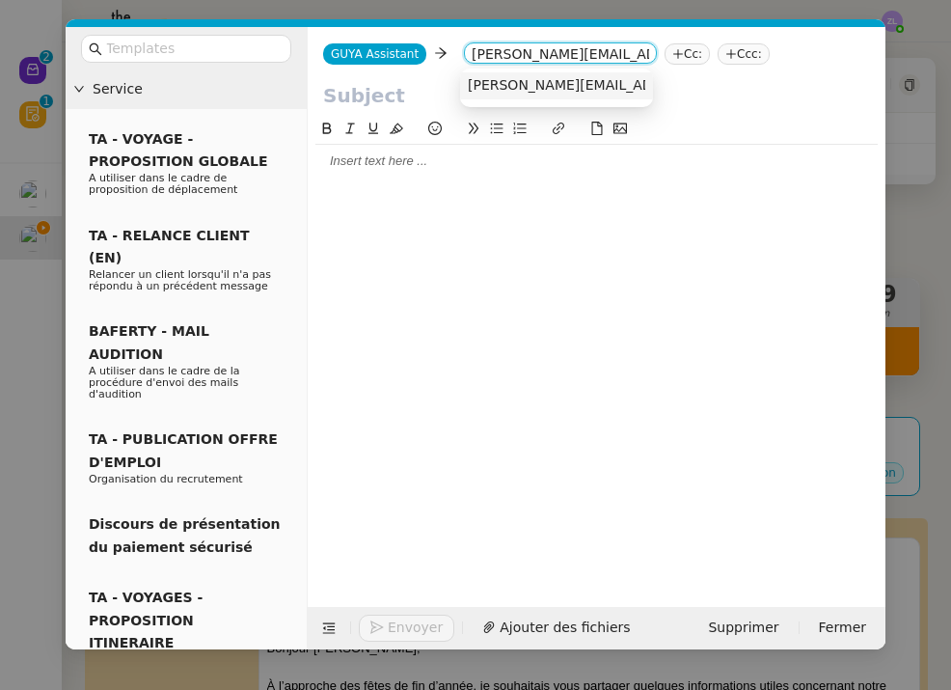
type input "francine.tran-tu-yen@guyane-parcnational.fr"
click at [520, 82] on span "francine.tran-tu-yen@guyane-parcnational.fr" at bounding box center [642, 84] width 348 height 15
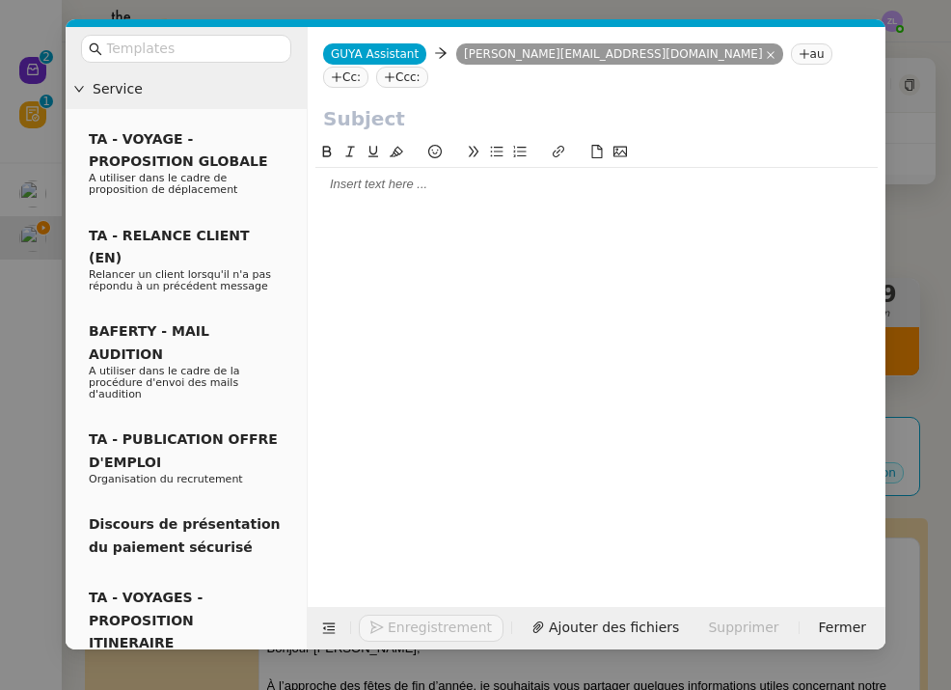
click at [368, 67] on nz-tag "Cc:" at bounding box center [345, 77] width 45 height 21
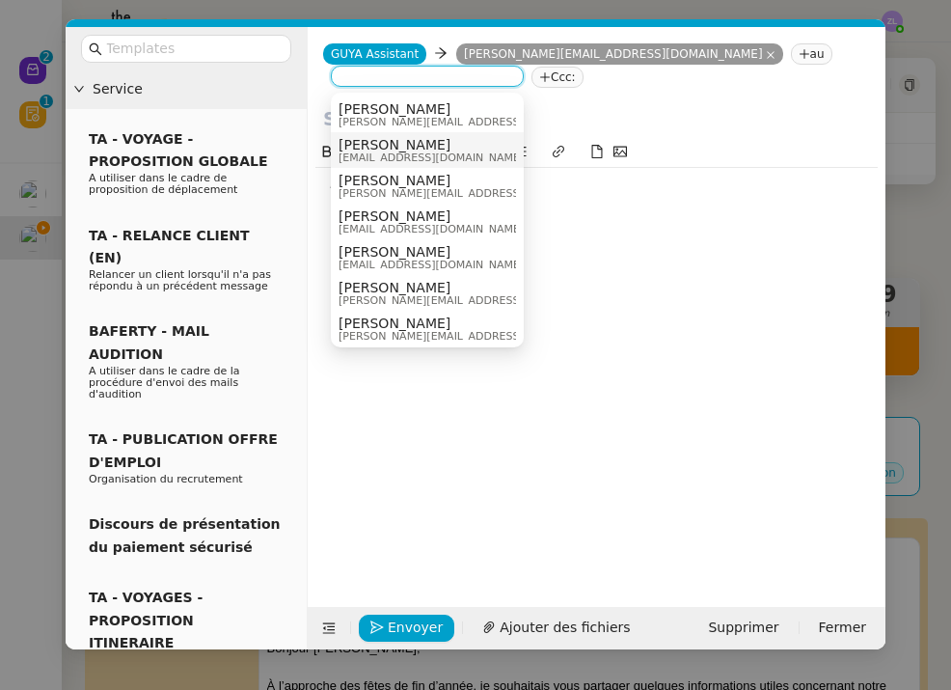
click at [411, 150] on span "[PERSON_NAME]" at bounding box center [431, 144] width 185 height 15
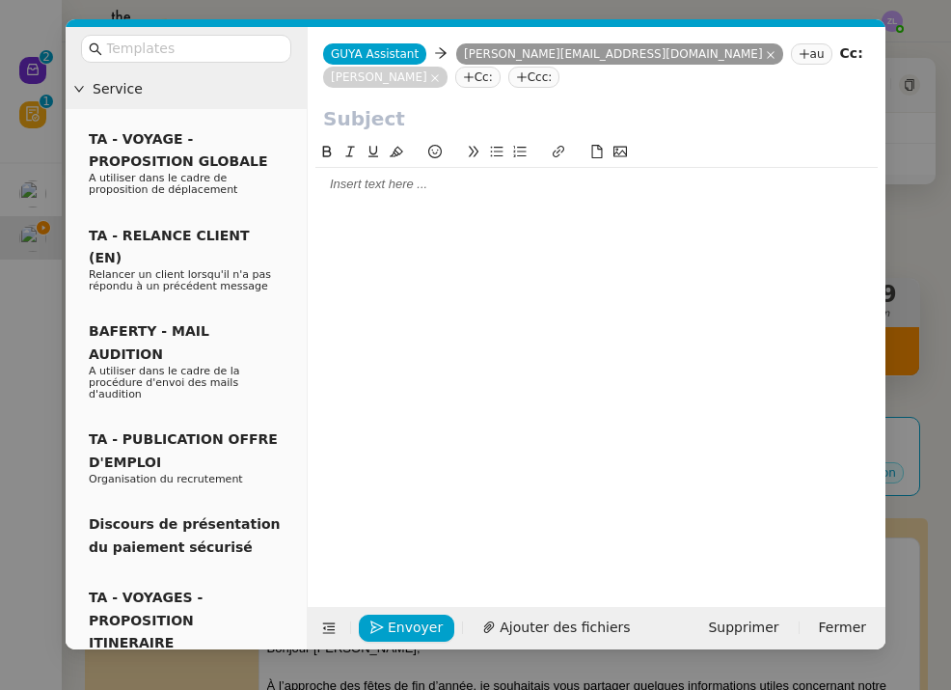
click at [350, 187] on div at bounding box center [596, 184] width 562 height 17
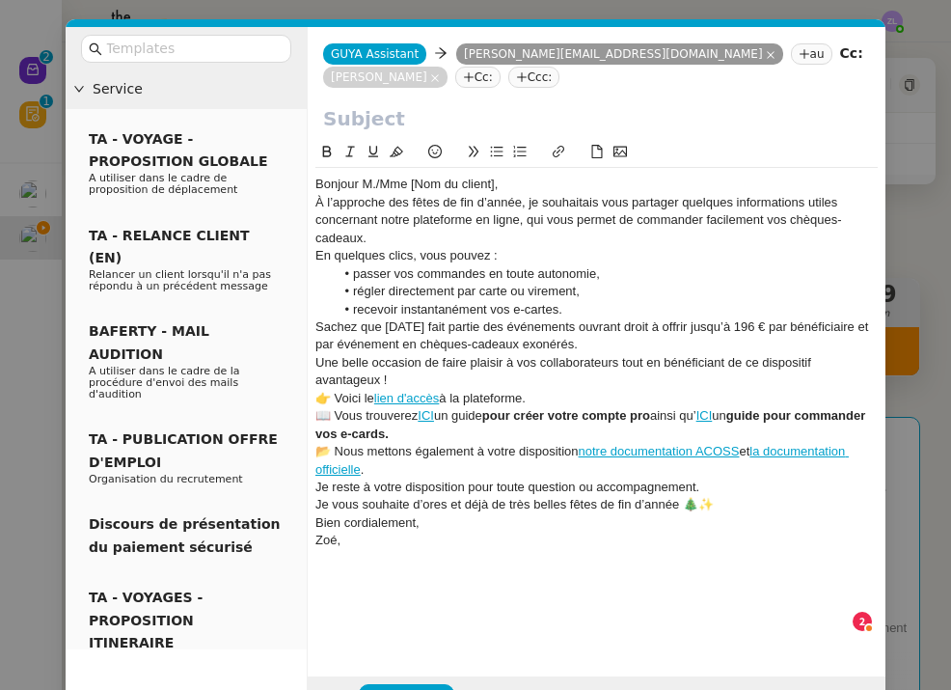
click at [371, 129] on input "text" at bounding box center [596, 118] width 547 height 29
paste input "Préparez vos fêtes de Noël avec Guyacadeau"
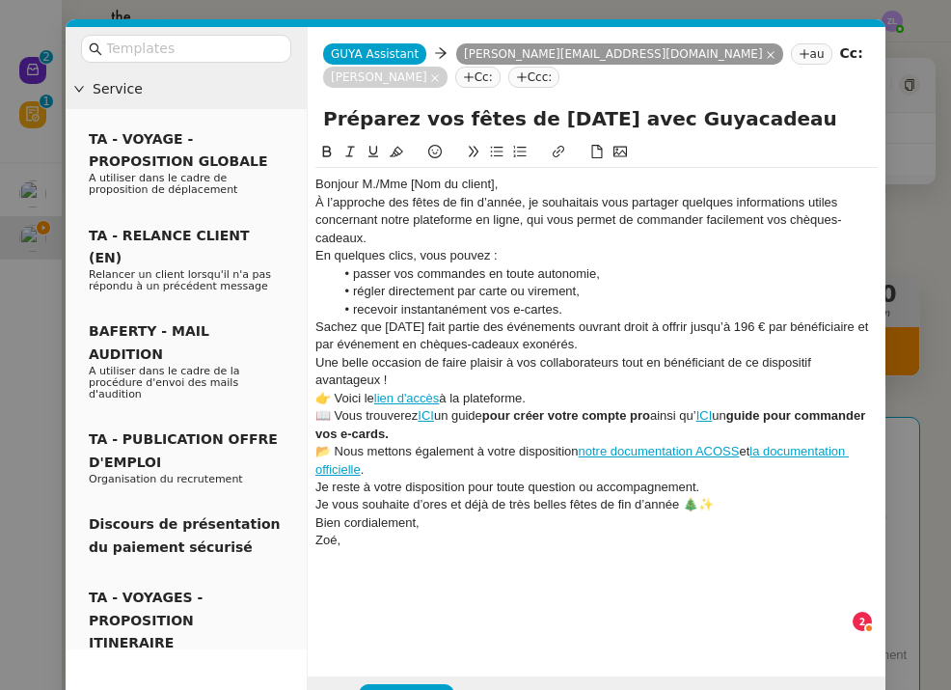
type input "Préparez vos fêtes de Noël avec Guyacadeau"
drag, startPoint x: 506, startPoint y: 183, endPoint x: 363, endPoint y: 179, distance: 143.8
click at [363, 179] on div "Bonjour M./Mme [Nom du client]," at bounding box center [596, 184] width 562 height 17
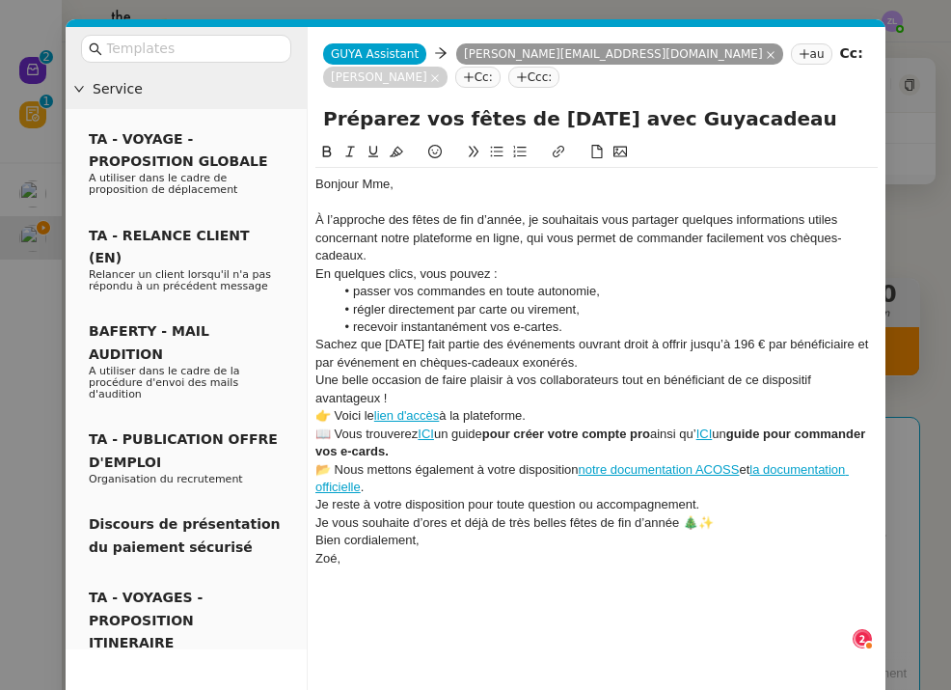
click at [377, 253] on div "À l’approche des fêtes de fin d’année, je souhaitais vous partager quelques inf…" at bounding box center [596, 237] width 562 height 53
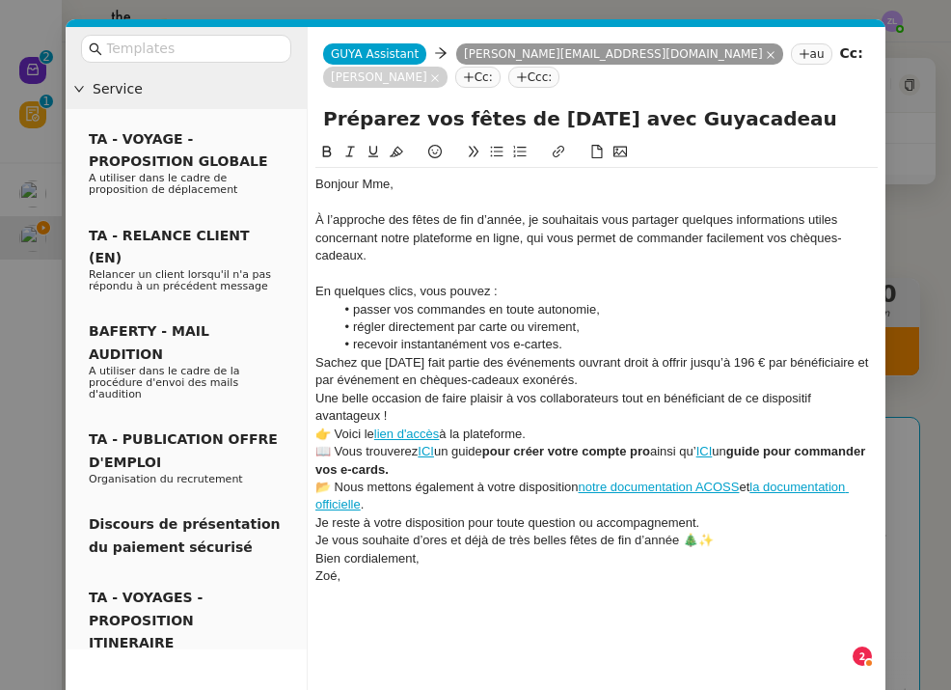
click at [584, 348] on li "recevoir instantanément vos e-cartes." at bounding box center [607, 344] width 544 height 17
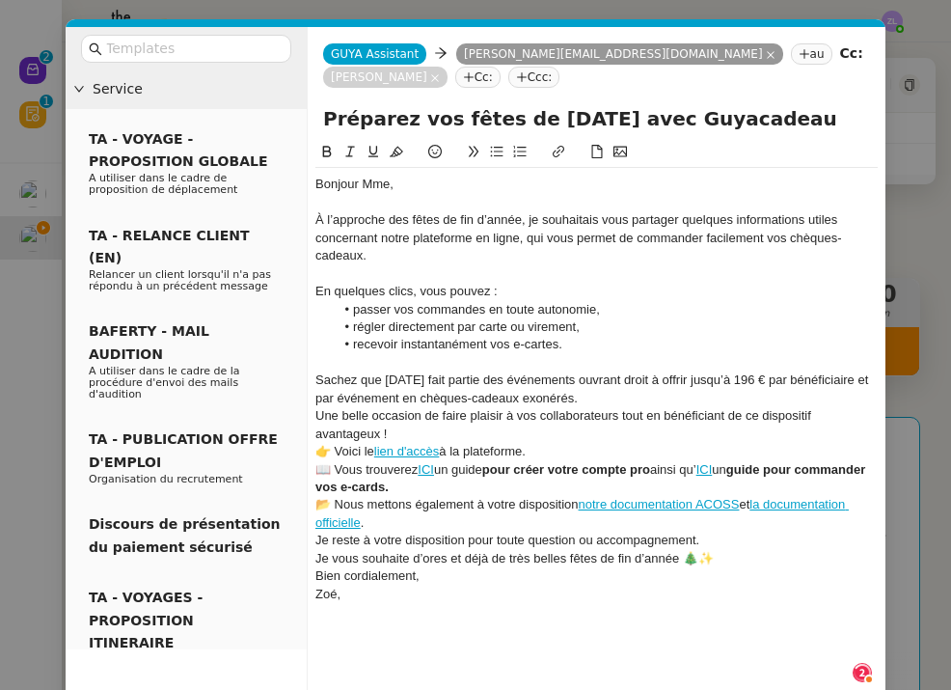
click at [587, 398] on div "Sachez que Noël fait partie des événements ouvrant droit à offrir jusqu’à 196 €…" at bounding box center [596, 389] width 562 height 36
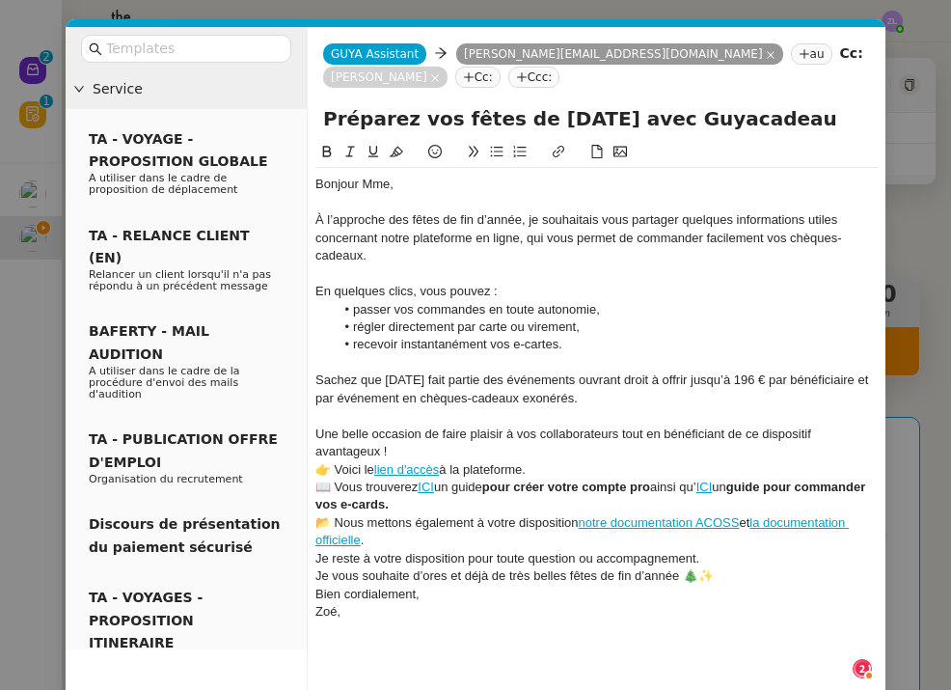
click at [433, 439] on div "Une belle occasion de faire plaisir à vos collaborateurs tout en bénéficiant de…" at bounding box center [596, 443] width 562 height 36
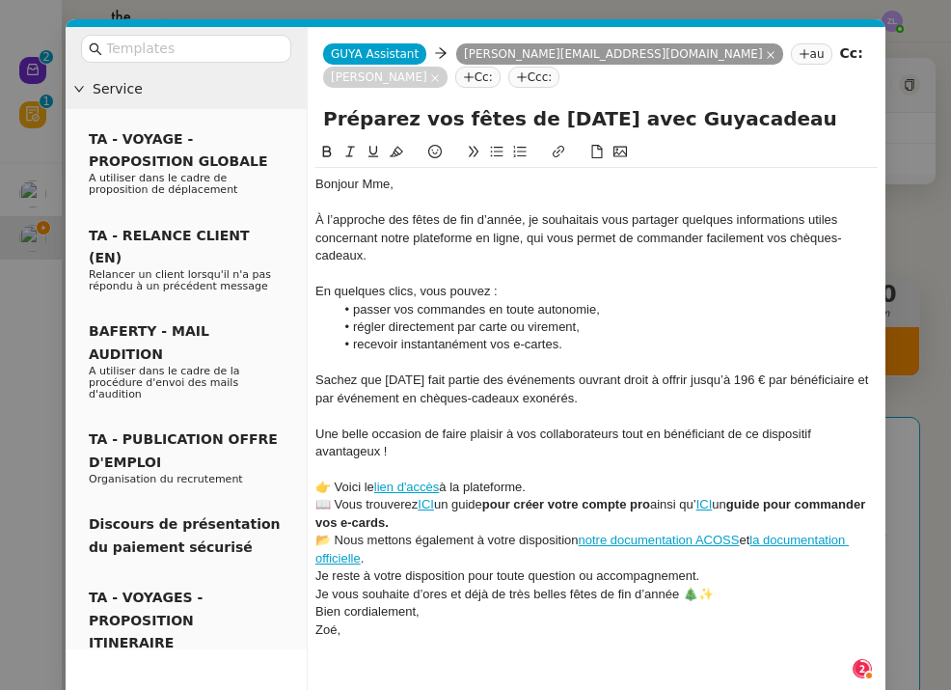
click at [566, 483] on div "👉 Voici le lien d'accès à la plateforme." at bounding box center [596, 486] width 562 height 17
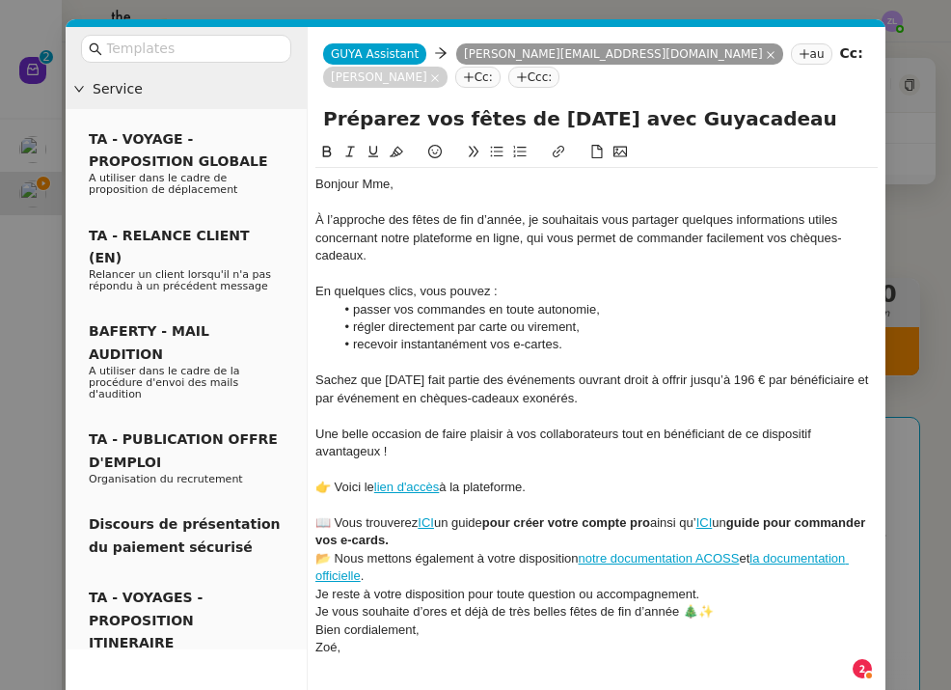
click at [489, 535] on div "📖 Vous trouverez ICI un guide pour créer votre compte pro ainsi qu’ ICI un guid…" at bounding box center [596, 532] width 562 height 36
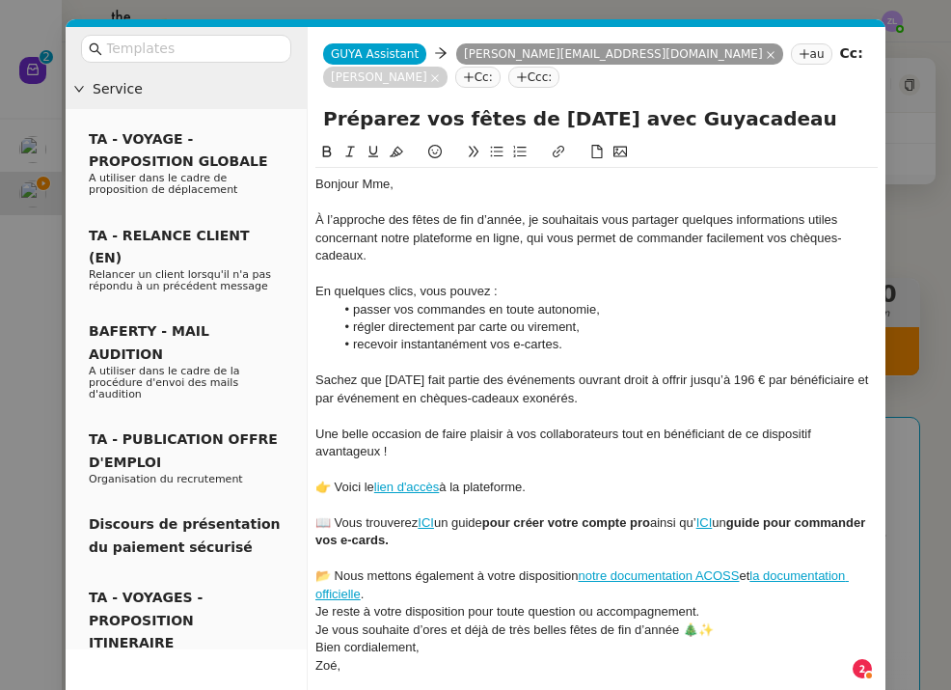
click at [407, 586] on div "📂 Nous mettons également à votre disposition notre documentation ACOSS et la do…" at bounding box center [596, 585] width 562 height 36
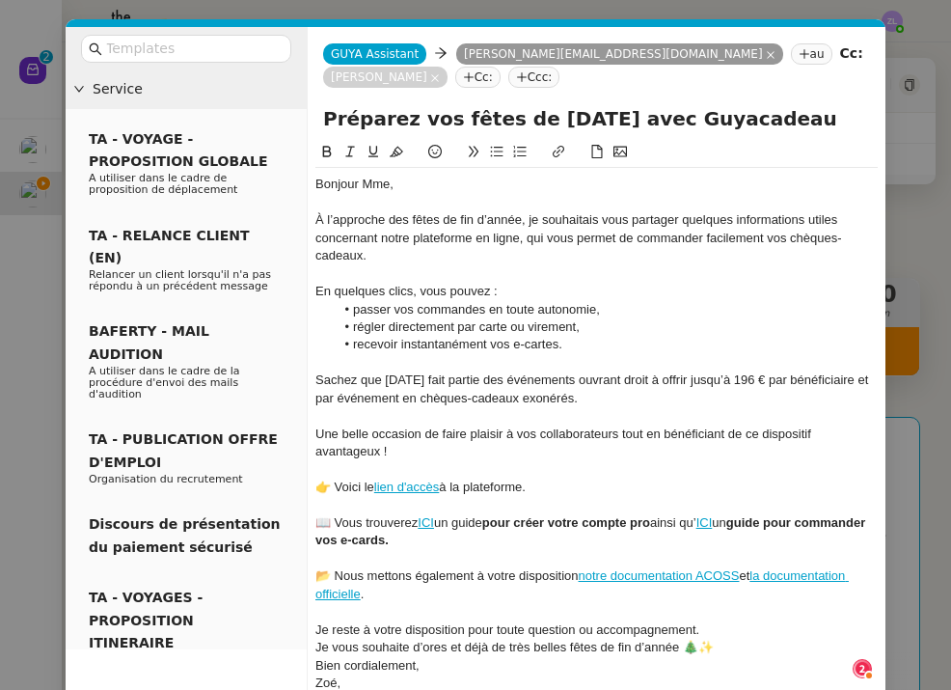
click at [716, 621] on div "Je reste à votre disposition pour toute question ou accompagnement." at bounding box center [596, 629] width 562 height 17
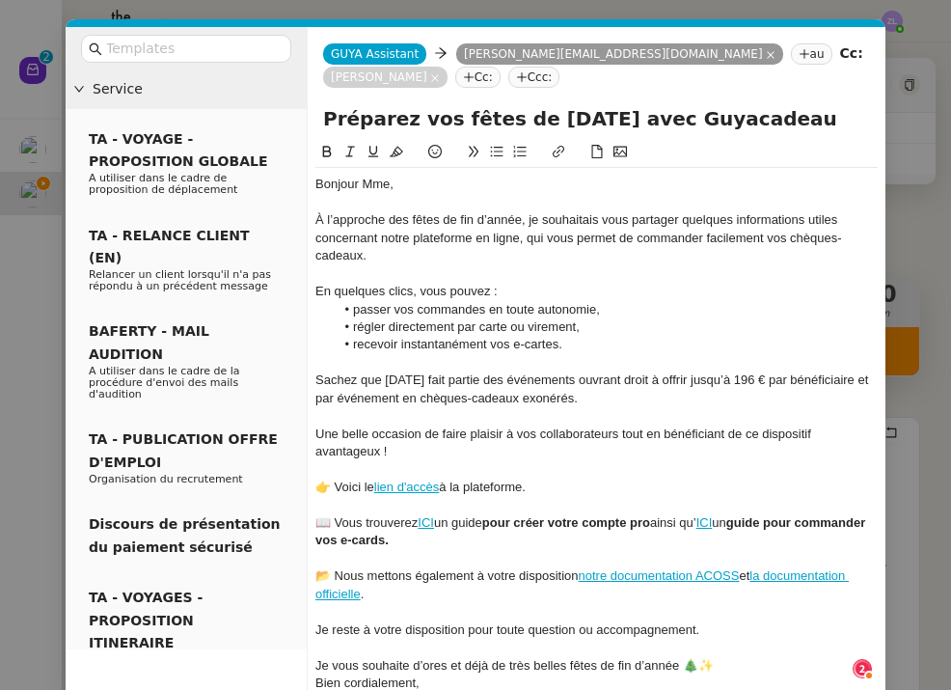
click at [723, 657] on div "Je vous souhaite d’ores et déjà de très belles fêtes de fin d’année 🎄✨" at bounding box center [596, 665] width 562 height 17
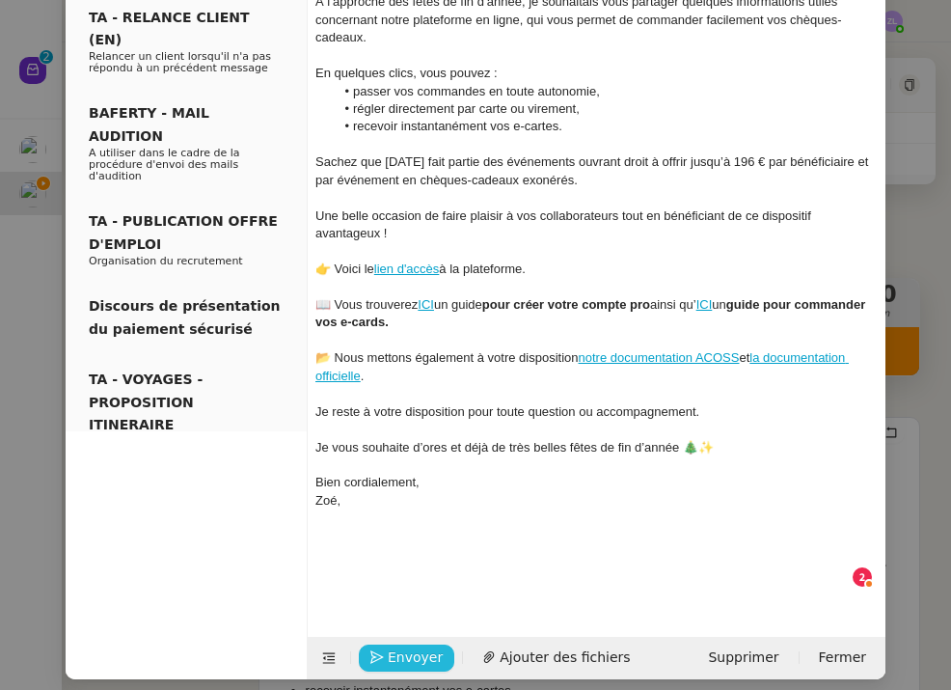
scroll to position [217, 0]
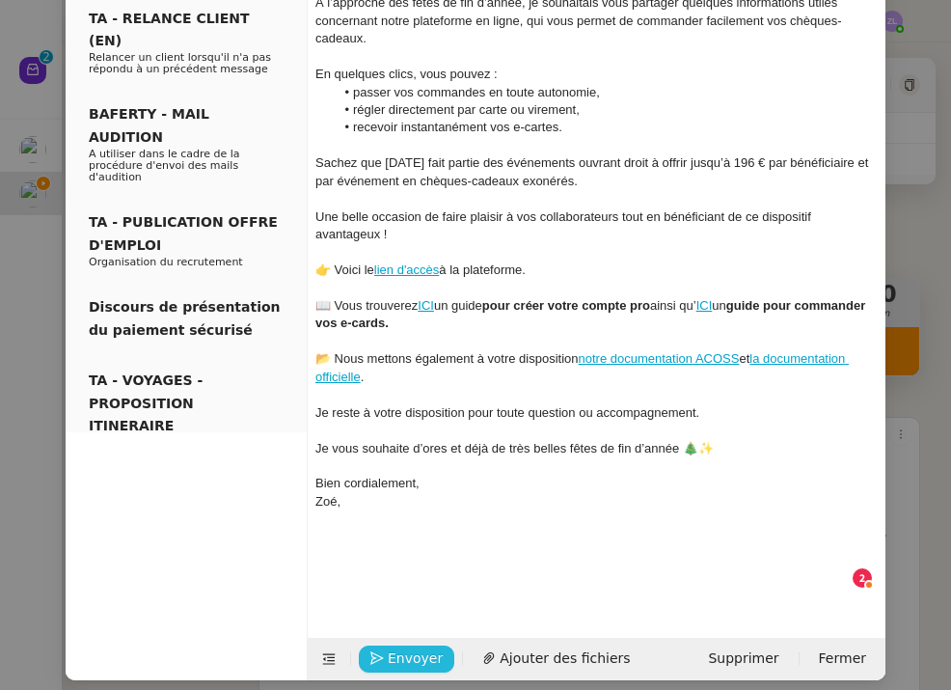
click at [399, 647] on span "Envoyer" at bounding box center [415, 658] width 55 height 22
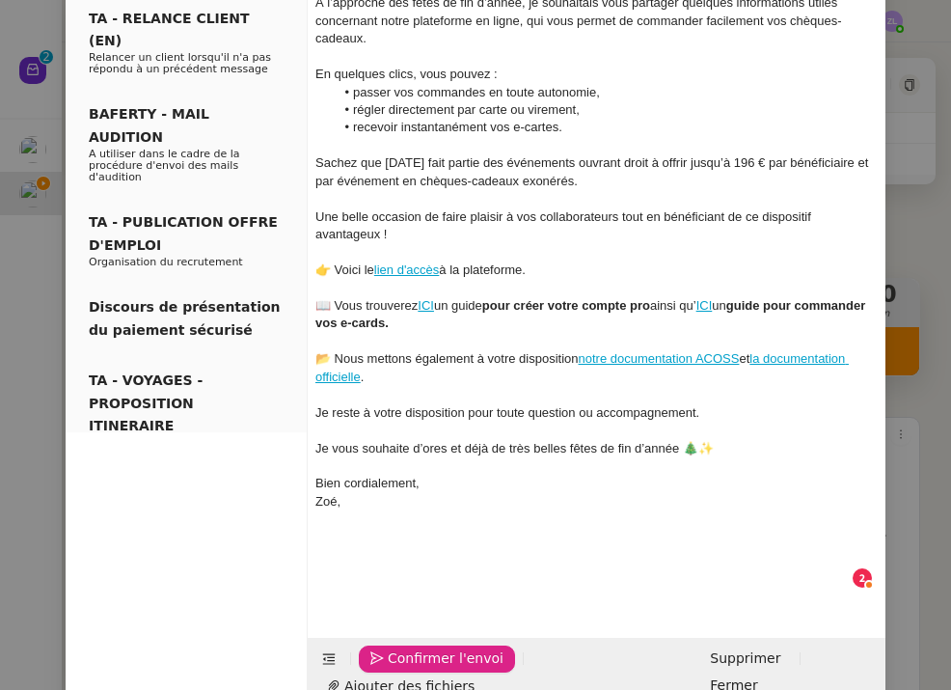
click at [399, 647] on span "Confirmer l'envoi" at bounding box center [446, 658] width 116 height 22
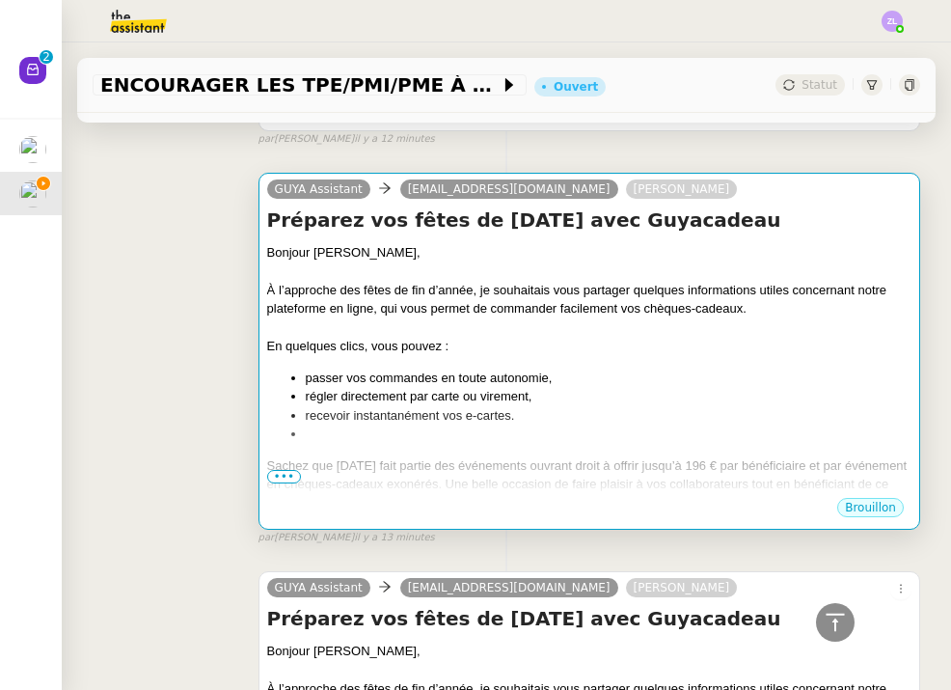
scroll to position [2941, 0]
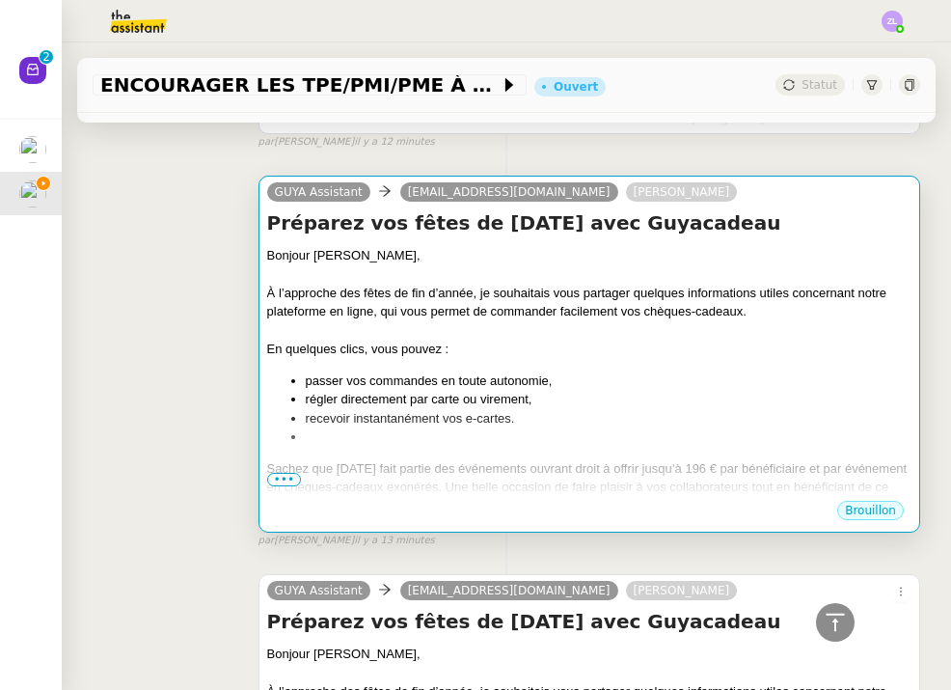
click at [713, 427] on li at bounding box center [609, 436] width 606 height 19
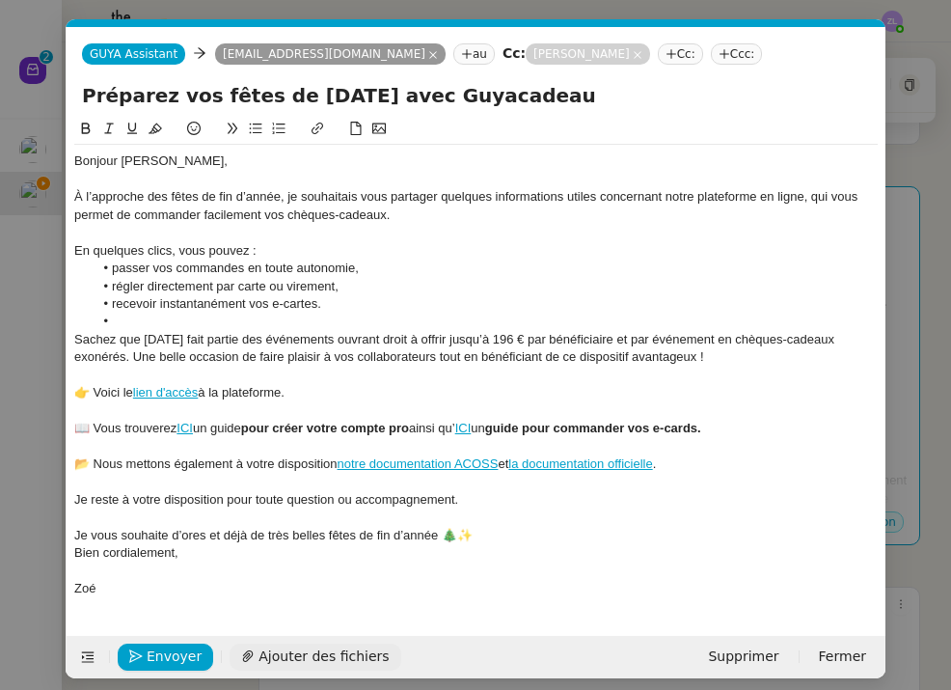
scroll to position [0, 41]
click at [173, 645] on span "Envoyer" at bounding box center [174, 656] width 55 height 22
click at [174, 645] on span "Confirmer l'envoi" at bounding box center [205, 656] width 116 height 22
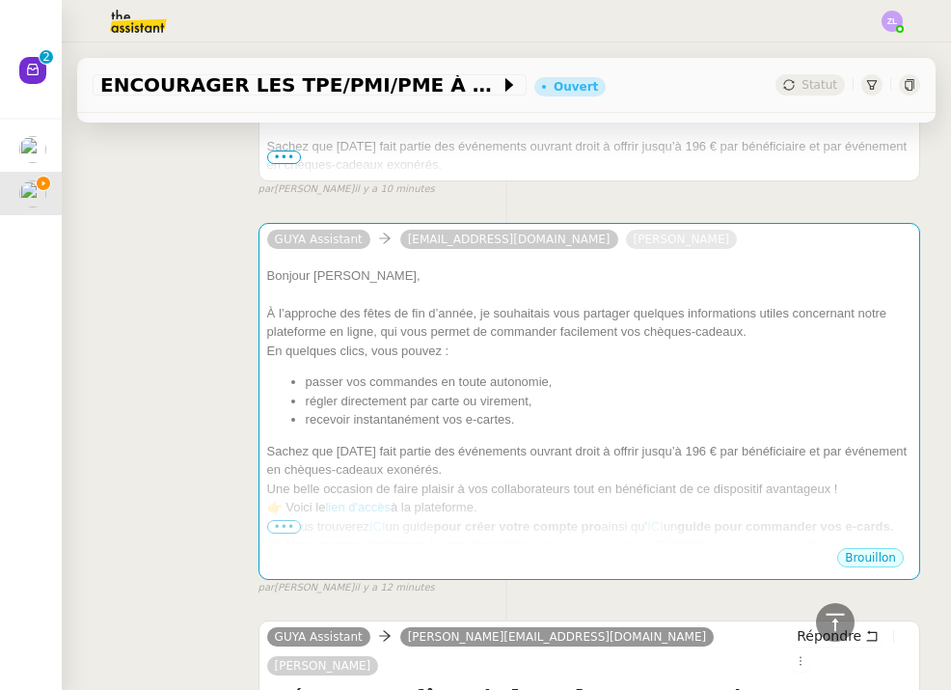
scroll to position [2095, 0]
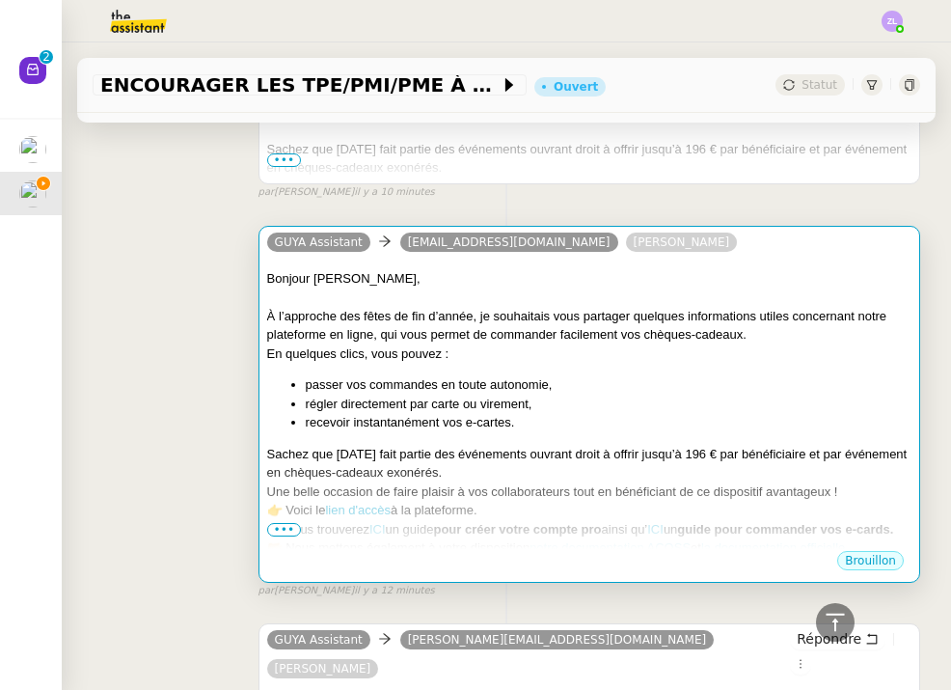
click at [437, 445] on div "Sachez que Noël fait partie des événements ouvrant droit à offrir jusqu’à 196 €…" at bounding box center [589, 464] width 644 height 38
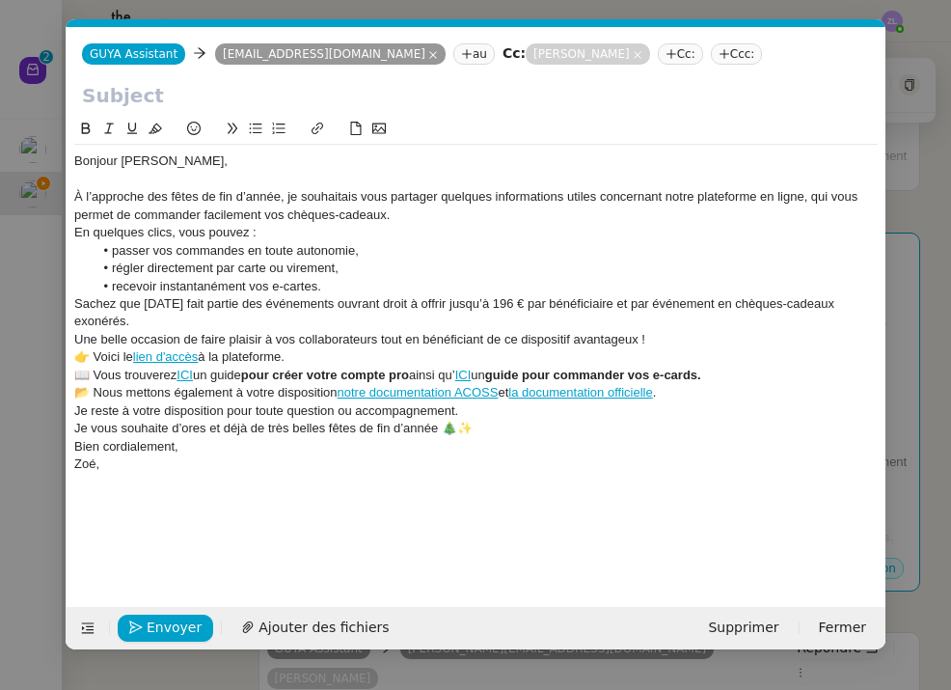
scroll to position [0, 41]
click at [160, 633] on span "Envoyer" at bounding box center [174, 627] width 55 height 22
click at [160, 633] on span "Confirmer l'envoi" at bounding box center [205, 627] width 116 height 22
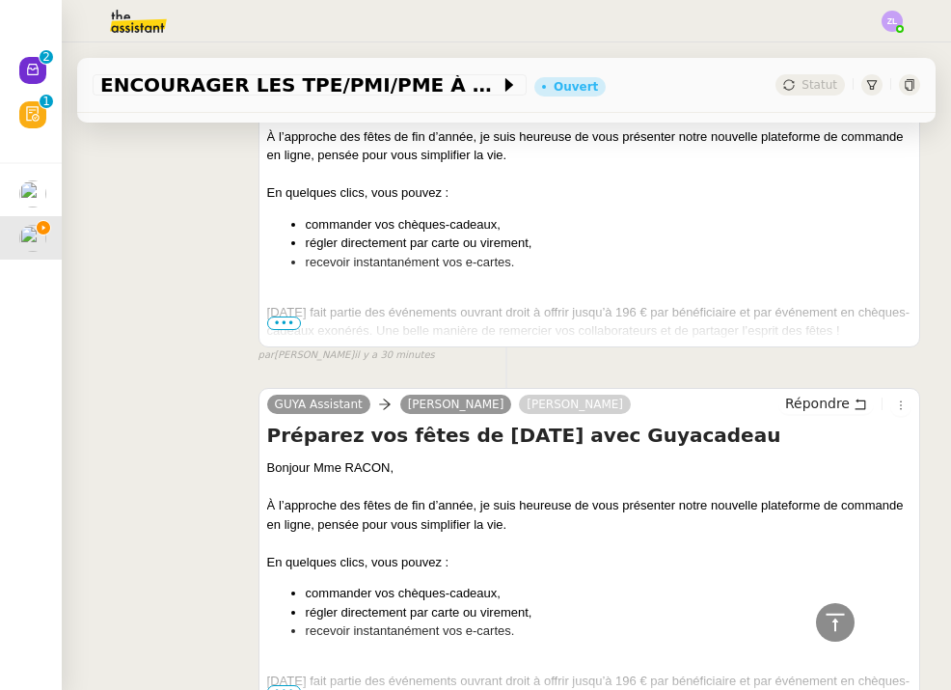
scroll to position [6692, 0]
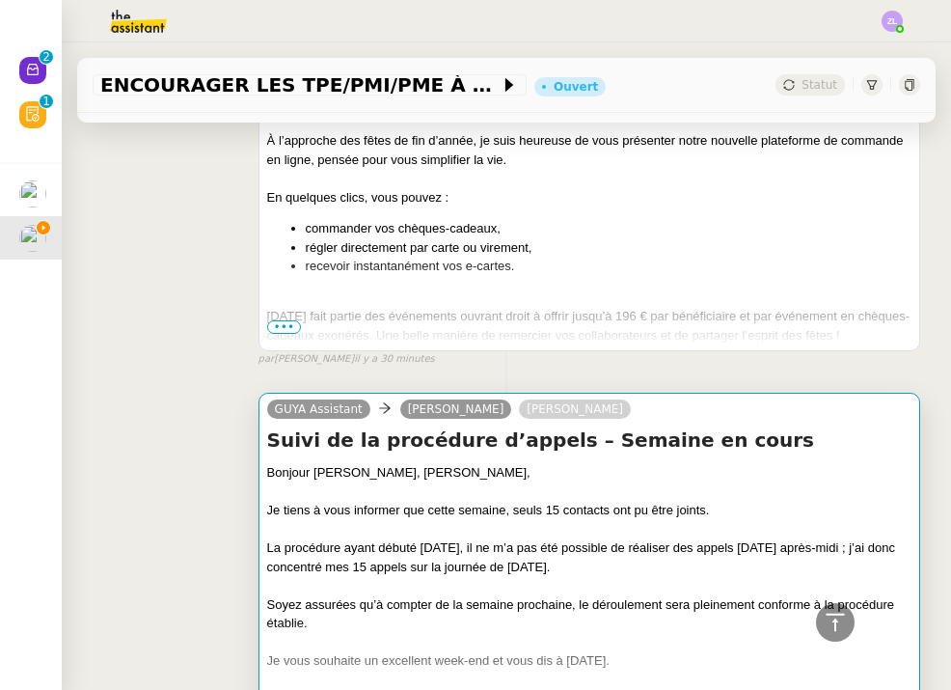
click at [450, 595] on div "Soyez assurées qu’à compter de la semaine prochaine, le déroulement sera pleine…" at bounding box center [589, 614] width 644 height 38
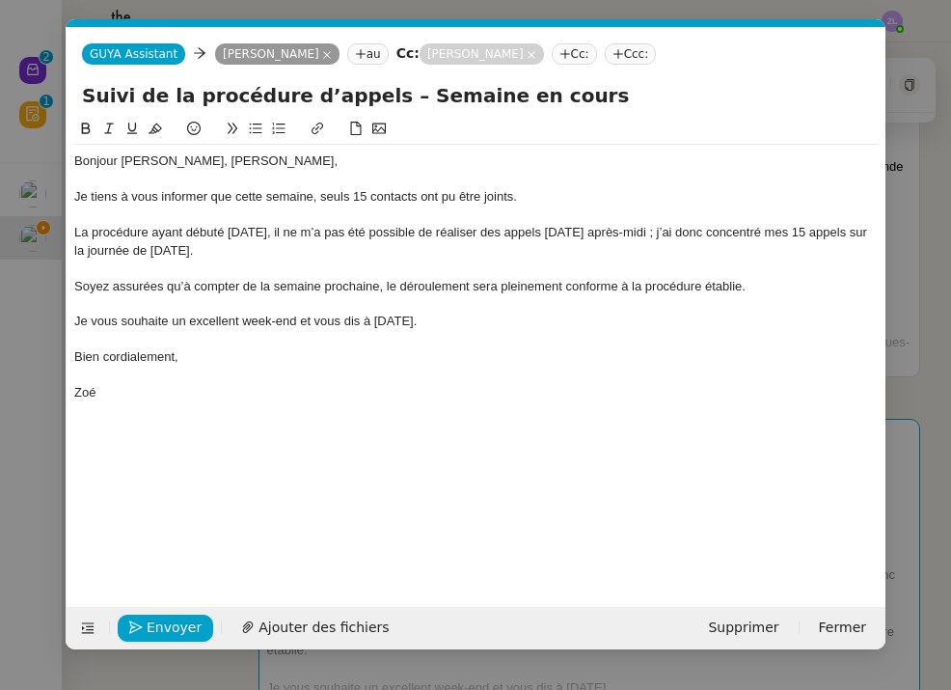
scroll to position [0, 41]
click at [177, 632] on span "Envoyer" at bounding box center [174, 627] width 55 height 22
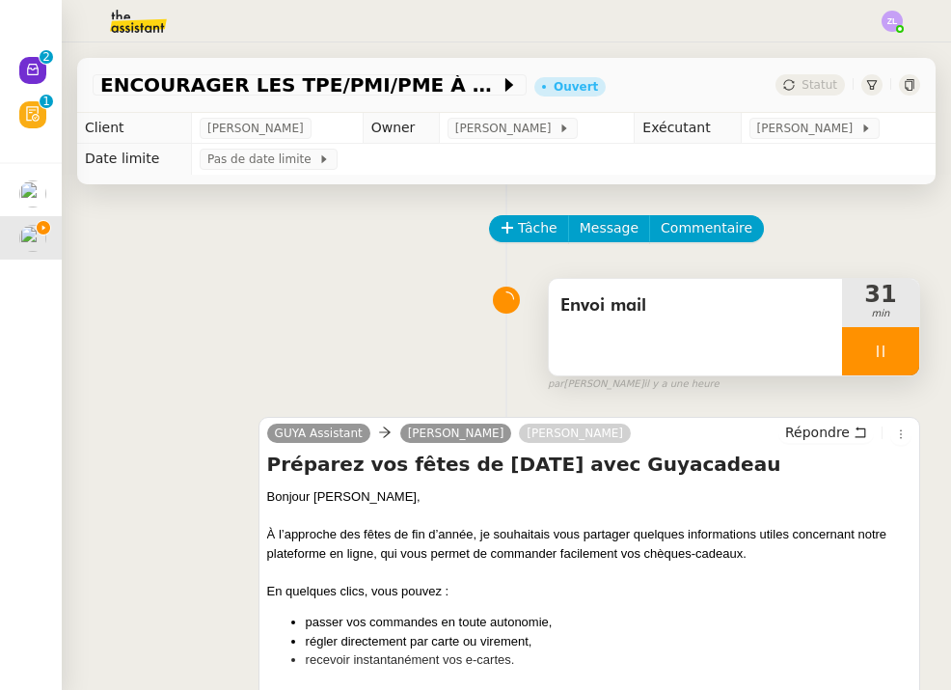
scroll to position [0, 0]
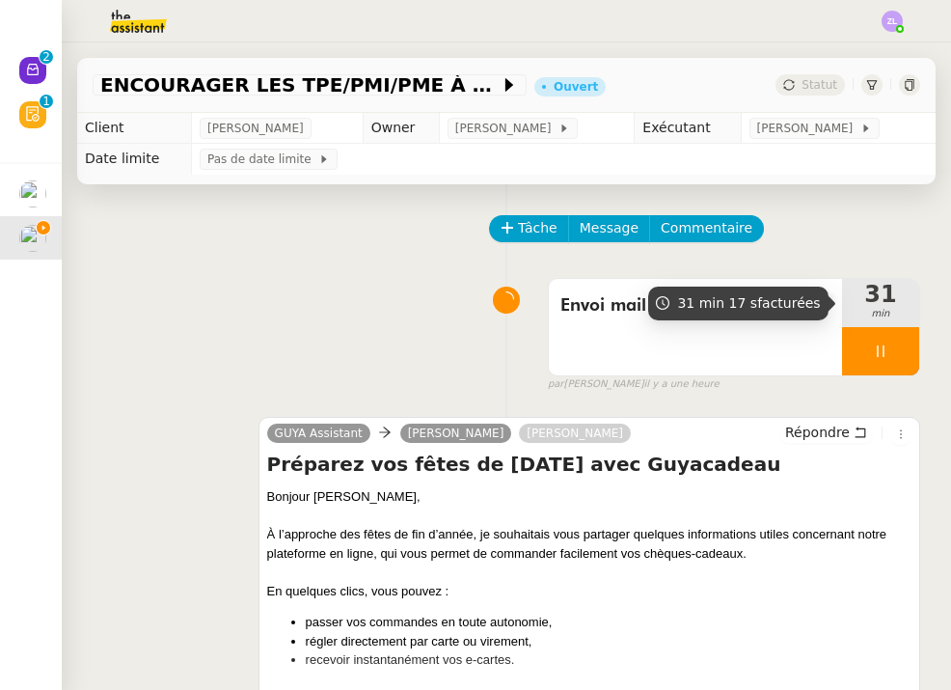
click at [863, 348] on div at bounding box center [880, 351] width 77 height 48
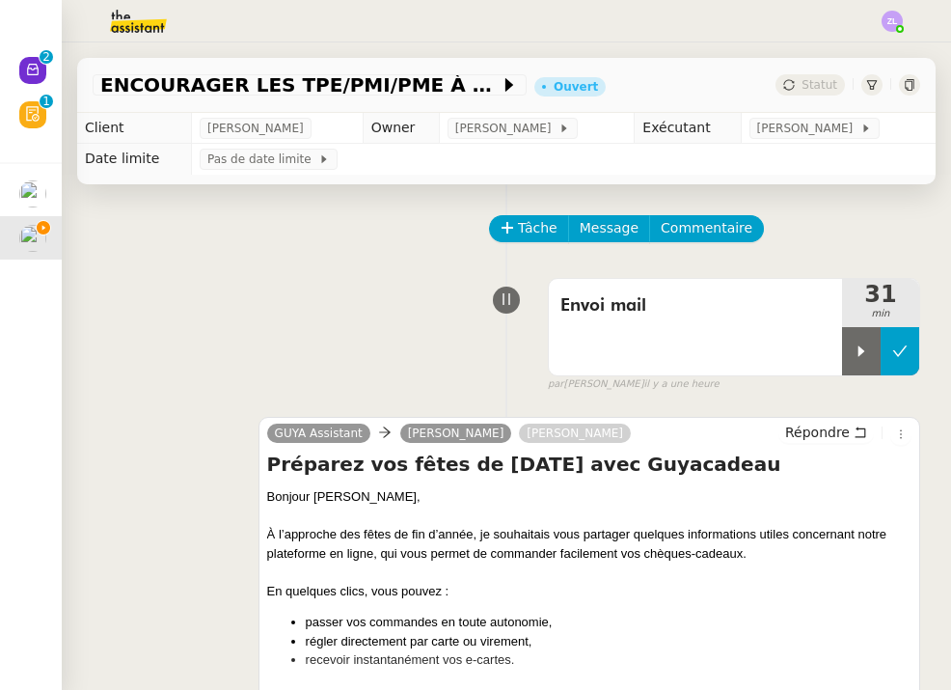
click at [900, 348] on icon at bounding box center [899, 350] width 15 height 15
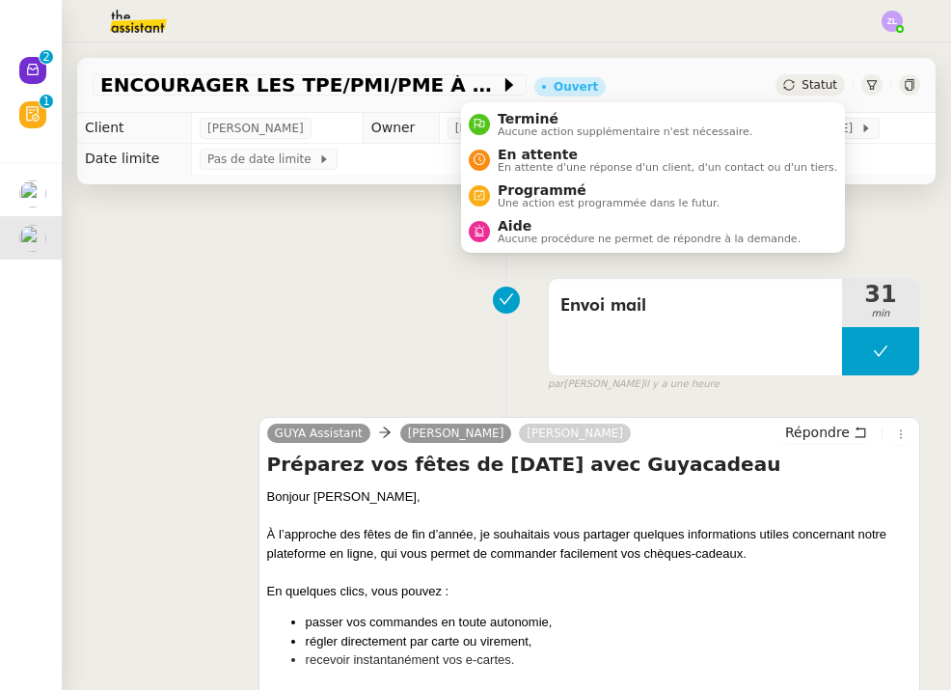
click at [808, 78] on span "Statut" at bounding box center [820, 85] width 36 height 14
click at [752, 165] on span "En attente d'une réponse d'un client, d'un contact ou d'un tiers." at bounding box center [668, 167] width 340 height 11
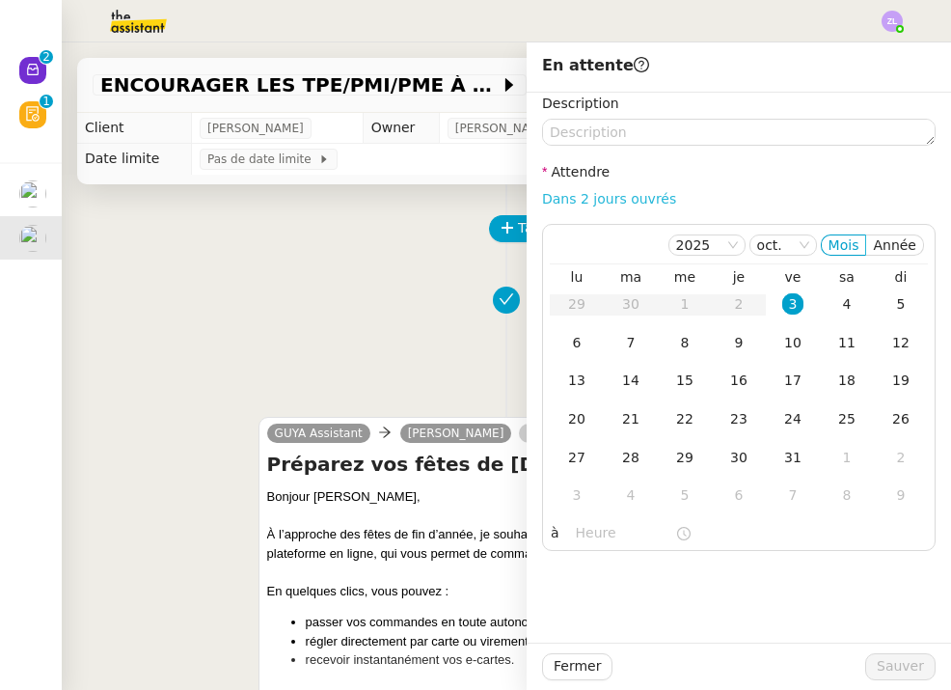
click at [617, 195] on link "Dans 2 jours ouvrés" at bounding box center [609, 198] width 134 height 15
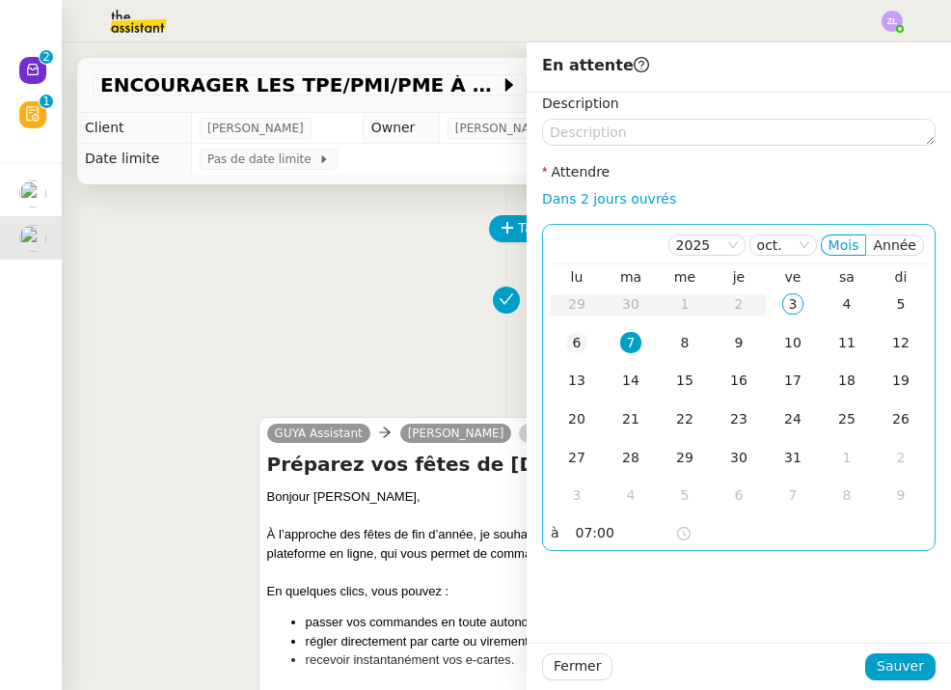
click at [576, 344] on div "6" at bounding box center [576, 342] width 21 height 21
click at [579, 538] on input "07:00" at bounding box center [625, 533] width 99 height 22
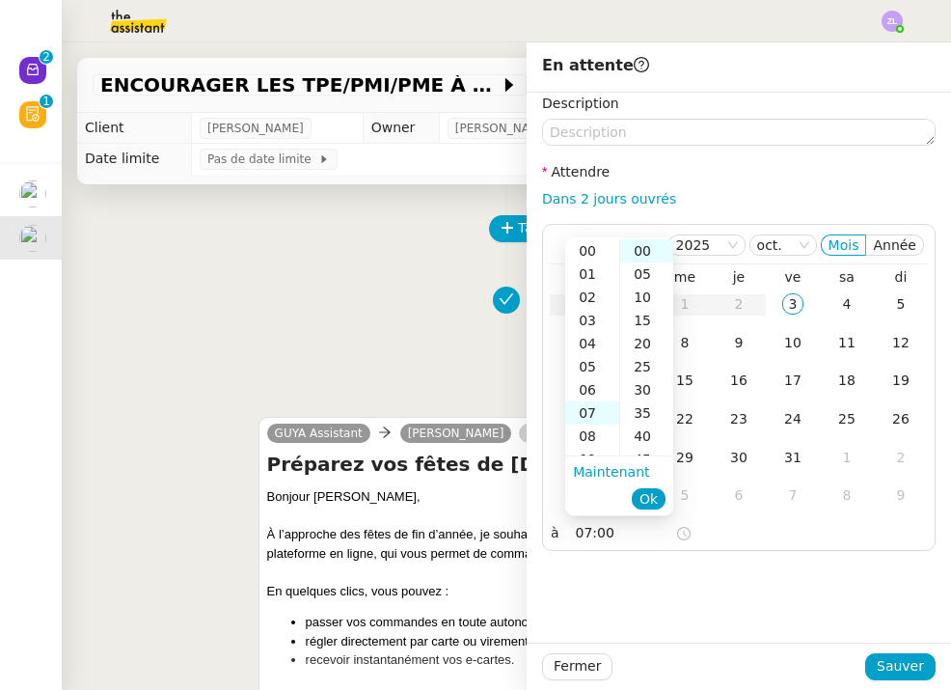
scroll to position [162, 0]
click at [586, 387] on div "13" at bounding box center [592, 389] width 54 height 23
type input "13:00"
click at [646, 488] on button "Ok" at bounding box center [649, 498] width 34 height 21
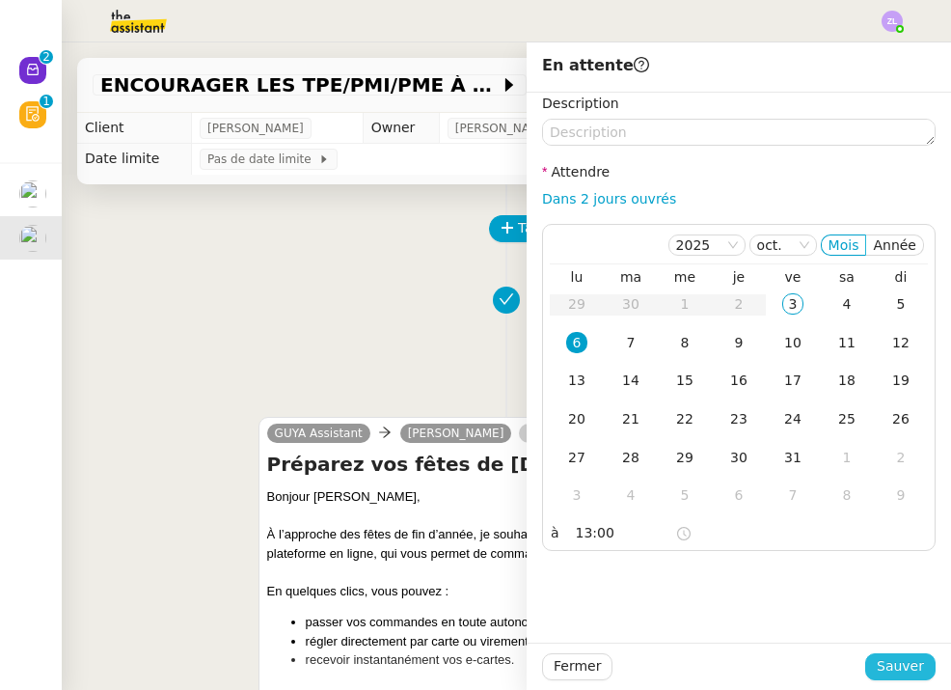
click at [892, 671] on span "Sauver" at bounding box center [900, 666] width 47 height 22
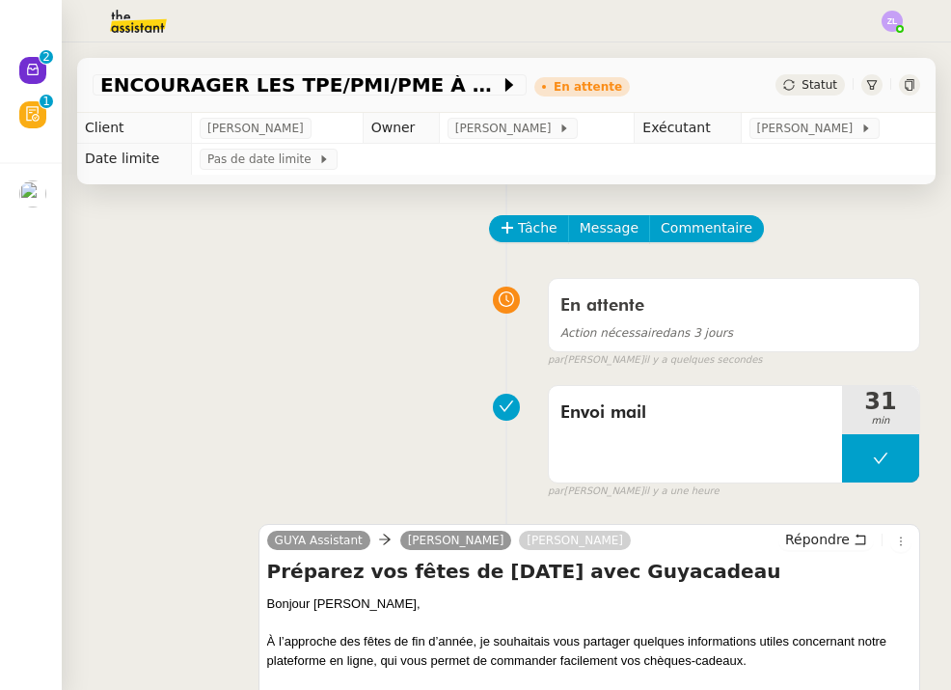
click at [39, 74] on icon at bounding box center [32, 69] width 15 height 15
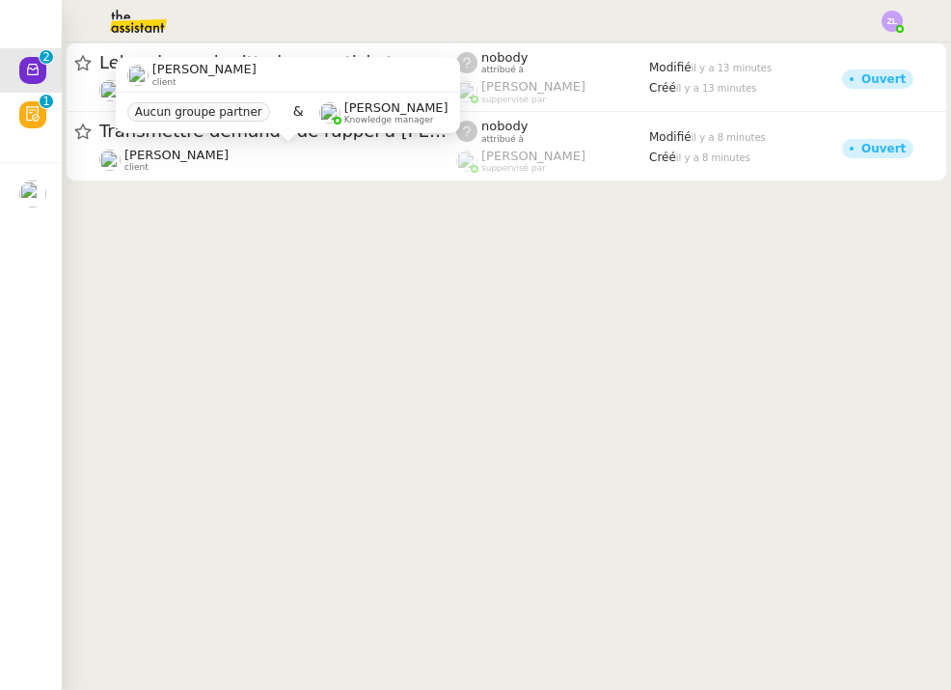
click at [241, 144] on div "Franck MUFFAT-JEANDET client Aucun groupe partner & Romane Vachon Knowledge man…" at bounding box center [288, 102] width 344 height 91
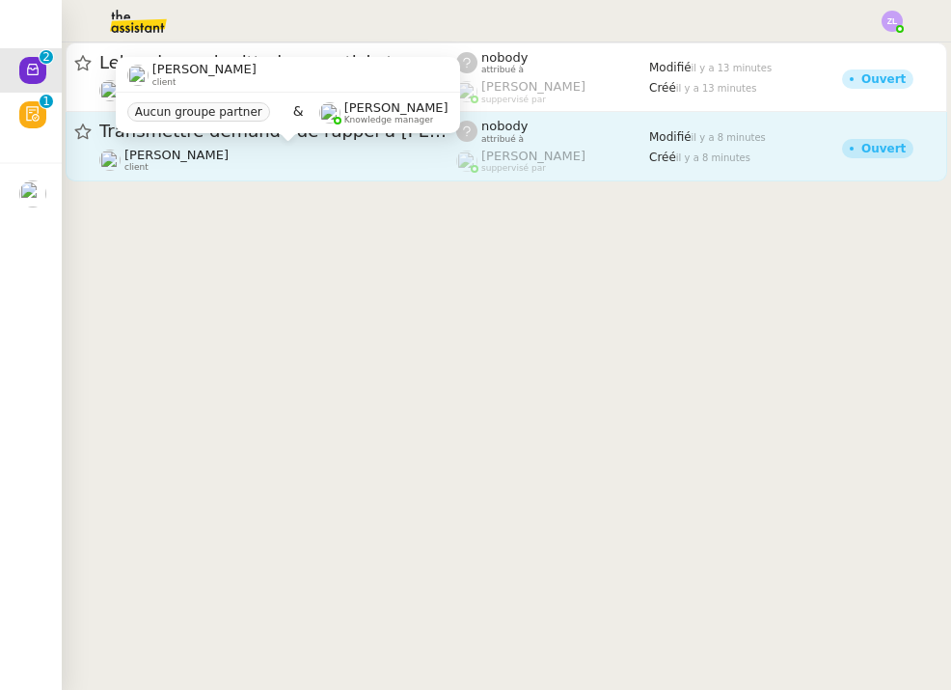
click at [229, 170] on div "[PERSON_NAME] client" at bounding box center [176, 160] width 104 height 25
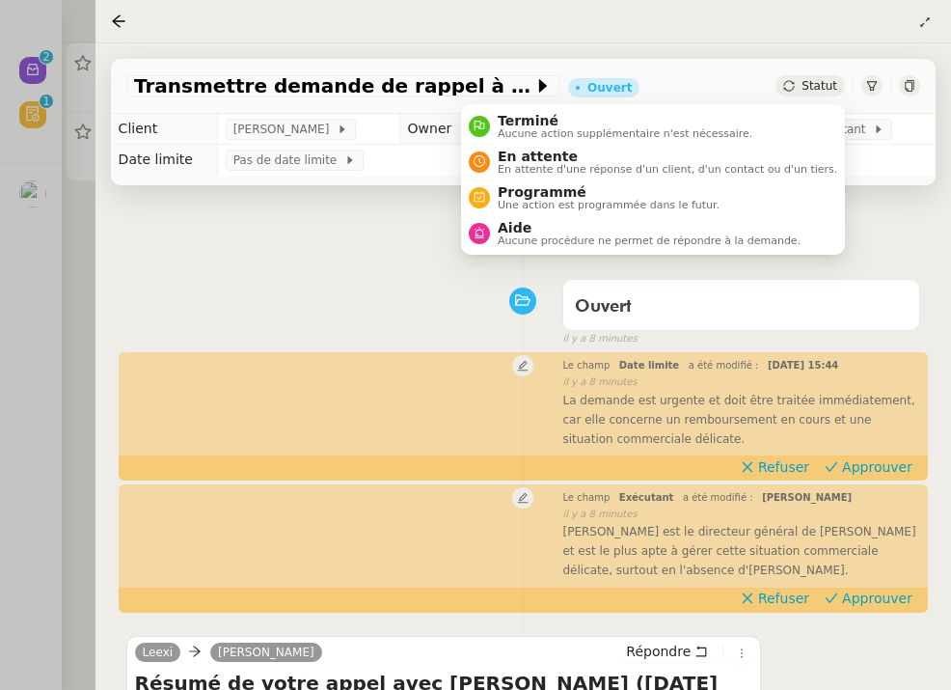
click at [805, 84] on span "Statut" at bounding box center [820, 86] width 36 height 14
click at [748, 122] on span "Terminé" at bounding box center [625, 120] width 255 height 15
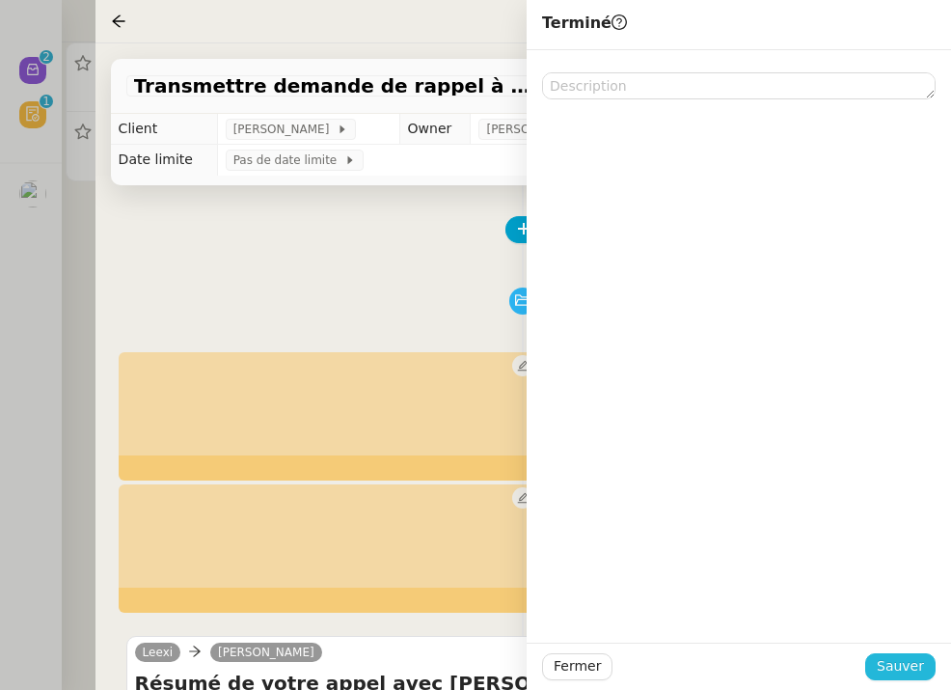
click at [908, 665] on span "Sauver" at bounding box center [900, 666] width 47 height 22
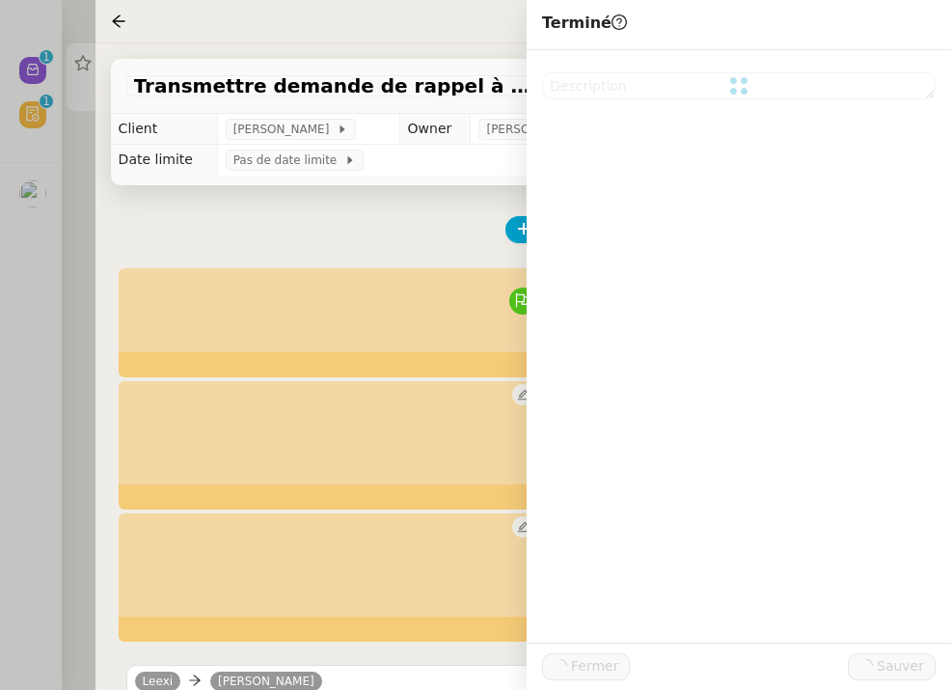
click at [69, 137] on div at bounding box center [475, 345] width 951 height 690
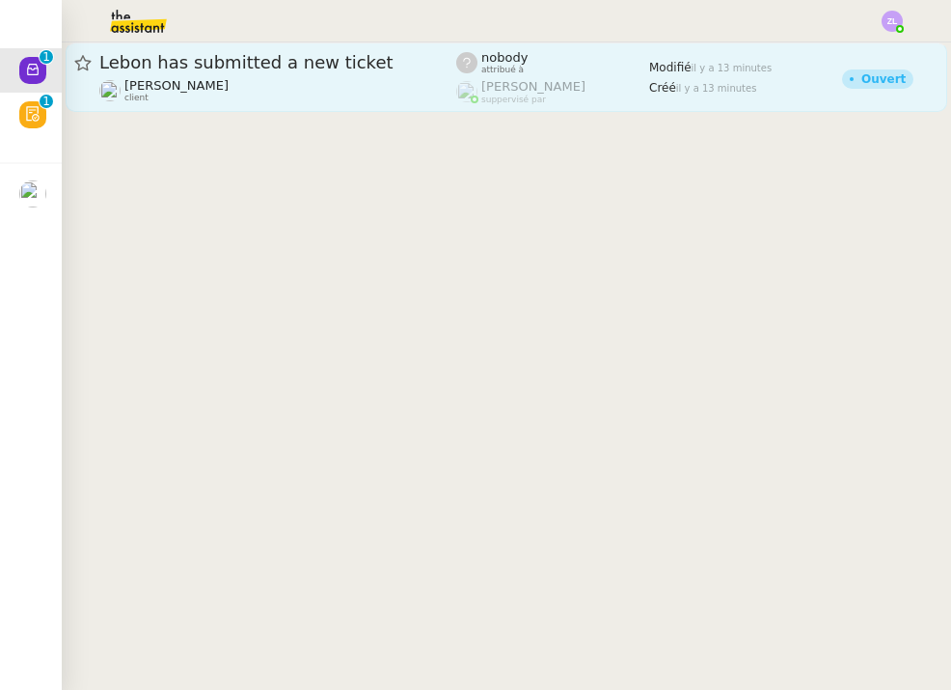
click at [194, 62] on span "Lebon has submitted a new ticket" at bounding box center [277, 62] width 357 height 17
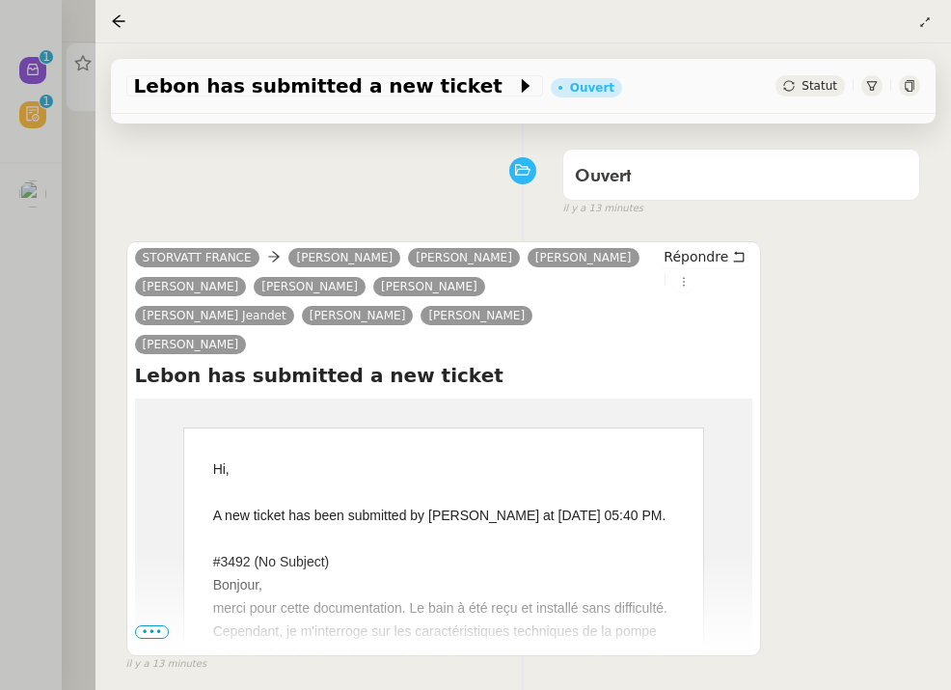
scroll to position [185, 0]
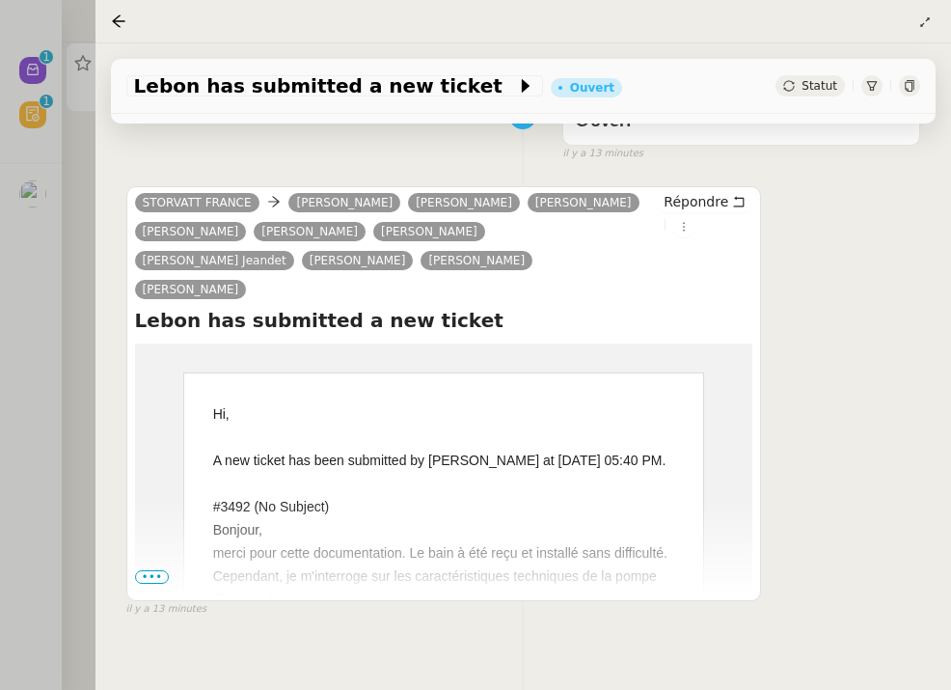
click at [144, 583] on span "•••" at bounding box center [152, 577] width 35 height 14
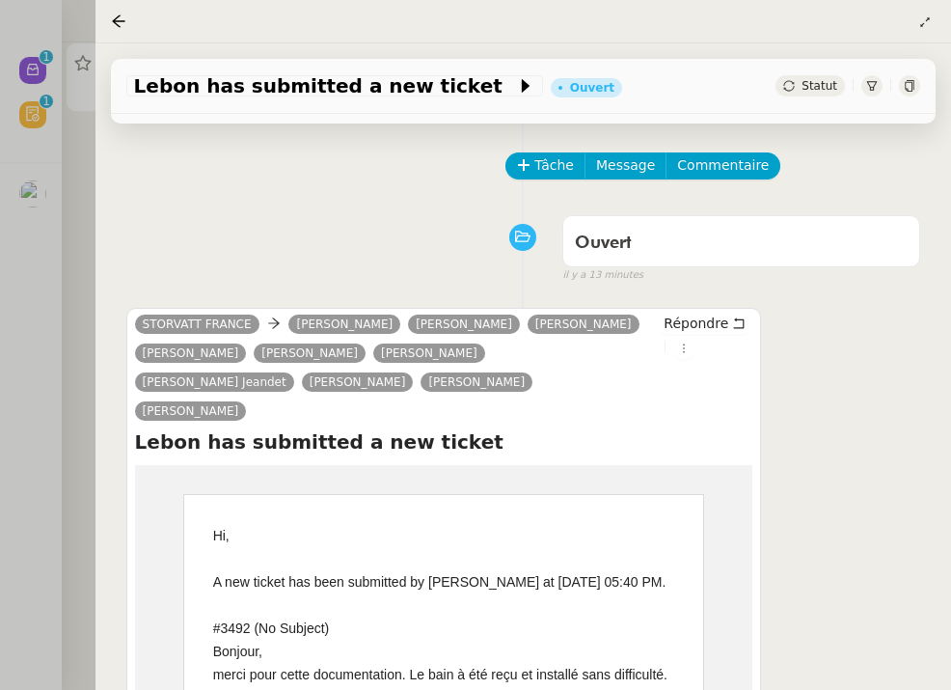
scroll to position [0, 0]
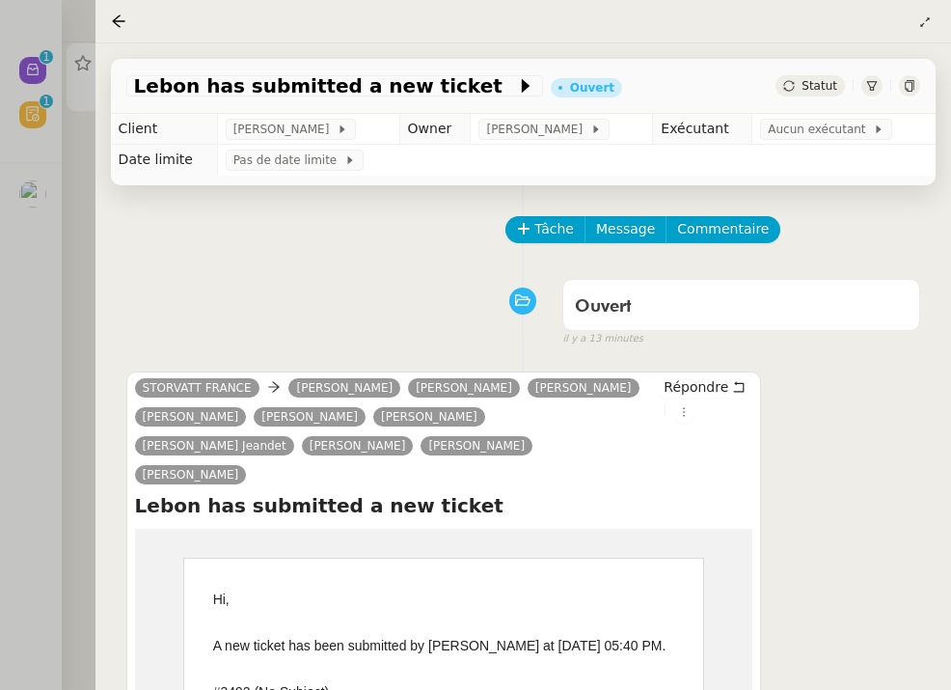
click at [816, 82] on span "Statut" at bounding box center [820, 86] width 36 height 14
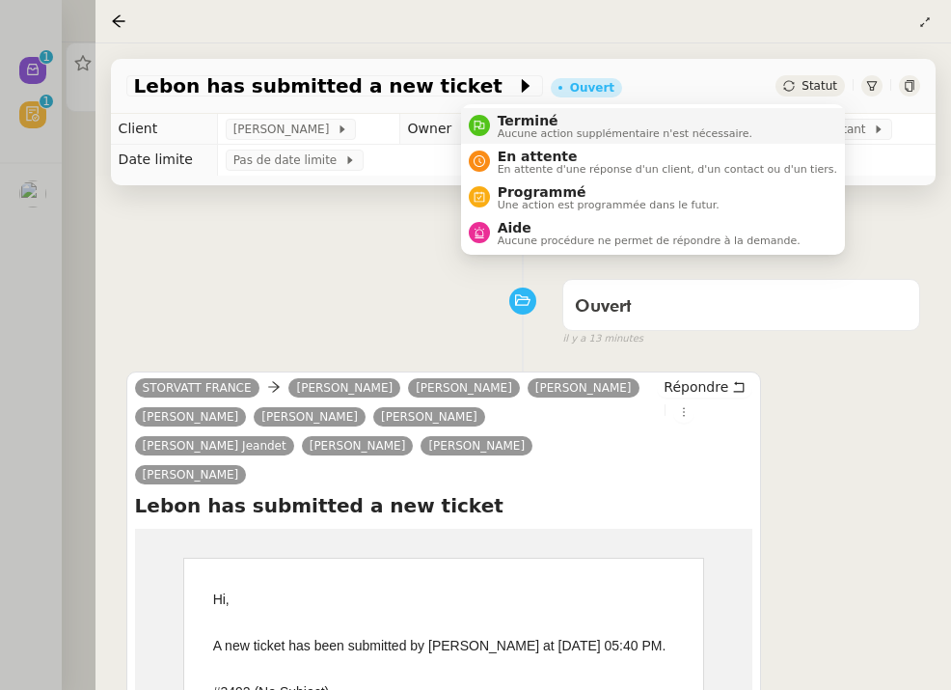
click at [701, 130] on span "Aucune action supplémentaire n'est nécessaire." at bounding box center [625, 133] width 255 height 11
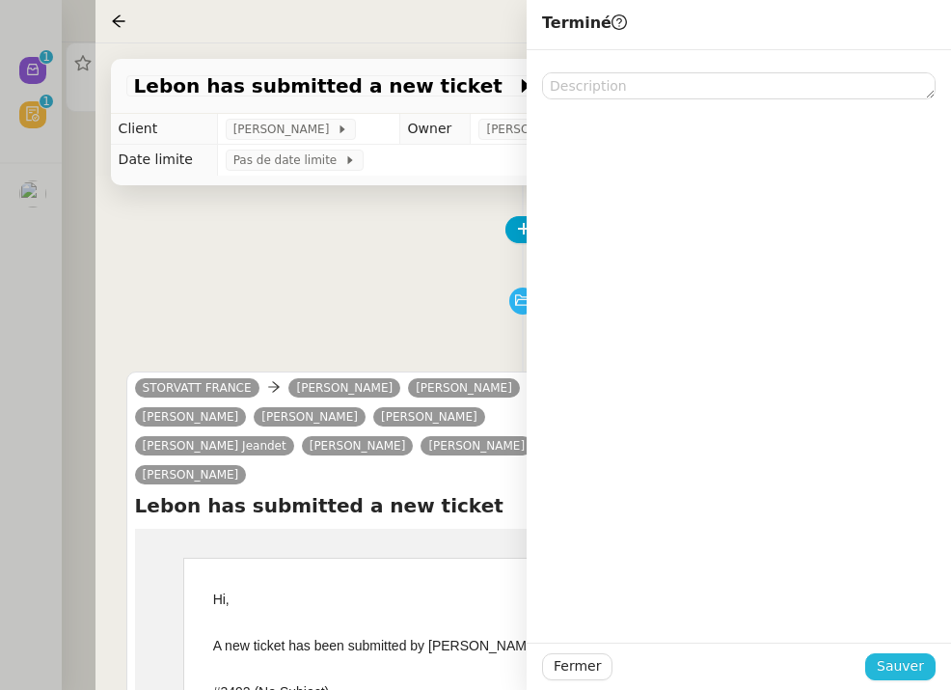
click at [895, 670] on span "Sauver" at bounding box center [900, 666] width 47 height 22
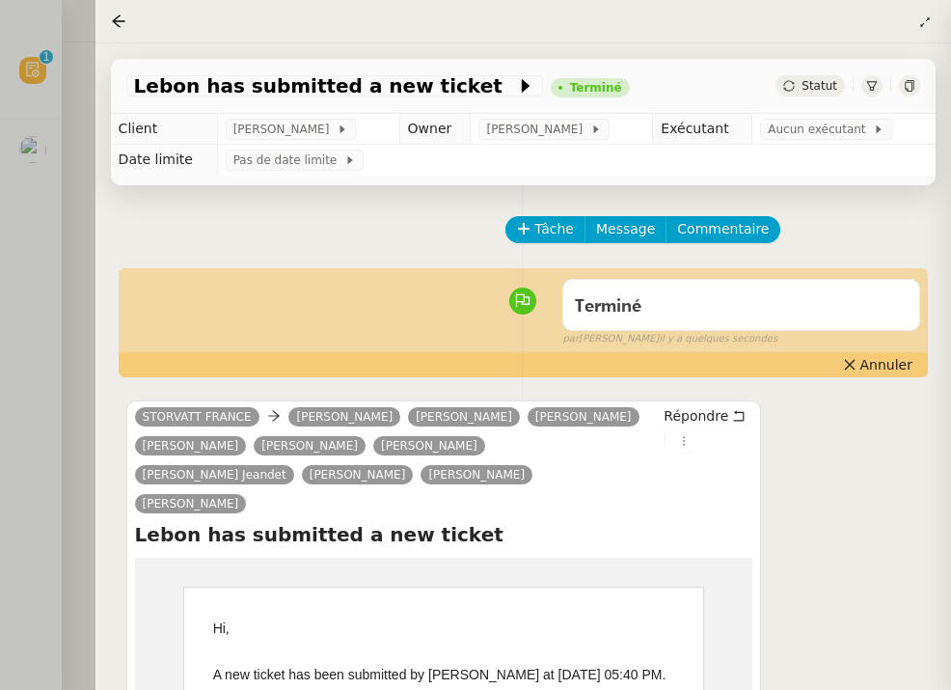
click at [37, 239] on div at bounding box center [475, 345] width 951 height 690
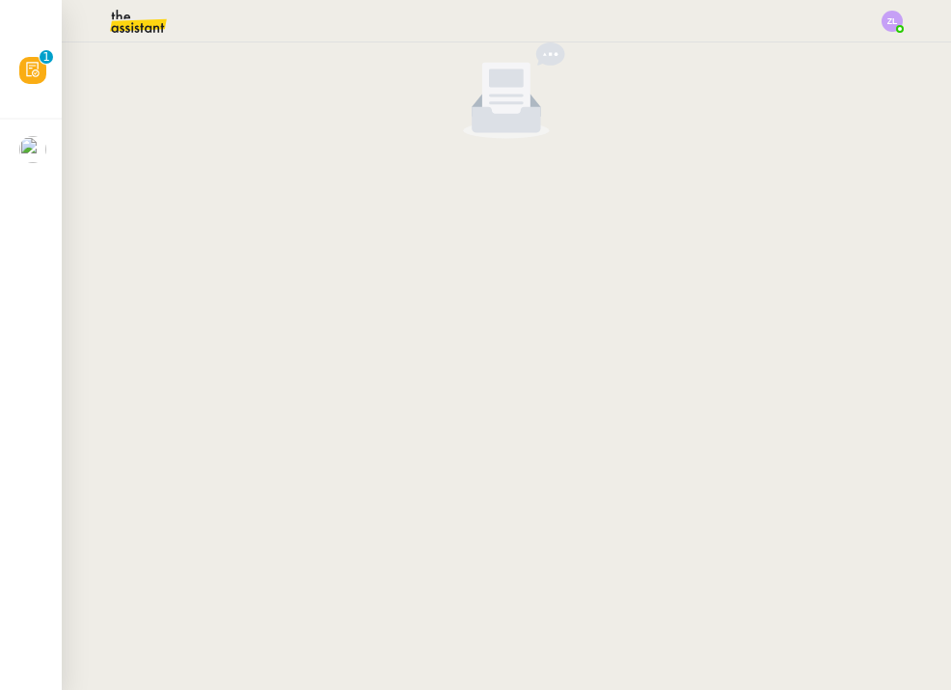
click at [29, 66] on icon at bounding box center [32, 69] width 15 height 15
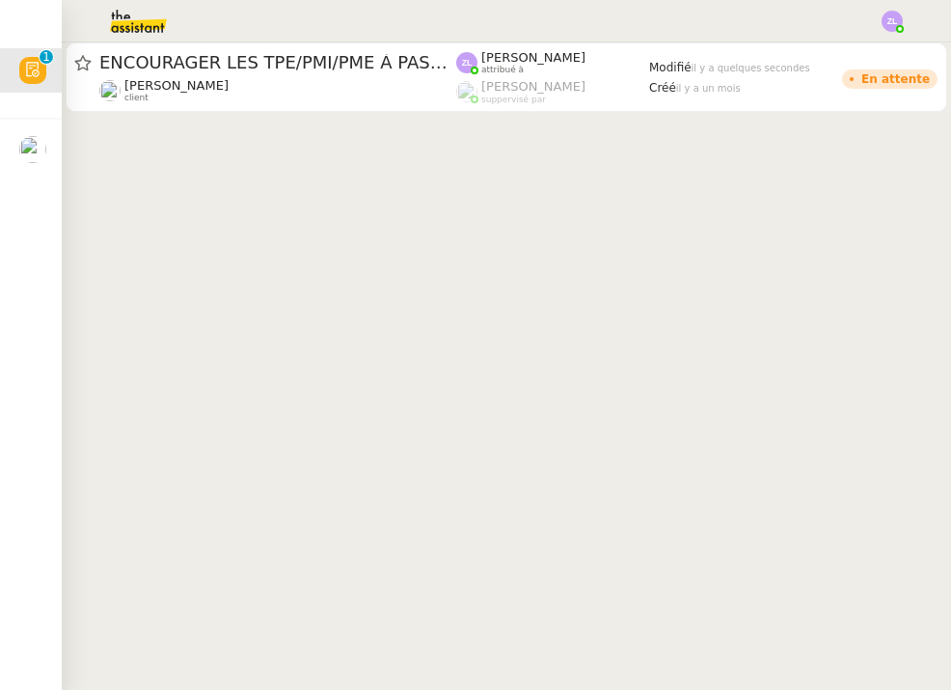
click at [123, 27] on img at bounding box center [123, 21] width 150 height 42
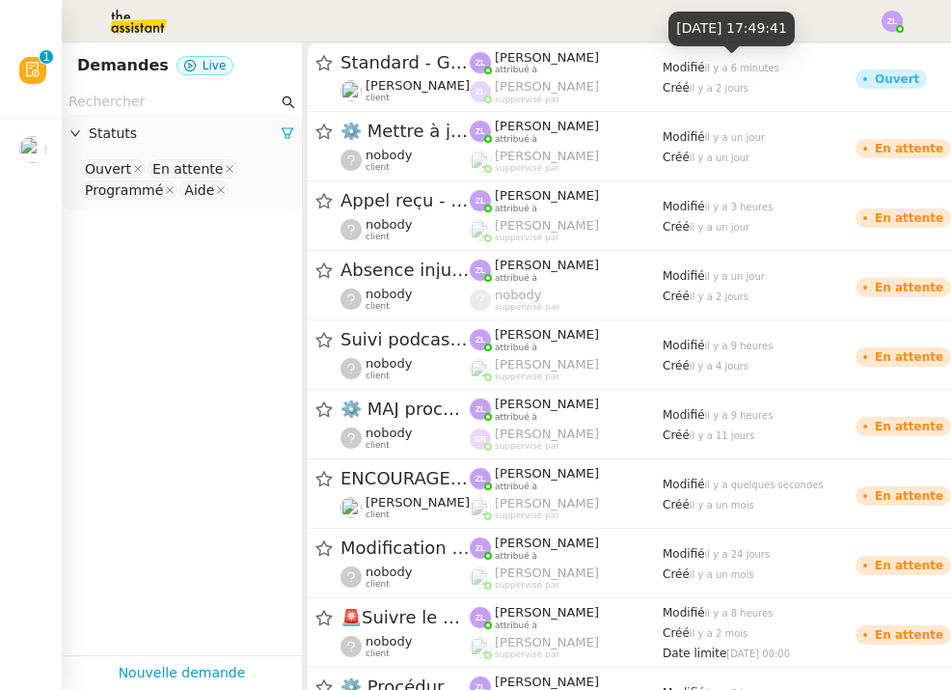
click at [902, 19] on img at bounding box center [892, 21] width 21 height 21
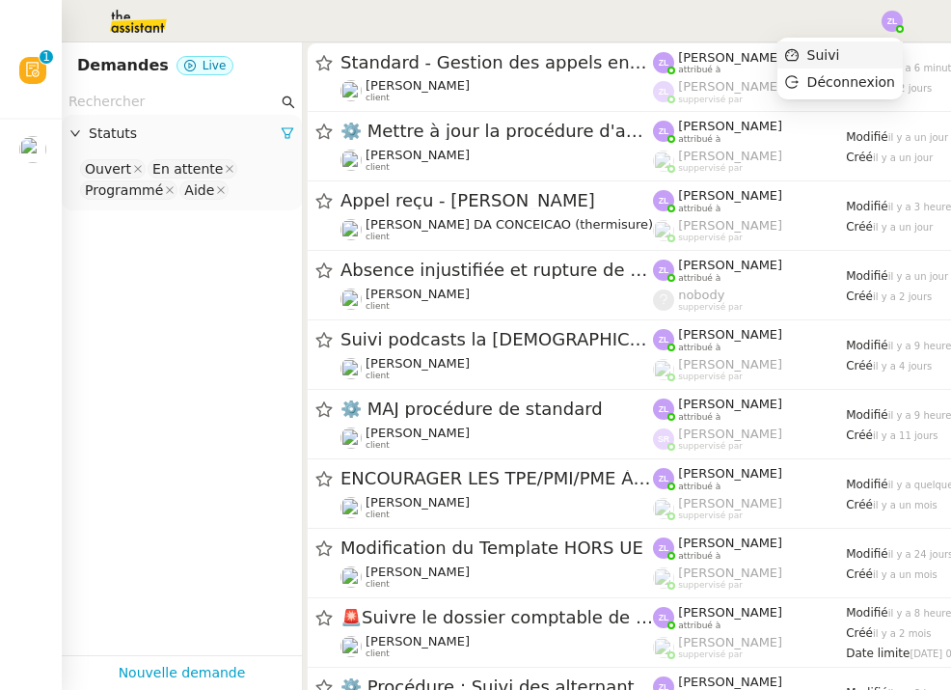
click at [860, 51] on li "Suivi" at bounding box center [839, 54] width 125 height 27
